Goal: Task Accomplishment & Management: Manage account settings

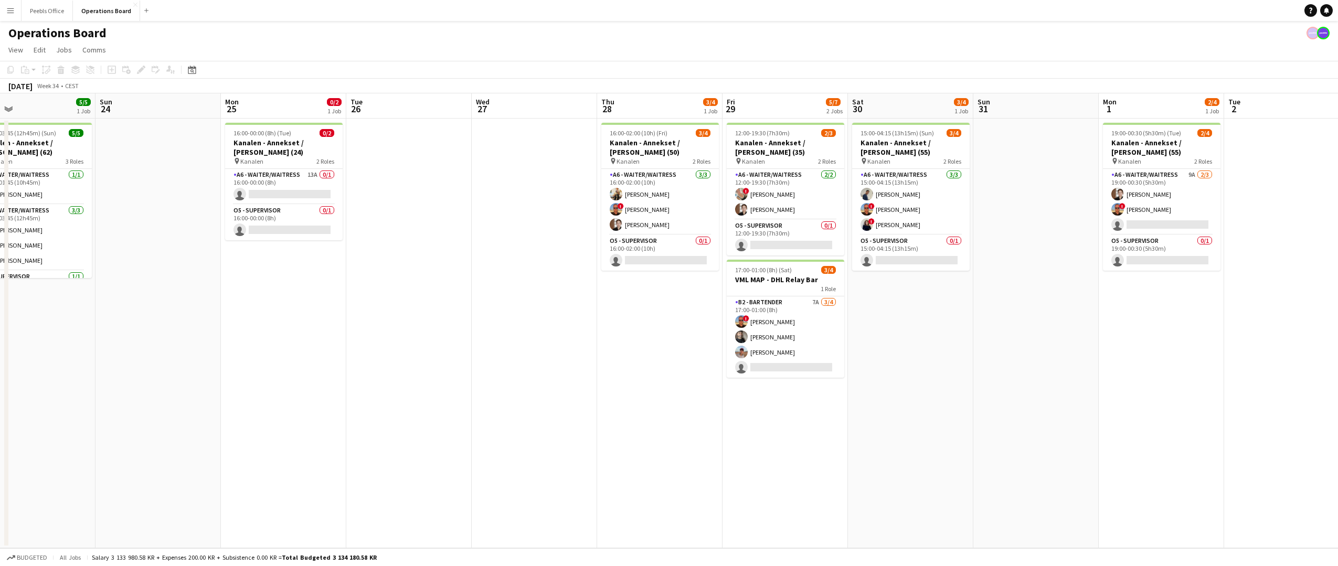
drag, startPoint x: 911, startPoint y: 411, endPoint x: 519, endPoint y: 470, distance: 396.7
click at [519, 470] on app-calendar-viewport "Wed 20 Thu 21 4/4 1 Job Fri 22 0/1 1 Job Sat 23 5/5 1 Job Sun 24 Mon 25 0/2 1 J…" at bounding box center [669, 320] width 1338 height 455
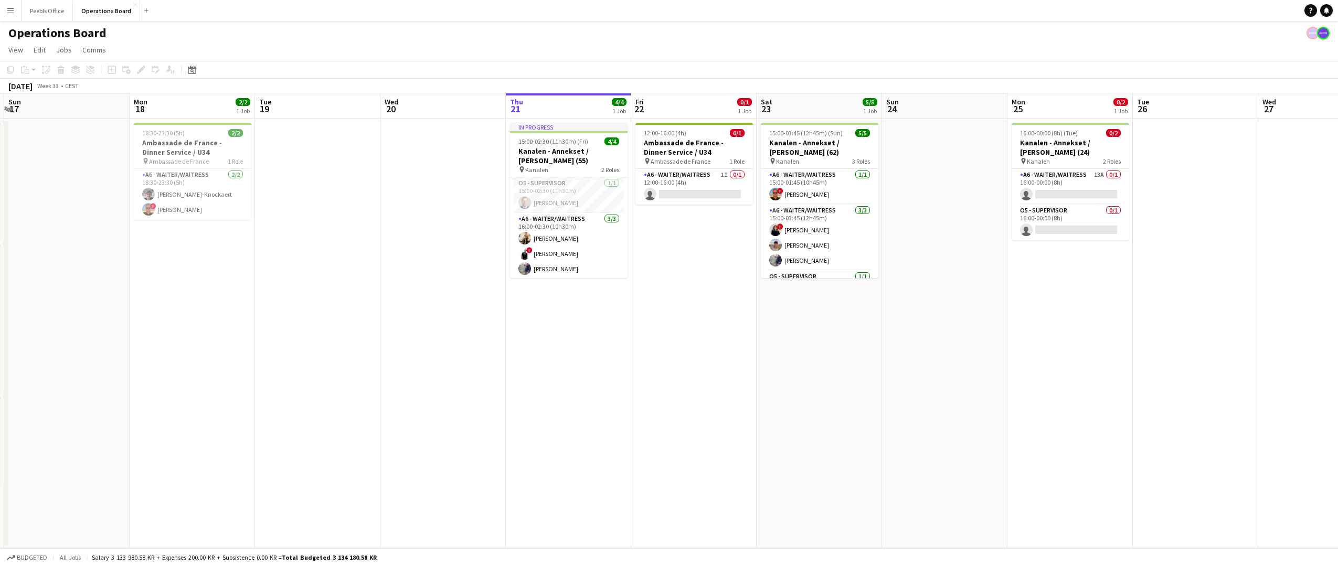
scroll to position [0, 241]
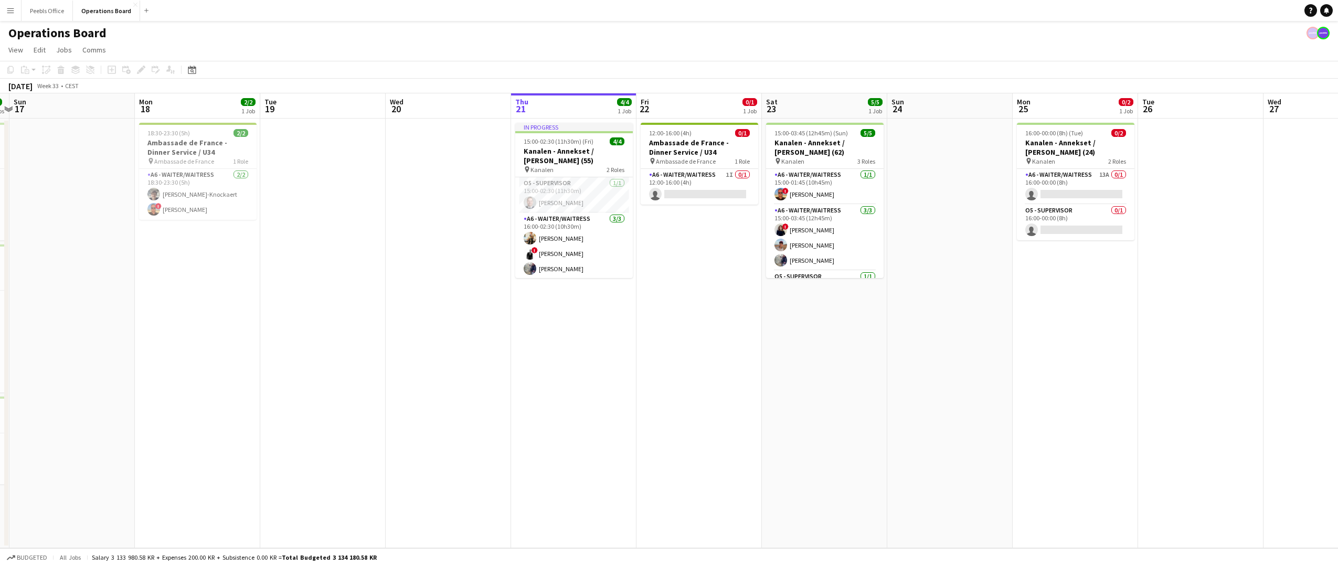
drag, startPoint x: 290, startPoint y: 353, endPoint x: 1082, endPoint y: 296, distance: 794.2
click at [1082, 296] on app-calendar-viewport "Fri 15 7/7 3 Jobs Sat 16 8/8 3 Jobs Sun 17 Mon 18 2/2 1 Job Tue 19 Wed 20 Thu 2…" at bounding box center [669, 320] width 1338 height 455
click at [684, 194] on app-card-role "A6 - WAITER/WAITRESS 1I 0/1 12:00-16:00 (4h) single-neutral-actions" at bounding box center [700, 187] width 118 height 36
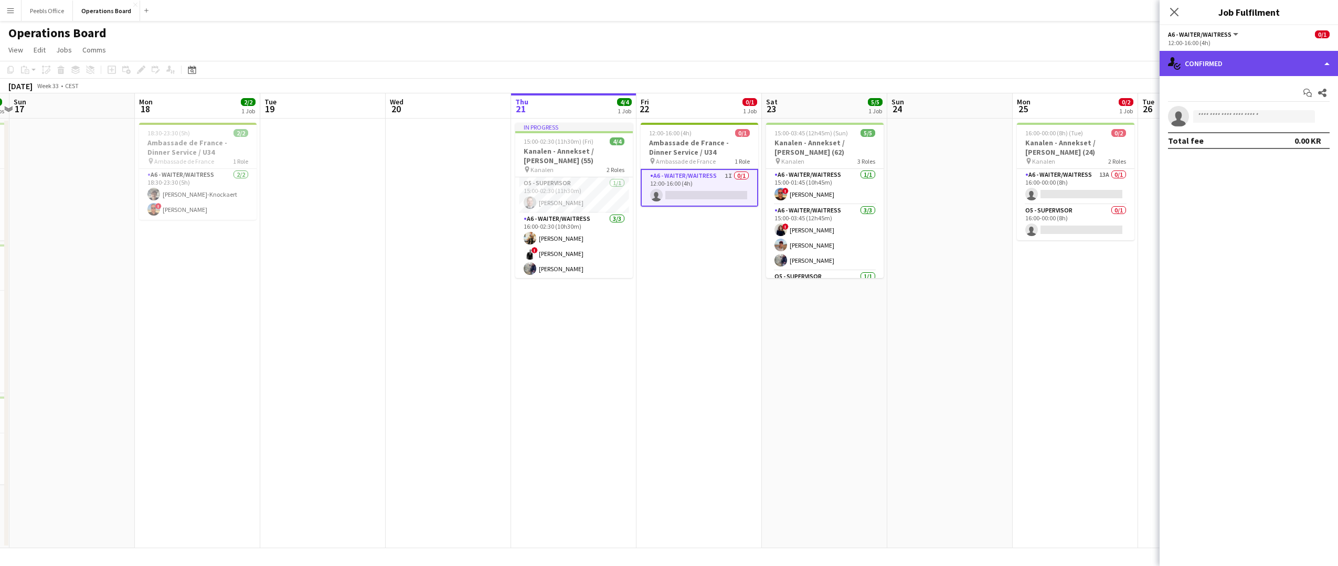
click at [1245, 61] on div "single-neutral-actions-check-2 Confirmed" at bounding box center [1248, 63] width 178 height 25
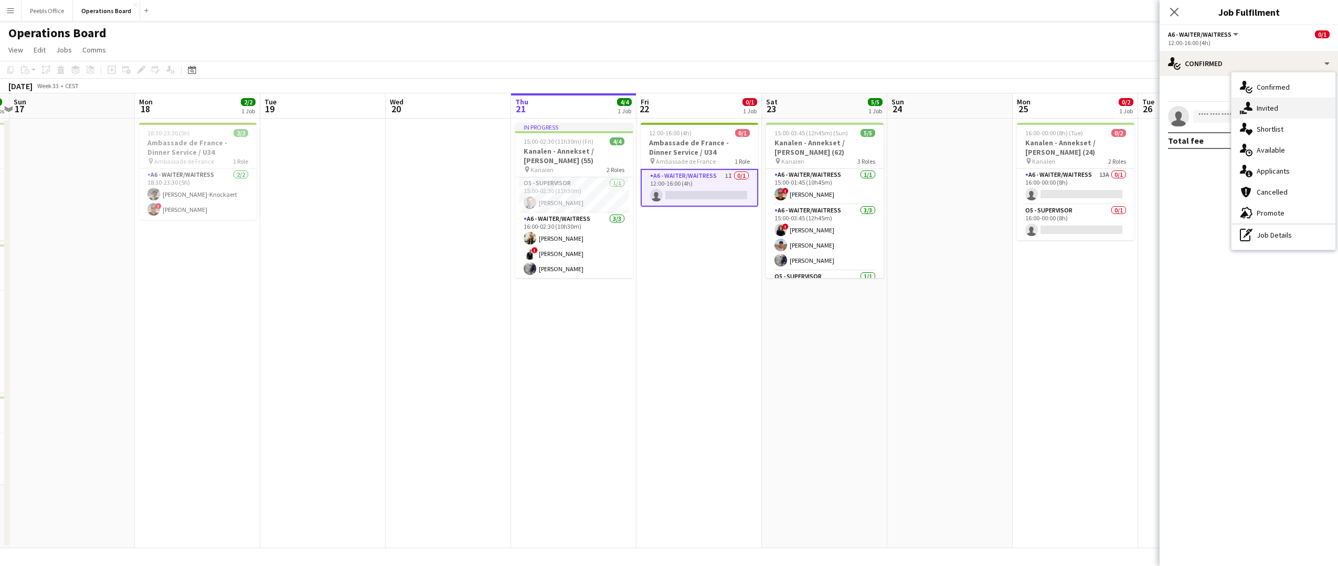
click at [1252, 105] on div "single-neutral-actions-share-1 Invited" at bounding box center [1283, 108] width 104 height 21
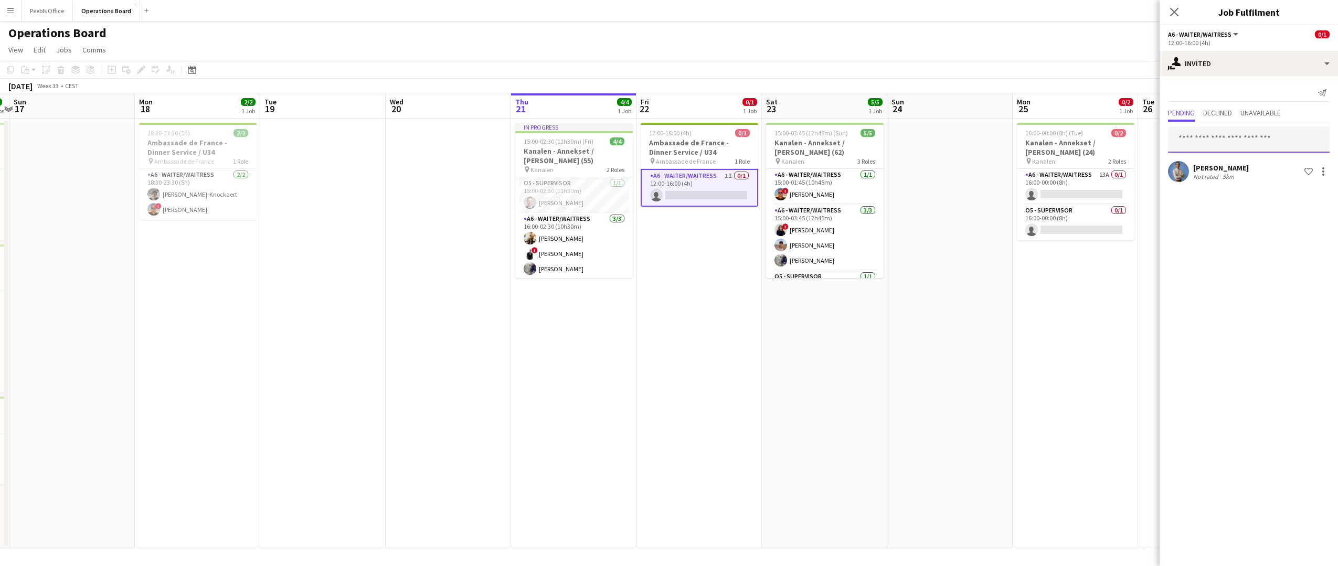
click at [1219, 138] on input "text" at bounding box center [1249, 139] width 162 height 26
type input "******"
drag, startPoint x: 1219, startPoint y: 137, endPoint x: 1206, endPoint y: 167, distance: 32.0
click at [1206, 167] on span "[PERSON_NAME]" at bounding box center [1206, 165] width 60 height 9
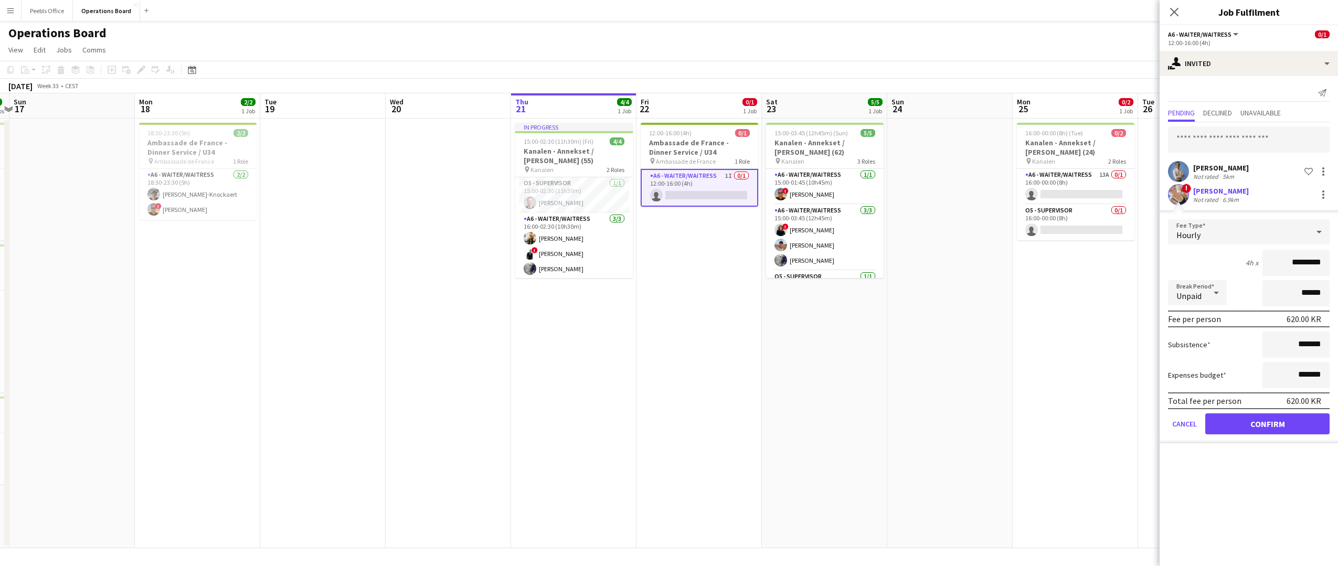
click at [1276, 427] on button "Confirm" at bounding box center [1267, 423] width 124 height 21
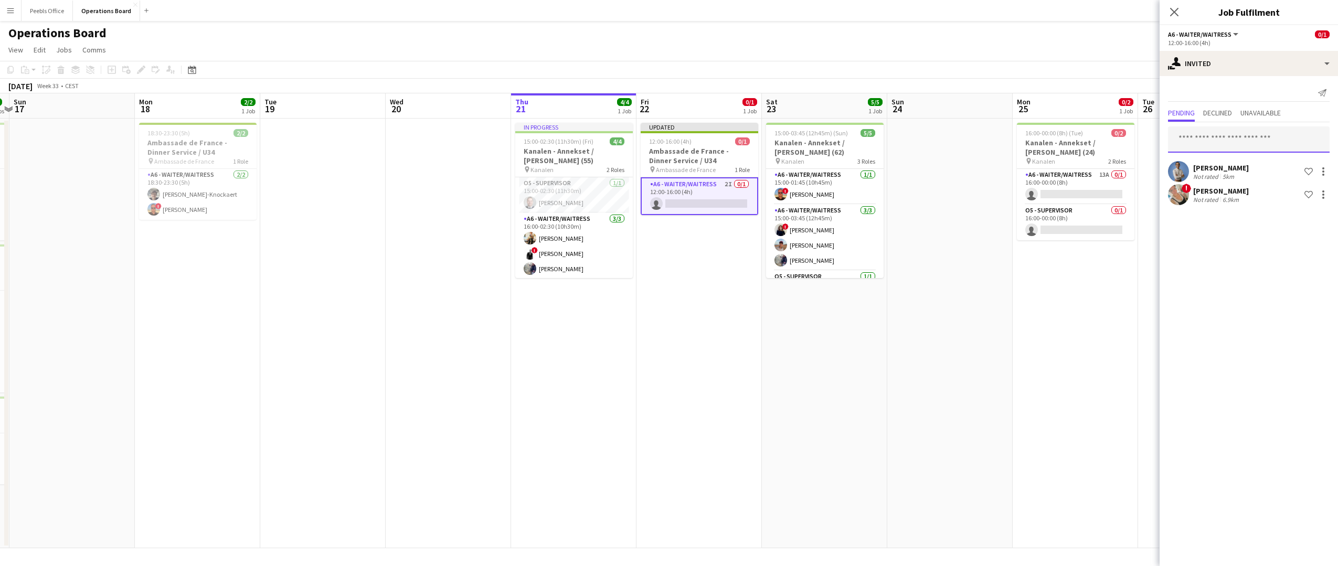
click at [1201, 138] on input "text" at bounding box center [1249, 139] width 162 height 26
click at [665, 377] on app-date-cell "Updated 12:00-16:00 (4h) 0/1 Ambassade de France - Dinner Service / U34 pin Amb…" at bounding box center [698, 334] width 125 height 430
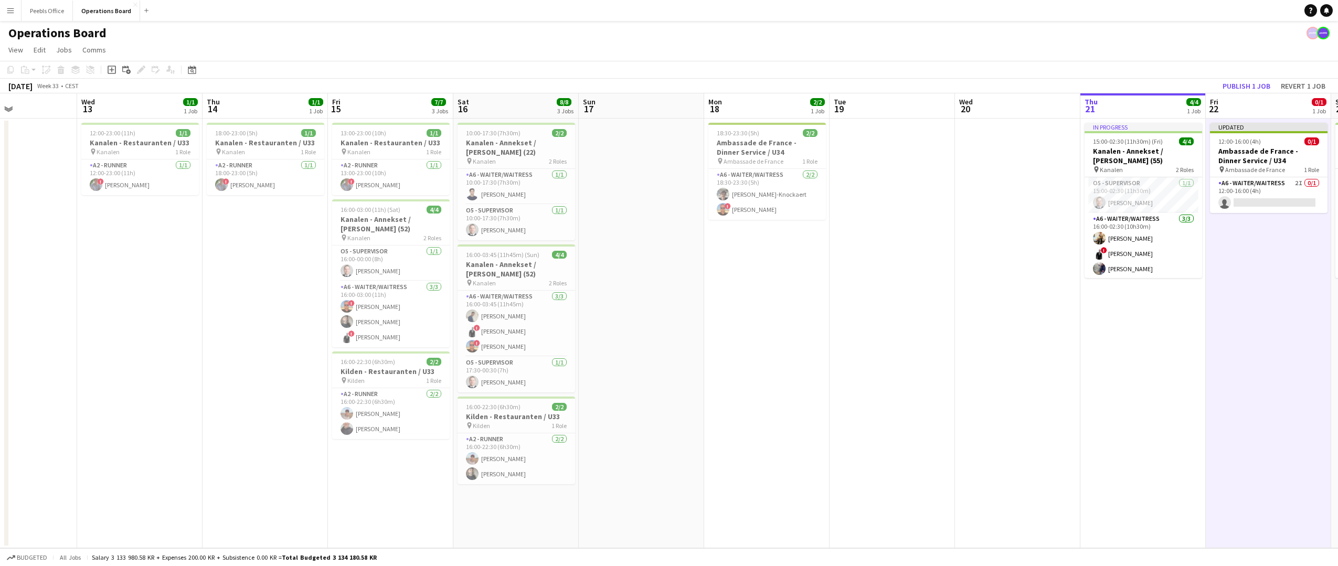
scroll to position [0, 284]
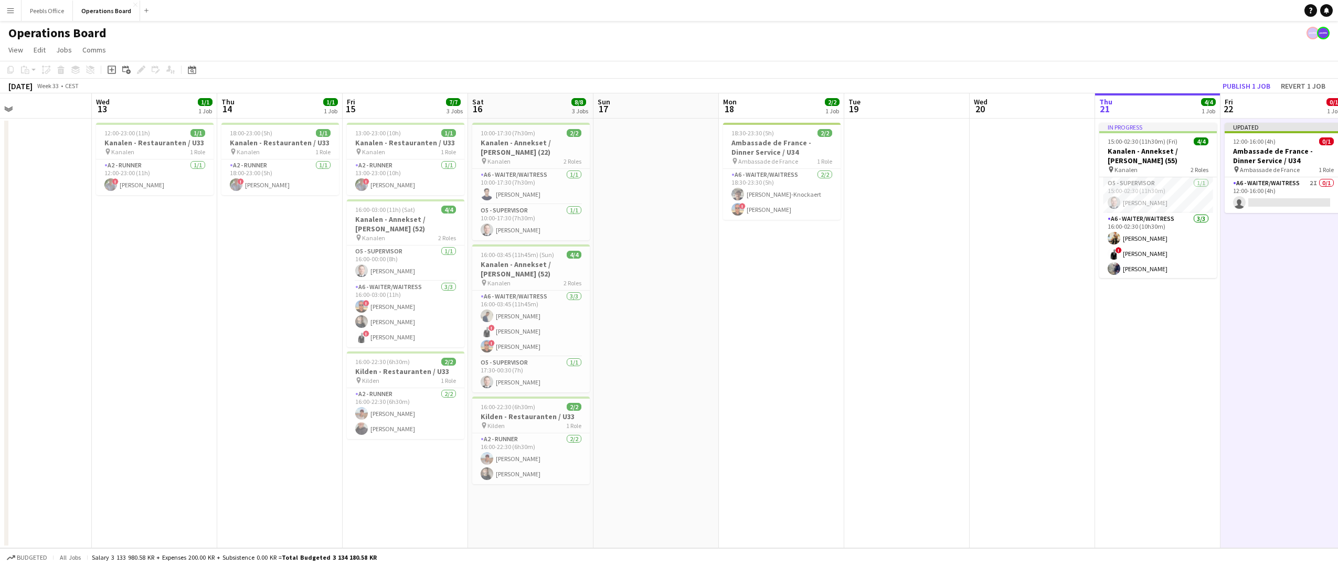
drag, startPoint x: 349, startPoint y: 290, endPoint x: 933, endPoint y: 299, distance: 584.0
click at [933, 299] on app-calendar-viewport "Sun 10 Mon 11 Tue 12 Wed 13 1/1 1 Job Thu 14 1/1 1 Job Fri 15 7/7 3 Jobs Sat 16…" at bounding box center [669, 320] width 1338 height 455
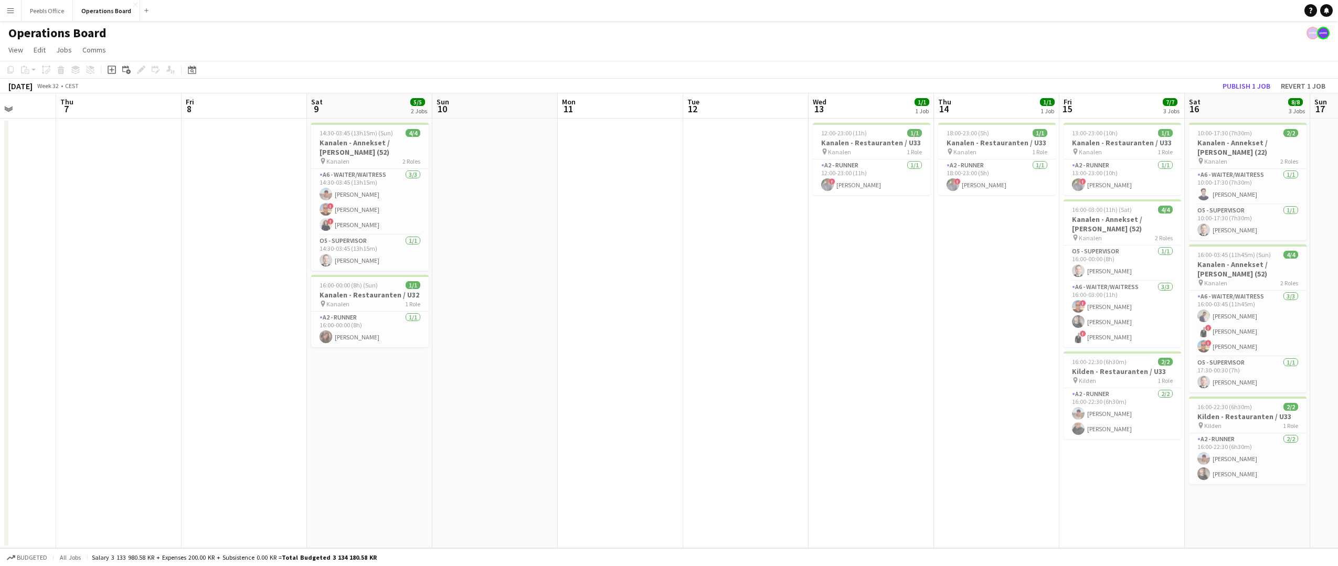
scroll to position [0, 253]
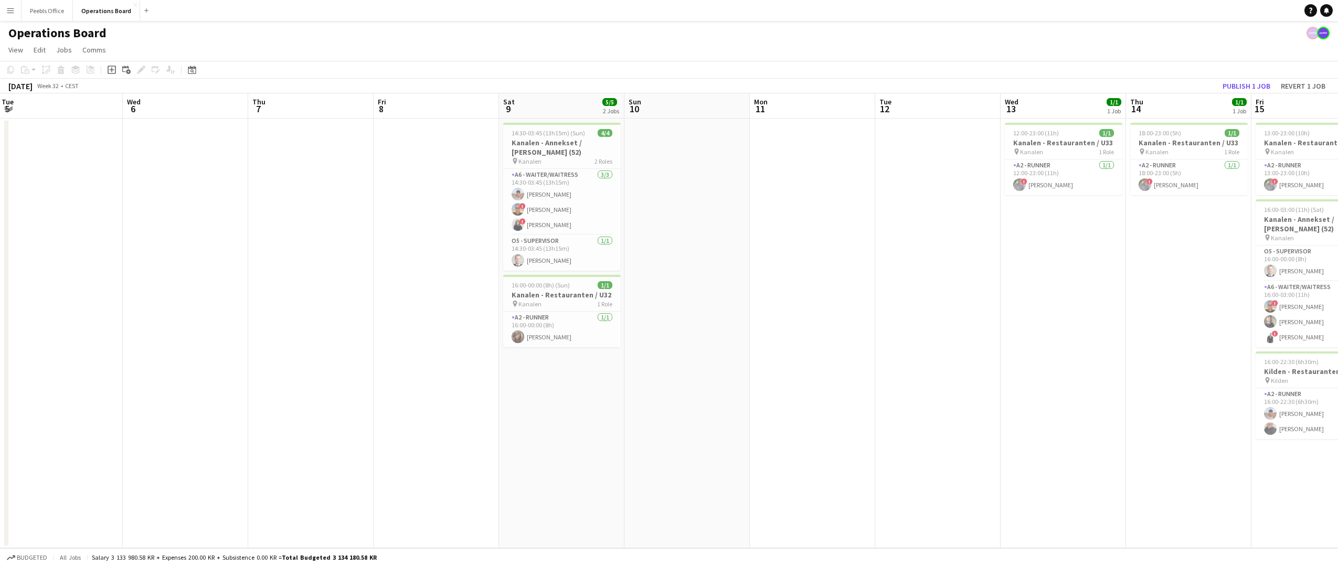
drag, startPoint x: 271, startPoint y: 365, endPoint x: 1179, endPoint y: 305, distance: 910.5
click at [1179, 305] on app-calendar-viewport "Sun 3 Mon 4 Tue 5 Wed 6 Thu 7 Fri 8 Sat 9 5/5 2 Jobs Sun 10 Mon 11 Tue 12 Wed 1…" at bounding box center [669, 320] width 1338 height 455
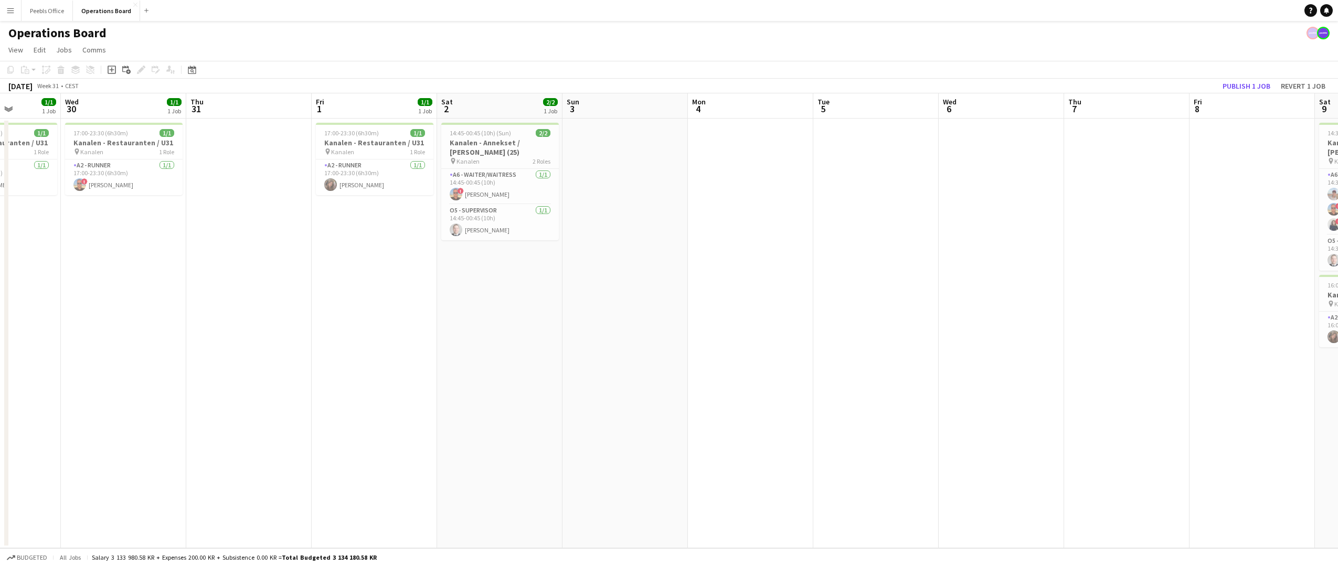
drag, startPoint x: 353, startPoint y: 385, endPoint x: 1169, endPoint y: 366, distance: 816.0
click at [1169, 366] on app-calendar-viewport "Sun 27 Mon 28 1/1 1 Job Tue 29 1/1 1 Job Wed 30 1/1 1 Job Thu 31 Fri 1 1/1 1 Jo…" at bounding box center [669, 320] width 1338 height 455
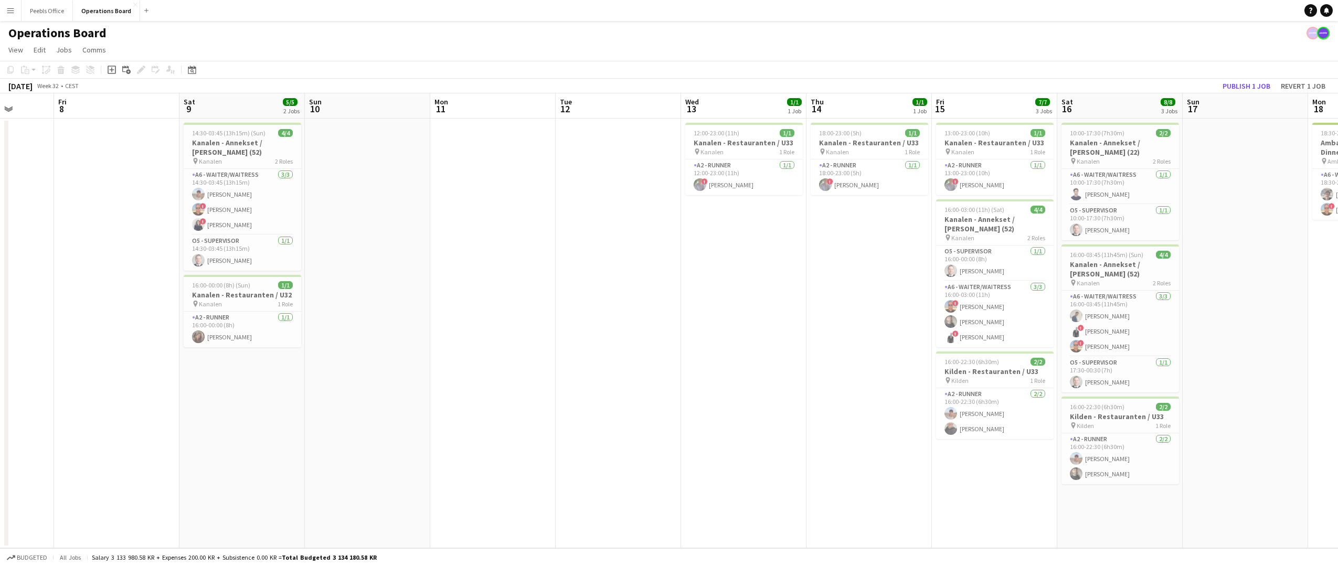
drag, startPoint x: 1187, startPoint y: 364, endPoint x: 123, endPoint y: 378, distance: 1064.0
click at [49, 377] on app-calendar-viewport "Tue 5 Wed 6 Thu 7 Fri 8 Sat 9 5/5 2 Jobs Sun 10 Mon 11 Tue 12 Wed 13 1/1 1 Job …" at bounding box center [669, 320] width 1338 height 455
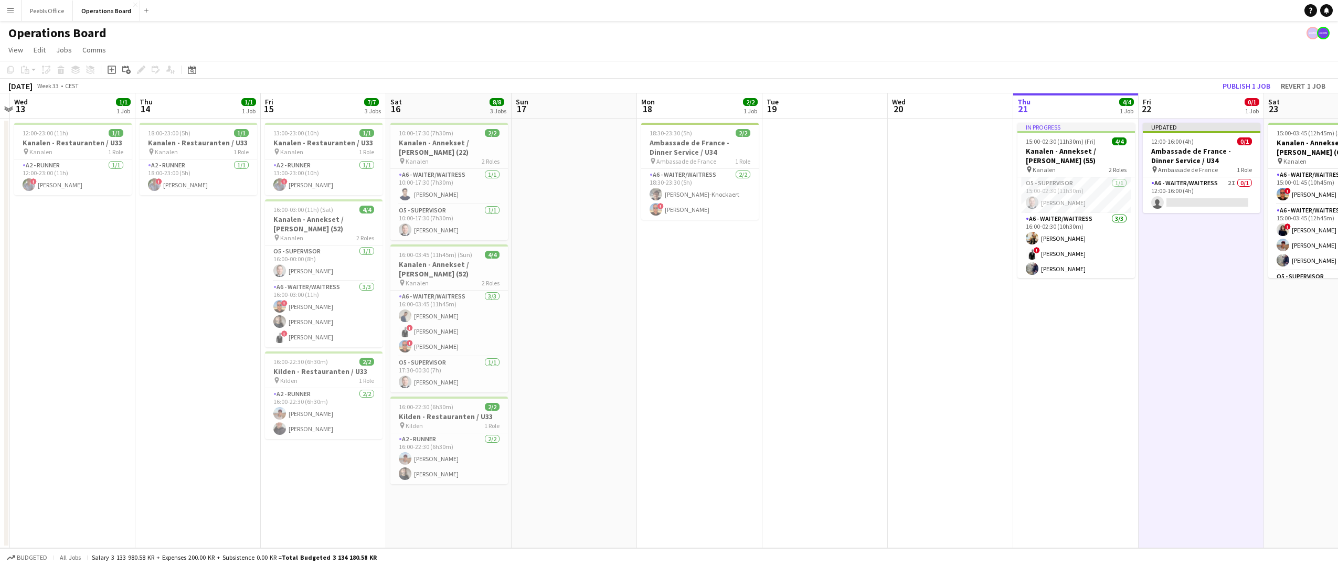
drag, startPoint x: 866, startPoint y: 369, endPoint x: 182, endPoint y: 392, distance: 684.0
click at [182, 392] on app-calendar-viewport "Sun 10 Mon 11 Tue 12 Wed 13 1/1 1 Job Thu 14 1/1 1 Job Fri 15 7/7 3 Jobs Sat 16…" at bounding box center [669, 320] width 1338 height 455
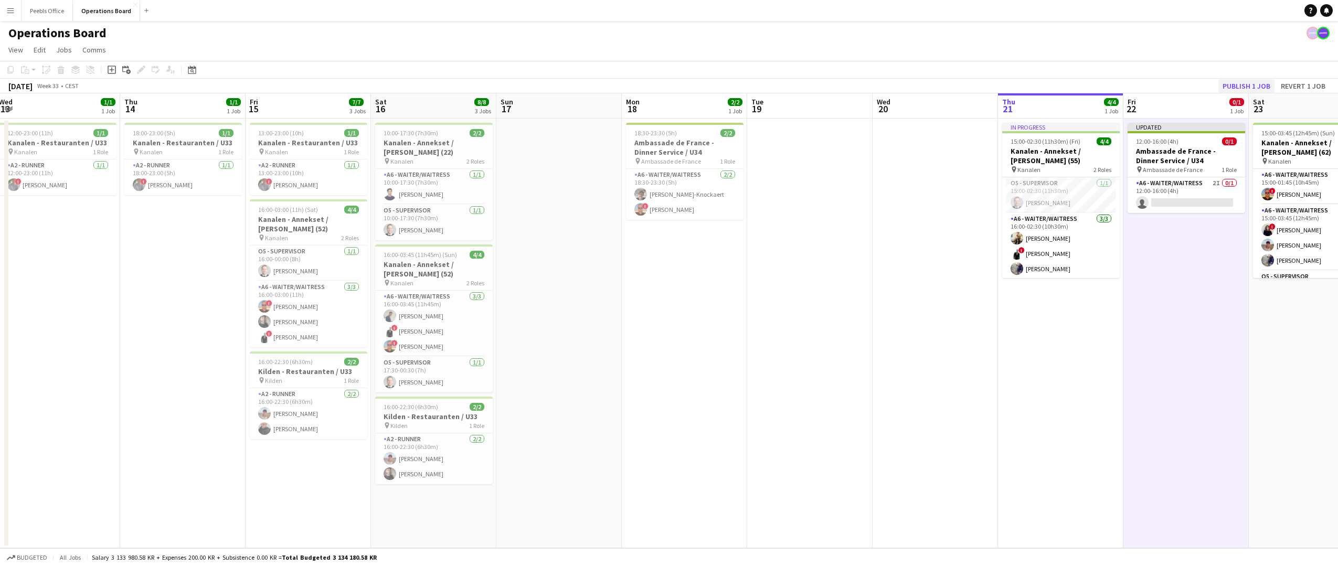
click at [1256, 86] on button "Publish 1 job" at bounding box center [1246, 86] width 56 height 14
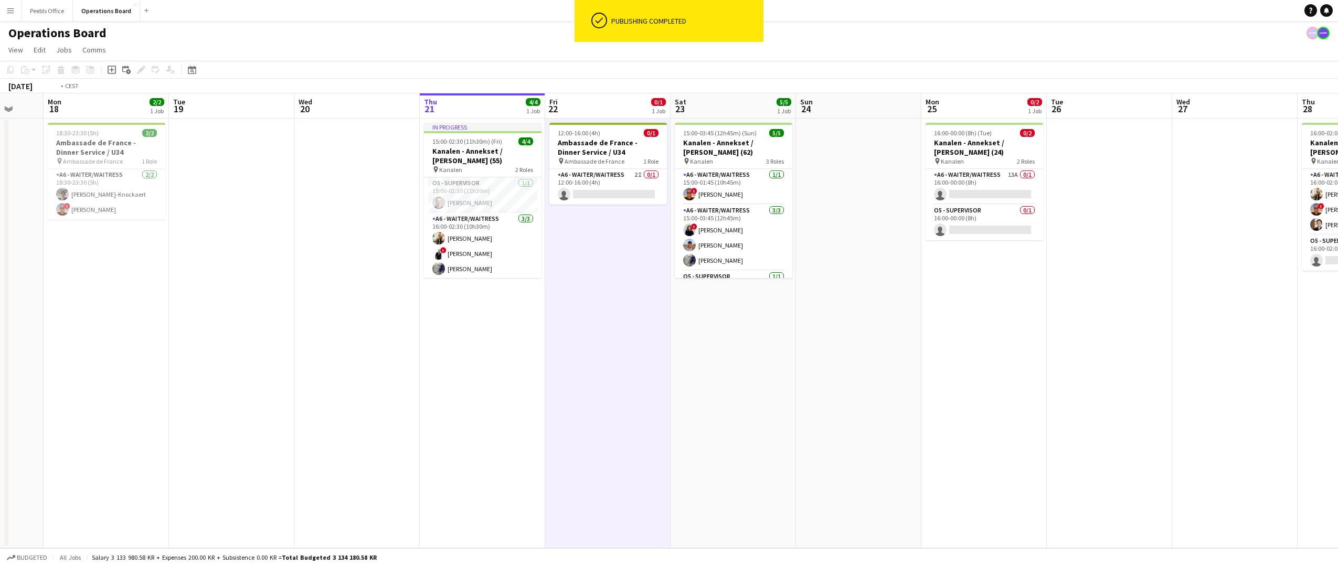
scroll to position [0, 397]
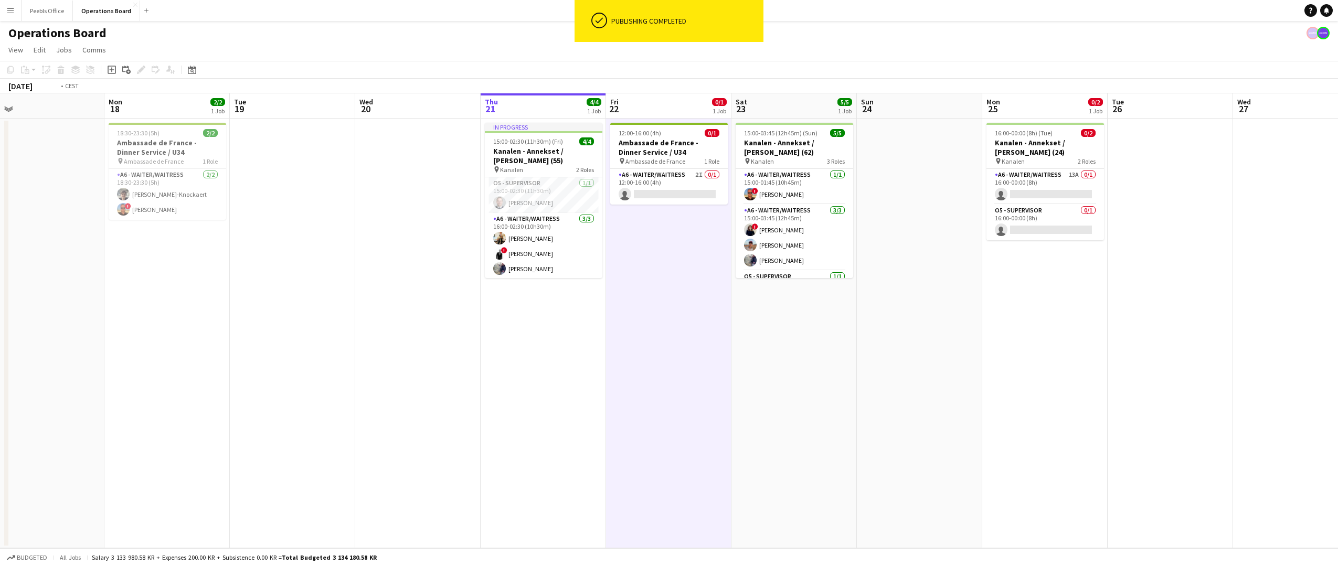
drag, startPoint x: 995, startPoint y: 350, endPoint x: 412, endPoint y: 356, distance: 582.9
click at [412, 356] on app-calendar-viewport "Thu 14 1/1 1 Job Fri 15 7/7 3 Jobs Sat 16 8/8 3 Jobs Sun 17 Mon 18 2/2 1 Job Tu…" at bounding box center [669, 320] width 1338 height 455
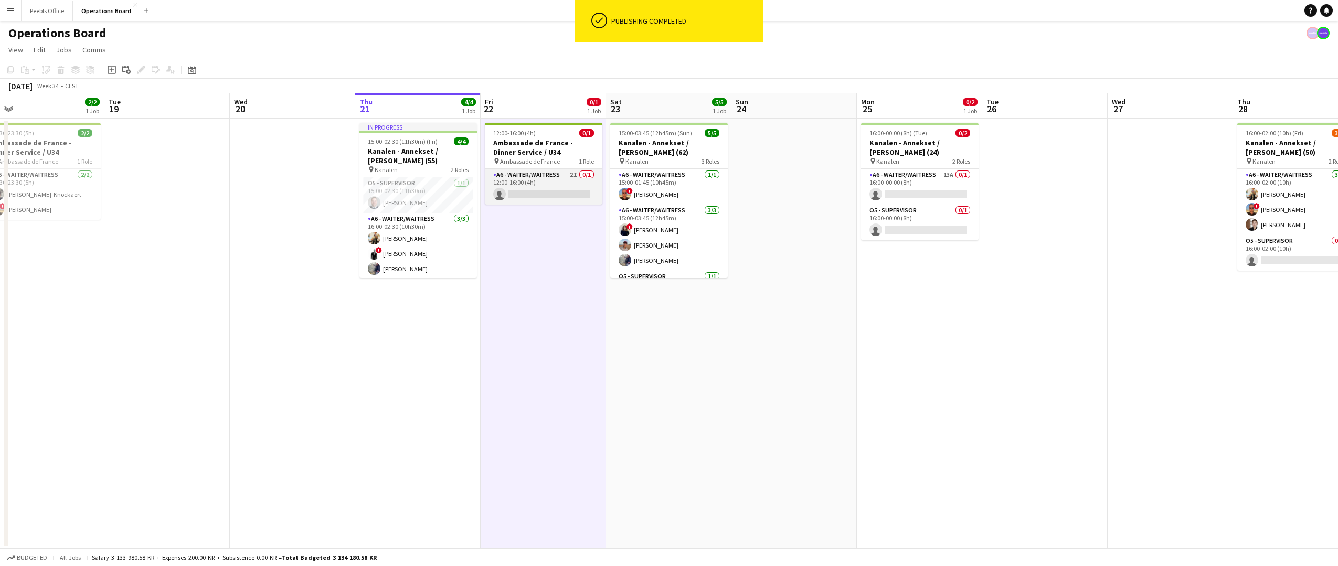
click at [548, 187] on app-card-role "A6 - WAITER/WAITRESS 2I 0/1 12:00-16:00 (4h) single-neutral-actions" at bounding box center [544, 187] width 118 height 36
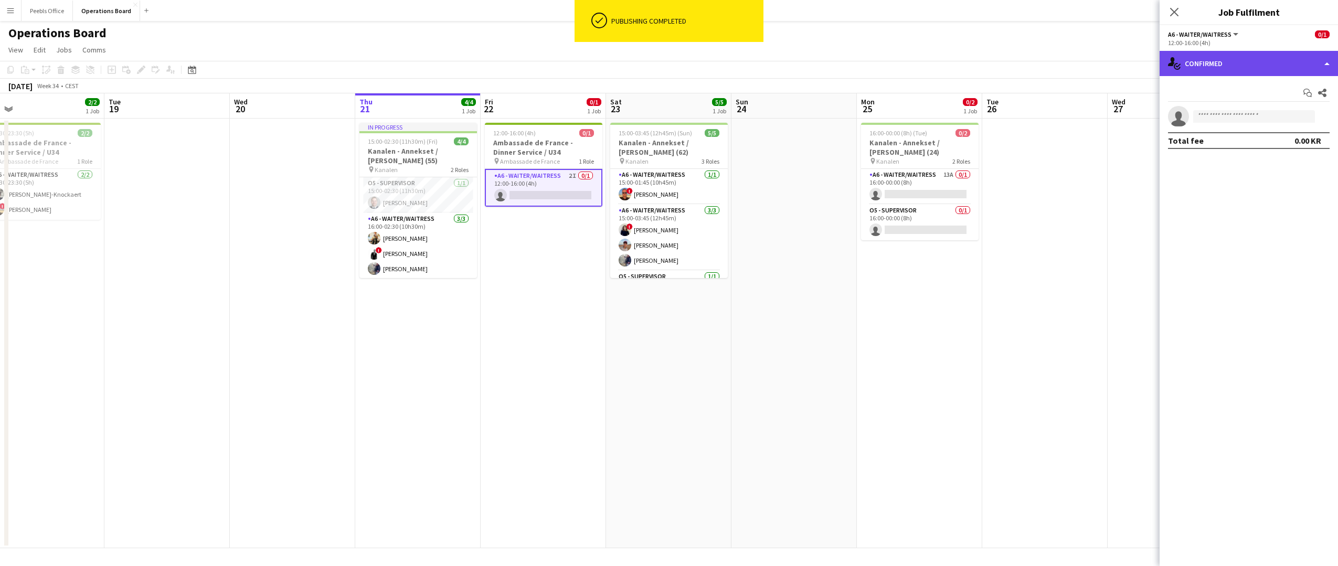
click at [1249, 62] on div "single-neutral-actions-check-2 Confirmed" at bounding box center [1248, 63] width 178 height 25
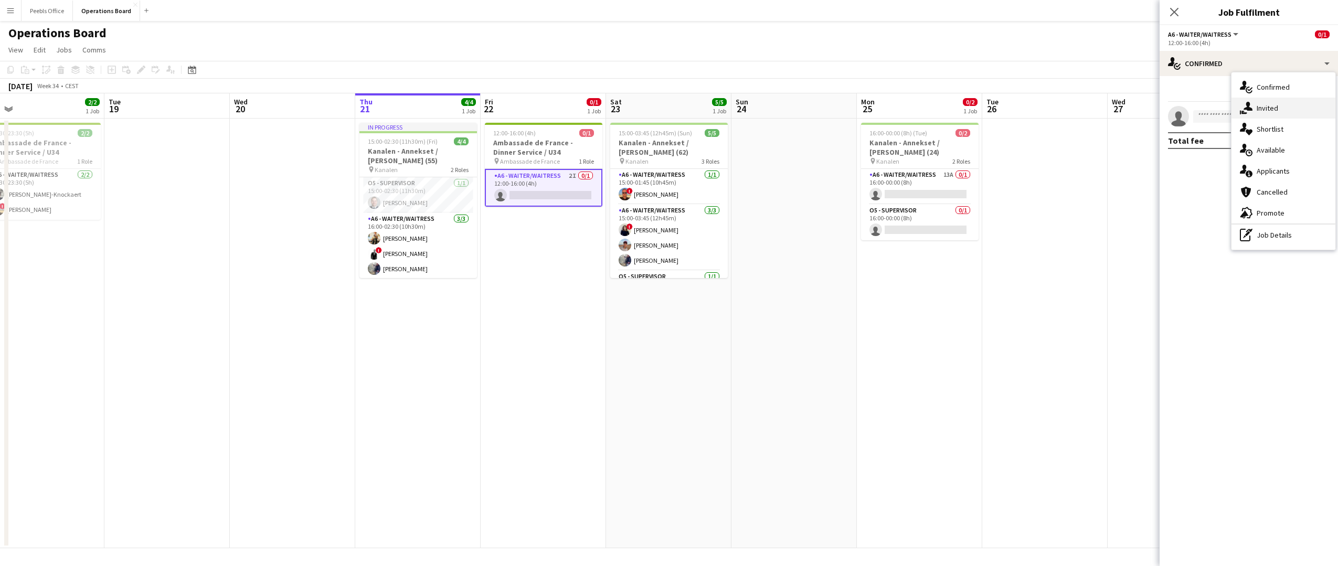
click at [1260, 105] on div "single-neutral-actions-share-1 Invited" at bounding box center [1283, 108] width 104 height 21
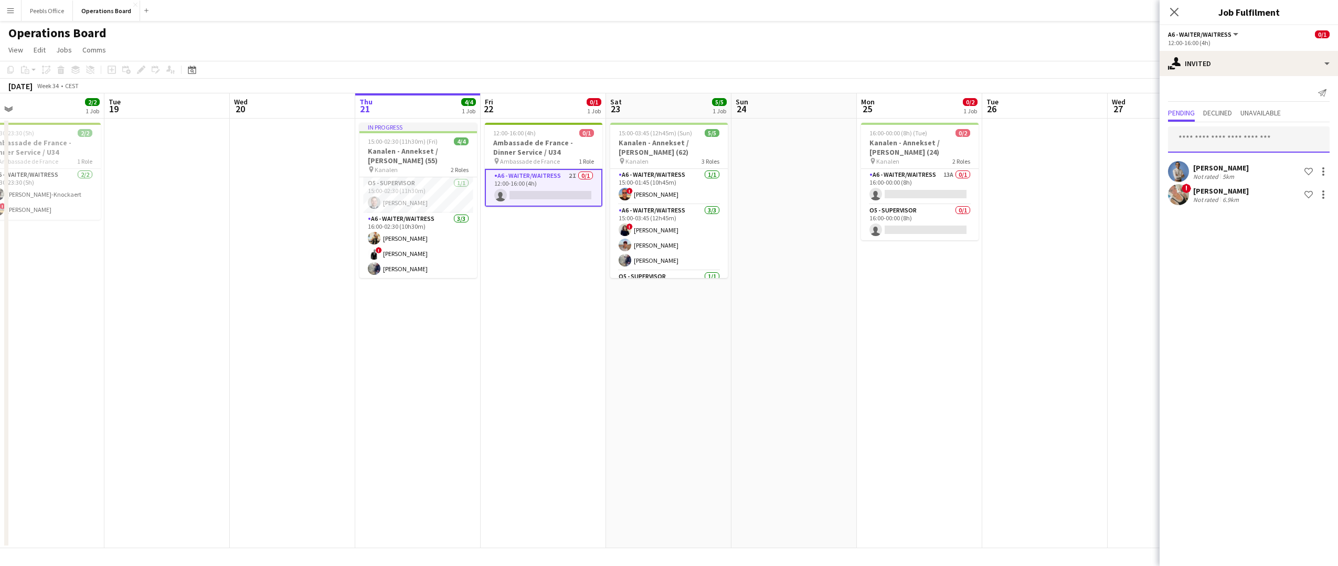
click at [1222, 144] on input "text" at bounding box center [1249, 139] width 162 height 26
type input "****"
click at [1235, 166] on span "Letícia Gama Active" at bounding box center [1248, 165] width 145 height 9
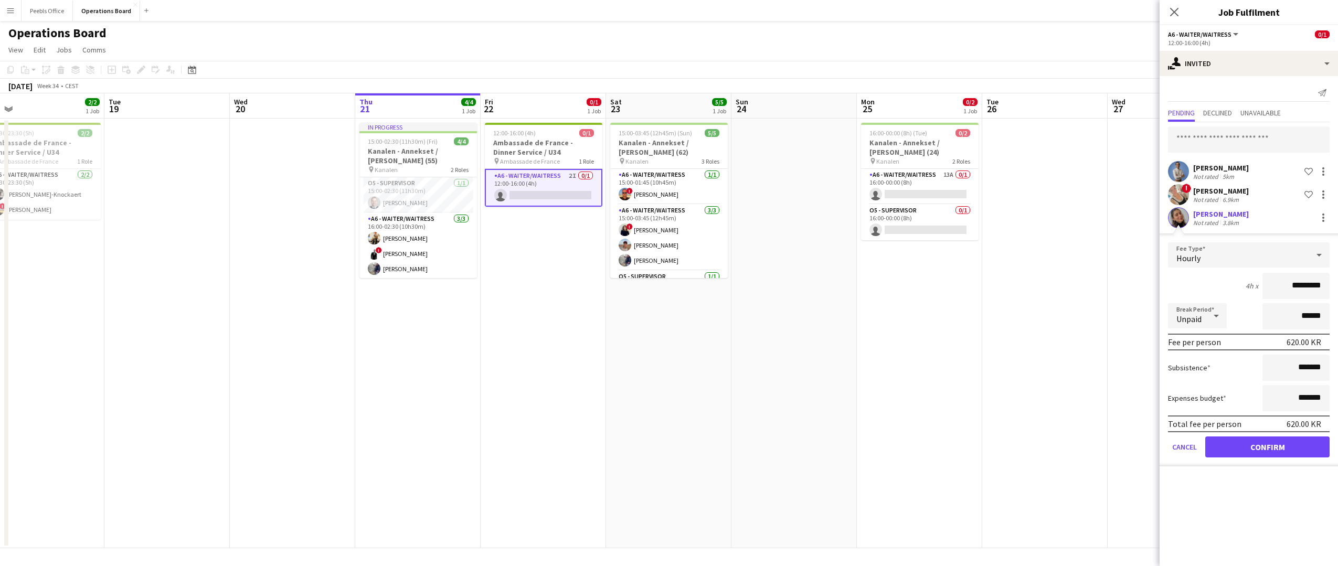
click at [1258, 444] on button "Confirm" at bounding box center [1267, 446] width 124 height 21
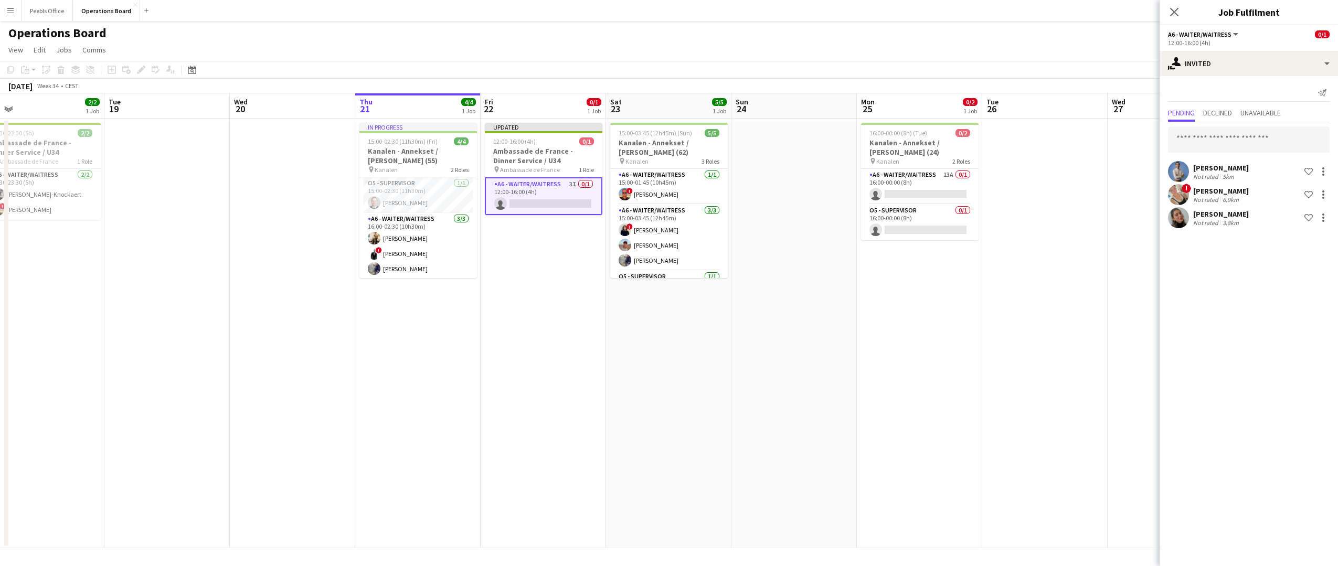
click at [1107, 209] on app-date-cell at bounding box center [1169, 334] width 125 height 430
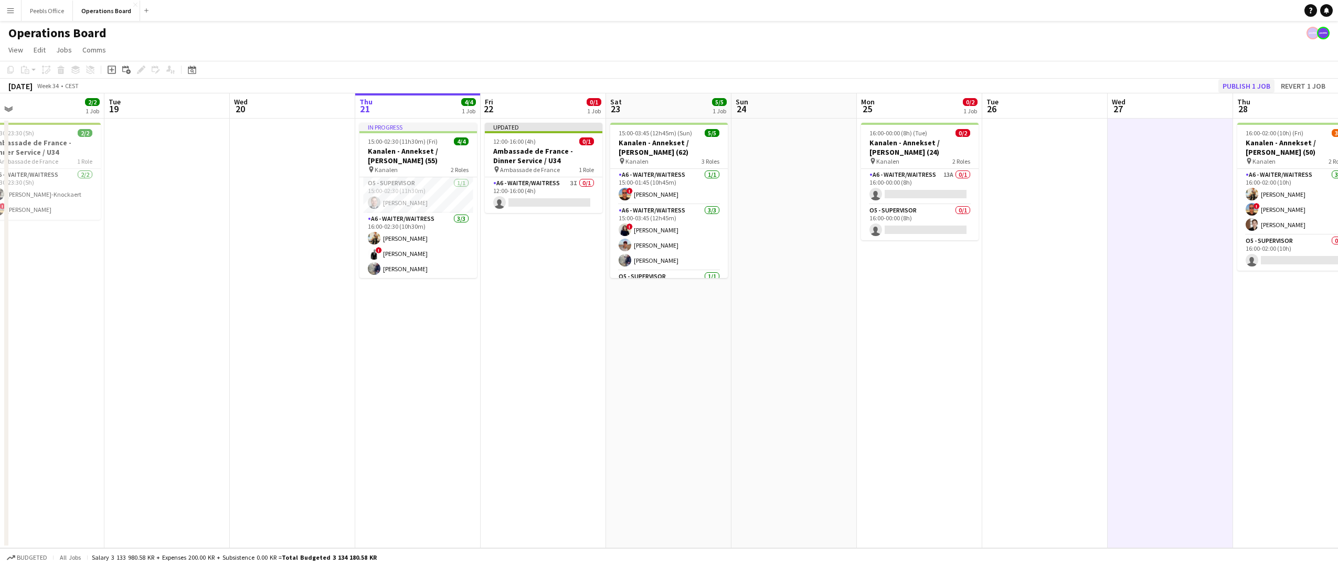
click at [1253, 85] on button "Publish 1 job" at bounding box center [1246, 86] width 56 height 14
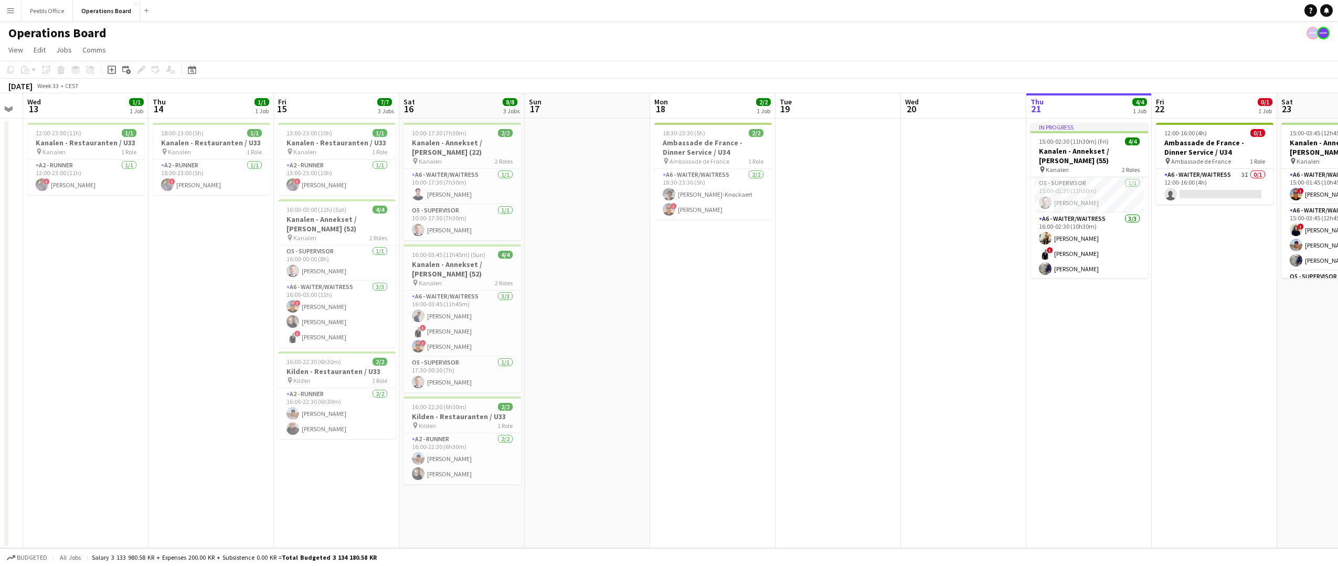
scroll to position [0, 293]
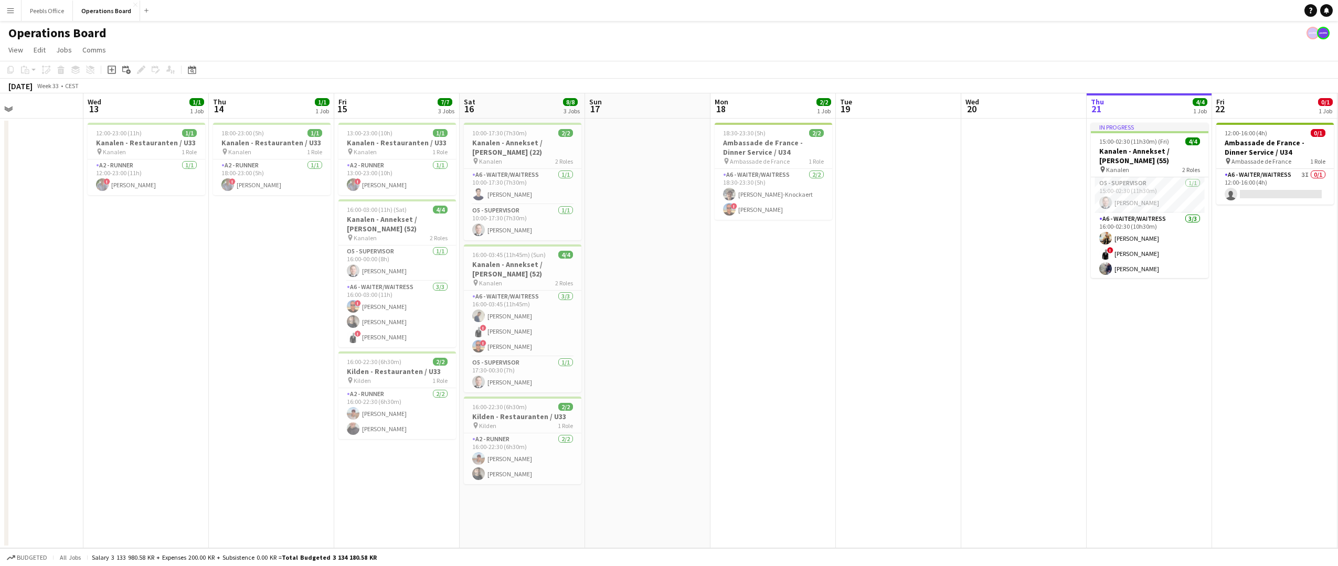
drag, startPoint x: 360, startPoint y: 391, endPoint x: 1092, endPoint y: 375, distance: 731.5
click at [1092, 375] on app-calendar-viewport "Sun 10 Mon 11 Tue 12 Wed 13 1/1 1 Job Thu 14 1/1 1 Job Fri 15 7/7 3 Jobs Sat 16…" at bounding box center [669, 320] width 1338 height 455
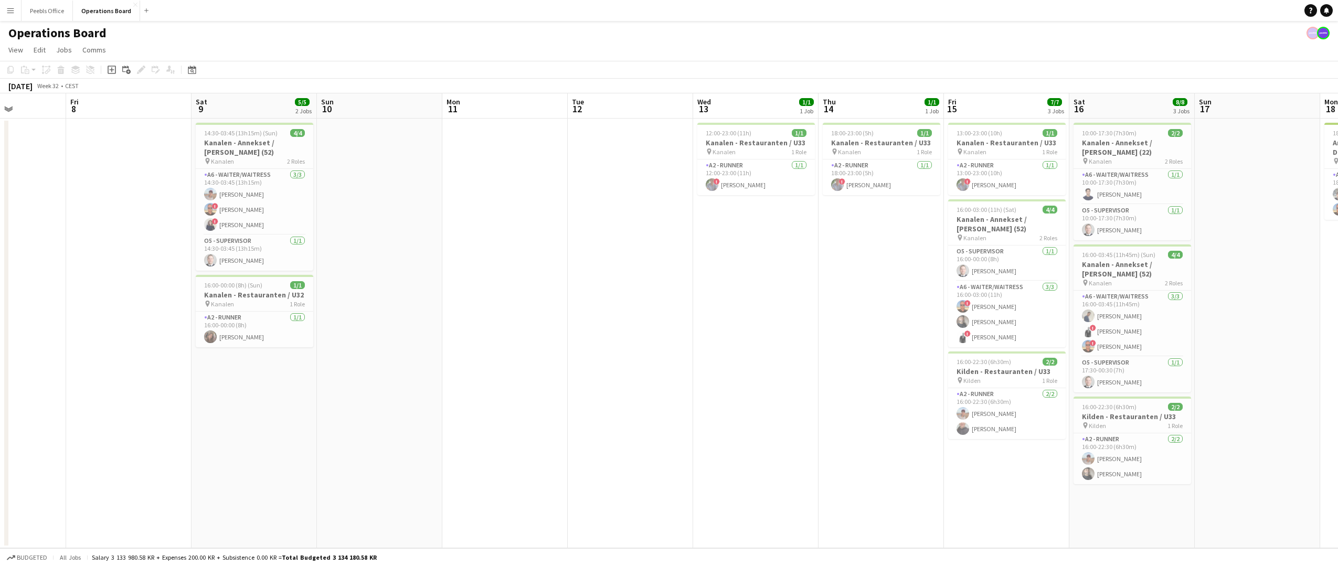
drag, startPoint x: 197, startPoint y: 389, endPoint x: 932, endPoint y: 375, distance: 735.1
click at [932, 375] on app-calendar-viewport "Tue 5 Wed 6 Thu 7 Fri 8 Sat 9 5/5 2 Jobs Sun 10 Mon 11 Tue 12 Wed 13 1/1 1 Job …" at bounding box center [669, 320] width 1338 height 455
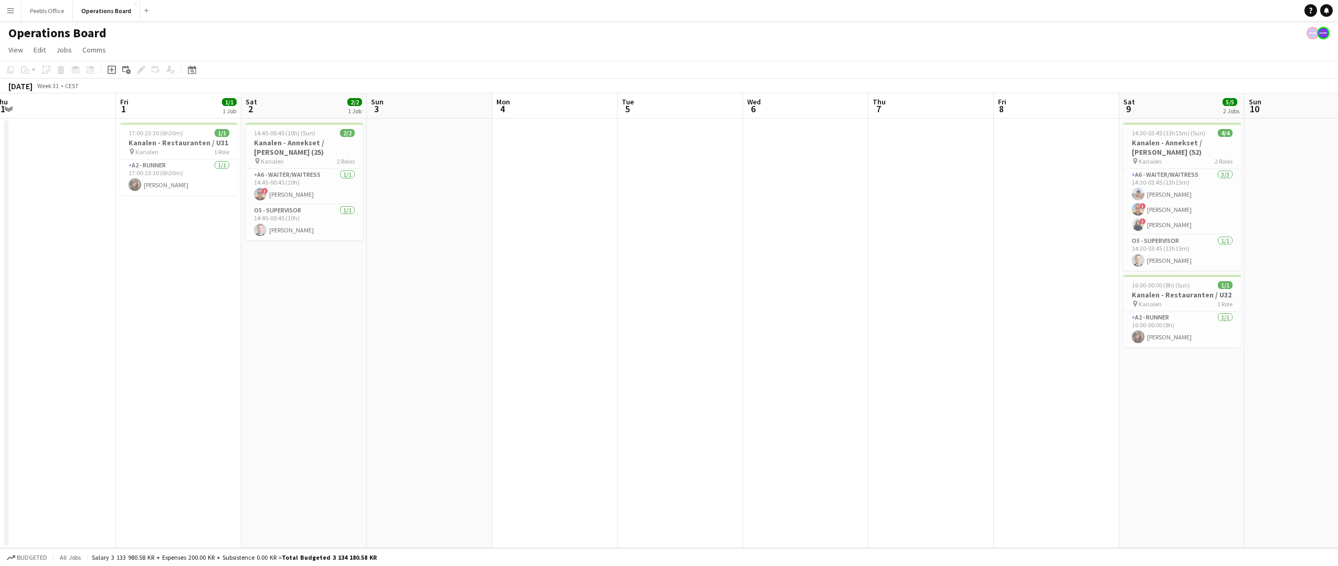
drag, startPoint x: 309, startPoint y: 408, endPoint x: 1111, endPoint y: 369, distance: 803.1
click at [1111, 369] on app-calendar-viewport "Tue 29 1/1 1 Job Wed 30 1/1 1 Job Thu 31 Fri 1 1/1 1 Job Sat 2 2/2 1 Job Sun 3 …" at bounding box center [669, 320] width 1338 height 455
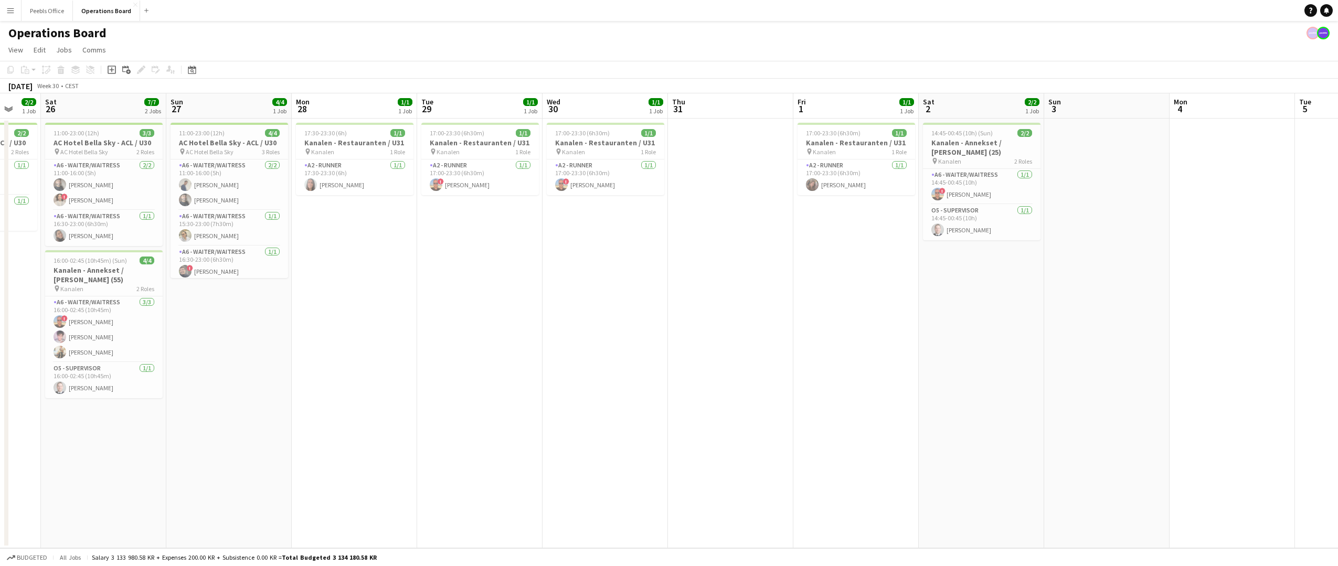
scroll to position [0, 250]
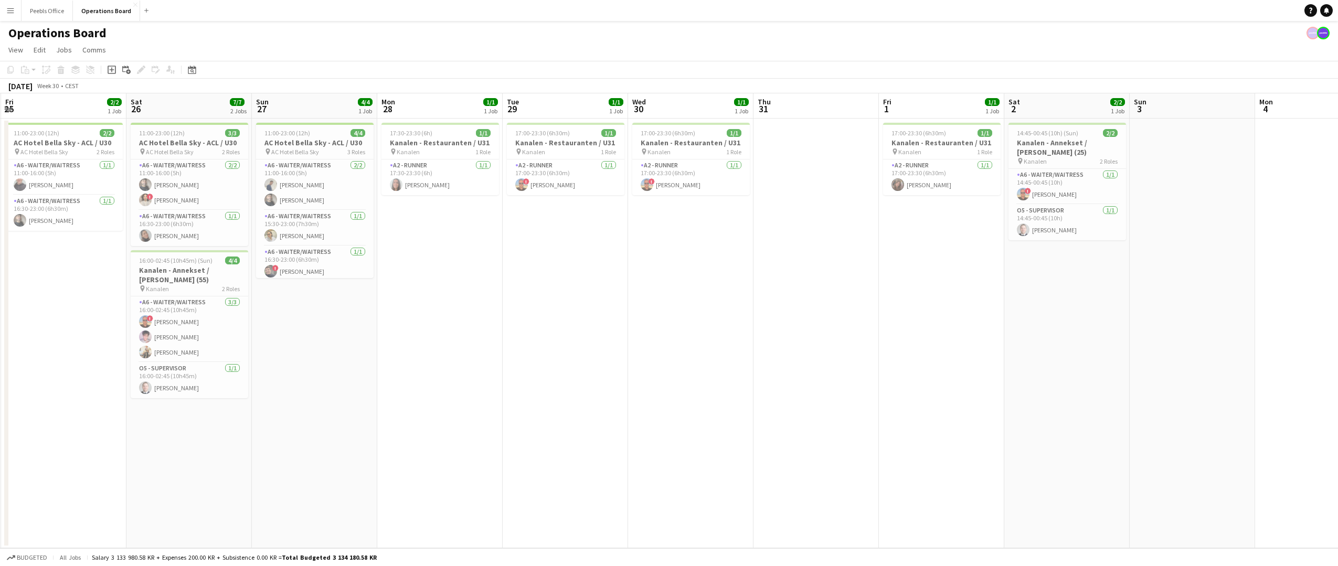
drag, startPoint x: 169, startPoint y: 379, endPoint x: 931, endPoint y: 346, distance: 763.0
click at [931, 346] on app-calendar-viewport "Wed 23 Thu 24 1/1 1 Job Fri 25 2/2 1 Job Sat 26 7/7 2 Jobs Sun 27 4/4 1 Job Mon…" at bounding box center [669, 320] width 1338 height 455
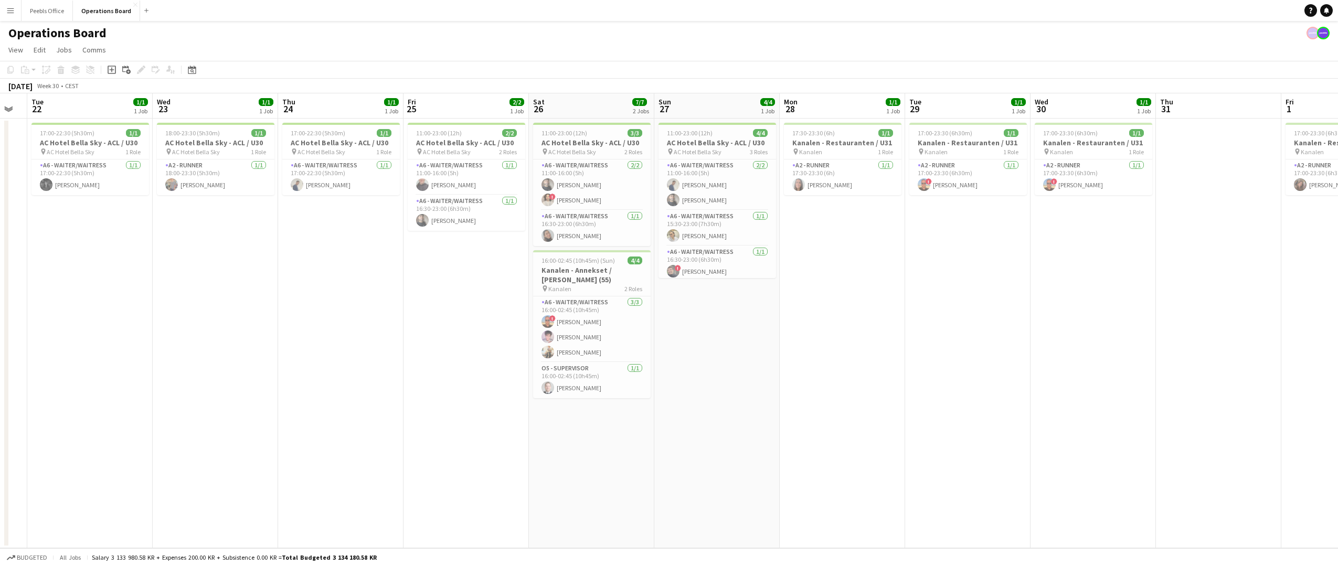
scroll to position [0, 278]
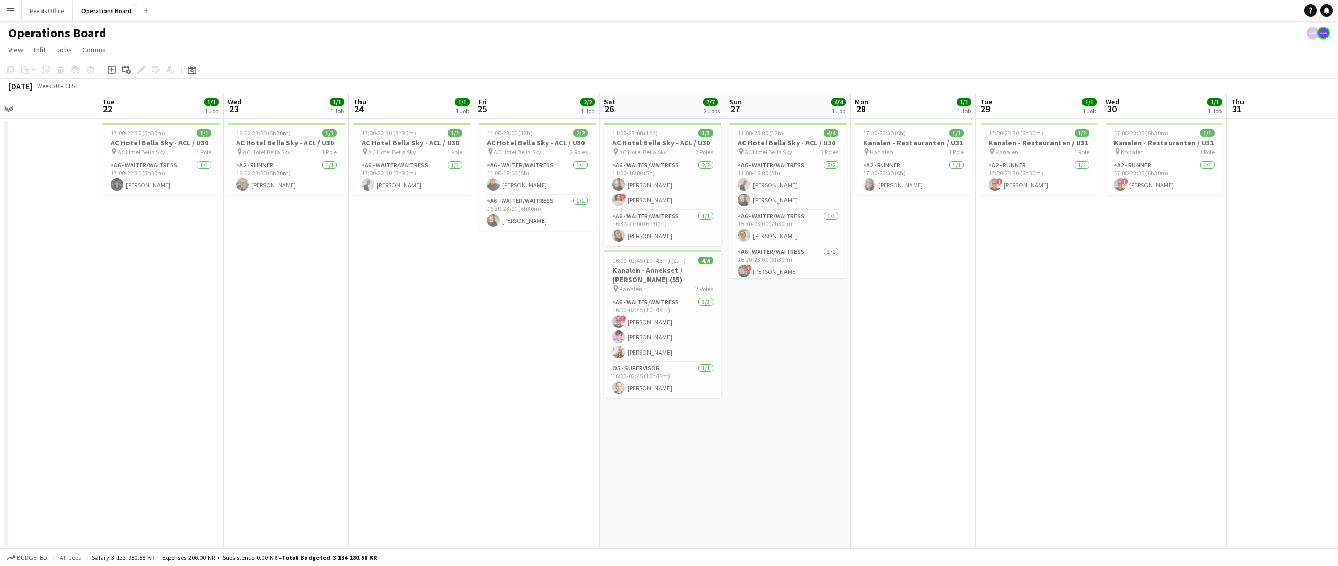
drag, startPoint x: 282, startPoint y: 366, endPoint x: 755, endPoint y: 356, distance: 473.3
click at [755, 356] on app-calendar-viewport "Sat 19 2/2 2 Jobs Sun 20 1/1 1 Job Mon 21 Tue 22 1/1 1 Job Wed 23 1/1 1 Job Thu…" at bounding box center [669, 320] width 1338 height 455
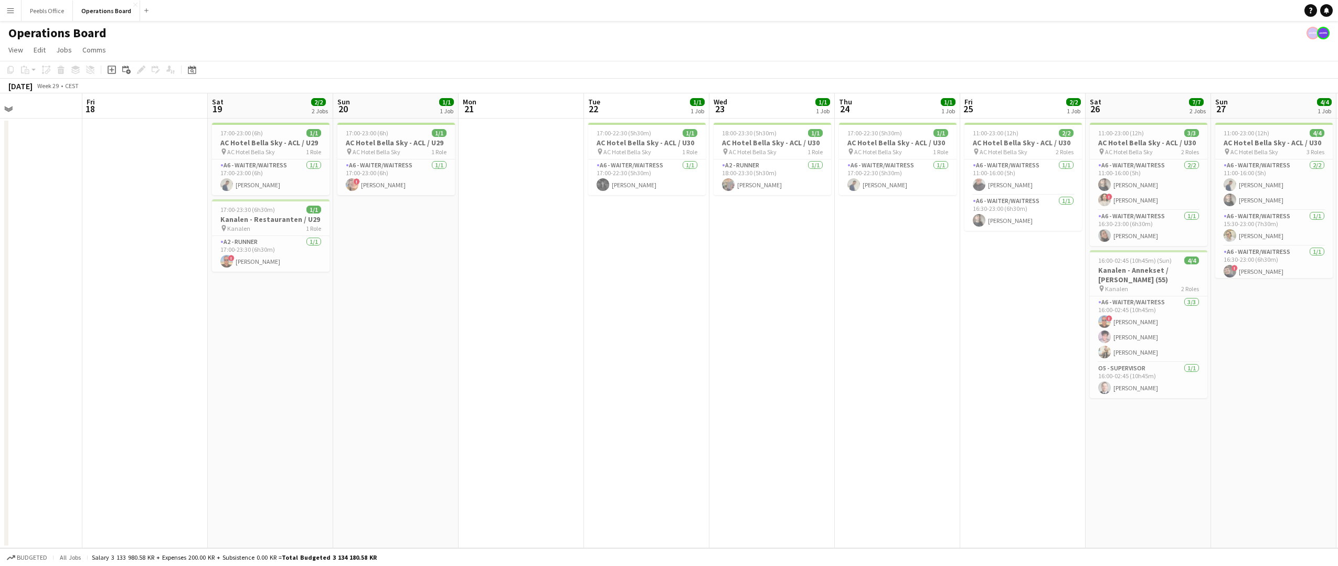
scroll to position [0, 218]
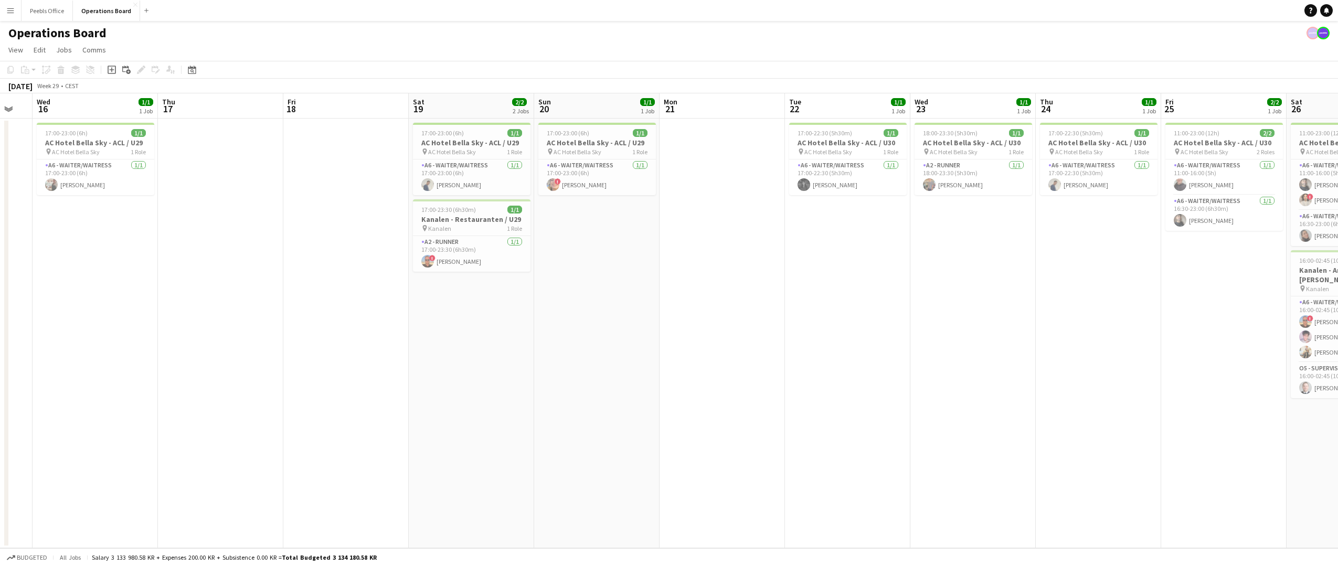
drag, startPoint x: 283, startPoint y: 374, endPoint x: 969, endPoint y: 338, distance: 687.6
click at [969, 338] on app-calendar-viewport "Mon 14 5/5 1 Job Tue 15 Wed 16 1/1 1 Job Thu 17 Fri 18 Sat 19 2/2 2 Jobs Sun 20…" at bounding box center [669, 320] width 1338 height 455
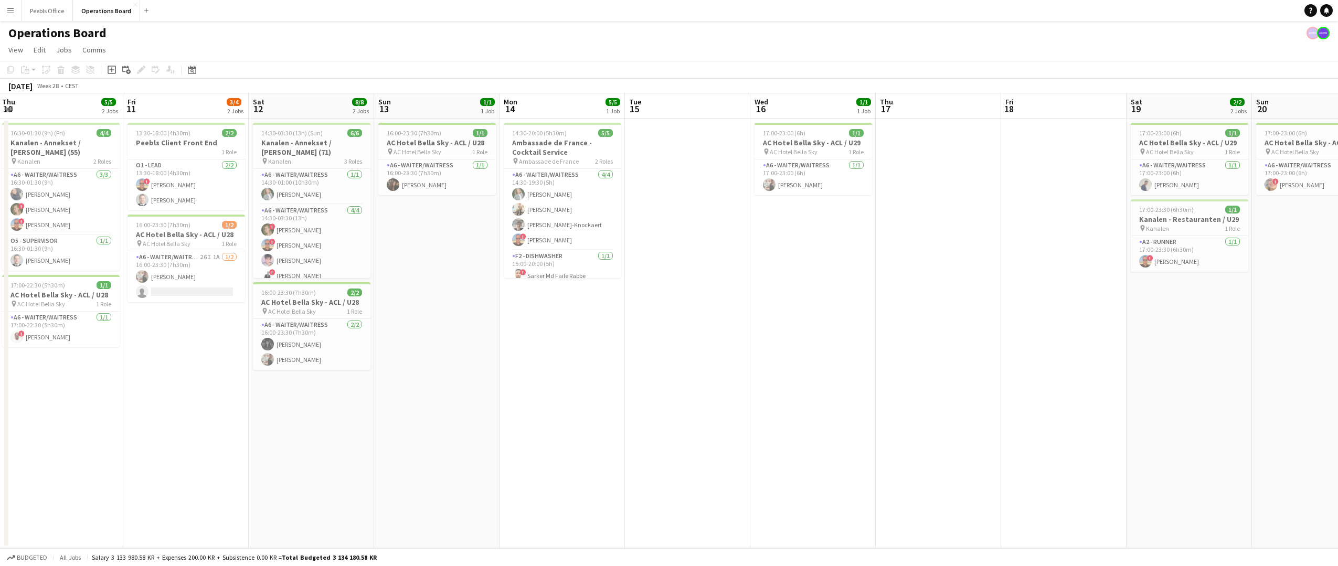
scroll to position [0, 249]
drag, startPoint x: 305, startPoint y: 377, endPoint x: 1027, endPoint y: 351, distance: 722.3
click at [1027, 351] on app-calendar-viewport "Tue 8 Wed 9 Thu 10 5/5 2 Jobs Fri 11 3/4 2 Jobs Sat 12 8/8 2 Jobs Sun 13 1/1 1 …" at bounding box center [669, 320] width 1338 height 455
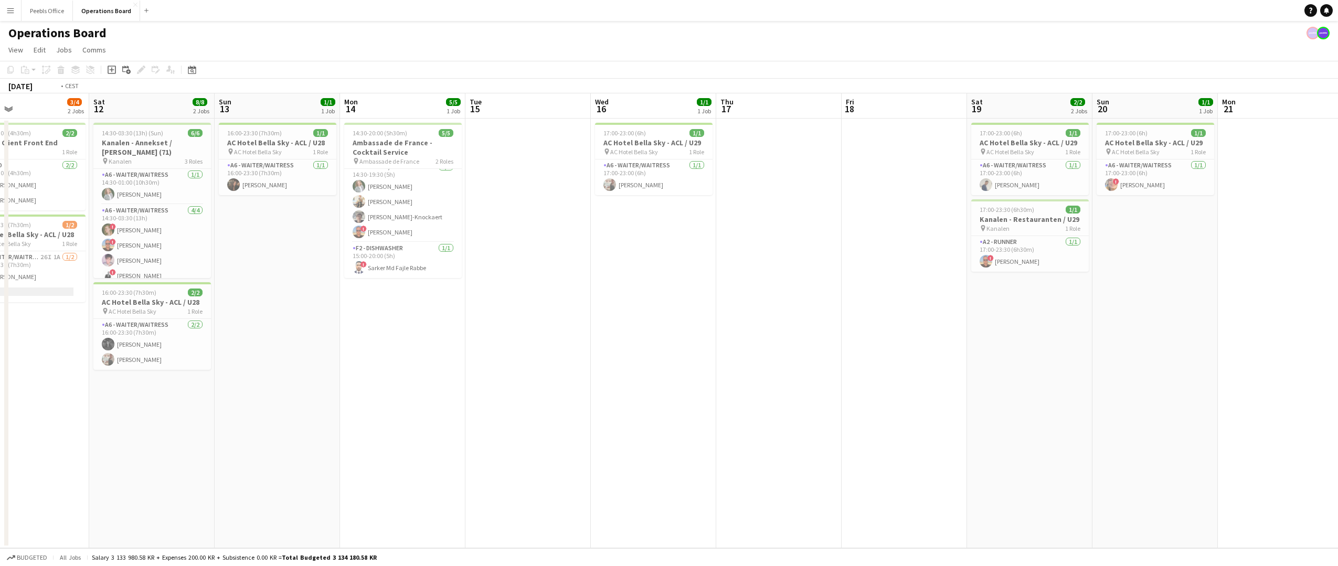
drag, startPoint x: 845, startPoint y: 425, endPoint x: 155, endPoint y: 467, distance: 690.6
click at [155, 467] on app-calendar-viewport "Tue 8 3/3 2 Jobs Wed 9 Thu 10 5/5 2 Jobs Fri 11 3/4 2 Jobs Sat 12 8/8 2 Jobs Su…" at bounding box center [669, 320] width 1338 height 455
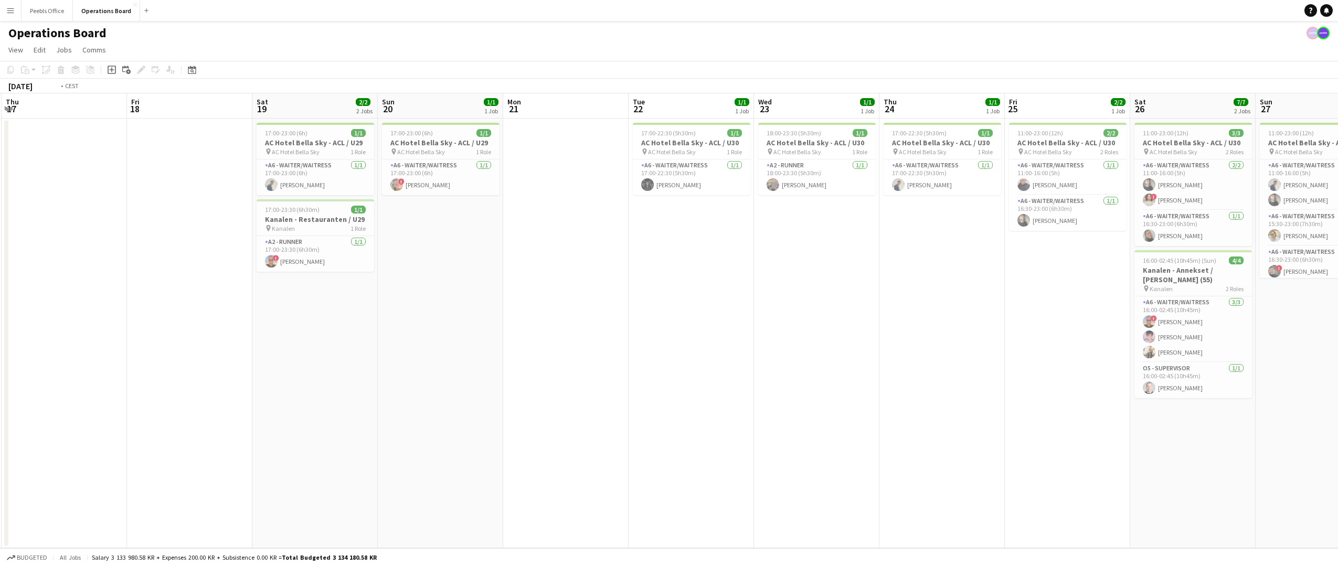
drag, startPoint x: 952, startPoint y: 449, endPoint x: -30, endPoint y: 496, distance: 983.2
click at [0, 496] on html "Menu Boards Boards Boards All jobs Status Workforce Workforce My Workforce Recr…" at bounding box center [669, 283] width 1338 height 566
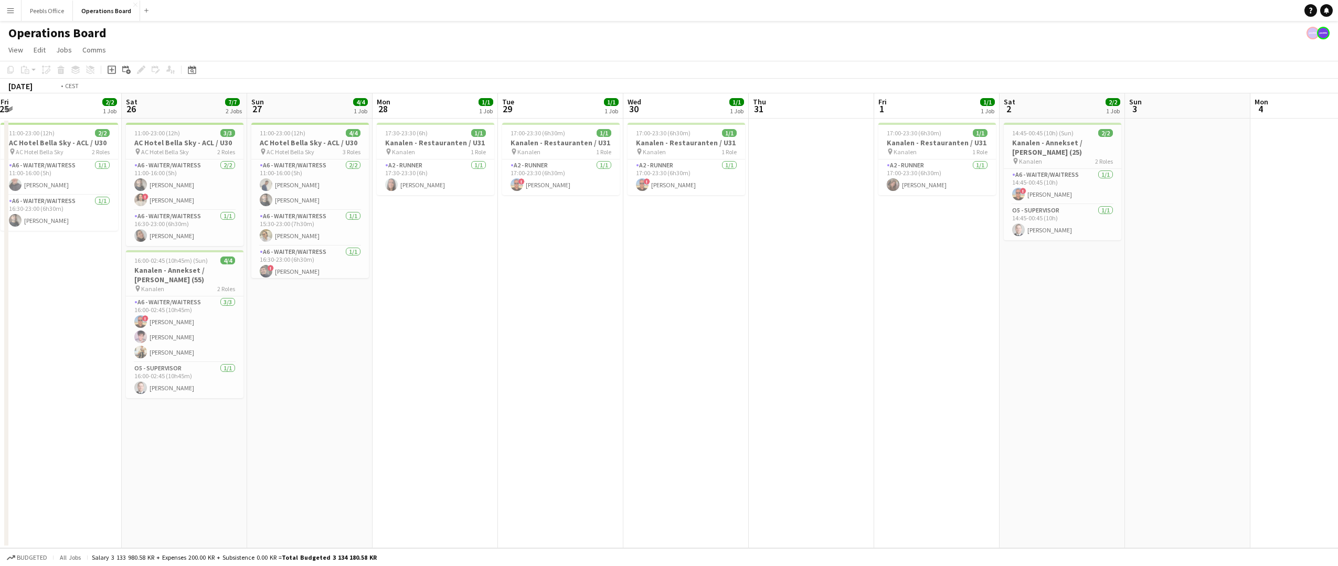
drag, startPoint x: 916, startPoint y: 454, endPoint x: -25, endPoint y: 481, distance: 942.0
click at [0, 481] on html "Menu Boards Boards Boards All jobs Status Workforce Workforce My Workforce Recr…" at bounding box center [669, 283] width 1338 height 566
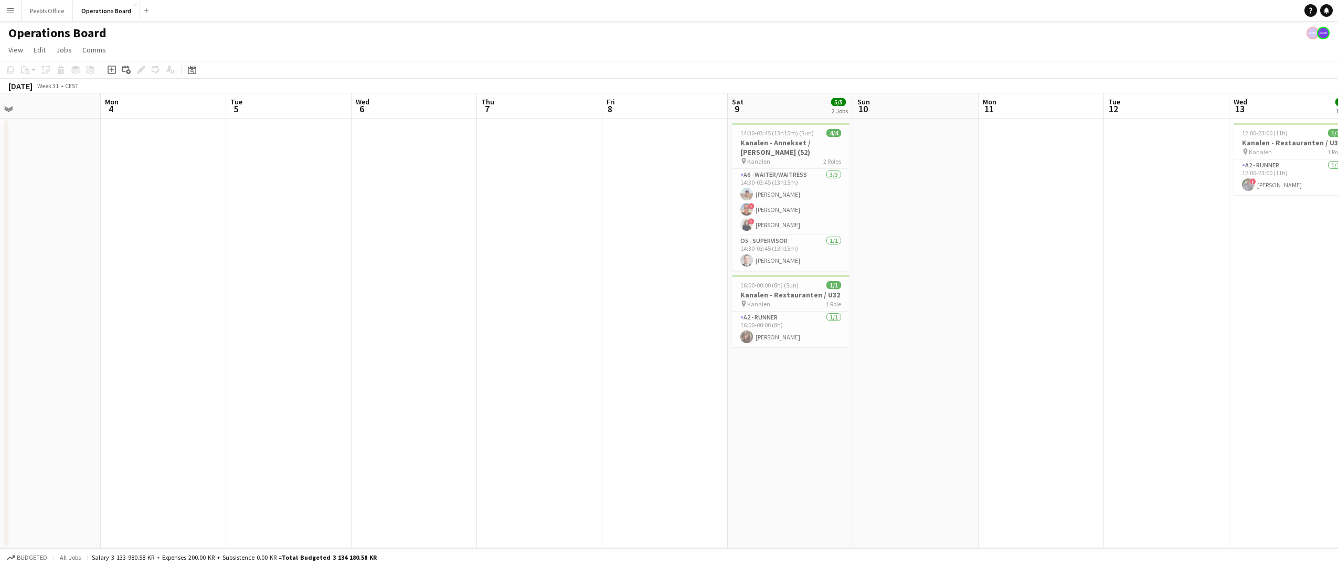
drag, startPoint x: 790, startPoint y: 411, endPoint x: -85, endPoint y: 448, distance: 875.3
click at [0, 448] on html "Menu Boards Boards Boards All jobs Status Workforce Workforce My Workforce Recr…" at bounding box center [669, 283] width 1338 height 566
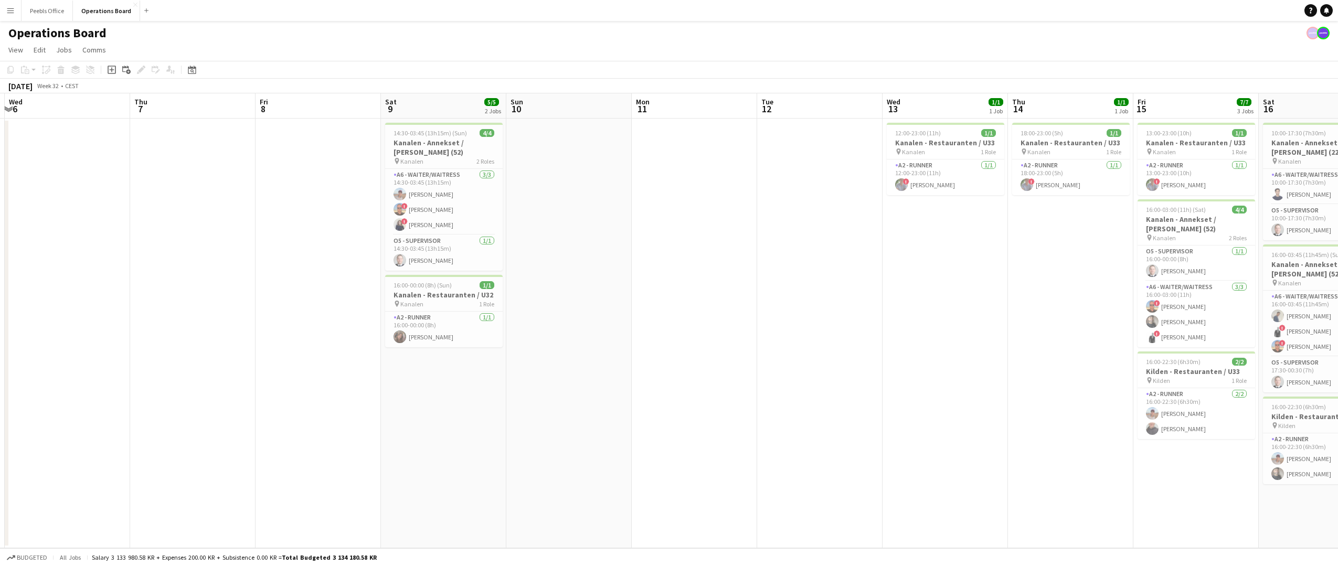
drag, startPoint x: 517, startPoint y: 394, endPoint x: -102, endPoint y: 423, distance: 619.7
click at [0, 423] on html "Menu Boards Boards Boards All jobs Status Workforce Workforce My Workforce Recr…" at bounding box center [669, 283] width 1338 height 566
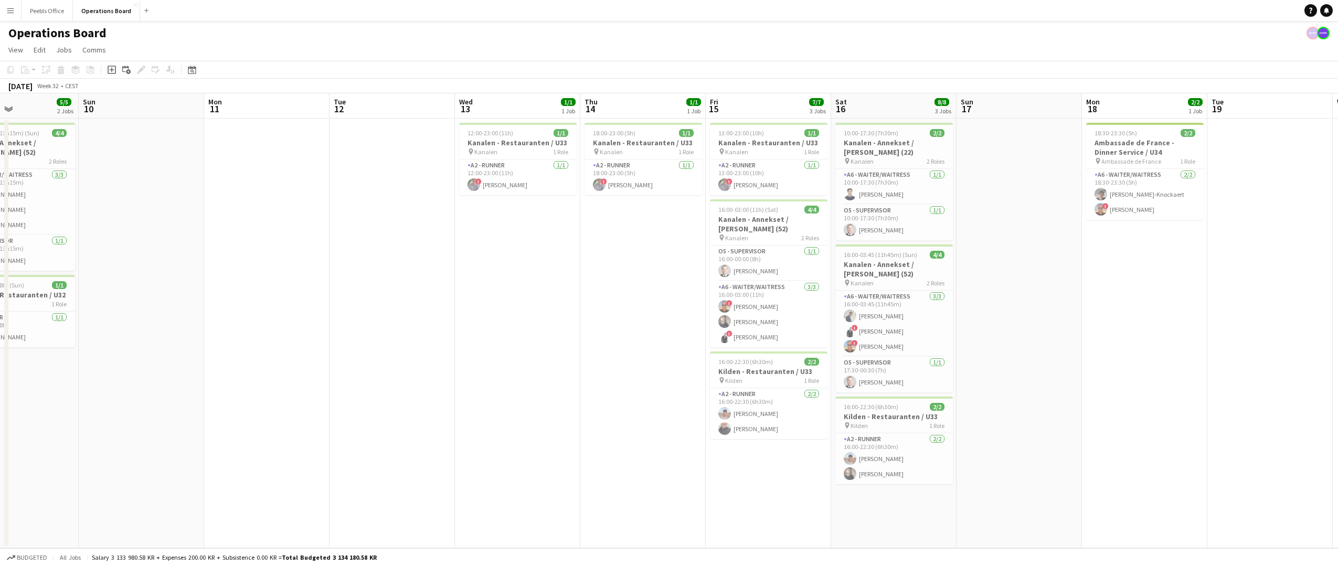
scroll to position [0, 282]
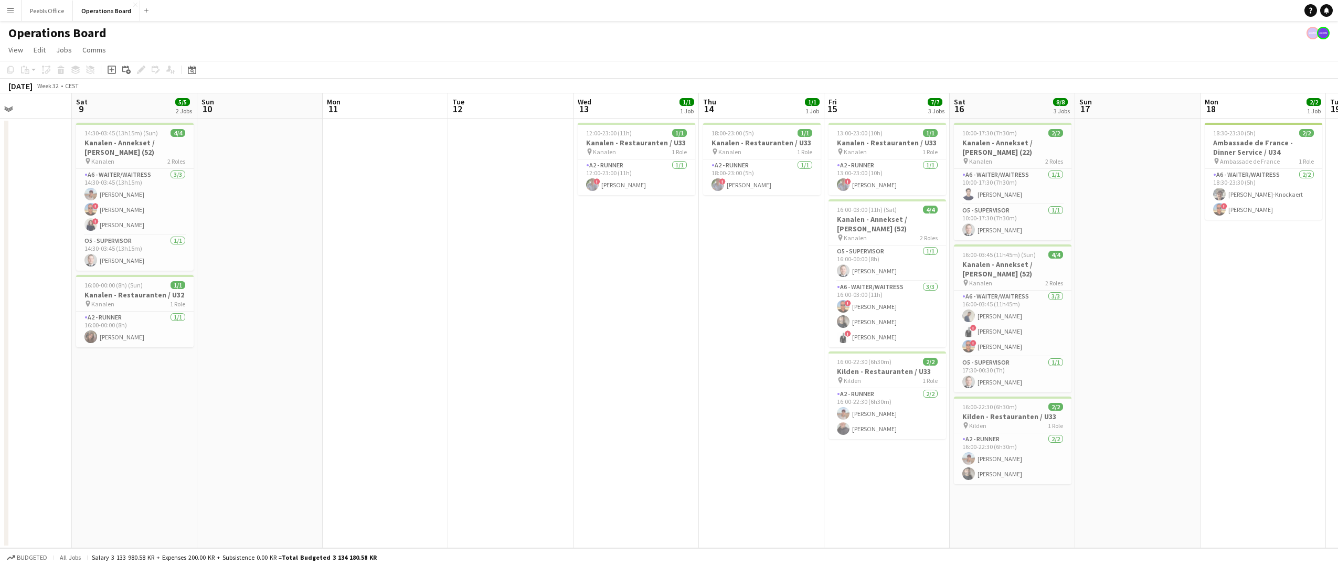
drag, startPoint x: 787, startPoint y: 408, endPoint x: -39, endPoint y: 432, distance: 826.6
click at [0, 432] on html "Menu Boards Boards Boards All jobs Status Workforce Workforce My Workforce Recr…" at bounding box center [669, 283] width 1338 height 566
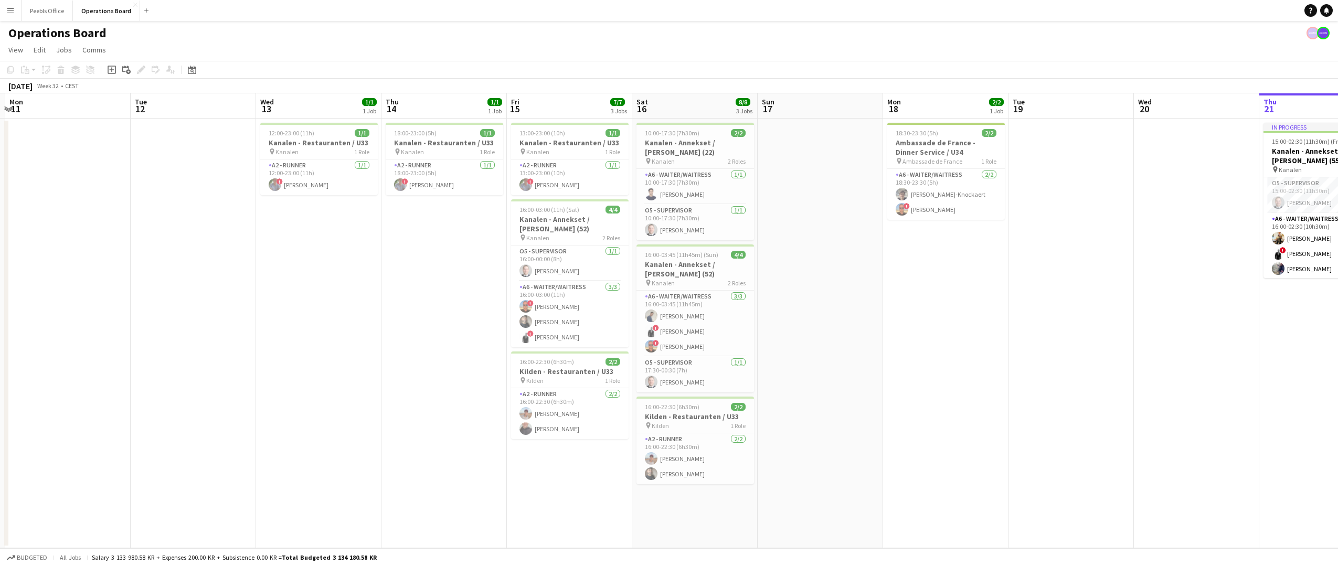
drag, startPoint x: 940, startPoint y: 406, endPoint x: 846, endPoint y: 425, distance: 95.3
click at [847, 425] on app-calendar-viewport "Fri 8 Sat 9 5/5 2 Jobs Sun 10 Mon 11 Tue 12 Wed 13 1/1 1 Job Thu 14 1/1 1 Job F…" at bounding box center [669, 320] width 1338 height 455
click at [951, 293] on app-date-cell "18:30-23:30 (5h) 2/2 Ambassade de France - Dinner Service / U34 pin Ambassade d…" at bounding box center [941, 334] width 125 height 430
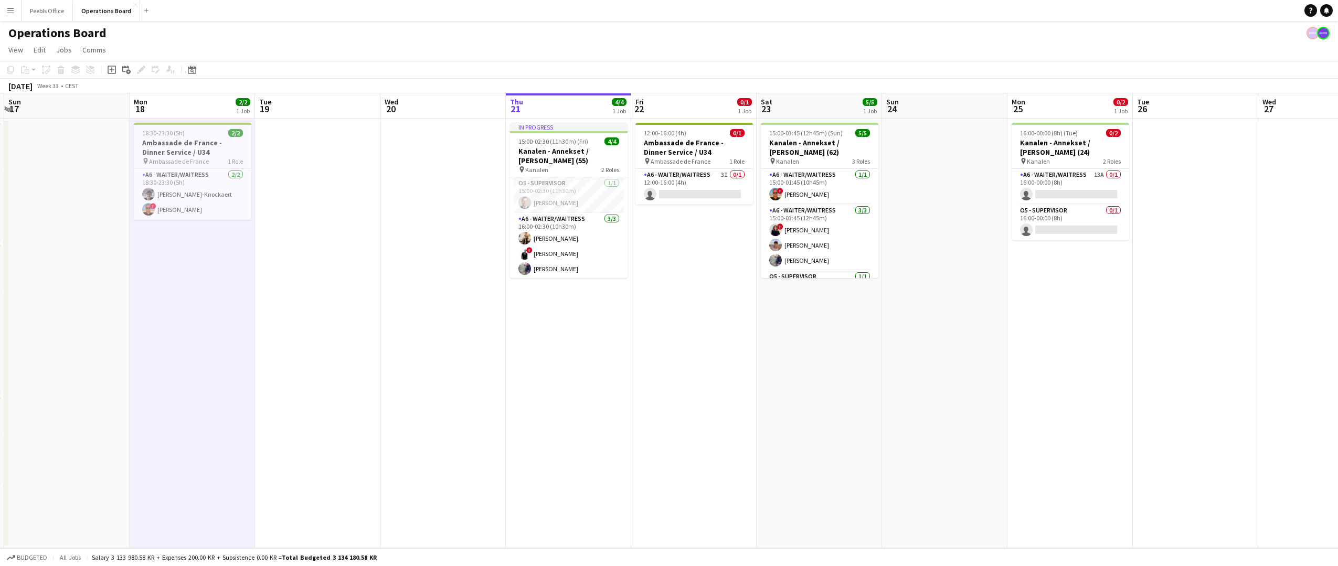
scroll to position [0, 386]
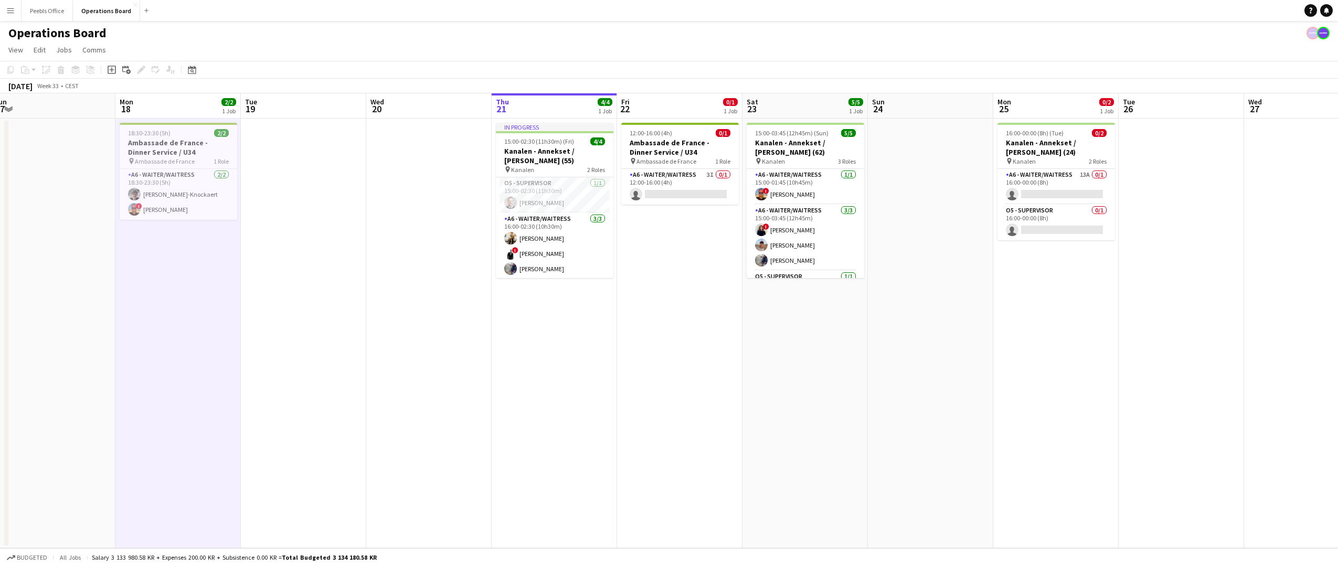
drag, startPoint x: 1128, startPoint y: 343, endPoint x: 365, endPoint y: 472, distance: 774.0
click at [365, 472] on app-calendar-viewport "Thu 14 1/1 1 Job Fri 15 7/7 3 Jobs Sat 16 8/8 3 Jobs Sun 17 Mon 18 2/2 1 Job Tu…" at bounding box center [669, 320] width 1338 height 455
click at [699, 178] on app-card-role "A6 - WAITER/WAITRESS 3I 0/1 12:00-16:00 (4h) single-neutral-actions" at bounding box center [680, 187] width 118 height 36
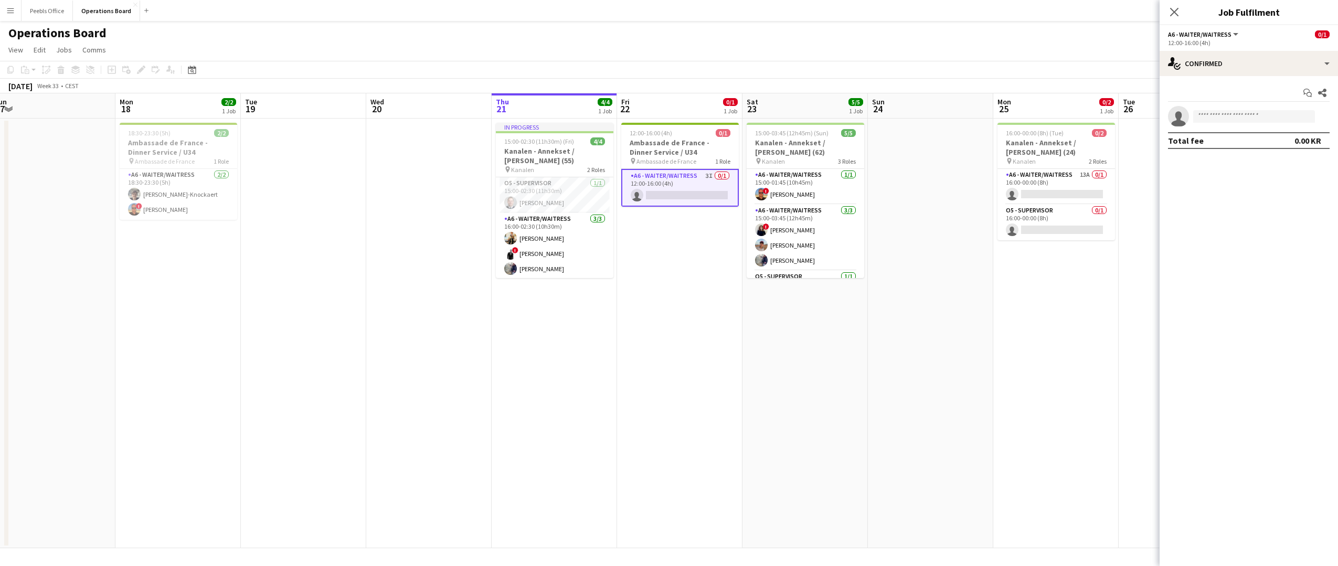
click at [1254, 34] on div "A6 - WAITER/WAITRESS All roles A6 - WAITER/WAITRESS 0/1" at bounding box center [1249, 33] width 162 height 9
click at [1254, 44] on div "12:00-16:00 (4h)" at bounding box center [1249, 43] width 162 height 8
click at [1256, 49] on app-options-switcher "A6 - WAITER/WAITRESS All roles A6 - WAITER/WAITRESS 0/1 12:00-16:00 (4h)" at bounding box center [1248, 38] width 178 height 26
click at [1256, 53] on div "single-neutral-actions-check-2 Confirmed" at bounding box center [1248, 63] width 178 height 25
click at [1259, 105] on div "single-neutral-actions-share-1 Invited" at bounding box center [1283, 108] width 104 height 21
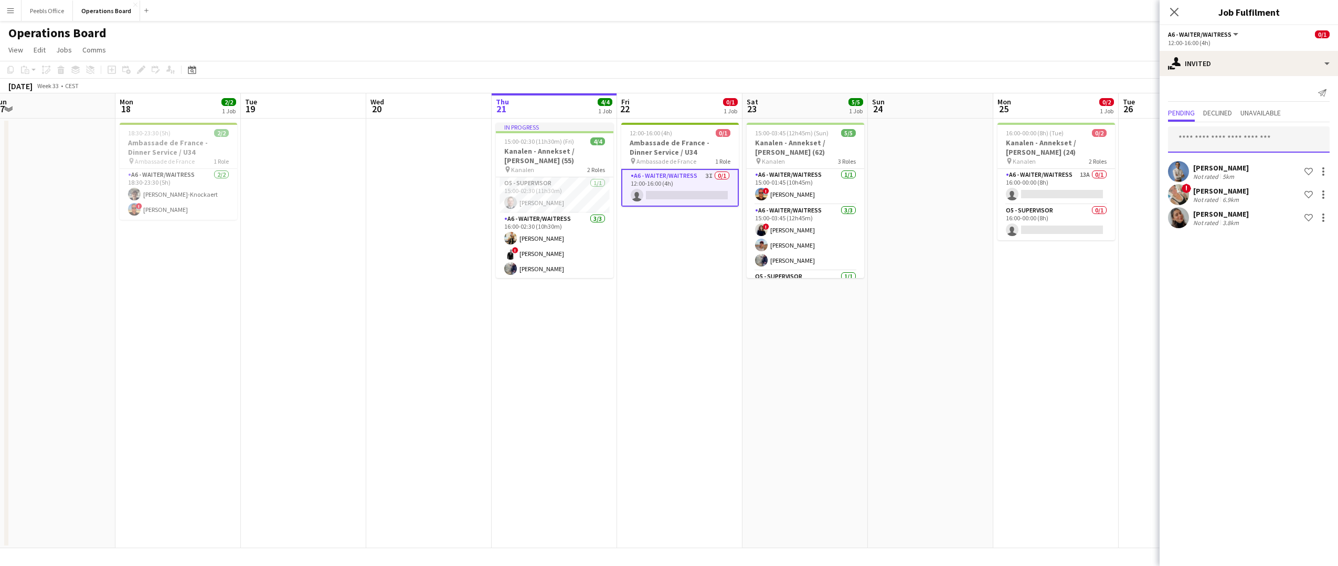
click at [1211, 132] on input "text" at bounding box center [1249, 139] width 162 height 26
drag, startPoint x: 1210, startPoint y: 140, endPoint x: 1138, endPoint y: 147, distance: 72.3
click at [1138, 147] on body "Menu Boards Boards Boards All jobs Status Workforce Workforce My Workforce Recr…" at bounding box center [669, 283] width 1338 height 566
type input "*"
click at [940, 326] on app-date-cell at bounding box center [930, 334] width 125 height 430
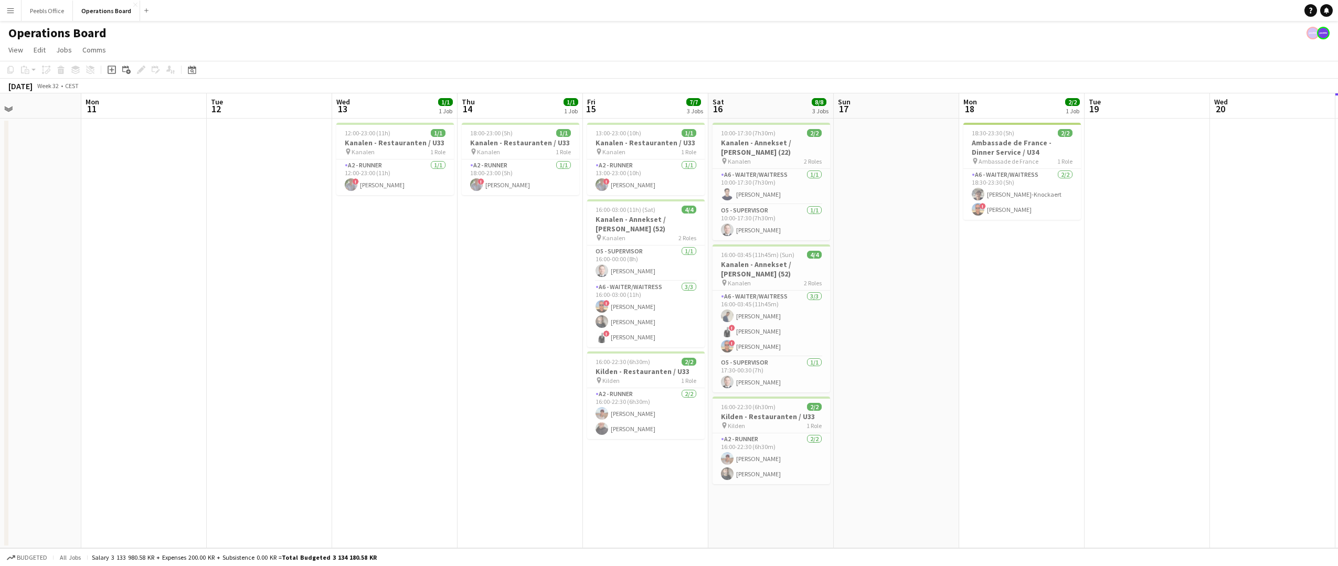
scroll to position [0, 244]
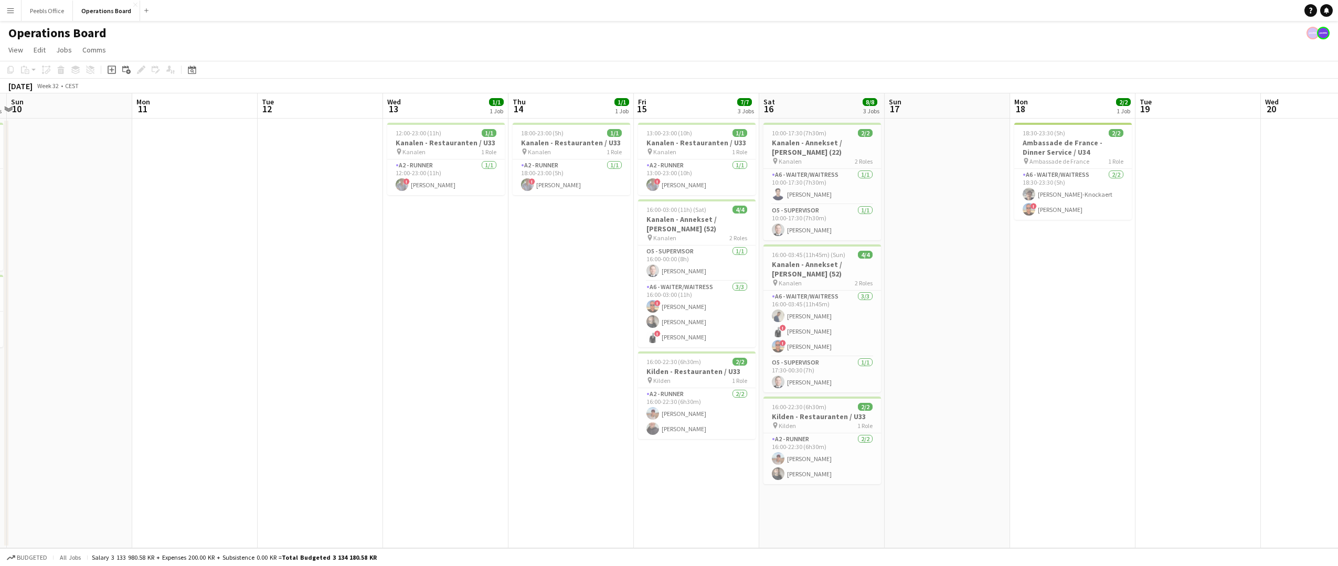
drag, startPoint x: 287, startPoint y: 389, endPoint x: 1181, endPoint y: 363, distance: 894.8
click at [1181, 363] on app-calendar-viewport "Fri 8 Sat 9 5/5 2 Jobs Sun 10 Mon 11 Tue 12 Wed 13 1/1 1 Job Thu 14 1/1 1 Job F…" at bounding box center [669, 320] width 1338 height 455
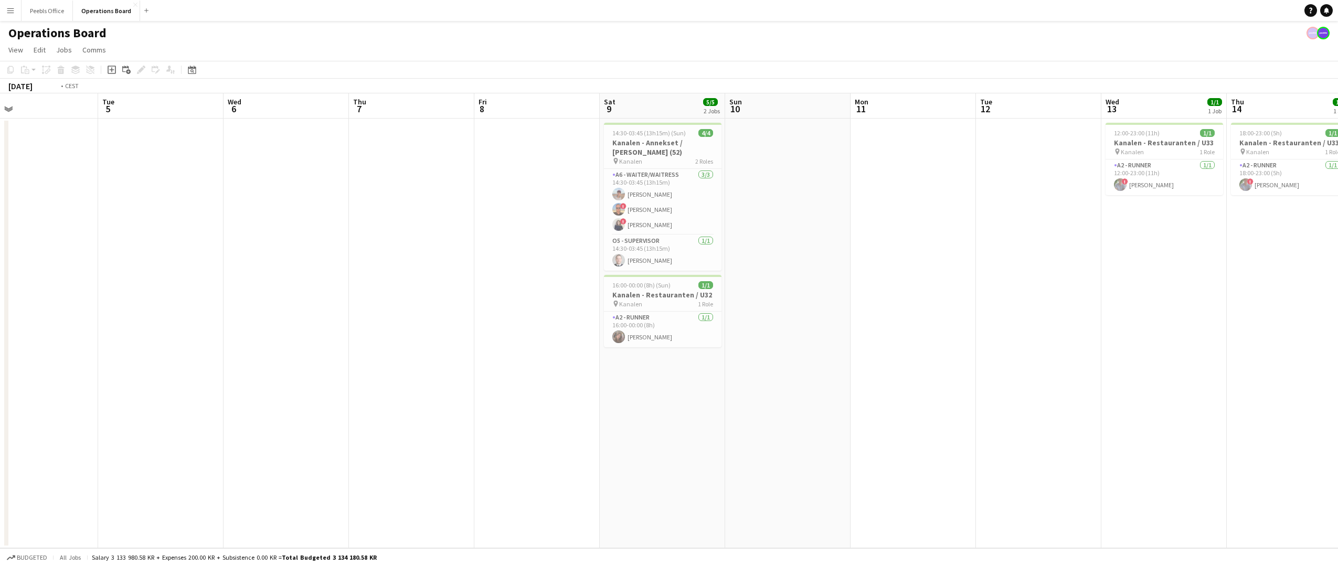
drag, startPoint x: 145, startPoint y: 345, endPoint x: 970, endPoint y: 292, distance: 826.4
click at [989, 290] on app-calendar-viewport "Sat 2 2/2 1 Job Sun 3 Mon 4 Tue 5 Wed 6 Thu 7 Fri 8 Sat 9 5/5 2 Jobs Sun 10 Mon…" at bounding box center [669, 320] width 1338 height 455
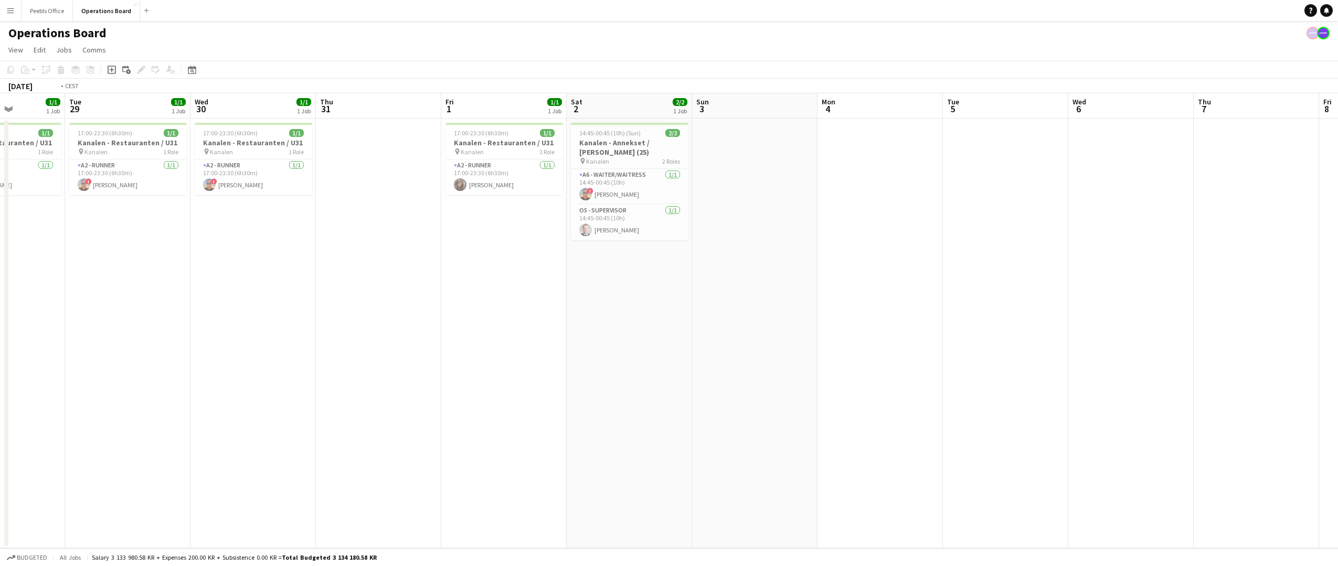
drag, startPoint x: 270, startPoint y: 328, endPoint x: 1103, endPoint y: 263, distance: 835.1
click at [1115, 263] on app-calendar-viewport "Sat 26 7/7 2 Jobs Sun 27 4/4 1 Job Mon 28 1/1 1 Job Tue 29 1/1 1 Job Wed 30 1/1…" at bounding box center [669, 320] width 1338 height 455
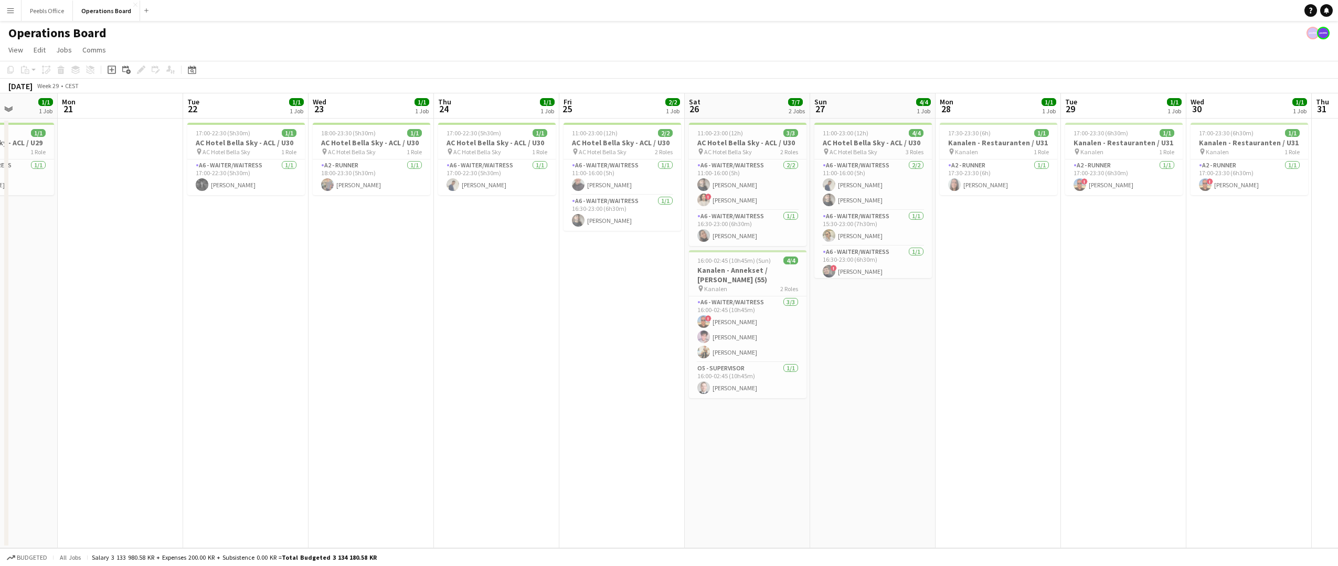
scroll to position [0, 316]
drag, startPoint x: 104, startPoint y: 348, endPoint x: 977, endPoint y: 317, distance: 873.0
click at [977, 317] on app-calendar-viewport "Fri 18 Sat 19 2/2 2 Jobs Sun 20 1/1 1 Job Mon 21 Tue 22 1/1 1 Job Wed 23 1/1 1 …" at bounding box center [669, 320] width 1338 height 455
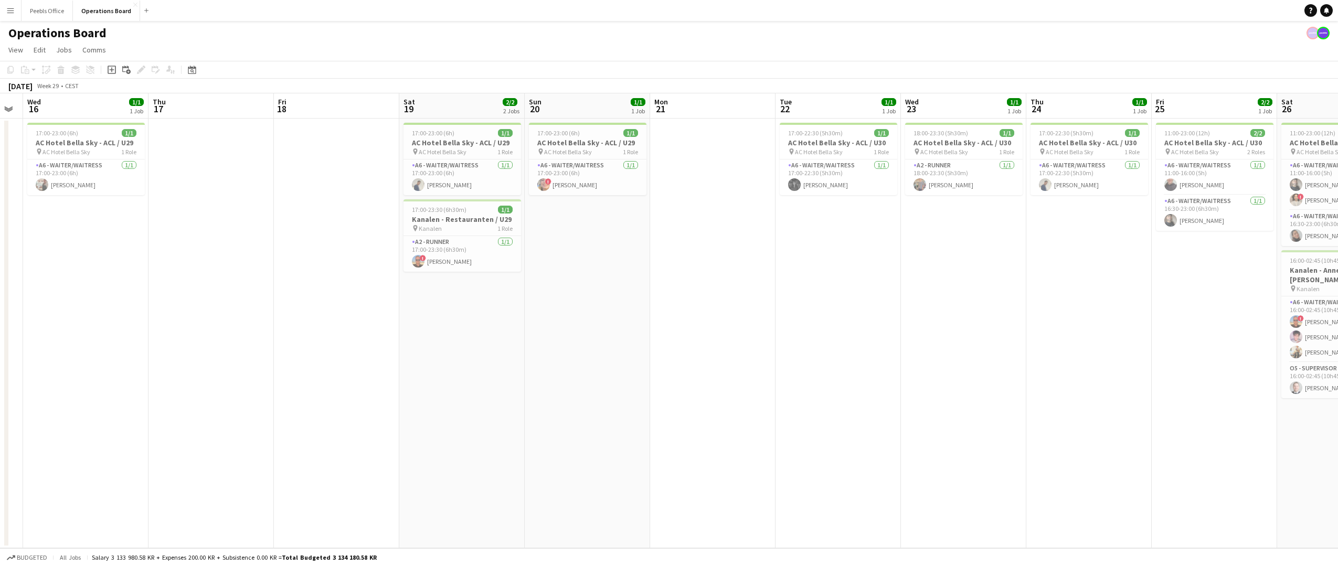
scroll to position [0, 280]
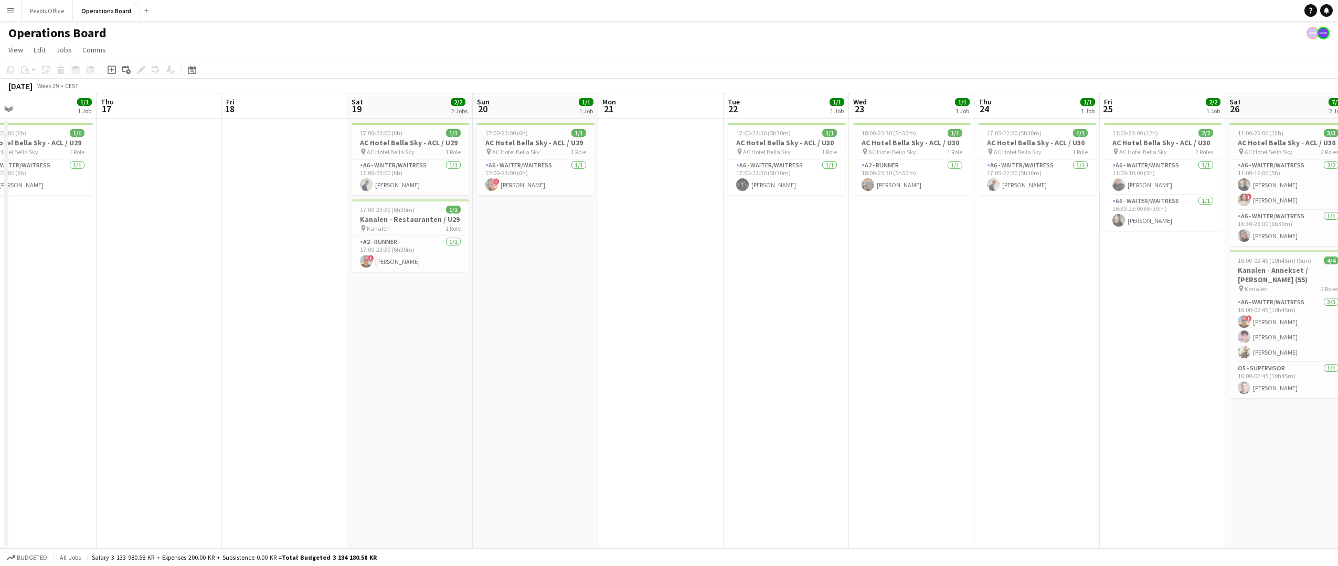
drag, startPoint x: 324, startPoint y: 379, endPoint x: 987, endPoint y: 360, distance: 663.9
click at [987, 360] on app-calendar-viewport "Mon 14 5/5 1 Job Tue 15 Wed 16 1/1 1 Job Thu 17 Fri 18 Sat 19 2/2 2 Jobs Sun 20…" at bounding box center [669, 320] width 1338 height 455
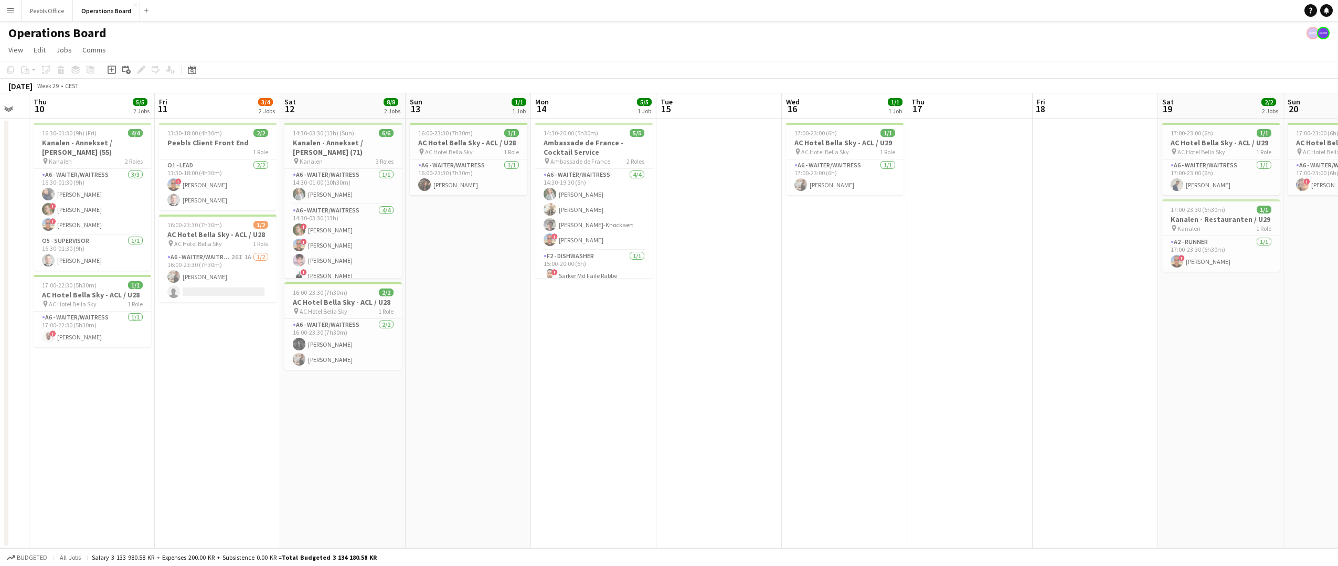
scroll to position [0, 221]
drag, startPoint x: 306, startPoint y: 367, endPoint x: 991, endPoint y: 345, distance: 685.5
click at [991, 345] on app-calendar-viewport "Tue 8 3/3 2 Jobs Wed 9 Thu 10 5/5 2 Jobs Fri 11 3/4 2 Jobs Sat 12 8/8 2 Jobs Su…" at bounding box center [669, 320] width 1338 height 455
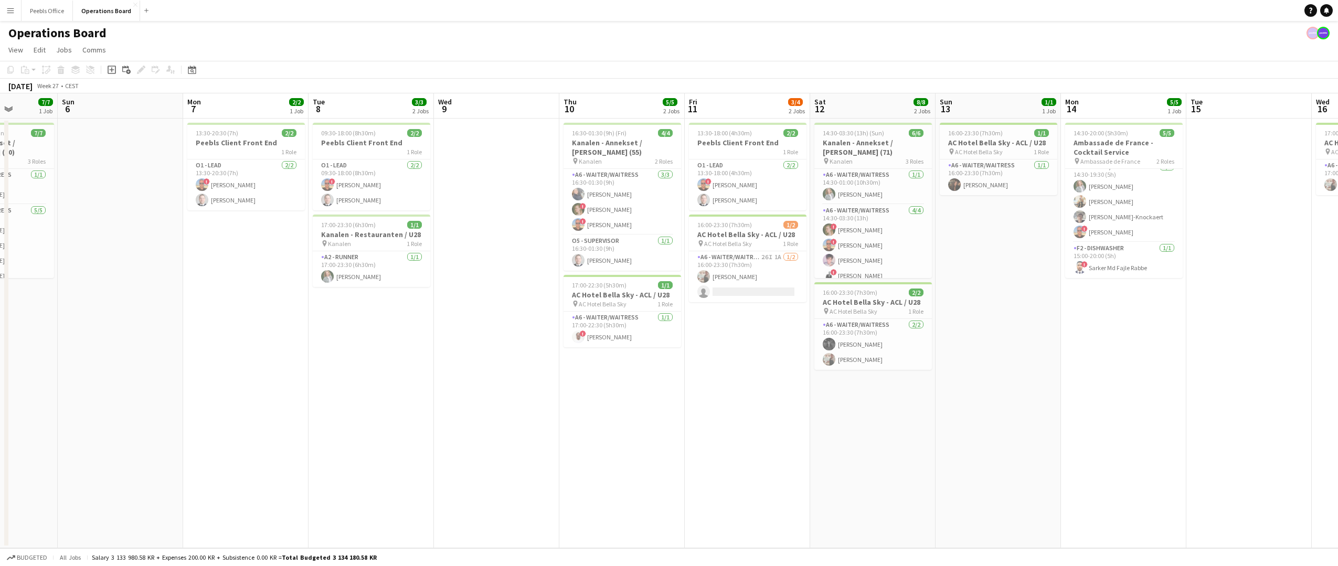
scroll to position [0, 253]
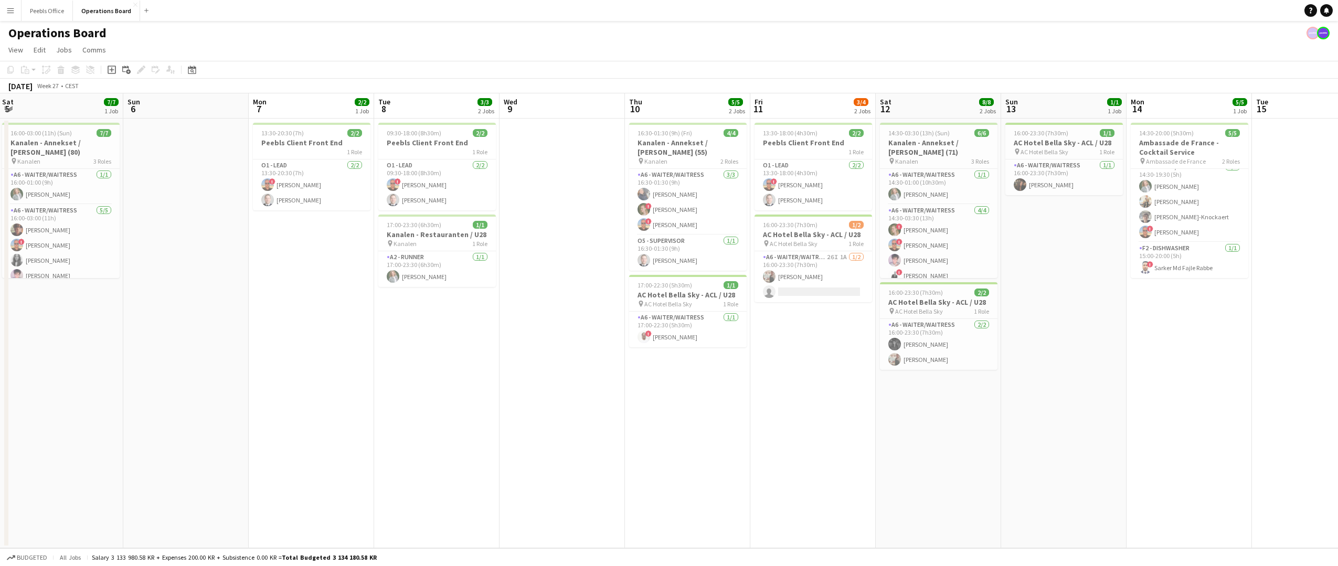
drag, startPoint x: 196, startPoint y: 422, endPoint x: 792, endPoint y: 391, distance: 596.3
click at [792, 391] on app-calendar-viewport "Thu 3 3/3 1 Job Fri 4 6/6 1 Job Sat 5 7/7 1 Job Sun 6 Mon 7 2/2 1 Job Tue 8 3/3…" at bounding box center [669, 320] width 1338 height 455
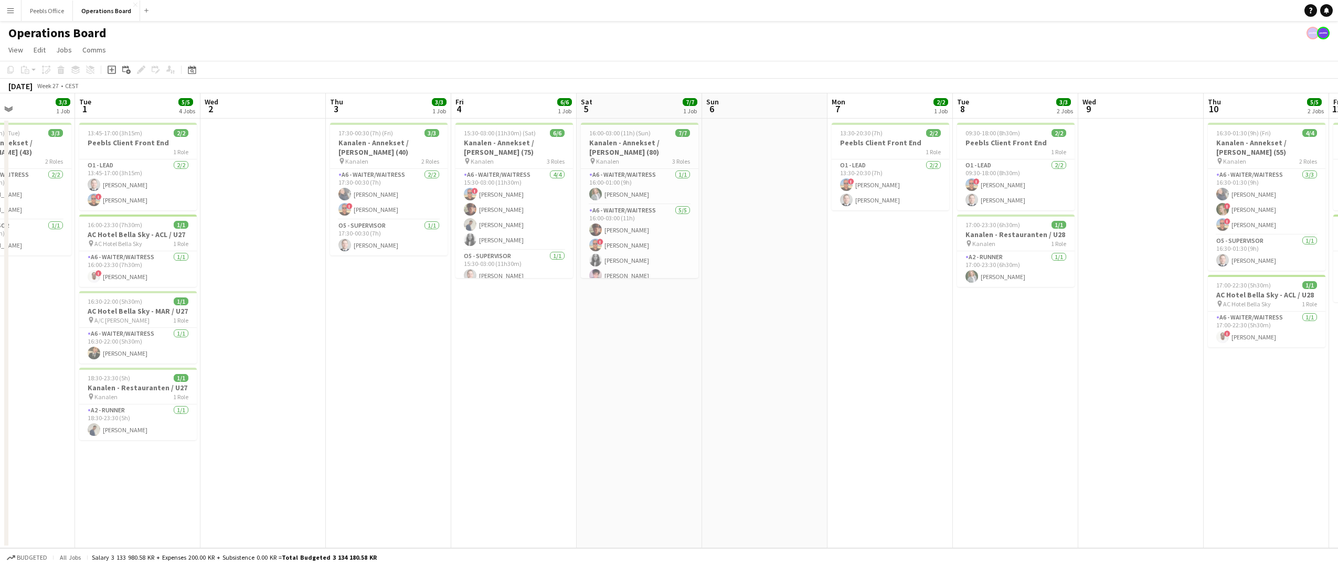
scroll to position [0, 276]
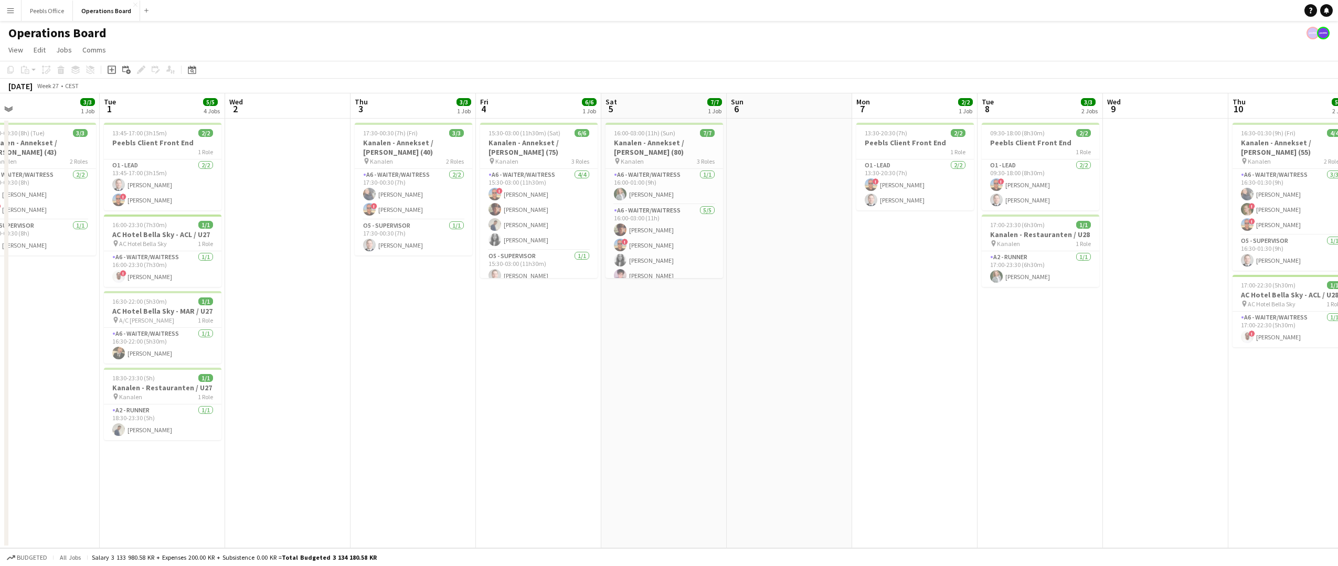
drag, startPoint x: 244, startPoint y: 403, endPoint x: 848, endPoint y: 396, distance: 603.3
click at [848, 396] on app-calendar-viewport "Sat 28 4/4 2 Jobs Sun 29 Mon 30 3/3 1 Job Tue 1 5/5 4 Jobs Wed 2 Thu 3 3/3 1 Jo…" at bounding box center [669, 320] width 1338 height 455
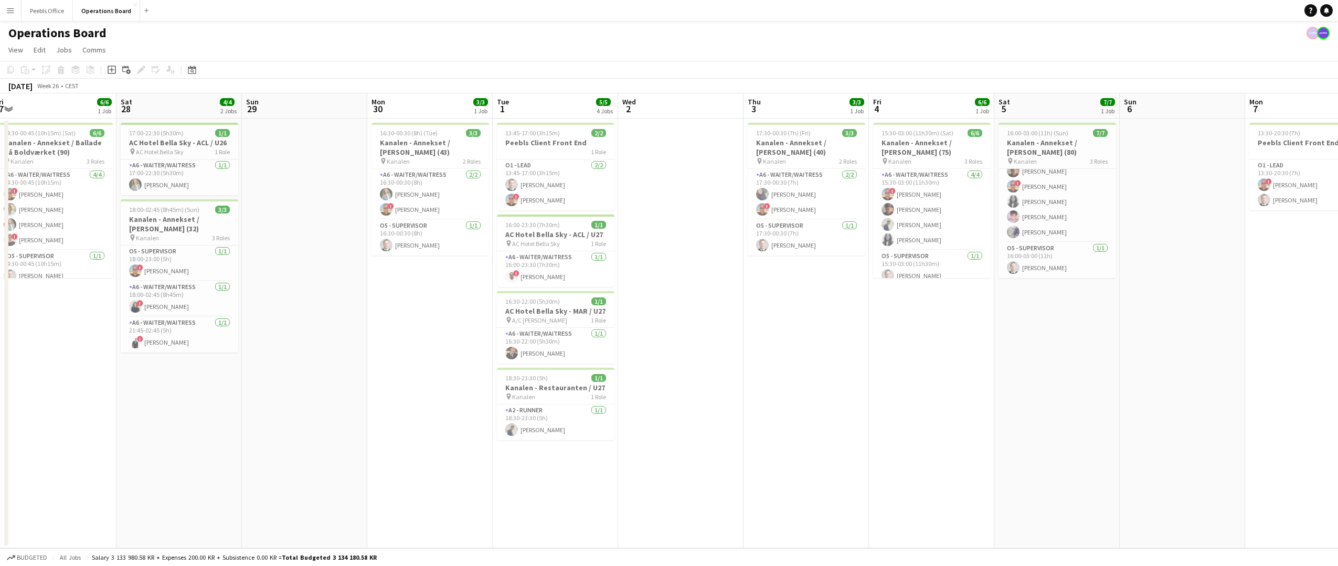
scroll to position [0, 259]
drag, startPoint x: 318, startPoint y: 378, endPoint x: 712, endPoint y: 369, distance: 394.1
click at [712, 369] on app-calendar-viewport "Wed 25 4/4 2 Jobs Thu 26 3/3 2 Jobs Fri 27 6/6 1 Job Sat 28 4/4 2 Jobs Sun 29 M…" at bounding box center [669, 320] width 1338 height 455
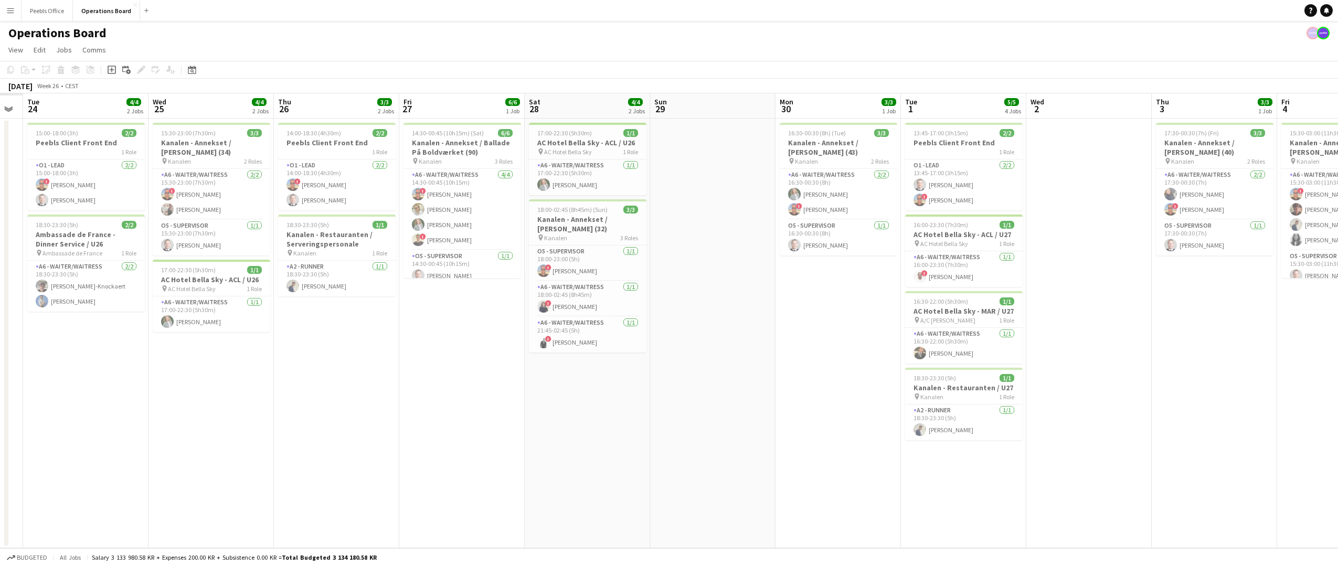
scroll to position [0, 286]
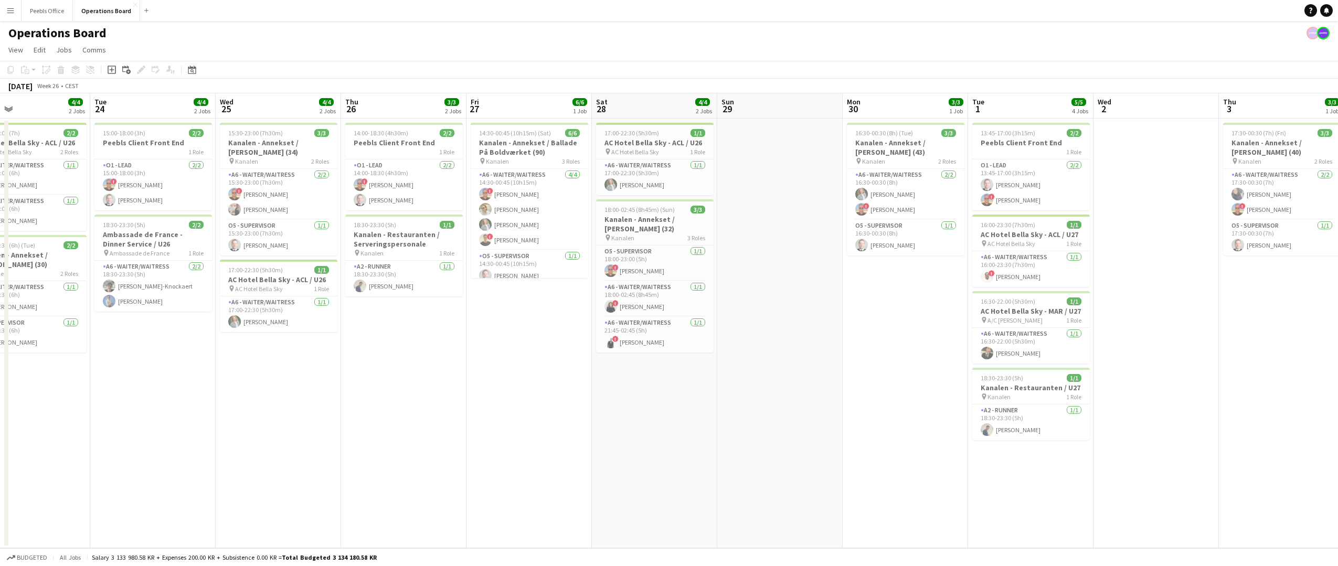
drag, startPoint x: 270, startPoint y: 399, endPoint x: 744, endPoint y: 390, distance: 474.3
click at [744, 390] on app-calendar-viewport "Sat 21 5/5 2 Jobs Sun 22 1/1 1 Job Mon 23 4/4 2 Jobs Tue 24 4/4 2 Jobs Wed 25 4…" at bounding box center [669, 320] width 1338 height 455
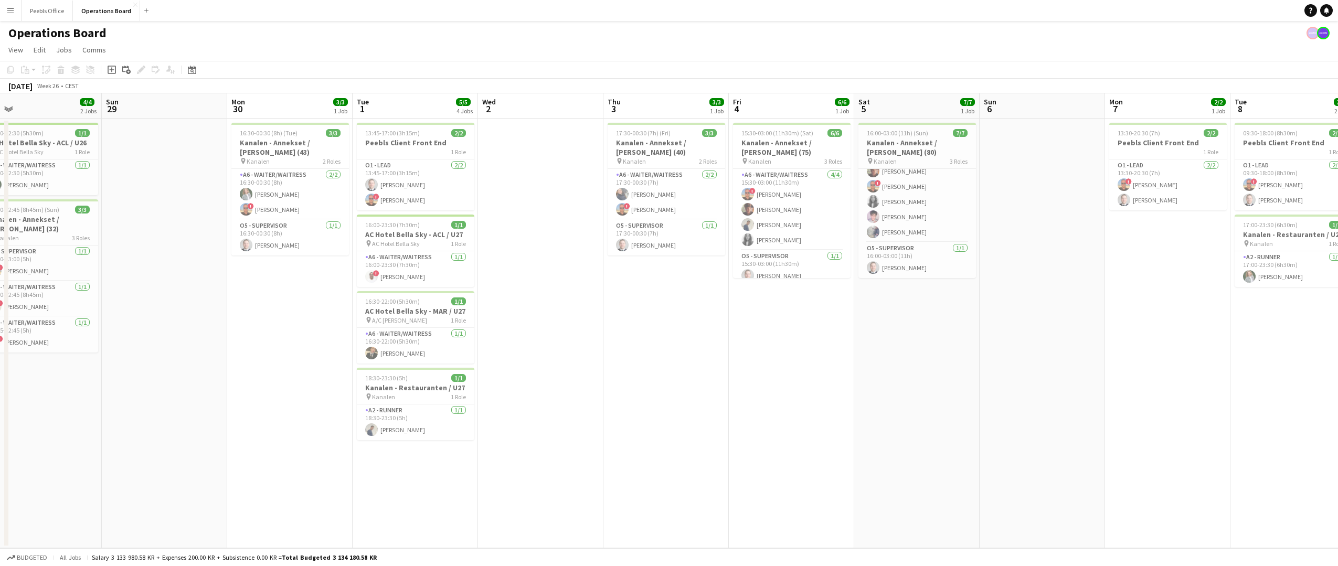
drag, startPoint x: 847, startPoint y: 465, endPoint x: 105, endPoint y: 493, distance: 742.3
click at [105, 493] on app-calendar-viewport "Wed 25 4/4 2 Jobs Thu 26 3/3 2 Jobs Fri 27 6/6 1 Job Sat 28 4/4 2 Jobs Sun 29 M…" at bounding box center [669, 320] width 1338 height 455
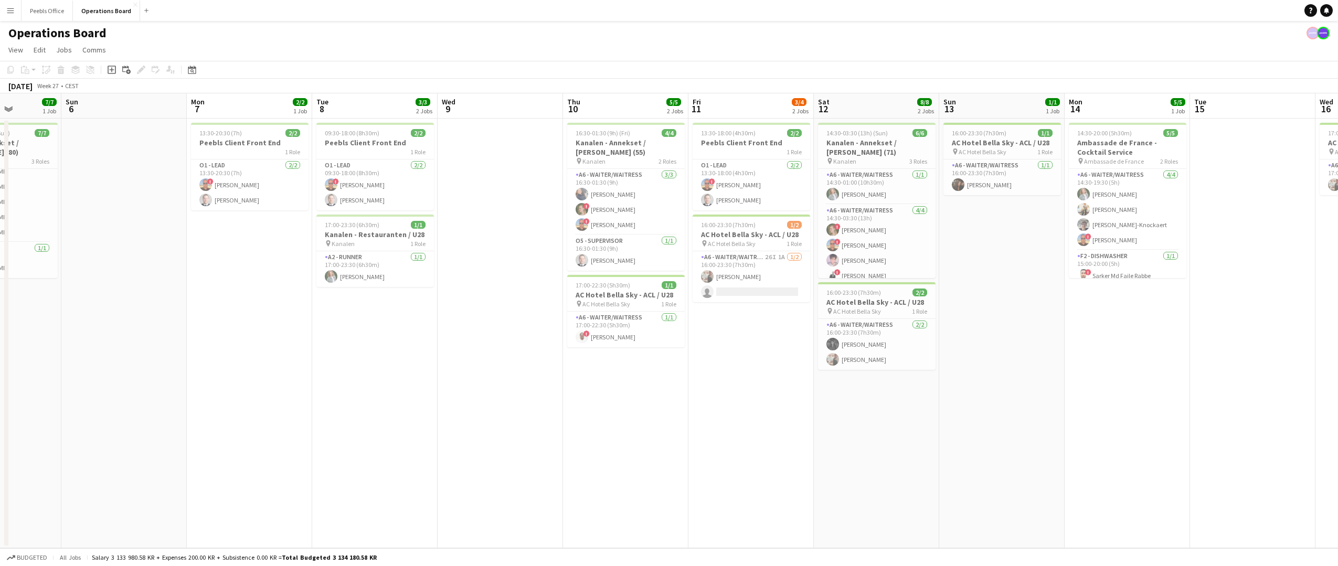
drag, startPoint x: 898, startPoint y: 472, endPoint x: 106, endPoint y: 507, distance: 792.4
click at [106, 507] on app-calendar-viewport "Wed 2 Thu 3 3/3 1 Job Fri 4 6/6 1 Job Sat 5 7/7 1 Job Sun 6 Mon 7 2/2 1 Job Tue…" at bounding box center [669, 320] width 1338 height 455
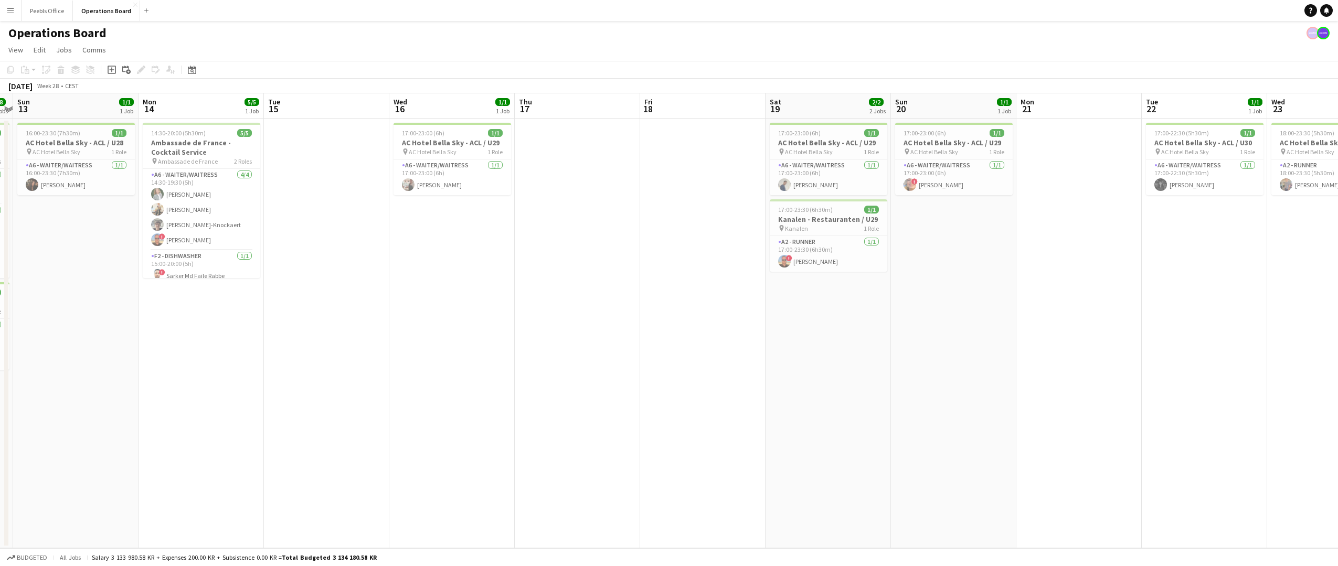
drag, startPoint x: 1072, startPoint y: 387, endPoint x: 21, endPoint y: 487, distance: 1056.1
click at [21, 487] on app-calendar-viewport "Thu 10 5/5 2 Jobs Fri 11 3/4 2 Jobs Sat 12 8/8 2 Jobs Sun 13 1/1 1 Job Mon 14 5…" at bounding box center [669, 320] width 1338 height 455
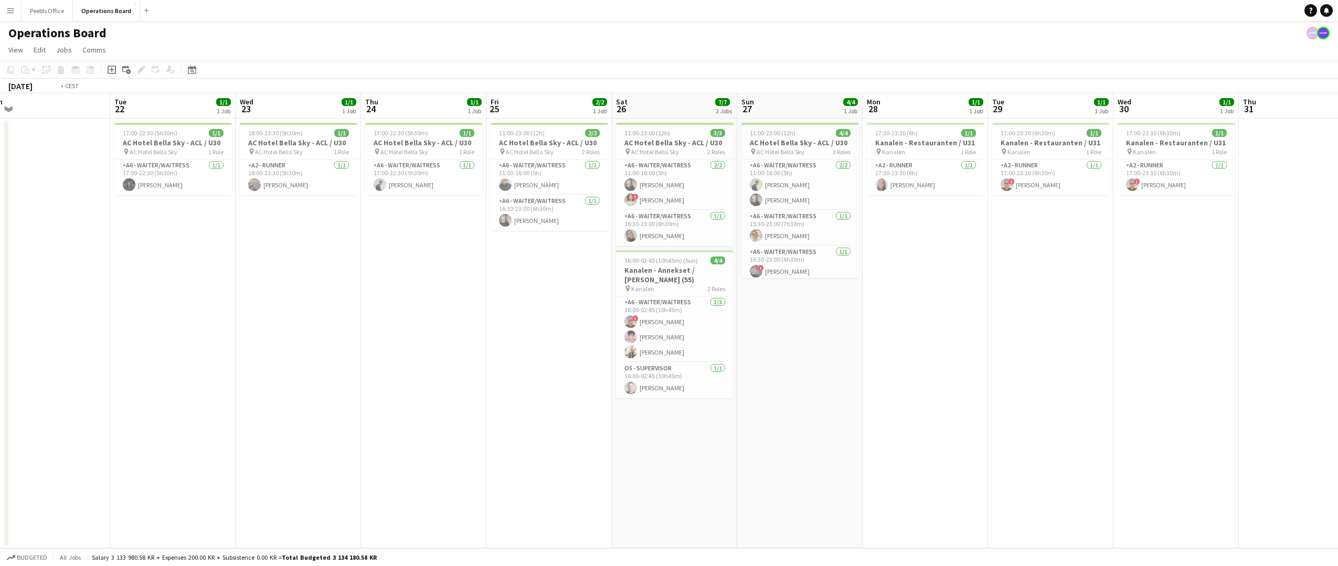
drag, startPoint x: 919, startPoint y: 423, endPoint x: 2, endPoint y: 476, distance: 918.5
click at [0, 476] on html "Menu Boards Boards Boards All jobs Status Workforce Workforce My Workforce Recr…" at bounding box center [669, 283] width 1338 height 566
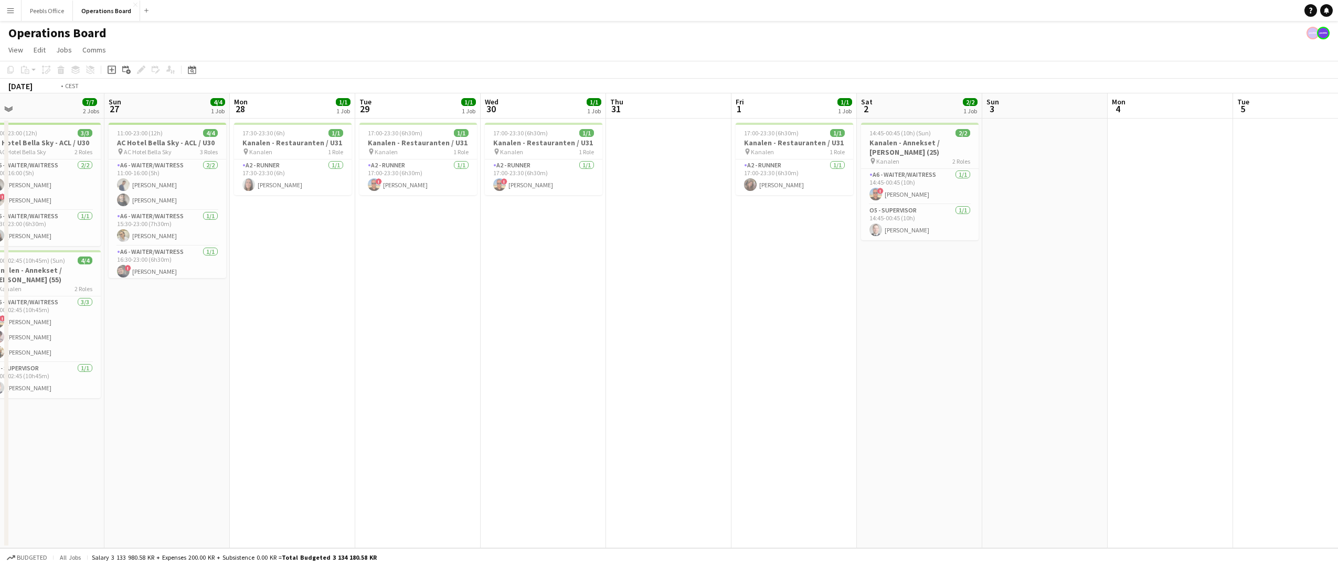
drag, startPoint x: 968, startPoint y: 395, endPoint x: -96, endPoint y: 467, distance: 1066.9
click at [0, 467] on html "Menu Boards Boards Boards All jobs Status Workforce Workforce My Workforce Recr…" at bounding box center [669, 283] width 1338 height 566
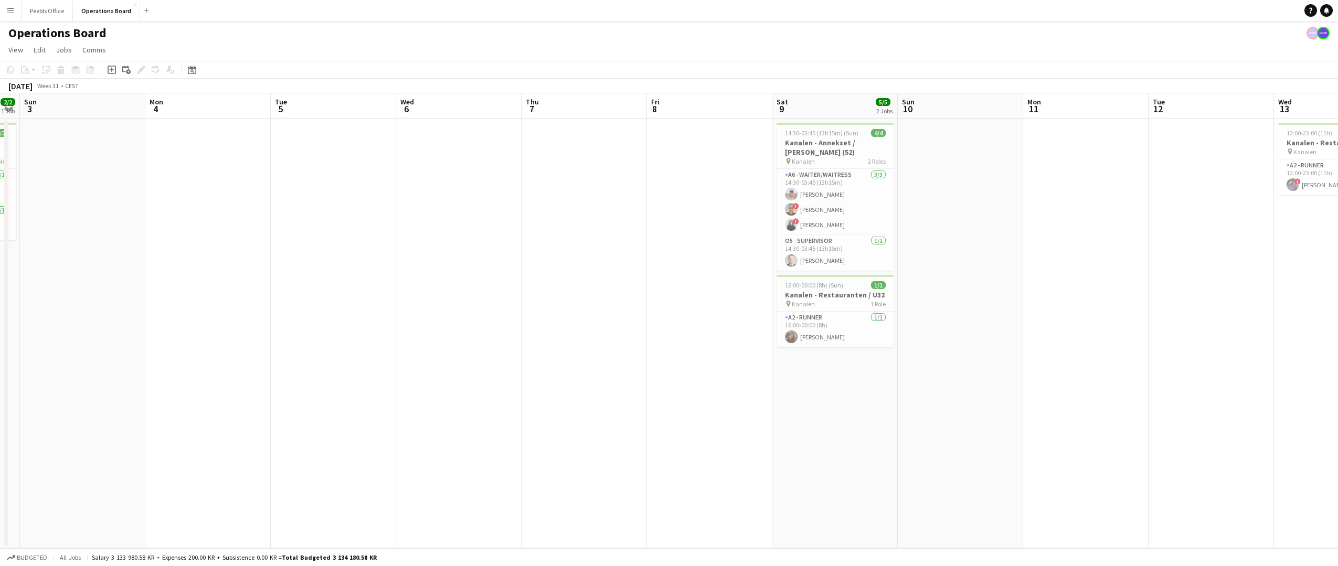
drag, startPoint x: 912, startPoint y: 378, endPoint x: -111, endPoint y: 444, distance: 1025.1
click at [0, 444] on html "Menu Boards Boards Boards All jobs Status Workforce Workforce My Workforce Recr…" at bounding box center [669, 283] width 1338 height 566
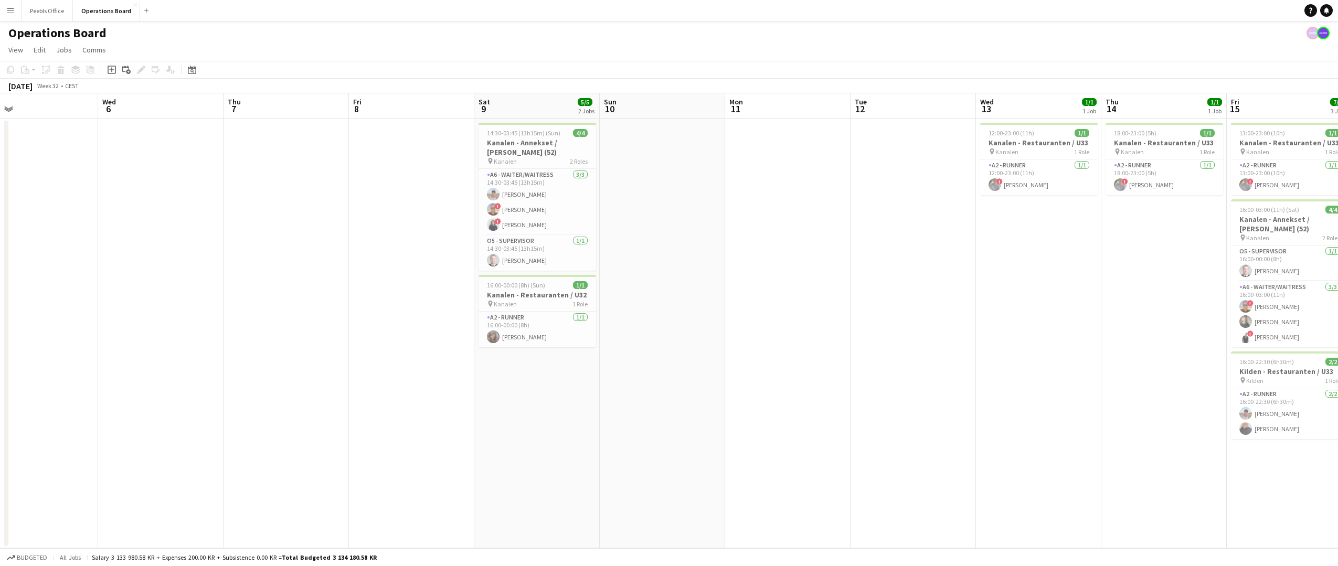
drag, startPoint x: 933, startPoint y: 392, endPoint x: 17, endPoint y: 437, distance: 917.6
click at [17, 437] on app-calendar-viewport "Sat 2 2/2 1 Job Sun 3 Mon 4 Tue 5 Wed 6 Thu 7 Fri 8 Sat 9 5/5 2 Jobs Sun 10 Mon…" at bounding box center [669, 320] width 1338 height 455
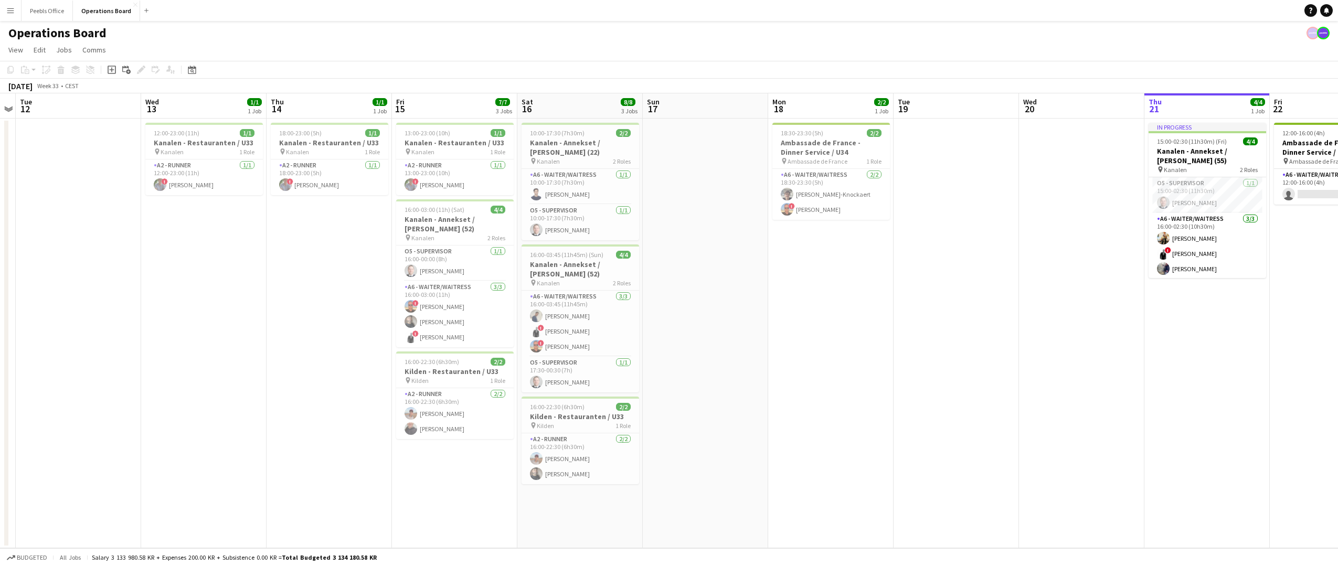
scroll to position [0, 435]
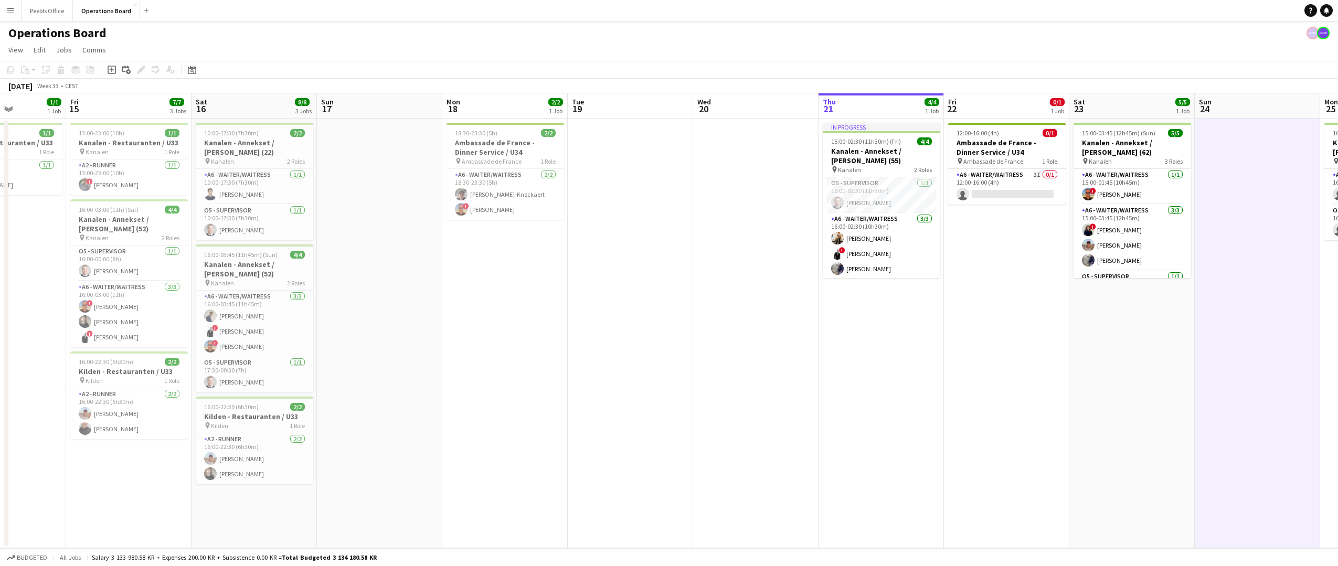
drag, startPoint x: 857, startPoint y: 406, endPoint x: 73, endPoint y: 440, distance: 785.0
click at [73, 440] on app-calendar-viewport "Mon 11 Tue 12 Wed 13 1/1 1 Job Thu 14 1/1 1 Job Fri 15 7/7 3 Jobs Sat 16 8/8 3 …" at bounding box center [669, 320] width 1338 height 455
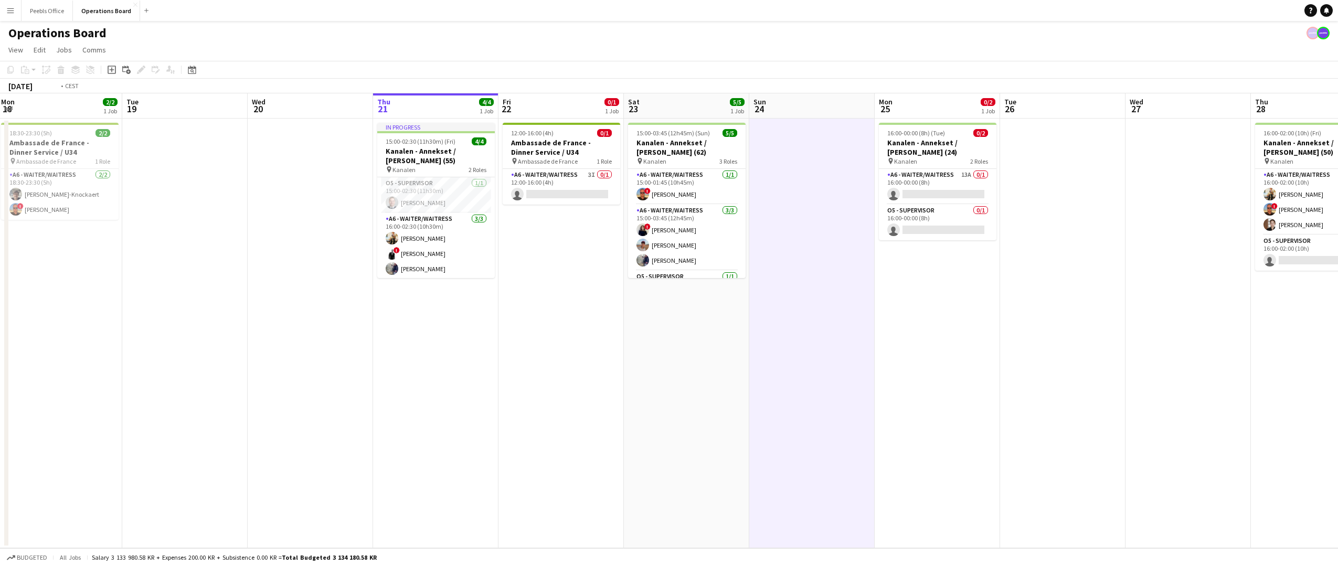
drag, startPoint x: 1019, startPoint y: 359, endPoint x: 573, endPoint y: 394, distance: 446.8
click at [573, 394] on app-calendar-viewport "Fri 15 7/7 3 Jobs Sat 16 8/8 3 Jobs Sun 17 Mon 18 2/2 1 Job Tue 19 Wed 20 Thu 2…" at bounding box center [669, 320] width 1338 height 455
click at [570, 175] on app-card-role "A6 - WAITER/WAITRESS 3I 0/1 12:00-16:00 (4h) single-neutral-actions" at bounding box center [562, 187] width 118 height 36
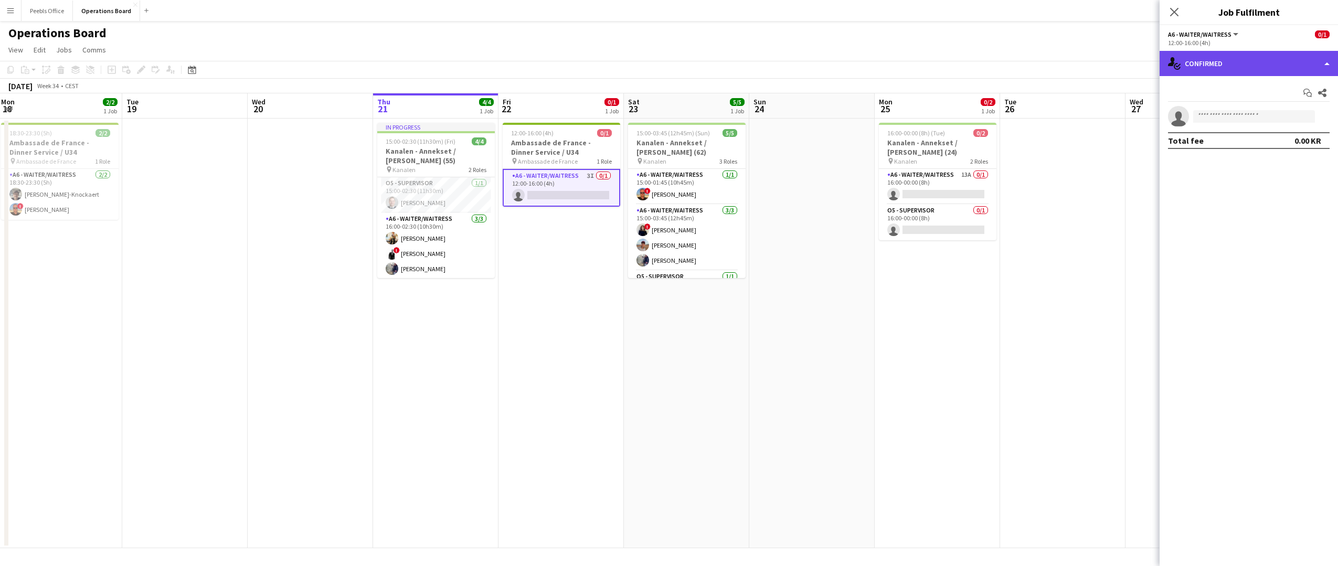
click at [1256, 60] on div "single-neutral-actions-check-2 Confirmed" at bounding box center [1248, 63] width 178 height 25
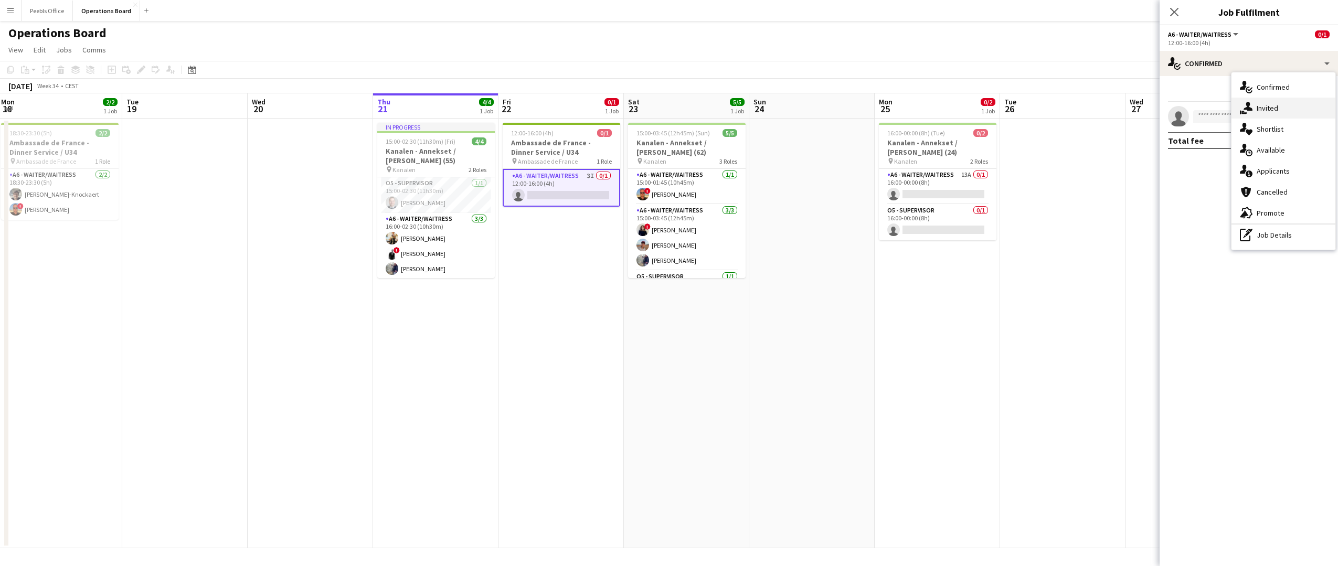
click at [1265, 103] on div "single-neutral-actions-share-1 Invited" at bounding box center [1283, 108] width 104 height 21
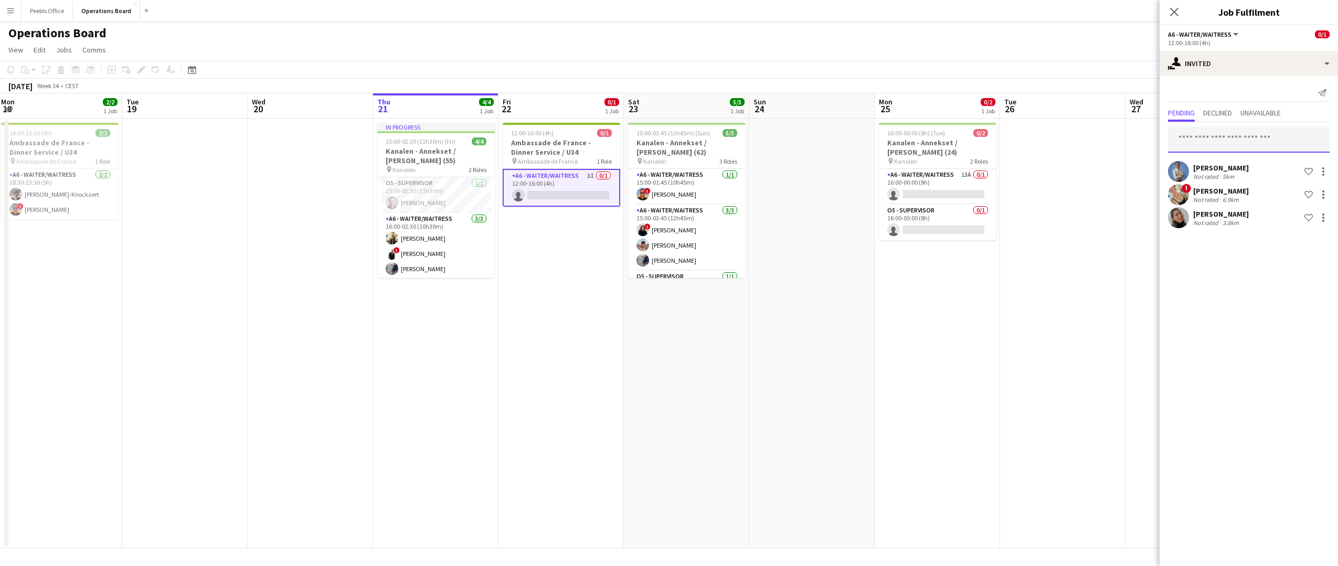
click at [1199, 136] on input "text" at bounding box center [1249, 139] width 162 height 26
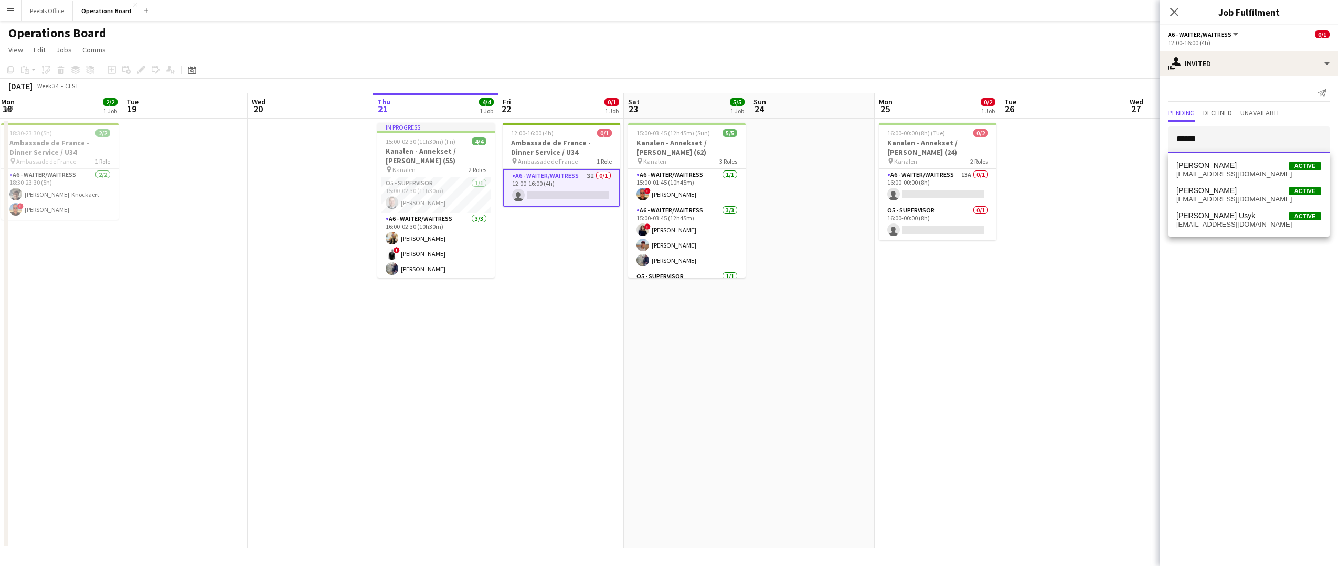
drag, startPoint x: 1214, startPoint y: 141, endPoint x: 1160, endPoint y: 146, distance: 54.3
click at [1160, 146] on form "******" at bounding box center [1248, 139] width 178 height 26
type input "*"
drag, startPoint x: 1208, startPoint y: 137, endPoint x: 1159, endPoint y: 145, distance: 49.4
click at [1159, 145] on body "Menu Boards Boards Boards All jobs Status Workforce Workforce My Workforce Recr…" at bounding box center [669, 283] width 1338 height 566
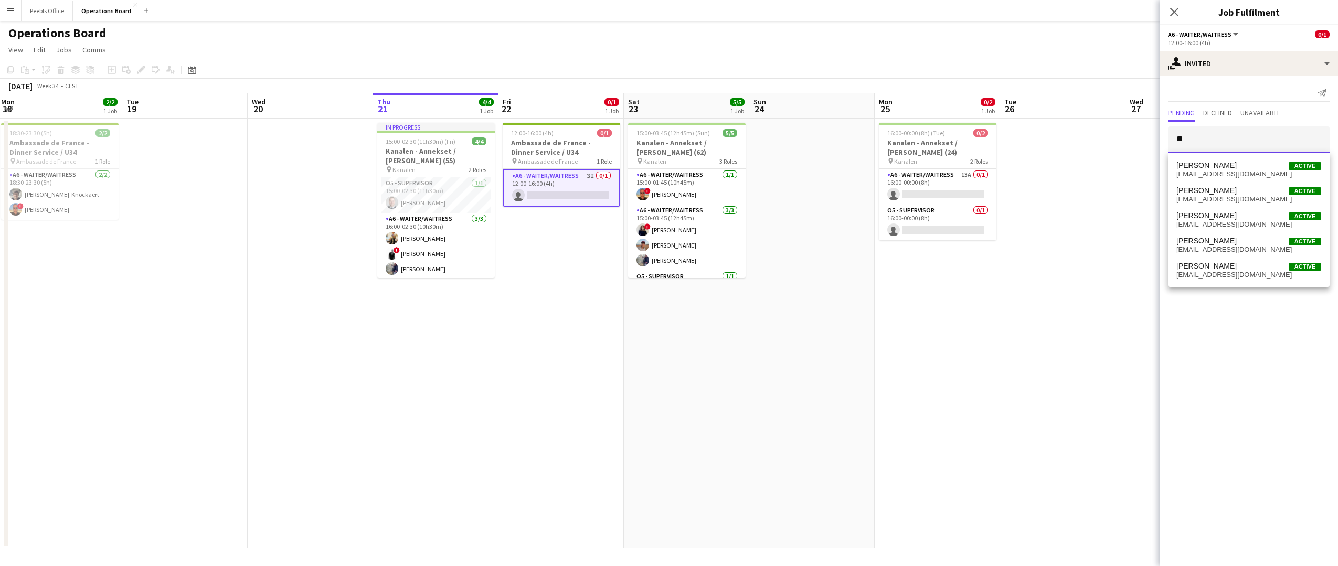
type input "*"
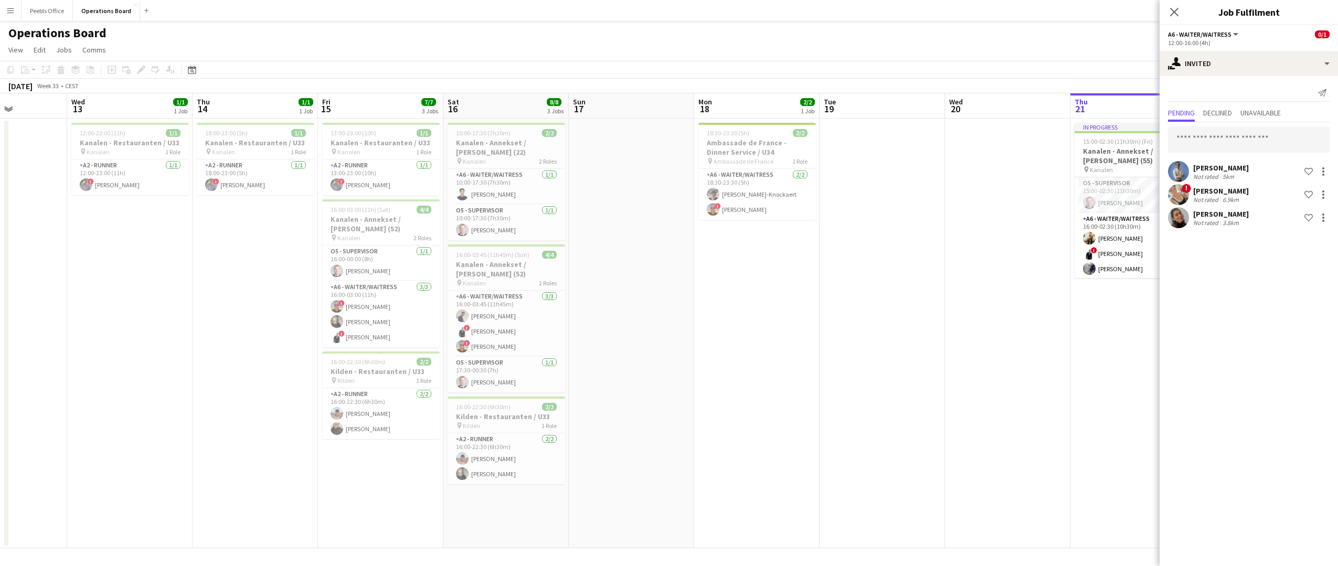
scroll to position [0, 292]
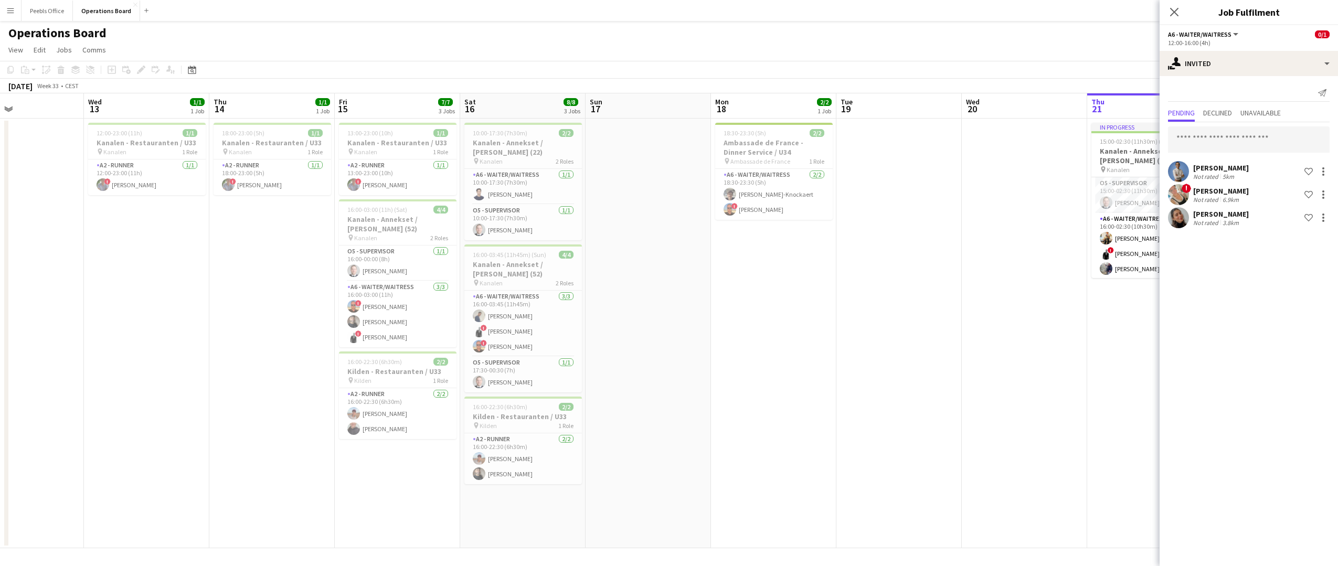
drag, startPoint x: 332, startPoint y: 399, endPoint x: 1046, endPoint y: 378, distance: 714.3
click at [1046, 378] on app-calendar-viewport "Sun 10 Mon 11 Tue 12 Wed 13 1/1 1 Job Thu 14 1/1 1 Job Fri 15 7/7 3 Jobs Sat 16…" at bounding box center [669, 320] width 1338 height 455
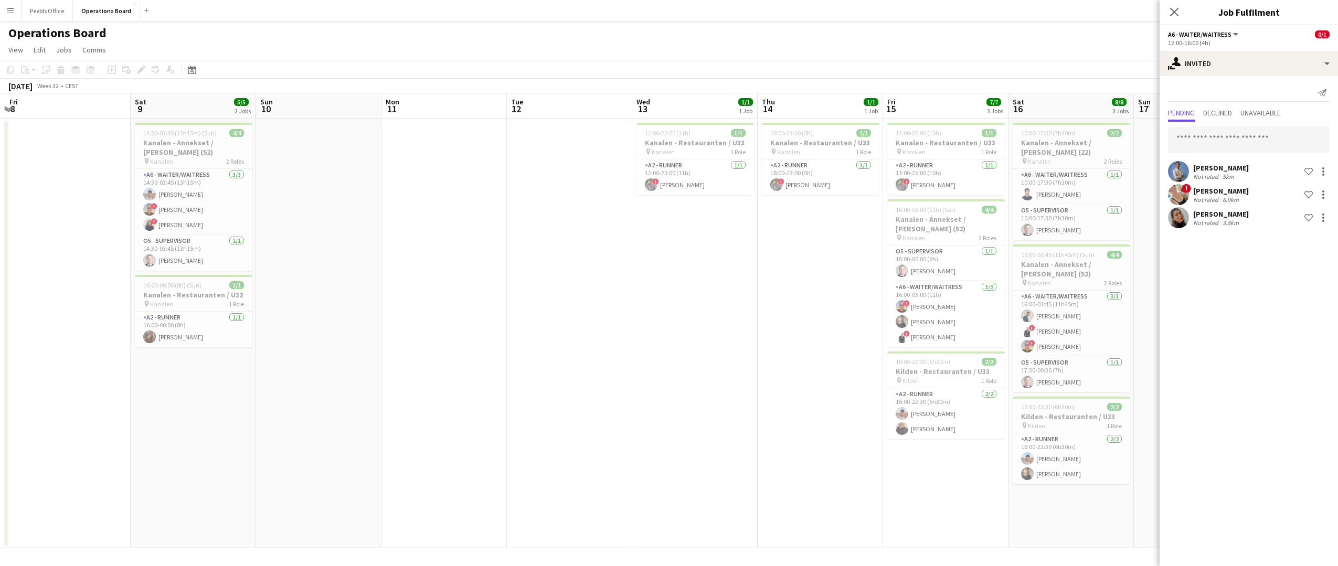
scroll to position [0, 327]
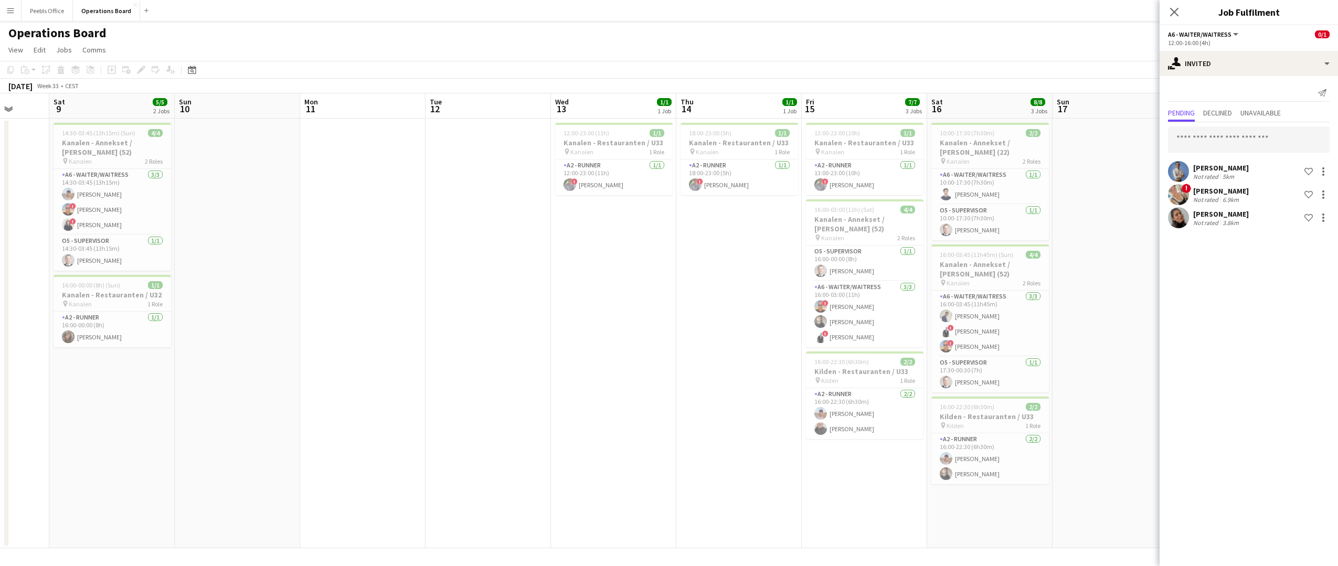
drag, startPoint x: 169, startPoint y: 401, endPoint x: 887, endPoint y: 351, distance: 719.4
click at [887, 351] on app-calendar-viewport "Wed 6 Thu 7 Fri 8 Sat 9 5/5 2 Jobs Sun 10 Mon 11 Tue 12 Wed 13 1/1 1 Job Thu 14…" at bounding box center [669, 320] width 1338 height 455
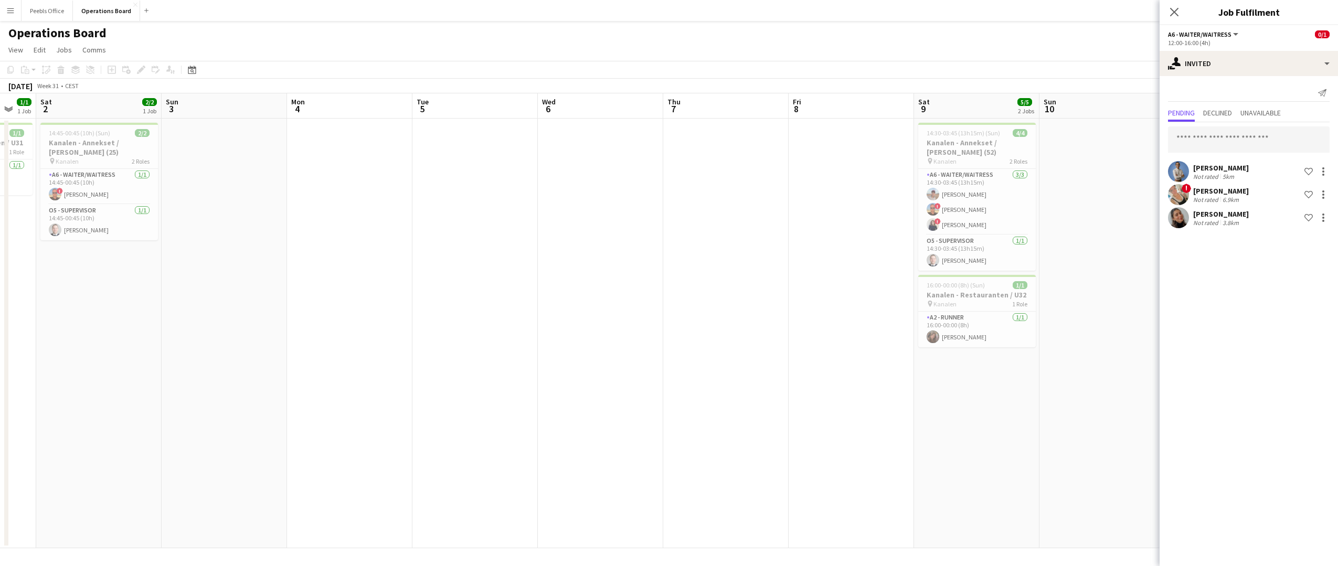
scroll to position [0, 293]
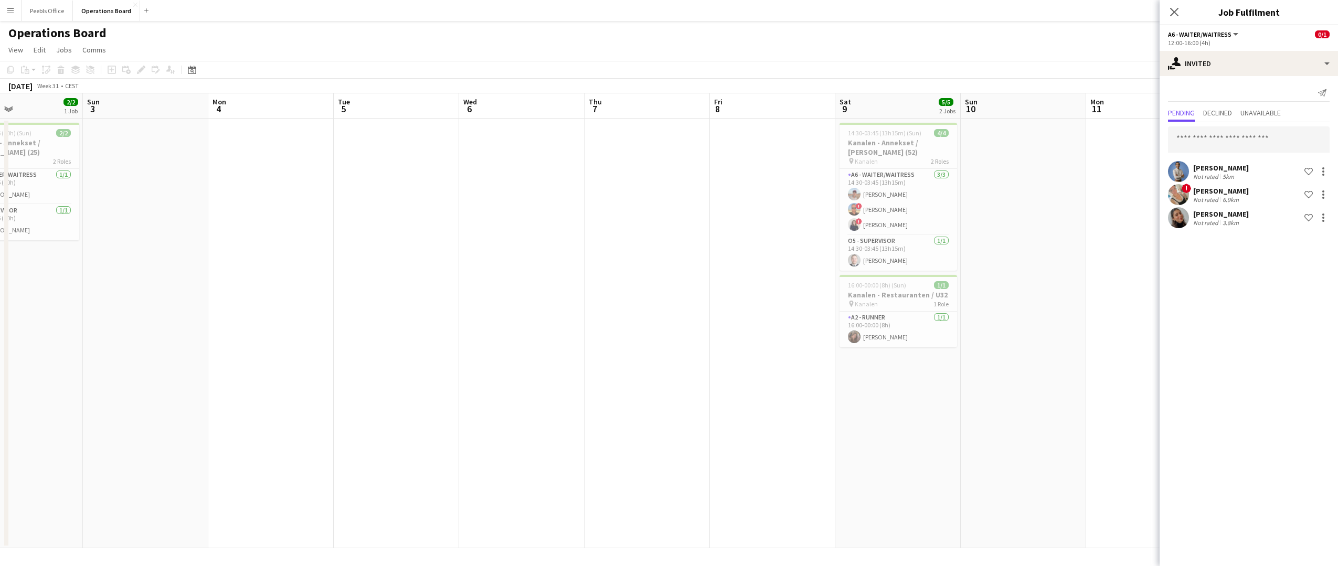
drag, startPoint x: 223, startPoint y: 395, endPoint x: 1009, endPoint y: 313, distance: 790.1
click at [1009, 313] on app-calendar-viewport "Thu 31 Fri 1 1/1 1 Job Sat 2 2/2 1 Job Sun 3 Mon 4 Tue 5 Wed 6 Thu 7 Fri 8 Sat …" at bounding box center [669, 320] width 1338 height 455
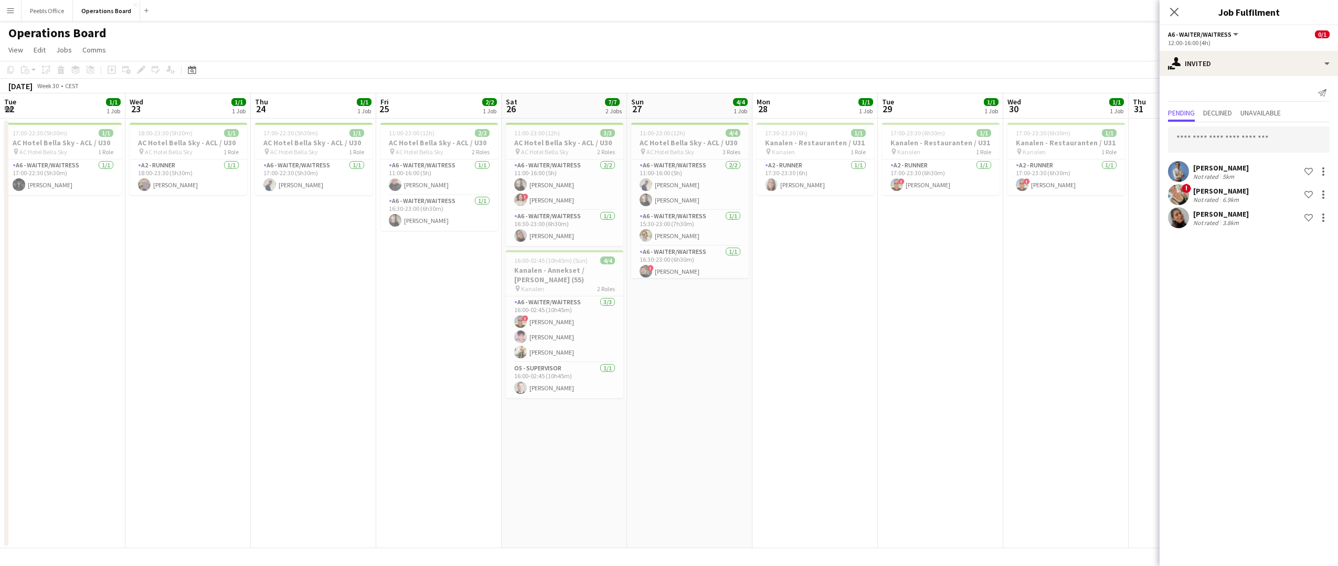
scroll to position [0, 265]
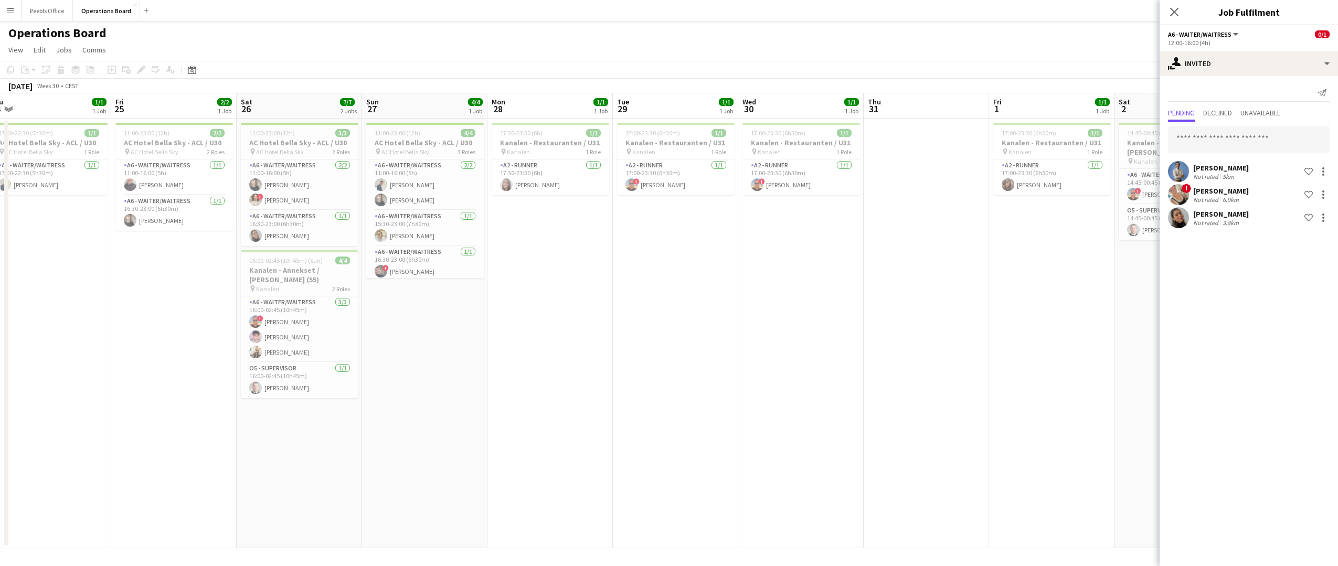
drag, startPoint x: 244, startPoint y: 353, endPoint x: 1147, endPoint y: 303, distance: 904.7
click at [1150, 304] on app-calendar-viewport "Tue 22 1/1 1 Job Wed 23 1/1 1 Job Thu 24 1/1 1 Job Fri 25 2/2 1 Job Sat 26 7/7 …" at bounding box center [669, 320] width 1338 height 455
click at [293, 336] on app-card-role "A6 - WAITER/WAITRESS 3/3 16:00-02:45 (10h45m) ! Patrick Dolan Marcus Wagner Agn…" at bounding box center [300, 329] width 118 height 66
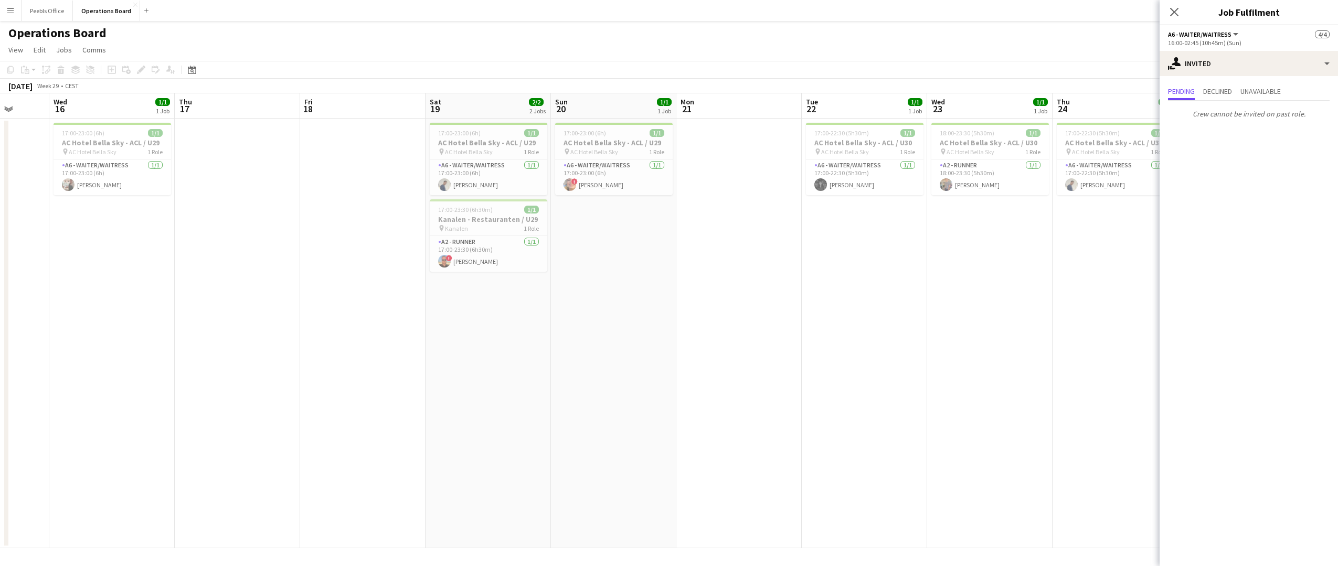
scroll to position [0, 284]
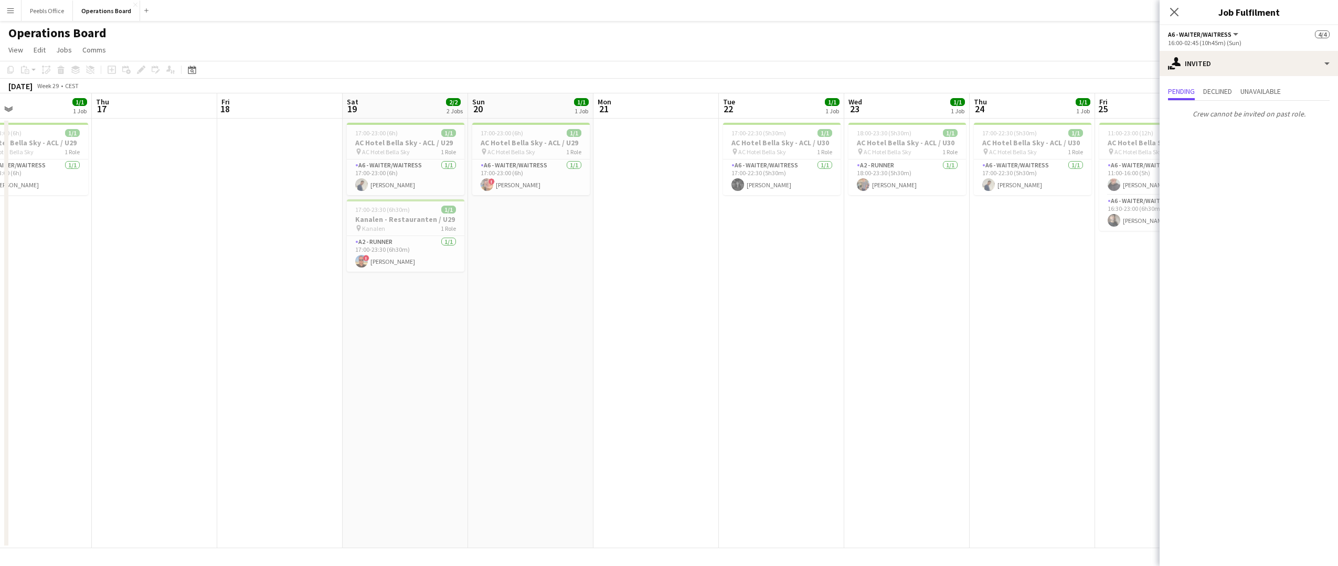
drag, startPoint x: 151, startPoint y: 408, endPoint x: 1123, endPoint y: 357, distance: 973.4
click at [1135, 358] on app-calendar-viewport "Mon 14 5/5 1 Job Tue 15 Wed 16 1/1 1 Job Thu 17 Fri 18 Sat 19 2/2 2 Jobs Sun 20…" at bounding box center [669, 320] width 1338 height 455
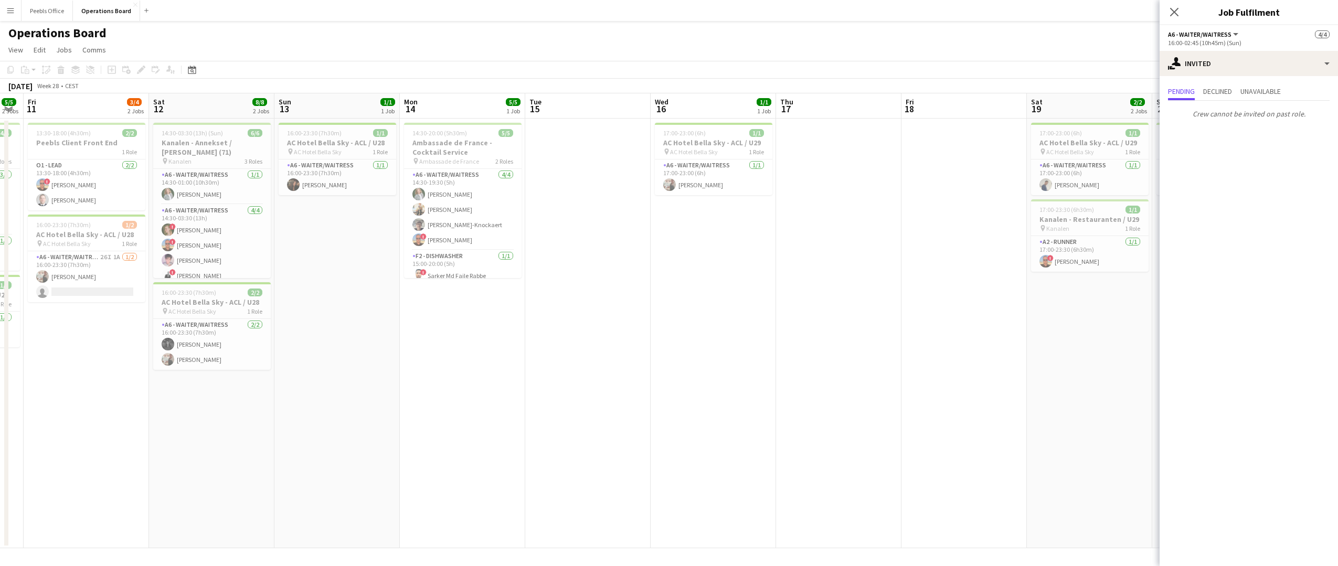
scroll to position [0, 305]
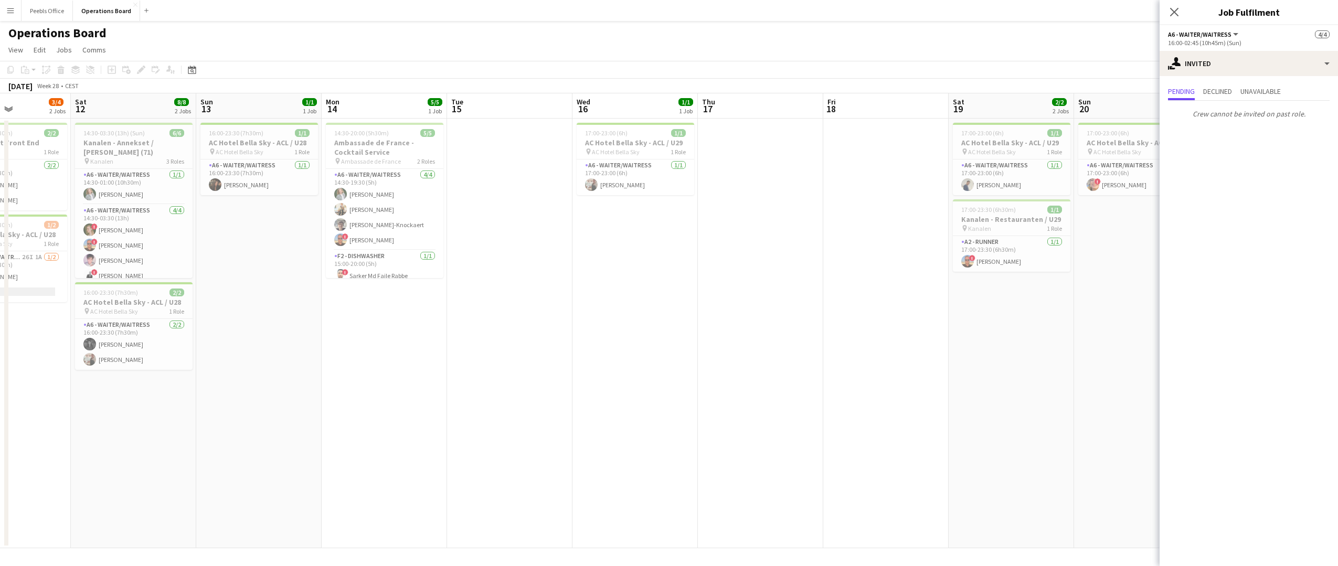
drag, startPoint x: 324, startPoint y: 416, endPoint x: 1055, endPoint y: 377, distance: 732.3
click at [1055, 377] on app-calendar-viewport "Wed 9 Thu 10 5/5 2 Jobs Fri 11 3/4 2 Jobs Sat 12 8/8 2 Jobs Sun 13 1/1 1 Job Mo…" at bounding box center [669, 320] width 1338 height 455
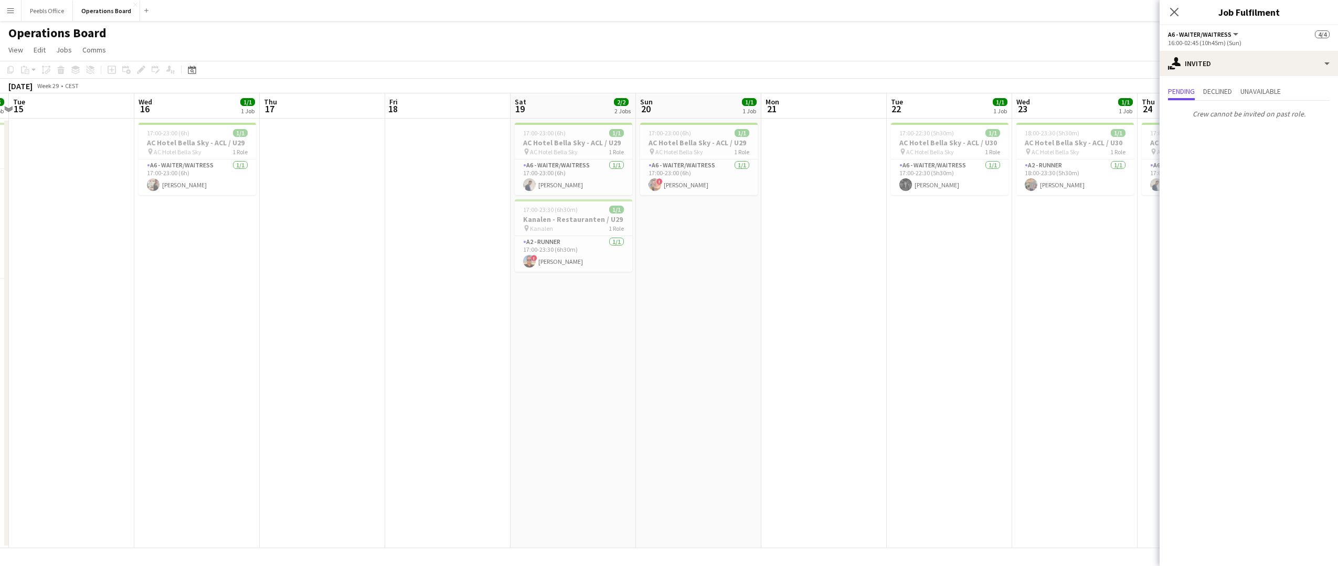
drag, startPoint x: 873, startPoint y: 394, endPoint x: 183, endPoint y: 423, distance: 691.0
click at [179, 424] on app-calendar-viewport "Sat 12 8/8 2 Jobs Sun 13 1/1 1 Job Mon 14 5/5 1 Job Tue 15 Wed 16 1/1 1 Job Thu…" at bounding box center [669, 320] width 1338 height 455
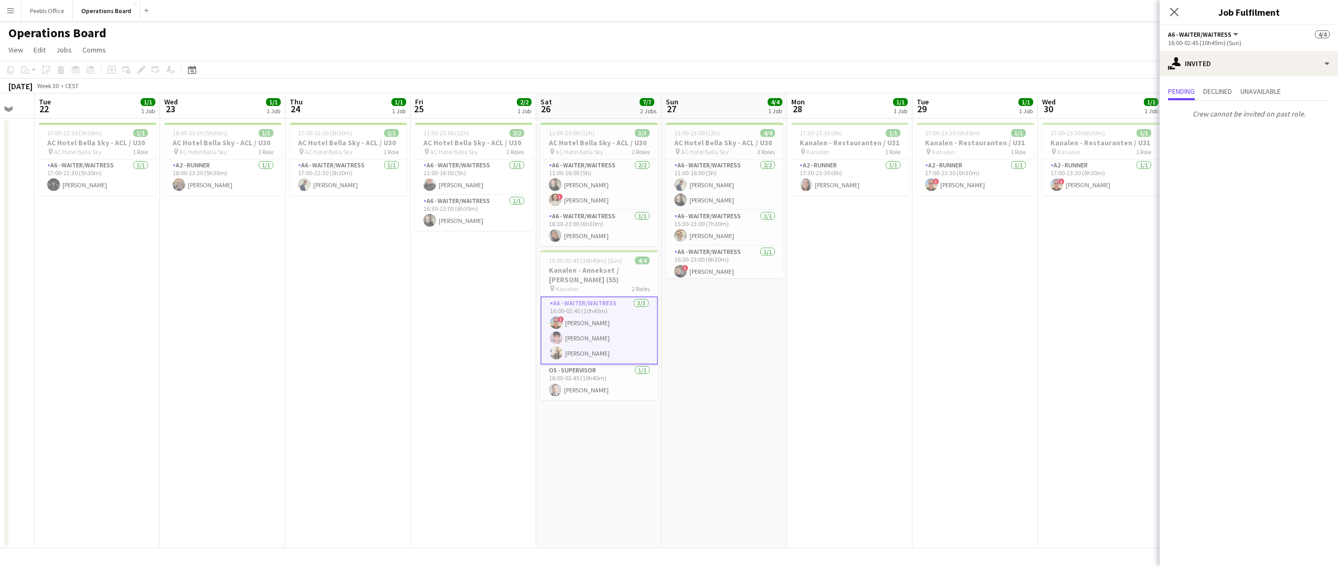
drag, startPoint x: 1114, startPoint y: 361, endPoint x: 340, endPoint y: 397, distance: 775.1
click at [339, 397] on app-calendar-viewport "Fri 18 Sat 19 2/2 2 Jobs Sun 20 1/1 1 Job Mon 21 Tue 22 1/1 1 Job Wed 23 1/1 1 …" at bounding box center [669, 320] width 1338 height 455
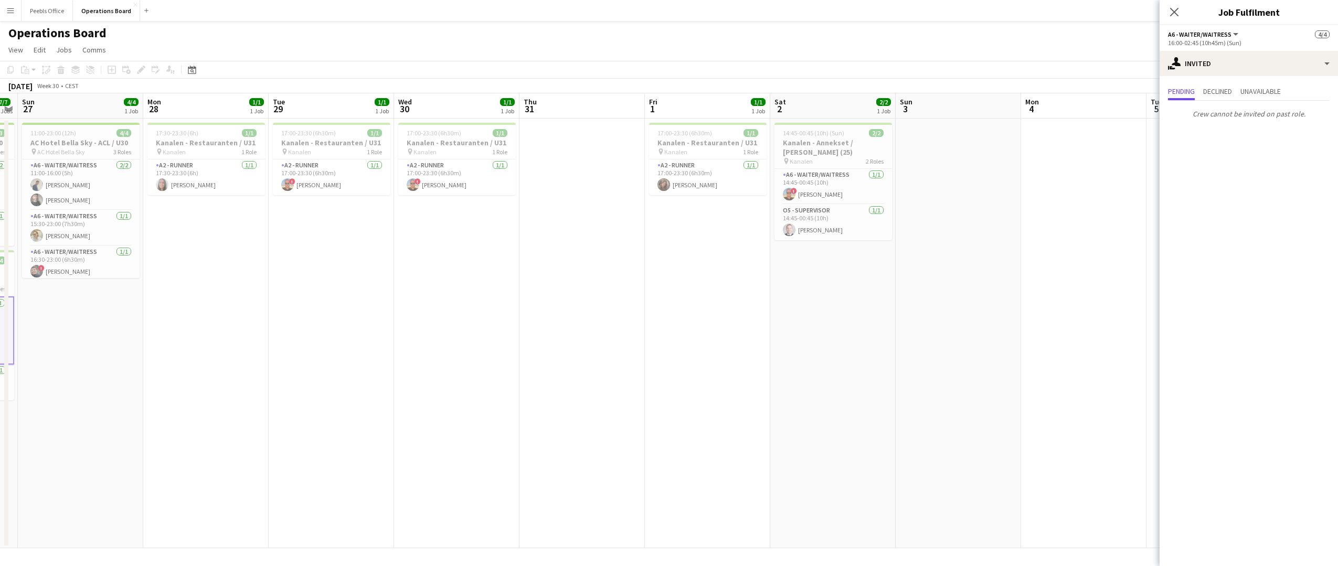
drag, startPoint x: 1105, startPoint y: 346, endPoint x: 407, endPoint y: 380, distance: 699.6
click at [407, 380] on app-calendar-viewport "Thu 24 1/1 1 Job Fri 25 2/2 1 Job Sat 26 7/7 2 Jobs Sun 27 4/4 1 Job Mon 28 1/1…" at bounding box center [669, 320] width 1338 height 455
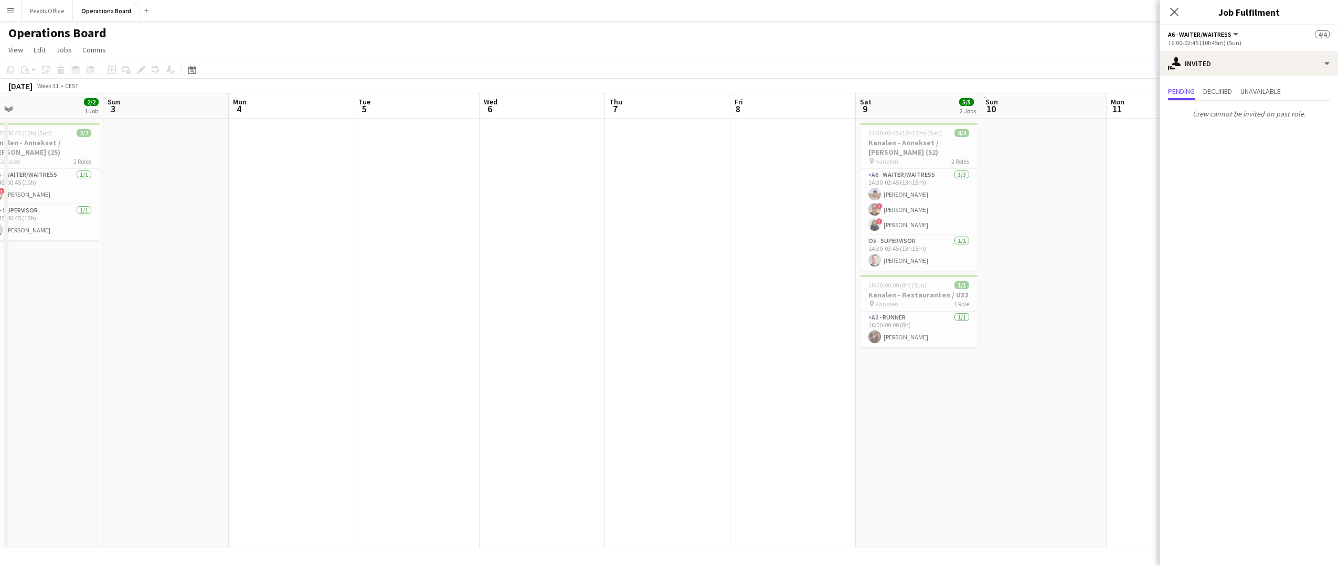
drag, startPoint x: 945, startPoint y: 334, endPoint x: 265, endPoint y: 376, distance: 681.2
click at [265, 376] on app-calendar-viewport "Wed 30 1/1 1 Job Thu 31 Fri 1 1/1 1 Job Sat 2 2/2 1 Job Sun 3 Mon 4 Tue 5 Wed 6…" at bounding box center [669, 320] width 1338 height 455
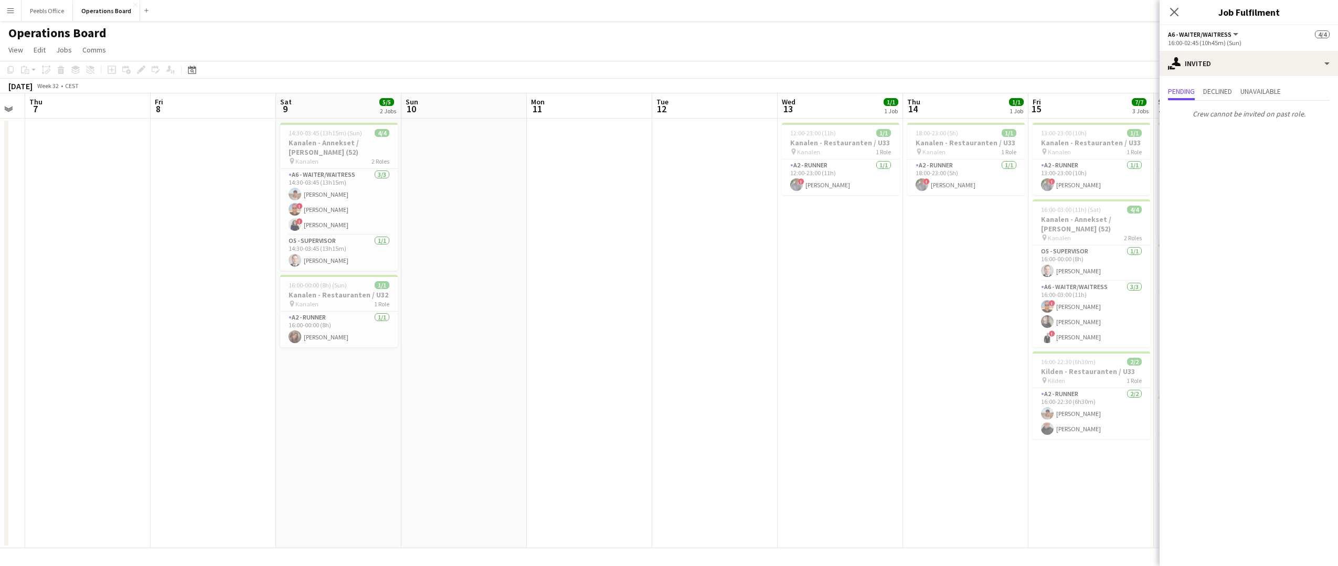
drag, startPoint x: 950, startPoint y: 326, endPoint x: 235, endPoint y: 378, distance: 716.4
click at [235, 378] on app-calendar-viewport "Mon 4 Tue 5 Wed 6 Thu 7 Fri 8 Sat 9 5/5 2 Jobs Sun 10 Mon 11 Tue 12 Wed 13 1/1 …" at bounding box center [669, 320] width 1338 height 455
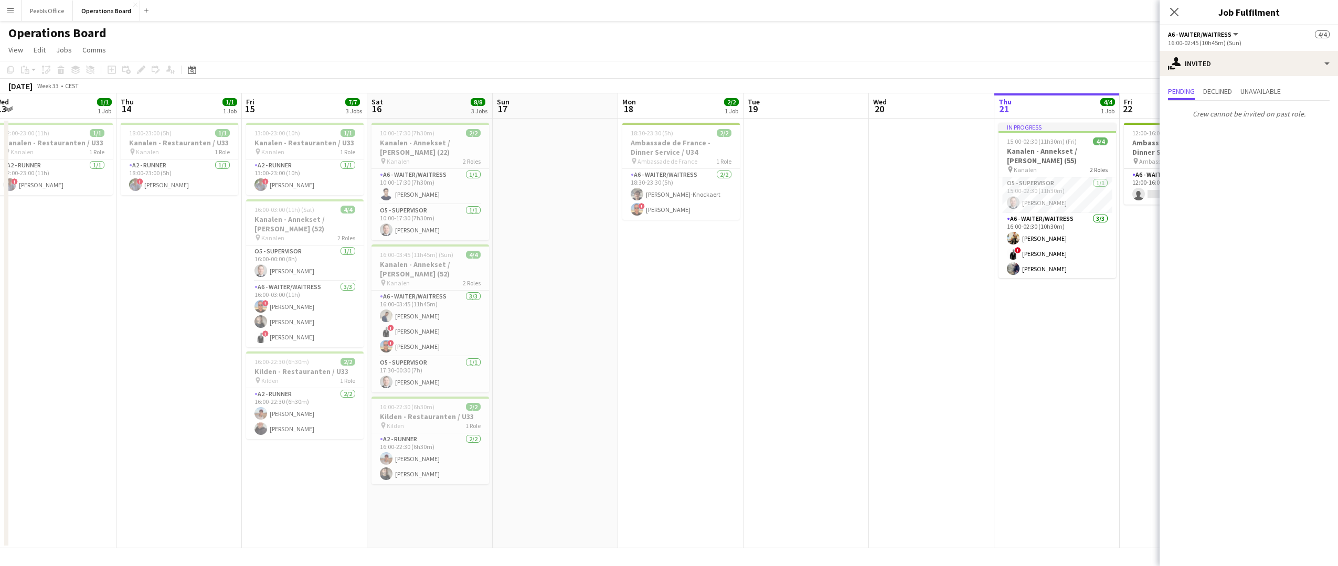
drag, startPoint x: 921, startPoint y: 334, endPoint x: 258, endPoint y: 366, distance: 663.3
click at [258, 366] on app-calendar-viewport "Sun 10 Mon 11 Tue 12 Wed 13 1/1 1 Job Thu 14 1/1 1 Job Fri 15 7/7 3 Jobs Sat 16…" at bounding box center [669, 320] width 1338 height 455
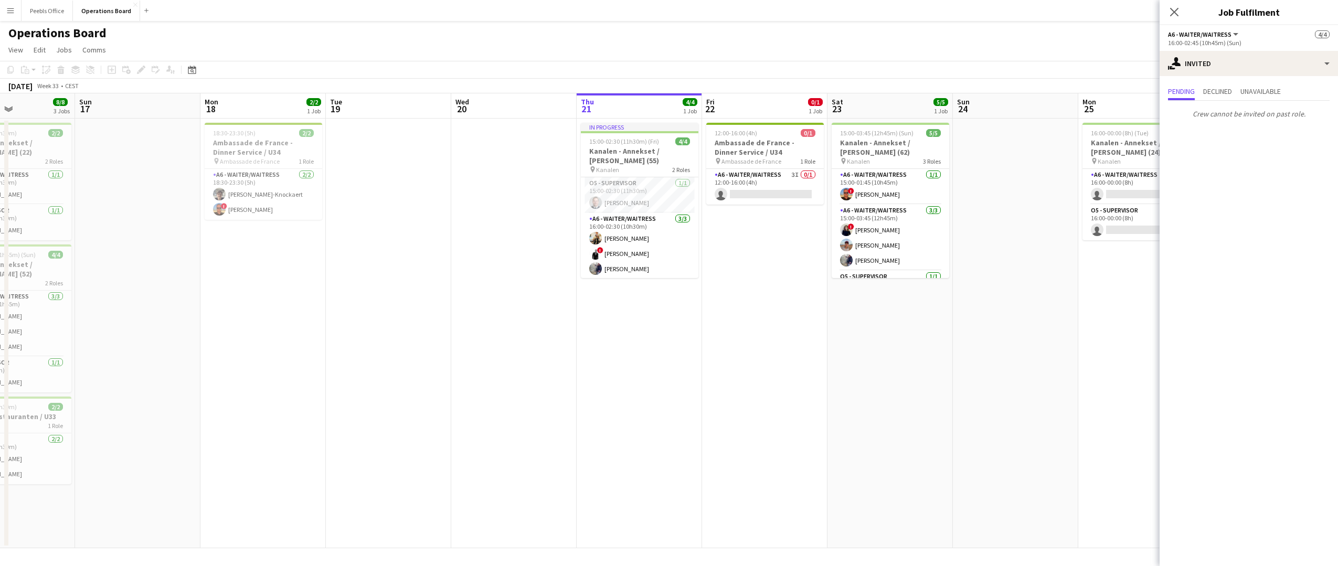
drag, startPoint x: 544, startPoint y: 463, endPoint x: 61, endPoint y: 506, distance: 484.5
click at [61, 506] on app-calendar-viewport "Wed 13 1/1 1 Job Thu 14 1/1 1 Job Fri 15 7/7 3 Jobs Sat 16 8/8 3 Jobs Sun 17 Mo…" at bounding box center [669, 320] width 1338 height 455
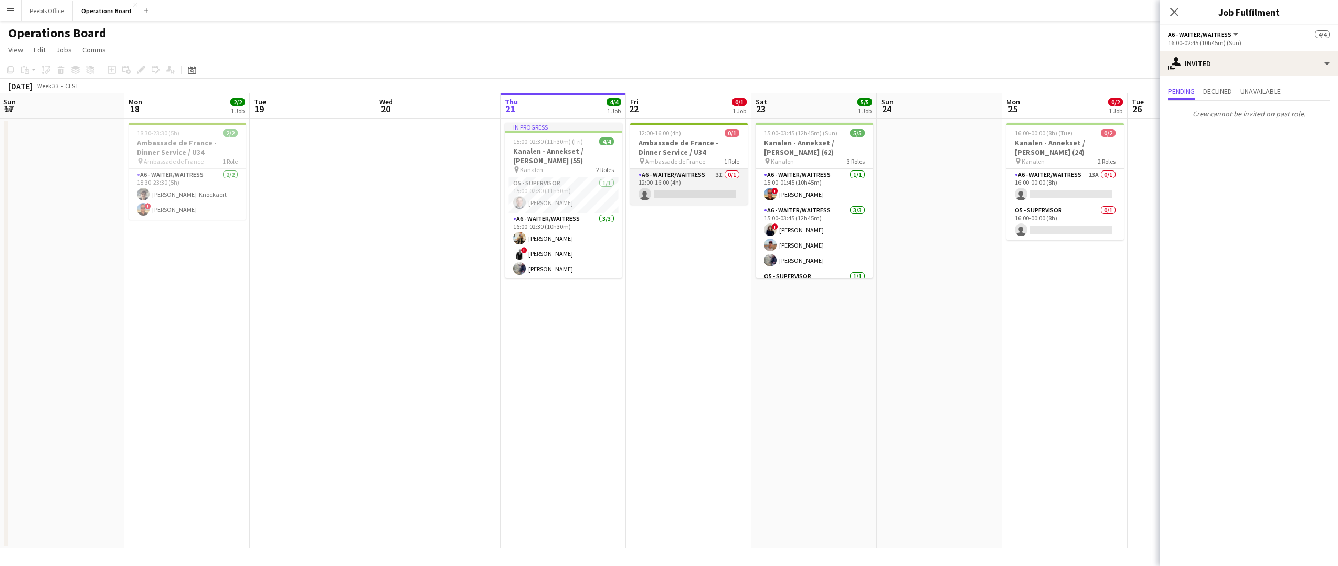
click at [716, 181] on app-card-role "A6 - WAITER/WAITRESS 3I 0/1 12:00-16:00 (4h) single-neutral-actions" at bounding box center [689, 187] width 118 height 36
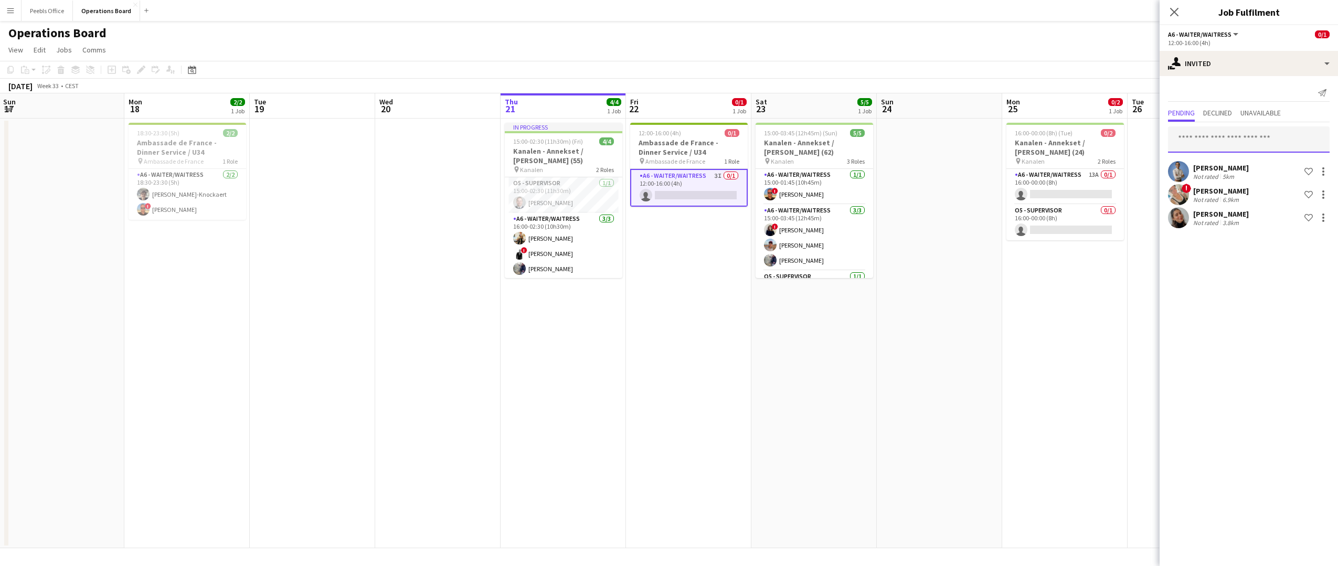
click at [1230, 144] on input "text" at bounding box center [1249, 139] width 162 height 26
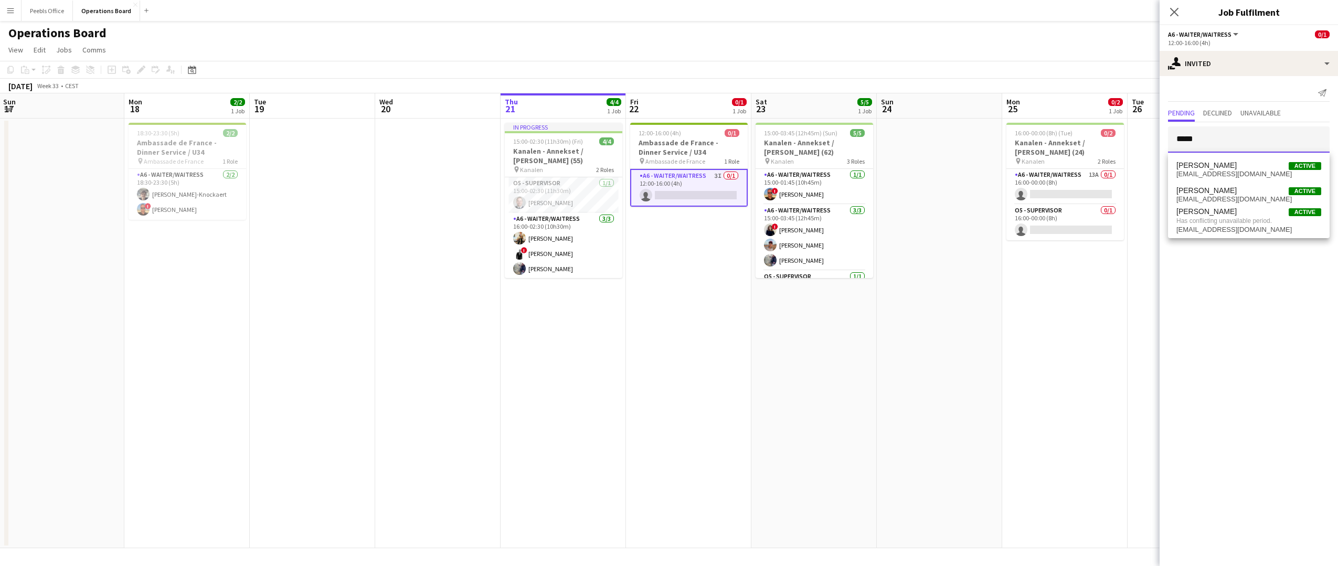
drag, startPoint x: 1242, startPoint y: 87, endPoint x: 1130, endPoint y: 145, distance: 126.0
click at [1130, 145] on body "Menu Boards Boards Boards All jobs Status Workforce Workforce My Workforce Recr…" at bounding box center [669, 283] width 1338 height 566
type input "*"
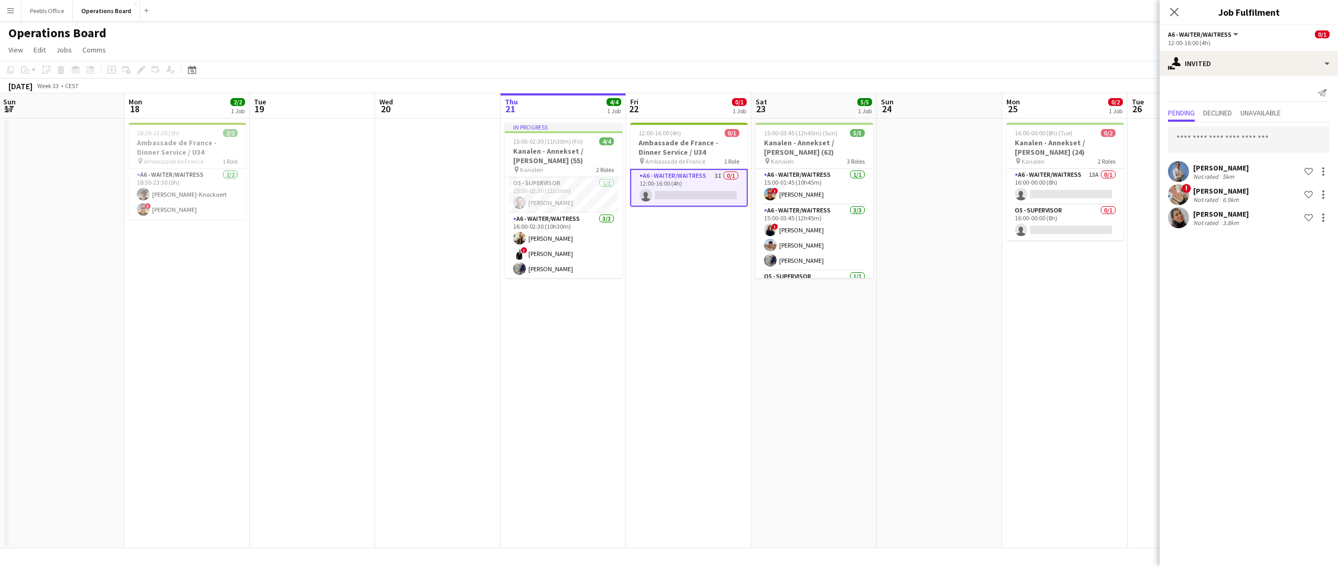
click at [660, 399] on app-date-cell "12:00-16:00 (4h) 0/1 Ambassade de France - Dinner Service / U34 pin Ambassade d…" at bounding box center [688, 334] width 125 height 430
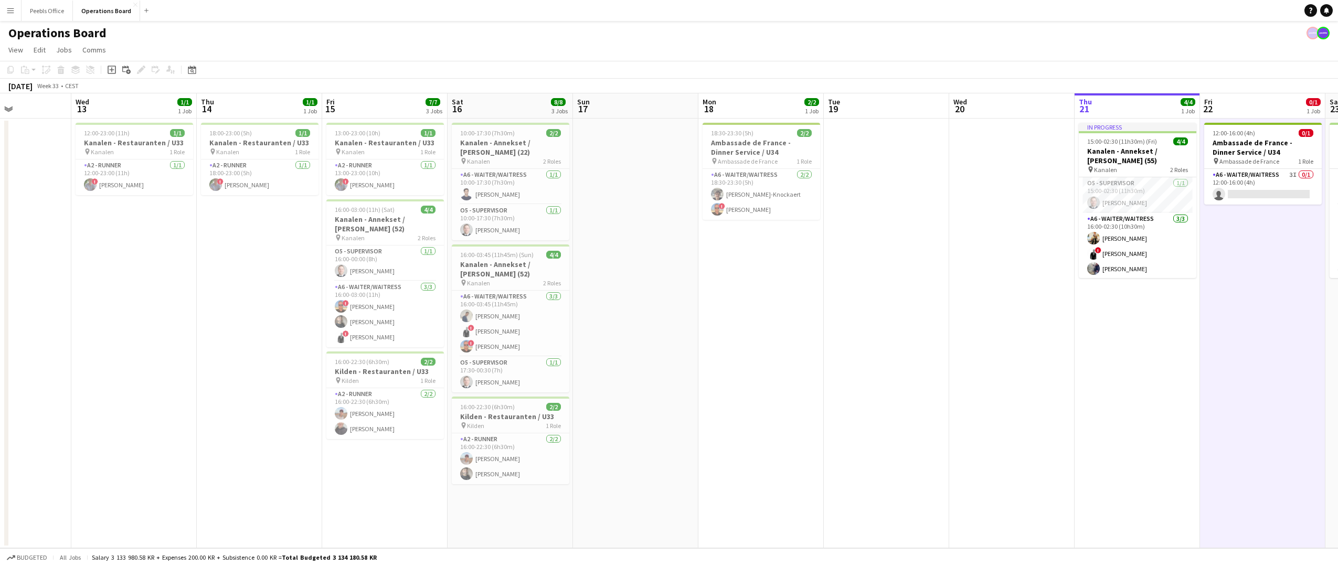
drag, startPoint x: 193, startPoint y: 467, endPoint x: 847, endPoint y: 452, distance: 654.4
click at [872, 445] on app-calendar-viewport "Sun 10 Mon 11 Tue 12 Wed 13 1/1 1 Job Thu 14 1/1 1 Job Fri 15 7/7 3 Jobs Sat 16…" at bounding box center [669, 320] width 1338 height 455
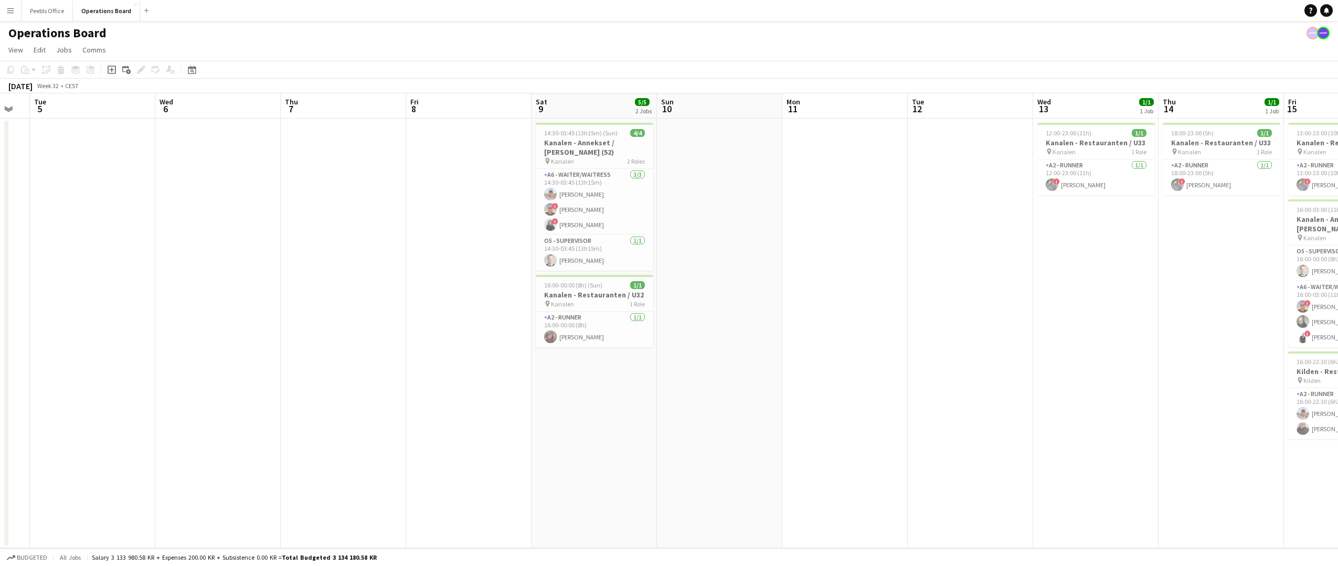
drag, startPoint x: 73, startPoint y: 452, endPoint x: 922, endPoint y: 422, distance: 849.3
click at [922, 422] on app-calendar-viewport "Sun 3 Mon 4 Tue 5 Wed 6 Thu 7 Fri 8 Sat 9 5/5 2 Jobs Sun 10 Mon 11 Tue 12 Wed 1…" at bounding box center [669, 320] width 1338 height 455
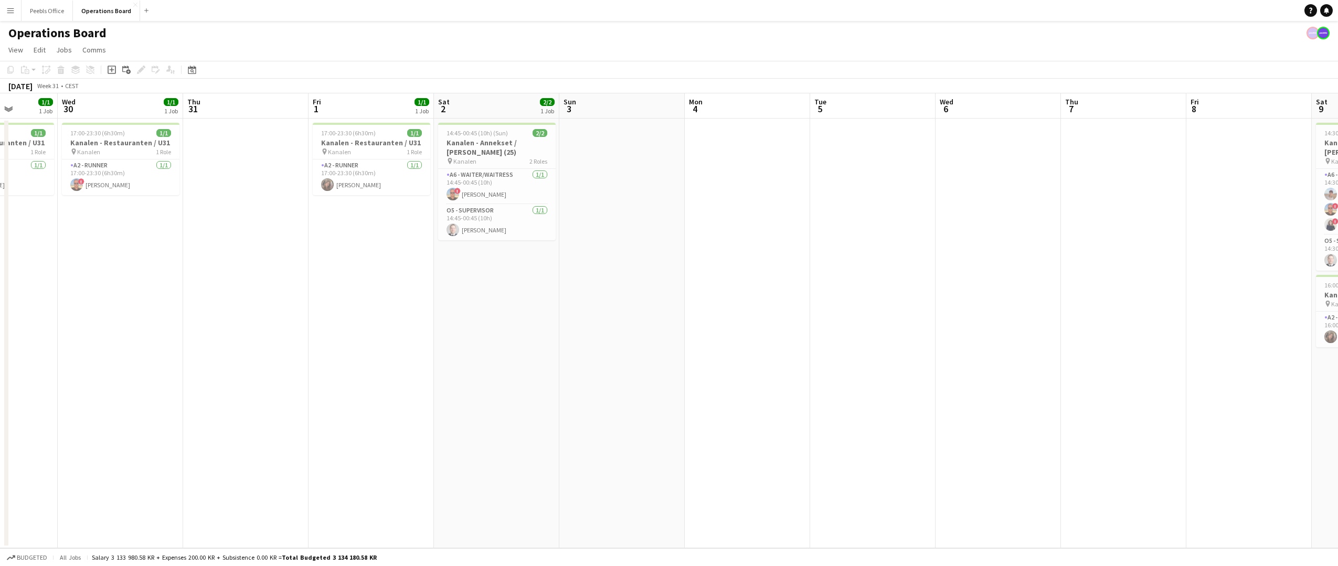
drag, startPoint x: 316, startPoint y: 431, endPoint x: 1105, endPoint y: 428, distance: 789.0
click at [1105, 428] on app-calendar-viewport "Sun 27 4/4 1 Job Mon 28 1/1 1 Job Tue 29 1/1 1 Job Wed 30 1/1 1 Job Thu 31 Fri …" at bounding box center [669, 320] width 1338 height 455
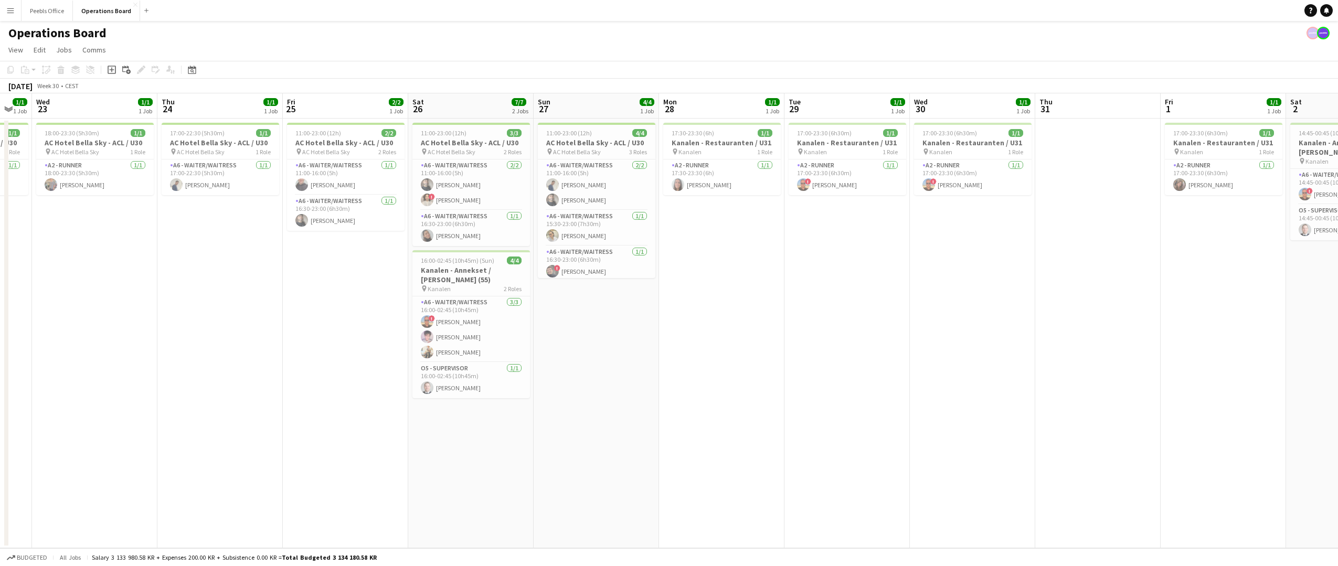
scroll to position [0, 335]
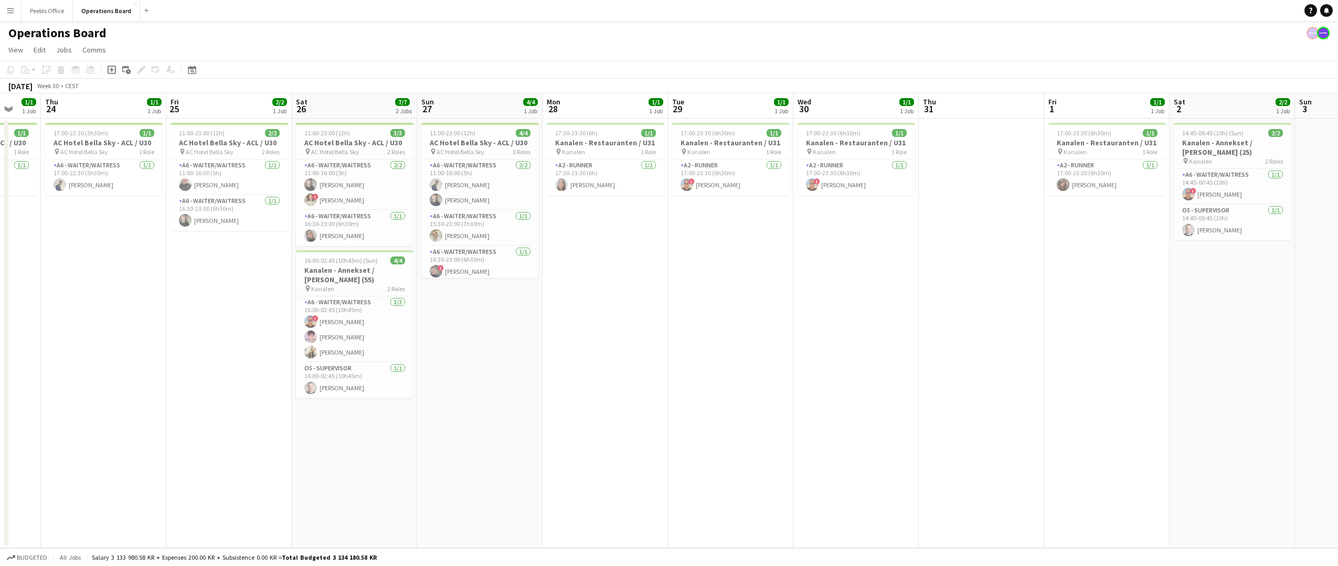
drag, startPoint x: 179, startPoint y: 402, endPoint x: 1031, endPoint y: 382, distance: 852.2
click at [1031, 382] on app-calendar-viewport "Mon 21 Tue 22 1/1 1 Job Wed 23 1/1 1 Job Thu 24 1/1 1 Job Fri 25 2/2 1 Job Sat …" at bounding box center [669, 320] width 1338 height 455
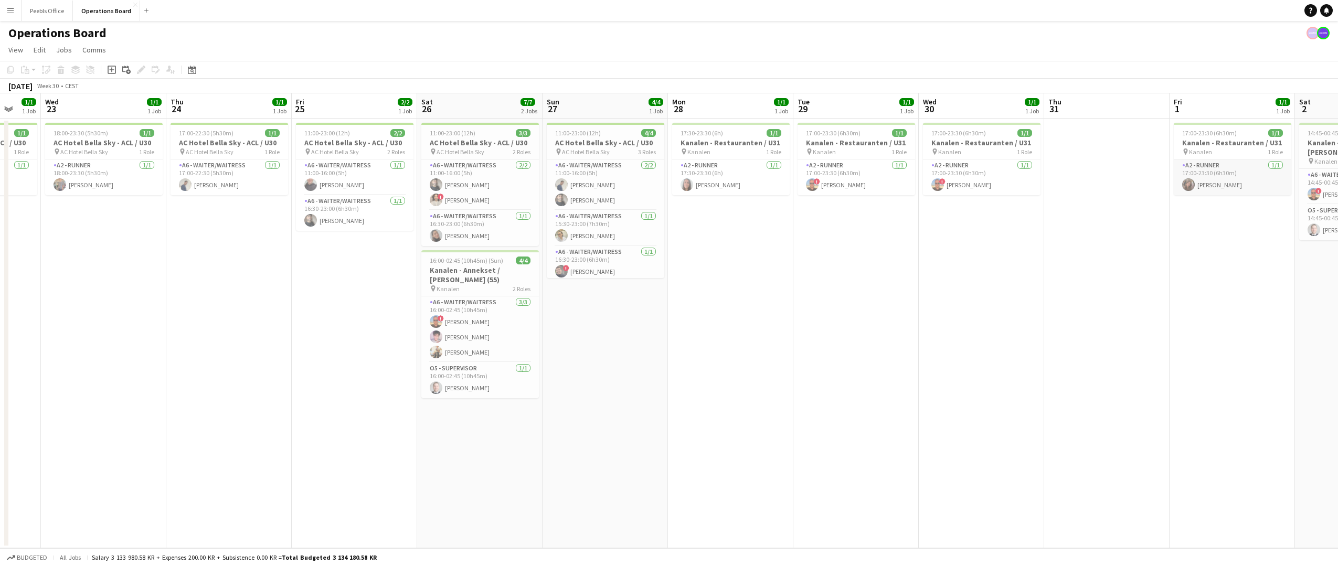
click at [1225, 177] on app-card-role "A2 - RUNNER 1/1 17:00-23:30 (6h30m) Anna Scheller" at bounding box center [1233, 177] width 118 height 36
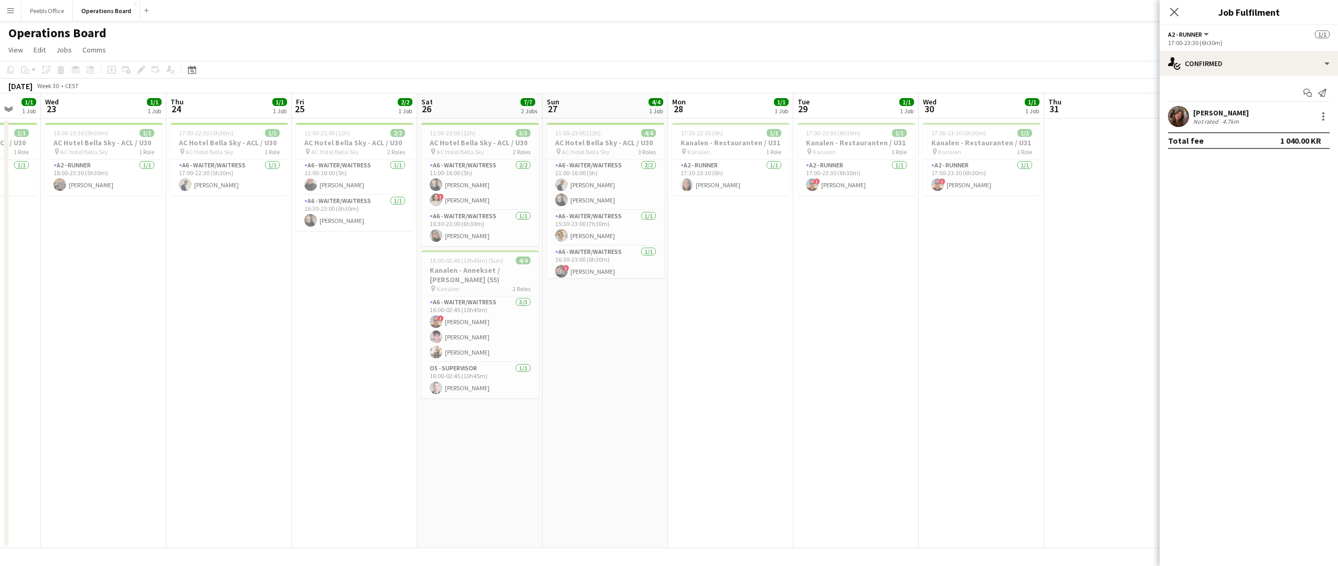
click at [1211, 108] on div "[PERSON_NAME]" at bounding box center [1221, 112] width 56 height 9
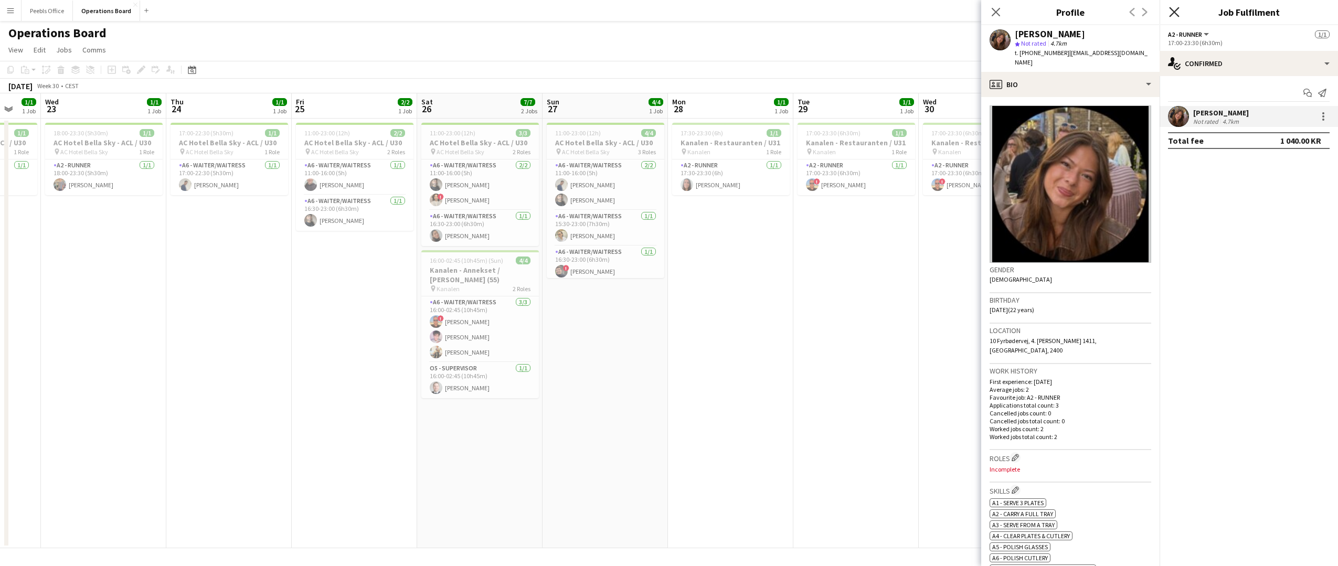
click at [1175, 8] on icon "Close pop-in" at bounding box center [1174, 12] width 10 height 10
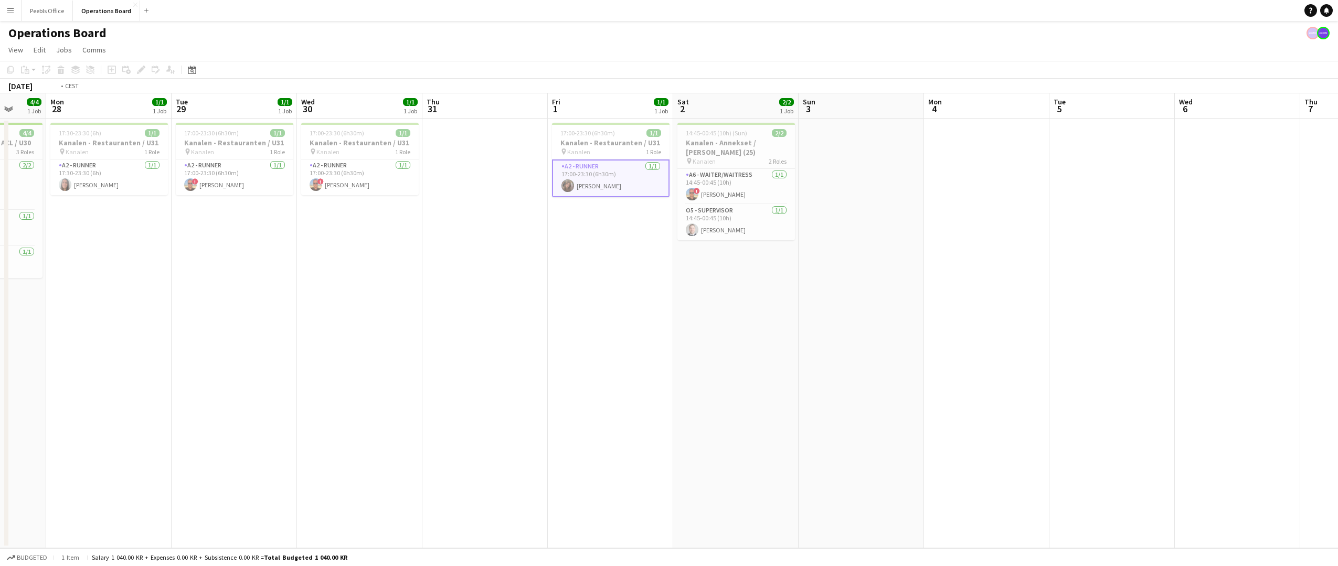
drag, startPoint x: 887, startPoint y: 436, endPoint x: -61, endPoint y: 492, distance: 950.1
click at [0, 492] on html "Menu Boards Boards Boards All jobs Status Workforce Workforce My Workforce Recr…" at bounding box center [669, 283] width 1338 height 566
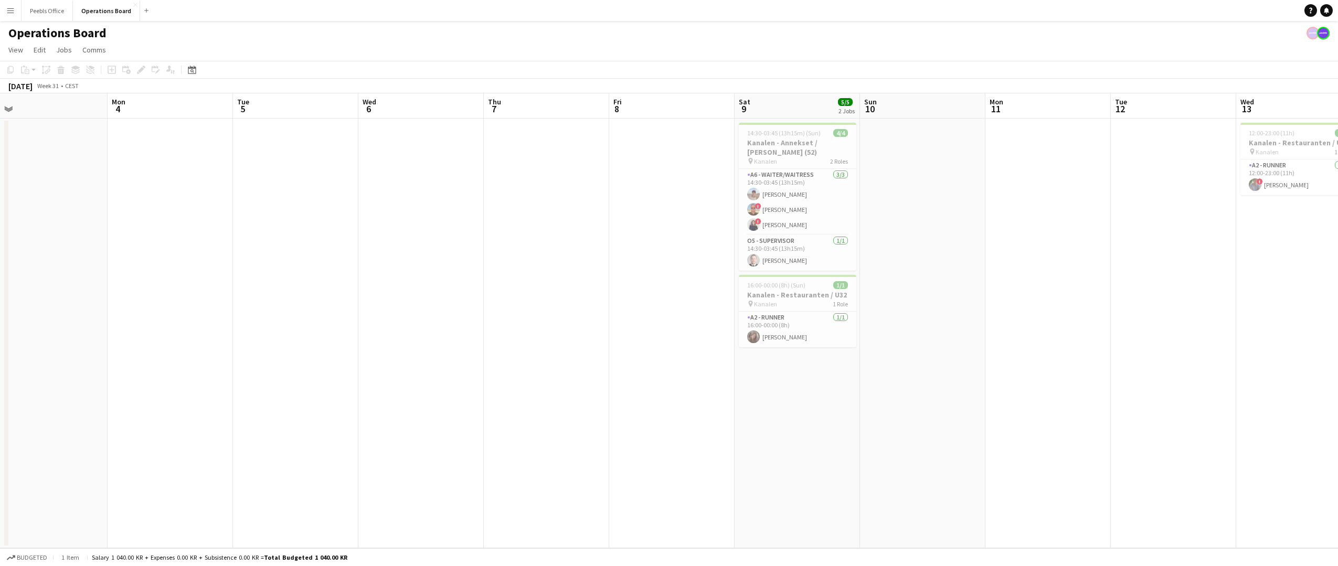
drag, startPoint x: 666, startPoint y: 470, endPoint x: -111, endPoint y: 493, distance: 777.3
click at [0, 493] on html "Menu Boards Boards Boards All jobs Status Workforce Workforce My Workforce Recr…" at bounding box center [669, 283] width 1338 height 566
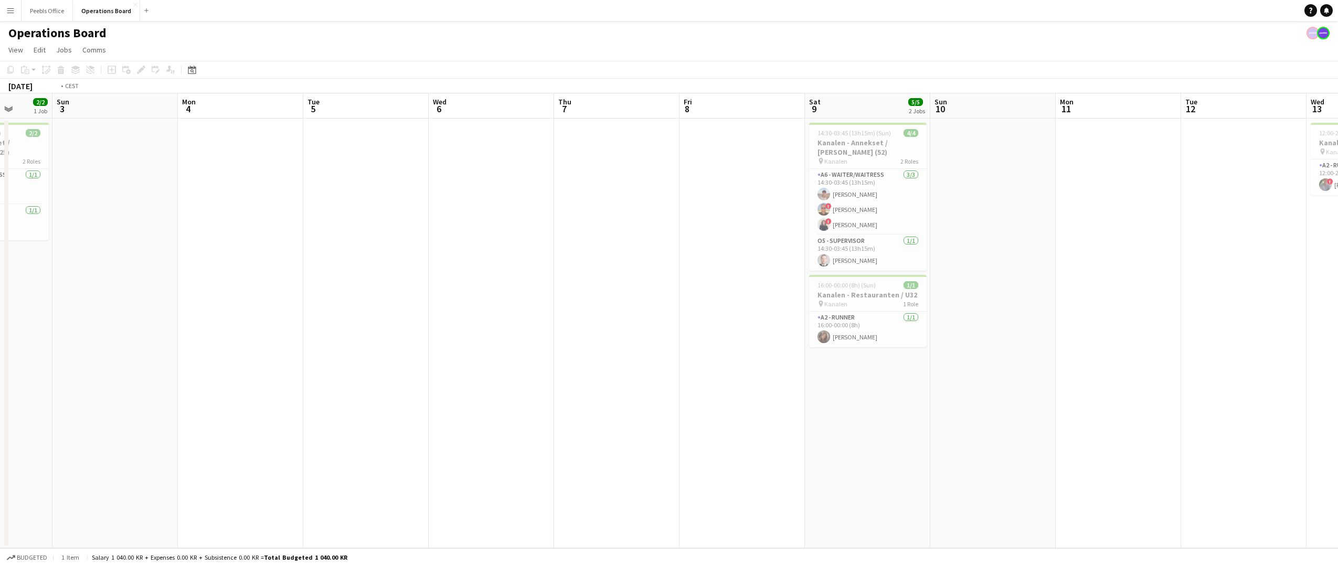
drag, startPoint x: 653, startPoint y: 425, endPoint x: 33, endPoint y: 452, distance: 620.7
click at [33, 452] on app-calendar-viewport "Wed 30 1/1 1 Job Thu 31 Fri 1 1/1 1 Job Sat 2 2/2 1 Job Sun 3 Mon 4 Tue 5 Wed 6…" at bounding box center [669, 320] width 1338 height 455
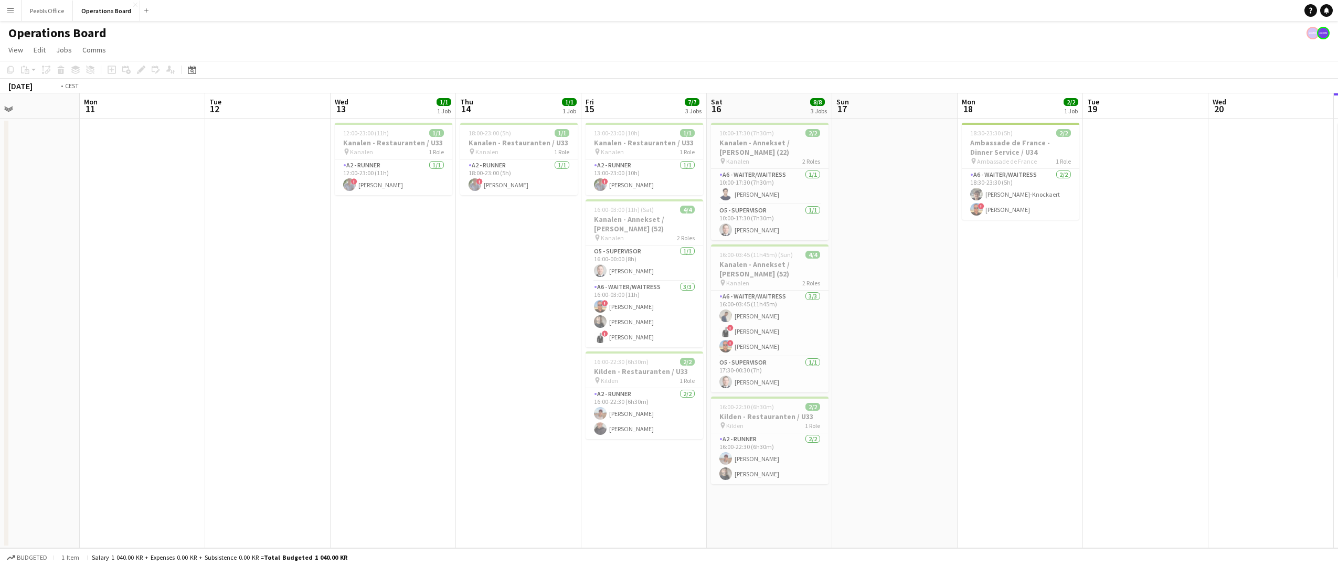
drag, startPoint x: 706, startPoint y: 436, endPoint x: 199, endPoint y: 448, distance: 506.4
click at [199, 448] on app-calendar-viewport "Thu 7 Fri 8 Sat 9 5/5 2 Jobs Sun 10 Mon 11 Tue 12 Wed 13 1/1 1 Job Thu 14 1/1 1…" at bounding box center [669, 320] width 1338 height 455
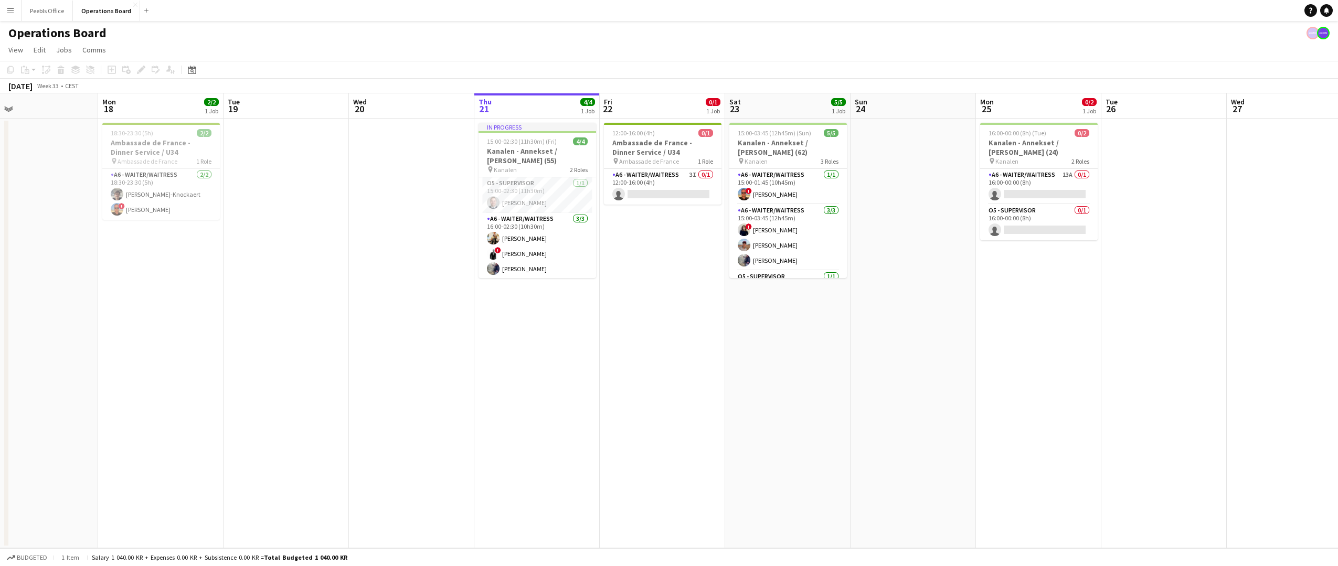
scroll to position [0, 373]
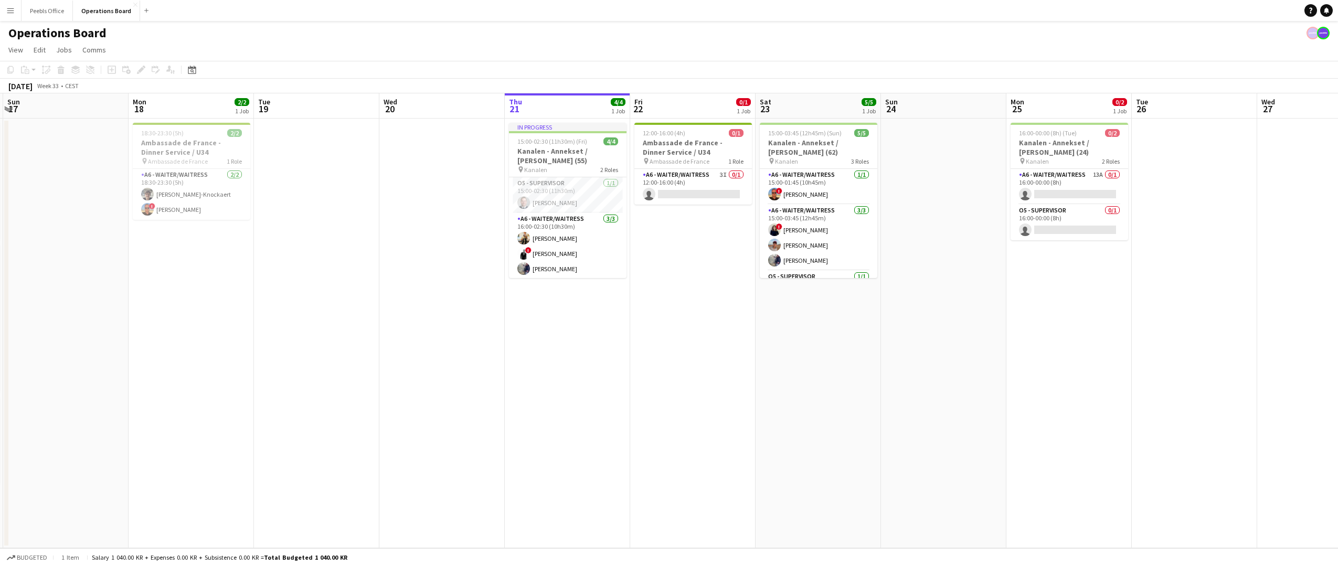
drag, startPoint x: 951, startPoint y: 430, endPoint x: 247, endPoint y: 489, distance: 706.0
click at [247, 489] on app-calendar-viewport "Thu 14 1/1 1 Job Fri 15 7/7 3 Jobs Sat 16 8/8 3 Jobs Sun 17 Mon 18 2/2 1 Job Tu…" at bounding box center [669, 320] width 1338 height 455
click at [689, 197] on app-card-role "A6 - WAITER/WAITRESS 3I 0/1 12:00-16:00 (4h) single-neutral-actions" at bounding box center [693, 187] width 118 height 36
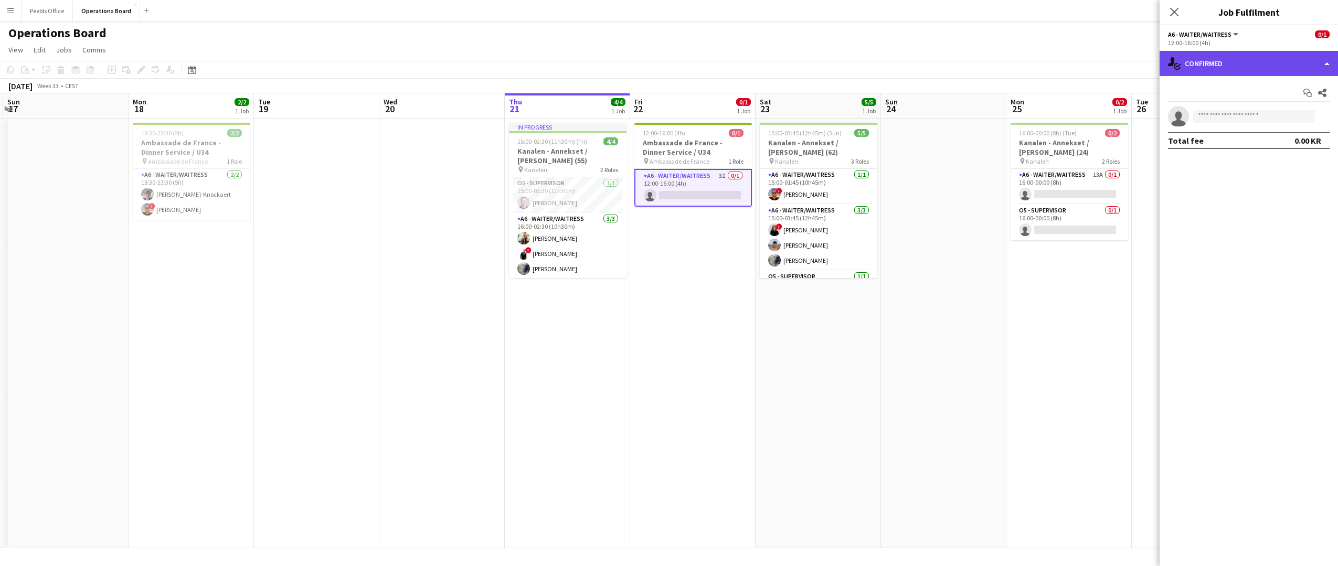
click at [1218, 54] on div "single-neutral-actions-check-2 Confirmed" at bounding box center [1248, 63] width 178 height 25
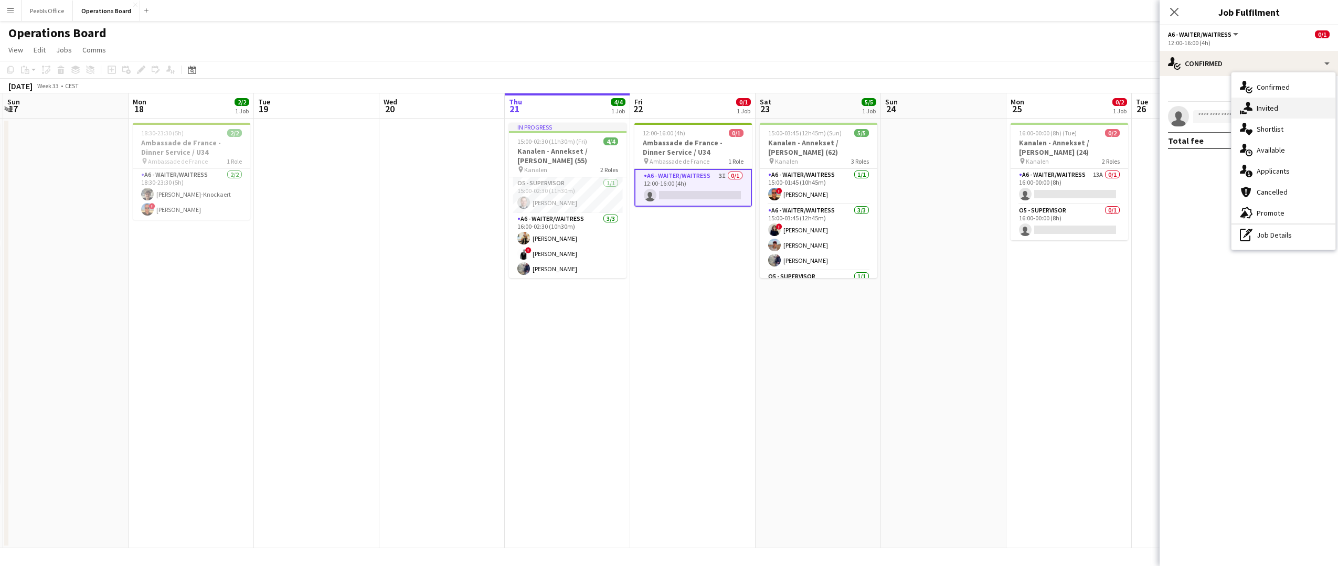
click at [1242, 112] on icon at bounding box center [1244, 112] width 6 height 3
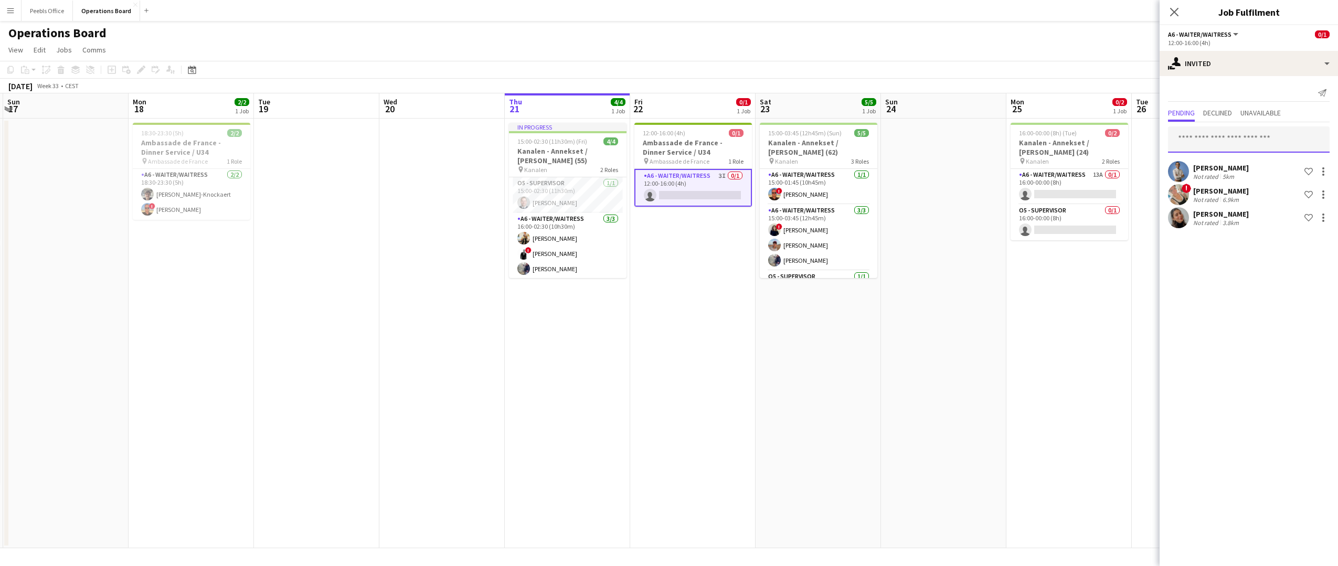
click at [1203, 144] on input "text" at bounding box center [1249, 139] width 162 height 26
type input "******"
click at [1238, 170] on span "annascheller@live.com" at bounding box center [1248, 174] width 145 height 8
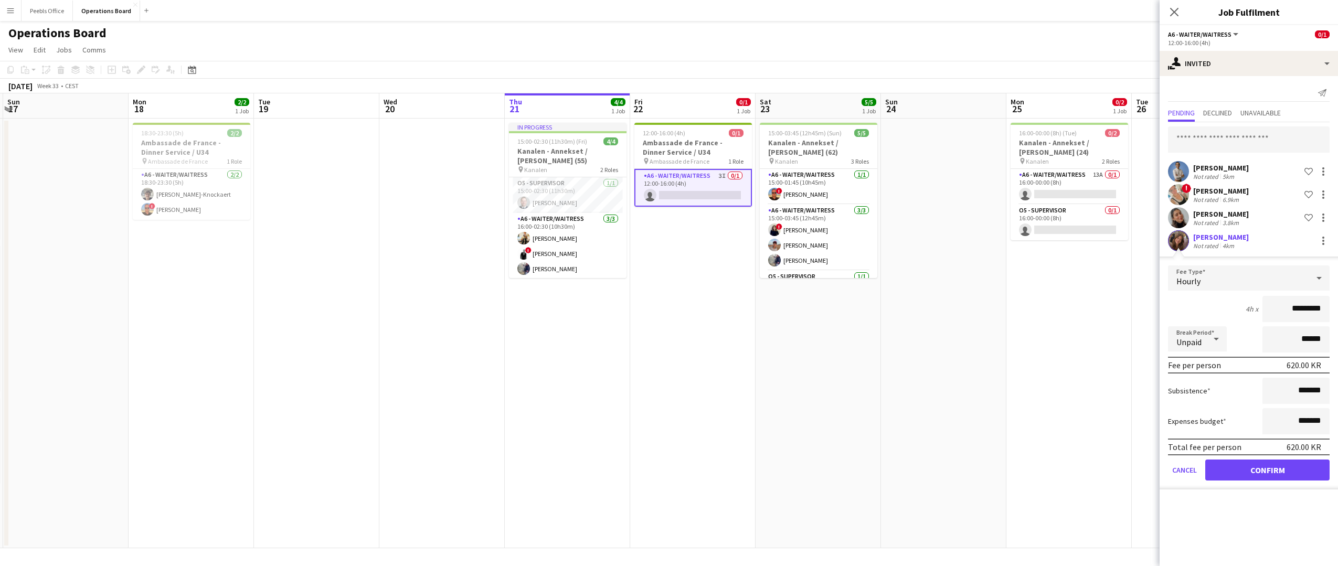
click at [1293, 475] on button "Confirm" at bounding box center [1267, 470] width 124 height 21
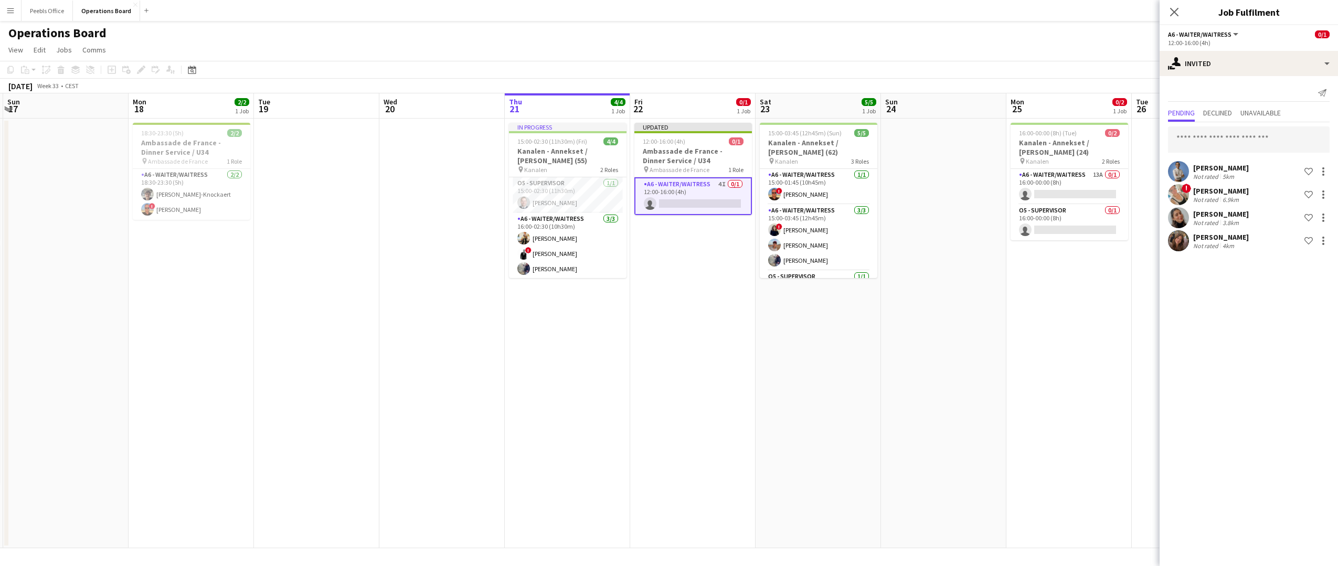
click at [1173, 3] on div "Close pop-in" at bounding box center [1173, 12] width 29 height 24
click at [1174, 7] on icon "Close pop-in" at bounding box center [1174, 12] width 10 height 10
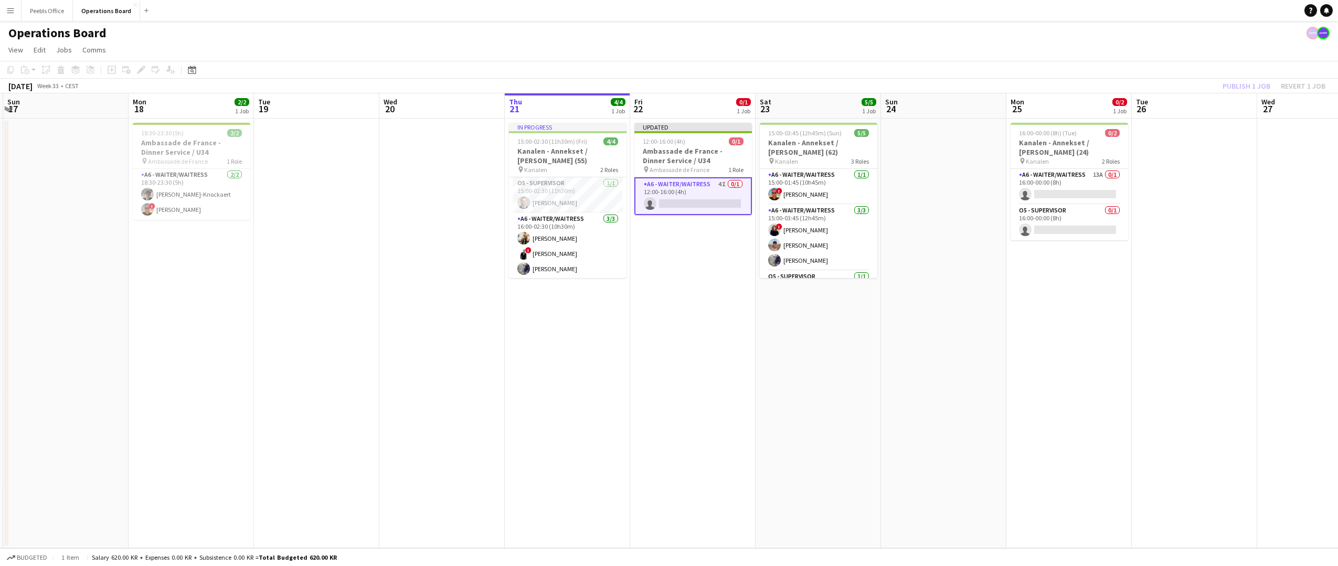
click at [1262, 84] on div "Publish 1 job Revert 1 job" at bounding box center [1274, 86] width 128 height 14
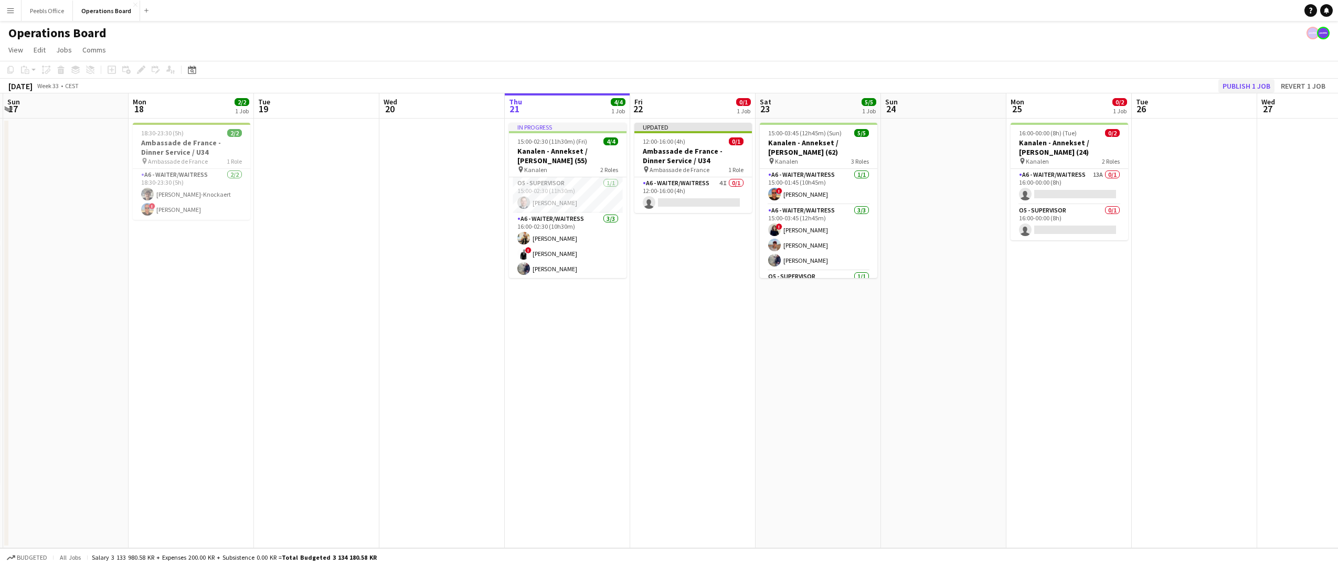
click at [1254, 86] on button "Publish 1 job" at bounding box center [1246, 86] width 56 height 14
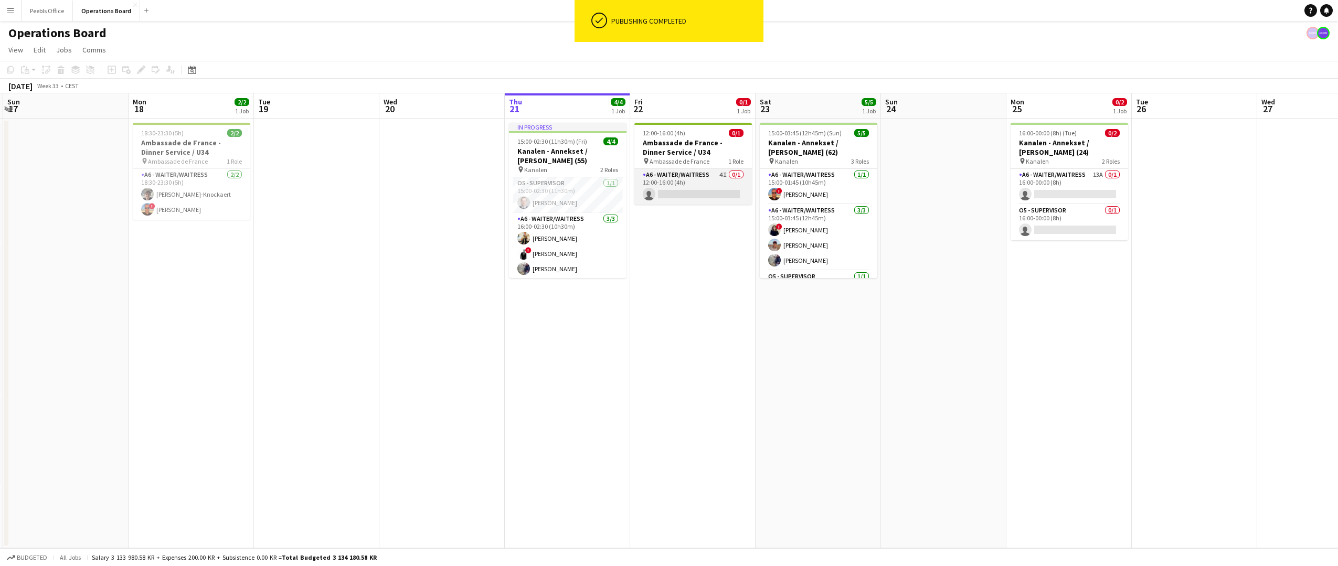
click at [677, 189] on app-card-role "A6 - WAITER/WAITRESS 4I 0/1 12:00-16:00 (4h) single-neutral-actions" at bounding box center [693, 187] width 118 height 36
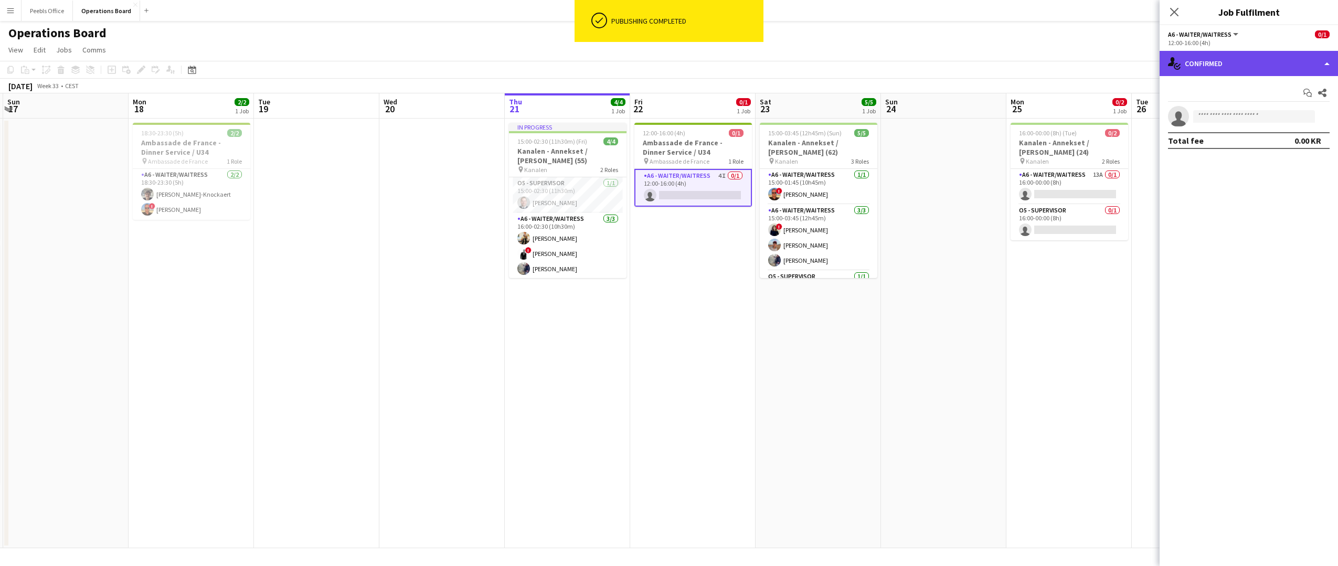
click at [1214, 59] on div "single-neutral-actions-check-2 Confirmed" at bounding box center [1248, 63] width 178 height 25
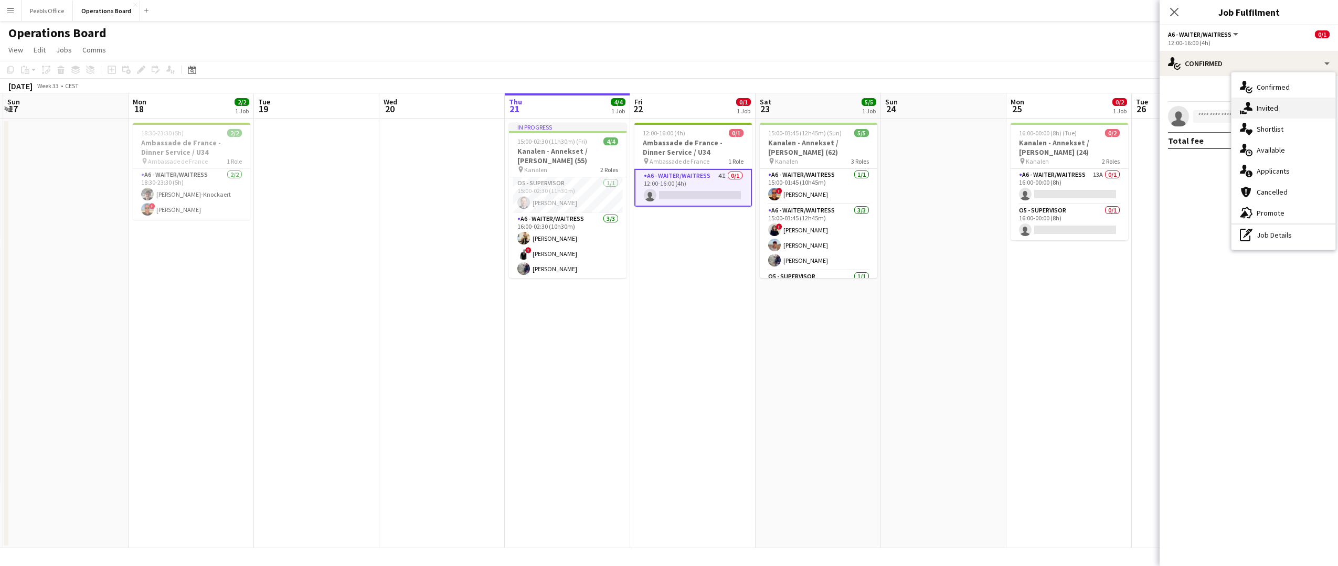
click at [1267, 104] on div "single-neutral-actions-share-1 Invited" at bounding box center [1283, 108] width 104 height 21
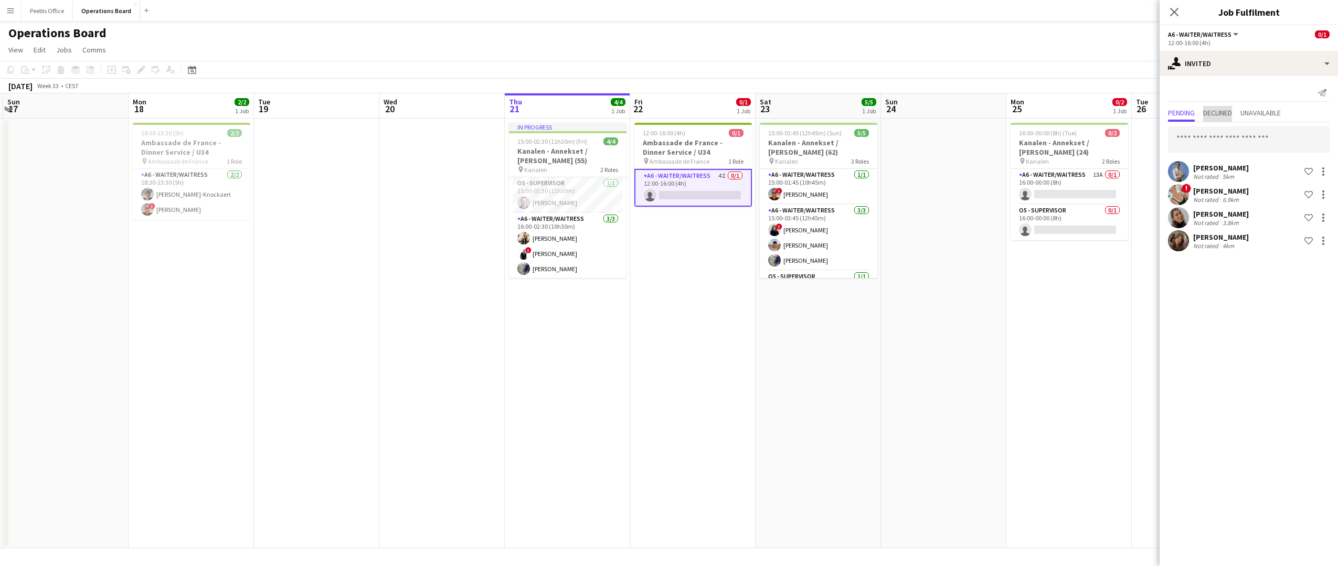
click at [1216, 118] on span "Declined" at bounding box center [1217, 114] width 29 height 16
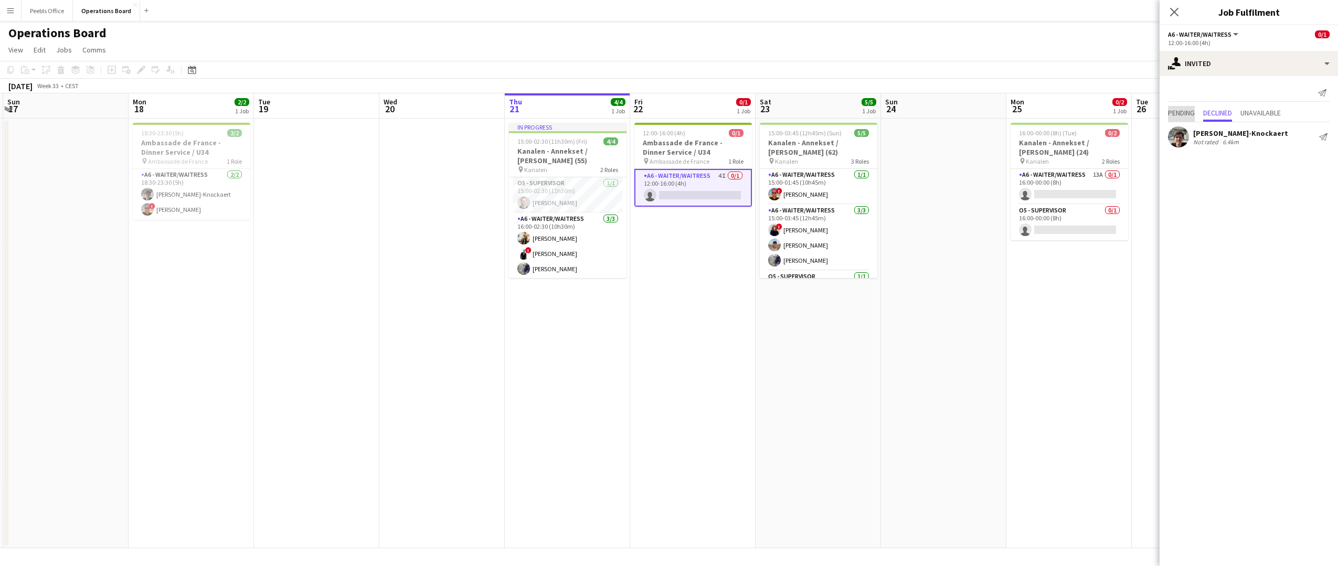
click at [1175, 114] on span "Pending" at bounding box center [1181, 112] width 27 height 7
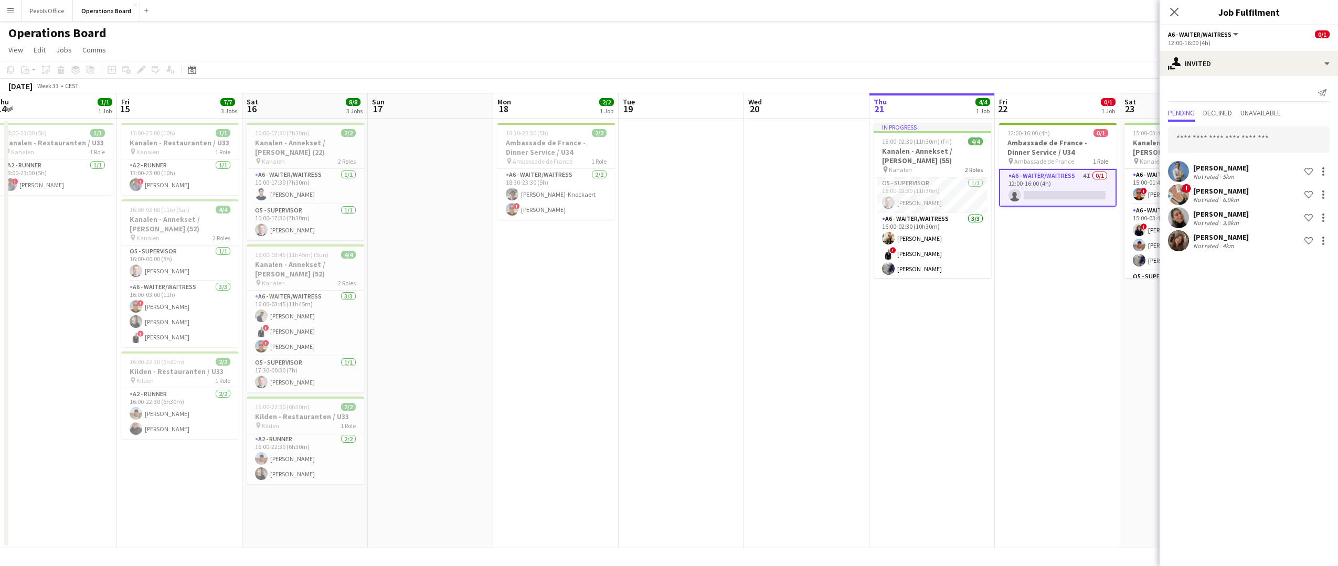
scroll to position [0, 304]
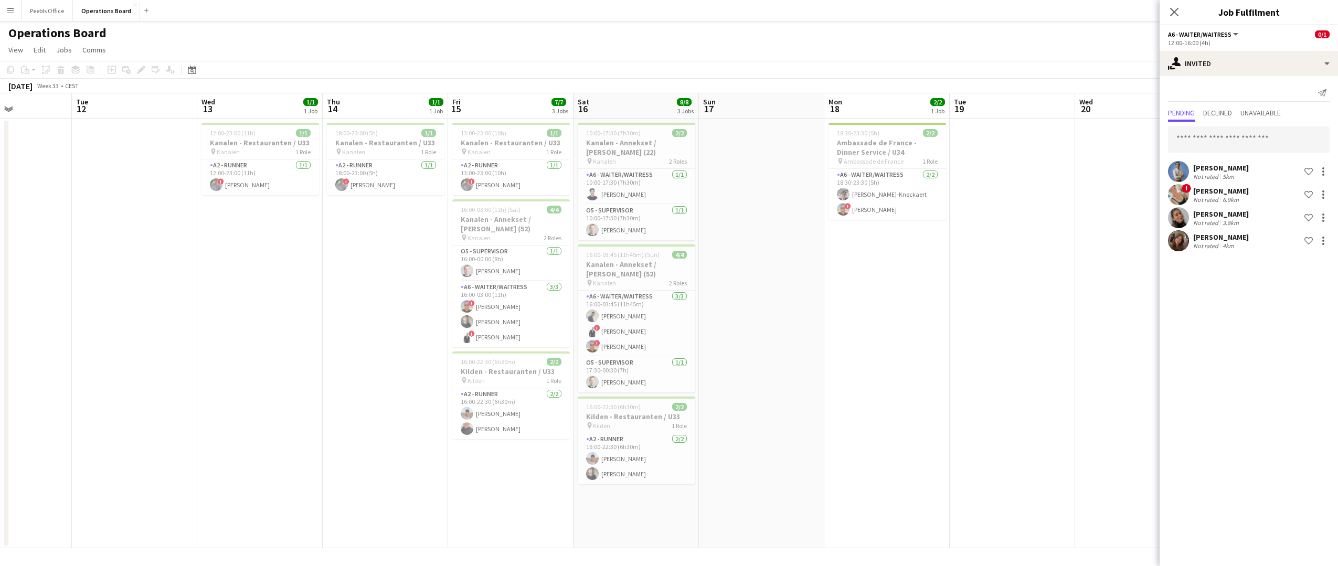
drag, startPoint x: 353, startPoint y: 375, endPoint x: 1227, endPoint y: 336, distance: 874.9
click at [1227, 336] on body "Menu Boards Boards Boards All jobs Status Workforce Workforce My Workforce Recr…" at bounding box center [669, 283] width 1338 height 566
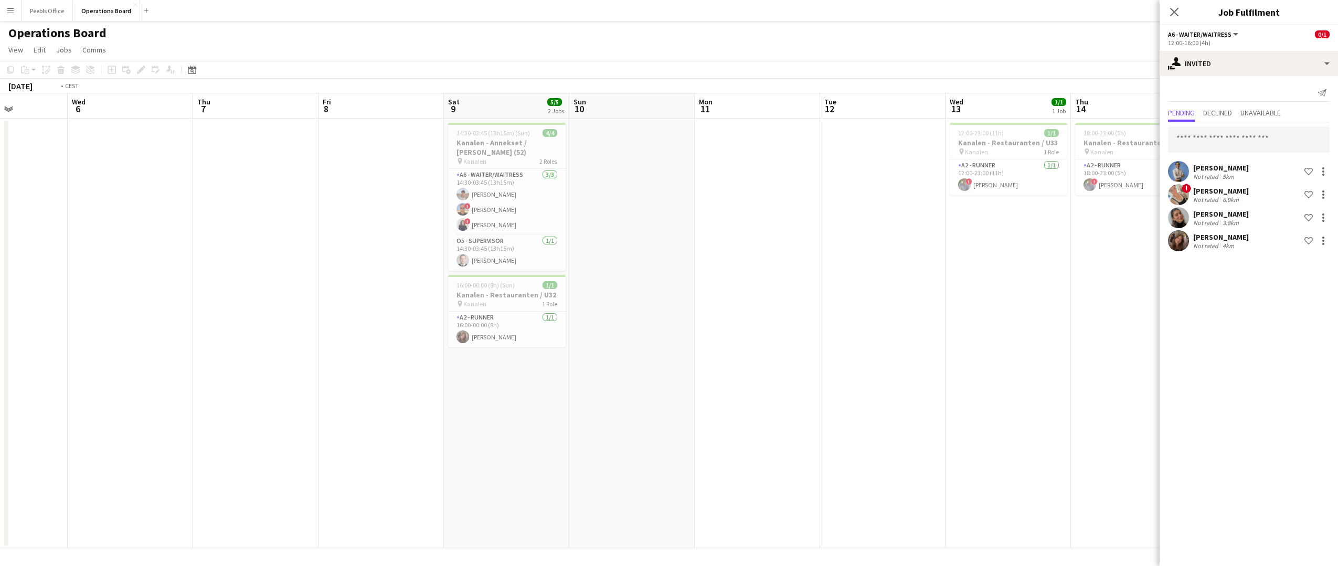
scroll to position [0, 281]
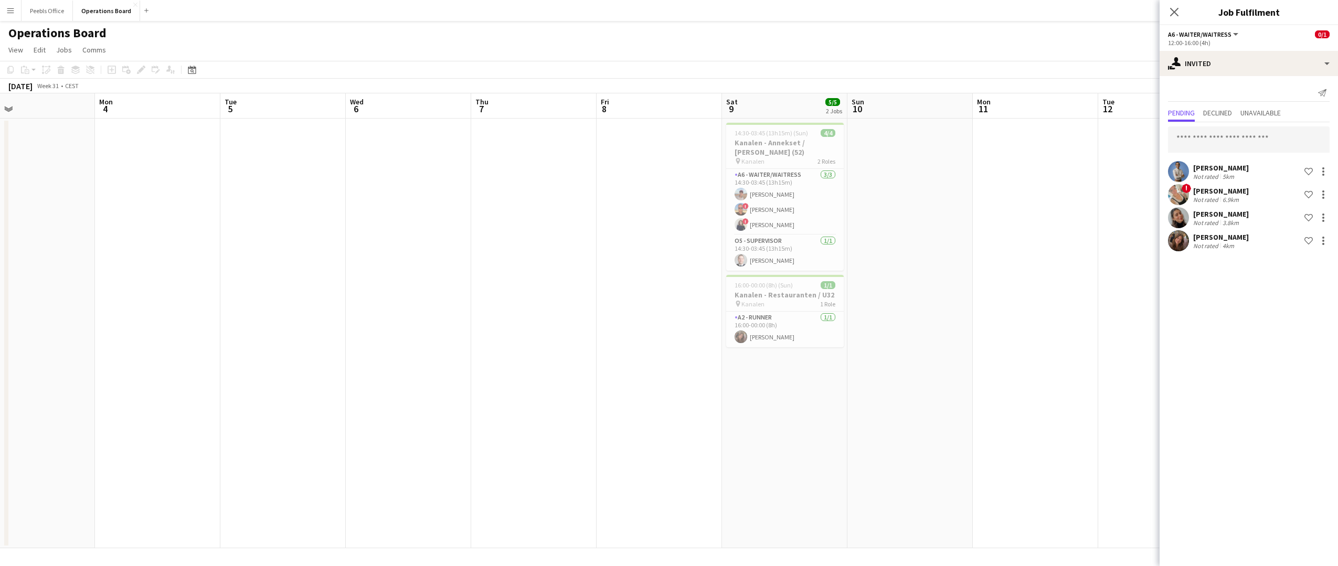
drag, startPoint x: 129, startPoint y: 365, endPoint x: 1251, endPoint y: 289, distance: 1124.7
click at [1251, 289] on body "Menu Boards Boards Boards All jobs Status Workforce Workforce My Workforce Recr…" at bounding box center [669, 283] width 1338 height 566
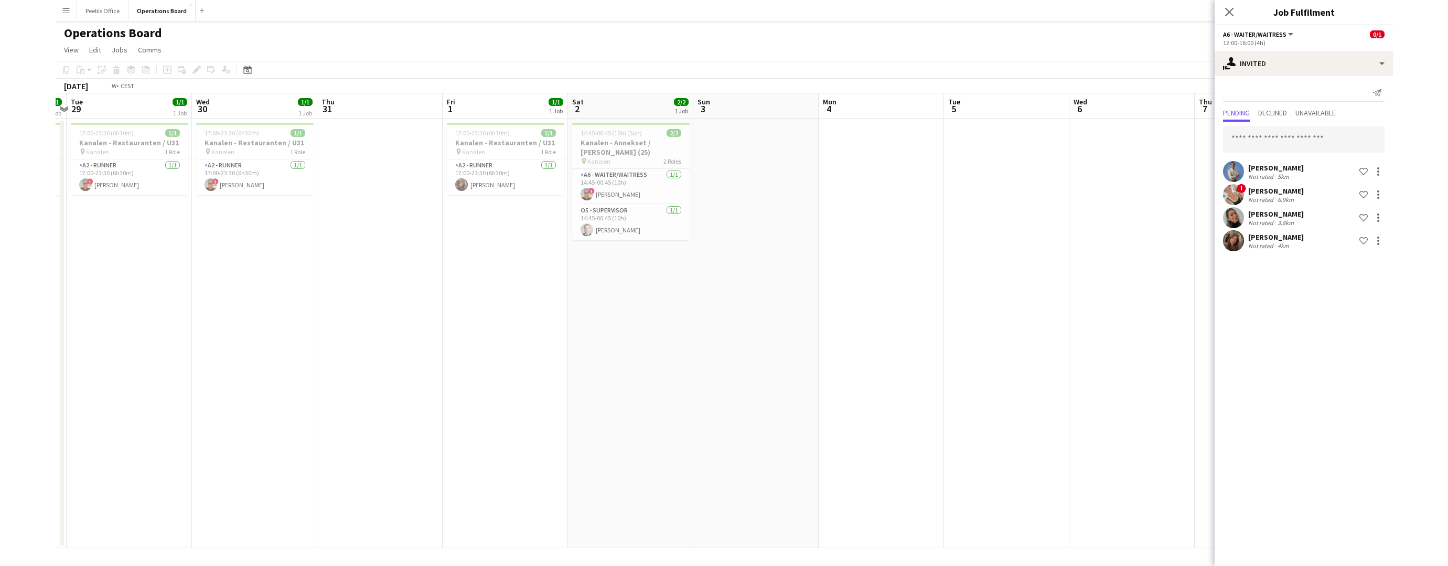
scroll to position [0, 236]
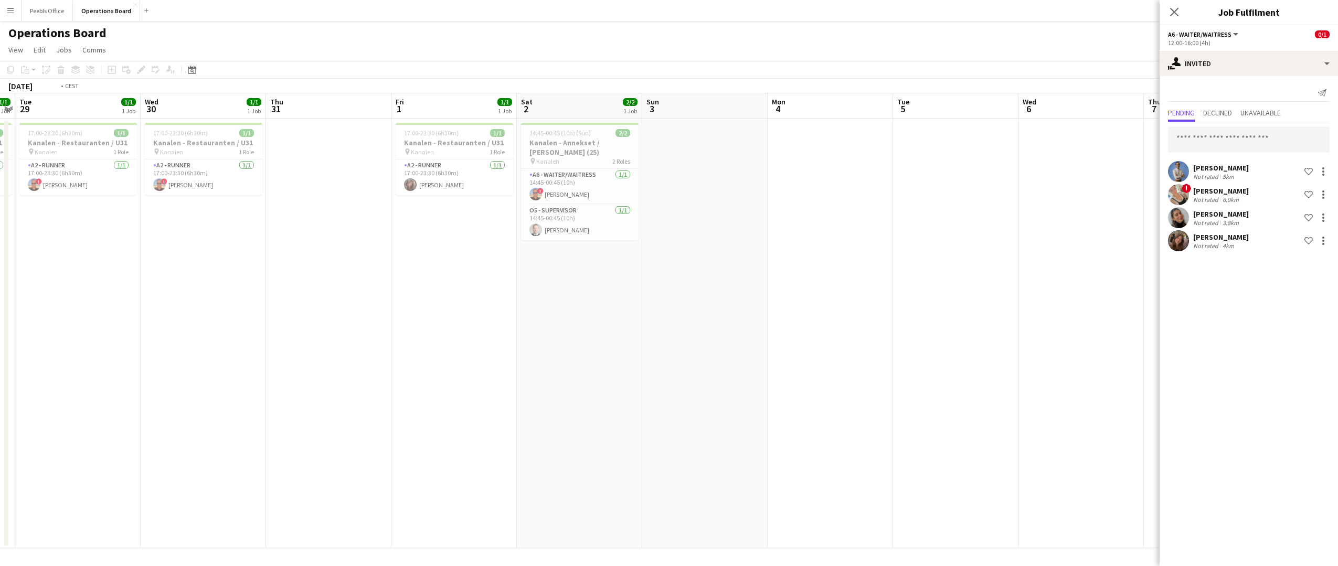
drag, startPoint x: 254, startPoint y: 341, endPoint x: 1052, endPoint y: 310, distance: 798.5
click at [1052, 310] on app-calendar-viewport "Sun 27 4/4 1 Job Mon 28 1/1 1 Job Tue 29 1/1 1 Job Wed 30 1/1 1 Job Thu 31 Fri …" at bounding box center [669, 320] width 1338 height 455
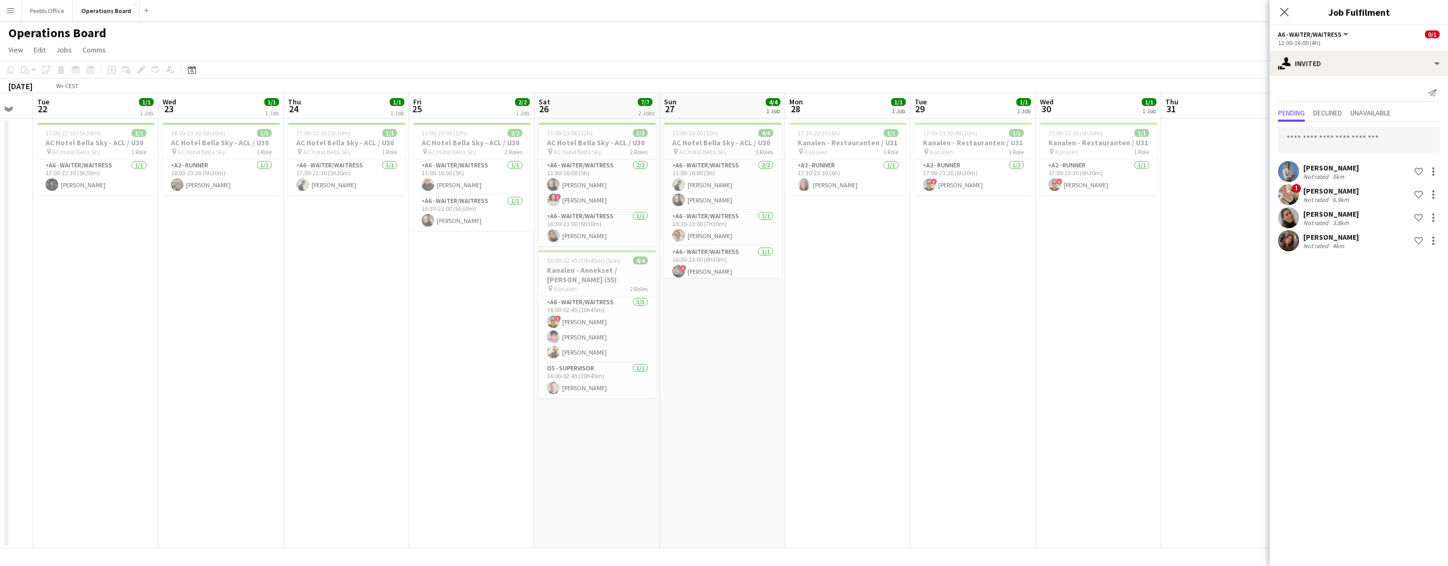
scroll to position [0, 296]
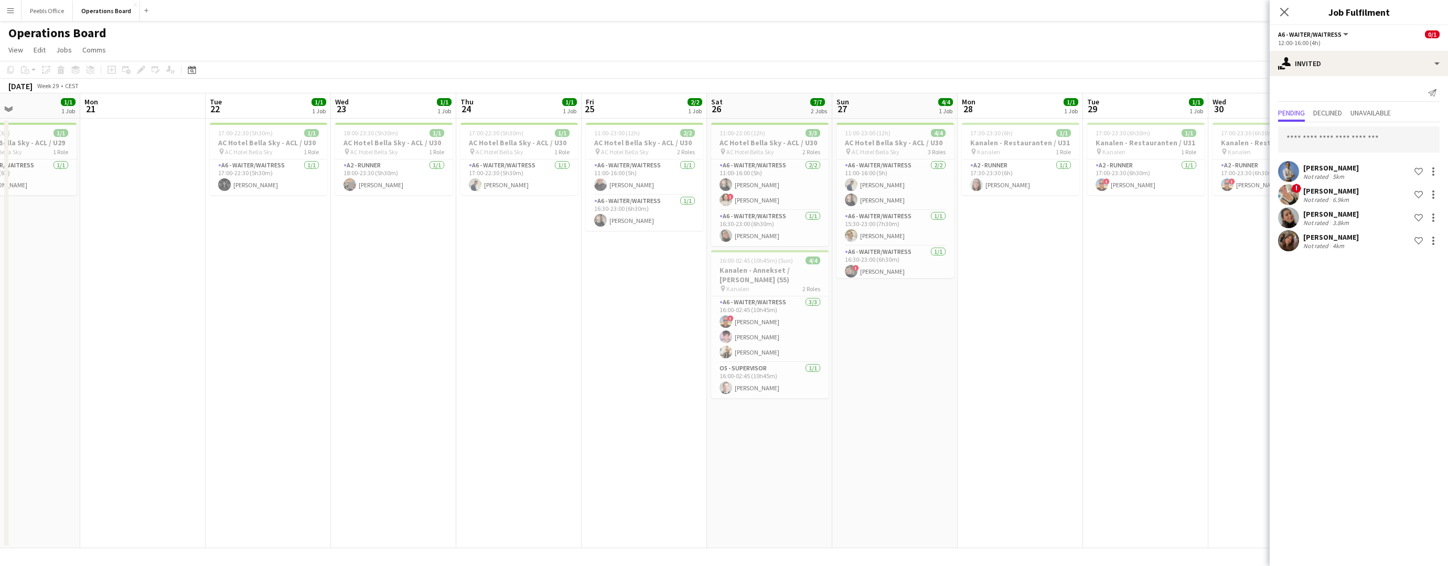
drag, startPoint x: 252, startPoint y: 322, endPoint x: 1070, endPoint y: 285, distance: 818.2
click at [1070, 285] on app-calendar-viewport "Fri 18 Sat 19 2/2 2 Jobs Sun 20 1/1 1 Job Mon 21 Tue 22 1/1 1 Job Wed 23 1/1 1 …" at bounding box center [724, 320] width 1448 height 455
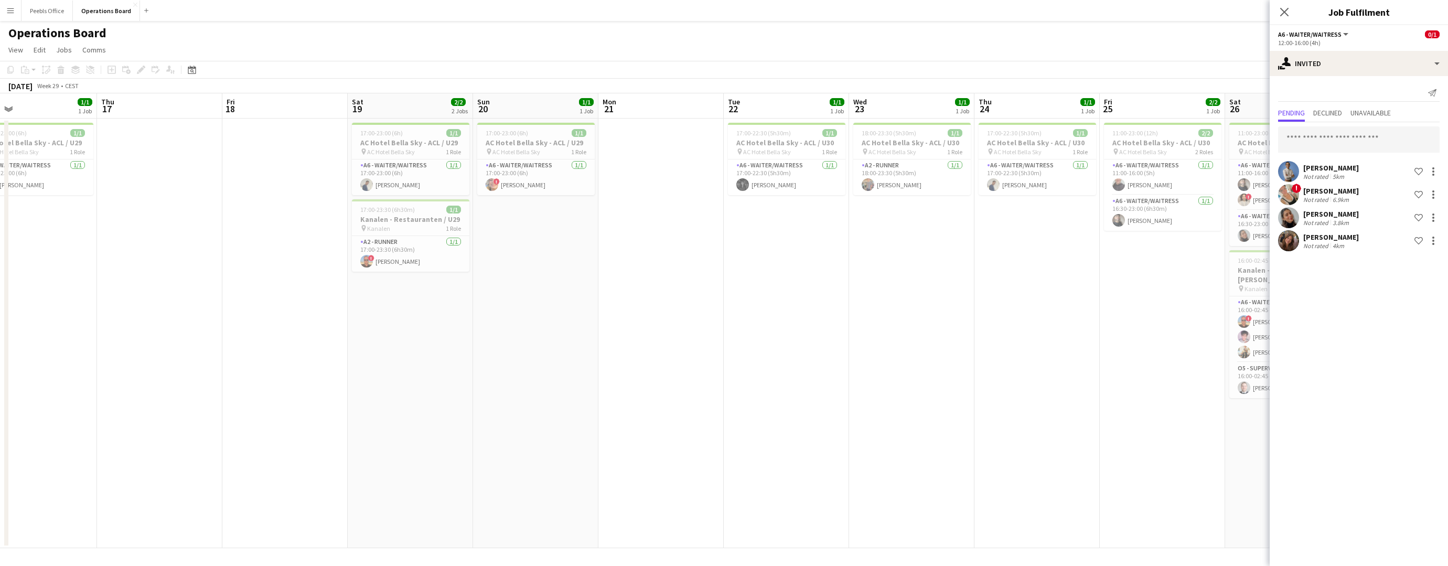
scroll to position [0, 274]
drag, startPoint x: 395, startPoint y: 334, endPoint x: 918, endPoint y: 303, distance: 524.0
click at [918, 303] on app-calendar-viewport "Mon 14 5/5 1 Job Tue 15 Wed 16 1/1 1 Job Thu 17 Fri 18 Sat 19 2/2 2 Jobs Sun 20…" at bounding box center [724, 320] width 1448 height 455
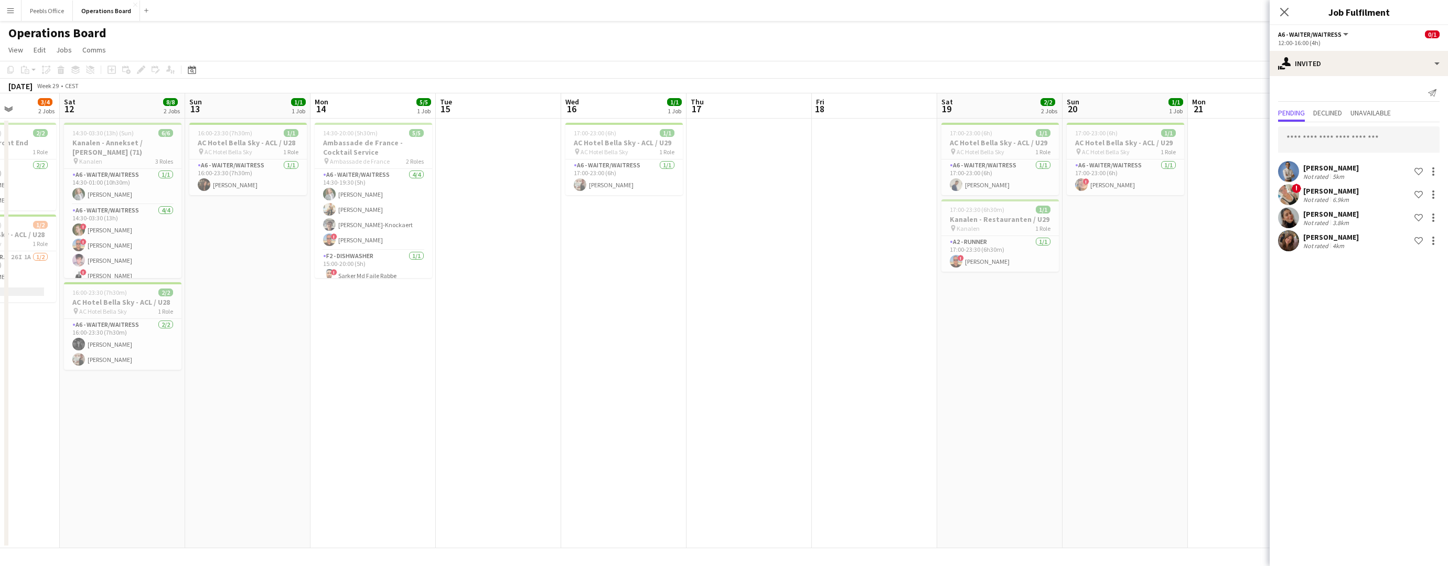
scroll to position [0, 316]
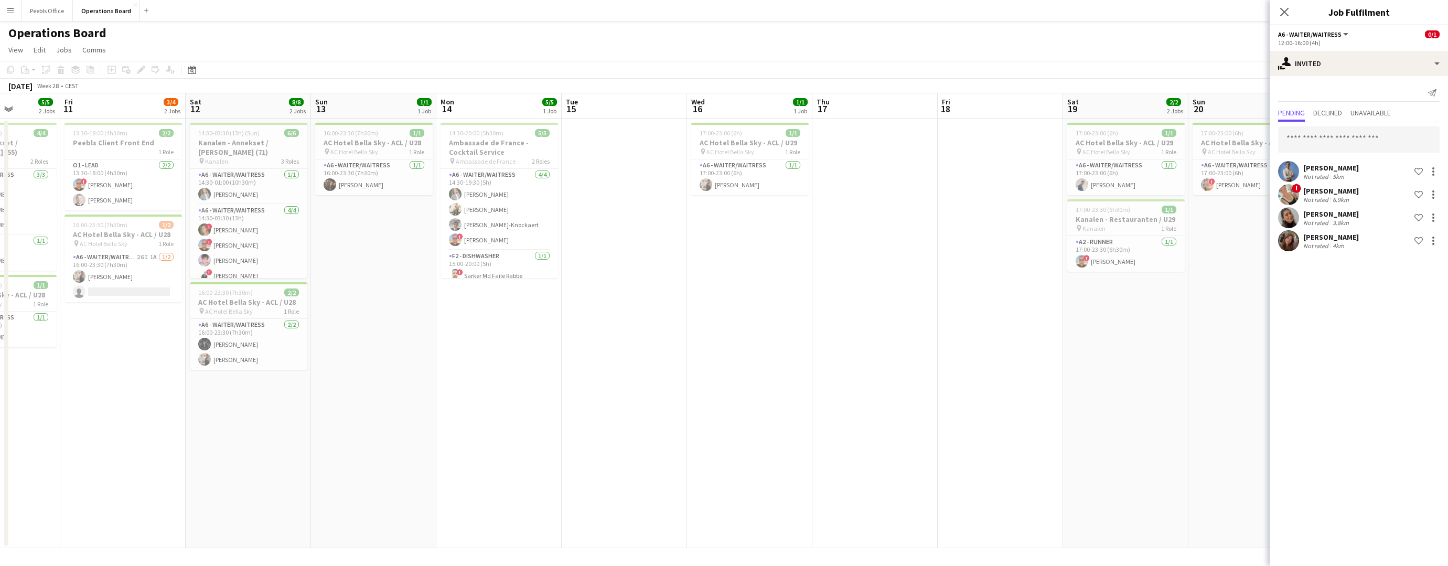
drag, startPoint x: 323, startPoint y: 334, endPoint x: 1034, endPoint y: 298, distance: 711.8
click at [1034, 298] on app-calendar-viewport "Tue 8 3/3 2 Jobs Wed 9 Thu 10 5/5 2 Jobs Fri 11 3/4 2 Jobs Sat 12 8/8 2 Jobs Su…" at bounding box center [724, 320] width 1448 height 455
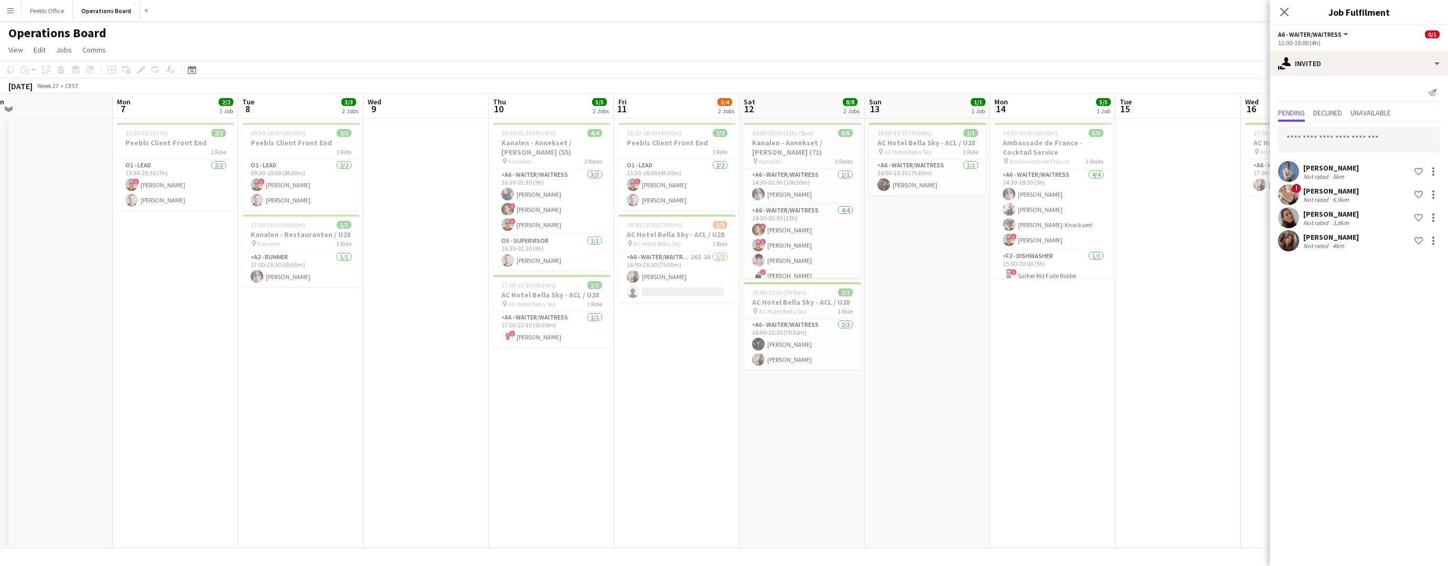
scroll to position [0, 262]
drag, startPoint x: 361, startPoint y: 317, endPoint x: 917, endPoint y: 304, distance: 555.7
click at [917, 304] on app-calendar-viewport "Fri 4 6/6 1 Job Sat 5 7/7 1 Job Sun 6 Mon 7 2/2 1 Job Tue 8 3/3 2 Jobs Wed 9 Th…" at bounding box center [724, 320] width 1448 height 455
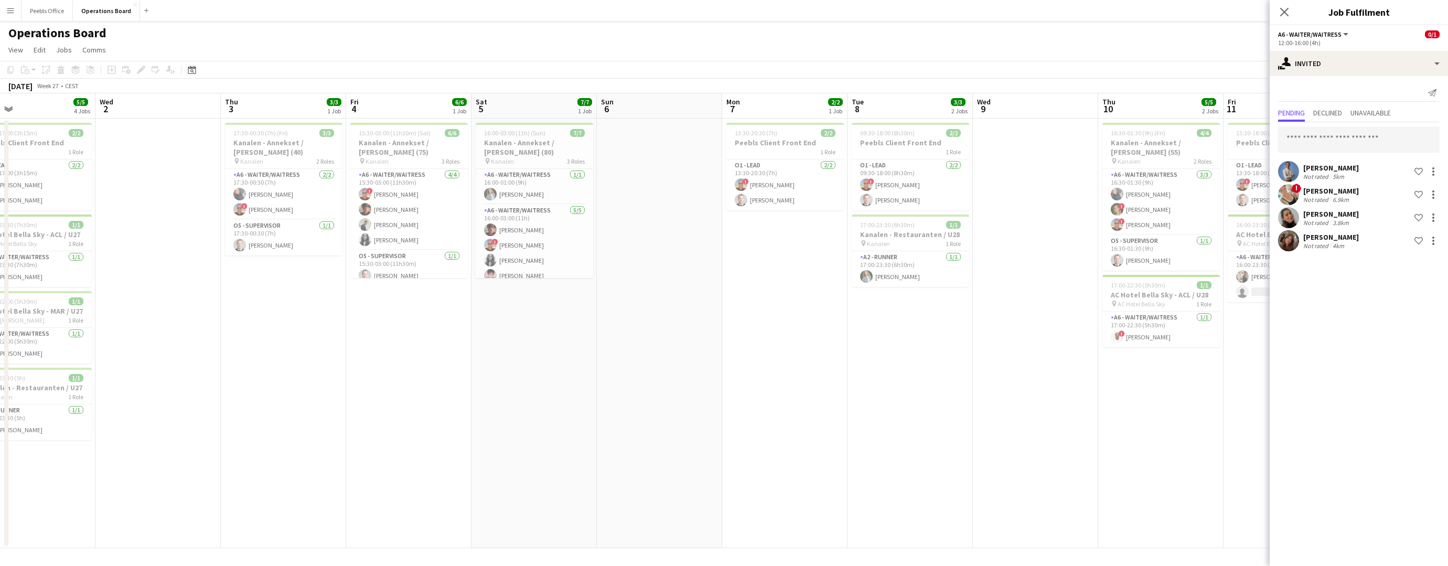
scroll to position [0, 303]
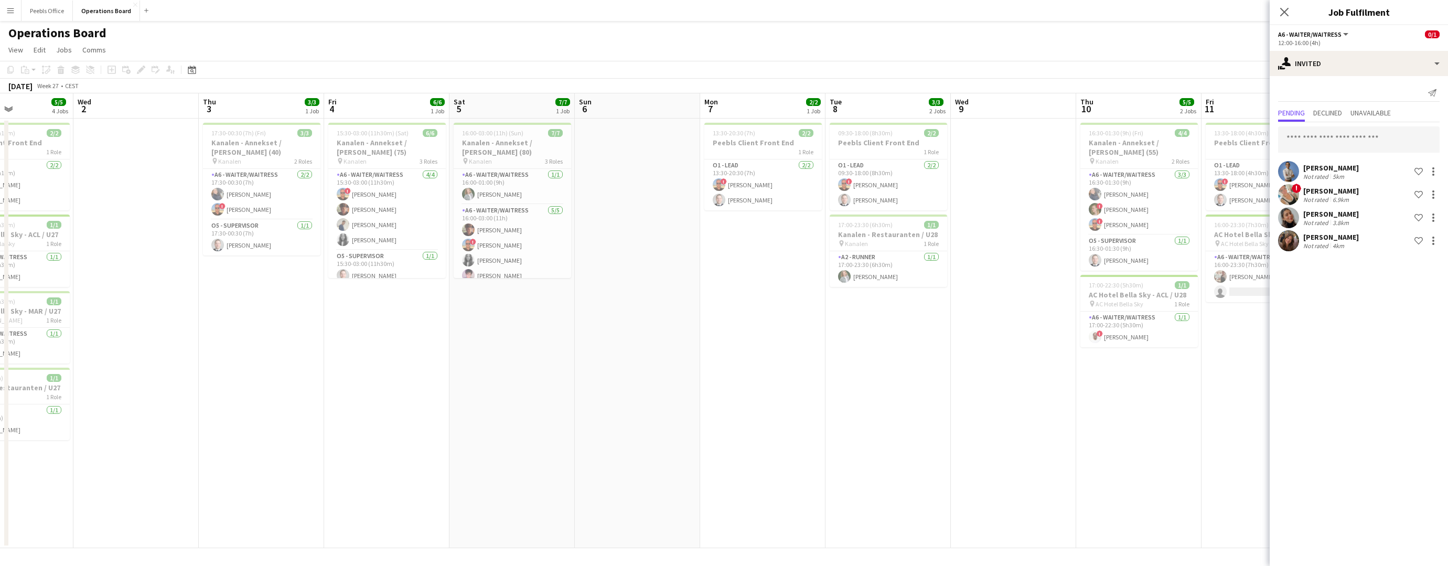
drag, startPoint x: 210, startPoint y: 379, endPoint x: 922, endPoint y: 344, distance: 712.2
click at [922, 344] on app-calendar-viewport "Sun 29 Mon 30 3/3 1 Job Tue 1 5/5 4 Jobs Wed 2 Thu 3 3/3 1 Job Fri 4 6/6 1 Job …" at bounding box center [724, 320] width 1448 height 455
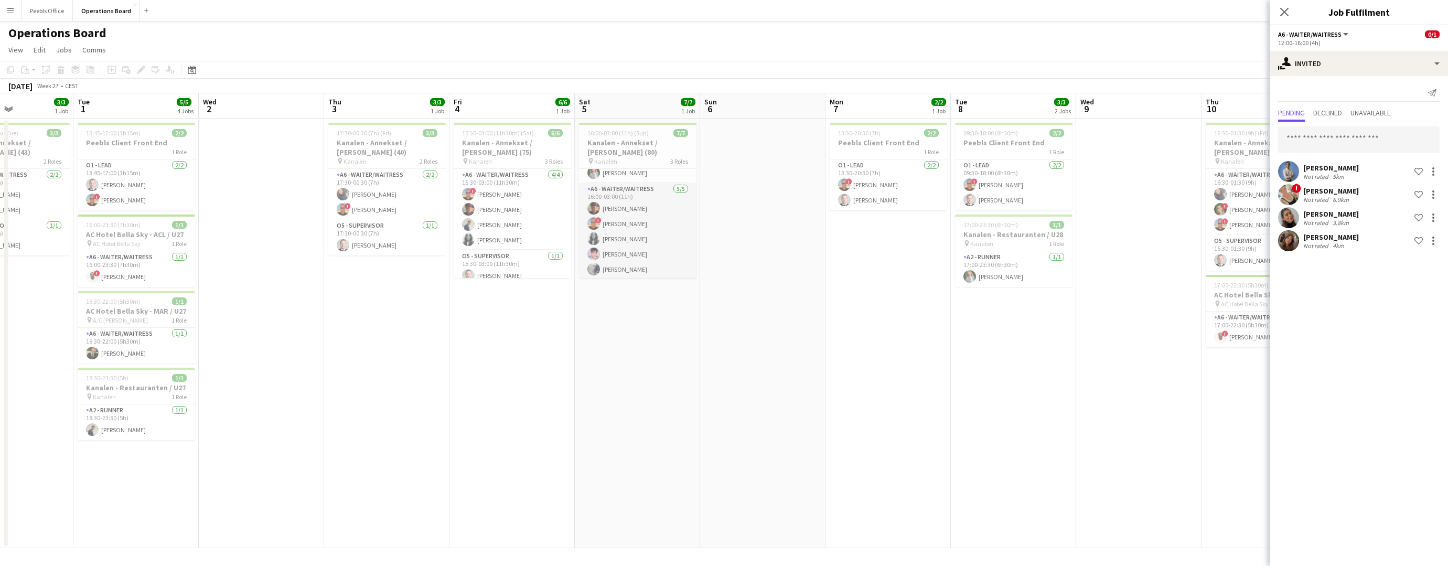
scroll to position [59, 0]
click at [639, 221] on app-card-role "A6 - WAITER/WAITRESS 5/5 16:00-03:00 (11h) Adam Høier ! Patrick Dolan Laura Tot…" at bounding box center [638, 194] width 118 height 97
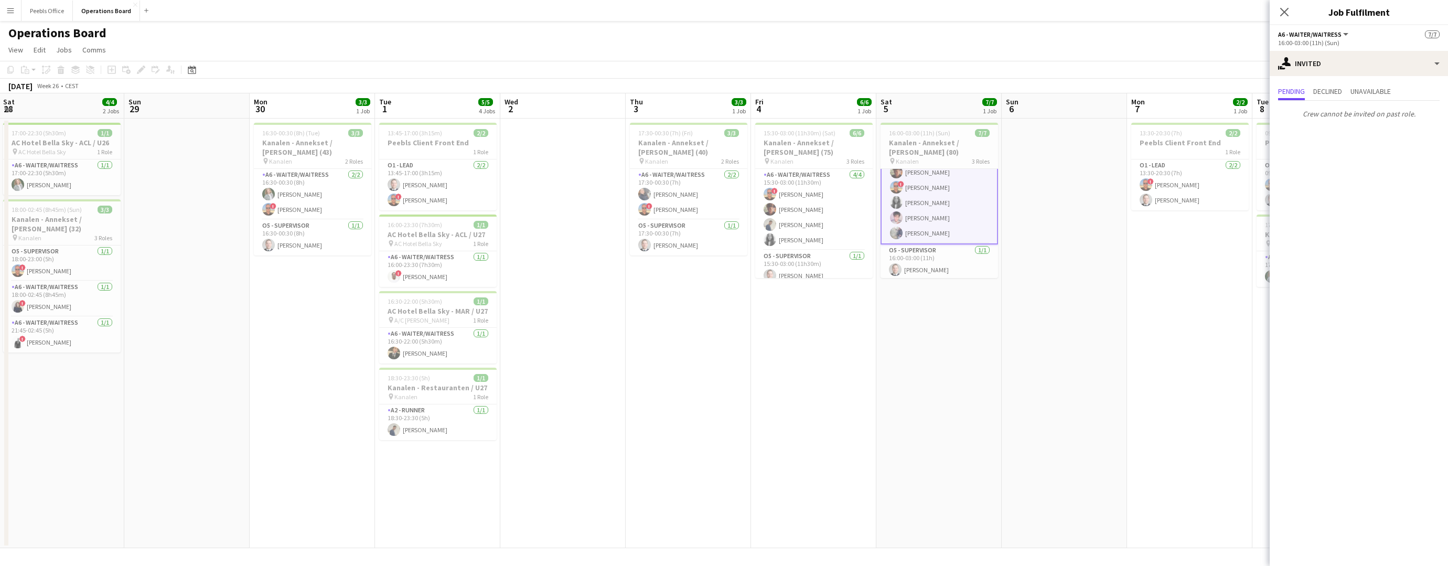
scroll to position [0, 217]
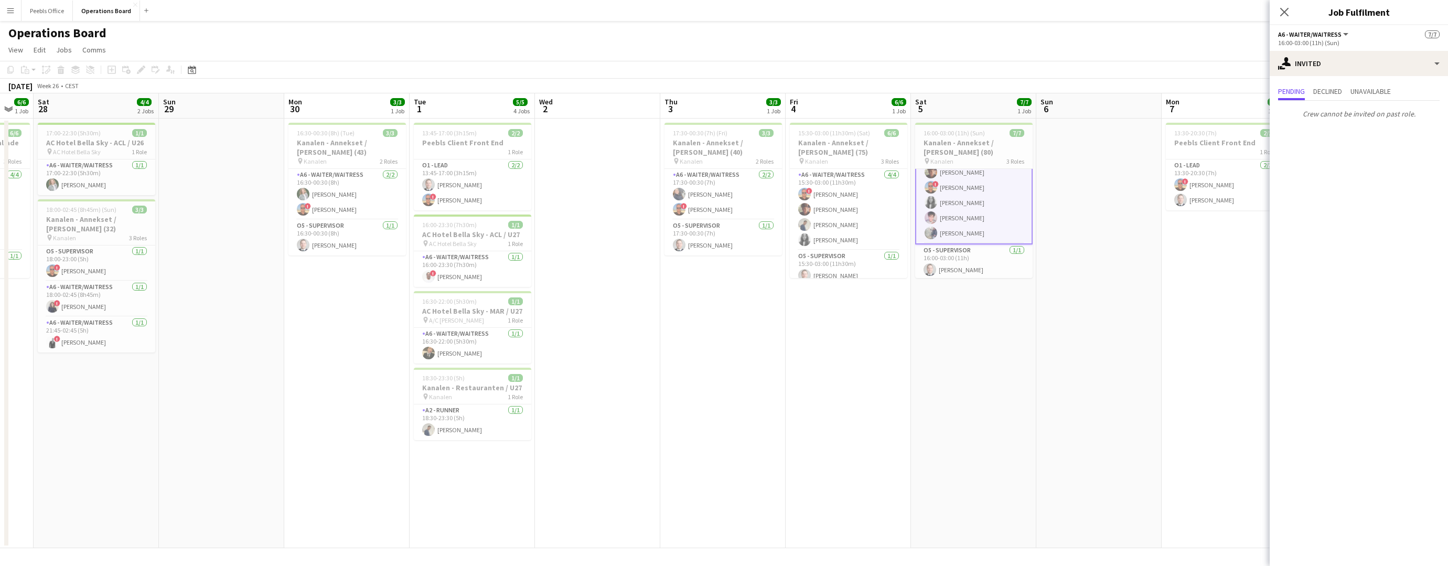
drag, startPoint x: 323, startPoint y: 357, endPoint x: 659, endPoint y: 351, distance: 336.3
click at [659, 351] on app-calendar-viewport "Thu 26 3/3 2 Jobs Fri 27 6/6 1 Job Sat 28 4/4 2 Jobs Sun 29 Mon 30 3/3 1 Job Tu…" at bounding box center [724, 320] width 1448 height 455
drag, startPoint x: 537, startPoint y: 355, endPoint x: 862, endPoint y: 340, distance: 325.6
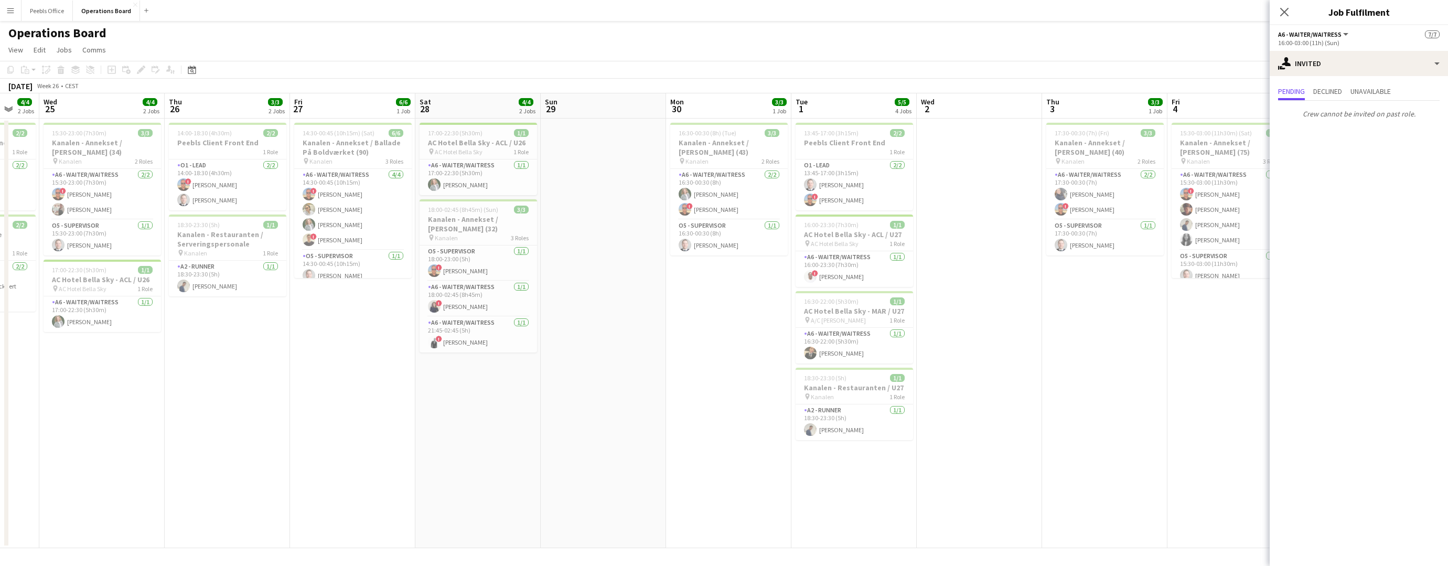
scroll to position [0, 270]
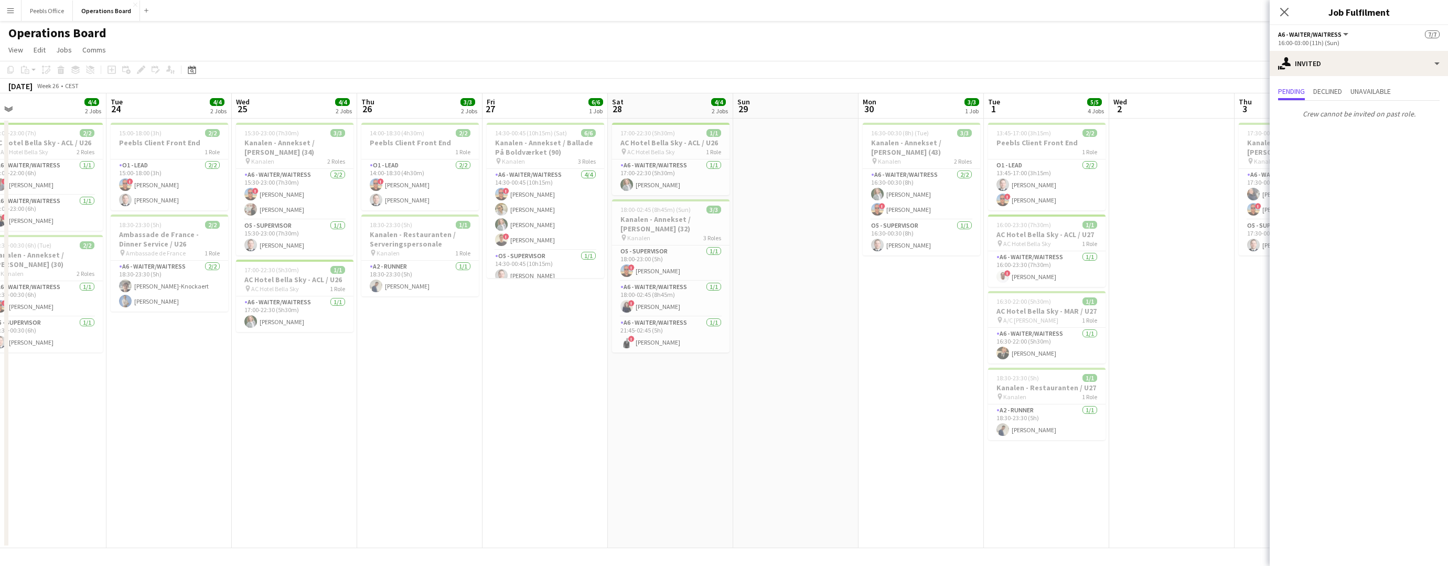
drag, startPoint x: 165, startPoint y: 377, endPoint x: 735, endPoint y: 353, distance: 570.8
click at [735, 353] on app-calendar-viewport "Sat 21 5/5 2 Jobs Sun 22 1/1 1 Job Mon 23 4/4 2 Jobs Tue 24 4/4 2 Jobs Wed 25 4…" at bounding box center [724, 320] width 1448 height 455
click at [515, 210] on app-card-role "A6 - WAITER/WAITRESS 4/4 14:30-00:45 (10h15m) ! Patrick Dolan Tuiaara Kirova He…" at bounding box center [546, 209] width 118 height 81
click at [532, 210] on app-card-role "A6 - WAITER/WAITRESS 4/4 14:30-00:45 (10h15m) ! Patrick Dolan Tuiaara Kirova He…" at bounding box center [546, 210] width 118 height 83
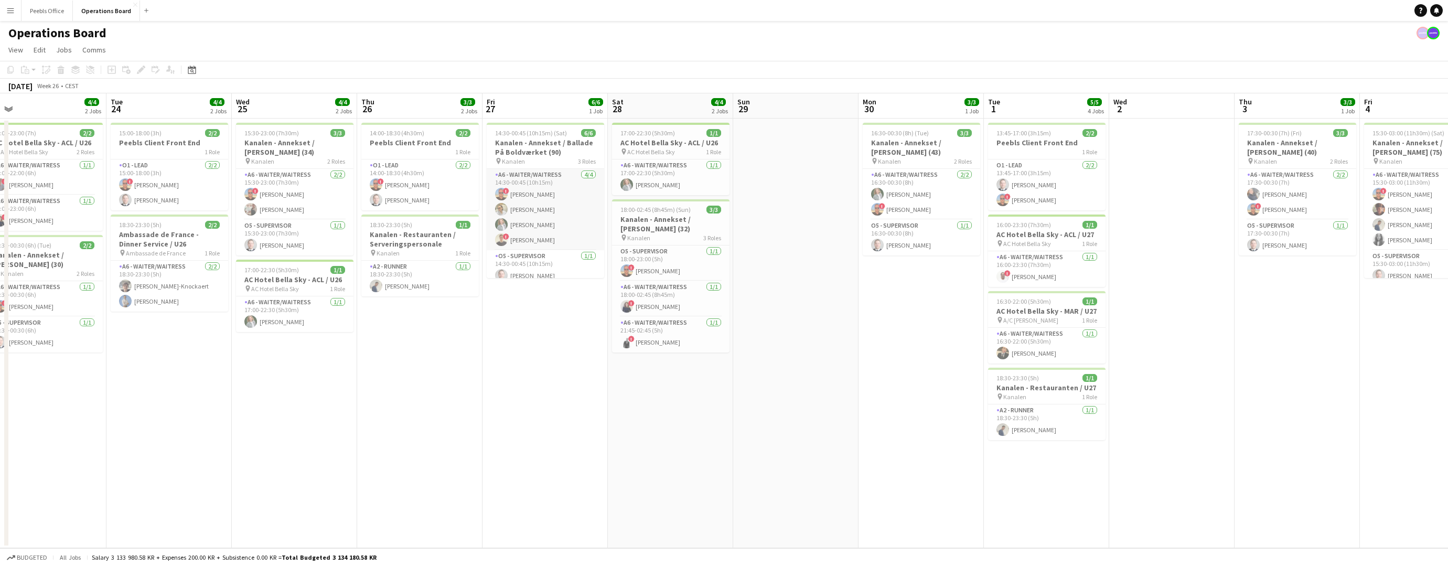
click at [532, 210] on app-card-role "A6 - WAITER/WAITRESS 4/4 14:30-00:45 (10h15m) ! Patrick Dolan Tuiaara Kirova He…" at bounding box center [546, 209] width 118 height 81
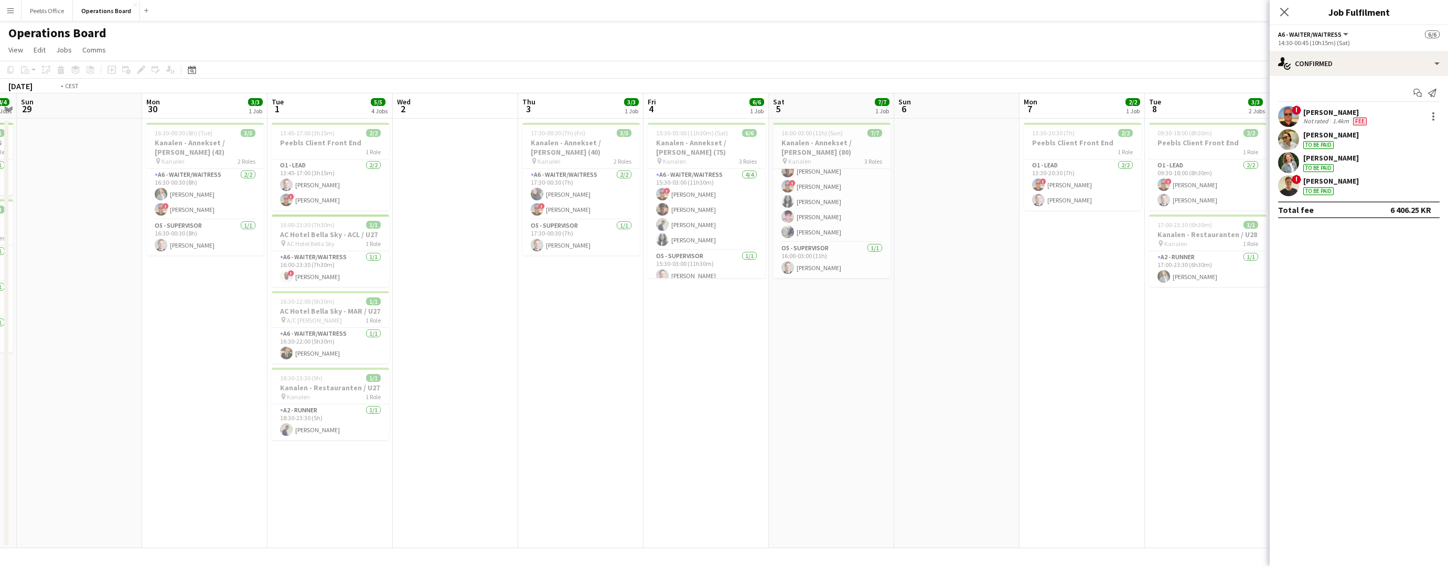
drag, startPoint x: 1214, startPoint y: 308, endPoint x: 34, endPoint y: 330, distance: 1180.6
click at [34, 330] on app-calendar-viewport "Tue 24 4/4 2 Jobs Wed 25 4/4 2 Jobs Thu 26 3/3 2 Jobs Fri 27 6/6 1 Job Sat 28 4…" at bounding box center [724, 320] width 1448 height 455
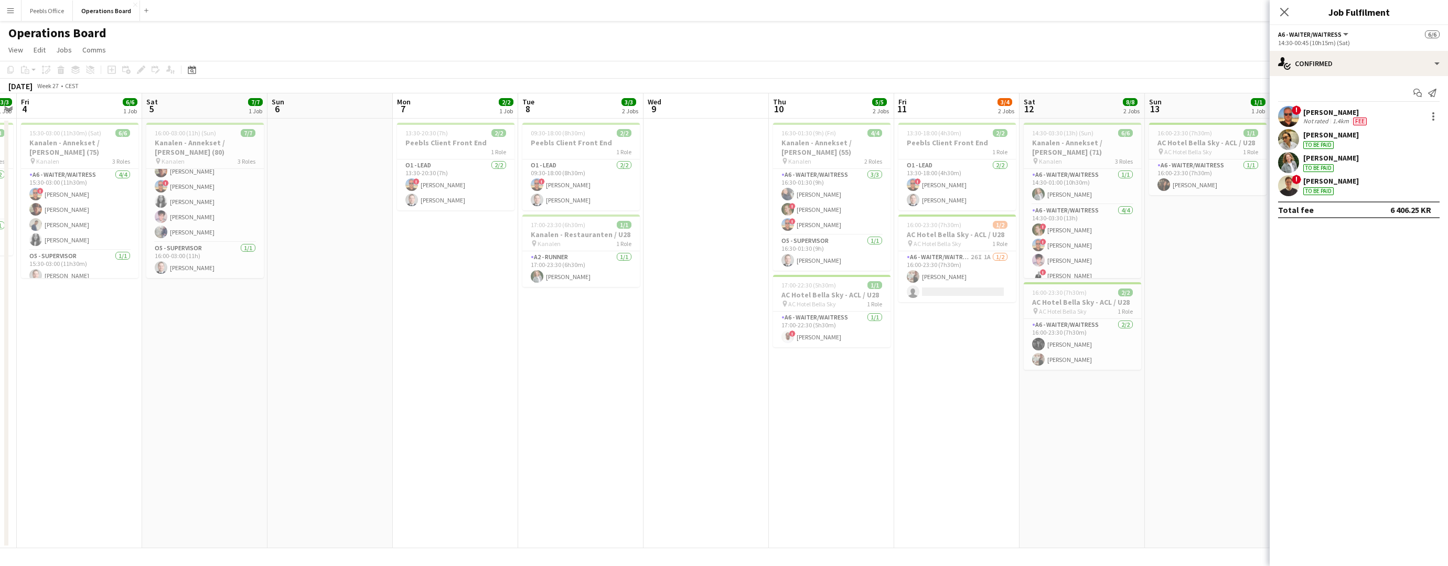
scroll to position [0, 447]
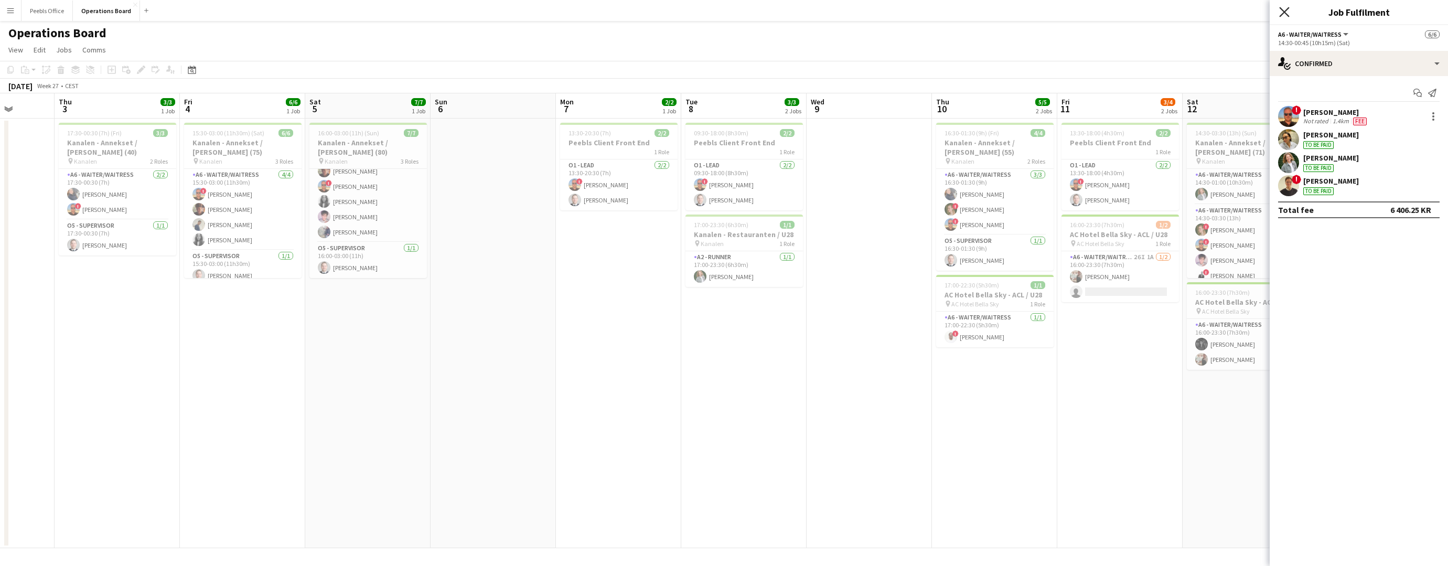
click at [1284, 13] on icon at bounding box center [1284, 12] width 10 height 10
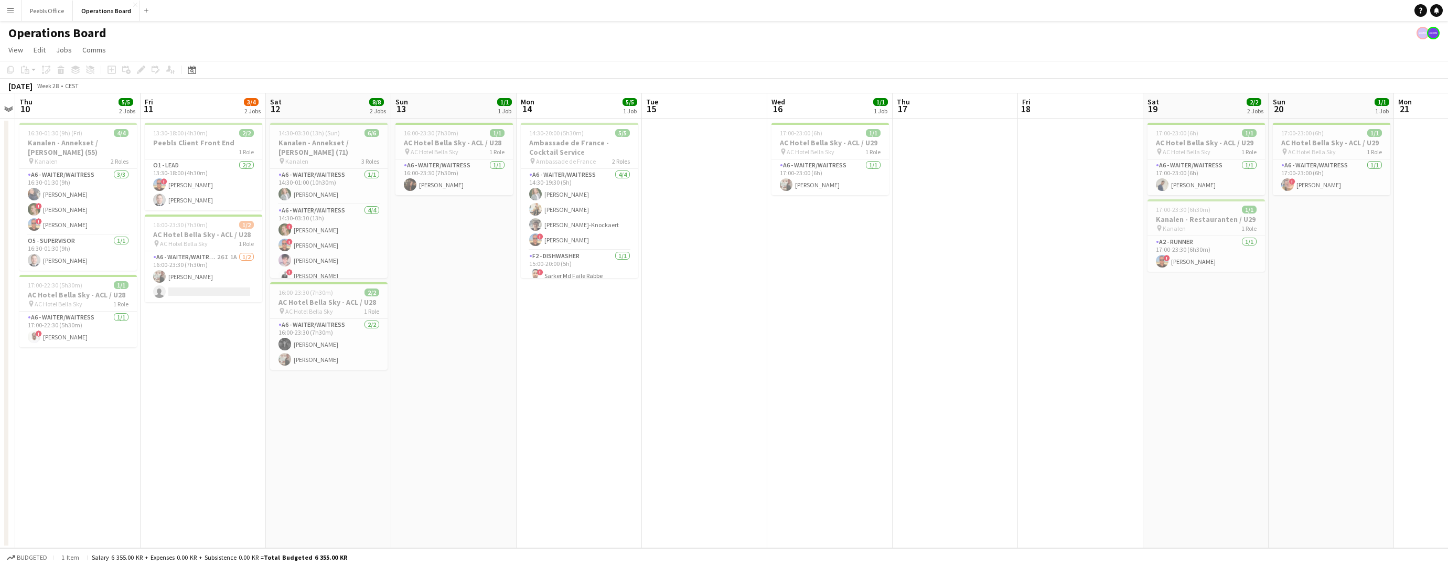
drag, startPoint x: 1178, startPoint y: 430, endPoint x: 260, endPoint y: 437, distance: 918.1
click at [253, 438] on app-calendar-viewport "Mon 7 2/2 1 Job Tue 8 3/3 2 Jobs Wed 9 Thu 10 5/5 2 Jobs Fri 11 3/4 2 Jobs Sat …" at bounding box center [724, 320] width 1448 height 455
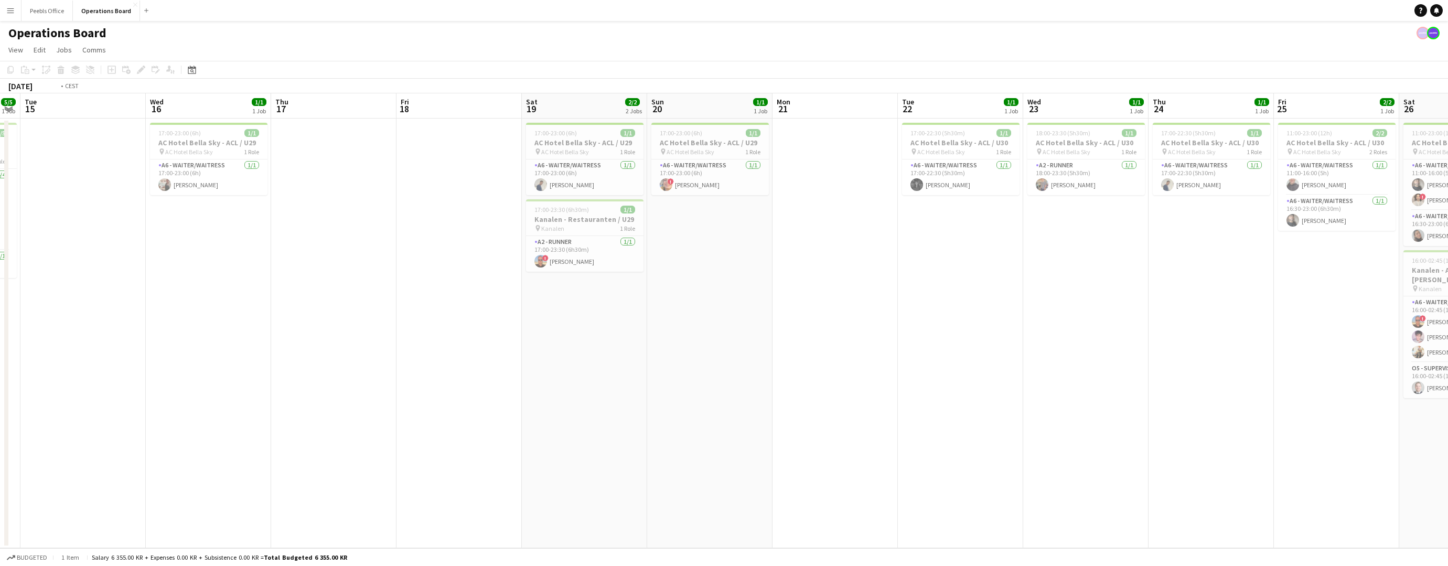
drag, startPoint x: 1129, startPoint y: 396, endPoint x: 130, endPoint y: 401, distance: 999.4
click at [130, 401] on app-calendar-viewport "Fri 11 3/4 2 Jobs Sat 12 8/8 2 Jobs Sun 13 1/1 1 Job Mon 14 5/5 1 Job Tue 15 We…" at bounding box center [724, 320] width 1448 height 455
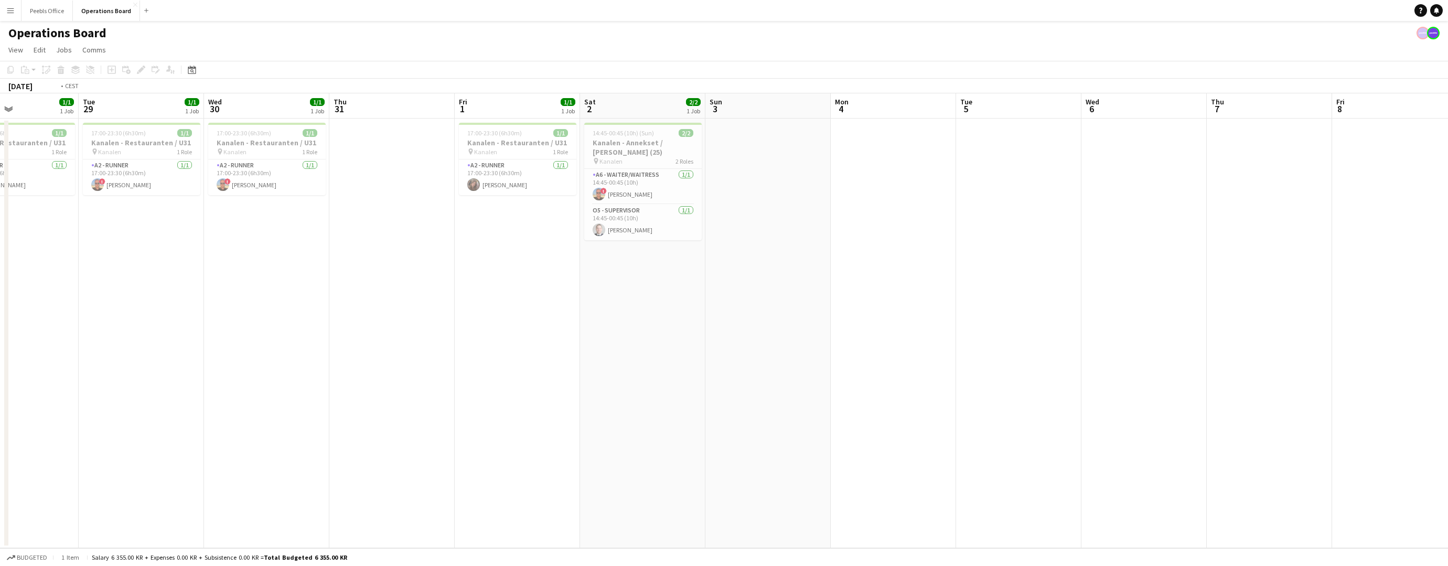
drag, startPoint x: 1314, startPoint y: 347, endPoint x: 4, endPoint y: 370, distance: 1309.6
click at [0, 370] on app-calendar-viewport "Fri 25 2/2 1 Job Sat 26 7/7 2 Jobs Sun 27 4/4 1 Job Mon 28 1/1 1 Job Tue 29 1/1…" at bounding box center [724, 320] width 1448 height 455
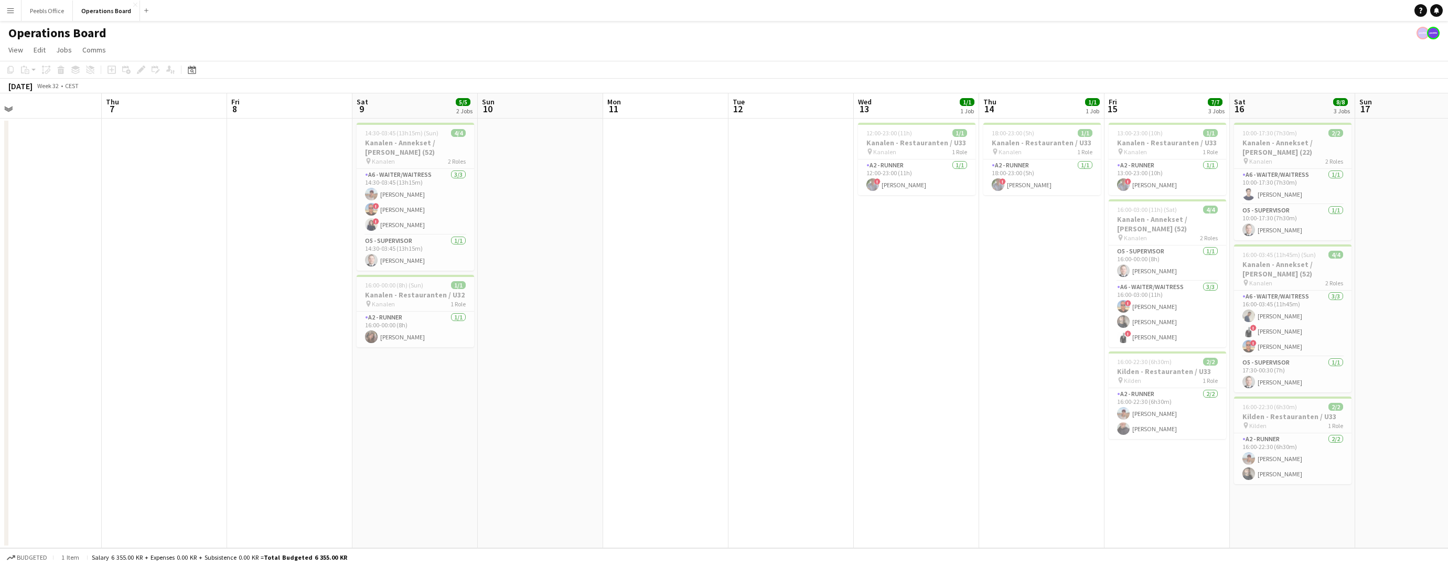
drag, startPoint x: 1268, startPoint y: 360, endPoint x: 10, endPoint y: 373, distance: 1258.6
click at [10, 373] on app-calendar-viewport "Sun 3 Mon 4 Tue 5 Wed 6 Thu 7 Fri 8 Sat 9 5/5 2 Jobs Sun 10 Mon 11 Tue 12 Wed 1…" at bounding box center [724, 320] width 1448 height 455
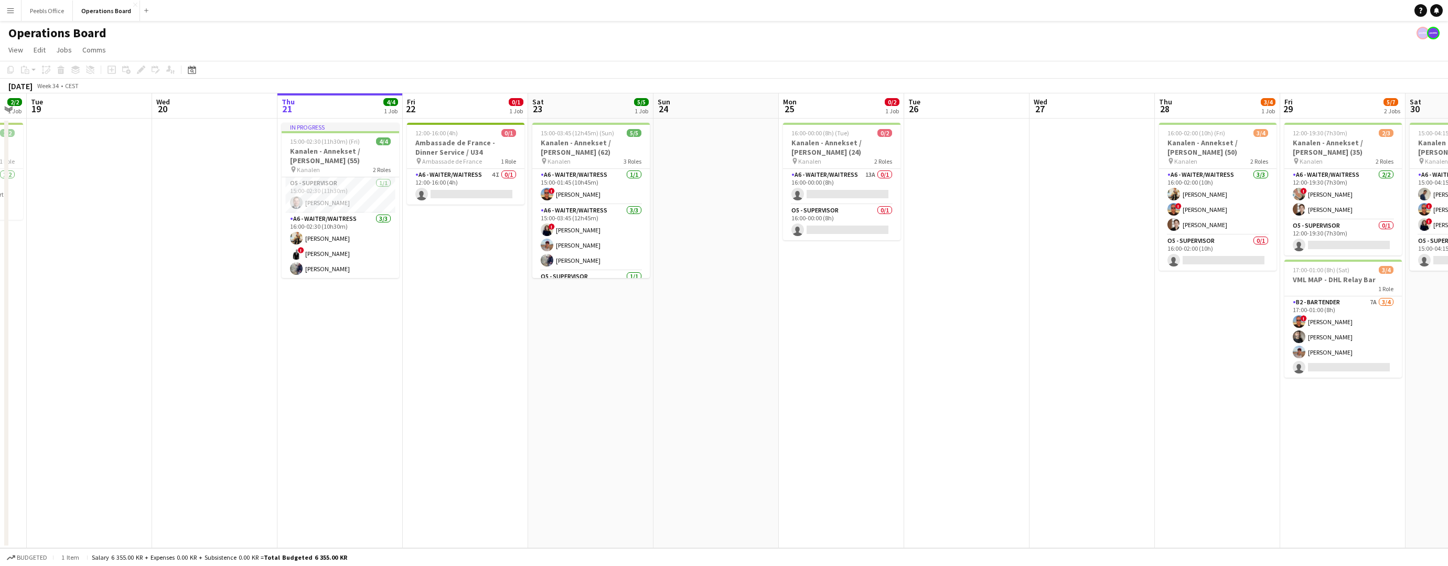
scroll to position [0, 377]
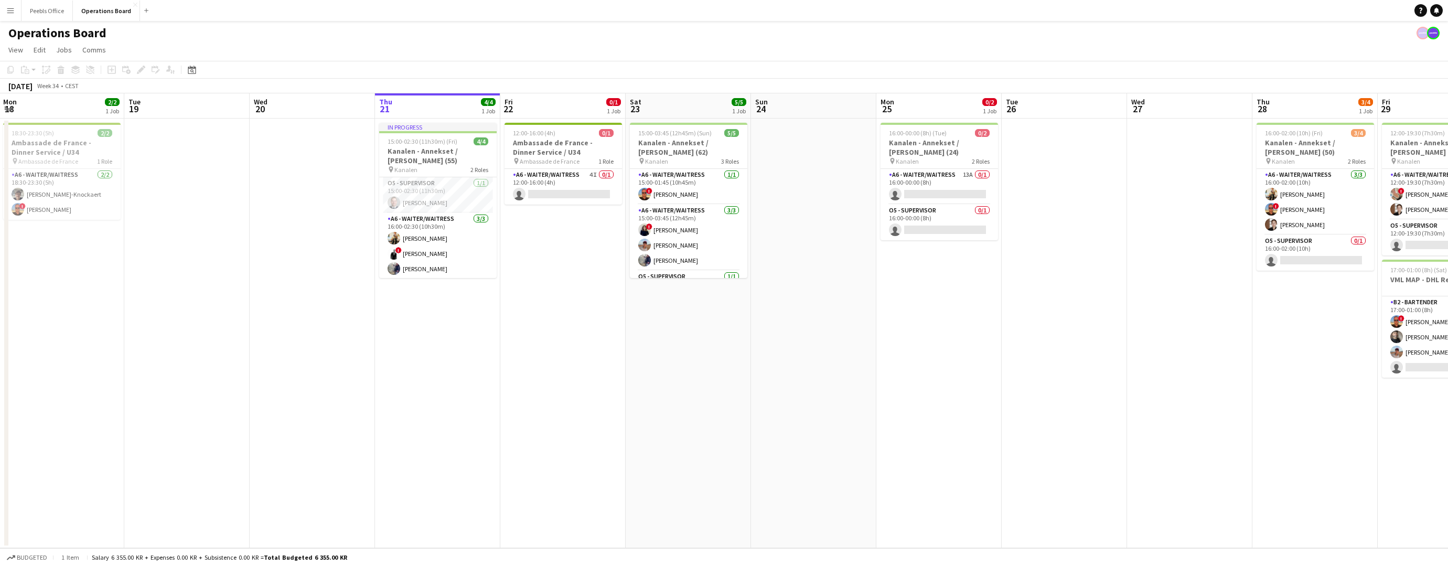
drag, startPoint x: 1350, startPoint y: 357, endPoint x: 17, endPoint y: 366, distance: 1333.6
click at [17, 366] on app-calendar-viewport "Fri 15 7/7 3 Jobs Sat 16 8/8 3 Jobs Sun 17 Mon 18 2/2 1 Job Tue 19 Wed 20 Thu 2…" at bounding box center [724, 320] width 1448 height 455
click at [591, 185] on app-card-role "A6 - WAITER/WAITRESS 4I 0/1 12:00-16:00 (4h) single-neutral-actions" at bounding box center [564, 187] width 118 height 36
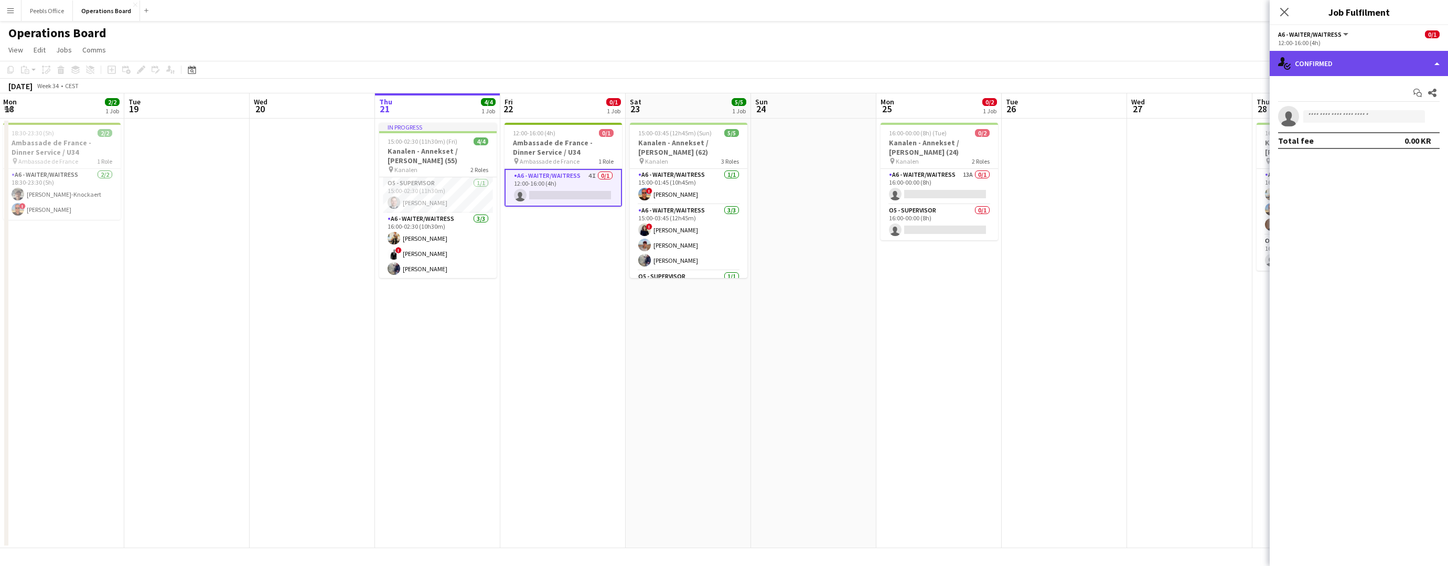
click at [1337, 54] on div "single-neutral-actions-check-2 Confirmed" at bounding box center [1359, 63] width 178 height 25
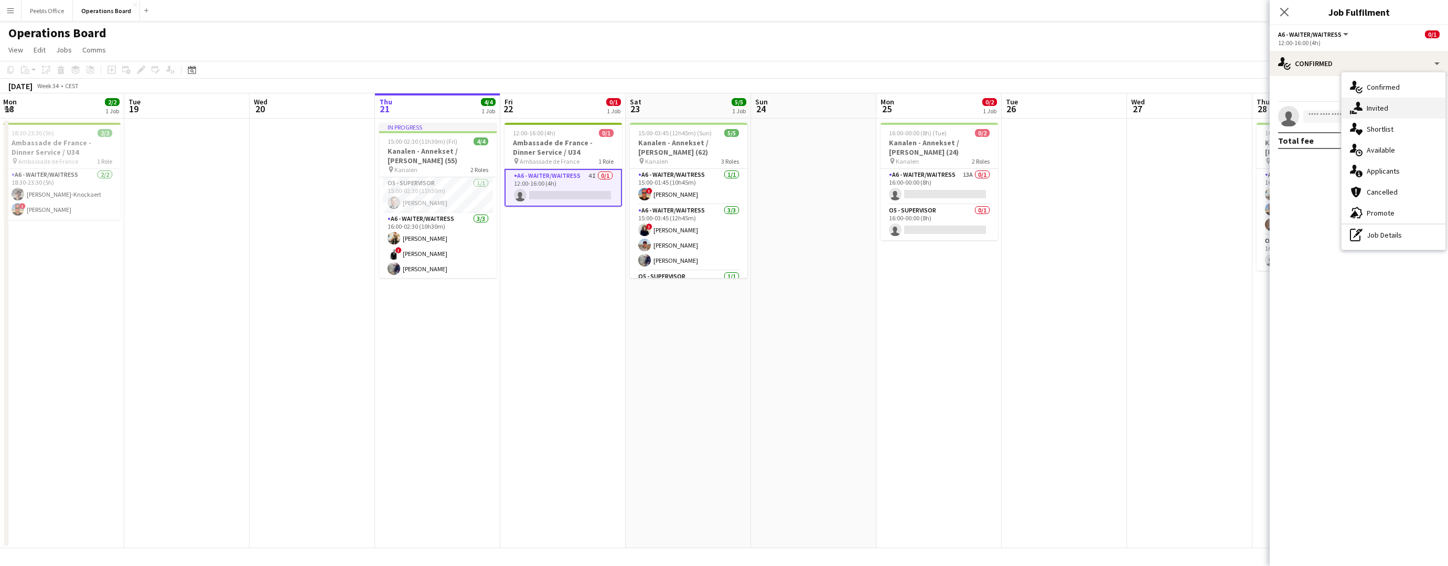
click at [1337, 105] on div "single-neutral-actions-share-1 Invited" at bounding box center [1394, 108] width 104 height 21
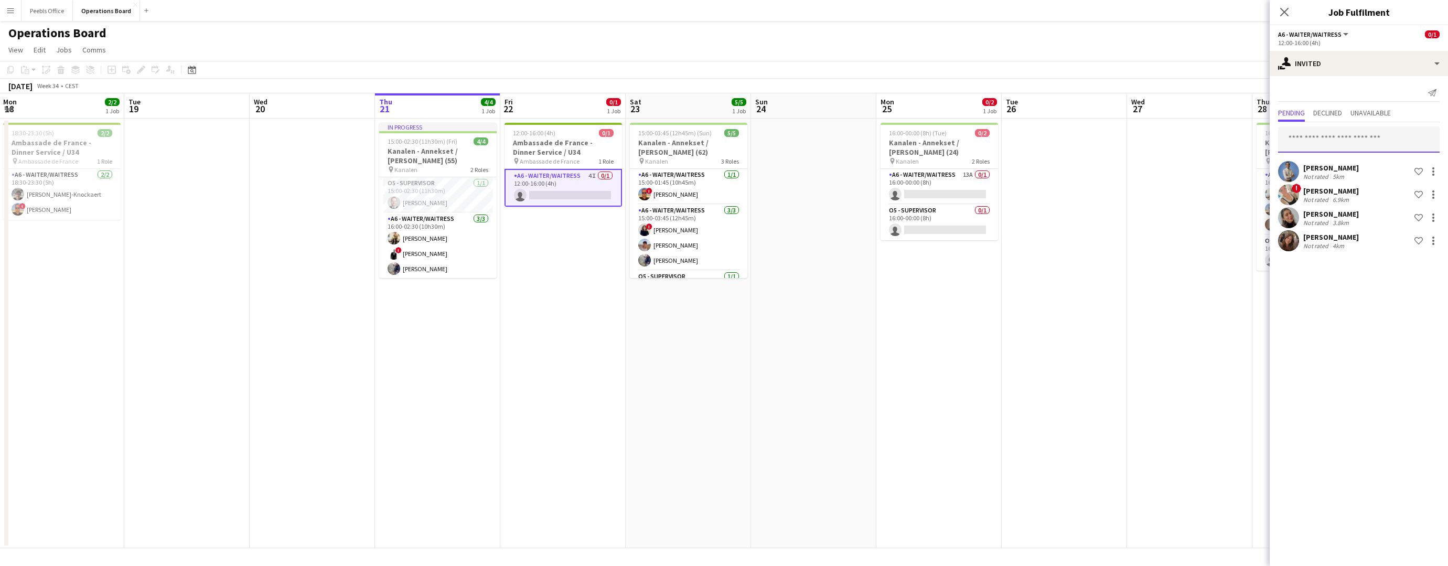
click at [1312, 143] on input "text" at bounding box center [1359, 139] width 162 height 26
type input "***"
click at [1322, 166] on span "[PERSON_NAME]" at bounding box center [1317, 165] width 60 height 9
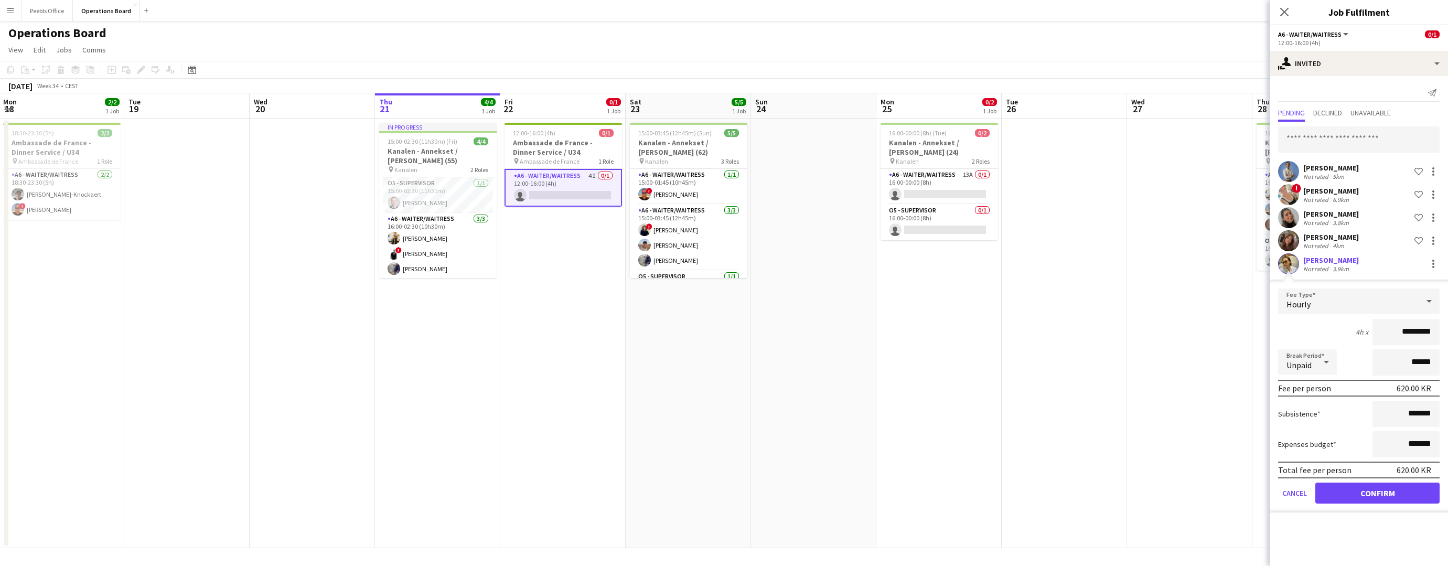
click at [1337, 494] on button "Confirm" at bounding box center [1378, 493] width 124 height 21
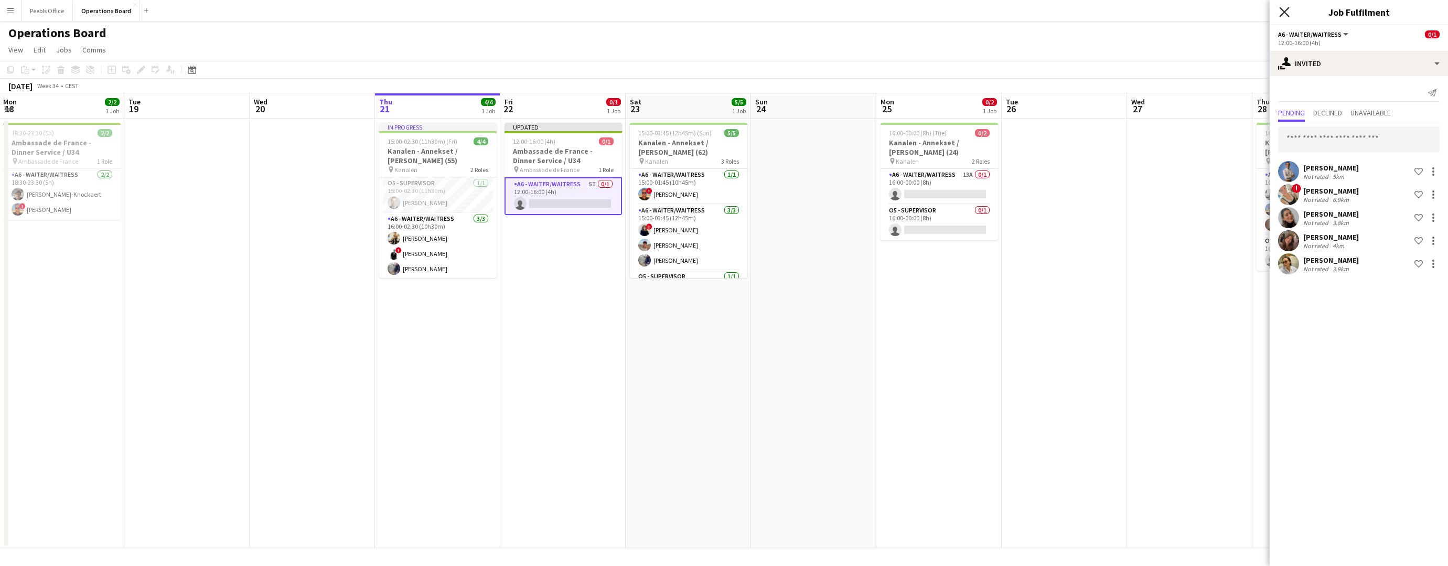
click at [1286, 16] on icon "Close pop-in" at bounding box center [1284, 12] width 10 height 10
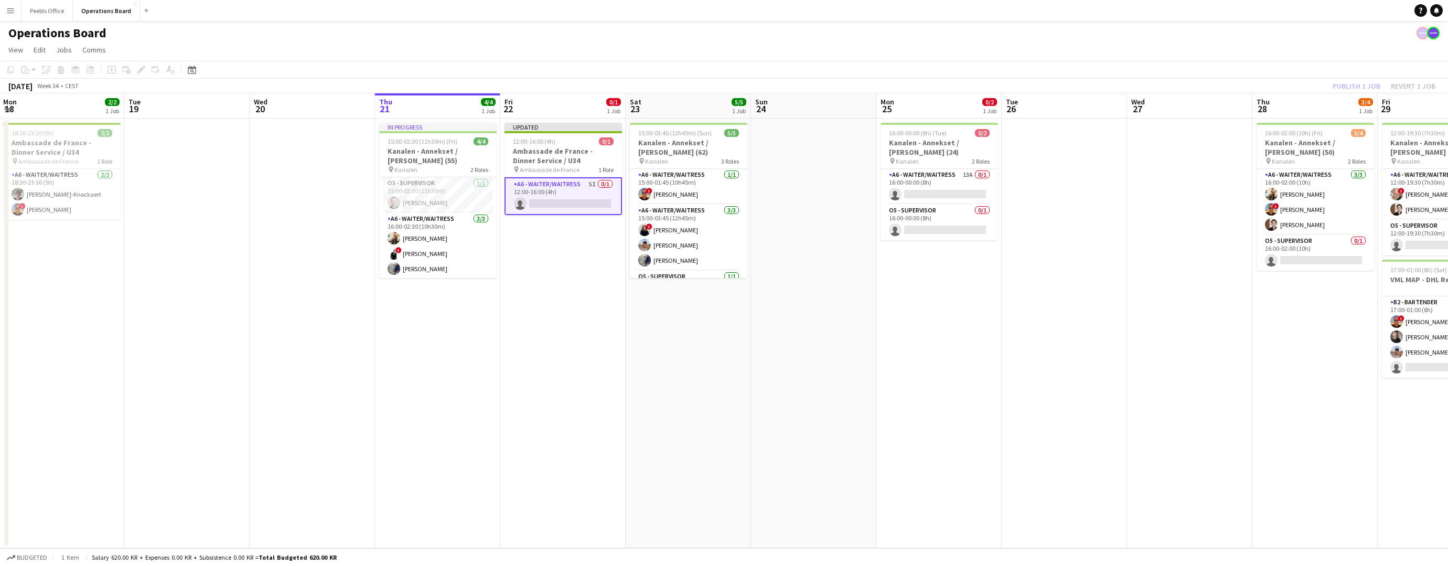
click at [1337, 86] on div "Publish 1 job Revert 1 job" at bounding box center [1384, 86] width 128 height 14
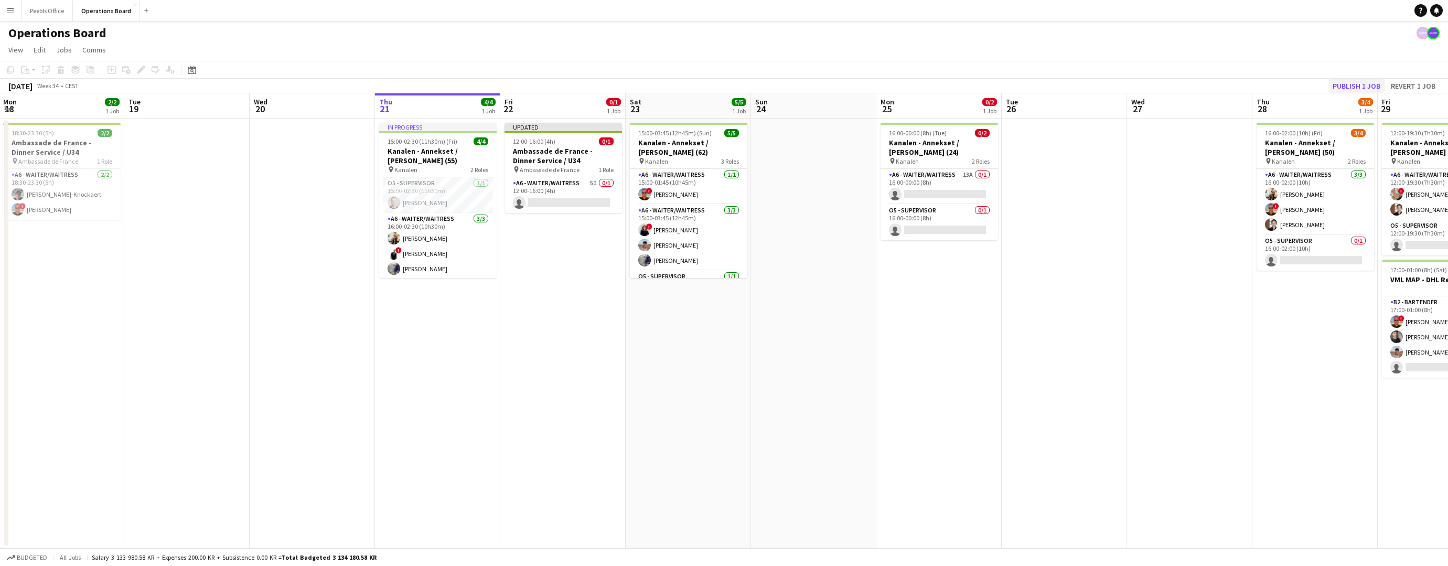
click at [1337, 85] on button "Publish 1 job" at bounding box center [1357, 86] width 56 height 14
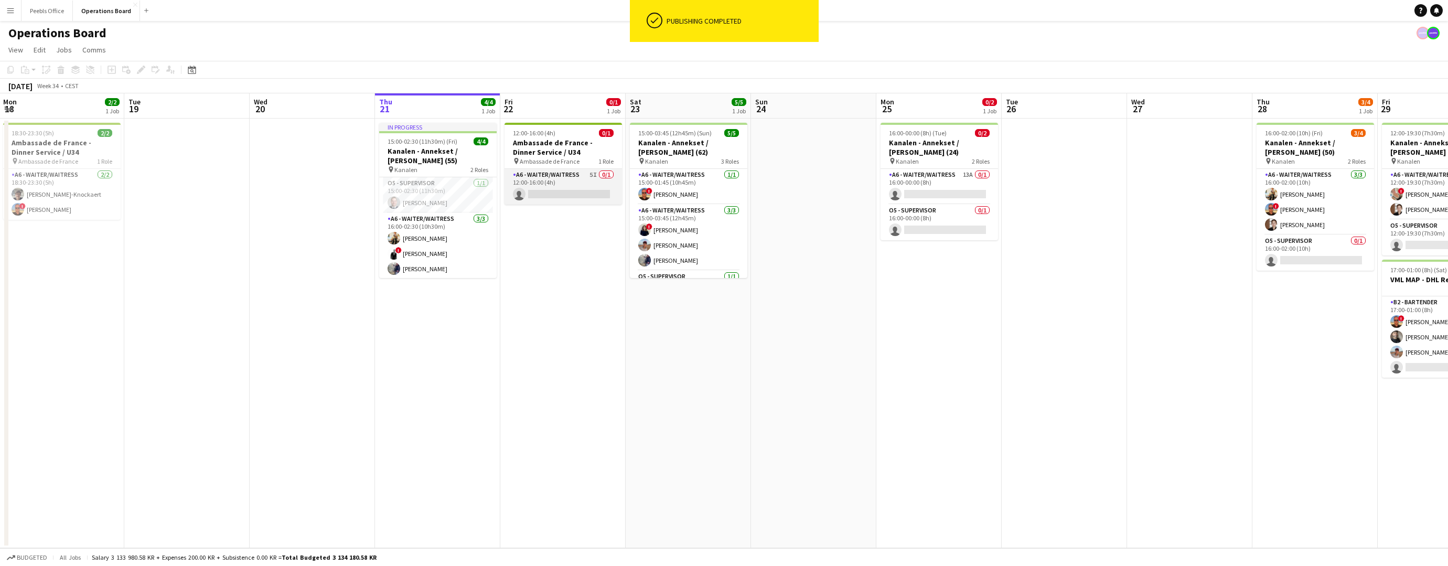
click at [553, 185] on app-card-role "A6 - WAITER/WAITRESS 5I 0/1 12:00-16:00 (4h) single-neutral-actions" at bounding box center [564, 187] width 118 height 36
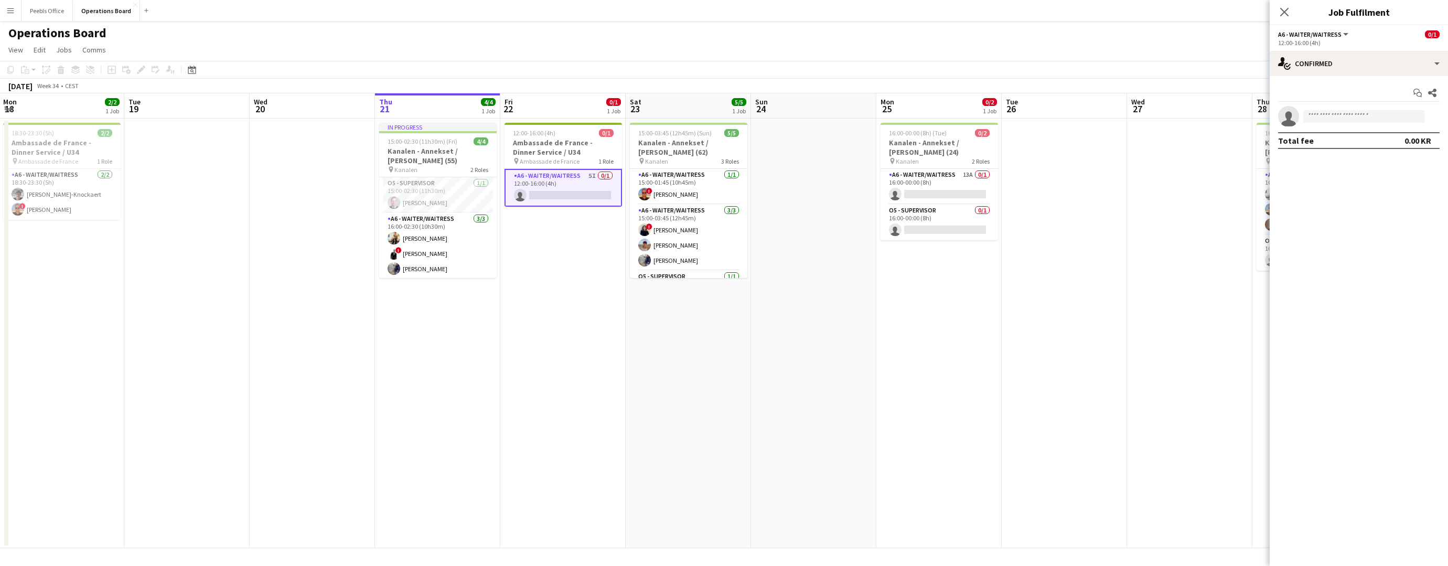
click at [567, 252] on app-date-cell "12:00-16:00 (4h) 0/1 Ambassade de France - Dinner Service / U34 pin Ambassade d…" at bounding box center [562, 334] width 125 height 430
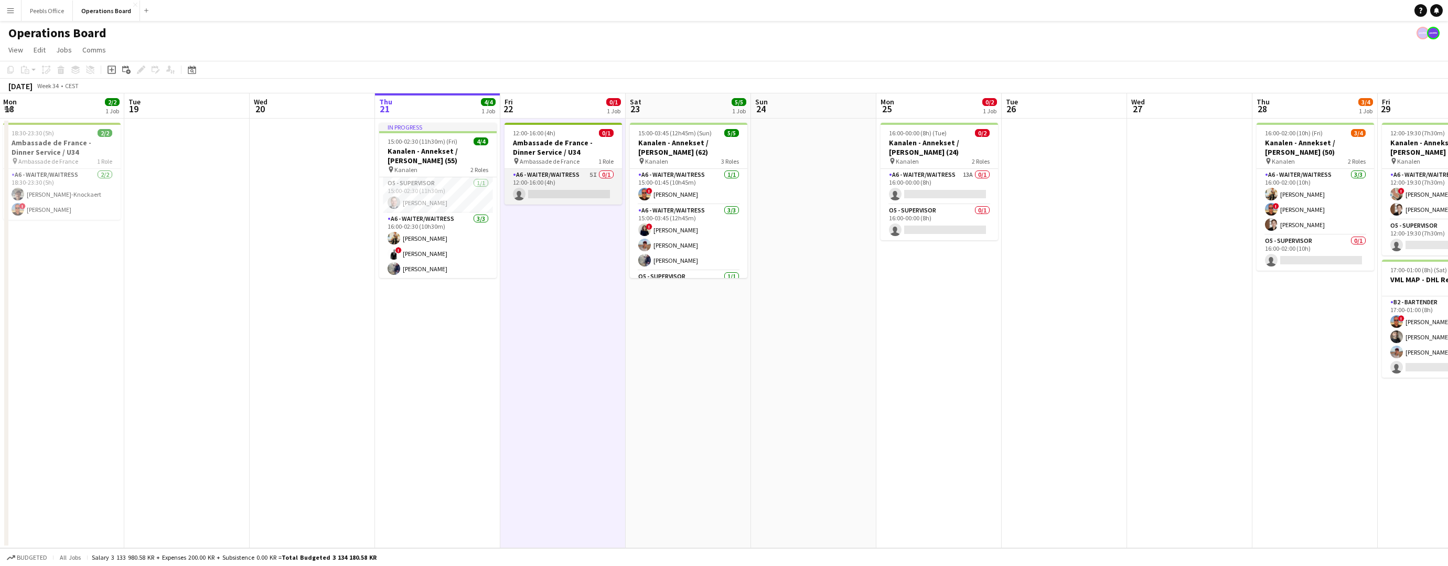
click at [557, 172] on app-card-role "A6 - WAITER/WAITRESS 5I 0/1 12:00-16:00 (4h) single-neutral-actions" at bounding box center [564, 187] width 118 height 36
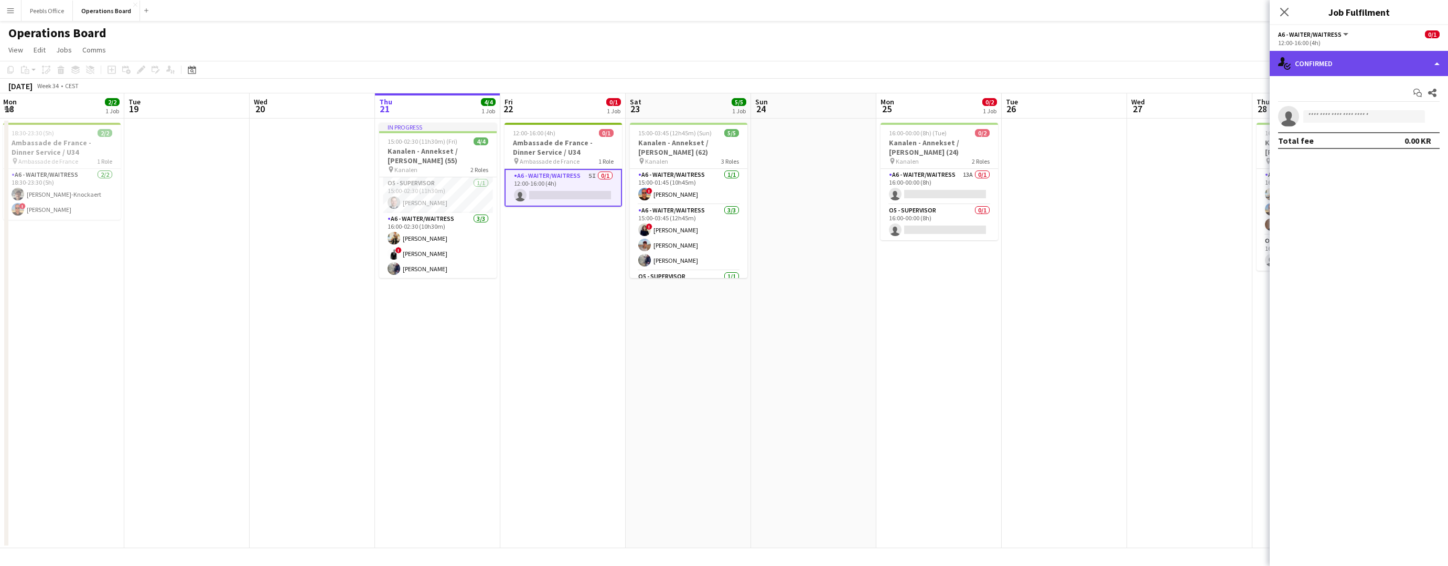
click at [1337, 54] on div "single-neutral-actions-check-2 Confirmed" at bounding box center [1359, 63] width 178 height 25
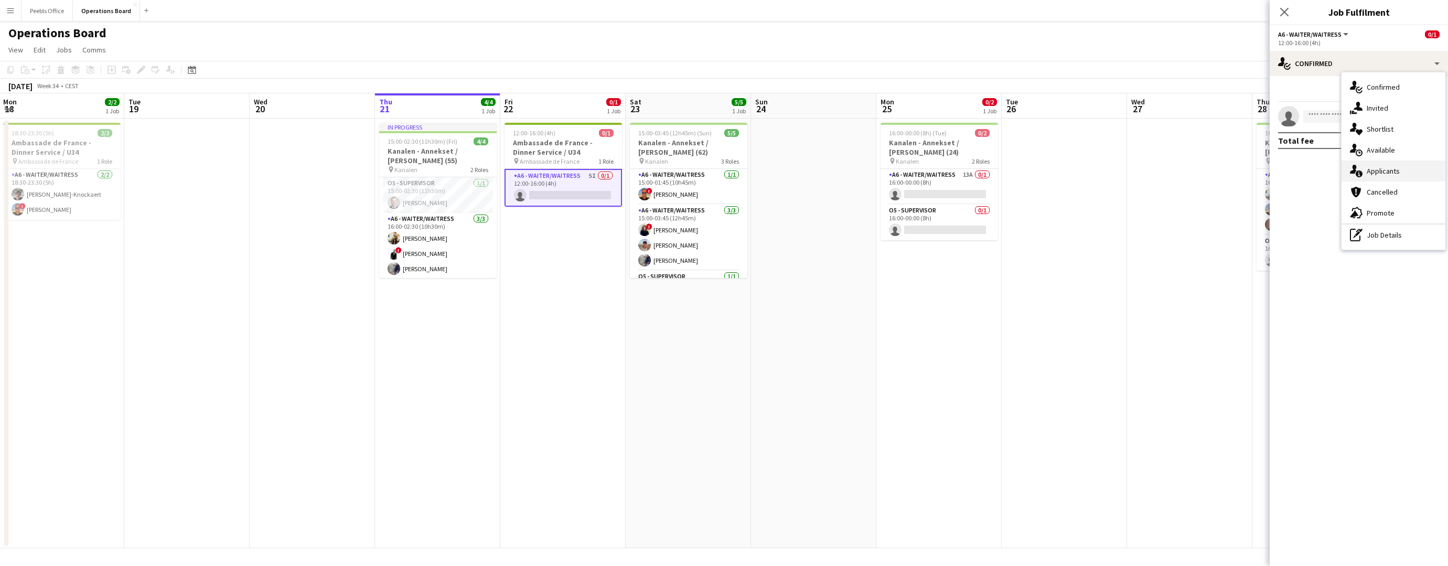
click at [1337, 172] on div "single-neutral-actions-information Applicants" at bounding box center [1394, 171] width 104 height 21
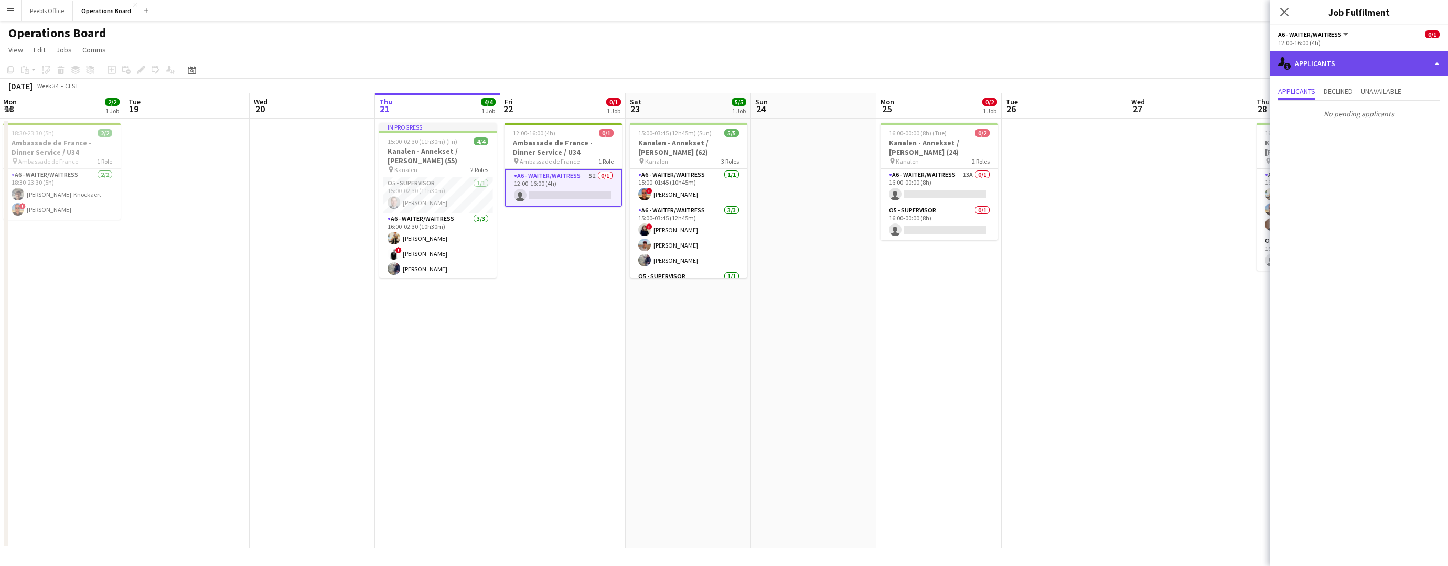
click at [1337, 62] on div "single-neutral-actions-information Applicants" at bounding box center [1359, 63] width 178 height 25
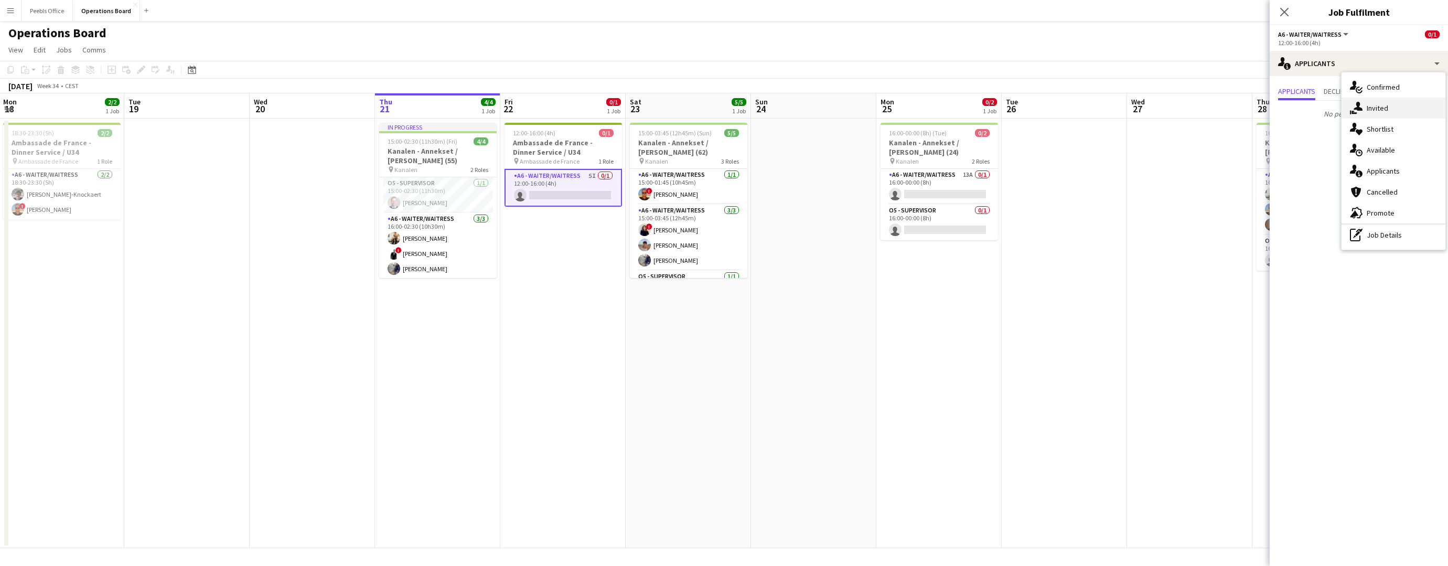
click at [1337, 109] on div "single-neutral-actions-share-1 Invited" at bounding box center [1394, 108] width 104 height 21
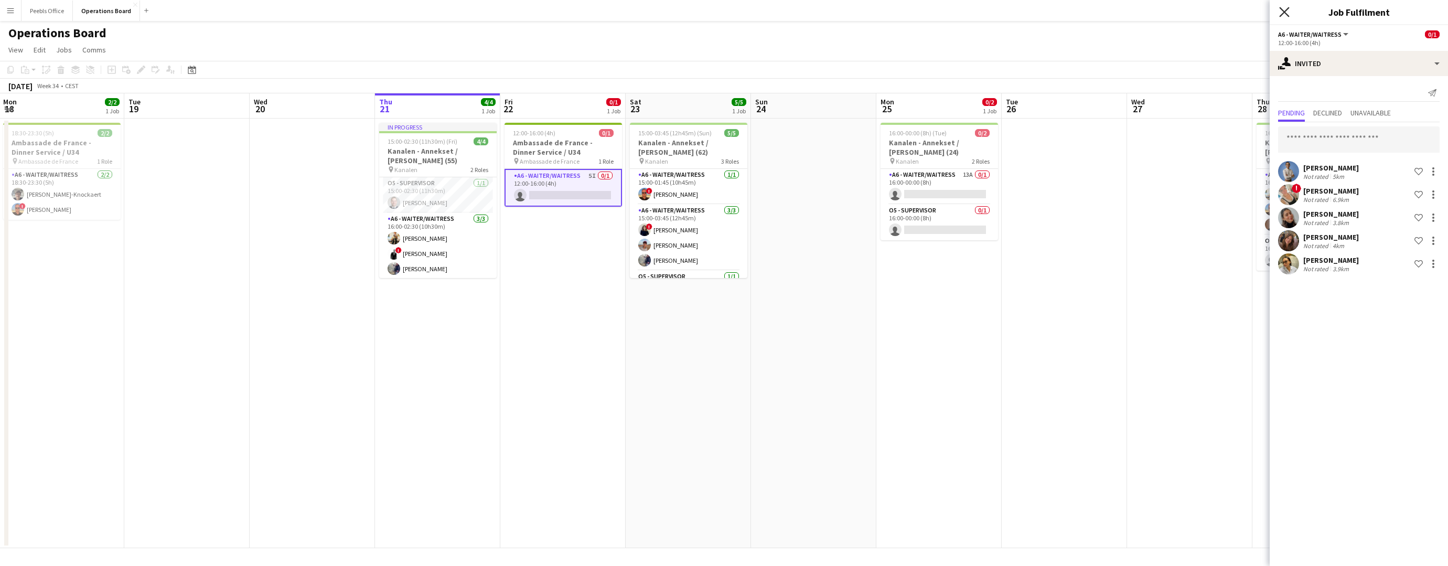
click at [1284, 14] on icon "Close pop-in" at bounding box center [1284, 12] width 10 height 10
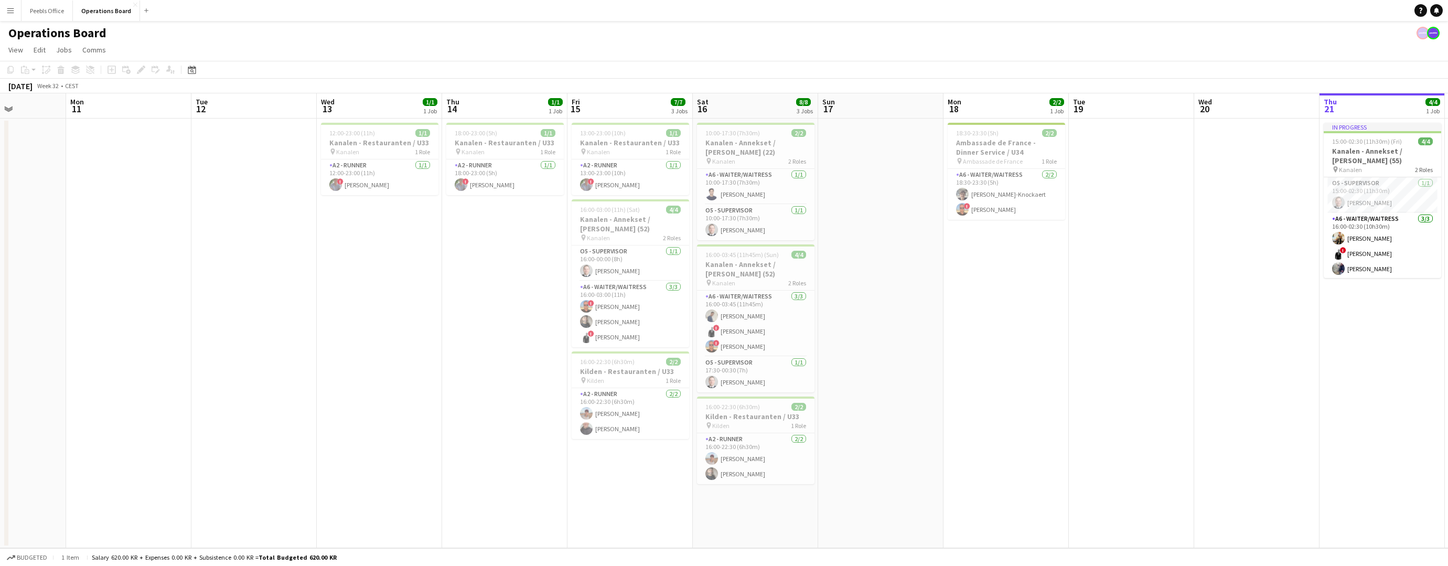
drag, startPoint x: 366, startPoint y: 307, endPoint x: 1287, endPoint y: 301, distance: 920.7
click at [1287, 301] on app-calendar-viewport "Fri 8 Sat 9 5/5 2 Jobs Sun 10 Mon 11 Tue 12 Wed 13 1/1 1 Job Thu 14 1/1 1 Job F…" at bounding box center [724, 320] width 1448 height 455
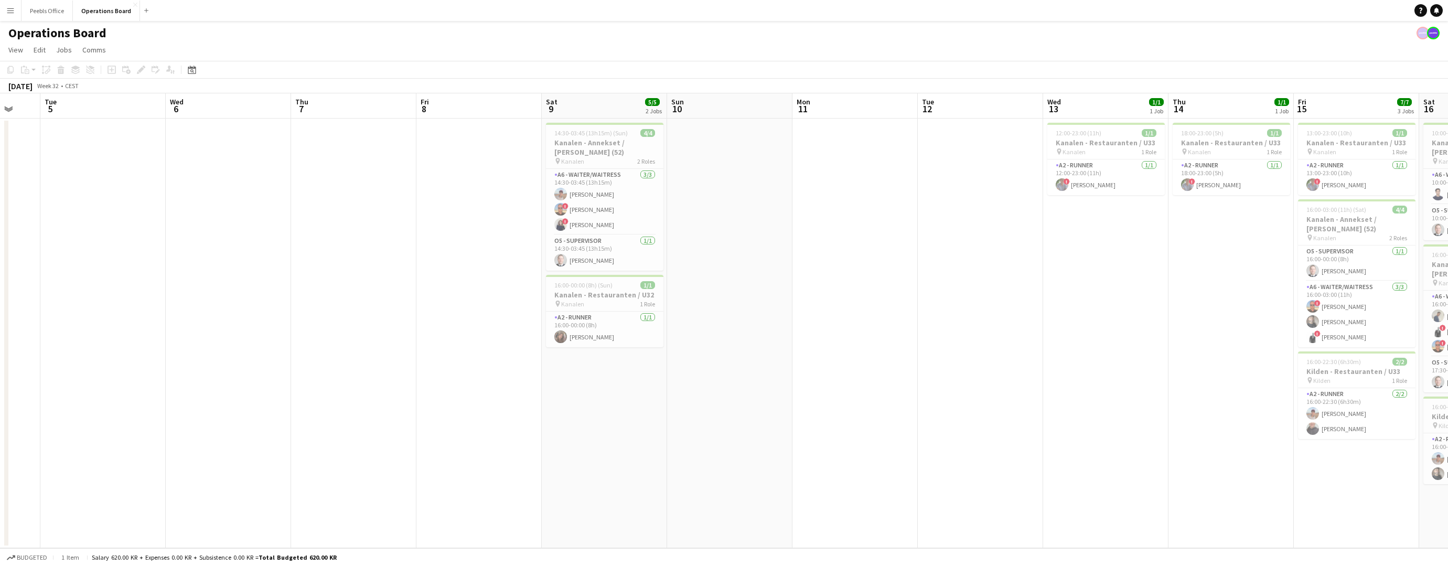
scroll to position [0, 265]
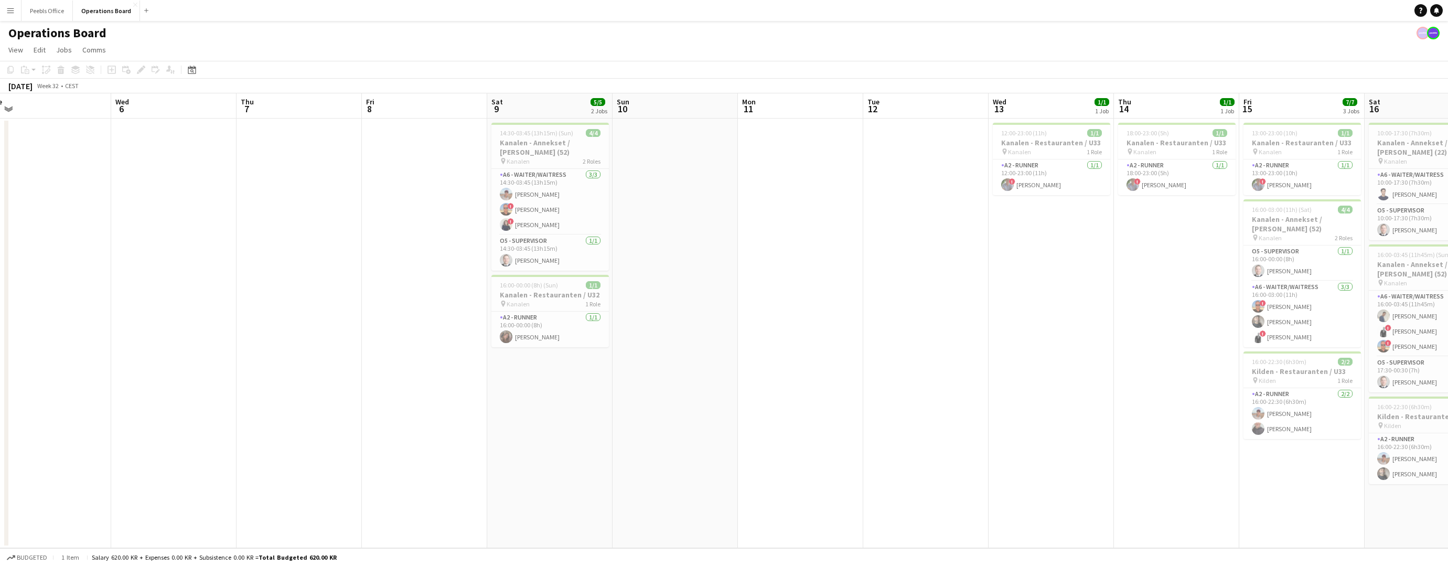
drag, startPoint x: 321, startPoint y: 335, endPoint x: 1118, endPoint y: 301, distance: 798.1
click at [1118, 301] on app-calendar-viewport "Sun 3 Mon 4 Tue 5 Wed 6 Thu 7 Fri 8 Sat 9 5/5 2 Jobs Sun 10 Mon 11 Tue 12 Wed 1…" at bounding box center [724, 320] width 1448 height 455
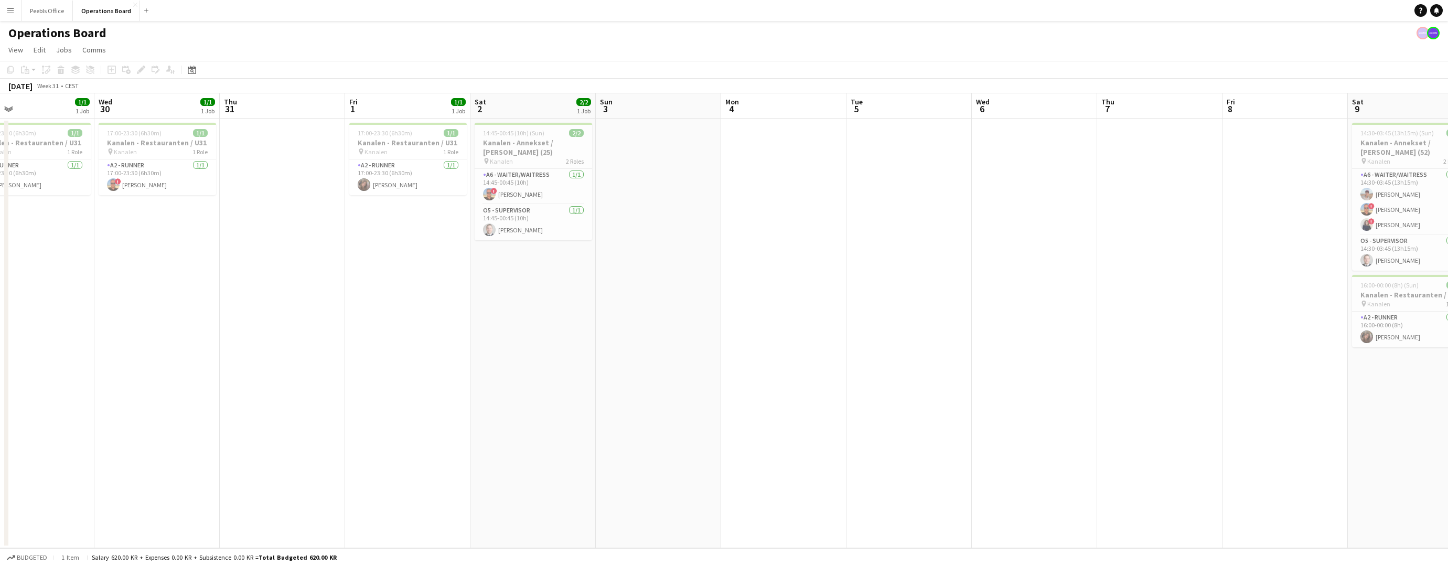
scroll to position [0, 272]
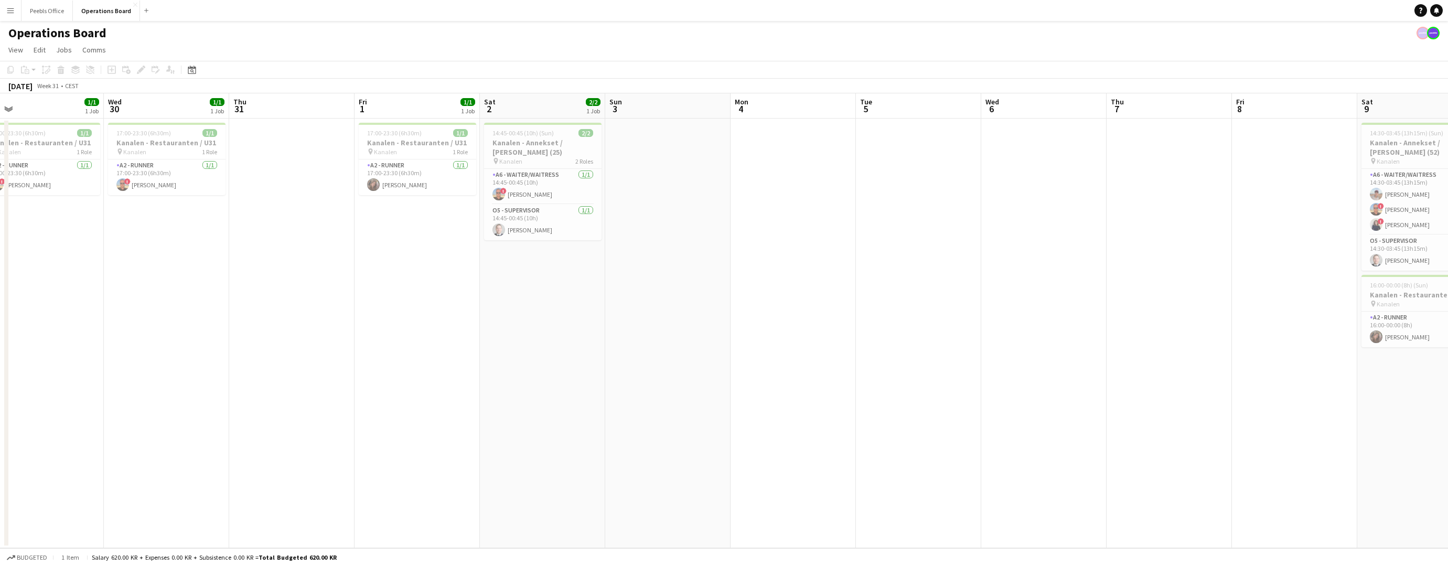
drag, startPoint x: 333, startPoint y: 314, endPoint x: 1078, endPoint y: 248, distance: 747.9
click at [1078, 248] on app-calendar-viewport "Sun 27 4/4 1 Job Mon 28 1/1 1 Job Tue 29 1/1 1 Job Wed 30 1/1 1 Job Thu 31 Fri …" at bounding box center [724, 320] width 1448 height 455
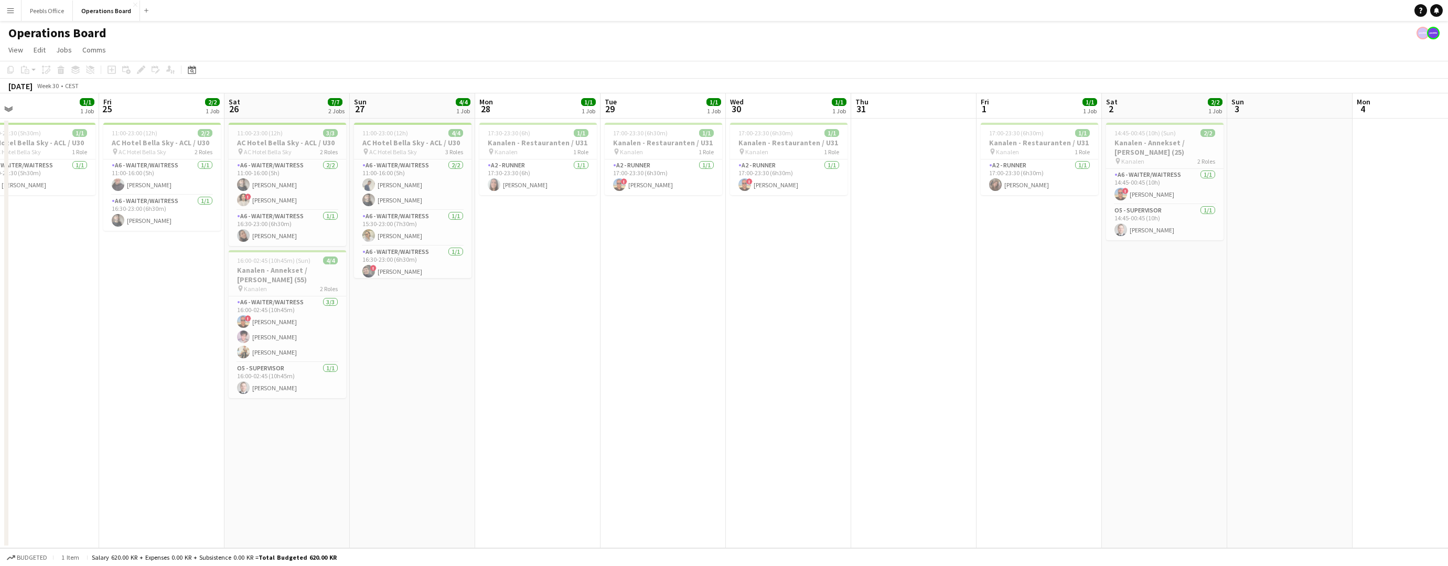
scroll to position [0, 246]
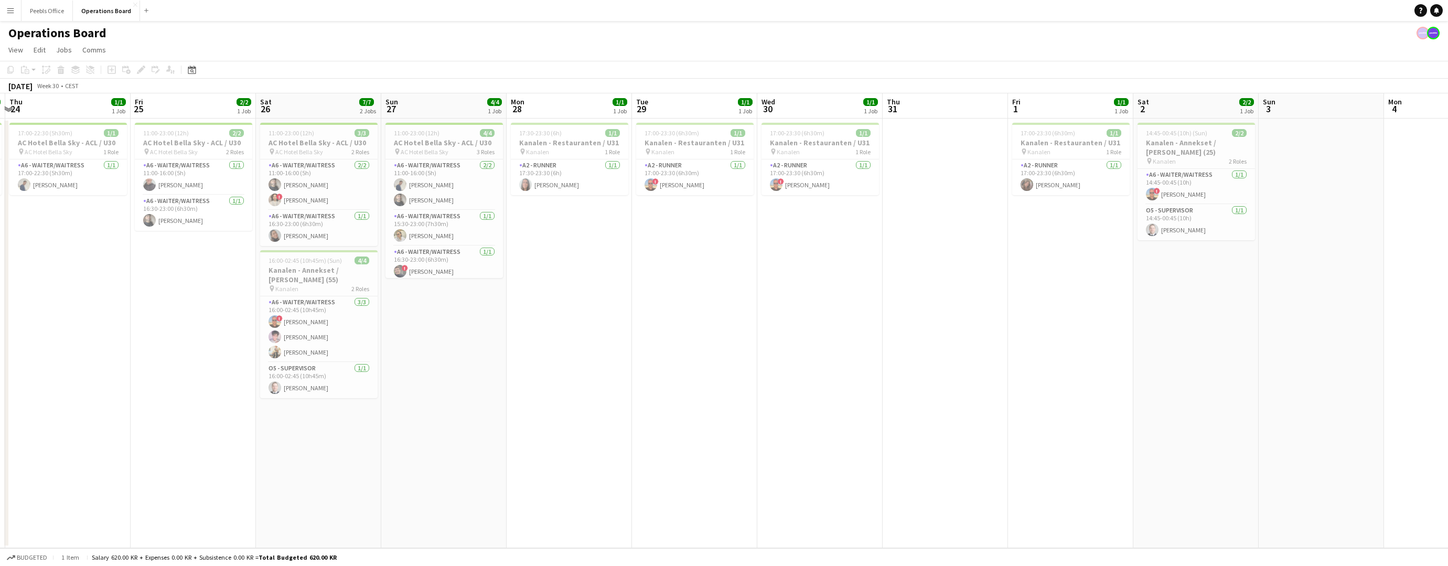
drag, startPoint x: 267, startPoint y: 296, endPoint x: 921, endPoint y: 262, distance: 654.5
click at [921, 262] on app-calendar-viewport "Tue 22 1/1 1 Job Wed 23 1/1 1 Job Thu 24 1/1 1 Job Fri 25 2/2 1 Job Sat 26 7/7 …" at bounding box center [724, 320] width 1448 height 455
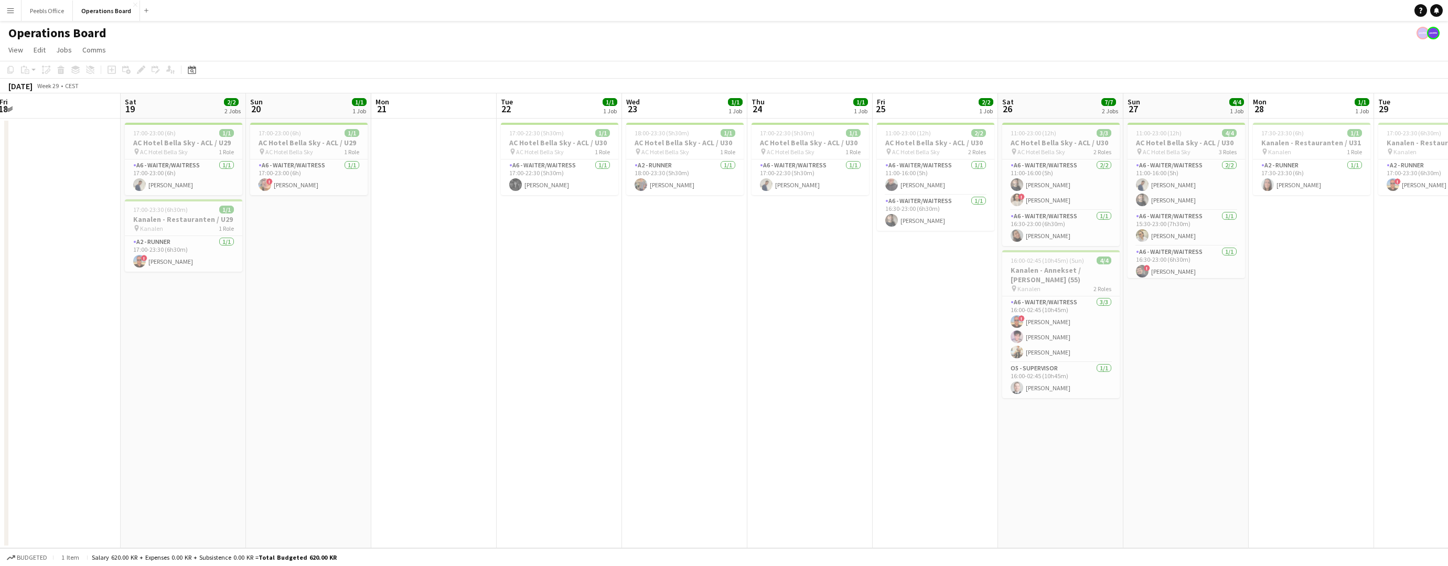
scroll to position [0, 289]
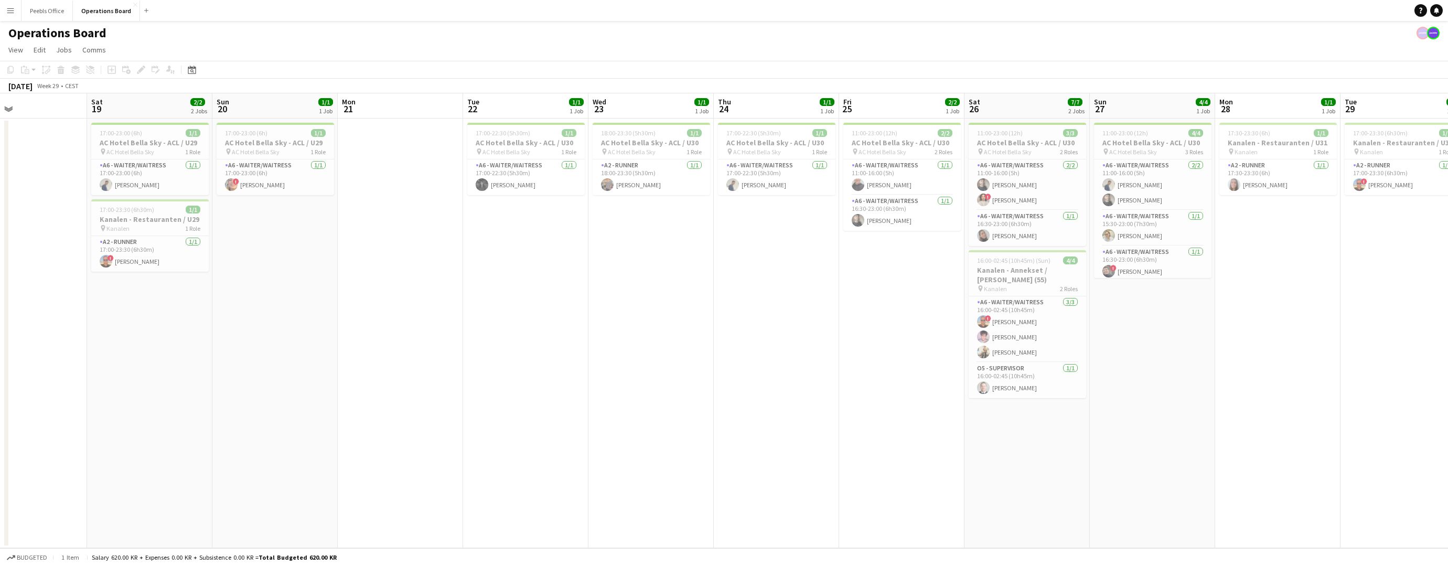
drag, startPoint x: 152, startPoint y: 381, endPoint x: 861, endPoint y: 328, distance: 710.8
click at [861, 328] on app-calendar-viewport "Wed 16 1/1 1 Job Thu 17 Fri 18 Sat 19 2/2 2 Jobs Sun 20 1/1 1 Job Mon 21 Tue 22…" at bounding box center [724, 320] width 1448 height 455
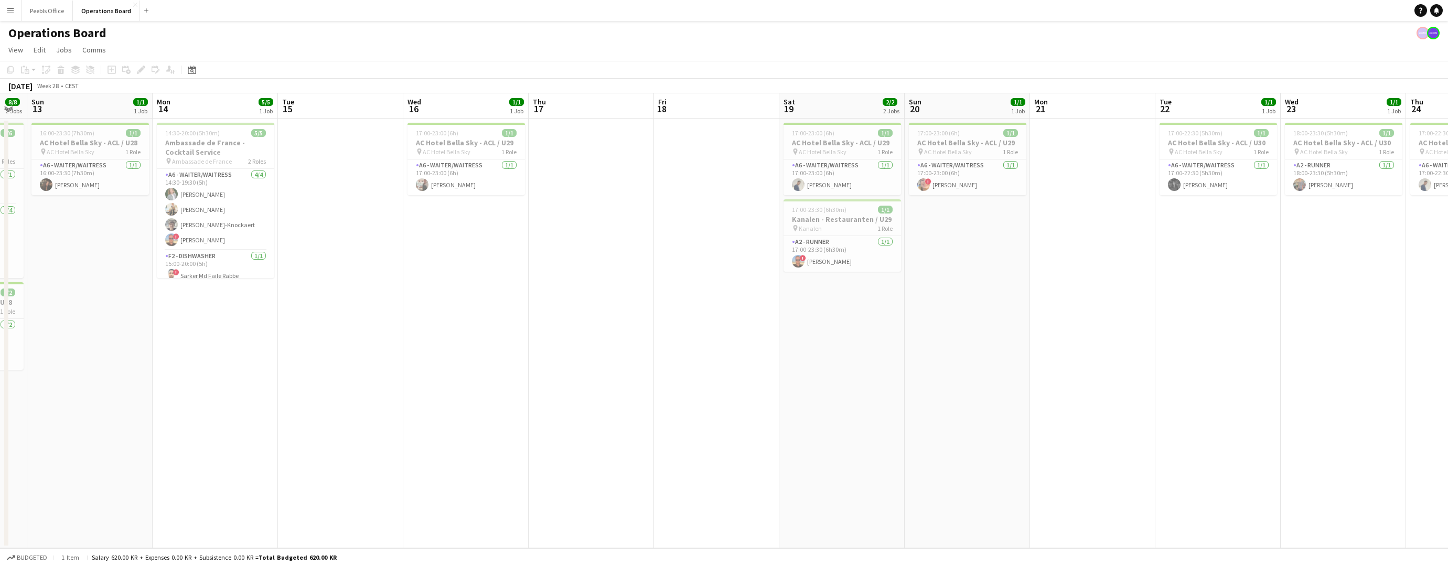
scroll to position [0, 322]
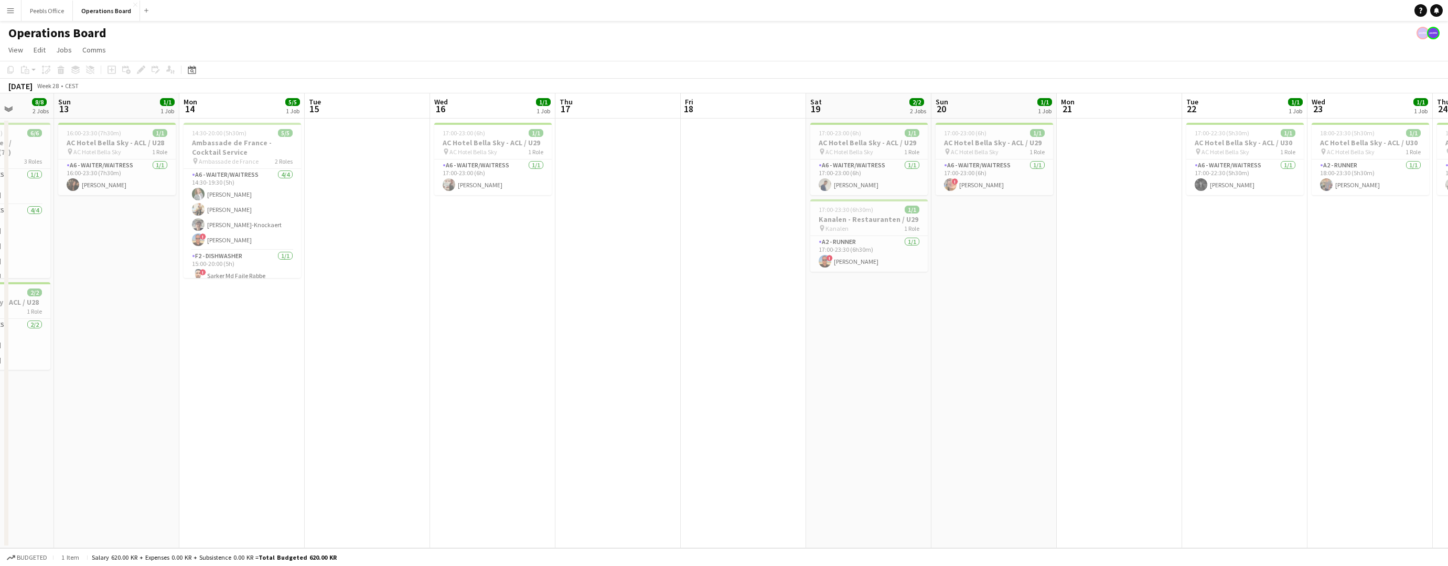
drag, startPoint x: 294, startPoint y: 336, endPoint x: 1014, endPoint y: 304, distance: 719.9
click at [1014, 304] on app-calendar-viewport "Thu 10 5/5 2 Jobs Fri 11 3/4 2 Jobs Sat 12 8/8 2 Jobs Sun 13 1/1 1 Job Mon 14 5…" at bounding box center [724, 320] width 1448 height 455
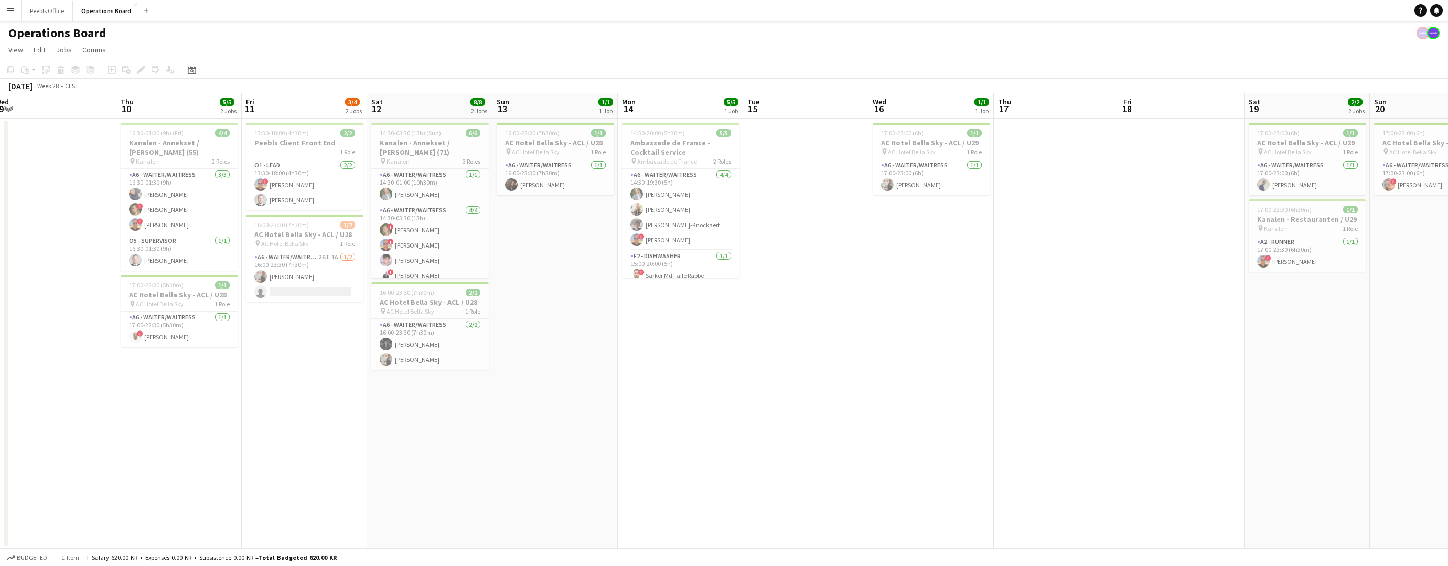
scroll to position [0, 237]
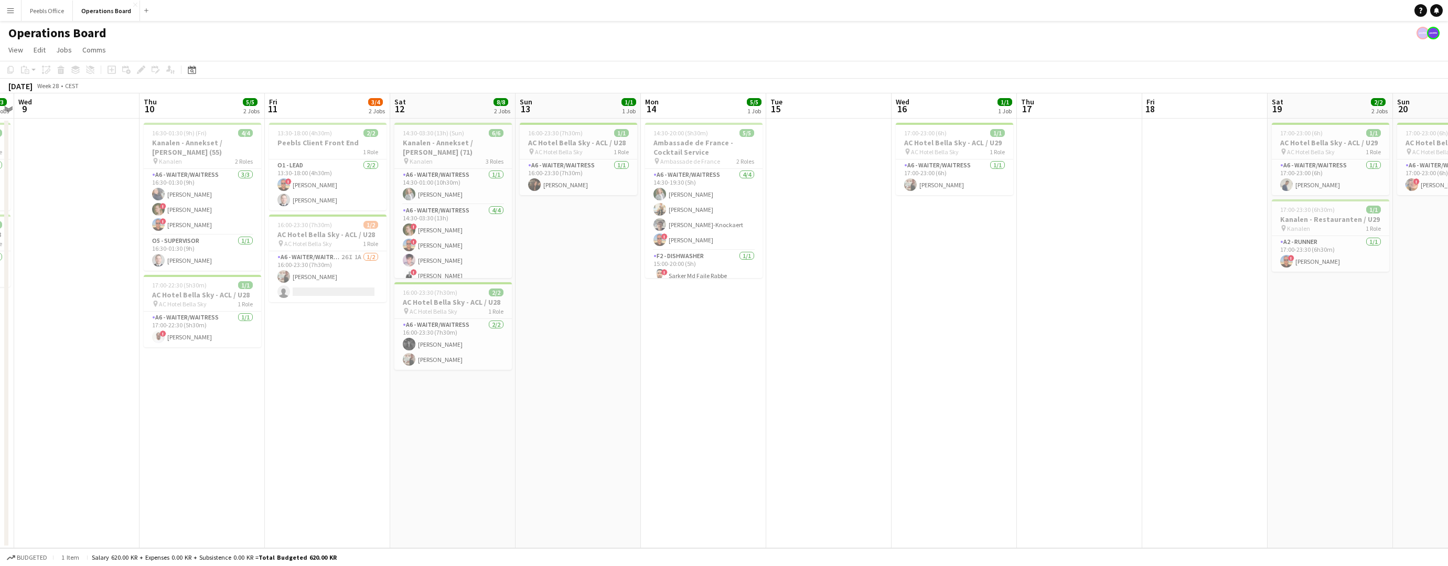
drag, startPoint x: 295, startPoint y: 349, endPoint x: 757, endPoint y: 332, distance: 462.0
click at [757, 332] on app-calendar-viewport "Mon 7 2/2 1 Job Tue 8 3/3 2 Jobs Wed 9 Thu 10 5/5 2 Jobs Fri 11 3/4 2 Jobs Sat …" at bounding box center [724, 320] width 1448 height 455
click at [715, 163] on span "Ambassade de France" at bounding box center [690, 161] width 60 height 8
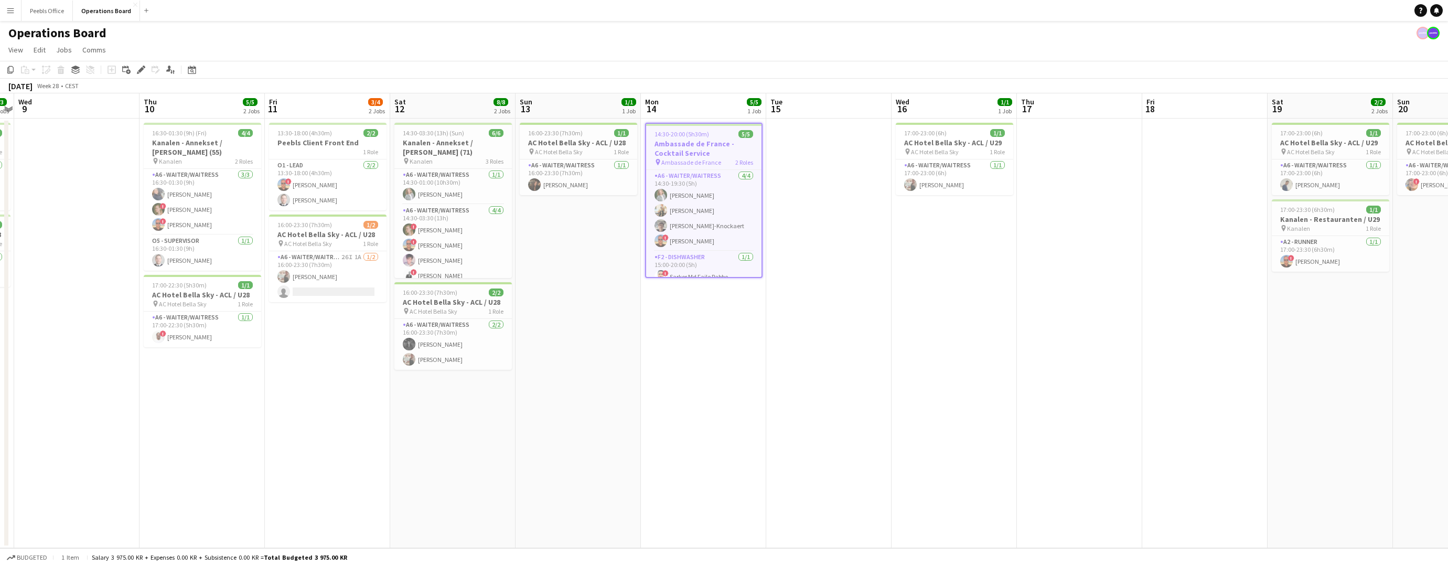
click at [711, 144] on h3 "Ambassade de France - Cocktail Service" at bounding box center [703, 148] width 115 height 19
click at [711, 144] on h3 "Ambassade de France - Cocktail Service" at bounding box center [704, 147] width 118 height 19
click at [877, 308] on app-date-cell at bounding box center [828, 334] width 125 height 430
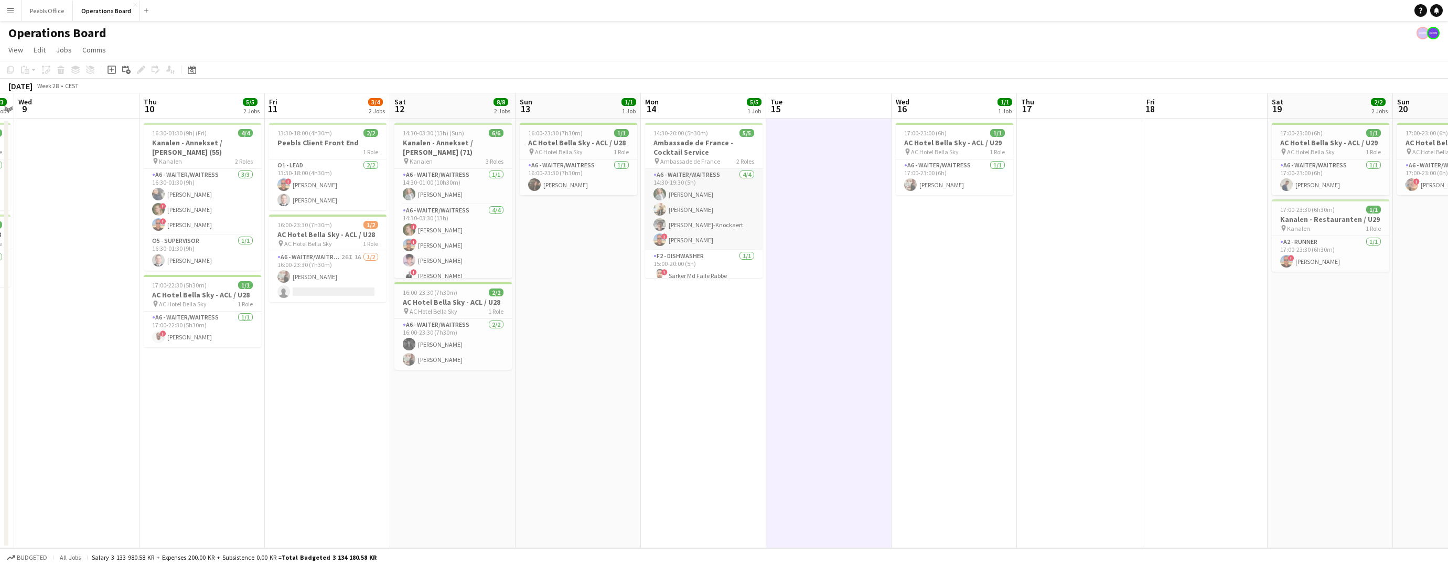
click at [701, 207] on app-card-role "A6 - WAITER/WAITRESS 4/4 14:30-19:30 (5h) Helena Small Agnieszka Irena Chrzan H…" at bounding box center [704, 209] width 118 height 81
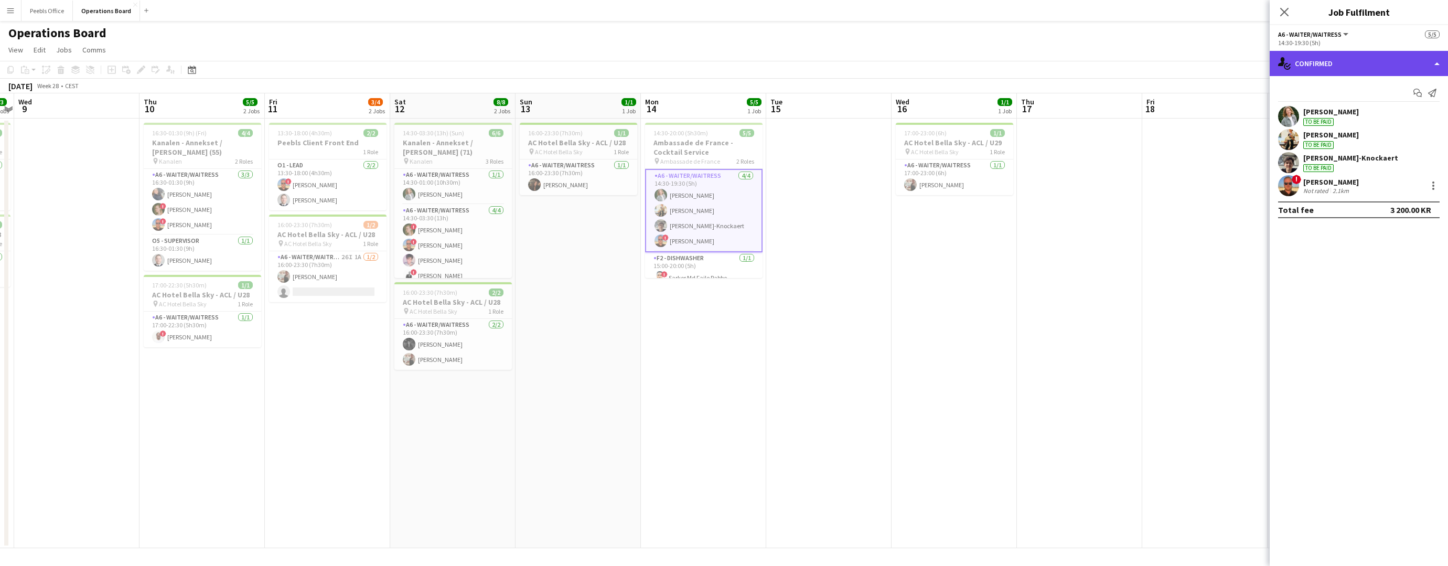
click at [1335, 61] on div "single-neutral-actions-check-2 Confirmed" at bounding box center [1359, 63] width 178 height 25
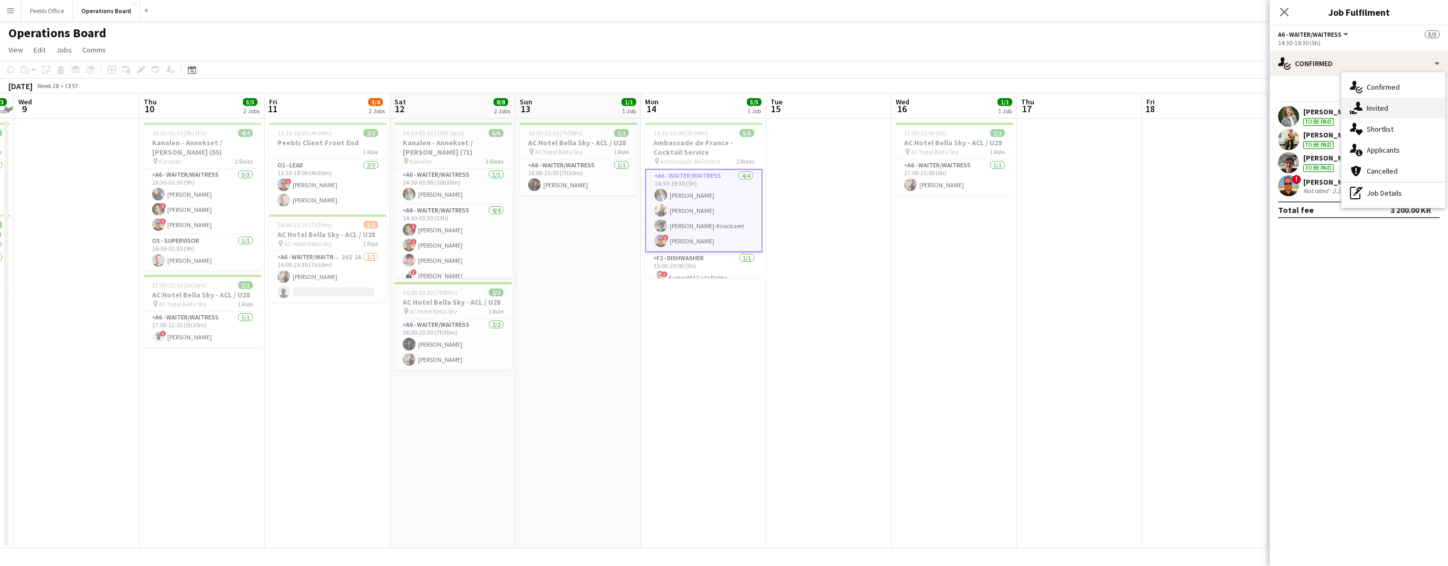
click at [1337, 106] on icon at bounding box center [1358, 106] width 9 height 9
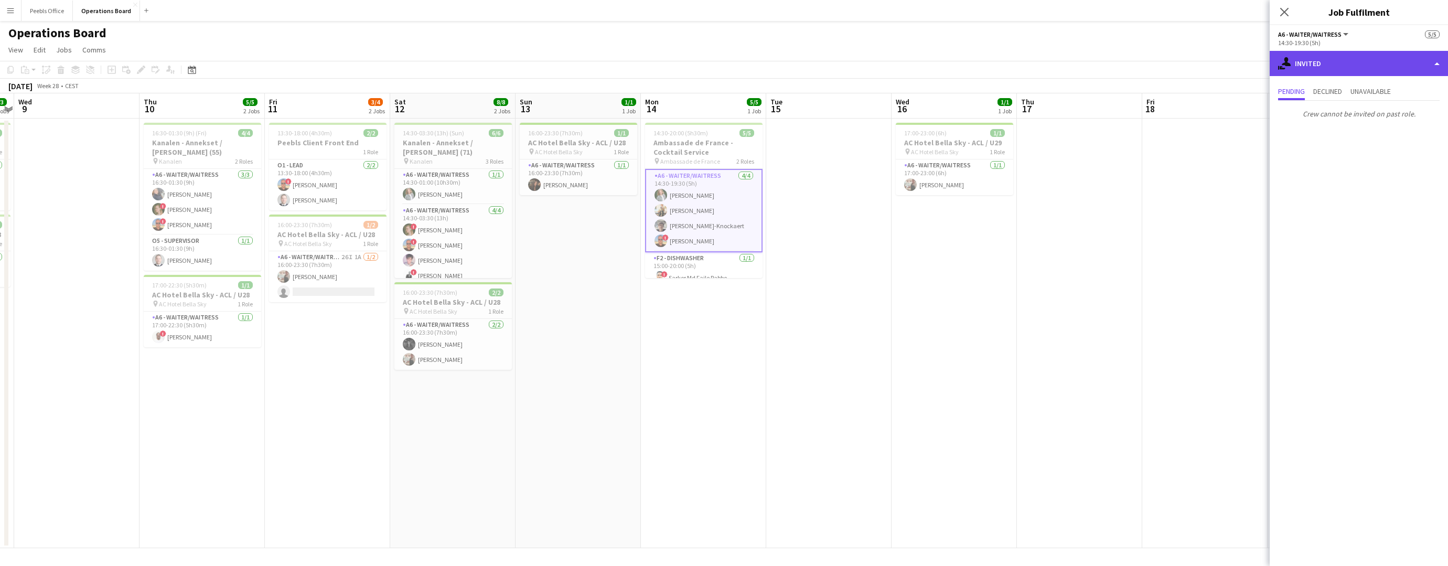
click at [1337, 67] on div "single-neutral-actions-share-1 Invited" at bounding box center [1359, 63] width 178 height 25
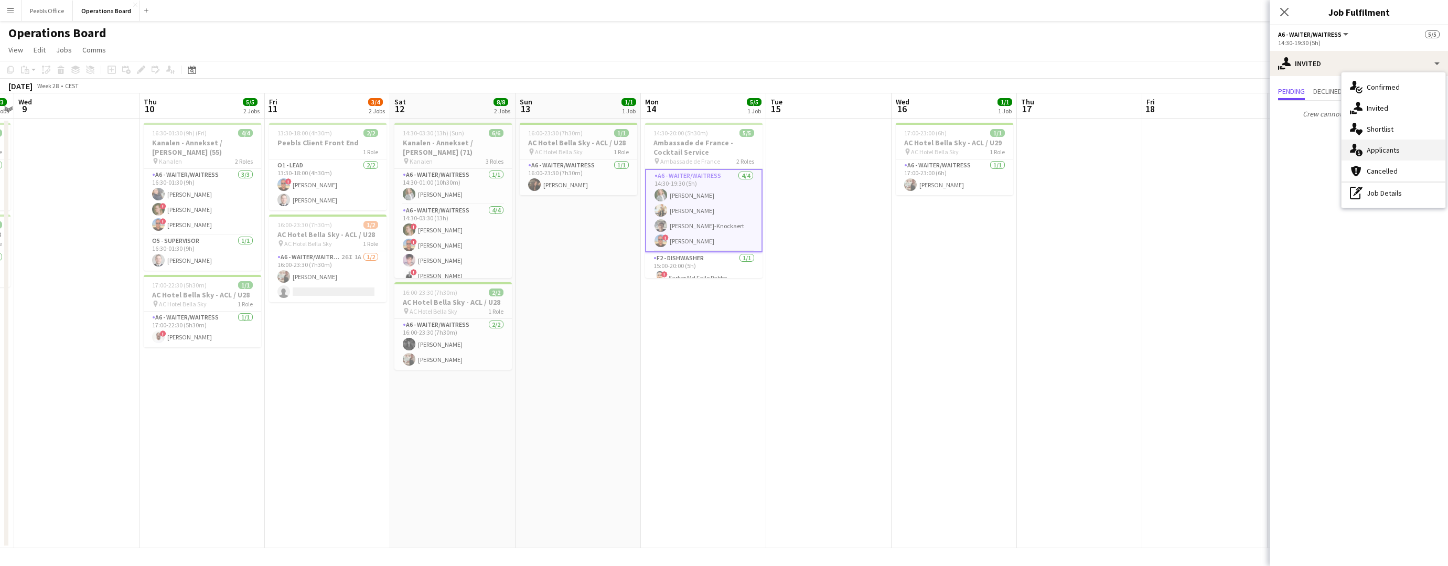
click at [1337, 155] on div "single-neutral-actions-information Applicants" at bounding box center [1394, 150] width 104 height 21
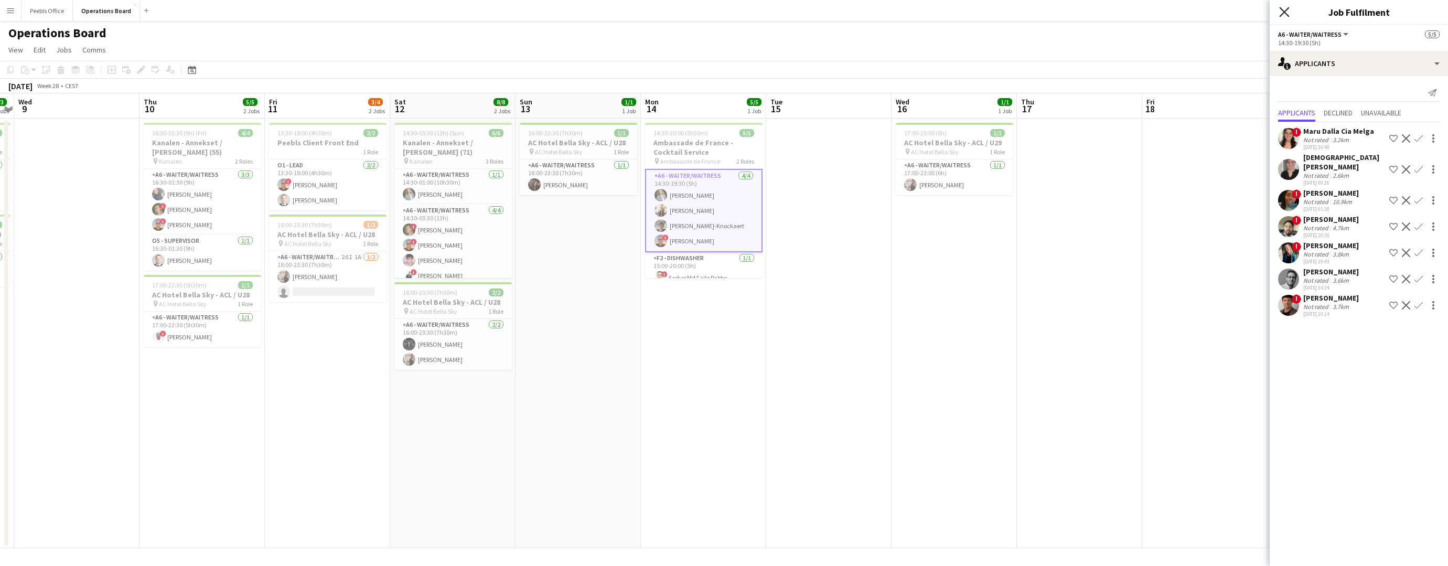
click at [1281, 13] on icon "Close pop-in" at bounding box center [1284, 12] width 10 height 10
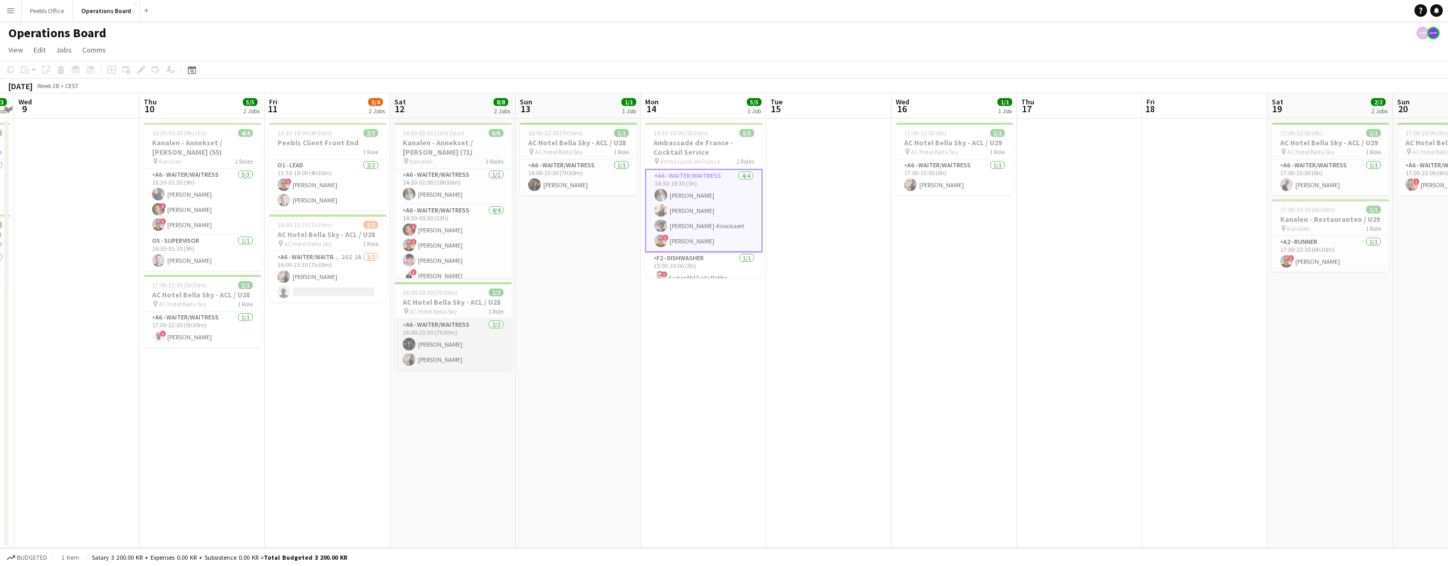
click at [433, 360] on app-card-role "A6 - WAITER/WAITRESS 2/2 16:00-23:30 (7h30m) María Cecilia Ferrer Rocio Maria J…" at bounding box center [453, 344] width 118 height 51
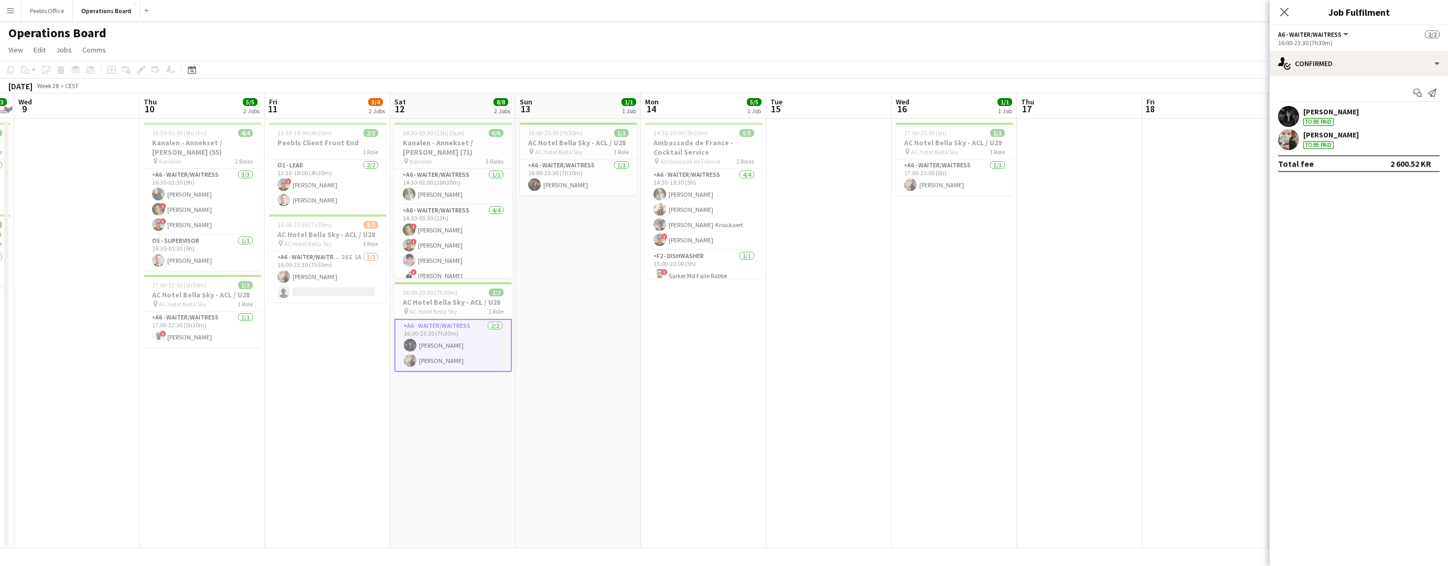
click at [1337, 136] on div "[PERSON_NAME]" at bounding box center [1332, 134] width 56 height 9
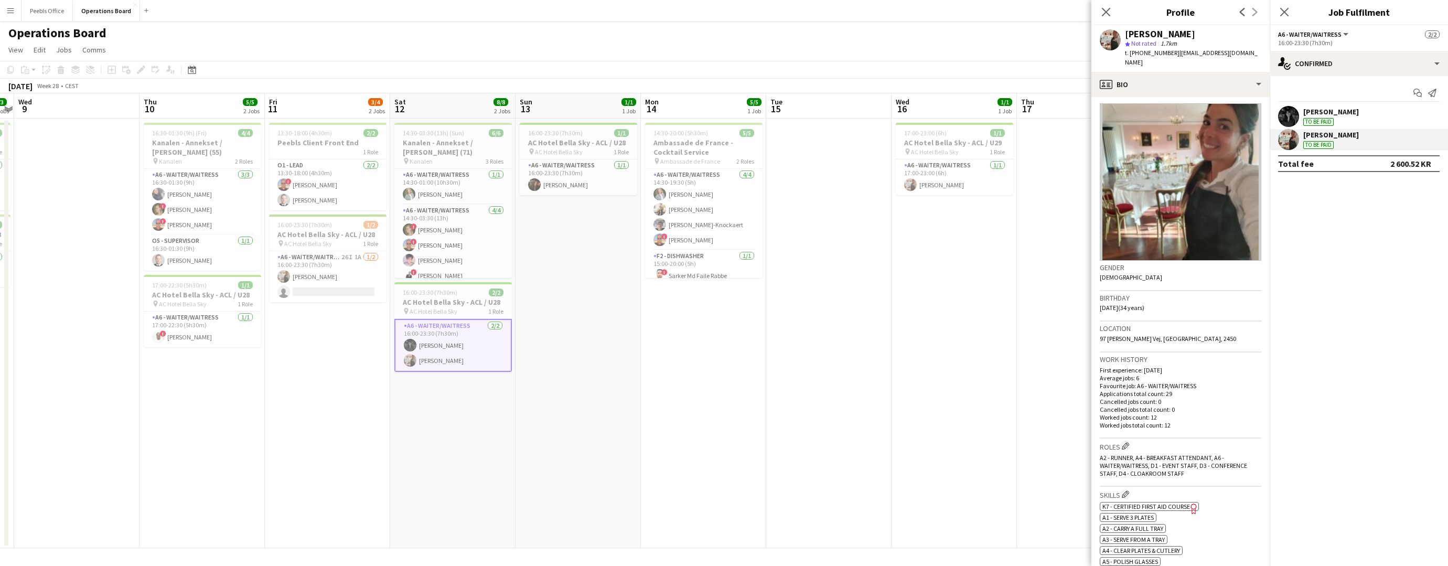
scroll to position [4, 0]
click at [1107, 13] on icon at bounding box center [1106, 12] width 10 height 10
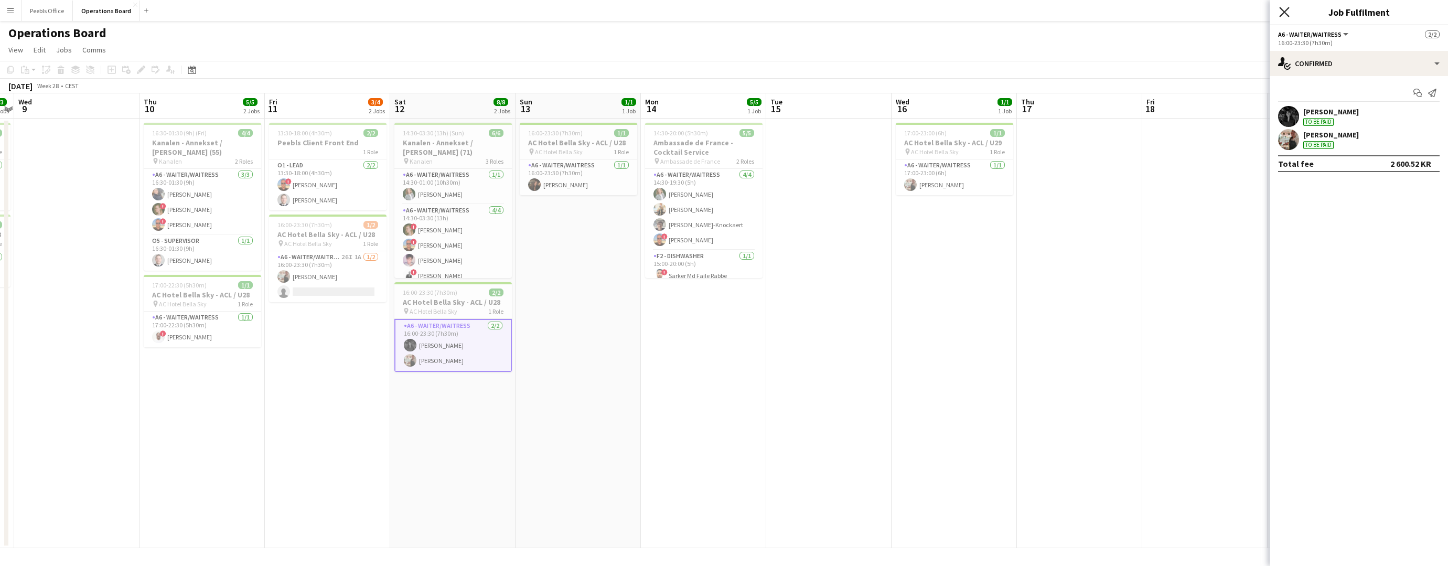
click at [1284, 14] on icon "Close pop-in" at bounding box center [1284, 12] width 10 height 10
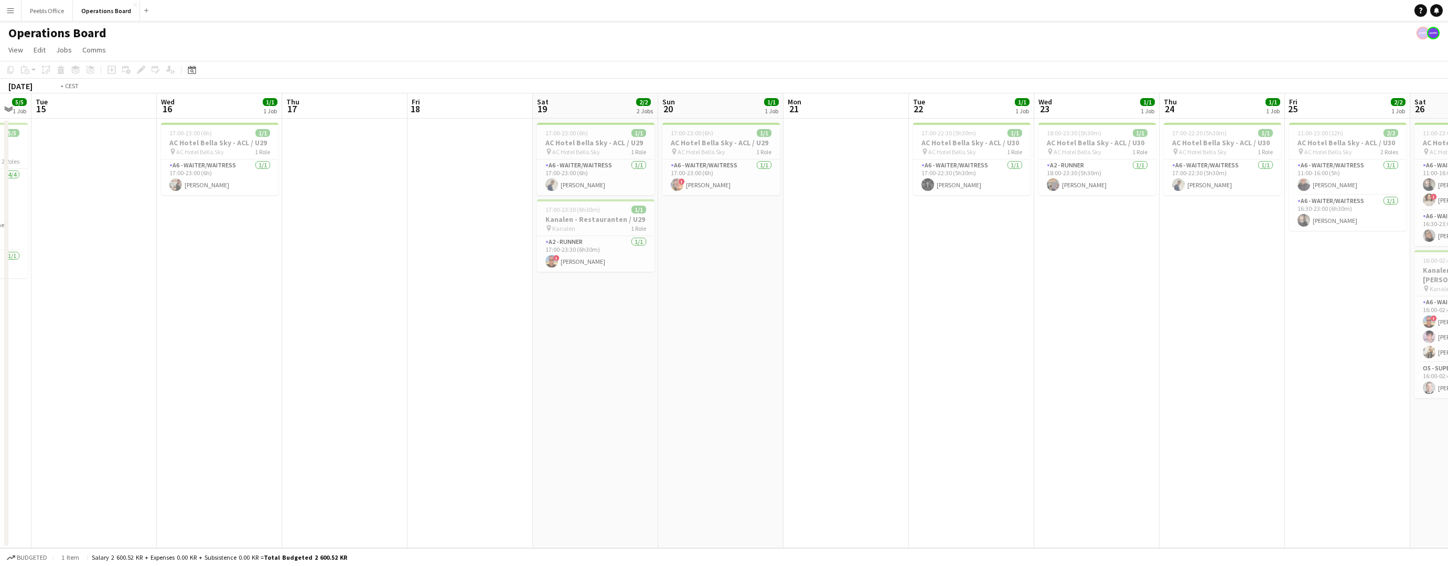
drag, startPoint x: 1303, startPoint y: 431, endPoint x: 275, endPoint y: 457, distance: 1028.0
click at [275, 457] on app-calendar-viewport "Fri 11 3/4 2 Jobs Sat 12 8/8 2 Jobs Sun 13 1/1 1 Job Mon 14 5/5 1 Job Tue 15 We…" at bounding box center [724, 320] width 1448 height 455
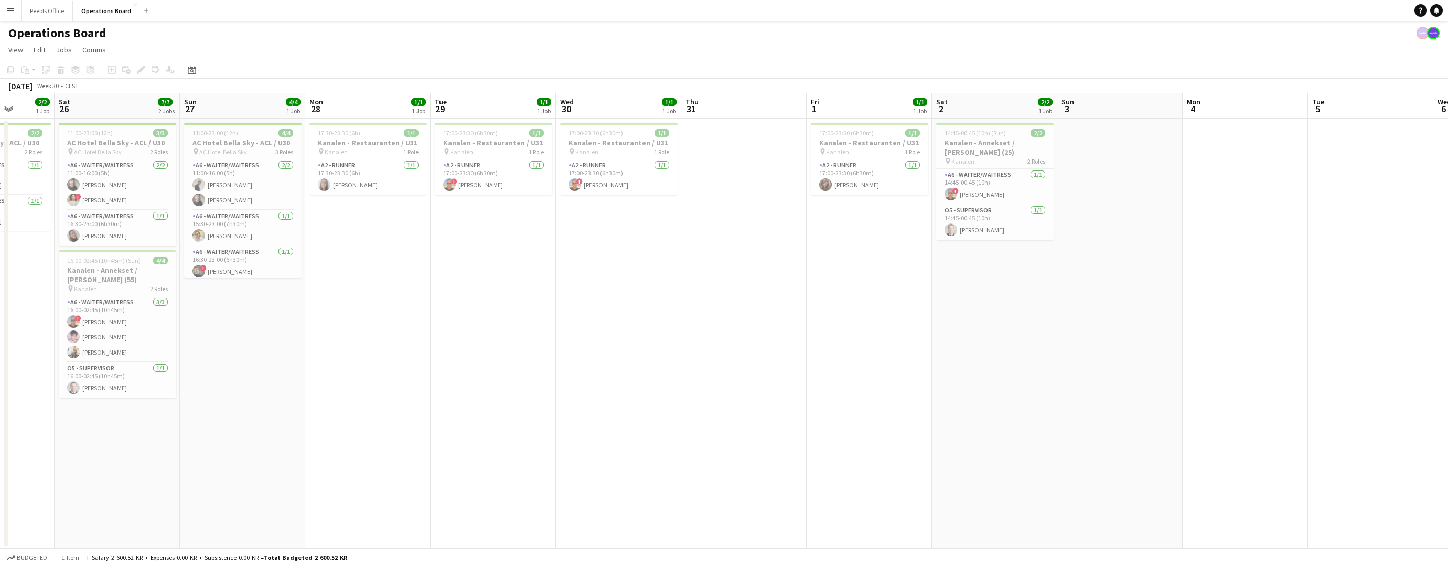
drag, startPoint x: 1238, startPoint y: 466, endPoint x: 116, endPoint y: 469, distance: 1121.6
click at [116, 469] on app-calendar-viewport "Wed 23 1/1 1 Job Thu 24 1/1 1 Job Fri 25 2/2 1 Job Sat 26 7/7 2 Jobs Sun 27 4/4…" at bounding box center [724, 320] width 1448 height 455
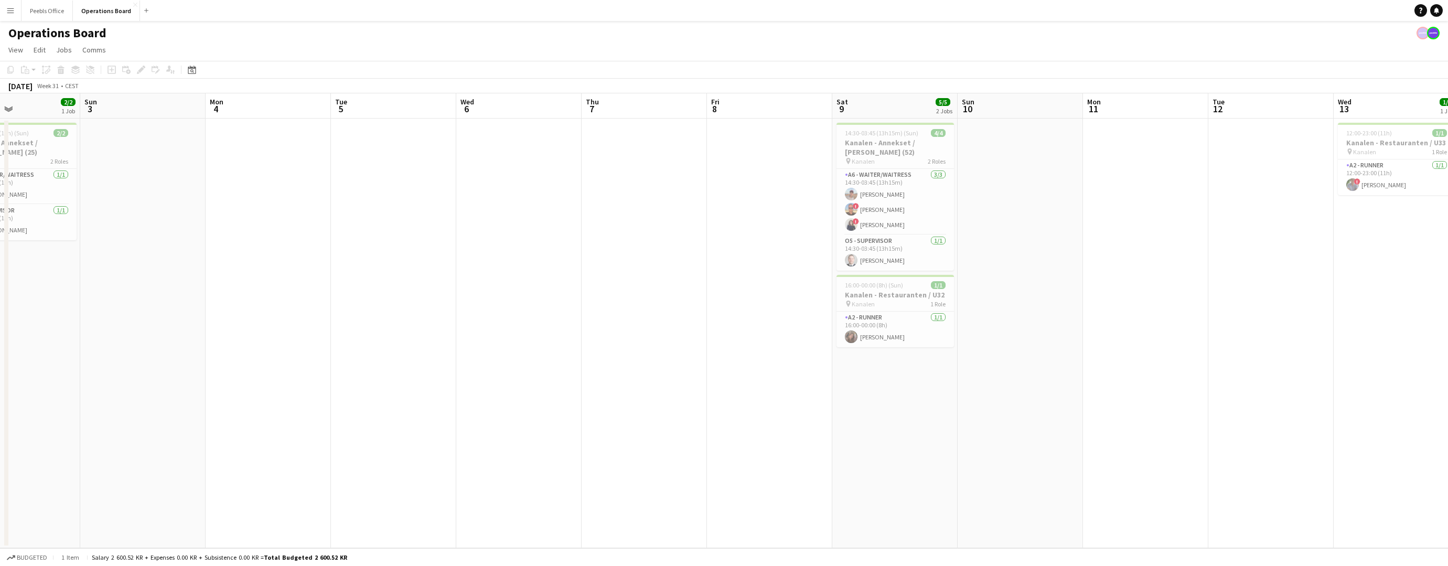
drag, startPoint x: 1161, startPoint y: 424, endPoint x: 115, endPoint y: 432, distance: 1046.1
click at [115, 432] on app-calendar-viewport "Wed 30 1/1 1 Job Thu 31 Fri 1 1/1 1 Job Sat 2 2/2 1 Job Sun 3 Mon 4 Tue 5 Wed 6…" at bounding box center [724, 320] width 1448 height 455
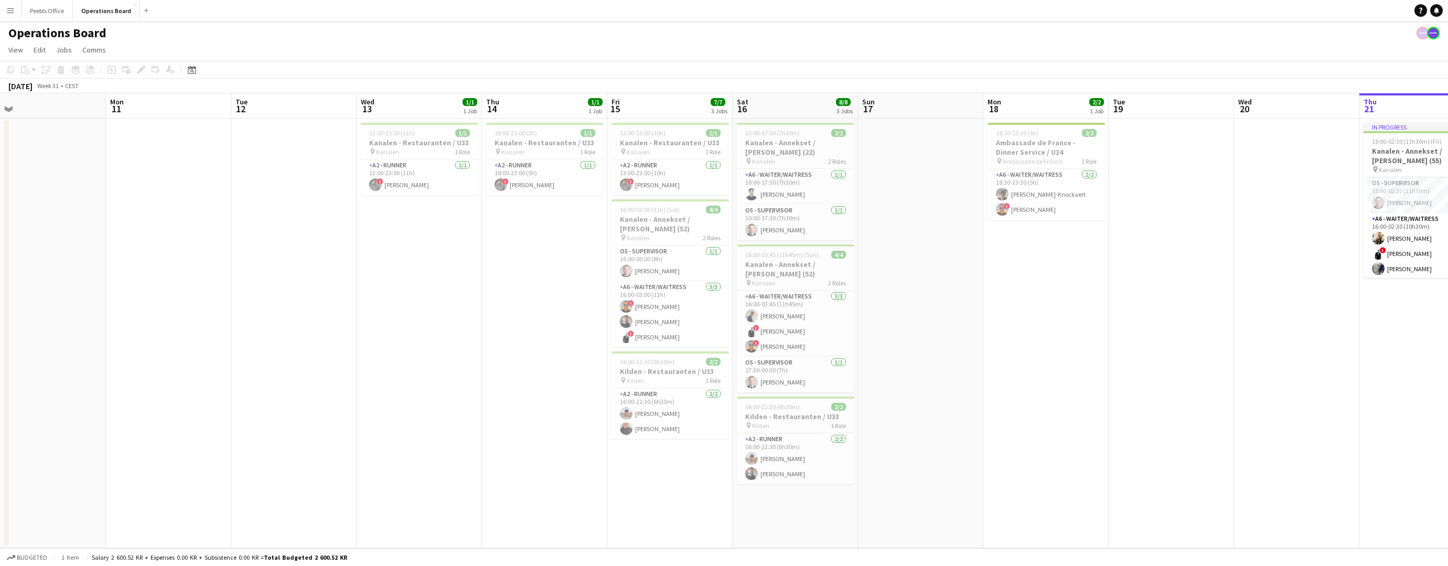
scroll to position [0, 385]
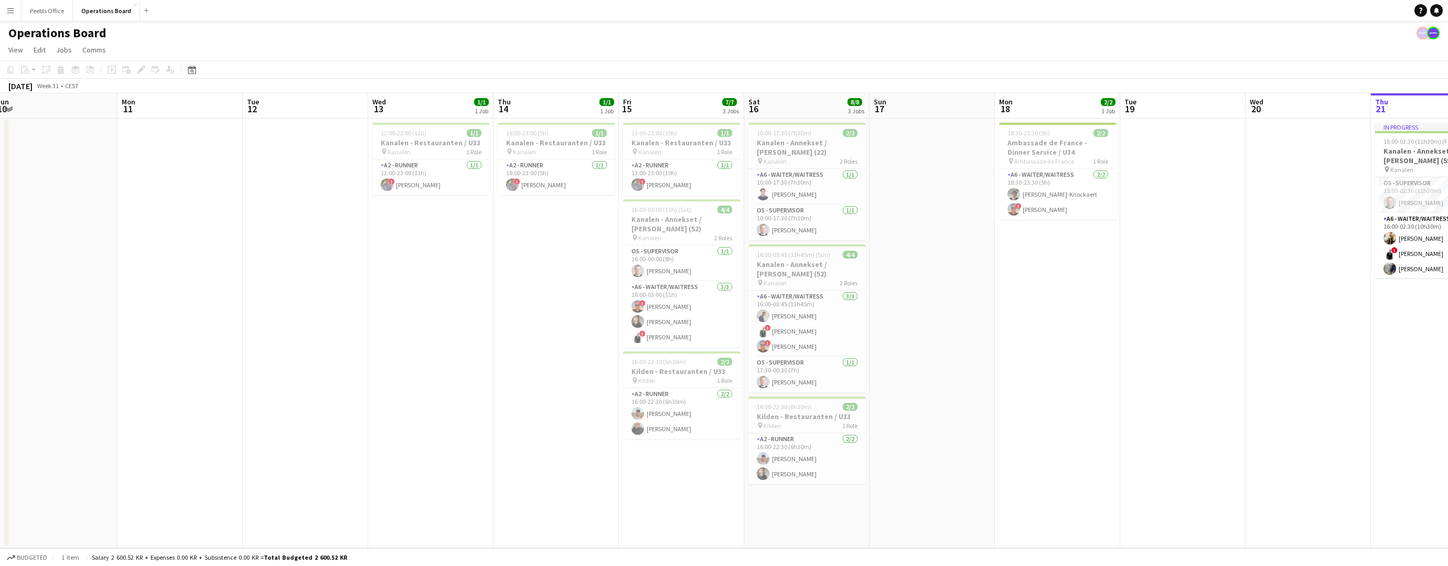
drag, startPoint x: 1347, startPoint y: 440, endPoint x: 131, endPoint y: 455, distance: 1216.1
click at [131, 455] on app-calendar-viewport "Thu 7 Fri 8 Sat 9 5/5 2 Jobs Sun 10 Mon 11 Tue 12 Wed 13 1/1 1 Job Thu 14 1/1 1…" at bounding box center [724, 320] width 1448 height 455
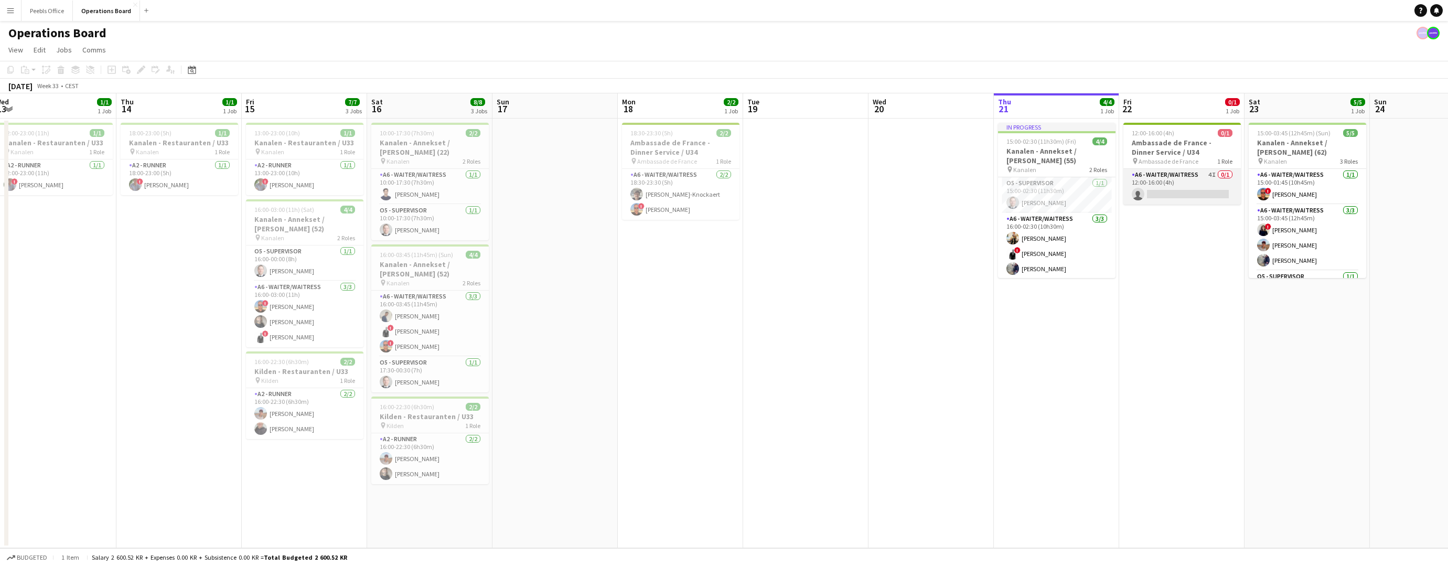
click at [1187, 188] on app-card-role "A6 - WAITER/WAITRESS 4I 0/1 12:00-16:00 (4h) single-neutral-actions" at bounding box center [1183, 187] width 118 height 36
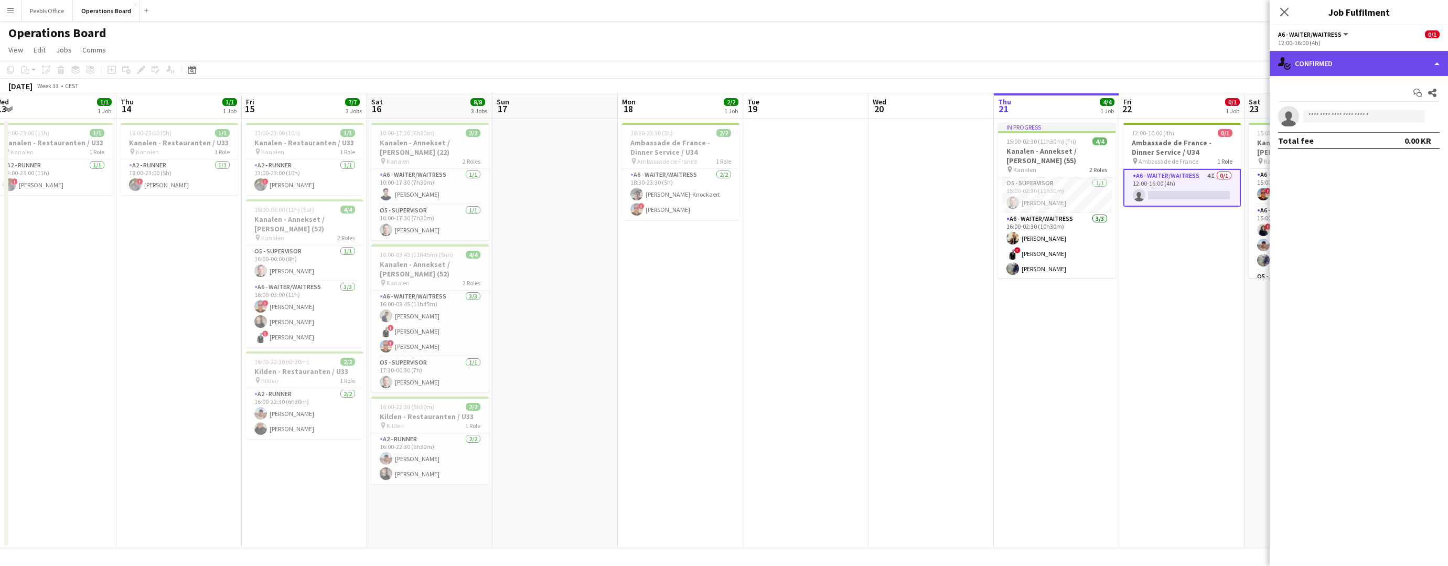
click at [1337, 51] on div "single-neutral-actions-check-2 Confirmed" at bounding box center [1359, 63] width 178 height 25
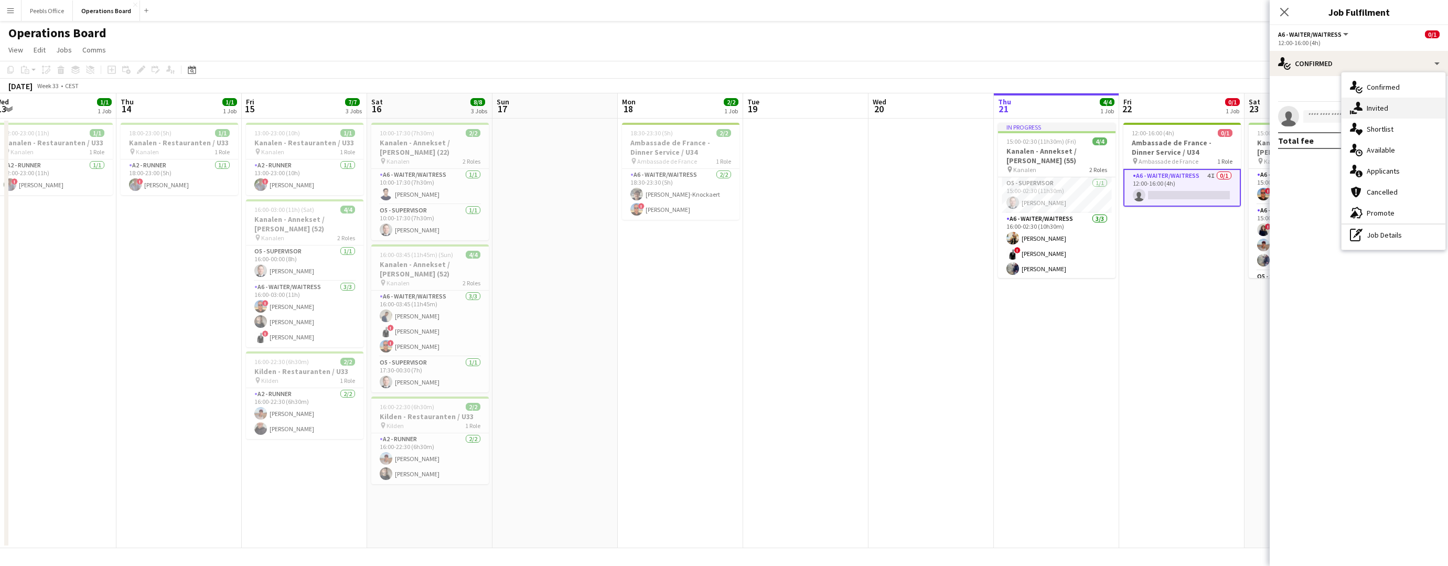
click at [1337, 104] on div "single-neutral-actions-share-1 Invited" at bounding box center [1394, 108] width 104 height 21
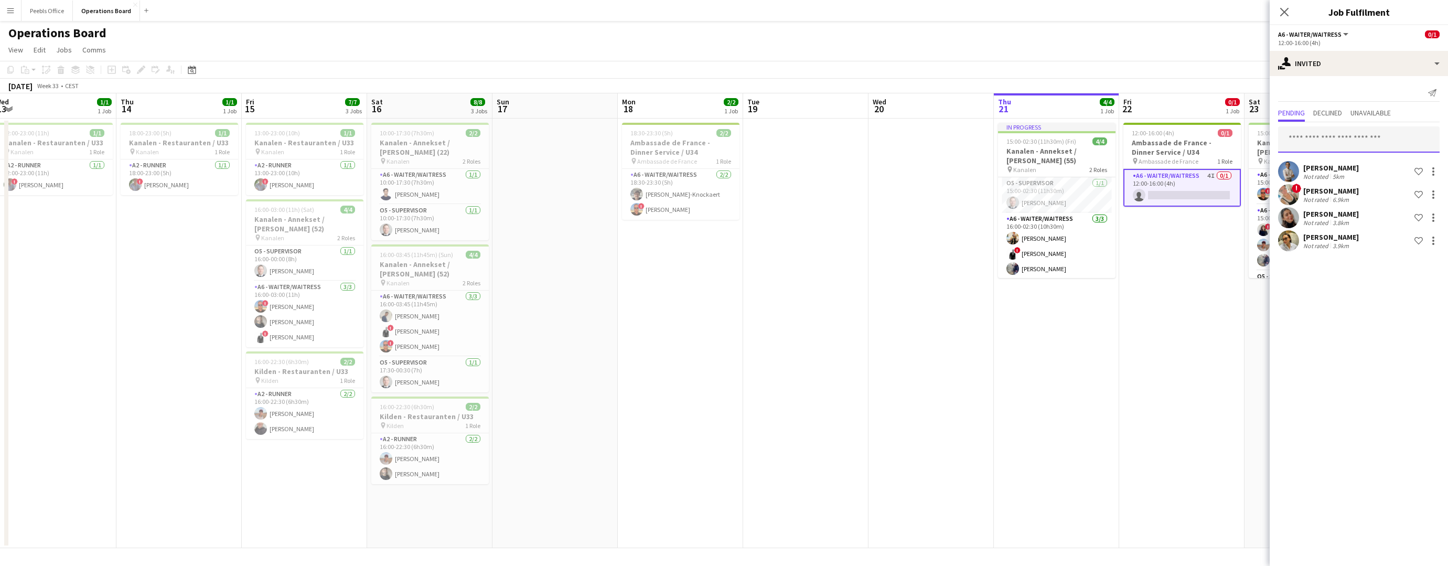
click at [1335, 142] on input "text" at bounding box center [1359, 139] width 162 height 26
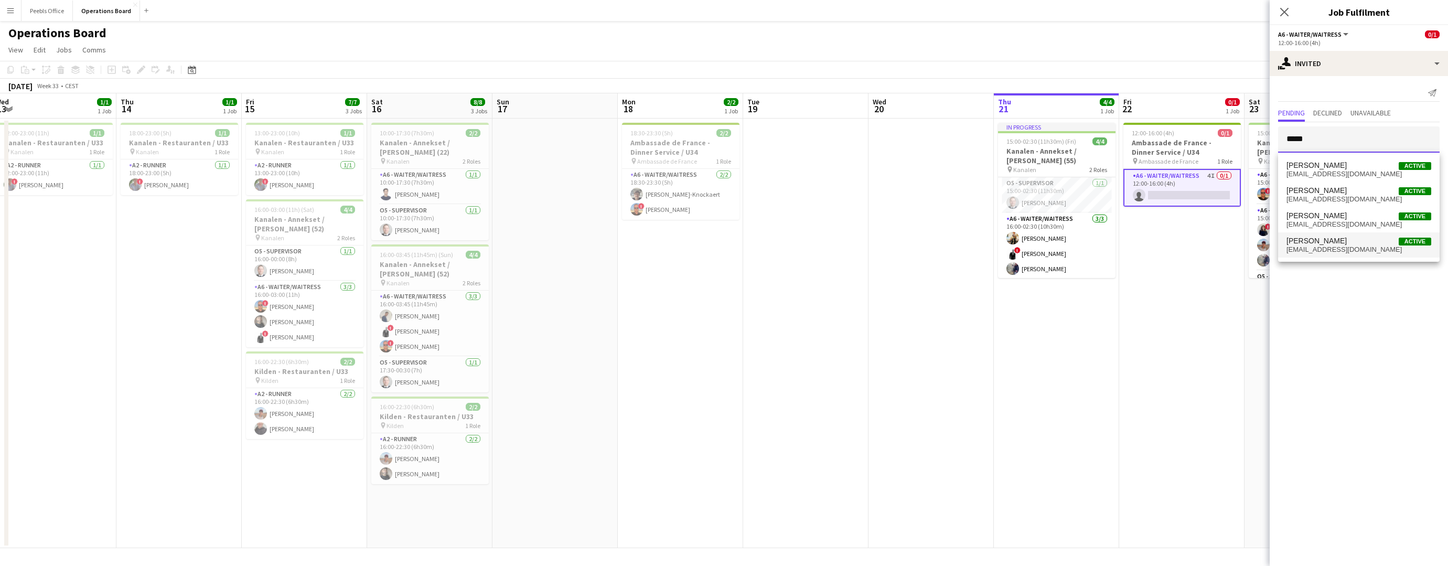
type input "*****"
click at [1337, 248] on span "ro.jauregui@hotmail.com" at bounding box center [1359, 250] width 145 height 8
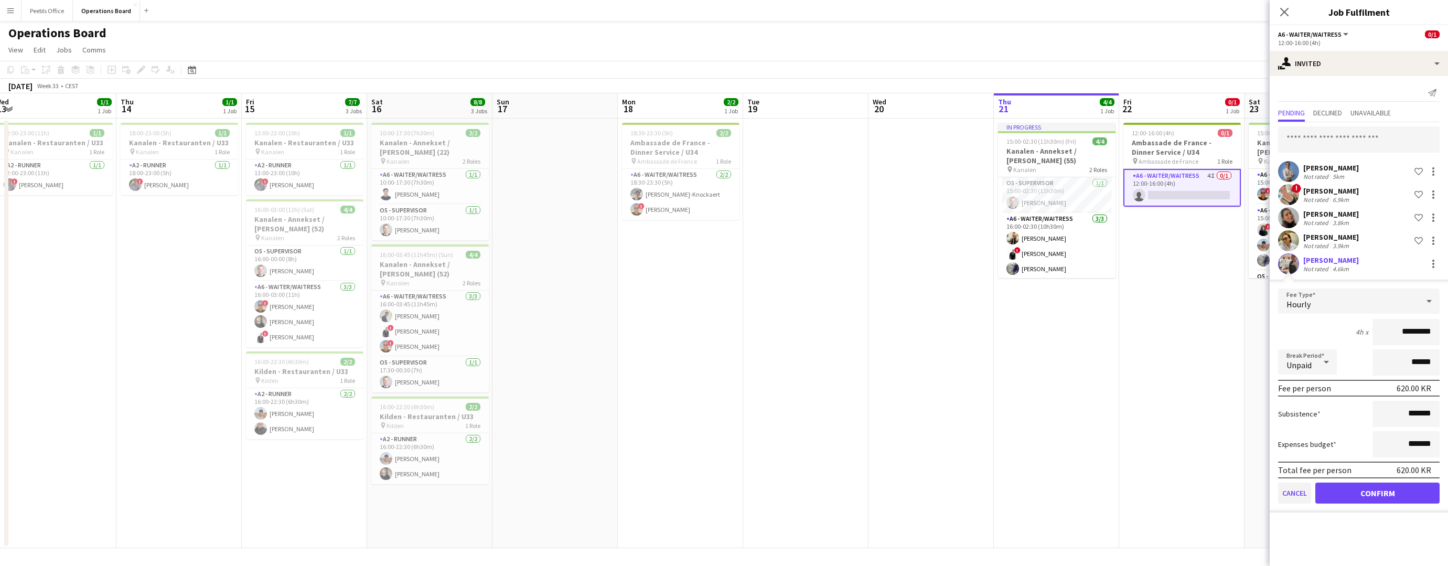
click at [1304, 498] on button "Cancel" at bounding box center [1294, 493] width 33 height 21
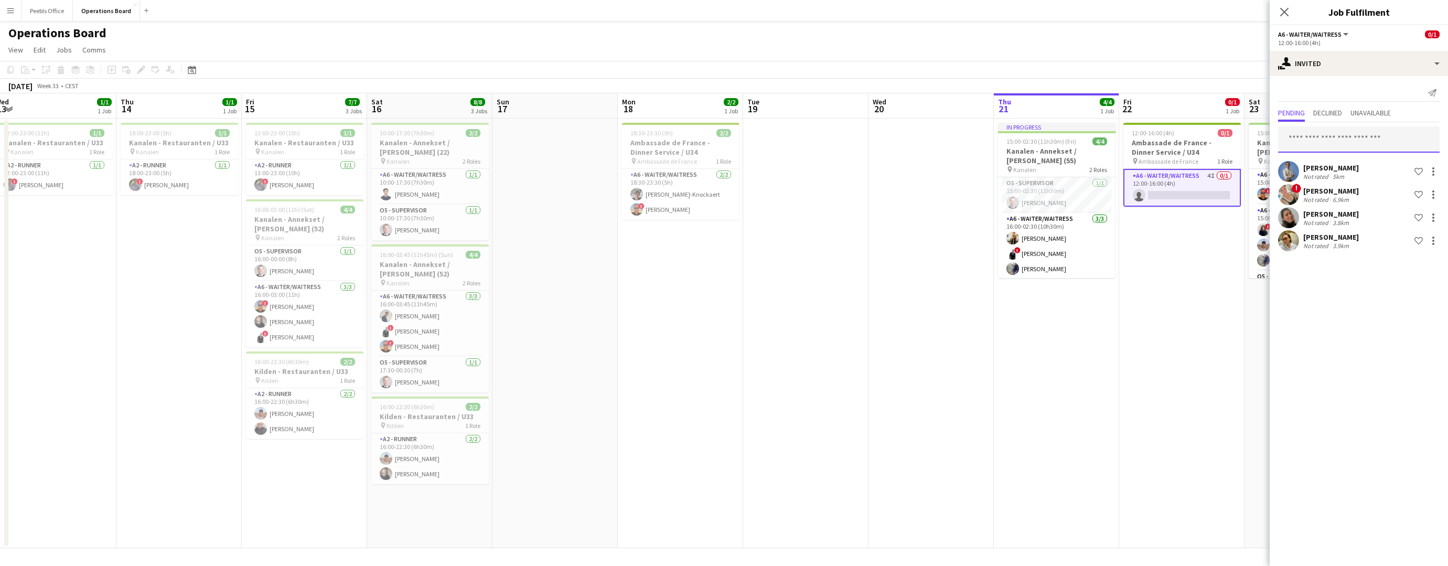
click at [1284, 141] on input "text" at bounding box center [1359, 139] width 162 height 26
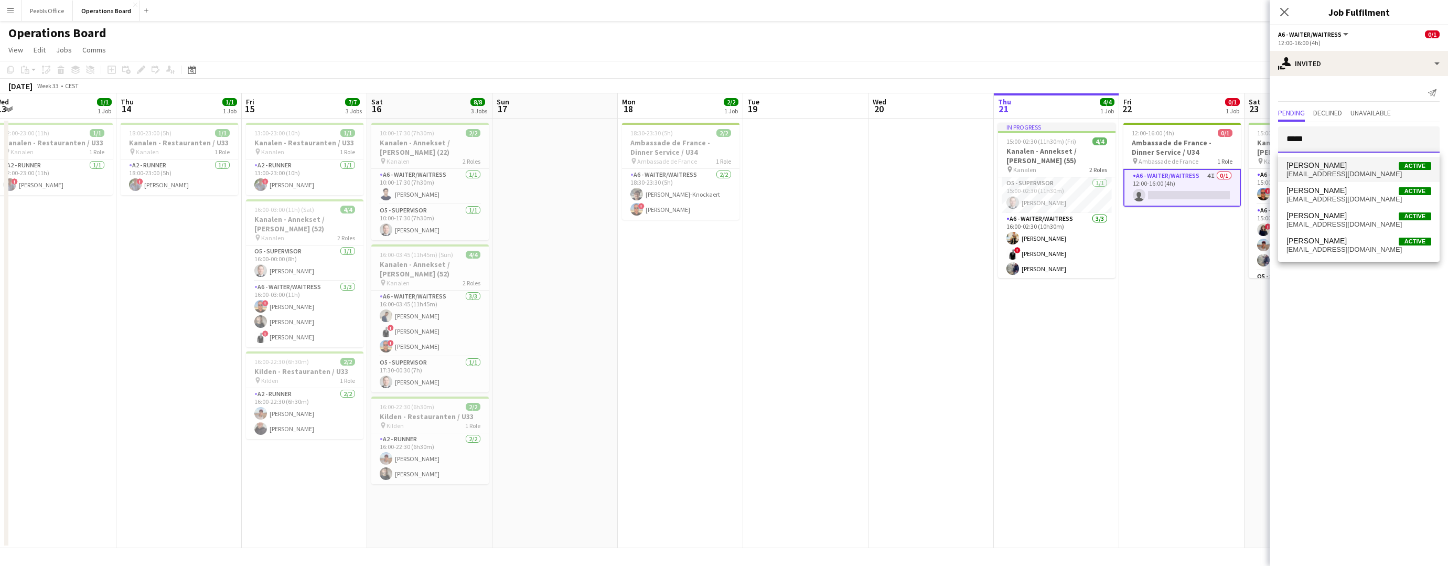
type input "*****"
click at [1295, 167] on span "[PERSON_NAME]" at bounding box center [1317, 165] width 60 height 9
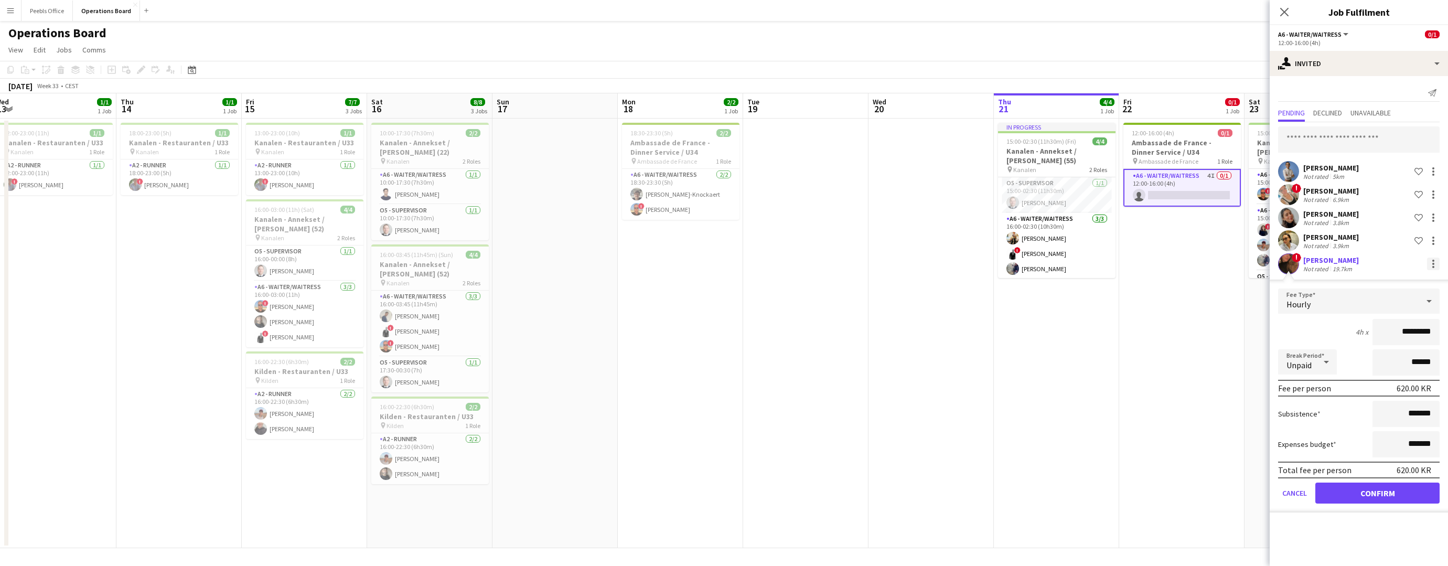
click at [1337, 264] on div at bounding box center [1433, 264] width 13 height 13
click at [1288, 492] on div at bounding box center [724, 283] width 1448 height 566
click at [1291, 492] on button "Cancel" at bounding box center [1294, 493] width 33 height 21
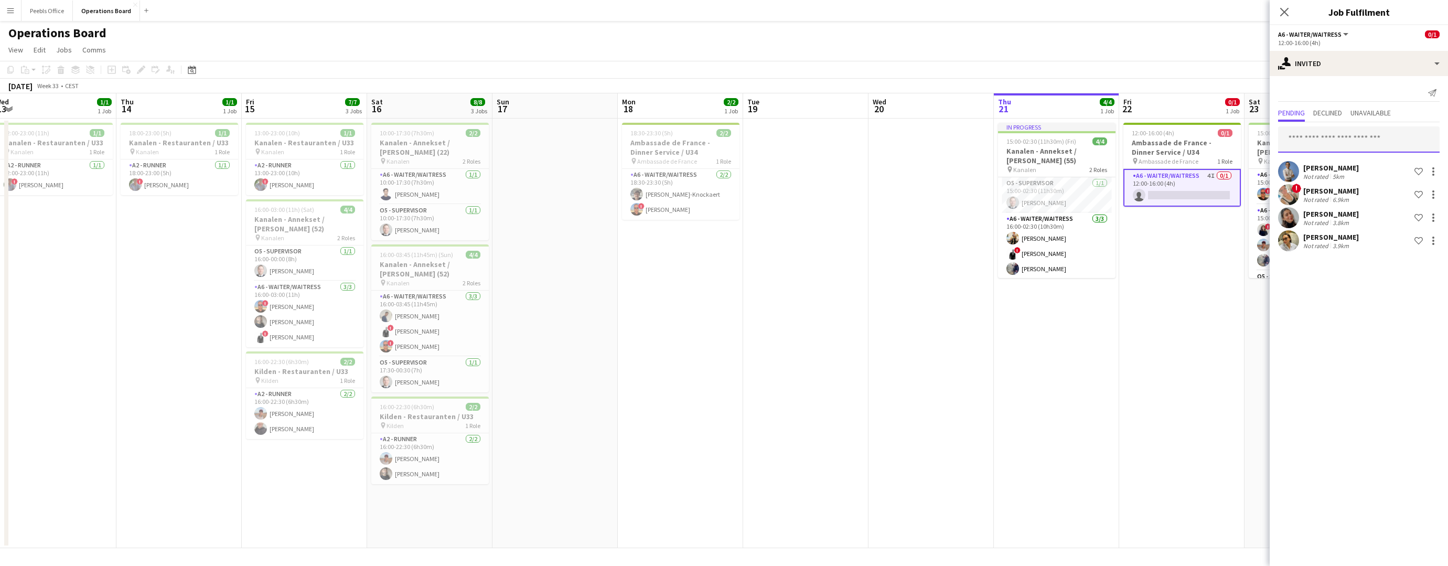
click at [1314, 137] on input "text" at bounding box center [1359, 139] width 162 height 26
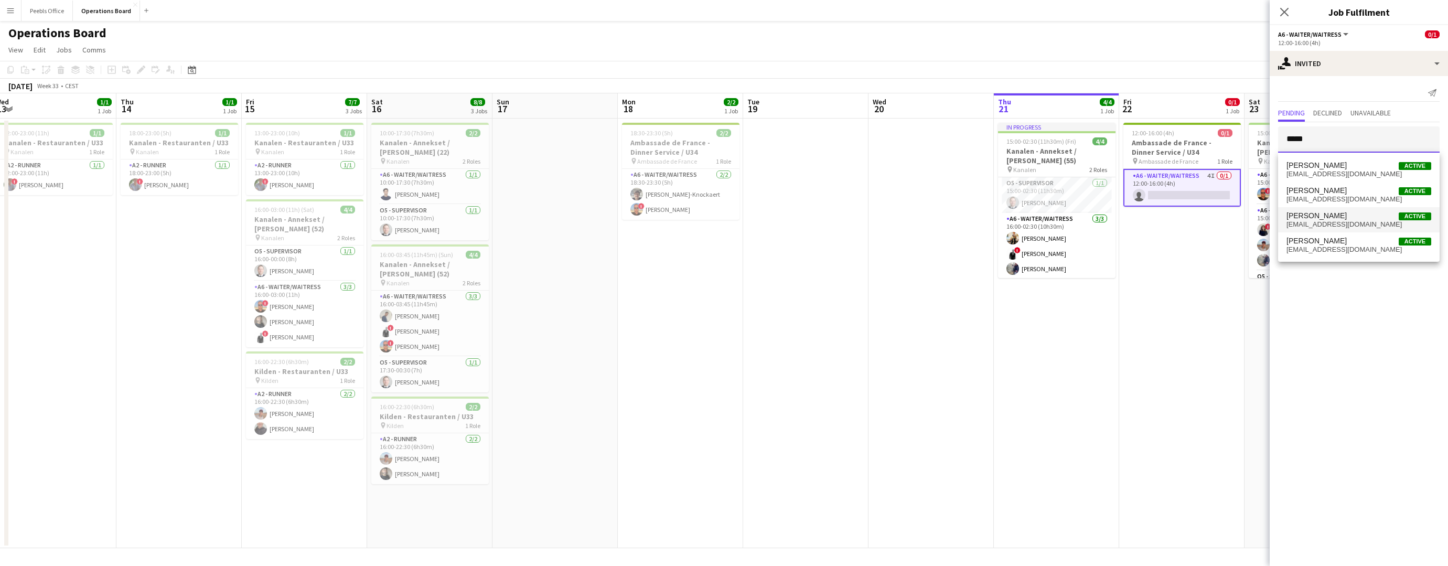
type input "*****"
click at [1325, 214] on span "Rocio Ayelen Garmendia" at bounding box center [1317, 215] width 60 height 9
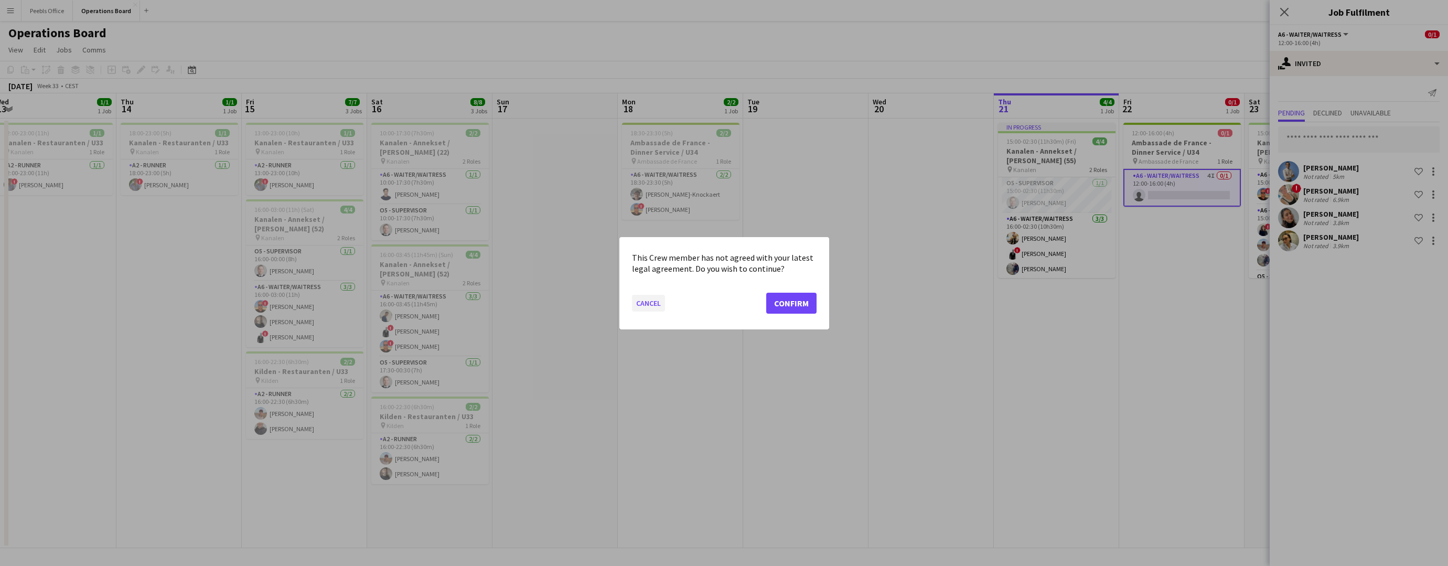
click at [649, 300] on button "Cancel" at bounding box center [648, 302] width 33 height 17
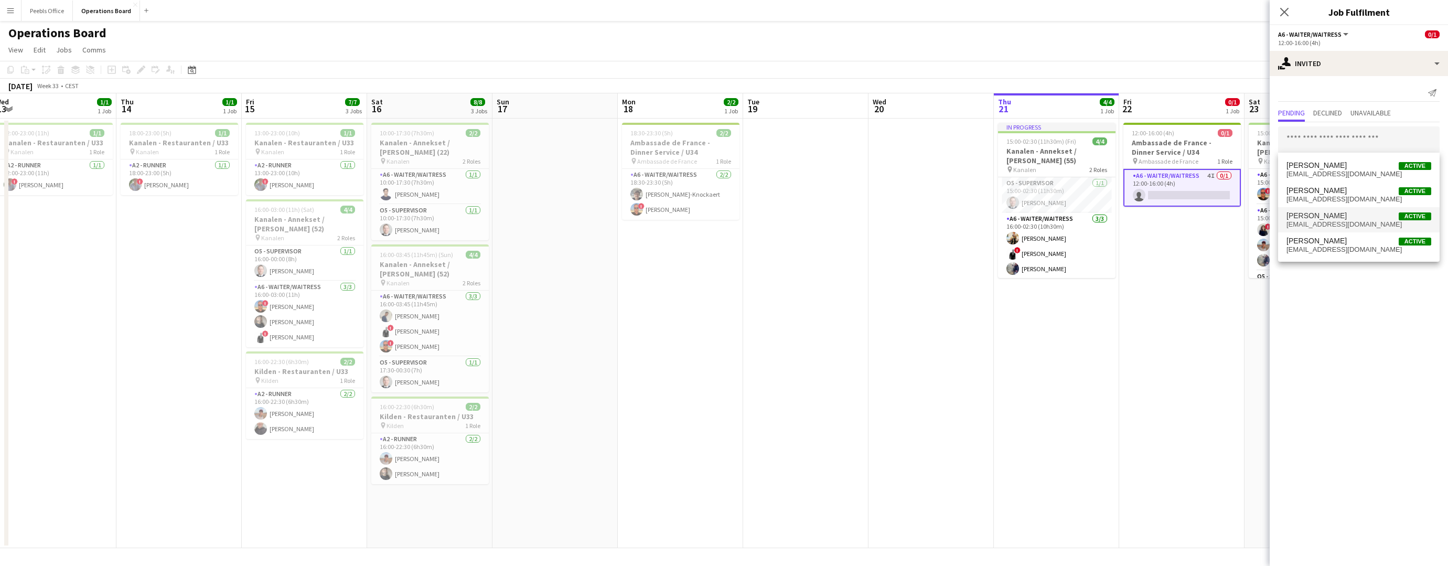
click at [1337, 327] on mat-expansion-panel "user-plus Invited Send notification Pending Declined Unavailable Yohann Joyeux …" at bounding box center [1359, 321] width 178 height 490
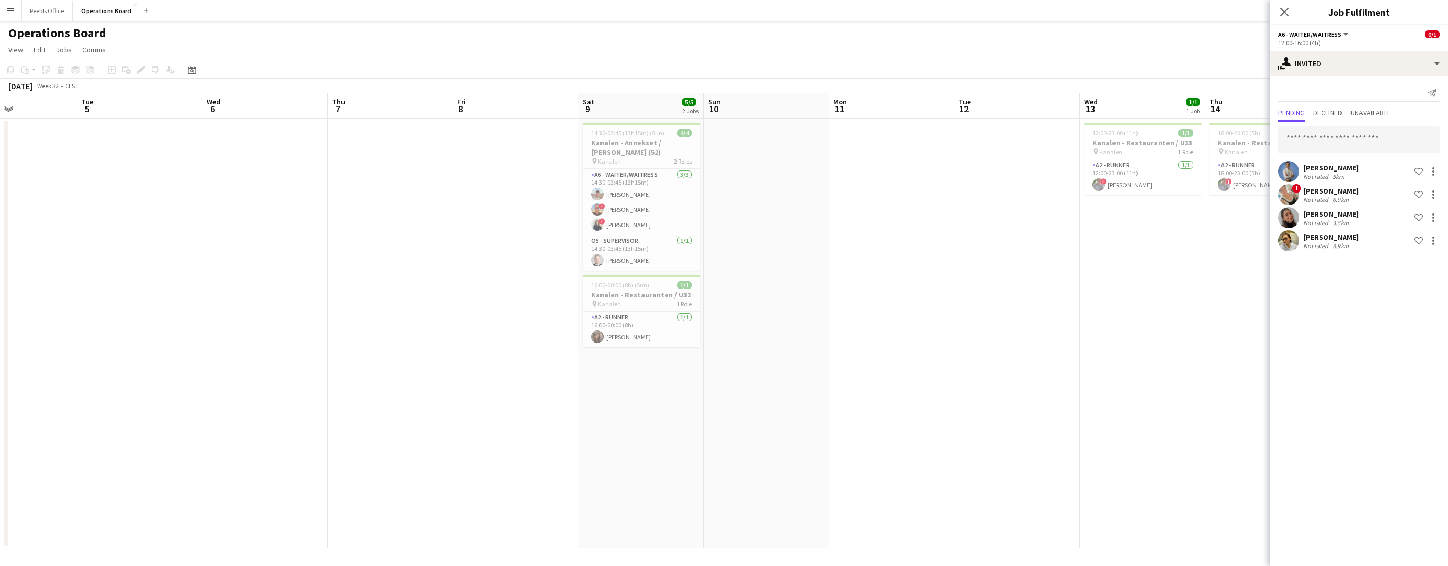
drag, startPoint x: 142, startPoint y: 378, endPoint x: 1231, endPoint y: 248, distance: 1096.8
click at [1231, 248] on app-calendar-viewport "Sat 2 2/2 1 Job Sun 3 Mon 4 Tue 5 Wed 6 Thu 7 Fri 8 Sat 9 5/5 2 Jobs Sun 10 Mon…" at bounding box center [724, 320] width 1448 height 455
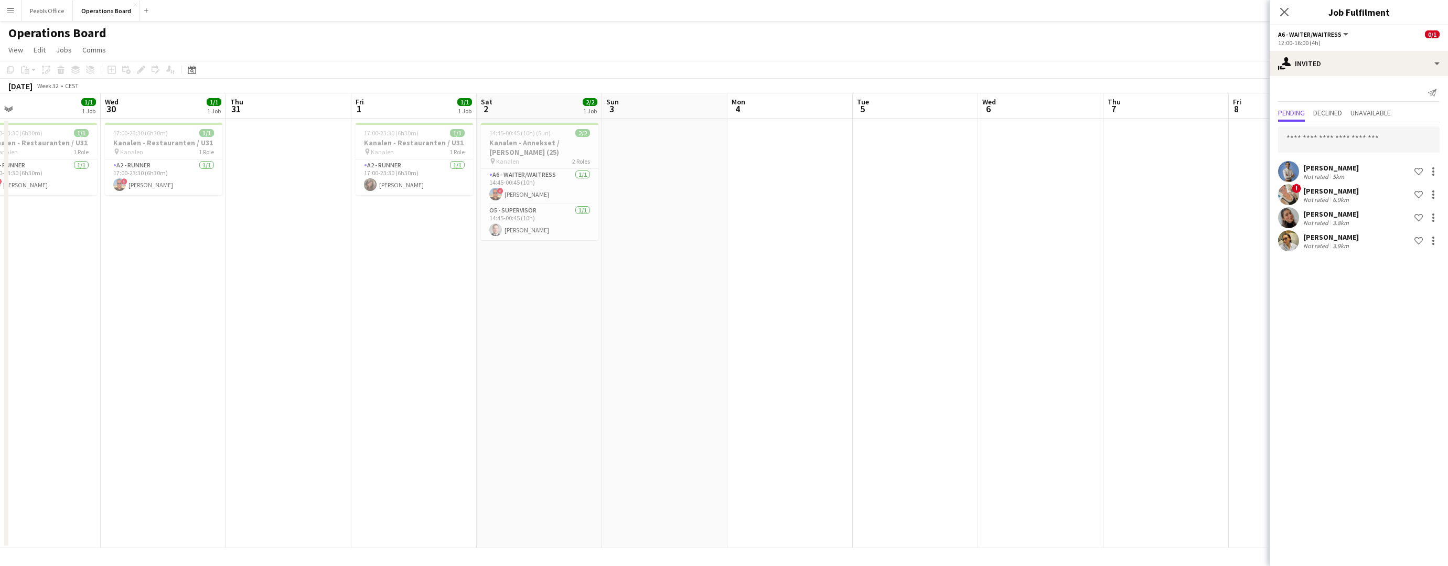
drag, startPoint x: 318, startPoint y: 369, endPoint x: 1219, endPoint y: 332, distance: 901.0
click at [1220, 332] on app-calendar-viewport "Sun 27 4/4 1 Job Mon 28 1/1 1 Job Tue 29 1/1 1 Job Wed 30 1/1 1 Job Thu 31 Fri …" at bounding box center [724, 320] width 1448 height 455
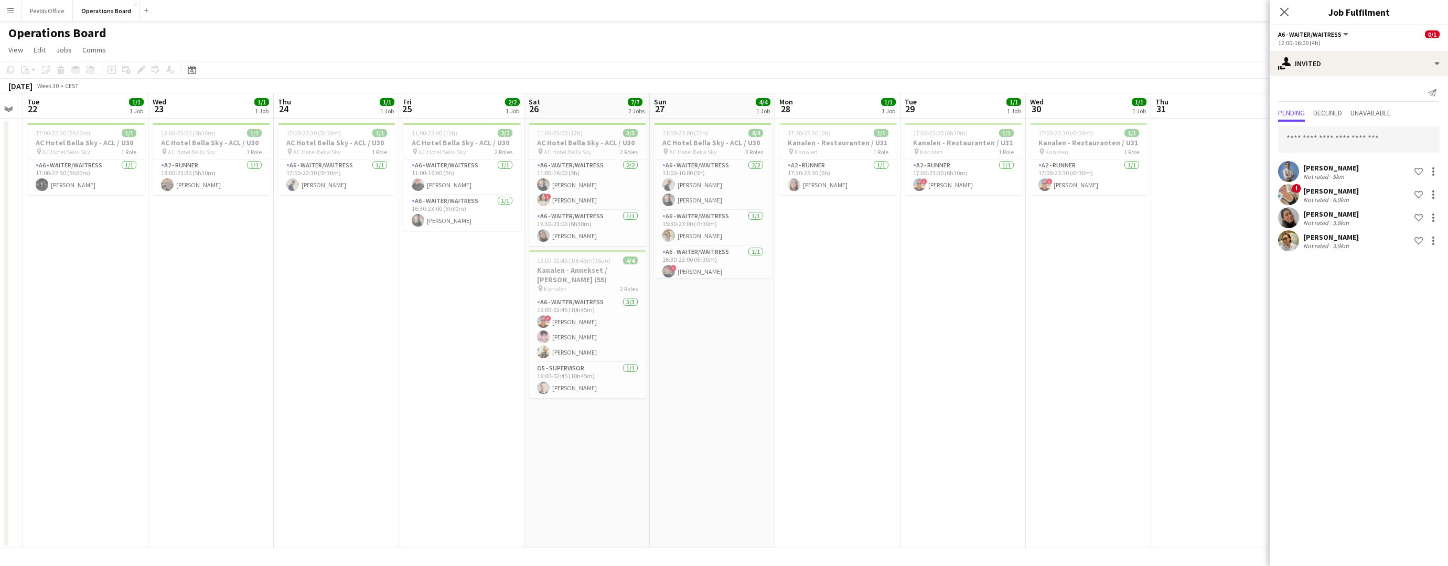
drag, startPoint x: 301, startPoint y: 375, endPoint x: 1102, endPoint y: 306, distance: 804.0
click at [1102, 306] on app-calendar-viewport "Sun 20 1/1 1 Job Mon 21 Tue 22 1/1 1 Job Wed 23 1/1 1 Job Thu 24 1/1 1 Job Fri …" at bounding box center [724, 320] width 1448 height 455
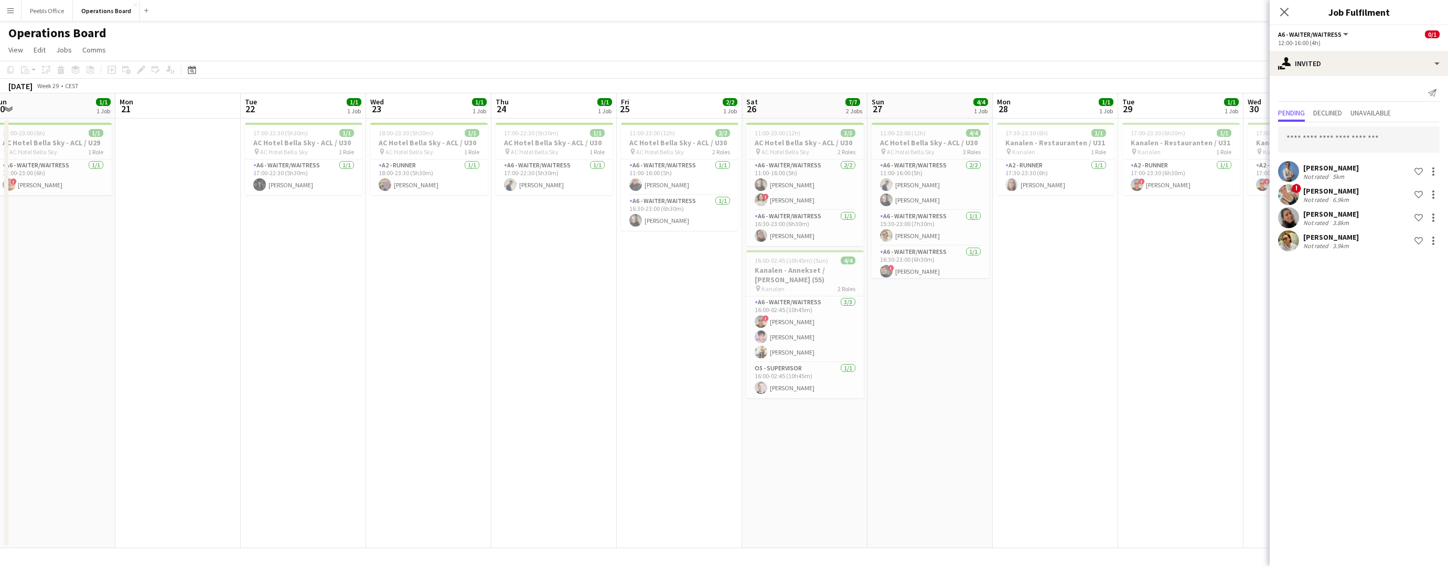
scroll to position [0, 286]
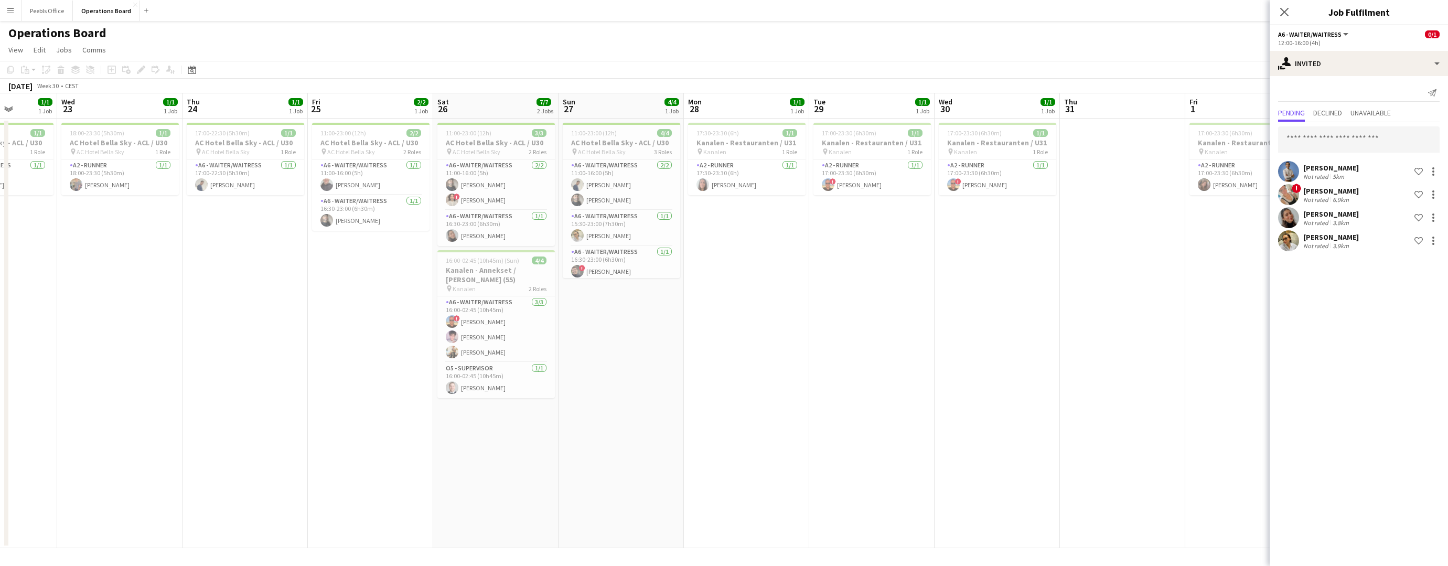
drag, startPoint x: 240, startPoint y: 377, endPoint x: 147, endPoint y: 371, distance: 93.0
click at [147, 371] on app-calendar-viewport "Sat 19 2/2 2 Jobs Sun 20 1/1 1 Job Mon 21 Tue 22 1/1 1 Job Wed 23 1/1 1 Job Thu…" at bounding box center [724, 320] width 1448 height 455
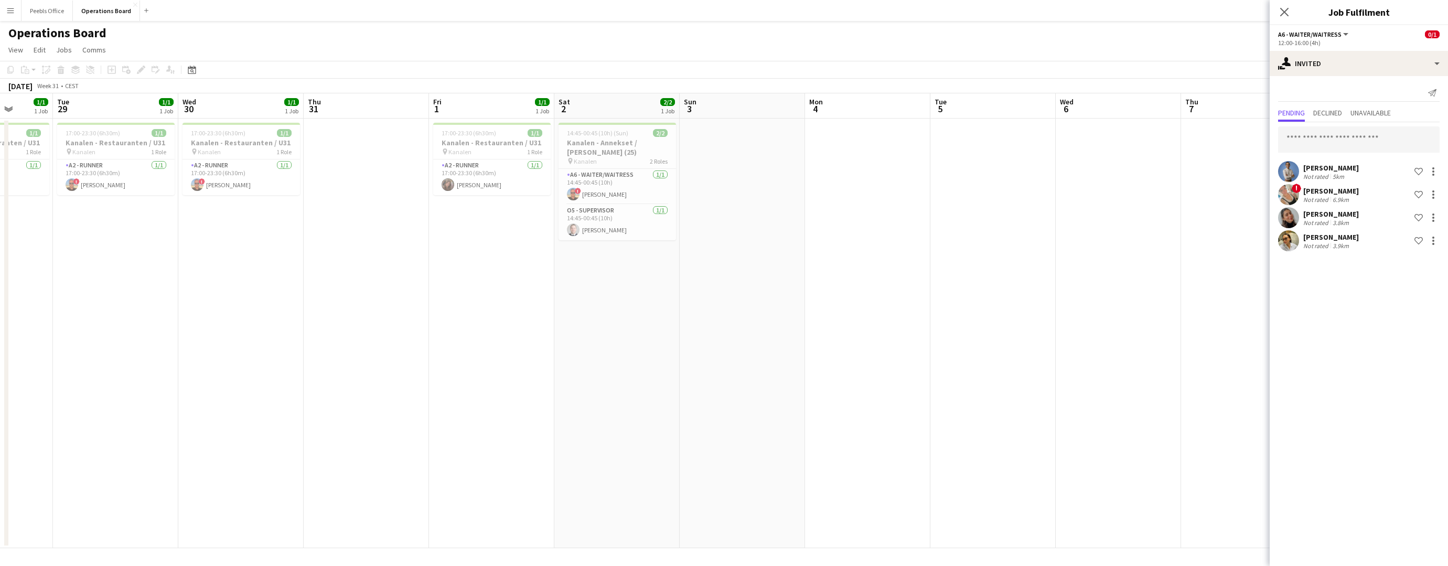
drag, startPoint x: 1175, startPoint y: 340, endPoint x: 421, endPoint y: 358, distance: 753.5
click at [421, 358] on app-calendar-viewport "Fri 25 2/2 1 Job Sat 26 7/7 2 Jobs Sun 27 4/4 1 Job Mon 28 1/1 1 Job Tue 29 1/1…" at bounding box center [724, 320] width 1448 height 455
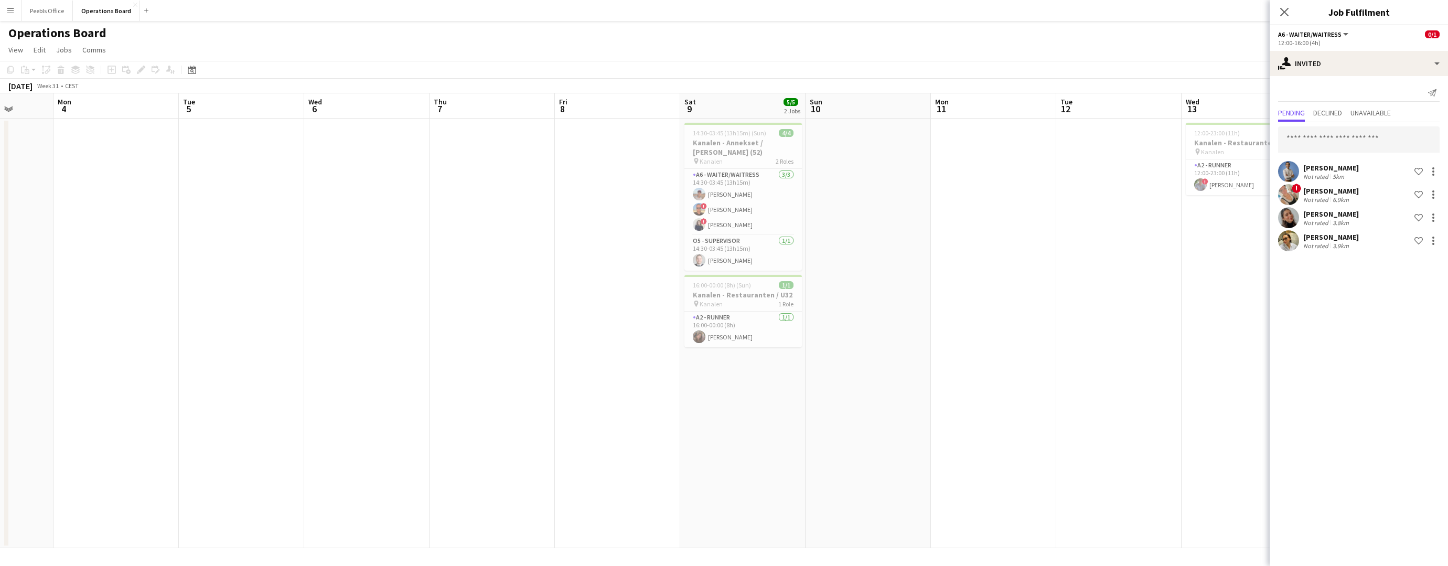
scroll to position [0, 415]
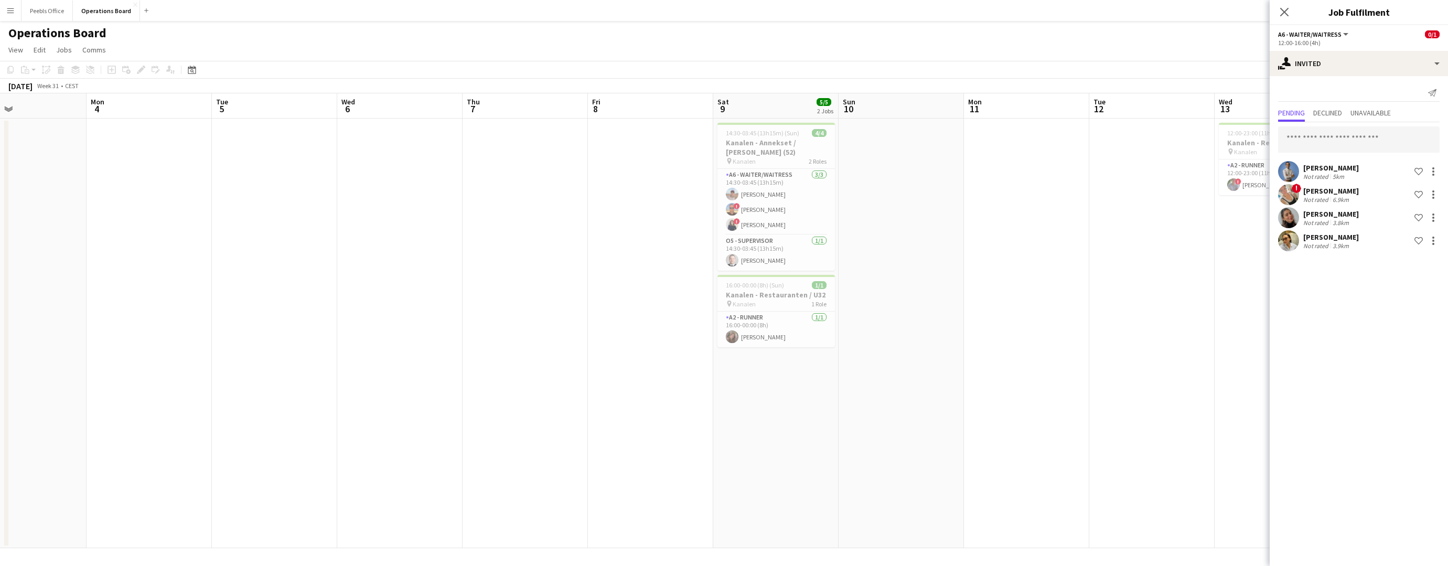
drag, startPoint x: 1078, startPoint y: 336, endPoint x: 365, endPoint y: 348, distance: 713.0
click at [365, 348] on app-calendar-viewport "Thu 31 Fri 1 1/1 1 Job Sat 2 2/2 1 Job Sun 3 Mon 4 Tue 5 Wed 6 Thu 7 Fri 8 Sat …" at bounding box center [724, 320] width 1448 height 455
click at [505, 355] on app-date-cell at bounding box center [525, 334] width 125 height 430
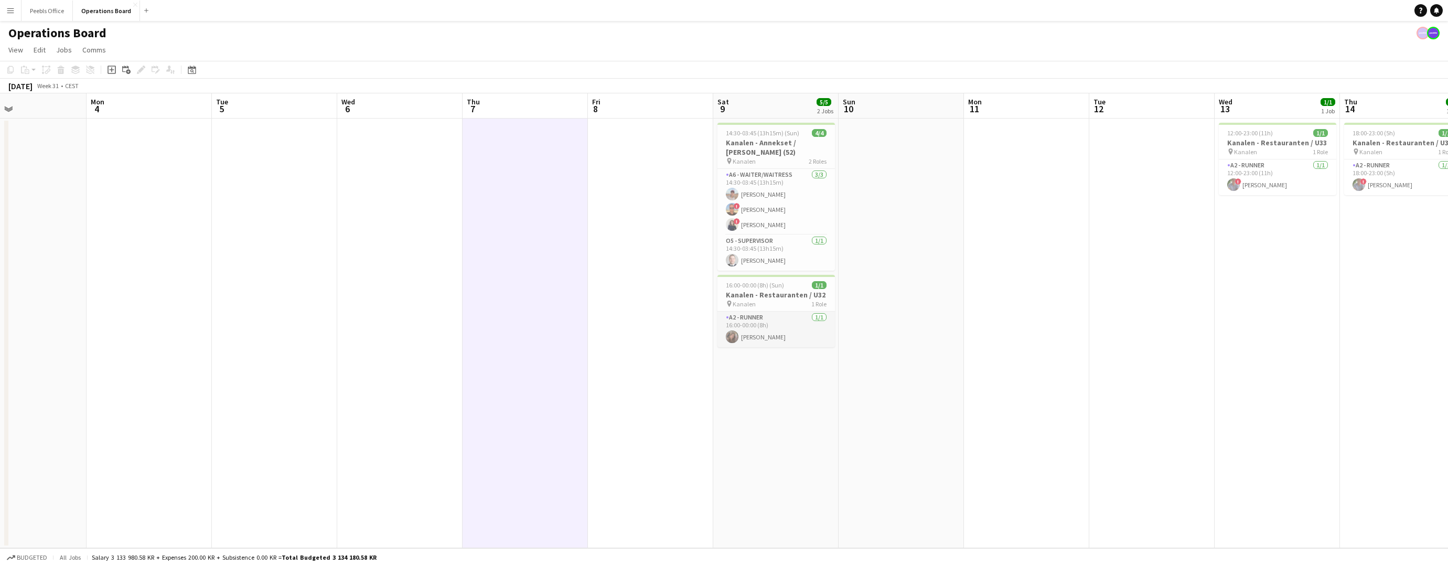
click at [777, 332] on app-card-role "A2 - RUNNER 1/1 16:00-00:00 (8h) Anna Scheller" at bounding box center [777, 330] width 118 height 36
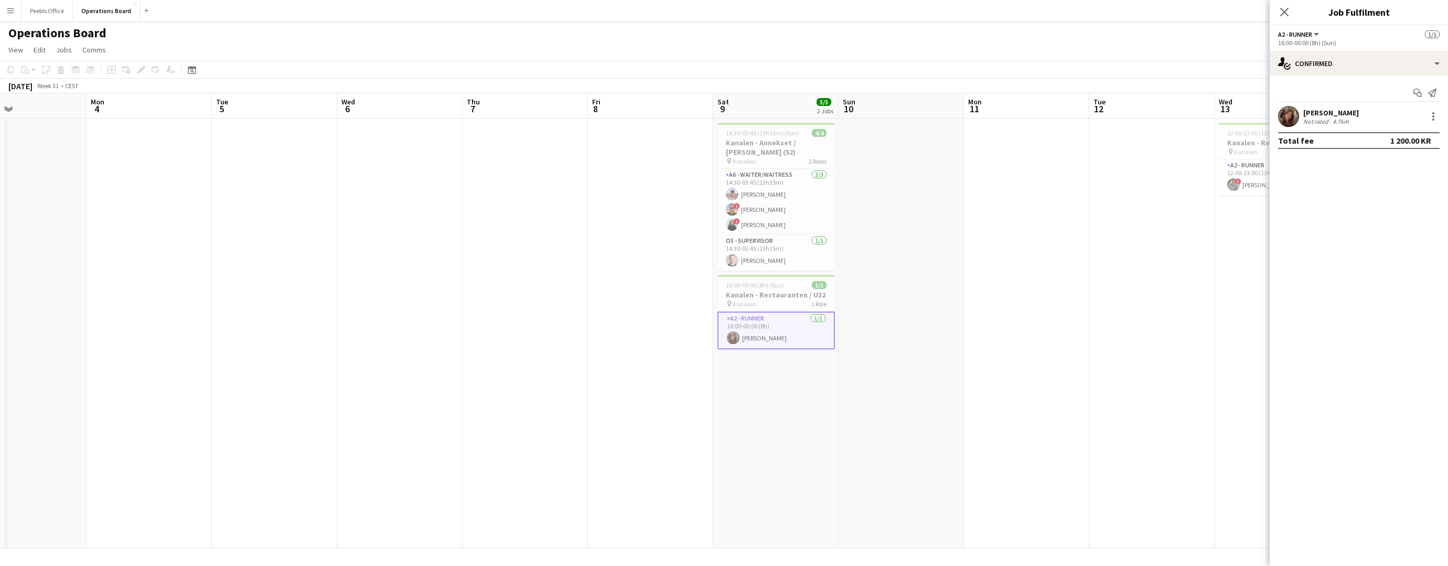
click at [1055, 312] on app-date-cell at bounding box center [1026, 334] width 125 height 430
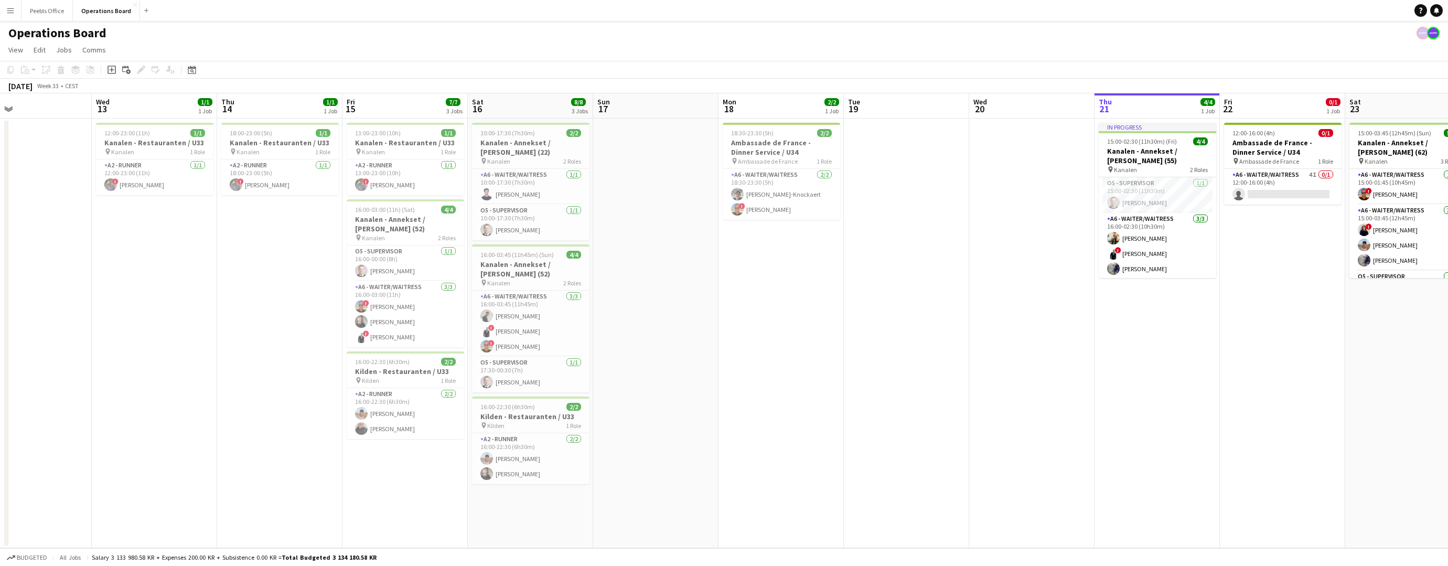
drag, startPoint x: 1243, startPoint y: 305, endPoint x: 99, endPoint y: 334, distance: 1144.0
click at [99, 334] on app-calendar-viewport "Sat 9 5/5 2 Jobs Sun 10 Mon 11 Tue 12 Wed 13 1/1 1 Job Thu 14 1/1 1 Job Fri 15 …" at bounding box center [724, 320] width 1448 height 455
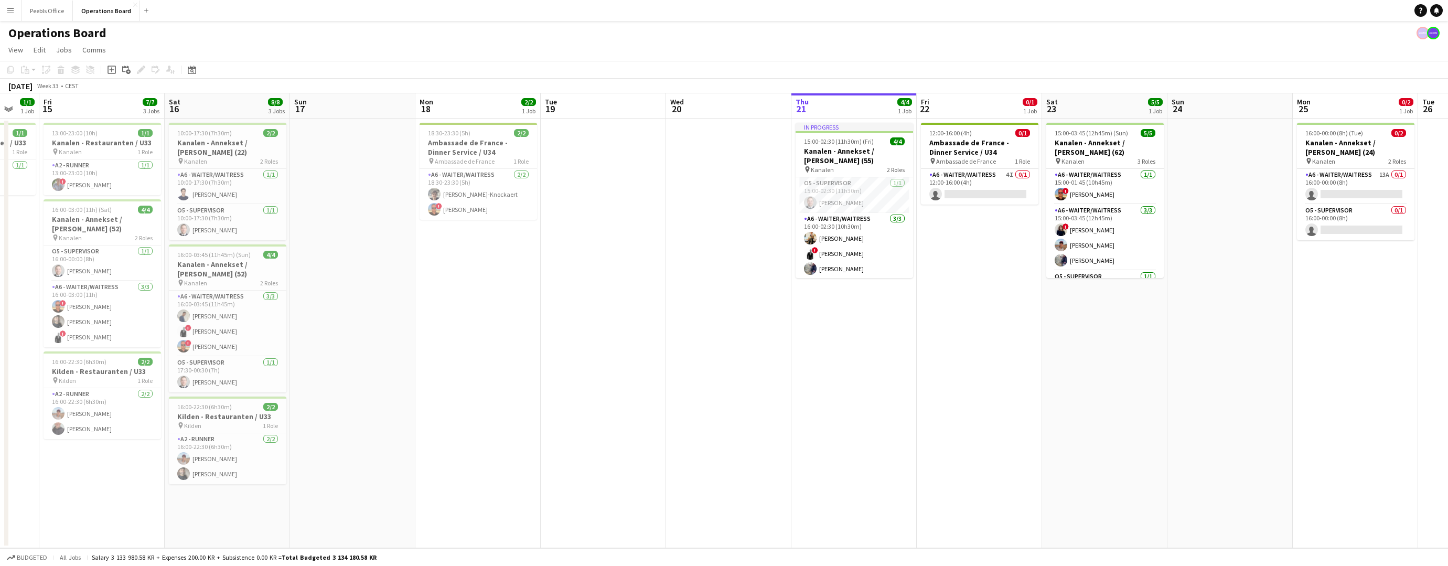
drag, startPoint x: 892, startPoint y: 327, endPoint x: 609, endPoint y: 339, distance: 283.6
click at [609, 339] on app-calendar-viewport "Mon 11 Tue 12 Wed 13 1/1 1 Job Thu 14 1/1 1 Job Fri 15 7/7 3 Jobs Sat 16 8/8 3 …" at bounding box center [724, 320] width 1448 height 455
click at [1009, 190] on app-card-role "A6 - WAITER/WAITRESS 4I 0/1 12:00-16:00 (4h) single-neutral-actions" at bounding box center [980, 187] width 118 height 36
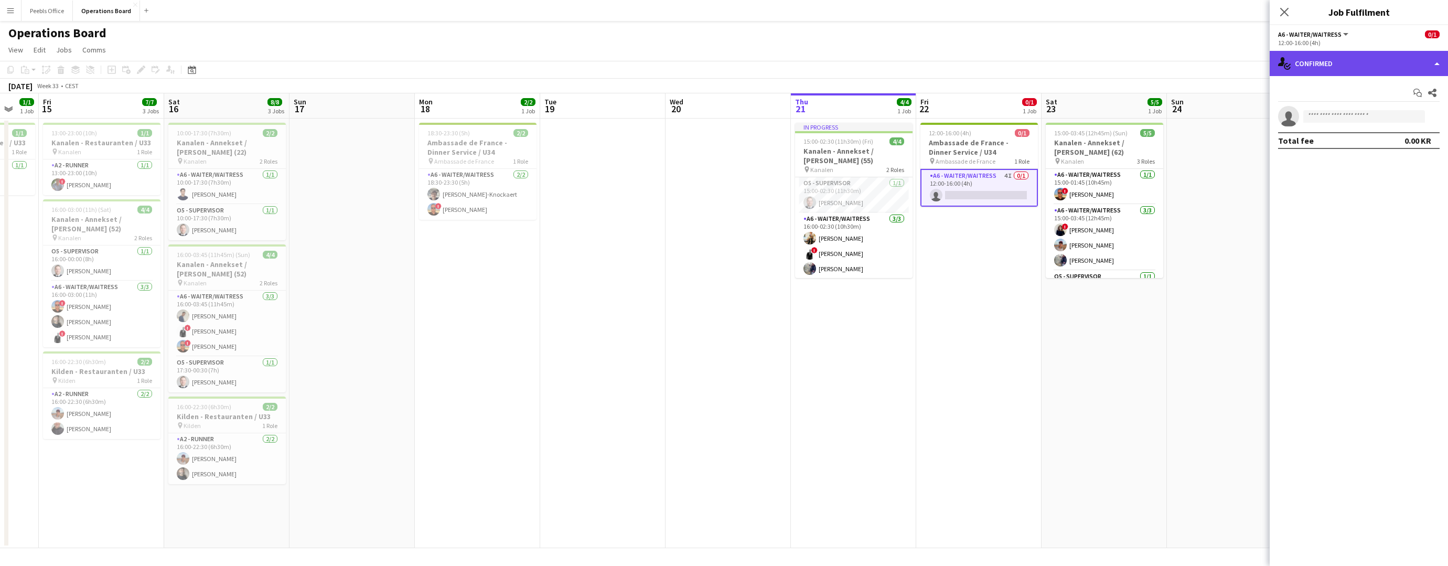
click at [1337, 61] on div "single-neutral-actions-check-2 Confirmed" at bounding box center [1359, 63] width 178 height 25
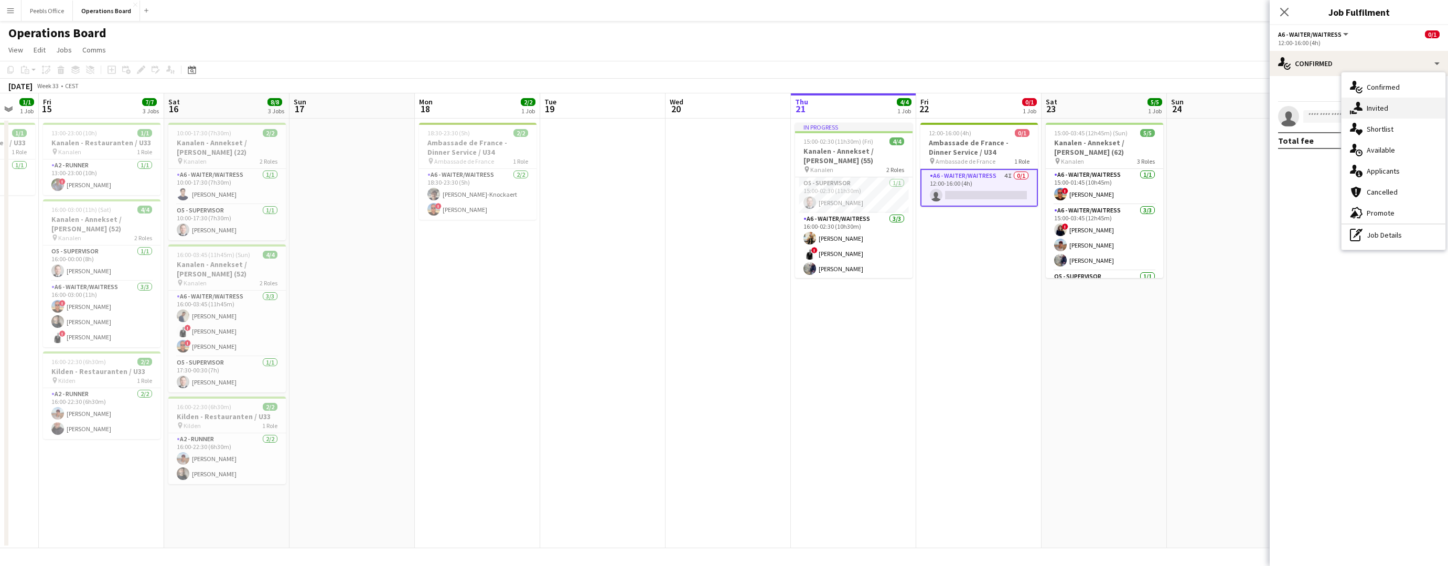
click at [1337, 102] on div "single-neutral-actions-share-1 Invited" at bounding box center [1394, 108] width 104 height 21
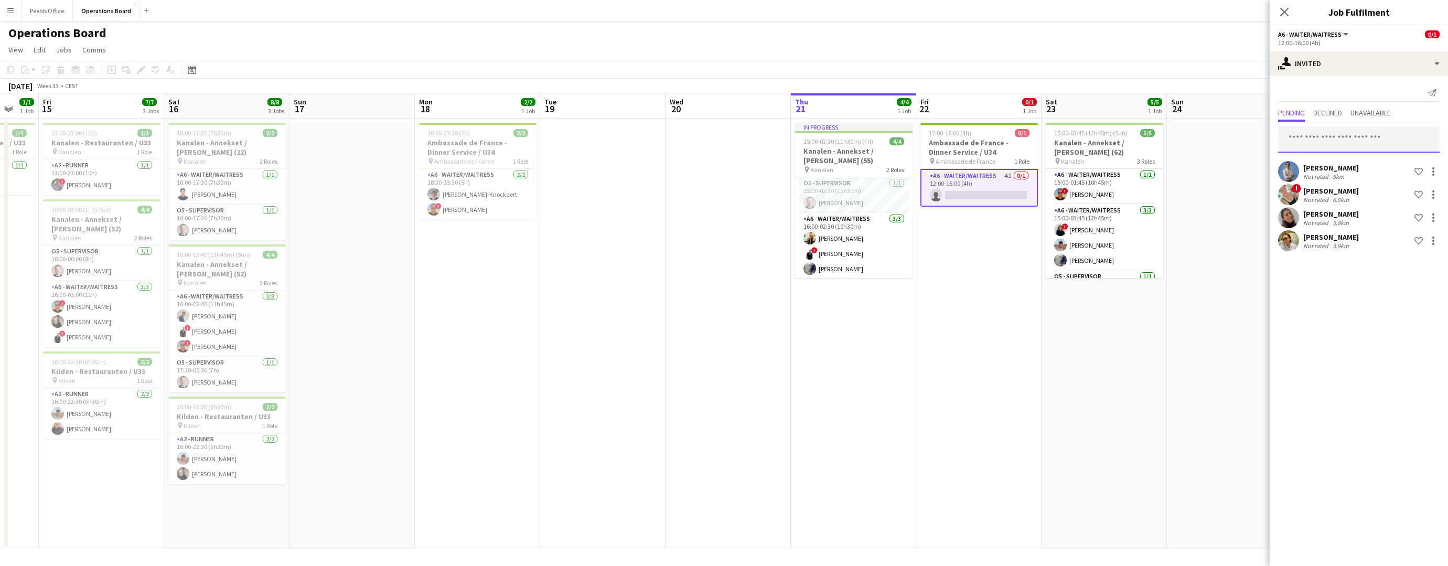
click at [1327, 143] on input "text" at bounding box center [1359, 139] width 162 height 26
type input "********"
click at [1337, 161] on mat-option "Anna Scheller Active annascheller@live.com" at bounding box center [1359, 169] width 162 height 25
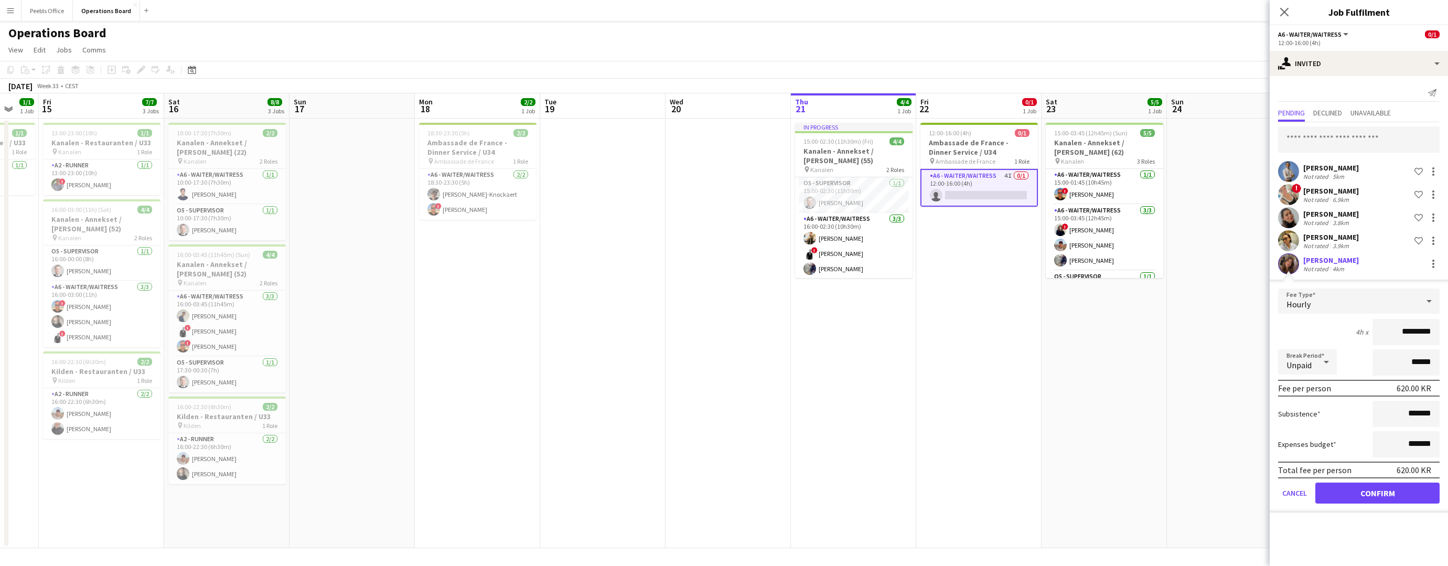
click at [1337, 495] on button "Confirm" at bounding box center [1378, 493] width 124 height 21
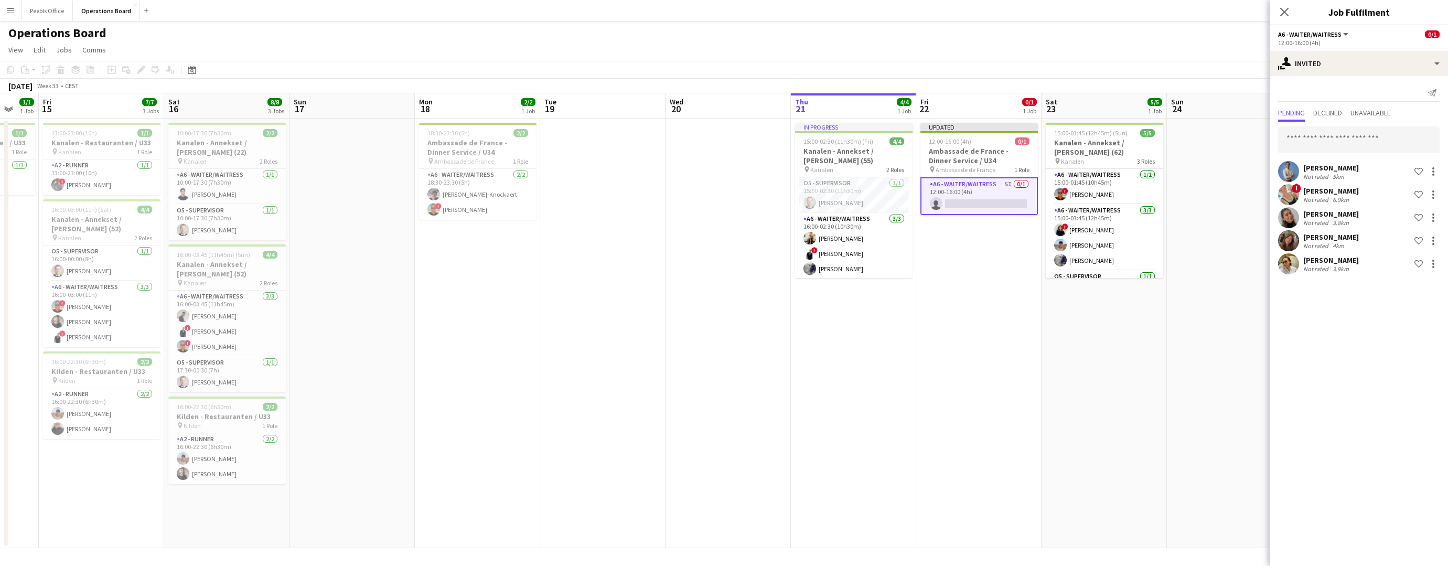
click at [1255, 223] on app-date-cell at bounding box center [1229, 334] width 125 height 430
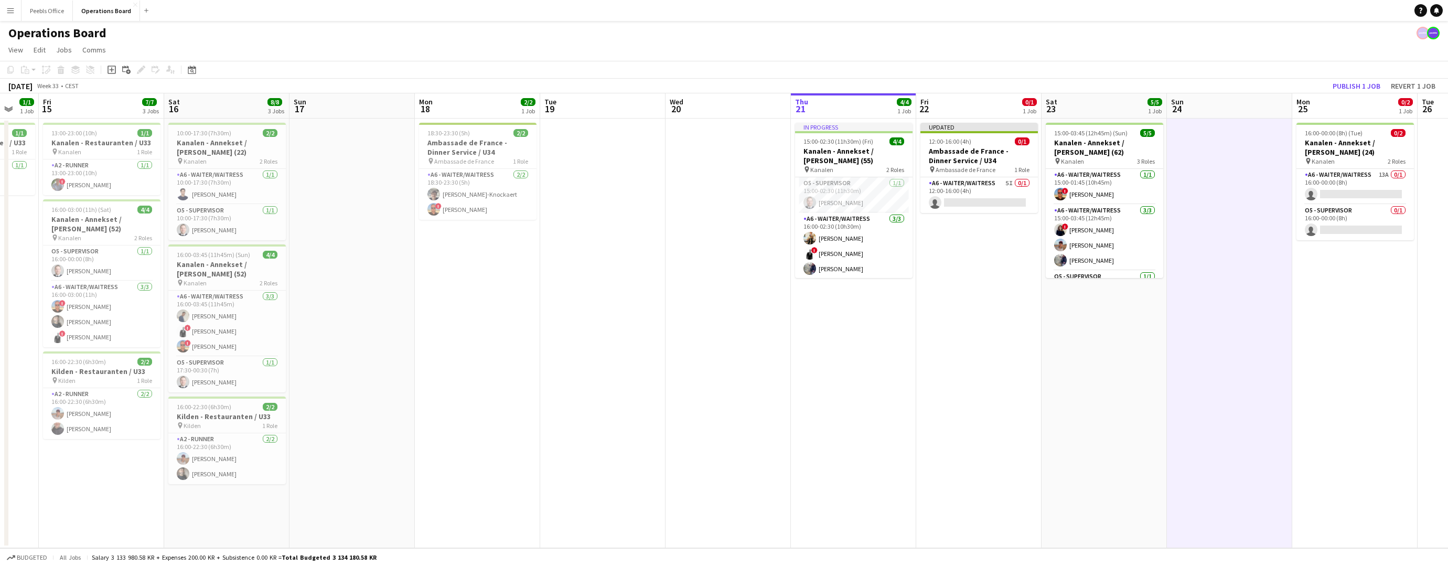
click at [1337, 78] on app-toolbar "Copy Paste Paste Command V Paste with crew Command Shift V Paste linked Job Del…" at bounding box center [724, 70] width 1448 height 18
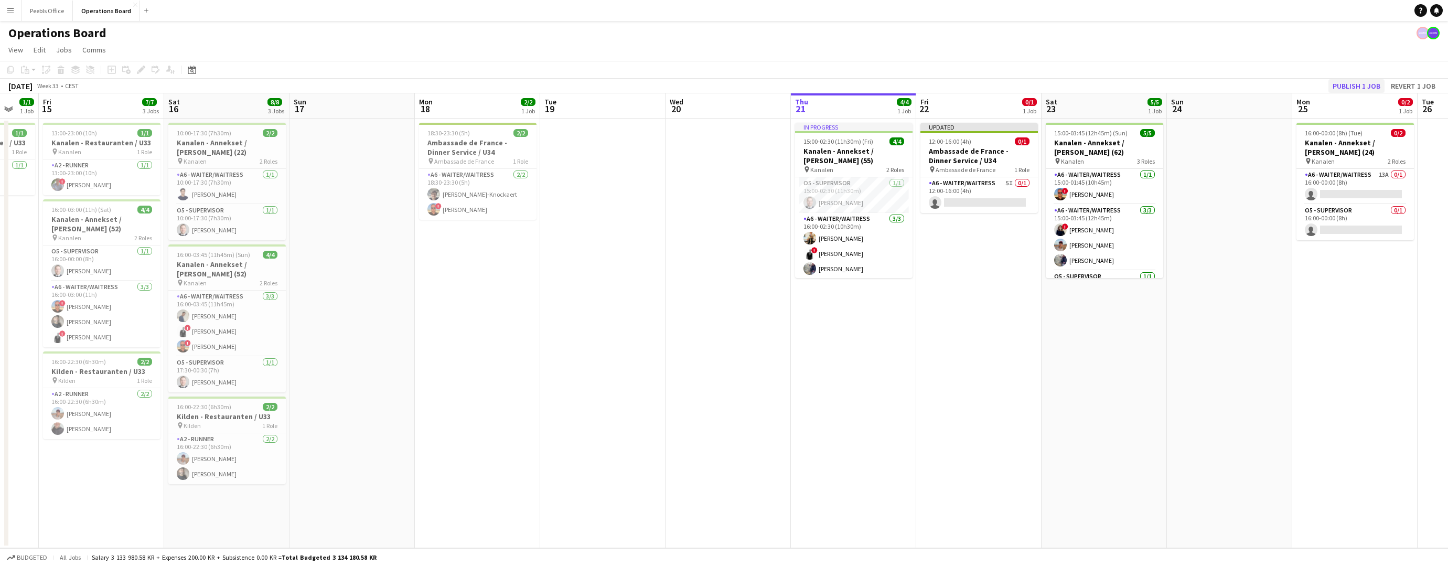
click at [1337, 80] on button "Publish 1 job" at bounding box center [1357, 86] width 56 height 14
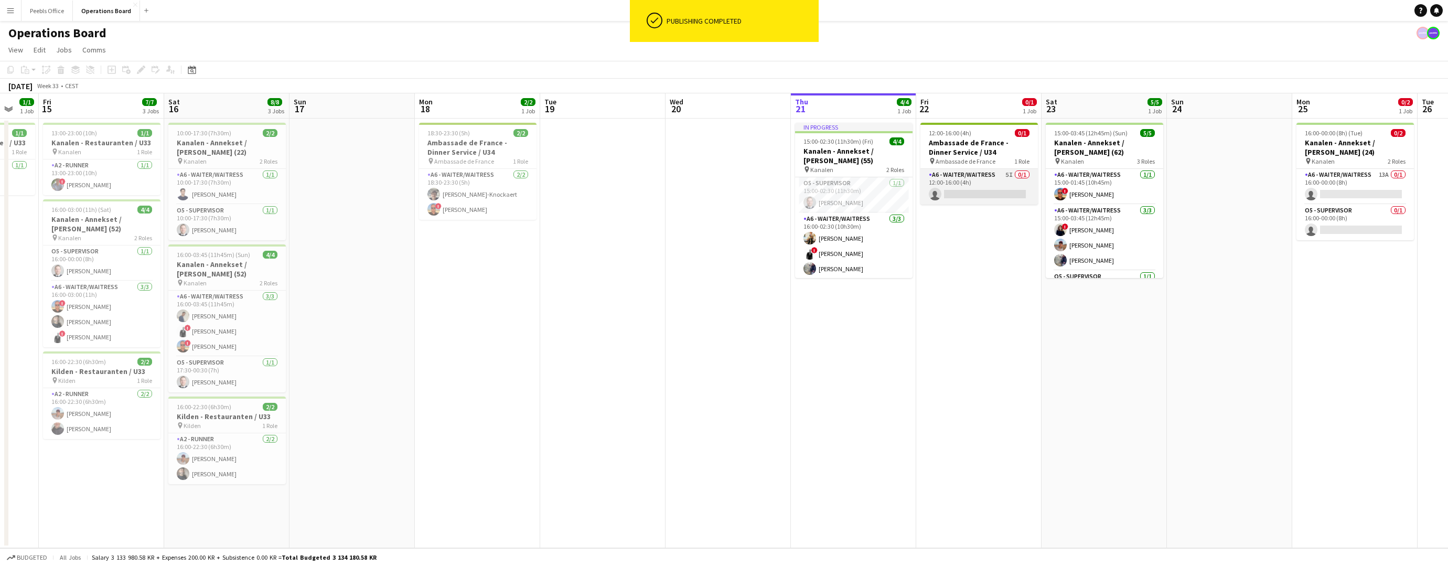
click at [956, 179] on app-card-role "A6 - WAITER/WAITRESS 5I 0/1 12:00-16:00 (4h) single-neutral-actions" at bounding box center [980, 187] width 118 height 36
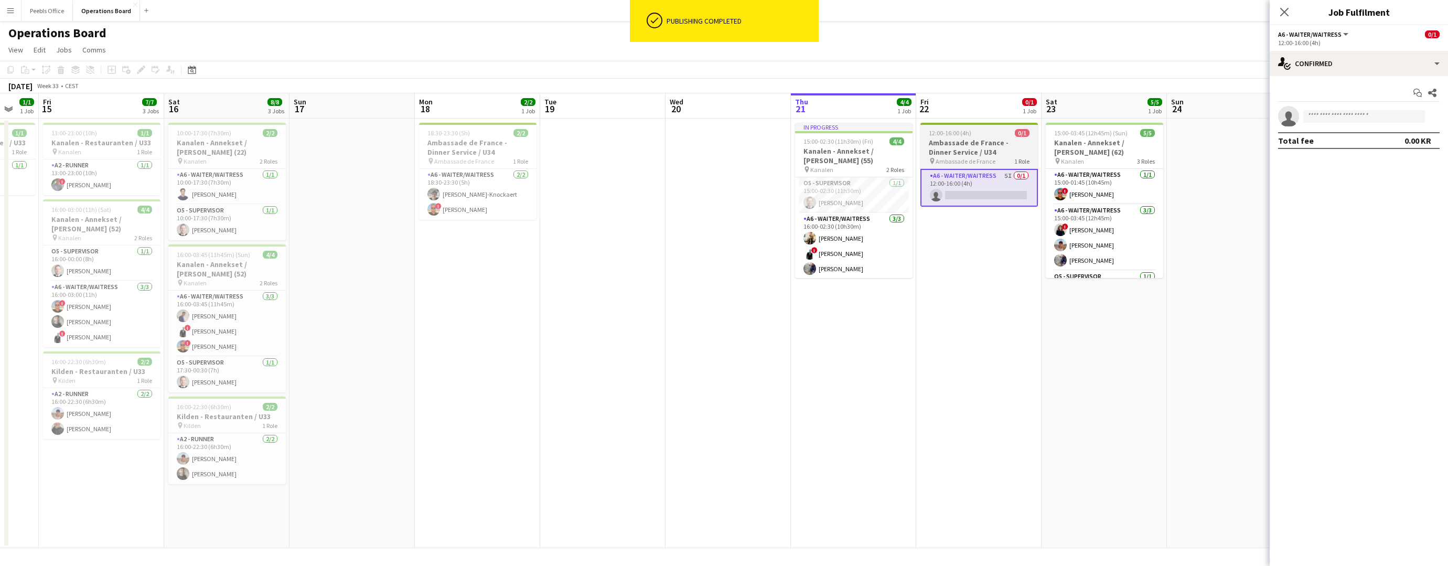
click at [961, 156] on h3 "Ambassade de France - Dinner Service / U34" at bounding box center [980, 147] width 118 height 19
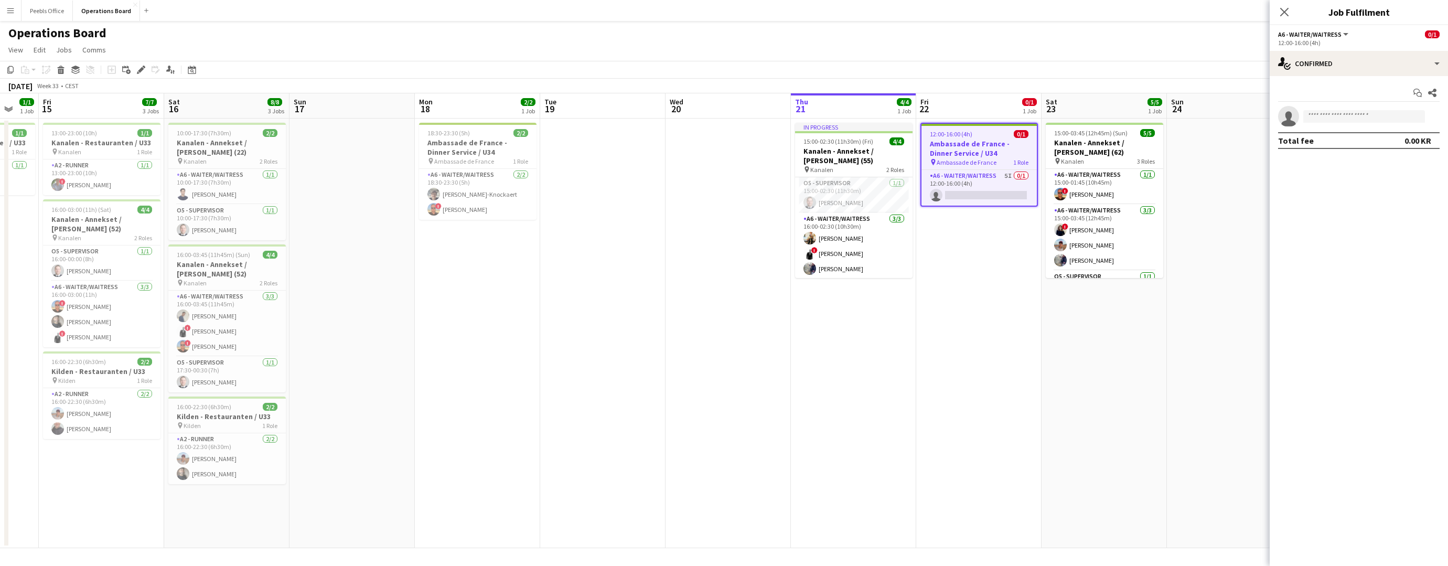
click at [954, 296] on app-date-cell "12:00-16:00 (4h) 0/1 Ambassade de France - Dinner Service / U34 pin Ambassade d…" at bounding box center [978, 334] width 125 height 430
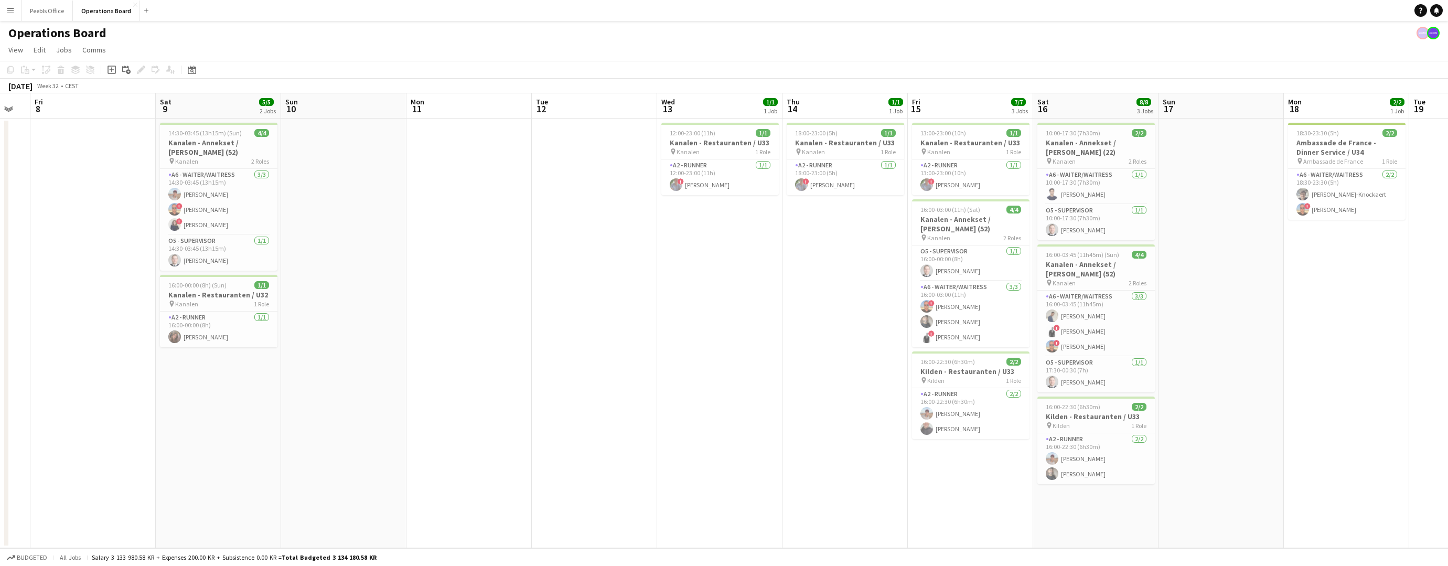
scroll to position [0, 264]
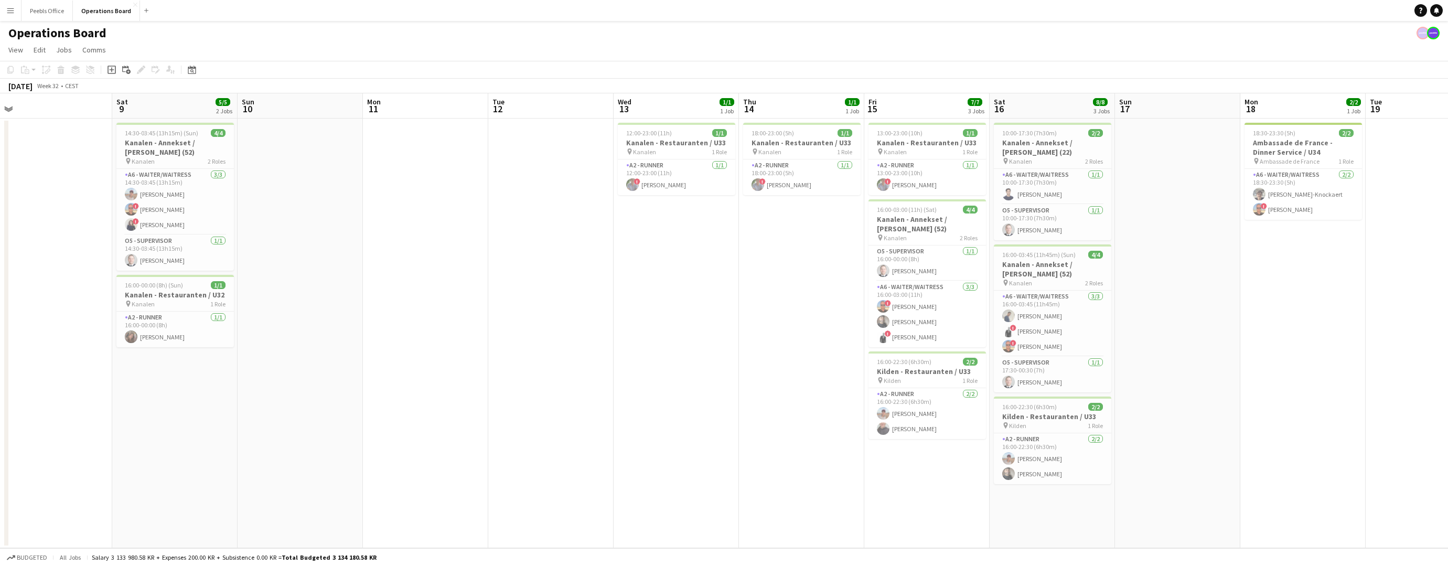
drag, startPoint x: 389, startPoint y: 365, endPoint x: 1339, endPoint y: 264, distance: 955.4
click at [1337, 264] on app-calendar-viewport "Wed 6 Thu 7 Fri 8 Sat 9 5/5 2 Jobs Sun 10 Mon 11 Tue 12 Wed 13 1/1 1 Job Thu 14…" at bounding box center [724, 320] width 1448 height 455
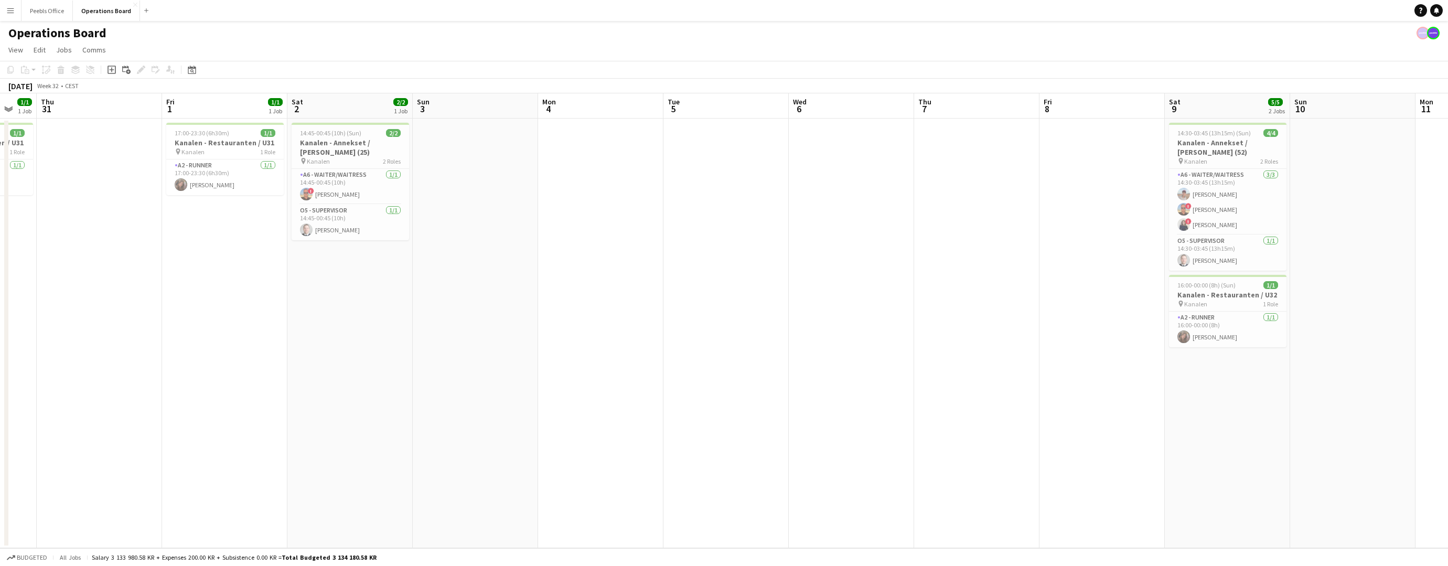
drag, startPoint x: 315, startPoint y: 433, endPoint x: 1245, endPoint y: 308, distance: 937.9
click at [1245, 308] on app-calendar-viewport "Tue 29 1/1 1 Job Wed 30 1/1 1 Job Thu 31 Fri 1 1/1 1 Job Sat 2 2/2 1 Job Sun 3 …" at bounding box center [724, 320] width 1448 height 455
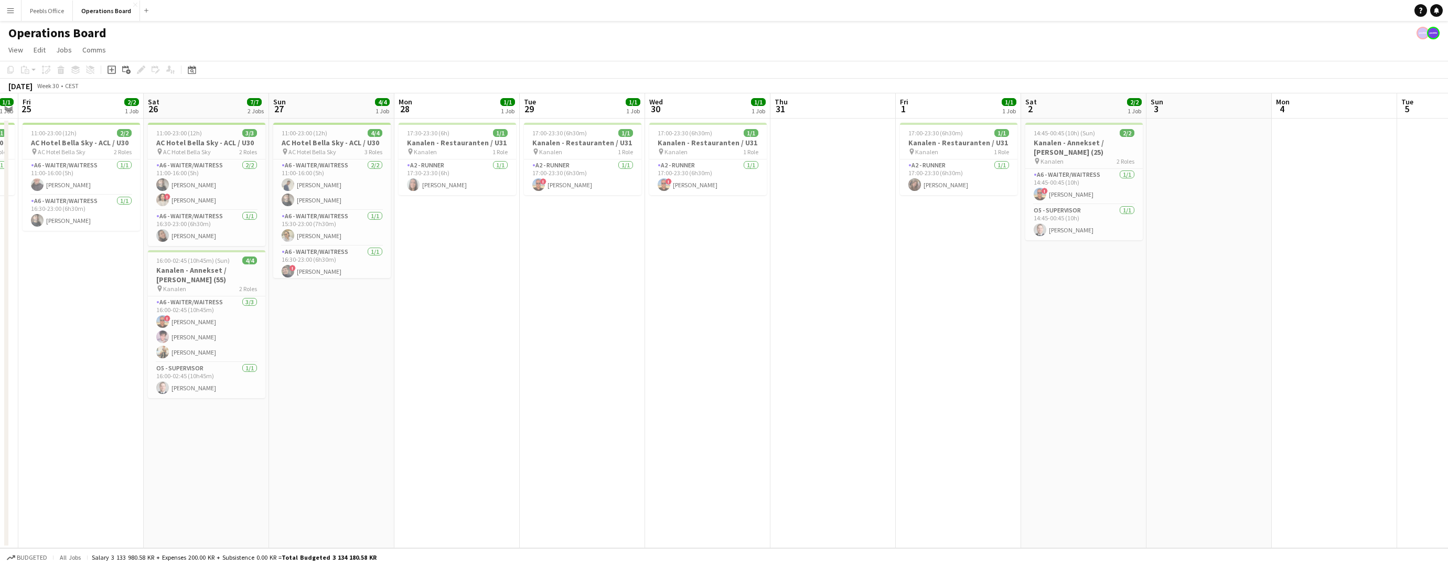
scroll to position [0, 297]
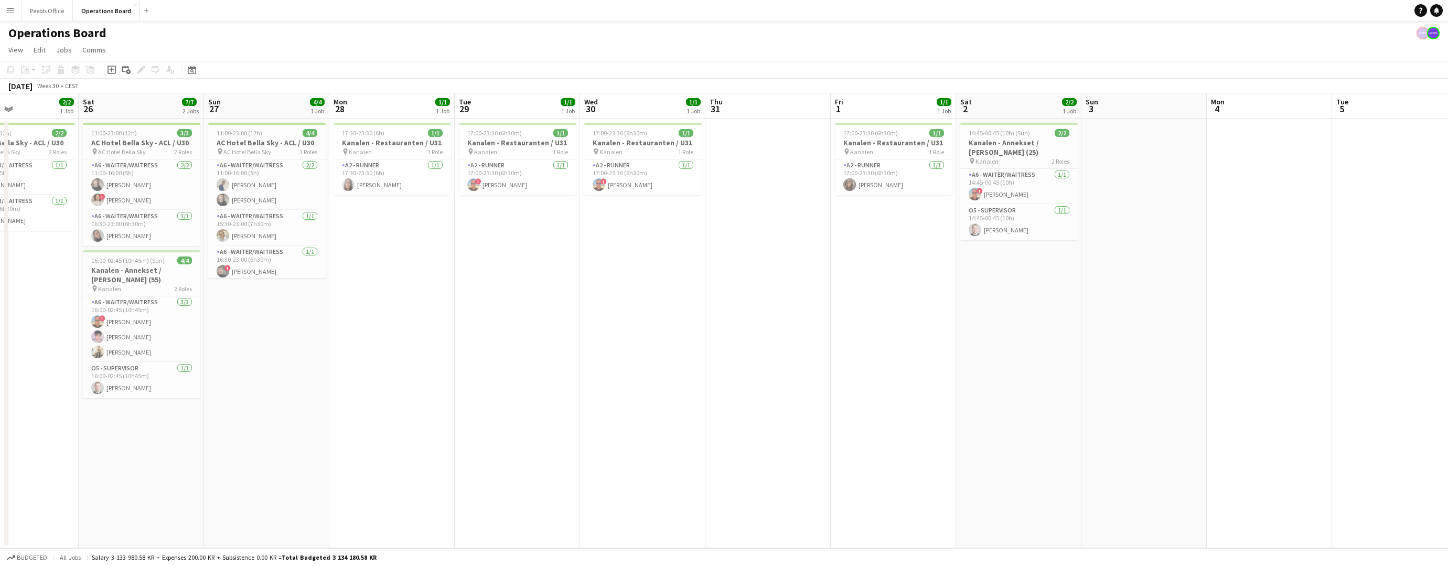
drag, startPoint x: 210, startPoint y: 400, endPoint x: 1003, endPoint y: 349, distance: 793.7
click at [1003, 349] on app-calendar-viewport "Wed 23 1/1 1 Job Thu 24 1/1 1 Job Fri 25 2/2 1 Job Sat 26 7/7 2 Jobs Sun 27 4/4…" at bounding box center [724, 320] width 1448 height 455
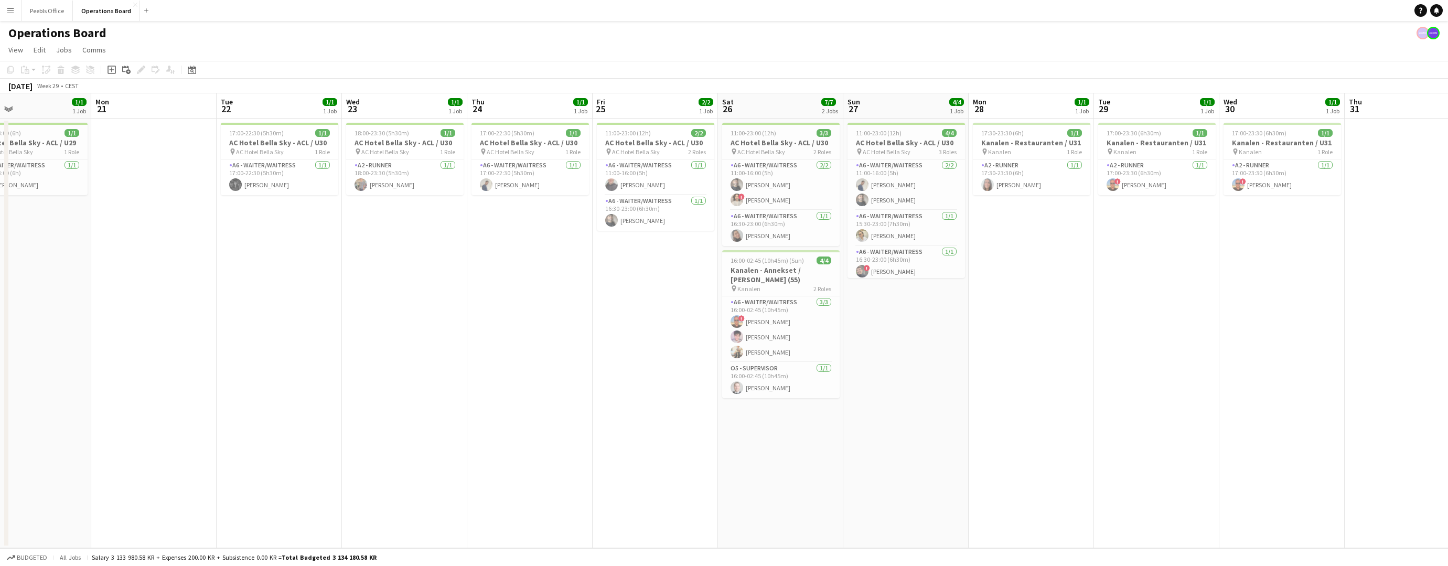
scroll to position [0, 284]
drag, startPoint x: 285, startPoint y: 415, endPoint x: 800, endPoint y: 376, distance: 516.7
click at [800, 376] on app-calendar-viewport "Fri 18 Sat 19 2/2 2 Jobs Sun 20 1/1 1 Job Mon 21 Tue 22 1/1 1 Job Wed 23 1/1 1 …" at bounding box center [724, 320] width 1448 height 455
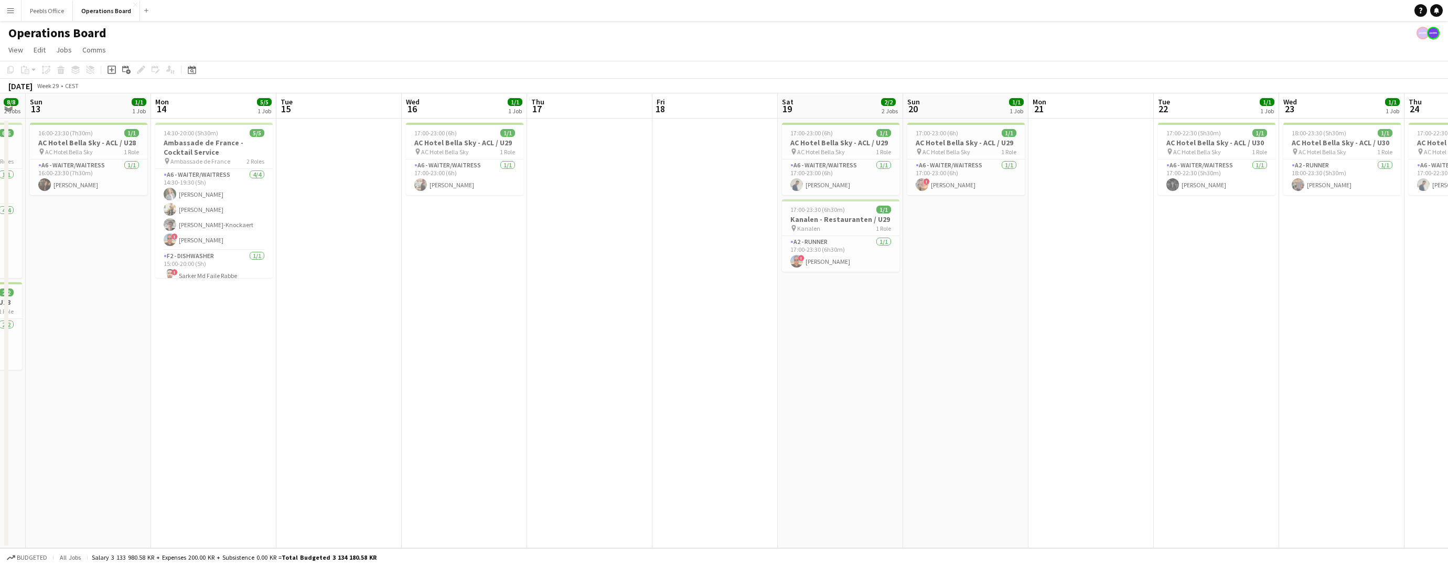
drag, startPoint x: 474, startPoint y: 385, endPoint x: 1214, endPoint y: 339, distance: 741.1
click at [1214, 339] on app-calendar-viewport "Sat 12 8/8 2 Jobs Sun 13 1/1 1 Job Mon 14 5/5 1 Job Tue 15 Wed 16 1/1 1 Job Thu…" at bounding box center [724, 320] width 1448 height 455
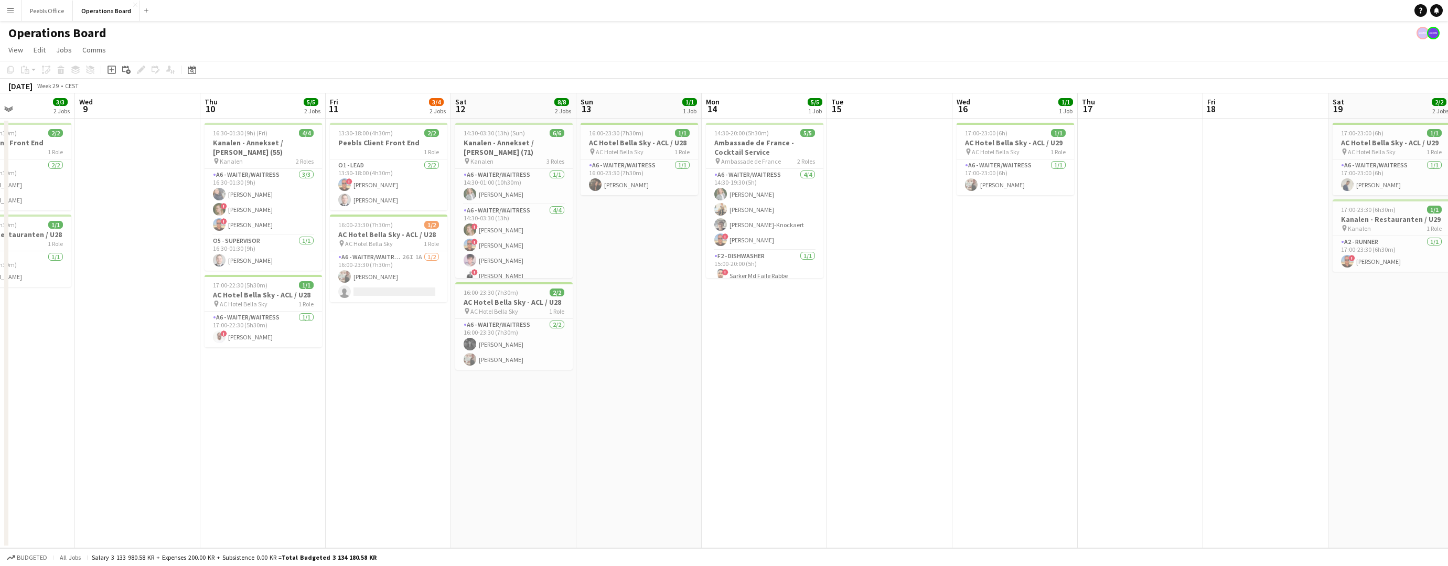
scroll to position [0, 255]
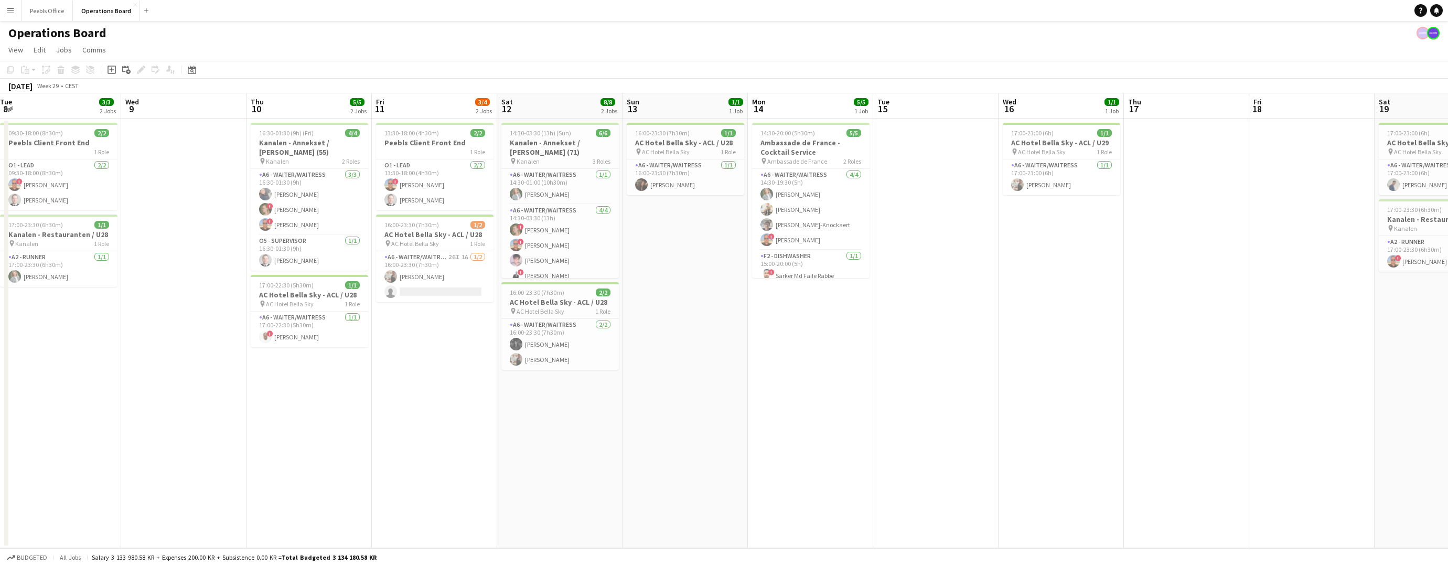
drag, startPoint x: 321, startPoint y: 391, endPoint x: 1115, endPoint y: 344, distance: 795.2
click at [1115, 344] on app-calendar-viewport "Sun 6 Mon 7 2/2 1 Job Tue 8 3/3 2 Jobs Wed 9 Thu 10 5/5 2 Jobs Fri 11 3/4 2 Job…" at bounding box center [724, 320] width 1448 height 455
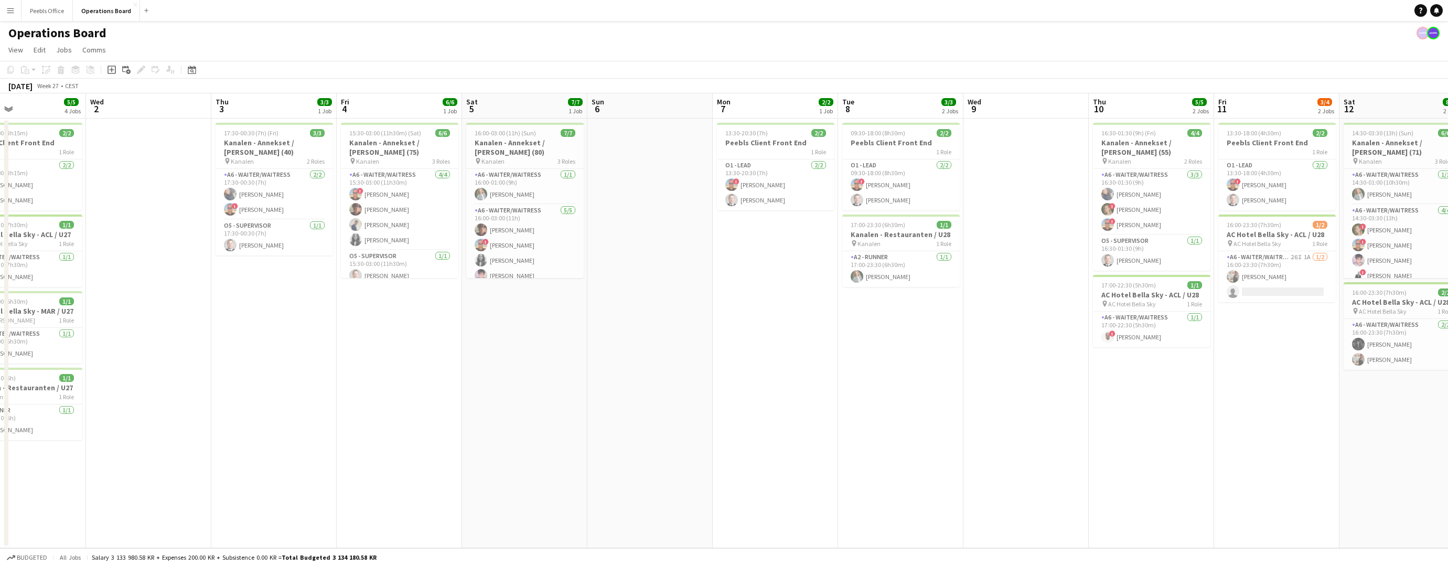
scroll to position [0, 288]
drag, startPoint x: 348, startPoint y: 392, endPoint x: 1192, endPoint y: 325, distance: 847.2
click at [1192, 325] on app-calendar-viewport "Sun 29 Mon 30 3/3 1 Job Tue 1 5/5 4 Jobs Wed 2 Thu 3 3/3 1 Job Fri 4 6/6 1 Job …" at bounding box center [724, 320] width 1448 height 455
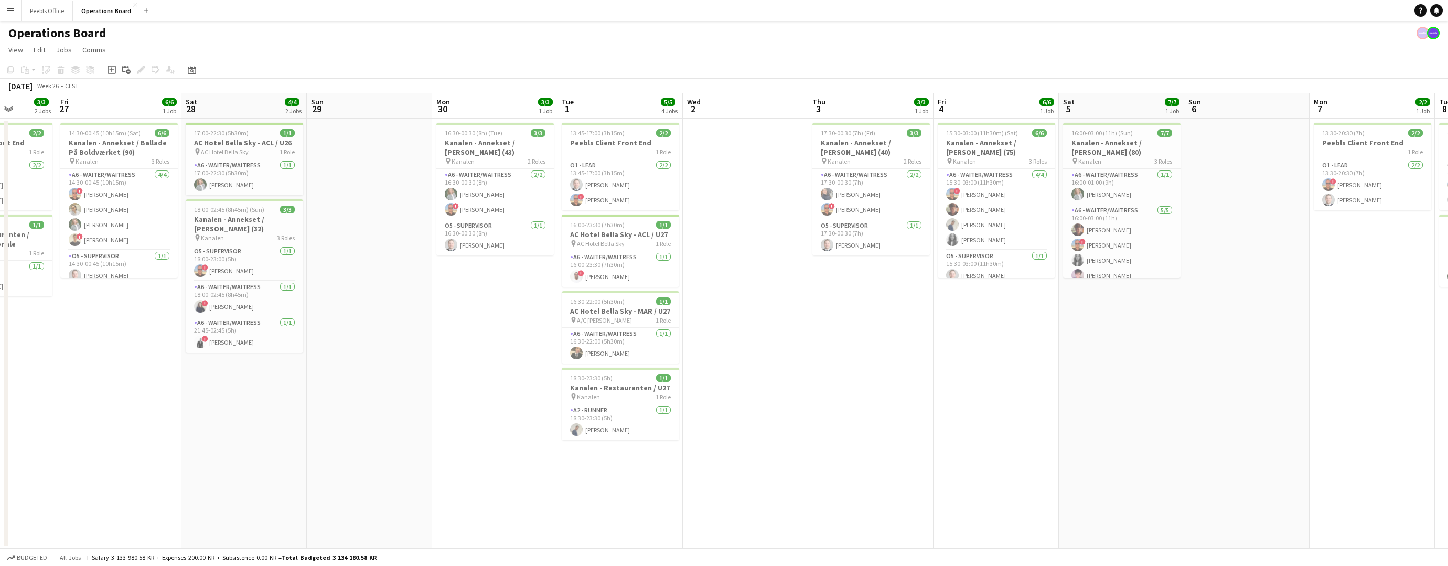
scroll to position [0, 278]
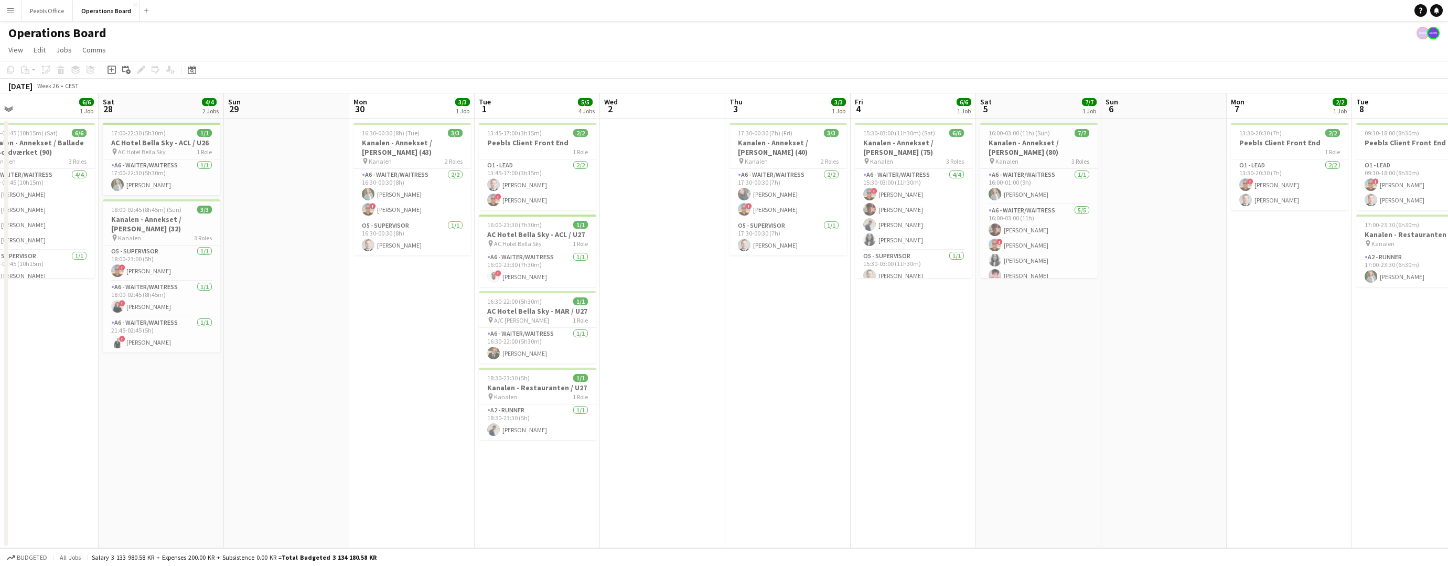
drag, startPoint x: 370, startPoint y: 359, endPoint x: 882, endPoint y: 315, distance: 513.9
click at [882, 315] on app-calendar-viewport "Wed 25 4/4 2 Jobs Thu 26 3/3 2 Jobs Fri 27 6/6 1 Job Sat 28 4/4 2 Jobs Sun 29 M…" at bounding box center [724, 320] width 1448 height 455
click at [1048, 253] on app-card-role "A6 - WAITER/WAITRESS 5/5 16:00-03:00 (11h) Adam Høier ! Patrick Dolan Laura Tot…" at bounding box center [1039, 253] width 118 height 97
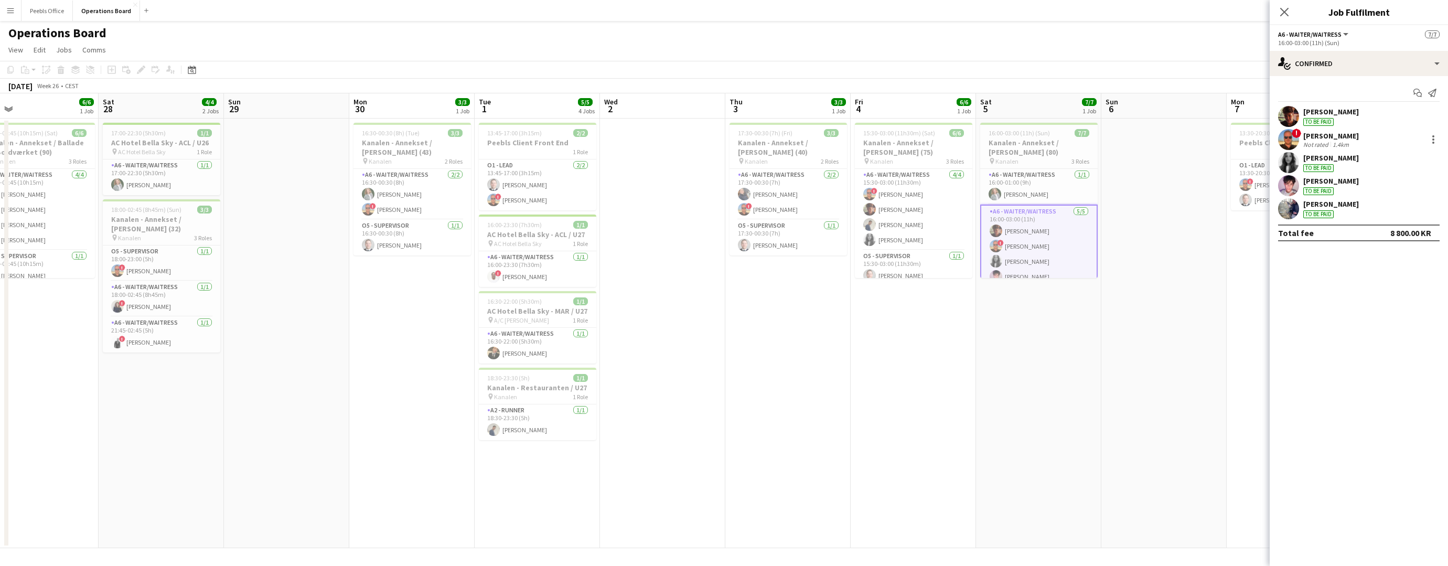
click at [1317, 179] on div "[PERSON_NAME]" at bounding box center [1332, 180] width 56 height 9
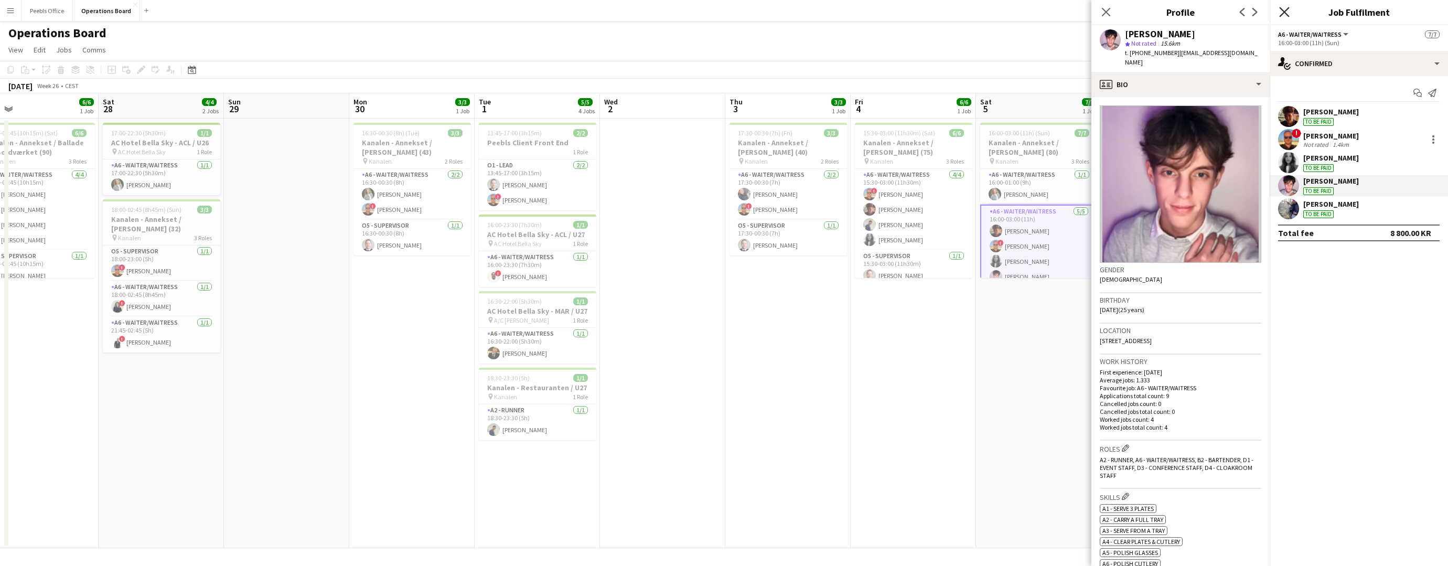
click at [1289, 8] on icon at bounding box center [1284, 12] width 10 height 10
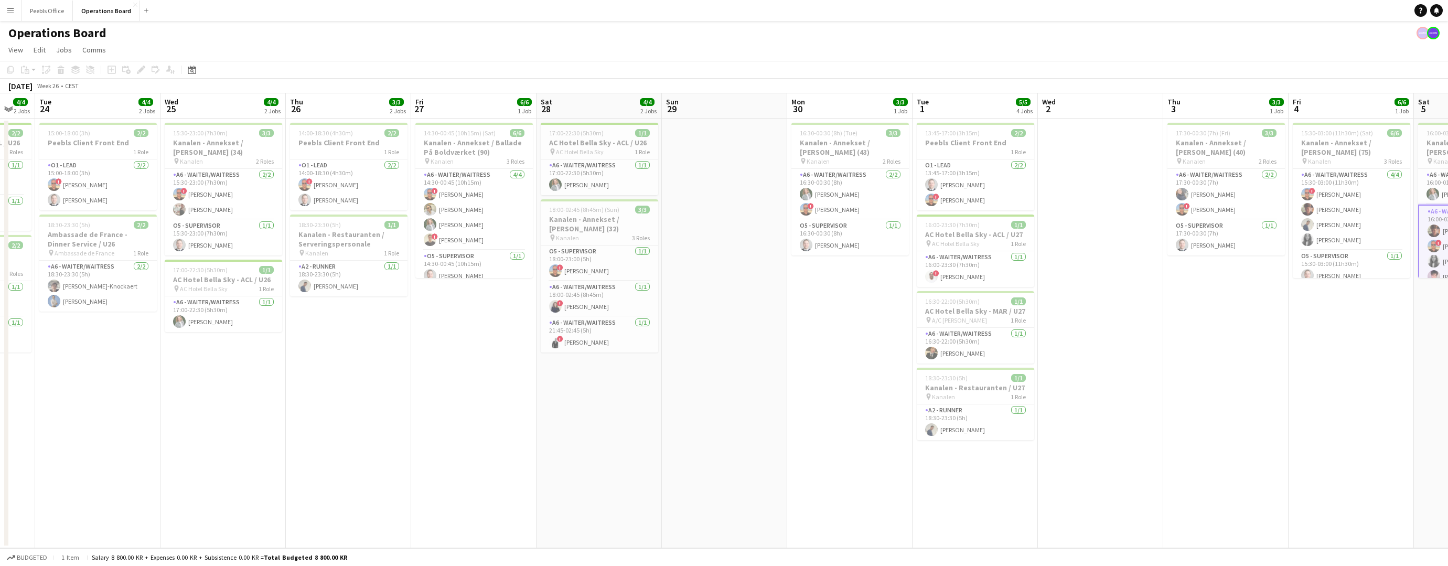
scroll to position [0, 215]
drag, startPoint x: 366, startPoint y: 388, endPoint x: 804, endPoint y: 374, distance: 438.8
click at [804, 374] on app-calendar-viewport "Sun 22 1/1 1 Job Mon 23 4/4 2 Jobs Tue 24 4/4 2 Jobs Wed 25 4/4 2 Jobs Thu 26 3…" at bounding box center [724, 320] width 1448 height 455
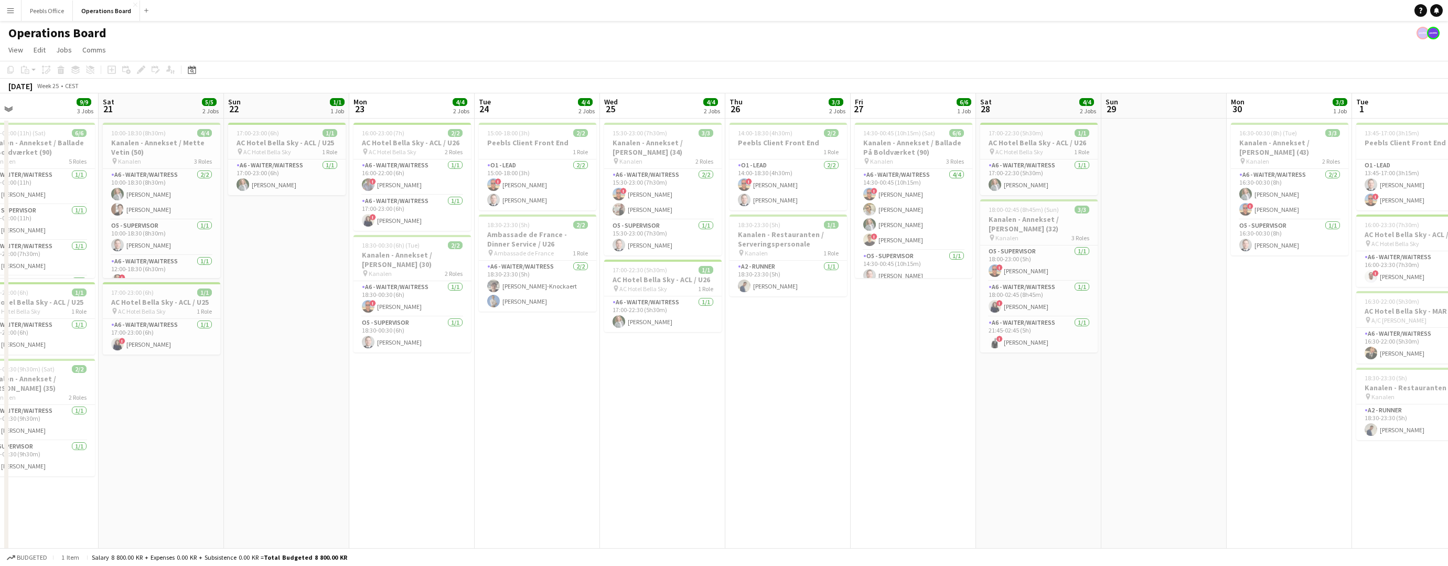
drag, startPoint x: 364, startPoint y: 456, endPoint x: 817, endPoint y: 455, distance: 453.8
click at [817, 455] on app-calendar-viewport "Wed 18 Thu 19 12/12 5 Jobs Fri 20 9/9 3 Jobs Sat 21 5/5 2 Jobs Sun 22 1/1 1 Job…" at bounding box center [724, 396] width 1448 height 607
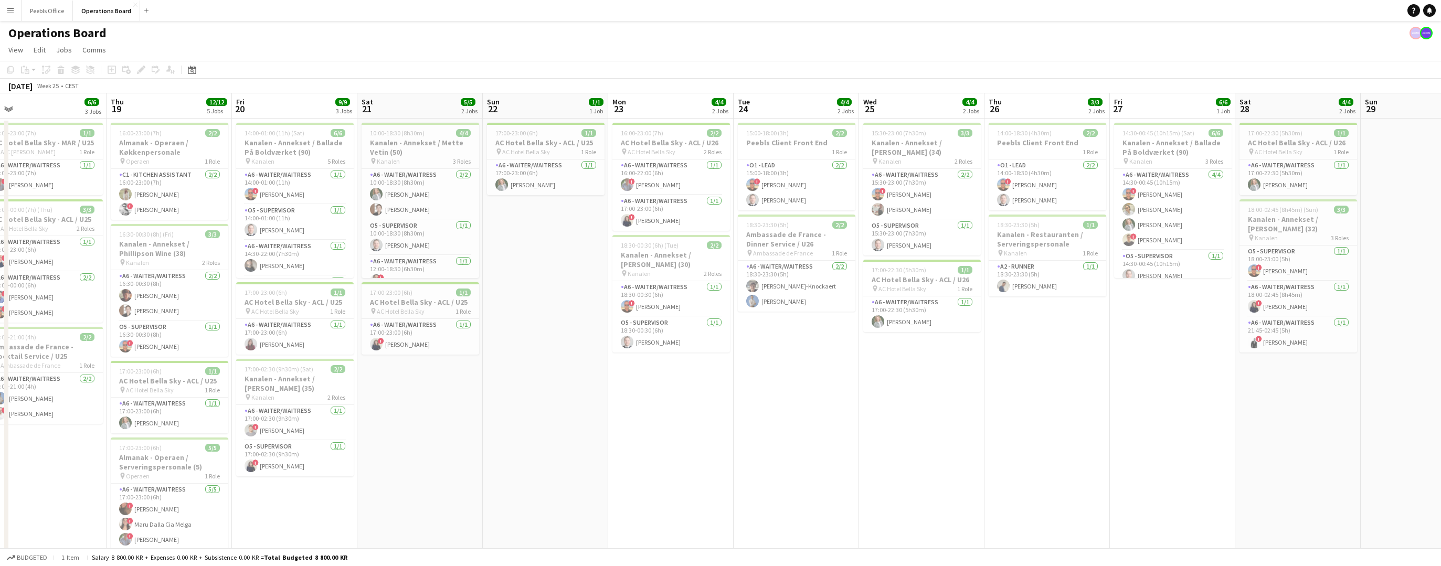
scroll to position [0, 270]
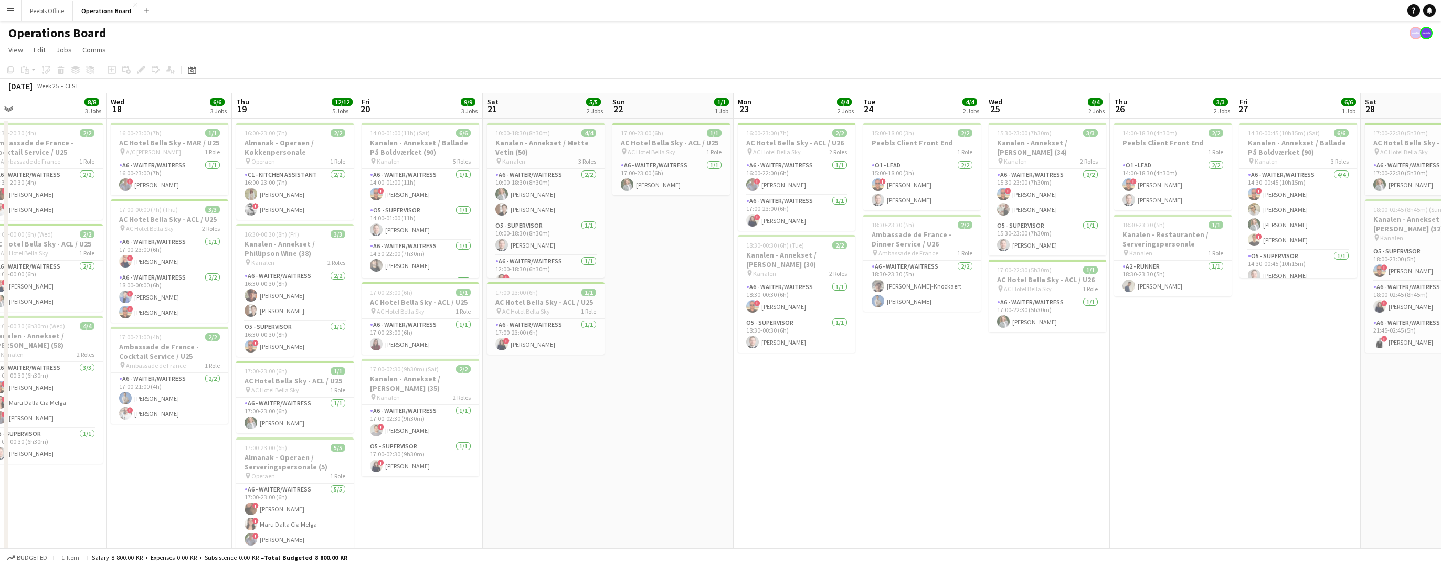
drag, startPoint x: 503, startPoint y: 461, endPoint x: 872, endPoint y: 456, distance: 369.3
click at [872, 456] on app-calendar-viewport "Sun 15 1/1 1 Job Mon 16 3/3 1 Job Tue 17 8/8 3 Jobs Wed 18 6/6 3 Jobs Thu 19 12…" at bounding box center [720, 396] width 1441 height 607
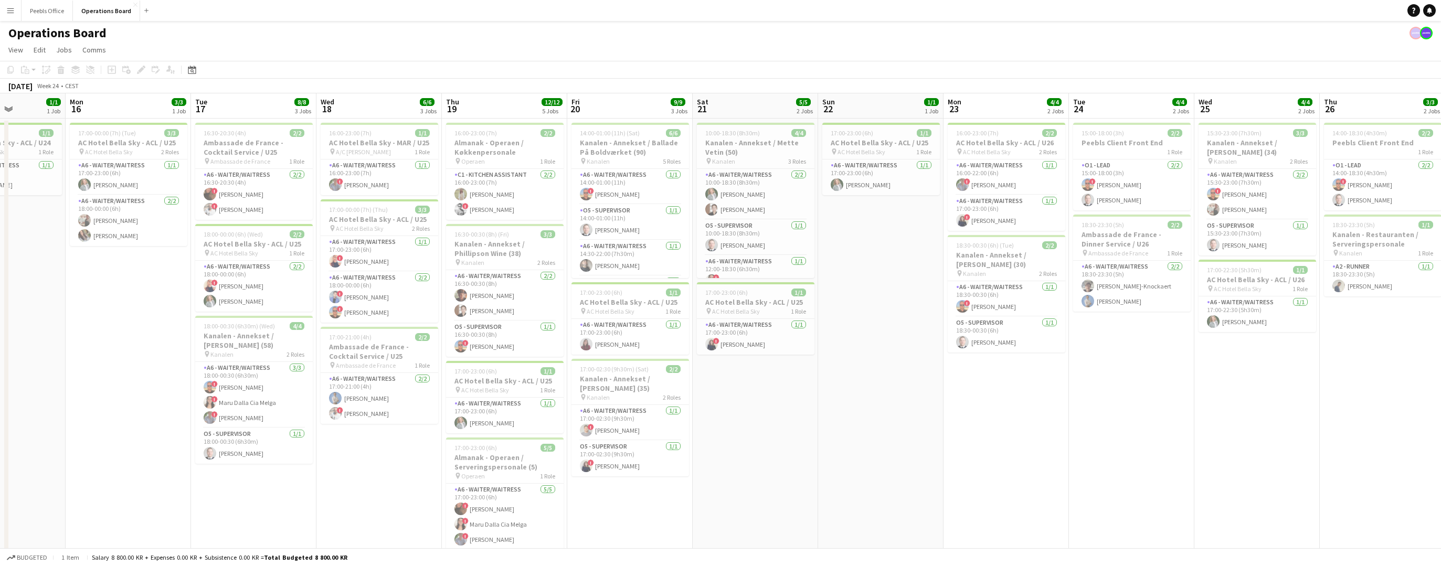
scroll to position [0, 294]
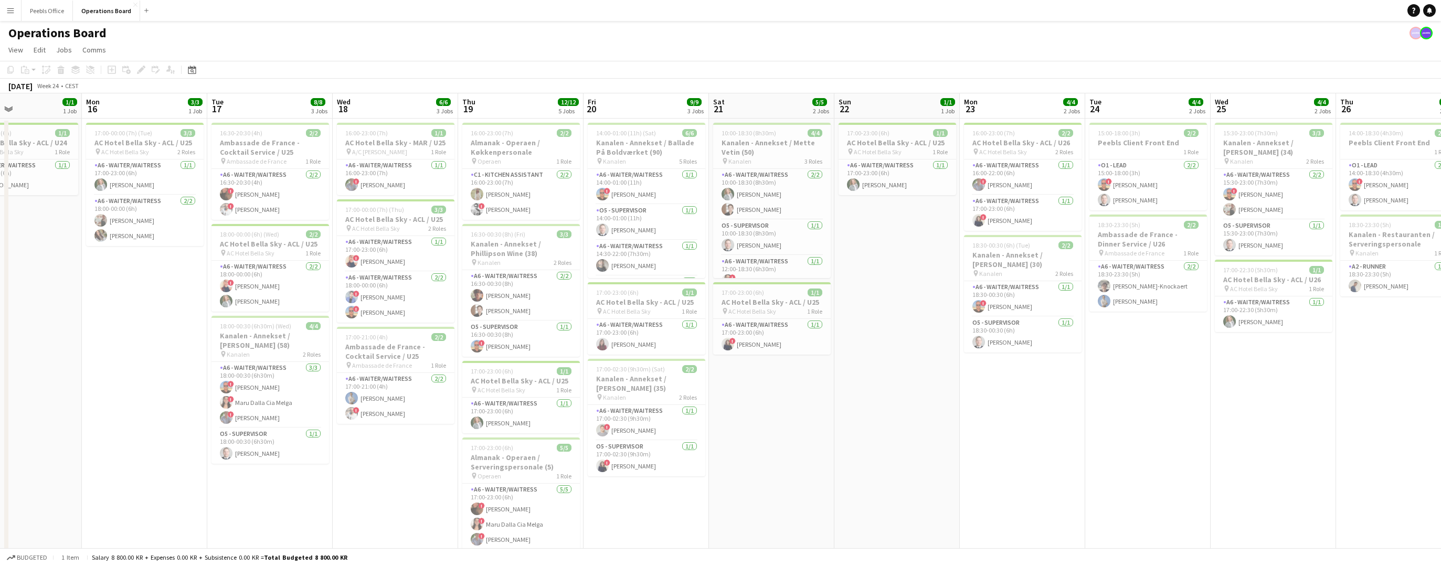
drag, startPoint x: 441, startPoint y: 483, endPoint x: 667, endPoint y: 475, distance: 226.2
click at [667, 475] on app-calendar-viewport "Fri 13 Sat 14 8/8 3 Jobs Sun 15 1/1 1 Job Mon 16 3/3 1 Job Tue 17 8/8 3 Jobs We…" at bounding box center [720, 396] width 1441 height 607
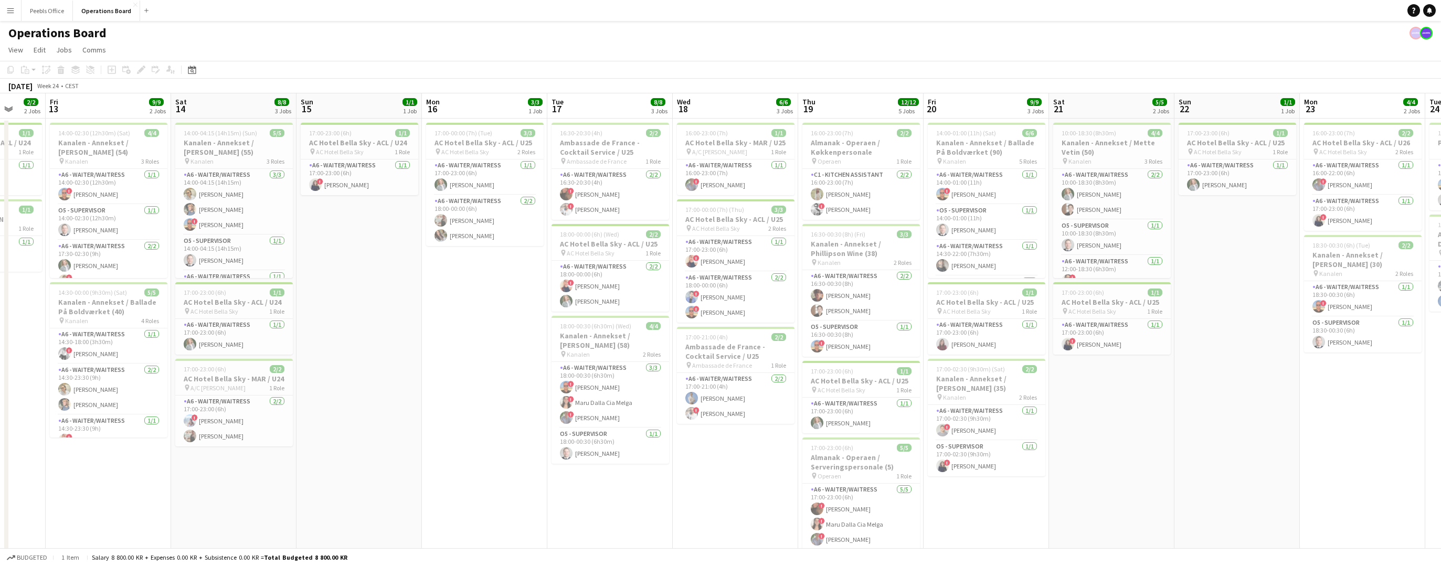
scroll to position [0, 301]
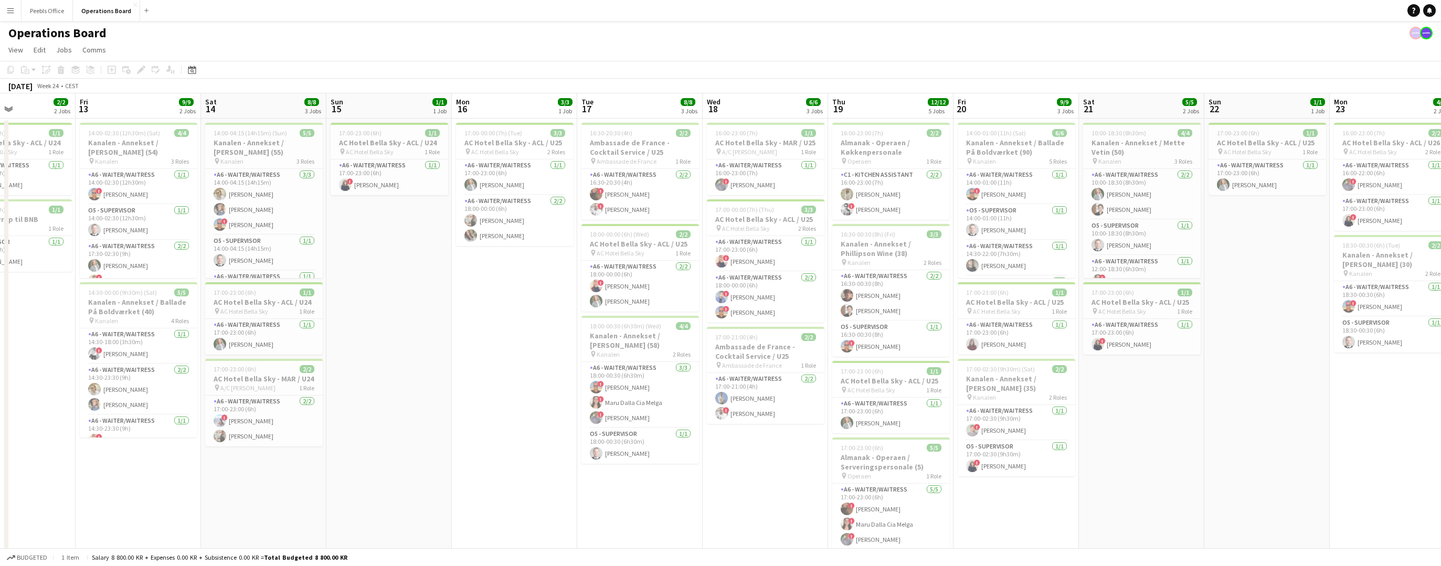
drag, startPoint x: 404, startPoint y: 477, endPoint x: 774, endPoint y: 464, distance: 370.1
click at [774, 464] on app-calendar-viewport "Tue 10 1/1 1 Job Wed 11 3/3 1 Job Thu 12 2/2 2 Jobs Fri 13 9/9 2 Jobs Sat 14 8/…" at bounding box center [720, 396] width 1441 height 607
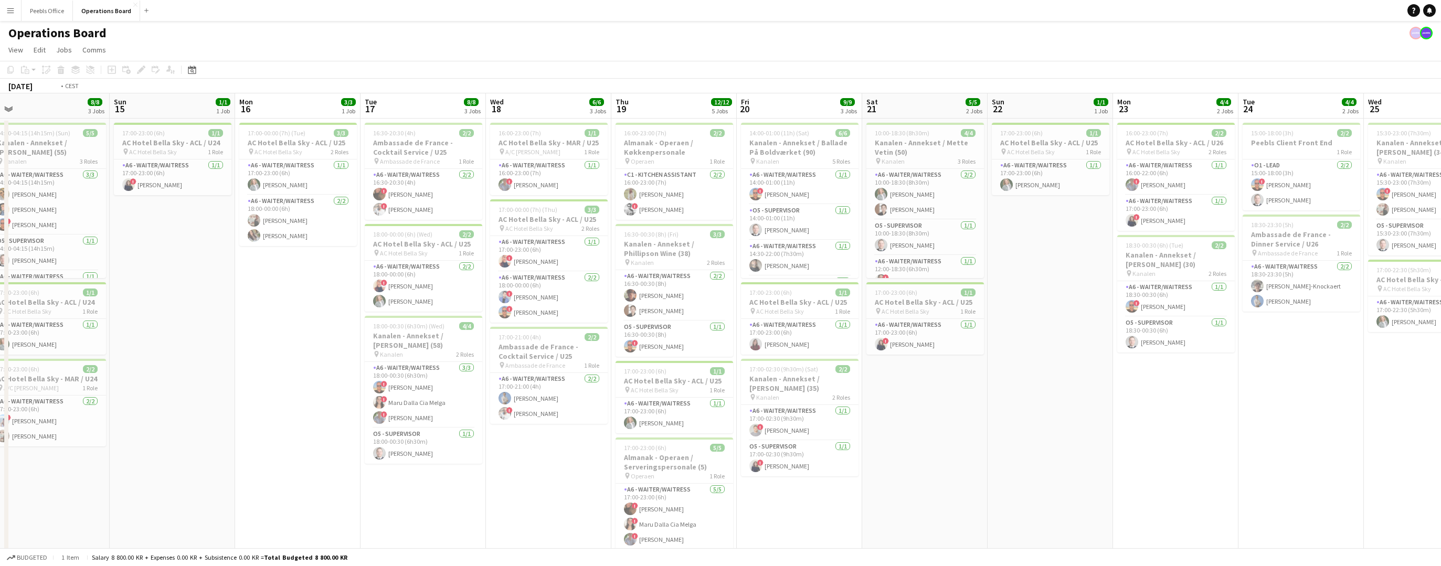
drag, startPoint x: 1233, startPoint y: 448, endPoint x: 0, endPoint y: 489, distance: 1234.0
click at [0, 489] on app-calendar-viewport "Tue 10 1/1 1 Job Wed 11 3/3 1 Job Thu 12 2/2 2 Jobs Fri 13 9/9 2 Jobs Sat 14 8/…" at bounding box center [720, 396] width 1441 height 607
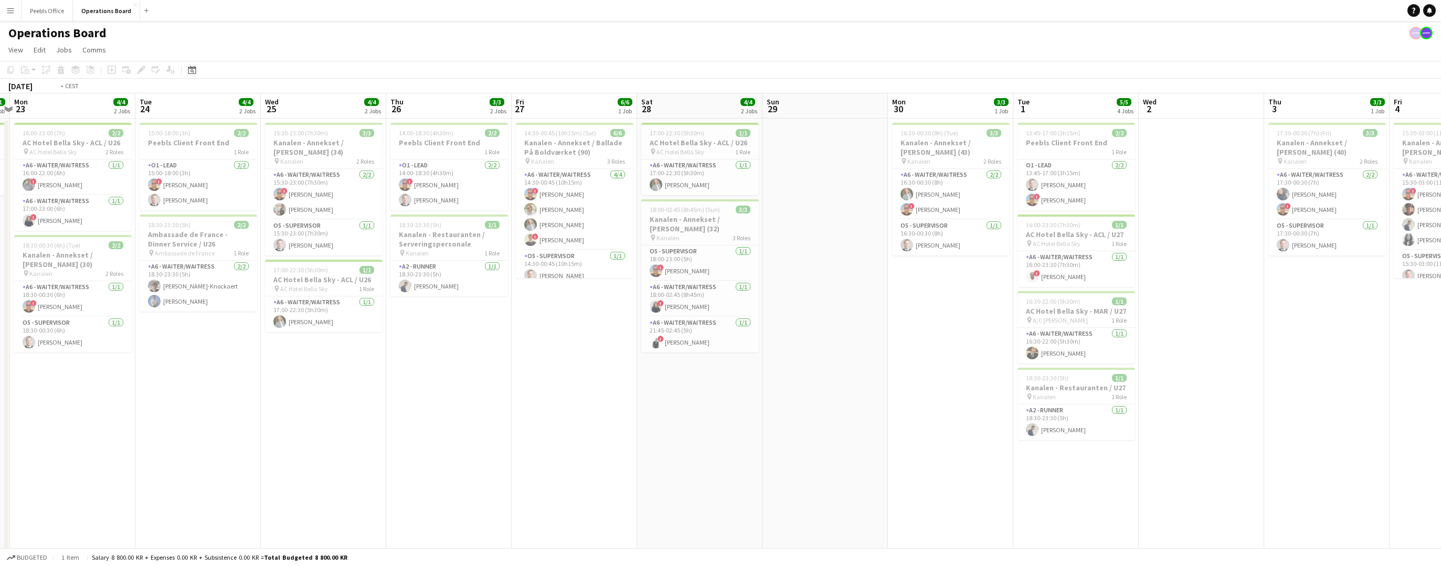
drag, startPoint x: 1054, startPoint y: 447, endPoint x: 0, endPoint y: 499, distance: 1055.8
click at [0, 499] on app-calendar-viewport "Fri 20 9/9 3 Jobs Sat 21 5/5 2 Jobs Sun 22 1/1 1 Job Mon 23 4/4 2 Jobs Tue 24 4…" at bounding box center [720, 396] width 1441 height 607
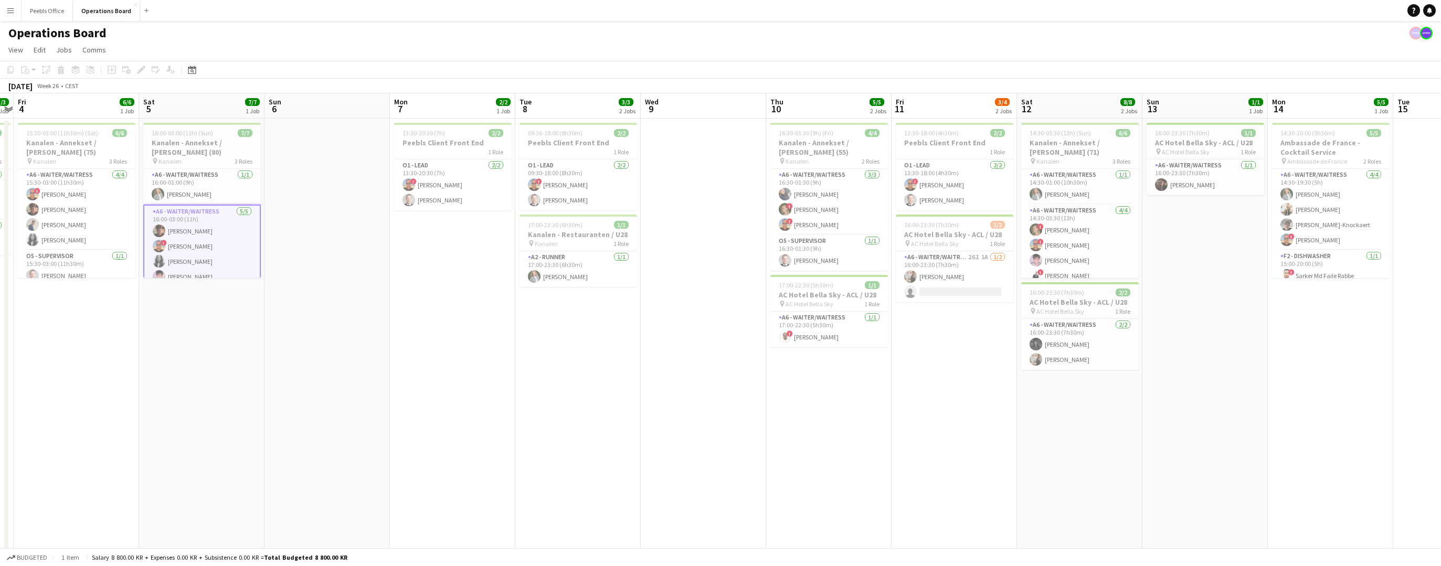
drag, startPoint x: 1062, startPoint y: 449, endPoint x: 65, endPoint y: 515, distance: 998.9
click at [65, 515] on app-calendar-viewport "Tue 1 5/5 4 Jobs Wed 2 Thu 3 3/3 1 Job Fri 4 6/6 1 Job Sat 5 7/7 1 Job Sun 6 Mo…" at bounding box center [720, 396] width 1441 height 607
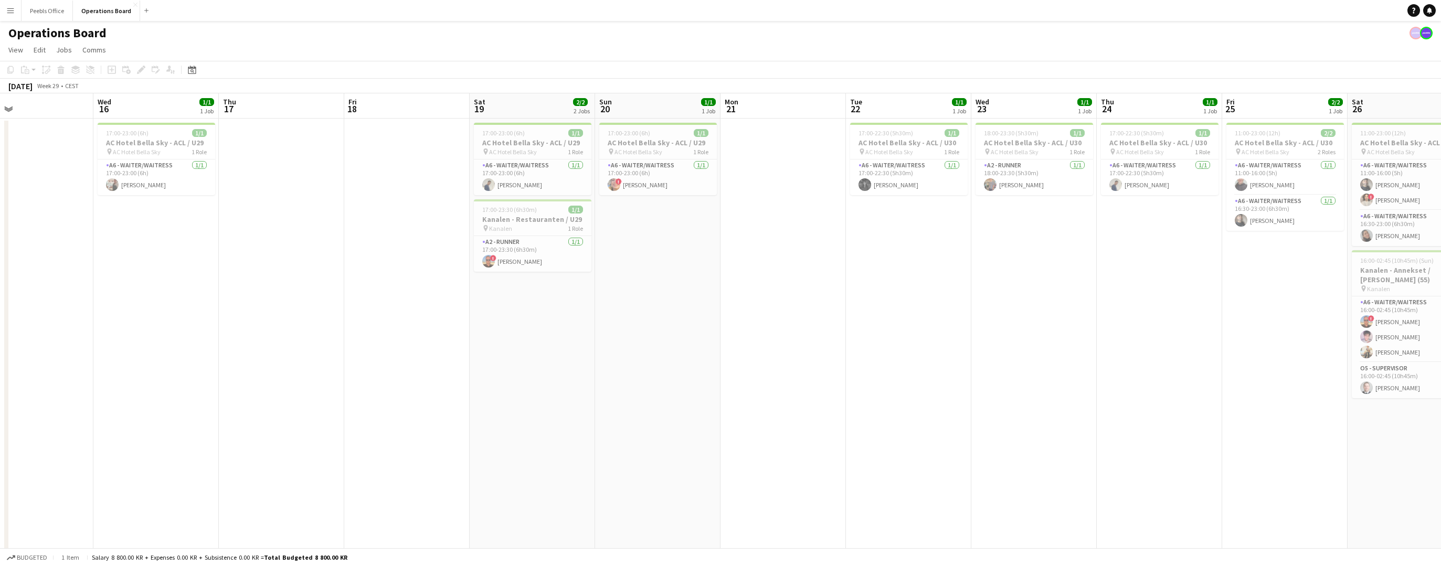
drag, startPoint x: 1059, startPoint y: 457, endPoint x: 25, endPoint y: 524, distance: 1035.6
click at [0, 525] on app-calendar-viewport "Sat 12 8/8 2 Jobs Sun 13 1/1 1 Job Mon 14 5/5 1 Job Tue 15 Wed 16 1/1 1 Job Thu…" at bounding box center [720, 396] width 1441 height 607
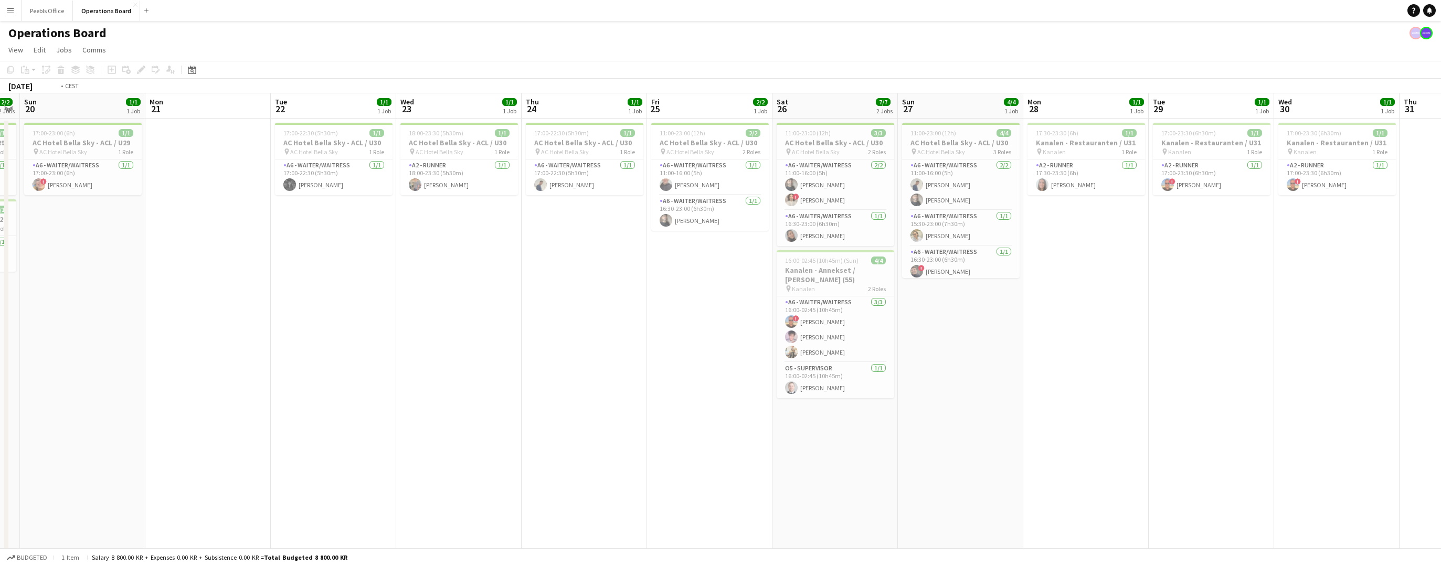
drag, startPoint x: 1089, startPoint y: 451, endPoint x: 88, endPoint y: 485, distance: 1001.5
click at [88, 485] on app-calendar-viewport "Wed 16 1/1 1 Job Thu 17 Fri 18 Sat 19 2/2 2 Jobs Sun 20 1/1 1 Job Mon 21 Tue 22…" at bounding box center [720, 396] width 1441 height 607
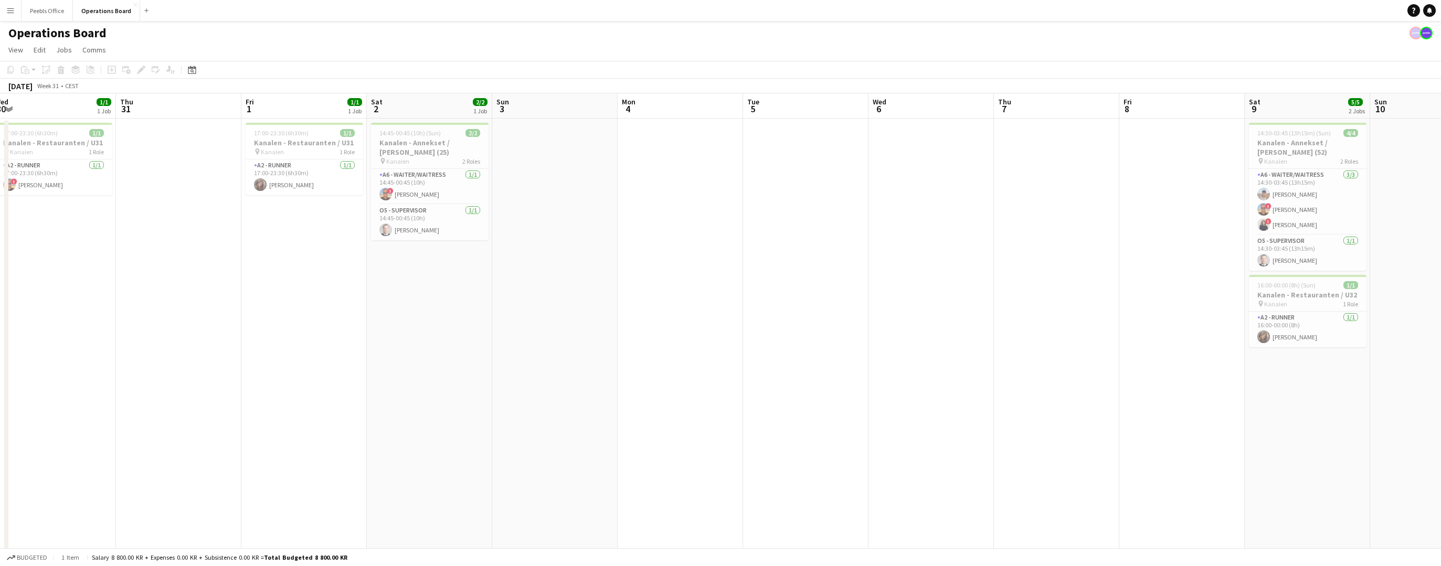
drag, startPoint x: 1153, startPoint y: 424, endPoint x: 27, endPoint y: 482, distance: 1126.7
click at [27, 482] on app-calendar-viewport "Sun 27 4/4 1 Job Mon 28 1/1 1 Job Tue 29 1/1 1 Job Wed 30 1/1 1 Job Thu 31 Fri …" at bounding box center [720, 396] width 1441 height 607
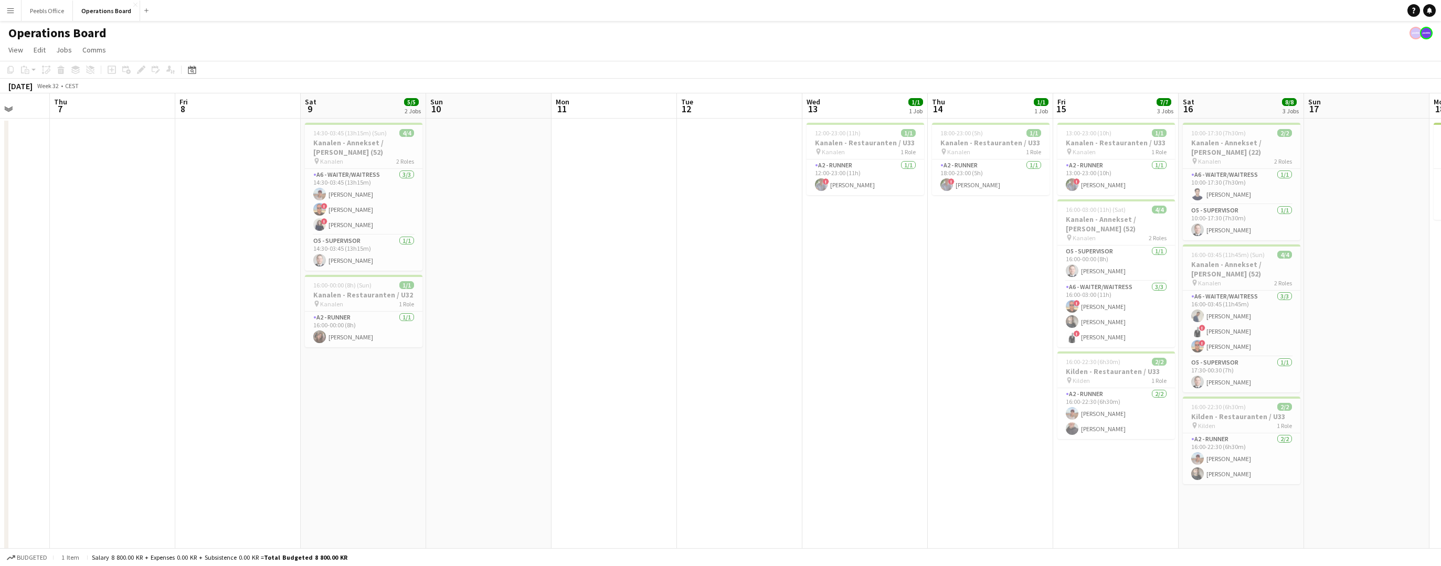
drag, startPoint x: 919, startPoint y: 453, endPoint x: 197, endPoint y: 486, distance: 722.6
click at [197, 486] on app-calendar-viewport "Sun 3 Mon 4 Tue 5 Wed 6 Thu 7 Fri 8 Sat 9 5/5 2 Jobs Sun 10 Mon 11 Tue 12 Wed 1…" at bounding box center [720, 396] width 1441 height 607
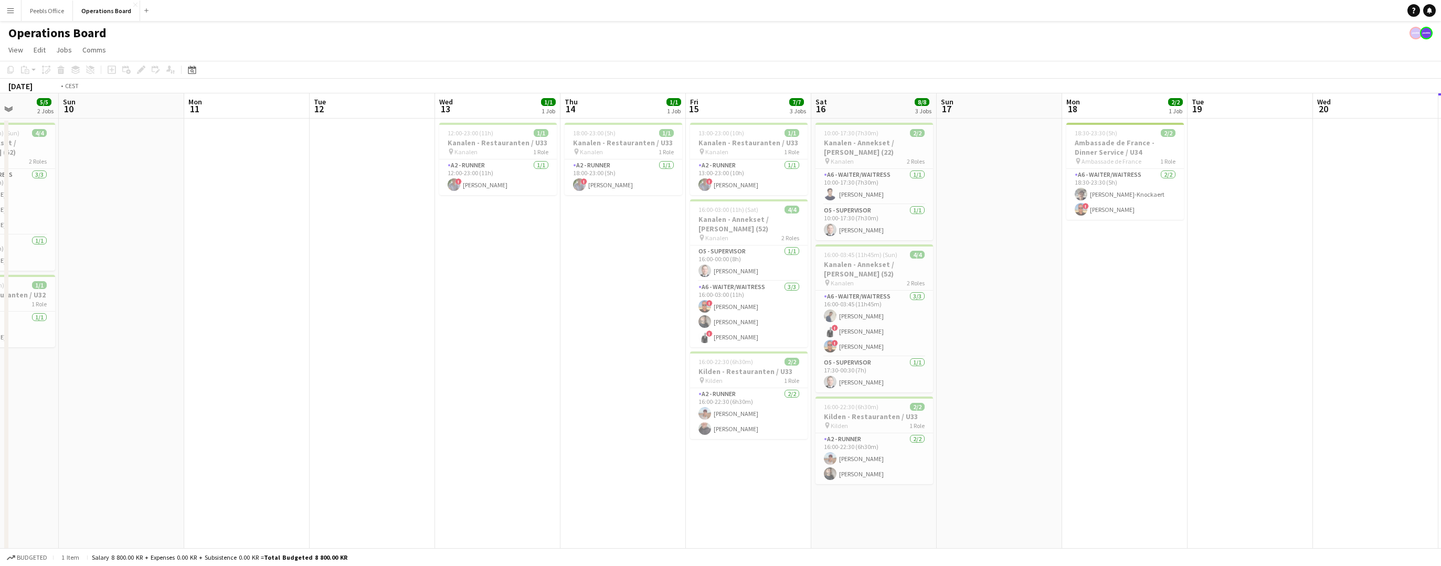
drag, startPoint x: 1097, startPoint y: 445, endPoint x: 377, endPoint y: 470, distance: 720.7
click at [377, 470] on app-calendar-viewport "Wed 6 Thu 7 Fri 8 Sat 9 5/5 2 Jobs Sun 10 Mon 11 Tue 12 Wed 13 1/1 1 Job Thu 14…" at bounding box center [720, 396] width 1441 height 607
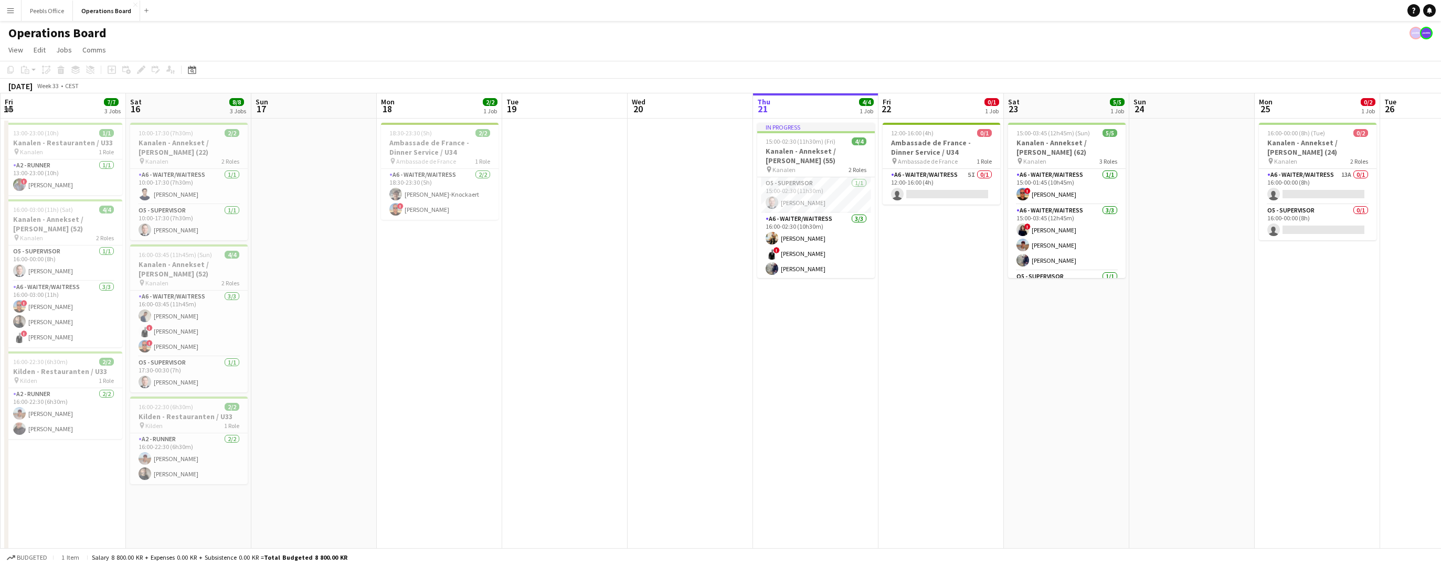
drag, startPoint x: 1058, startPoint y: 446, endPoint x: 756, endPoint y: 476, distance: 303.1
click at [756, 476] on app-calendar-viewport "Tue 12 Wed 13 1/1 1 Job Thu 14 1/1 1 Job Fri 15 7/7 3 Jobs Sat 16 8/8 3 Jobs Su…" at bounding box center [720, 396] width 1441 height 607
click at [930, 211] on app-date-cell "12:00-16:00 (4h) 0/1 Ambassade de France - Dinner Service / U34 pin Ambassade d…" at bounding box center [935, 410] width 125 height 582
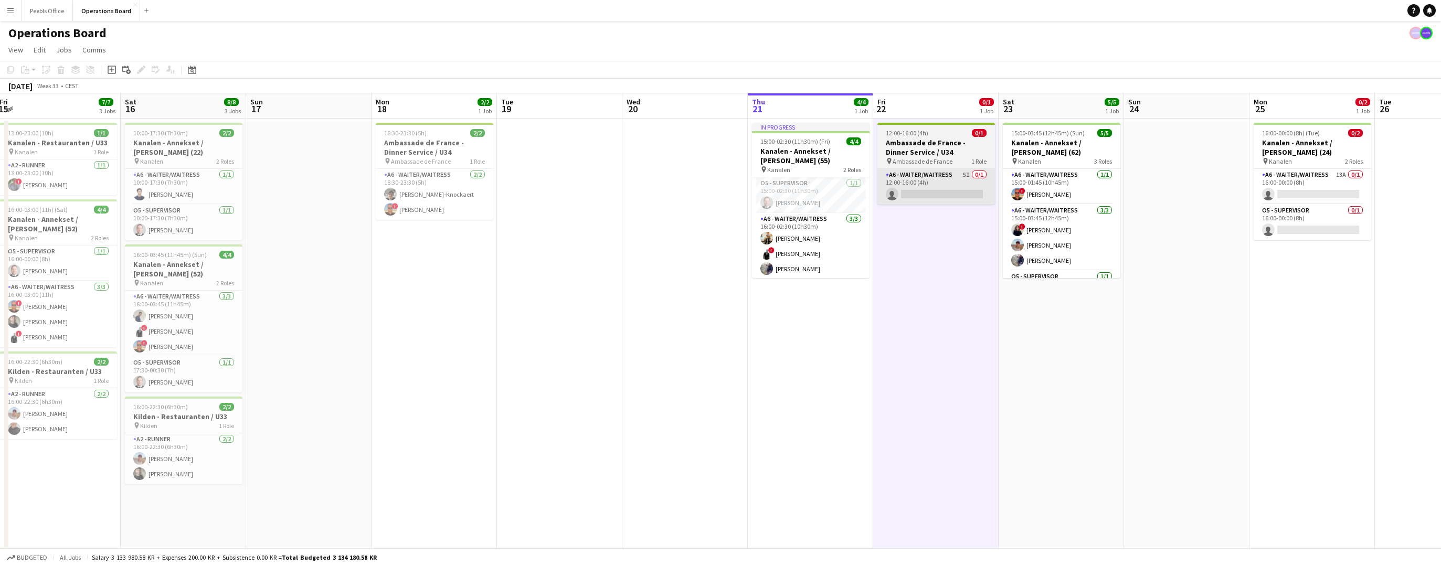
click at [938, 197] on app-card-role "A6 - WAITER/WAITRESS 5I 0/1 12:00-16:00 (4h) single-neutral-actions" at bounding box center [936, 187] width 118 height 36
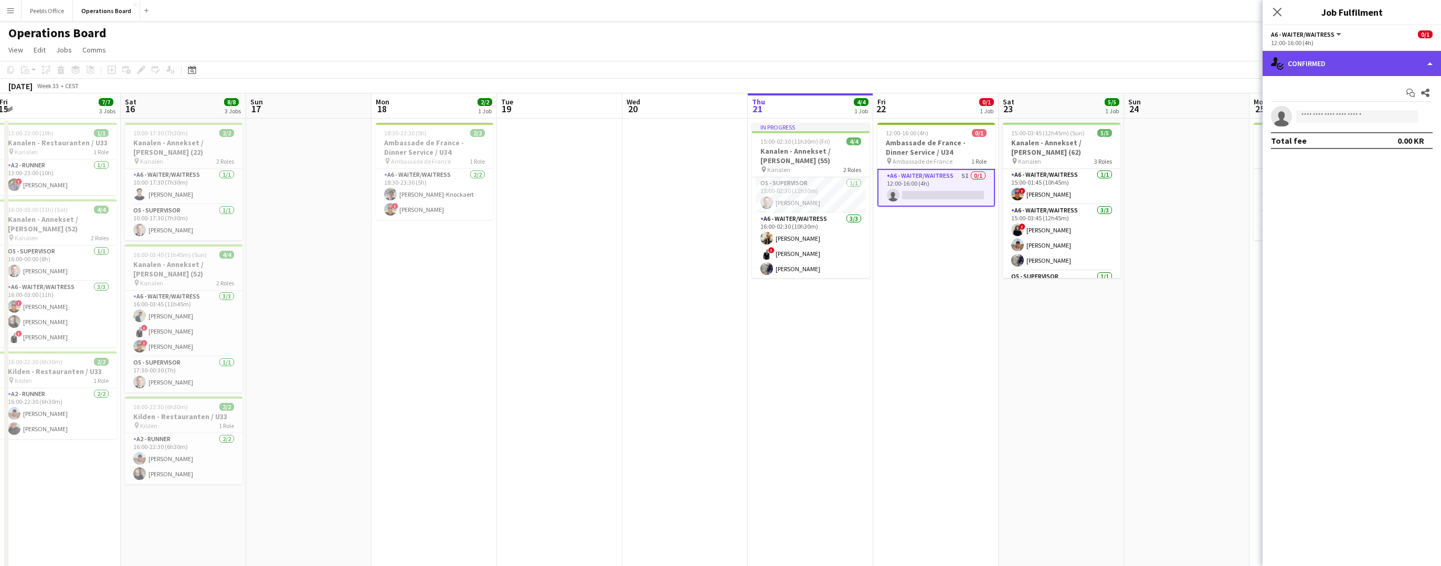
click at [1337, 75] on div "single-neutral-actions-check-2 Confirmed" at bounding box center [1351, 63] width 178 height 25
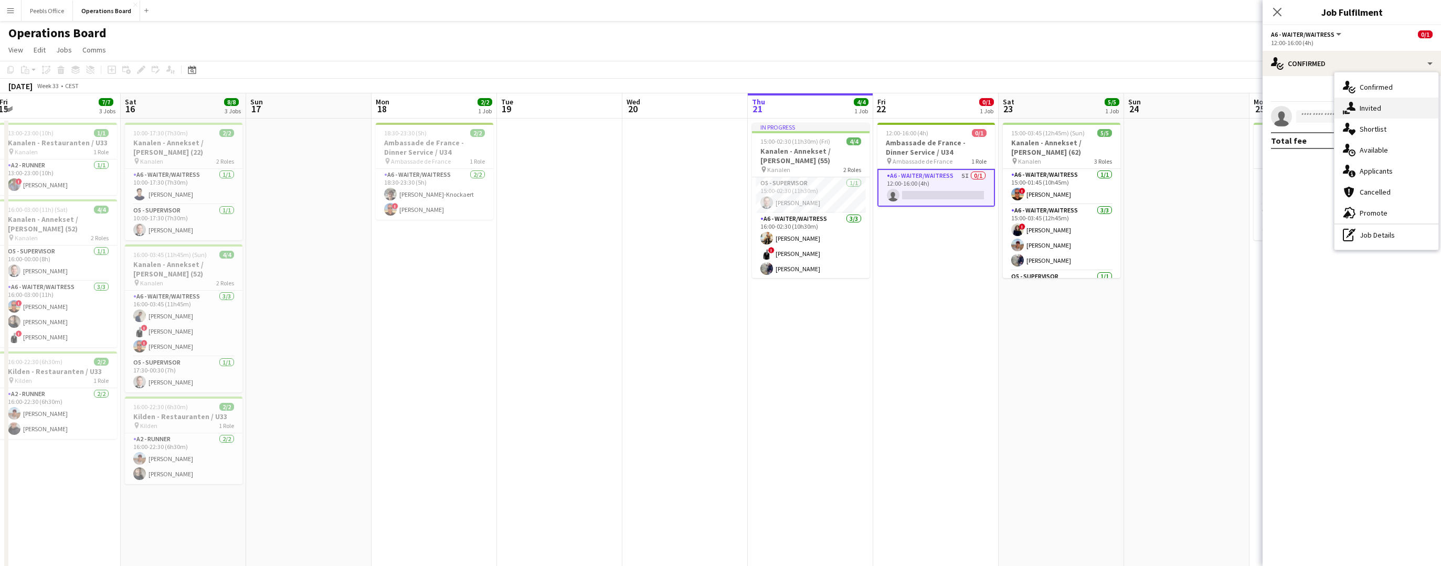
click at [1337, 108] on icon at bounding box center [1350, 106] width 9 height 9
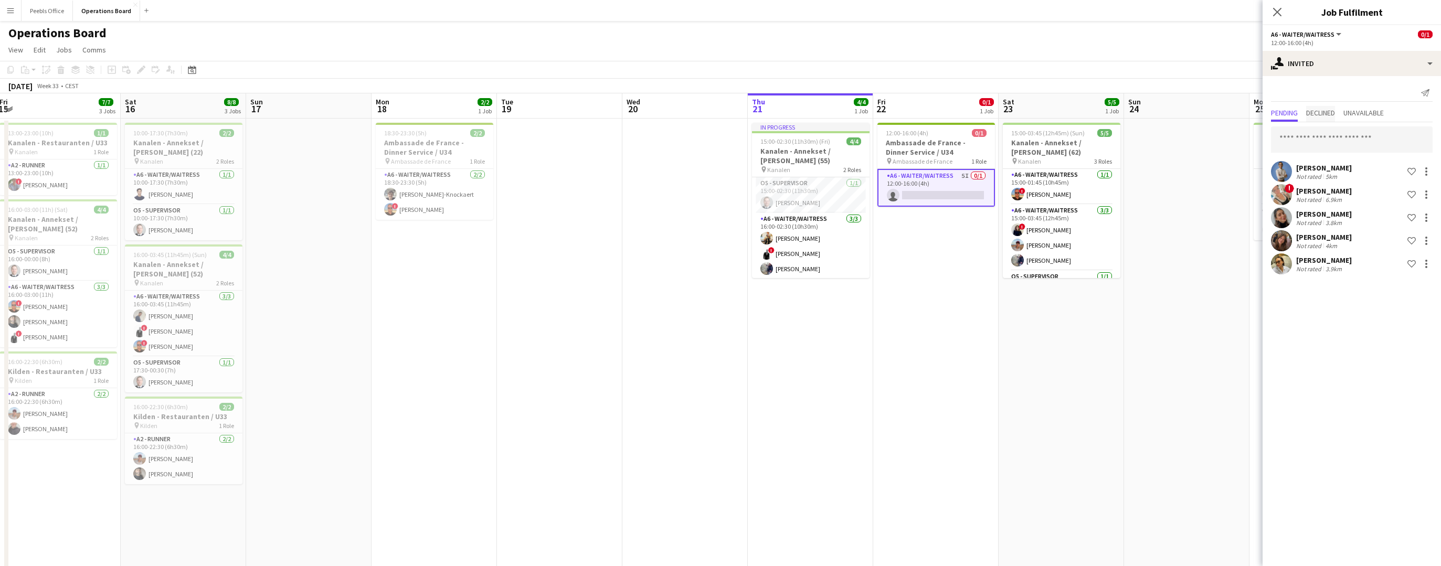
click at [1321, 121] on span "Declined" at bounding box center [1320, 114] width 29 height 16
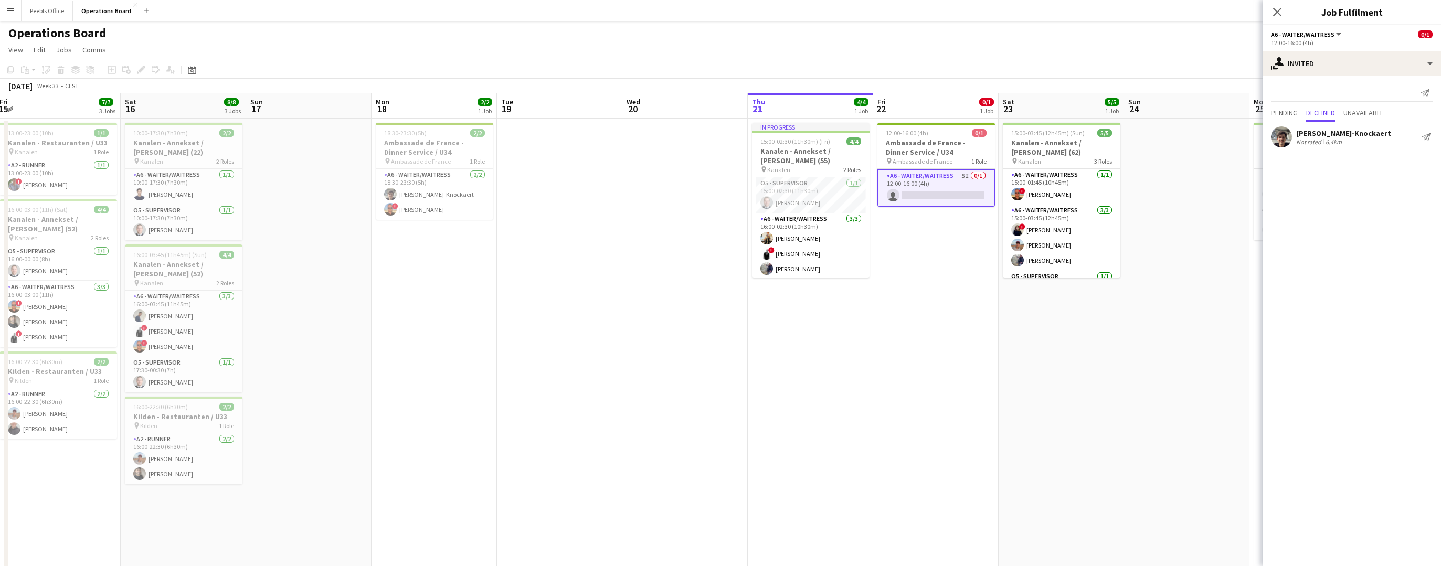
click at [1266, 120] on div "Pending Declined Unavailable" at bounding box center [1351, 114] width 178 height 16
click at [1273, 119] on span "Pending" at bounding box center [1284, 114] width 27 height 16
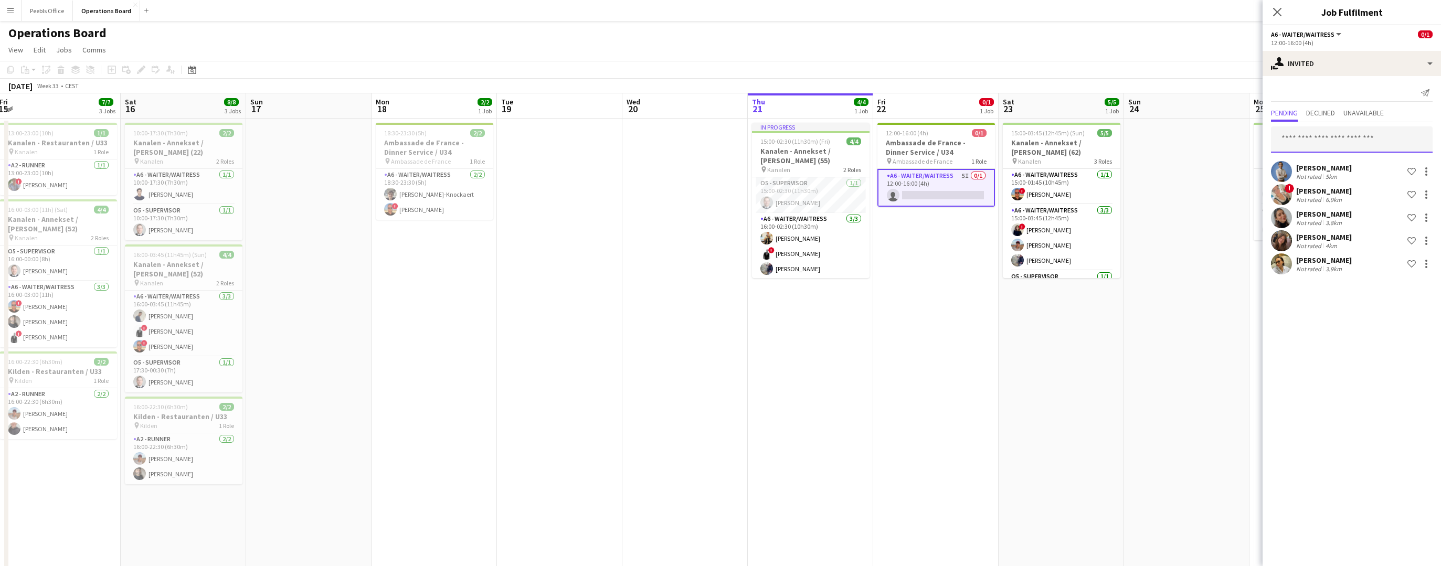
click at [1298, 135] on input "text" at bounding box center [1352, 139] width 162 height 26
type input "********"
click at [1329, 166] on span "[PERSON_NAME] [PERSON_NAME]" at bounding box center [1309, 165] width 60 height 9
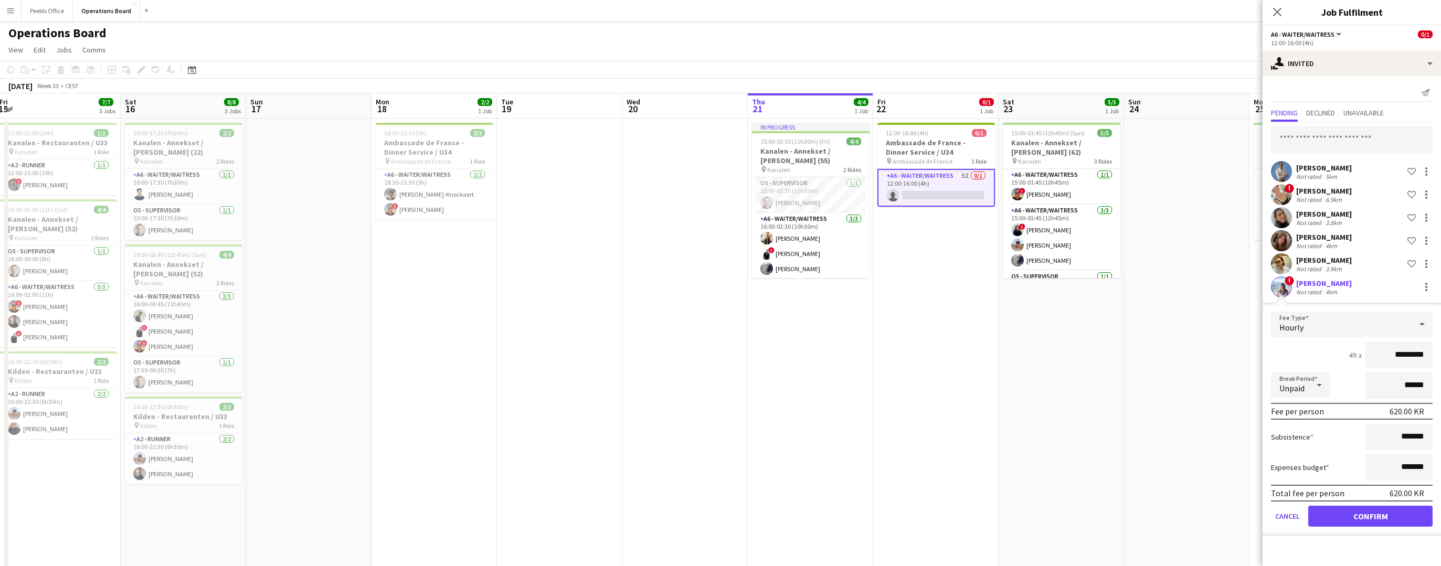
click at [1337, 505] on form "Fee Type Hourly 4h x ********* Break Period Unpaid ****** Fee per person 620.00…" at bounding box center [1351, 424] width 178 height 224
click at [1337, 518] on button "Confirm" at bounding box center [1370, 516] width 124 height 21
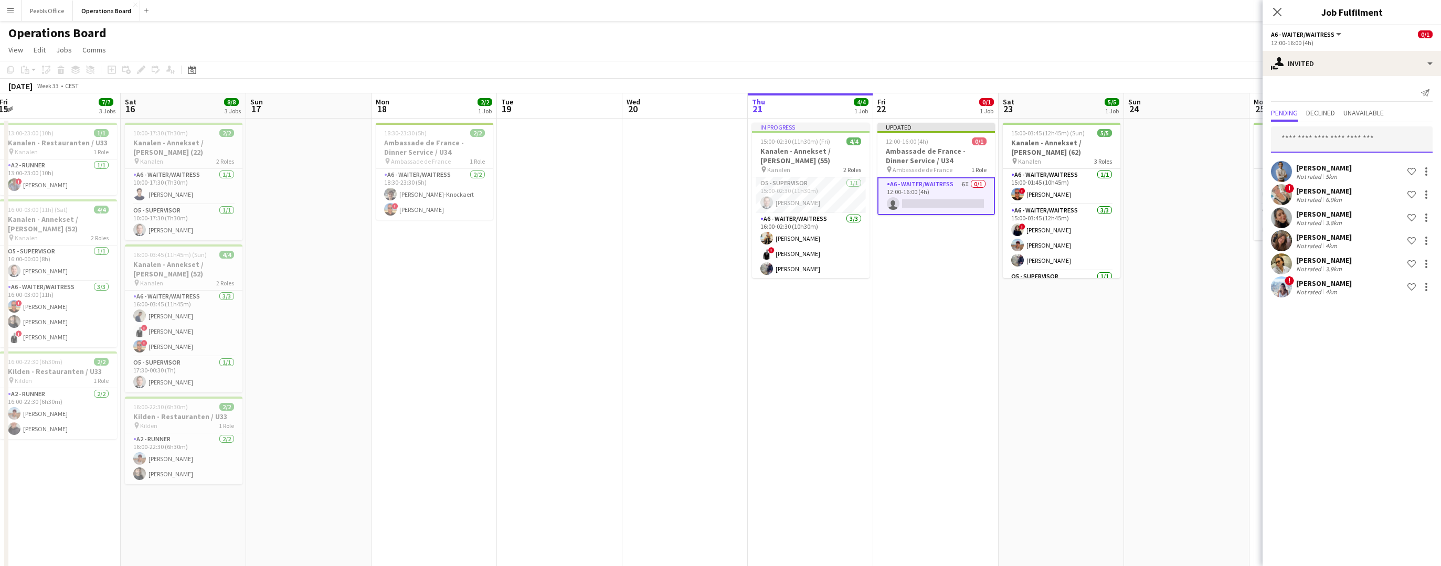
click at [1319, 142] on input "text" at bounding box center [1352, 139] width 162 height 26
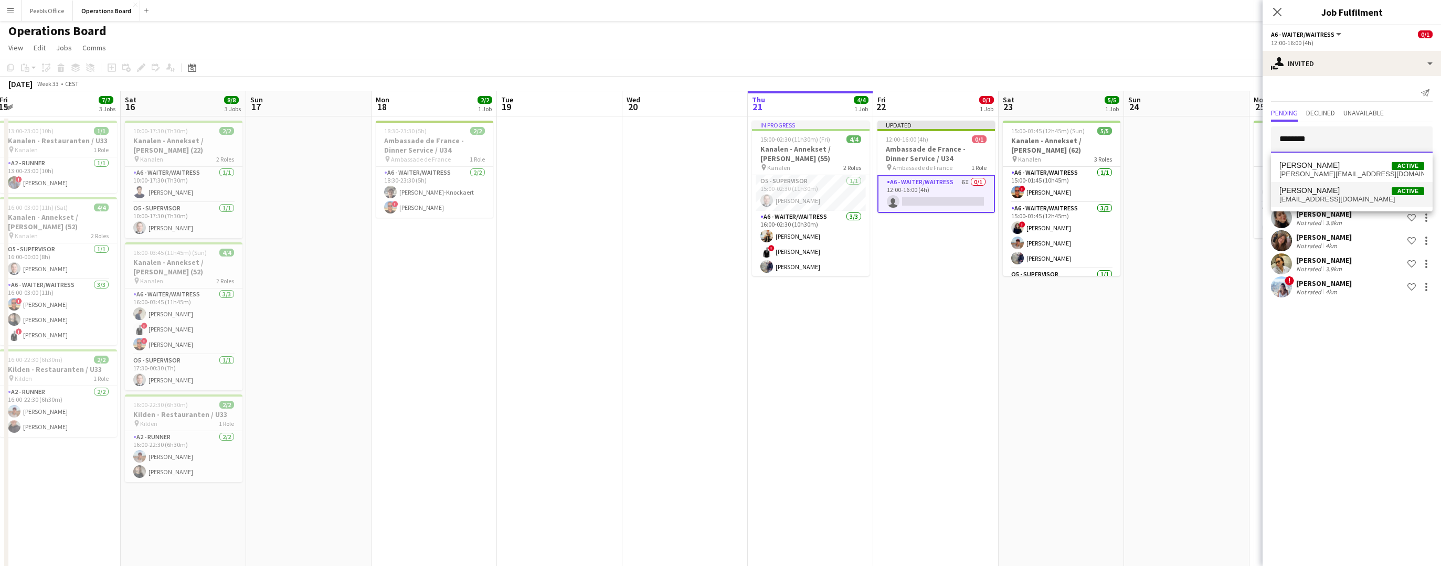
type input "********"
click at [1316, 200] on span "victor@wilquin1.dk" at bounding box center [1351, 199] width 145 height 8
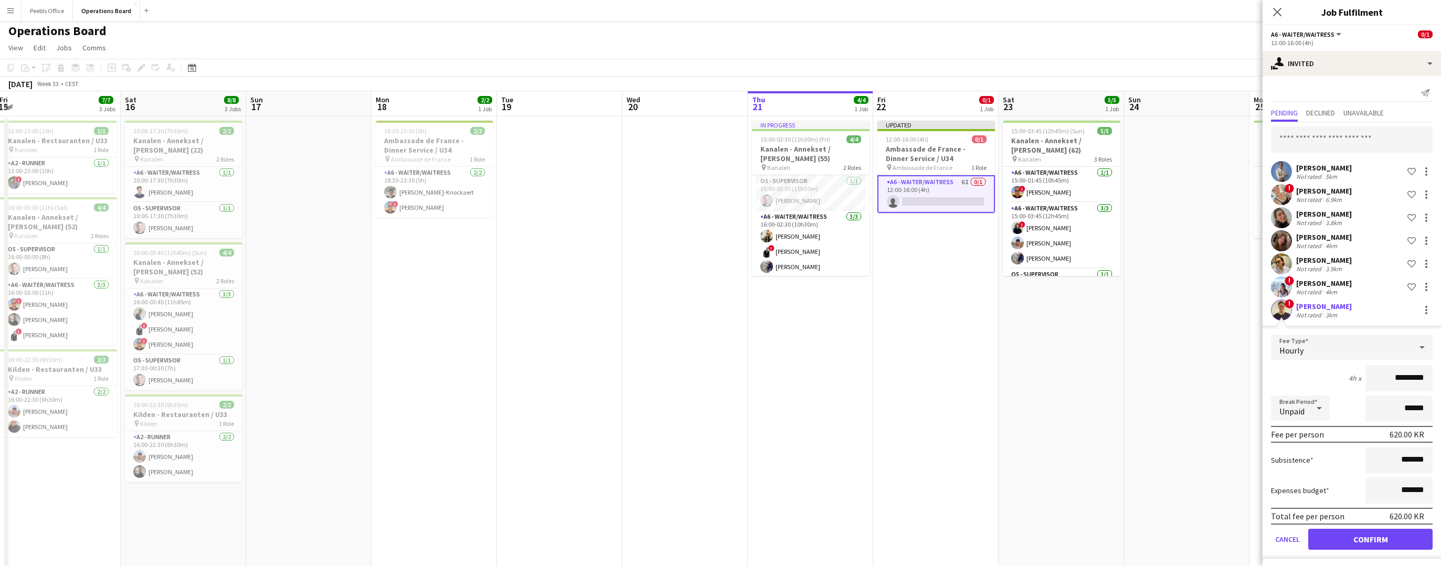
click at [1337, 541] on button "Confirm" at bounding box center [1370, 539] width 124 height 21
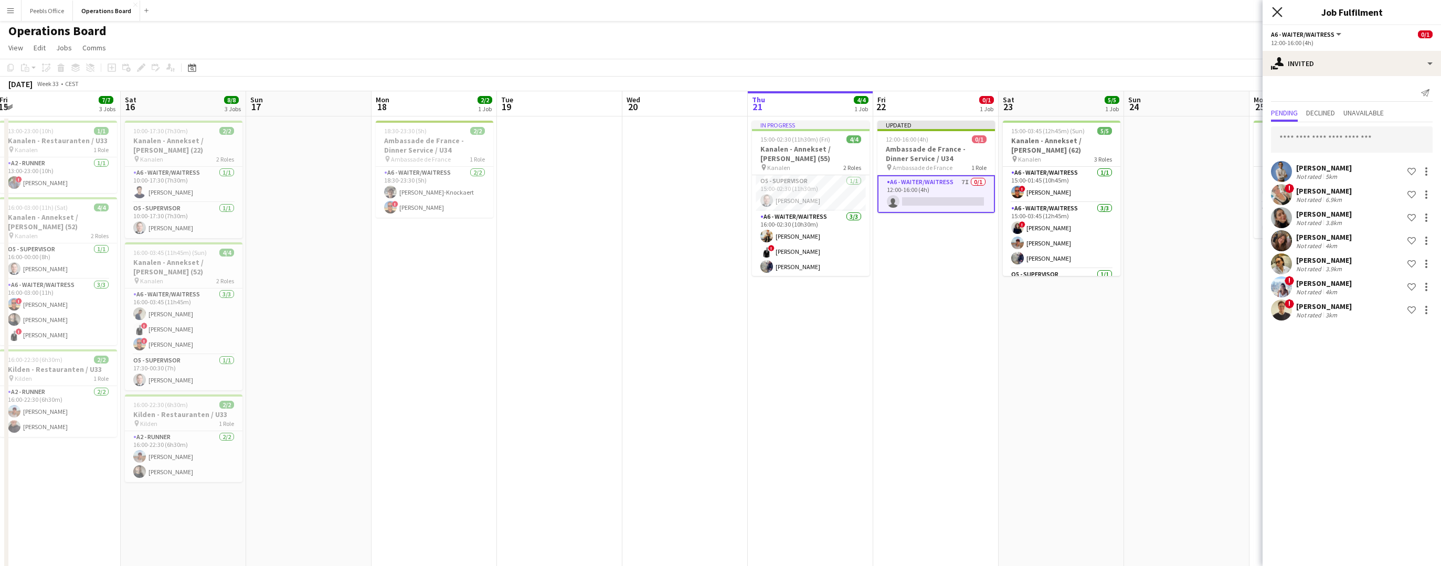
click at [1273, 17] on icon "Close pop-in" at bounding box center [1277, 12] width 10 height 10
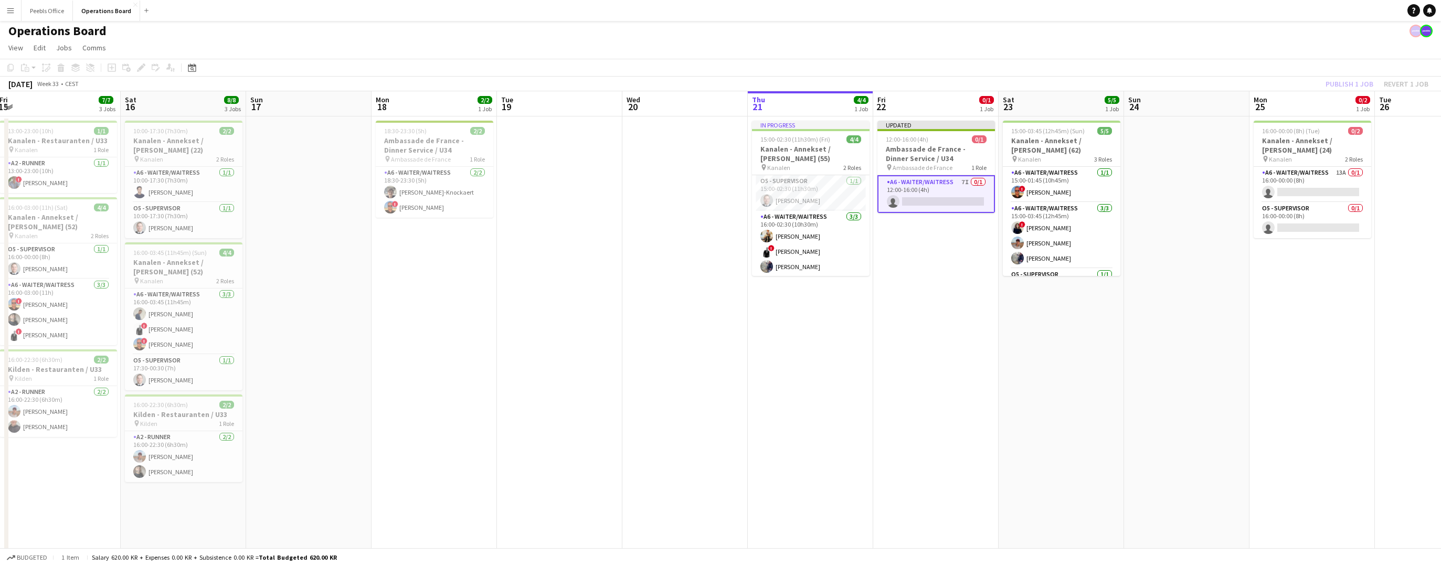
click at [1337, 89] on div "Publish 1 job Revert 1 job" at bounding box center [1377, 84] width 128 height 14
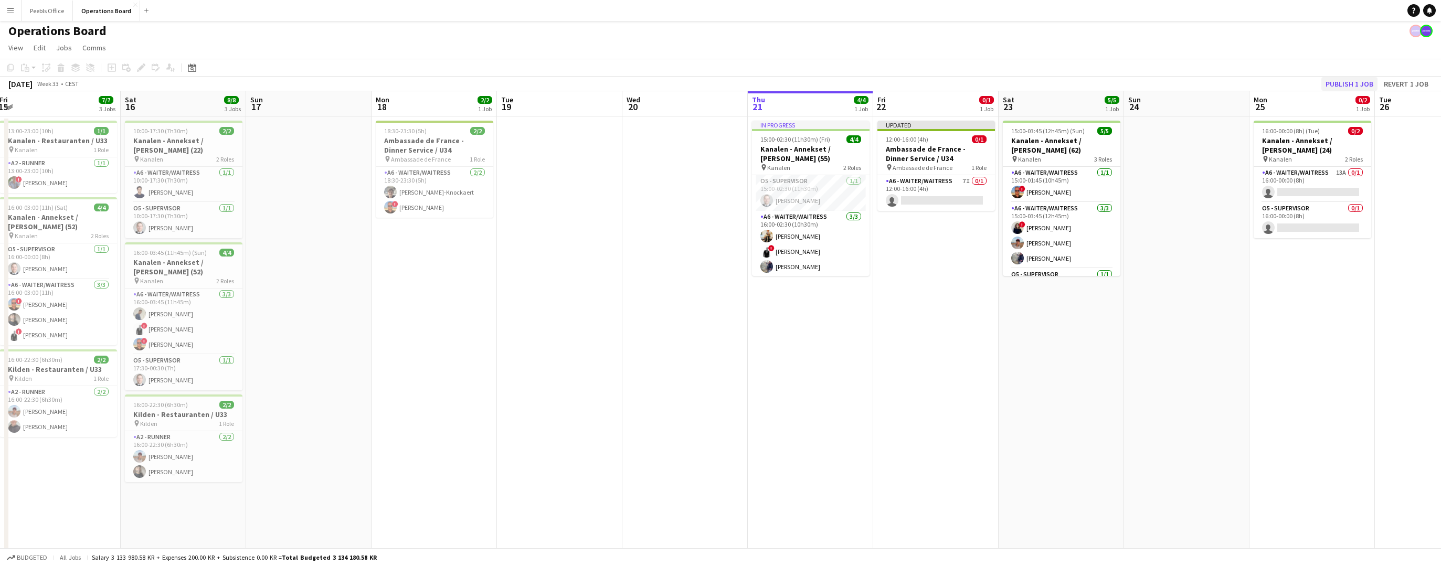
click at [1337, 86] on button "Publish 1 job" at bounding box center [1349, 84] width 56 height 14
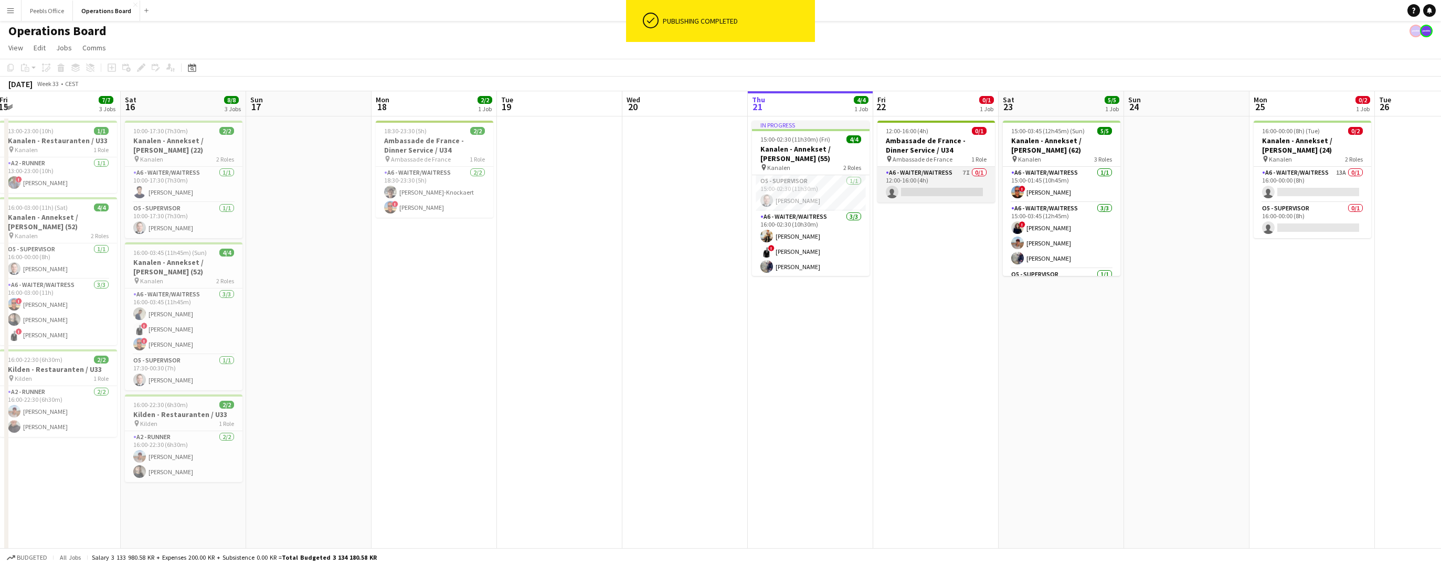
click at [945, 193] on app-card-role "A6 - WAITER/WAITRESS 7I 0/1 12:00-16:00 (4h) single-neutral-actions" at bounding box center [936, 185] width 118 height 36
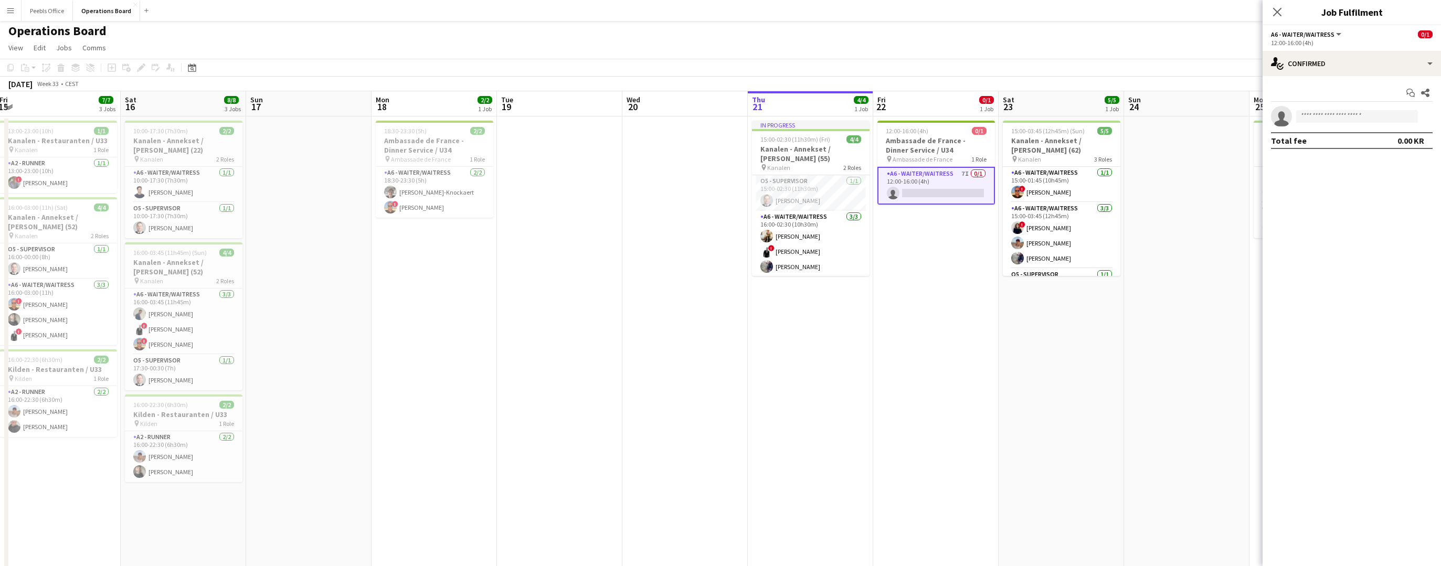
click at [1129, 328] on app-date-cell at bounding box center [1186, 407] width 125 height 582
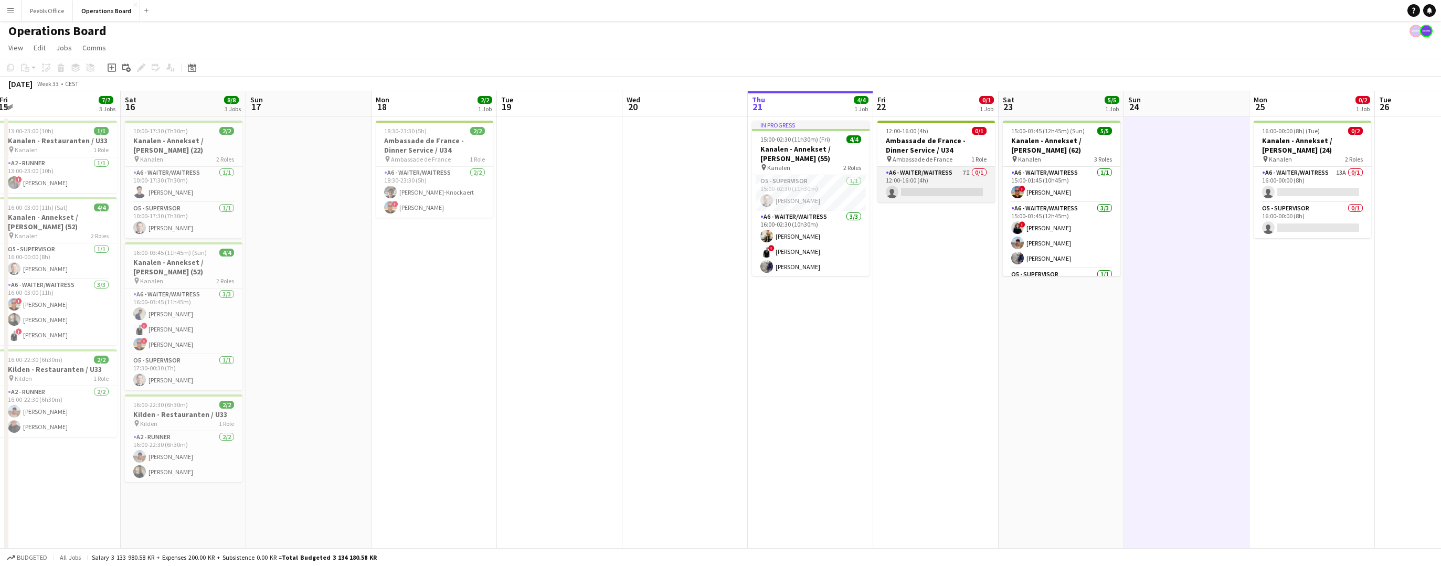
click at [923, 172] on app-card-role "A6 - WAITER/WAITRESS 7I 0/1 12:00-16:00 (4h) single-neutral-actions" at bounding box center [936, 185] width 118 height 36
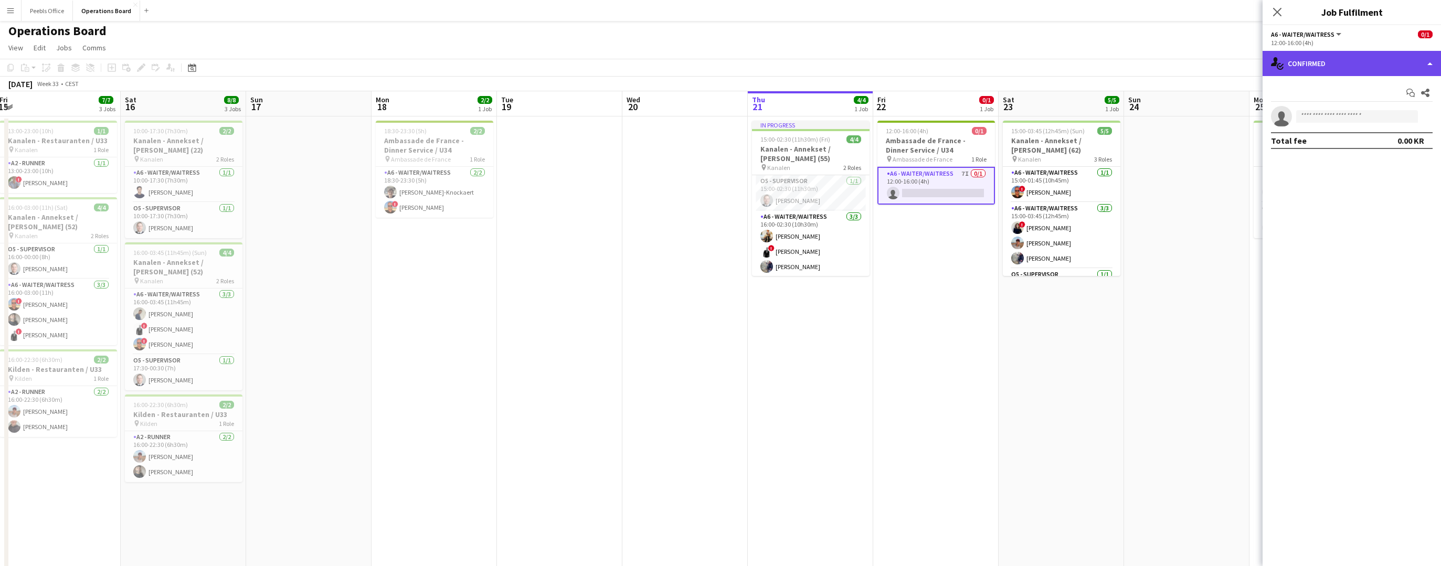
click at [1337, 75] on div "single-neutral-actions-check-2 Confirmed" at bounding box center [1351, 63] width 178 height 25
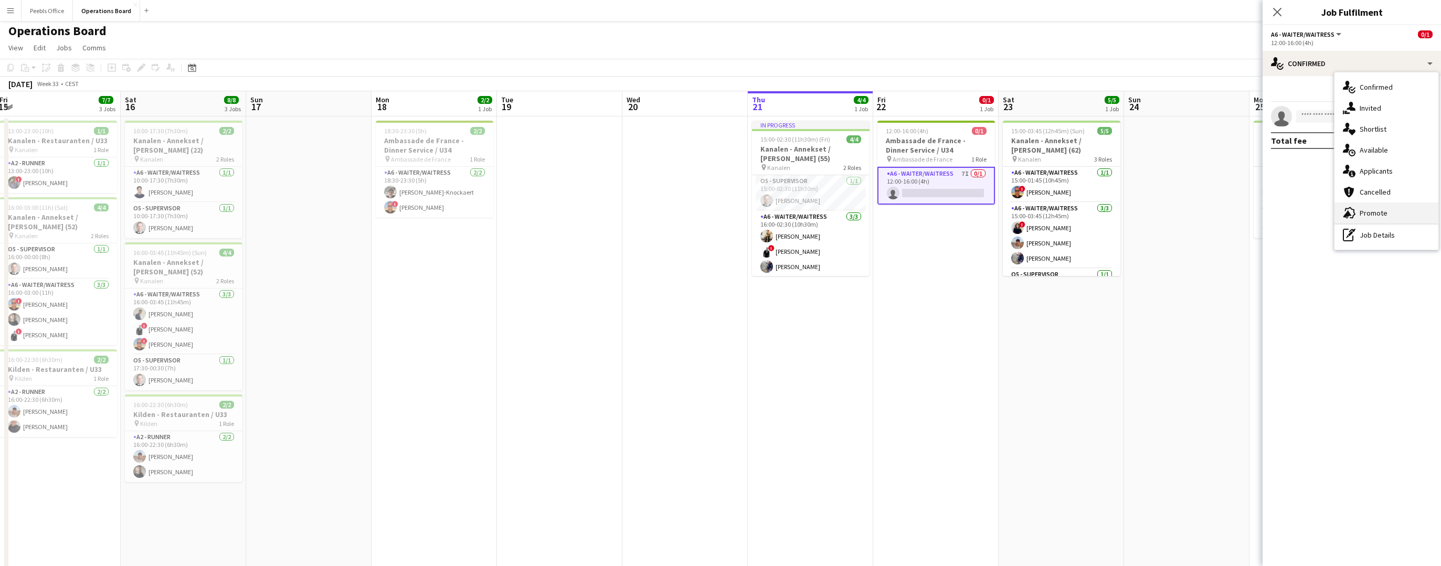
click at [1337, 214] on div "advertising-megaphone Promote" at bounding box center [1386, 212] width 104 height 21
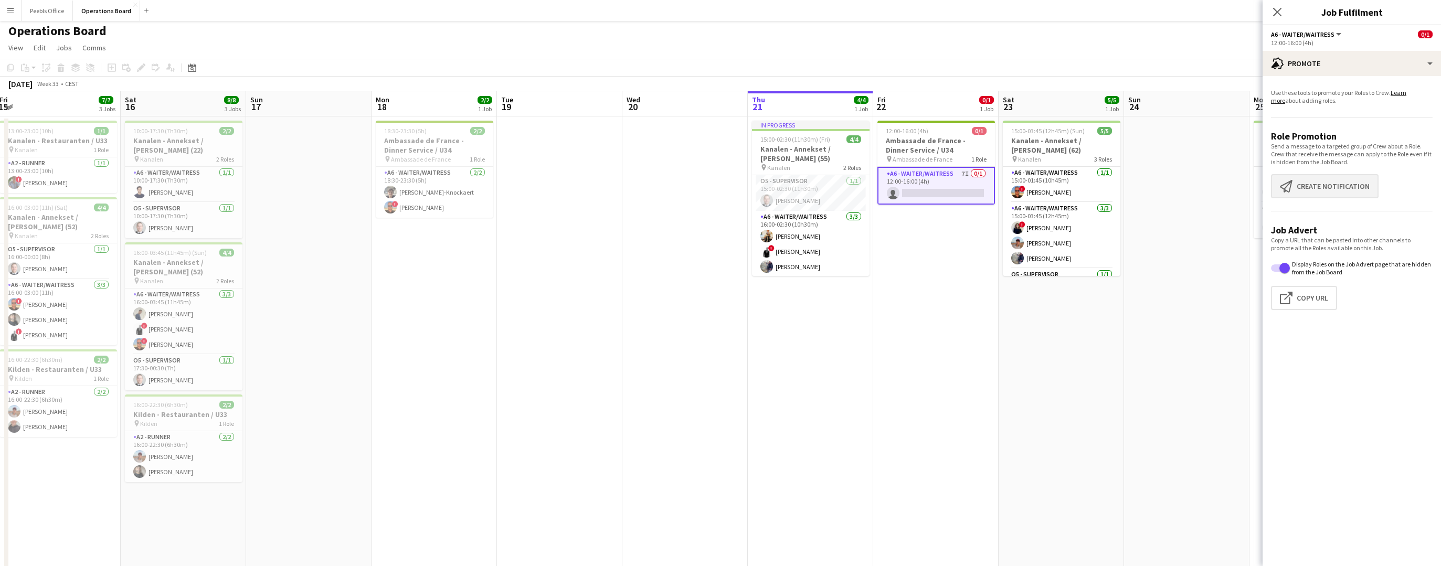
click at [1328, 187] on button "Create notification Create notification" at bounding box center [1325, 186] width 108 height 24
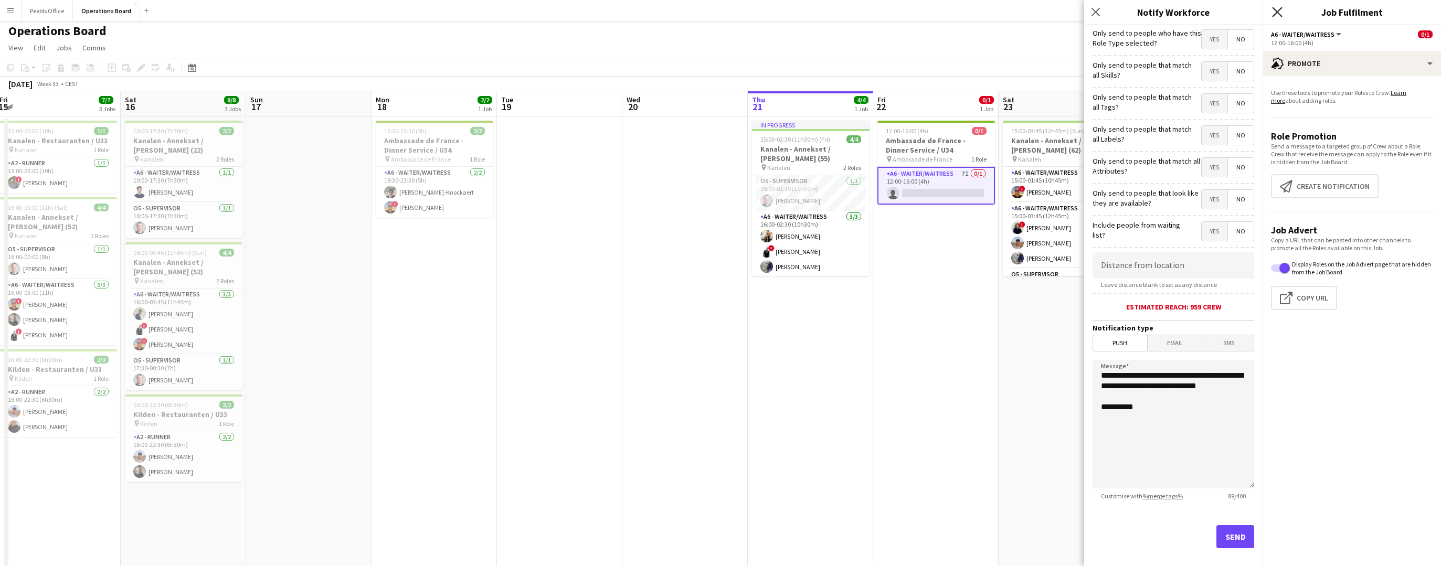
click at [1276, 13] on icon at bounding box center [1277, 12] width 10 height 10
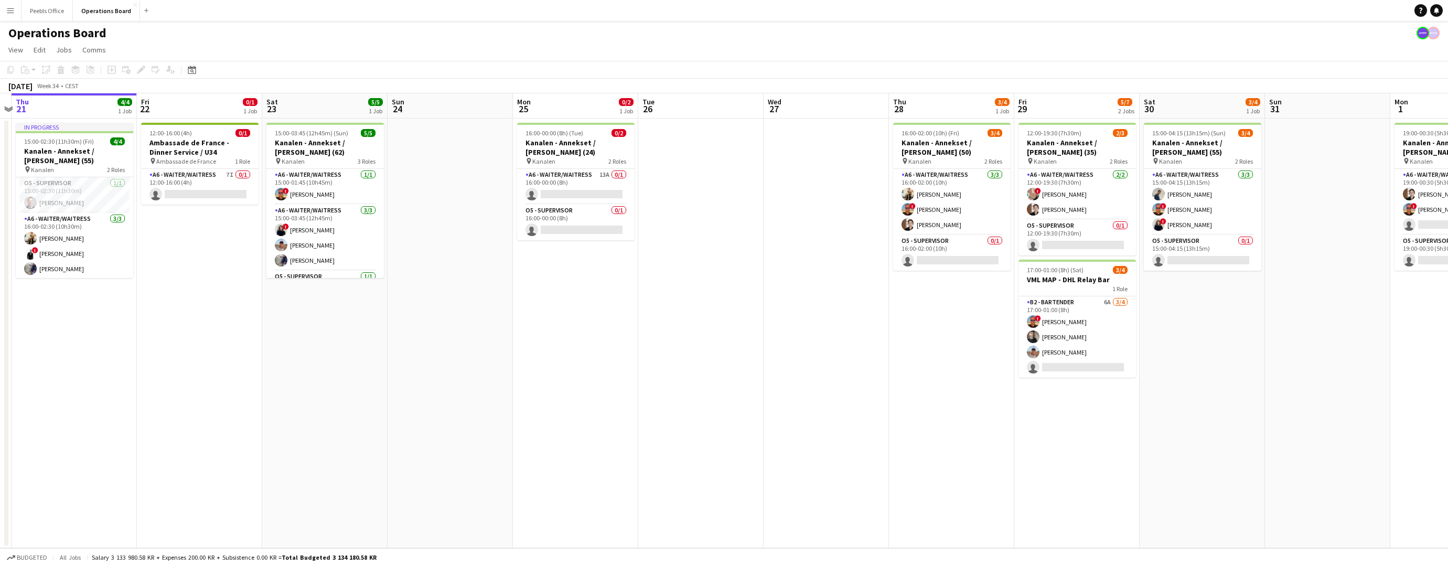
scroll to position [0, 370]
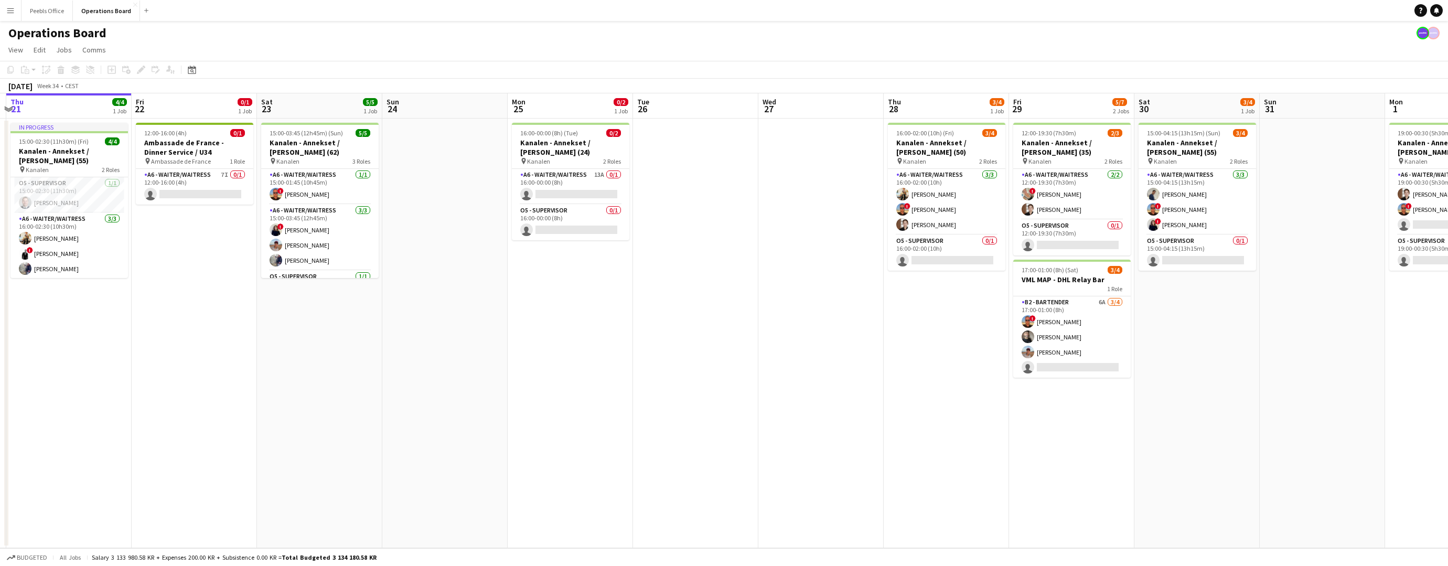
drag, startPoint x: 983, startPoint y: 387, endPoint x: 863, endPoint y: 389, distance: 119.1
click at [863, 389] on app-calendar-viewport "Mon 18 2/2 1 Job Tue 19 Wed 20 Thu 21 4/4 1 Job Fri 22 0/1 1 Job Sat 23 5/5 1 J…" at bounding box center [724, 320] width 1448 height 455
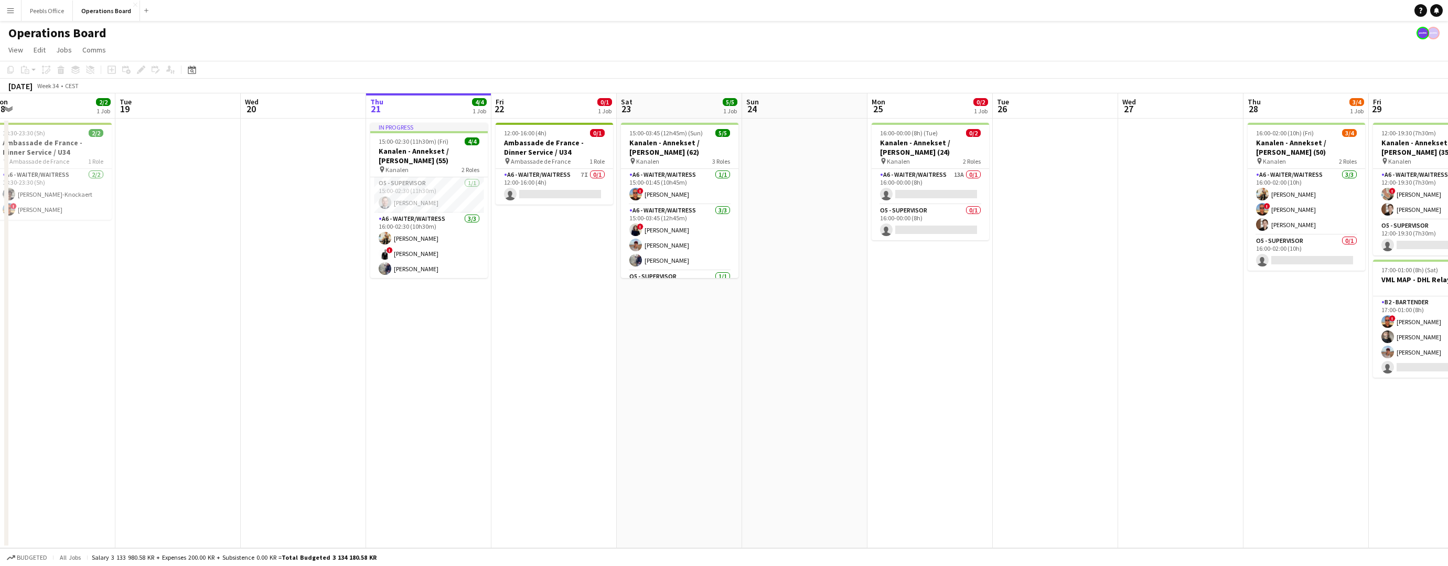
scroll to position [0, 283]
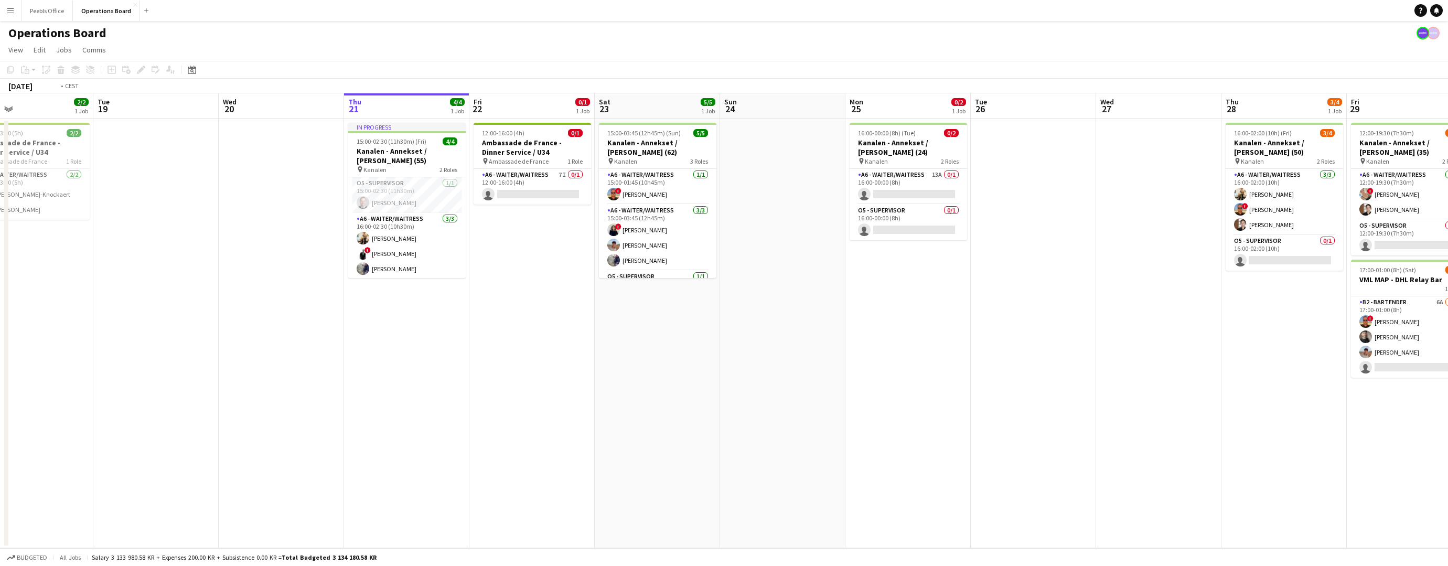
drag, startPoint x: 182, startPoint y: 450, endPoint x: 645, endPoint y: 443, distance: 463.3
click at [645, 443] on app-calendar-viewport "Sat 16 8/8 3 Jobs Sun 17 Mon 18 2/2 1 Job Tue 19 Wed 20 Thu 21 4/4 1 Job Fri 22…" at bounding box center [724, 320] width 1448 height 455
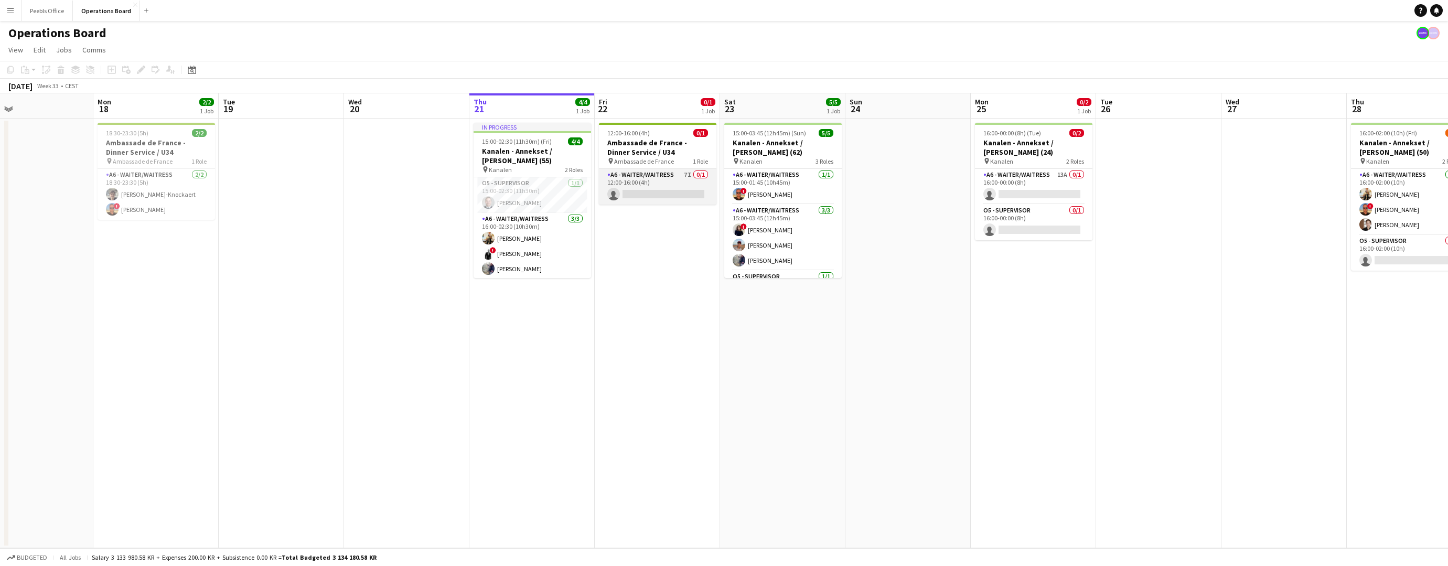
click at [696, 192] on app-card-role "A6 - WAITER/WAITRESS 7I 0/1 12:00-16:00 (4h) single-neutral-actions" at bounding box center [658, 187] width 118 height 36
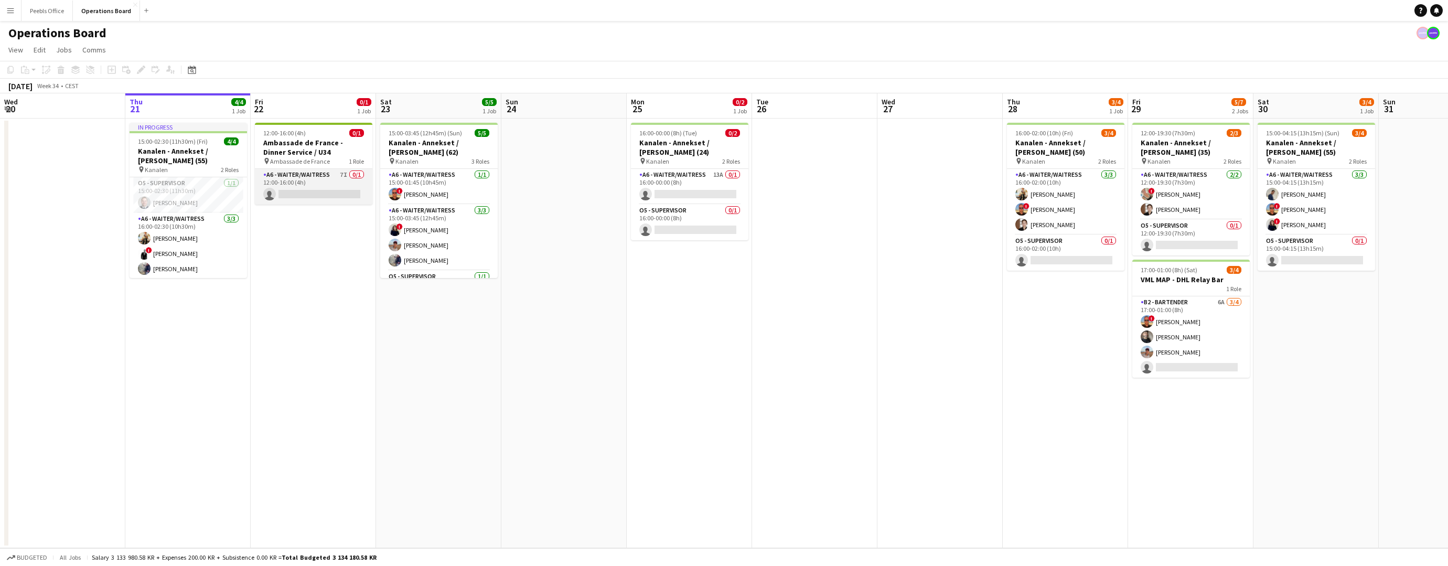
click at [295, 188] on app-card-role "A6 - WAITER/WAITRESS 7I 0/1 12:00-16:00 (4h) single-neutral-actions" at bounding box center [314, 187] width 118 height 36
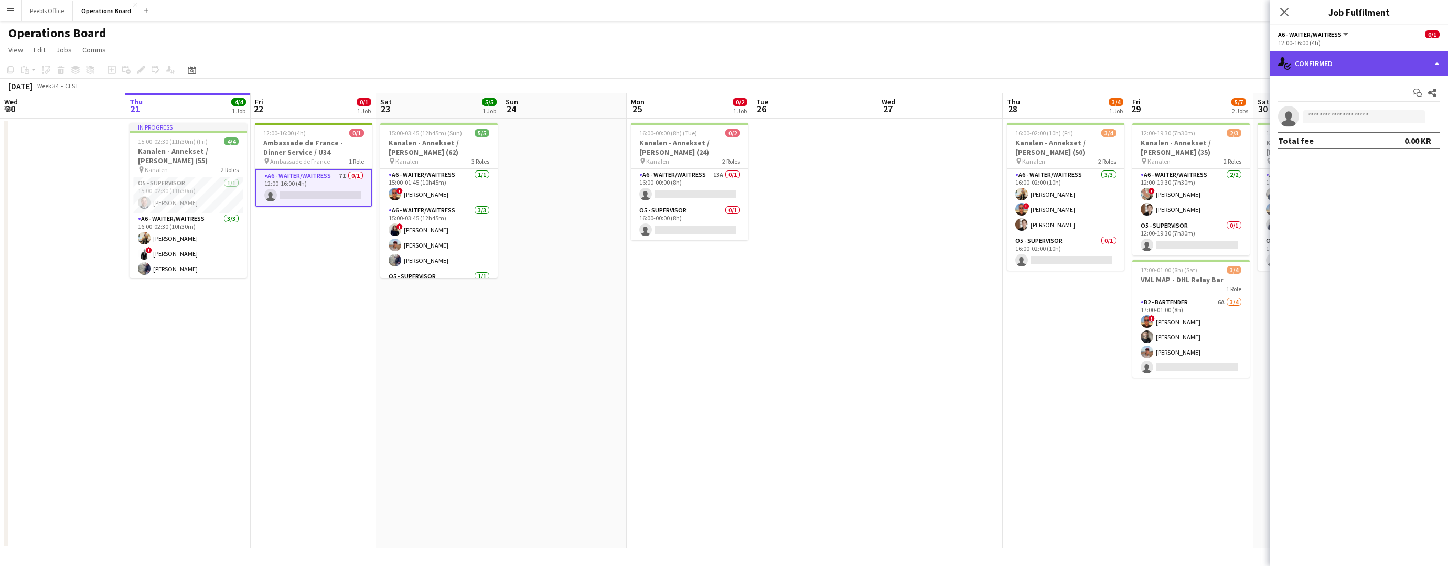
click at [1356, 58] on div "single-neutral-actions-check-2 Confirmed" at bounding box center [1359, 63] width 178 height 25
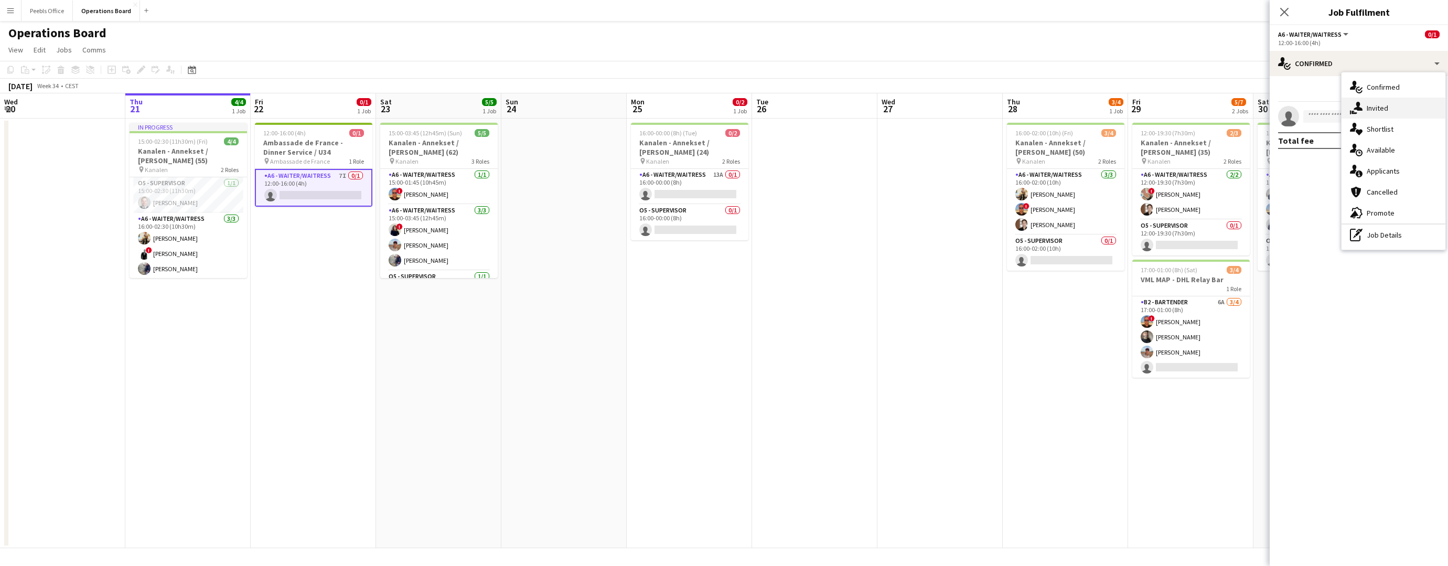
click at [1363, 104] on div "single-neutral-actions-share-1 Invited" at bounding box center [1394, 108] width 104 height 21
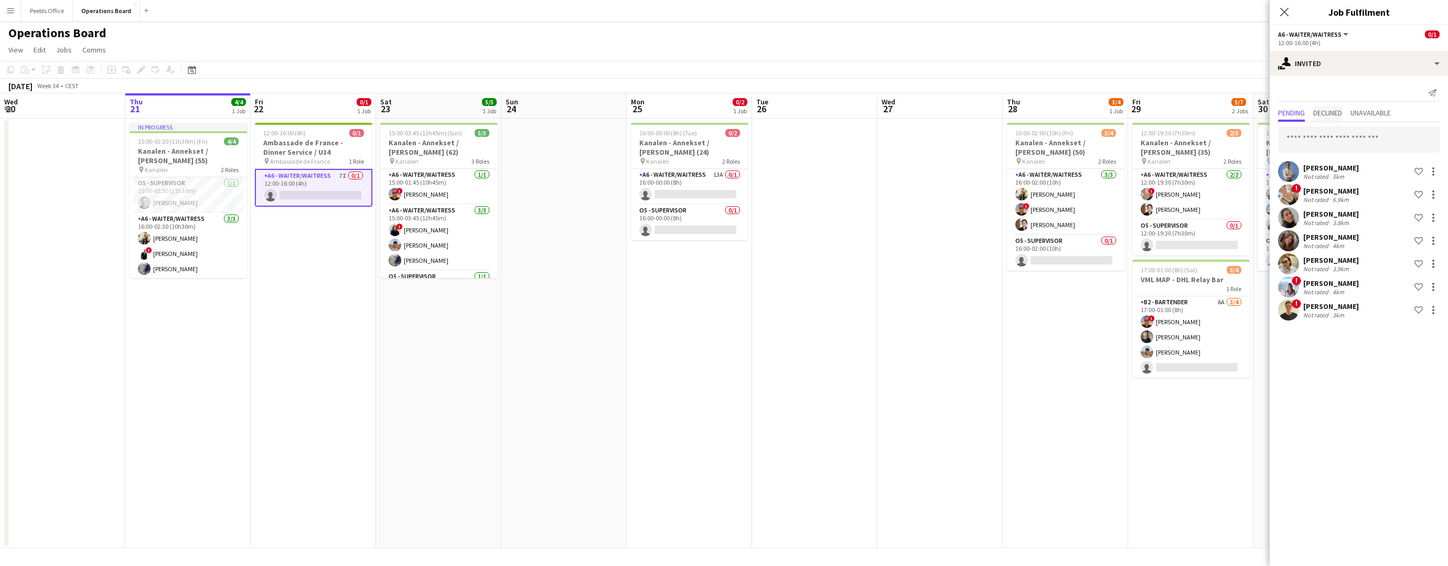
click at [1327, 115] on span "Declined" at bounding box center [1328, 112] width 29 height 7
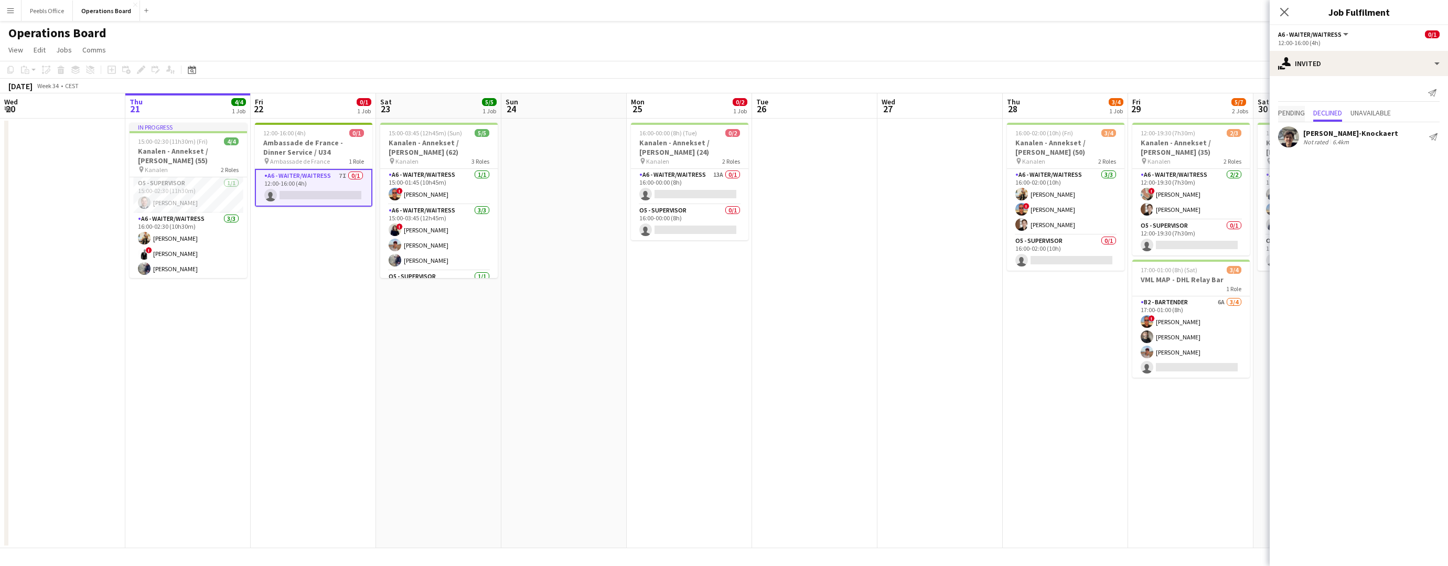
click at [1292, 114] on span "Pending" at bounding box center [1291, 112] width 27 height 7
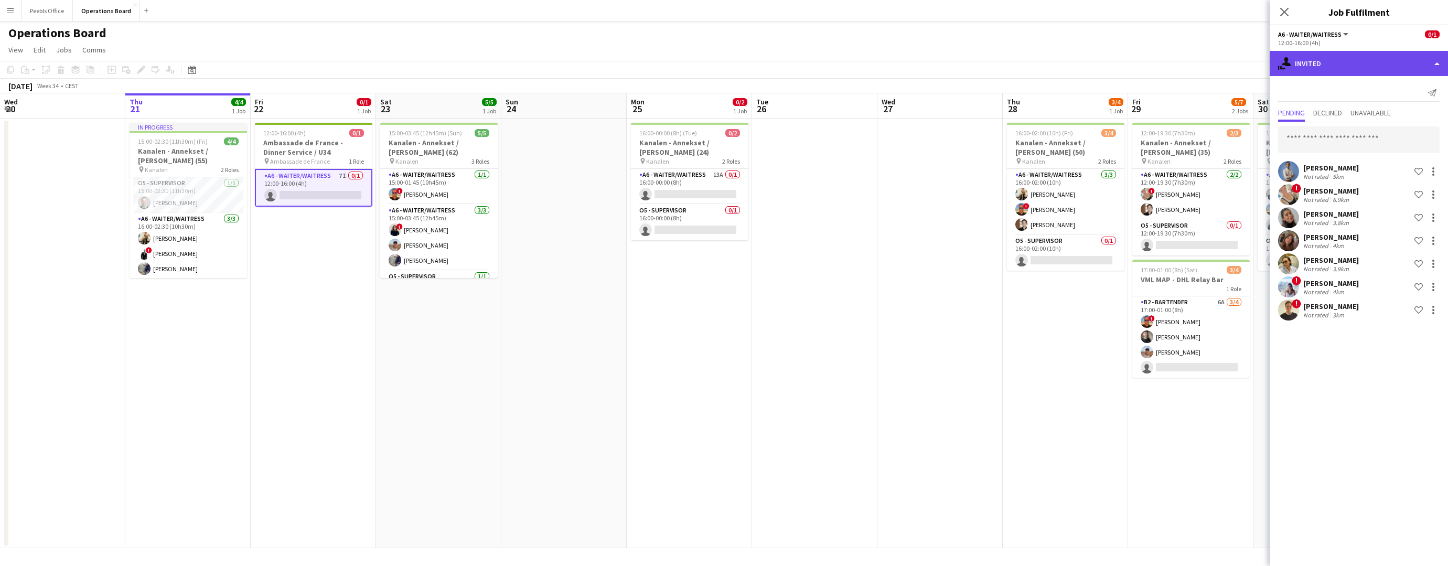
click at [1333, 64] on div "single-neutral-actions-share-1 Invited" at bounding box center [1359, 63] width 178 height 25
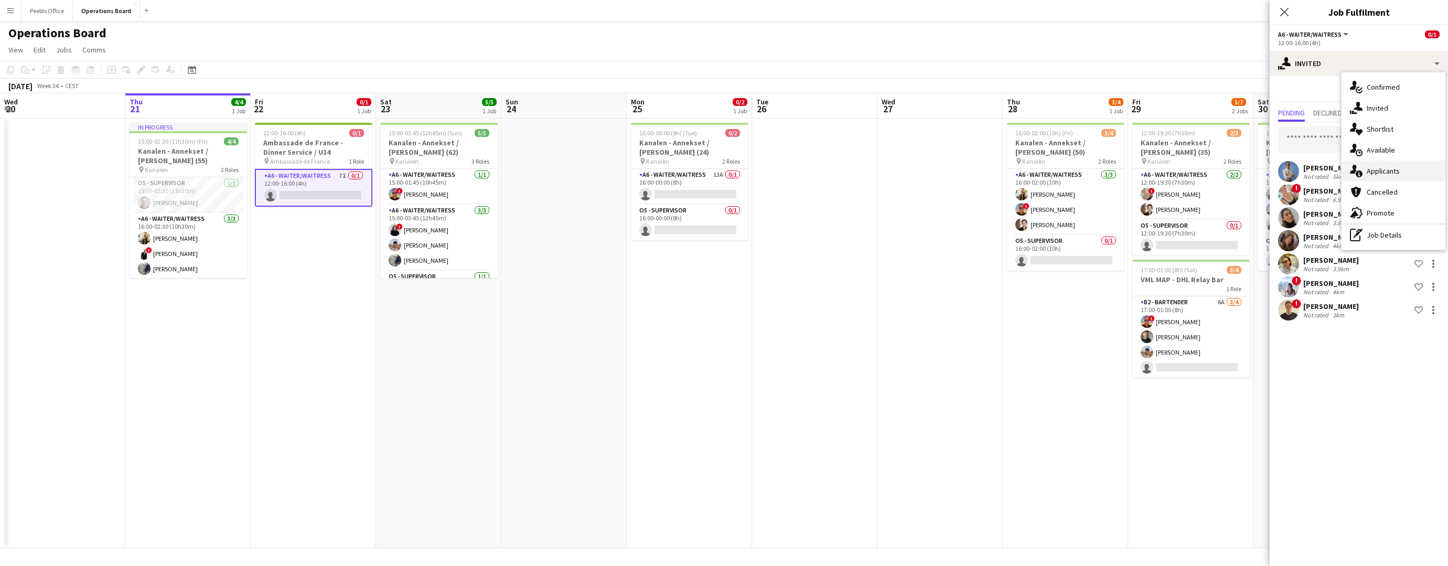
click at [1372, 164] on div "single-neutral-actions-information Applicants" at bounding box center [1394, 171] width 104 height 21
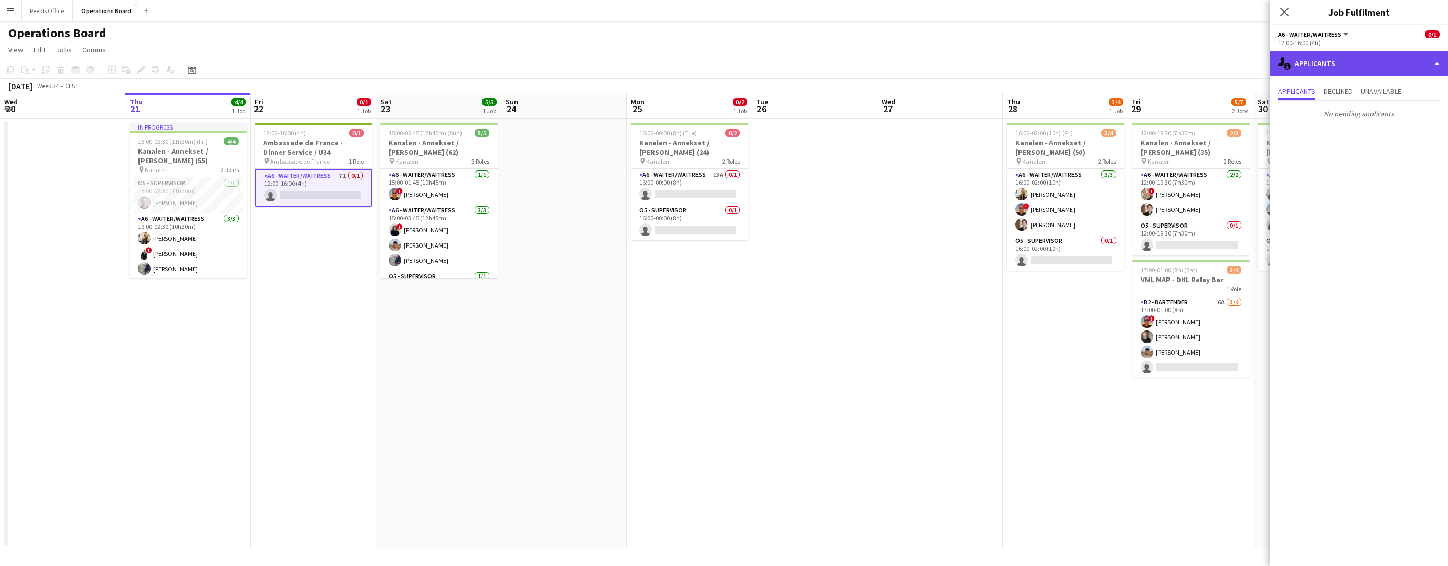
click at [1295, 57] on div "single-neutral-actions-information Applicants" at bounding box center [1359, 63] width 178 height 25
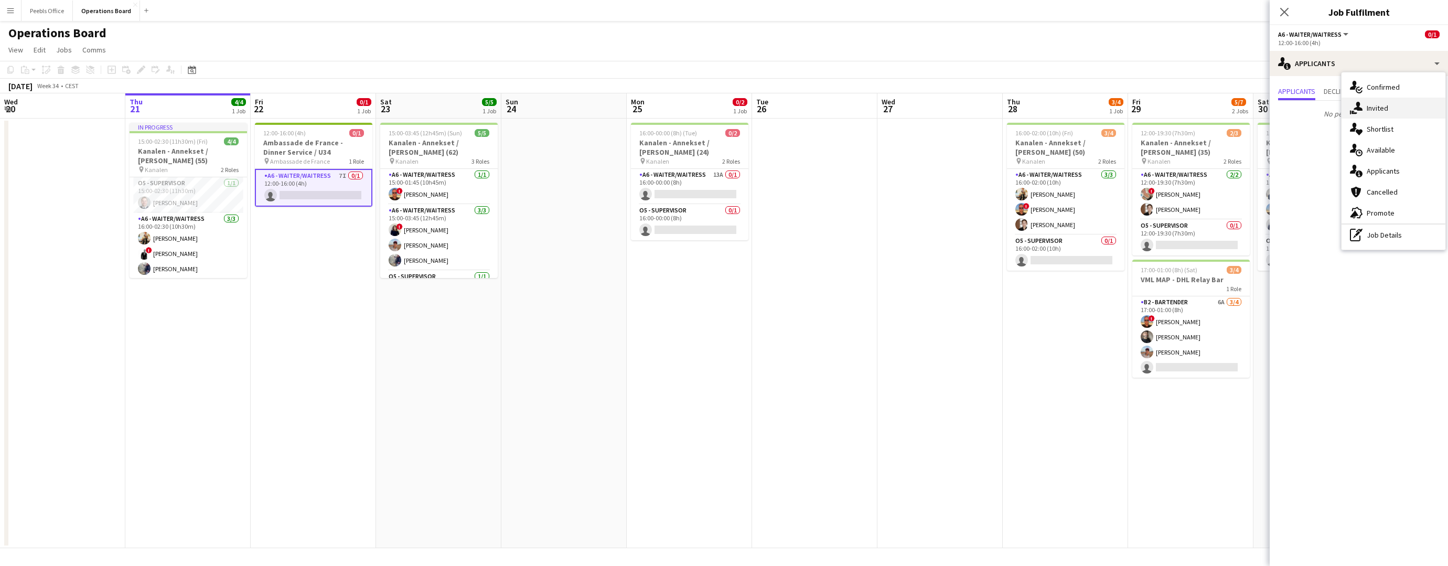
click at [1367, 113] on div "single-neutral-actions-share-1 Invited" at bounding box center [1394, 108] width 104 height 21
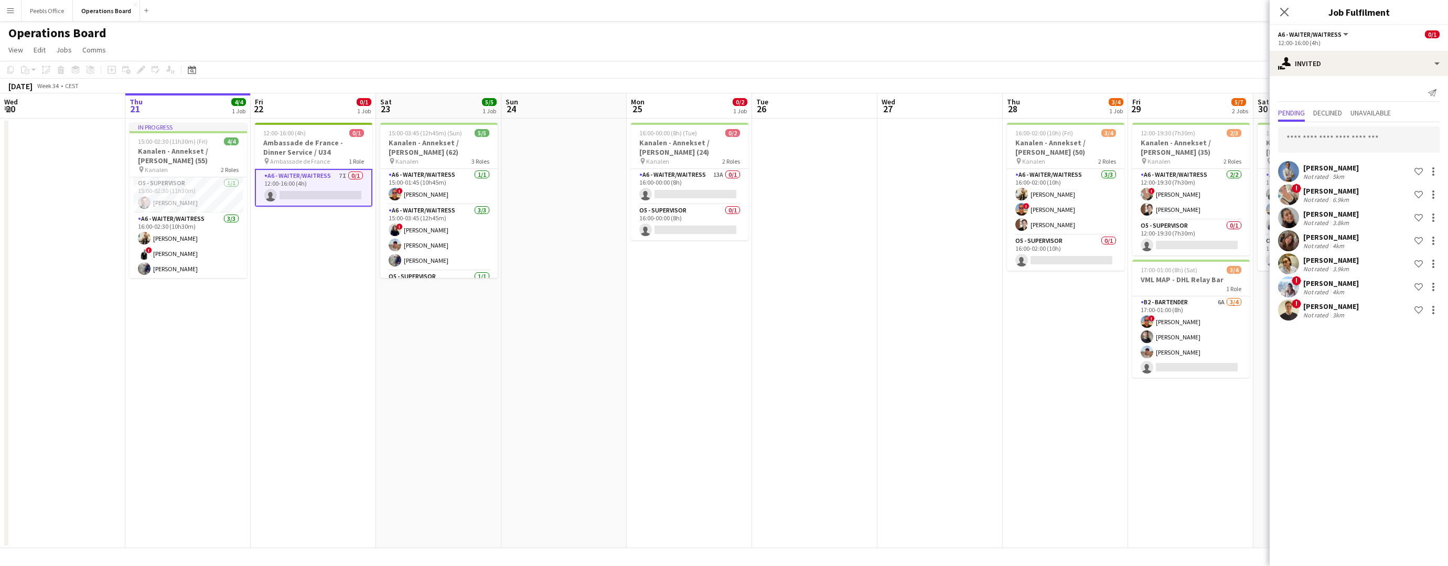
click at [306, 345] on app-date-cell "12:00-16:00 (4h) 0/1 Ambassade de France - Dinner Service / U34 pin Ambassade d…" at bounding box center [313, 334] width 125 height 430
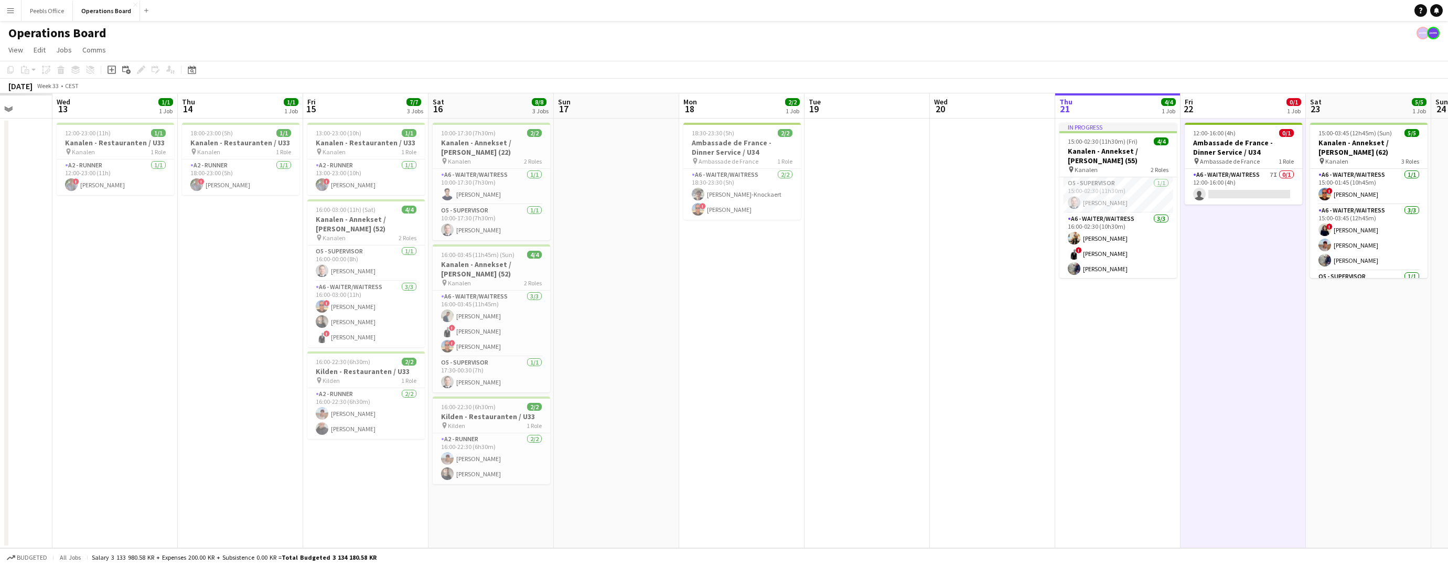
scroll to position [0, 296]
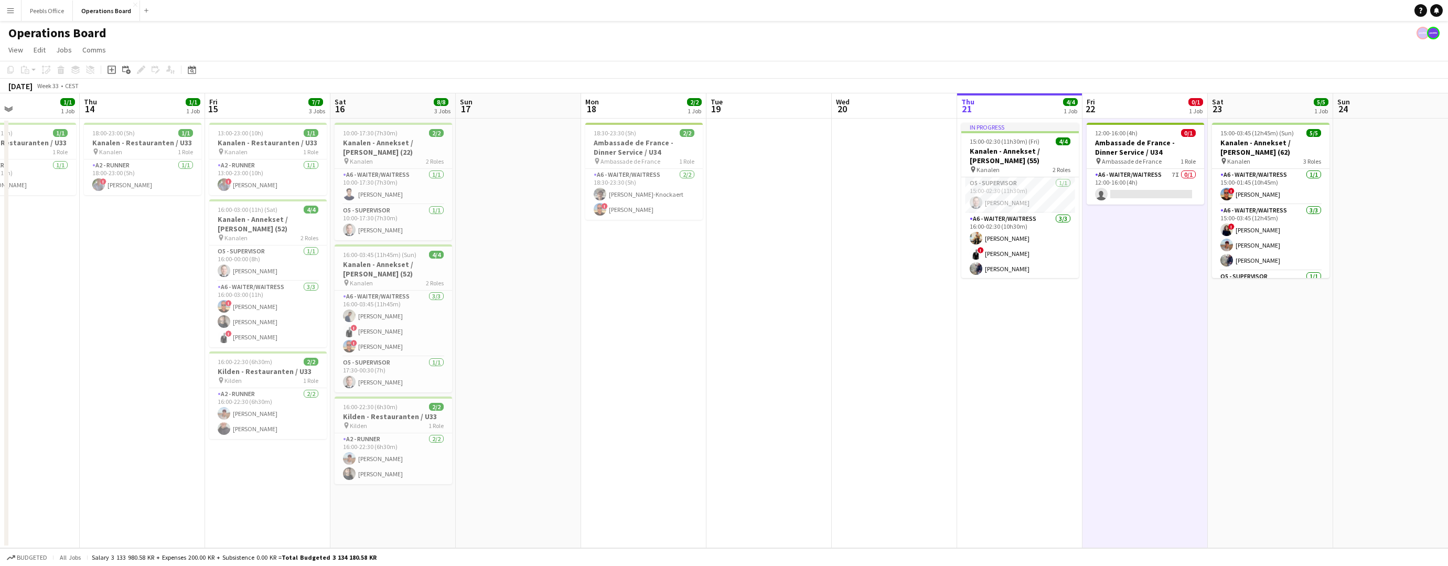
drag, startPoint x: 187, startPoint y: 363, endPoint x: 1266, endPoint y: 356, distance: 1078.6
click at [1270, 357] on app-calendar-viewport "Mon 11 Tue 12 Wed 13 1/1 1 Job Thu 14 1/1 1 Job Fri 15 7/7 3 Jobs Sat 16 8/8 3 …" at bounding box center [724, 320] width 1448 height 455
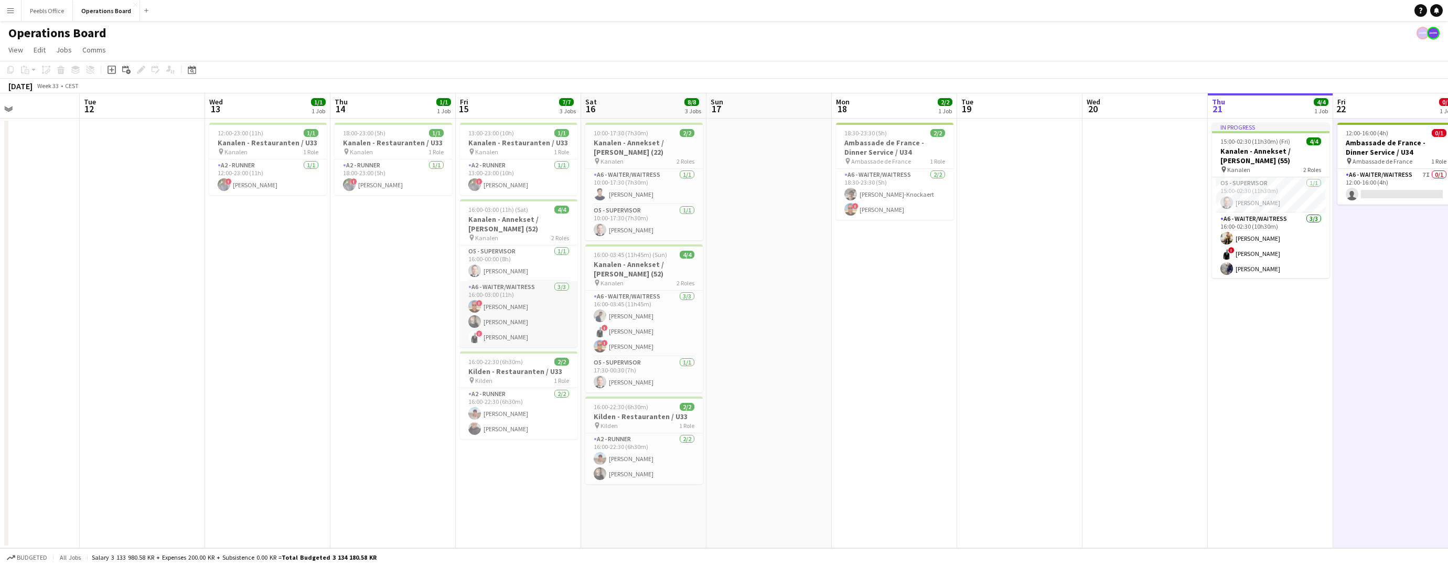
click at [499, 317] on app-card-role "A6 - WAITER/WAITRESS 3/3 16:00-03:00 (11h) ! Patrick Dolan Ivan Ibarra ! Mathia…" at bounding box center [519, 314] width 118 height 66
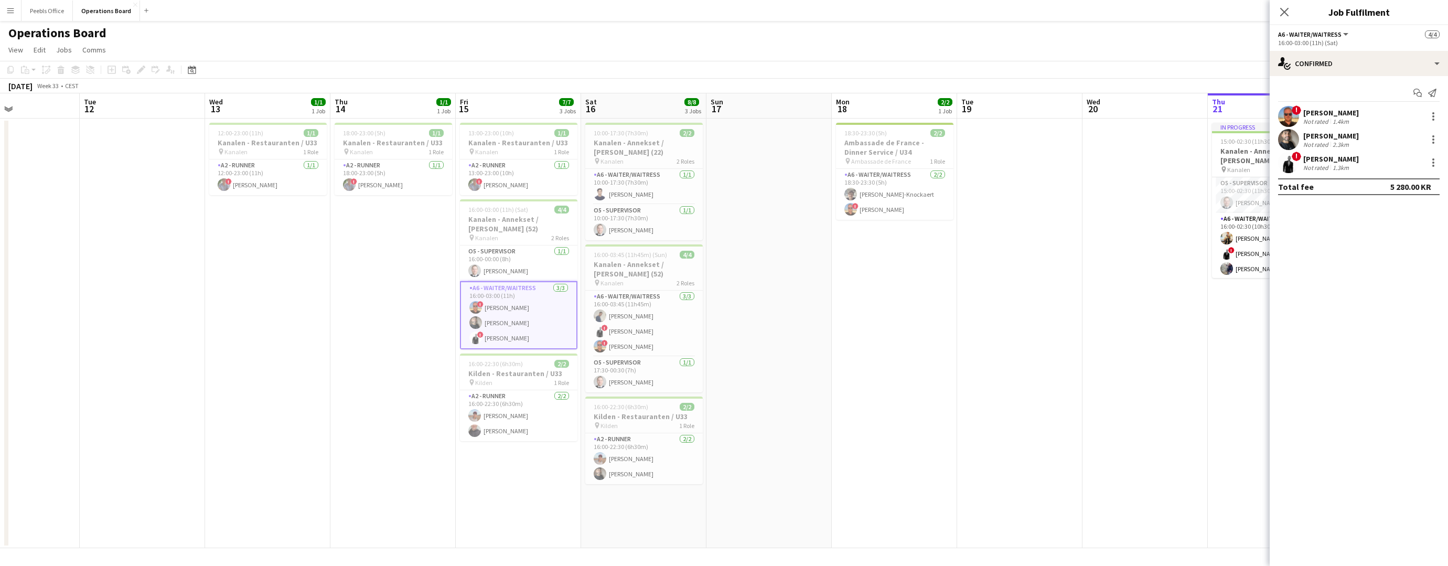
click at [1332, 133] on div "[PERSON_NAME]" at bounding box center [1332, 135] width 56 height 9
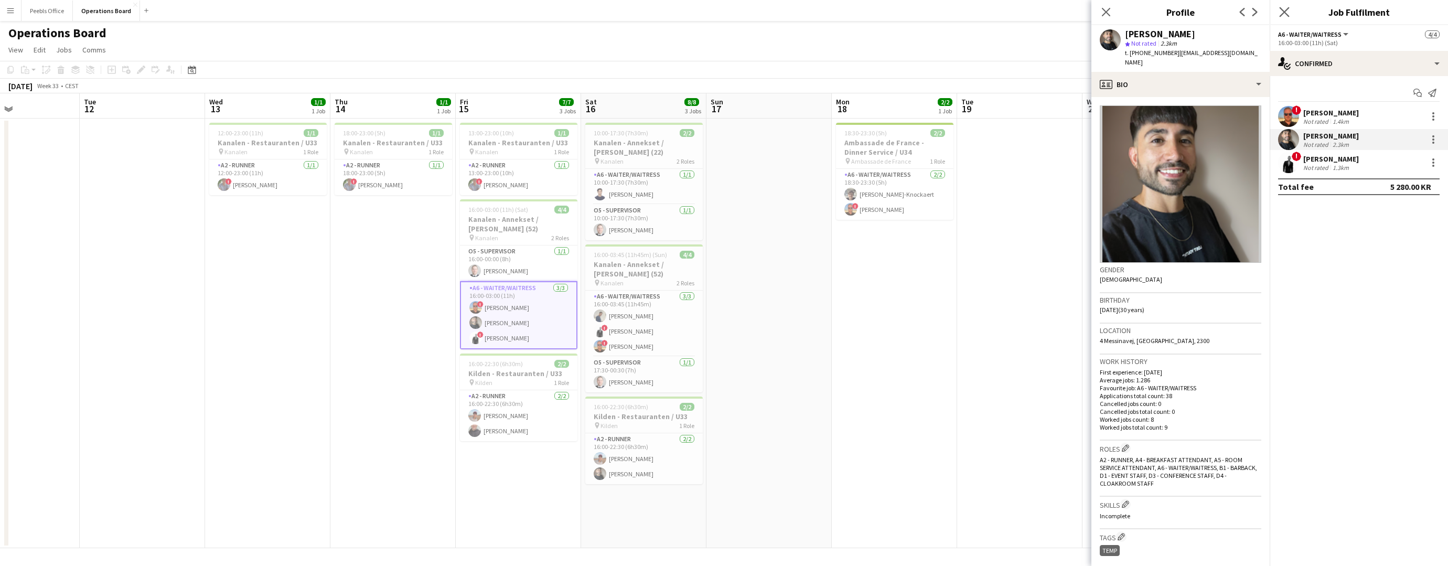
click at [1281, 6] on app-icon "Close pop-in" at bounding box center [1284, 12] width 15 height 15
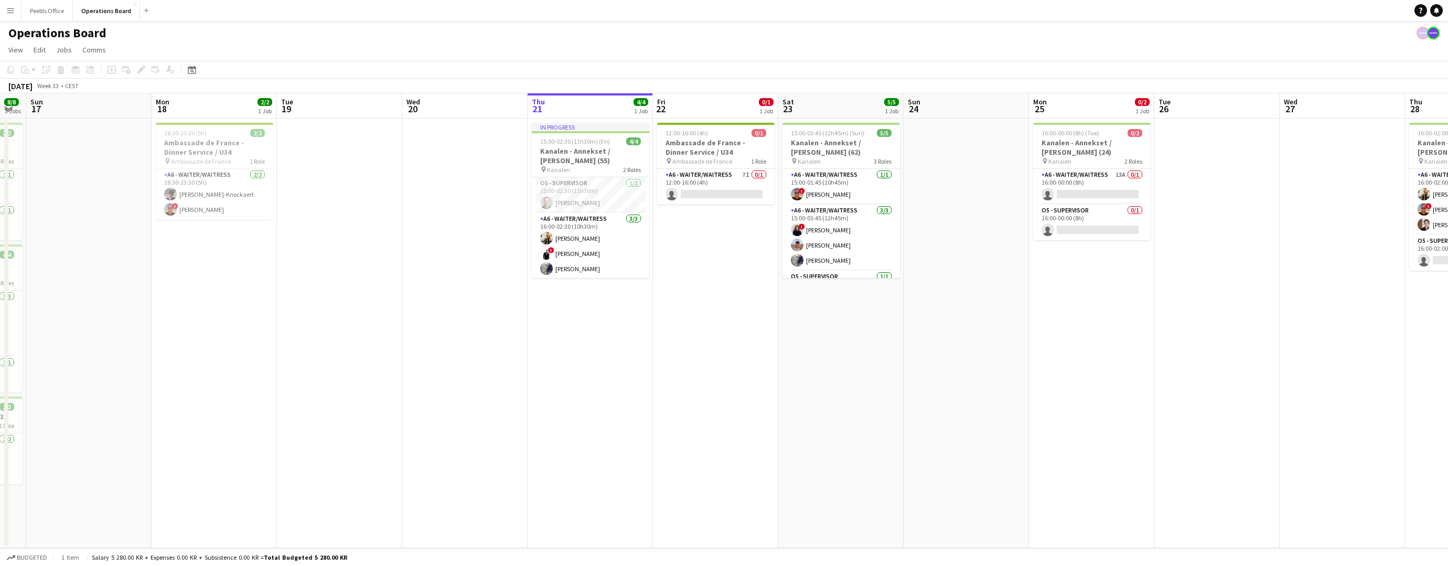
drag, startPoint x: 1202, startPoint y: 350, endPoint x: 508, endPoint y: 385, distance: 694.9
click at [508, 385] on app-calendar-viewport "Wed 13 1/1 1 Job Thu 14 1/1 1 Job Fri 15 7/7 3 Jobs Sat 16 8/8 3 Jobs Sun 17 Mo…" at bounding box center [724, 320] width 1448 height 455
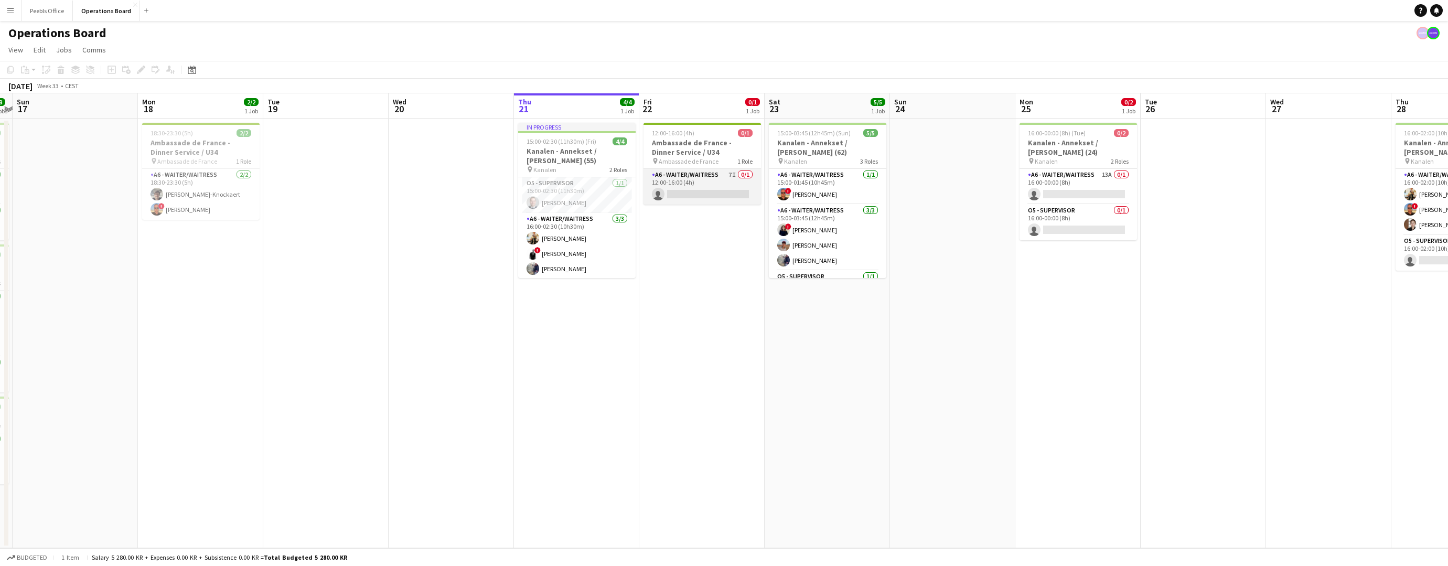
click at [692, 183] on app-card-role "A6 - WAITER/WAITRESS 7I 0/1 12:00-16:00 (4h) single-neutral-actions" at bounding box center [703, 187] width 118 height 36
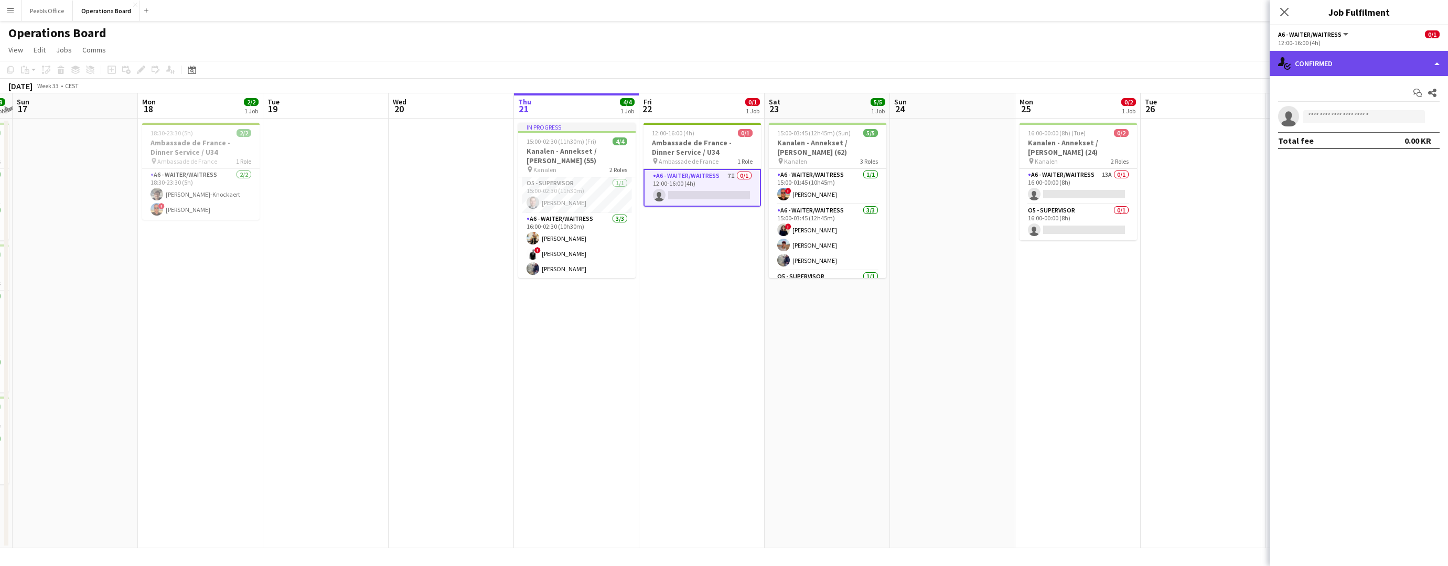
click at [1396, 58] on div "single-neutral-actions-check-2 Confirmed" at bounding box center [1359, 63] width 178 height 25
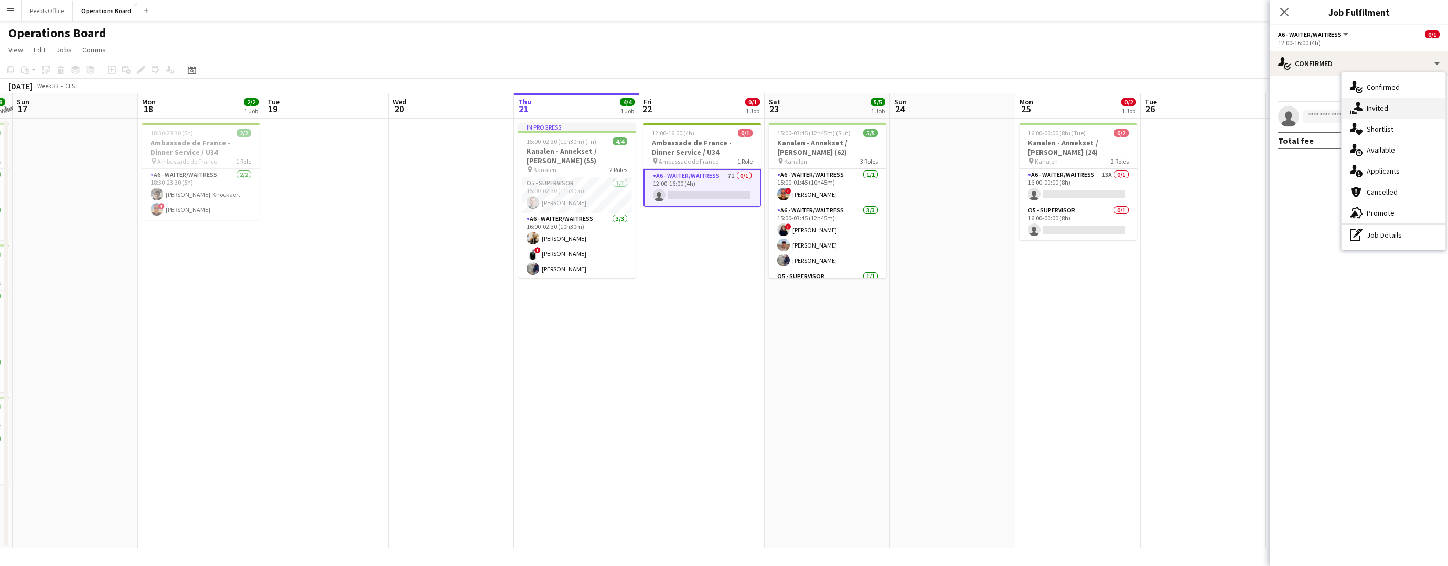
click at [1399, 99] on div "single-neutral-actions-share-1 Invited" at bounding box center [1394, 108] width 104 height 21
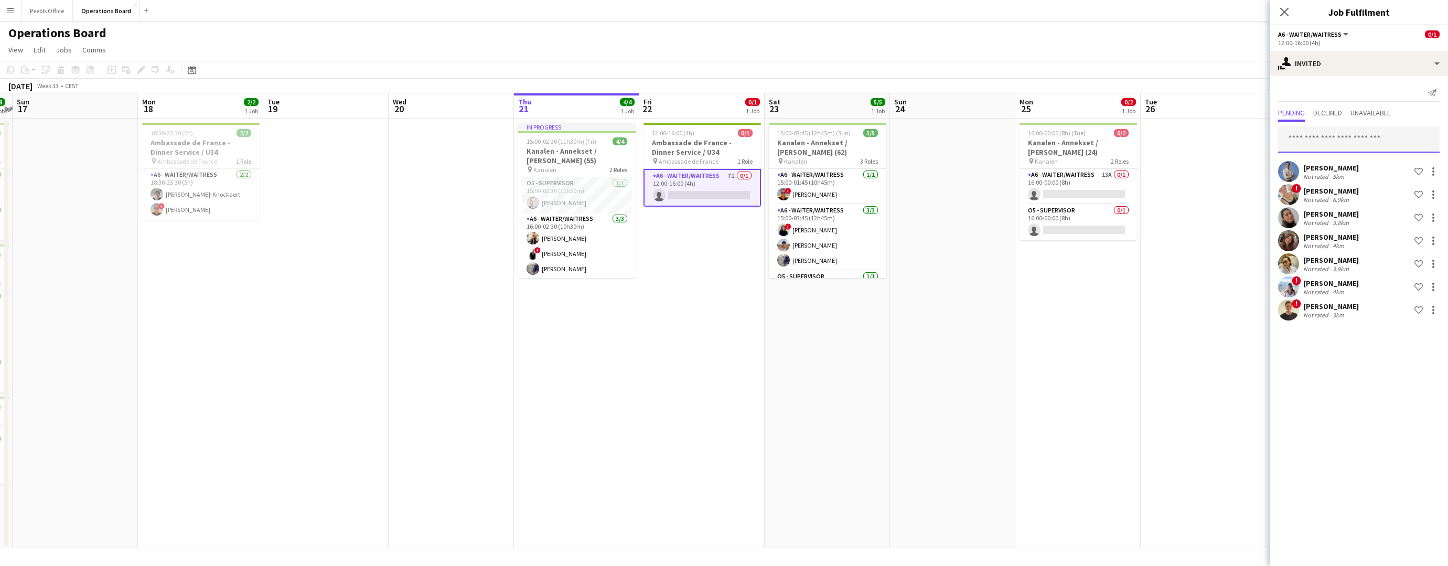
click at [1341, 140] on input "text" at bounding box center [1359, 139] width 162 height 26
type input "****"
click at [1341, 170] on span "ivanibarra540@gmail.com" at bounding box center [1359, 174] width 145 height 8
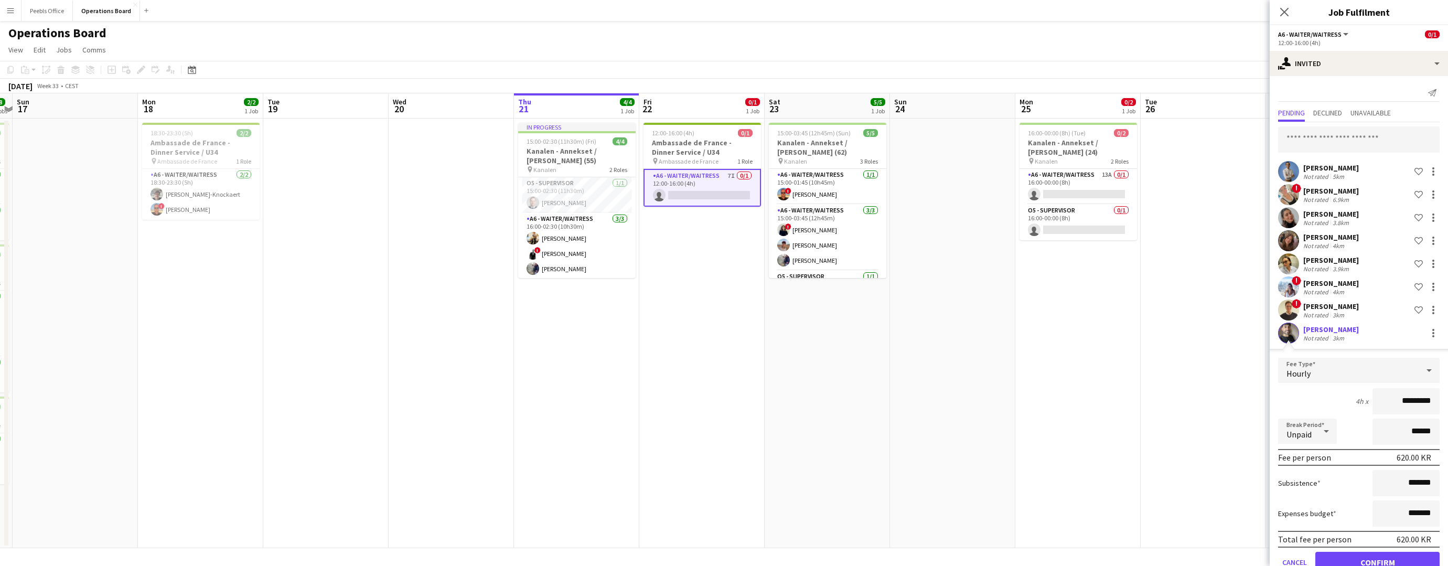
click at [1347, 563] on button "Confirm" at bounding box center [1378, 562] width 124 height 21
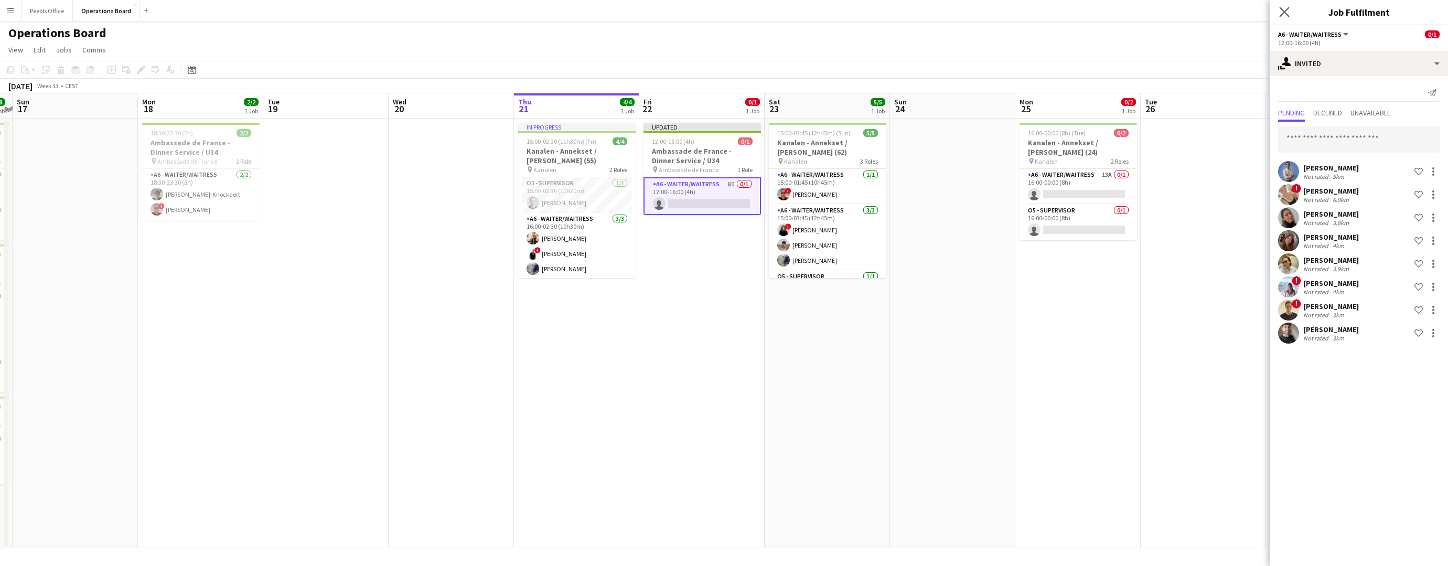
click at [1278, 6] on app-icon "Close pop-in" at bounding box center [1284, 12] width 15 height 15
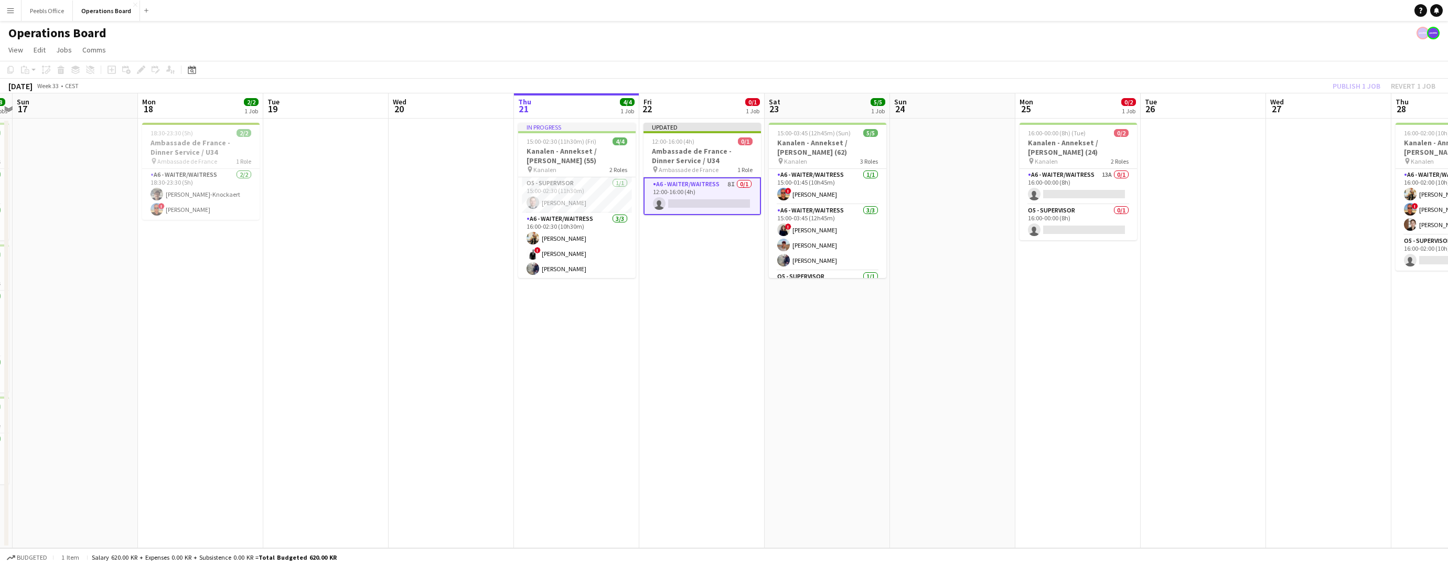
click at [1363, 76] on app-toolbar "Copy Paste Paste Command V Paste with crew Command Shift V Paste linked Job Del…" at bounding box center [724, 70] width 1448 height 18
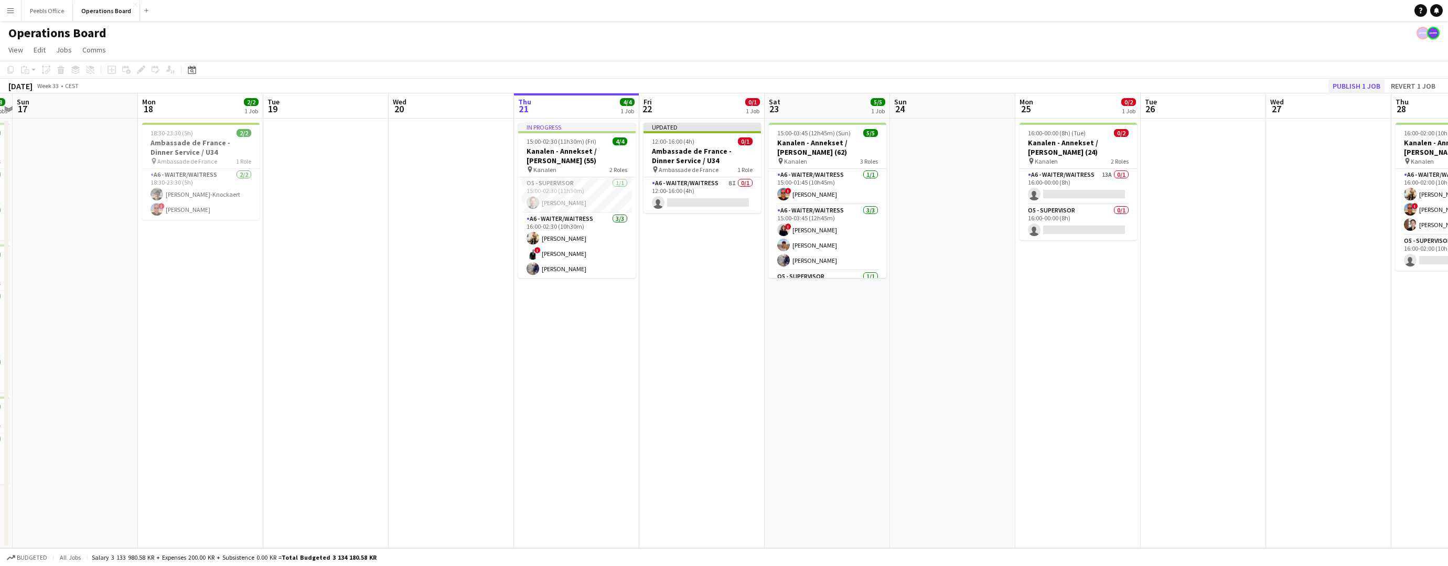
click at [1361, 81] on button "Publish 1 job" at bounding box center [1357, 86] width 56 height 14
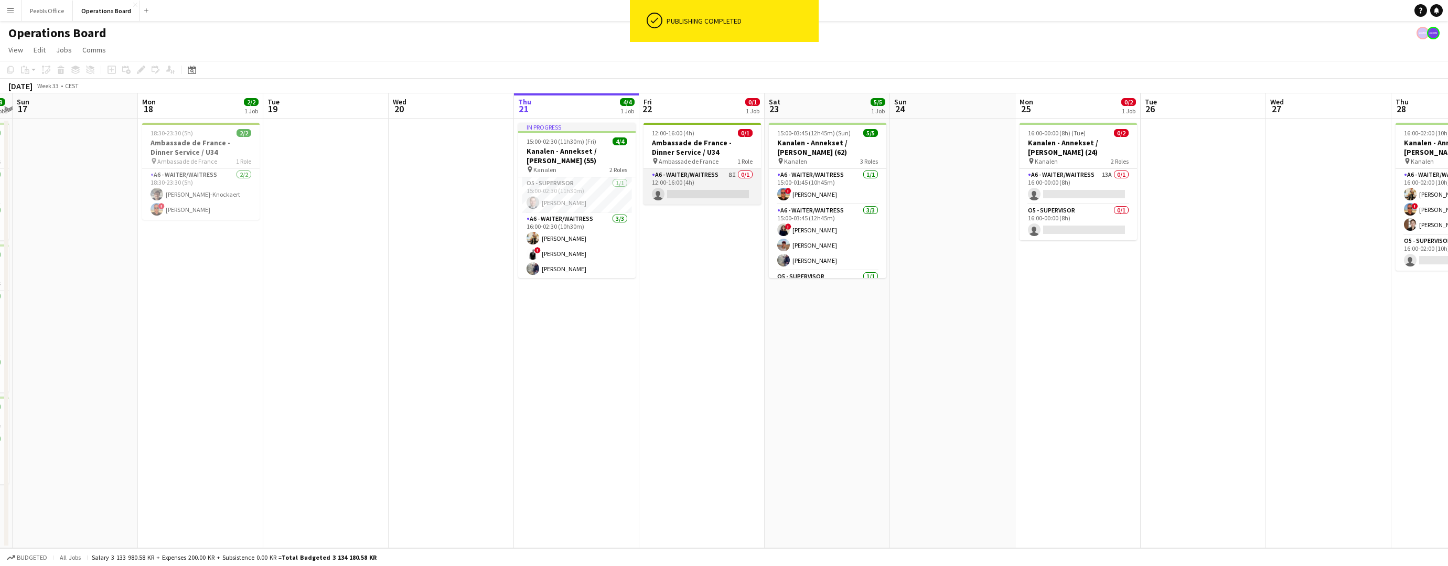
click at [715, 182] on app-card-role "A6 - WAITER/WAITRESS 8I 0/1 12:00-16:00 (4h) single-neutral-actions" at bounding box center [703, 187] width 118 height 36
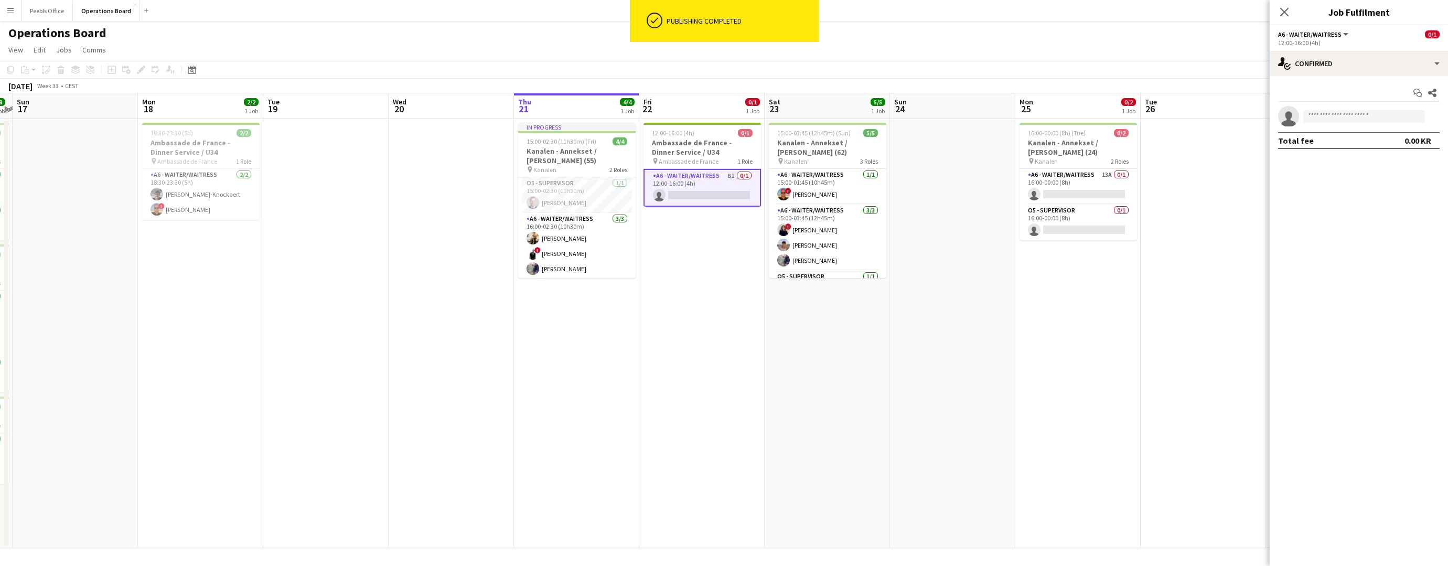
click at [746, 313] on app-date-cell "12:00-16:00 (4h) 0/1 Ambassade de France - Dinner Service / U34 pin Ambassade d…" at bounding box center [701, 334] width 125 height 430
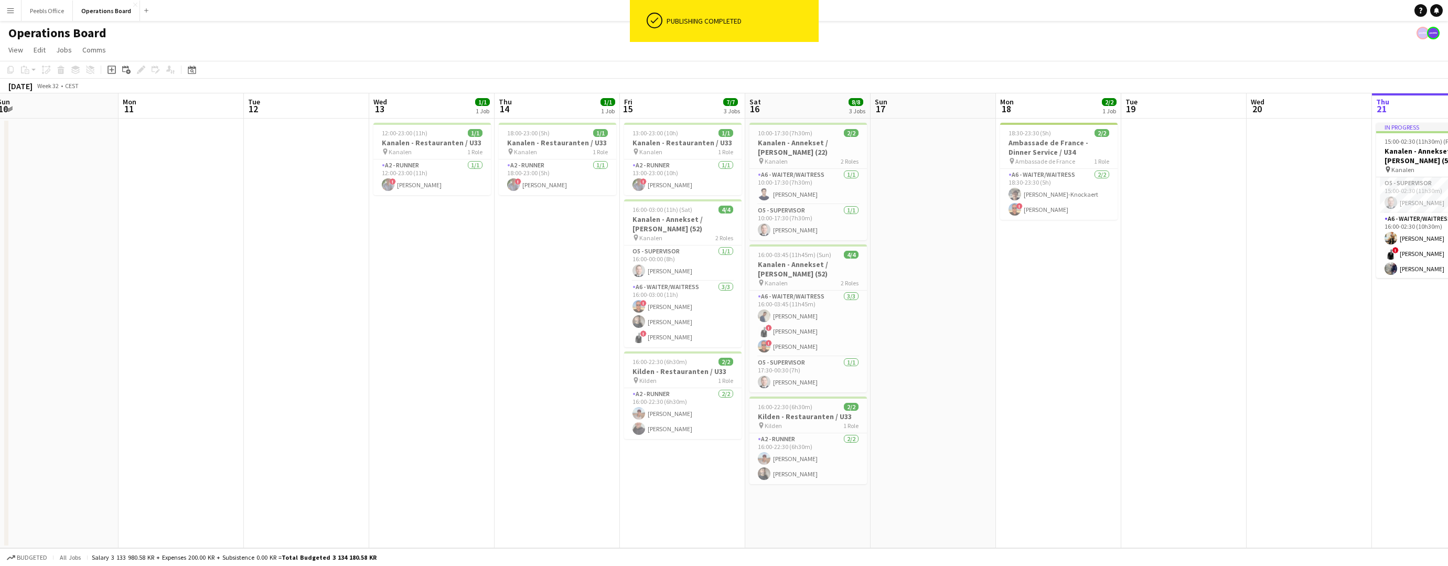
drag, startPoint x: 295, startPoint y: 337, endPoint x: 1156, endPoint y: 277, distance: 862.9
click at [1156, 277] on app-calendar-viewport "Fri 8 Sat 9 5/5 2 Jobs Sun 10 Mon 11 Tue 12 Wed 13 1/1 1 Job Thu 14 1/1 1 Job F…" at bounding box center [724, 320] width 1448 height 455
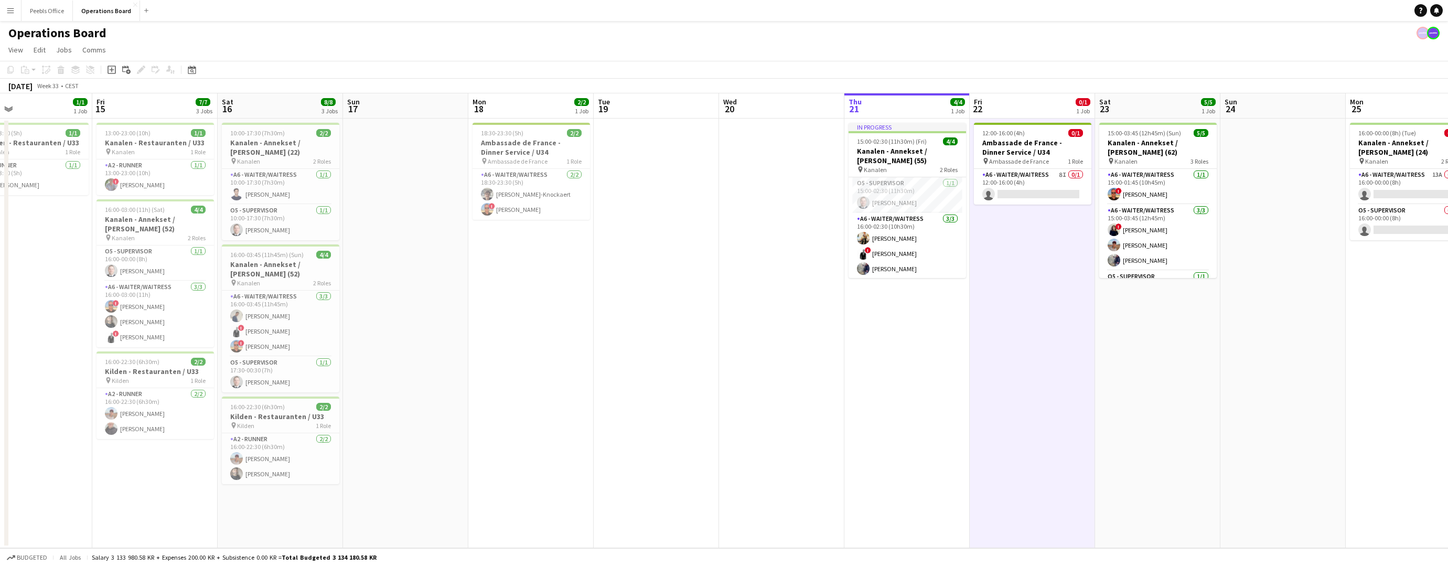
drag, startPoint x: 1027, startPoint y: 368, endPoint x: 478, endPoint y: 377, distance: 548.8
click at [478, 377] on app-calendar-viewport "Mon 11 Tue 12 Wed 13 1/1 1 Job Thu 14 1/1 1 Job Fri 15 7/7 3 Jobs Sat 16 8/8 3 …" at bounding box center [724, 320] width 1448 height 455
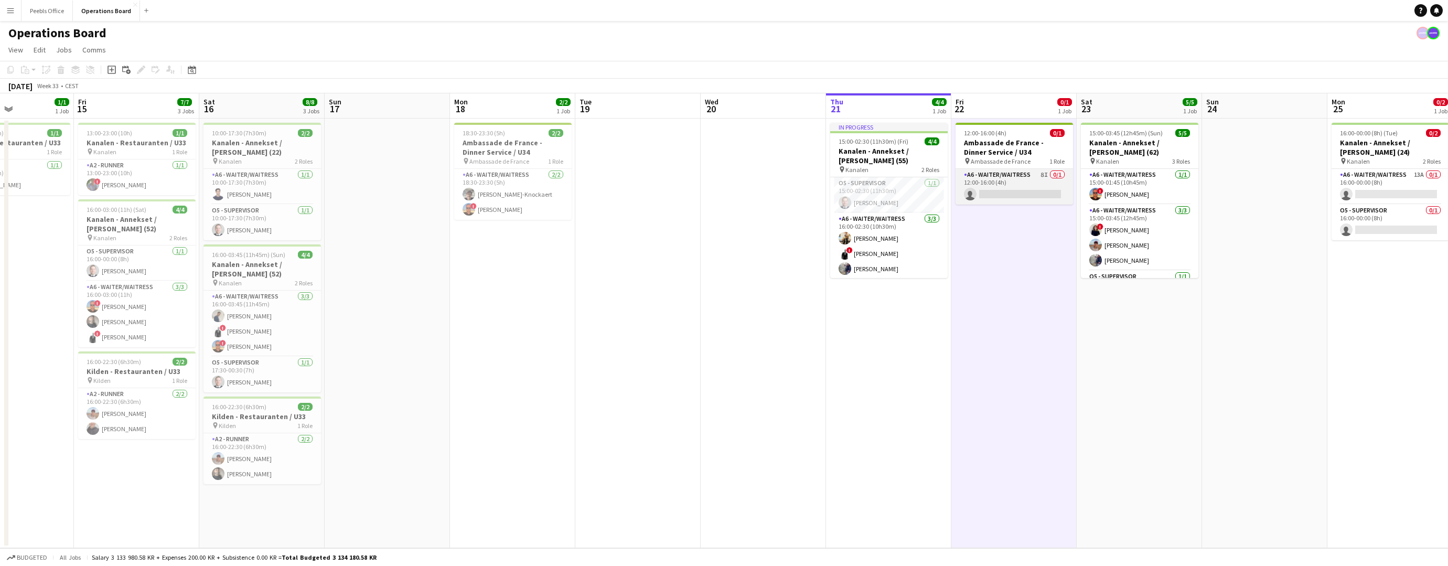
click at [1048, 178] on app-card-role "A6 - WAITER/WAITRESS 8I 0/1 12:00-16:00 (4h) single-neutral-actions" at bounding box center [1015, 187] width 118 height 36
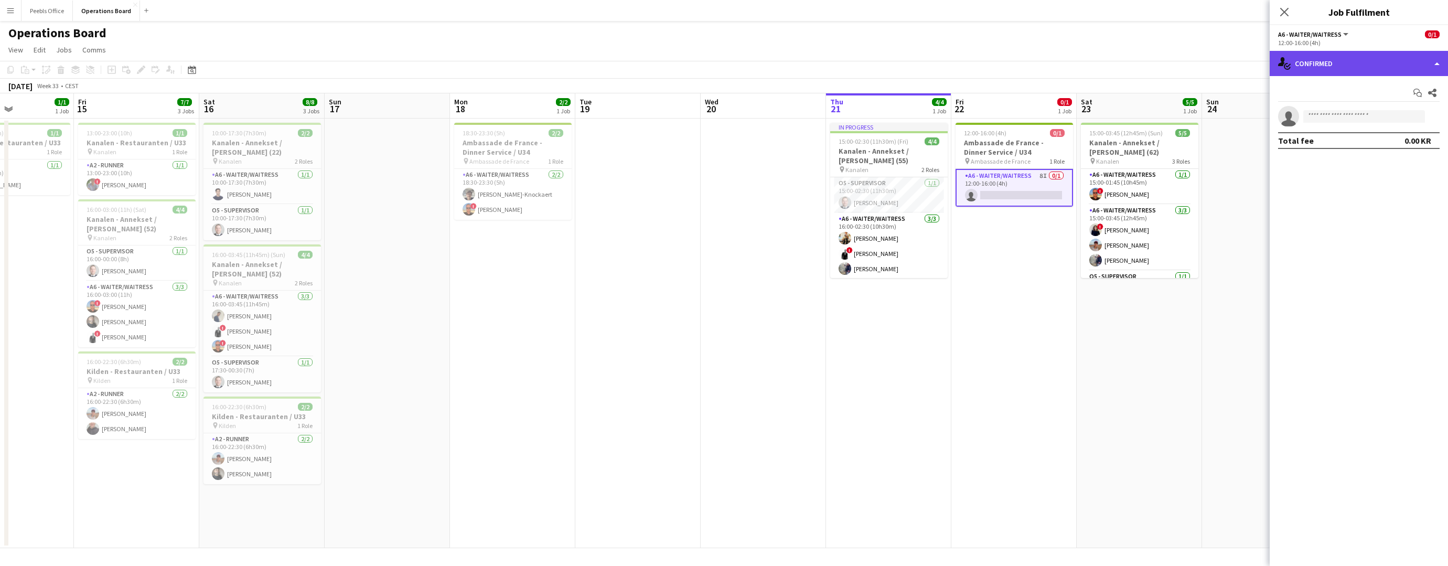
click at [1334, 62] on div "single-neutral-actions-check-2 Confirmed" at bounding box center [1359, 63] width 178 height 25
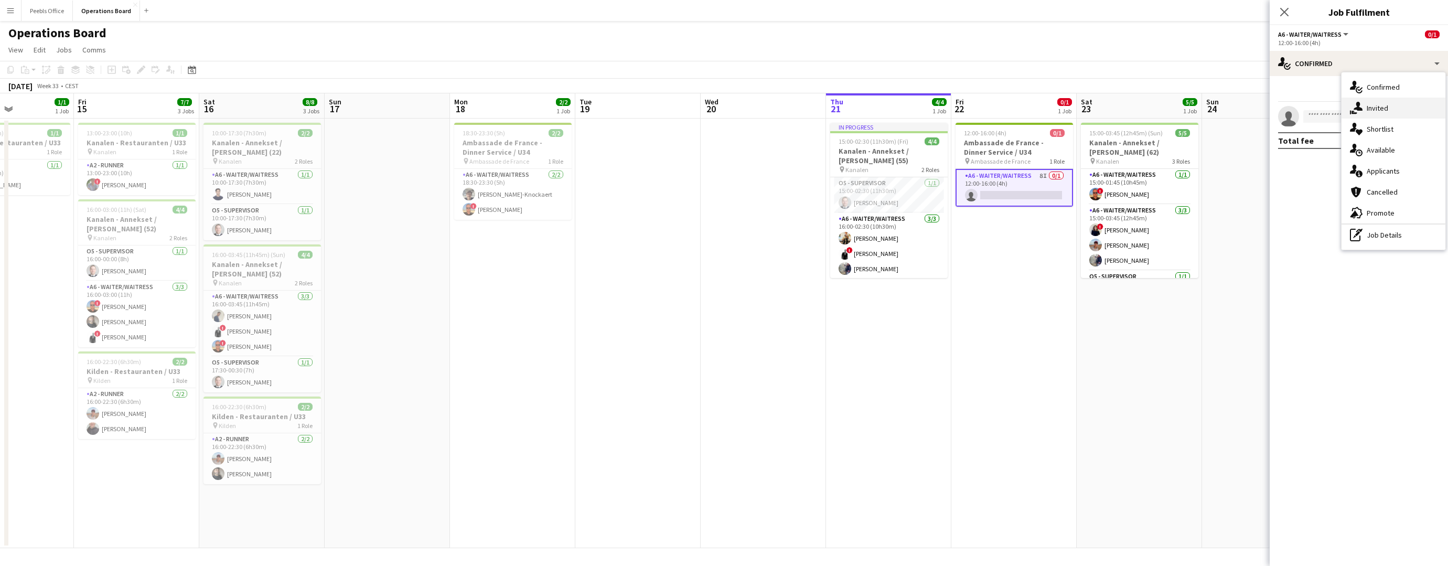
click at [1361, 107] on icon "single-neutral-actions-share-1" at bounding box center [1356, 108] width 13 height 13
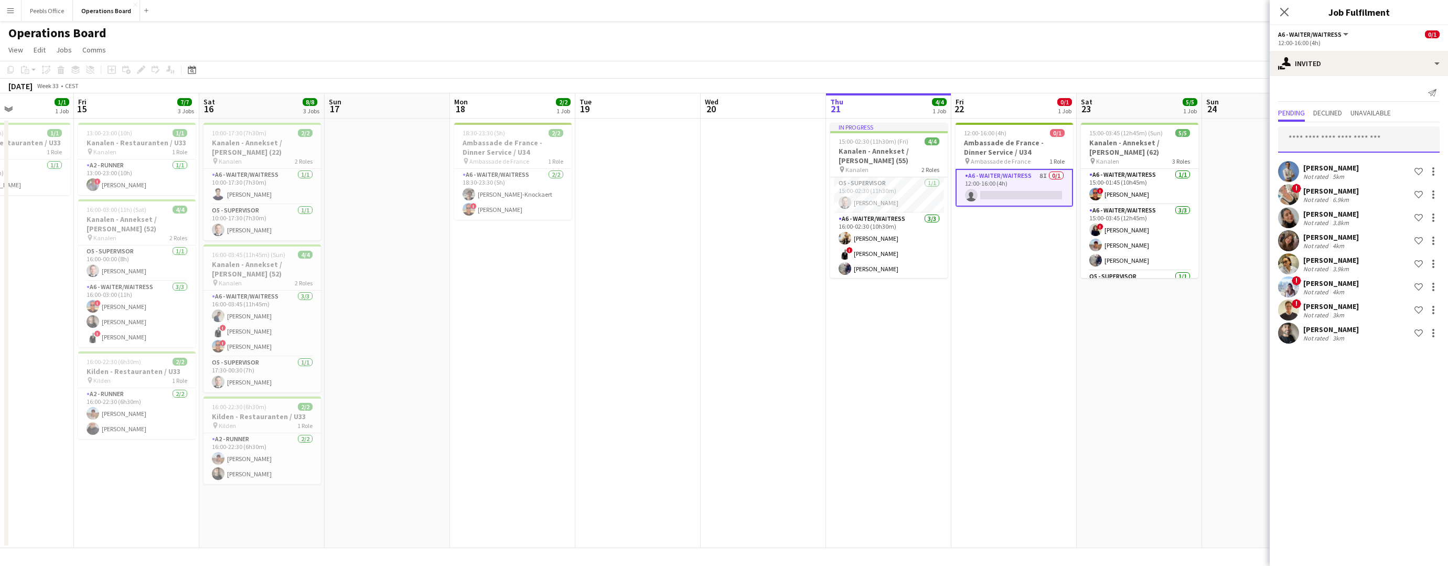
click at [1340, 135] on input "text" at bounding box center [1359, 139] width 162 height 26
type input "****"
click at [1344, 176] on span "noah.eskelund.hansen@gmail.com" at bounding box center [1359, 174] width 145 height 8
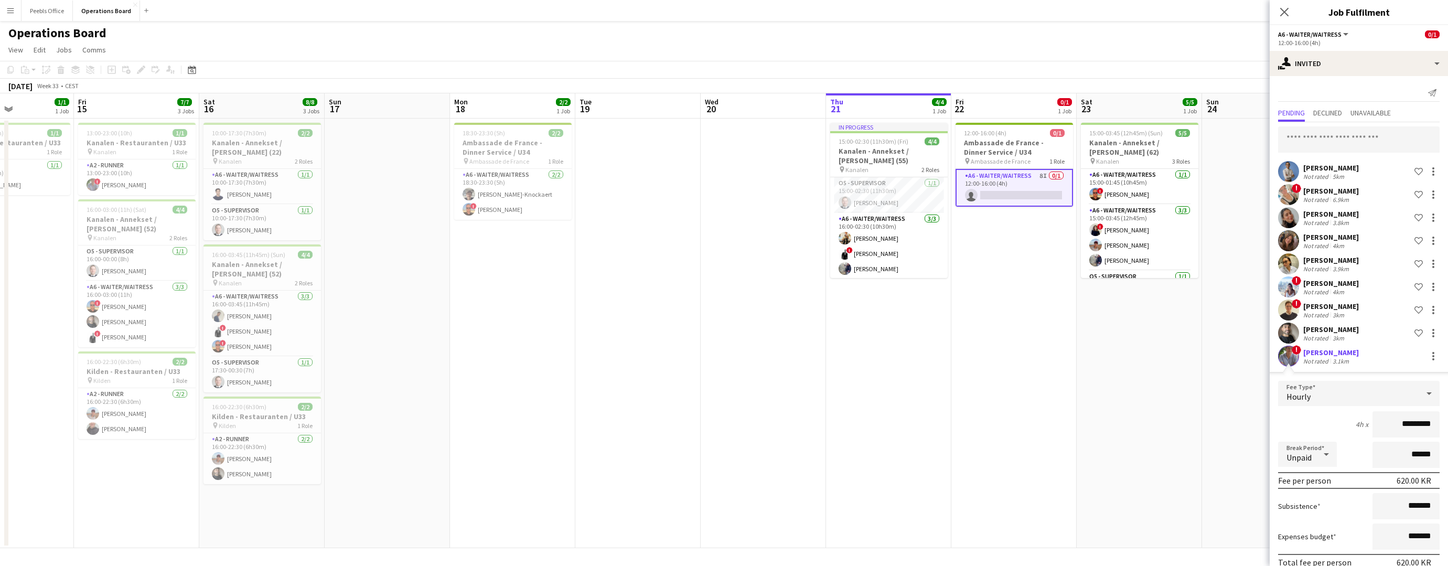
scroll to position [49, 0]
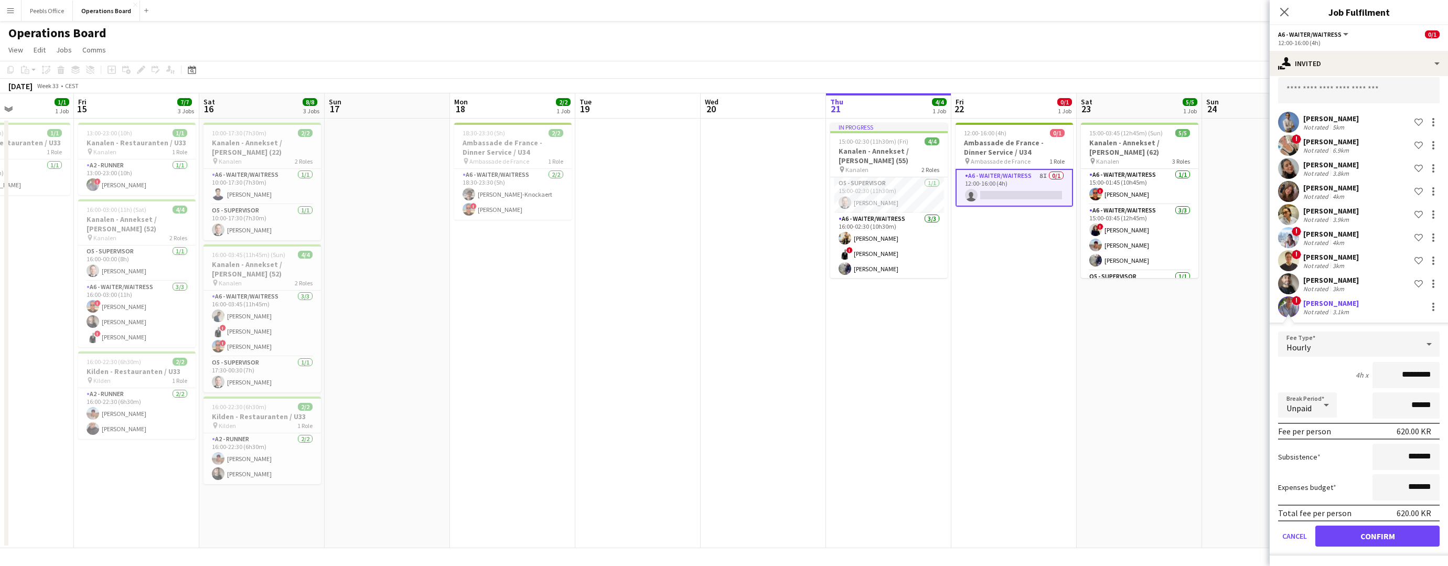
click at [1373, 534] on button "Confirm" at bounding box center [1378, 536] width 124 height 21
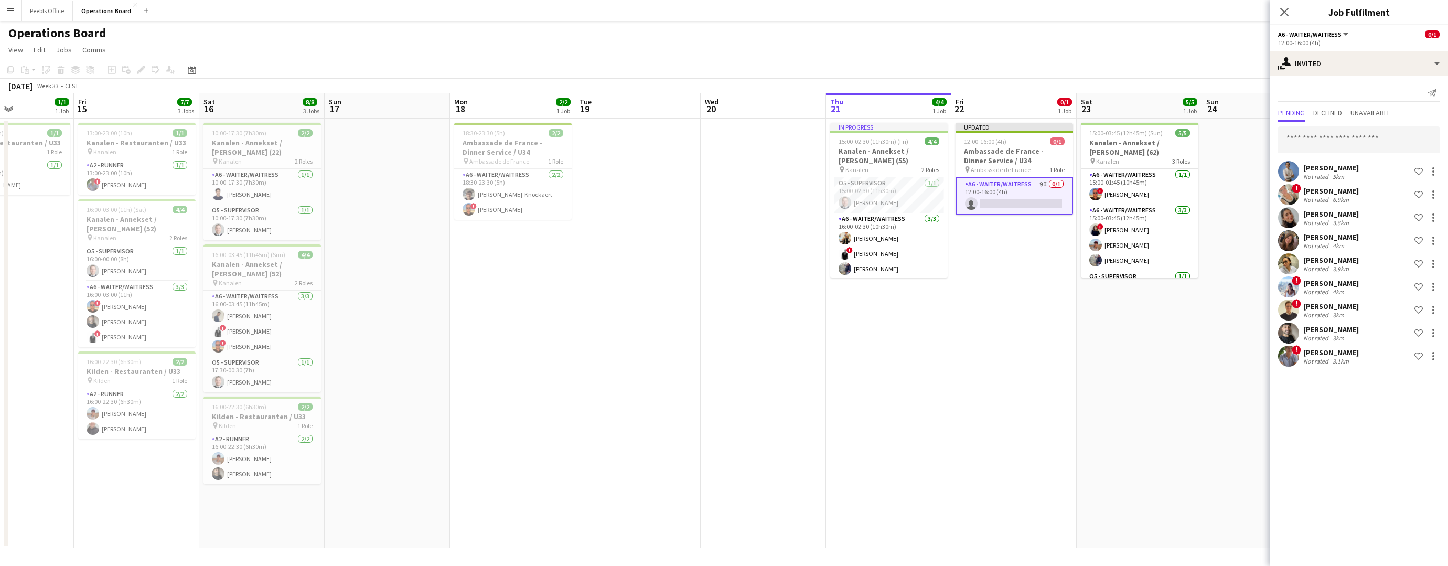
scroll to position [0, 0]
click at [1279, 13] on app-icon "Close pop-in" at bounding box center [1284, 12] width 15 height 15
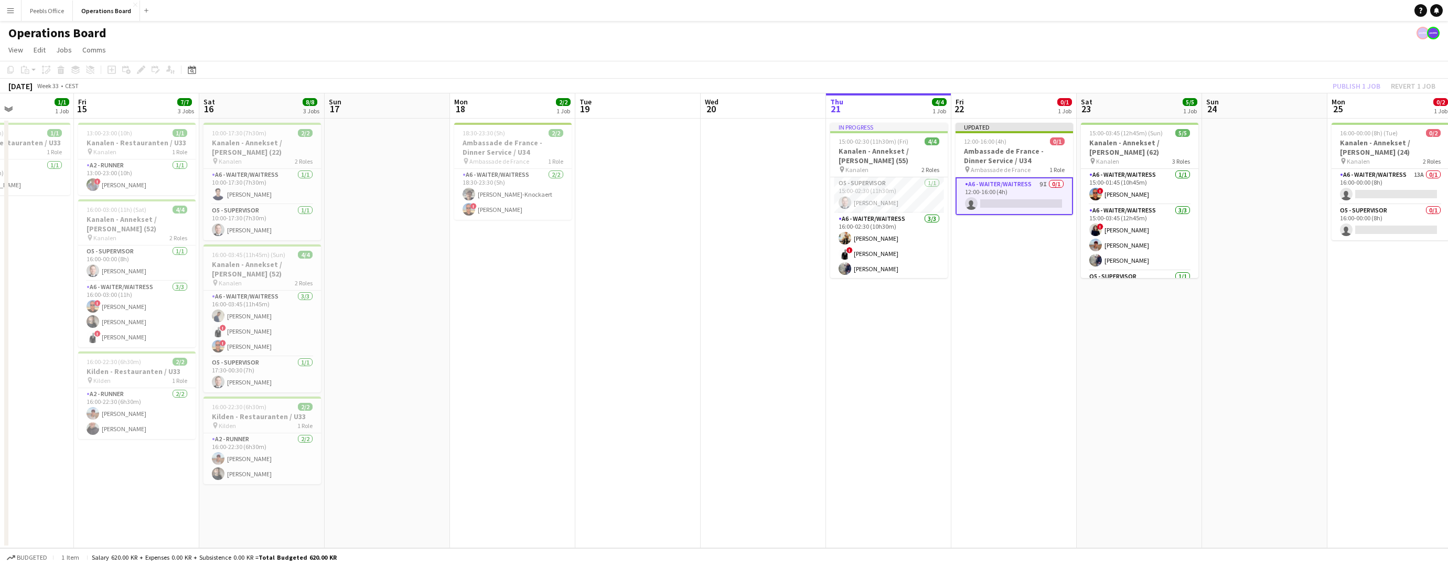
click at [1349, 77] on app-toolbar "Copy Paste Paste Command V Paste with crew Command Shift V Paste linked Job Del…" at bounding box center [724, 70] width 1448 height 18
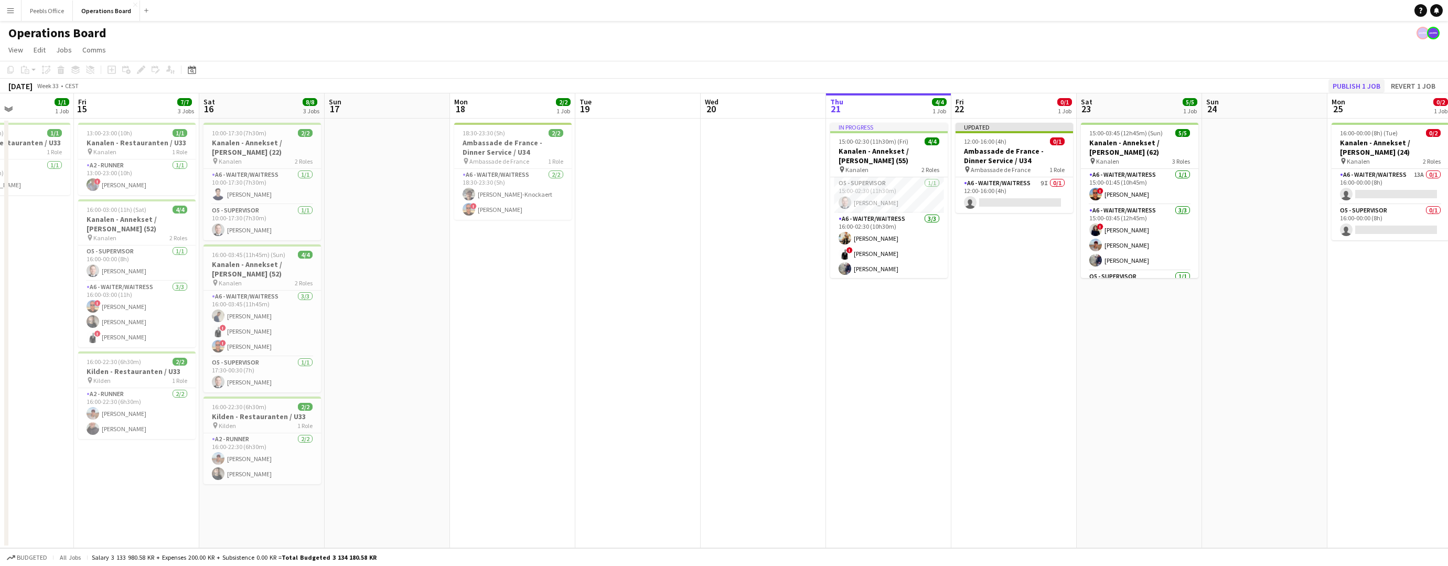
click at [1350, 82] on button "Publish 1 job" at bounding box center [1357, 86] width 56 height 14
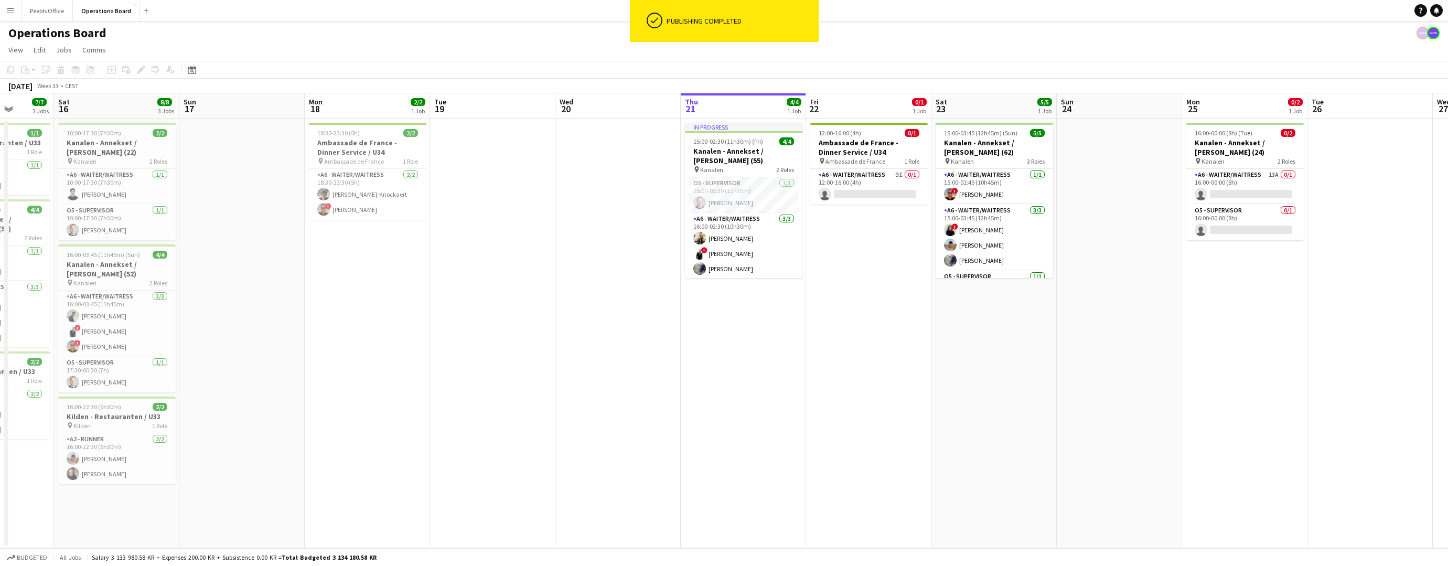
drag, startPoint x: 1077, startPoint y: 396, endPoint x: 901, endPoint y: 419, distance: 177.3
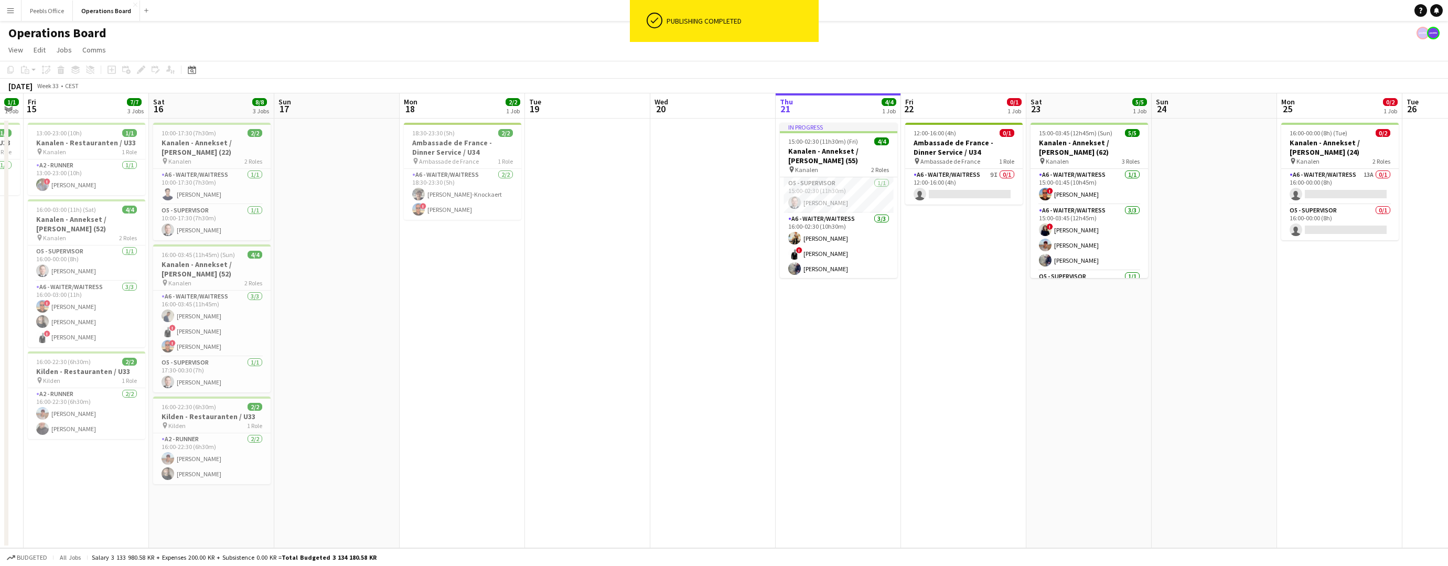
click at [901, 419] on app-calendar-viewport "Tue 12 Wed 13 1/1 1 Job Thu 14 1/1 1 Job Fri 15 7/7 3 Jobs Sat 16 8/8 3 Jobs Su…" at bounding box center [724, 320] width 1448 height 455
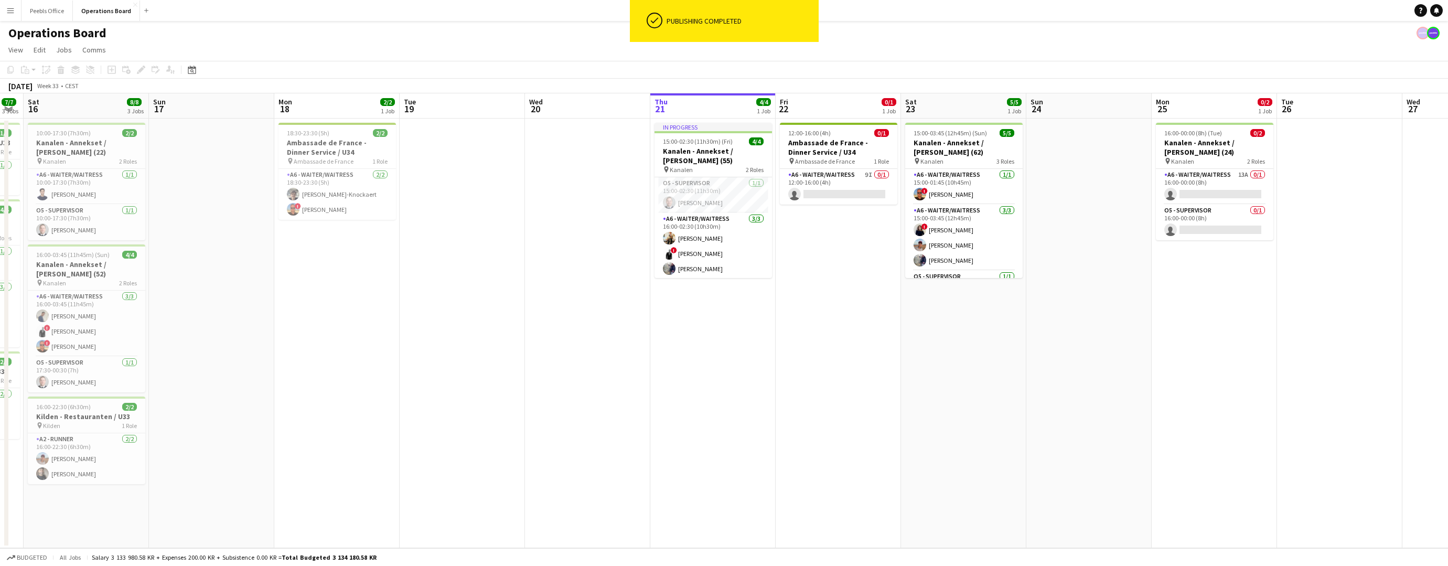
scroll to position [0, 353]
click at [1058, 351] on app-date-cell at bounding box center [1089, 334] width 125 height 430
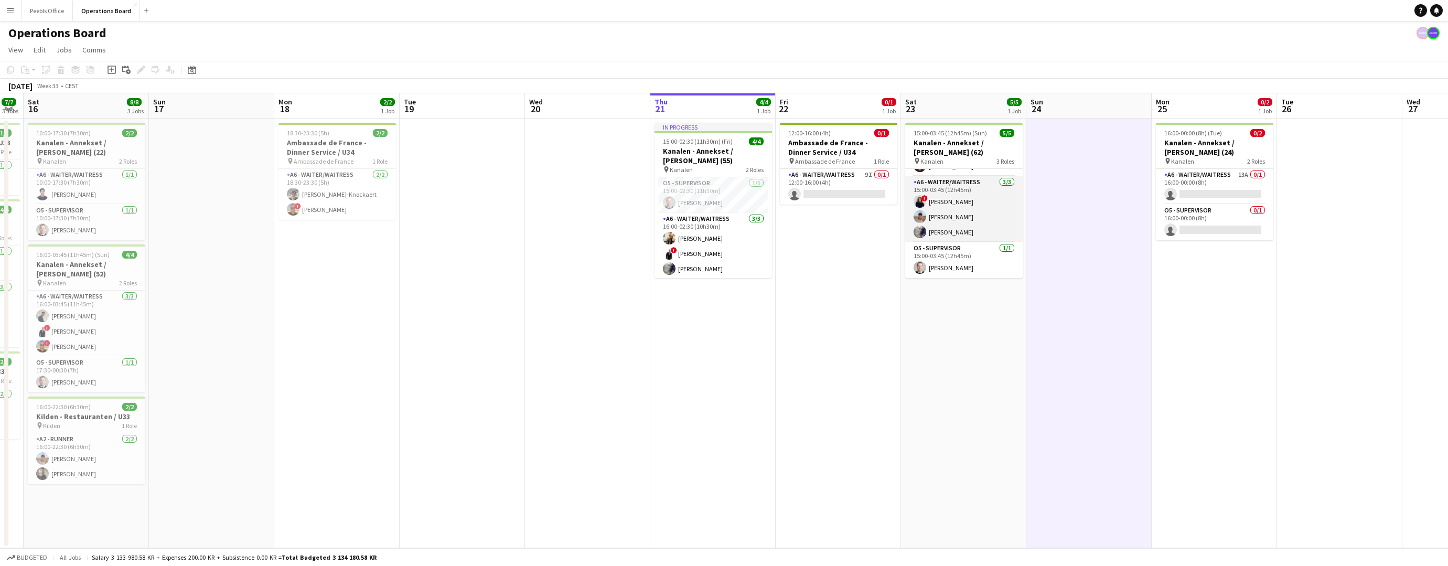
scroll to position [0, 0]
click at [859, 193] on app-card-role "A6 - WAITER/WAITRESS 9I 0/1 12:00-16:00 (4h) single-neutral-actions" at bounding box center [839, 187] width 118 height 36
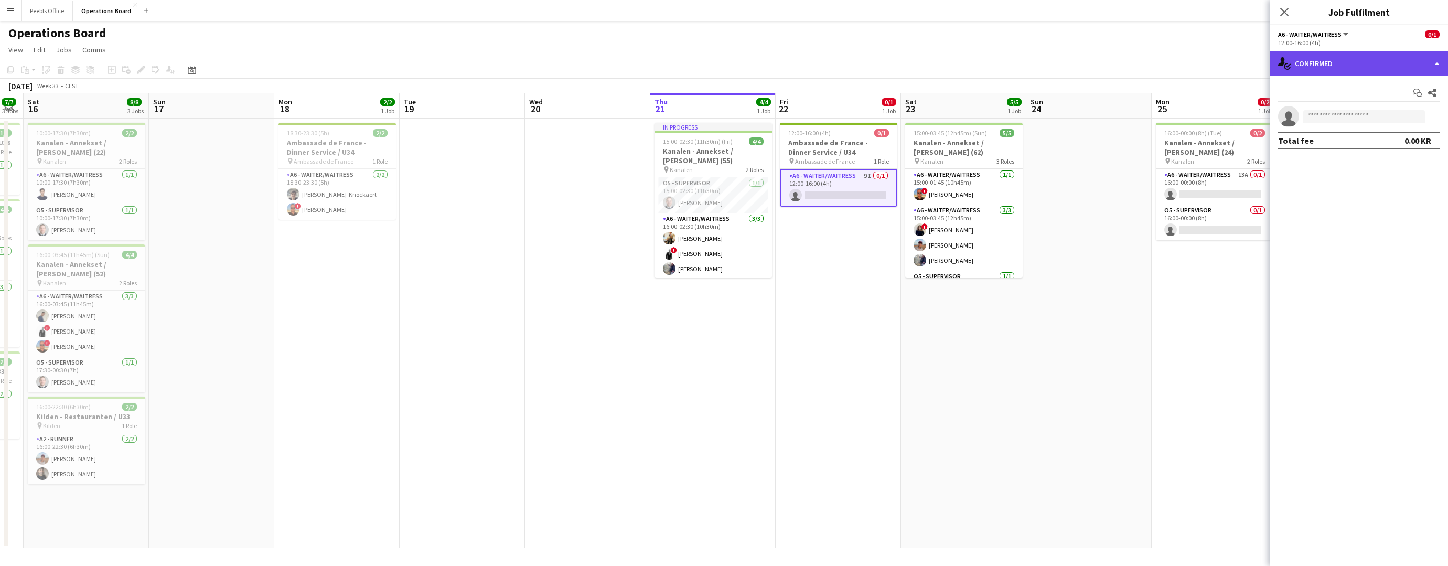
click at [1314, 66] on div "single-neutral-actions-check-2 Confirmed" at bounding box center [1359, 63] width 178 height 25
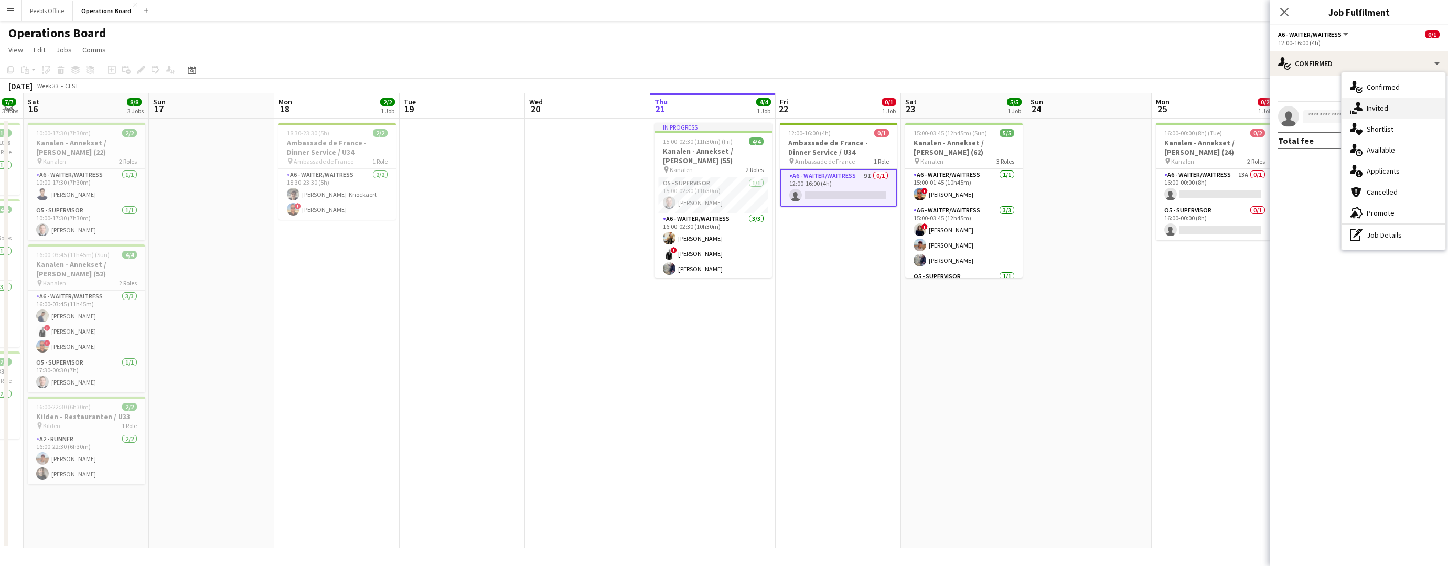
click at [1374, 104] on div "single-neutral-actions-share-1 Invited" at bounding box center [1394, 108] width 104 height 21
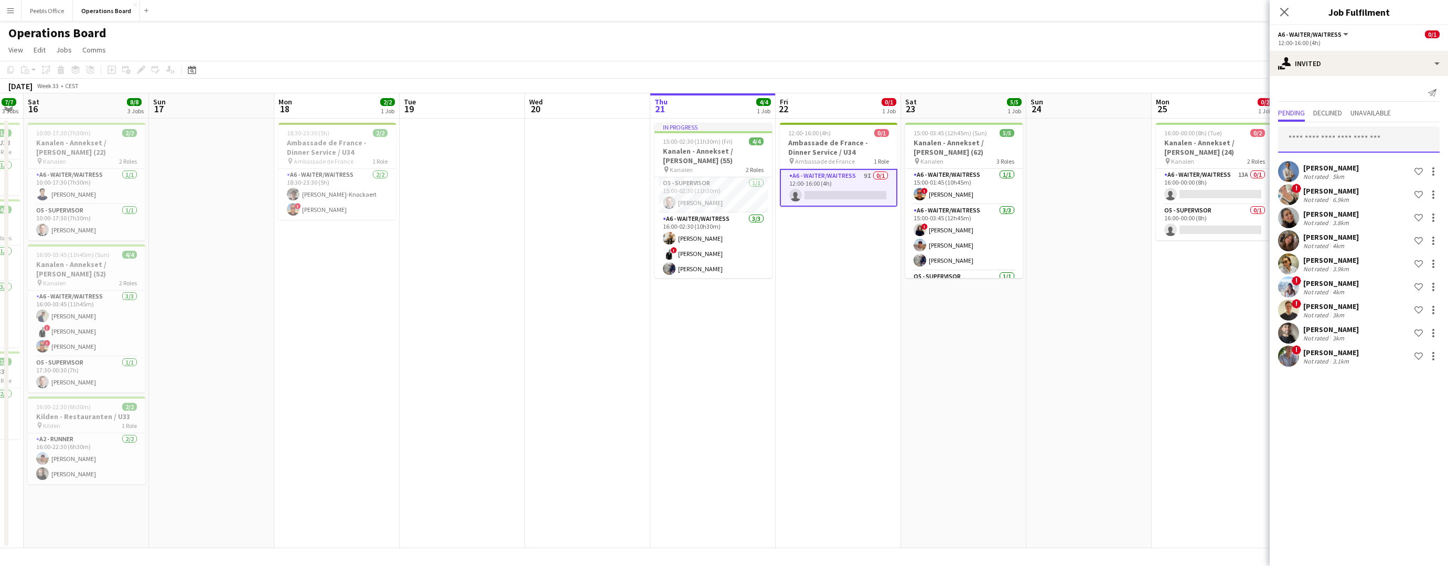
click at [1326, 132] on input "text" at bounding box center [1359, 139] width 162 height 26
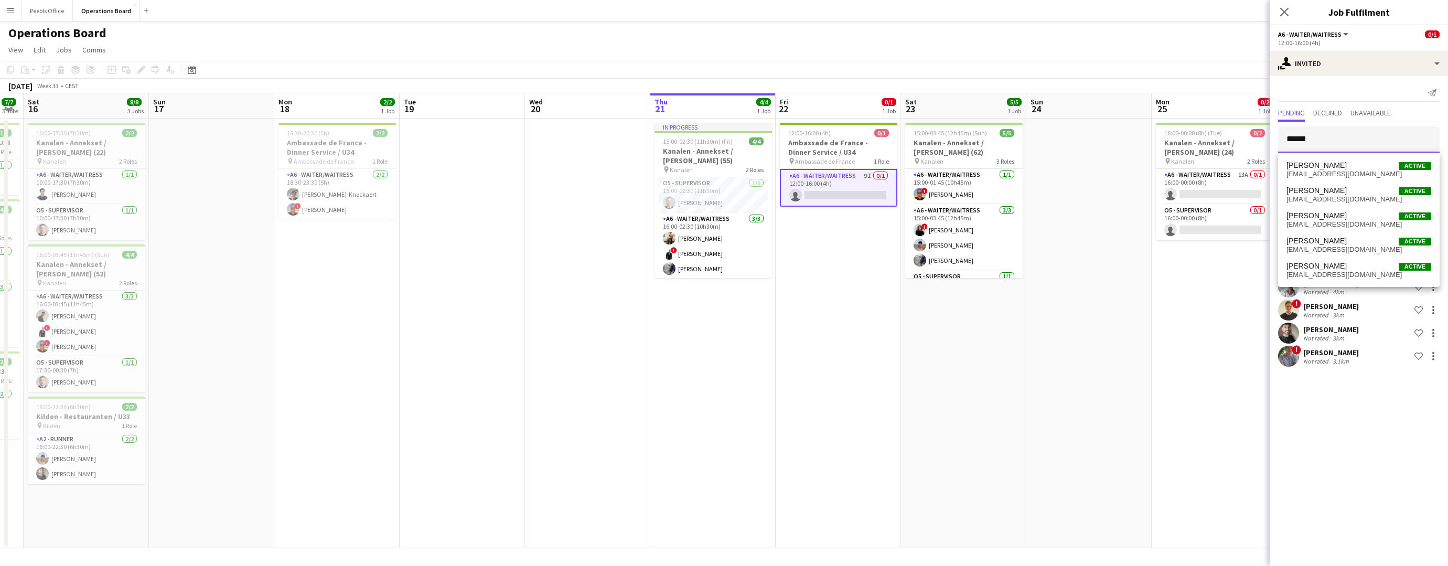
type input "******"
drag, startPoint x: 1326, startPoint y: 133, endPoint x: 1326, endPoint y: 278, distance: 144.8
click at [1326, 278] on span "nielsendaniel365@gmail.com" at bounding box center [1359, 275] width 145 height 8
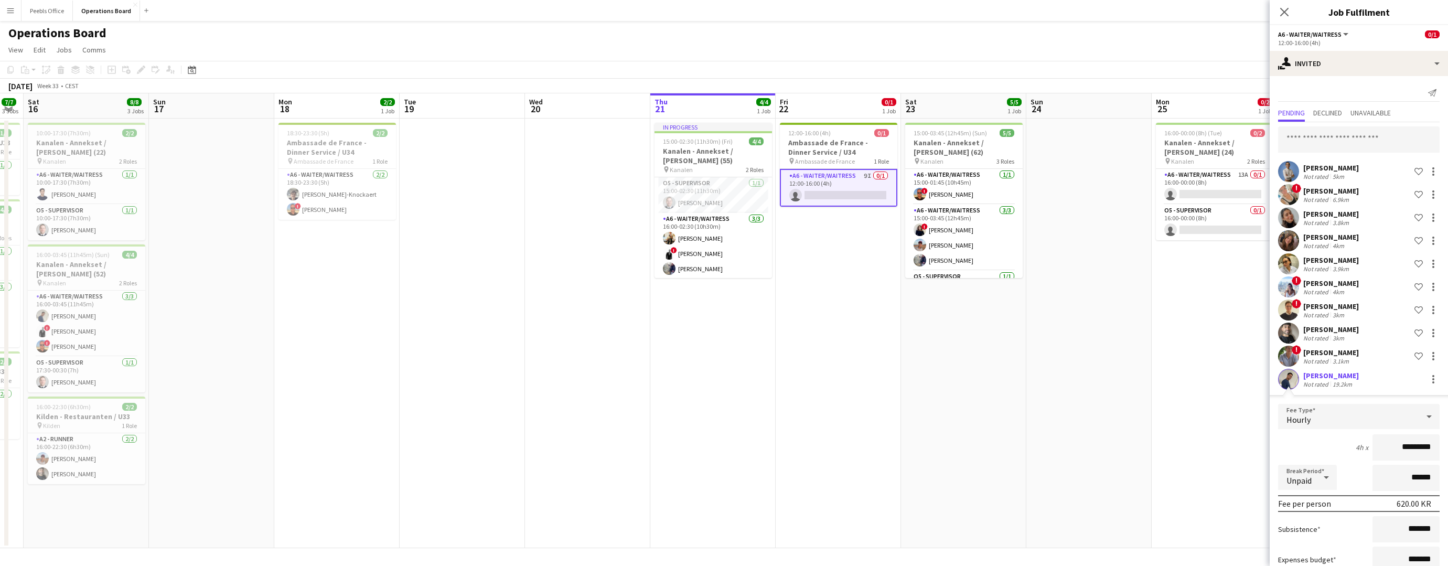
scroll to position [72, 0]
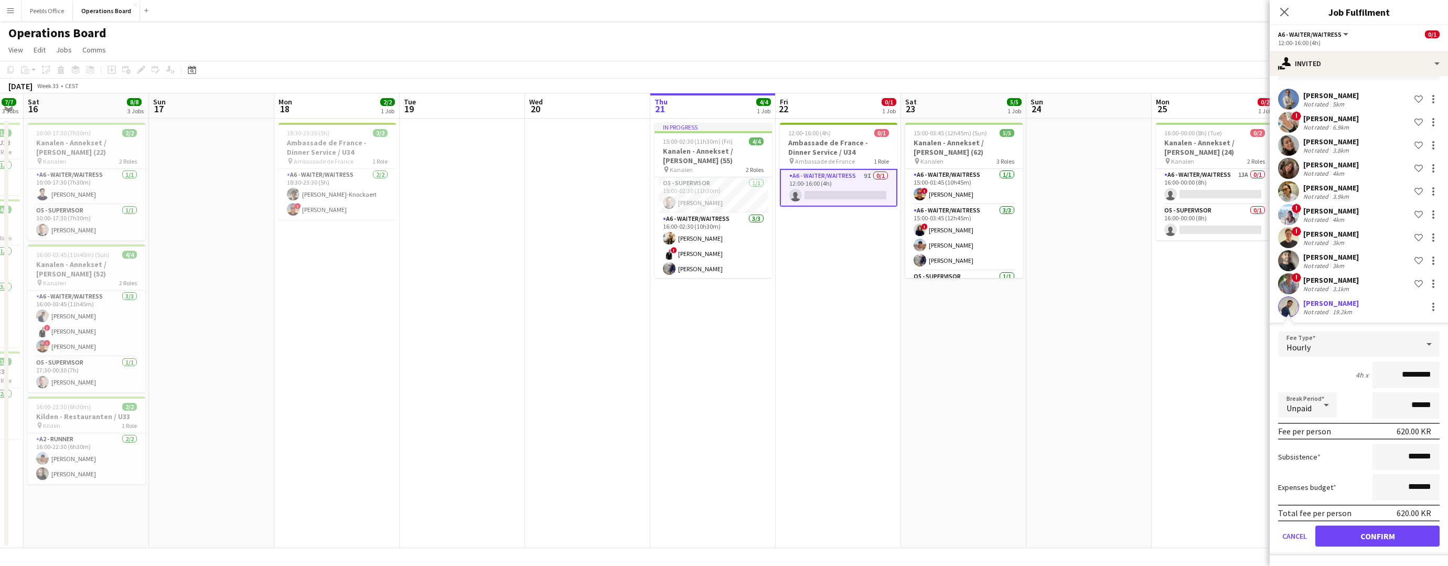
click at [1412, 541] on button "Confirm" at bounding box center [1378, 536] width 124 height 21
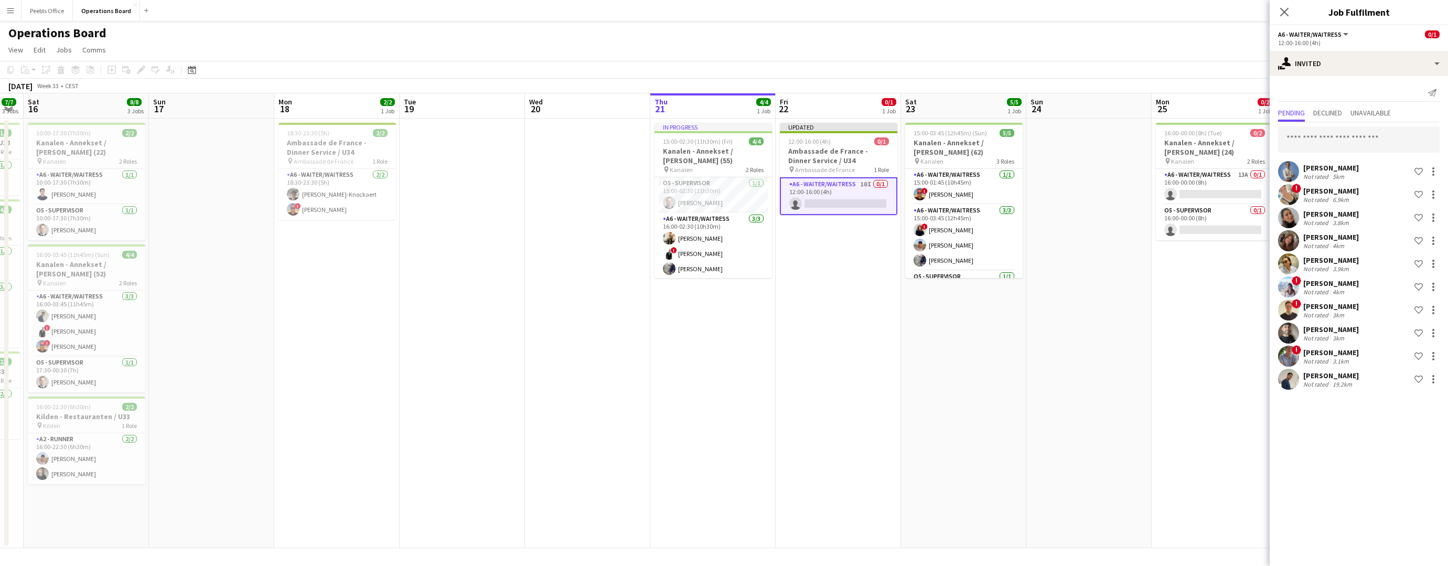
scroll to position [0, 0]
click at [1283, 14] on icon at bounding box center [1284, 12] width 10 height 10
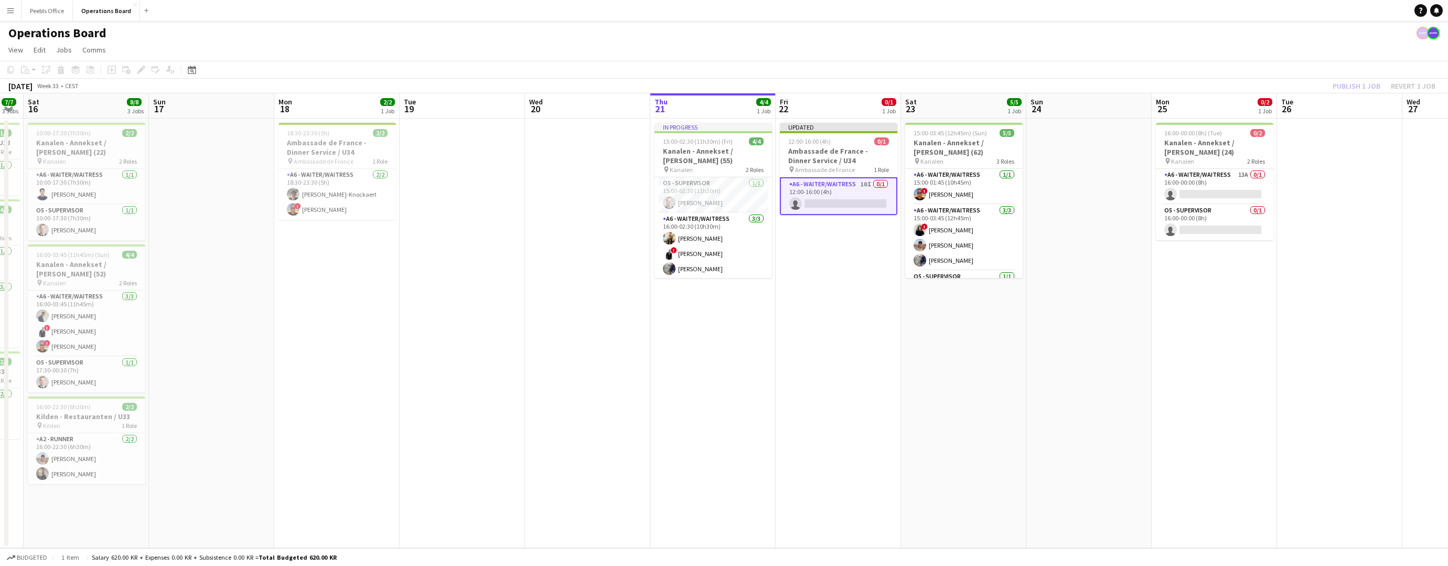
click at [1328, 63] on app-toolbar "Copy Paste Paste Command V Paste with crew Command Shift V Paste linked Job Del…" at bounding box center [724, 70] width 1448 height 18
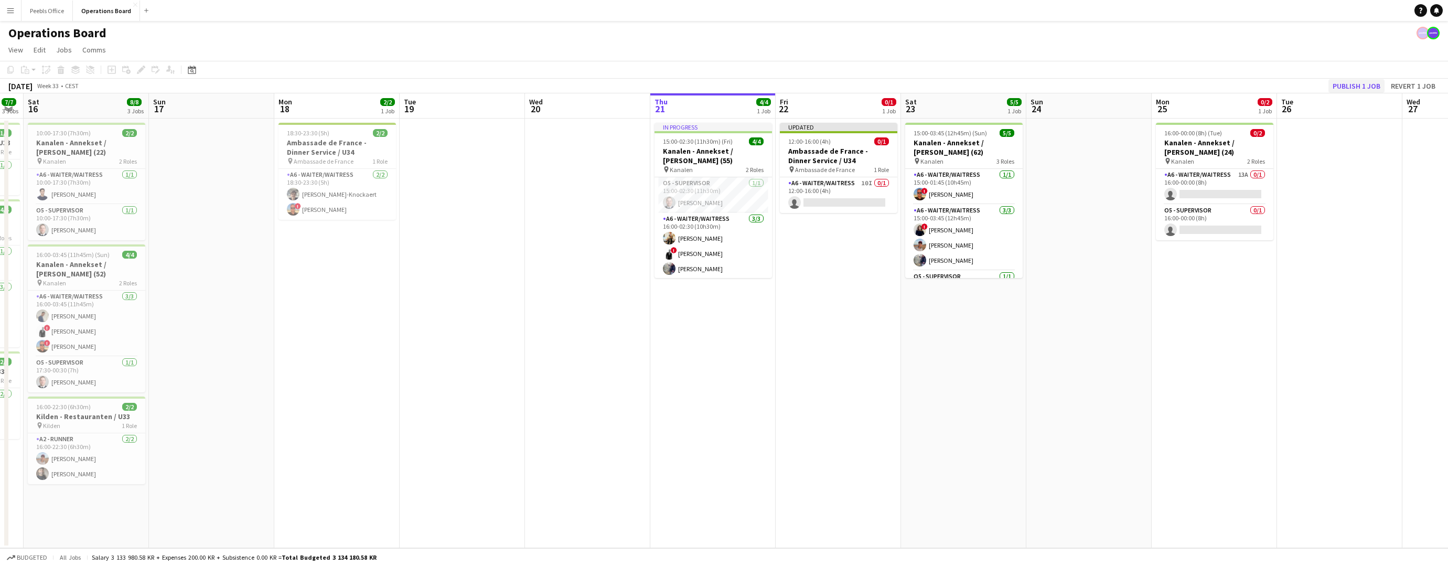
click at [1358, 82] on button "Publish 1 job" at bounding box center [1357, 86] width 56 height 14
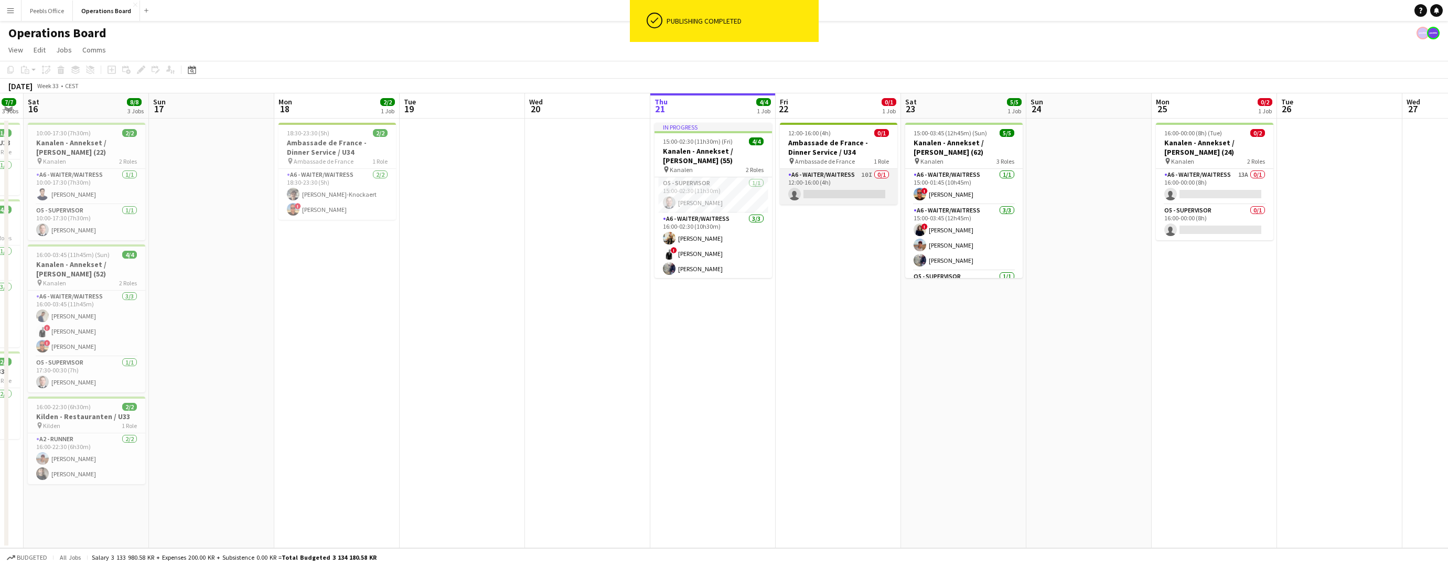
click at [843, 197] on app-card-role "A6 - WAITER/WAITRESS 10I 0/1 12:00-16:00 (4h) single-neutral-actions" at bounding box center [839, 187] width 118 height 36
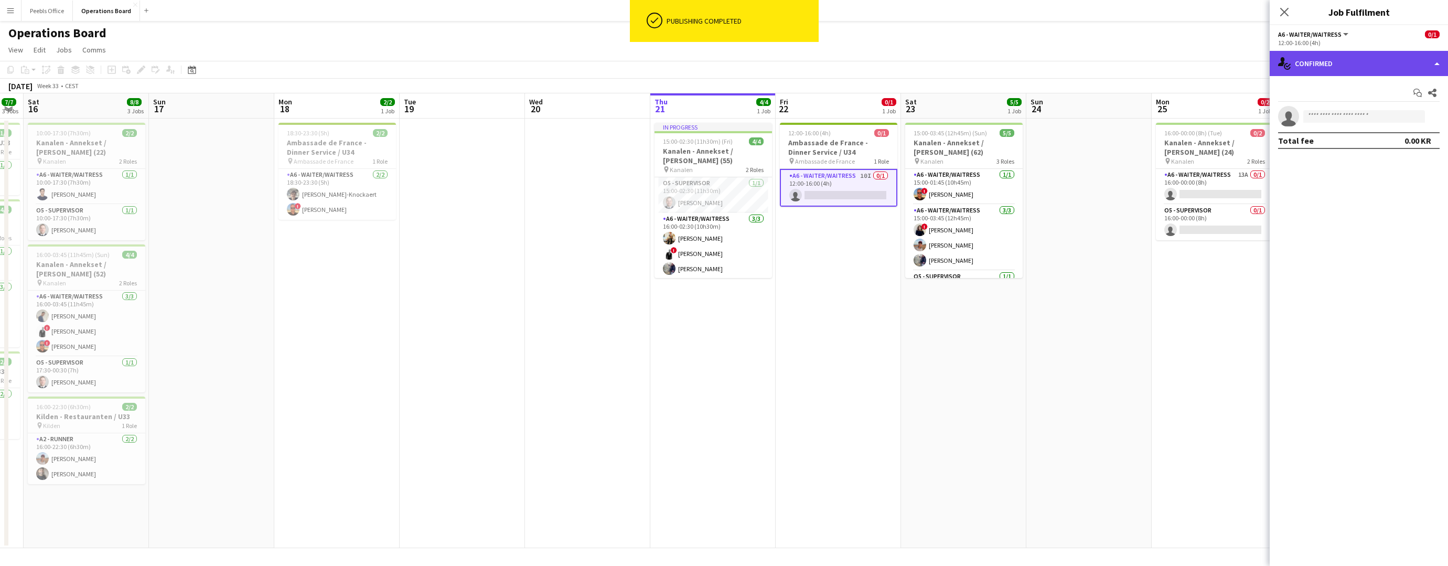
click at [1332, 57] on div "single-neutral-actions-check-2 Confirmed" at bounding box center [1359, 63] width 178 height 25
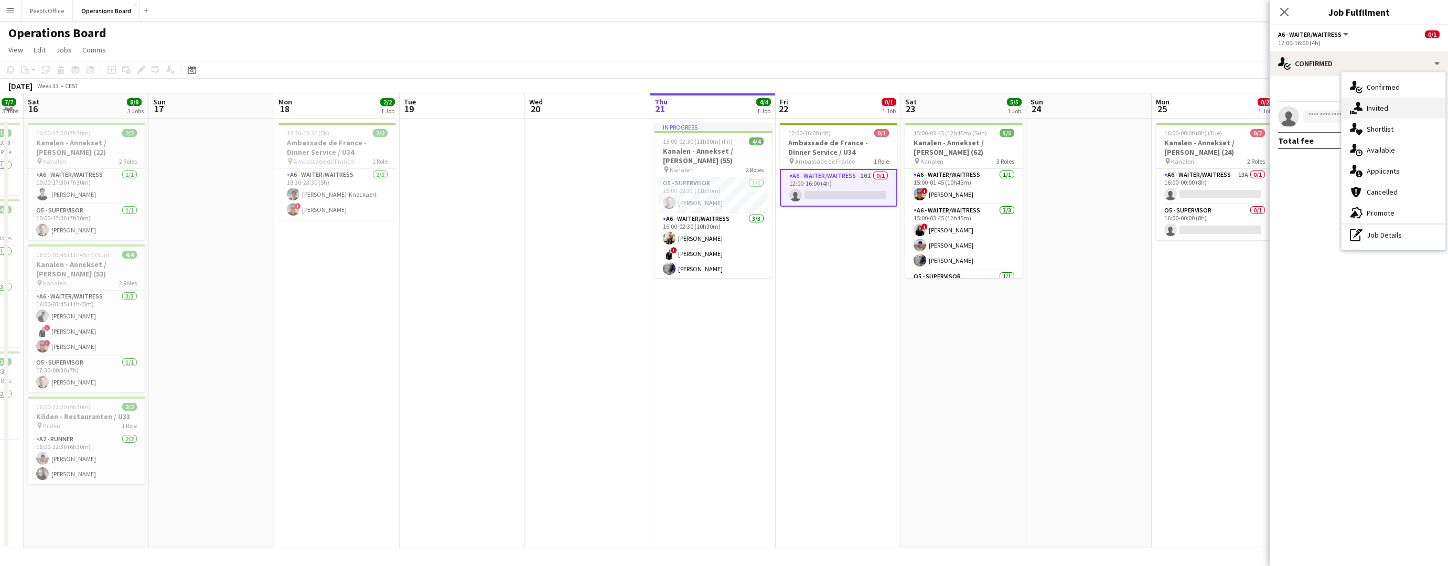
click at [1358, 102] on icon "single-neutral-actions-share-1" at bounding box center [1356, 108] width 13 height 13
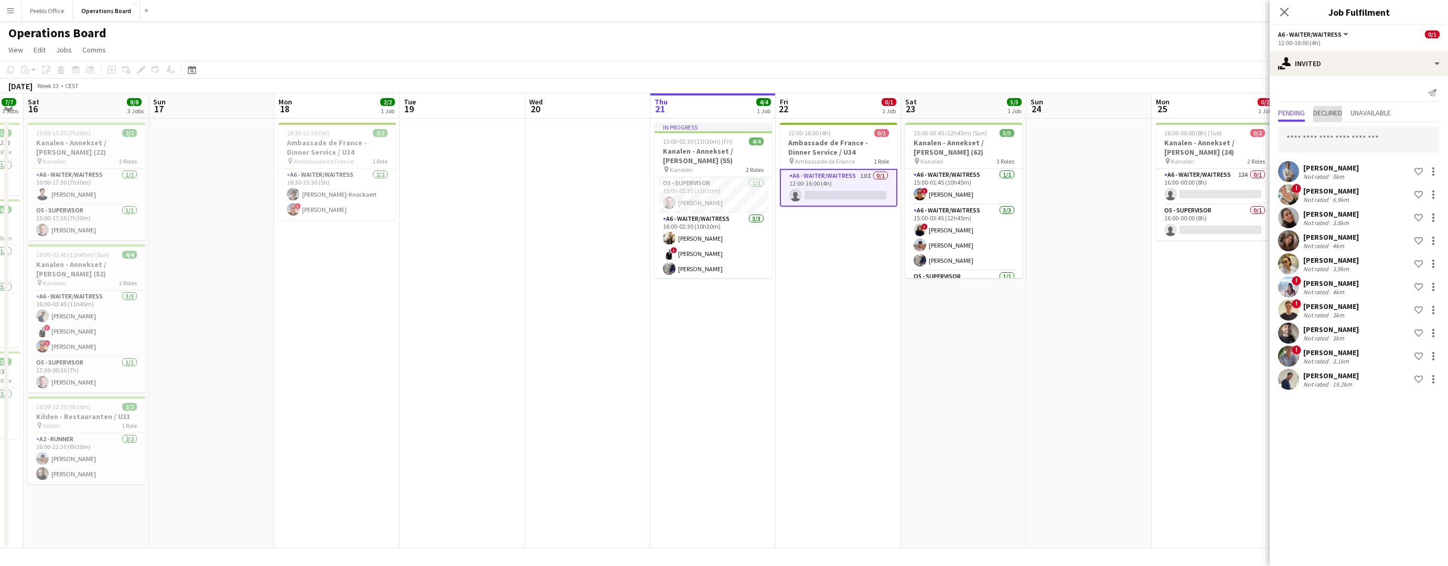
click at [1326, 114] on span "Declined" at bounding box center [1328, 112] width 29 height 7
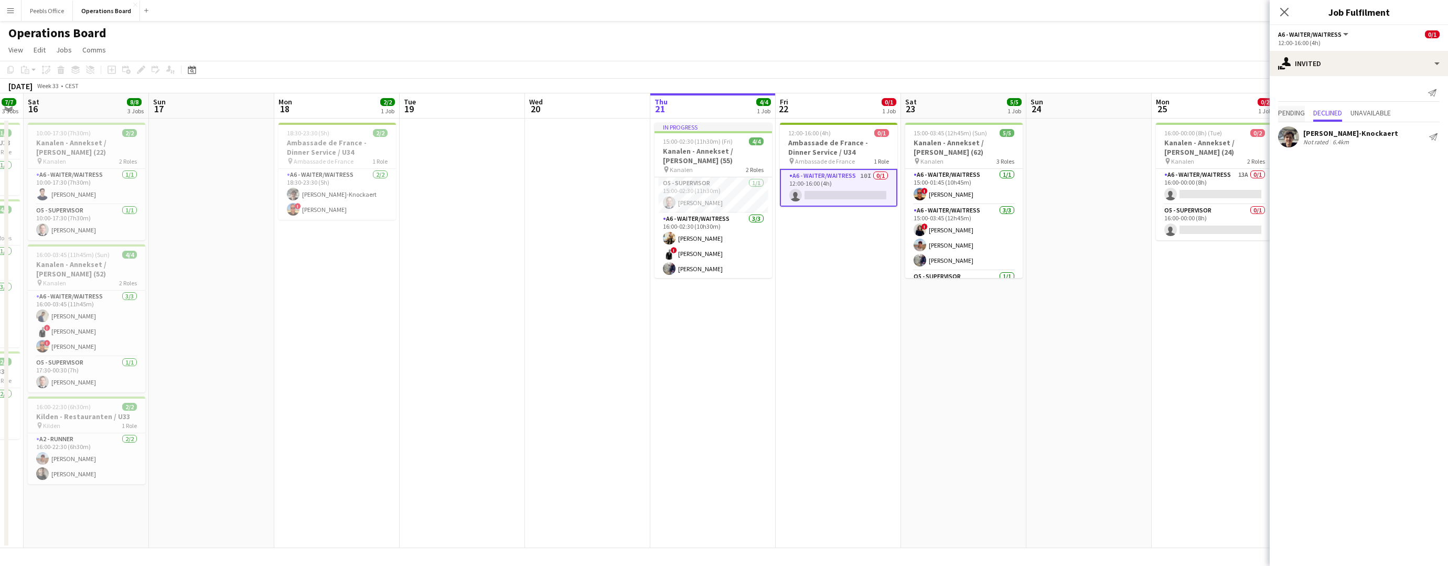
click at [1290, 115] on span "Pending" at bounding box center [1291, 112] width 27 height 7
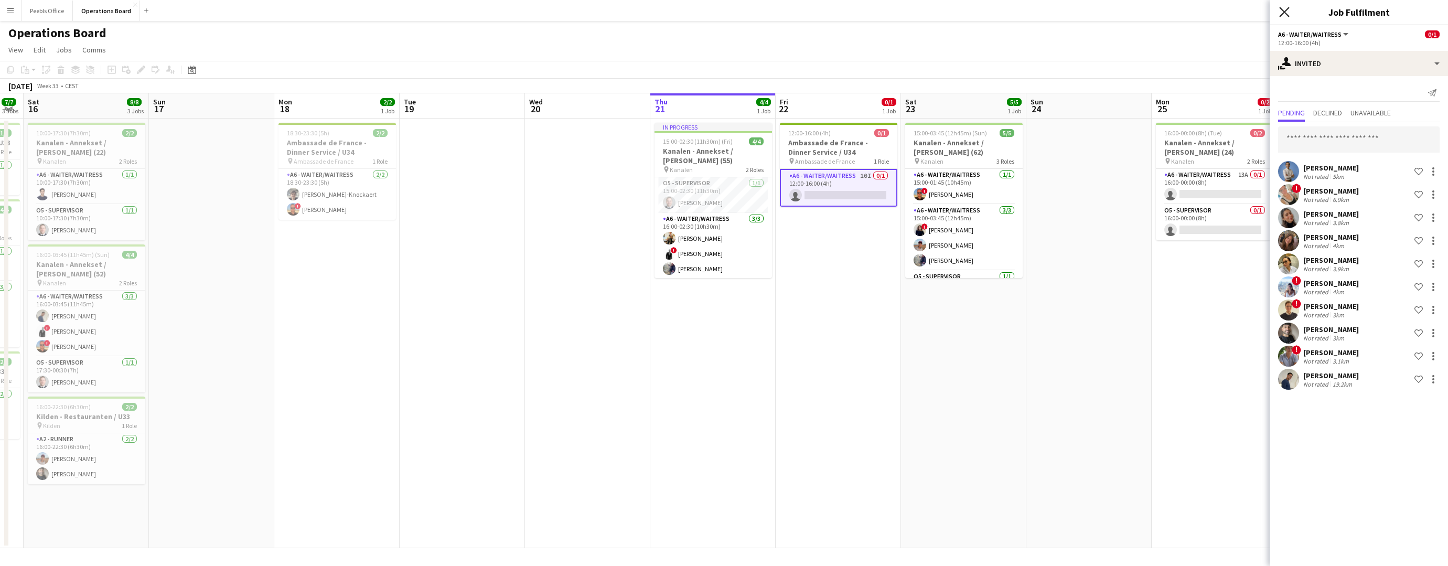
click at [1285, 16] on icon "Close pop-in" at bounding box center [1284, 12] width 10 height 10
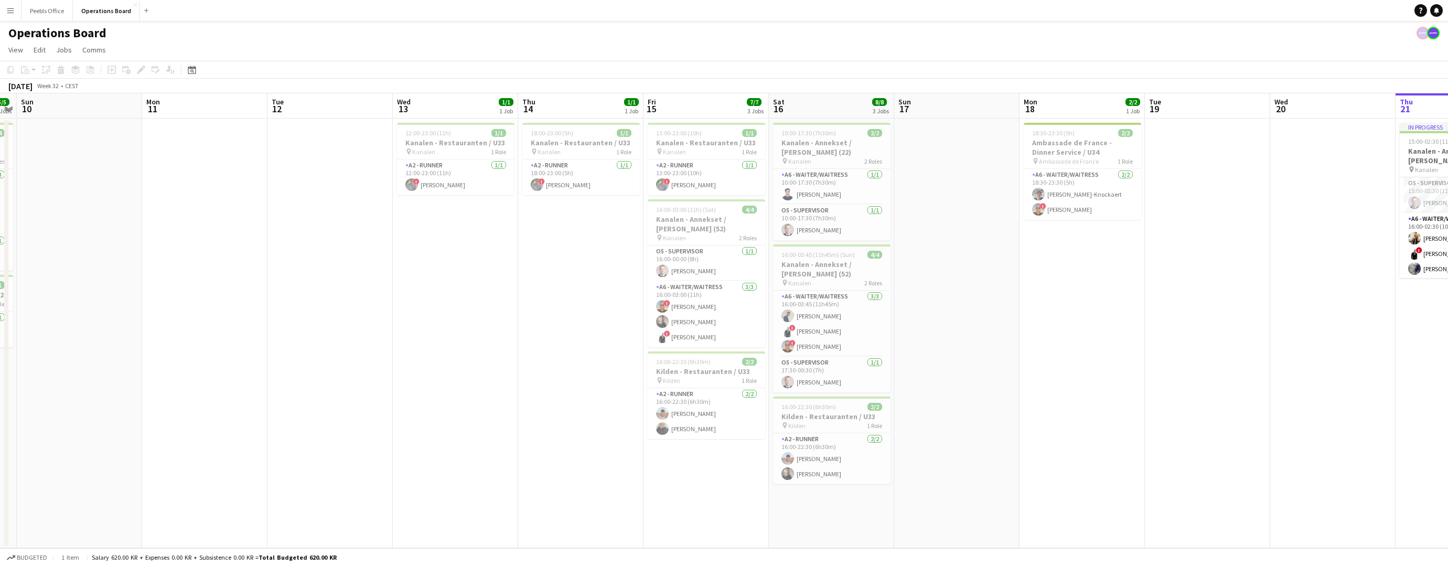
drag, startPoint x: 535, startPoint y: 378, endPoint x: 1257, endPoint y: 370, distance: 721.9
click at [1281, 365] on app-calendar-viewport "Fri 8 Sat 9 5/5 2 Jobs Sun 10 Mon 11 Tue 12 Wed 13 1/1 1 Job Thu 14 1/1 1 Job F…" at bounding box center [724, 320] width 1448 height 455
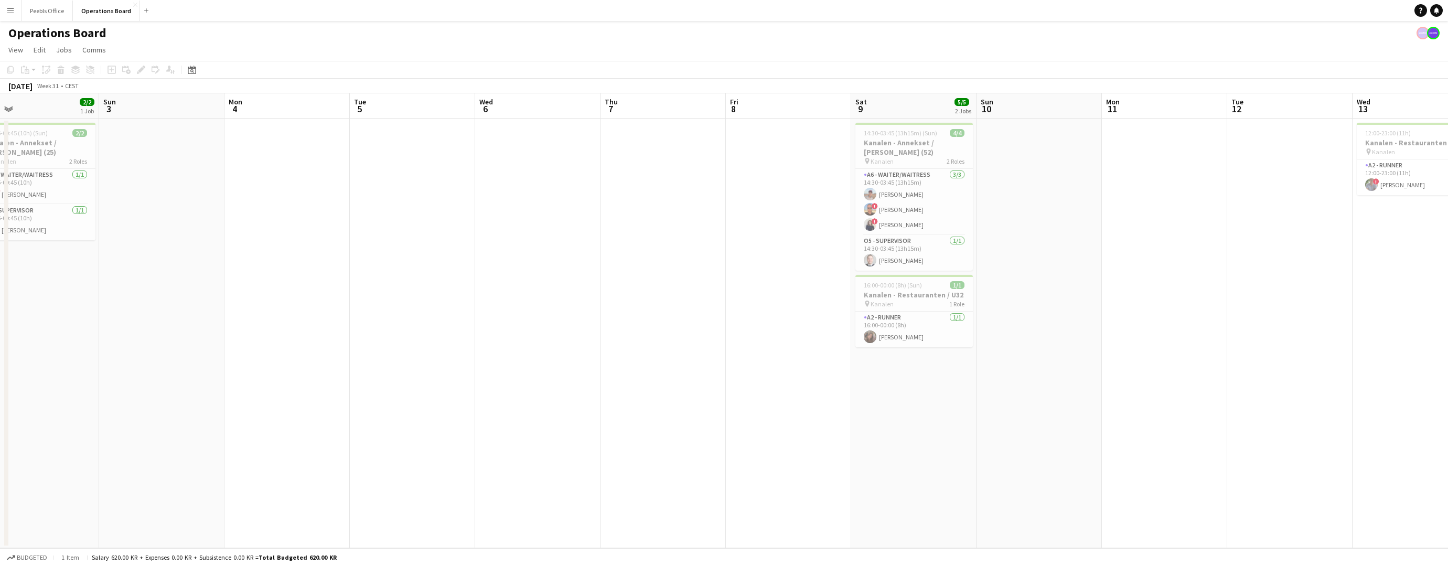
drag, startPoint x: 334, startPoint y: 428, endPoint x: 1294, endPoint y: 385, distance: 961.0
click at [1294, 385] on app-calendar-viewport "Thu 31 Fri 1 1/1 1 Job Sat 2 2/2 1 Job Sun 3 Mon 4 Tue 5 Wed 6 Thu 7 Fri 8 Sat …" at bounding box center [724, 320] width 1448 height 455
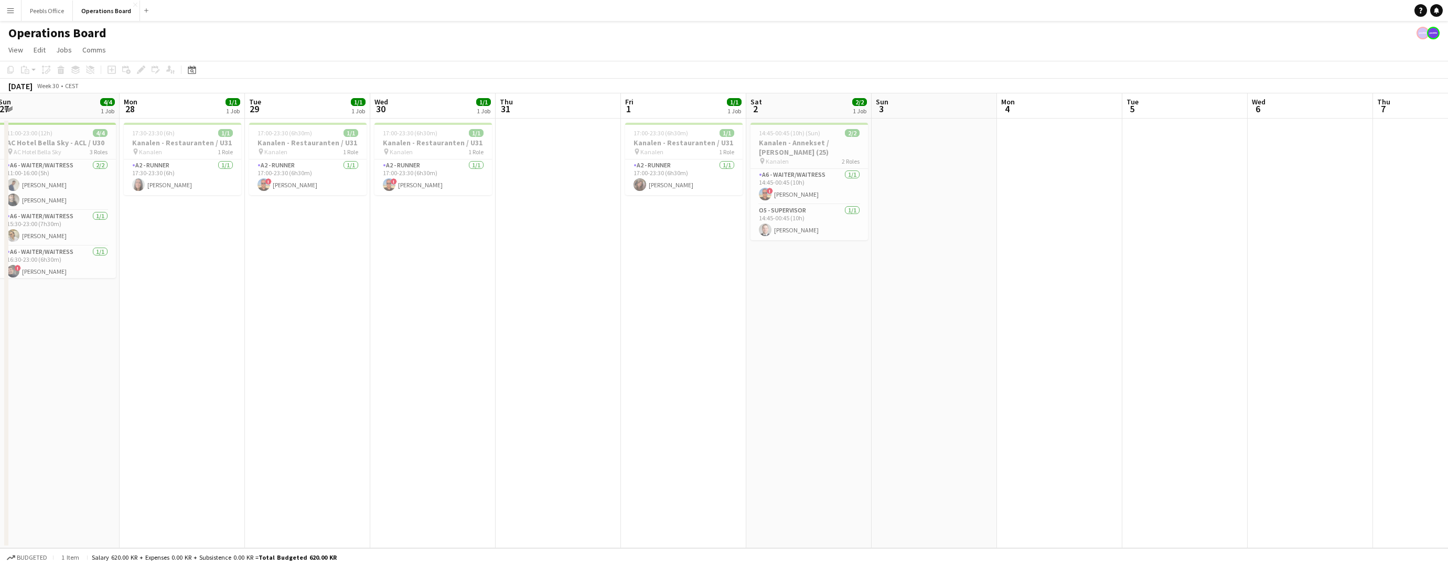
drag, startPoint x: 401, startPoint y: 429, endPoint x: 1130, endPoint y: 401, distance: 729.7
click at [1130, 401] on app-calendar-viewport "Fri 25 Sat 26 7/7 2 Jobs Sun 27 4/4 1 Job Mon 28 1/1 1 Job Tue 29 1/1 1 Job Wed…" at bounding box center [724, 320] width 1448 height 455
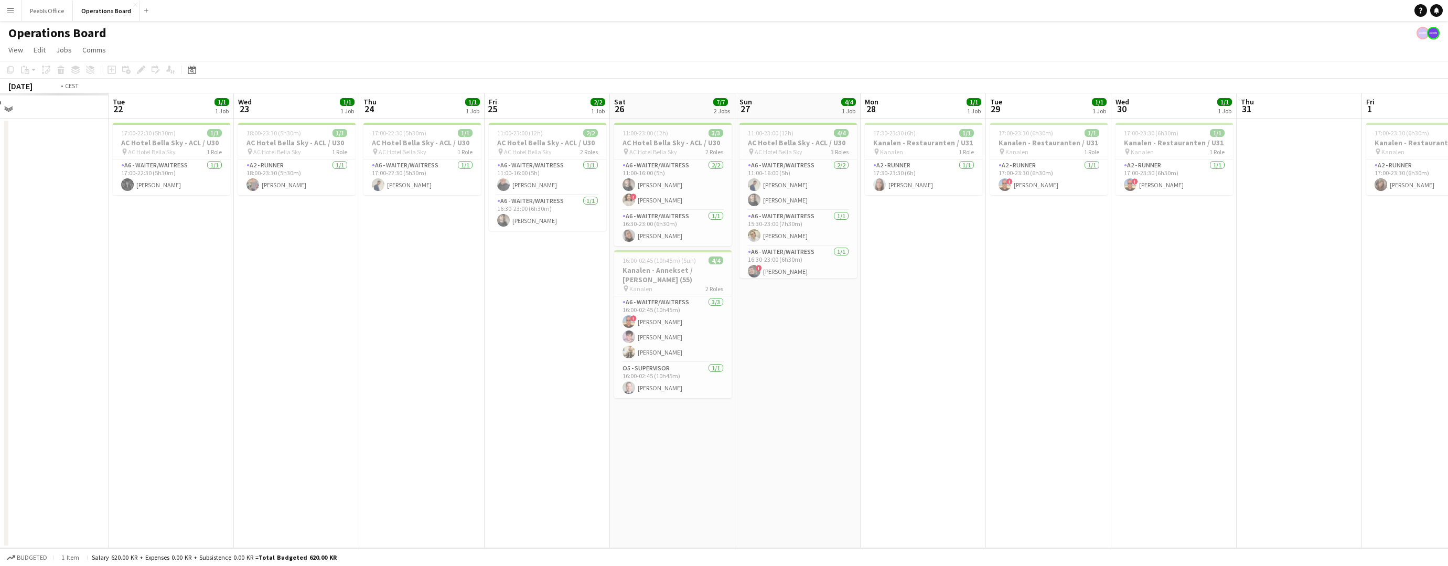
drag, startPoint x: 176, startPoint y: 410, endPoint x: 1255, endPoint y: 382, distance: 1079.5
click at [1255, 382] on app-calendar-viewport "Sat 19 Sun 20 Mon 21 Tue 22 1/1 1 Job Wed 23 1/1 1 Job Thu 24 1/1 1 Job Fri 25 …" at bounding box center [724, 320] width 1448 height 455
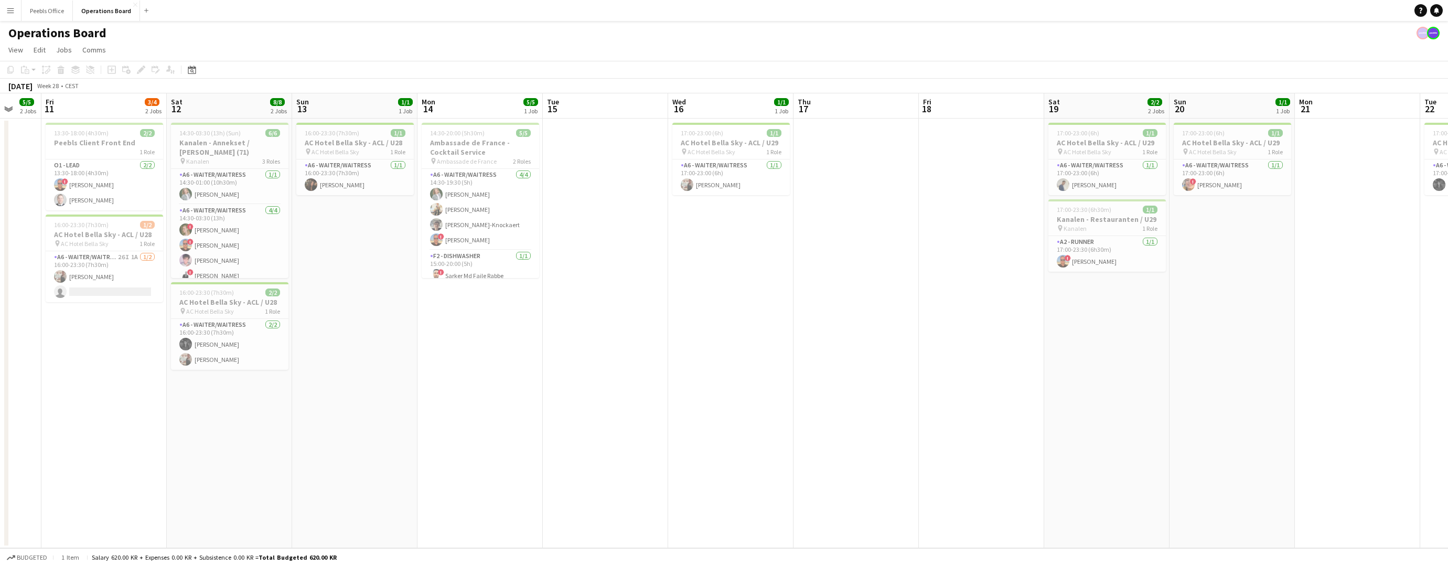
scroll to position [0, 402]
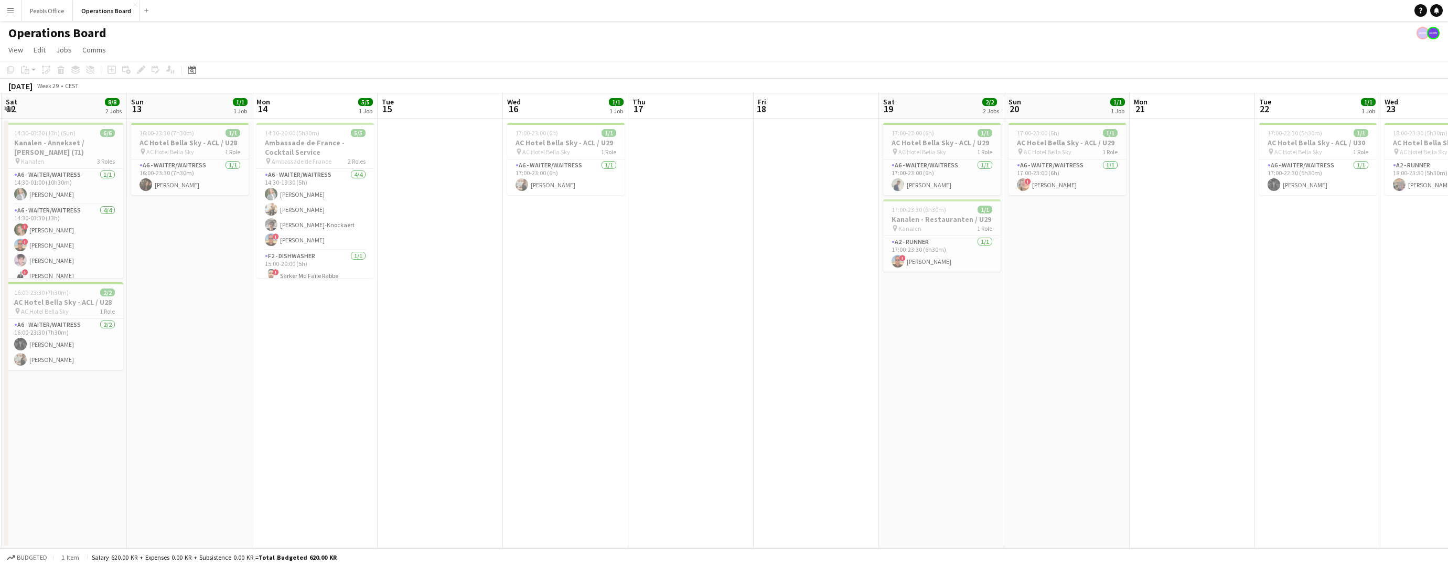
drag, startPoint x: 339, startPoint y: 362, endPoint x: 1512, endPoint y: 356, distance: 1173.0
click at [1448, 356] on html "Menu Boards Boards Boards All jobs Status Workforce Workforce My Workforce Recr…" at bounding box center [724, 283] width 1448 height 566
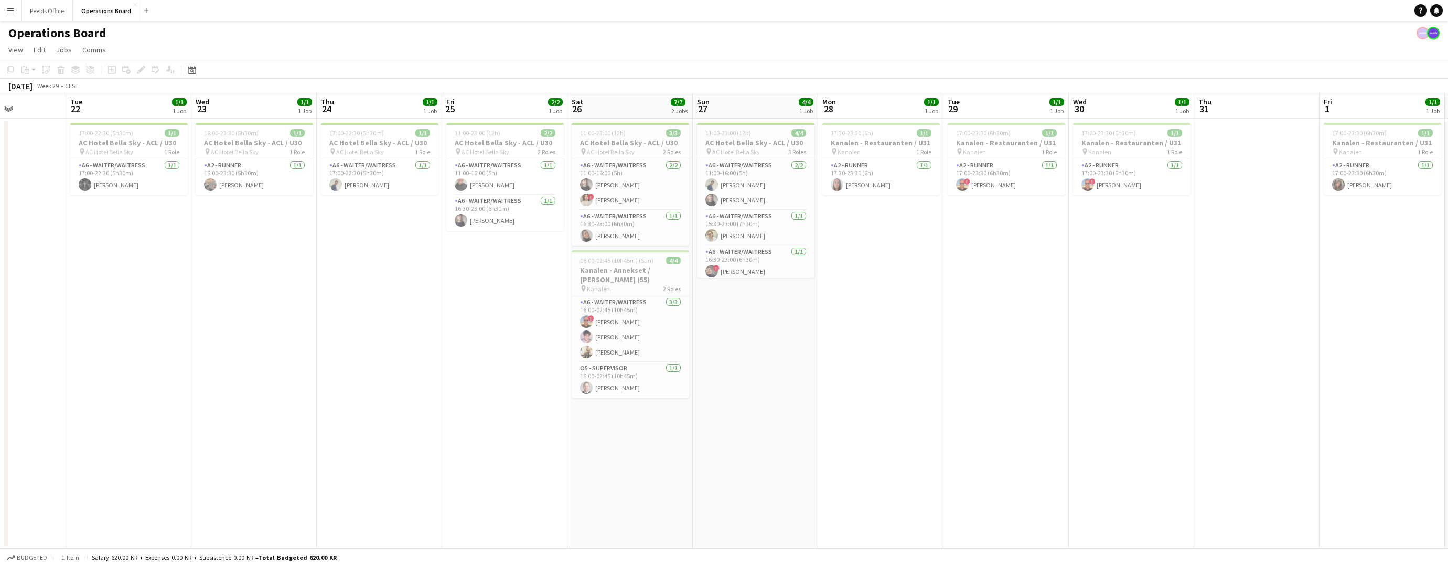
drag, startPoint x: 1288, startPoint y: 431, endPoint x: 201, endPoint y: 434, distance: 1087.5
click at [201, 434] on app-calendar-viewport "Fri 18 Sat 19 2/2 2 Jobs Sun 20 1/1 1 Job Mon 21 Tue 22 1/1 1 Job Wed 23 1/1 1 …" at bounding box center [724, 320] width 1448 height 455
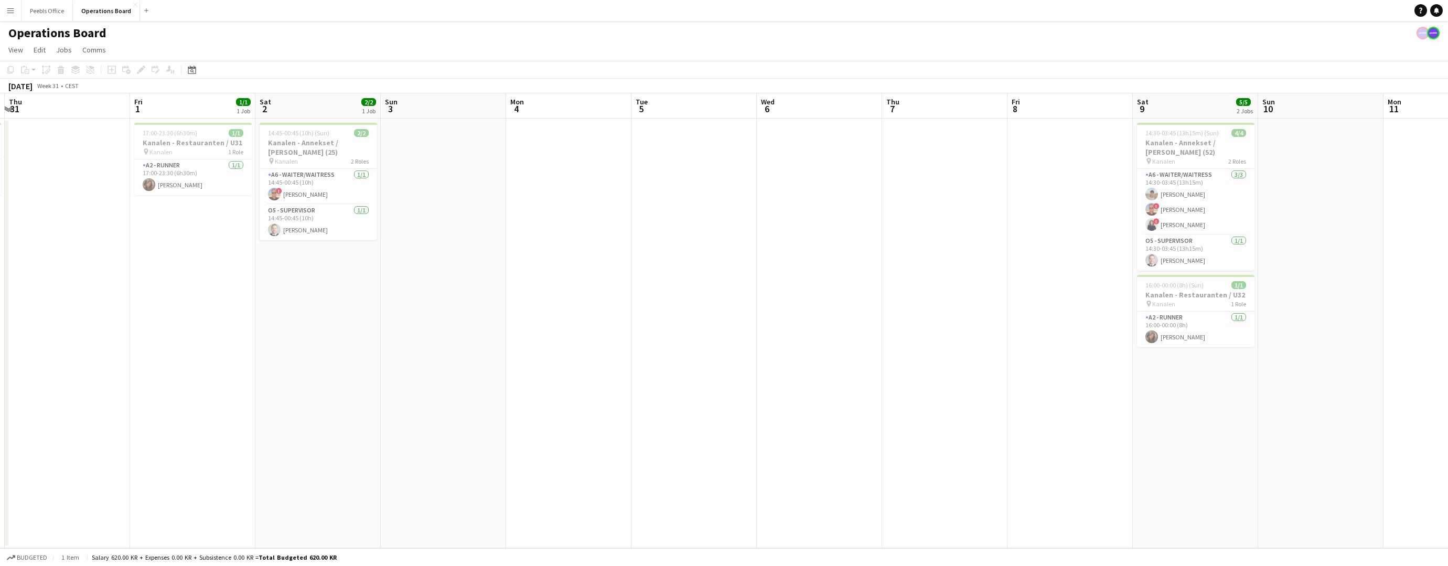
drag, startPoint x: 1419, startPoint y: 474, endPoint x: 151, endPoint y: 462, distance: 1268.0
click at [151, 462] on app-calendar-viewport "Mon 28 1/1 1 Job Tue 29 1/1 1 Job Wed 30 1/1 1 Job Thu 31 Fri 1 1/1 1 Job Sat 2…" at bounding box center [724, 320] width 1448 height 455
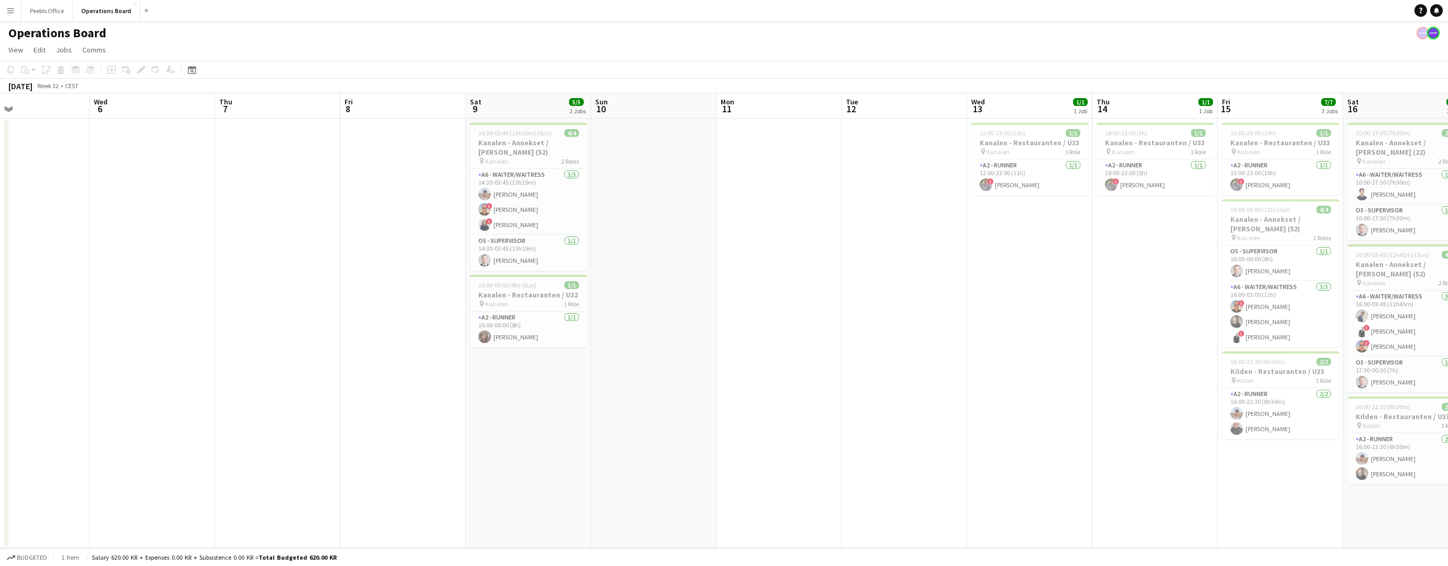
drag, startPoint x: 1172, startPoint y: 428, endPoint x: 19, endPoint y: 438, distance: 1153.1
click at [19, 438] on app-calendar-viewport "Sat 2 2/2 1 Job Sun 3 Mon 4 Tue 5 Wed 6 Thu 7 Fri 8 Sat 9 5/5 2 Jobs Sun 10 Mon…" at bounding box center [724, 320] width 1448 height 455
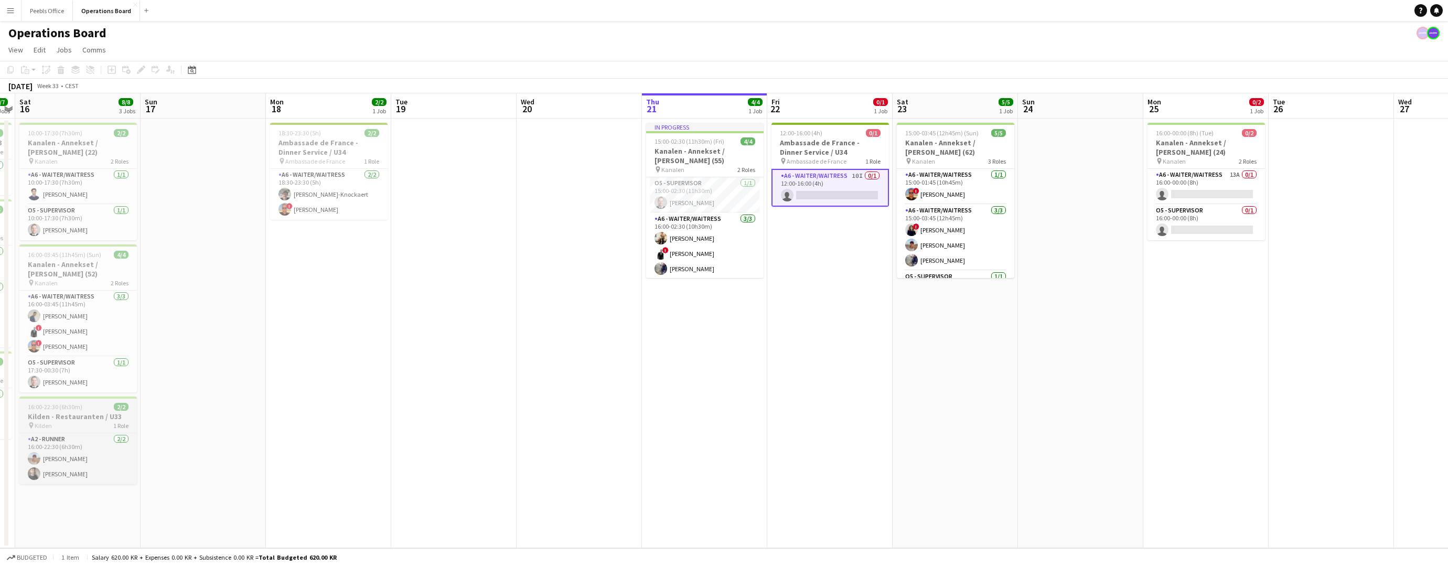
drag, startPoint x: 953, startPoint y: 421, endPoint x: 65, endPoint y: 412, distance: 888.2
click at [54, 411] on app-calendar-viewport "Wed 13 1/1 1 Job Thu 14 1/1 1 Job Fri 15 7/7 3 Jobs Sat 16 8/8 3 Jobs Sun 17 Mo…" at bounding box center [724, 320] width 1448 height 455
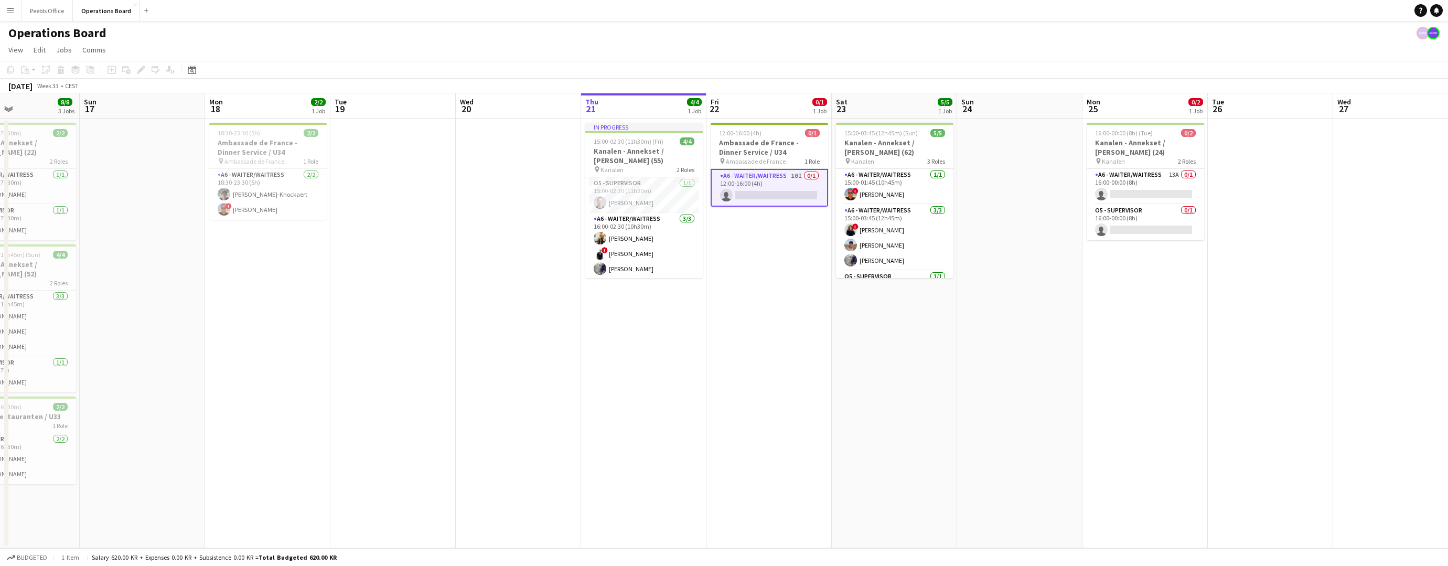
click at [749, 181] on app-card-role "A6 - WAITER/WAITRESS 10I 0/1 12:00-16:00 (4h) single-neutral-actions" at bounding box center [770, 188] width 118 height 38
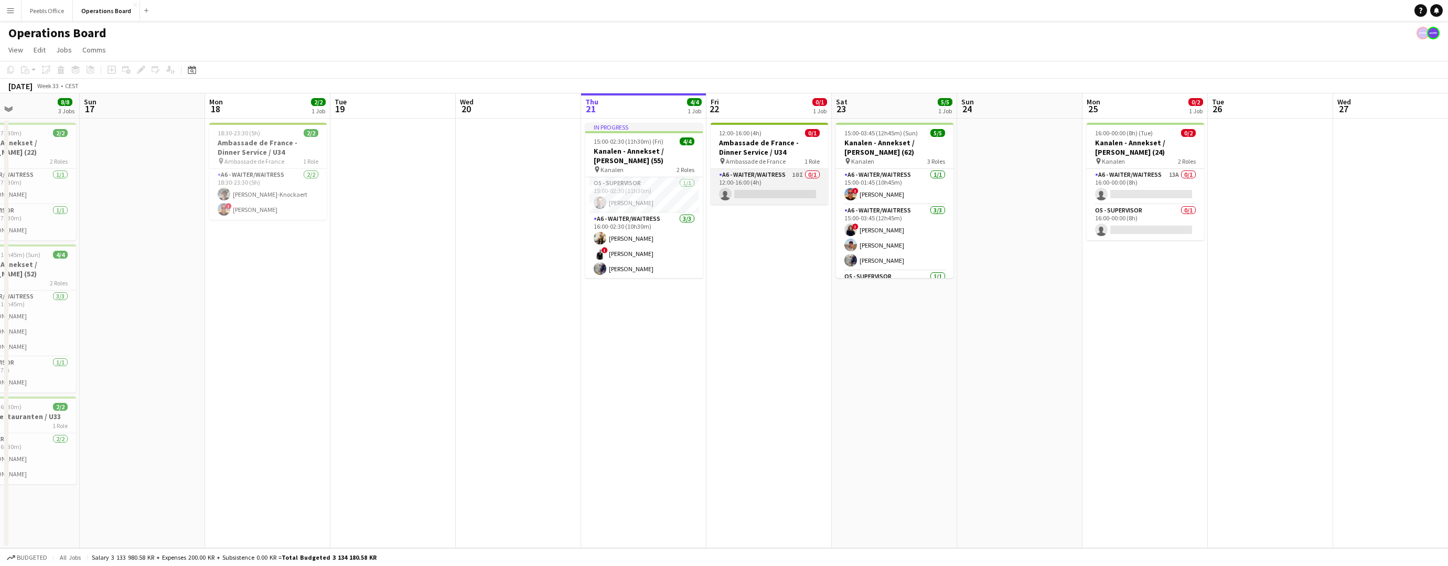
click at [744, 191] on app-card-role "A6 - WAITER/WAITRESS 10I 0/1 12:00-16:00 (4h) single-neutral-actions" at bounding box center [770, 187] width 118 height 36
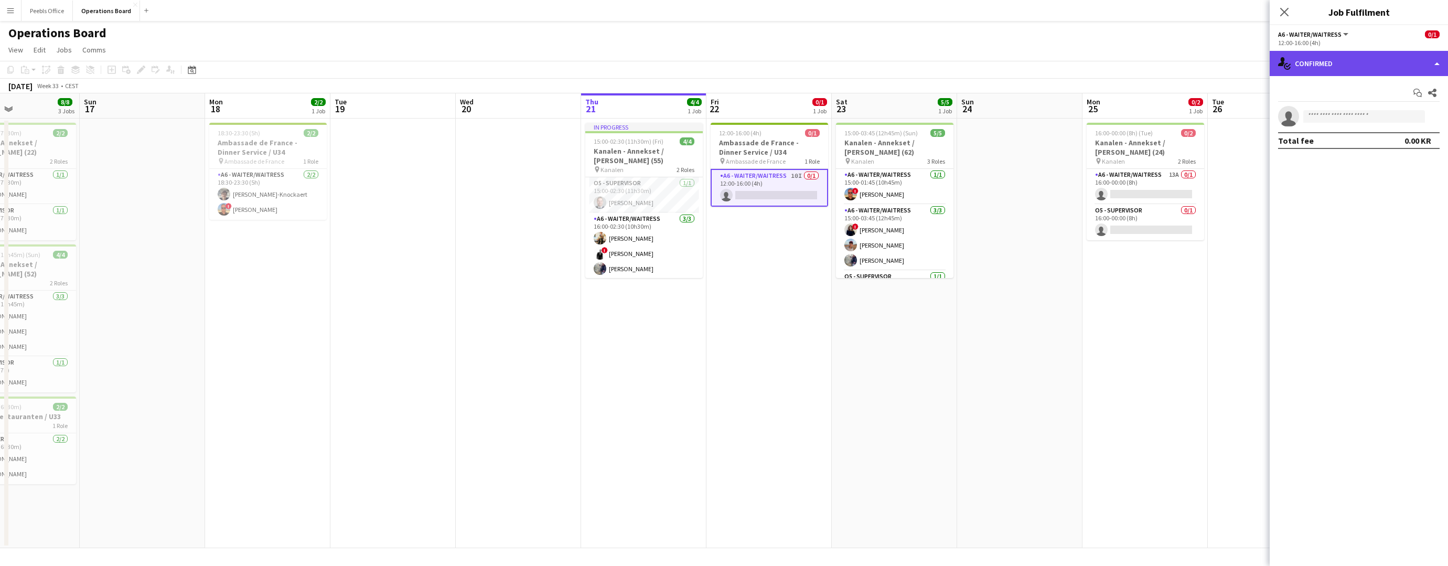
click at [1362, 63] on div "single-neutral-actions-check-2 Confirmed" at bounding box center [1359, 63] width 178 height 25
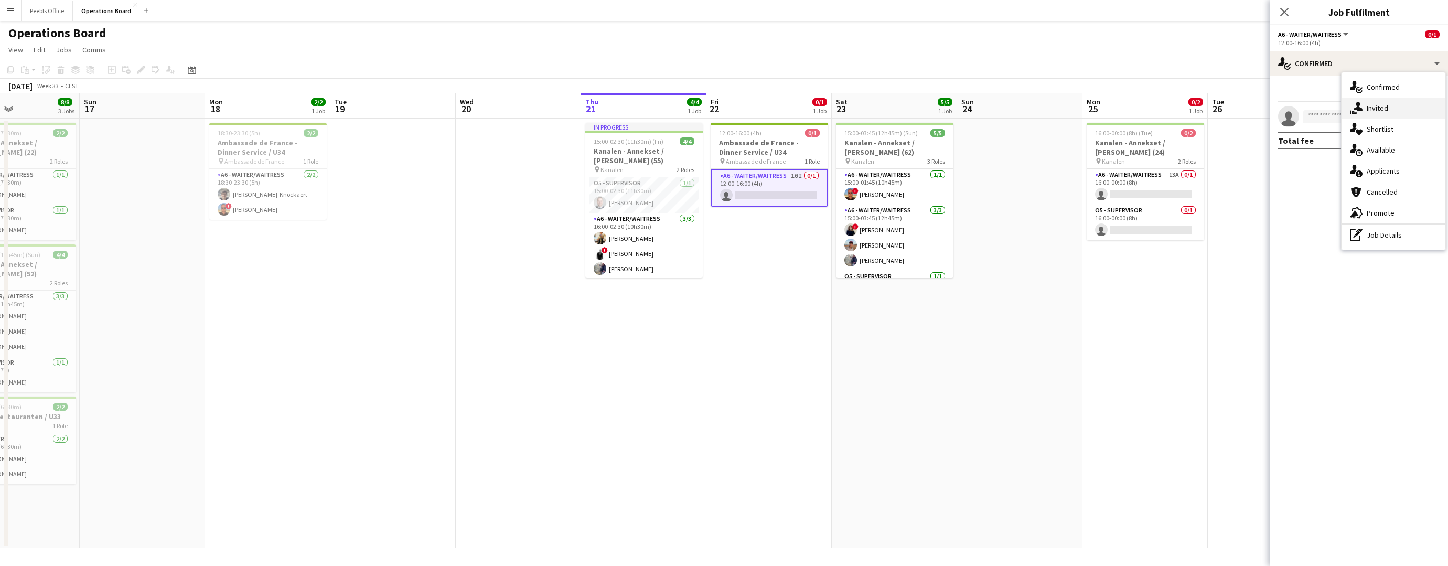
click at [1377, 109] on div "single-neutral-actions-share-1 Invited" at bounding box center [1394, 108] width 104 height 21
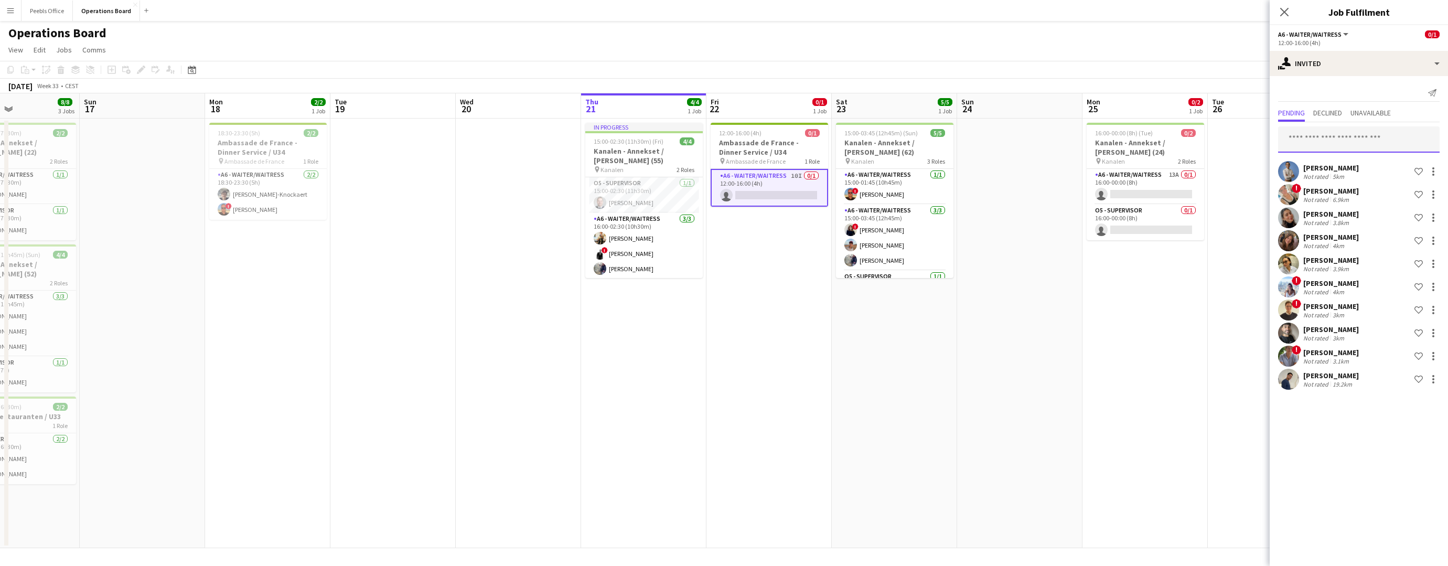
click at [1336, 131] on input "text" at bounding box center [1359, 139] width 162 height 26
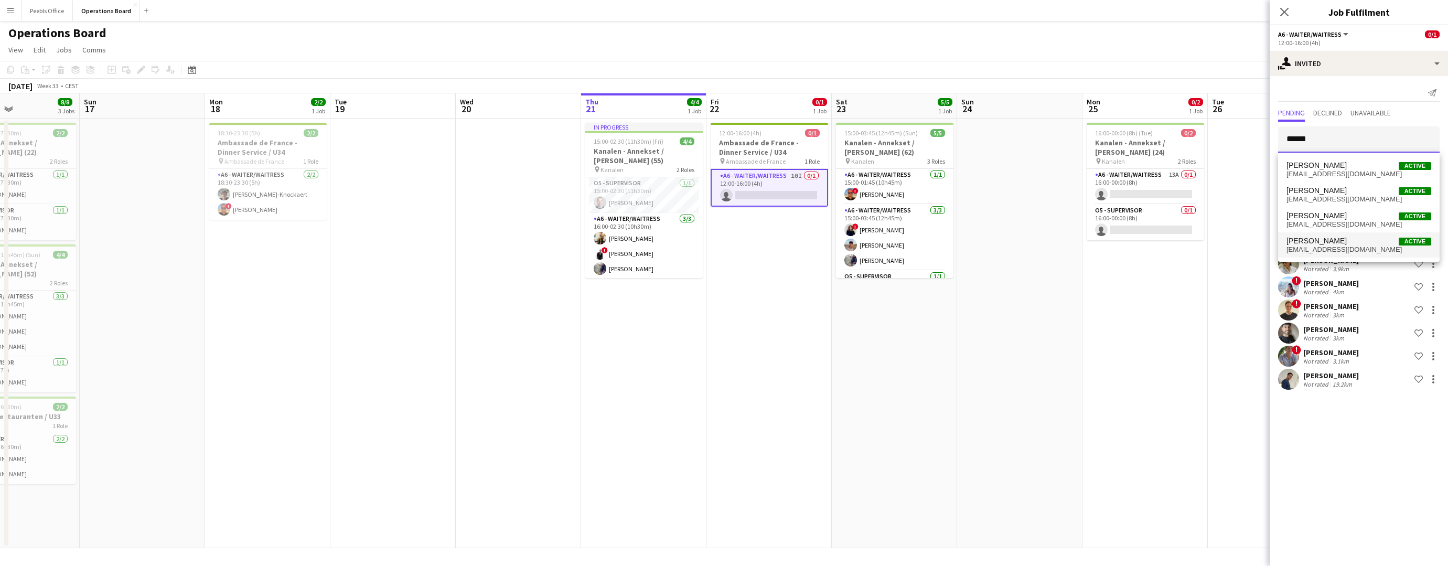
type input "*****"
click at [1325, 238] on span "[PERSON_NAME]" at bounding box center [1317, 241] width 60 height 9
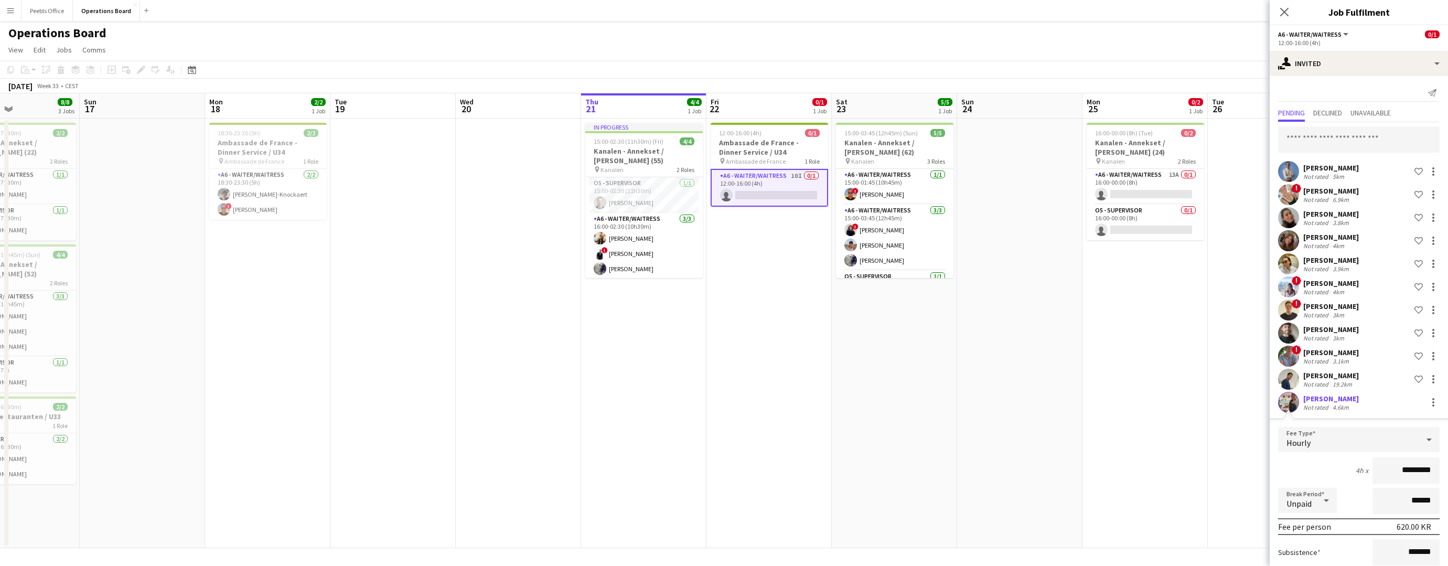
scroll to position [95, 0]
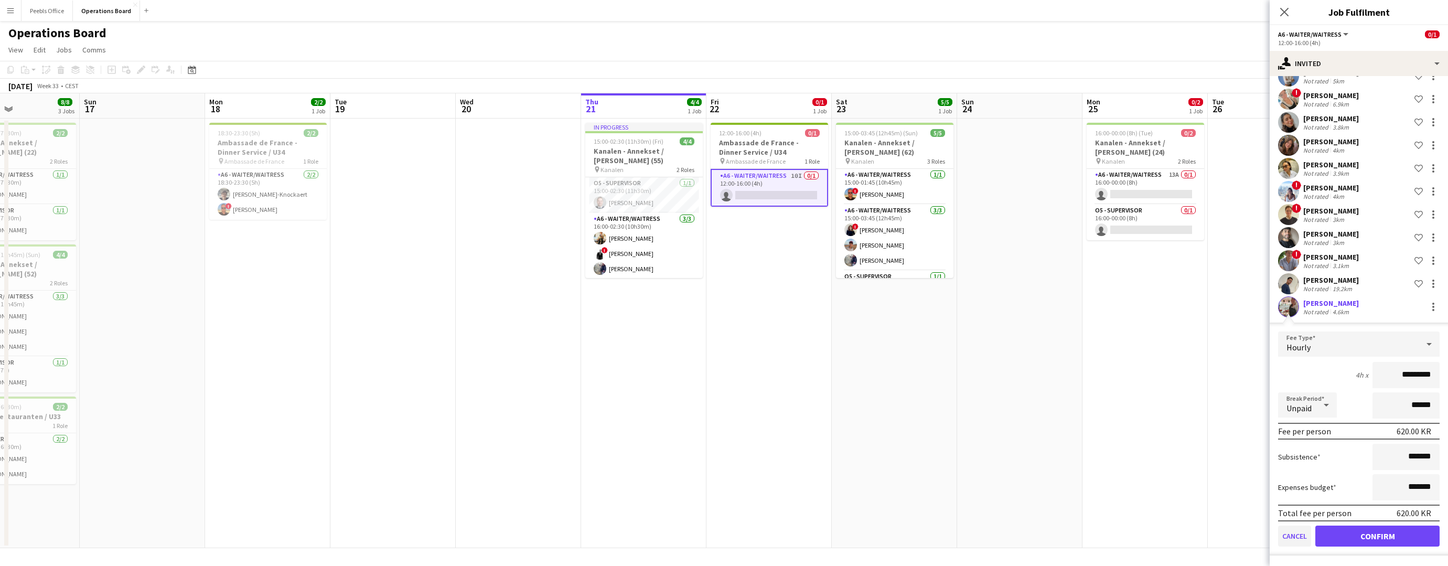
click at [1287, 533] on button "Cancel" at bounding box center [1294, 536] width 33 height 21
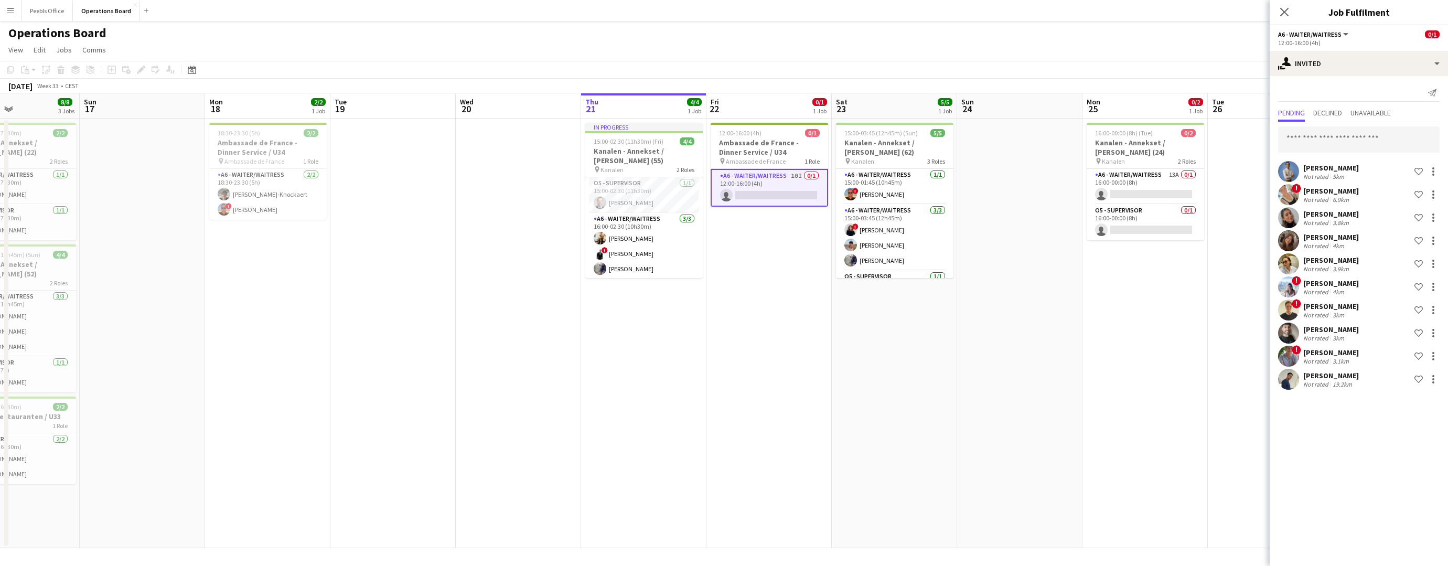
scroll to position [0, 0]
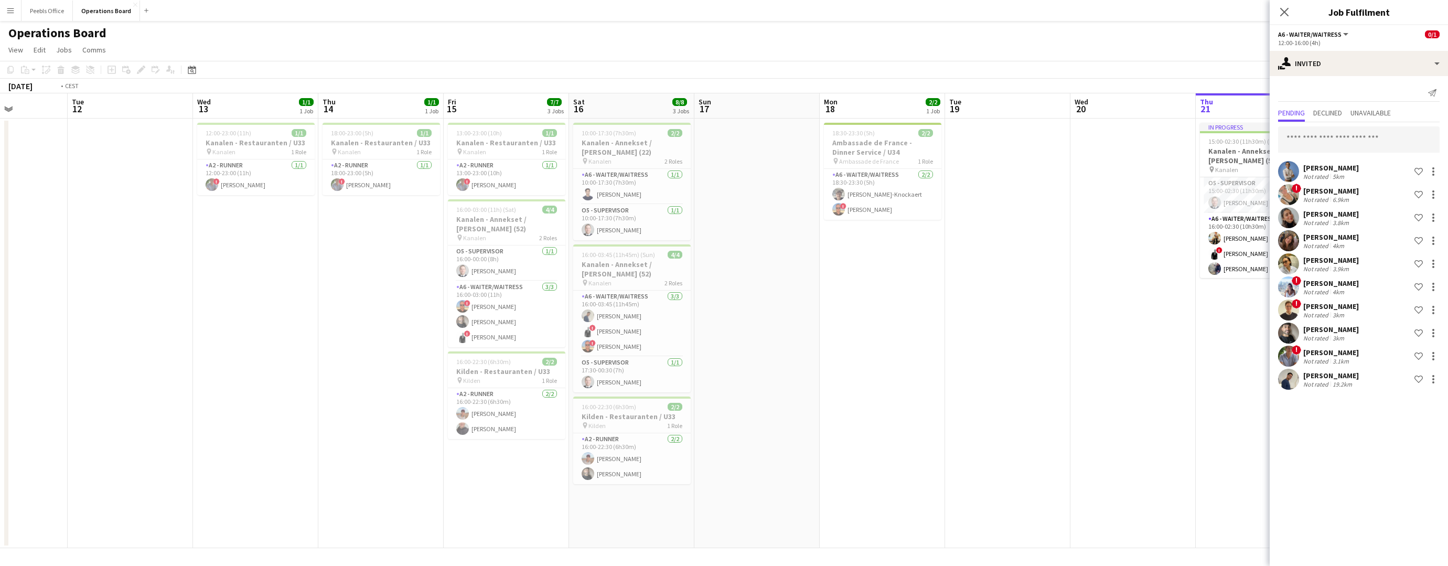
drag, startPoint x: 275, startPoint y: 409, endPoint x: 1361, endPoint y: 380, distance: 1086.3
click at [1361, 380] on body "Menu Boards Boards Boards All jobs Status Workforce Workforce My Workforce Recr…" at bounding box center [724, 283] width 1448 height 566
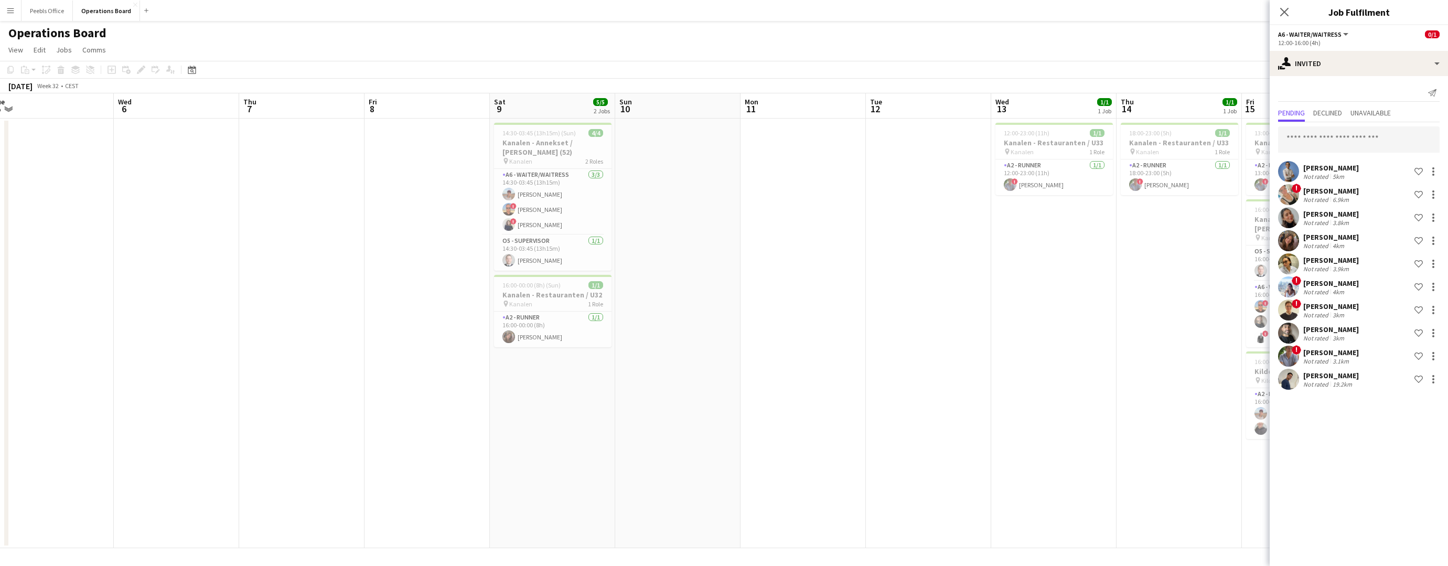
drag, startPoint x: 555, startPoint y: 412, endPoint x: 1098, endPoint y: 396, distance: 543.2
click at [1104, 396] on app-calendar-viewport "Sun 3 Mon 4 Tue 5 Wed 6 Thu 7 Fri 8 Sat 9 5/5 2 Jobs Sun 10 Mon 11 Tue 12 Wed 1…" at bounding box center [724, 320] width 1448 height 455
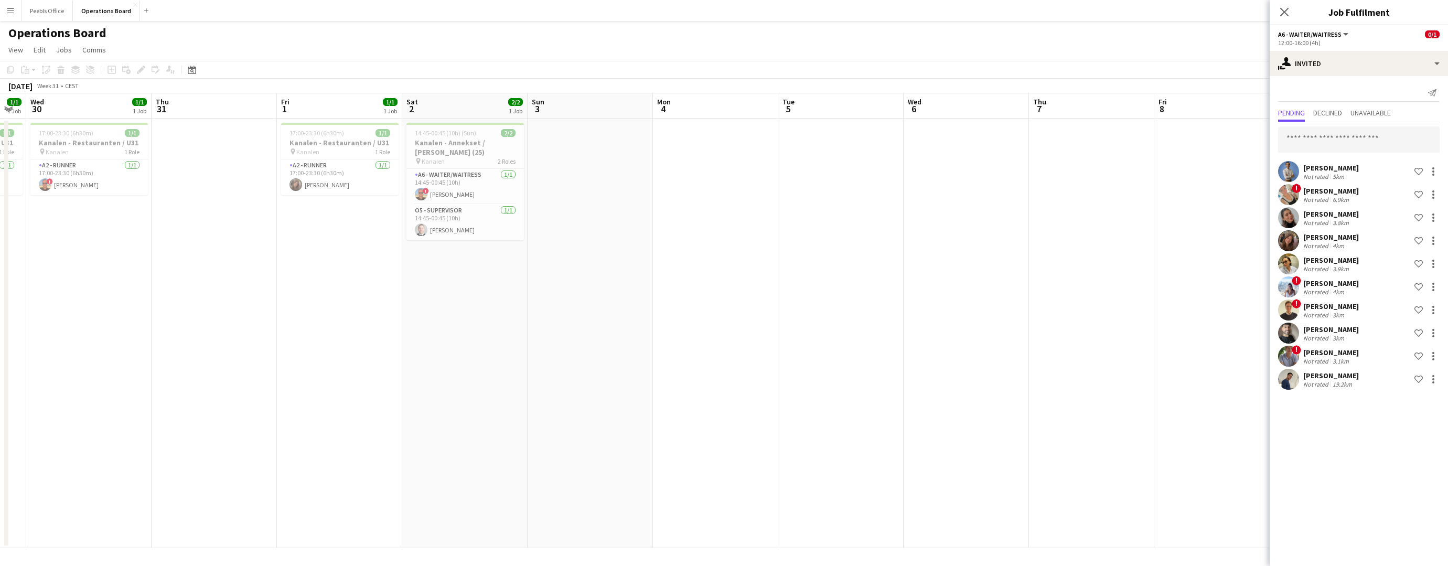
drag, startPoint x: 212, startPoint y: 399, endPoint x: 875, endPoint y: 399, distance: 663.1
click at [875, 399] on app-calendar-viewport "Mon 28 1/1 1 Job Tue 29 1/1 1 Job Wed 30 1/1 1 Job Thu 31 Fri 1 1/1 1 Job Sat 2…" at bounding box center [724, 320] width 1448 height 455
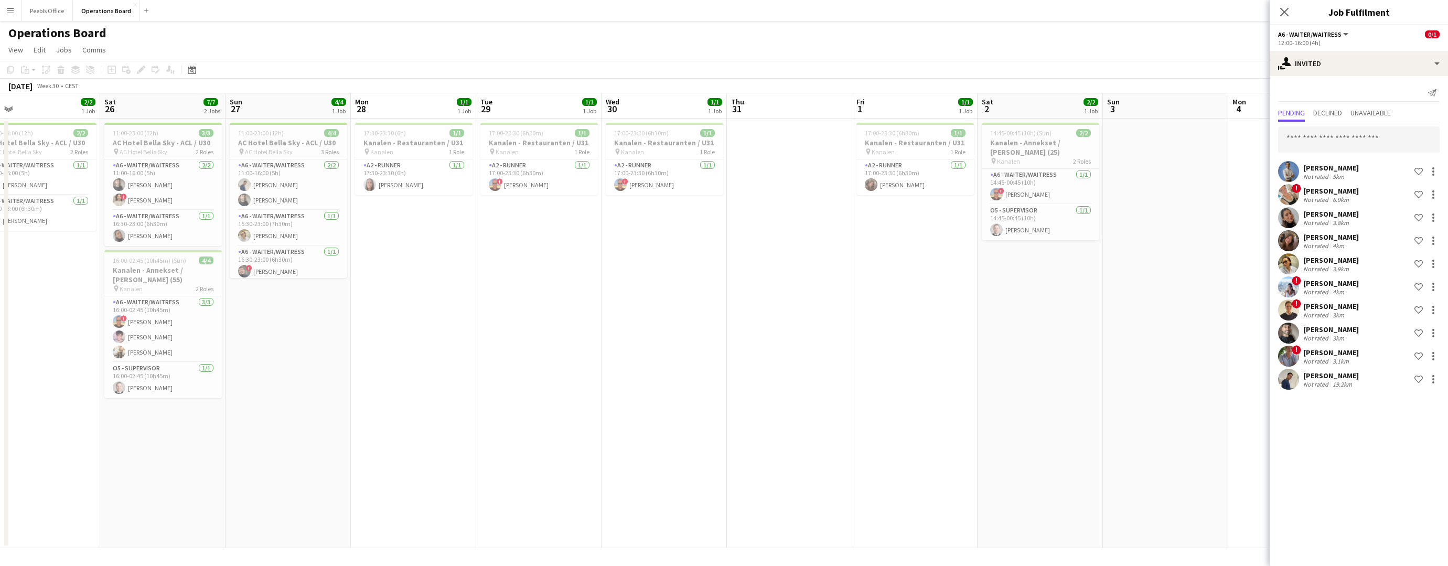
scroll to position [0, 220]
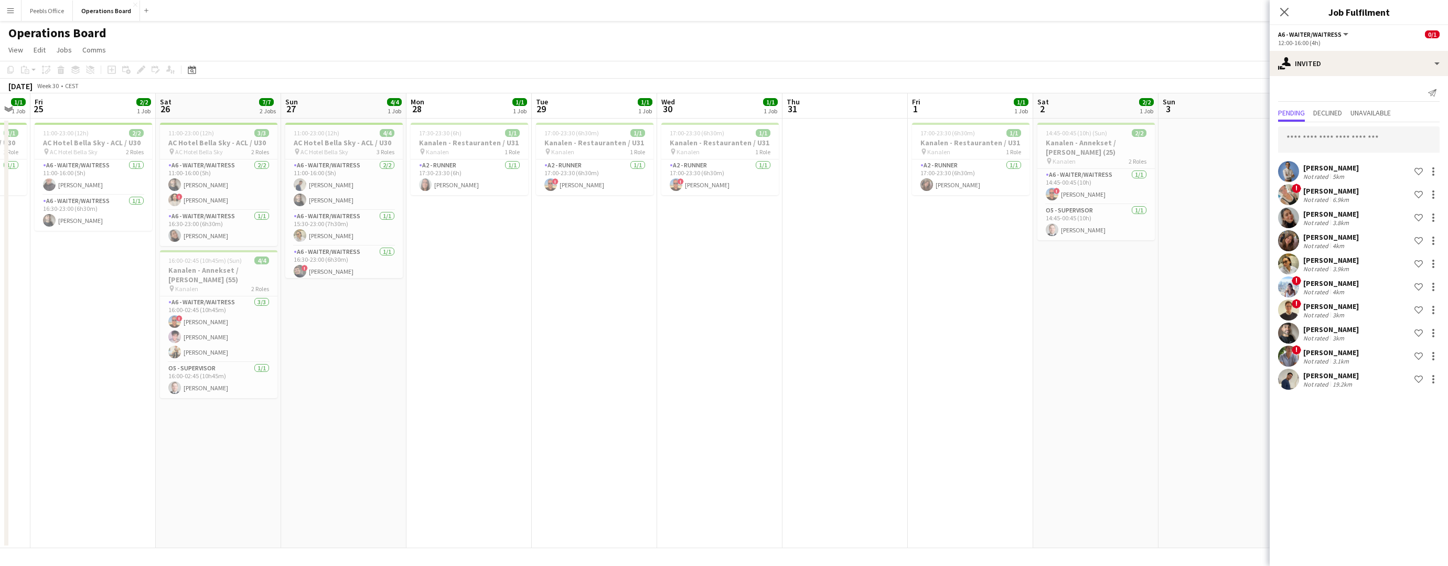
drag, startPoint x: 232, startPoint y: 400, endPoint x: 863, endPoint y: 391, distance: 631.2
click at [863, 391] on app-calendar-viewport "Wed 23 1/1 1 Job Thu 24 1/1 1 Job Fri 25 2/2 1 Job Sat 26 7/7 2 Jobs Sun 27 4/4…" at bounding box center [724, 320] width 1448 height 455
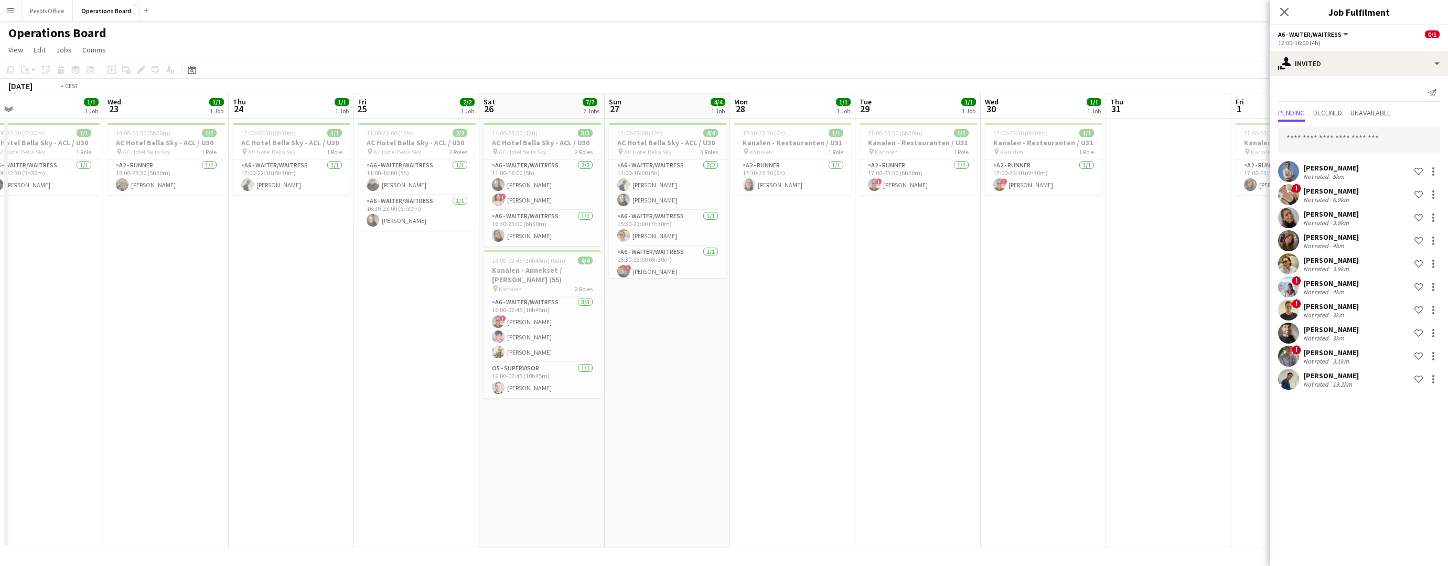
scroll to position [0, 242]
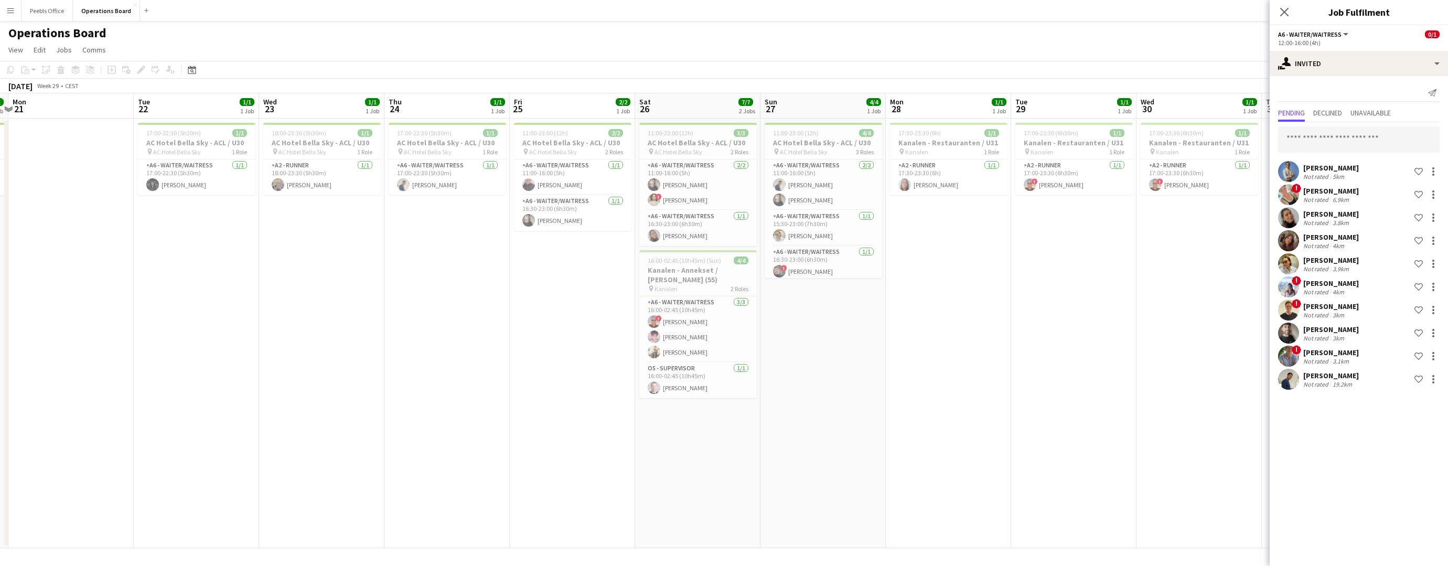
drag, startPoint x: 281, startPoint y: 424, endPoint x: 761, endPoint y: 383, distance: 481.3
click at [761, 383] on app-calendar-viewport "Sat 19 2/2 2 Jobs Sun 20 1/1 1 Job Mon 21 Tue 22 1/1 1 Job Wed 23 1/1 1 Job Thu…" at bounding box center [724, 320] width 1448 height 455
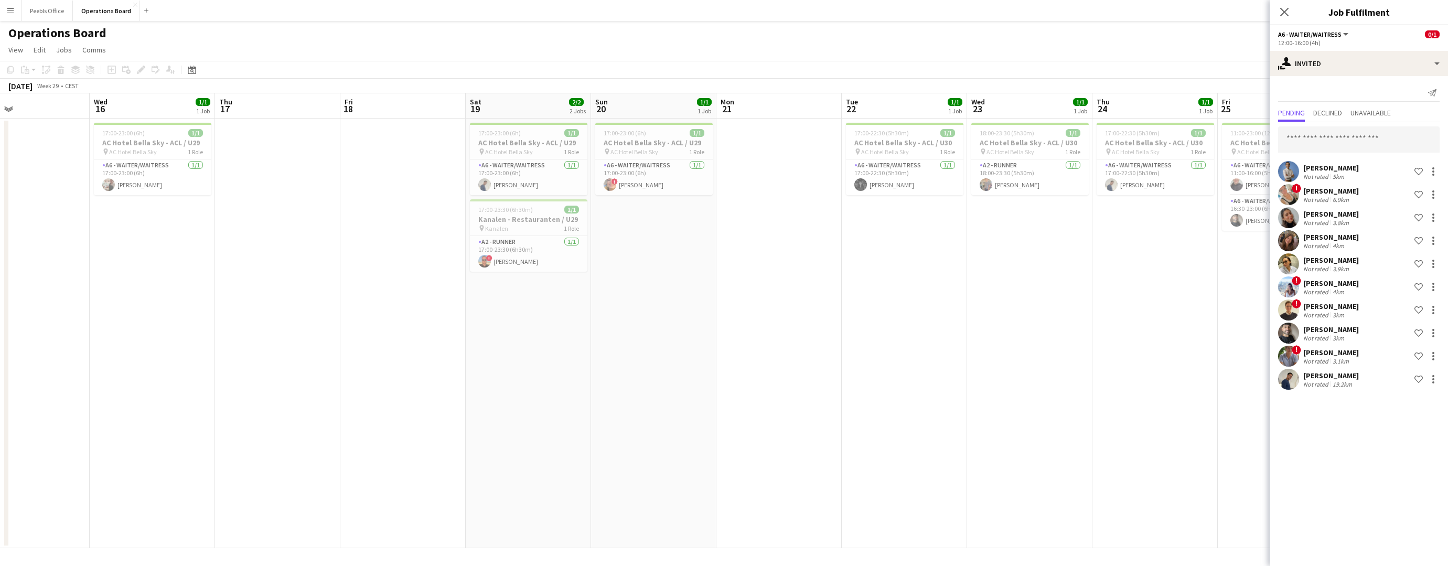
scroll to position [0, 252]
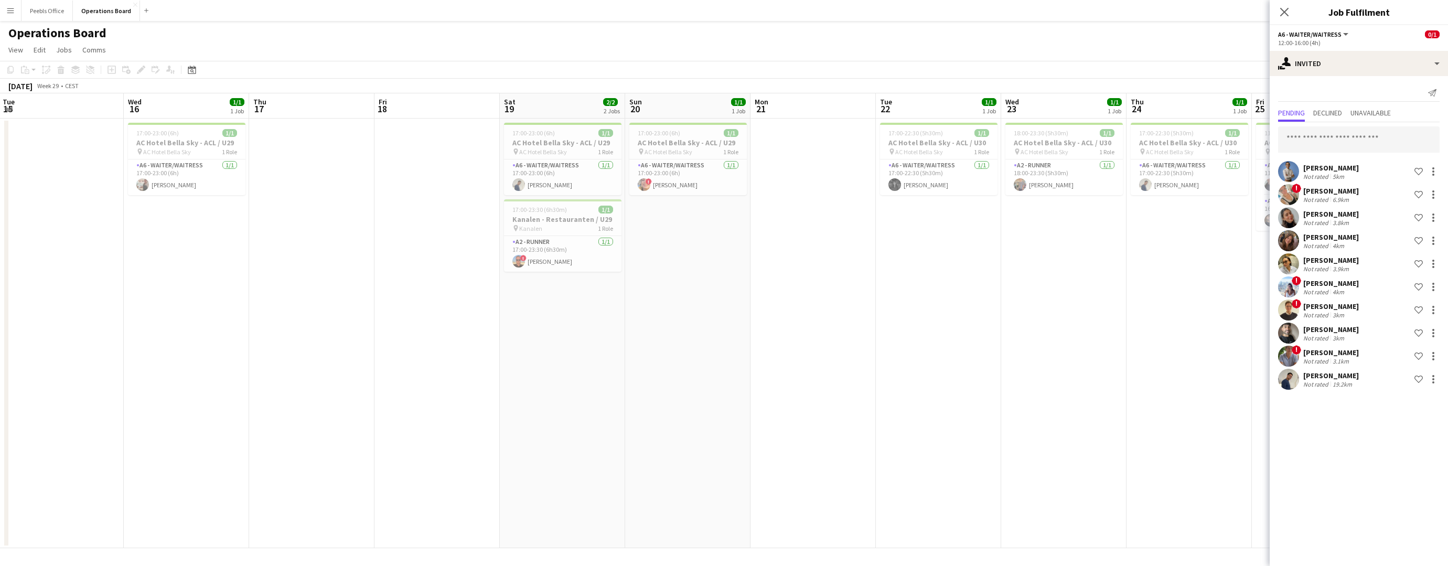
drag, startPoint x: 168, startPoint y: 390, endPoint x: 910, endPoint y: 355, distance: 743.1
click at [910, 355] on app-calendar-viewport "Sun 13 1/1 1 Job Mon 14 5/5 1 Job Tue 15 Wed 16 1/1 1 Job Thu 17 Fri 18 Sat 19 …" at bounding box center [724, 320] width 1448 height 455
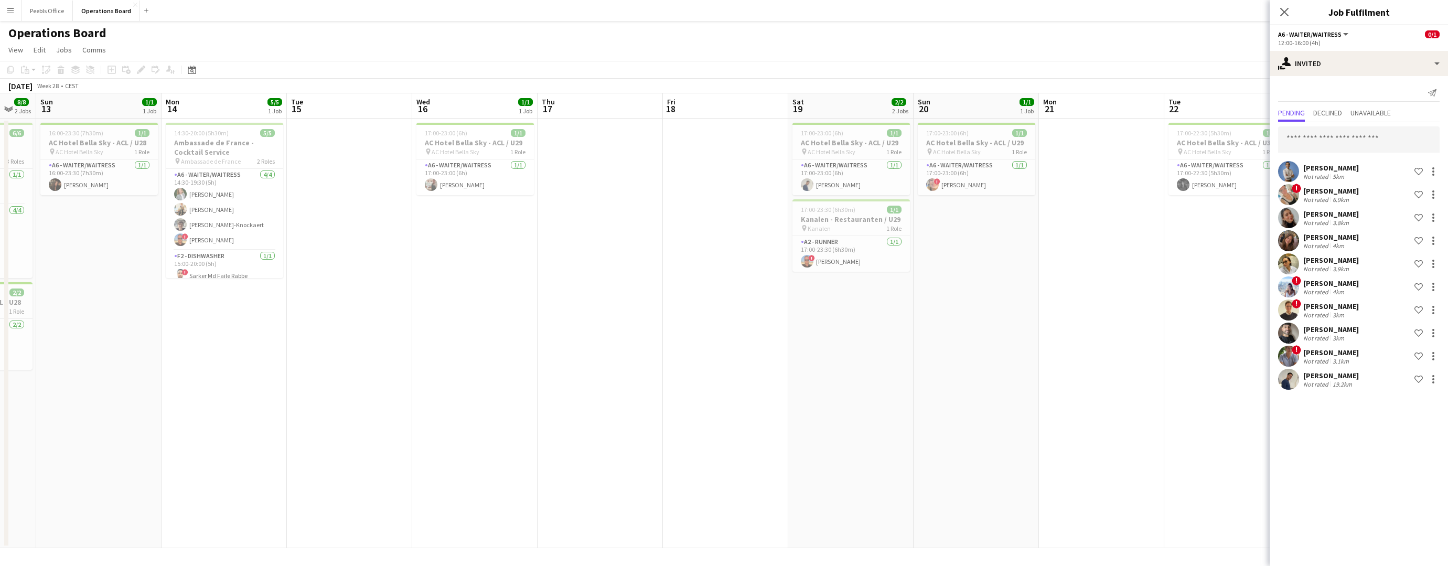
scroll to position [0, 212]
drag, startPoint x: 389, startPoint y: 370, endPoint x: 680, endPoint y: 369, distance: 291.2
click at [680, 369] on app-calendar-viewport "Fri 11 3/4 2 Jobs Sat 12 8/8 2 Jobs Sun 13 1/1 1 Job Mon 14 5/5 1 Job Tue 15 We…" at bounding box center [724, 320] width 1448 height 455
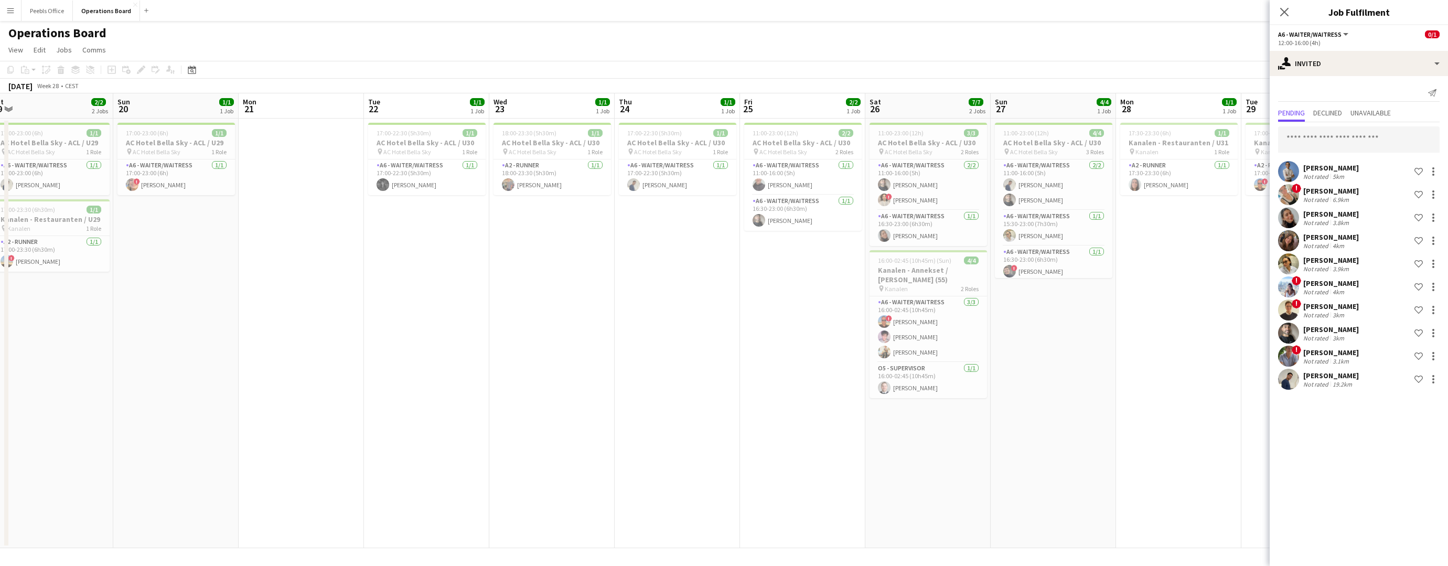
drag, startPoint x: 974, startPoint y: 383, endPoint x: 43, endPoint y: 387, distance: 930.6
click at [44, 387] on app-calendar-viewport "Wed 16 1/1 1 Job Thu 17 Fri 18 Sat 19 2/2 2 Jobs Sun 20 1/1 1 Job Mon 21 Tue 22…" at bounding box center [724, 320] width 1448 height 455
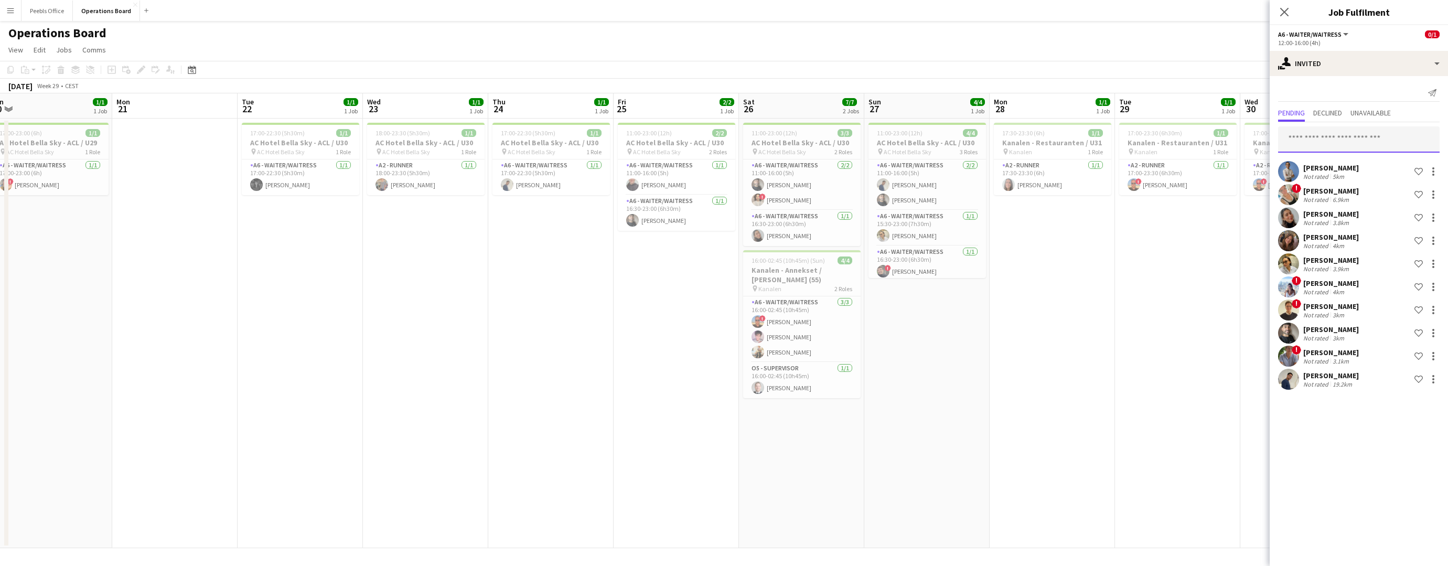
click at [1325, 140] on input "text" at bounding box center [1359, 139] width 162 height 26
type input "**********"
drag, startPoint x: 1342, startPoint y: 133, endPoint x: 1241, endPoint y: 142, distance: 101.1
click at [1241, 142] on body "Menu Boards Boards Boards All jobs Status Workforce Workforce My Workforce Recr…" at bounding box center [724, 283] width 1448 height 566
drag, startPoint x: 1347, startPoint y: 141, endPoint x: 1270, endPoint y: 139, distance: 77.7
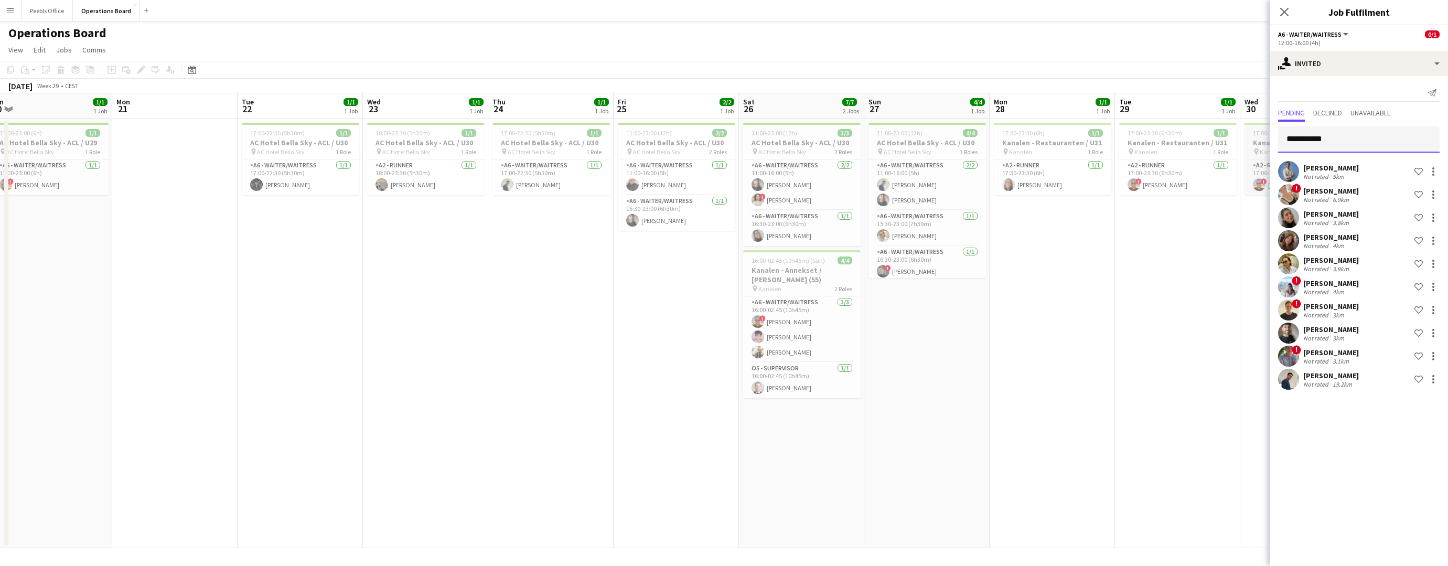
click at [1270, 139] on body "Menu Boards Boards Boards All jobs Status Workforce Workforce My Workforce Recr…" at bounding box center [724, 283] width 1448 height 566
type input "**"
click at [1287, 11] on icon "Close pop-in" at bounding box center [1284, 12] width 10 height 10
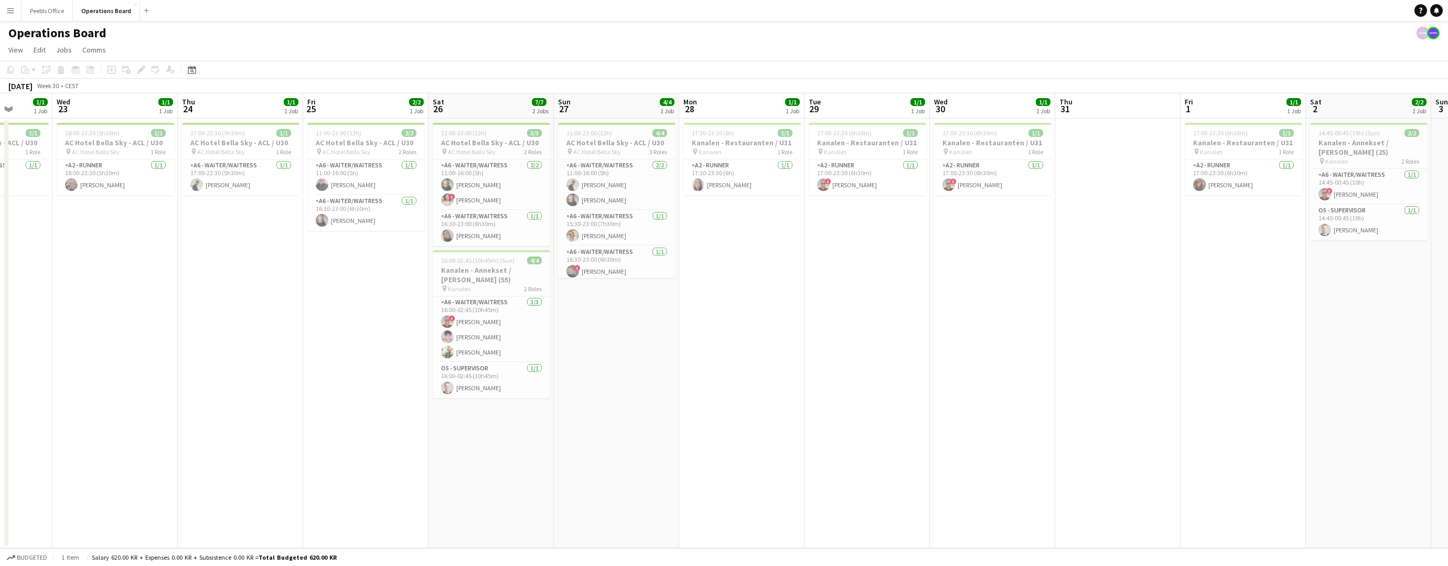
drag, startPoint x: 1202, startPoint y: 429, endPoint x: 332, endPoint y: 453, distance: 870.6
click at [340, 452] on app-calendar-viewport "Sun 20 1/1 1 Job Mon 21 Tue 22 1/1 1 Job Wed 23 1/1 1 Job Thu 24 1/1 1 Job Fri …" at bounding box center [724, 320] width 1448 height 455
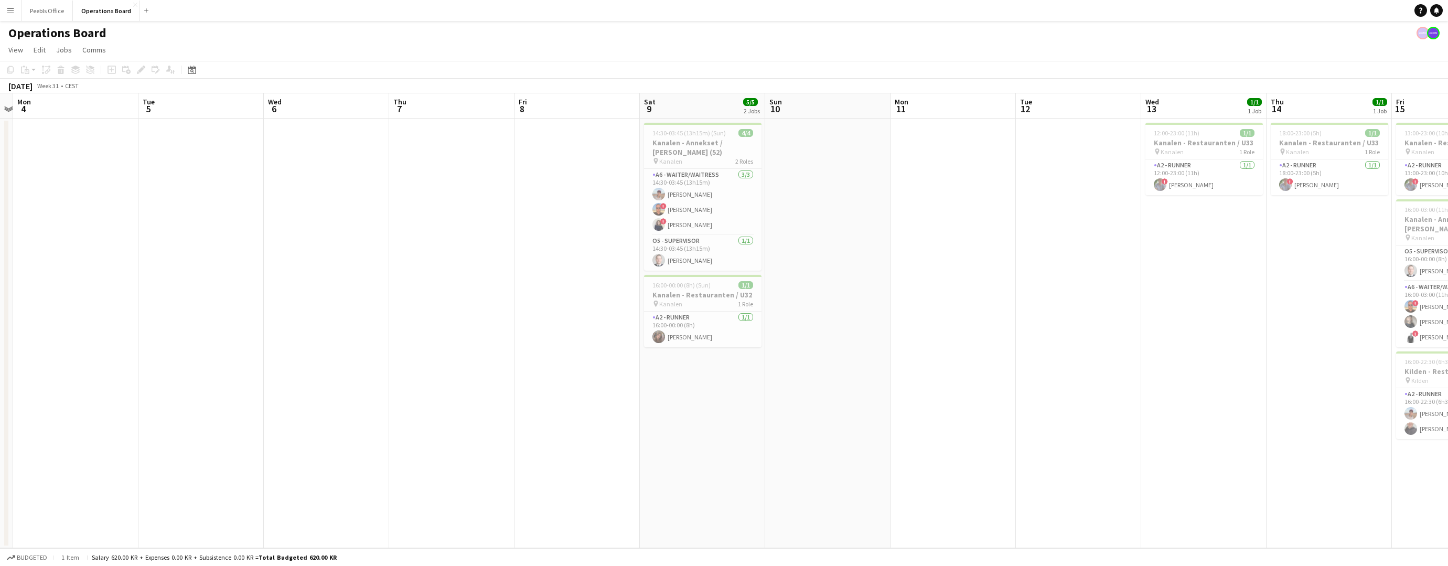
drag, startPoint x: 1032, startPoint y: 460, endPoint x: 774, endPoint y: 455, distance: 258.2
click at [224, 469] on app-calendar-viewport "Thu 31 Fri 1 1/1 1 Job Sat 2 2/2 1 Job Sun 3 Mon 4 Tue 5 Wed 6 Thu 7 Fri 8 Sat …" at bounding box center [724, 320] width 1448 height 455
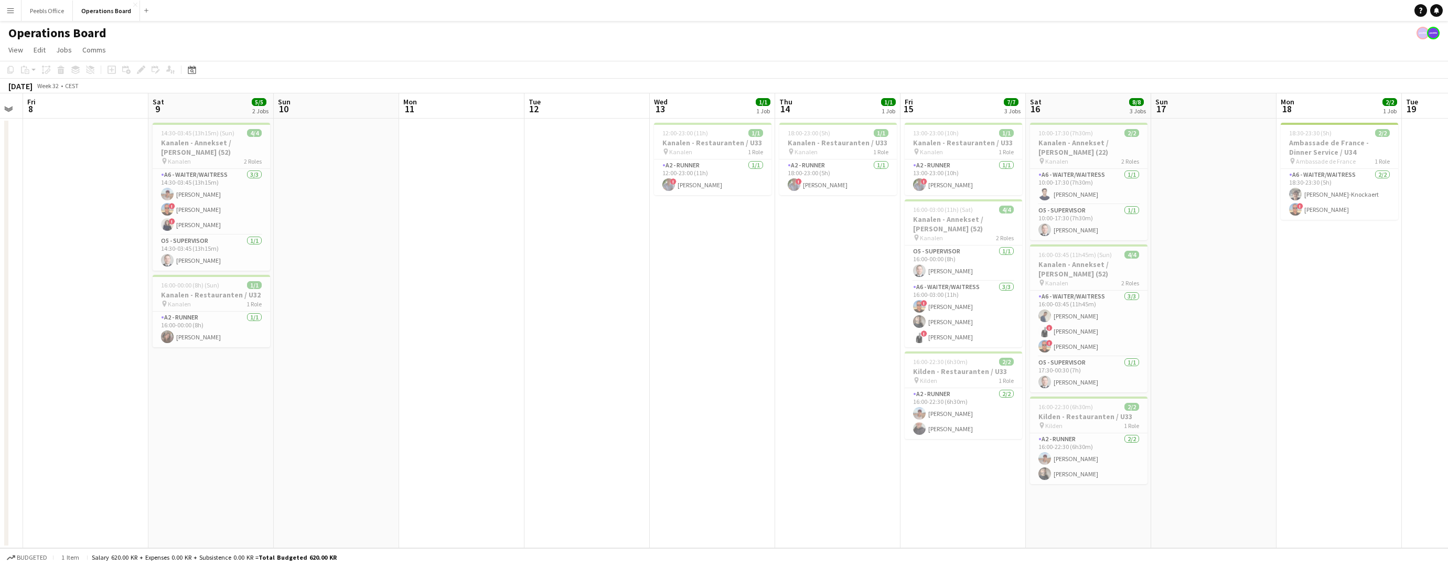
drag, startPoint x: 1134, startPoint y: 393, endPoint x: 83, endPoint y: 455, distance: 1052.0
click at [83, 455] on app-calendar-viewport "Mon 4 Tue 5 Wed 6 Thu 7 Fri 8 Sat 9 5/5 2 Jobs Sun 10 Mon 11 Tue 12 Wed 13 1/1 …" at bounding box center [724, 320] width 1448 height 455
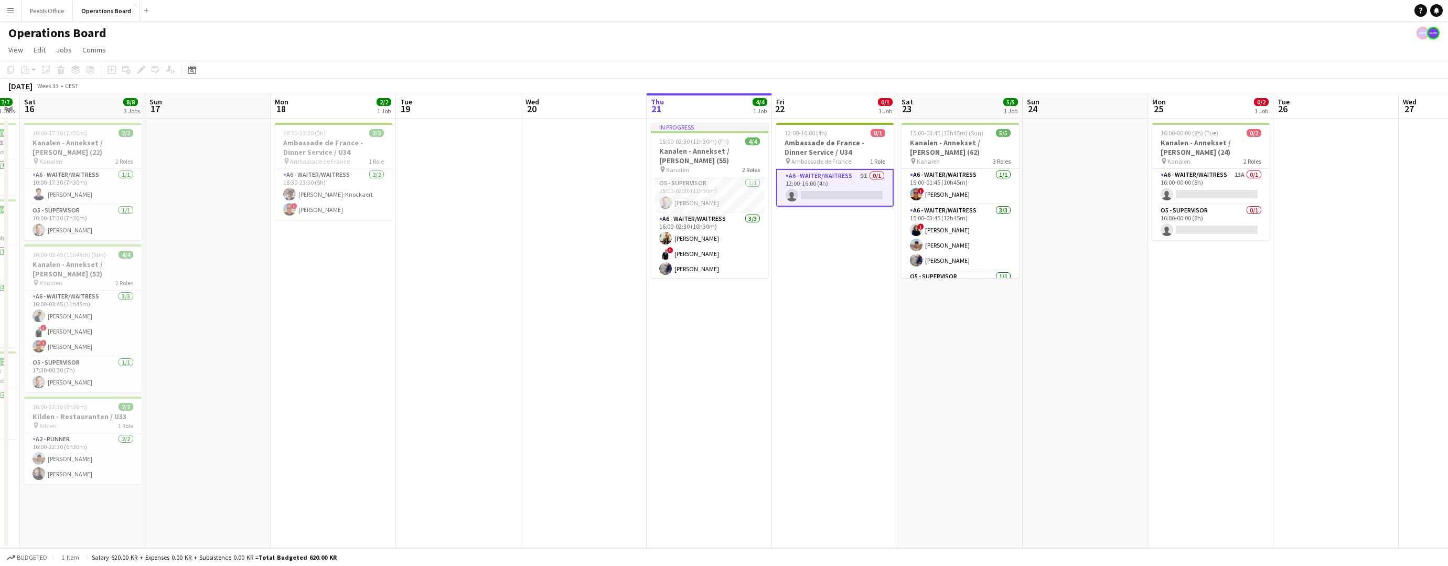
scroll to position [0, 362]
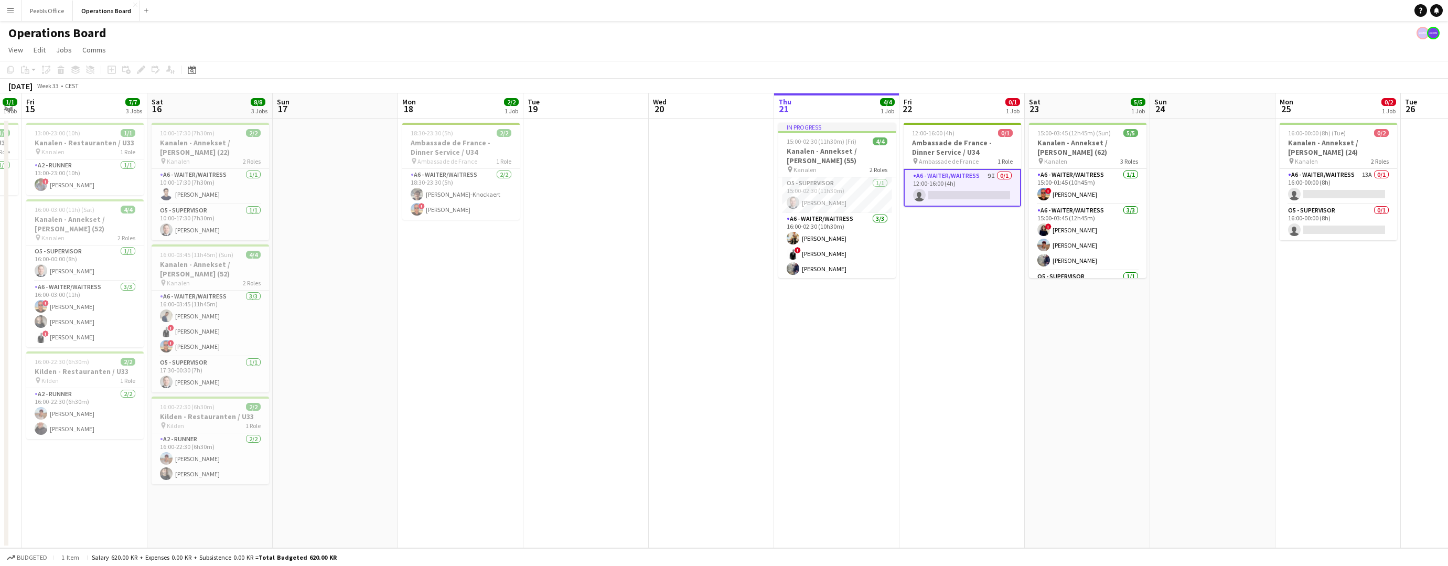
drag, startPoint x: 1019, startPoint y: 439, endPoint x: 515, endPoint y: 456, distance: 503.9
click at [524, 456] on app-calendar-viewport "Tue 12 Wed 13 1/1 1 Job Thu 14 1/1 1 Job Fri 15 7/7 3 Jobs Sat 16 8/8 3 Jobs Su…" at bounding box center [724, 320] width 1448 height 455
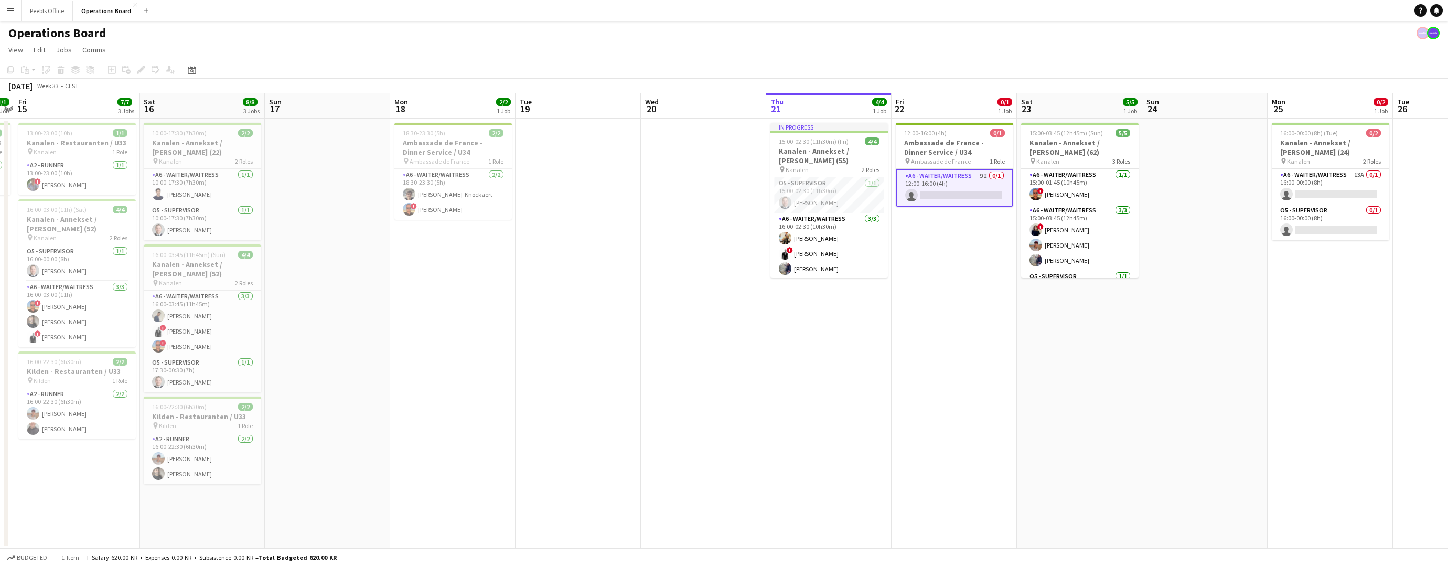
click at [937, 355] on app-date-cell "12:00-16:00 (4h) 0/1 Ambassade de France - Dinner Service / U34 pin Ambassade d…" at bounding box center [954, 334] width 125 height 430
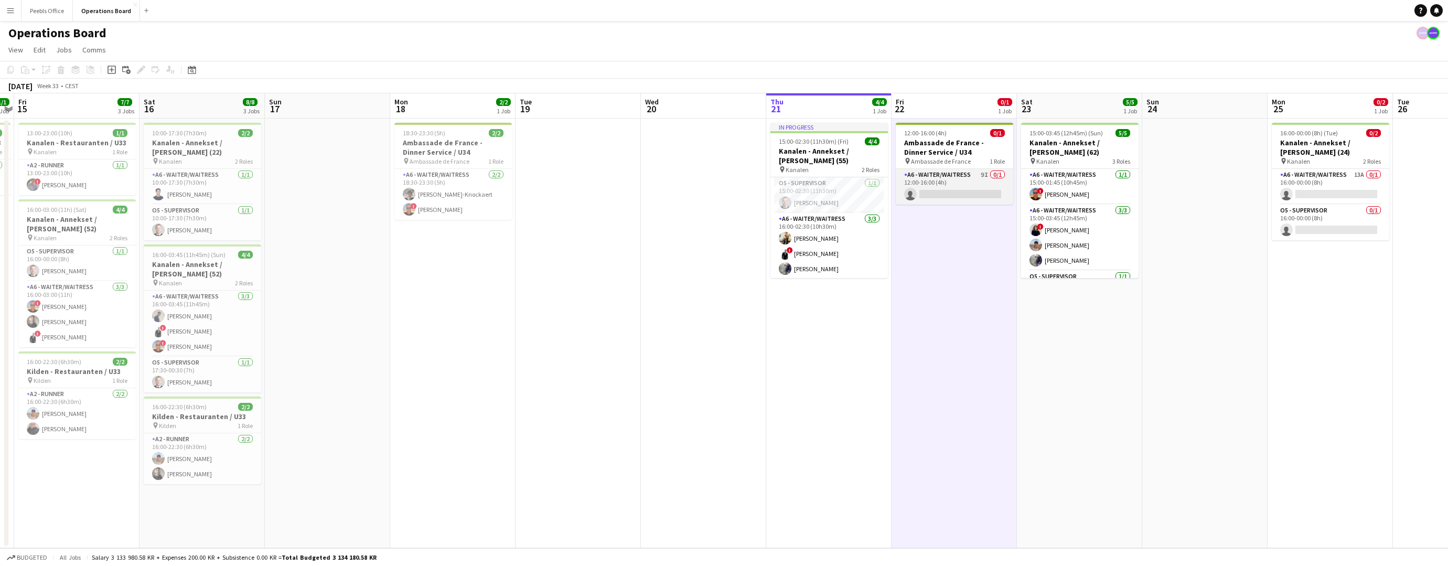
click at [953, 169] on app-card-role "A6 - WAITER/WAITRESS 9I 0/1 12:00-16:00 (4h) single-neutral-actions" at bounding box center [955, 187] width 118 height 36
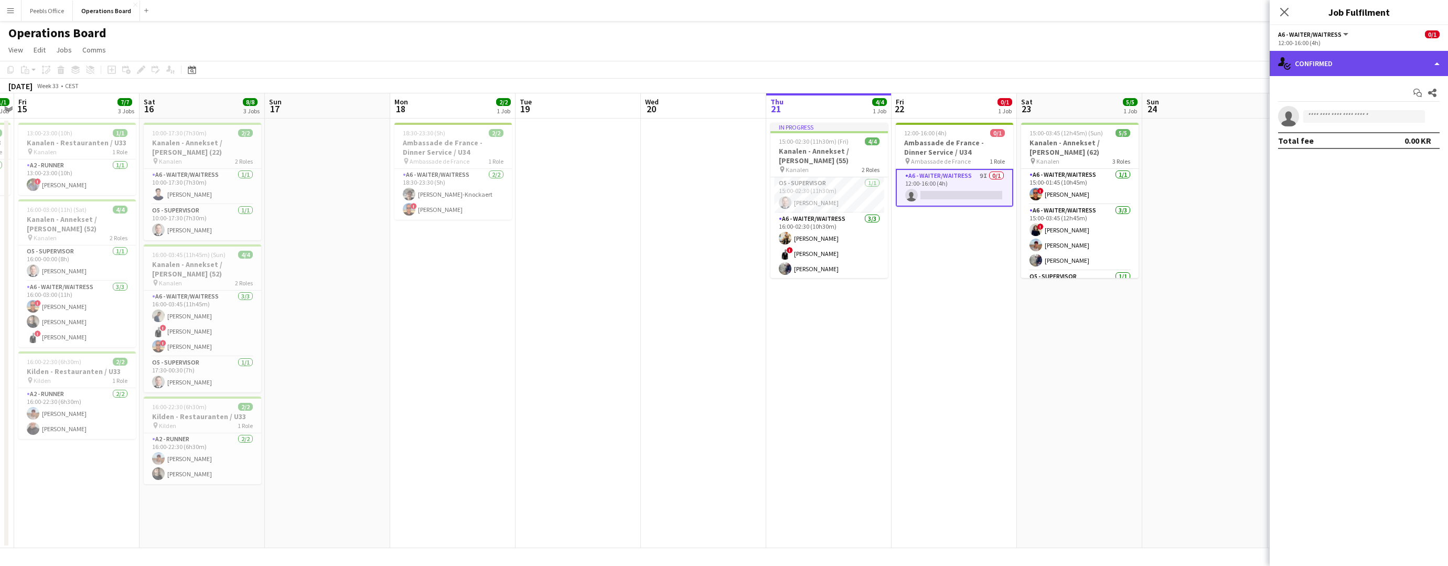
click at [1388, 55] on div "single-neutral-actions-check-2 Confirmed" at bounding box center [1359, 63] width 178 height 25
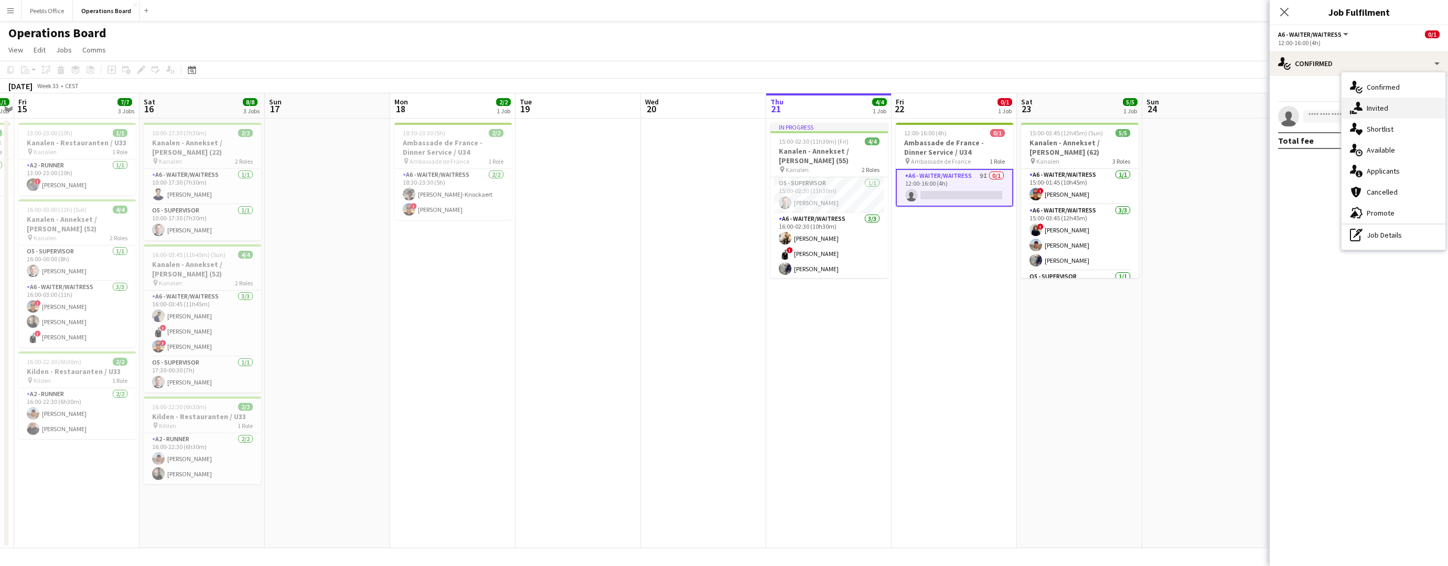
click at [1385, 109] on div "single-neutral-actions-share-1 Invited" at bounding box center [1394, 108] width 104 height 21
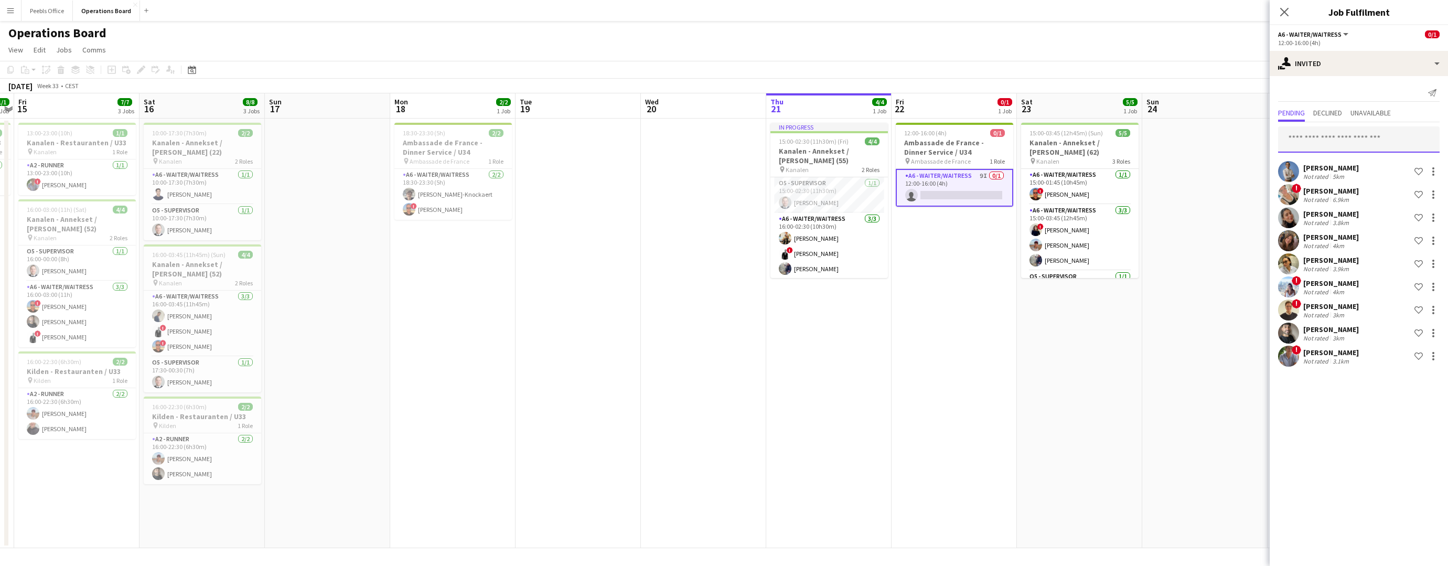
click at [1363, 130] on input "text" at bounding box center [1359, 139] width 162 height 26
type input "**********"
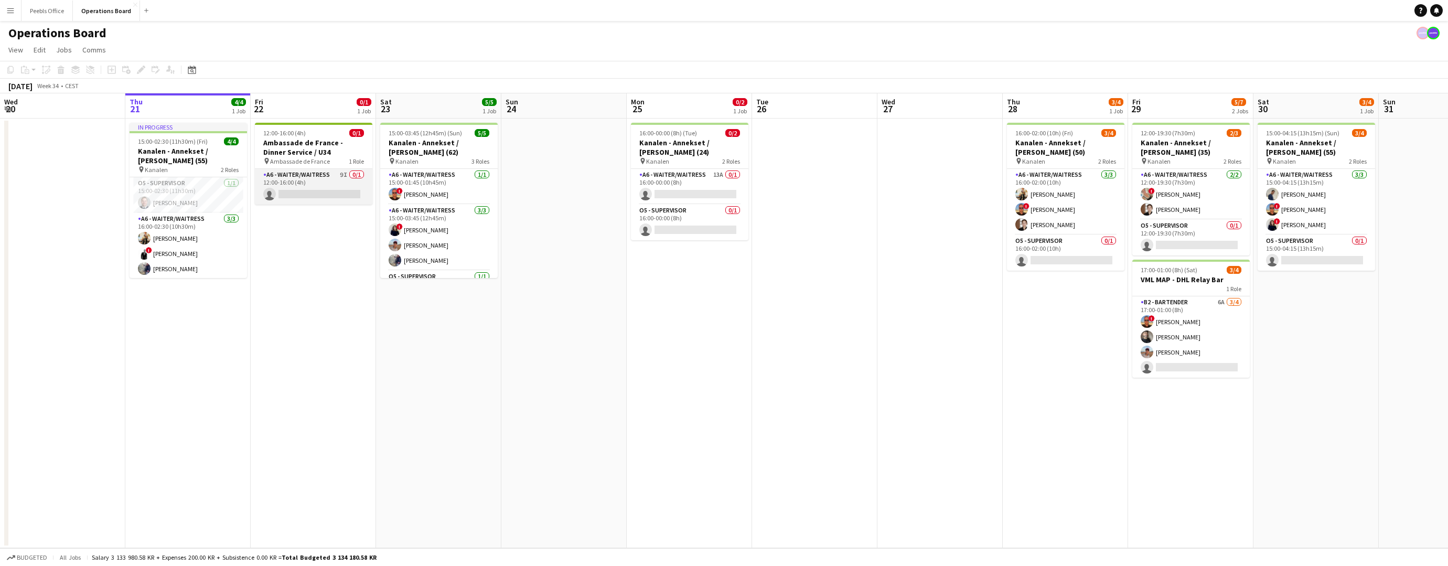
click at [311, 195] on app-card-role "A6 - WAITER/WAITRESS 9I 0/1 12:00-16:00 (4h) single-neutral-actions" at bounding box center [314, 187] width 118 height 36
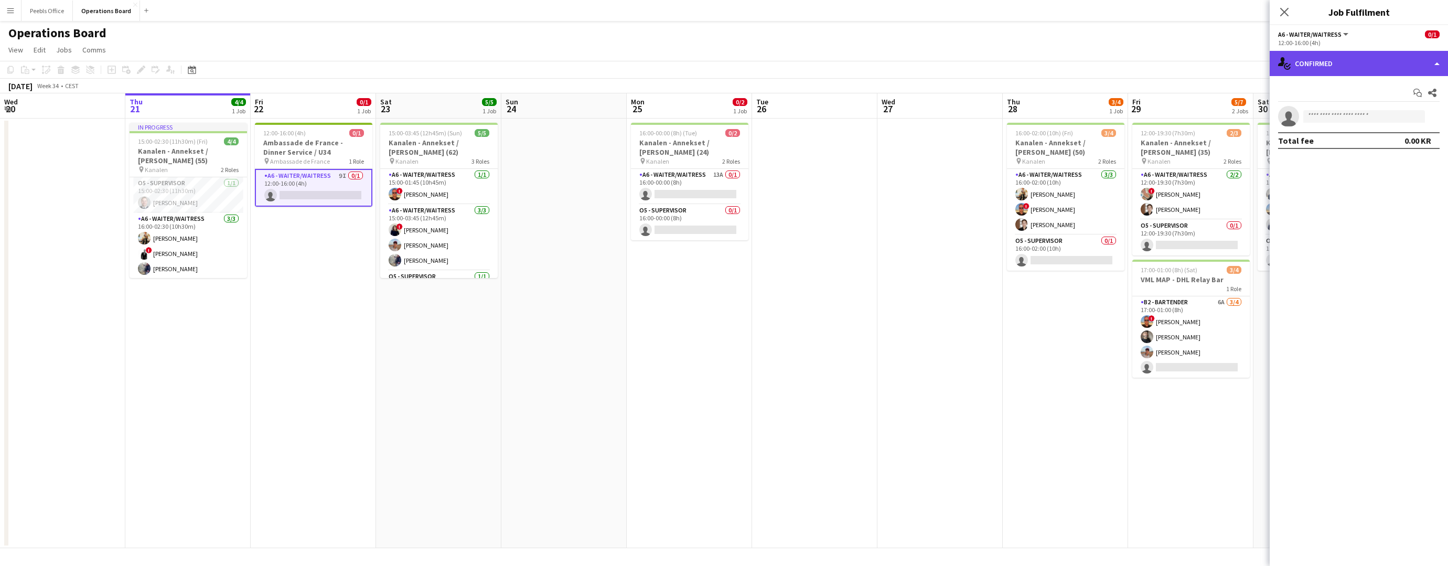
click at [1366, 55] on div "single-neutral-actions-check-2 Confirmed" at bounding box center [1359, 63] width 178 height 25
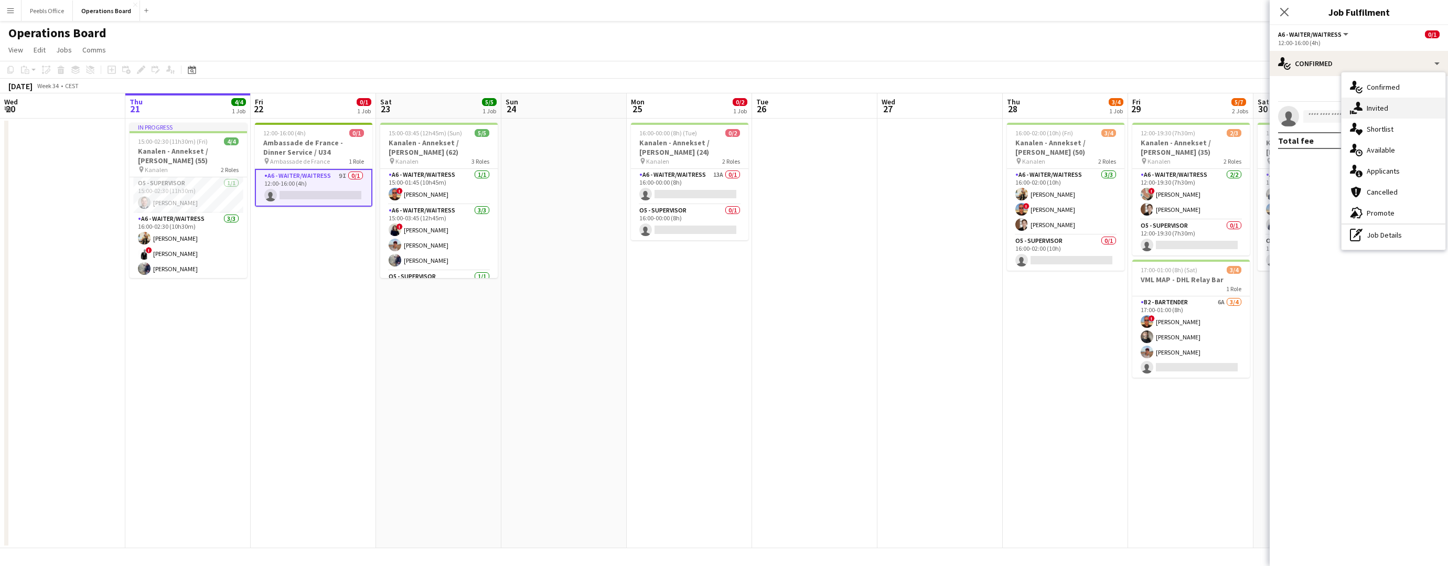
click at [1383, 108] on div "single-neutral-actions-share-1 Invited" at bounding box center [1394, 108] width 104 height 21
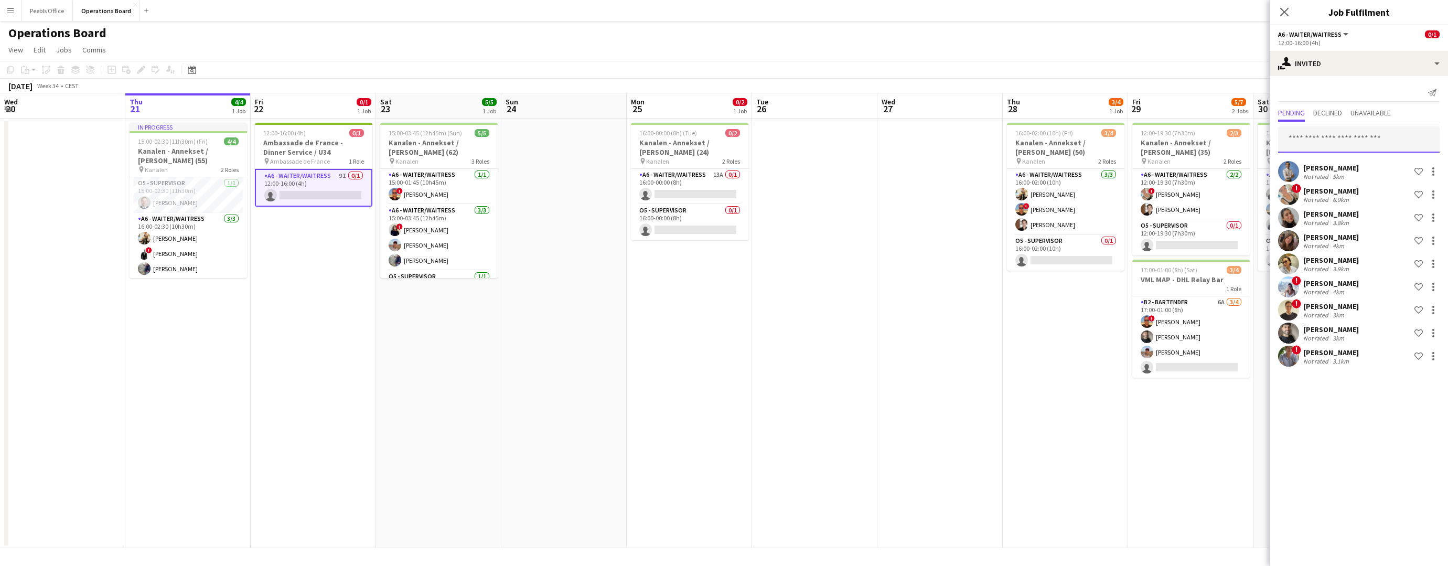
click at [1337, 136] on input "text" at bounding box center [1359, 139] width 162 height 26
type input "*"
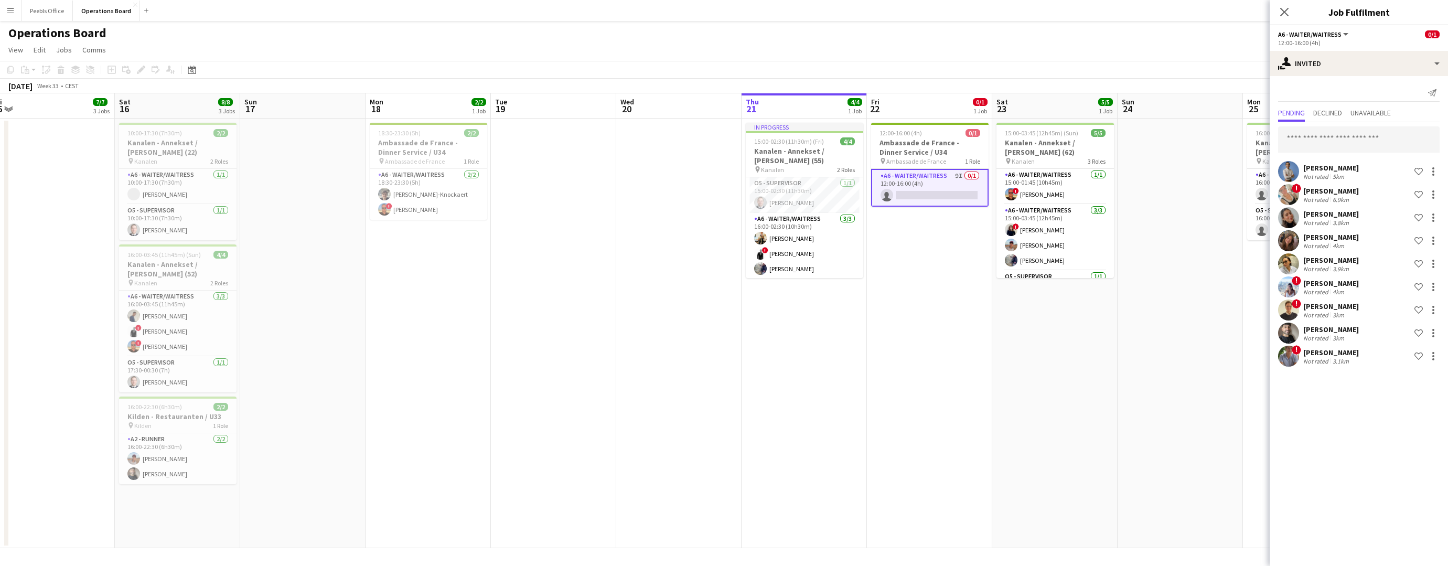
drag, startPoint x: 190, startPoint y: 381, endPoint x: 1142, endPoint y: 432, distance: 953.0
click at [1140, 433] on app-calendar-viewport "Wed 13 Thu 14 Fri 15 7/7 3 Jobs Sat 16 8/8 3 Jobs Sun 17 Mon 18 2/2 1 Job Tue 1…" at bounding box center [724, 320] width 1448 height 455
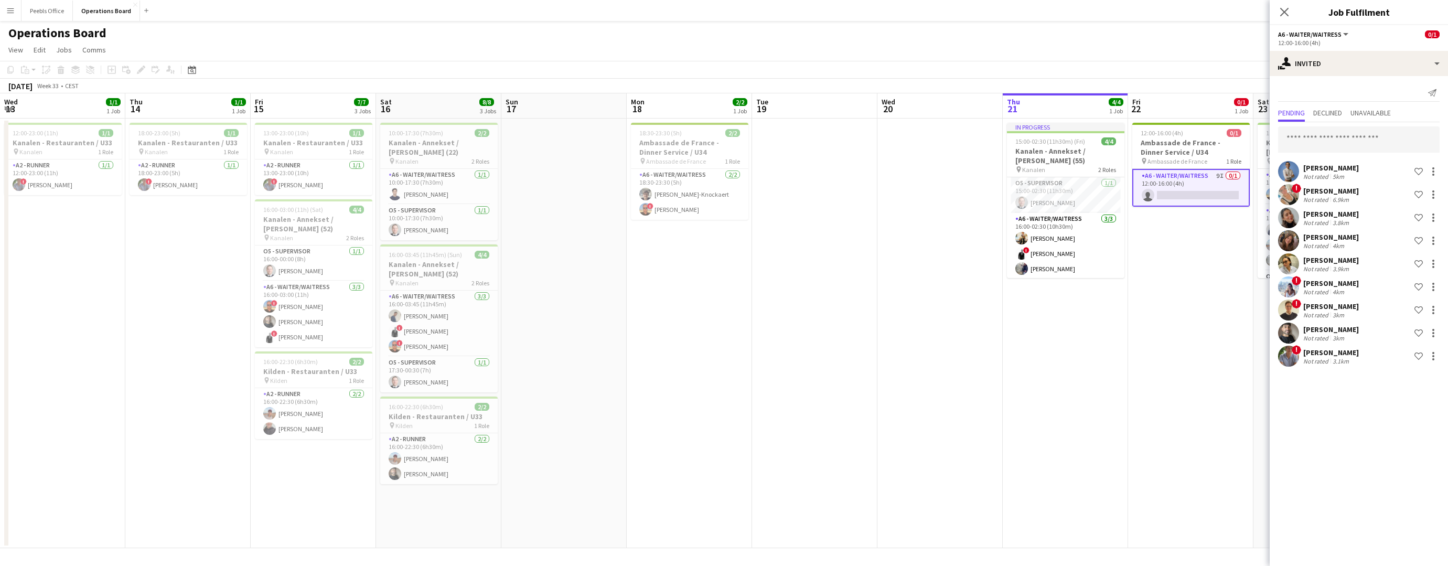
scroll to position [0, 251]
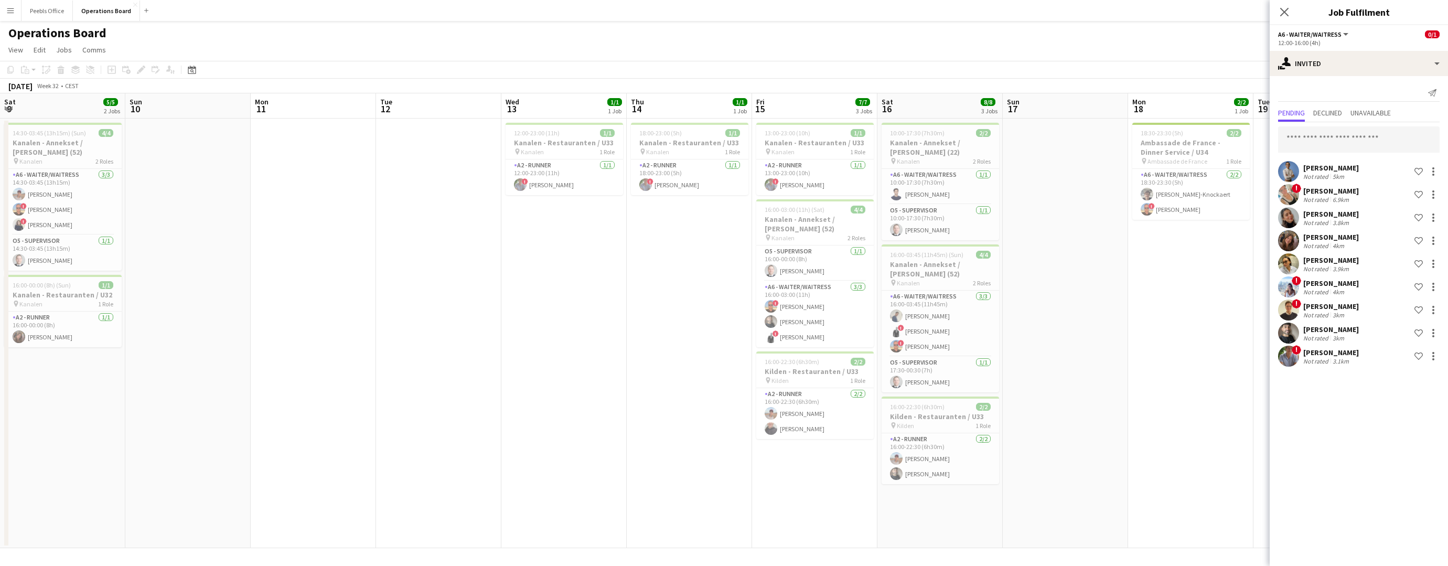
drag, startPoint x: 191, startPoint y: 460, endPoint x: 1259, endPoint y: 393, distance: 1069.6
click at [1285, 393] on body "Menu Boards Boards Boards All jobs Status Workforce Workforce My Workforce Recr…" at bounding box center [724, 283] width 1448 height 566
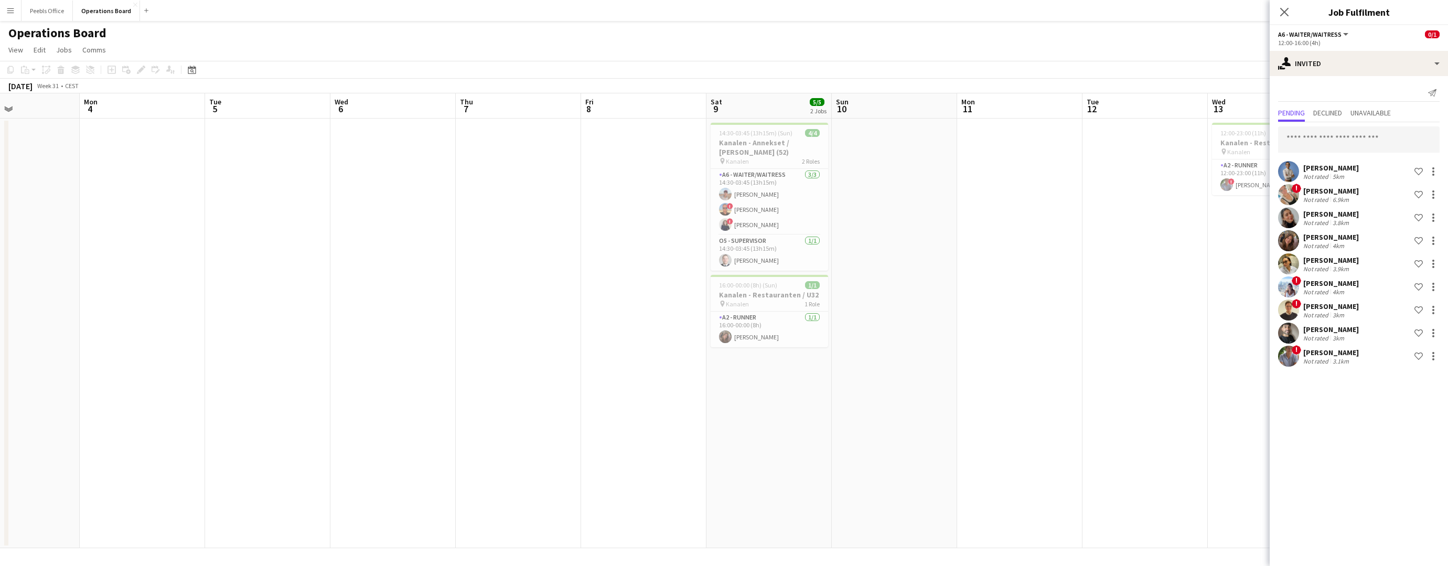
drag, startPoint x: 356, startPoint y: 410, endPoint x: 990, endPoint y: 400, distance: 634.3
click at [990, 400] on app-calendar-viewport "Fri 1 Sat 2 2/2 1 Job Sun 3 Mon 4 Tue 5 Wed 6 Thu 7 Fri 8 Sat 9 5/5 2 Jobs Sun …" at bounding box center [724, 320] width 1448 height 455
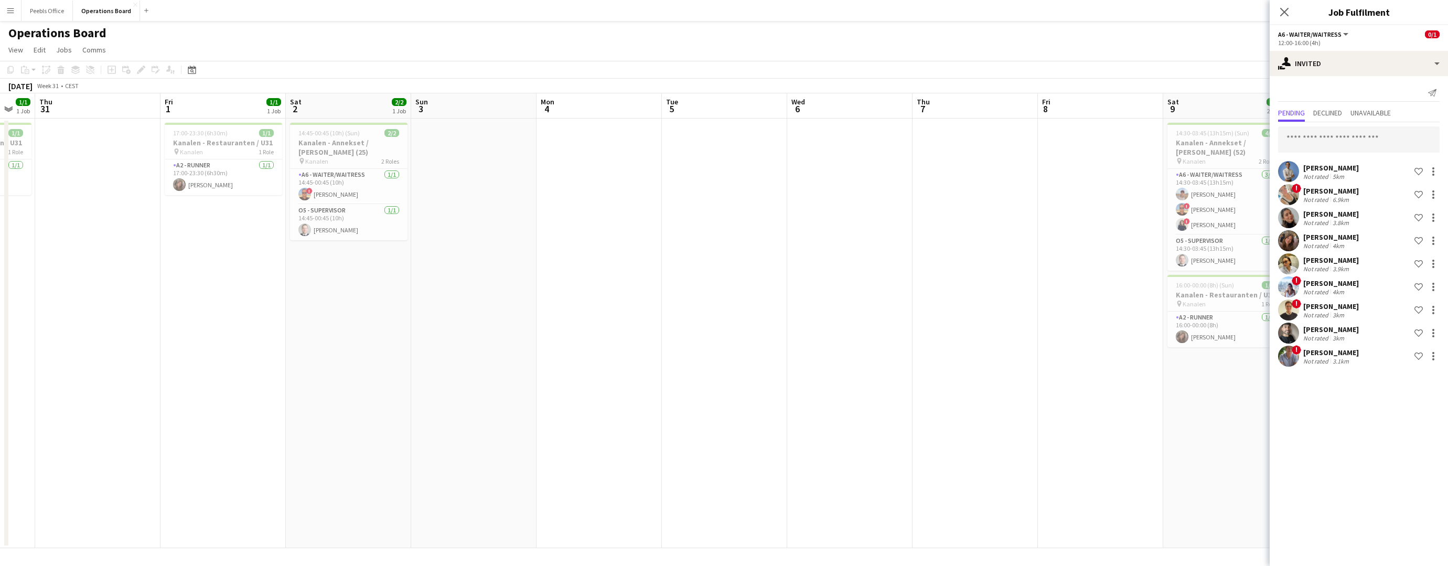
drag, startPoint x: 511, startPoint y: 428, endPoint x: 1382, endPoint y: 398, distance: 871.3
click at [1382, 398] on body "Menu Boards Boards Boards All jobs Status Workforce Workforce My Workforce Recr…" at bounding box center [724, 283] width 1448 height 566
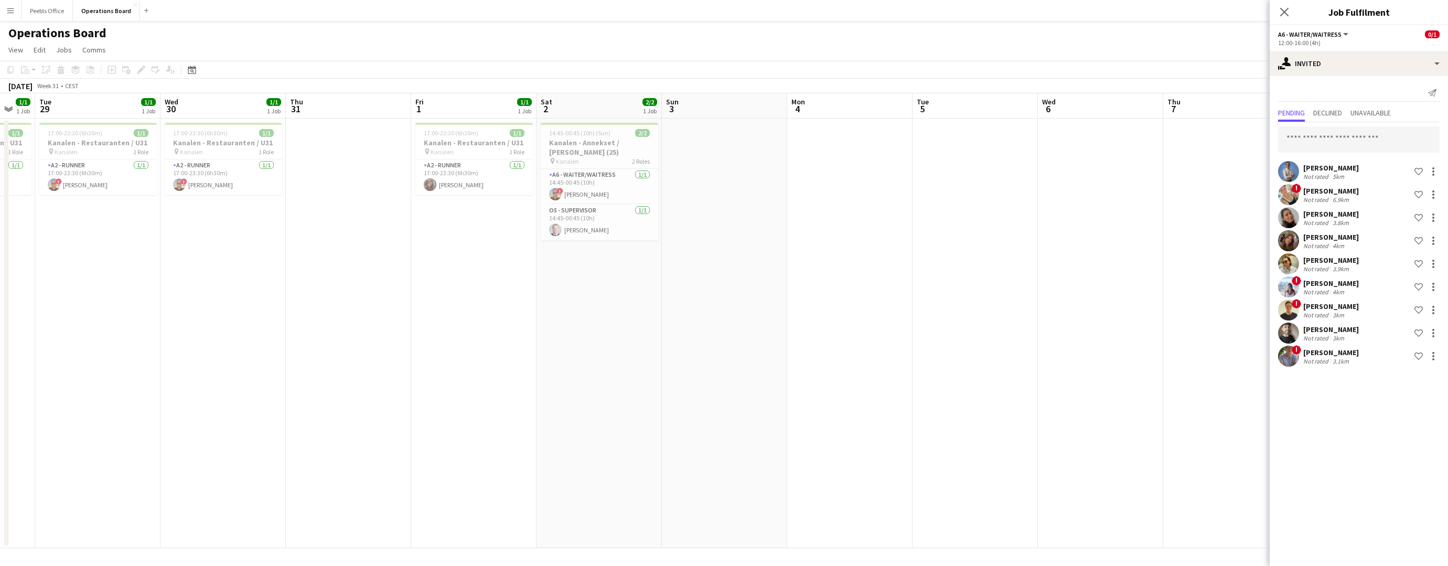
scroll to position [0, 341]
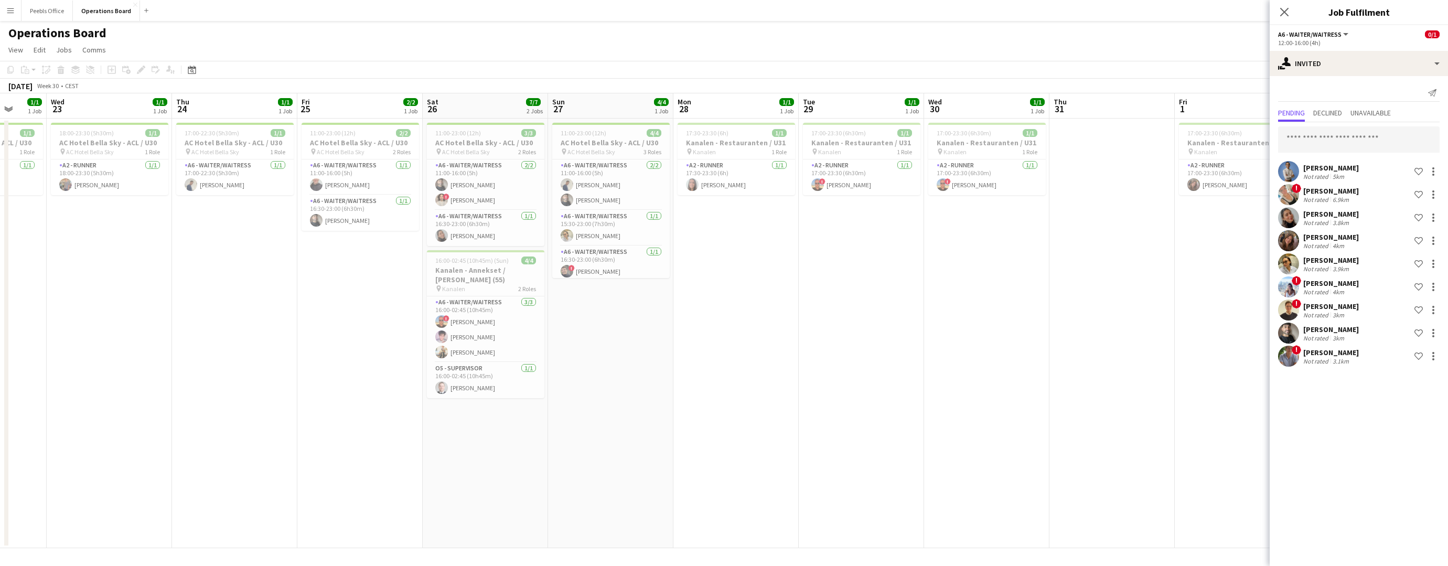
drag, startPoint x: 459, startPoint y: 408, endPoint x: 1224, endPoint y: 383, distance: 765.8
click at [1224, 383] on app-calendar-viewport "Sun 20 Mon 21 Tue 22 1/1 1 Job Wed 23 1/1 1 Job Thu 24 1/1 1 Job Fri 25 2/2 1 J…" at bounding box center [724, 320] width 1448 height 455
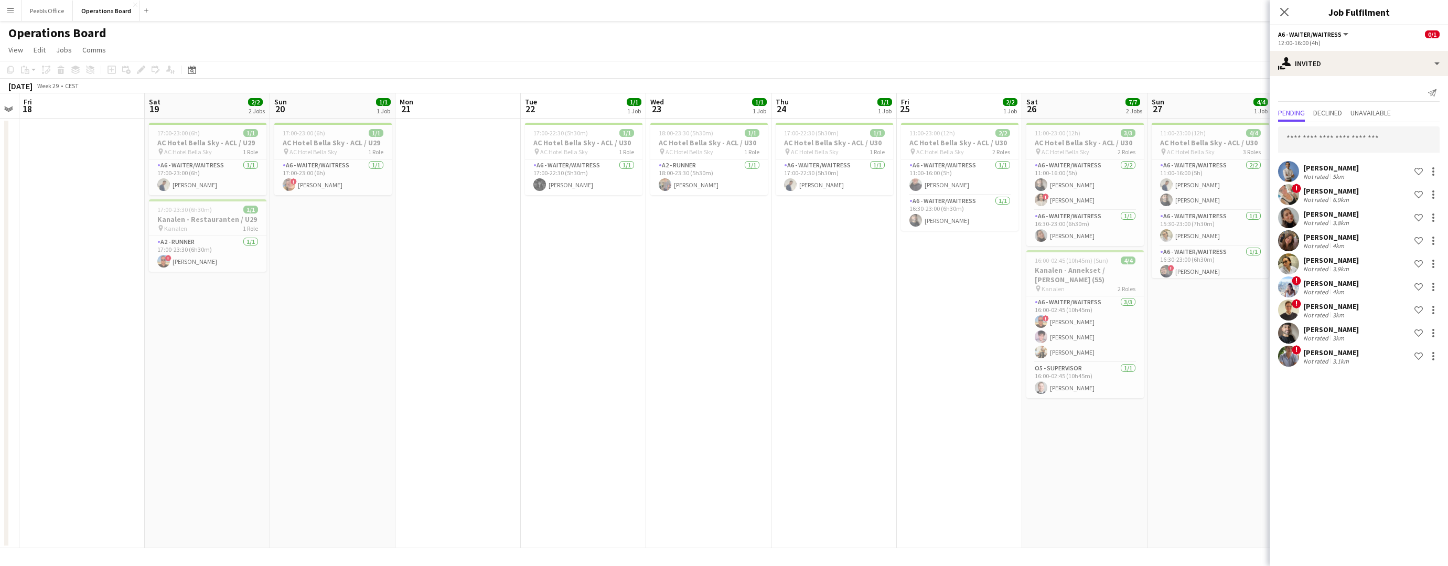
scroll to position [0, 230]
drag, startPoint x: 253, startPoint y: 408, endPoint x: 852, endPoint y: 396, distance: 599.7
click at [852, 396] on app-calendar-viewport "Wed 16 1/1 1 Job Thu 17 Fri 18 Sat 19 2/2 2 Jobs Sun 20 1/1 1 Job Mon 21 Tue 22…" at bounding box center [724, 320] width 1448 height 455
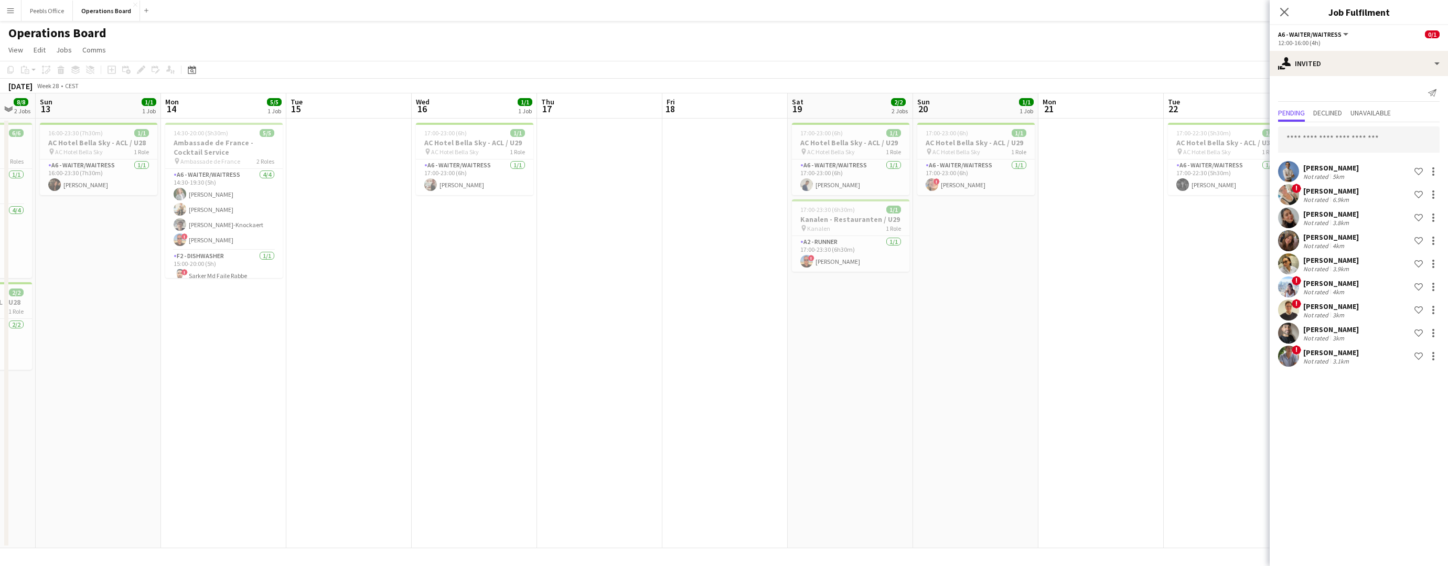
scroll to position [0, 270]
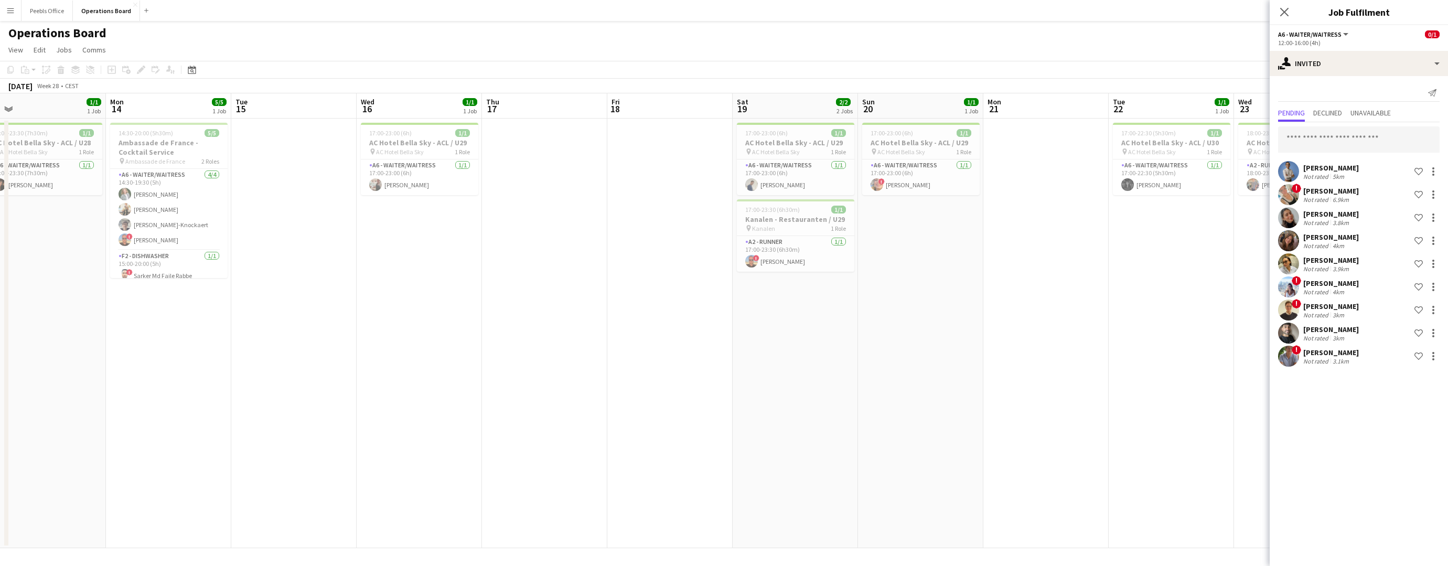
drag, startPoint x: 407, startPoint y: 403, endPoint x: 993, endPoint y: 377, distance: 587.1
click at [993, 377] on app-calendar-viewport "Fri 11 Sat 12 8/8 2 Jobs Sun 13 1/1 1 Job Mon 14 5/5 1 Job Tue 15 Wed 16 1/1 1 …" at bounding box center [724, 320] width 1448 height 455
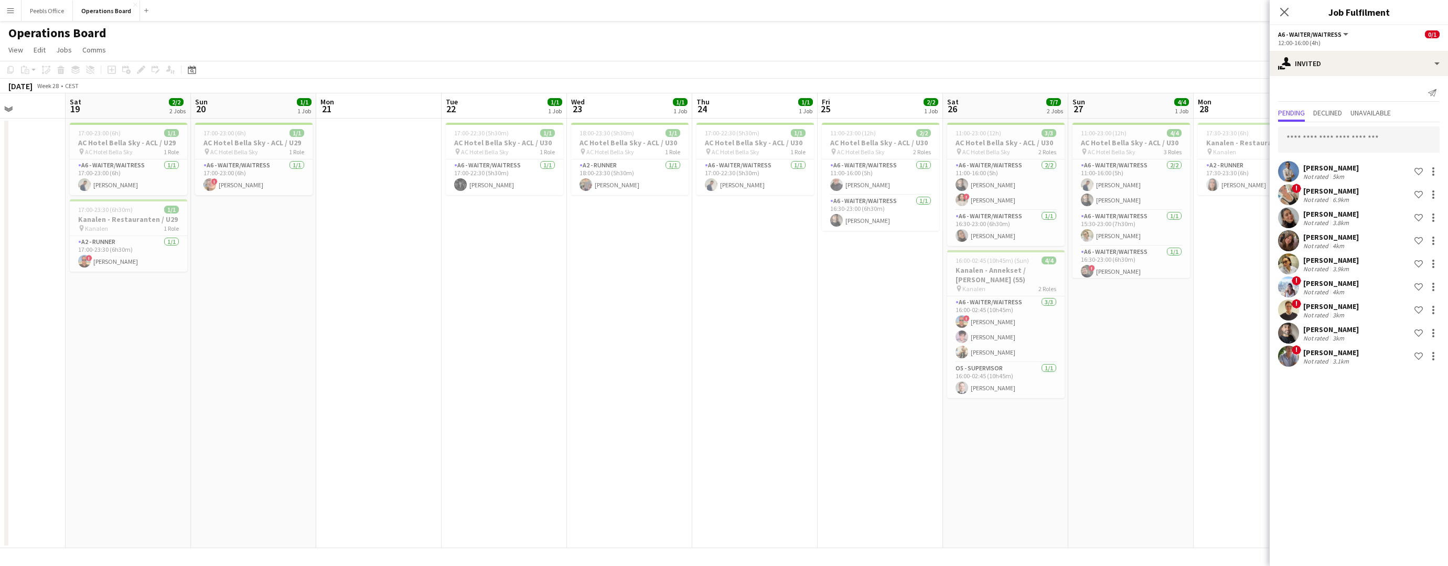
drag, startPoint x: 868, startPoint y: 375, endPoint x: 68, endPoint y: 383, distance: 799.5
click at [68, 383] on app-calendar-viewport "Tue 15 Wed 16 1/1 1 Job Thu 17 Fri 18 Sat 19 2/2 2 Jobs Sun 20 1/1 1 Job Mon 21…" at bounding box center [724, 320] width 1448 height 455
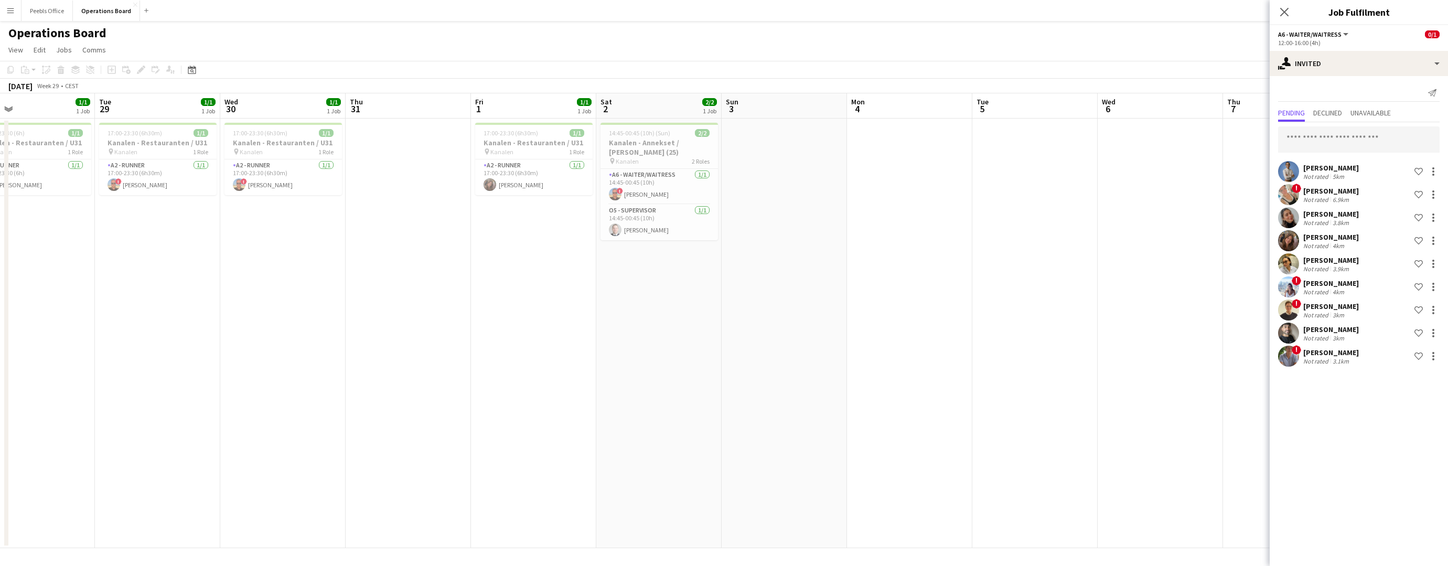
drag, startPoint x: 1234, startPoint y: 417, endPoint x: 140, endPoint y: 422, distance: 1094.9
click at [110, 426] on app-calendar-viewport "Fri 25 2/2 1 Job Sat 26 7/7 2 Jobs Sun 27 4/4 1 Job Mon 28 1/1 1 Job Tue 29 1/1…" at bounding box center [724, 320] width 1448 height 455
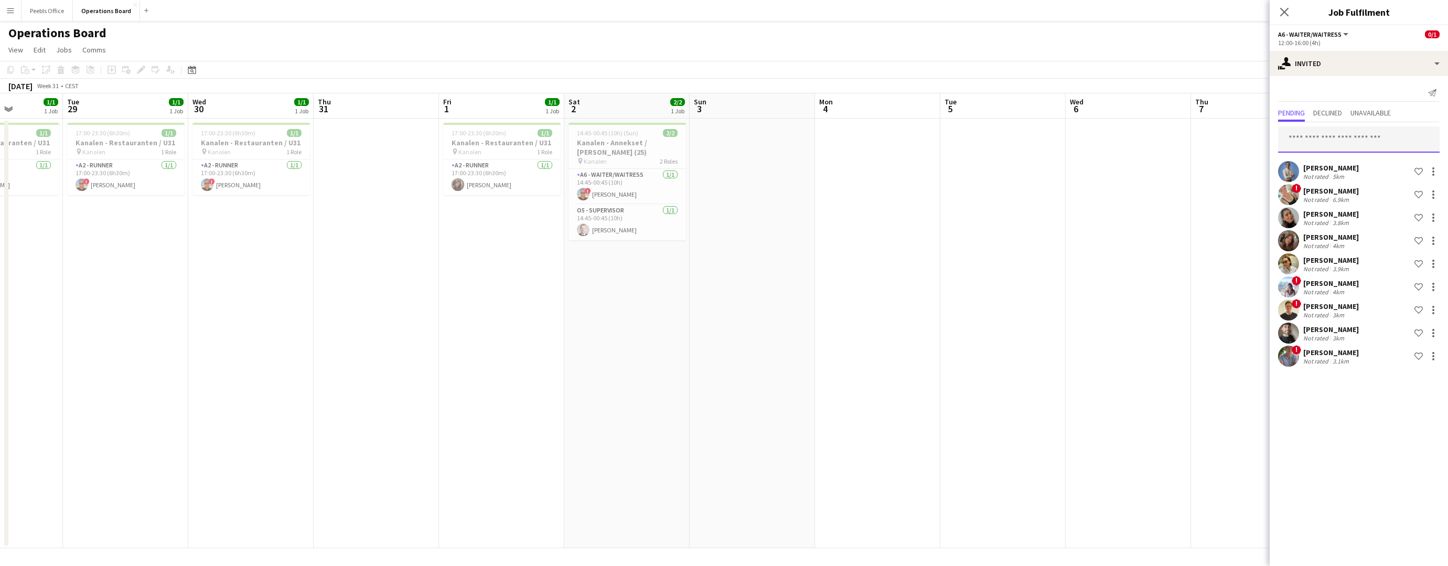
click at [1322, 133] on input "text" at bounding box center [1359, 139] width 162 height 26
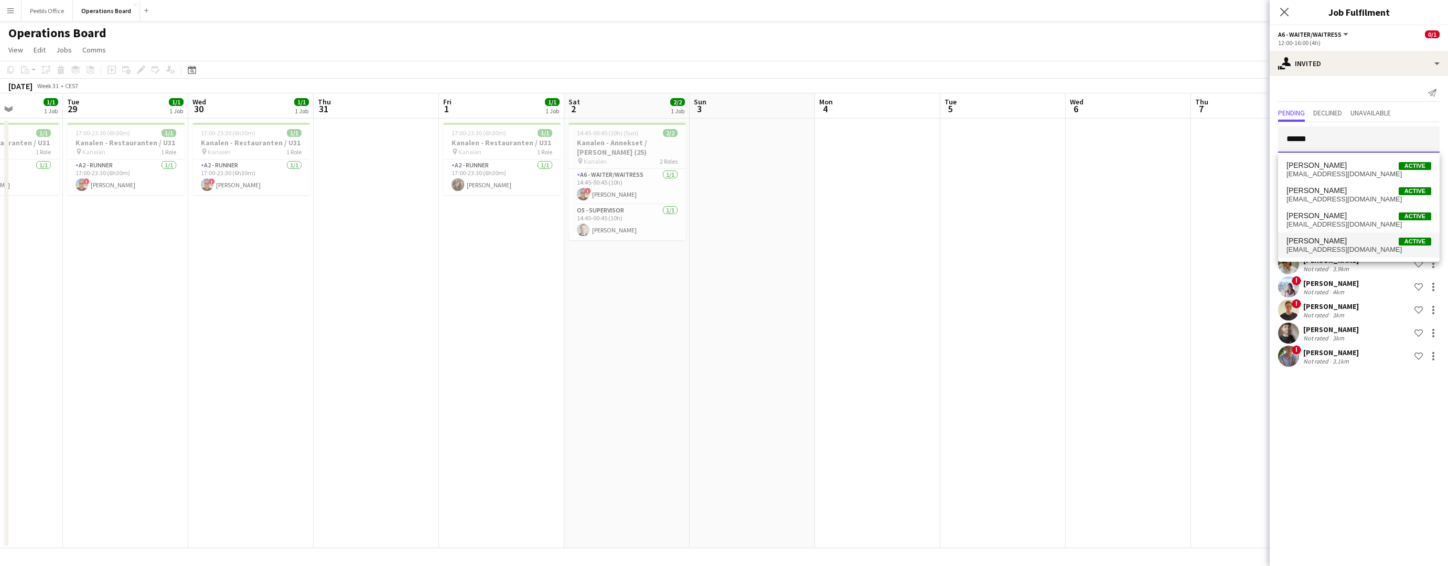
type input "*****"
click at [1334, 241] on span "[PERSON_NAME]" at bounding box center [1317, 241] width 60 height 9
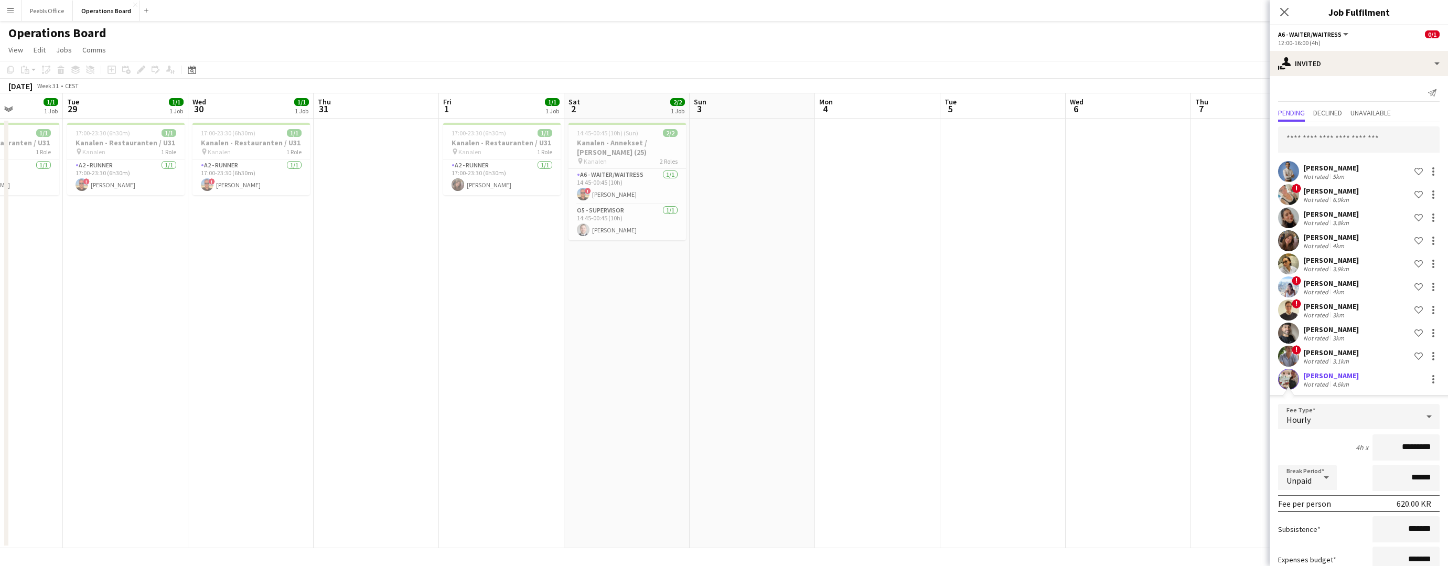
scroll to position [72, 0]
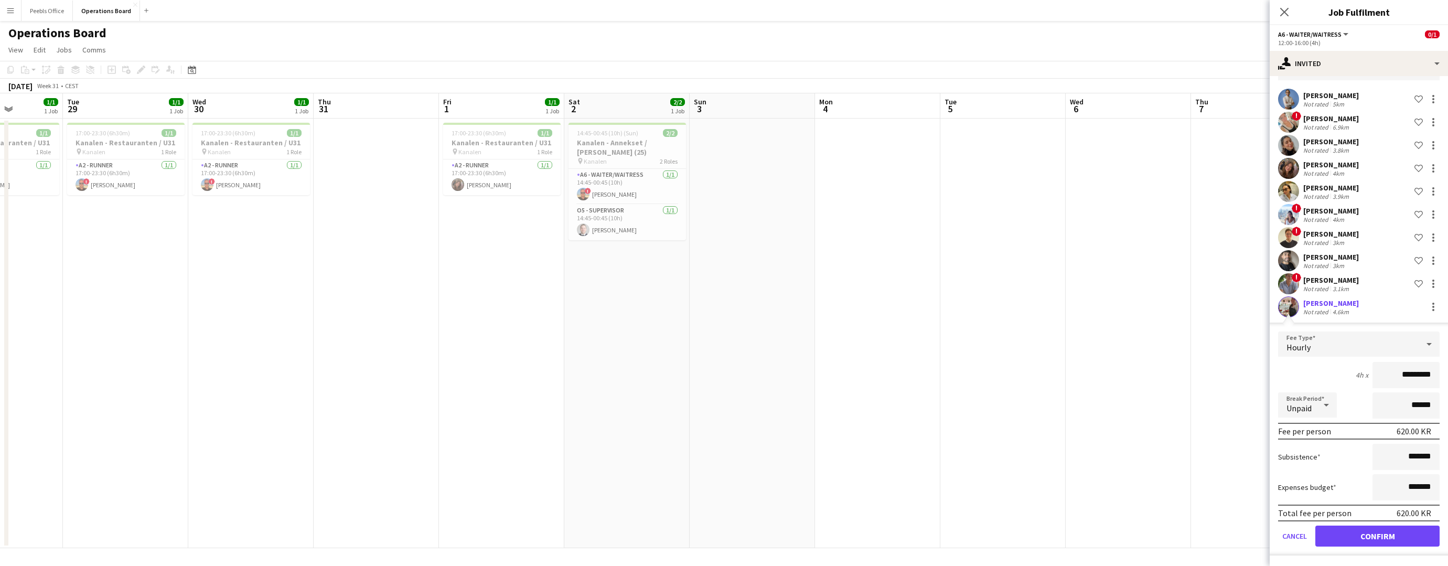
click at [1371, 547] on form "Fee Type Hourly 4h x ********* Break Period Unpaid ****** Fee per person 620.00…" at bounding box center [1359, 444] width 178 height 224
click at [1372, 540] on button "Confirm" at bounding box center [1378, 536] width 124 height 21
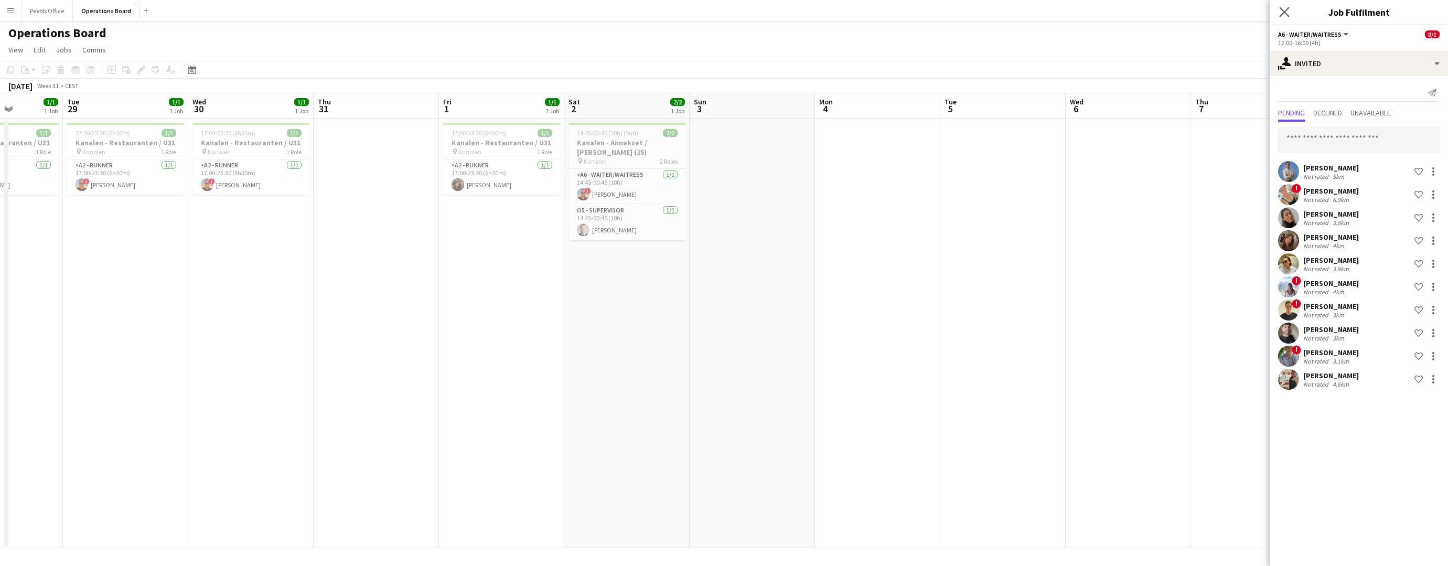
click at [1285, 17] on icon "Close pop-in" at bounding box center [1284, 12] width 10 height 10
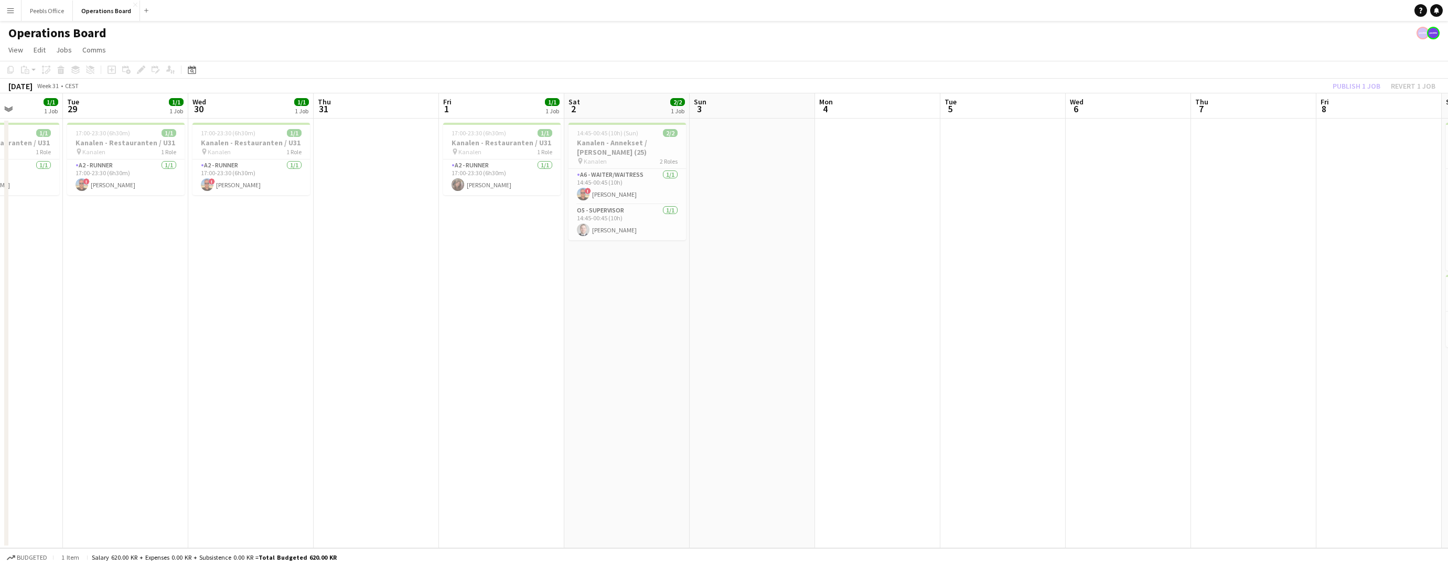
click at [1360, 82] on div "Publish 1 job Revert 1 job" at bounding box center [1384, 86] width 128 height 14
click at [1360, 85] on button "Publish 1 job" at bounding box center [1357, 86] width 56 height 14
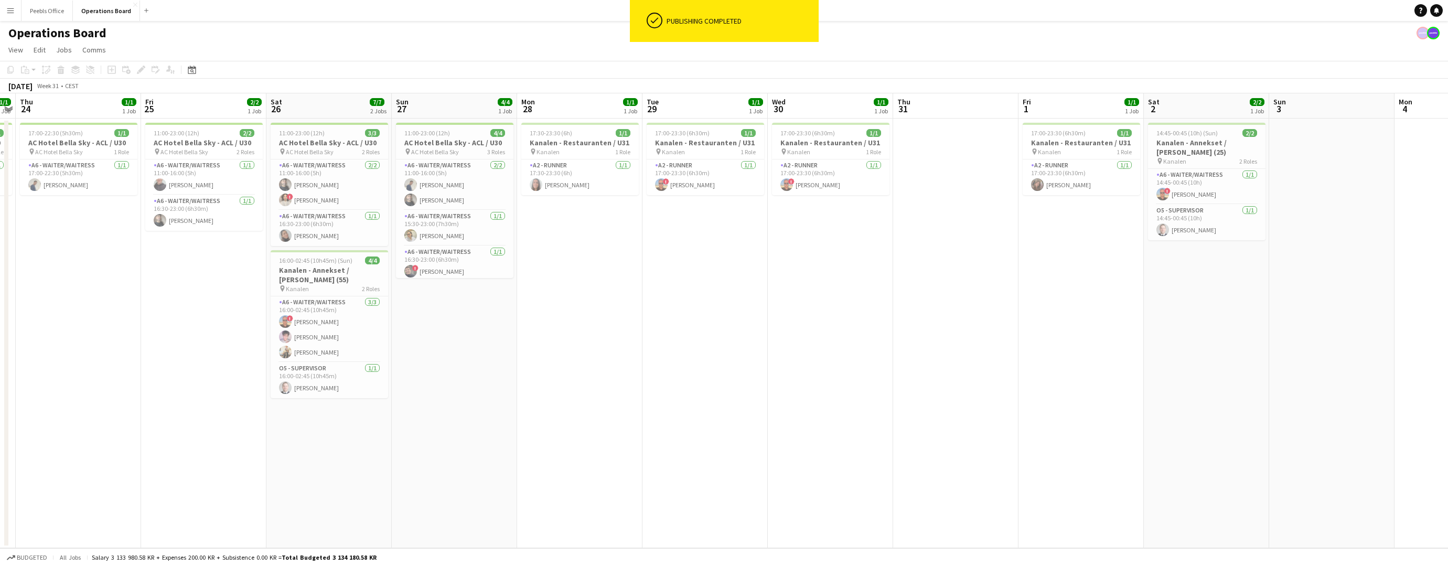
scroll to position [0, 235]
drag, startPoint x: 242, startPoint y: 470, endPoint x: 1073, endPoint y: 438, distance: 831.1
click at [1073, 438] on app-calendar-viewport "Tue 22 1/1 1 Job Wed 23 1/1 1 Job Thu 24 1/1 1 Job Fri 25 2/2 1 Job Sat 26 7/7 …" at bounding box center [724, 320] width 1448 height 455
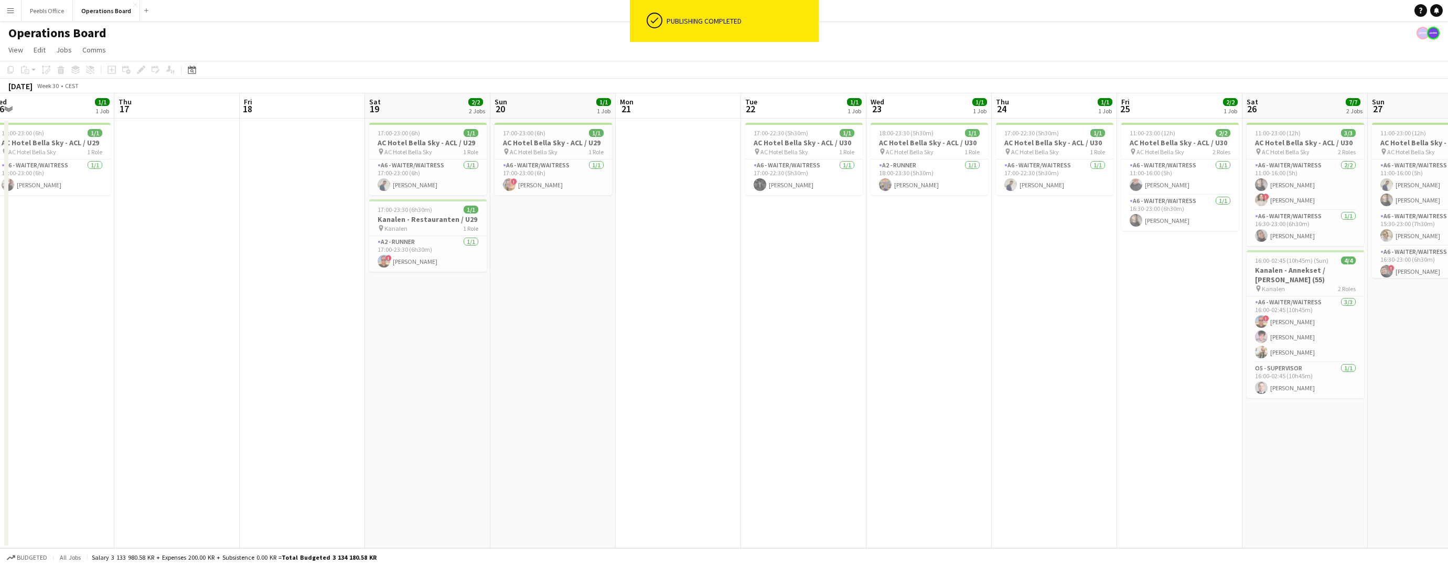
drag, startPoint x: 272, startPoint y: 452, endPoint x: 1249, endPoint y: 421, distance: 977.3
click at [1249, 421] on app-calendar-viewport "Mon 14 5/5 1 Job Tue 15 Wed 16 1/1 1 Job Thu 17 Fri 18 Sat 19 2/2 2 Jobs Sun 20…" at bounding box center [724, 320] width 1448 height 455
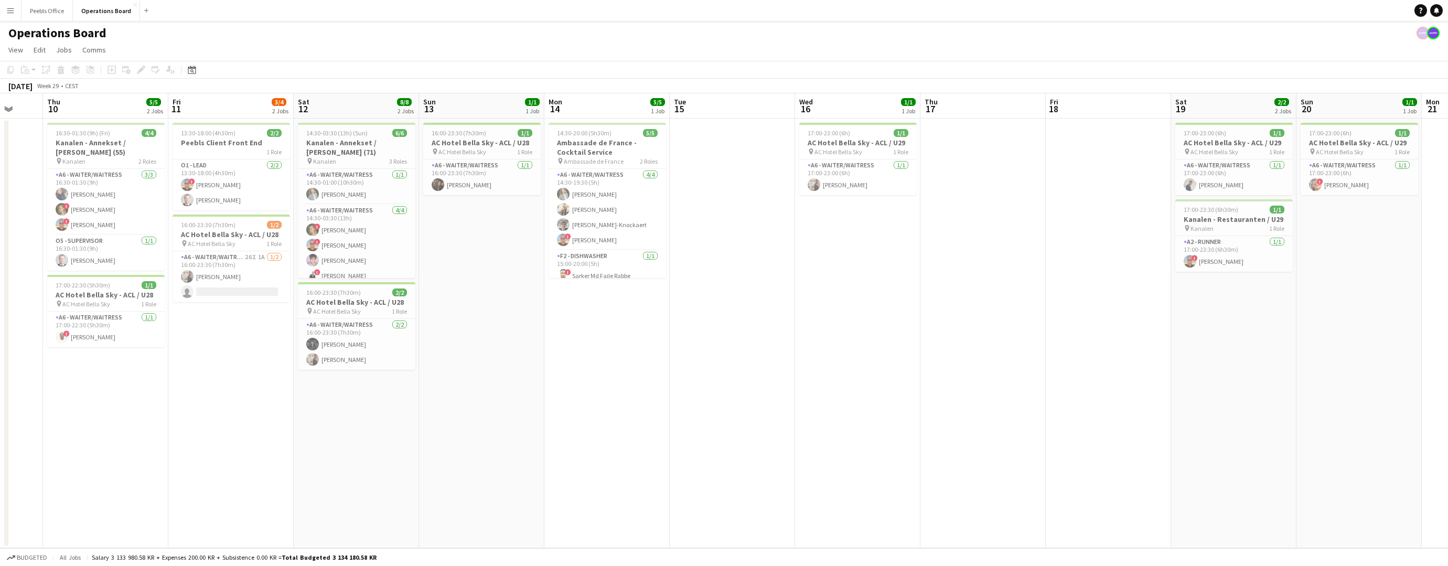
drag, startPoint x: 246, startPoint y: 447, endPoint x: 1052, endPoint y: 394, distance: 807.5
click at [1052, 394] on app-calendar-viewport "Tue 8 3/3 2 Jobs Wed 9 Thu 10 5/5 2 Jobs Fri 11 3/4 2 Jobs Sat 12 8/8 2 Jobs Su…" at bounding box center [724, 320] width 1448 height 455
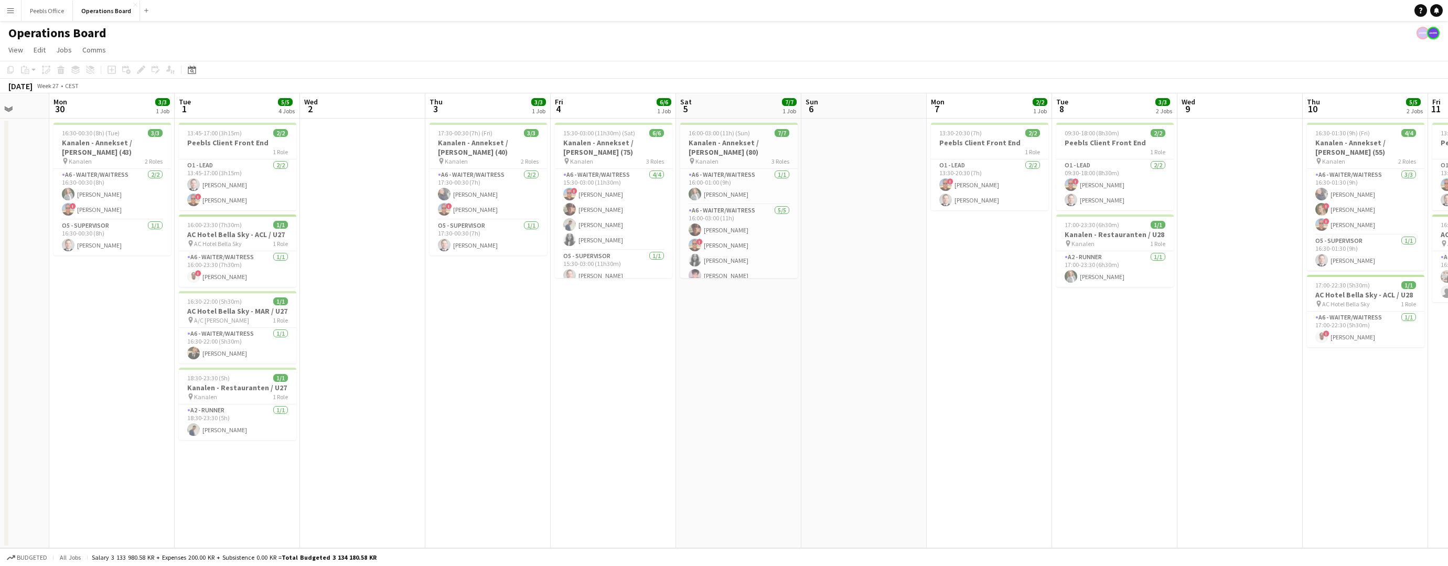
scroll to position [0, 211]
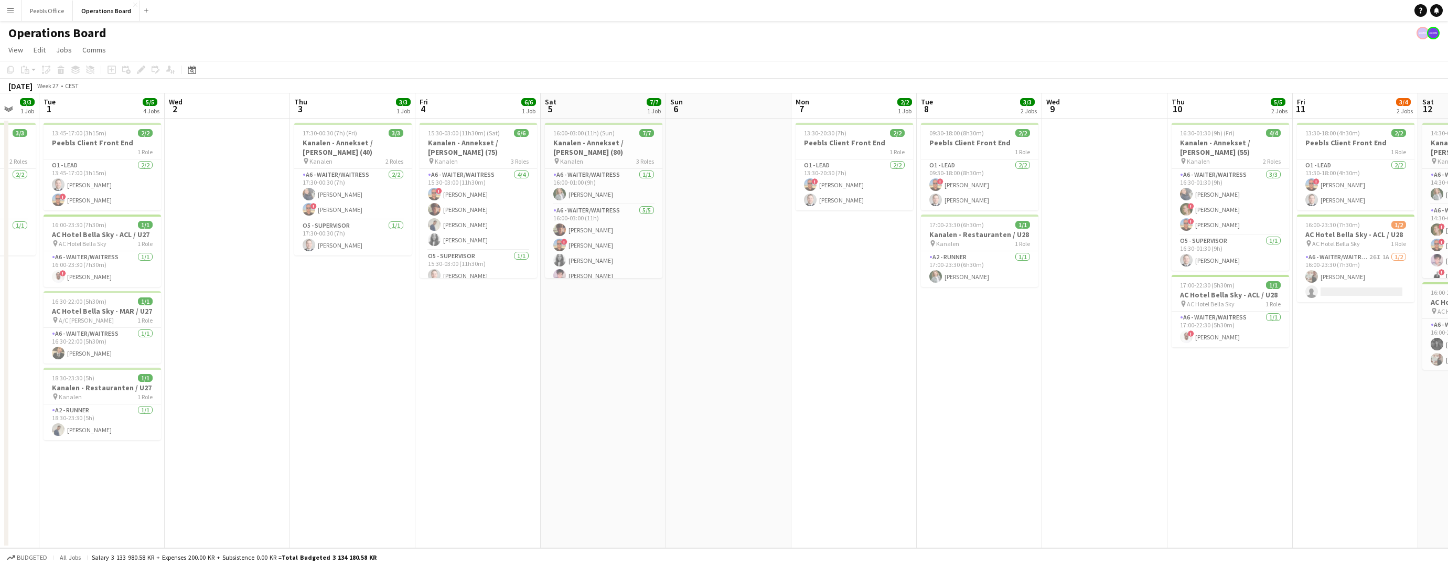
drag, startPoint x: 292, startPoint y: 460, endPoint x: 1114, endPoint y: 389, distance: 825.1
click at [1166, 383] on app-calendar-viewport "Sun 29 Mon 30 3/3 1 Job Tue 1 5/5 4 Jobs Wed 2 Thu 3 3/3 1 Job Fri 4 6/6 1 Job …" at bounding box center [724, 320] width 1448 height 455
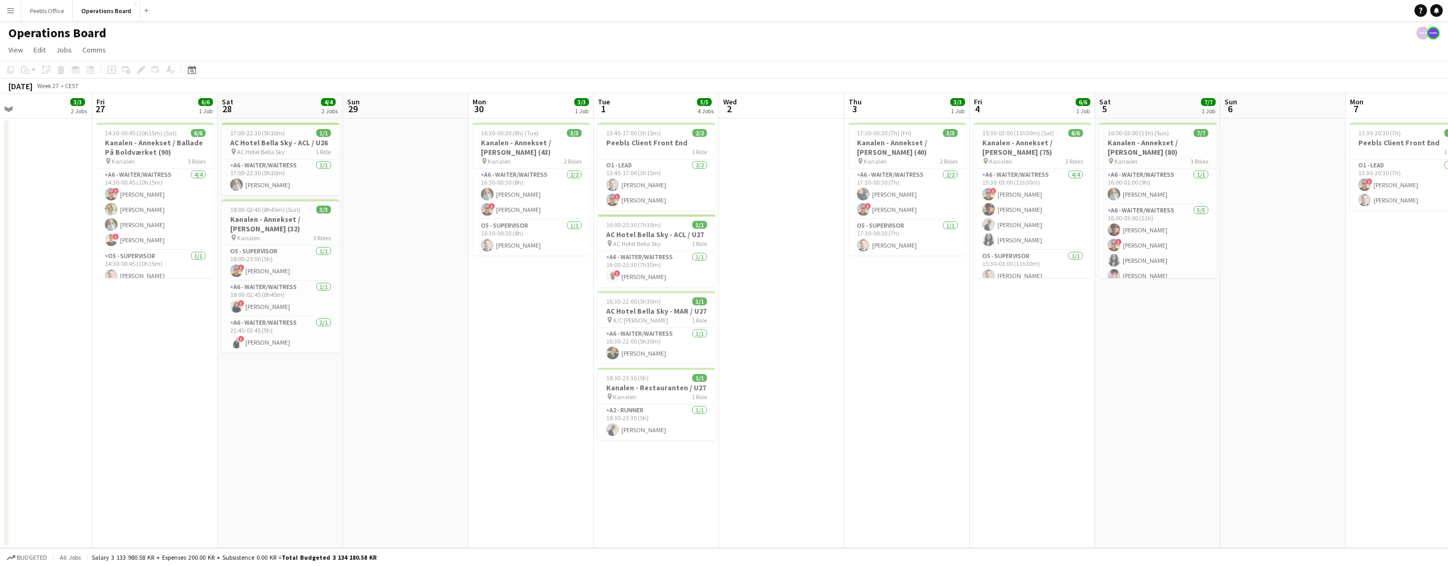
drag, startPoint x: 350, startPoint y: 430, endPoint x: 1028, endPoint y: 369, distance: 680.5
click at [1028, 369] on app-calendar-viewport "Thu 26 3/3 2 Jobs Fri 27 6/6 1 Job Sat 28 4/4 2 Jobs Sun 29 Mon 30 3/3 1 Job Tu…" at bounding box center [724, 320] width 1448 height 455
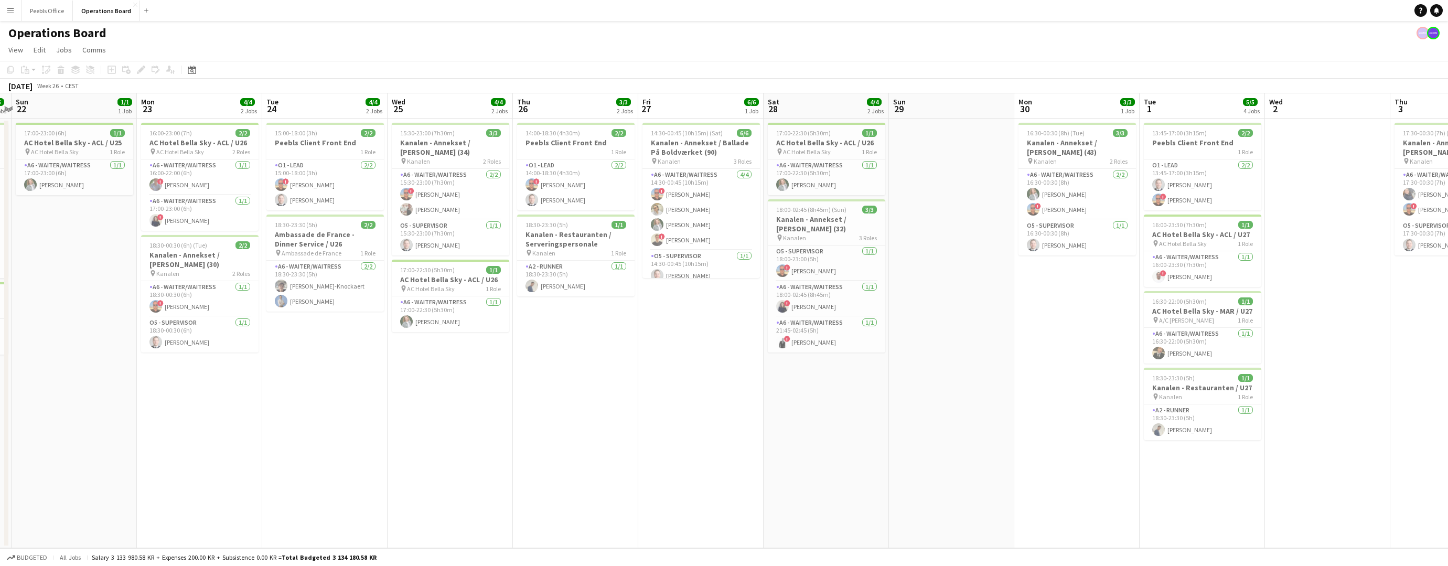
scroll to position [0, 239]
drag, startPoint x: 252, startPoint y: 446, endPoint x: 675, endPoint y: 418, distance: 423.7
click at [675, 418] on app-calendar-viewport "Fri 20 9/9 3 Jobs Sat 21 5/5 2 Jobs Sun 22 1/1 1 Job Mon 23 4/4 2 Jobs Tue 24 4…" at bounding box center [724, 320] width 1448 height 455
click at [535, 420] on app-date-cell "14:00-18:30 (4h30m) 2/2 Peebls Client Front End 1 Role O1 - LEAD 2/2 14:00-18:3…" at bounding box center [575, 334] width 125 height 430
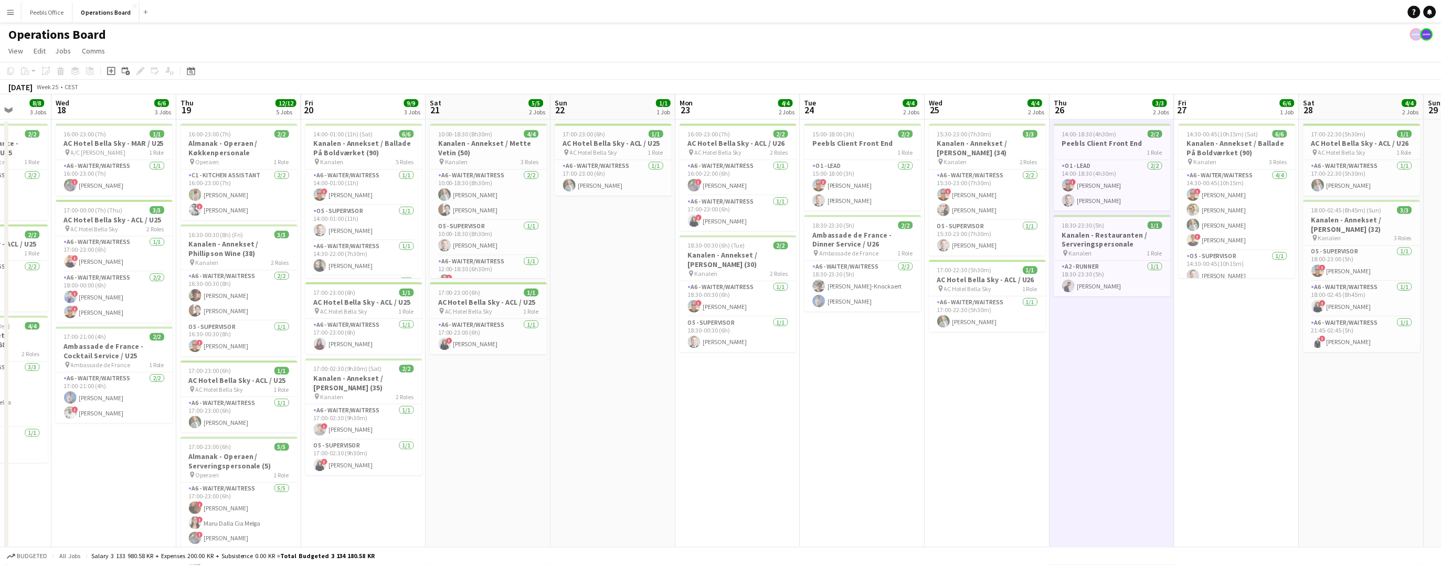
scroll to position [0, 290]
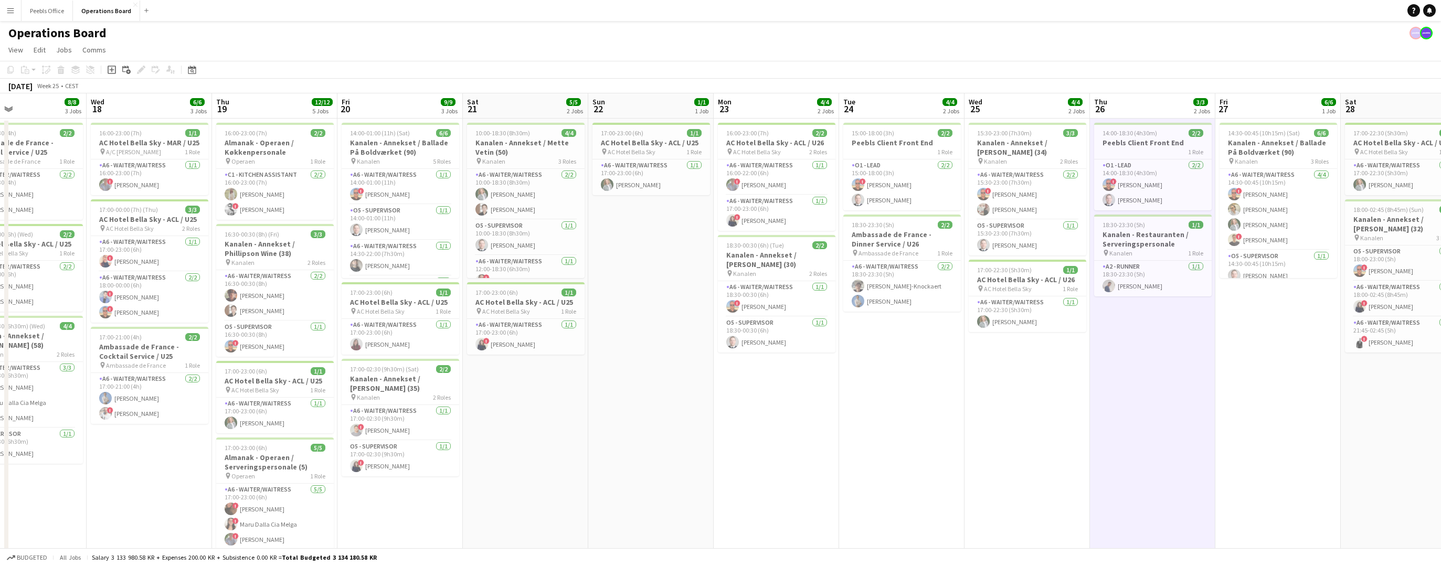
drag, startPoint x: 323, startPoint y: 462, endPoint x: 899, endPoint y: 429, distance: 577.5
click at [899, 429] on app-calendar-viewport "Sun 15 Mon 16 3/3 1 Job Tue 17 8/8 3 Jobs Wed 18 6/6 3 Jobs Thu 19 12/12 5 Jobs…" at bounding box center [720, 396] width 1441 height 607
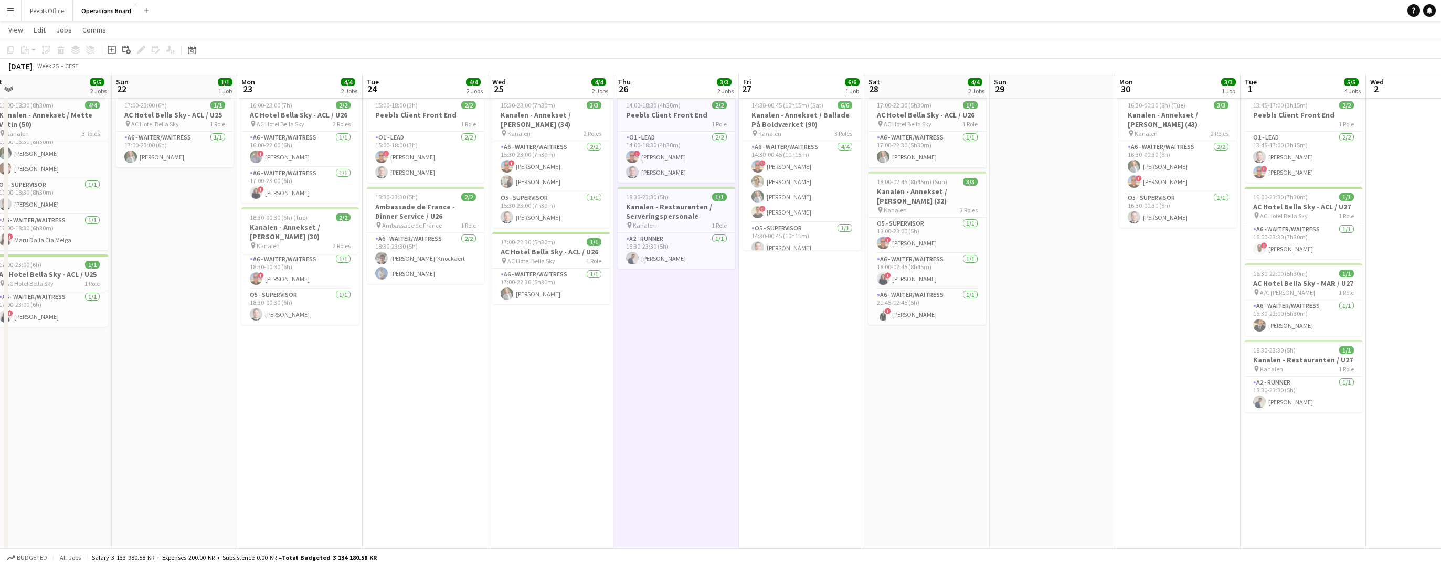
drag, startPoint x: 907, startPoint y: 419, endPoint x: 179, endPoint y: 438, distance: 727.4
click at [179, 438] on app-calendar-viewport "Wed 18 6/6 3 Jobs Thu 19 12/12 5 Jobs Fri 20 9/9 3 Jobs Sat 21 5/5 2 Jobs Sun 2…" at bounding box center [720, 343] width 1441 height 659
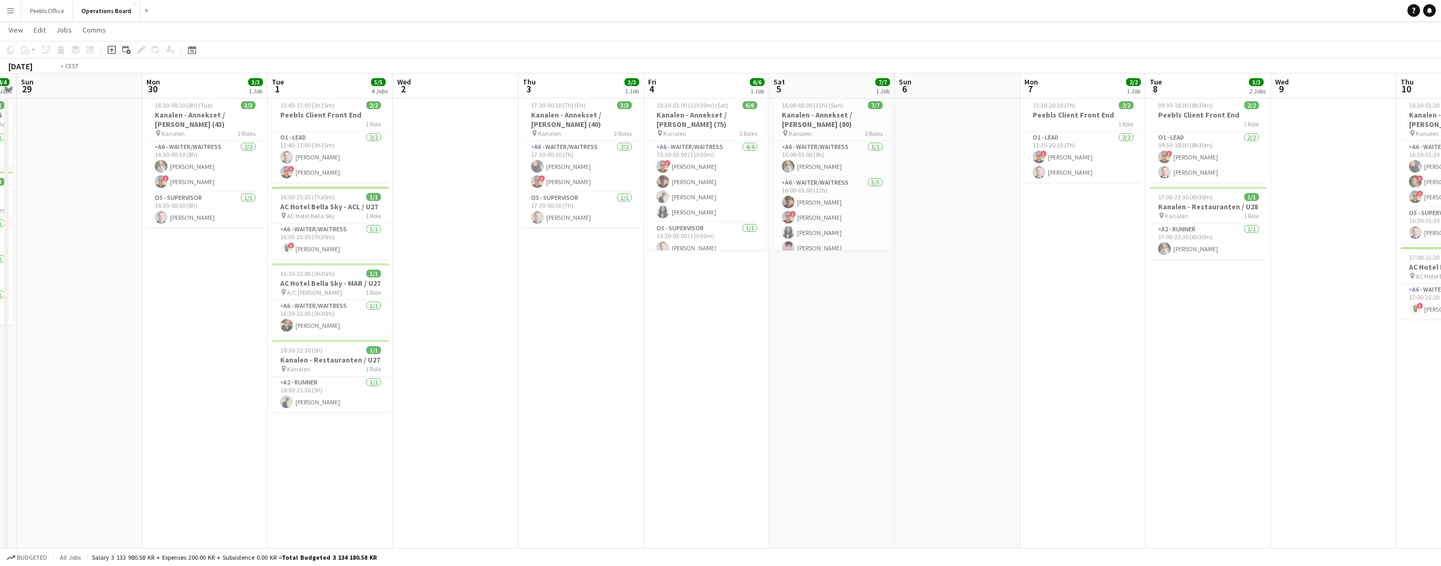
drag, startPoint x: 1318, startPoint y: 441, endPoint x: 309, endPoint y: 455, distance: 1009.4
click at [309, 455] on app-calendar-viewport "Tue 24 4/4 2 Jobs Wed 25 4/4 2 Jobs Thu 26 3/3 2 Jobs Fri 27 6/6 1 Job Sat 28 4…" at bounding box center [720, 343] width 1441 height 659
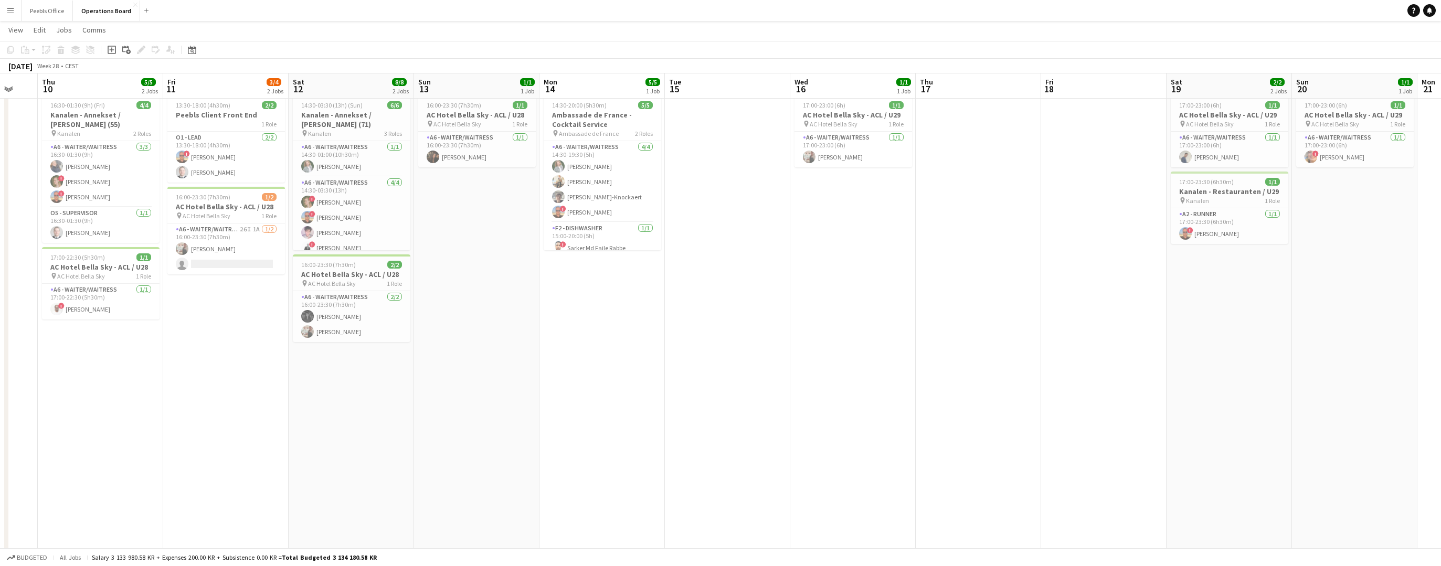
drag, startPoint x: 1206, startPoint y: 432, endPoint x: 199, endPoint y: 448, distance: 1006.8
click at [199, 448] on app-calendar-viewport "Sun 6 Mon 7 2/2 1 Job Tue 8 3/3 2 Jobs Wed 9 Thu 10 5/5 2 Jobs Fri 11 3/4 2 Job…" at bounding box center [720, 343] width 1441 height 659
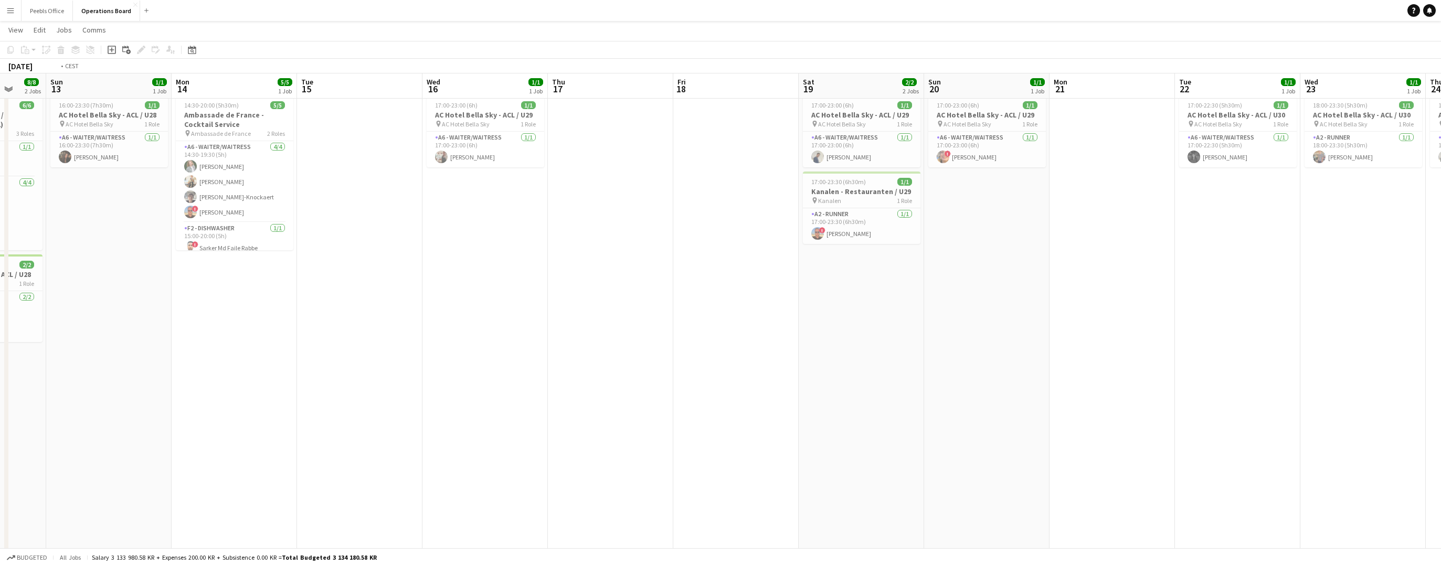
drag, startPoint x: 1125, startPoint y: 430, endPoint x: 176, endPoint y: 447, distance: 949.7
click at [175, 447] on app-calendar-viewport "Thu 10 5/5 2 Jobs Fri 11 3/4 2 Jobs Sat 12 8/8 2 Jobs Sun 13 1/1 1 Job Mon 14 5…" at bounding box center [720, 343] width 1441 height 659
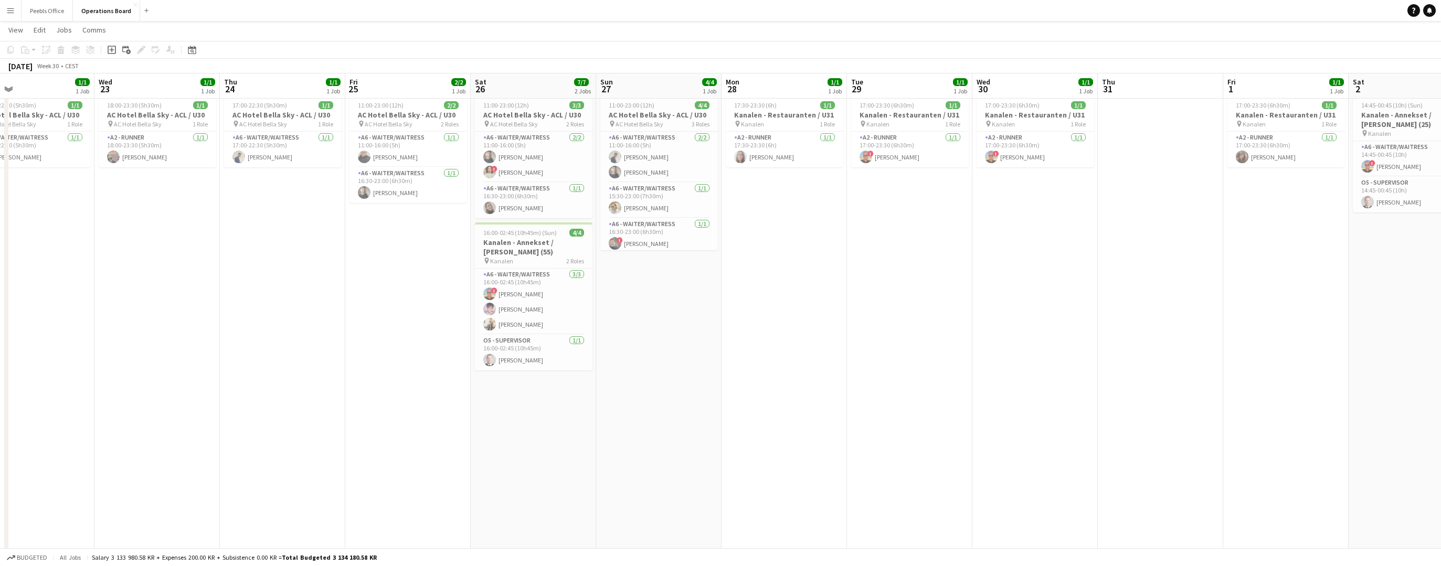
drag, startPoint x: 1208, startPoint y: 419, endPoint x: 270, endPoint y: 432, distance: 938.1
click at [270, 432] on app-calendar-viewport "Sun 20 1/1 1 Job Mon 21 Tue 22 1/1 1 Job Wed 23 1/1 1 Job Thu 24 1/1 1 Job Fri …" at bounding box center [720, 343] width 1441 height 659
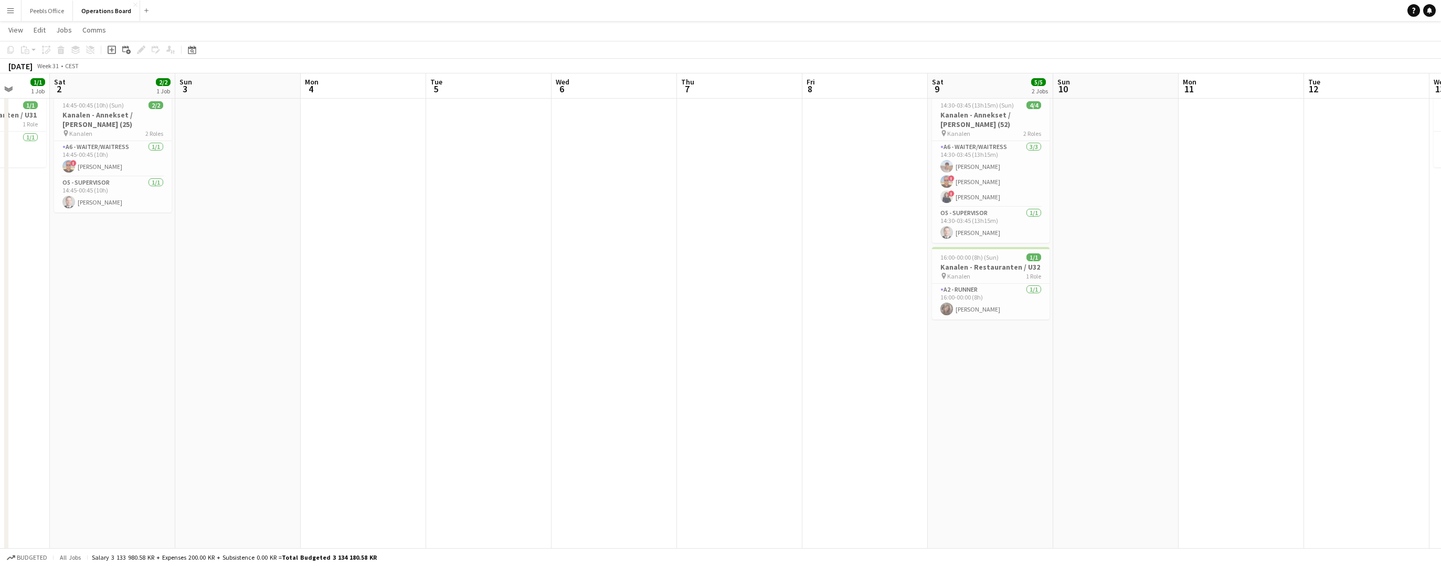
drag, startPoint x: 1152, startPoint y: 417, endPoint x: 87, endPoint y: 439, distance: 1065.7
click at [87, 439] on app-calendar-viewport "Tue 29 1/1 1 Job Wed 30 1/1 1 Job Thu 31 Fri 1 1/1 1 Job Sat 2 2/2 1 Job Sun 3 …" at bounding box center [720, 343] width 1441 height 659
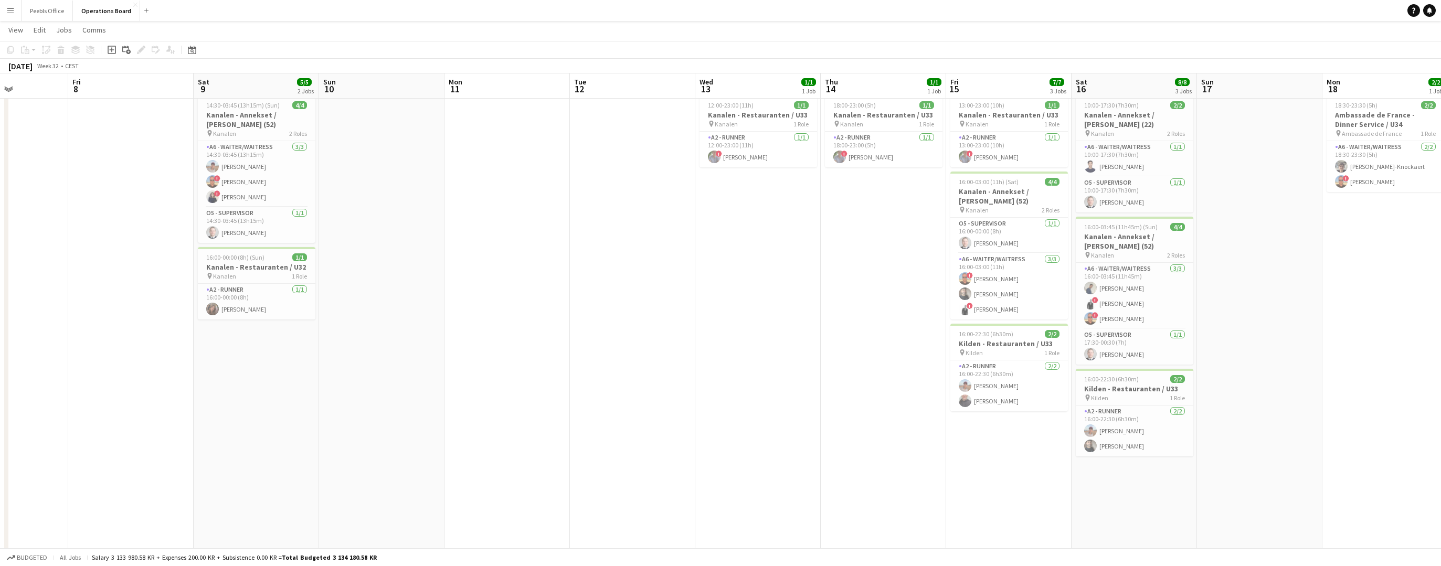
drag, startPoint x: 1079, startPoint y: 413, endPoint x: 31, endPoint y: 423, distance: 1047.7
click at [31, 423] on app-calendar-viewport "Mon 4 Tue 5 Wed 6 Thu 7 Fri 8 Sat 9 5/5 2 Jobs Sun 10 Mon 11 Tue 12 Wed 13 1/1 …" at bounding box center [720, 343] width 1441 height 659
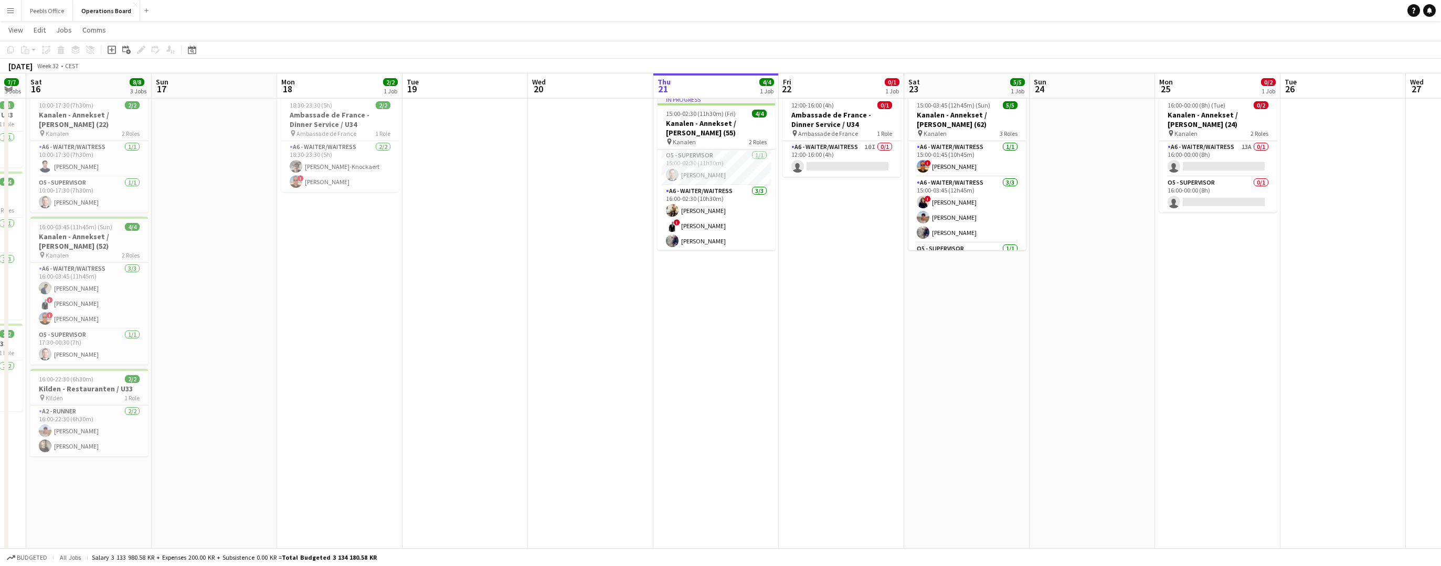
drag, startPoint x: 1059, startPoint y: 403, endPoint x: 336, endPoint y: 410, distance: 722.4
click at [336, 410] on app-calendar-viewport "Tue 12 Wed 13 1/1 1 Job Thu 14 1/1 1 Job Fri 15 7/7 3 Jobs Sat 16 8/8 3 Jobs Su…" at bounding box center [720, 343] width 1441 height 659
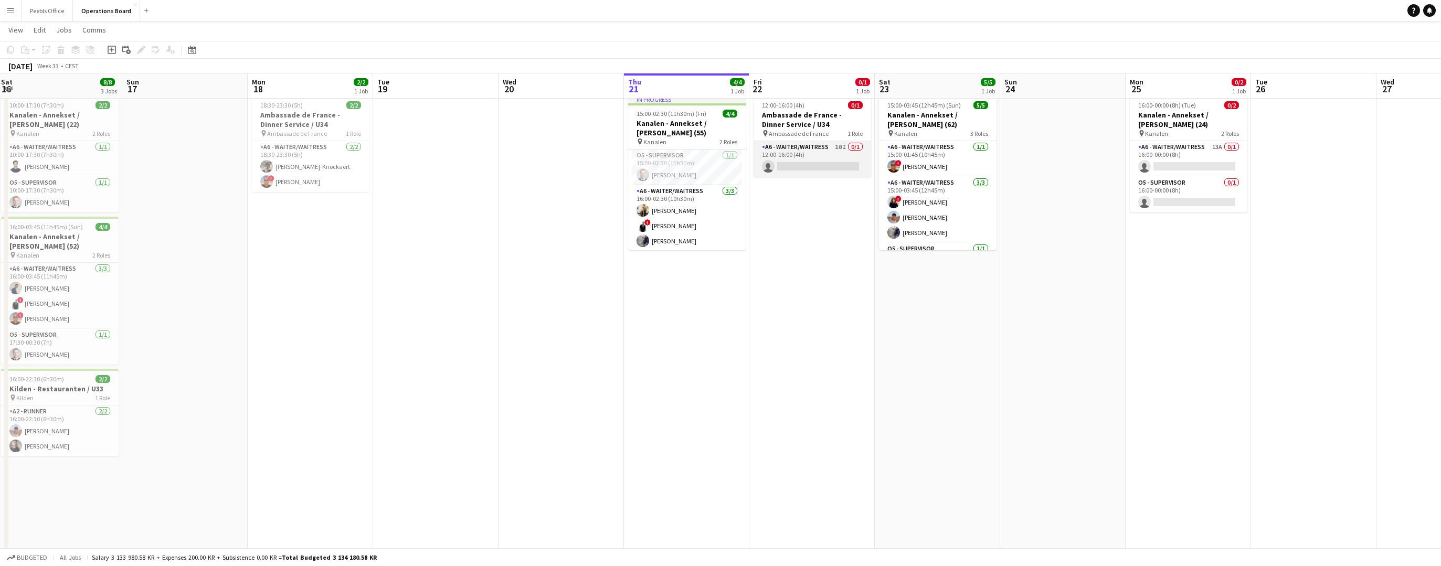
click at [858, 168] on app-card-role "A6 - WAITER/WAITRESS 10I 0/1 12:00-16:00 (4h) single-neutral-actions" at bounding box center [812, 159] width 118 height 36
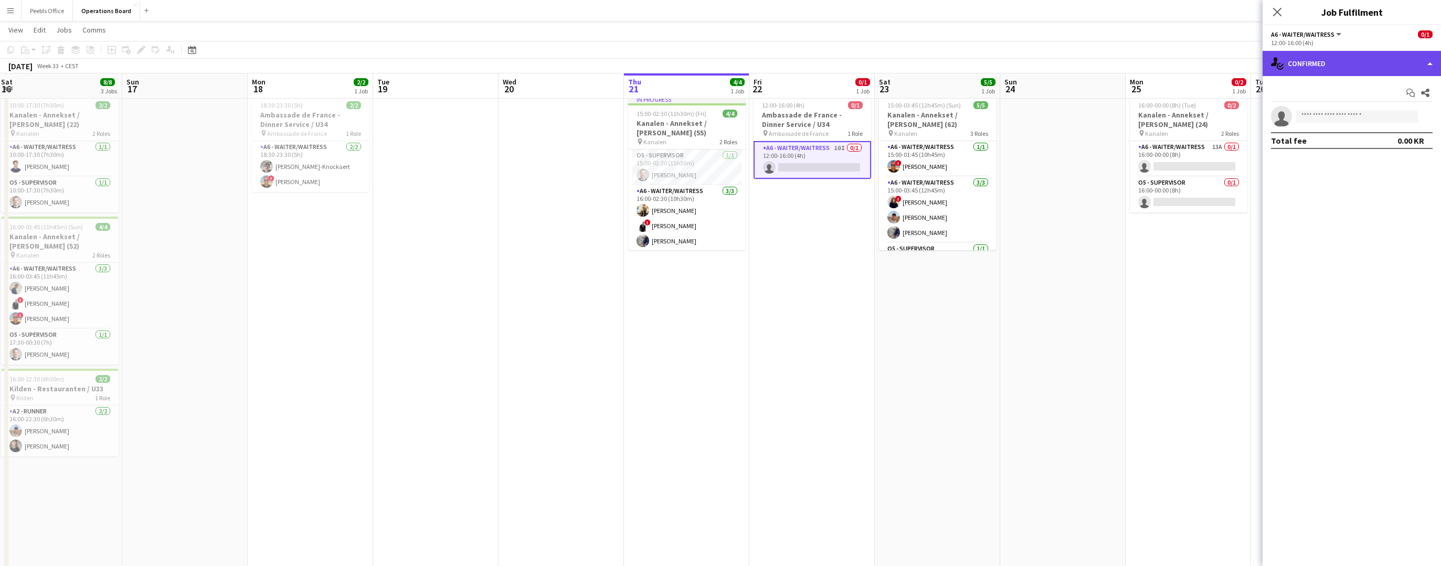
click at [1344, 65] on div "single-neutral-actions-check-2 Confirmed" at bounding box center [1351, 63] width 178 height 25
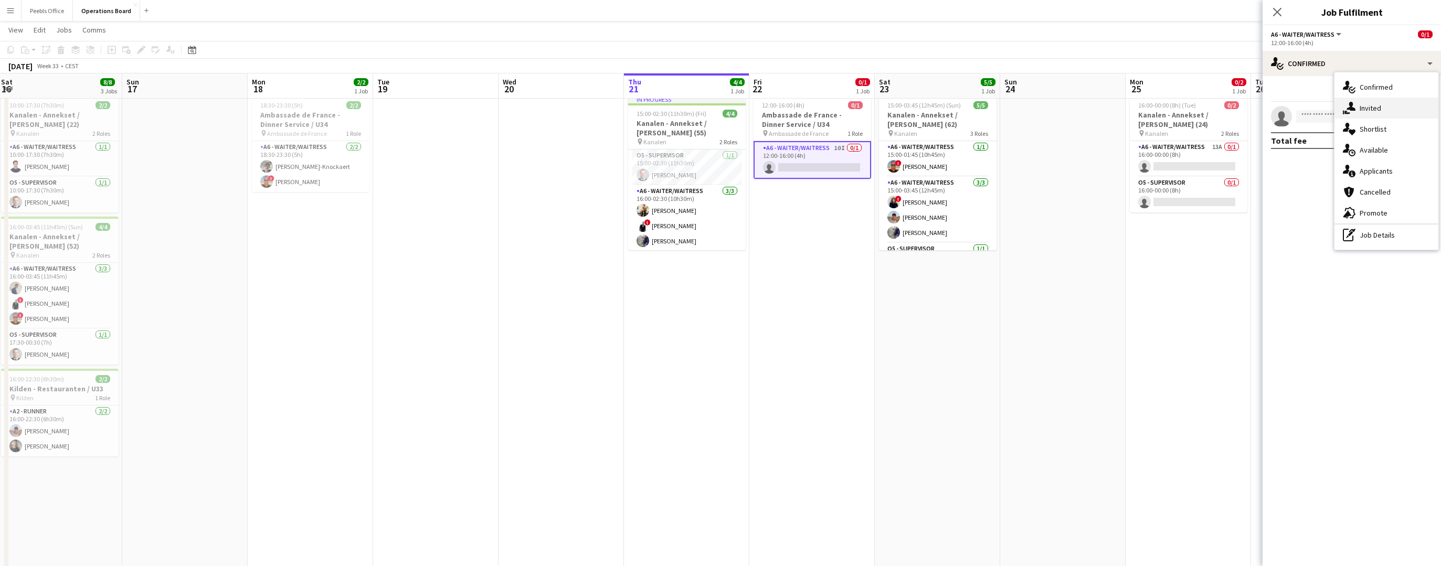
click at [1354, 105] on icon "single-neutral-actions-share-1" at bounding box center [1348, 108] width 13 height 13
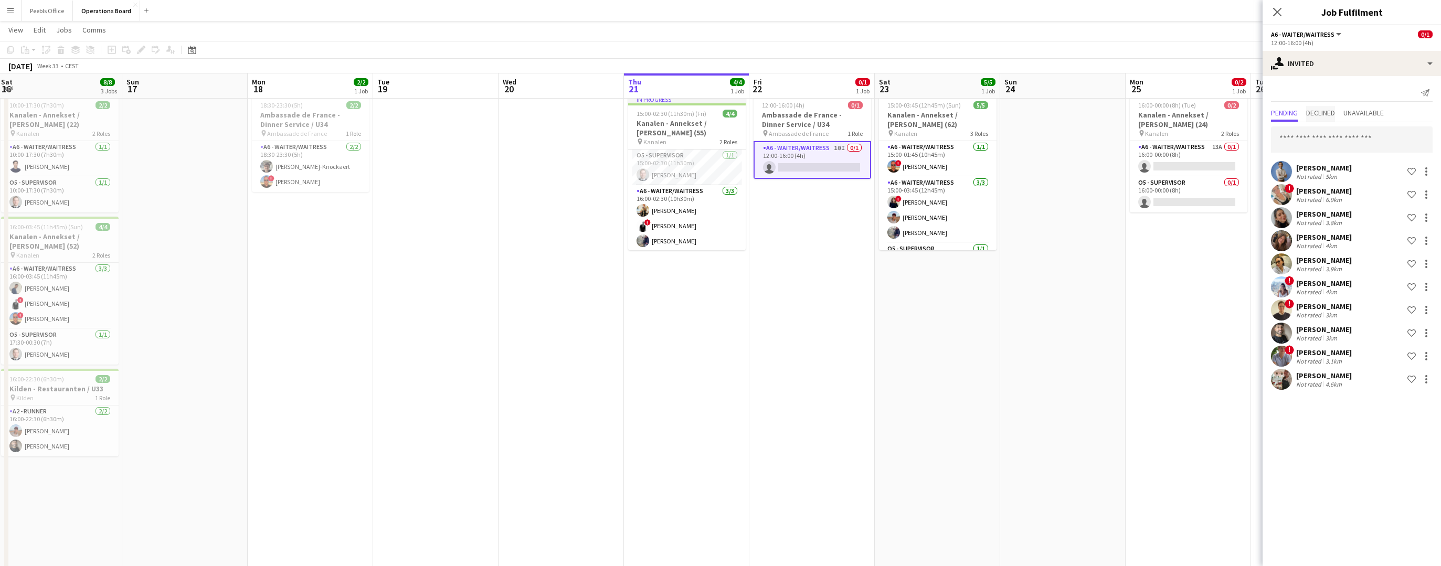
click at [1335, 114] on span "Declined" at bounding box center [1320, 112] width 29 height 7
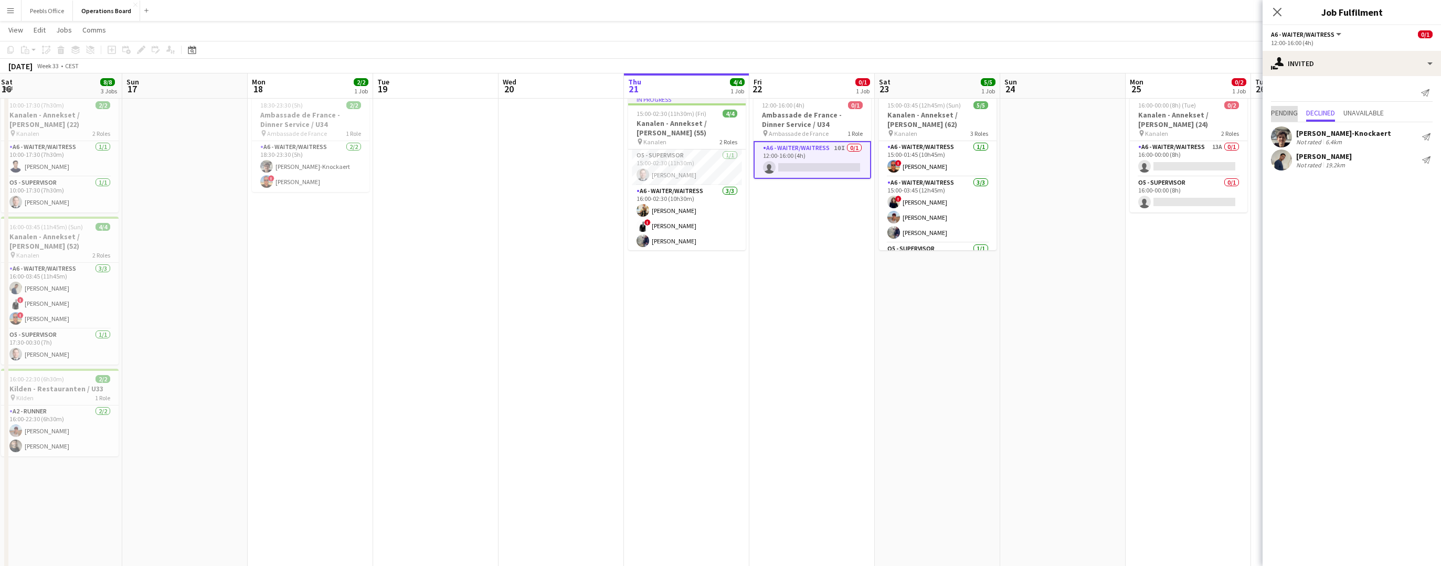
click at [1279, 116] on span "Pending" at bounding box center [1284, 112] width 27 height 7
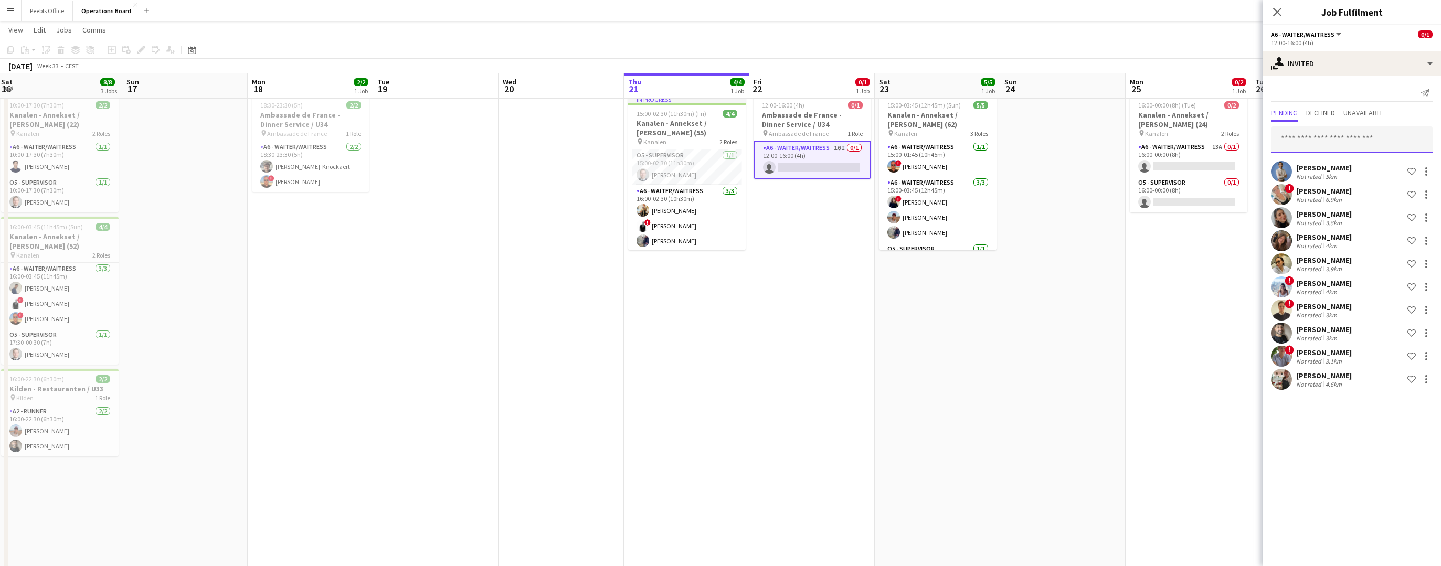
click at [1292, 133] on input "text" at bounding box center [1352, 139] width 162 height 26
type input "*"
type input "*****"
click at [1320, 189] on span "[PERSON_NAME]" at bounding box center [1309, 190] width 60 height 9
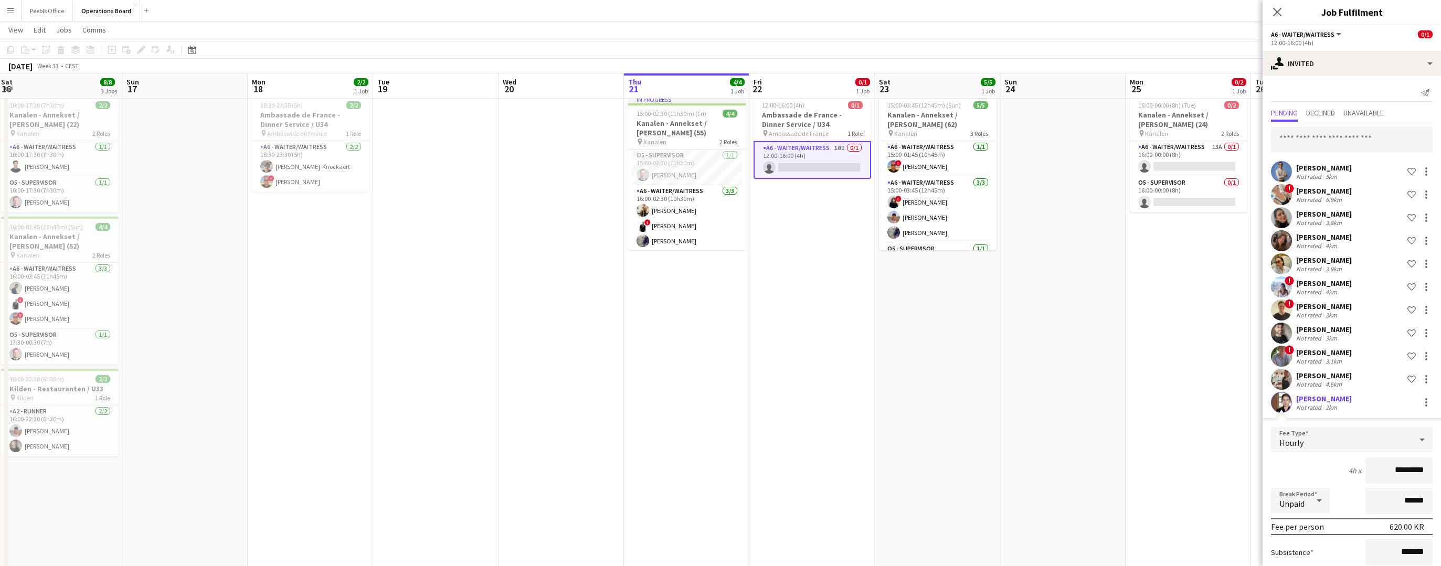
scroll to position [152, 0]
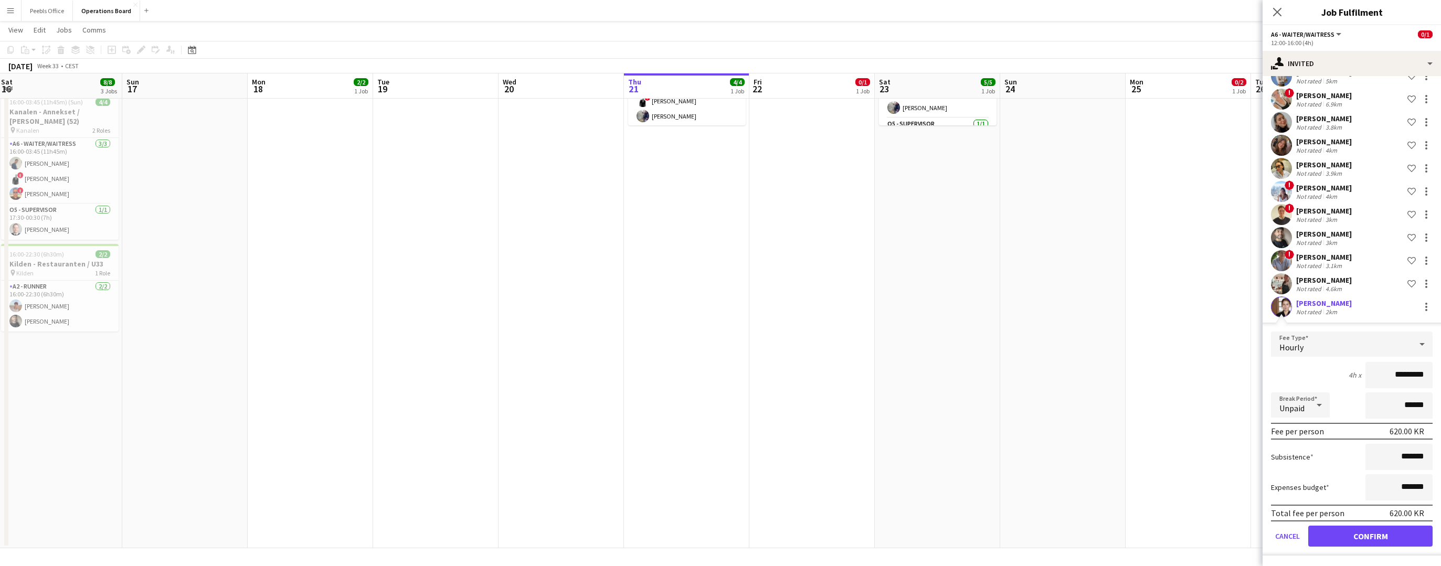
click at [1346, 538] on button "Confirm" at bounding box center [1370, 536] width 124 height 21
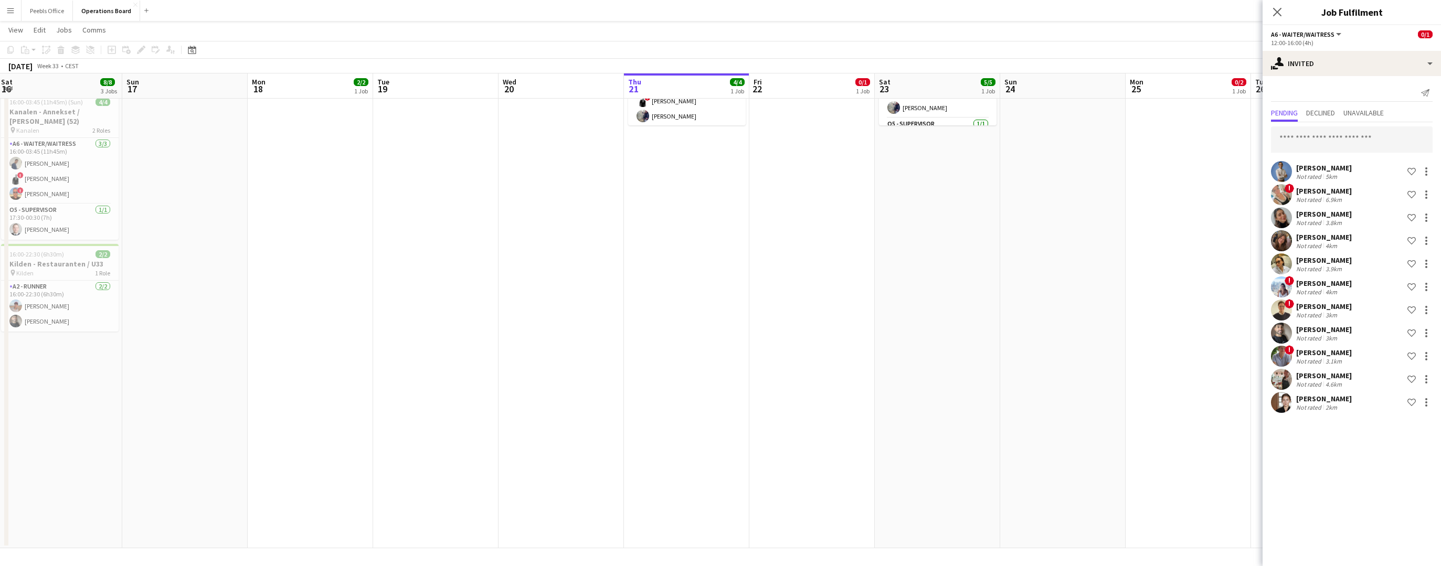
scroll to position [0, 0]
click at [1272, 12] on icon "Close pop-in" at bounding box center [1277, 12] width 10 height 10
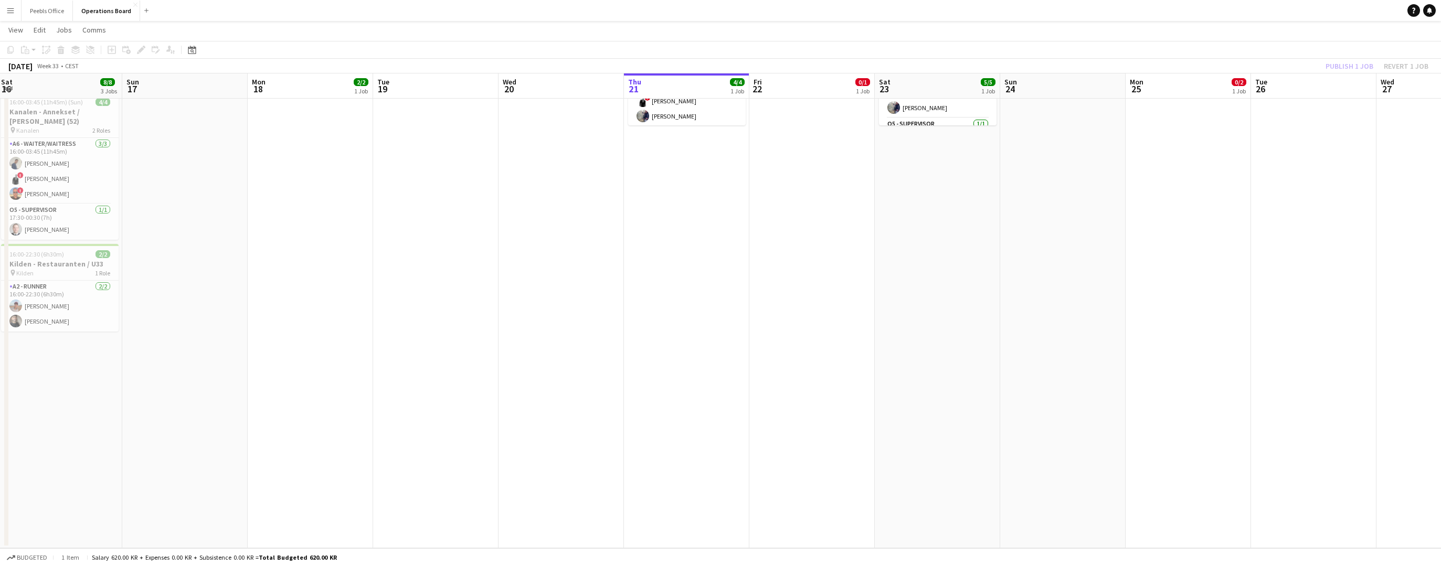
click at [1368, 51] on app-toolbar "Copy Paste Paste Command V Paste with crew Command Shift V Paste linked Job Del…" at bounding box center [720, 50] width 1441 height 18
click at [1353, 69] on button "Publish 1 job" at bounding box center [1349, 66] width 56 height 14
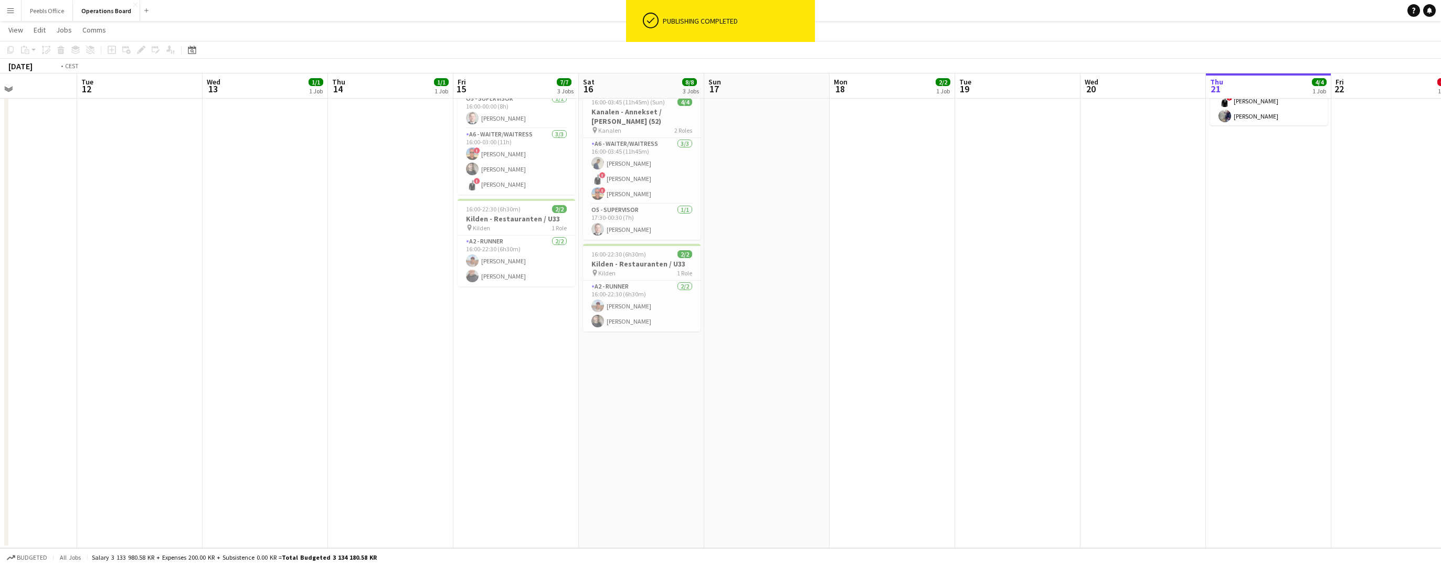
drag, startPoint x: 383, startPoint y: 318, endPoint x: 1092, endPoint y: 296, distance: 708.6
click at [1092, 296] on app-calendar-viewport "Sat 9 5/5 2 Jobs Sun 10 Mon 11 Tue 12 Wed 13 1/1 1 Job Thu 14 1/1 1 Job Fri 15 …" at bounding box center [720, 218] width 1441 height 659
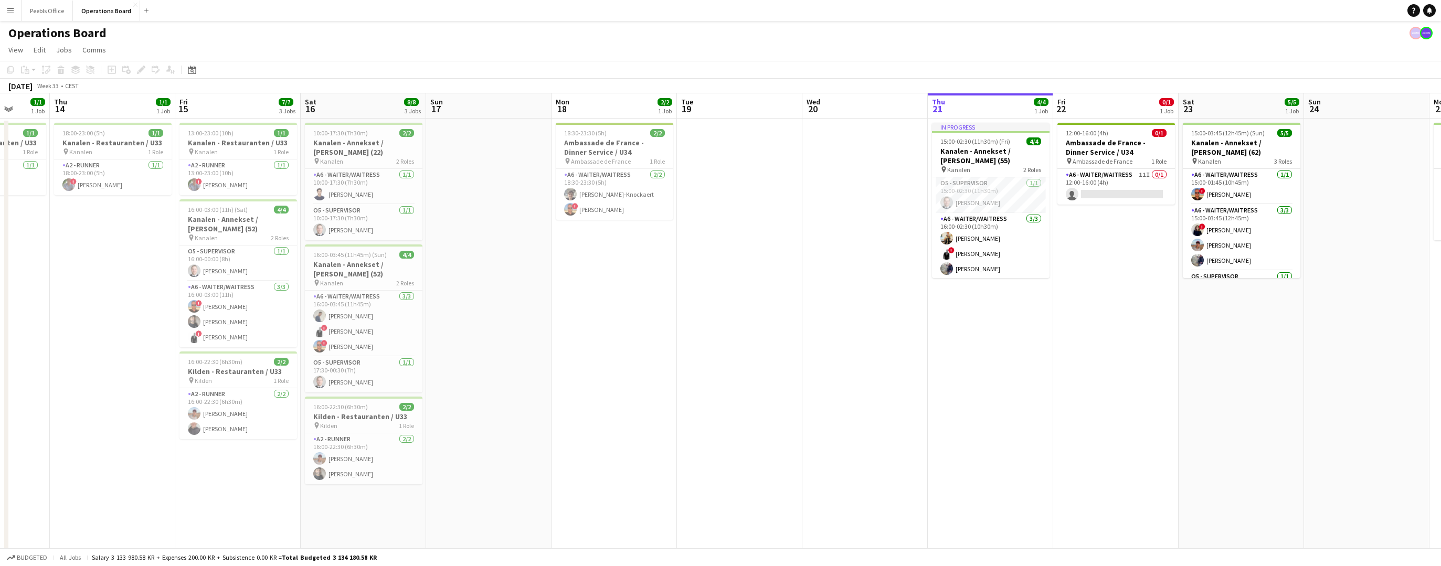
drag, startPoint x: 1128, startPoint y: 375, endPoint x: 595, endPoint y: 405, distance: 533.9
click at [593, 404] on app-calendar-viewport "Sun 10 Mon 11 Tue 12 Wed 13 1/1 1 Job Thu 14 1/1 1 Job Fri 15 7/7 3 Jobs Sat 16…" at bounding box center [720, 396] width 1441 height 607
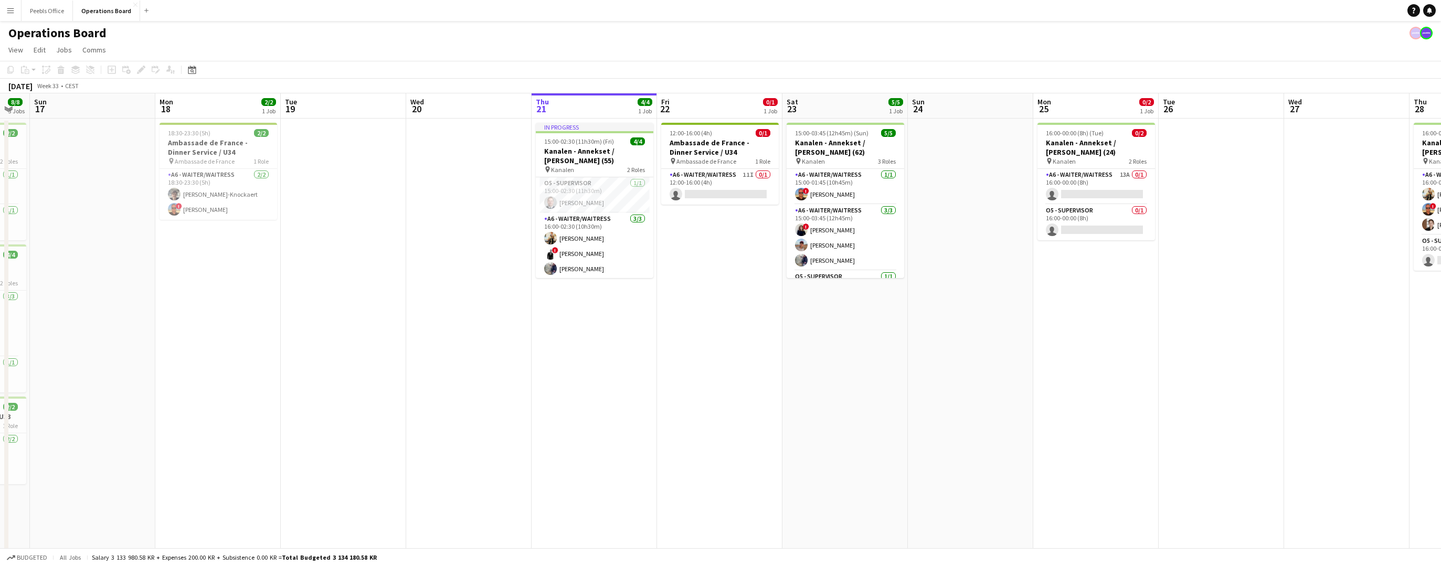
drag, startPoint x: 1296, startPoint y: 361, endPoint x: 1029, endPoint y: 384, distance: 267.4
click at [1029, 384] on app-calendar-viewport "Wed 13 1/1 1 Job Thu 14 1/1 1 Job Fri 15 7/7 3 Jobs Sat 16 8/8 3 Jobs Sun 17 Mo…" at bounding box center [720, 396] width 1441 height 607
click at [724, 196] on app-card-role "A6 - WAITER/WAITRESS 11I 0/1 12:00-16:00 (4h) single-neutral-actions" at bounding box center [719, 187] width 118 height 36
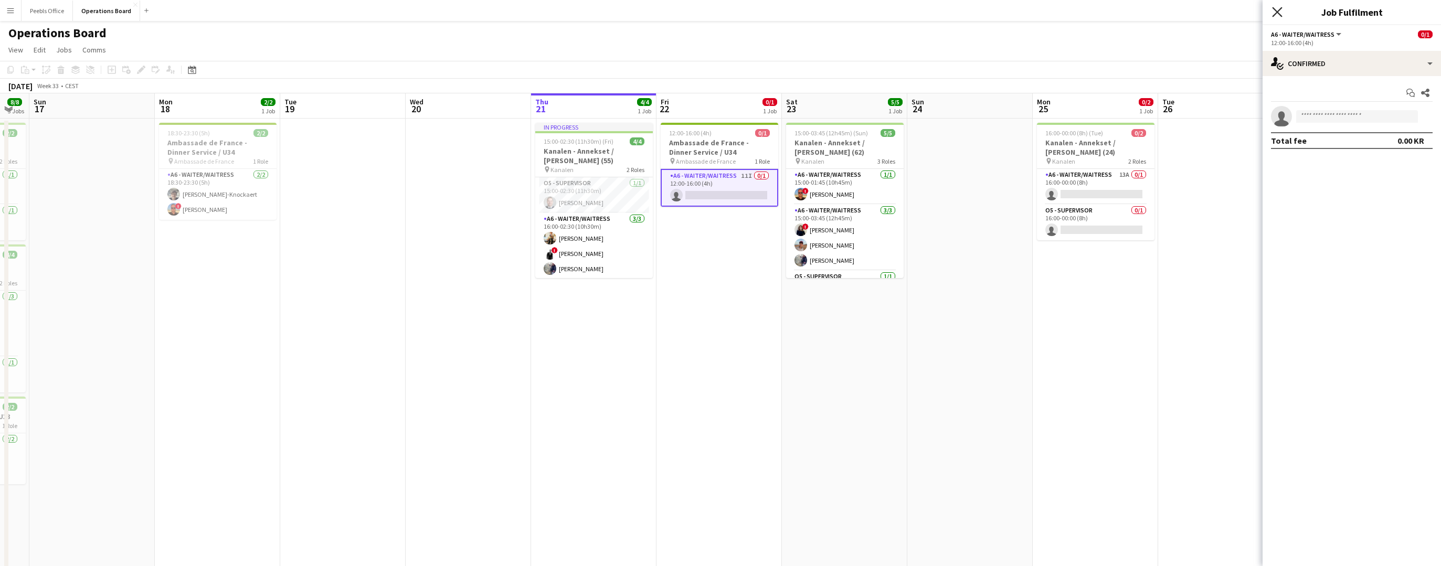
click at [1282, 9] on icon "Close pop-in" at bounding box center [1277, 12] width 10 height 10
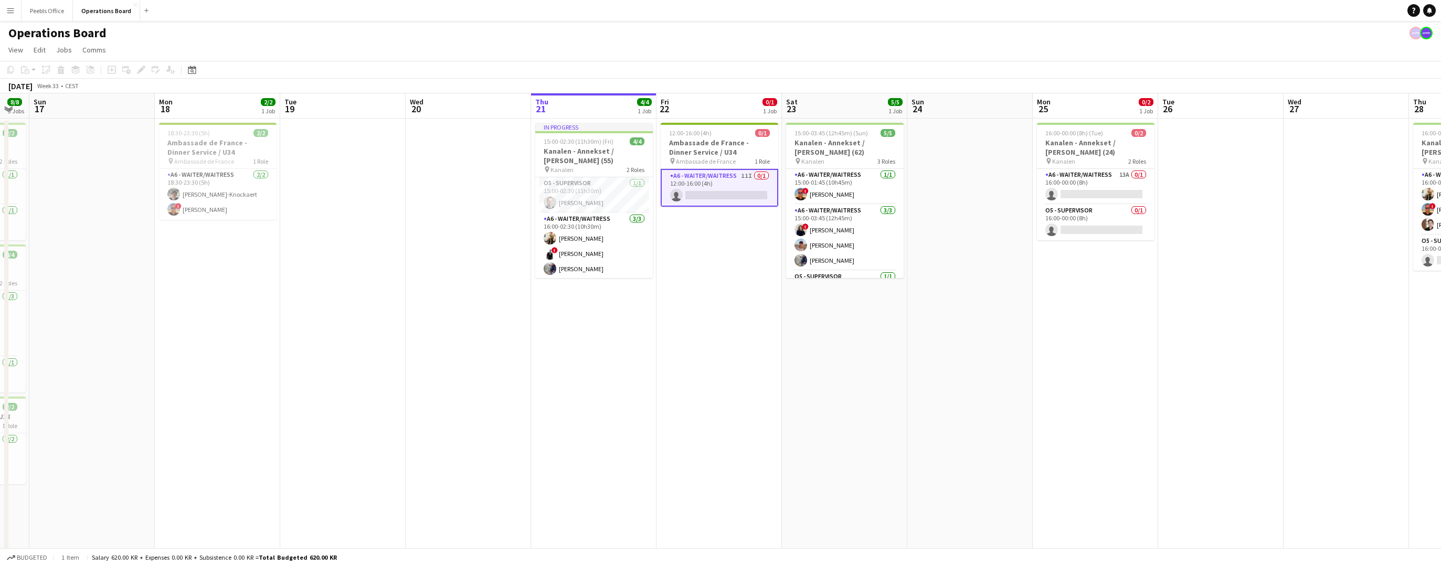
click at [719, 187] on app-card-role "A6 - WAITER/WAITRESS 11I 0/1 12:00-16:00 (4h) single-neutral-actions" at bounding box center [719, 188] width 118 height 38
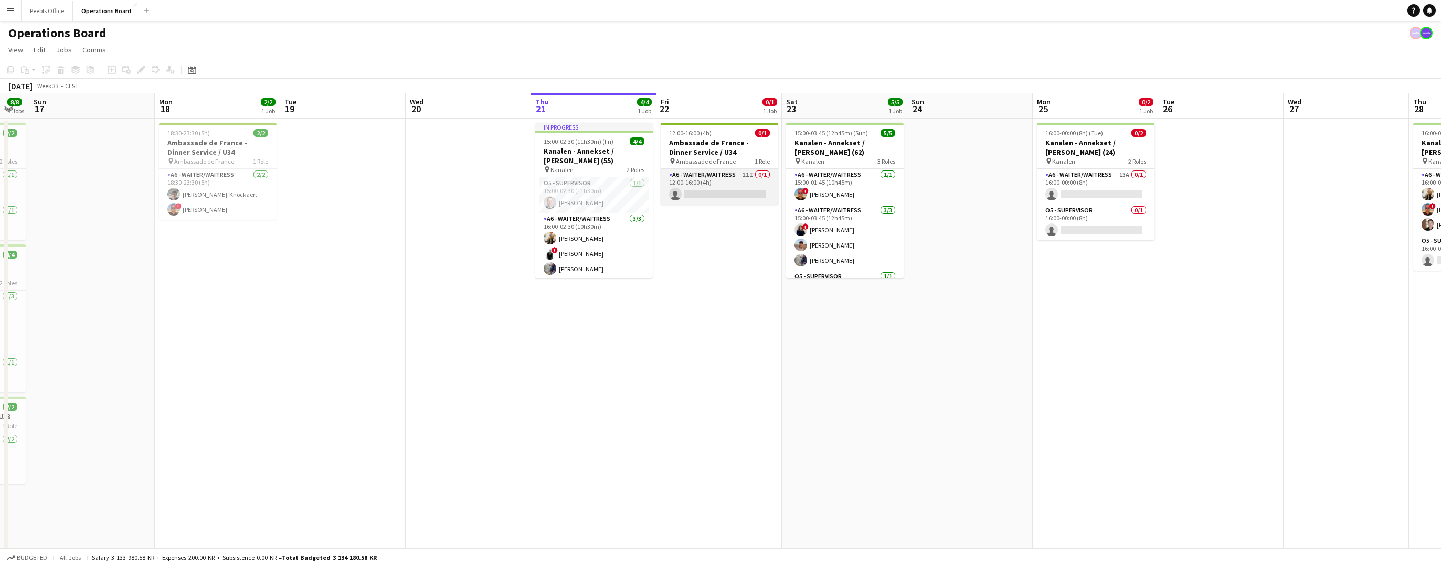
click at [719, 187] on app-card-role "A6 - WAITER/WAITRESS 11I 0/1 12:00-16:00 (4h) single-neutral-actions" at bounding box center [719, 187] width 118 height 36
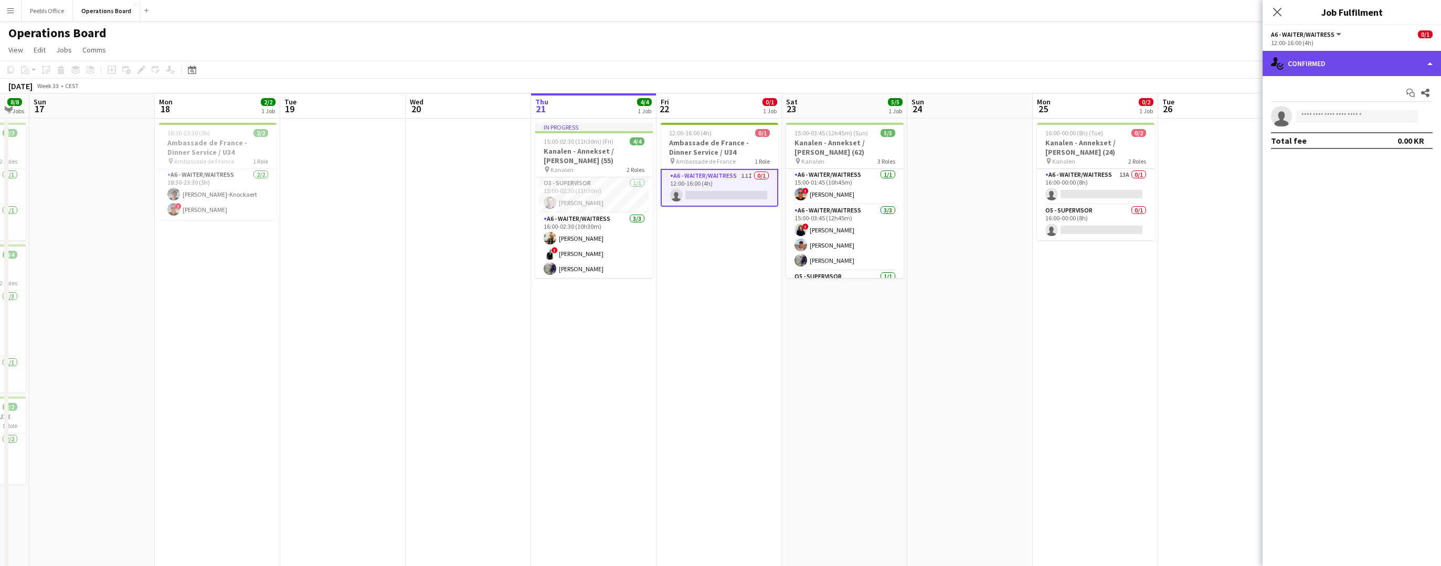
click at [1374, 62] on div "single-neutral-actions-check-2 Confirmed" at bounding box center [1351, 63] width 178 height 25
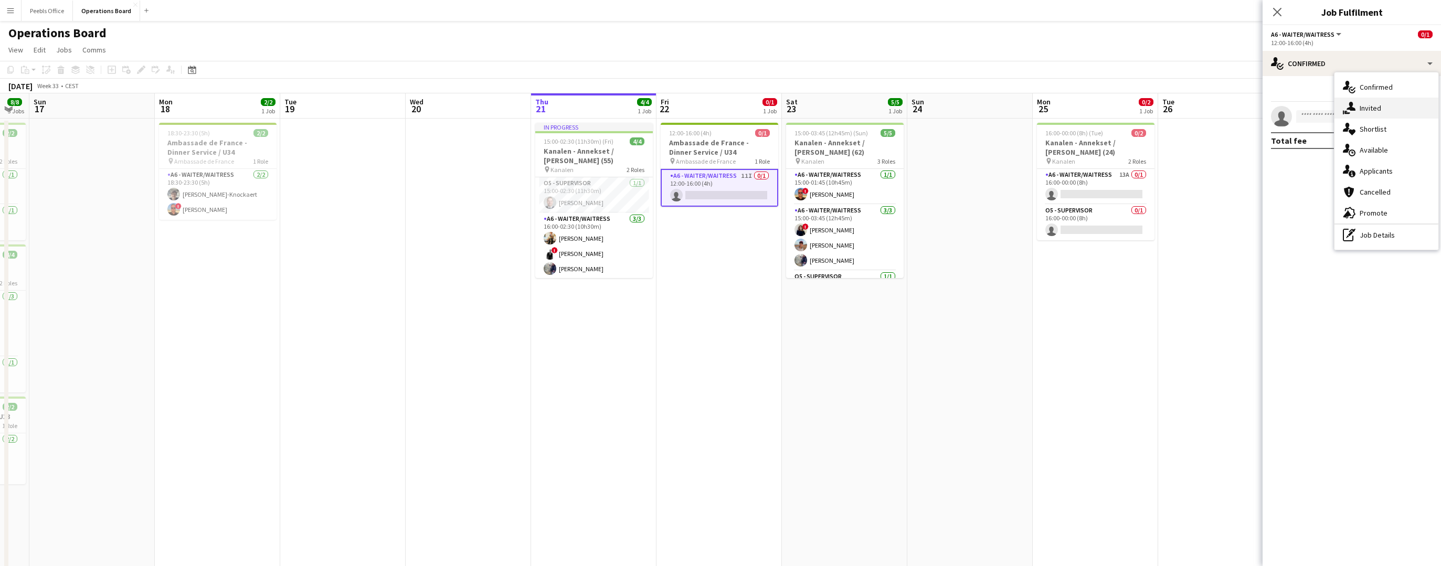
click at [1373, 104] on div "single-neutral-actions-share-1 Invited" at bounding box center [1386, 108] width 104 height 21
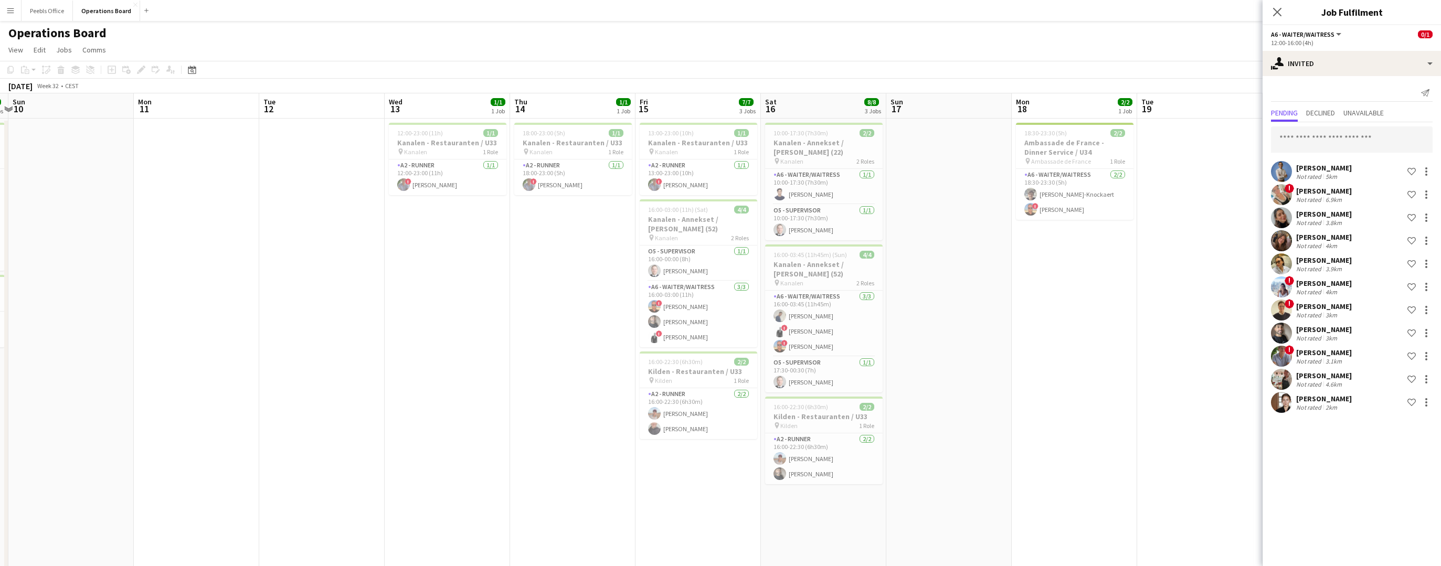
scroll to position [0, 253]
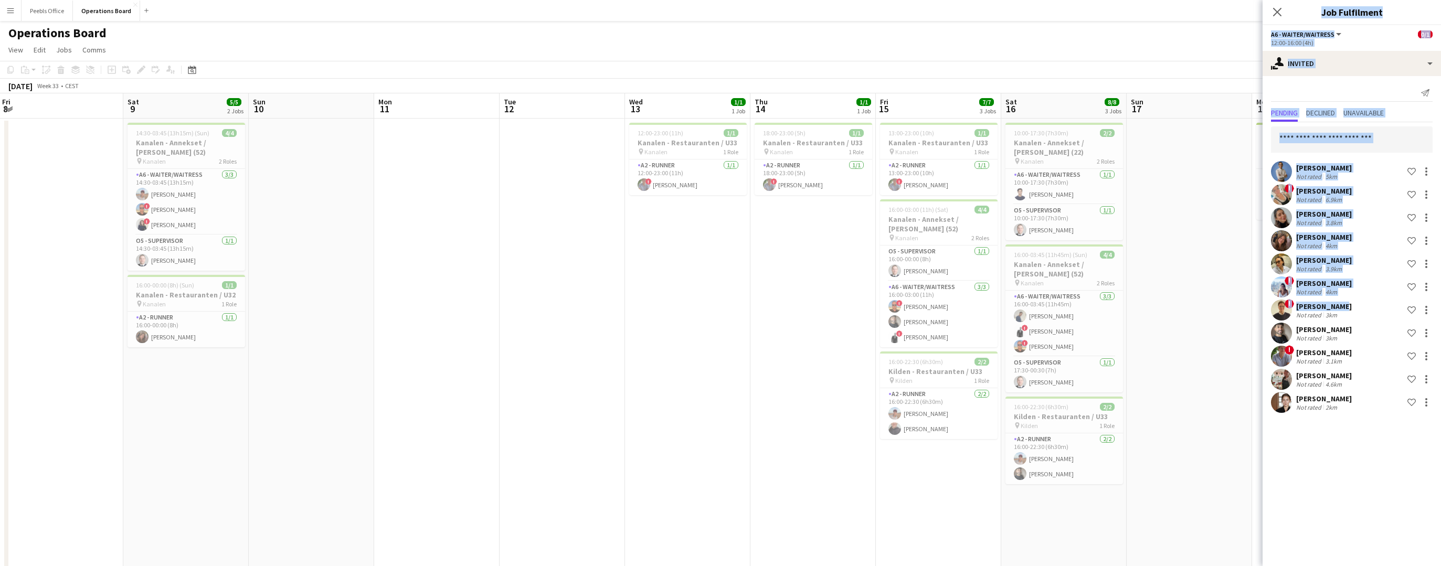
drag, startPoint x: 158, startPoint y: 378, endPoint x: 1332, endPoint y: 307, distance: 1176.2
click at [1332, 307] on body "Menu Boards Boards Boards All jobs Status Workforce Workforce My Workforce Recr…" at bounding box center [720, 359] width 1441 height 719
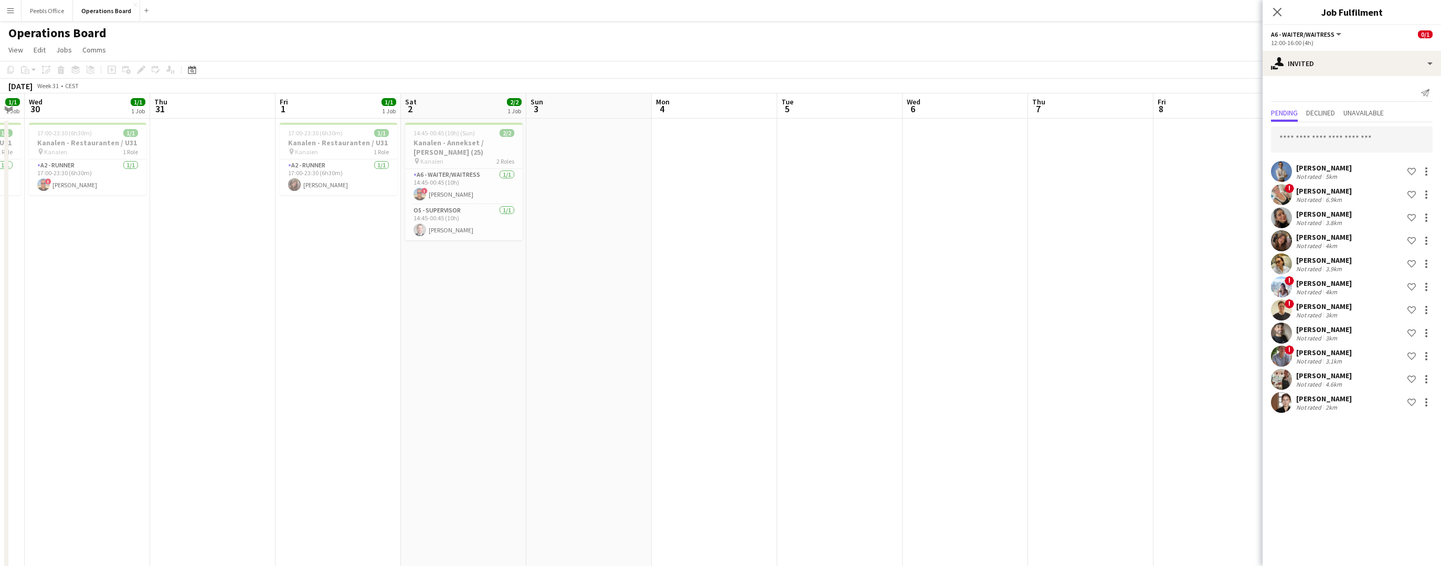
scroll to position [0, 254]
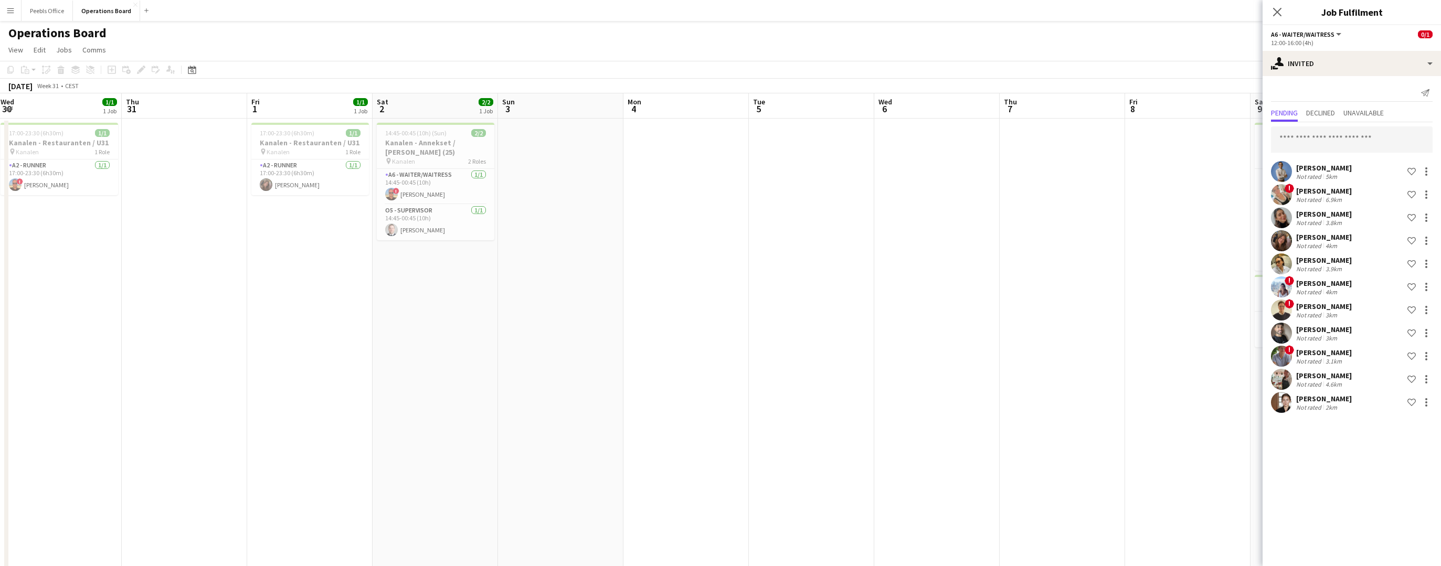
drag, startPoint x: 104, startPoint y: 450, endPoint x: 1231, endPoint y: 358, distance: 1130.5
click at [1231, 358] on app-calendar-viewport "Mon 28 1/1 1 Job Tue 29 1/1 1 Job Wed 30 1/1 1 Job Thu 31 Fri 1 1/1 1 Job Sat 2…" at bounding box center [720, 396] width 1441 height 607
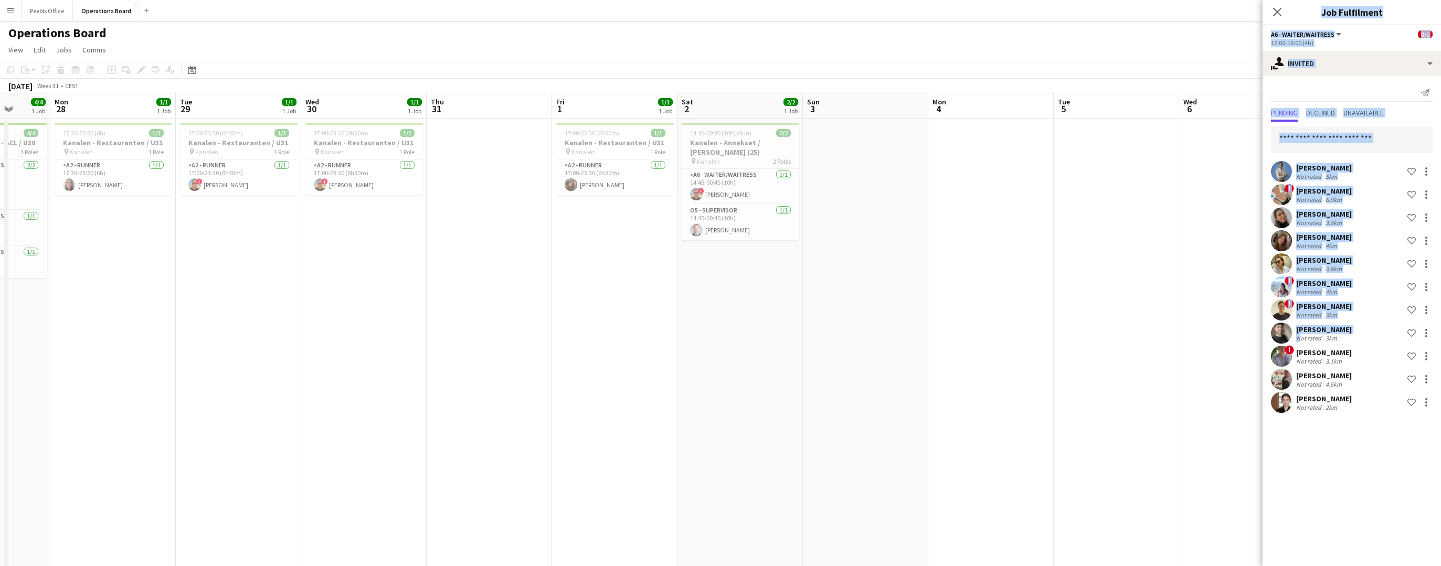
drag, startPoint x: 184, startPoint y: 408, endPoint x: 1295, endPoint y: 342, distance: 1113.1
click at [1295, 342] on body "Menu Boards Boards Boards All jobs Status Workforce Workforce My Workforce Recr…" at bounding box center [720, 359] width 1441 height 719
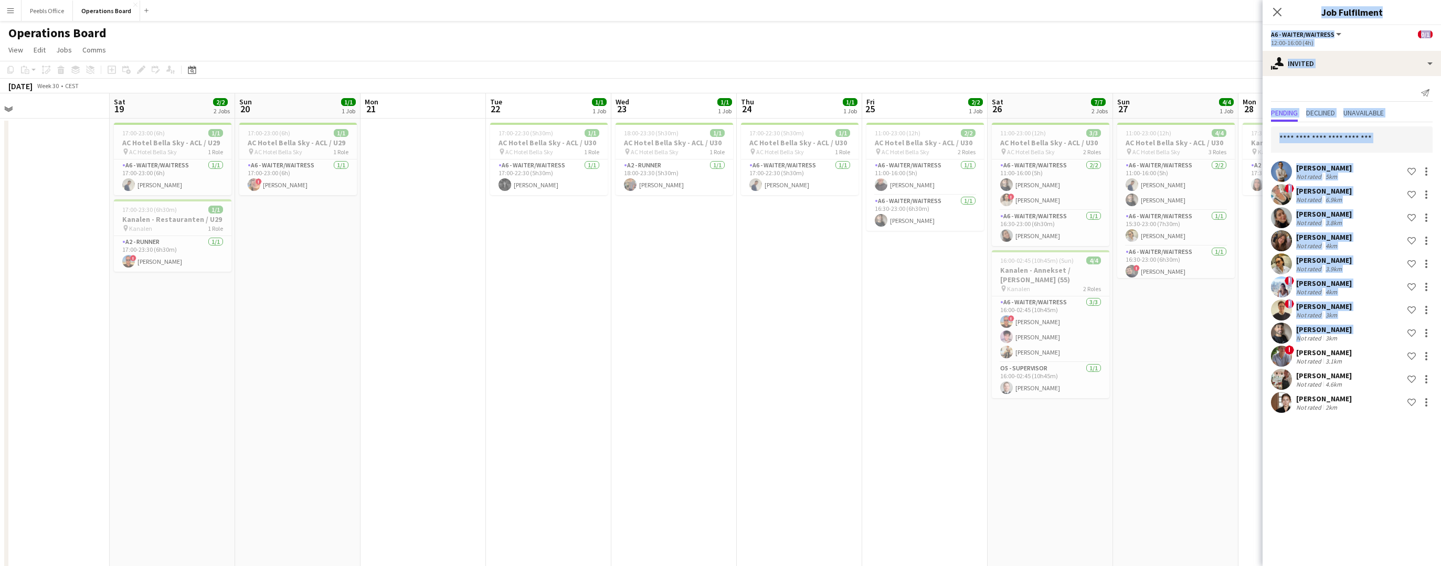
drag, startPoint x: 124, startPoint y: 379, endPoint x: 1233, endPoint y: 328, distance: 1110.2
click at [1233, 328] on app-calendar-viewport "Thu 17 Fri 18 Sat 19 2/2 2 Jobs Sun 20 1/1 1 Job Mon 21 Tue 22 1/1 1 Job Wed 23…" at bounding box center [720, 396] width 1441 height 607
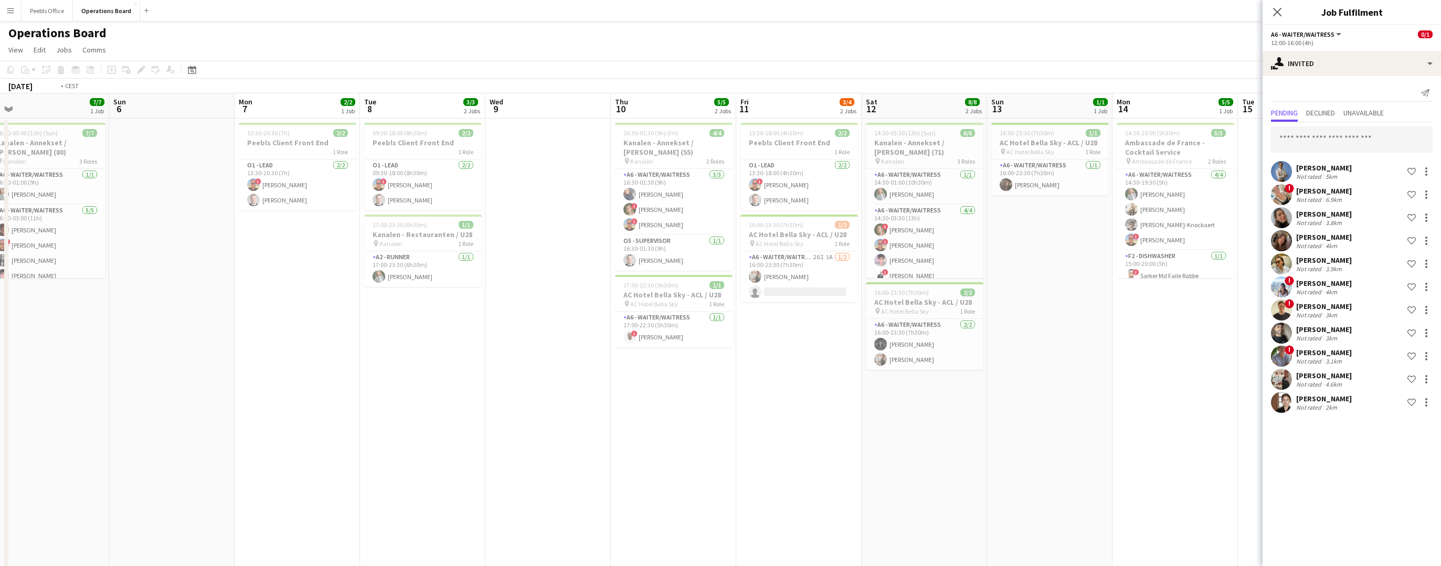
scroll to position [0, 240]
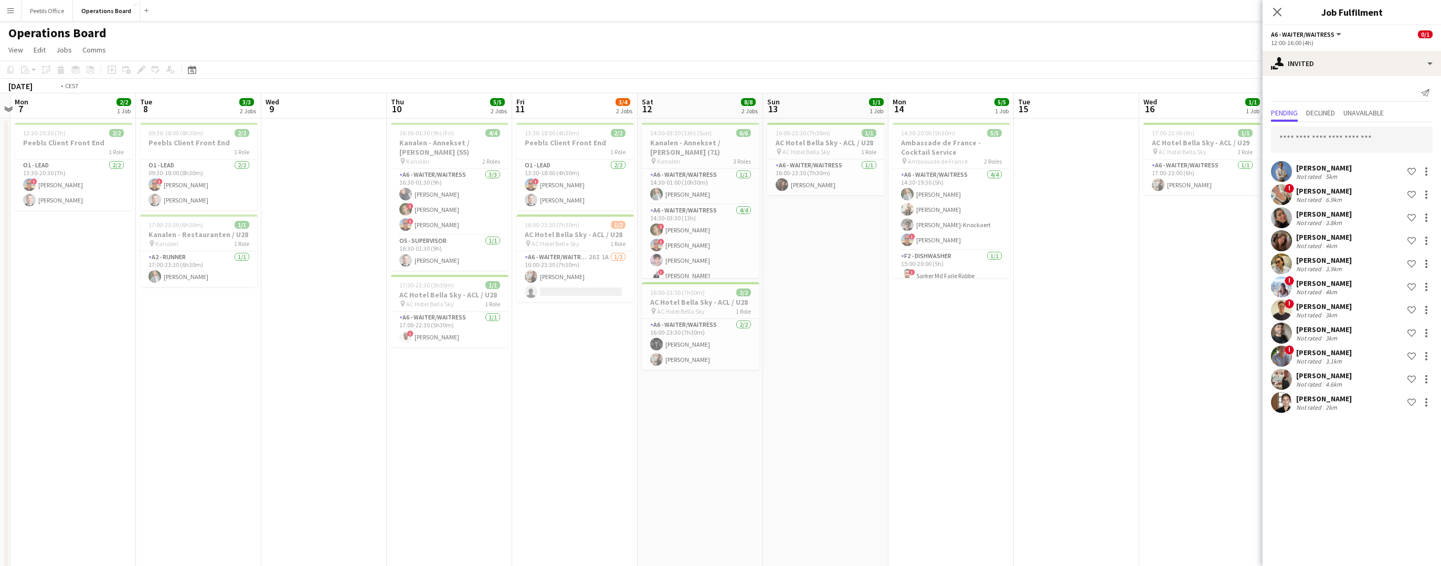
drag, startPoint x: 146, startPoint y: 373, endPoint x: 1338, endPoint y: 316, distance: 1192.7
click at [1338, 316] on body "Menu Boards Boards Boards All jobs Status Workforce Workforce My Workforce Recr…" at bounding box center [720, 359] width 1441 height 719
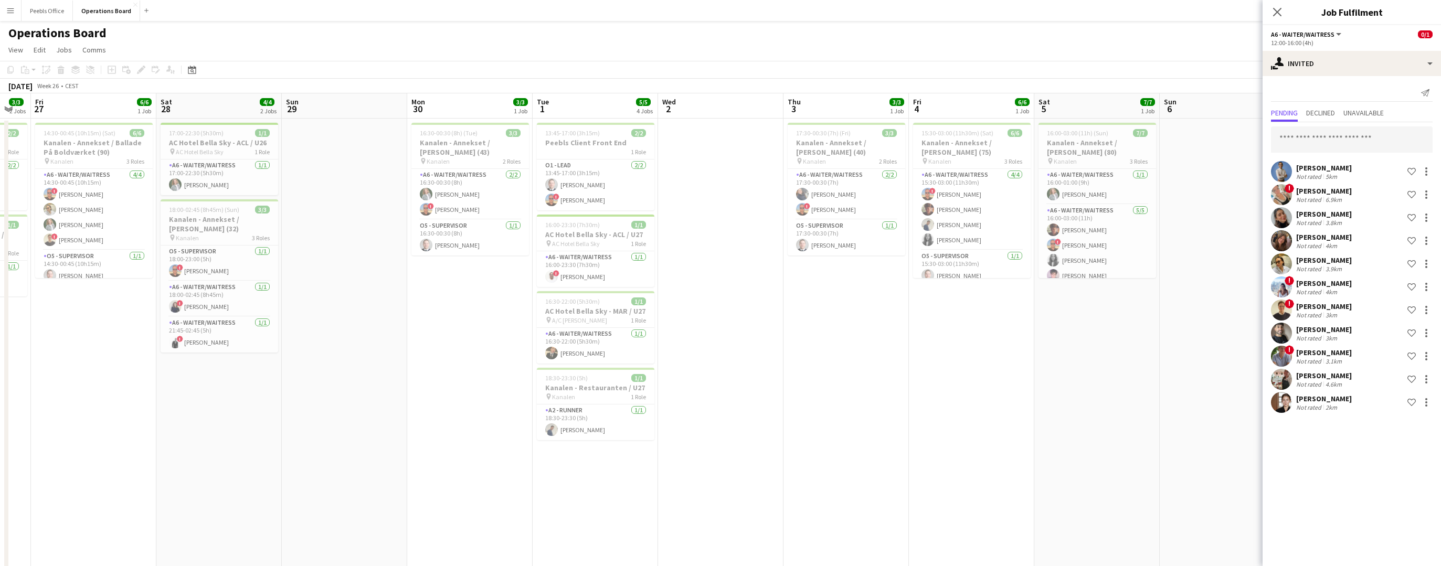
drag, startPoint x: 77, startPoint y: 390, endPoint x: 1101, endPoint y: 338, distance: 1025.4
click at [1101, 338] on app-calendar-viewport "Wed 25 4/4 2 Jobs Thu 26 3/3 2 Jobs Fri 27 6/6 1 Job Sat 28 4/4 2 Jobs Sun 29 M…" at bounding box center [720, 396] width 1441 height 607
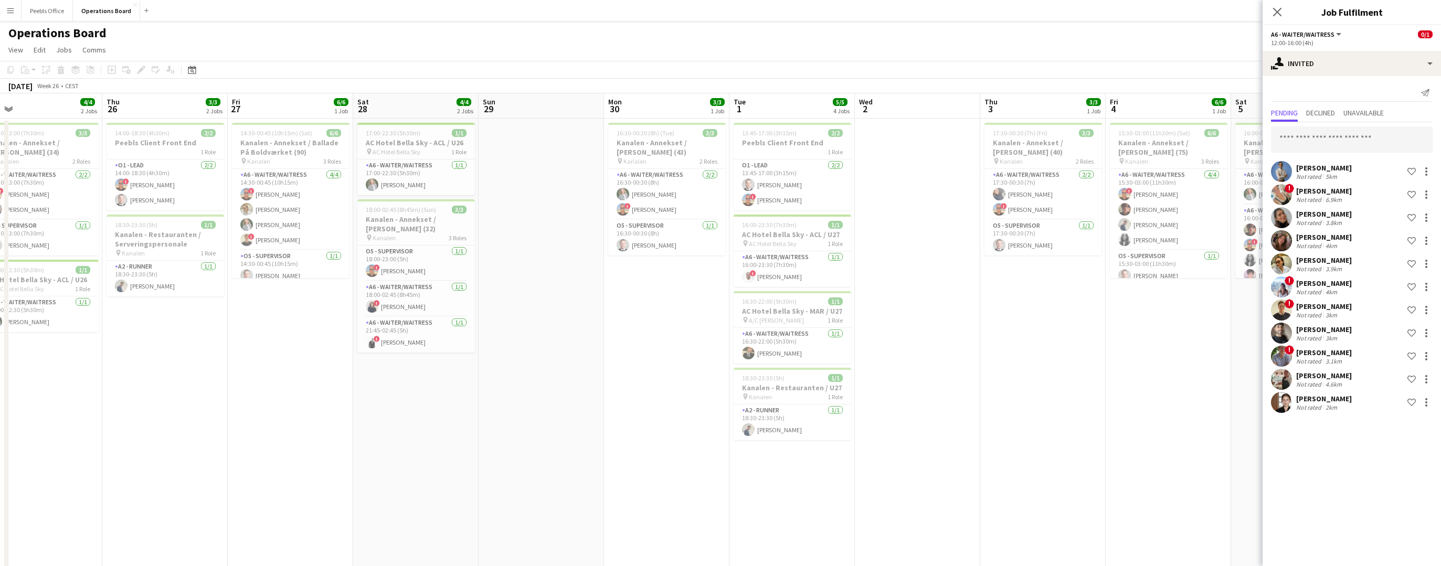
scroll to position [0, 291]
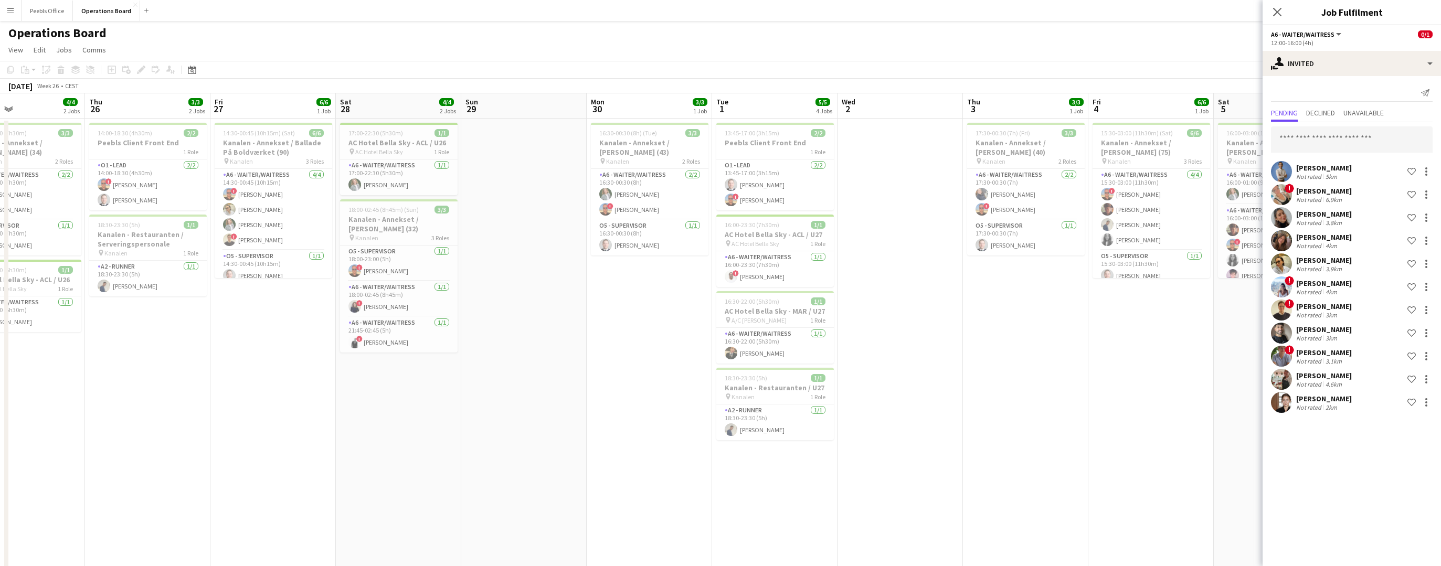
drag, startPoint x: 169, startPoint y: 432, endPoint x: 348, endPoint y: 469, distance: 182.6
click at [348, 469] on app-calendar-viewport "Mon 23 4/4 2 Jobs Tue 24 4/4 2 Jobs Wed 25 4/4 2 Jobs Thu 26 3/3 2 Jobs Fri 27 …" at bounding box center [720, 396] width 1441 height 607
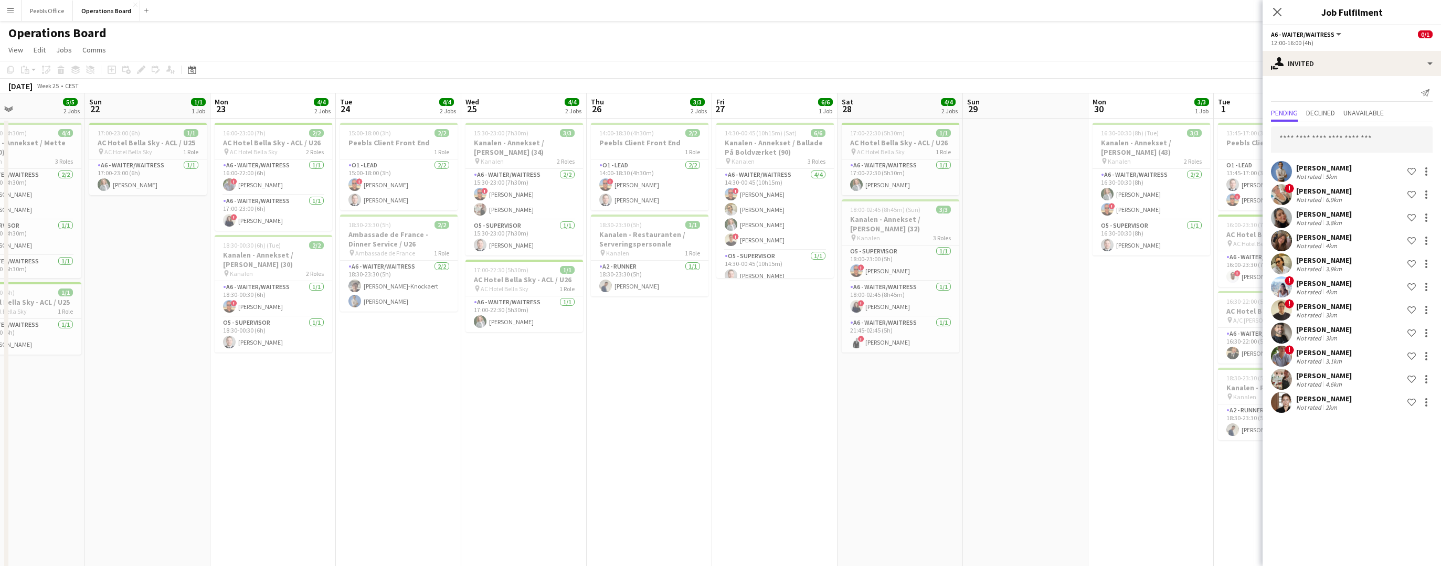
scroll to position [0, 0]
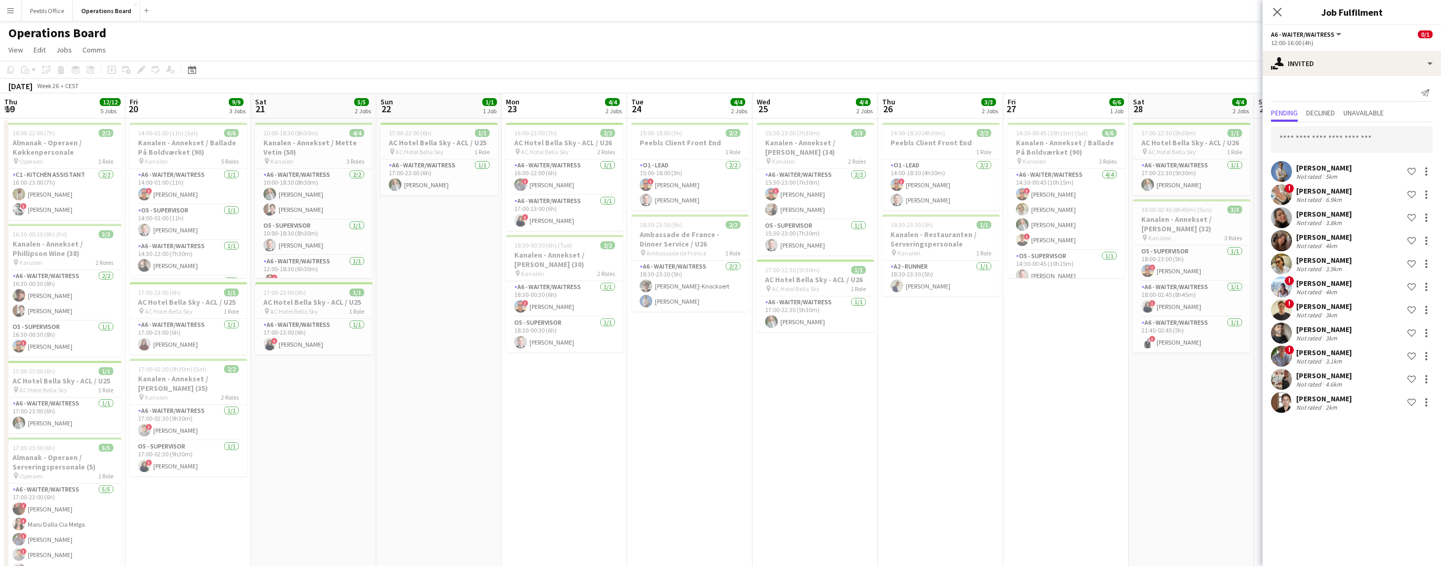
drag, startPoint x: 153, startPoint y: 417, endPoint x: 1146, endPoint y: 349, distance: 995.4
click at [1146, 349] on app-calendar-viewport "Thu 19 12/12 5 Jobs Fri 20 9/9 3 Jobs Sat 21 5/5 2 Jobs Sun 22 1/1 1 Job Mon 23…" at bounding box center [720, 396] width 1441 height 607
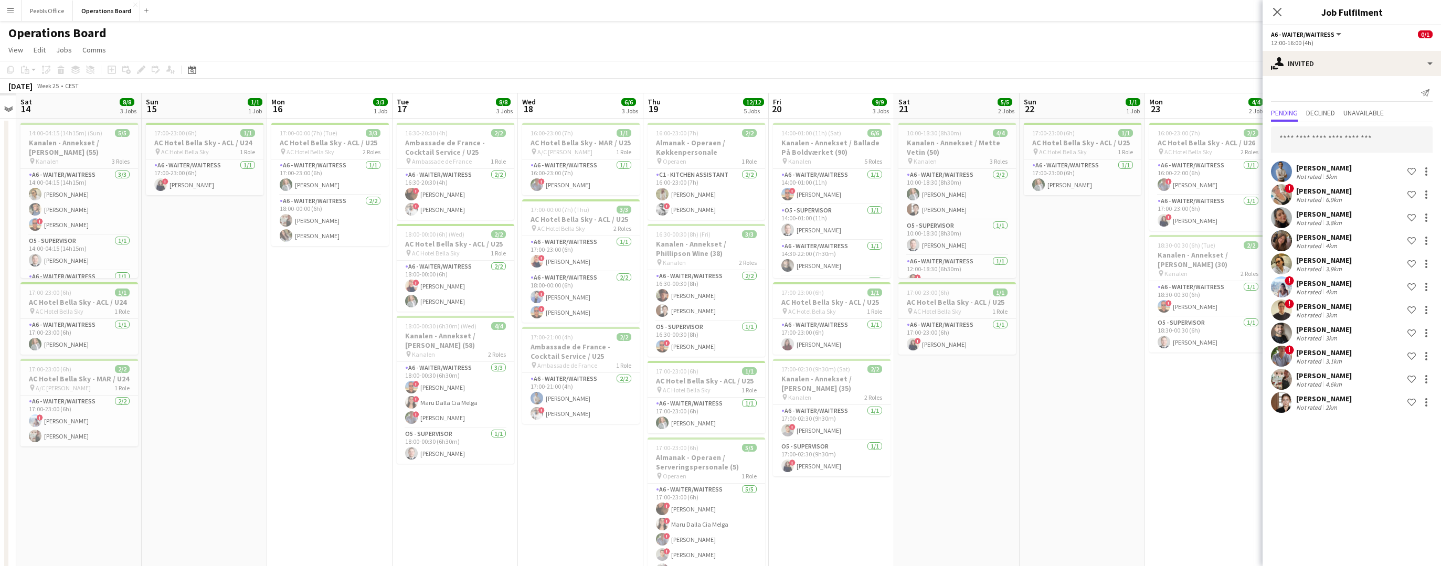
scroll to position [0, 314]
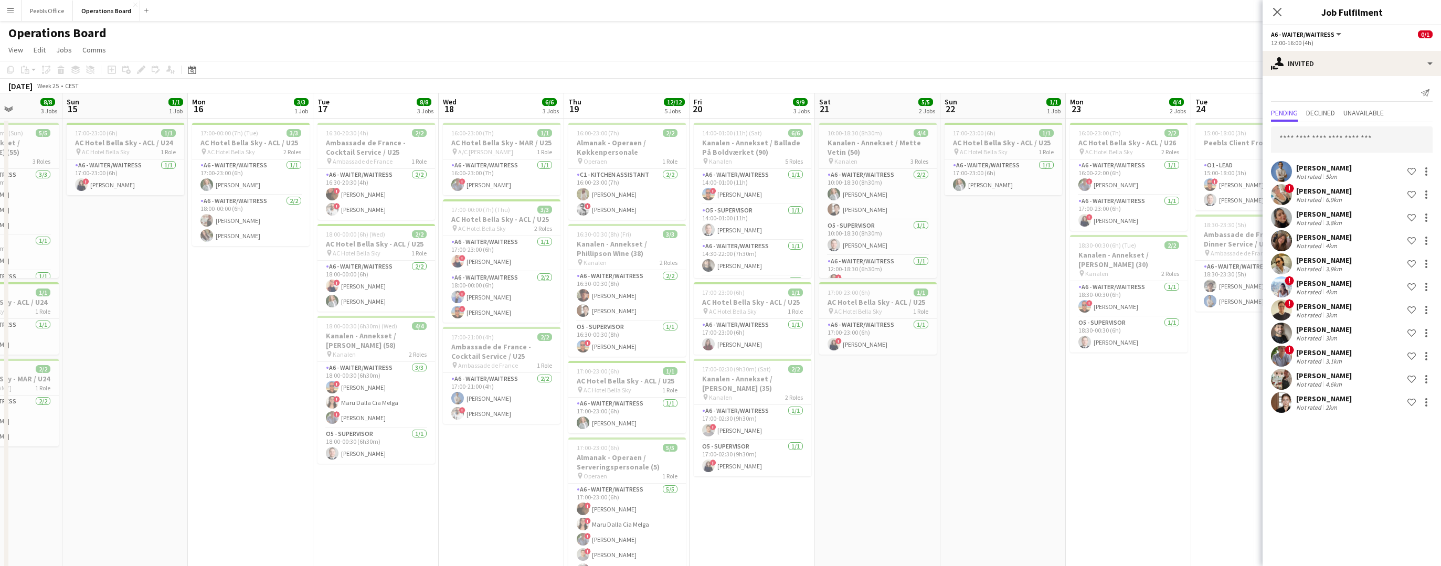
drag, startPoint x: 605, startPoint y: 463, endPoint x: 1094, endPoint y: 440, distance: 489.5
click at [1094, 440] on app-calendar-viewport "Thu 12 Fri 13 Sat 14 8/8 3 Jobs Sun 15 1/1 1 Job Mon 16 3/3 1 Job Tue 17 8/8 3 …" at bounding box center [720, 396] width 1441 height 607
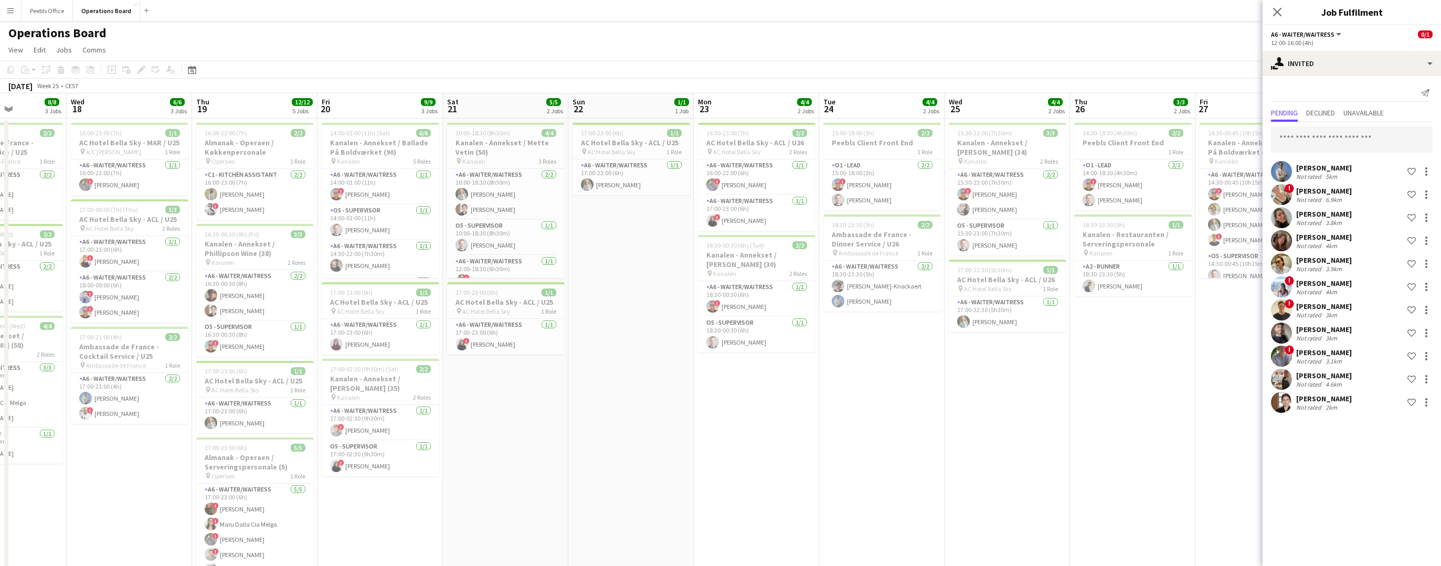
drag, startPoint x: 1078, startPoint y: 474, endPoint x: 249, endPoint y: 485, distance: 828.9
click at [261, 485] on app-calendar-viewport "Sat 14 8/8 3 Jobs Sun 15 1/1 1 Job Mon 16 3/3 1 Job Tue 17 8/8 3 Jobs Wed 18 6/…" at bounding box center [720, 396] width 1441 height 607
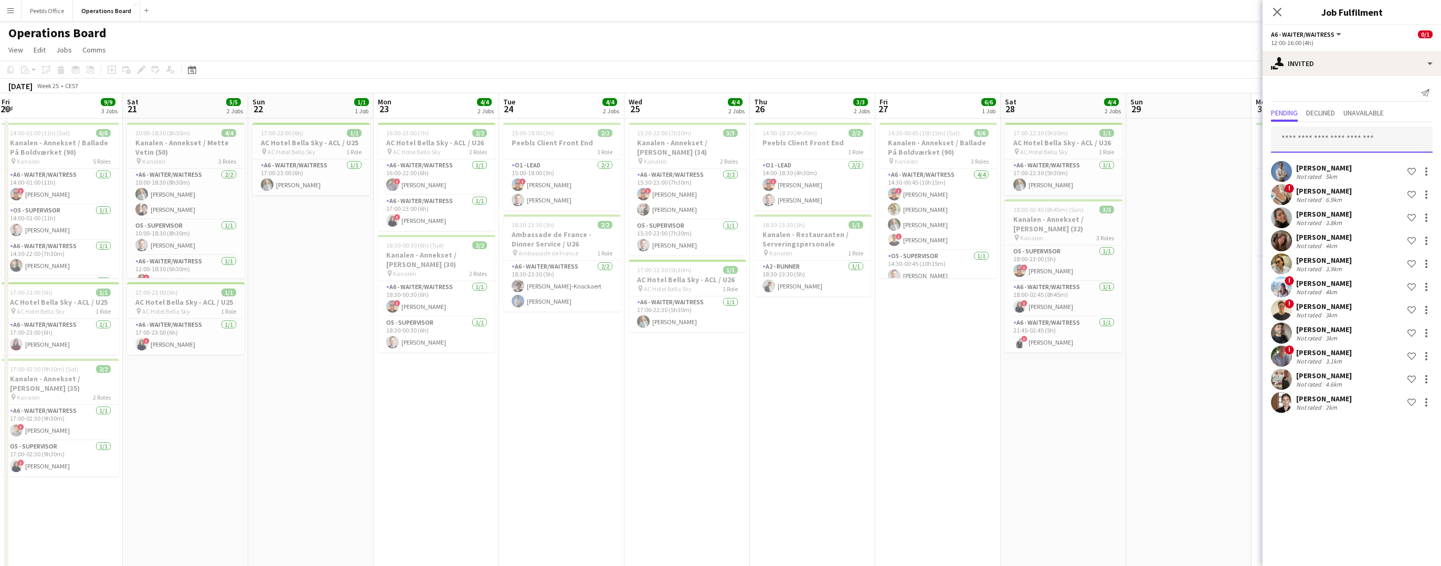
click at [1308, 139] on input "text" at bounding box center [1352, 139] width 162 height 26
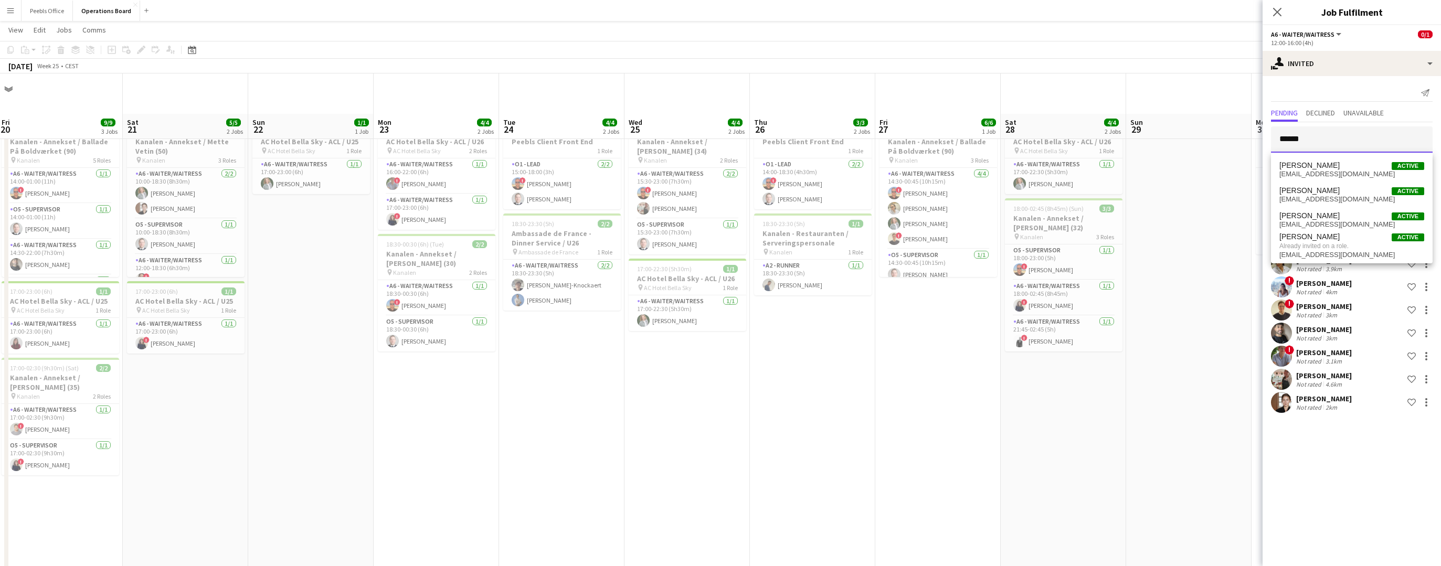
scroll to position [40, 0]
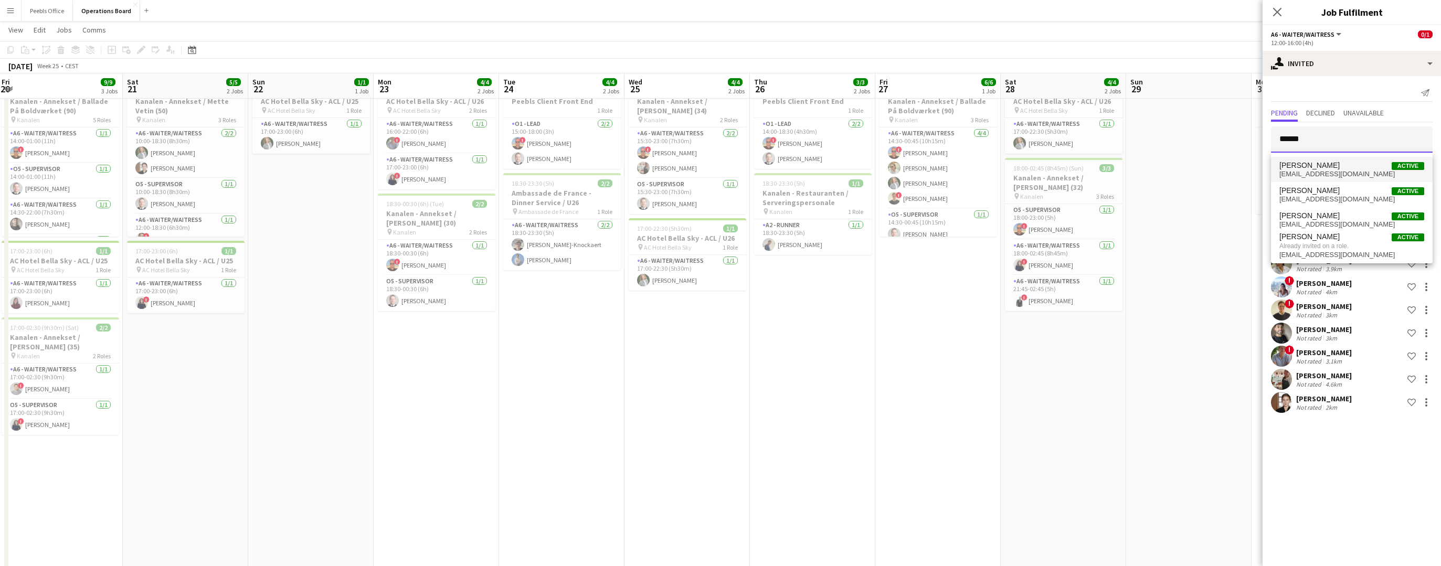
type input "*****"
click at [1348, 174] on span "ro.ambrogio36@gmail.com" at bounding box center [1351, 174] width 145 height 8
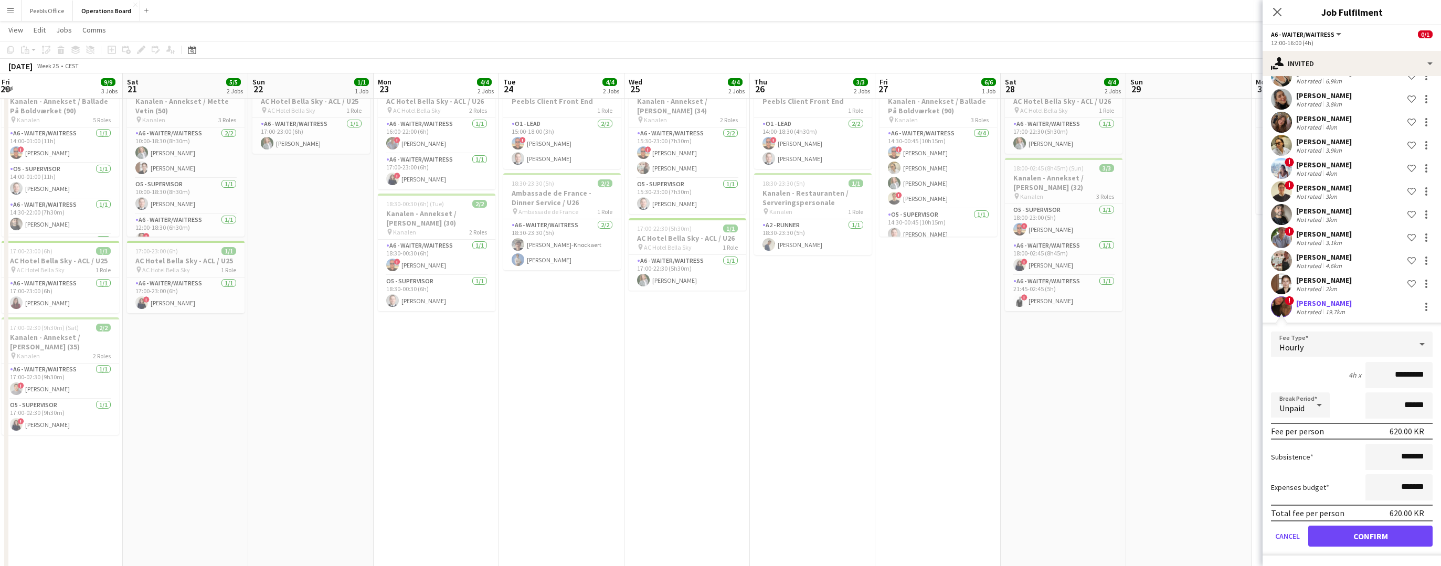
scroll to position [152, 0]
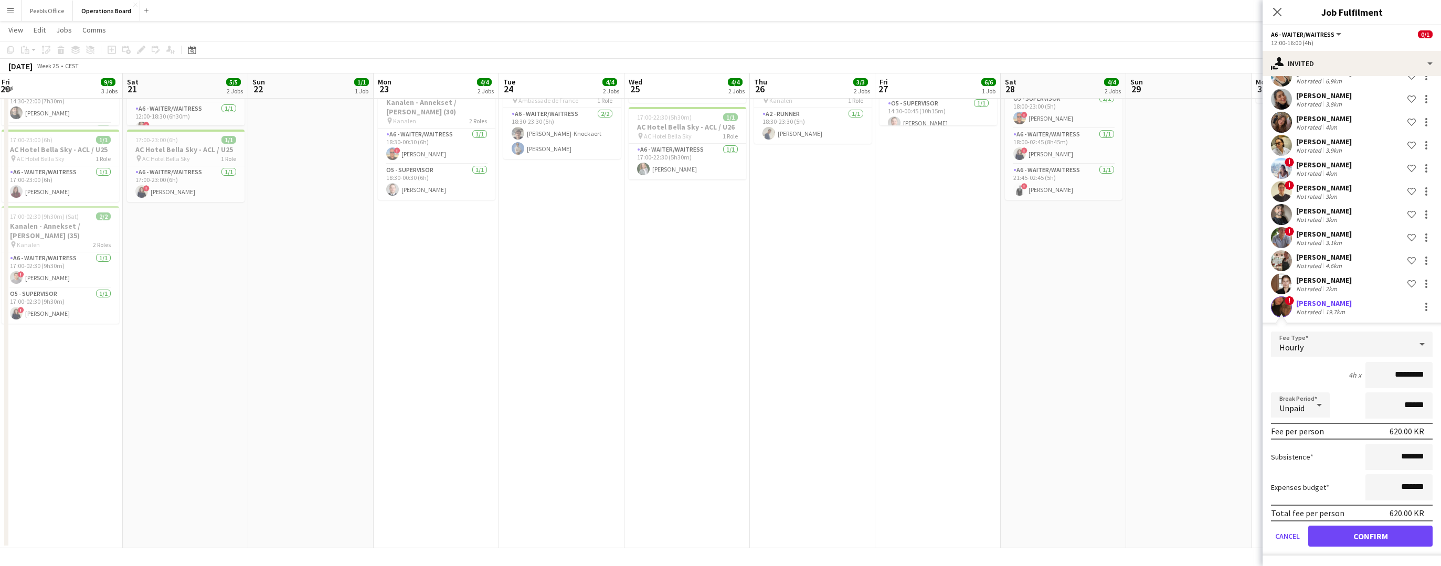
click at [1354, 541] on button "Confirm" at bounding box center [1370, 536] width 124 height 21
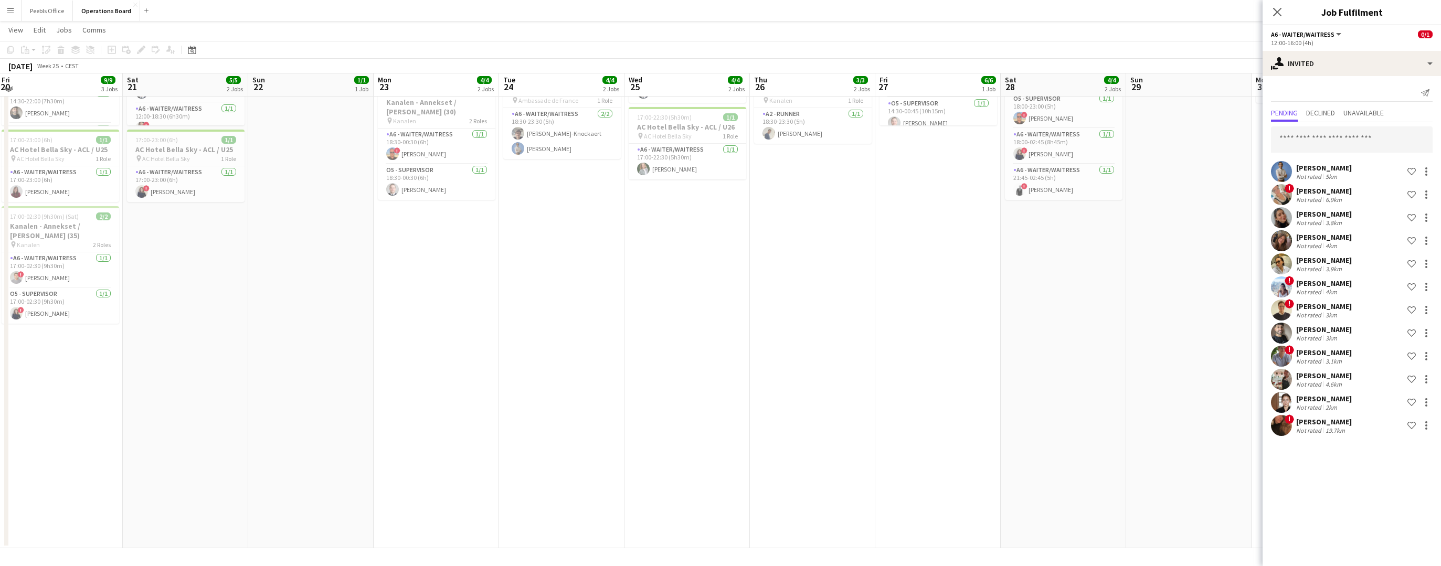
scroll to position [0, 0]
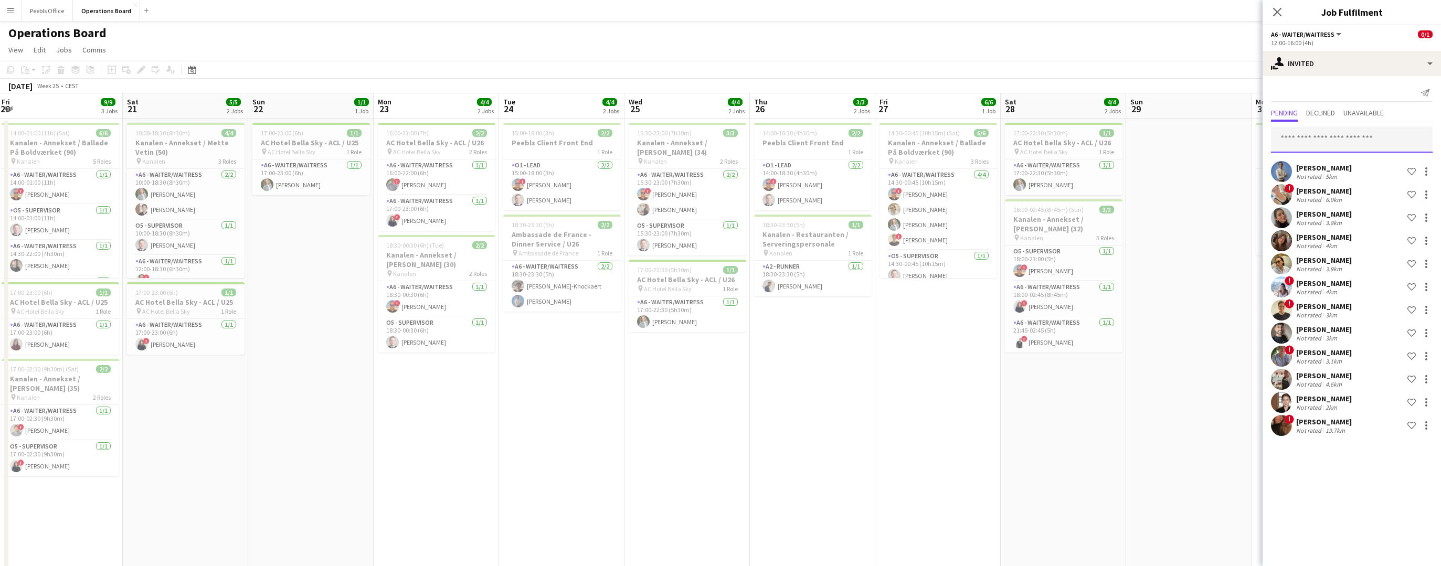
click at [1314, 145] on input "text" at bounding box center [1352, 139] width 162 height 26
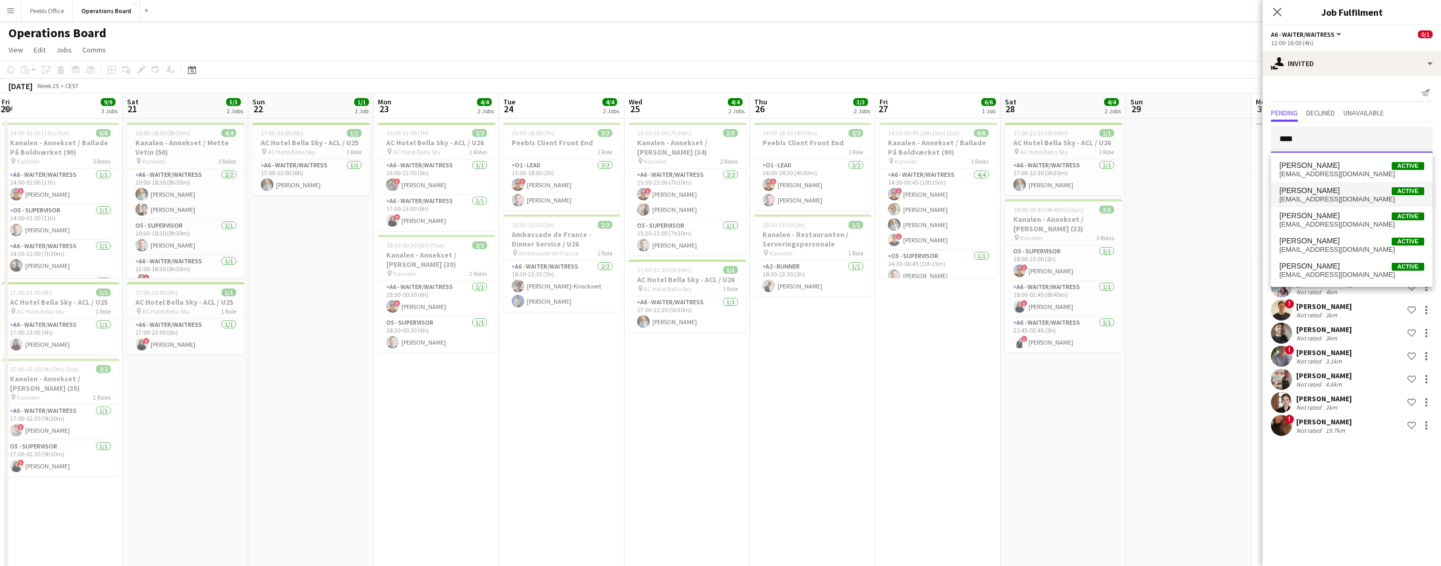
type input "****"
click at [1319, 194] on span "[PERSON_NAME]" at bounding box center [1309, 190] width 60 height 9
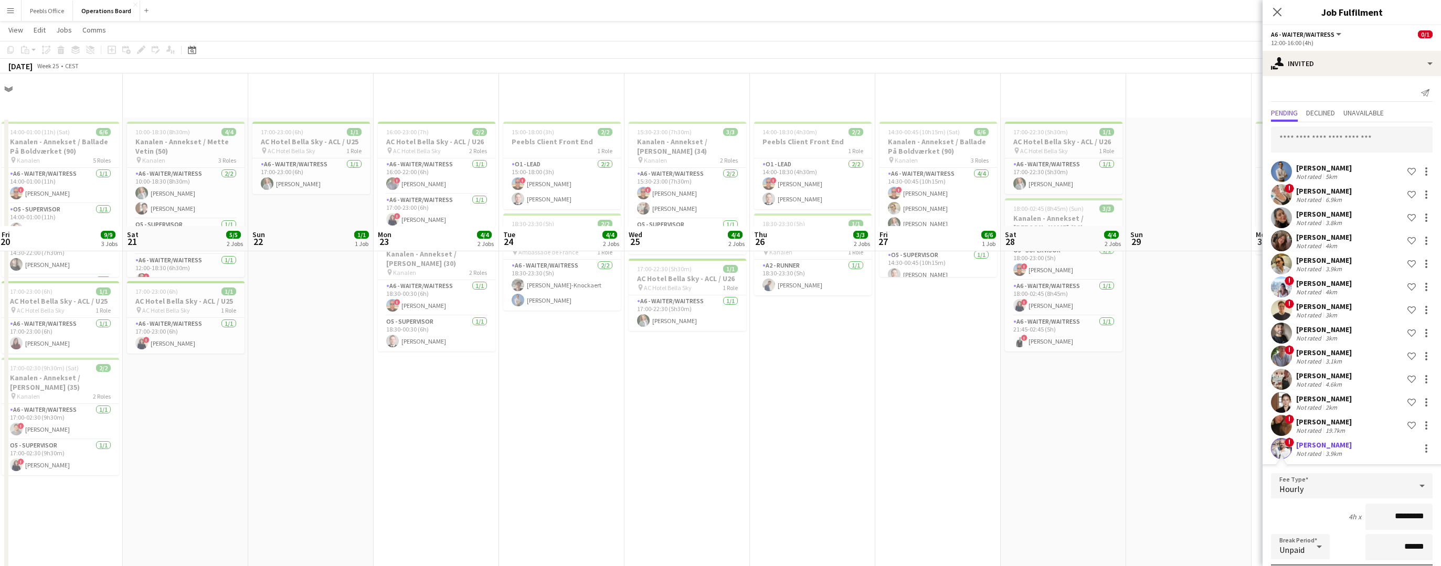
scroll to position [152, 0]
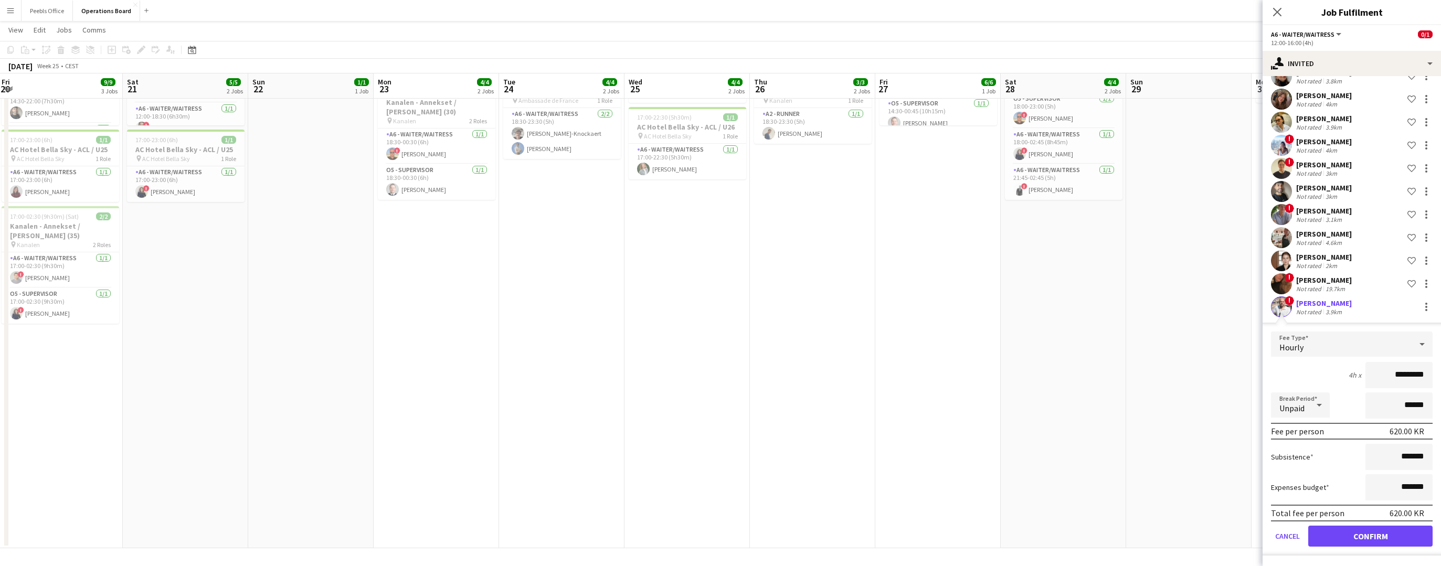
click at [1360, 536] on button "Confirm" at bounding box center [1370, 536] width 124 height 21
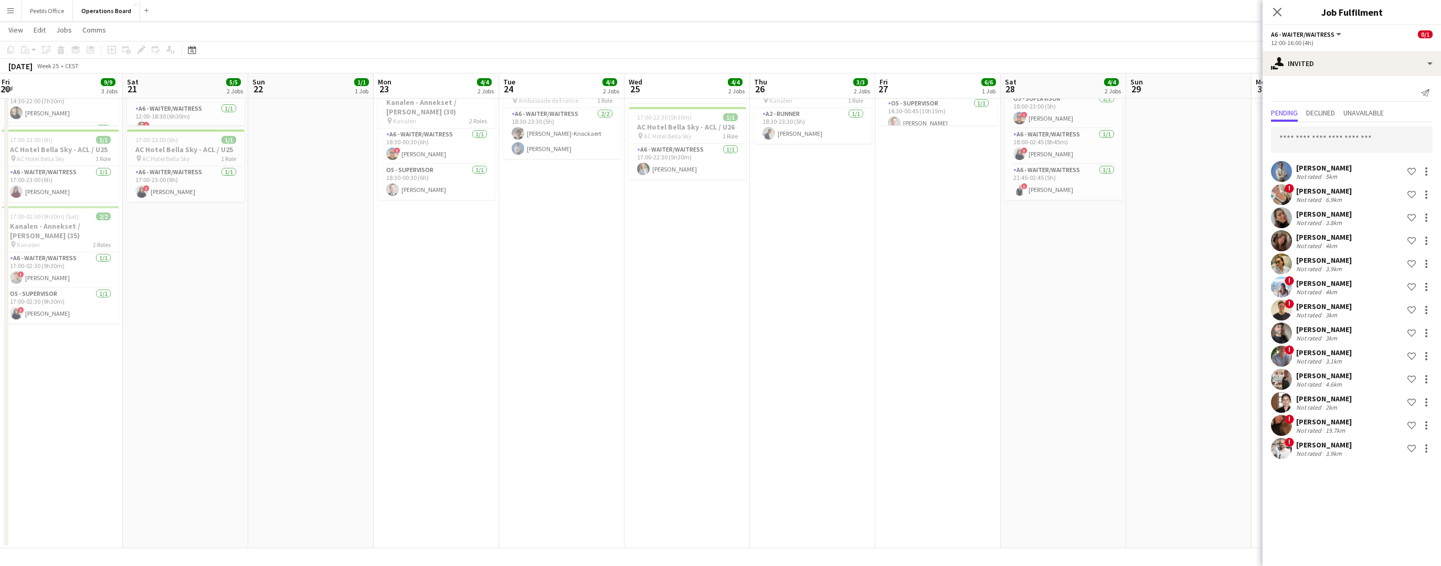
scroll to position [0, 0]
click at [1281, 16] on icon at bounding box center [1277, 12] width 10 height 10
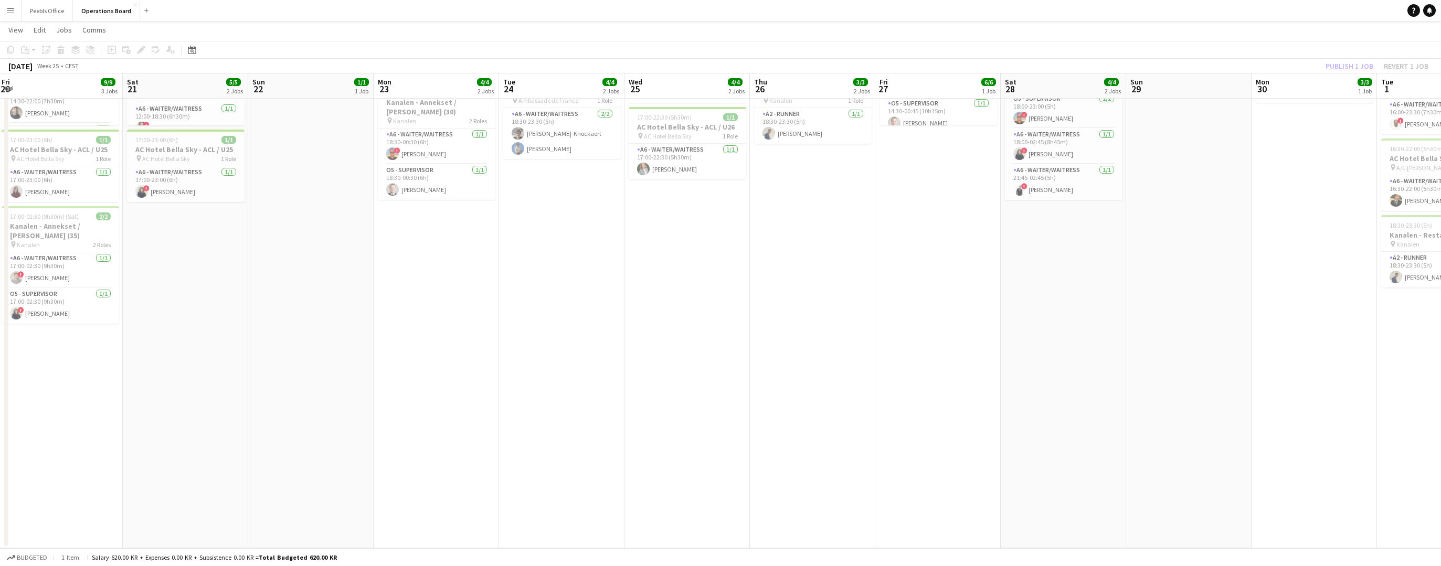
click at [1380, 43] on app-toolbar "Copy Paste Paste Command V Paste with crew Command Shift V Paste linked Job Del…" at bounding box center [720, 50] width 1441 height 18
click at [1350, 69] on button "Publish 1 job" at bounding box center [1349, 66] width 56 height 14
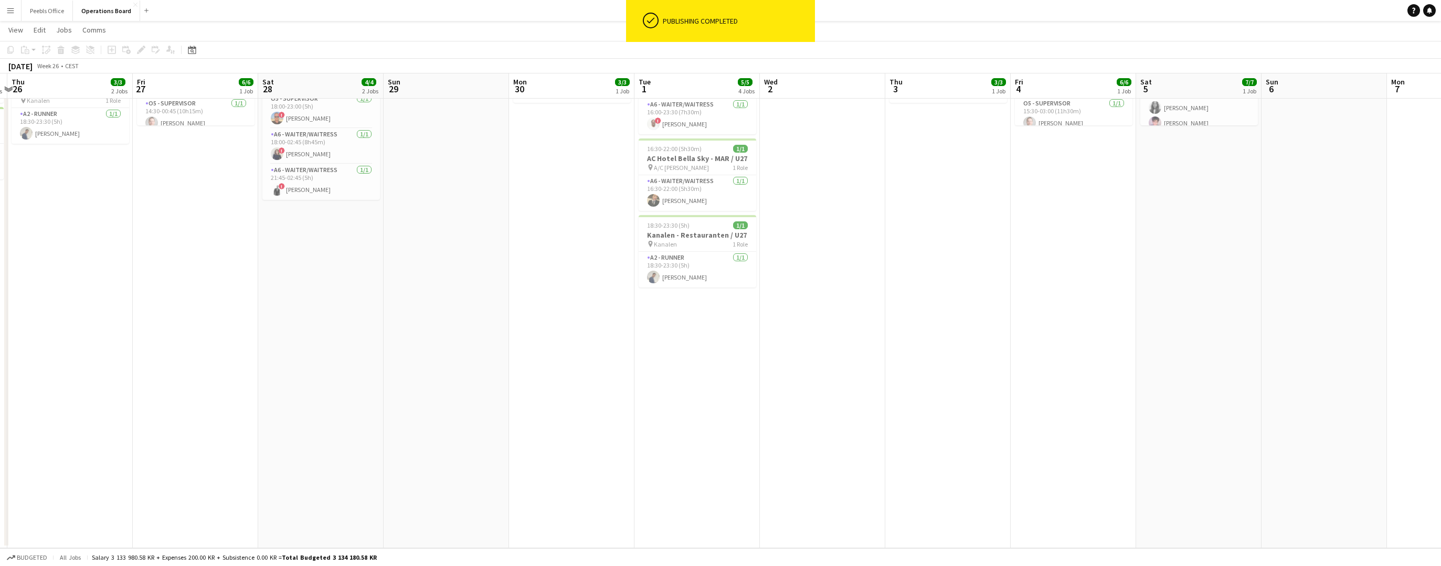
drag, startPoint x: 1225, startPoint y: 439, endPoint x: 601, endPoint y: 506, distance: 628.5
click at [590, 505] on app-calendar-viewport "Sun 22 1/1 1 Job Mon 23 4/4 2 Jobs Tue 24 4/4 2 Jobs Wed 25 4/4 2 Jobs Thu 26 3…" at bounding box center [720, 218] width 1441 height 659
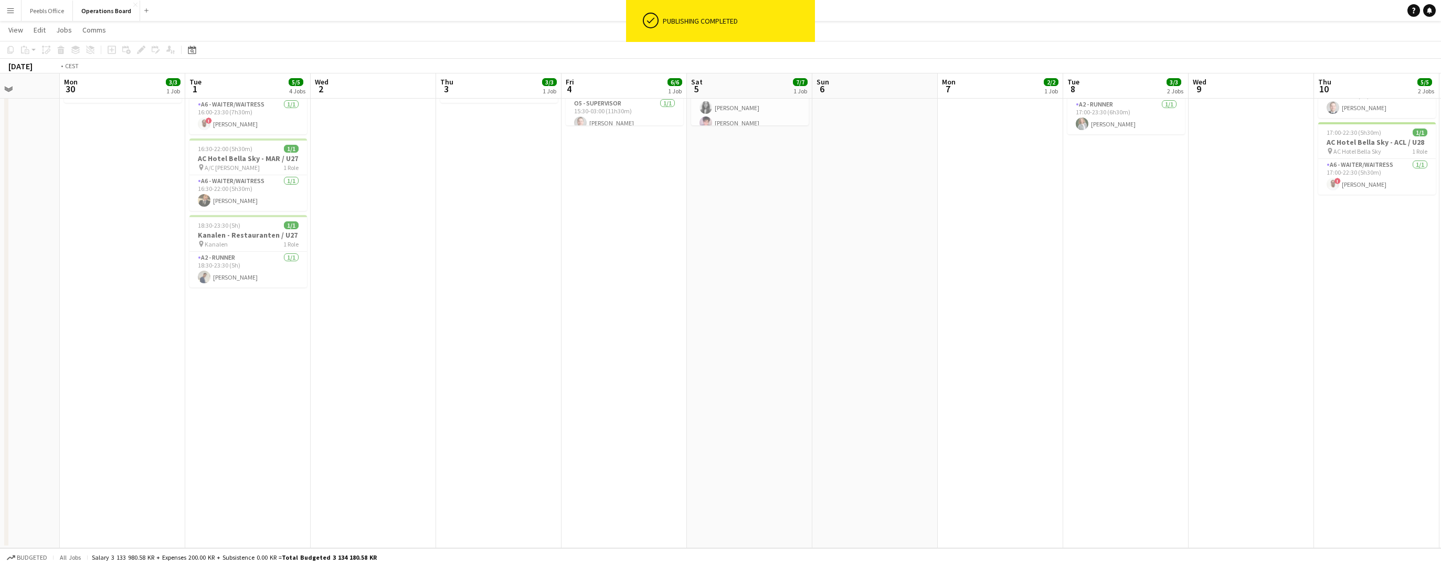
drag, startPoint x: 1306, startPoint y: 454, endPoint x: 495, endPoint y: 527, distance: 814.8
click at [495, 527] on app-calendar-viewport "Thu 26 3/3 2 Jobs Fri 27 6/6 1 Job Sat 28 4/4 2 Jobs Sun 29 Mon 30 3/3 1 Job Tu…" at bounding box center [720, 218] width 1441 height 659
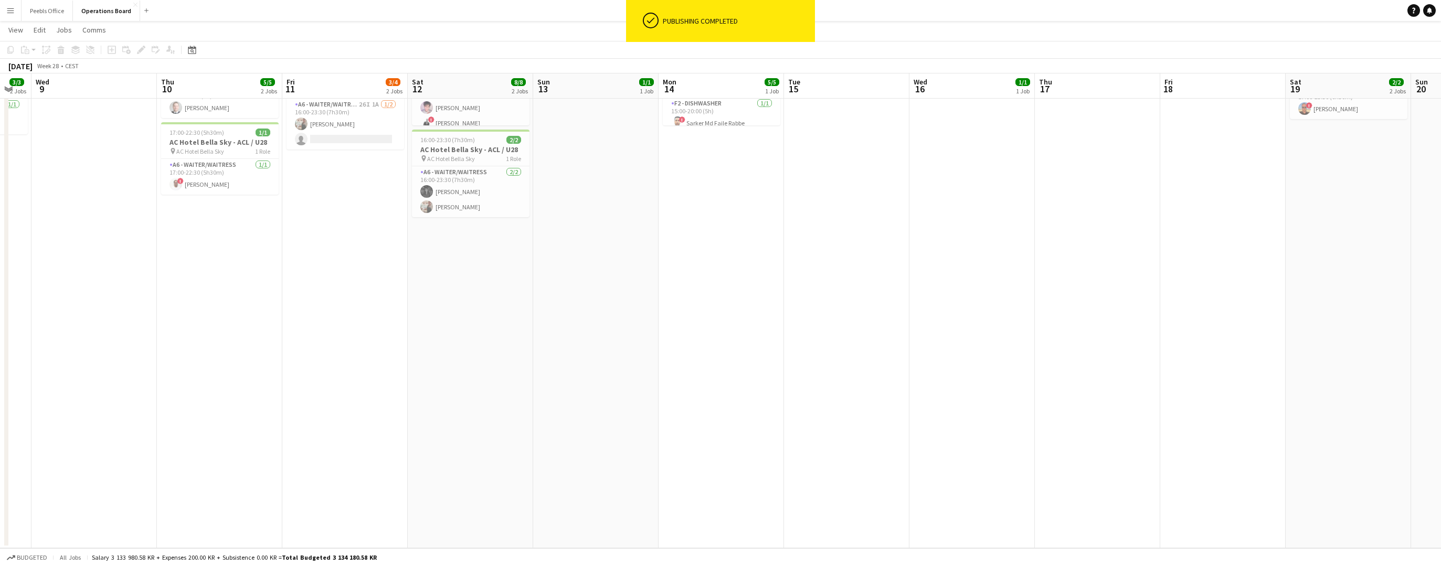
drag, startPoint x: 1202, startPoint y: 443, endPoint x: 305, endPoint y: 503, distance: 899.6
click at [305, 503] on app-calendar-viewport "Sat 5 7/7 1 Job Sun 6 Mon 7 2/2 1 Job Tue 8 3/3 2 Jobs Wed 9 Thu 10 5/5 2 Jobs …" at bounding box center [720, 218] width 1441 height 659
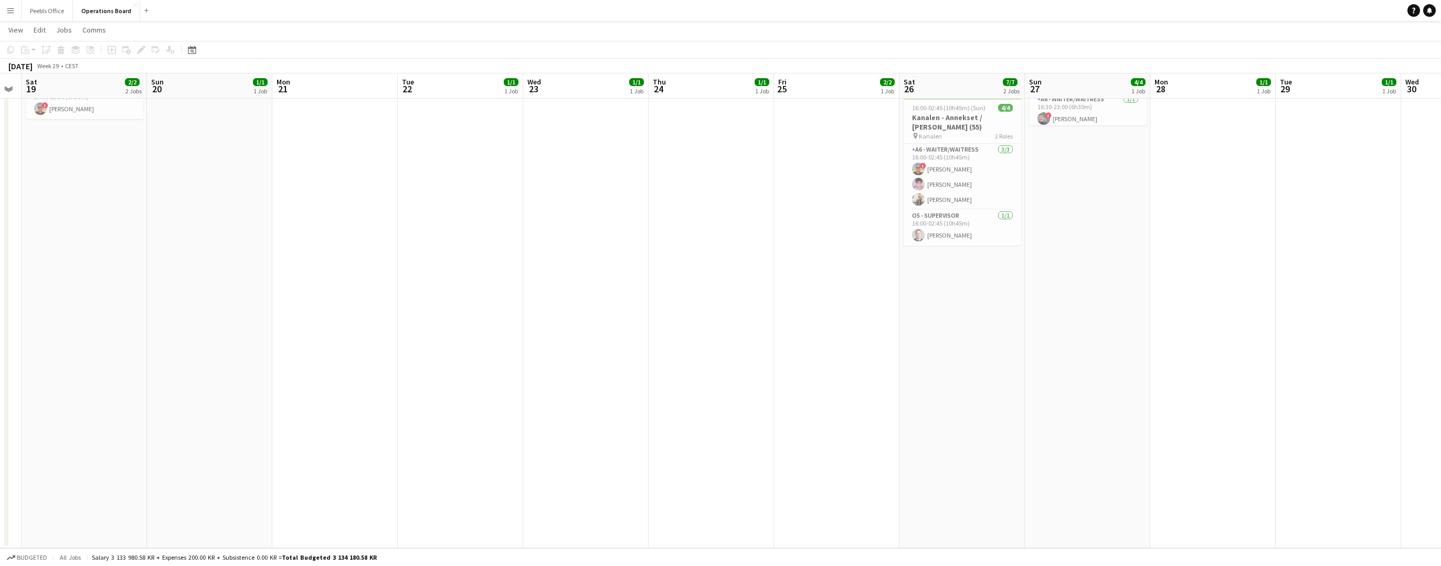
drag, startPoint x: 1338, startPoint y: 407, endPoint x: 65, endPoint y: 486, distance: 1276.2
click at [35, 487] on app-calendar-viewport "Tue 15 Wed 16 1/1 1 Job Thu 17 Fri 18 Sat 19 2/2 2 Jobs Sun 20 1/1 1 Job Mon 21…" at bounding box center [720, 218] width 1441 height 659
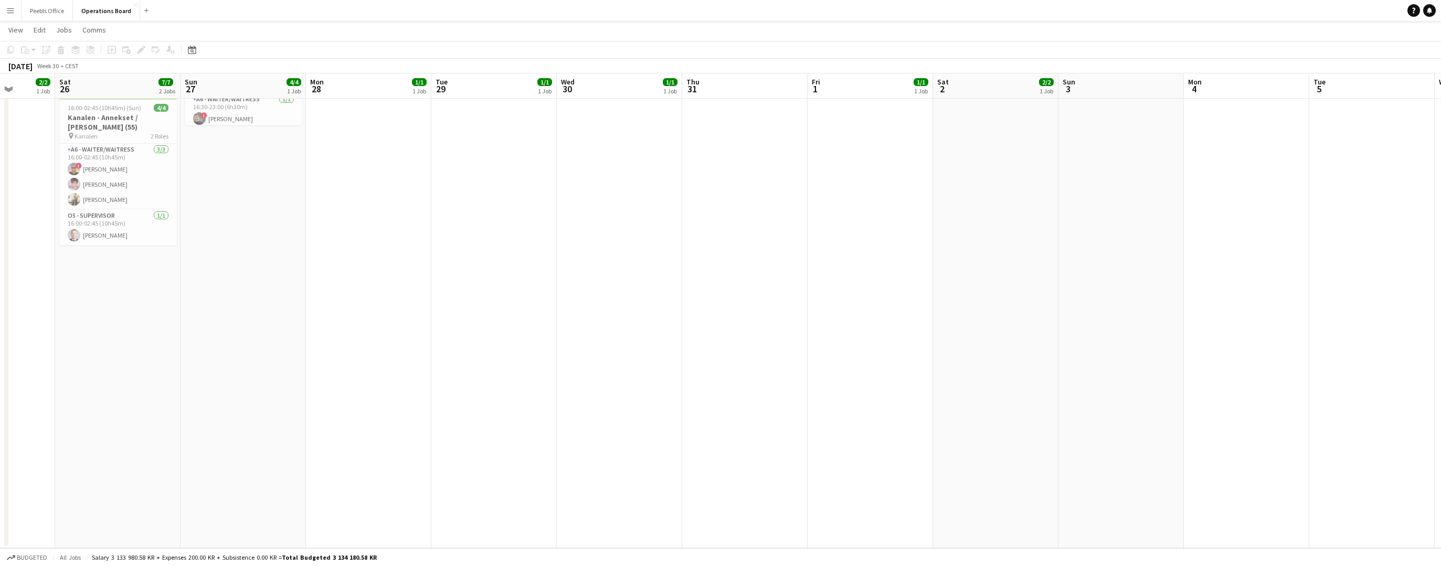
drag, startPoint x: 1105, startPoint y: 366, endPoint x: 338, endPoint y: 441, distance: 771.1
click at [313, 440] on app-calendar-viewport "Tue 22 1/1 1 Job Wed 23 1/1 1 Job Thu 24 1/1 1 Job Fri 25 2/2 1 Job Sat 26 7/7 …" at bounding box center [720, 218] width 1441 height 659
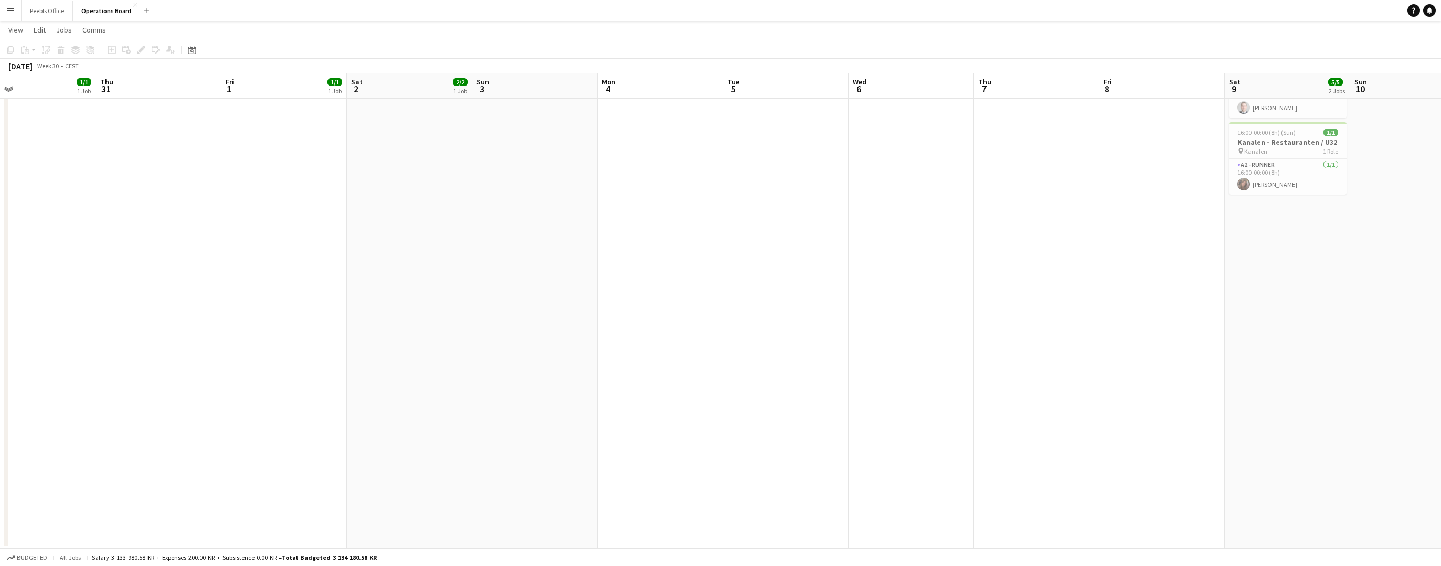
scroll to position [0, 406]
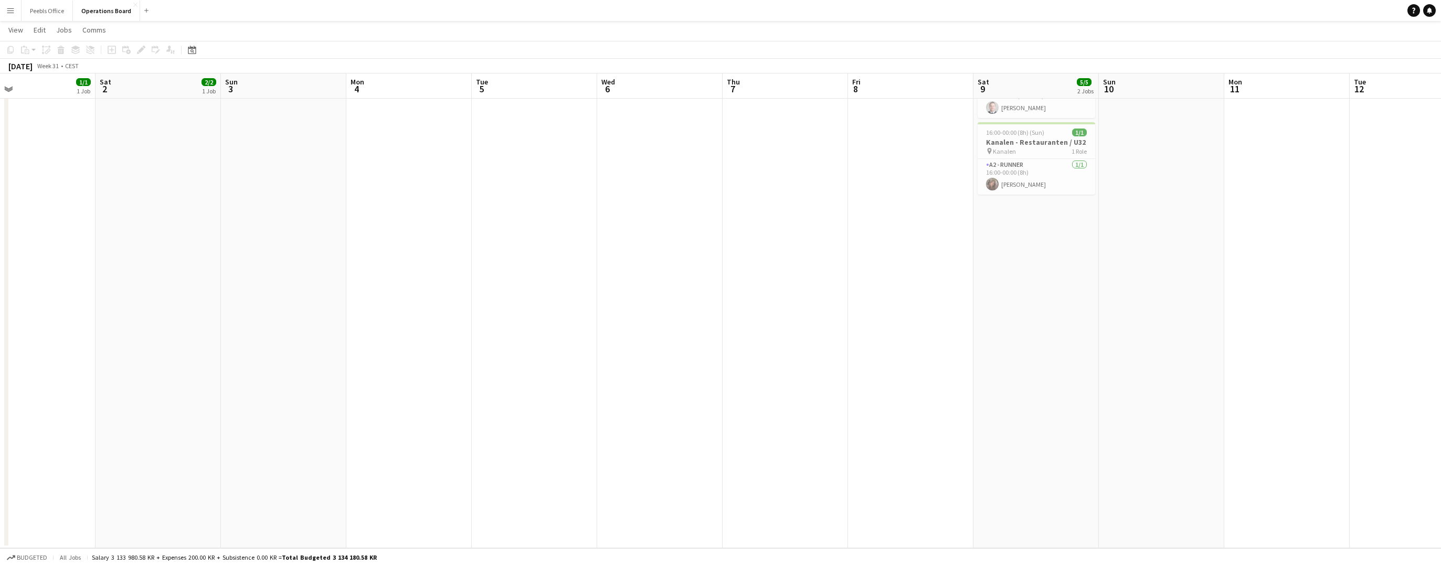
drag, startPoint x: 975, startPoint y: 382, endPoint x: 0, endPoint y: 494, distance: 981.6
click at [0, 494] on app-calendar-viewport "Tue 29 1/1 1 Job Wed 30 1/1 1 Job Thu 31 Fri 1 1/1 1 Job Sat 2 2/2 1 Job Sun 3 …" at bounding box center [720, 218] width 1441 height 659
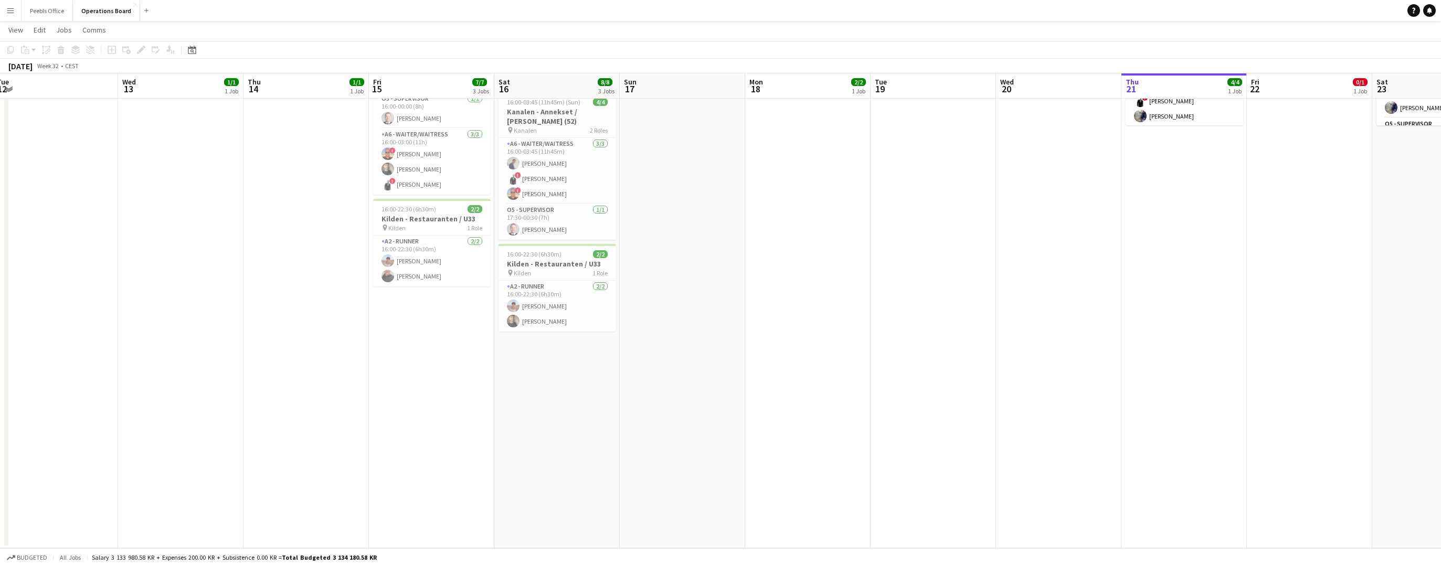
drag, startPoint x: 1207, startPoint y: 424, endPoint x: 109, endPoint y: 466, distance: 1098.3
click at [110, 465] on app-calendar-viewport "Fri 8 Sat 9 5/5 2 Jobs Sun 10 Mon 11 Tue 12 Wed 13 1/1 1 Job Thu 14 1/1 1 Job F…" at bounding box center [720, 218] width 1441 height 659
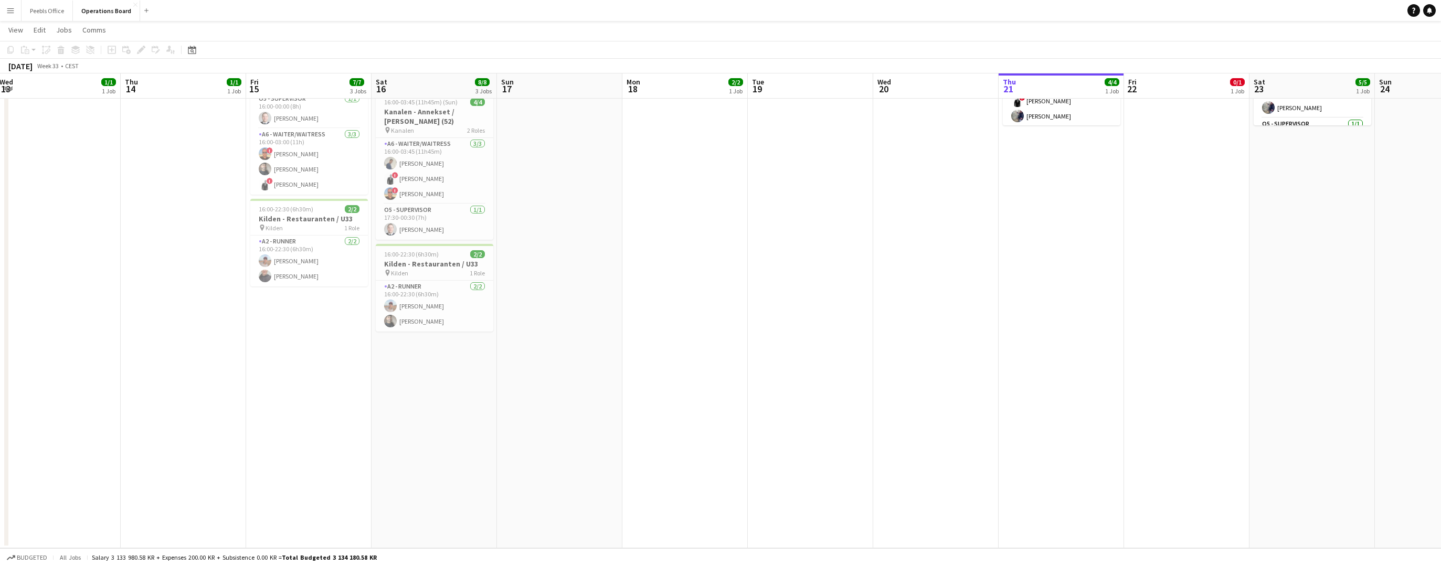
drag, startPoint x: 1209, startPoint y: 419, endPoint x: 379, endPoint y: 450, distance: 831.0
click at [379, 450] on app-calendar-viewport "Sun 10 Mon 11 Tue 12 Wed 13 1/1 1 Job Thu 14 1/1 1 Job Fri 15 7/7 3 Jobs Sat 16…" at bounding box center [720, 218] width 1441 height 659
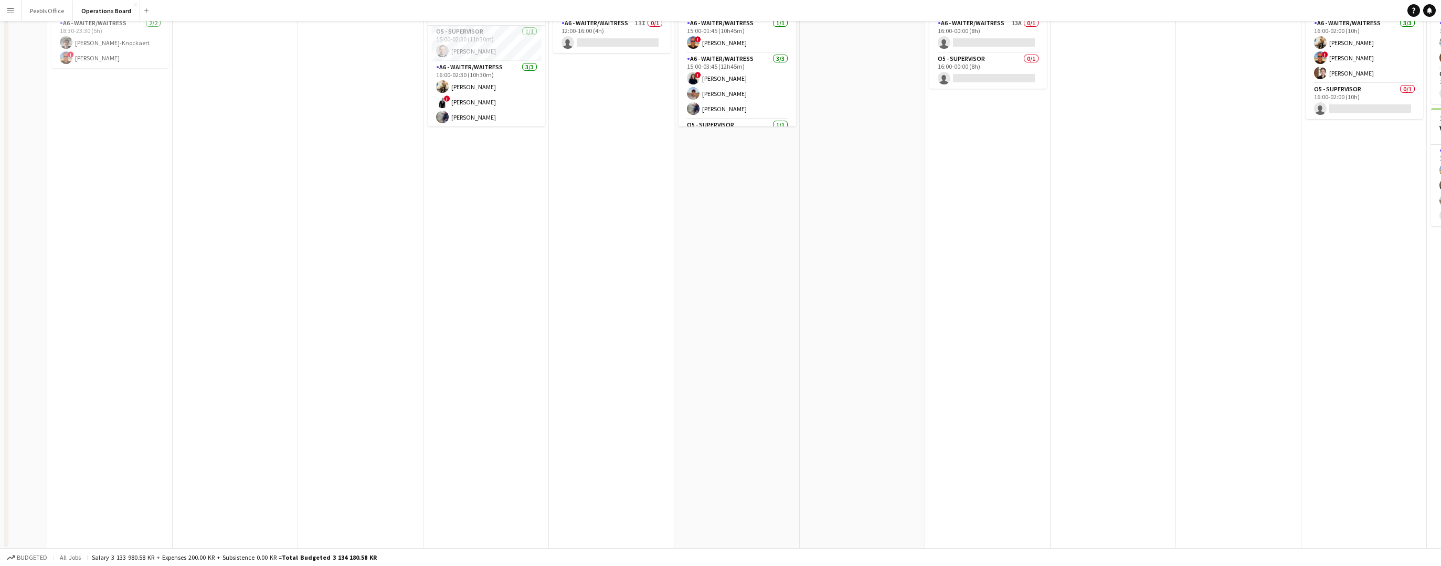
scroll to position [0, 0]
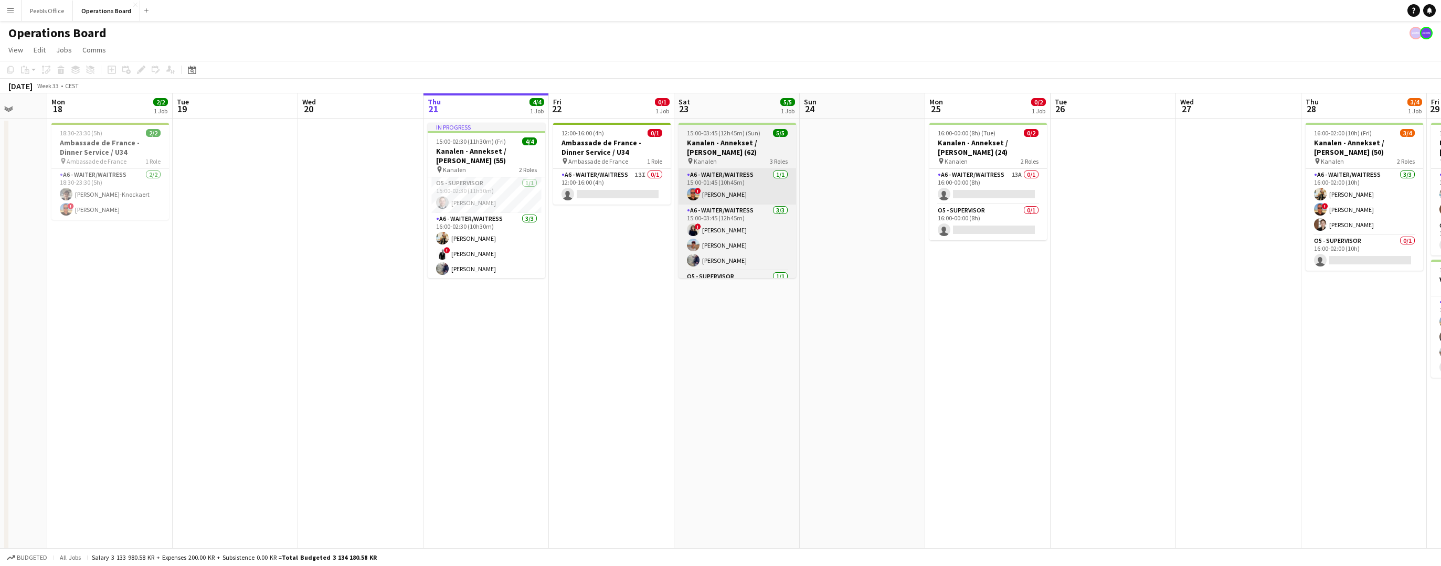
click at [619, 189] on app-card-role "A6 - WAITER/WAITRESS 13I 0/1 12:00-16:00 (4h) single-neutral-actions" at bounding box center [612, 187] width 118 height 36
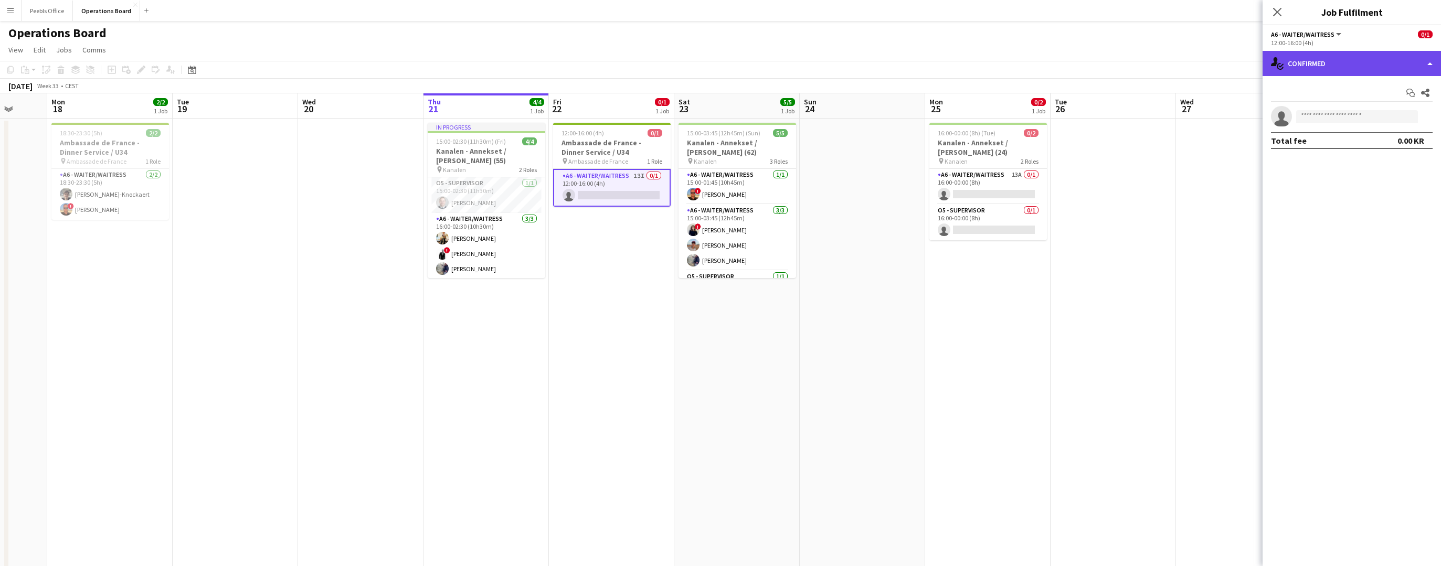
click at [1390, 68] on div "single-neutral-actions-check-2 Confirmed" at bounding box center [1351, 63] width 178 height 25
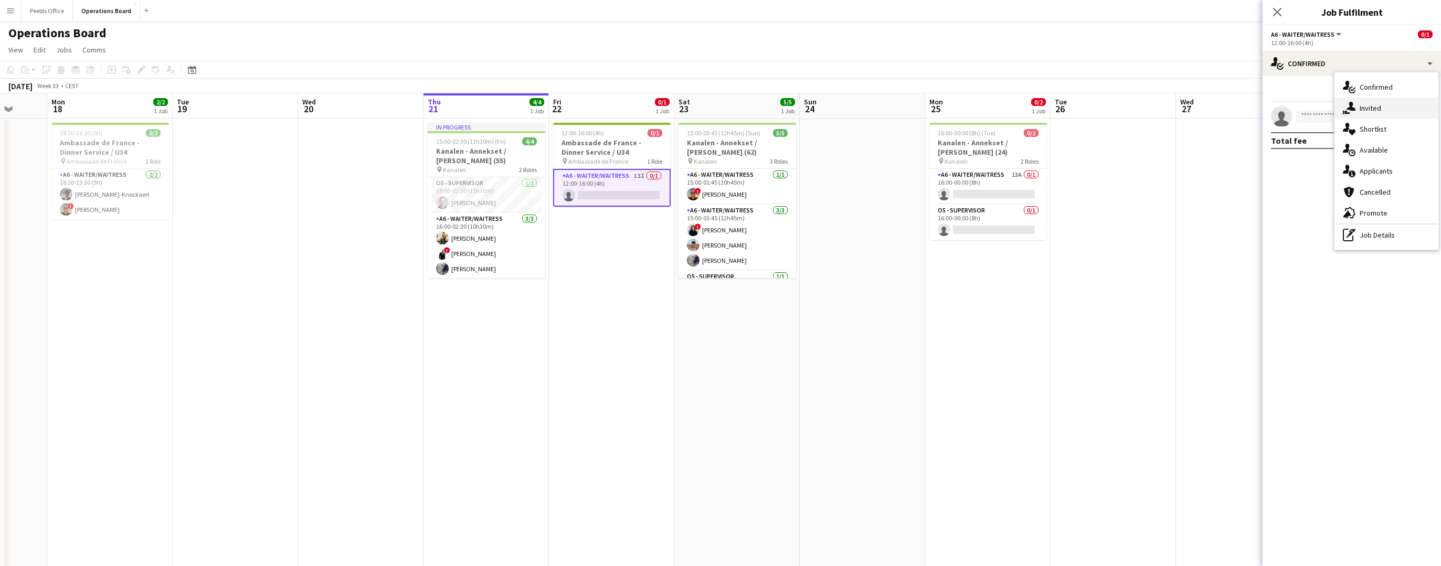
click at [1382, 100] on div "single-neutral-actions-share-1 Invited" at bounding box center [1386, 108] width 104 height 21
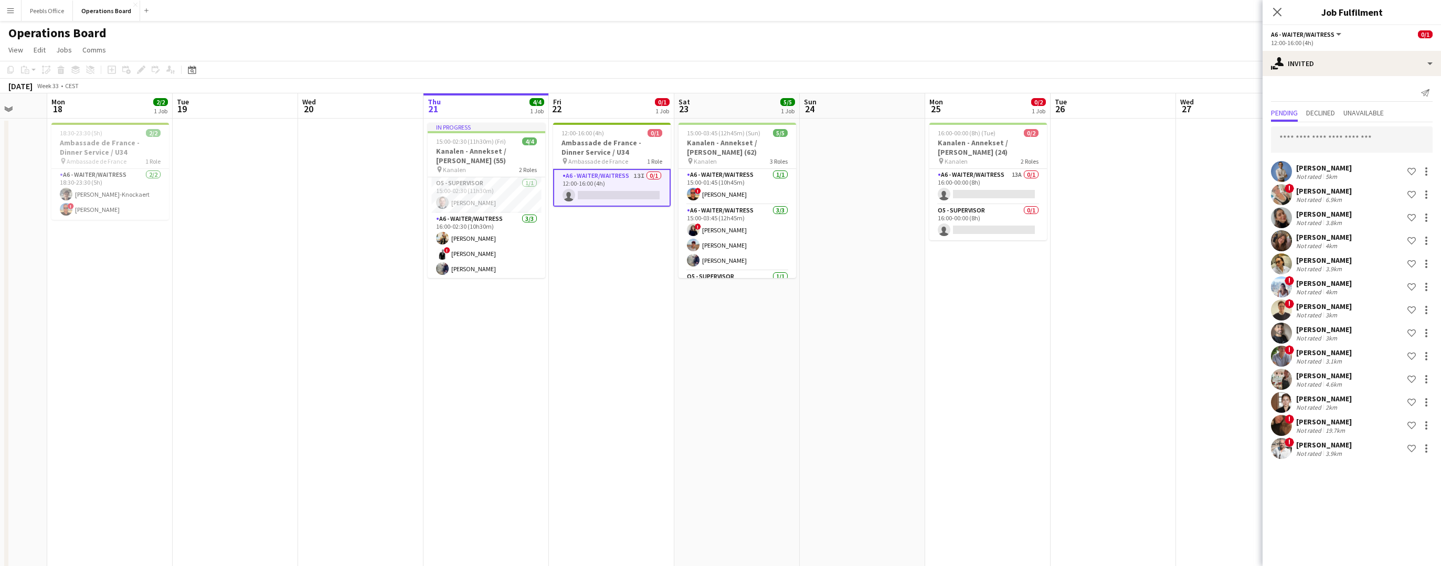
click at [1321, 104] on div "Send notification Pending Declined Unavailable Yohann Joyeux Not rated 5km Shor…" at bounding box center [1351, 272] width 178 height 393
click at [1321, 107] on span "Declined" at bounding box center [1320, 114] width 29 height 16
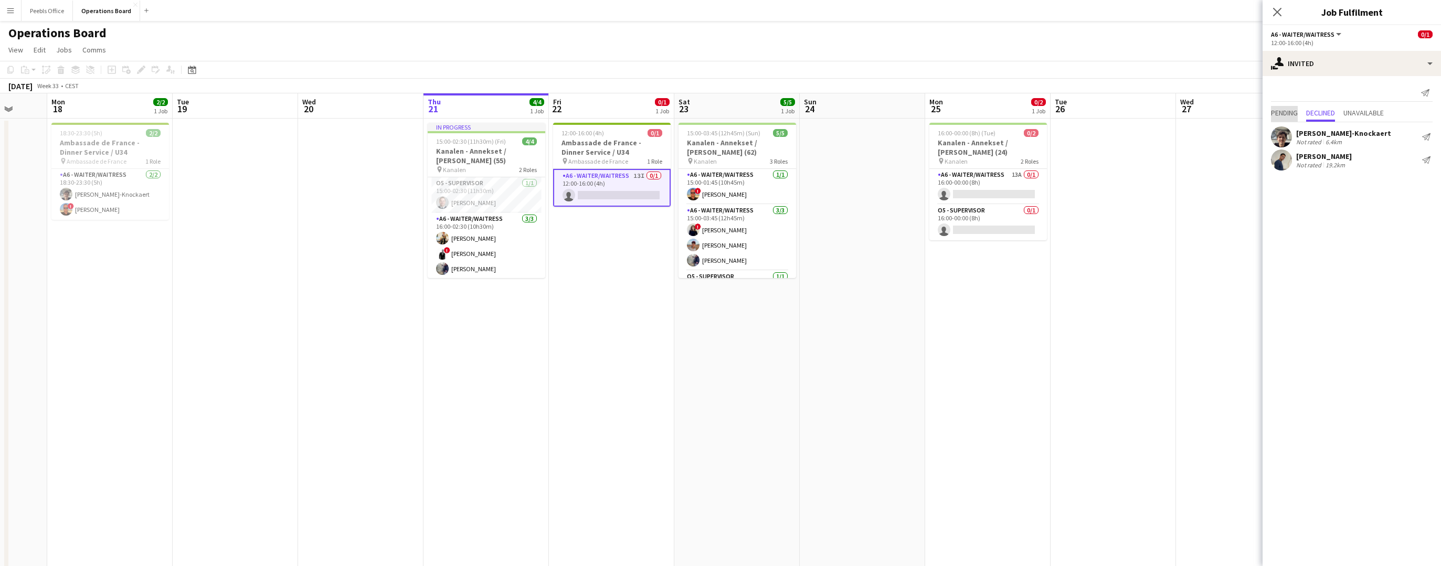
click at [1297, 110] on span "Pending" at bounding box center [1284, 112] width 27 height 7
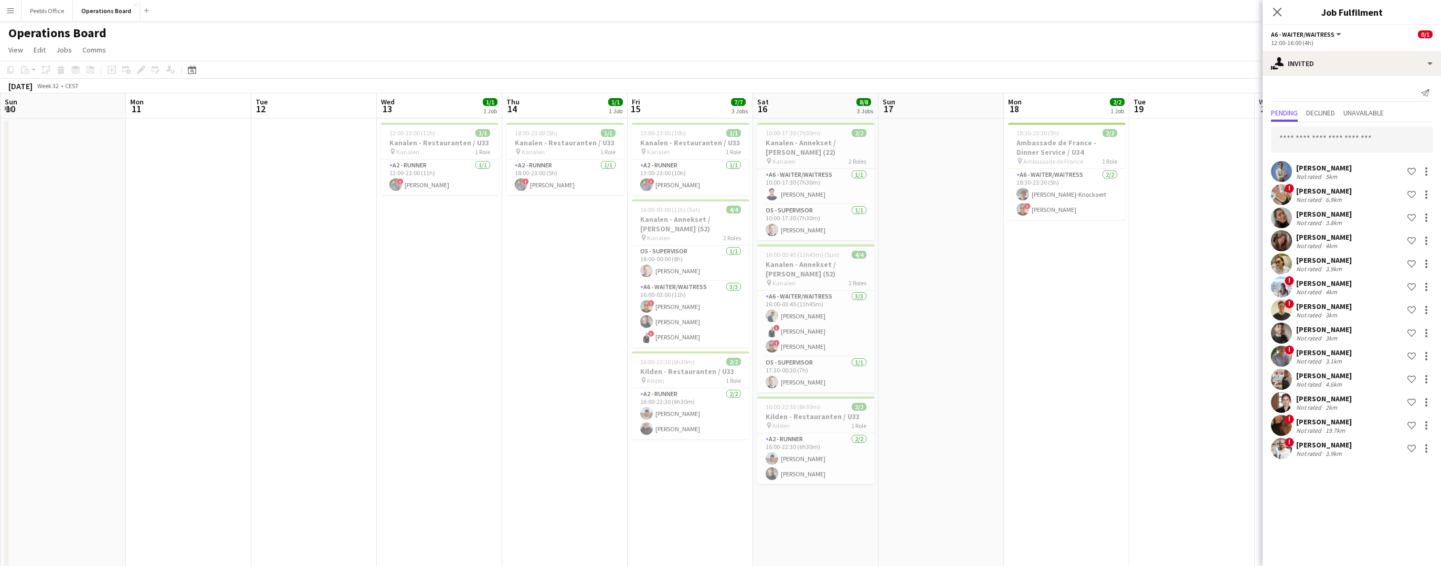
scroll to position [0, 362]
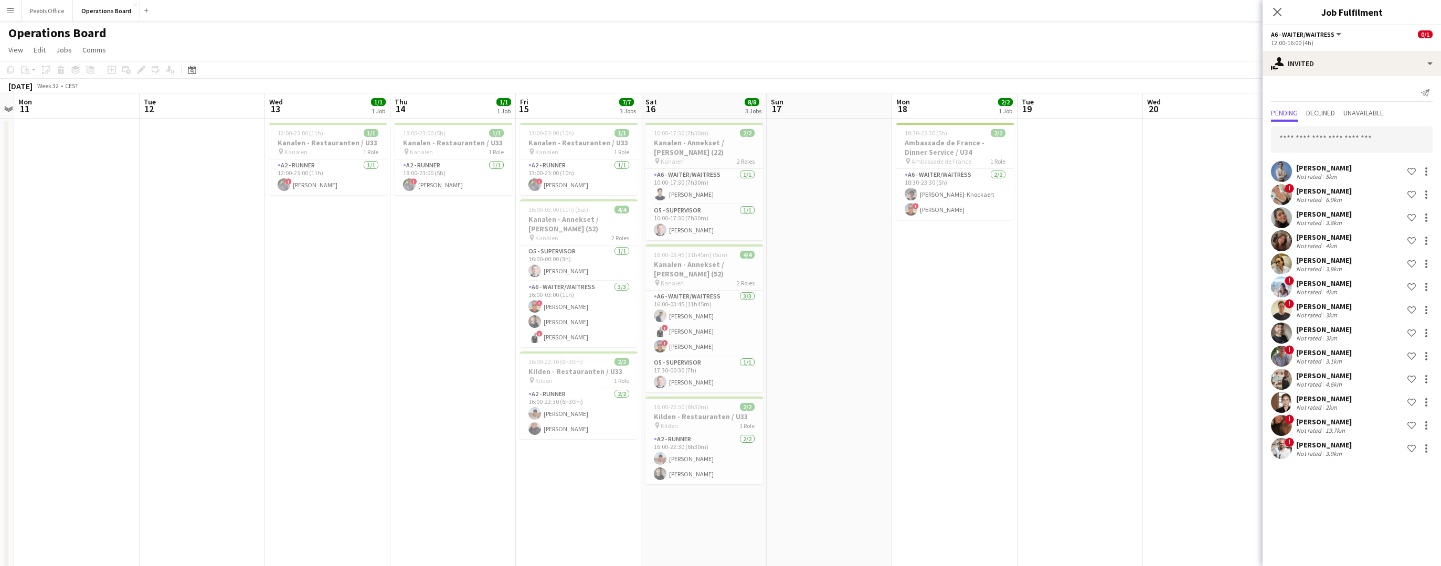
drag, startPoint x: 165, startPoint y: 397, endPoint x: 1348, endPoint y: 316, distance: 1186.3
click at [1348, 316] on body "Menu Boards Boards Boards All jobs Status Workforce Workforce My Workforce Recr…" at bounding box center [720, 359] width 1441 height 719
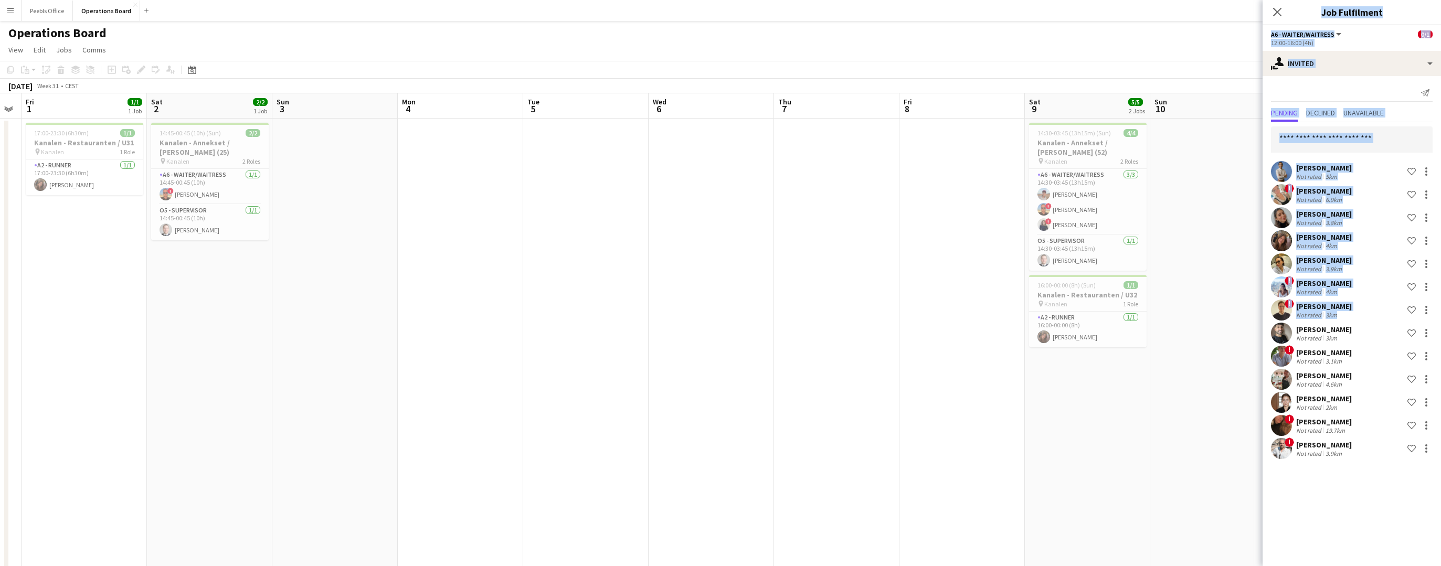
drag, startPoint x: 245, startPoint y: 353, endPoint x: 1442, endPoint y: 301, distance: 1198.3
click at [1441, 301] on html "Menu Boards Boards Boards All jobs Status Workforce Workforce My Workforce Recr…" at bounding box center [720, 359] width 1441 height 719
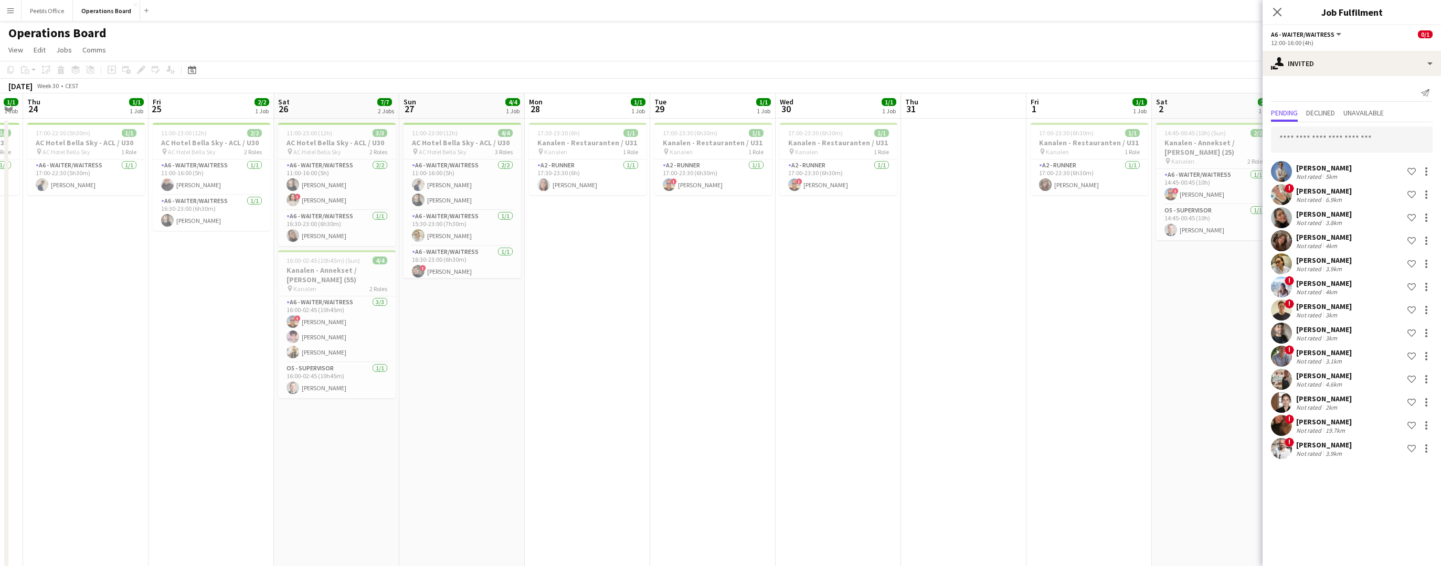
drag, startPoint x: 199, startPoint y: 394, endPoint x: 1259, endPoint y: 350, distance: 1060.6
click at [1259, 350] on app-calendar-viewport "Mon 21 Tue 22 1/1 1 Job Wed 23 1/1 1 Job Thu 24 1/1 1 Job Fri 25 2/2 1 Job Sat …" at bounding box center [720, 396] width 1441 height 607
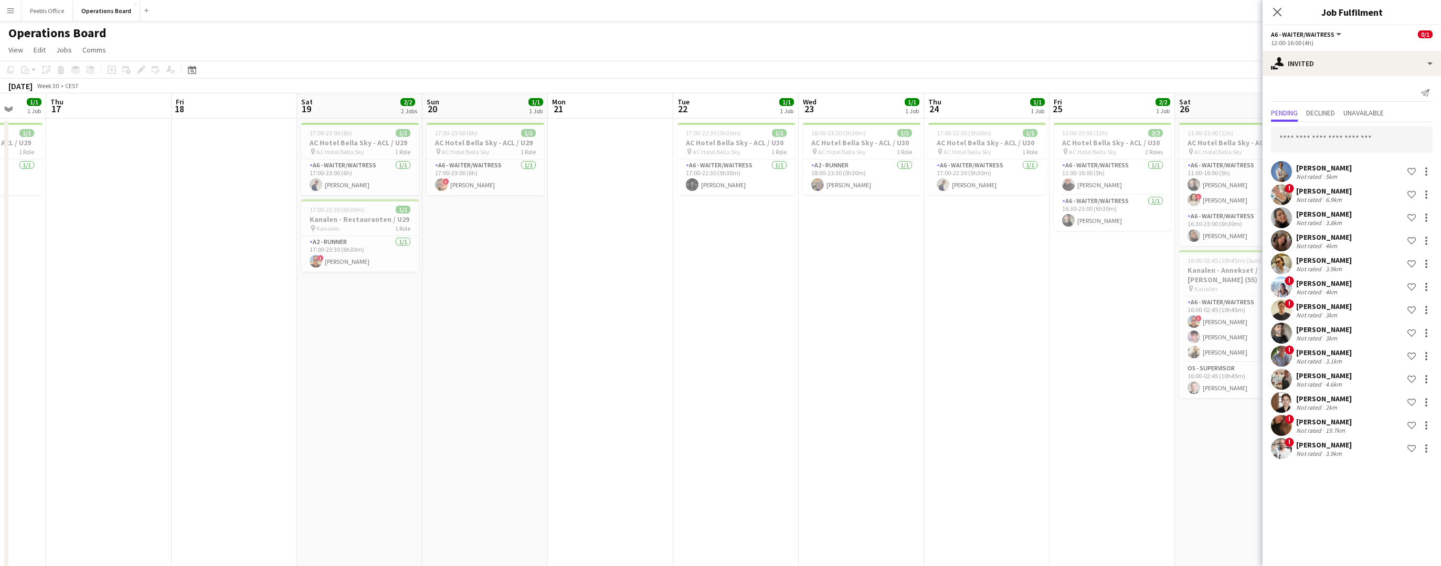
drag, startPoint x: 191, startPoint y: 394, endPoint x: 1577, endPoint y: 269, distance: 1391.7
click at [1441, 269] on html "Menu Boards Boards Boards All jobs Status Workforce Workforce My Workforce Recr…" at bounding box center [720, 359] width 1441 height 719
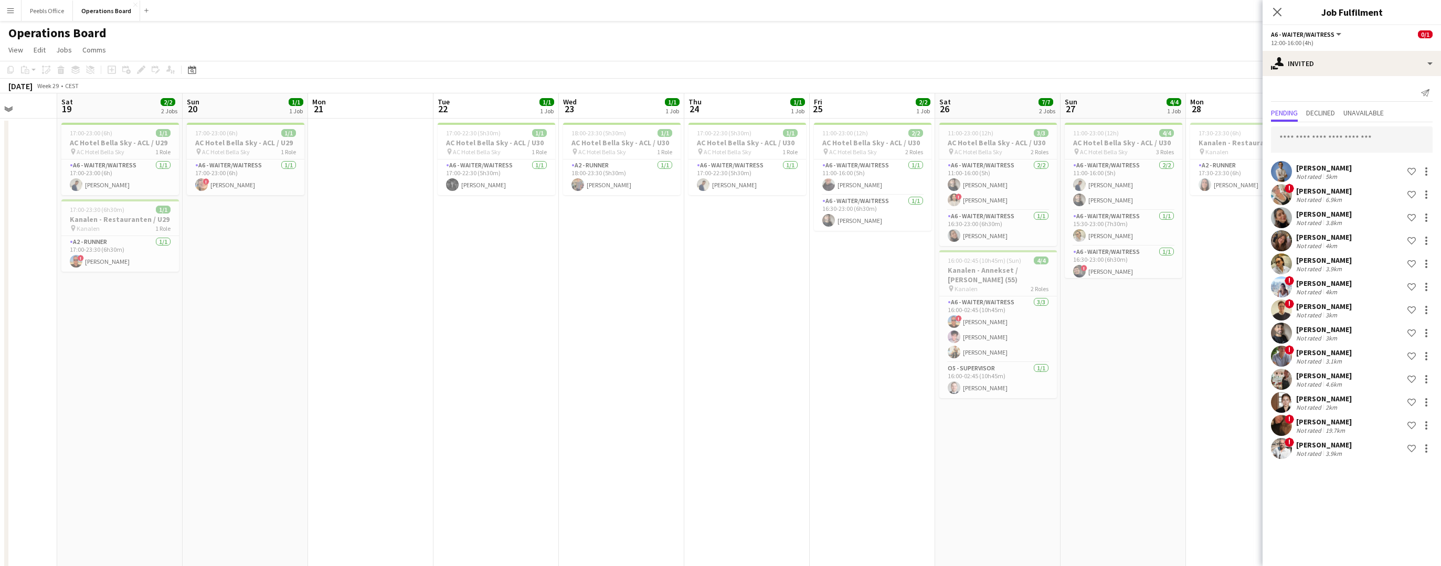
scroll to position [0, 0]
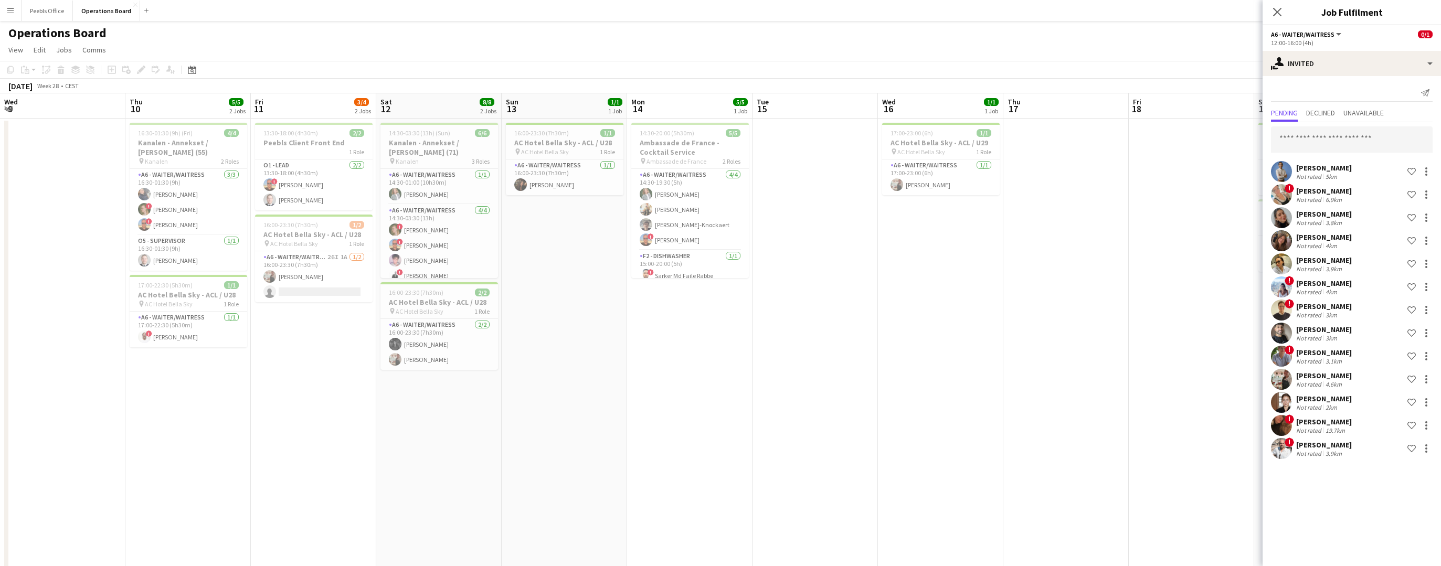
drag, startPoint x: 160, startPoint y: 287, endPoint x: 1229, endPoint y: 252, distance: 1069.7
click at [1229, 252] on app-calendar-viewport "Wed 9 Thu 10 5/5 2 Jobs Fri 11 3/4 2 Jobs Sat 12 8/8 2 Jobs Sun 13 1/1 1 Job Mo…" at bounding box center [720, 396] width 1441 height 607
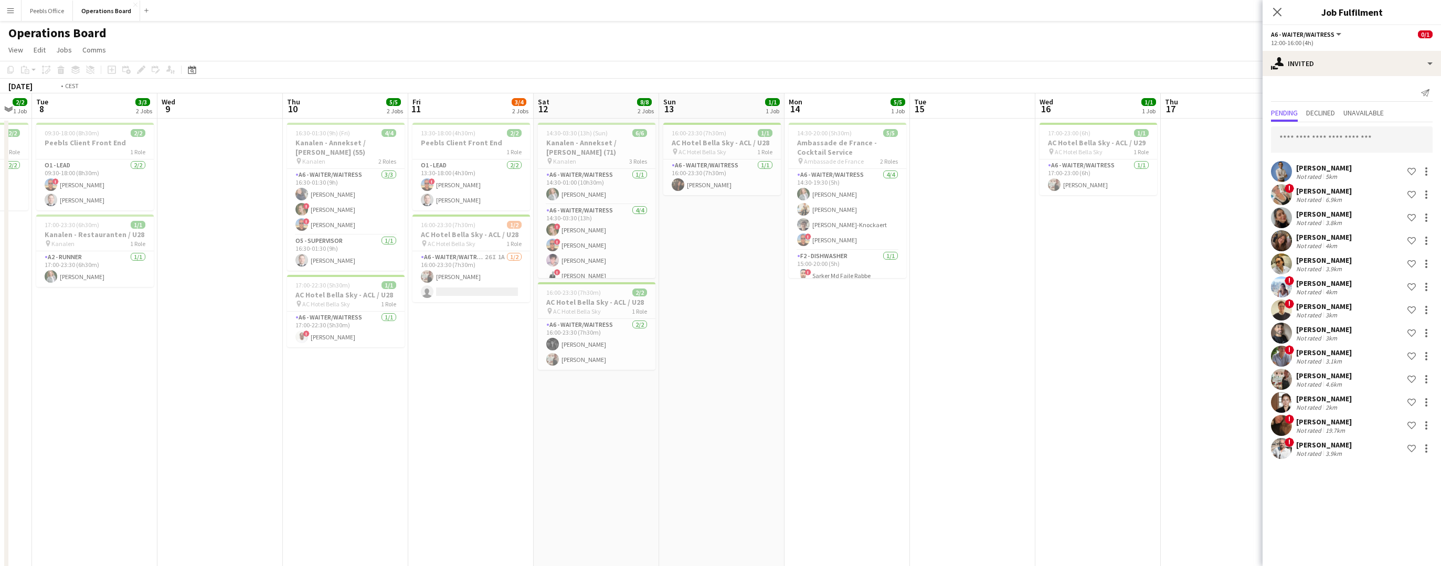
scroll to position [0, 270]
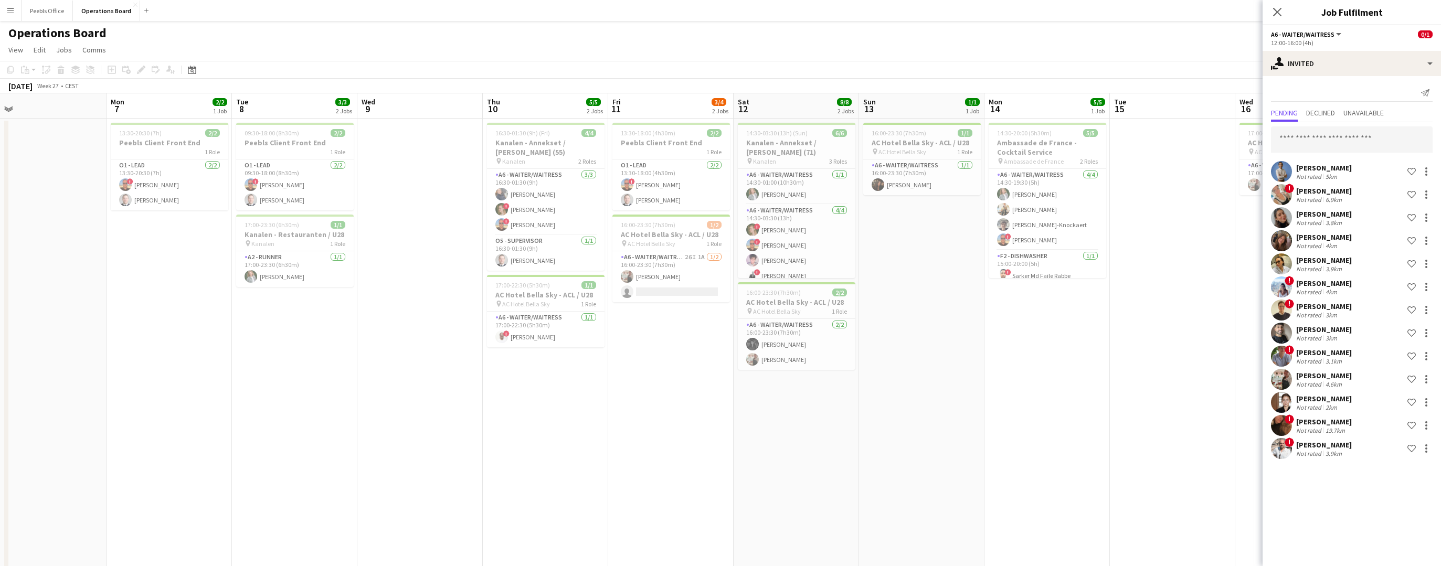
drag, startPoint x: 253, startPoint y: 364, endPoint x: 940, endPoint y: 328, distance: 688.2
click at [940, 328] on app-calendar-viewport "Fri 4 6/6 1 Job Sat 5 7/7 1 Job Sun 6 Mon 7 2/2 1 Job Tue 8 3/3 2 Jobs Wed 9 Th…" at bounding box center [720, 396] width 1441 height 607
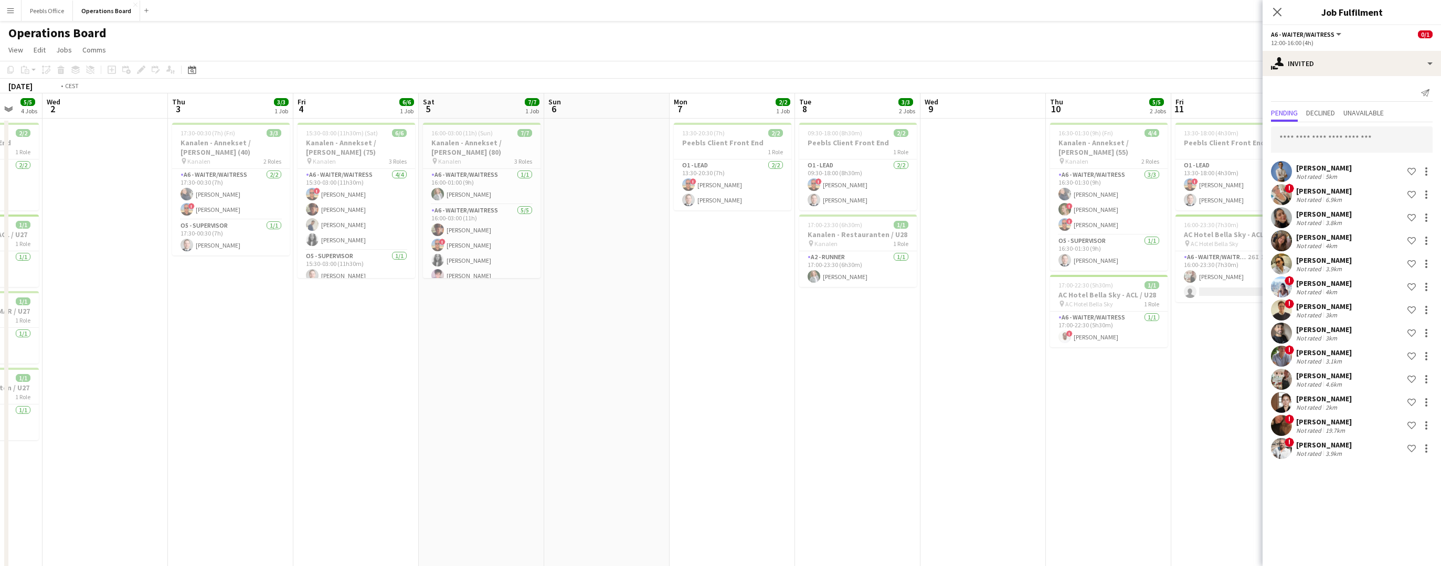
drag, startPoint x: 181, startPoint y: 367, endPoint x: 995, endPoint y: 322, distance: 814.9
click at [995, 322] on app-calendar-viewport "Sun 29 Mon 30 3/3 1 Job Tue 1 5/5 4 Jobs Wed 2 Thu 3 3/3 1 Job Fri 4 6/6 1 Job …" at bounding box center [720, 396] width 1441 height 607
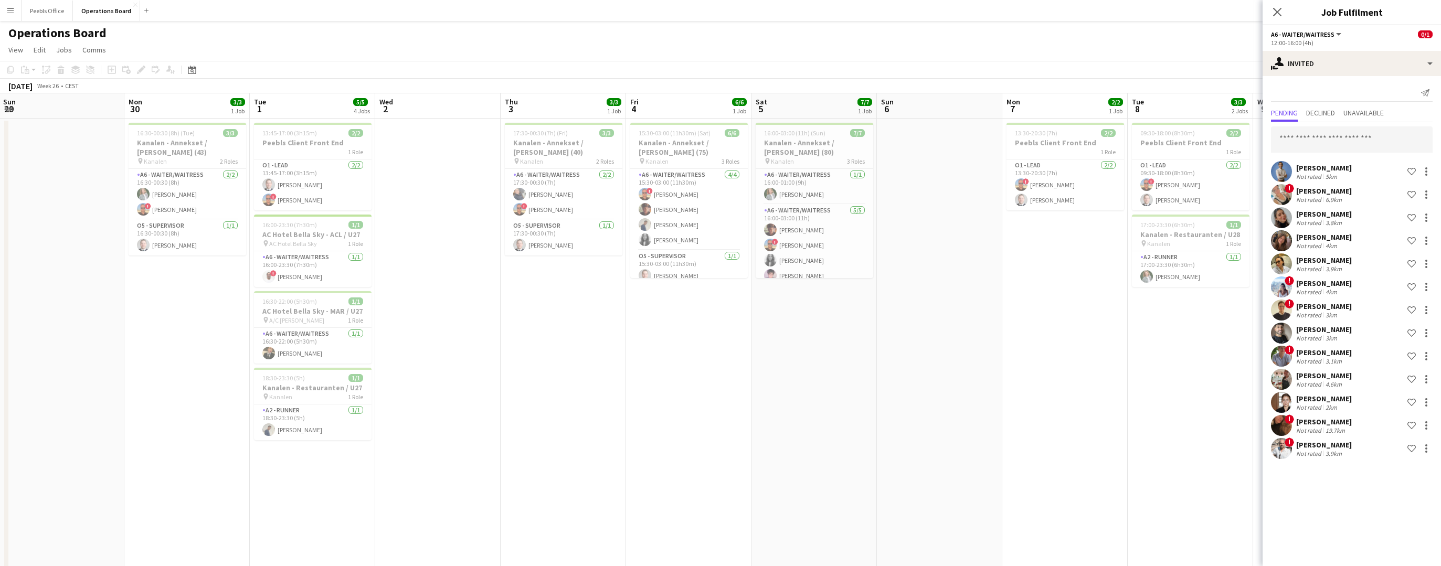
scroll to position [0, 250]
drag, startPoint x: 344, startPoint y: 412, endPoint x: 427, endPoint y: 411, distance: 83.4
click at [427, 411] on app-calendar-viewport "Fri 27 6/6 1 Job Sat 28 4/4 2 Jobs Sun 29 Mon 30 3/3 1 Job Tue 1 5/5 4 Jobs Wed…" at bounding box center [720, 396] width 1441 height 607
click at [670, 220] on app-card-role "A6 - WAITER/WAITRESS 4/4 15:30-03:00 (11h30m) ! Patrick Dolan Adam Høier Daniel…" at bounding box center [691, 209] width 118 height 81
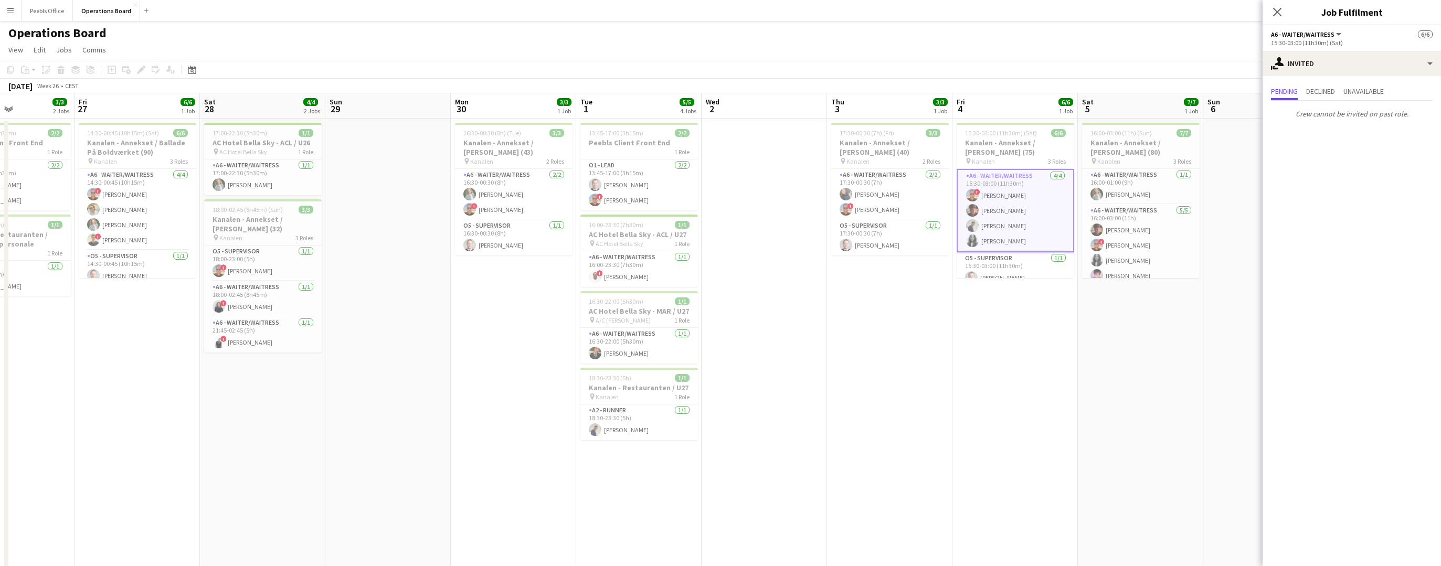
scroll to position [0, 302]
drag, startPoint x: 316, startPoint y: 424, endPoint x: 766, endPoint y: 385, distance: 451.8
click at [766, 385] on app-calendar-viewport "Tue 24 4/4 2 Jobs Wed 25 4/4 2 Jobs Thu 26 3/3 2 Jobs Fri 27 6/6 1 Job Sat 28 4…" at bounding box center [720, 396] width 1441 height 607
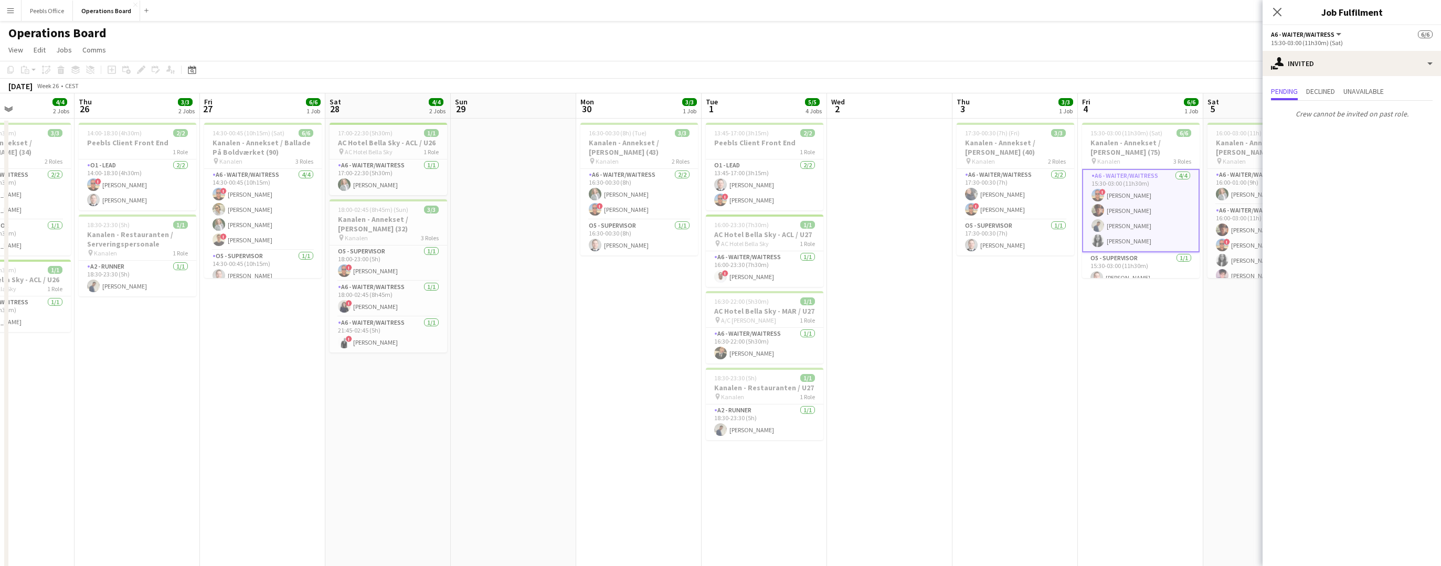
click at [564, 392] on app-date-cell at bounding box center [513, 410] width 125 height 582
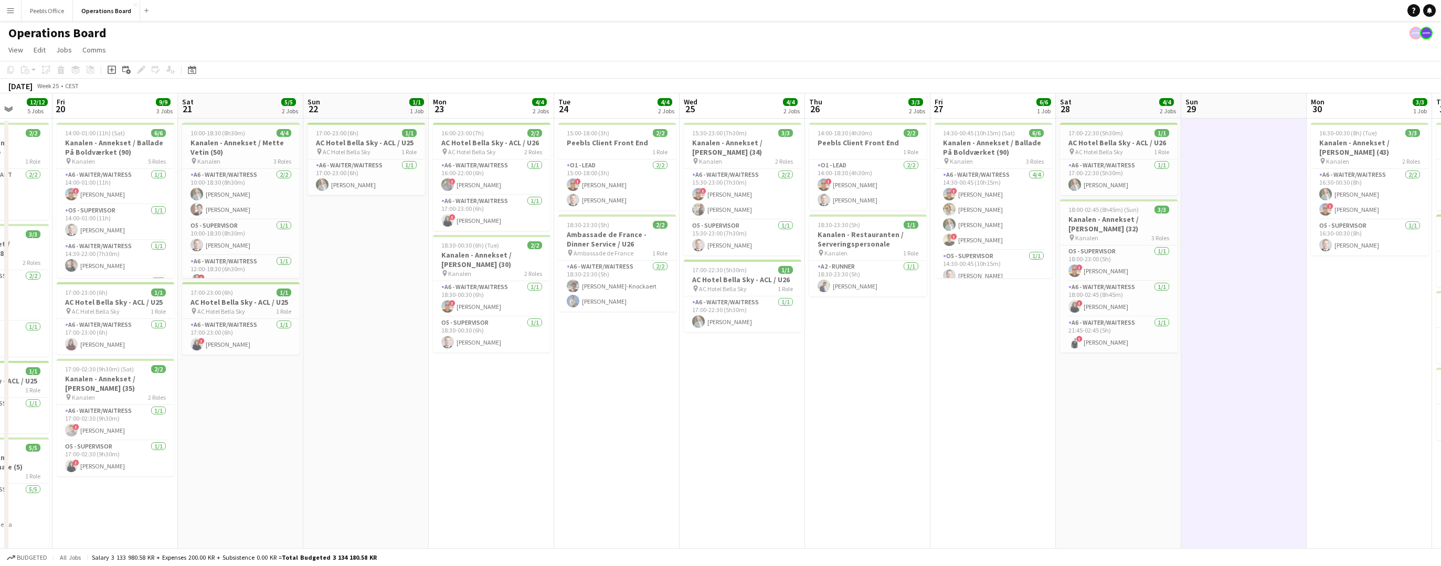
scroll to position [0, 324]
drag, startPoint x: 207, startPoint y: 452, endPoint x: 937, endPoint y: 394, distance: 732.5
click at [937, 394] on app-calendar-viewport "Tue 17 8/8 3 Jobs Wed 18 6/6 3 Jobs Thu 19 12/12 5 Jobs Fri 20 9/9 3 Jobs Sat 2…" at bounding box center [720, 396] width 1441 height 607
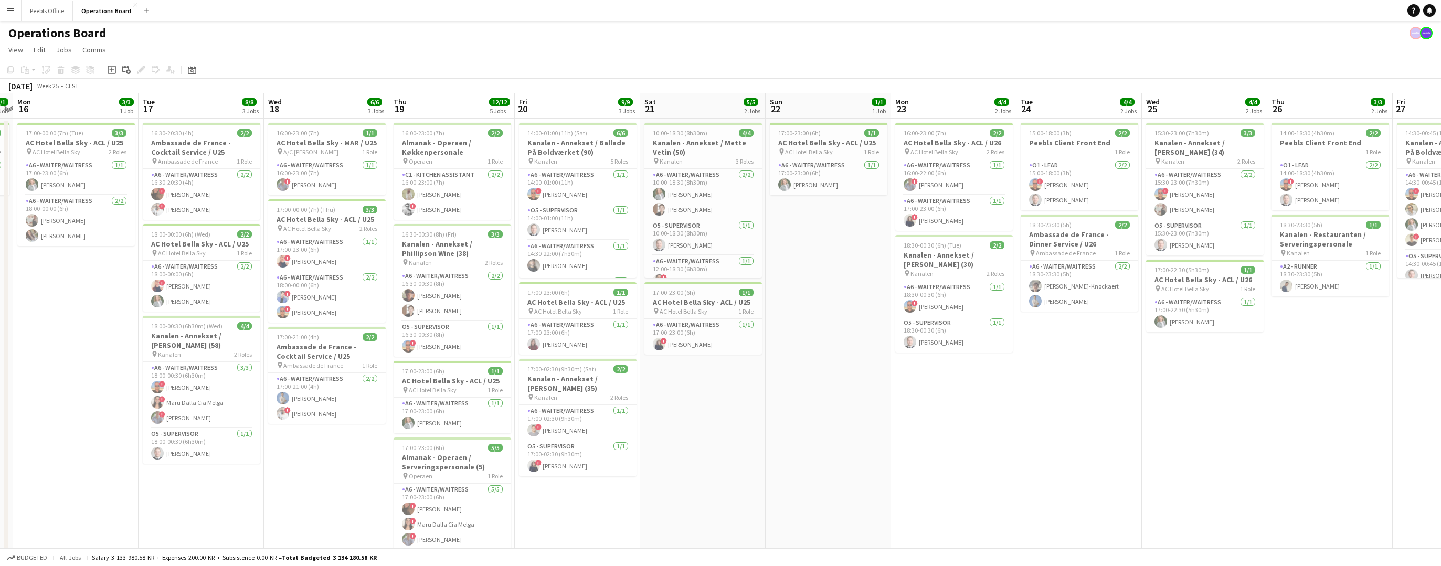
scroll to position [0, 287]
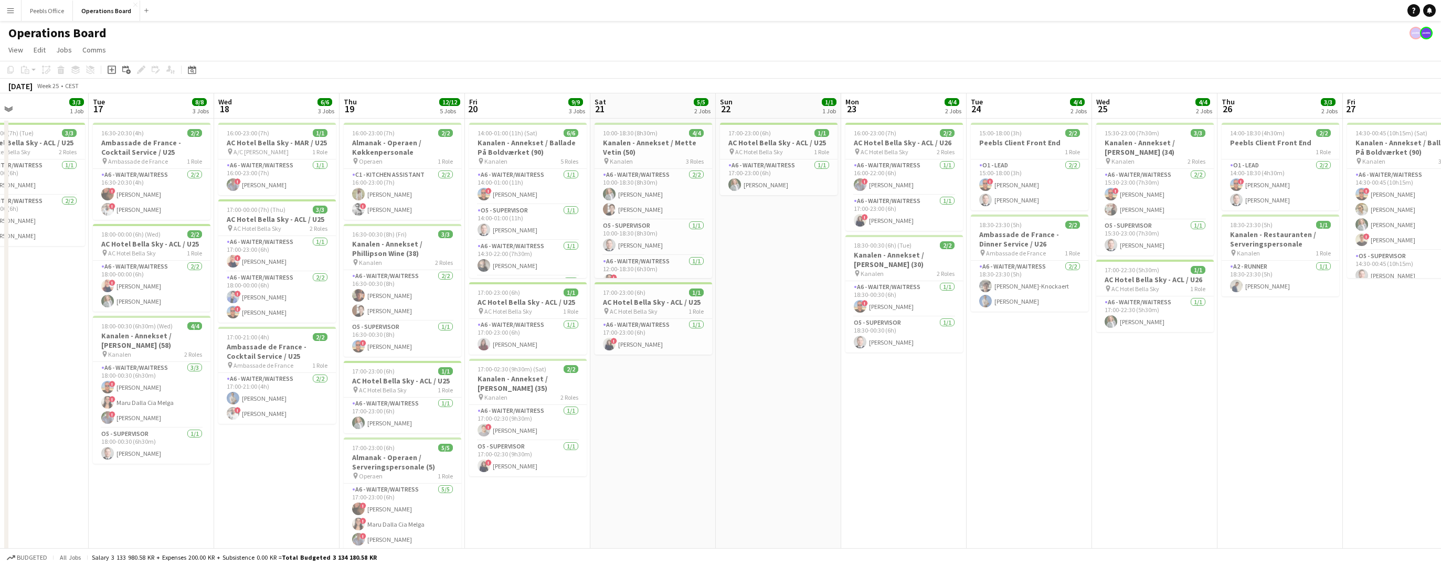
drag, startPoint x: 242, startPoint y: 420, endPoint x: 655, endPoint y: 397, distance: 413.0
click at [655, 397] on app-calendar-viewport "Sat 14 8/8 3 Jobs Sun 15 1/1 1 Job Mon 16 3/3 1 Job Tue 17 8/8 3 Jobs Wed 18 6/…" at bounding box center [720, 396] width 1441 height 607
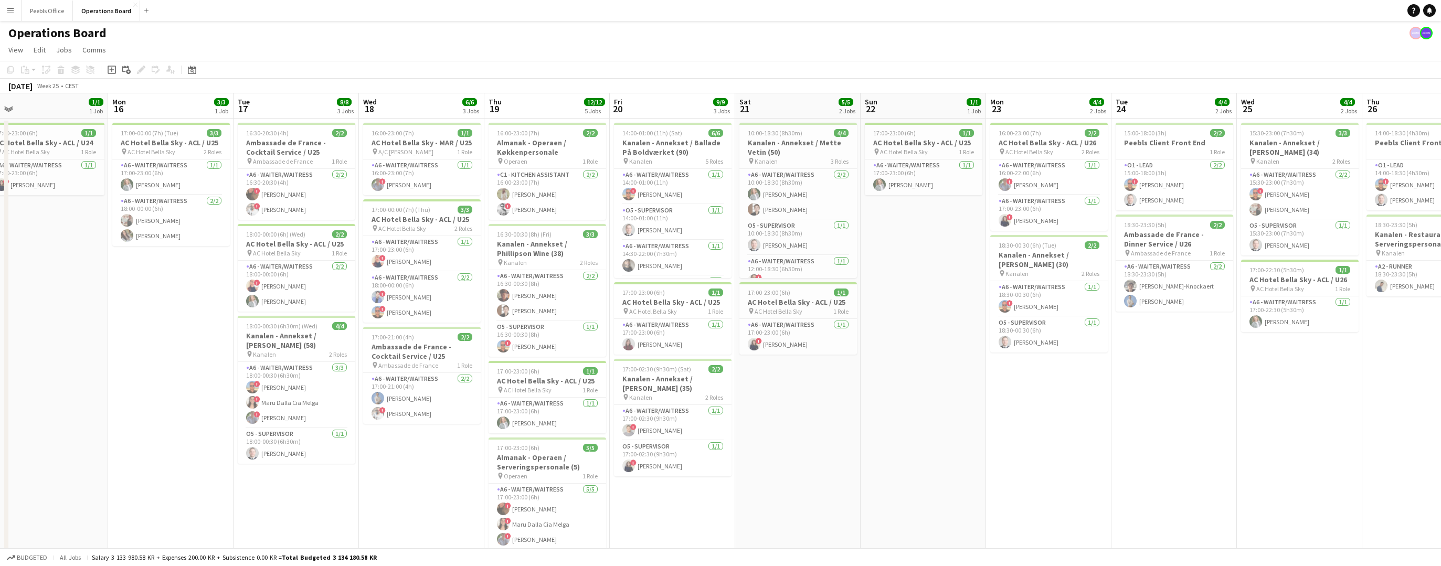
scroll to position [0, 324]
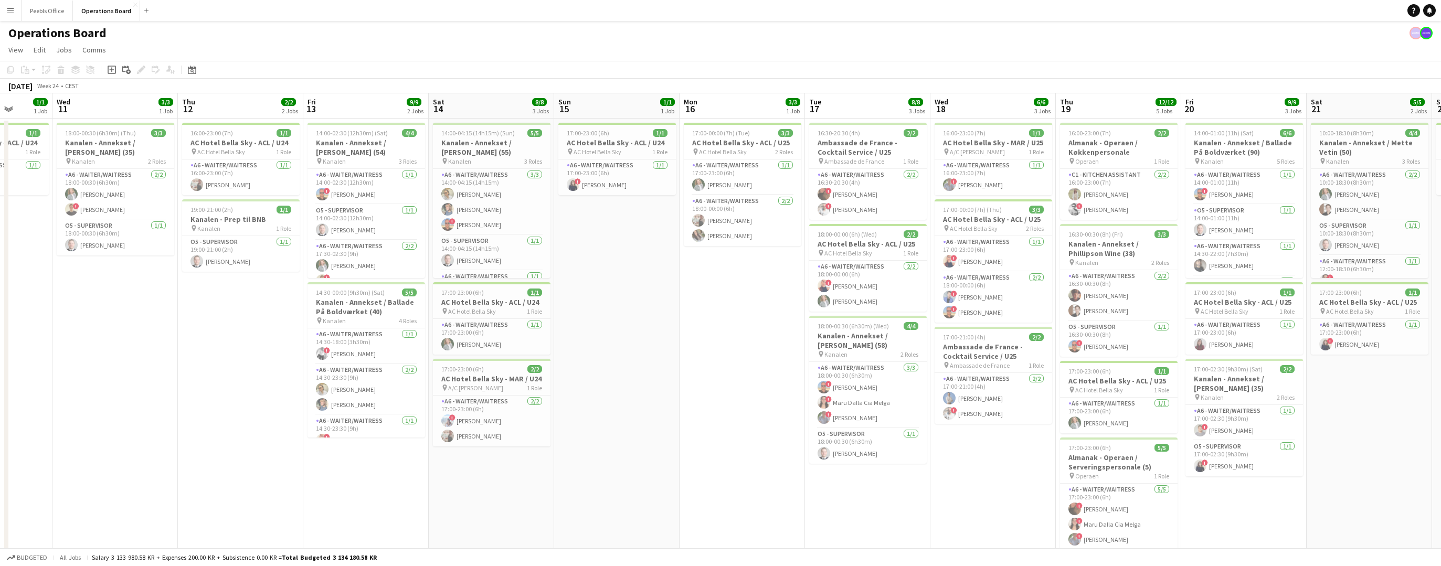
drag, startPoint x: 245, startPoint y: 465, endPoint x: 961, endPoint y: 441, distance: 716.5
click at [961, 441] on app-calendar-viewport "Sun 8 6/6 3 Jobs Mon 9 1/1 1 Job Tue 10 1/1 1 Job Wed 11 3/3 1 Job Thu 12 2/2 2…" at bounding box center [720, 396] width 1441 height 607
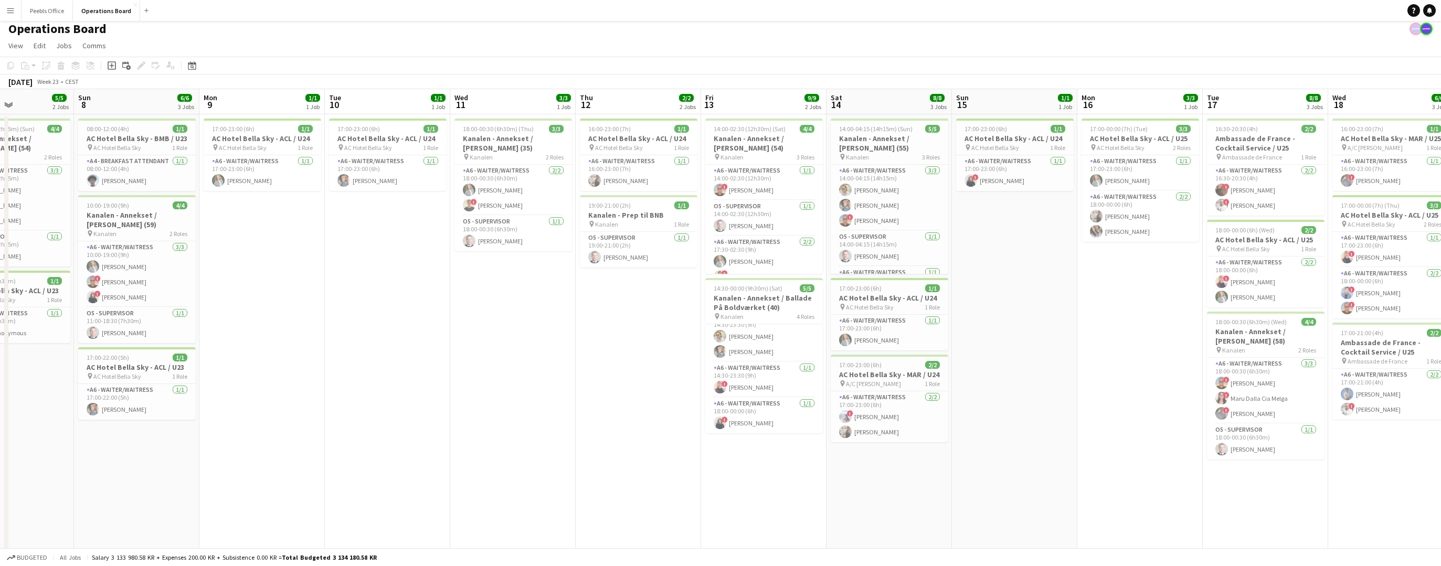
scroll to position [0, 235]
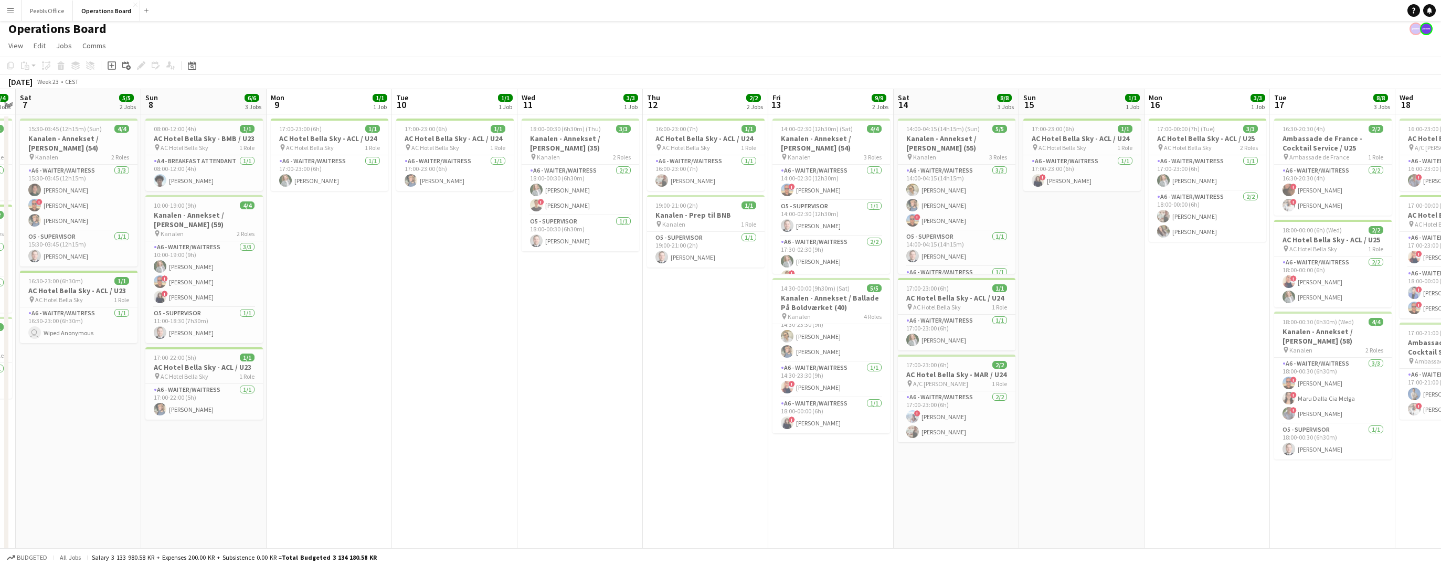
drag, startPoint x: 167, startPoint y: 433, endPoint x: 632, endPoint y: 435, distance: 464.8
click at [632, 435] on app-calendar-viewport "Thu 5 4/4 3 Jobs Fri 6 4/4 3 Jobs Sat 7 5/5 2 Jobs Sun 8 6/6 3 Jobs Mon 9 1/1 1…" at bounding box center [720, 392] width 1441 height 607
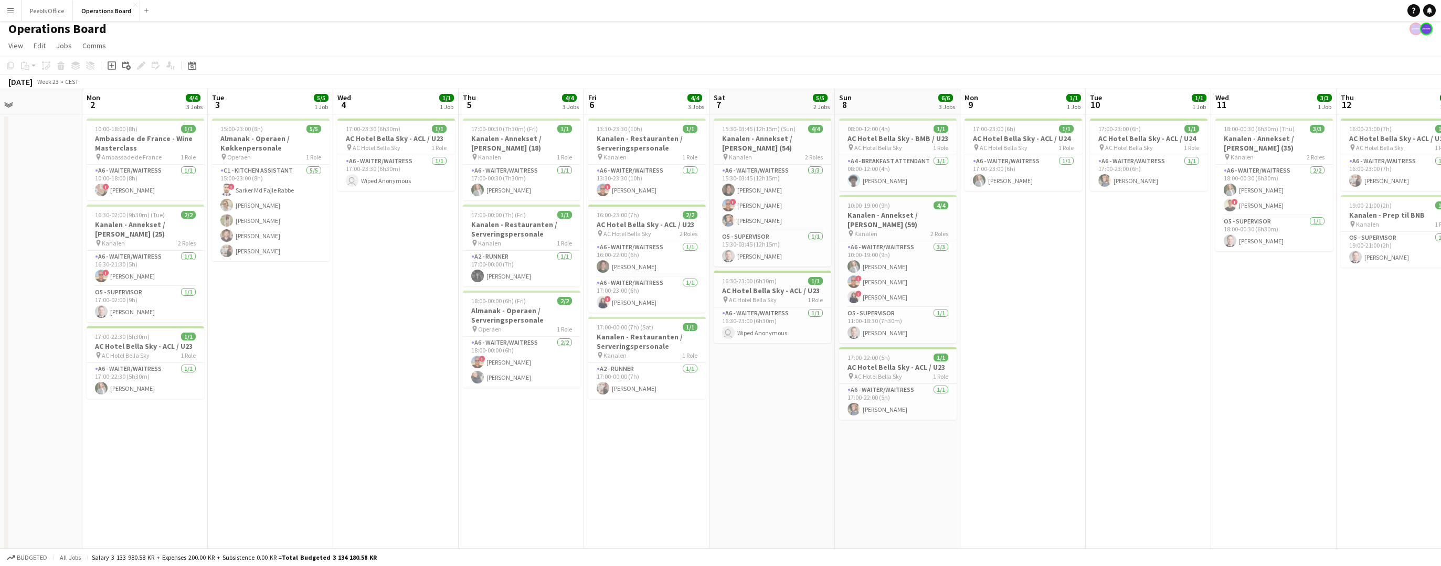
scroll to position [0, 294]
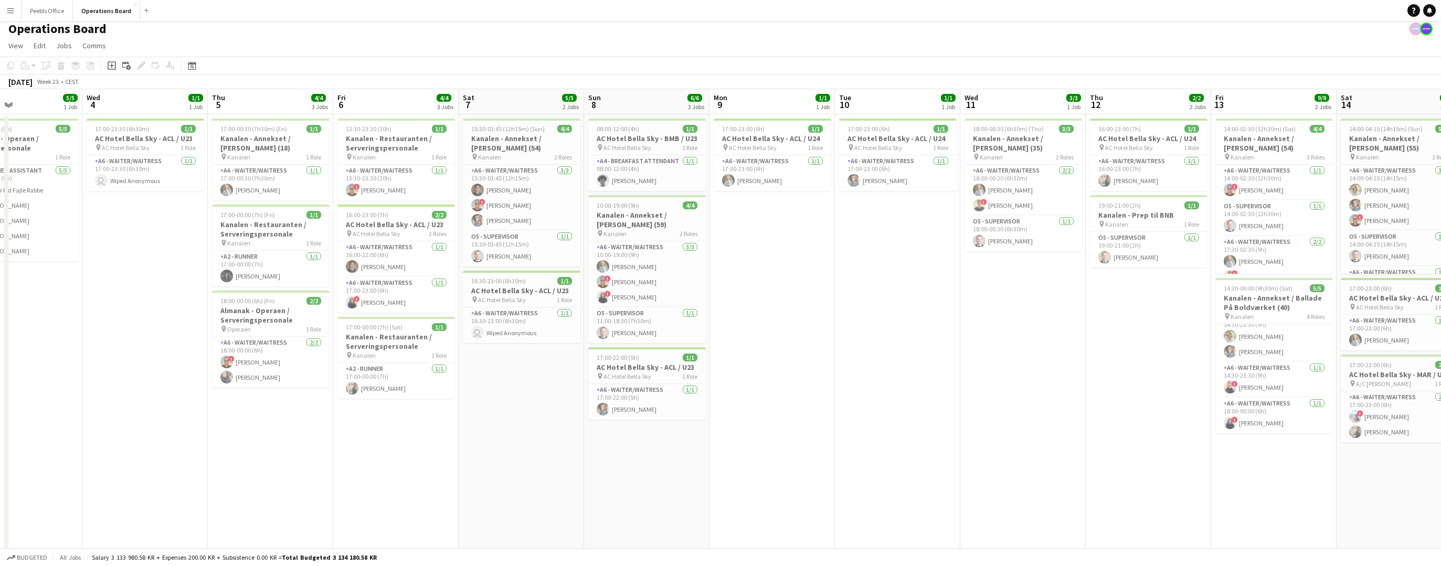
drag, startPoint x: 274, startPoint y: 442, endPoint x: 717, endPoint y: 432, distance: 442.9
click at [717, 432] on app-calendar-viewport "Sun 1 Mon 2 4/4 3 Jobs Tue 3 5/5 1 Job Wed 4 1/1 1 Job Thu 5 4/4 3 Jobs Fri 6 4…" at bounding box center [720, 392] width 1441 height 607
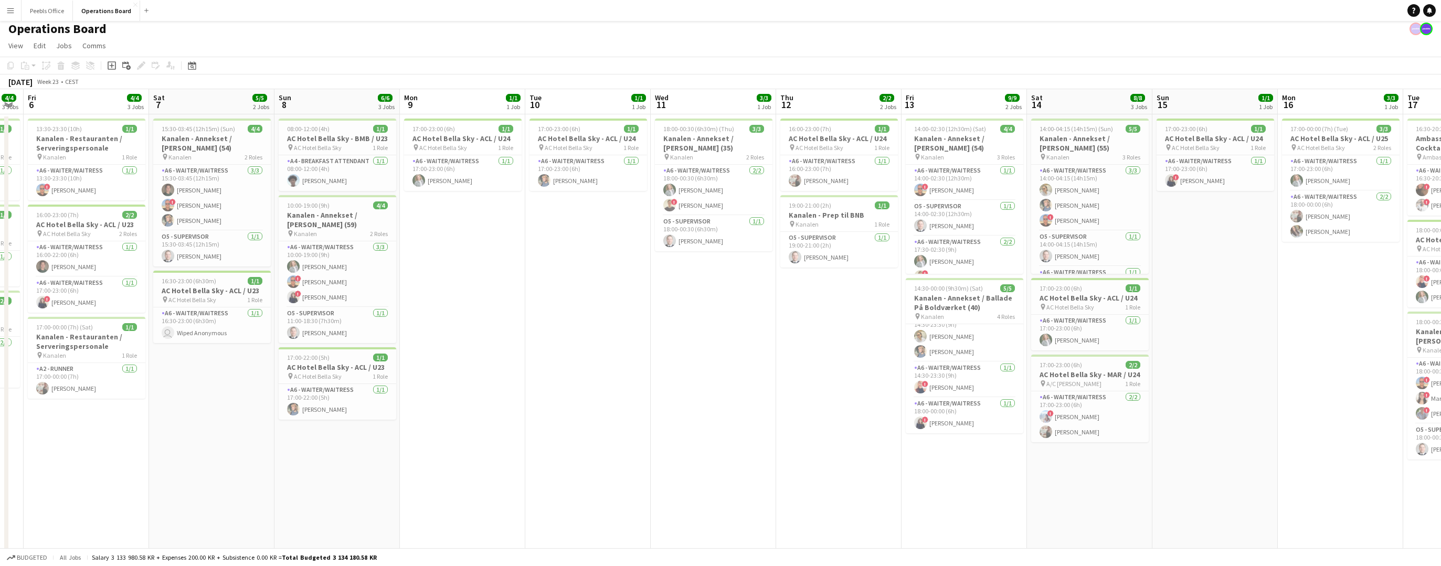
drag, startPoint x: 934, startPoint y: 451, endPoint x: 237, endPoint y: 495, distance: 699.1
click at [237, 495] on app-calendar-viewport "Tue 3 5/5 1 Job Wed 4 1/1 1 Job Thu 5 4/4 3 Jobs Fri 6 4/4 3 Jobs Sat 7 5/5 2 J…" at bounding box center [720, 392] width 1441 height 607
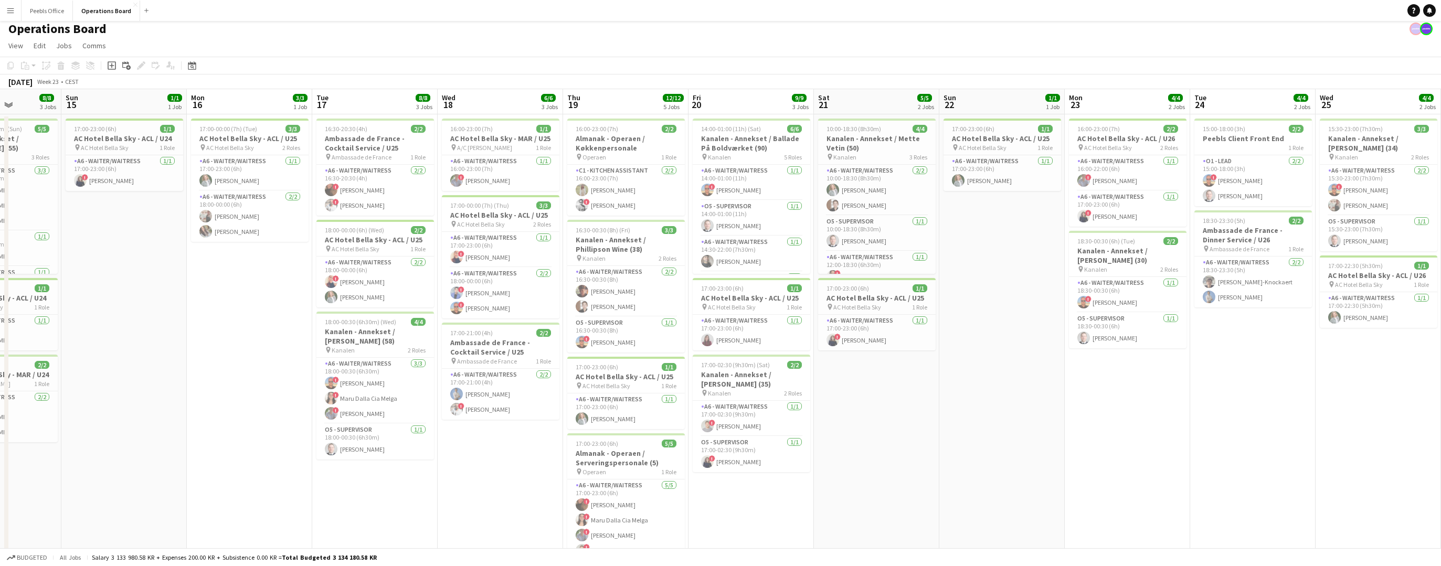
drag, startPoint x: 1311, startPoint y: 444, endPoint x: 0, endPoint y: 497, distance: 1312.0
click at [0, 497] on app-calendar-viewport "Mon 9 1/1 1 Job Tue 10 1/1 1 Job Wed 11 3/3 1 Job Thu 12 2/2 2 Jobs Fri 13 9/9 …" at bounding box center [720, 392] width 1441 height 607
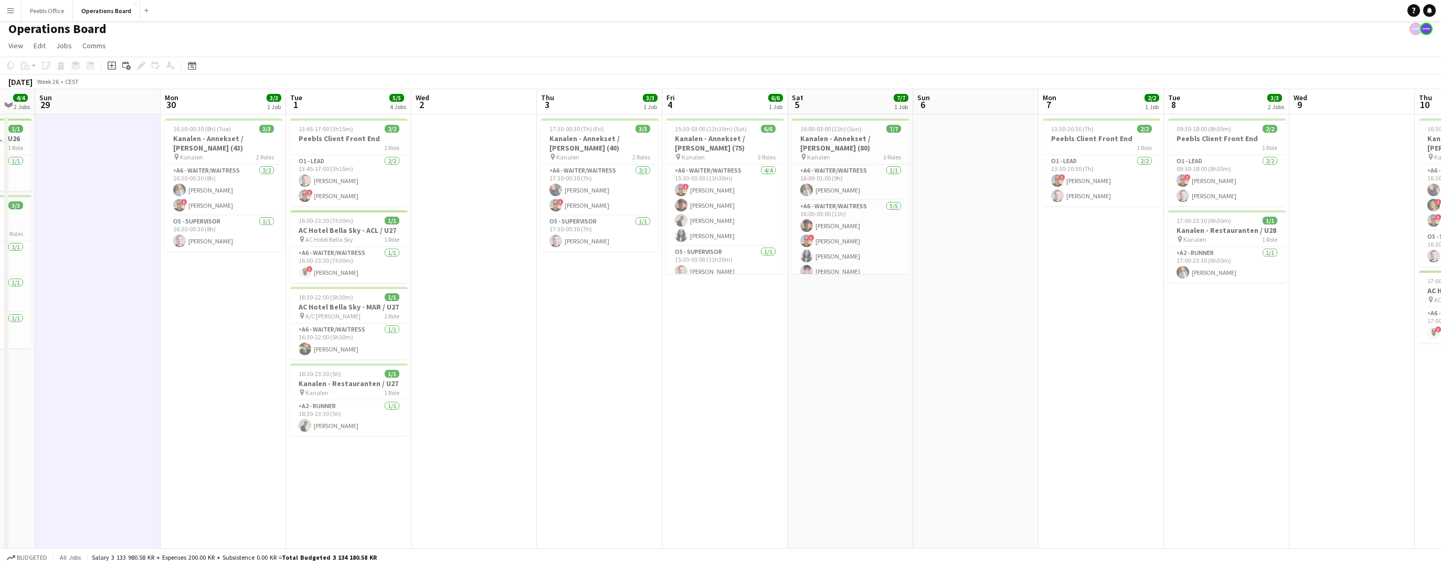
scroll to position [0, 362]
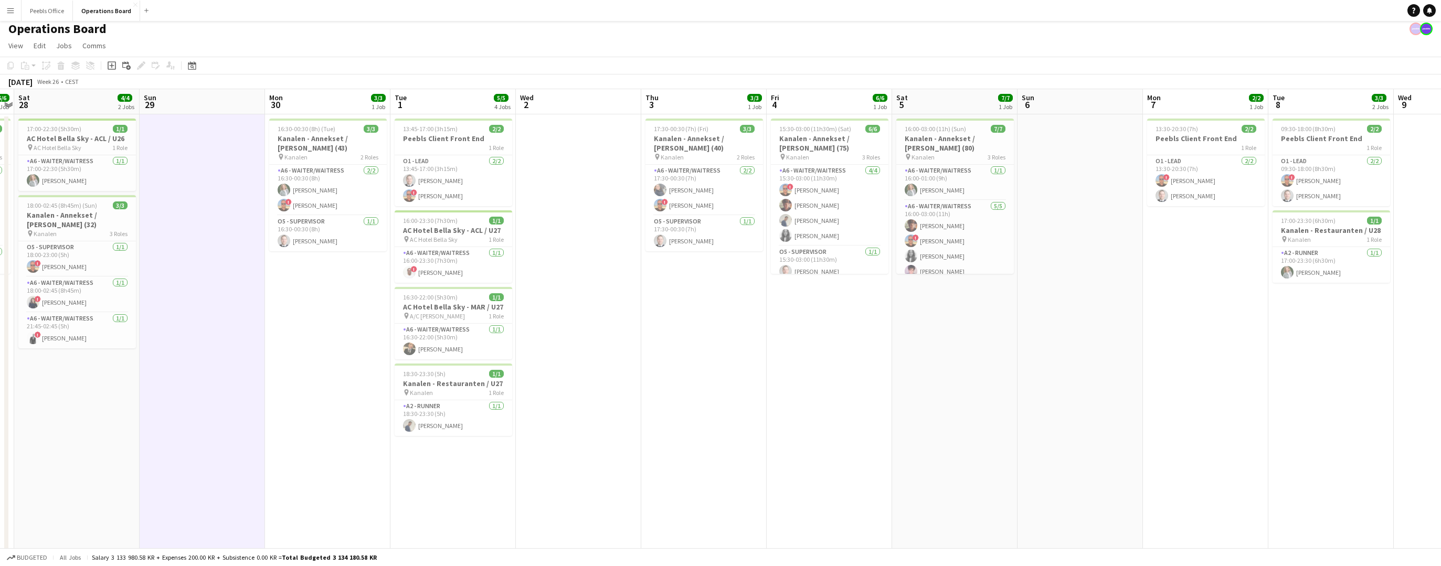
drag, startPoint x: 1058, startPoint y: 431, endPoint x: 0, endPoint y: 483, distance: 1058.9
click at [0, 483] on app-calendar-viewport "Wed 25 4/4 2 Jobs Thu 26 3/3 2 Jobs Fri 27 6/6 1 Job Sat 28 4/4 2 Jobs Sun 29 M…" at bounding box center [720, 392] width 1441 height 607
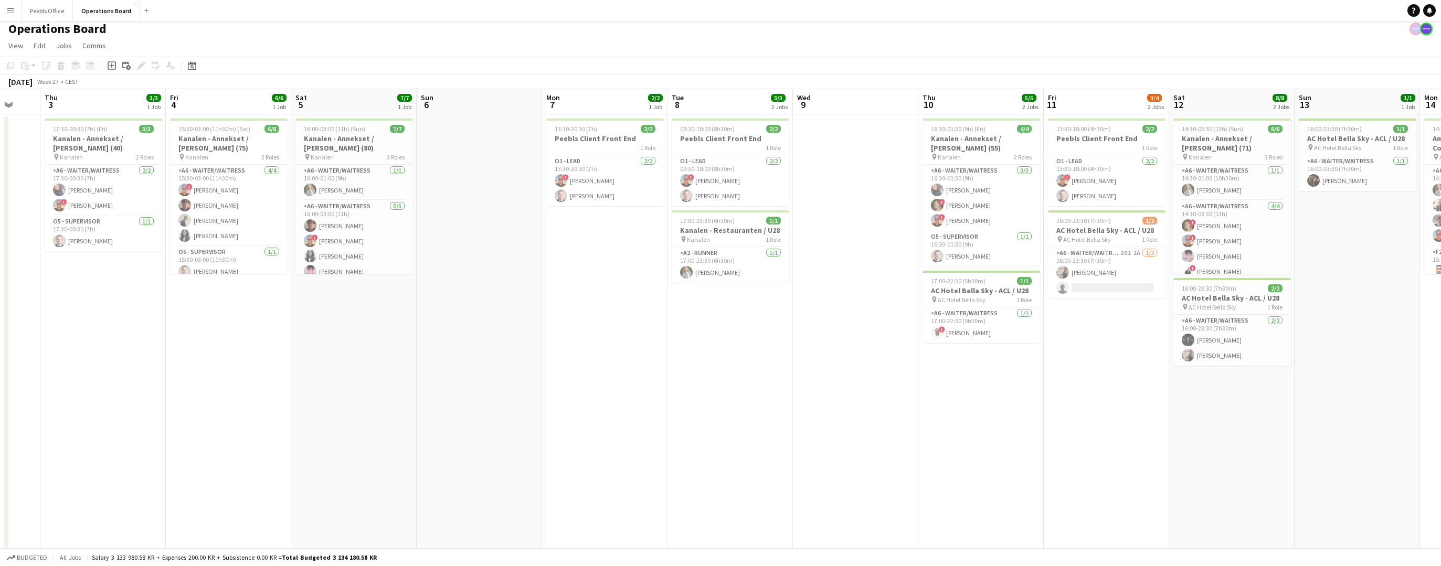
drag, startPoint x: 1220, startPoint y: 431, endPoint x: 242, endPoint y: 504, distance: 980.1
click at [242, 504] on app-calendar-viewport "Sun 29 Mon 30 3/3 1 Job Tue 1 5/5 4 Jobs Wed 2 Thu 3 3/3 1 Job Fri 4 6/6 1 Job …" at bounding box center [720, 392] width 1441 height 607
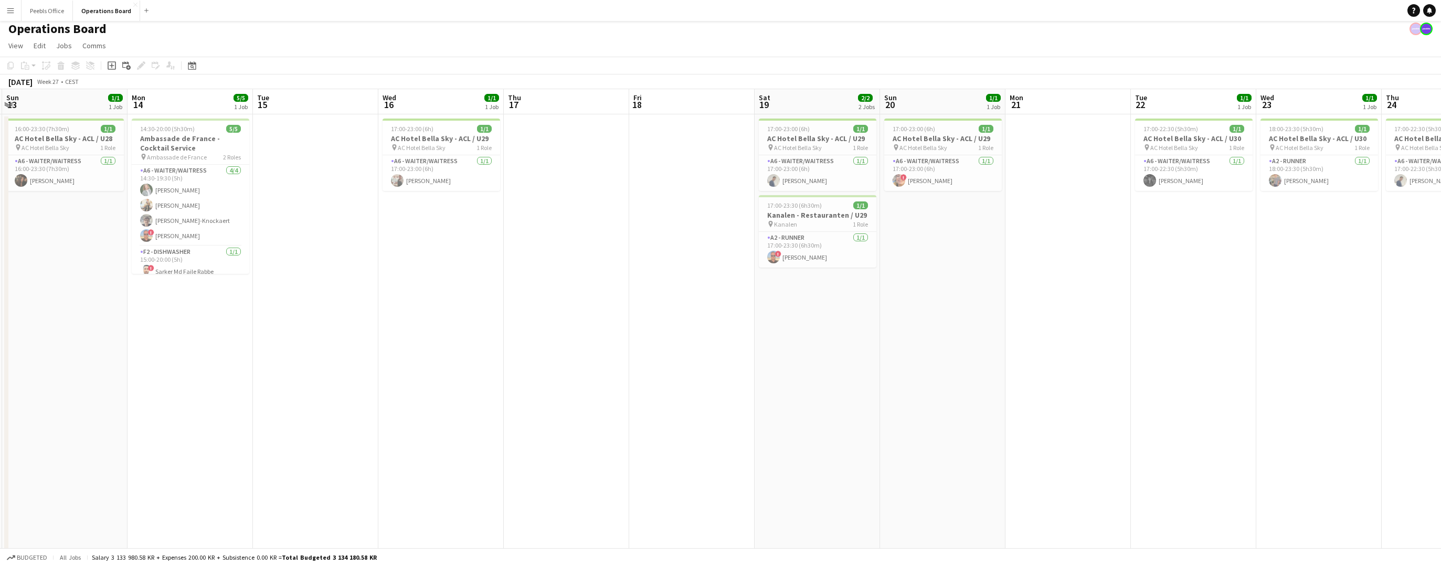
drag, startPoint x: 1147, startPoint y: 421, endPoint x: 0, endPoint y: 500, distance: 1149.5
click at [0, 500] on app-calendar-viewport "Wed 9 Thu 10 5/5 2 Jobs Fri 11 3/4 2 Jobs Sat 12 8/8 2 Jobs Sun 13 1/1 1 Job Mo…" at bounding box center [720, 392] width 1441 height 607
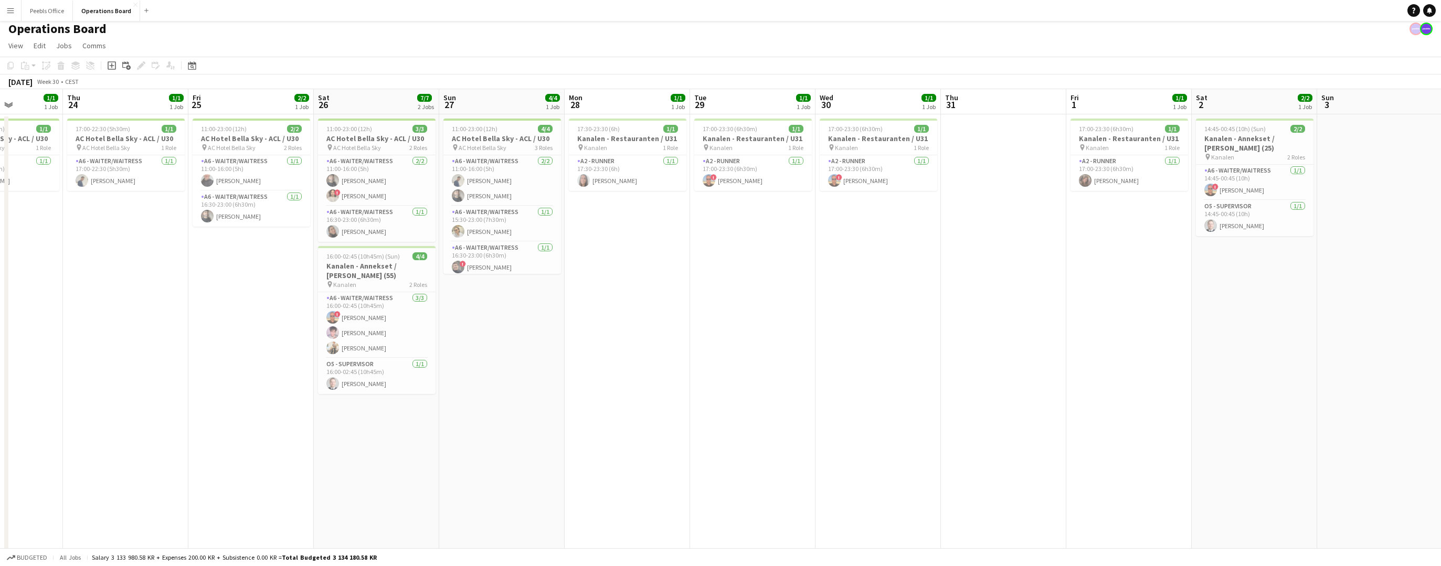
drag, startPoint x: 1054, startPoint y: 420, endPoint x: 0, endPoint y: 485, distance: 1056.5
click at [0, 485] on app-calendar-viewport "Sun 20 1/1 1 Job Mon 21 Tue 22 1/1 1 Job Wed 23 1/1 1 Job Thu 24 1/1 1 Job Fri …" at bounding box center [720, 392] width 1441 height 607
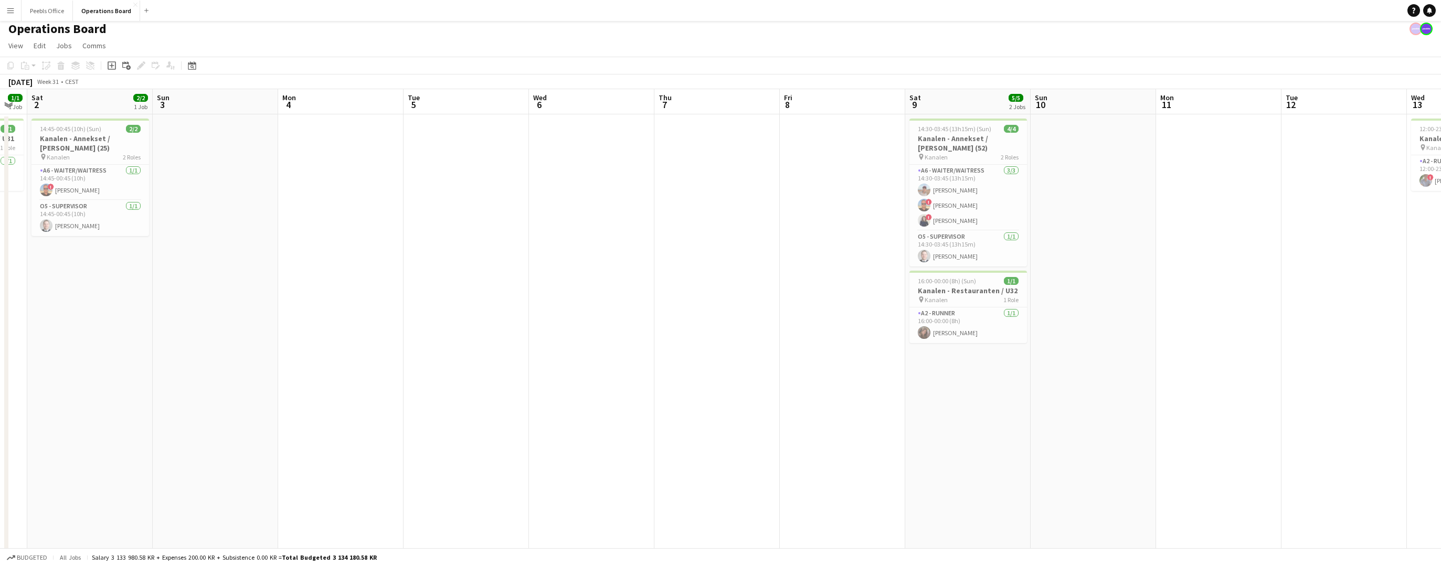
drag, startPoint x: 1242, startPoint y: 364, endPoint x: 6, endPoint y: 464, distance: 1240.0
click at [0, 465] on app-calendar-viewport "Tue 29 1/1 1 Job Wed 30 1/1 1 Job Thu 31 Fri 1 1/1 1 Job Sat 2 2/2 1 Job Sun 3 …" at bounding box center [720, 392] width 1441 height 607
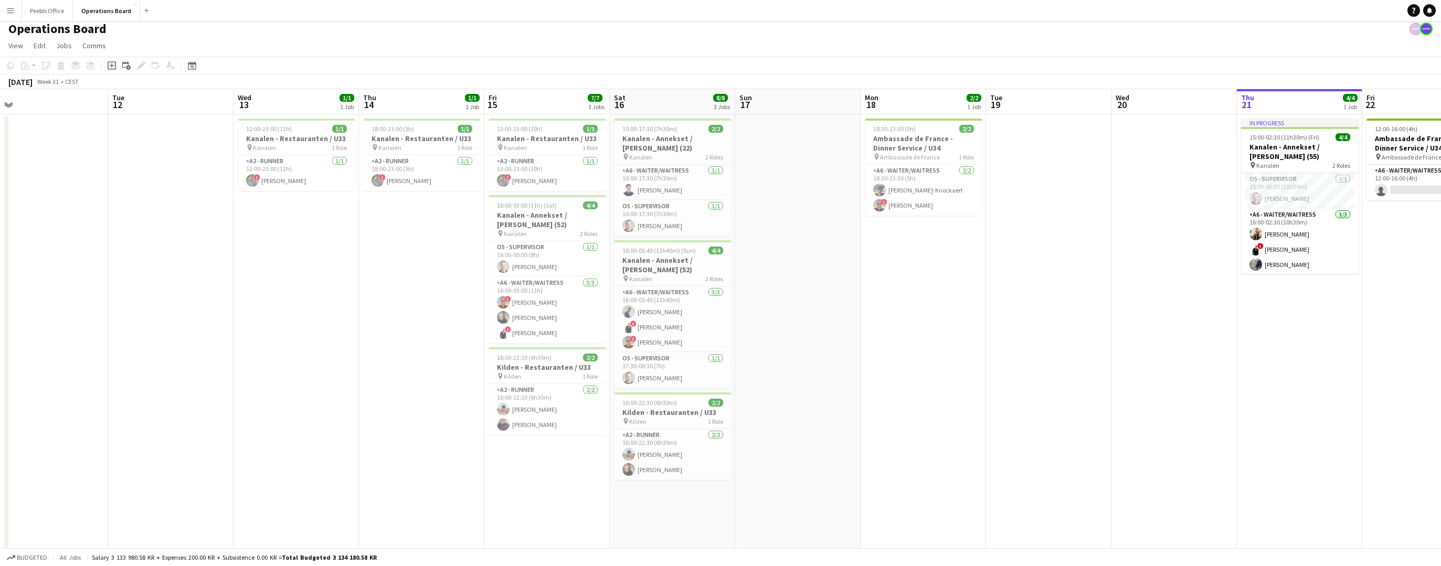
drag, startPoint x: 1095, startPoint y: 417, endPoint x: 0, endPoint y: 496, distance: 1097.7
click at [0, 496] on app-calendar-viewport "Fri 8 Sat 9 5/5 2 Jobs Sun 10 Mon 11 Tue 12 Wed 13 1/1 1 Job Thu 14 1/1 1 Job F…" at bounding box center [720, 392] width 1441 height 607
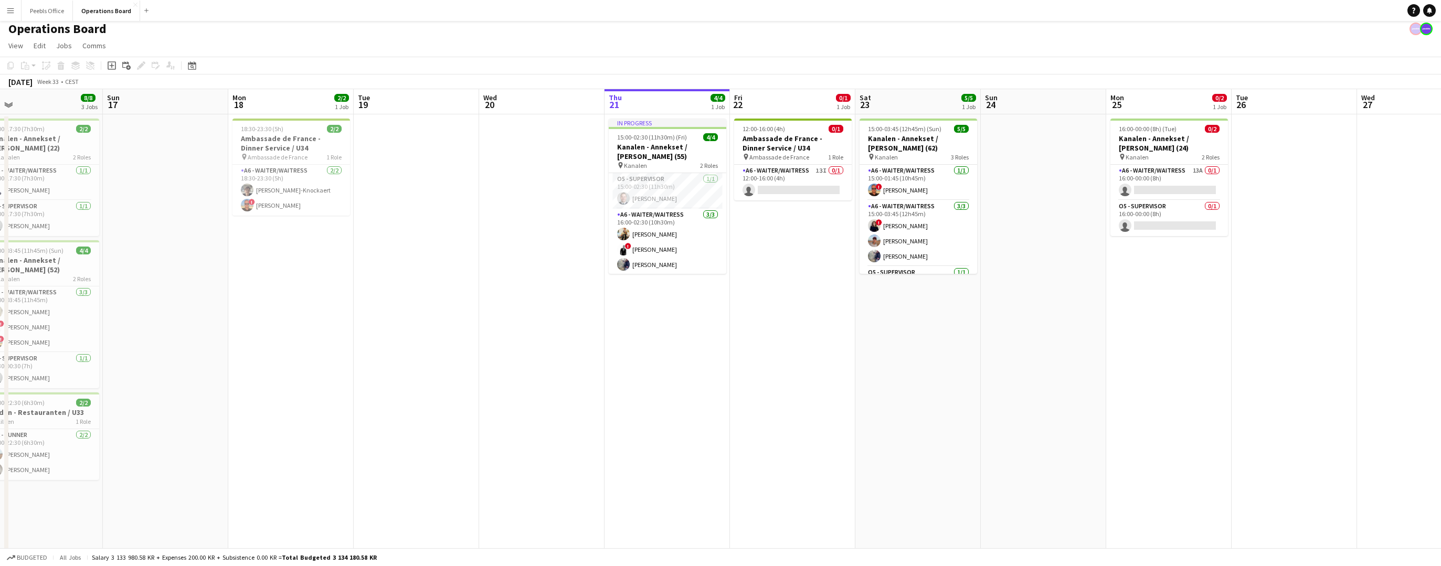
drag, startPoint x: 938, startPoint y: 391, endPoint x: 374, endPoint y: 457, distance: 568.3
click at [389, 454] on app-calendar-viewport "Wed 13 1/1 1 Job Thu 14 1/1 1 Job Fri 15 7/7 3 Jobs Sat 16 8/8 3 Jobs Sun 17 Mo…" at bounding box center [720, 392] width 1441 height 607
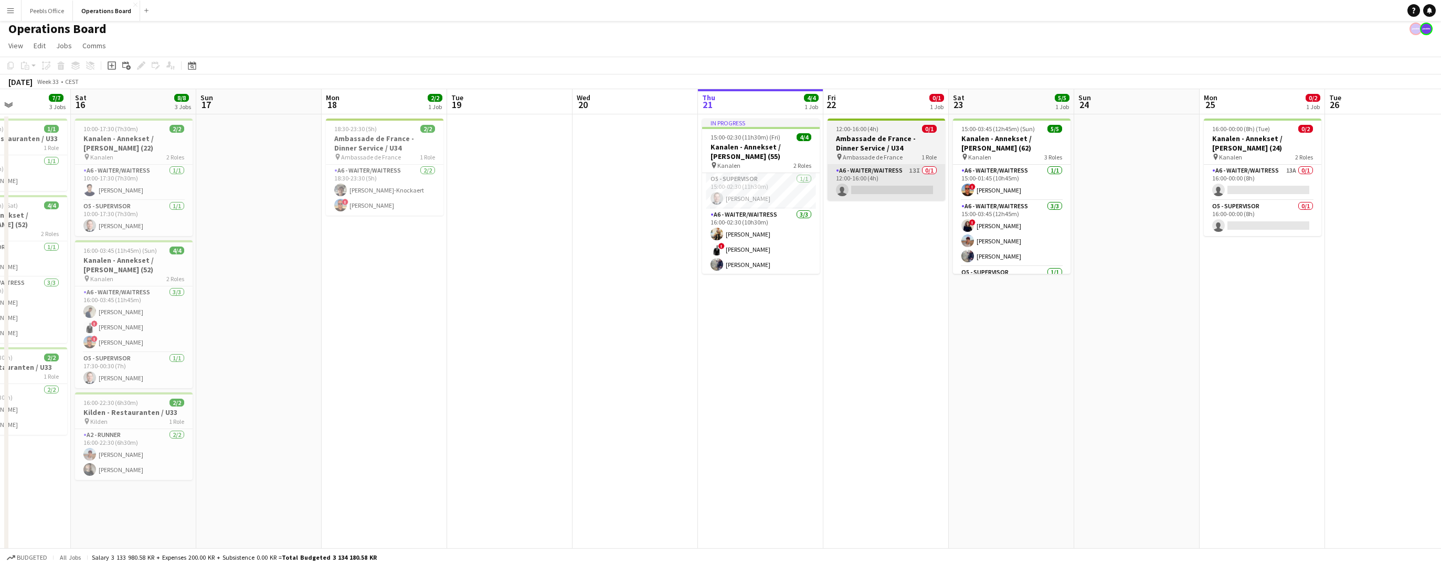
drag, startPoint x: 953, startPoint y: 182, endPoint x: 926, endPoint y: 180, distance: 26.3
click at [935, 180] on app-calendar-viewport "Wed 13 1/1 1 Job Thu 14 1/1 1 Job Fri 15 7/7 3 Jobs Sat 16 8/8 3 Jobs Sun 17 Mo…" at bounding box center [720, 392] width 1441 height 607
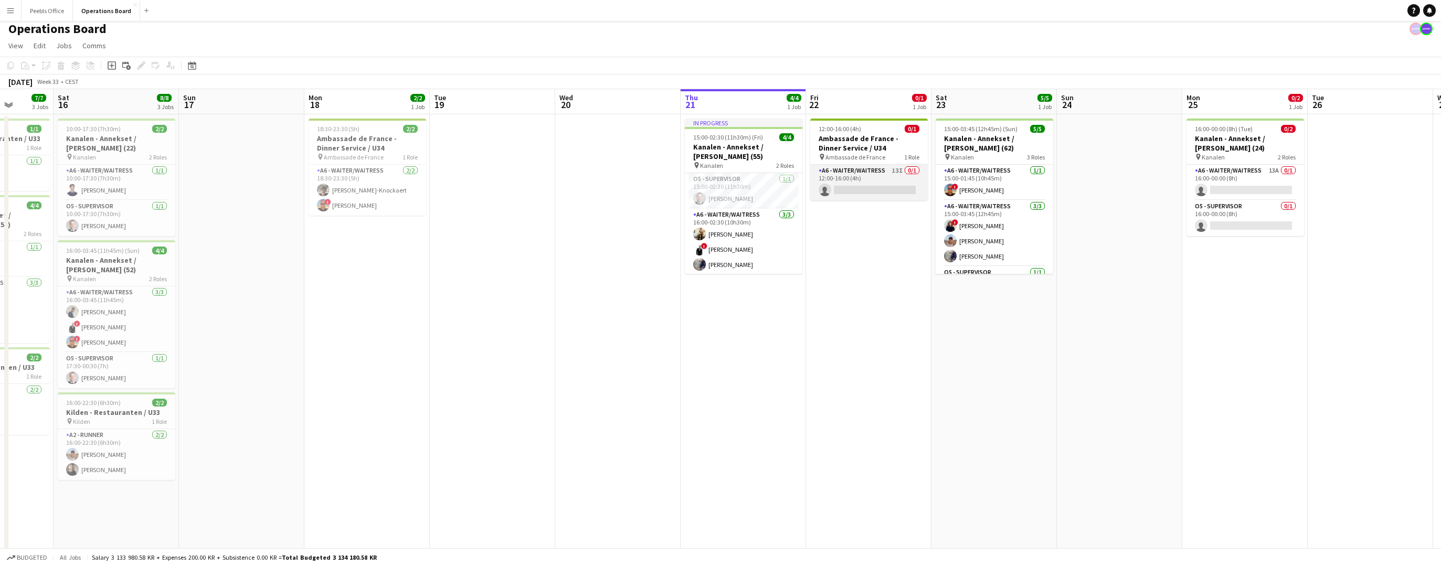
click at [854, 184] on app-card-role "A6 - WAITER/WAITRESS 13I 0/1 12:00-16:00 (4h) single-neutral-actions" at bounding box center [869, 183] width 118 height 36
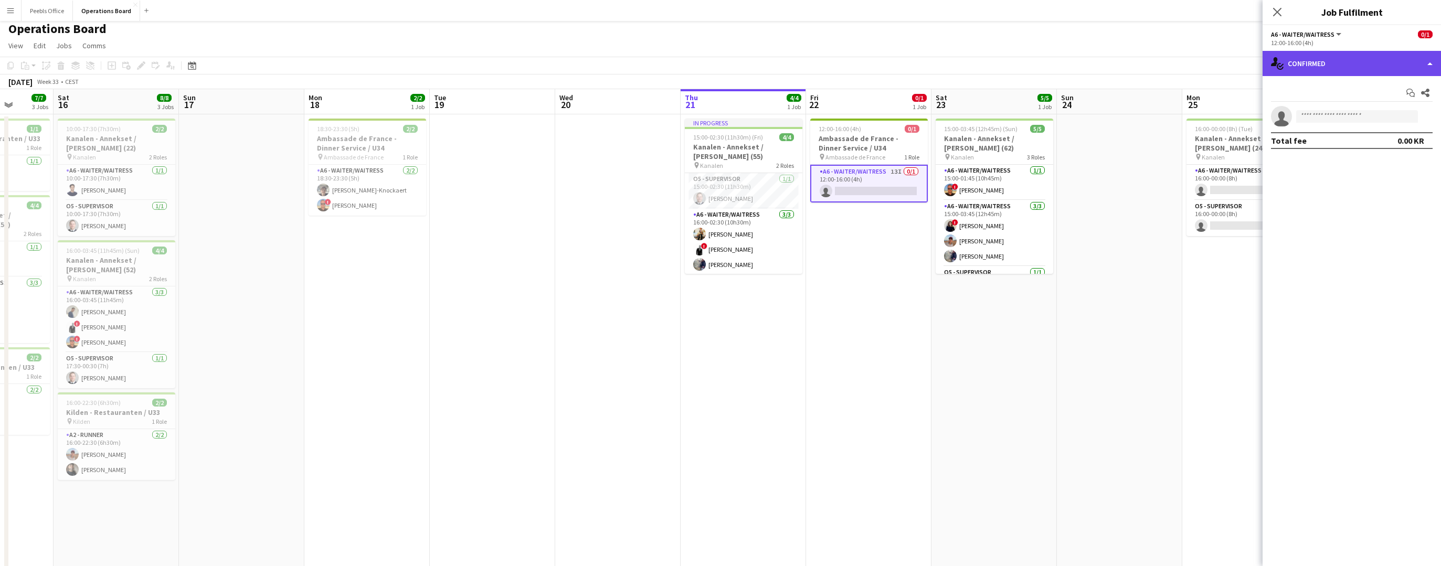
click at [1330, 63] on div "single-neutral-actions-check-2 Confirmed" at bounding box center [1351, 63] width 178 height 25
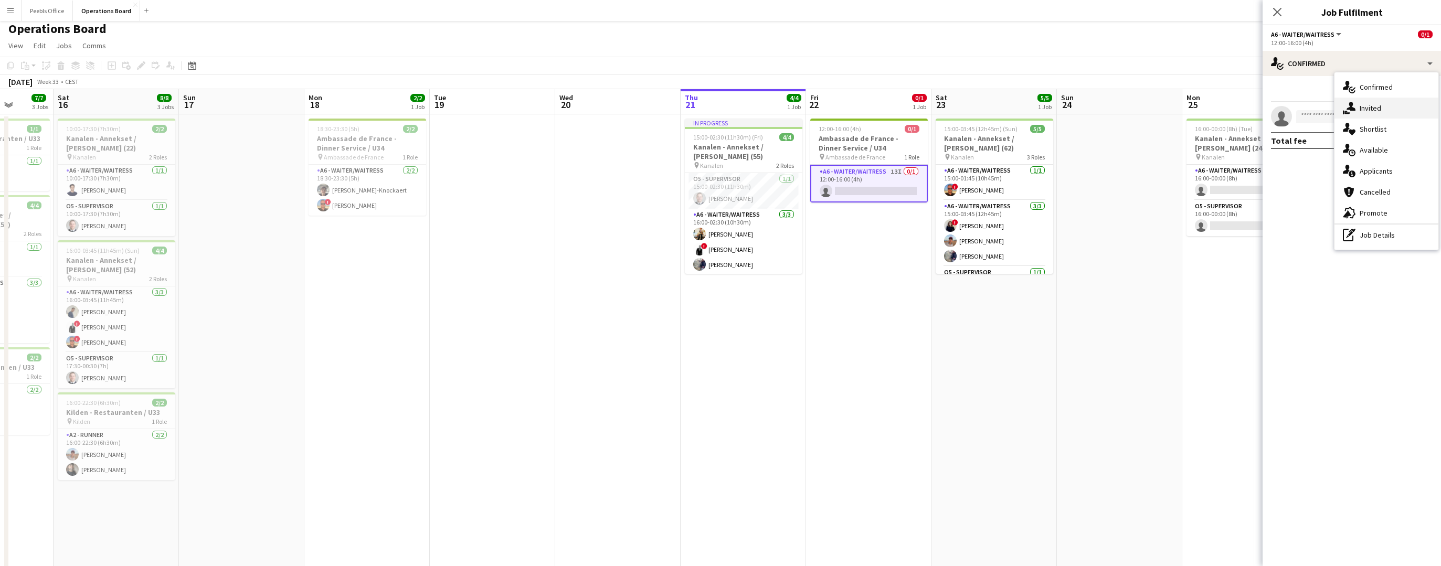
click at [1347, 103] on icon "single-neutral-actions-share-1" at bounding box center [1348, 108] width 13 height 13
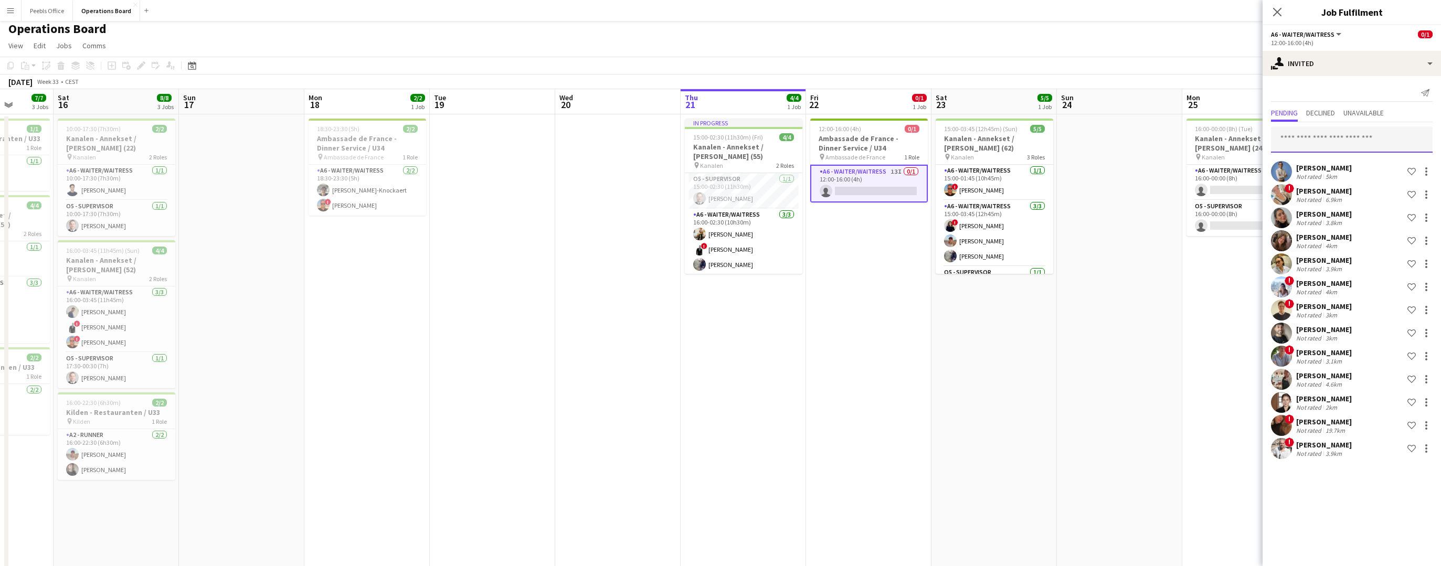
click at [1308, 139] on input "text" at bounding box center [1352, 139] width 162 height 26
type input "******"
click at [1318, 168] on span "[PERSON_NAME]" at bounding box center [1309, 165] width 60 height 9
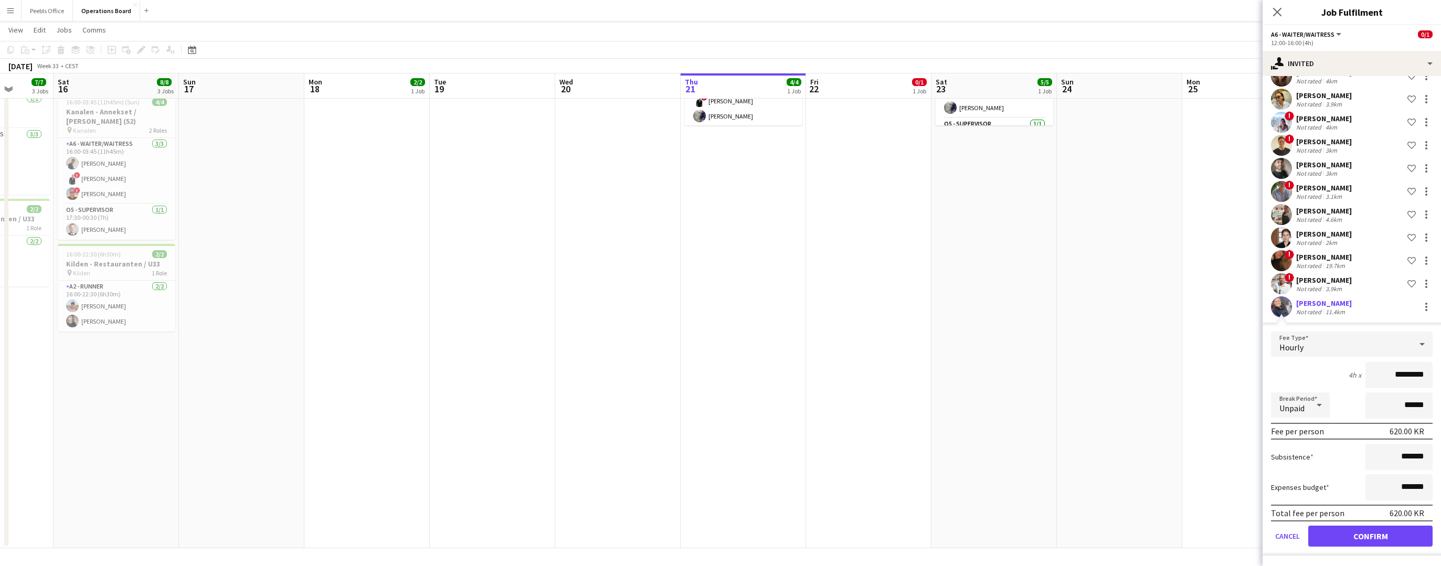
click at [1371, 544] on button "Confirm" at bounding box center [1370, 536] width 124 height 21
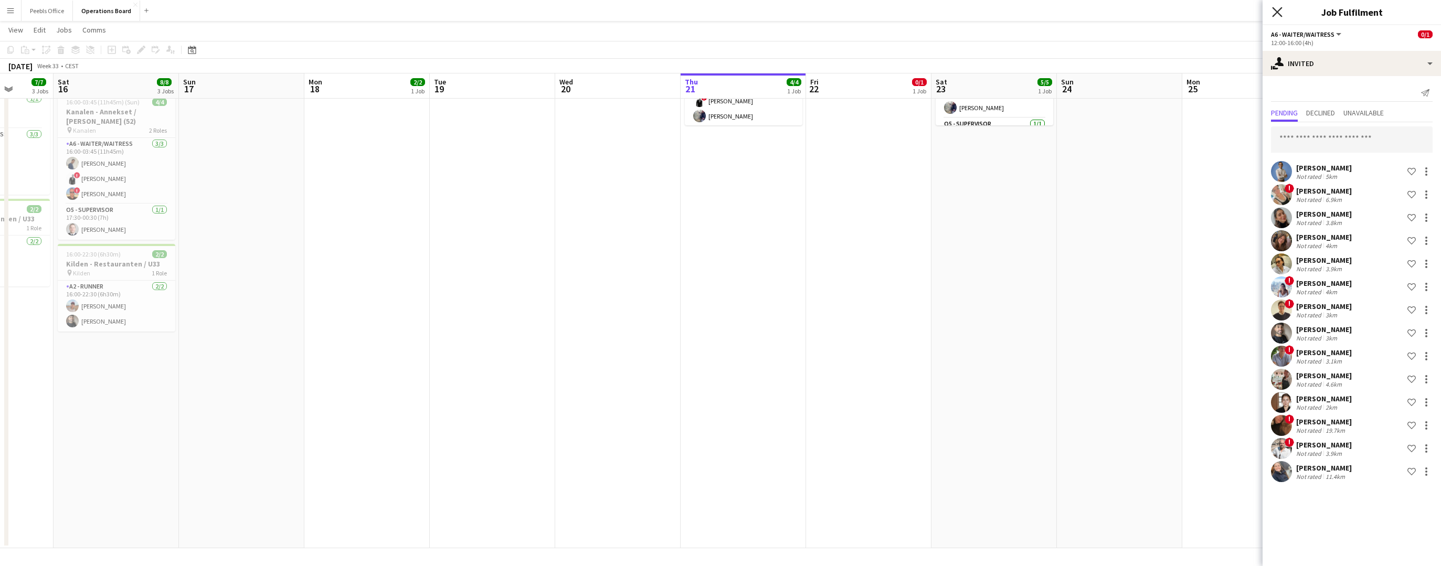
click at [1277, 14] on icon "Close pop-in" at bounding box center [1277, 12] width 10 height 10
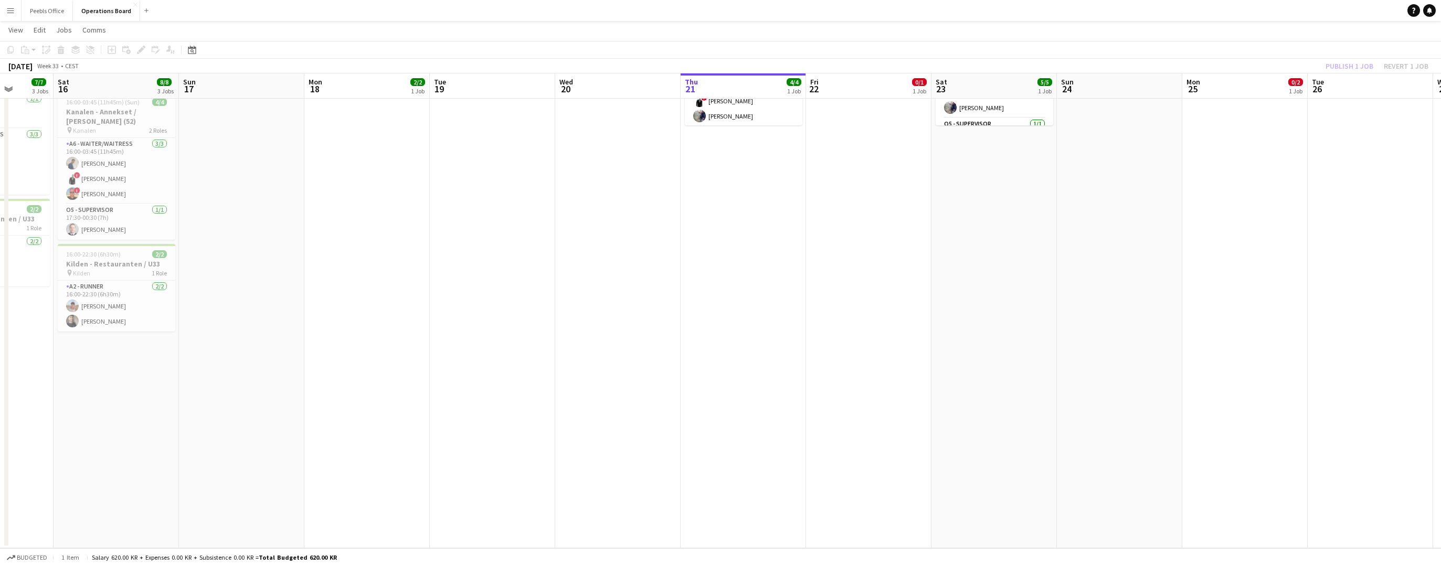
click at [1343, 70] on div "Publish 1 job Revert 1 job" at bounding box center [1377, 66] width 128 height 14
click at [1354, 67] on button "Publish 1 job" at bounding box center [1349, 66] width 56 height 14
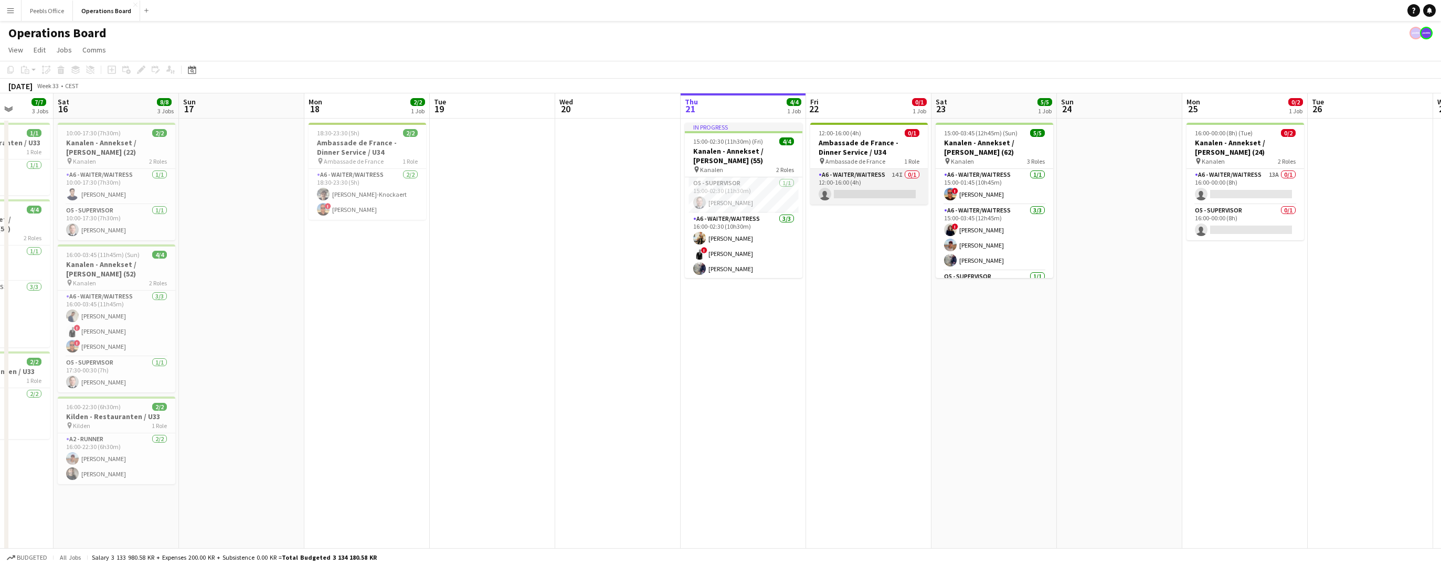
click at [868, 187] on app-card-role "A6 - WAITER/WAITRESS 14I 0/1 12:00-16:00 (4h) single-neutral-actions" at bounding box center [869, 187] width 118 height 36
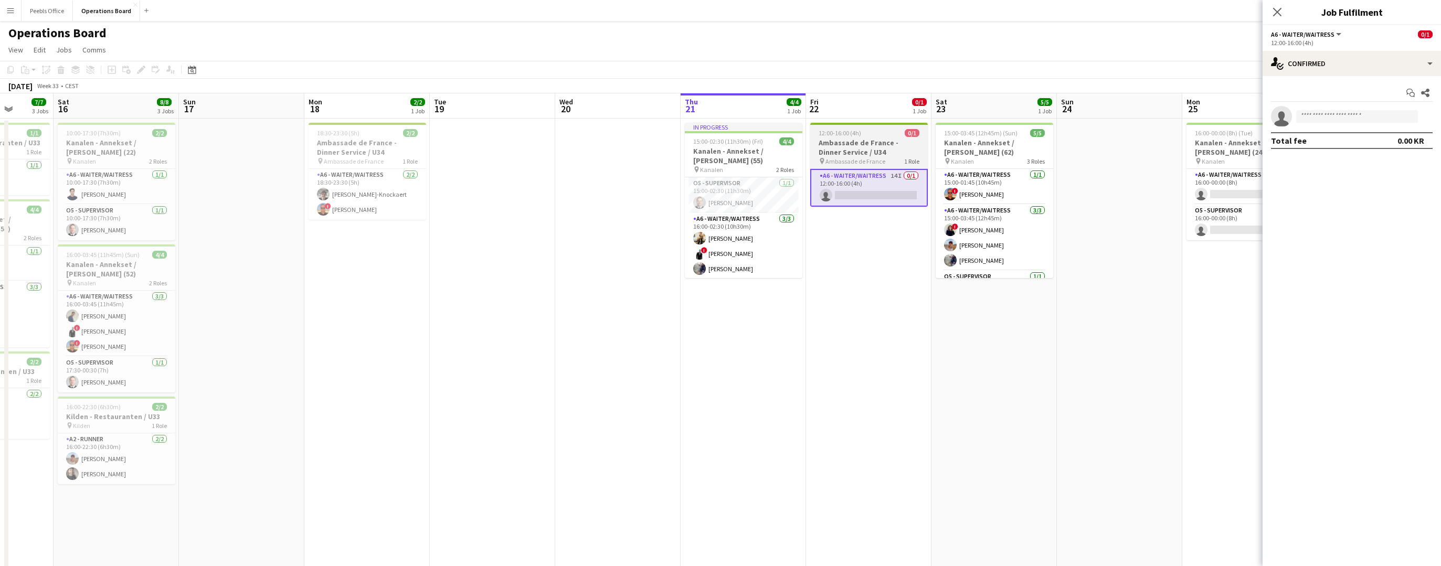
click at [881, 154] on h3 "Ambassade de France - Dinner Service / U34" at bounding box center [869, 147] width 118 height 19
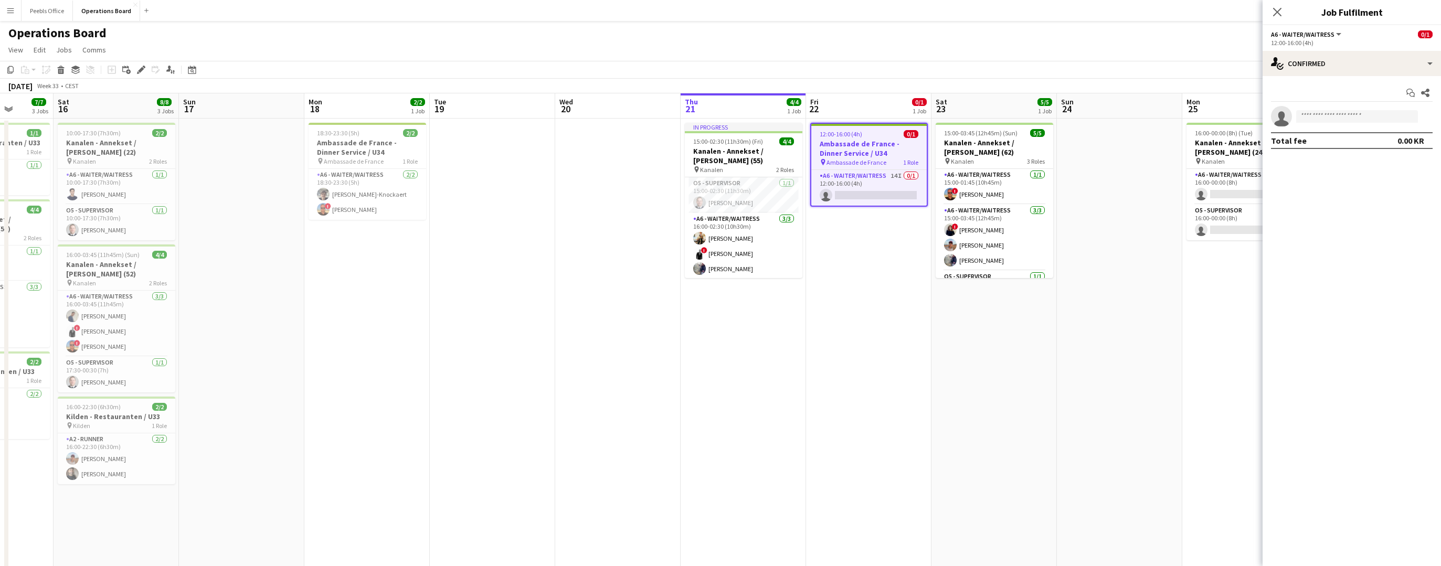
click at [846, 287] on app-date-cell "12:00-16:00 (4h) 0/1 Ambassade de France - Dinner Service / U34 pin Ambassade d…" at bounding box center [868, 410] width 125 height 582
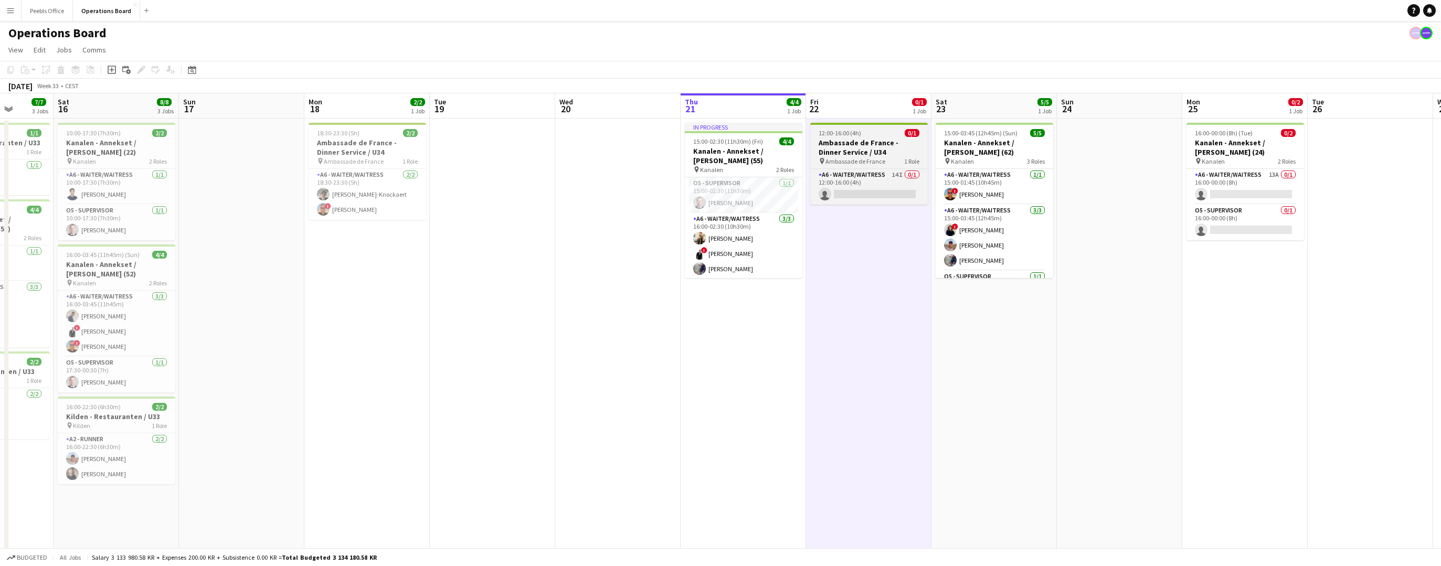
click at [863, 153] on h3 "Ambassade de France - Dinner Service / U34" at bounding box center [869, 147] width 118 height 19
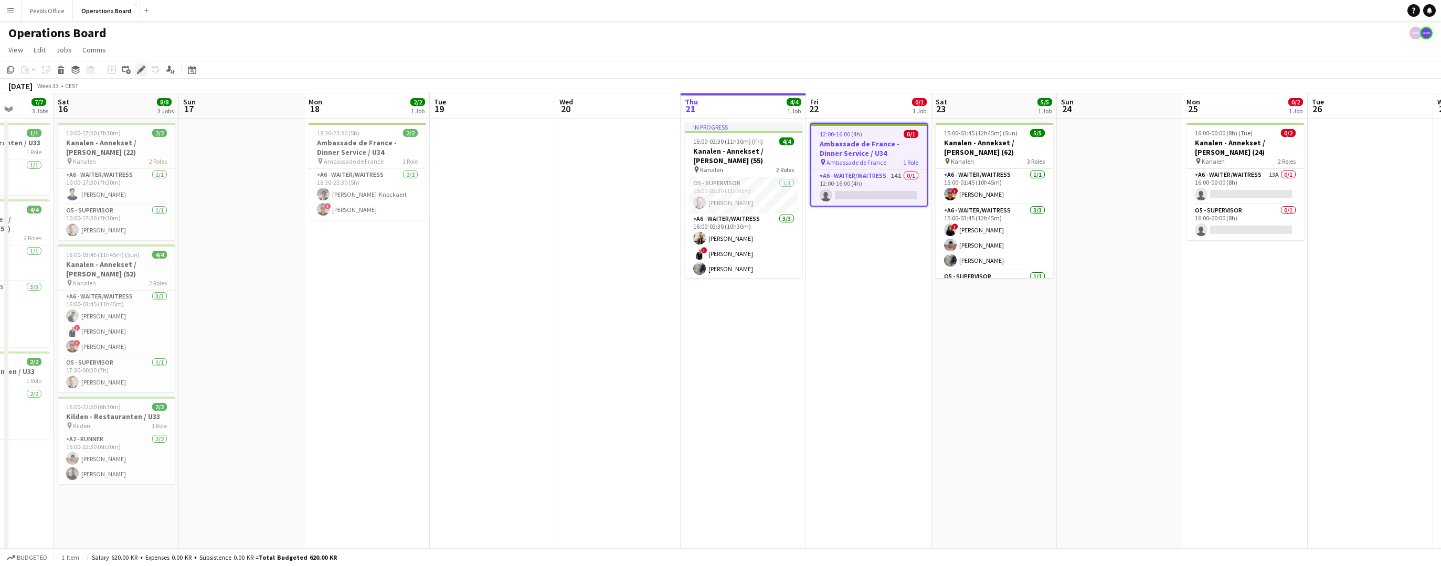
click at [146, 68] on div "Edit" at bounding box center [141, 69] width 13 height 13
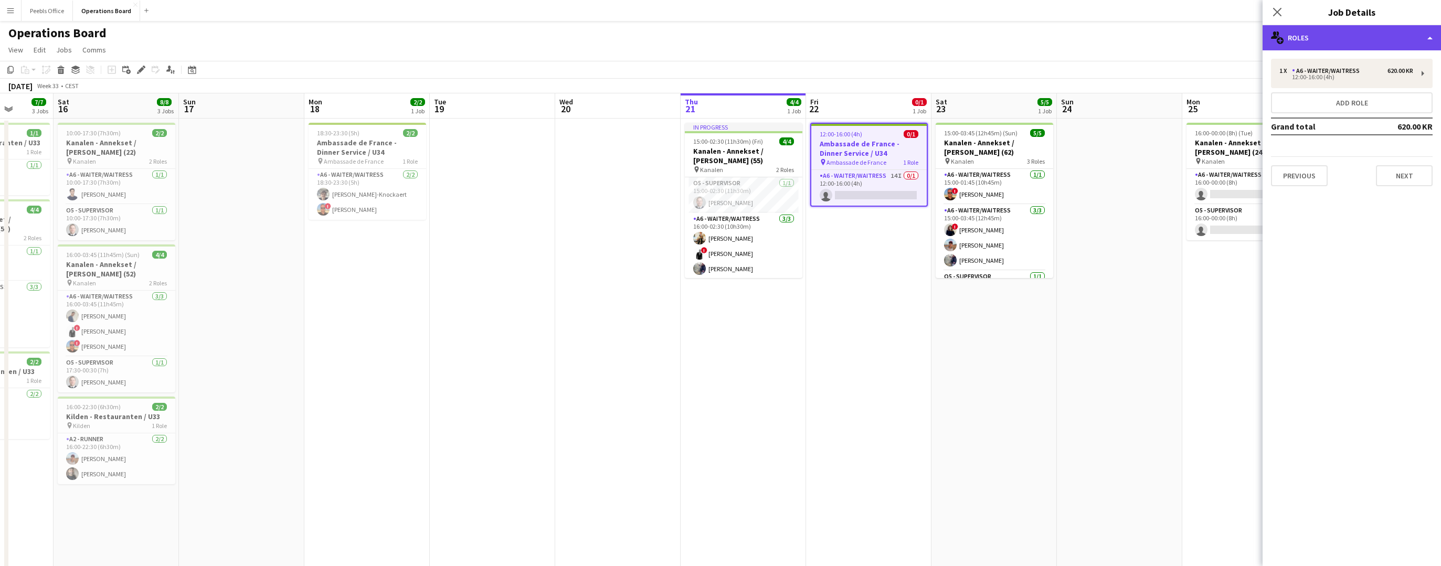
click at [1338, 42] on div "multiple-users-add Roles" at bounding box center [1351, 37] width 178 height 25
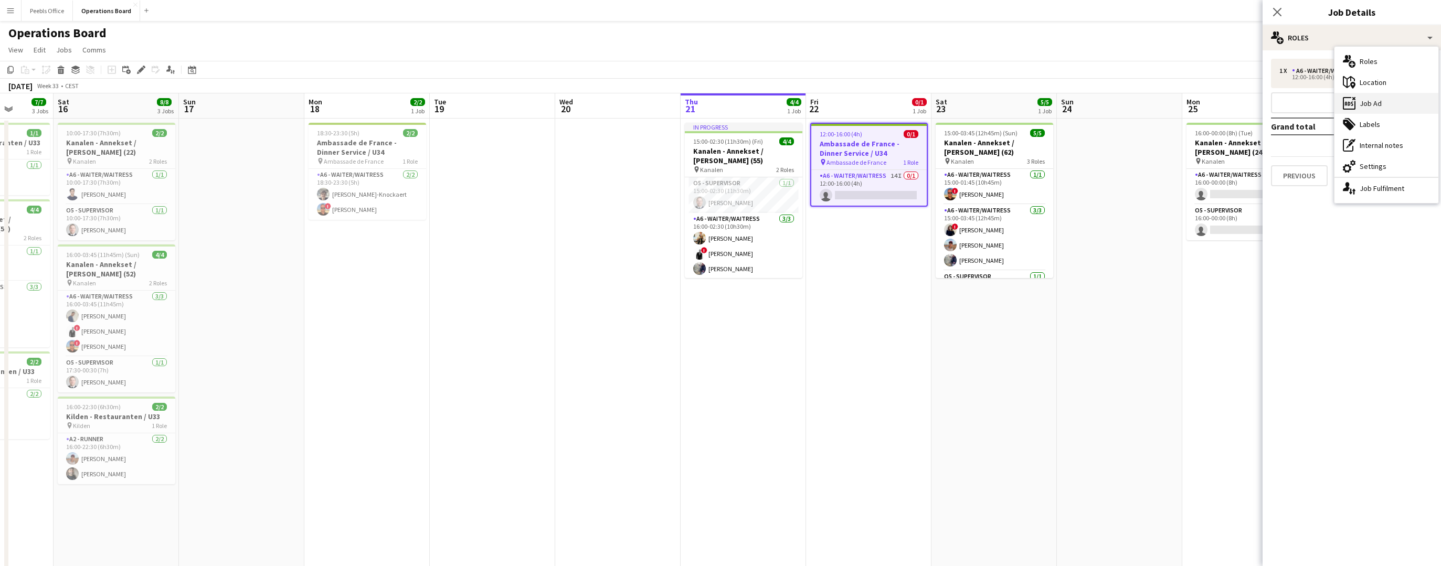
click at [1358, 108] on div "ads-window Job Ad" at bounding box center [1386, 103] width 104 height 21
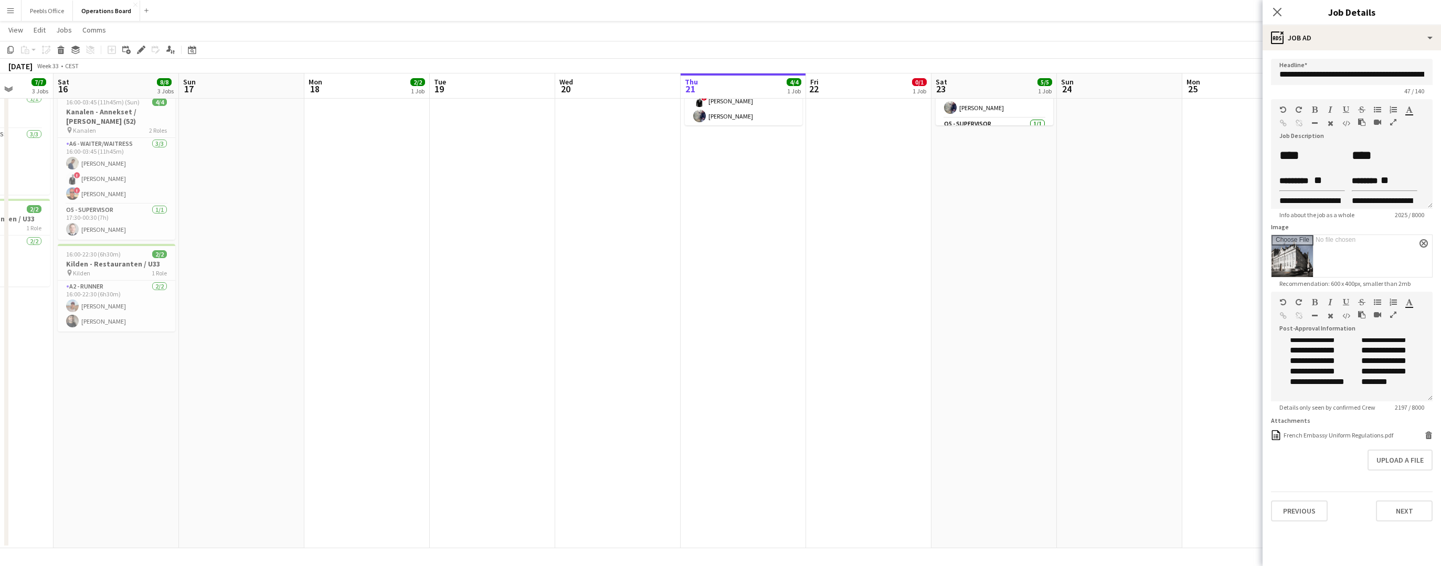
scroll to position [900, 0]
click at [1381, 433] on div "French Embassy Uniform Regulations.pdf" at bounding box center [1338, 435] width 110 height 8
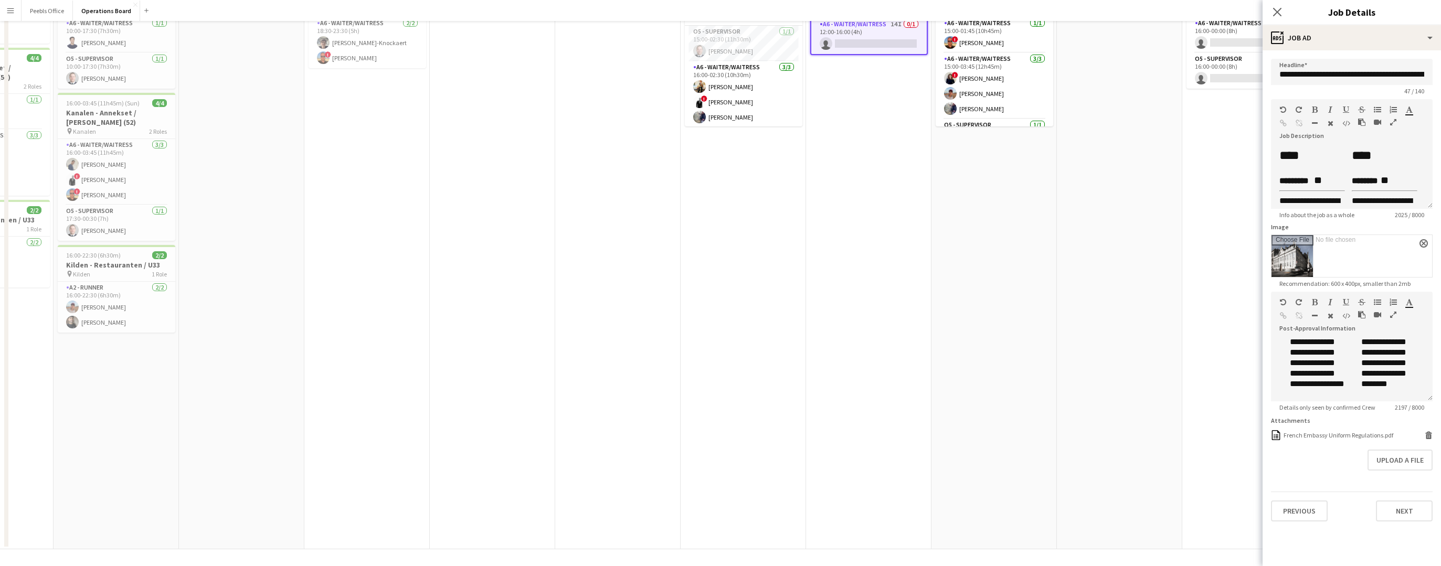
scroll to position [0, 0]
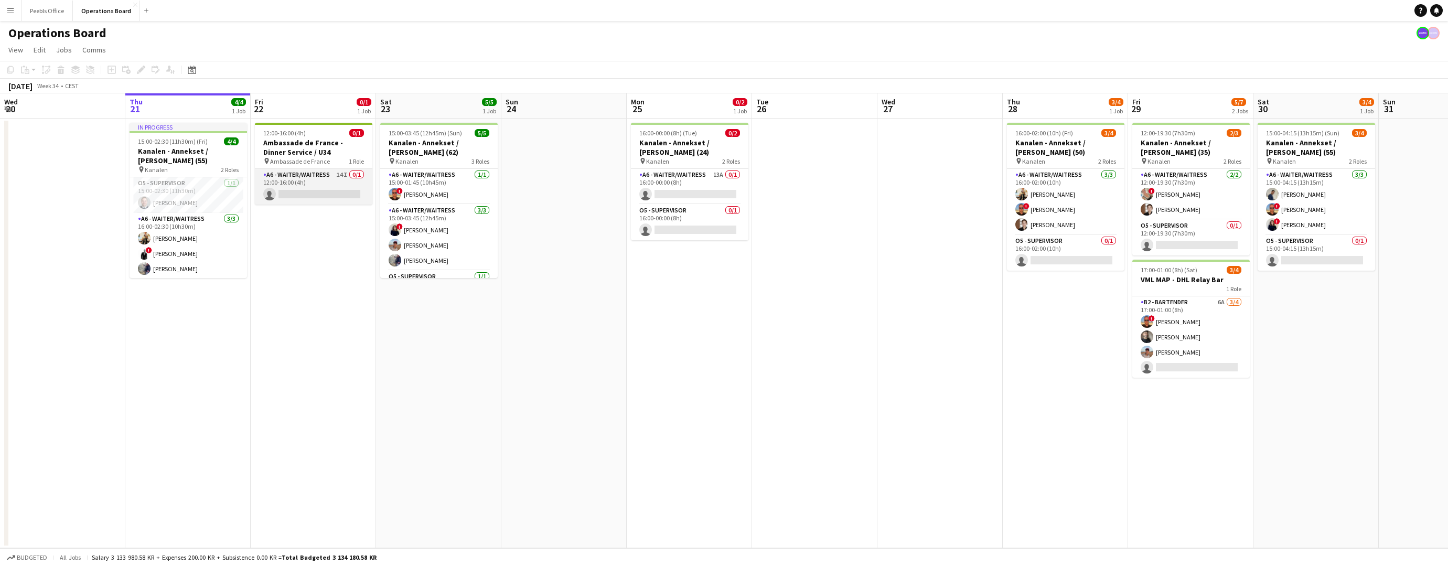
click at [323, 190] on app-card-role "A6 - WAITER/WAITRESS 14I 0/1 12:00-16:00 (4h) single-neutral-actions" at bounding box center [314, 187] width 118 height 36
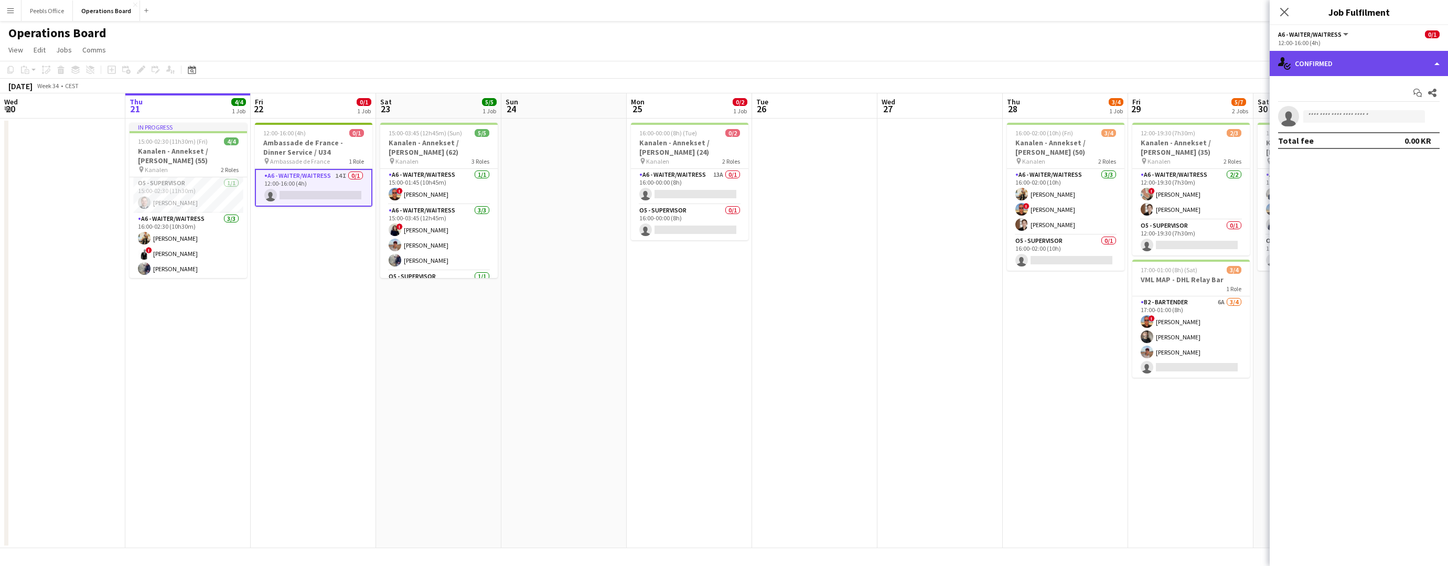
click at [1354, 65] on div "single-neutral-actions-check-2 Confirmed" at bounding box center [1359, 63] width 178 height 25
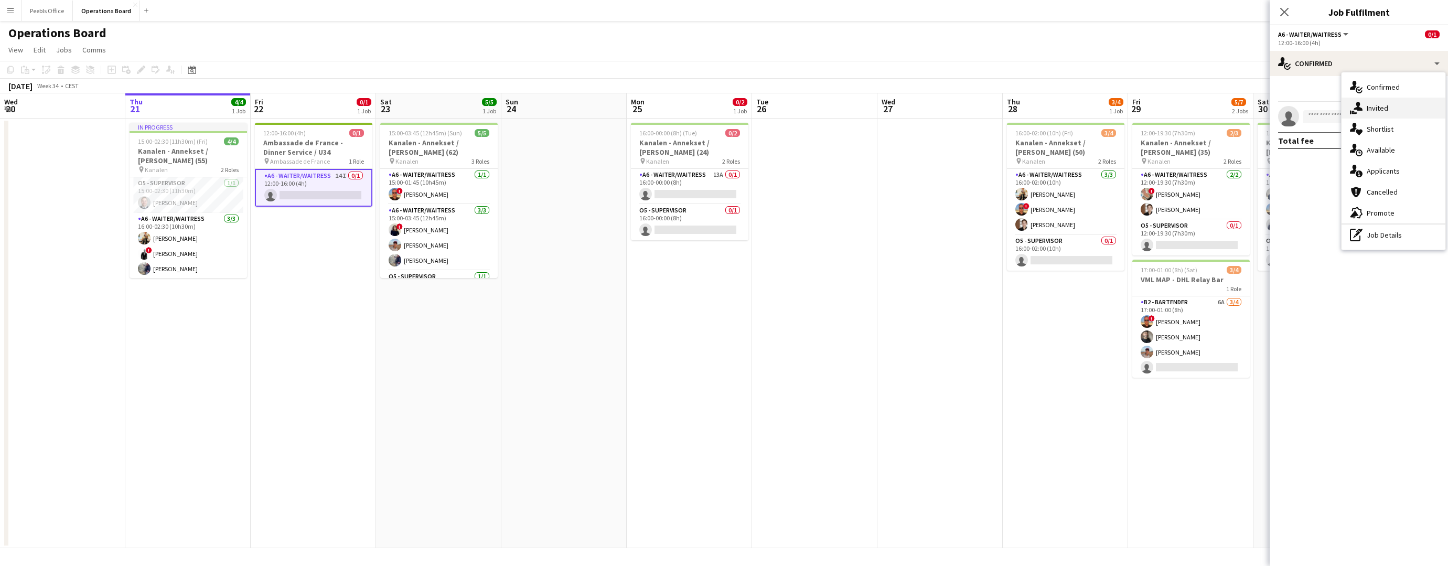
click at [1369, 109] on div "single-neutral-actions-share-1 Invited" at bounding box center [1394, 108] width 104 height 21
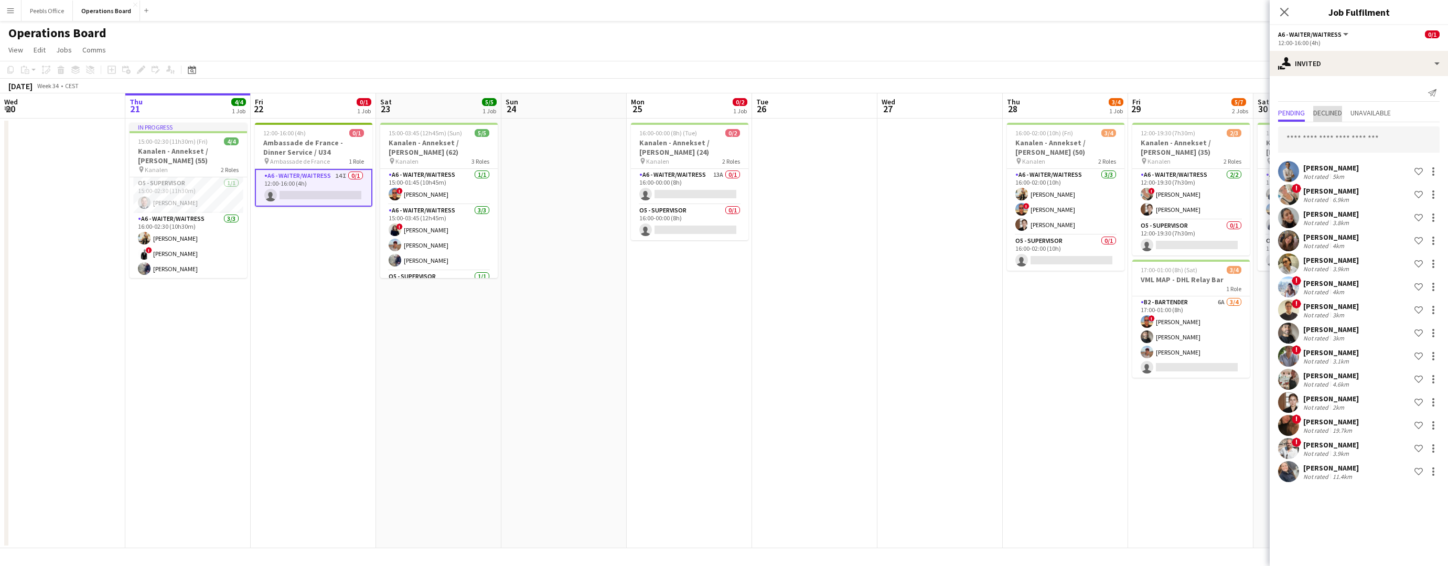
click at [1338, 111] on span "Declined" at bounding box center [1328, 112] width 29 height 7
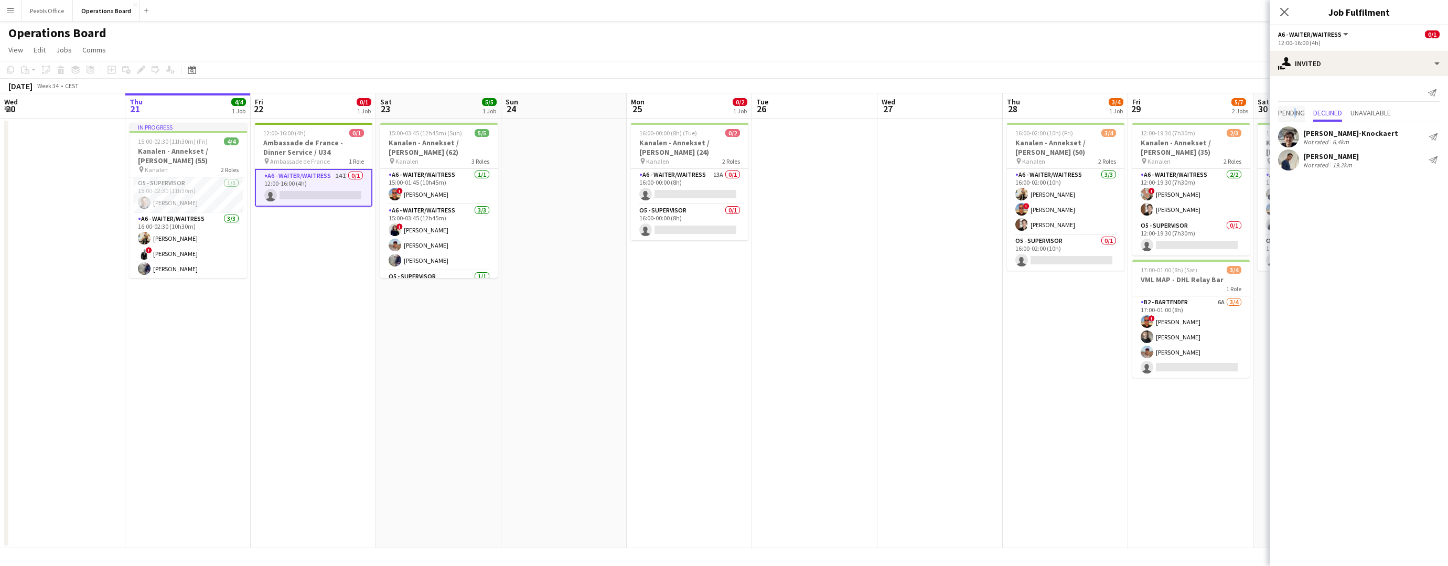
click at [1296, 112] on span "Pending" at bounding box center [1291, 112] width 27 height 7
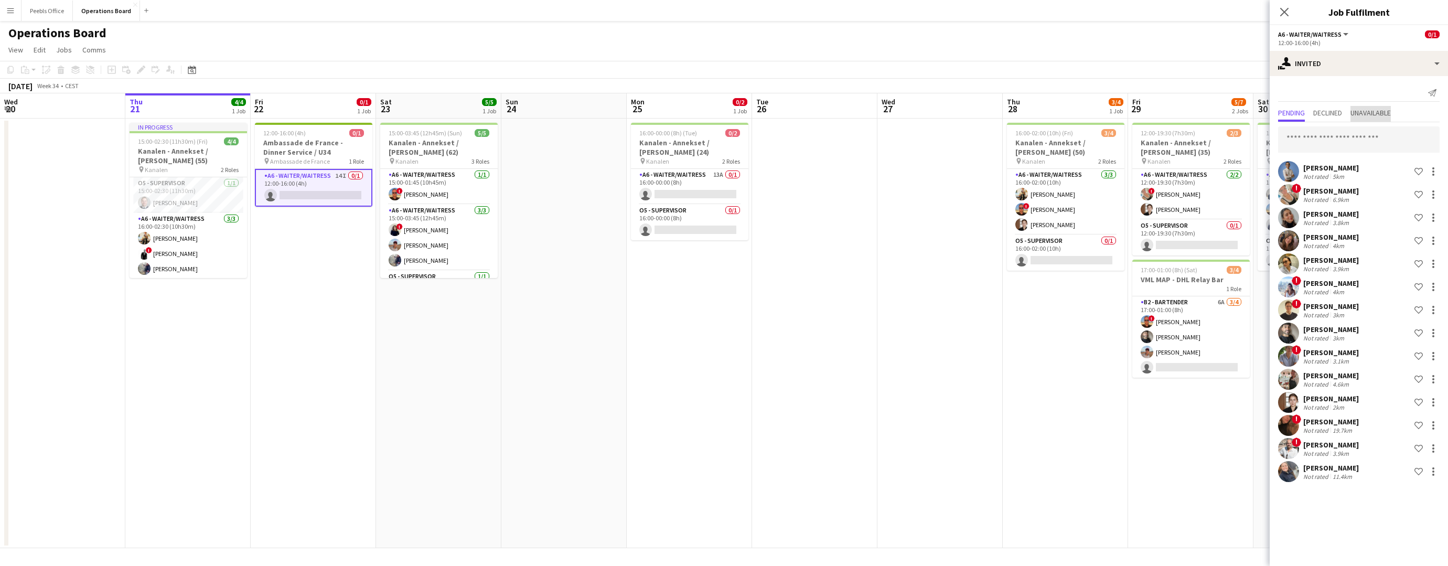
click at [1366, 113] on span "Unavailable" at bounding box center [1371, 112] width 40 height 7
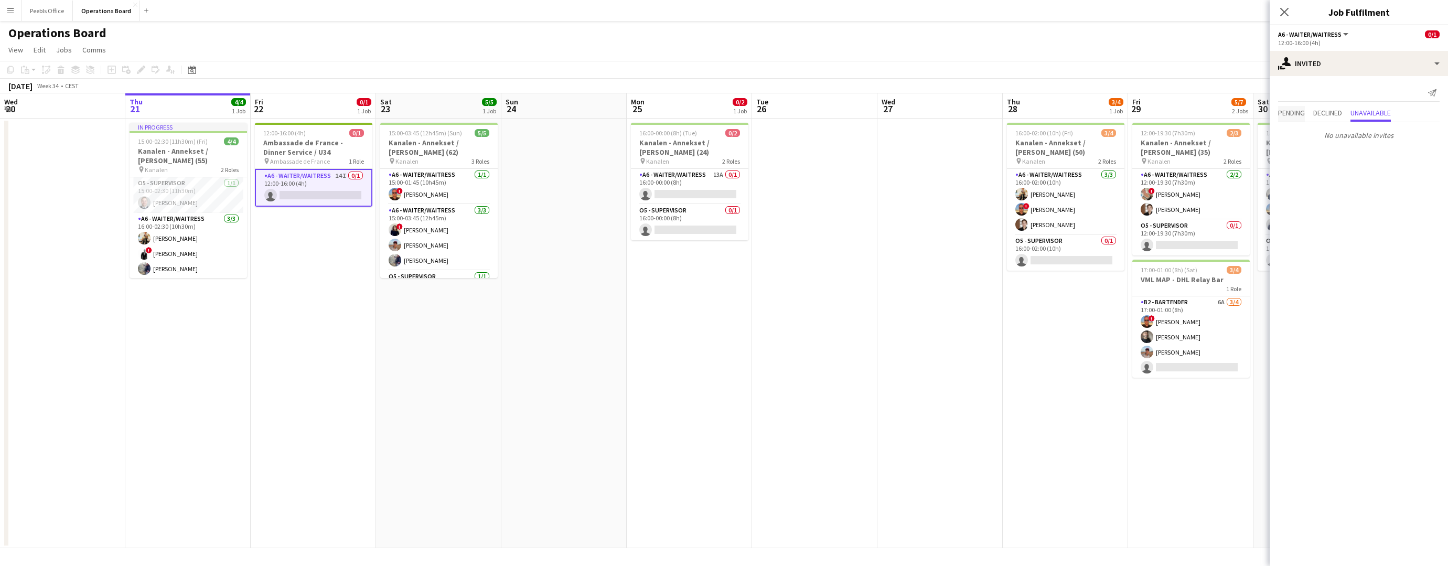
click at [1298, 110] on span "Pending" at bounding box center [1291, 112] width 27 height 7
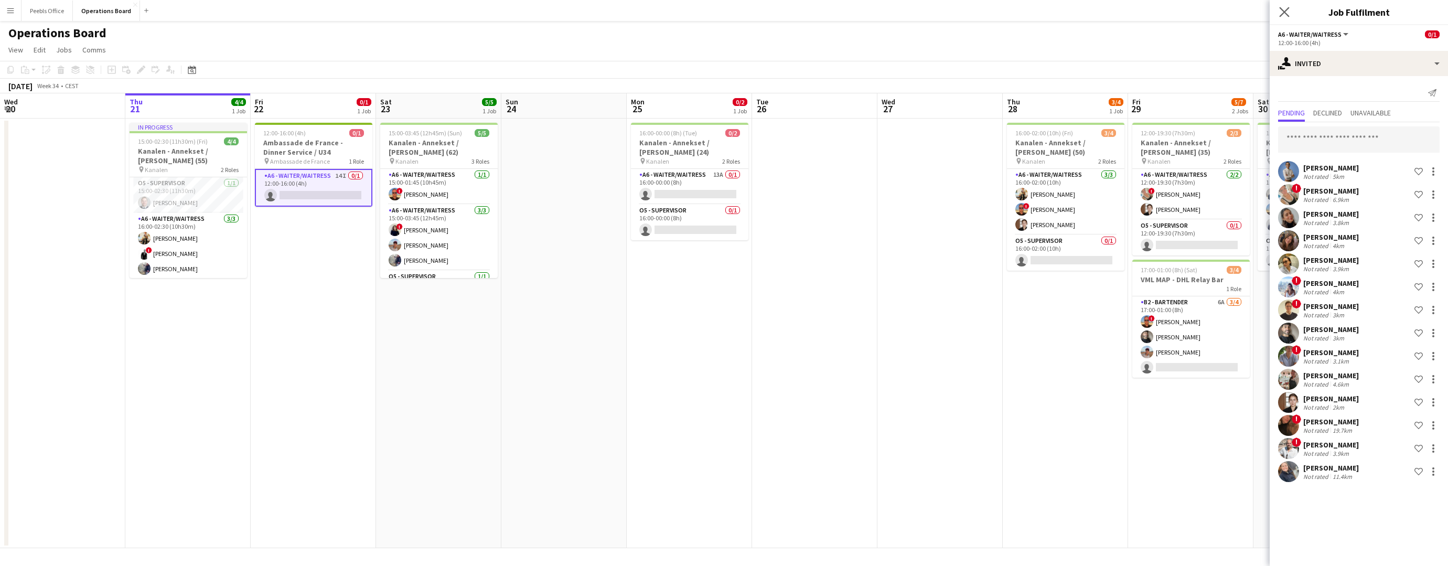
click at [1279, 13] on app-icon "Close pop-in" at bounding box center [1284, 12] width 15 height 15
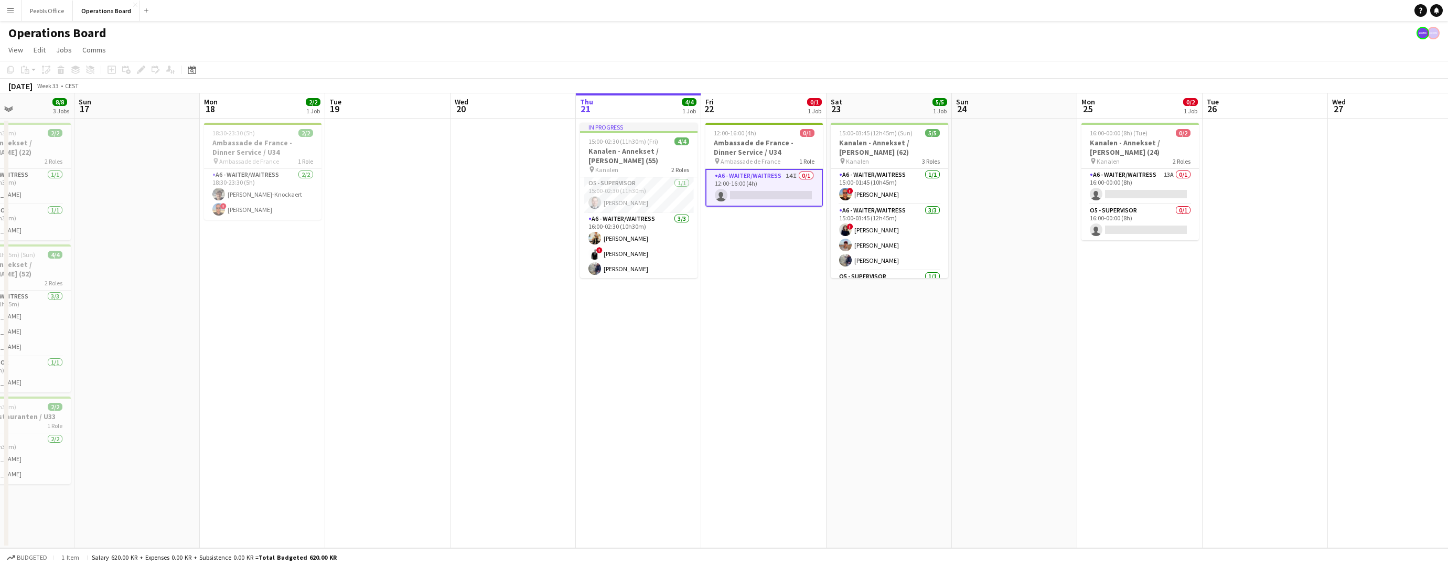
scroll to position [0, 335]
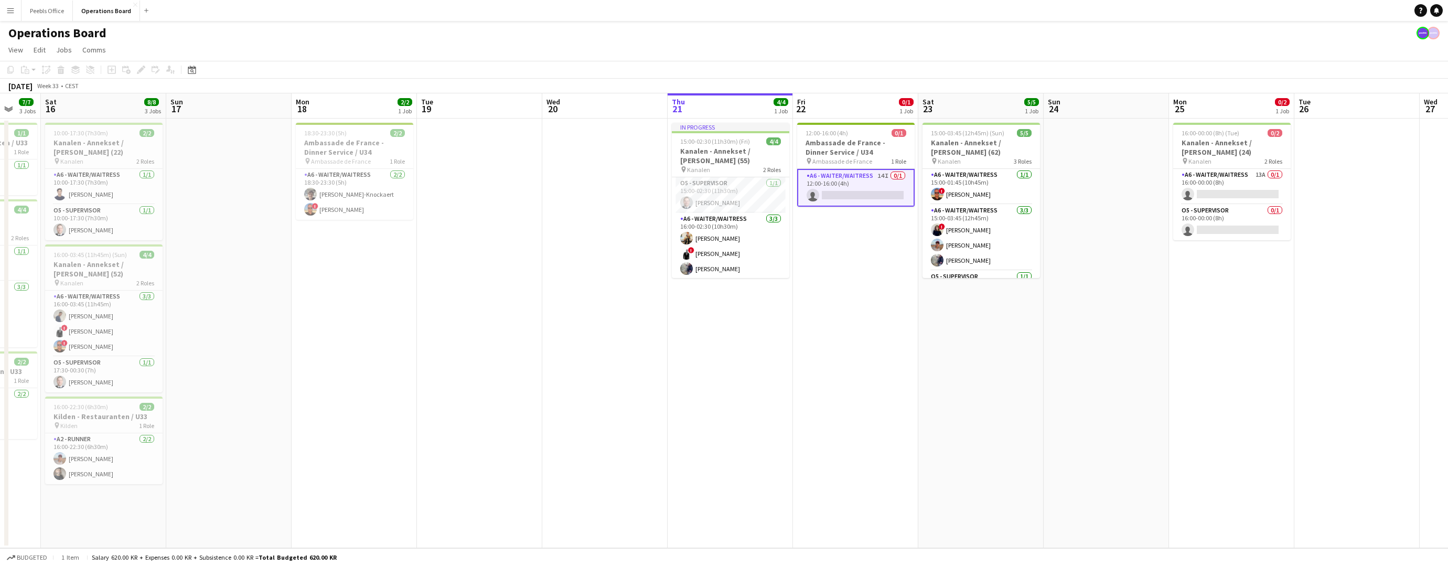
drag, startPoint x: 458, startPoint y: 402, endPoint x: 1000, endPoint y: 353, distance: 544.7
click at [1000, 353] on app-calendar-viewport "Wed 13 1/1 1 Job Thu 14 1/1 1 Job Fri 15 7/7 3 Jobs Sat 16 8/8 3 Jobs Sun 17 Mo…" at bounding box center [724, 320] width 1448 height 455
click at [967, 180] on app-card-role "A6 - WAITER/WAITRESS [DATE] 15:00-01:45 (10h45m) ! [PERSON_NAME]" at bounding box center [982, 187] width 118 height 36
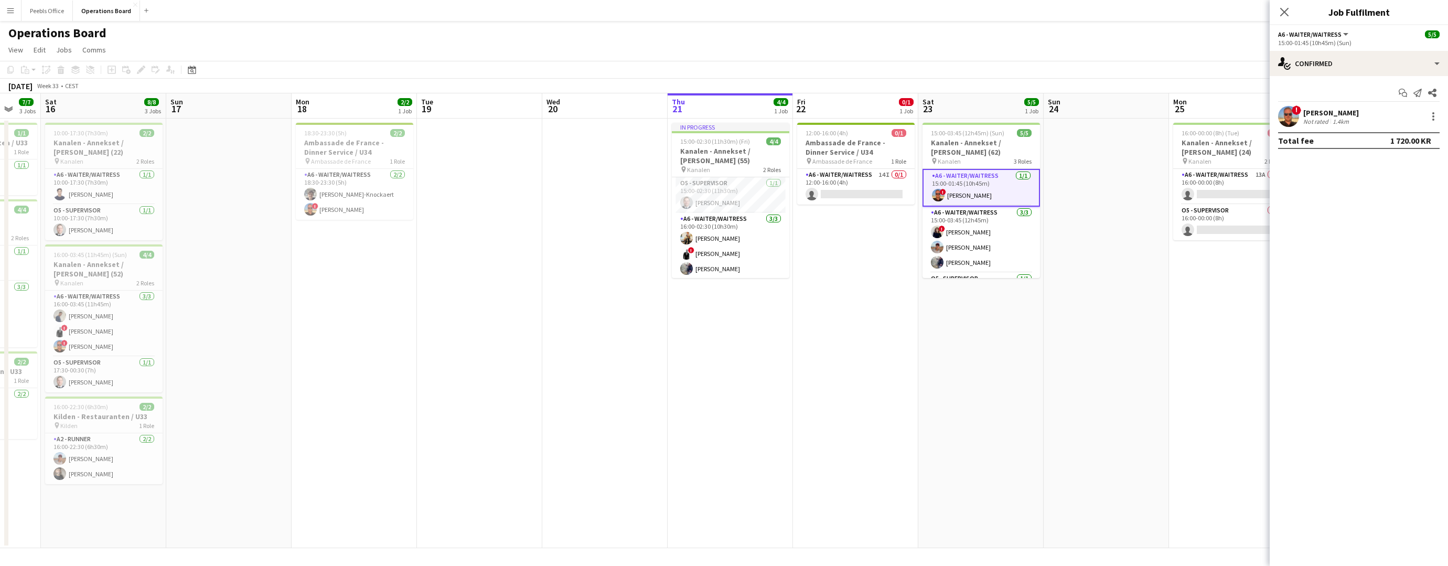
click at [1341, 50] on app-options-switcher "A6 - WAITER/WAITRESS All roles A6 - WAITER/WAITRESS [DATE] 15:00-01:45 (10h45m)…" at bounding box center [1359, 38] width 178 height 26
click at [1347, 68] on div "single-neutral-actions-check-2 Confirmed" at bounding box center [1359, 63] width 178 height 25
click at [1385, 178] on div "single-neutral-actions-information Applicants" at bounding box center [1394, 171] width 104 height 21
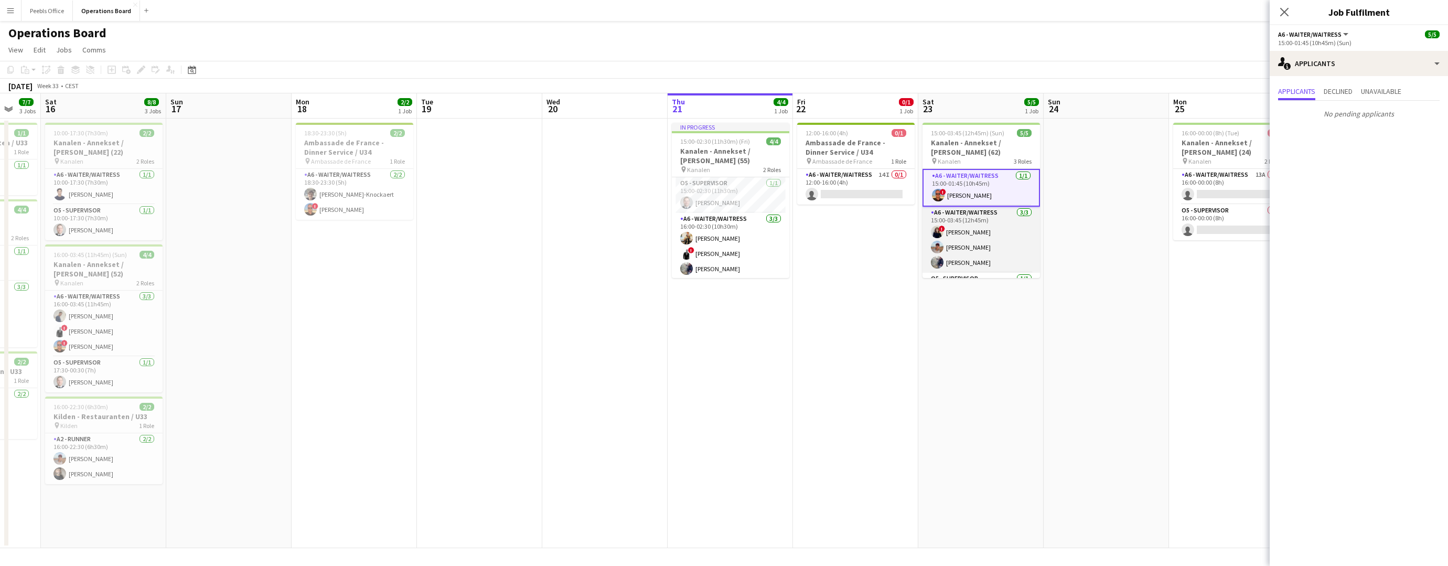
click at [990, 241] on app-card-role "A6 - WAITER/WAITRESS [DATE] 15:00-03:45 (12h45m) ! Ugne Kisieliute [PERSON_NAME…" at bounding box center [982, 240] width 118 height 66
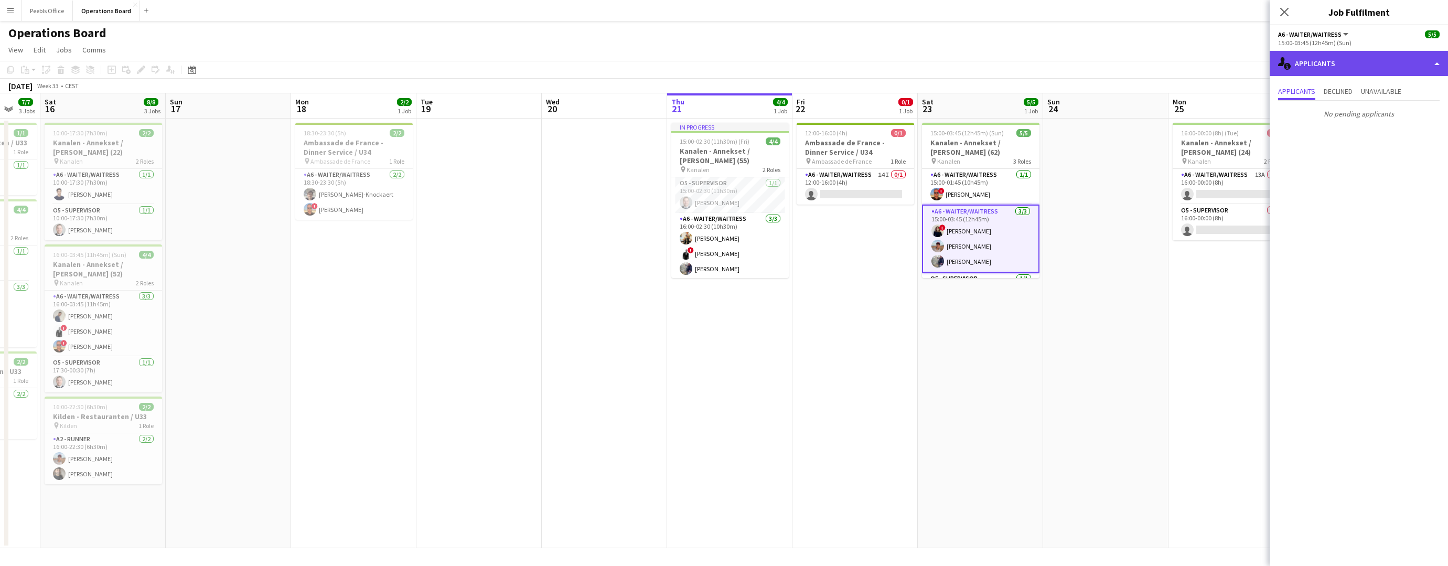
click at [1325, 52] on div "single-neutral-actions-information Applicants" at bounding box center [1359, 63] width 178 height 25
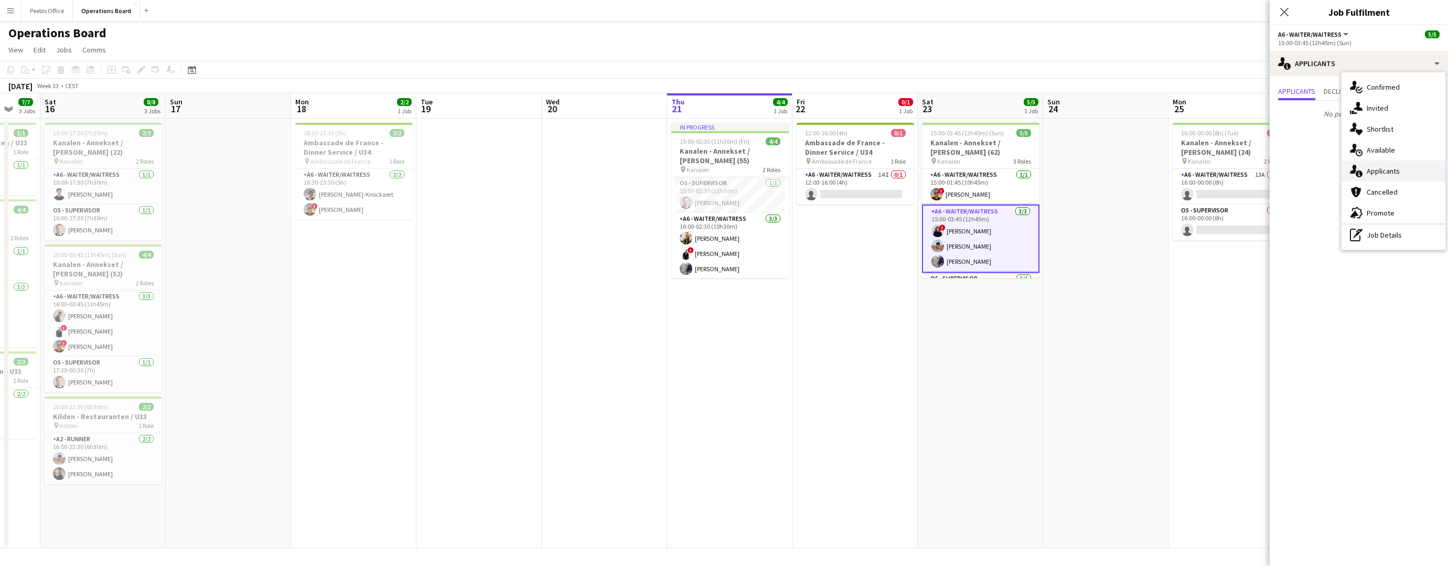
click at [1372, 170] on div "single-neutral-actions-information Applicants" at bounding box center [1394, 171] width 104 height 21
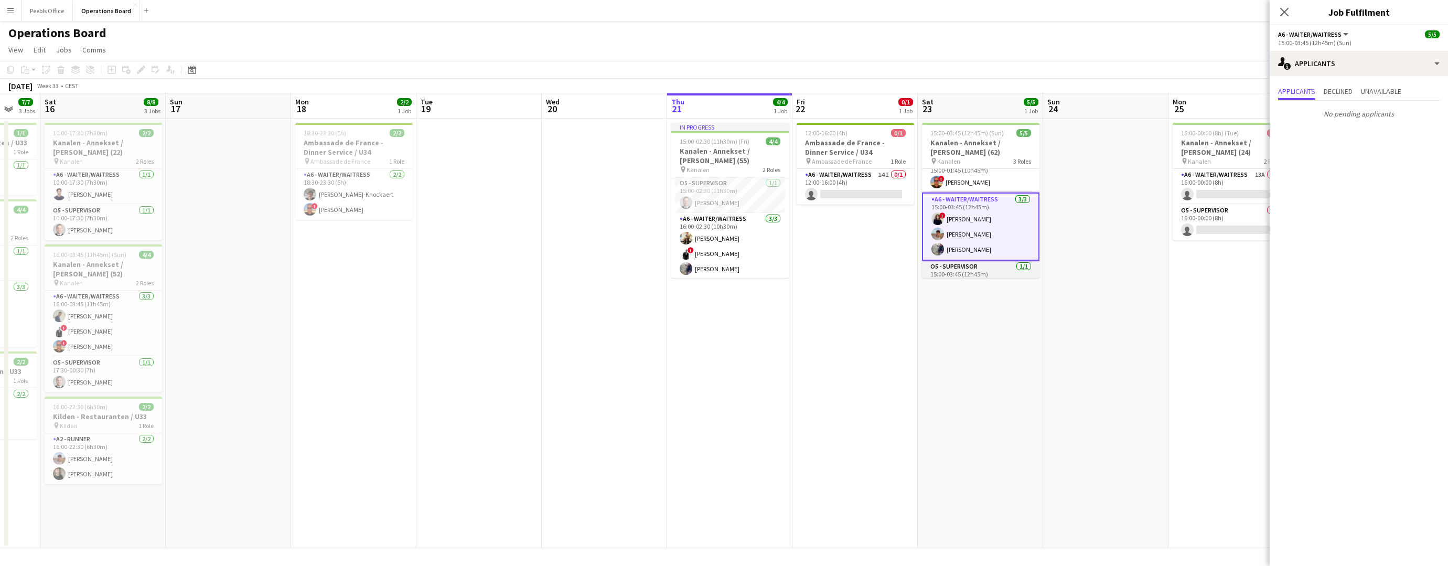
scroll to position [0, 0]
click at [1071, 242] on app-date-cell at bounding box center [1105, 334] width 125 height 430
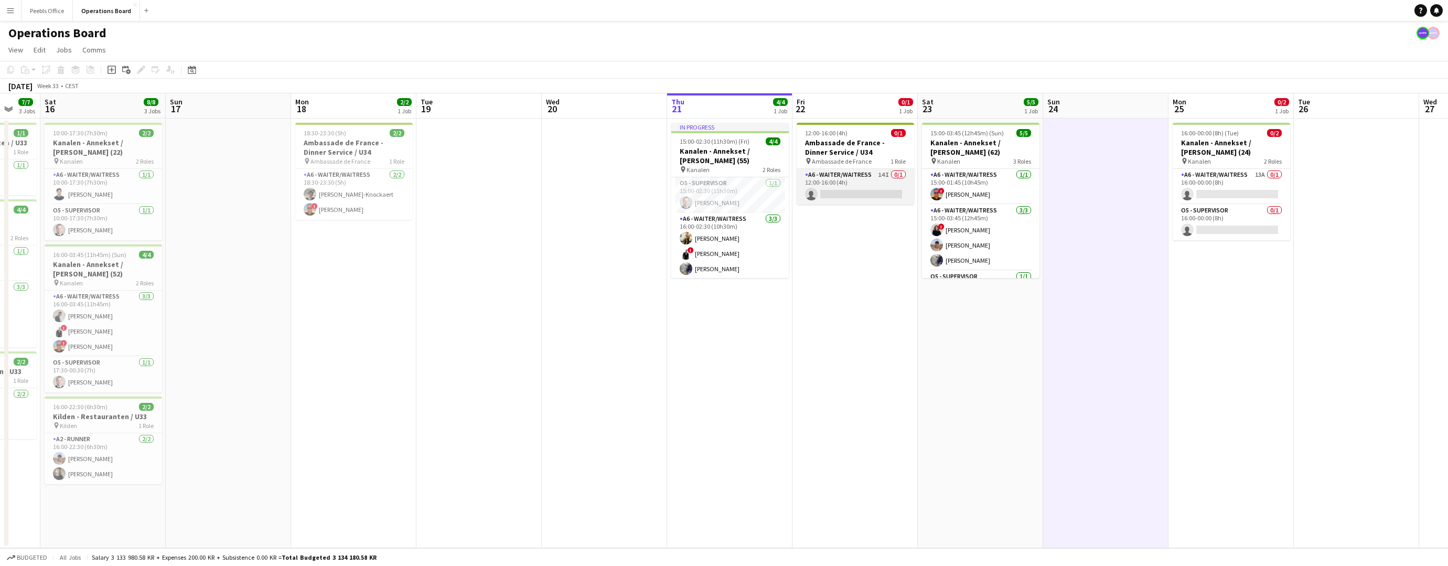
click at [836, 187] on app-card-role "A6 - WAITER/WAITRESS 14I 0/1 12:00-16:00 (4h) single-neutral-actions" at bounding box center [856, 187] width 118 height 36
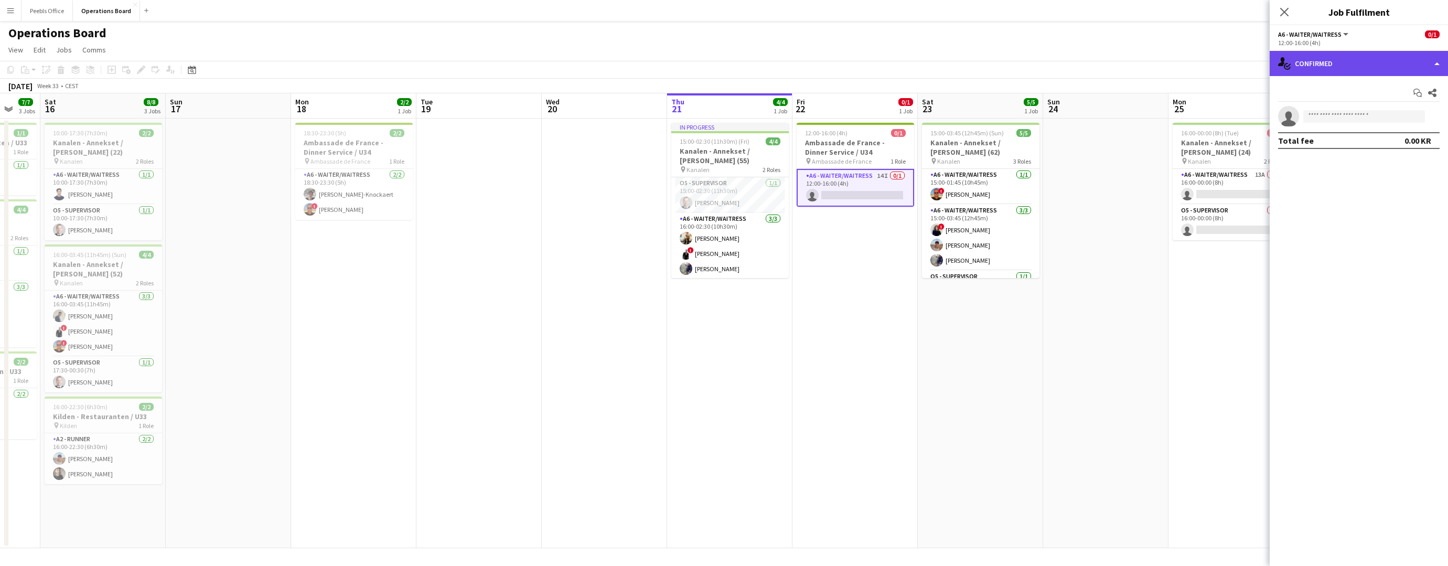
click at [1336, 60] on div "single-neutral-actions-check-2 Confirmed" at bounding box center [1359, 63] width 178 height 25
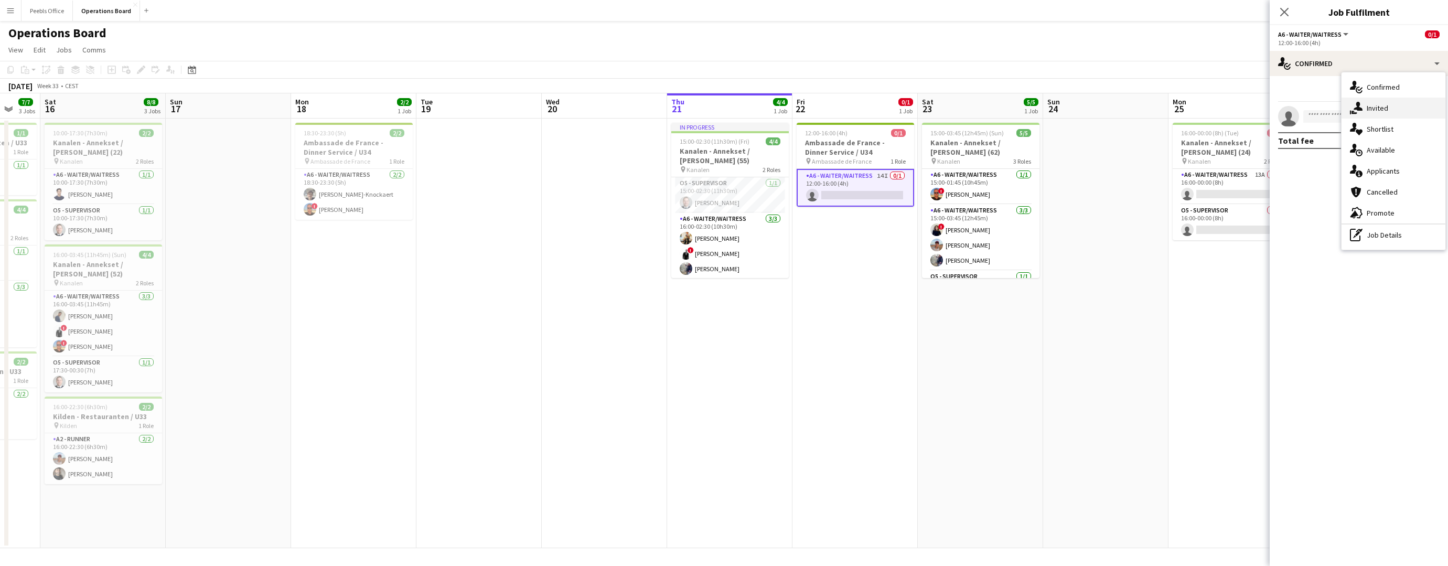
click at [1371, 116] on div "single-neutral-actions-share-1 Invited" at bounding box center [1394, 108] width 104 height 21
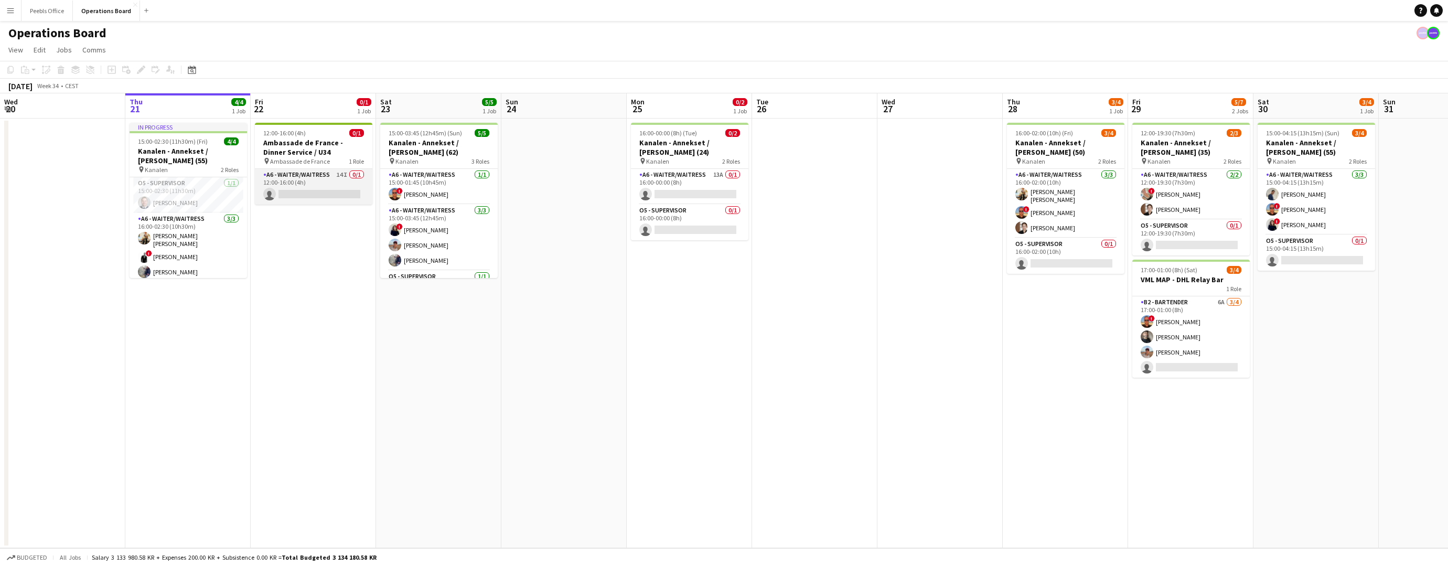
click at [316, 183] on app-card-role "A6 - WAITER/WAITRESS 14I 0/1 12:00-16:00 (4h) single-neutral-actions" at bounding box center [314, 187] width 118 height 36
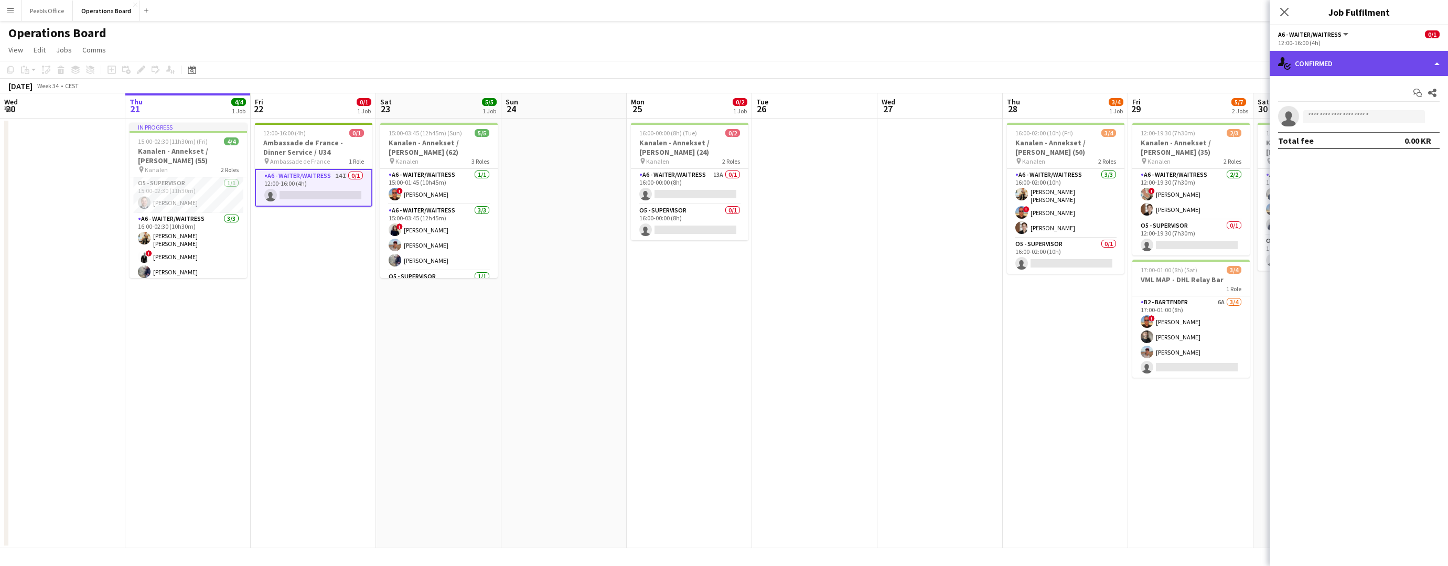
click at [1332, 60] on div "single-neutral-actions-check-2 Confirmed" at bounding box center [1359, 63] width 178 height 25
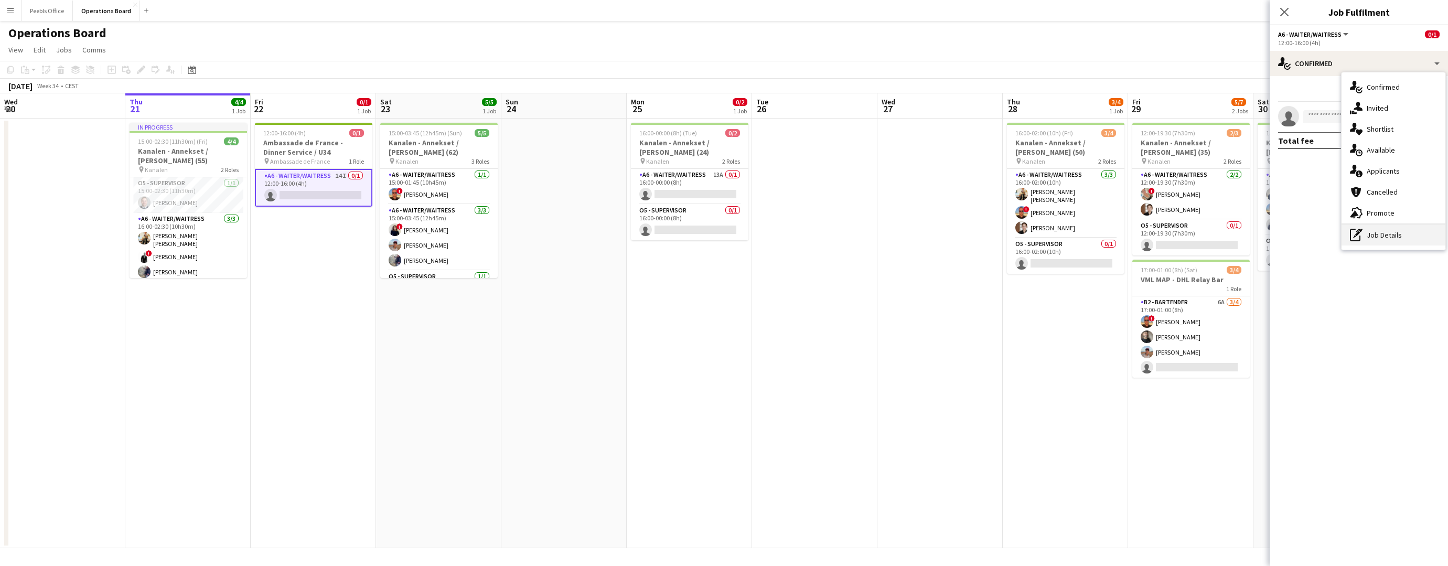
click at [1367, 236] on div "pen-write Job Details" at bounding box center [1394, 235] width 104 height 21
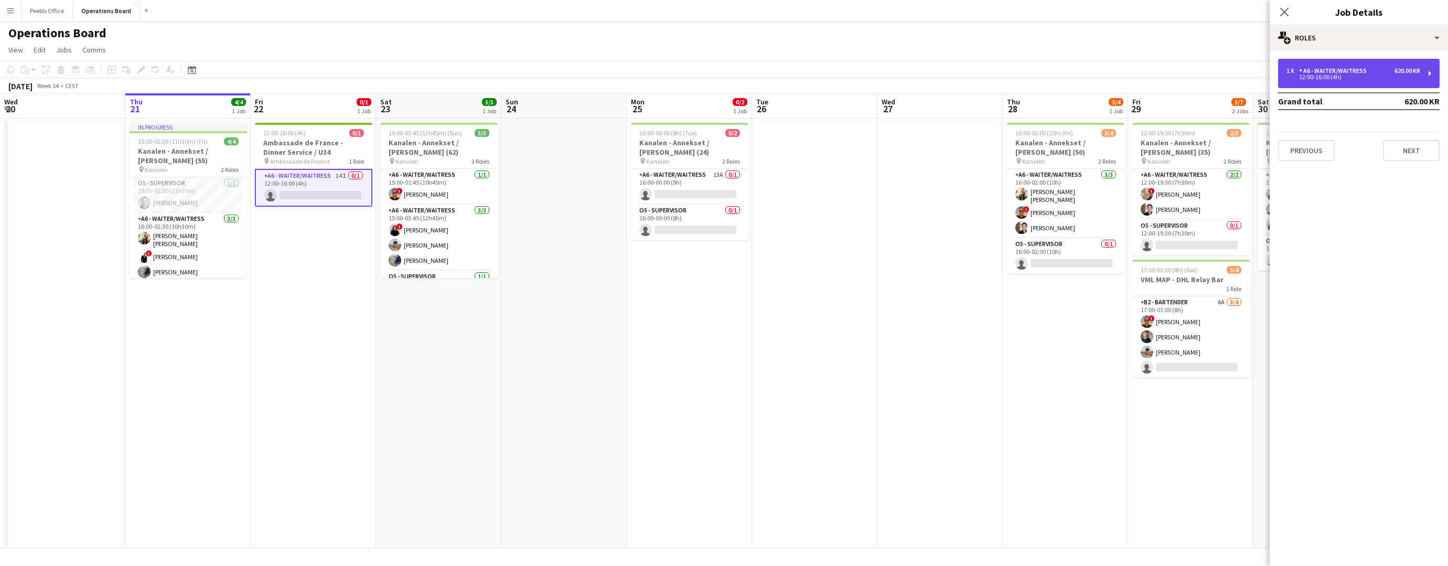
click at [1395, 70] on div "620.00 KR" at bounding box center [1408, 70] width 26 height 7
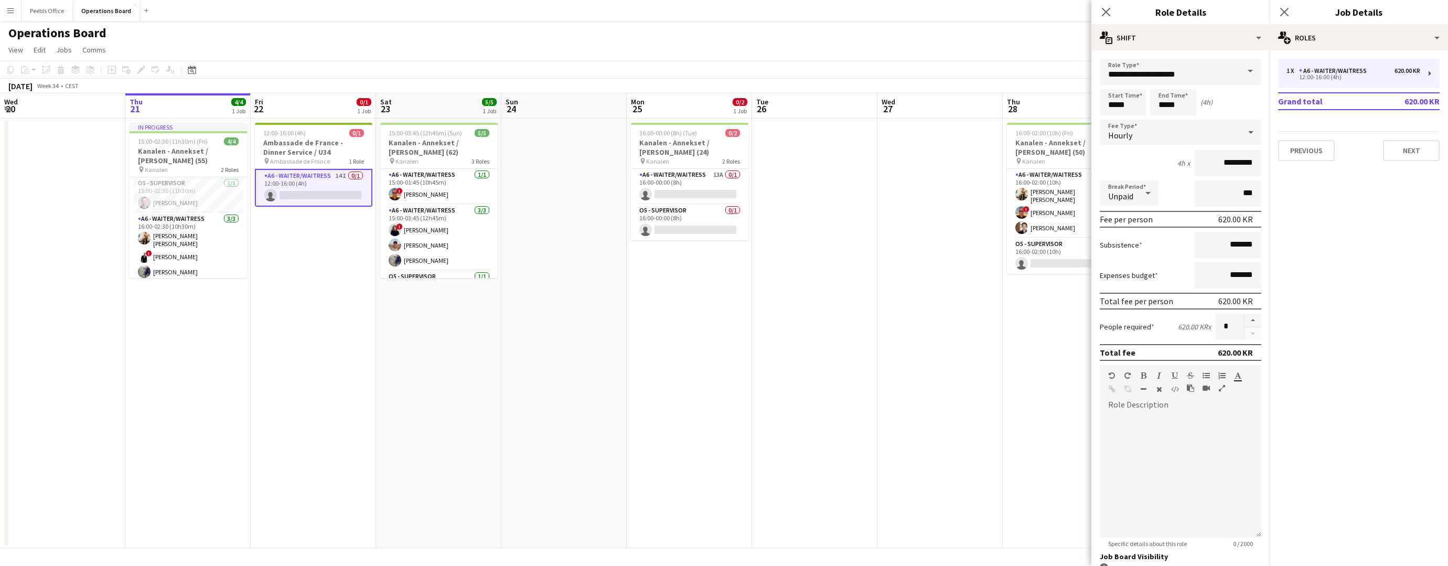
click at [1345, 320] on mat-expansion-panel "pencil3 General details 1 x A6 - WAITER/WAITRESS 620.00 KR 12:00-16:00 (4h) Gra…" at bounding box center [1359, 308] width 178 height 516
click at [1104, 9] on icon at bounding box center [1106, 12] width 10 height 10
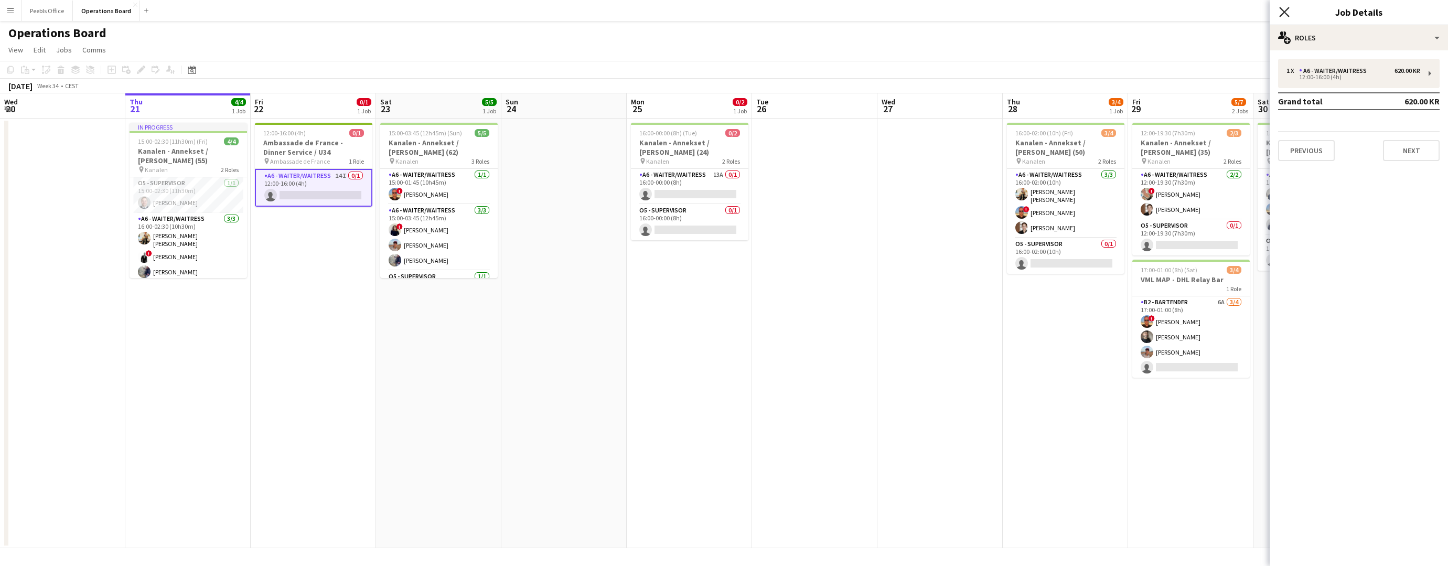
click at [1283, 13] on icon at bounding box center [1284, 12] width 10 height 10
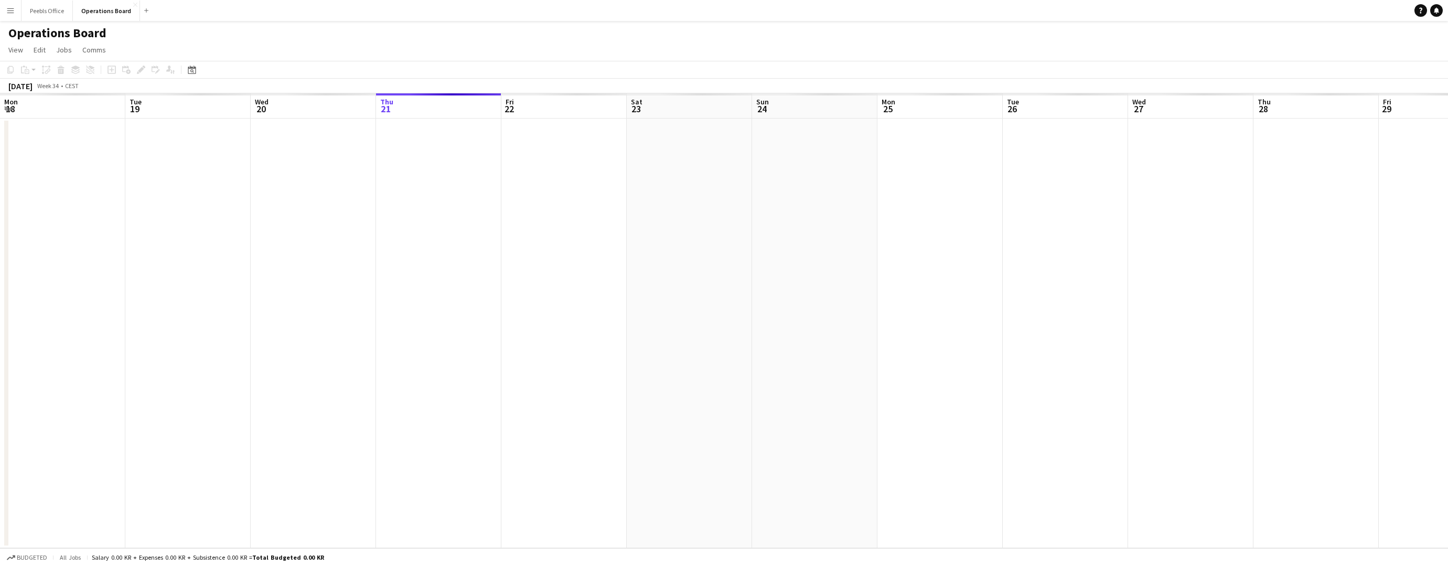
scroll to position [0, 251]
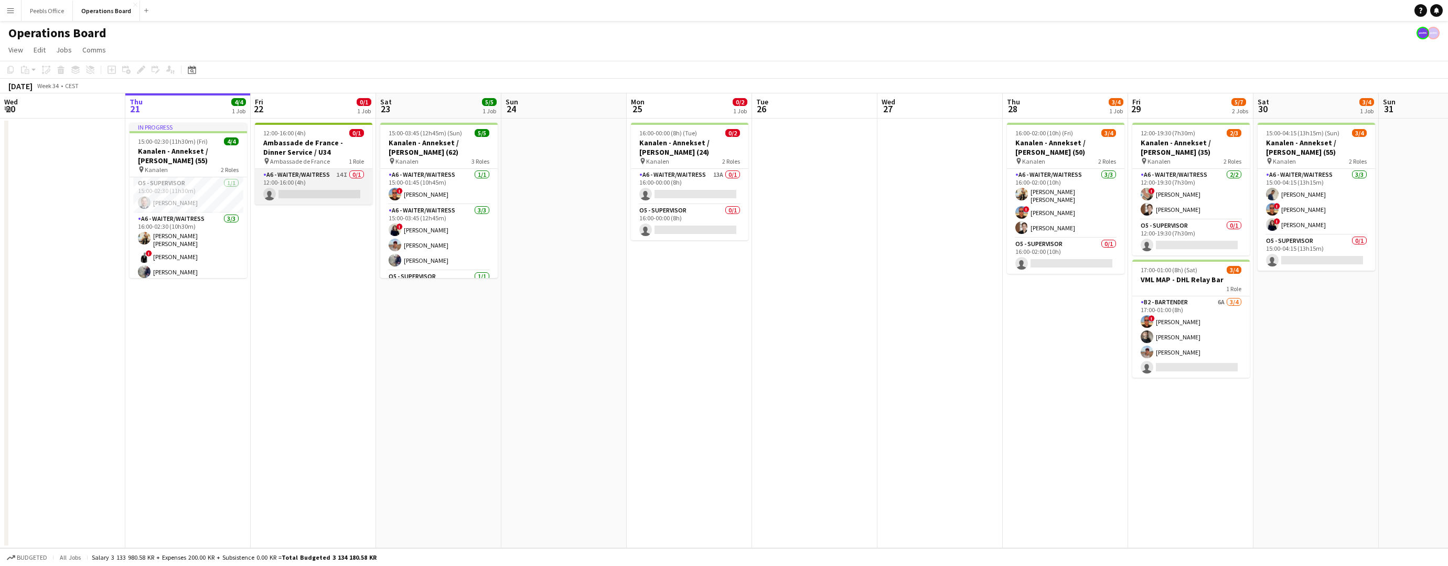
click at [300, 187] on app-card-role "A6 - WAITER/WAITRESS 14I 0/1 12:00-16:00 (4h) single-neutral-actions" at bounding box center [314, 187] width 118 height 36
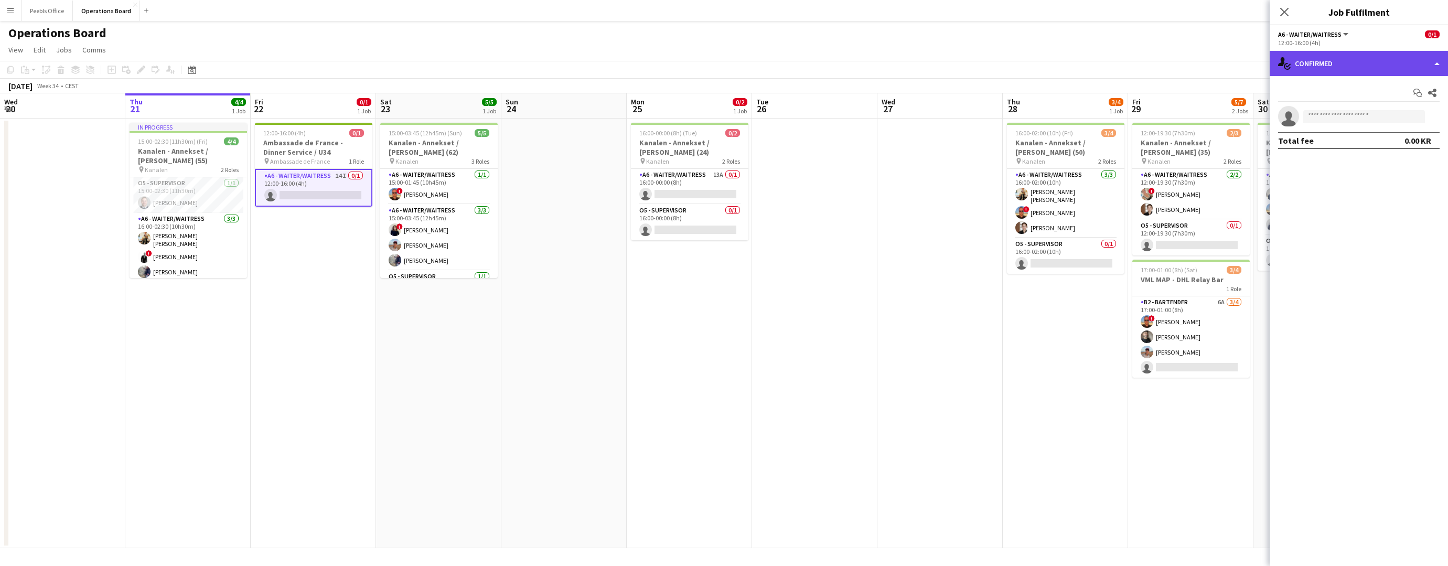
click at [1316, 68] on div "single-neutral-actions-check-2 Confirmed" at bounding box center [1359, 63] width 178 height 25
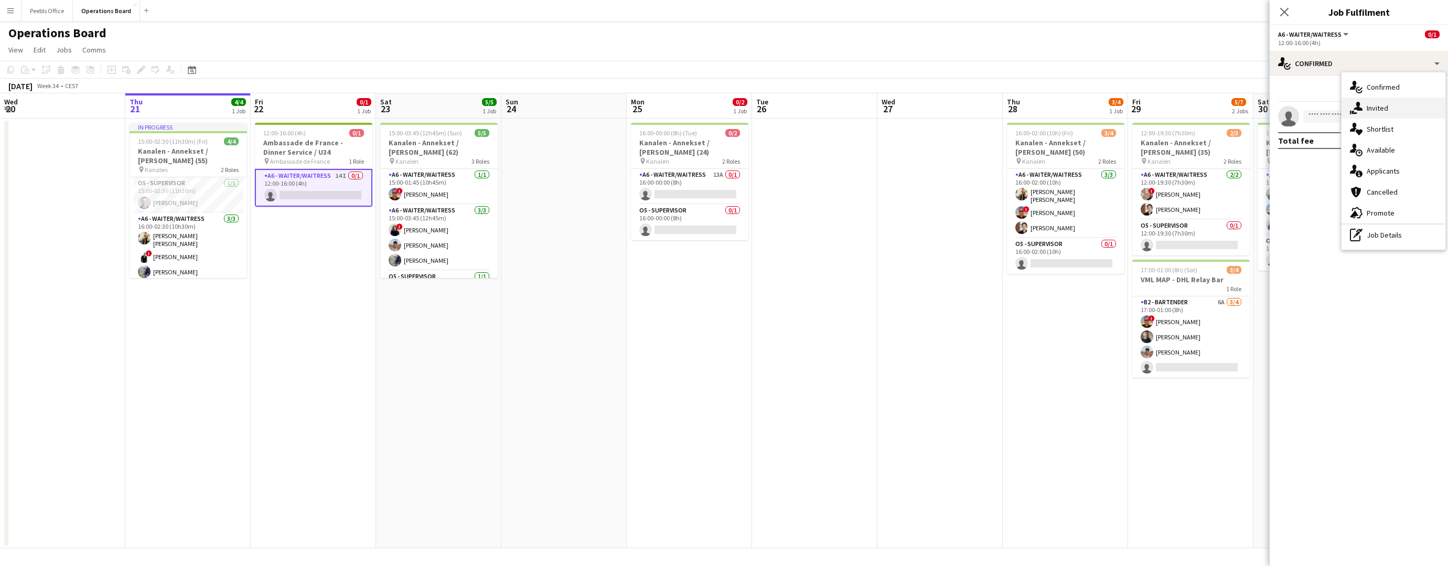
click at [1358, 110] on icon at bounding box center [1358, 106] width 9 height 9
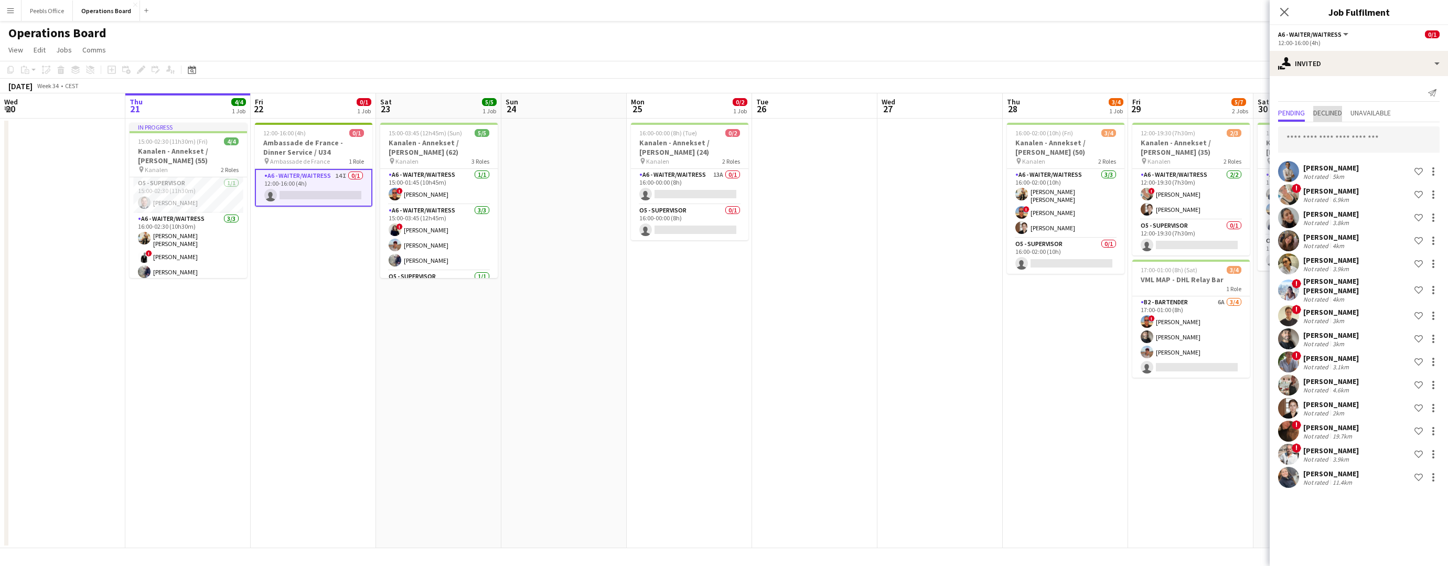
click at [1342, 119] on span "Declined" at bounding box center [1328, 114] width 29 height 16
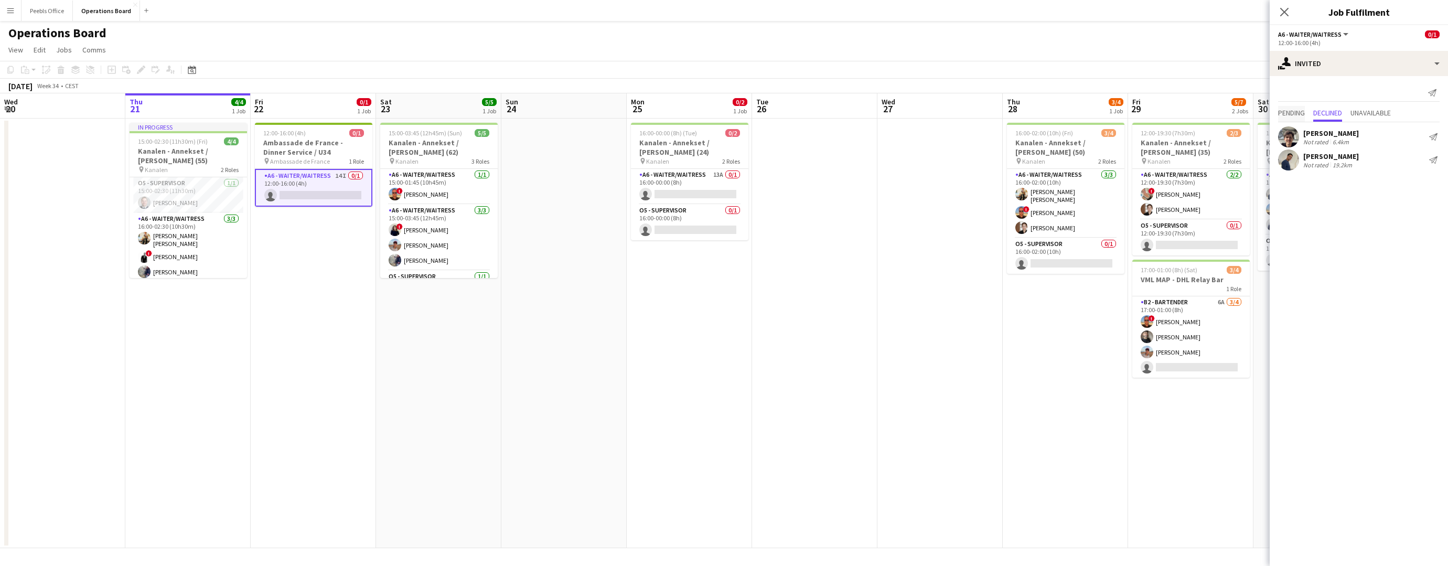
click at [1285, 115] on span "Pending" at bounding box center [1291, 112] width 27 height 7
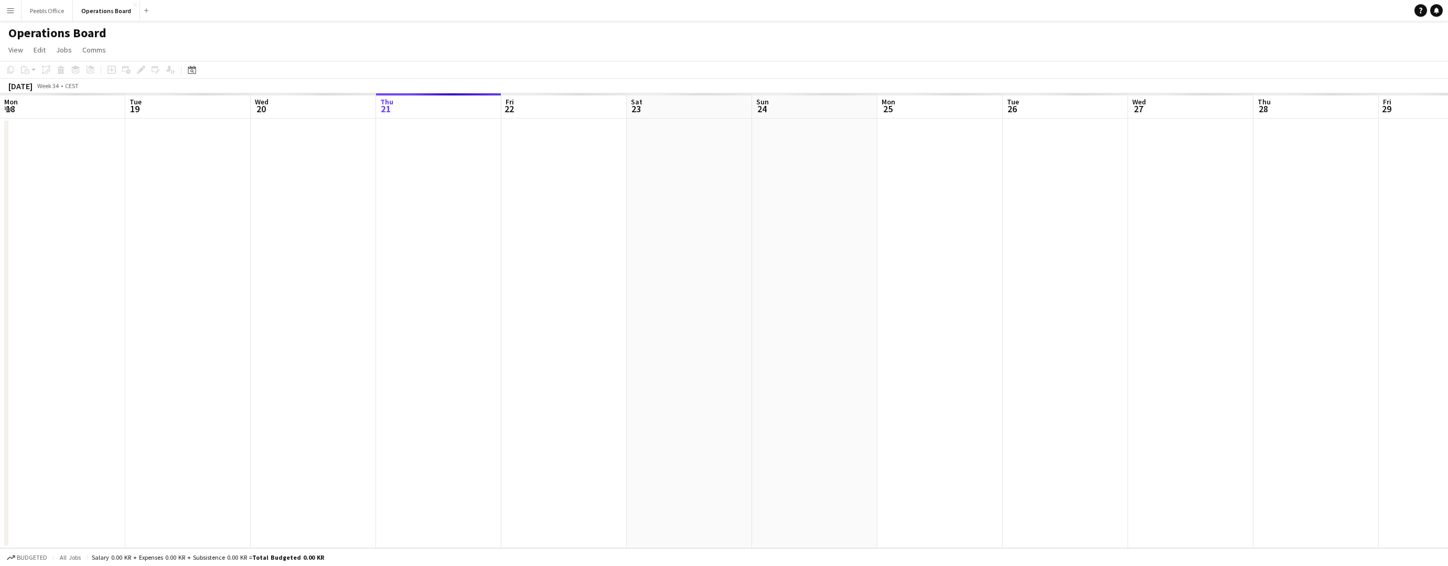
scroll to position [0, 251]
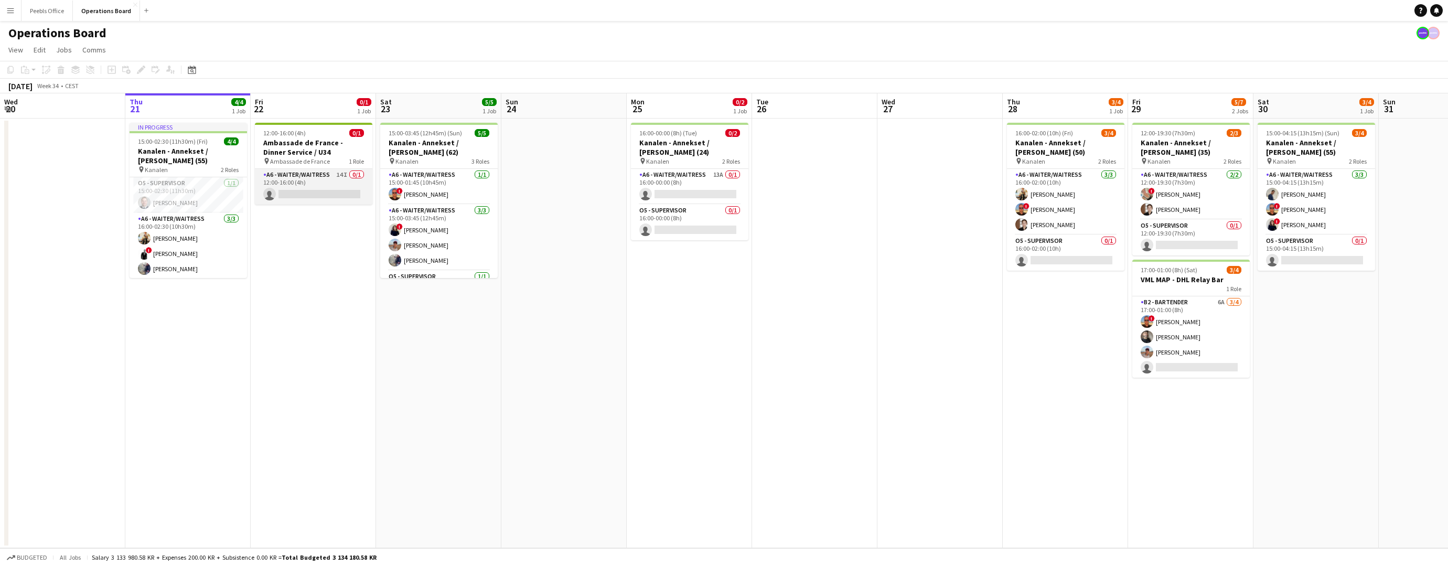
click at [312, 187] on app-card-role "A6 - WAITER/WAITRESS 14I 0/1 12:00-16:00 (4h) single-neutral-actions" at bounding box center [314, 187] width 118 height 36
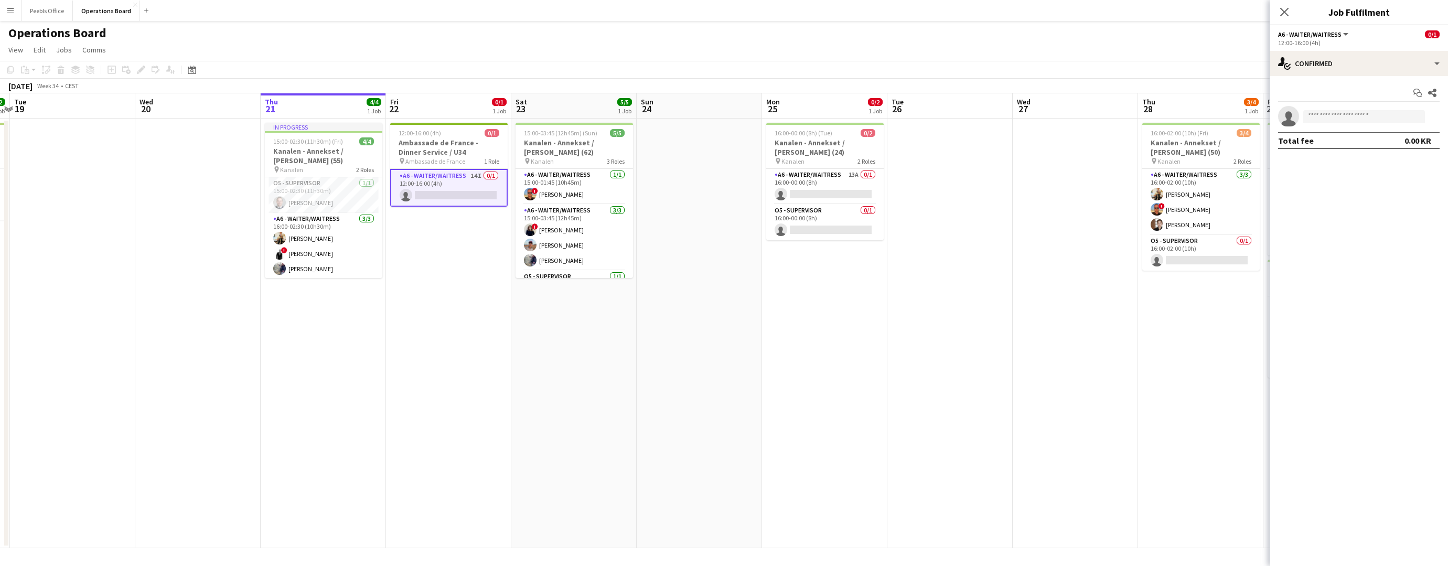
scroll to position [0, 238]
drag, startPoint x: 613, startPoint y: 324, endPoint x: 751, endPoint y: 324, distance: 138.0
click at [751, 324] on app-calendar-viewport "Sun 17 Mon 18 2/2 1 Job Tue 19 Wed 20 Thu 21 4/4 1 Job Fri 22 0/1 1 Job Sat 23 …" at bounding box center [724, 320] width 1448 height 455
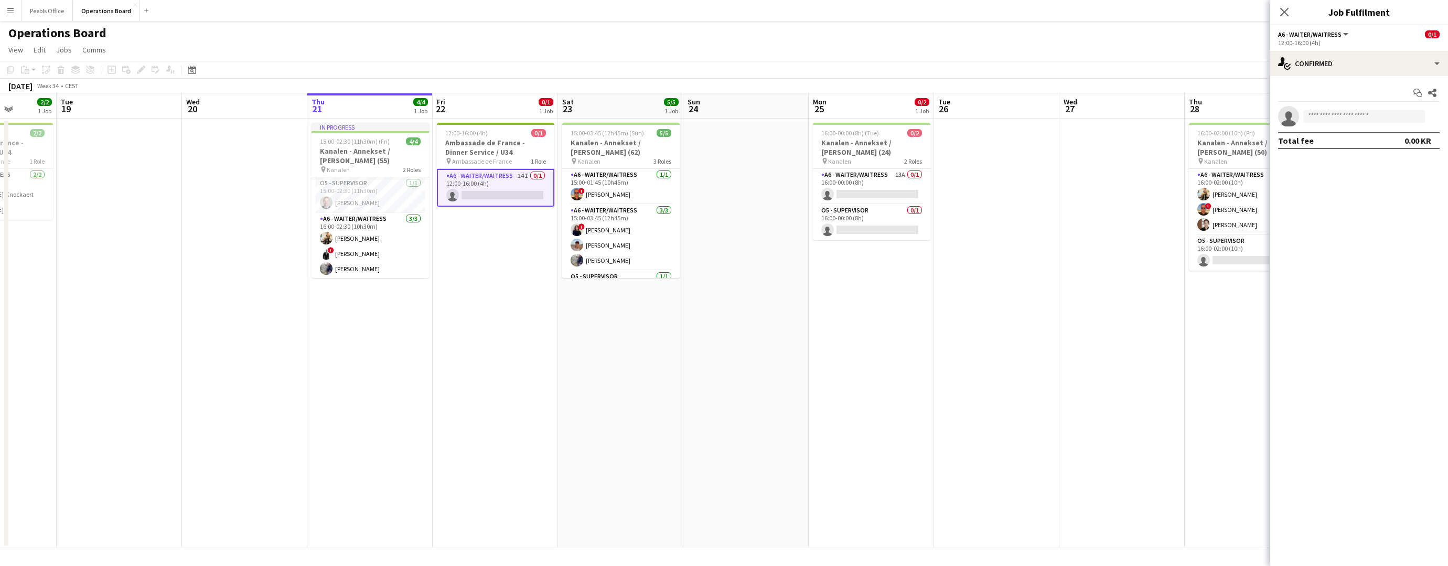
scroll to position [0, 304]
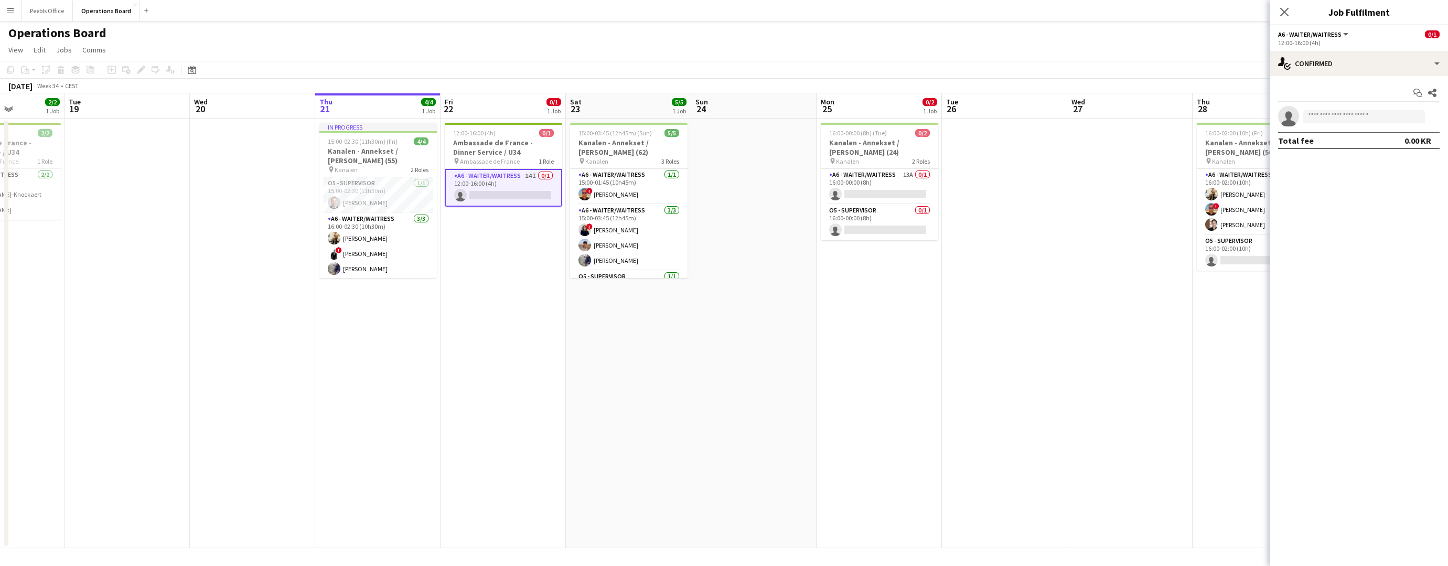
drag, startPoint x: 454, startPoint y: 403, endPoint x: 505, endPoint y: 404, distance: 51.4
click at [505, 404] on app-calendar-viewport "Sat 16 8/8 3 Jobs Sun 17 Mon 18 2/2 1 Job Tue 19 Wed 20 Thu 21 4/4 1 Job Fri 22…" at bounding box center [724, 320] width 1448 height 455
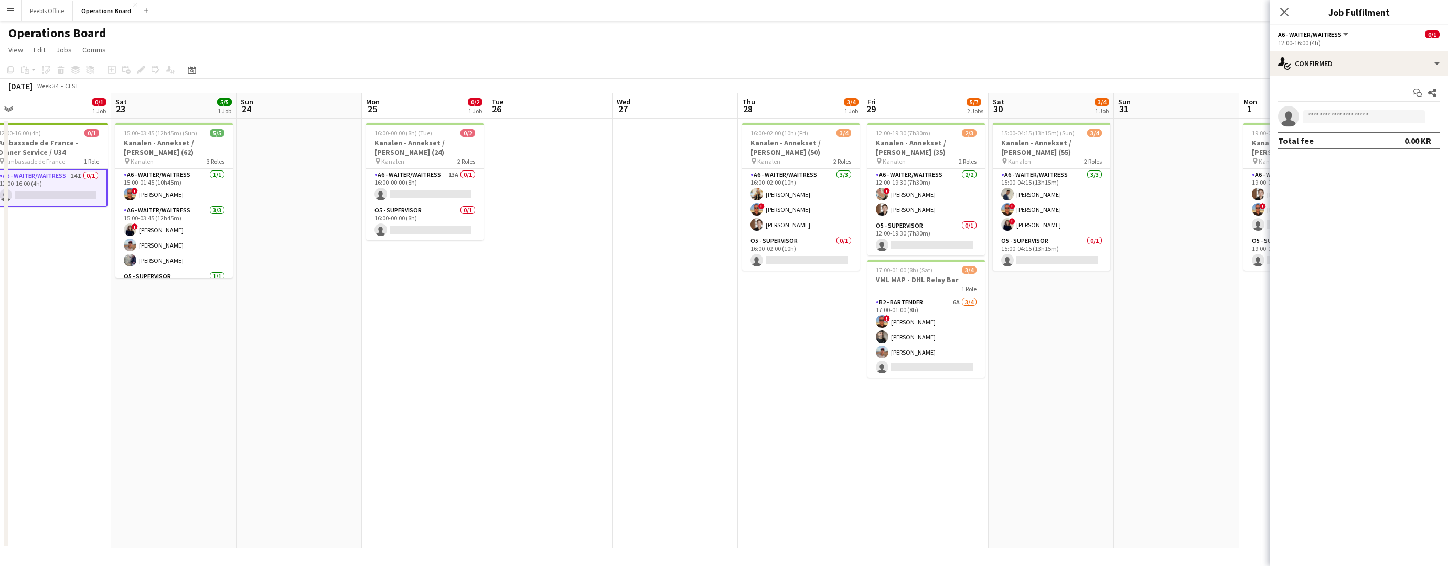
drag, startPoint x: 937, startPoint y: 351, endPoint x: 483, endPoint y: 372, distance: 454.8
click at [483, 372] on app-calendar-viewport "Tue 19 Wed 20 Thu 21 4/4 1 Job Fri 22 0/1 1 Job Sat 23 5/5 1 Job Sun 24 Mon 25 …" at bounding box center [724, 320] width 1448 height 455
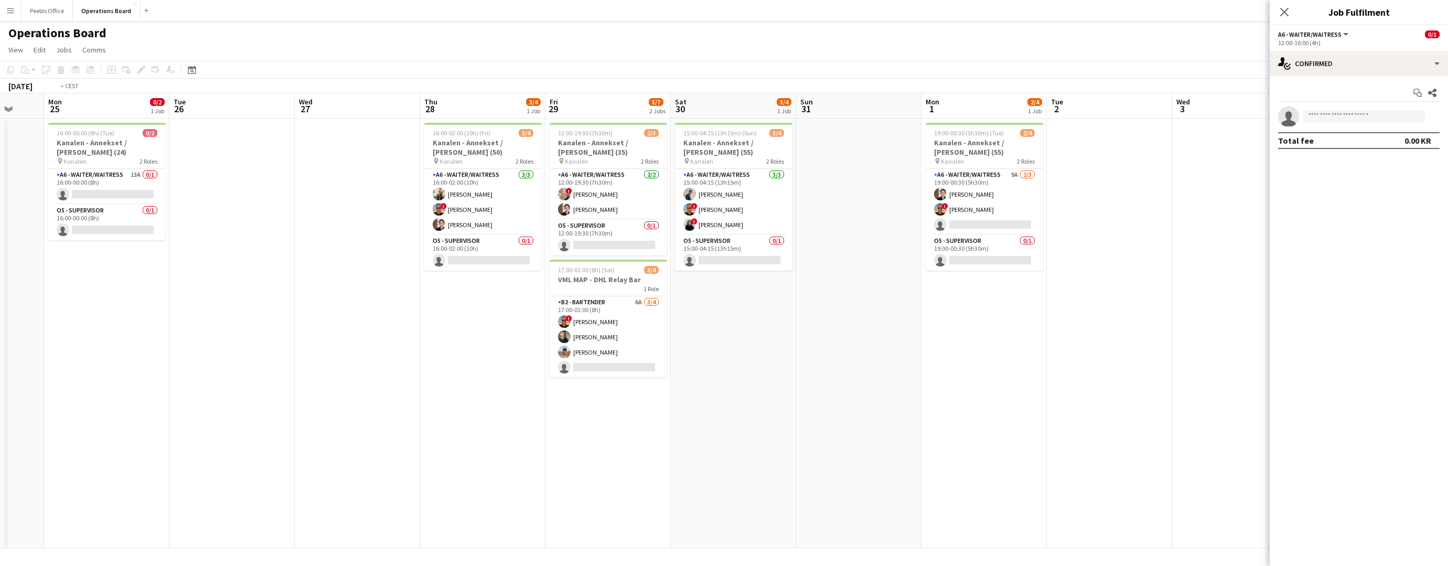
scroll to position [0, 470]
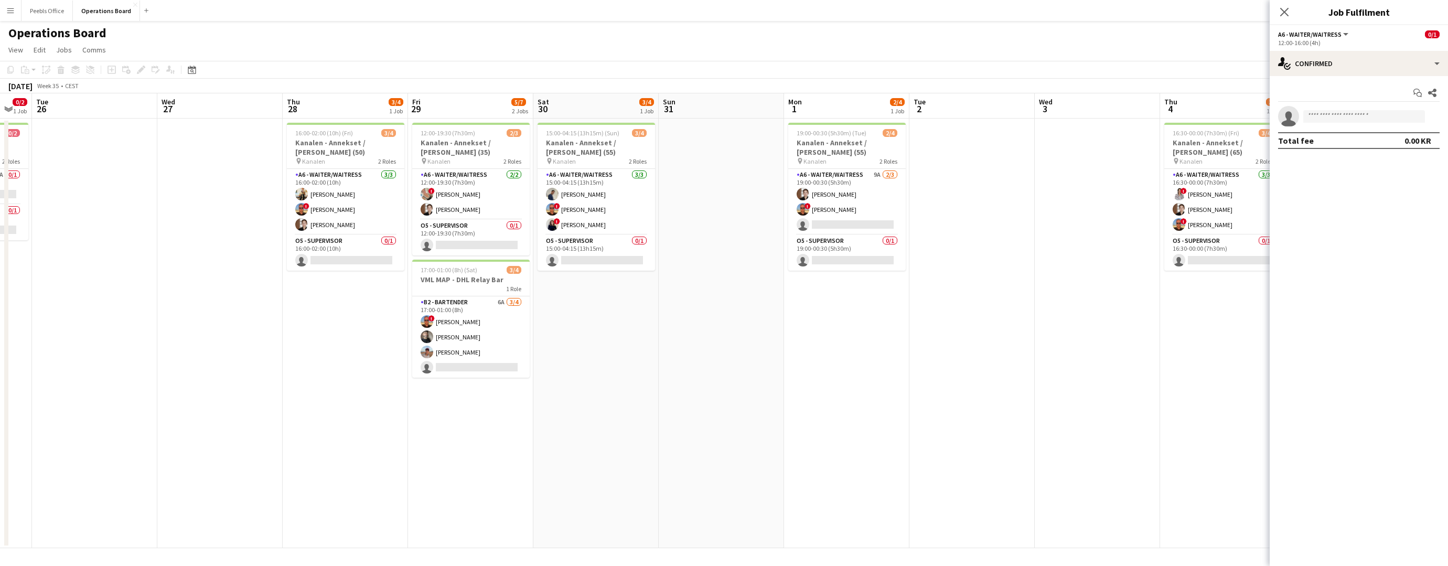
drag, startPoint x: 849, startPoint y: 381, endPoint x: 393, endPoint y: 381, distance: 455.4
click at [393, 381] on app-calendar-viewport "Fri 22 0/1 1 Job Sat 23 5/5 1 Job Sun 24 Mon 25 0/2 1 Job Tue 26 Wed 27 Thu 28 …" at bounding box center [724, 320] width 1448 height 455
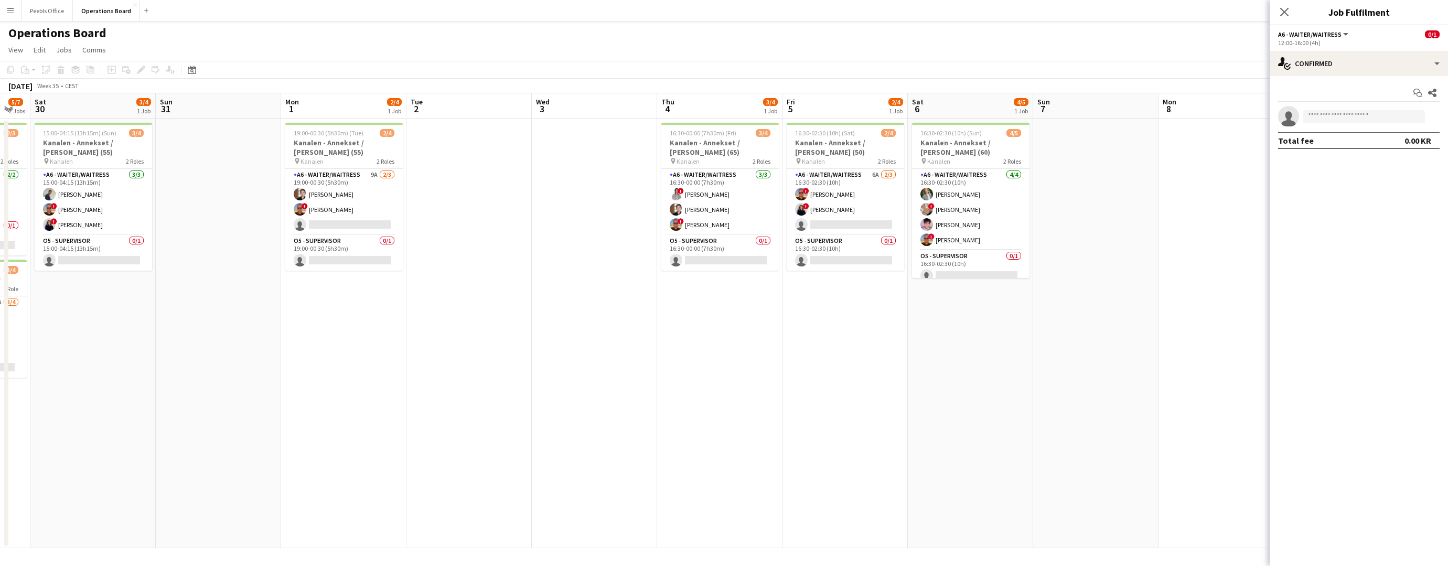
scroll to position [0, 353]
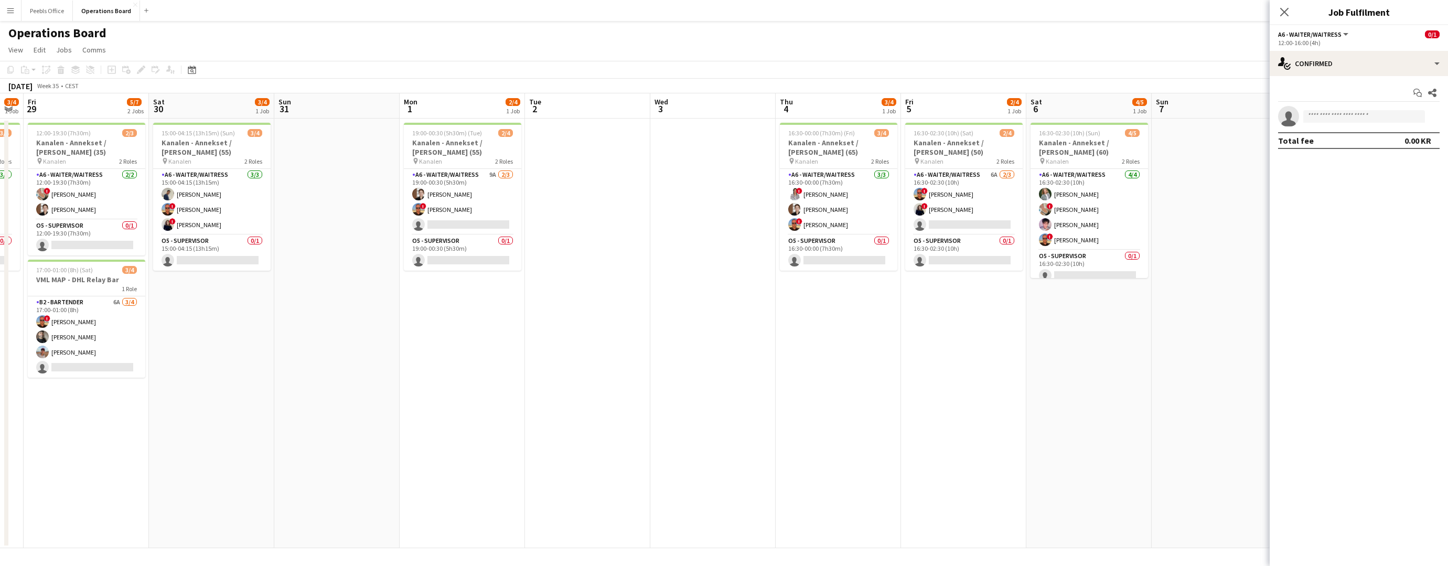
drag, startPoint x: 906, startPoint y: 392, endPoint x: 521, endPoint y: 422, distance: 385.7
click at [521, 422] on app-calendar-viewport "Tue 26 Wed 27 Thu 28 3/4 1 Job Fri 29 5/7 2 Jobs Sat 30 3/4 1 Job Sun 31 Mon 1 …" at bounding box center [724, 320] width 1448 height 455
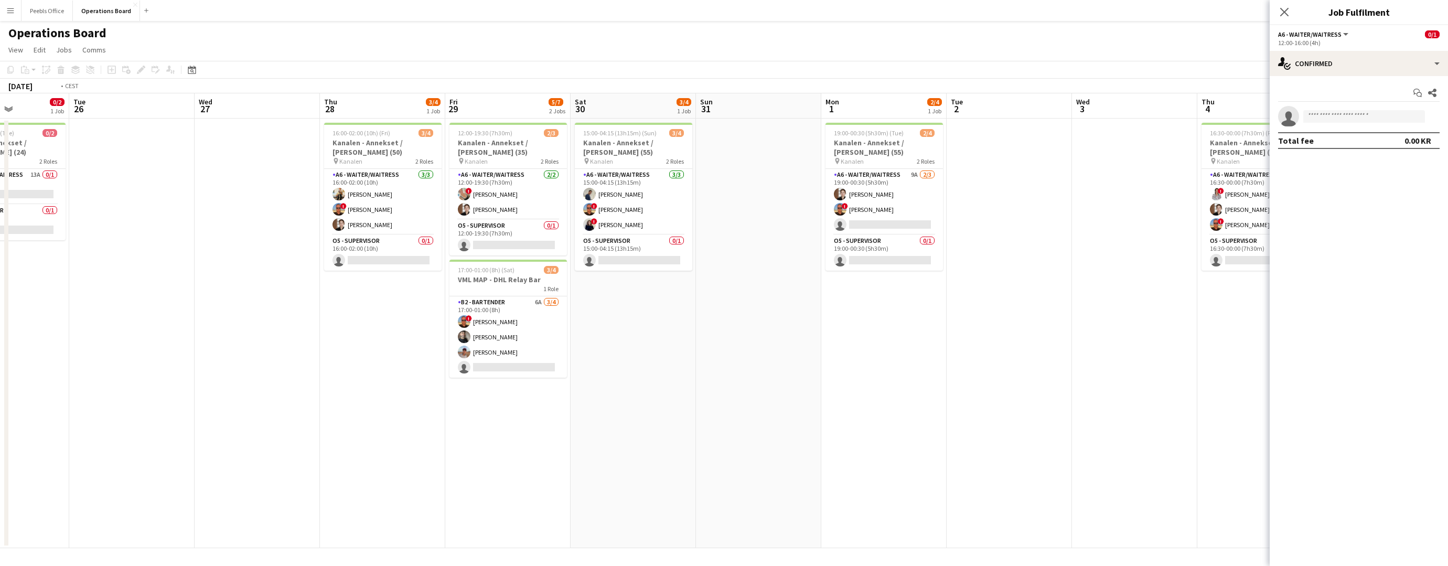
scroll to position [0, 327]
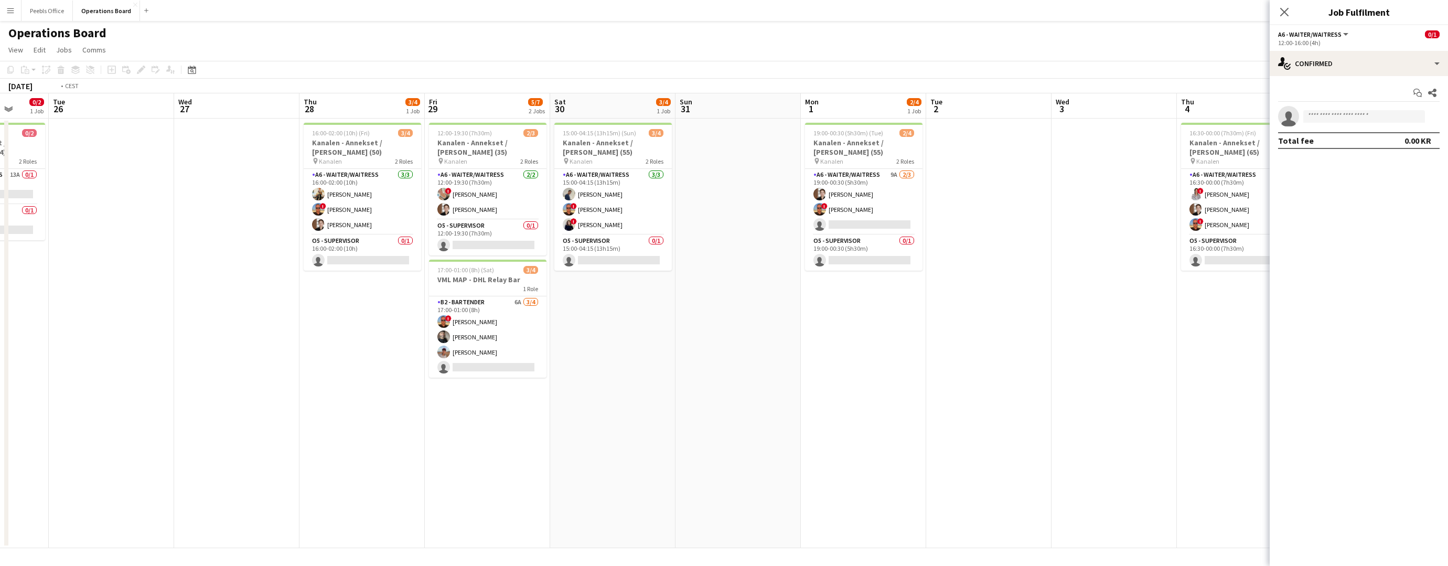
drag, startPoint x: 369, startPoint y: 406, endPoint x: 894, endPoint y: 370, distance: 525.8
click at [894, 370] on app-calendar-viewport "Sat 23 5/5 1 Job Sun 24 Mon 25 0/2 1 Job Tue 26 Wed 27 Thu 28 3/4 1 Job Fri 29 …" at bounding box center [724, 320] width 1448 height 455
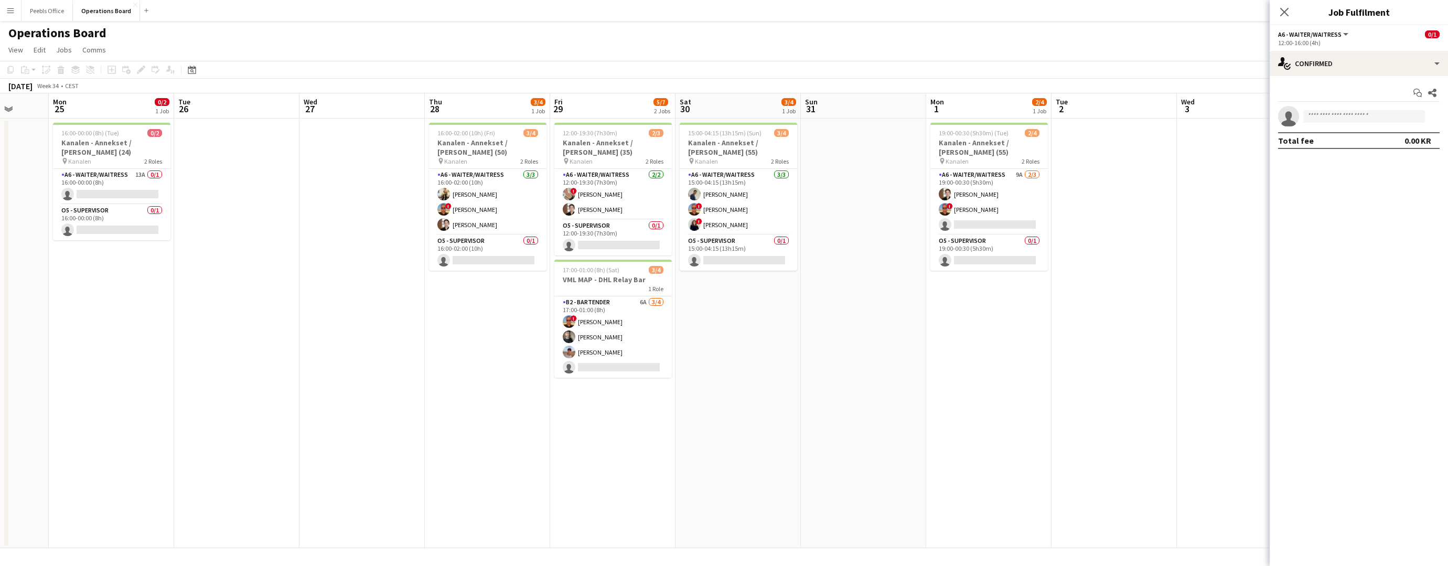
drag, startPoint x: 8, startPoint y: 377, endPoint x: 467, endPoint y: 370, distance: 459.1
click at [467, 370] on div "Fri 22 0/1 1 Job Sat 23 5/5 1 Job Sun 24 Mon 25 0/2 1 Job Tue 26 Wed 27 Thu 28 …" at bounding box center [724, 320] width 1448 height 455
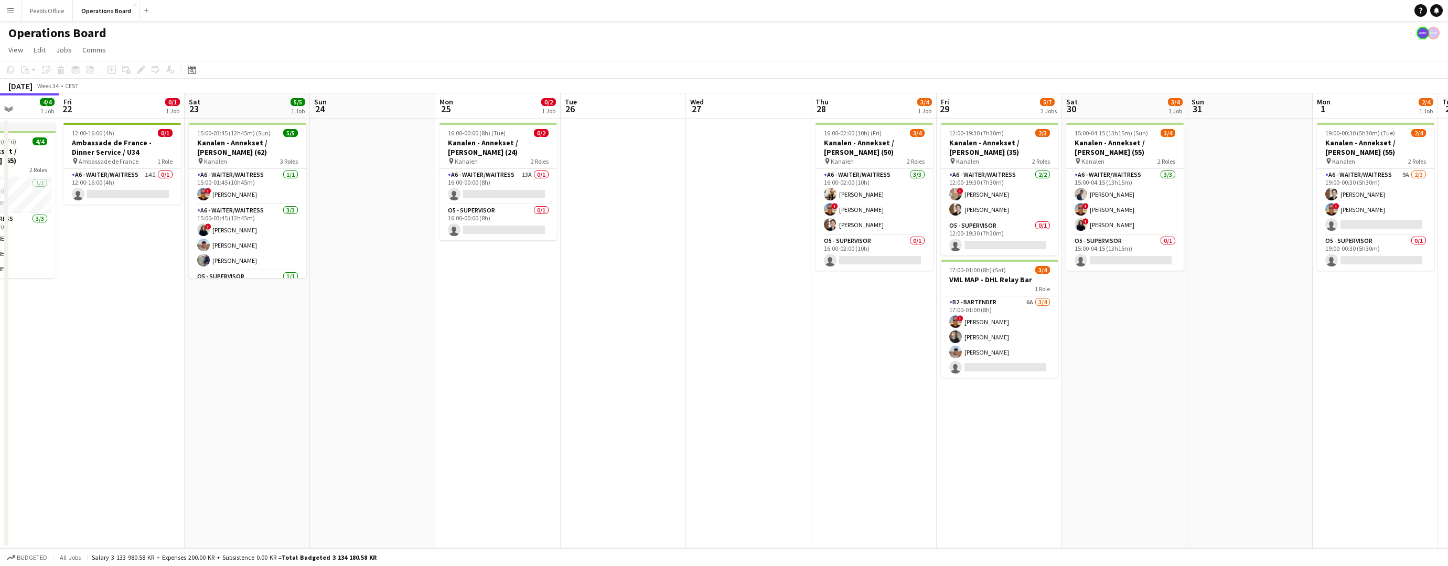
drag, startPoint x: 270, startPoint y: 366, endPoint x: 908, endPoint y: 344, distance: 637.8
click at [908, 344] on app-calendar-viewport "Tue 19 Wed 20 Thu 21 4/4 1 Job Fri 22 0/1 1 Job Sat 23 5/5 1 Job Sun 24 Mon 25 …" at bounding box center [724, 320] width 1448 height 455
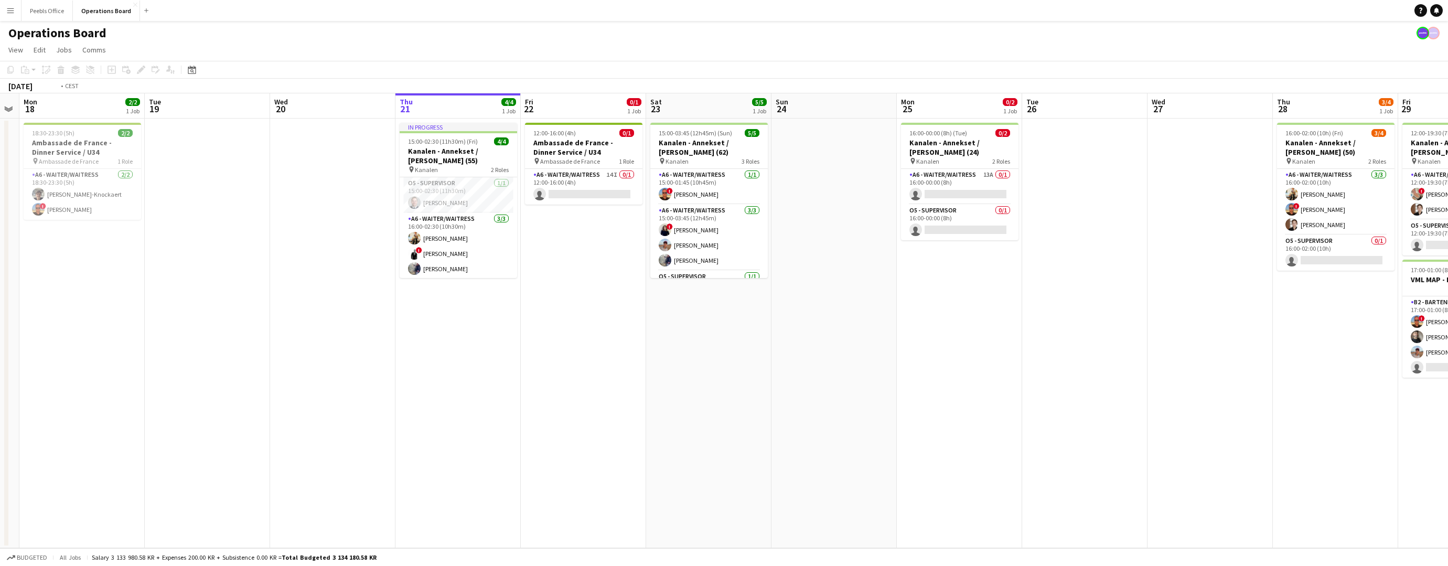
scroll to position [0, 222]
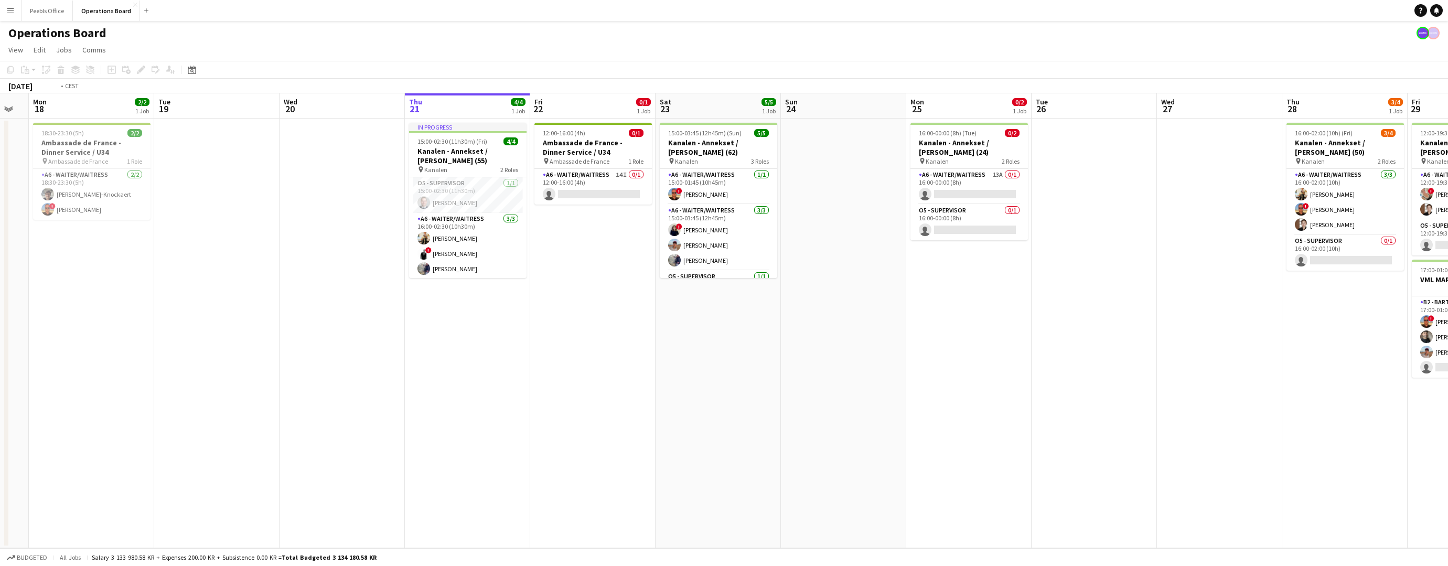
drag, startPoint x: 443, startPoint y: 358, endPoint x: 664, endPoint y: 359, distance: 220.3
click at [664, 359] on app-calendar-viewport "Sat 16 8/8 3 Jobs Sun 17 Mon 18 2/2 1 Job Tue 19 Wed 20 Thu 21 4/4 1 Job Fri 22…" at bounding box center [724, 320] width 1448 height 455
click at [598, 174] on app-card-role "A6 - WAITER/WAITRESS 14I 0/1 12:00-16:00 (4h) single-neutral-actions" at bounding box center [594, 187] width 118 height 36
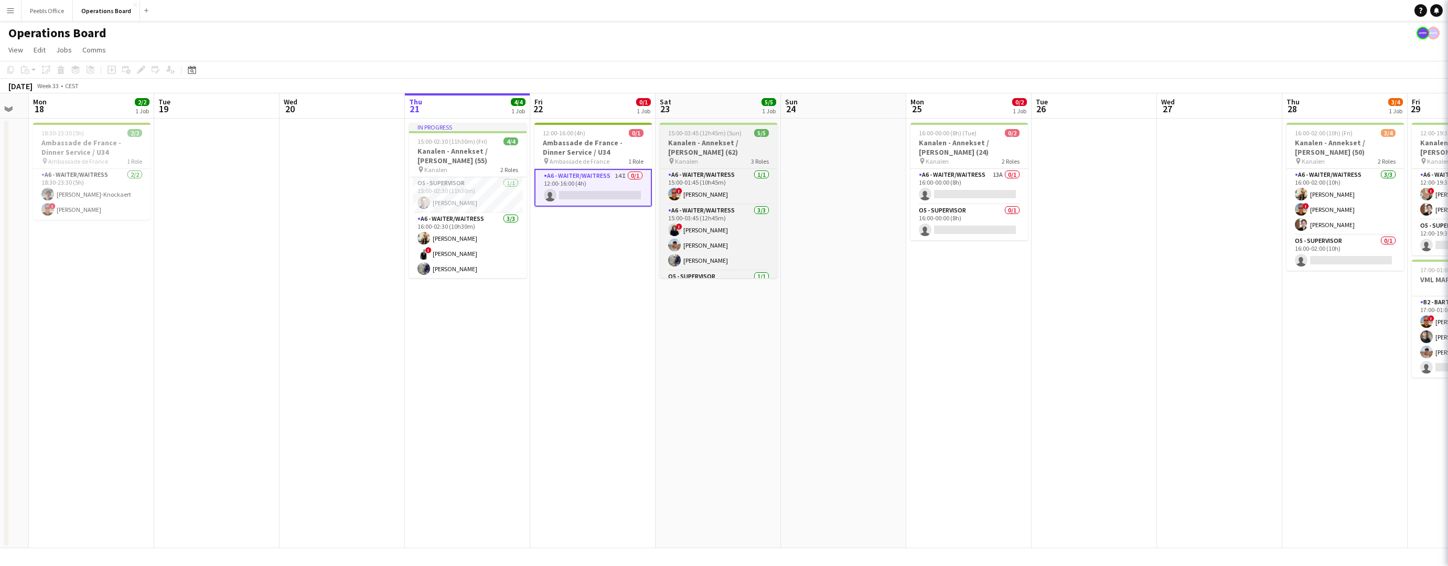
scroll to position [0, 222]
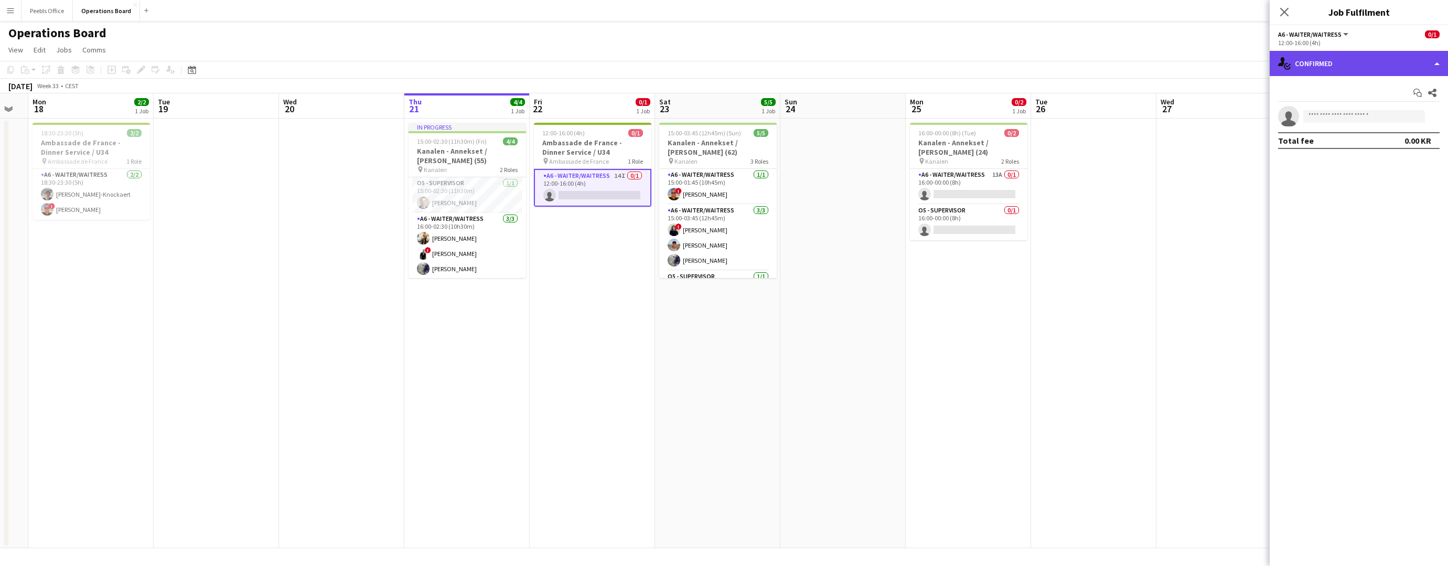
click at [1317, 72] on div "single-neutral-actions-check-2 Confirmed" at bounding box center [1359, 63] width 178 height 25
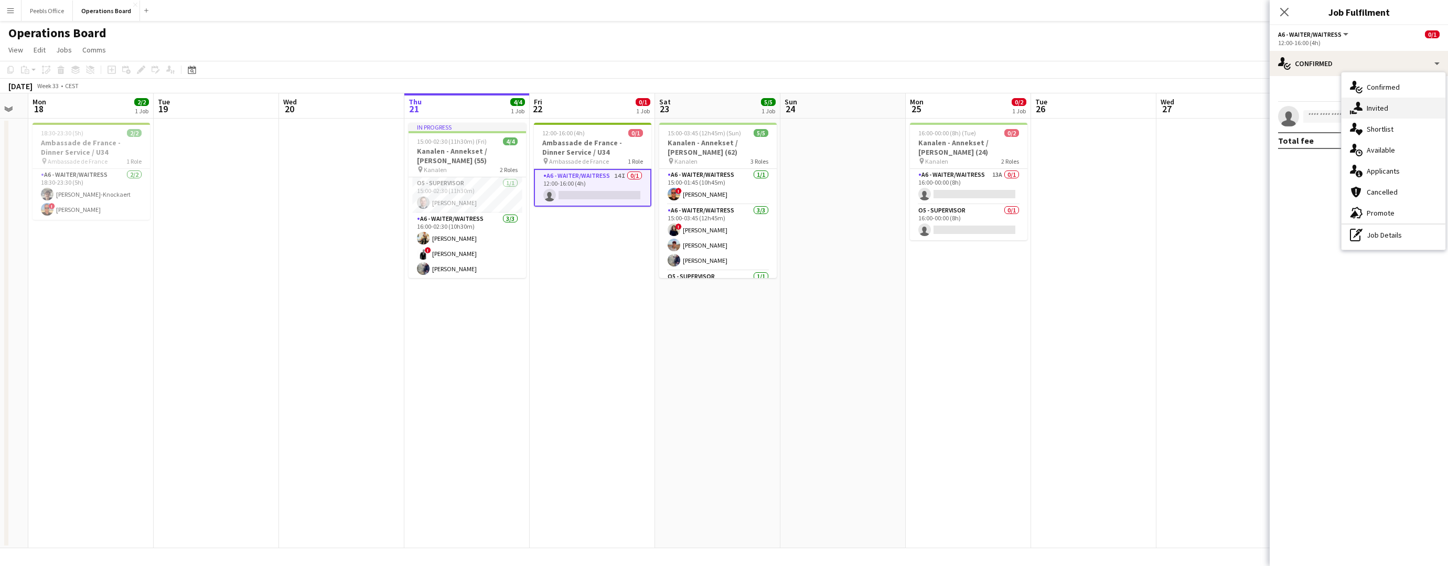
click at [1349, 104] on div "single-neutral-actions-share-1 Invited" at bounding box center [1394, 108] width 104 height 21
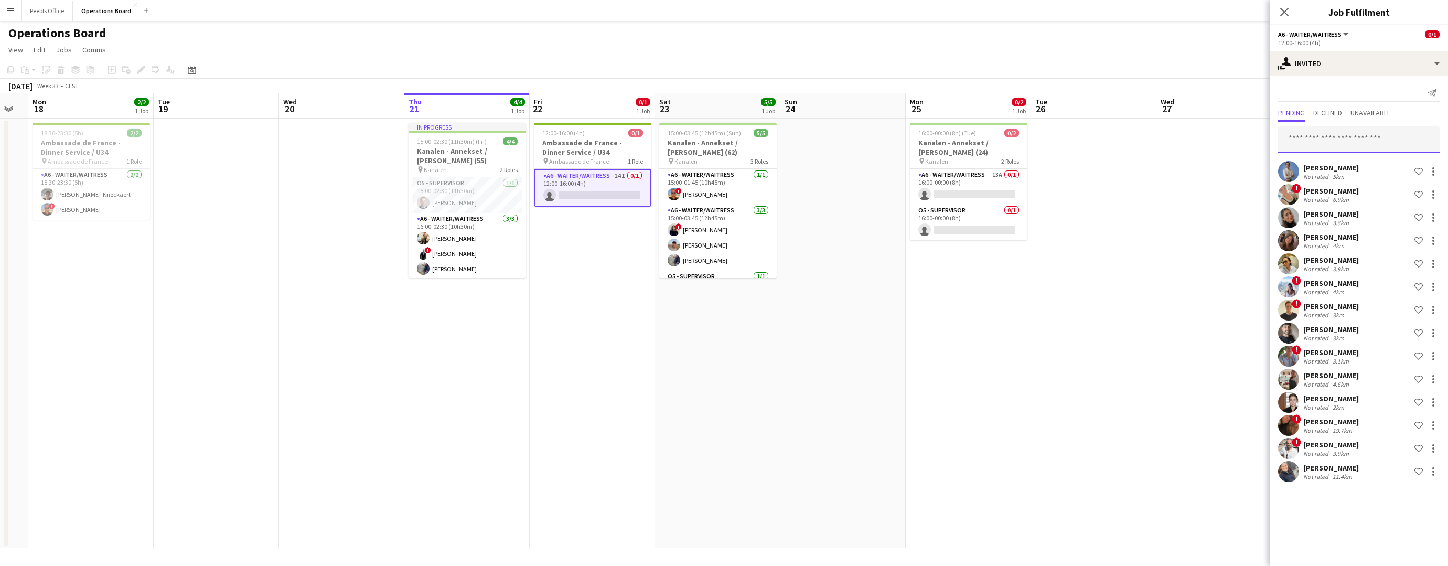
click at [1315, 136] on input "text" at bounding box center [1359, 139] width 162 height 26
type input "******"
drag, startPoint x: 1309, startPoint y: 157, endPoint x: 1312, endPoint y: 169, distance: 12.3
click at [1312, 169] on span "[PERSON_NAME]" at bounding box center [1317, 165] width 60 height 9
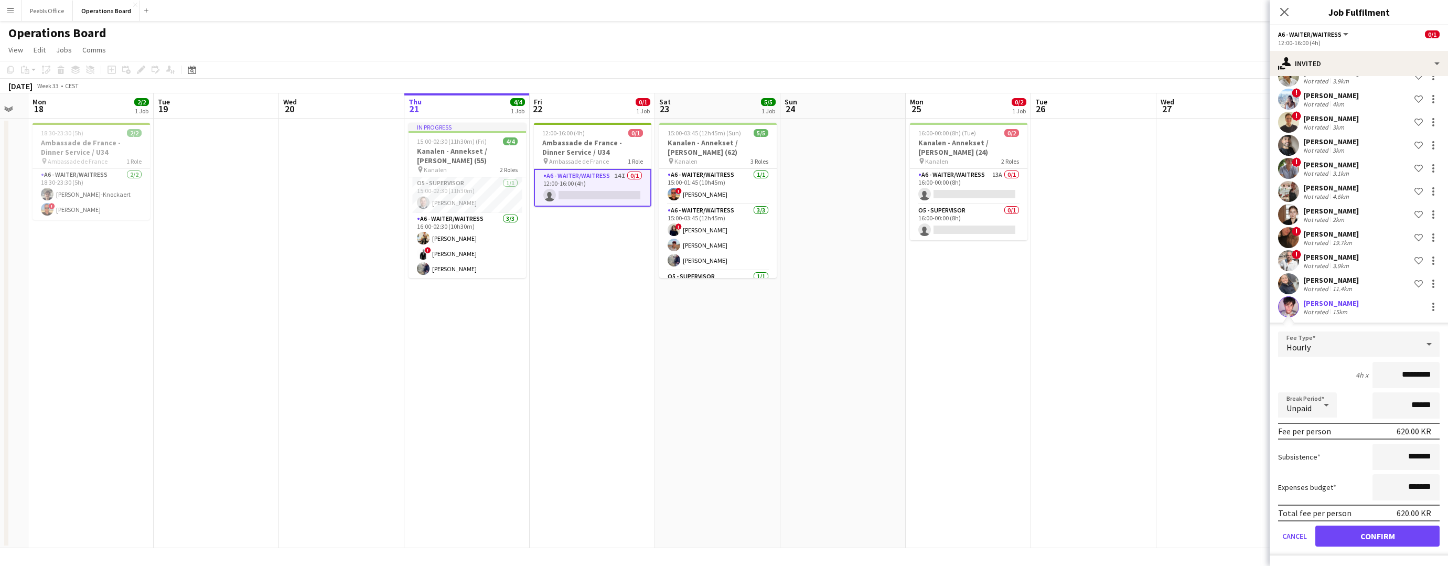
click at [1404, 546] on button "Confirm" at bounding box center [1378, 536] width 124 height 21
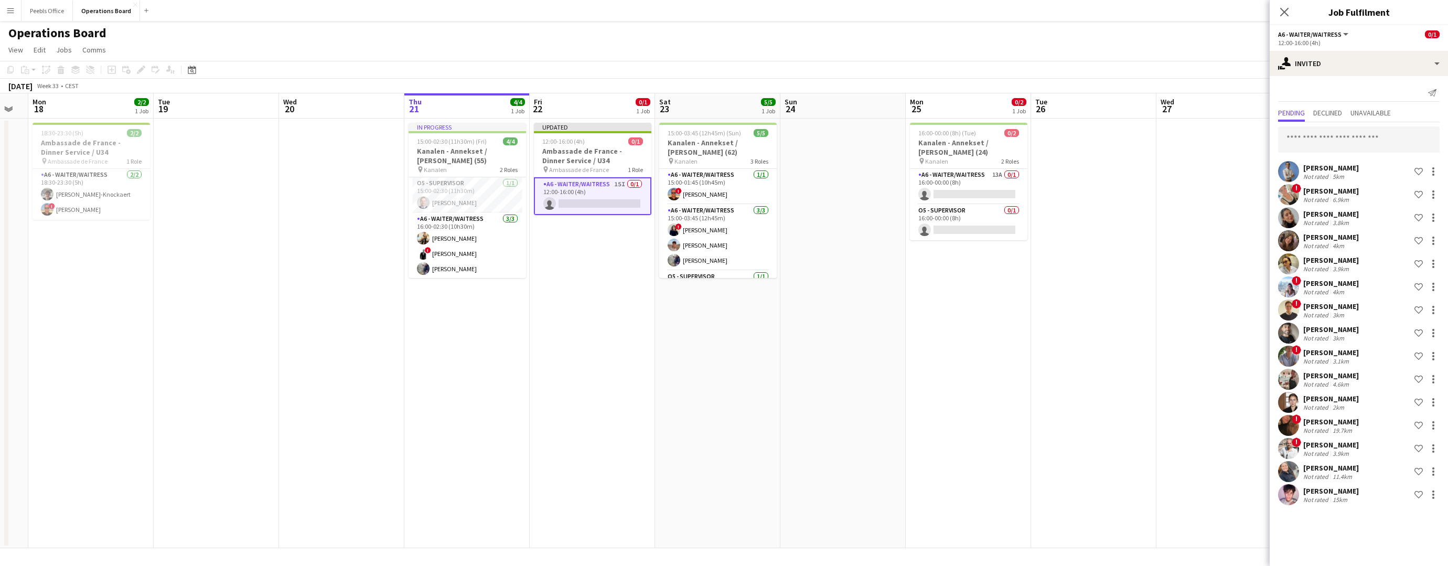
click at [1166, 190] on app-date-cell at bounding box center [1219, 334] width 125 height 430
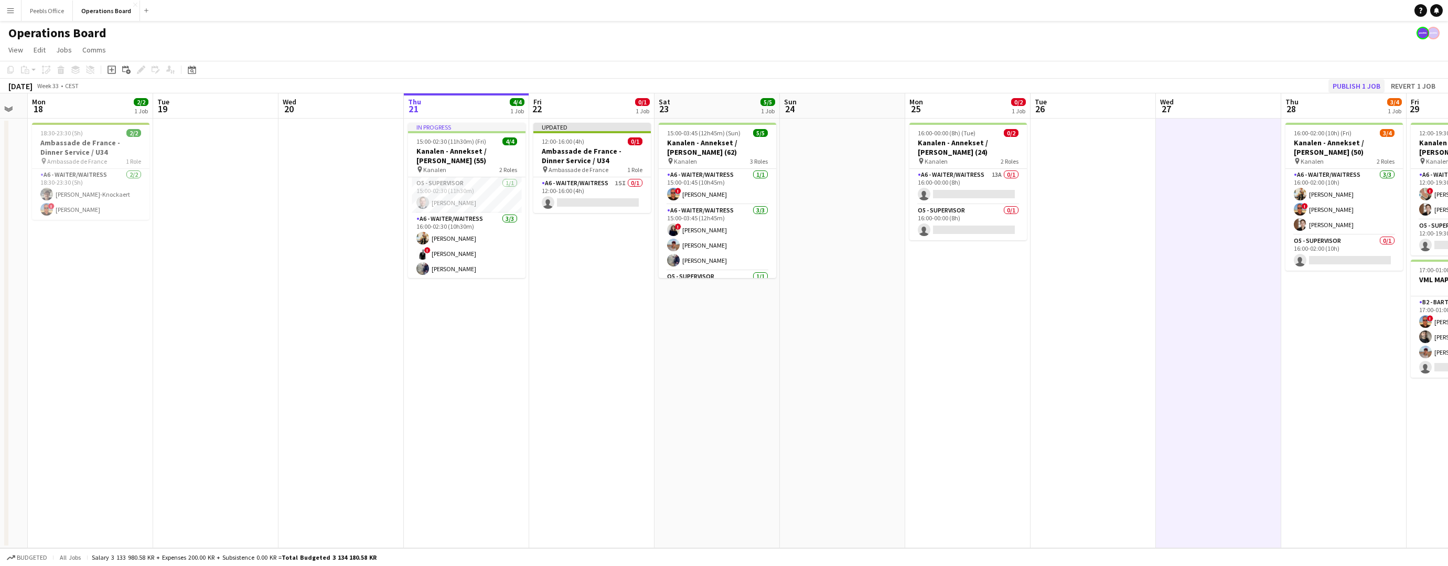
click at [1355, 90] on button "Publish 1 job" at bounding box center [1357, 86] width 56 height 14
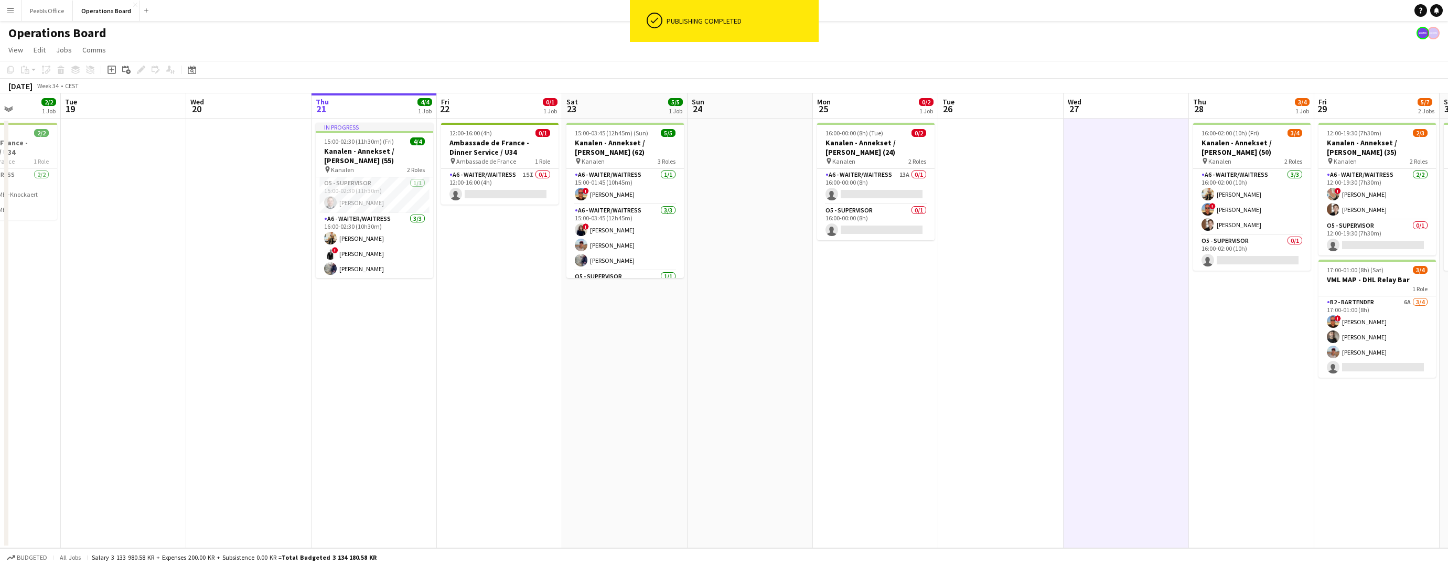
scroll to position [0, 438]
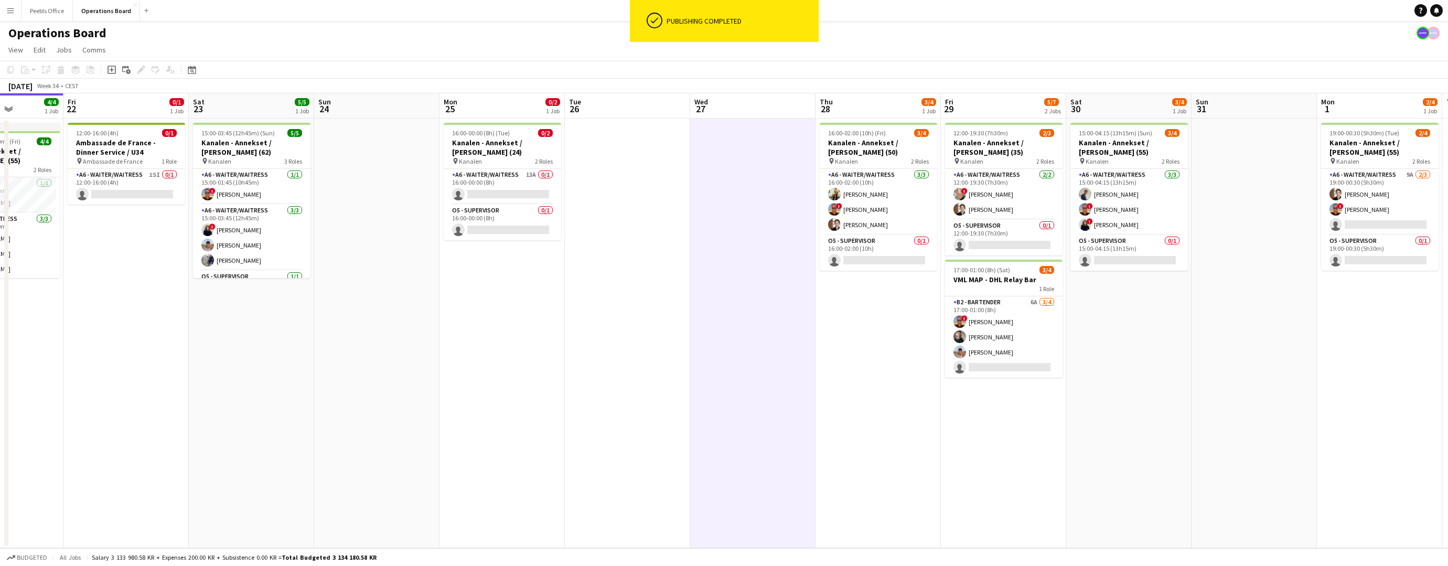
drag, startPoint x: 1322, startPoint y: 463, endPoint x: 386, endPoint y: 566, distance: 941.5
click at [386, 566] on app-board "Operations Board View Day view expanded Day view collapsed Month view Date pick…" at bounding box center [724, 293] width 1448 height 545
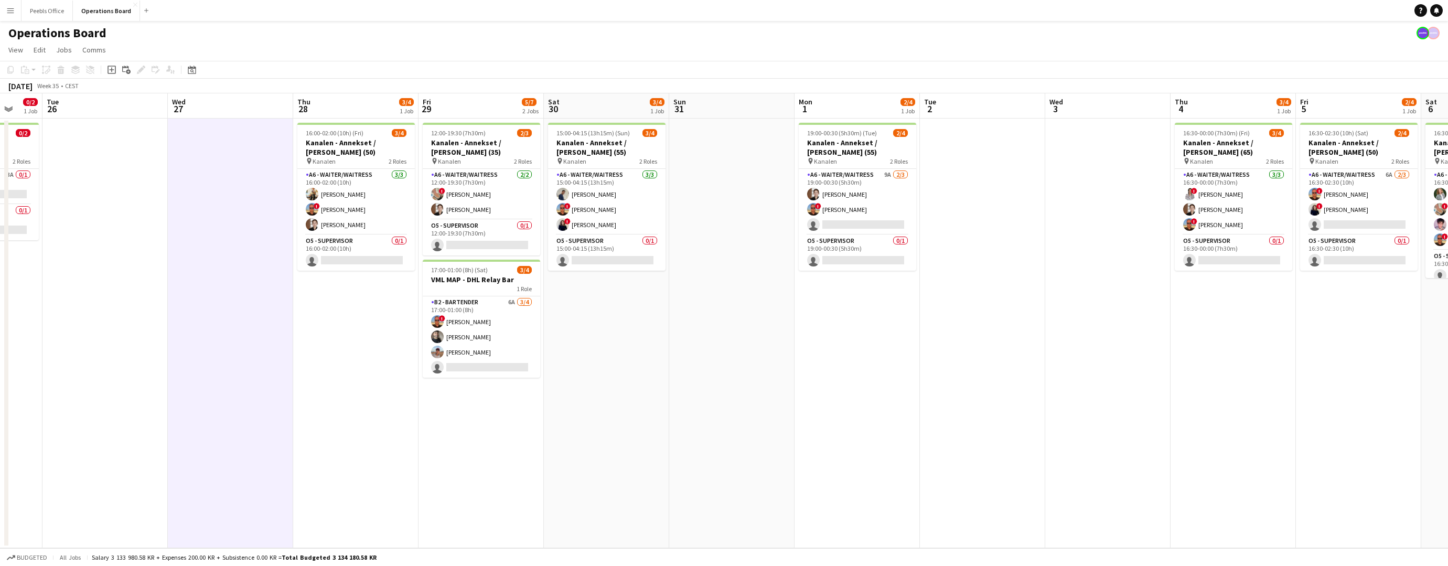
drag, startPoint x: 1086, startPoint y: 516, endPoint x: 556, endPoint y: 546, distance: 531.2
click at [556, 546] on app-calendar-viewport "Fri 22 0/1 1 Job Sat 23 5/5 1 Job Sun 24 Mon 25 0/2 1 Job Tue 26 Wed 27 Thu 28 …" at bounding box center [724, 320] width 1448 height 455
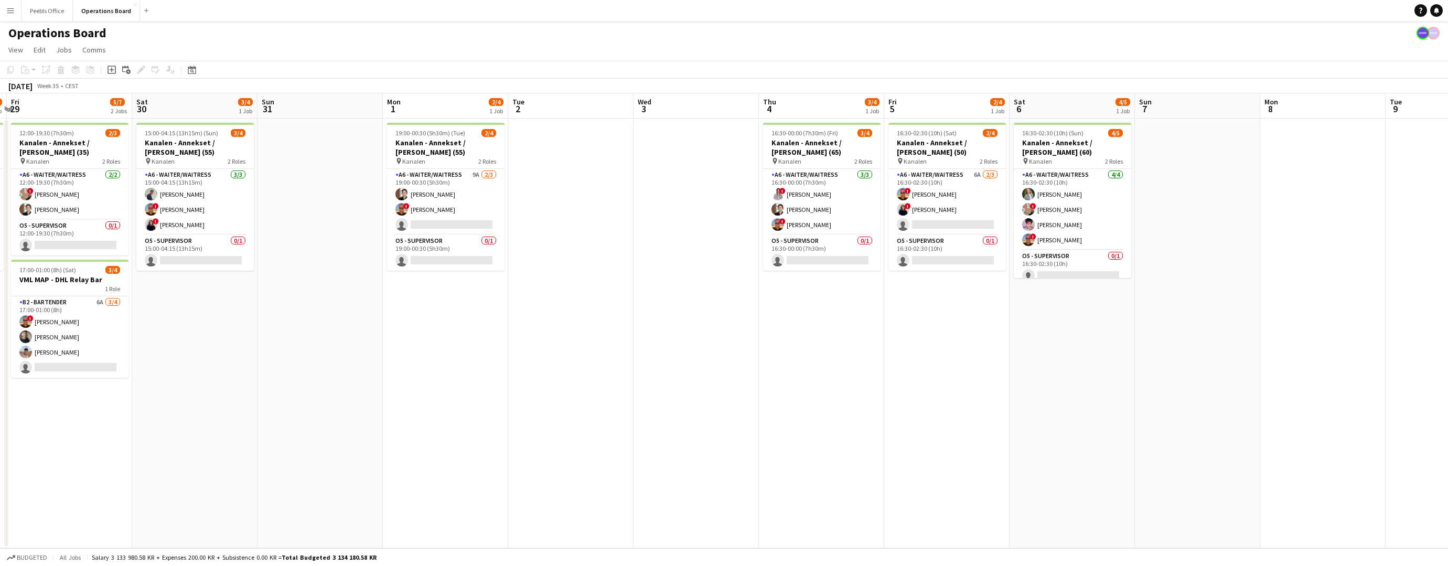
scroll to position [0, 374]
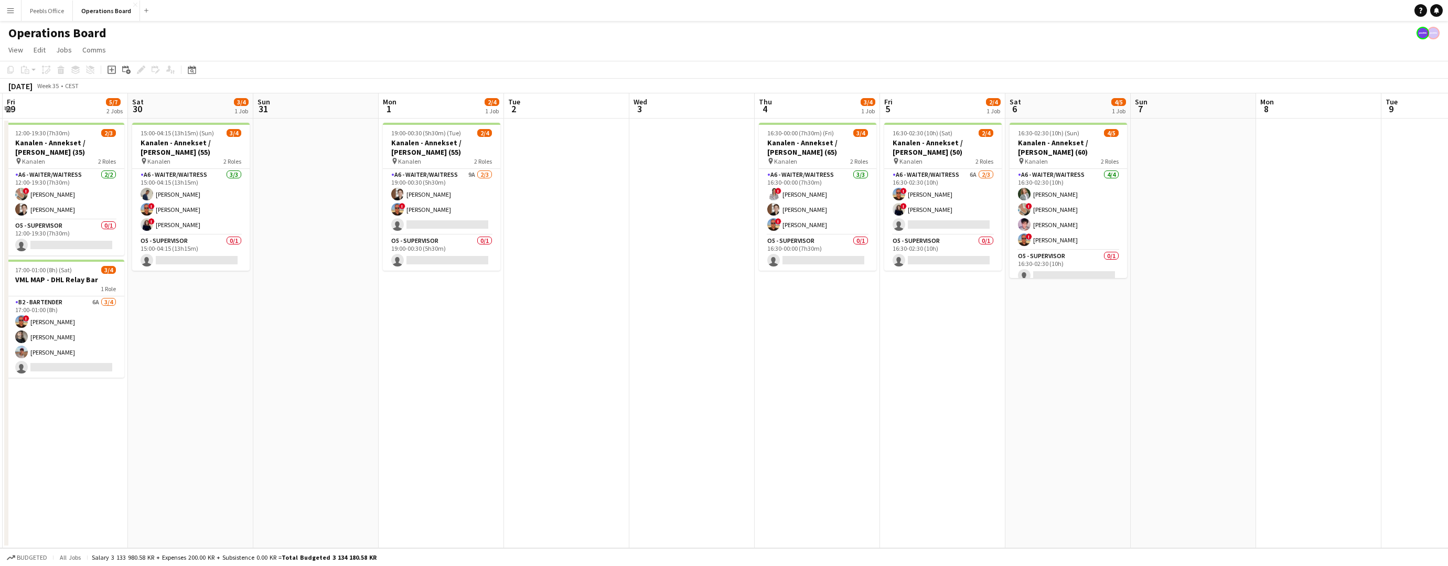
drag, startPoint x: 1097, startPoint y: 488, endPoint x: 690, endPoint y: 528, distance: 409.6
click at [690, 528] on app-calendar-viewport "Tue 26 Wed 27 Thu 28 3/4 1 Job Fri 29 5/7 2 Jobs Sat 30 3/4 1 Job Sun 31 Mon 1 …" at bounding box center [724, 320] width 1448 height 455
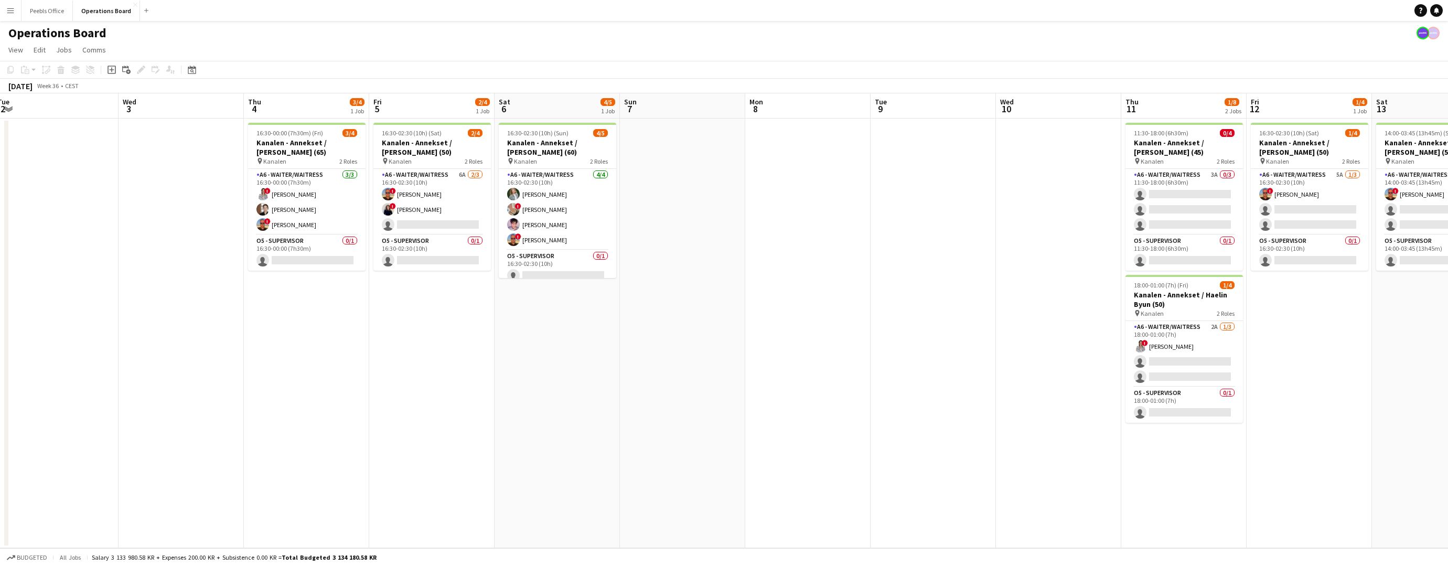
drag, startPoint x: 1119, startPoint y: 449, endPoint x: 599, endPoint y: 488, distance: 521.8
click at [599, 488] on app-calendar-viewport "Sat 30 3/4 1 Job Sun 31 Mon 1 2/4 1 Job Tue 2 Wed 3 Thu 4 3/4 1 Job Fri 5 2/4 1…" at bounding box center [724, 320] width 1448 height 455
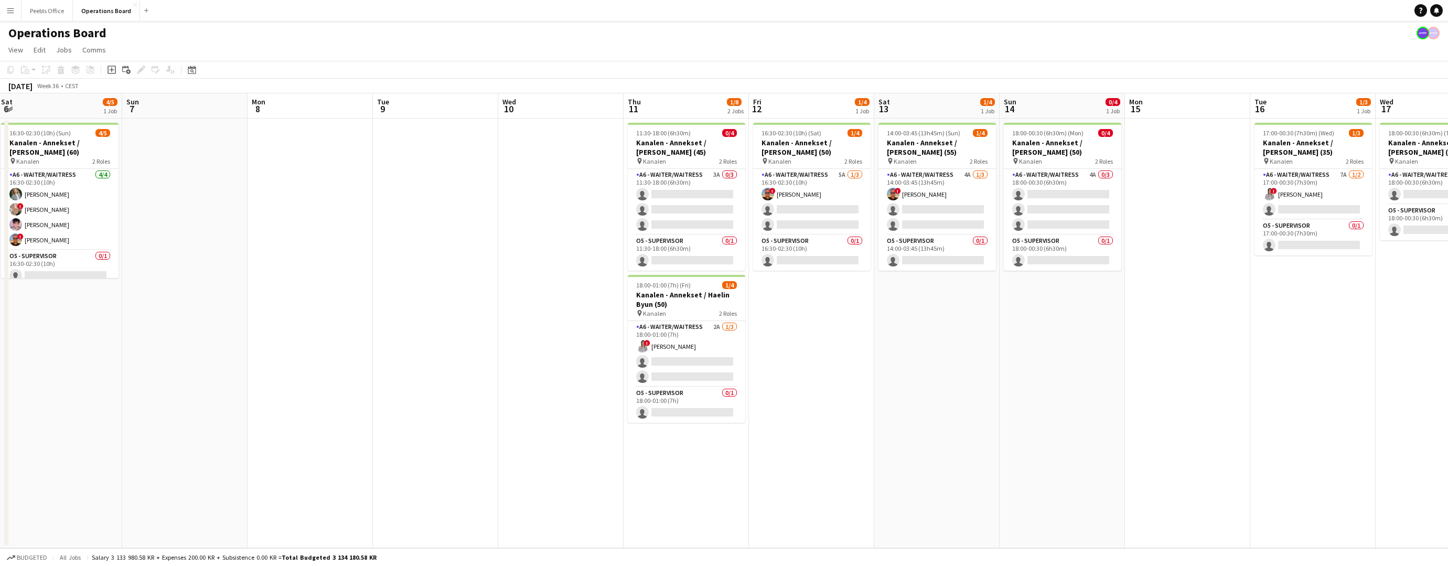
scroll to position [0, 361]
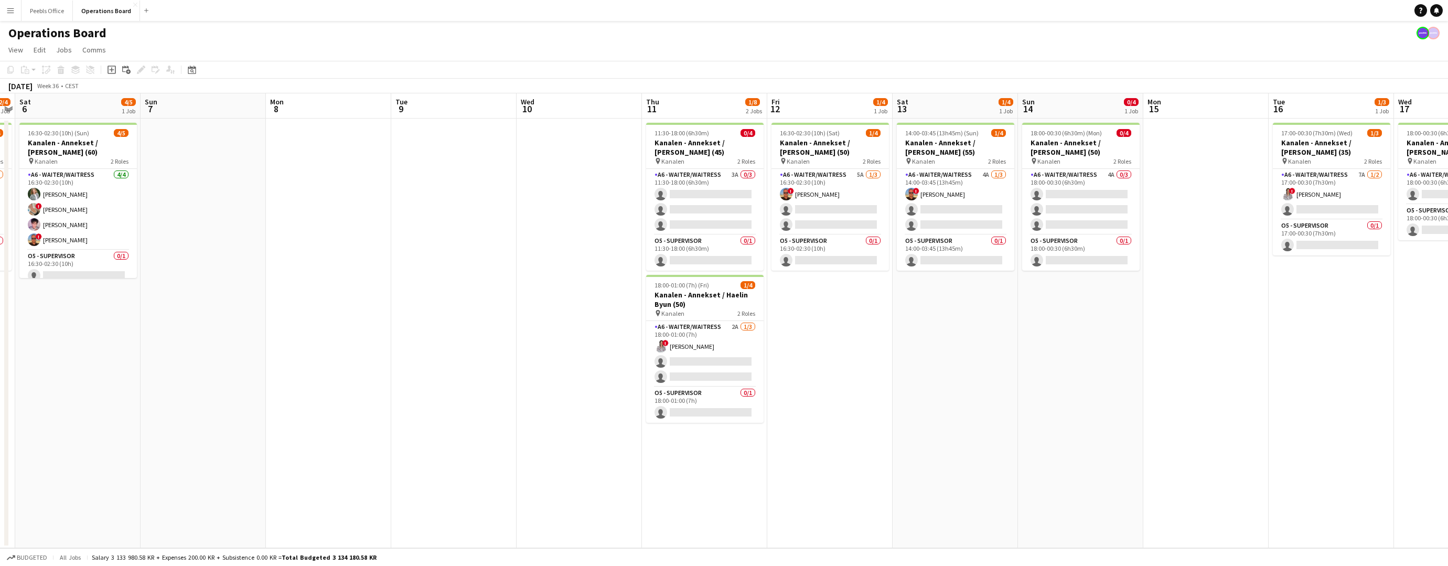
drag, startPoint x: 1116, startPoint y: 436, endPoint x: 669, endPoint y: 473, distance: 447.9
click at [669, 473] on app-calendar-viewport "Wed 3 Thu 4 3/4 1 Job Fri 5 2/4 1 Job Sat 6 4/5 1 Job Sun 7 Mon 8 Tue 9 Wed 10 …" at bounding box center [724, 320] width 1448 height 455
click at [708, 216] on app-card-role "A6 - WAITER/WAITRESS 3A 0/3 11:30-18:00 (6h30m) single-neutral-actions single-n…" at bounding box center [705, 202] width 118 height 66
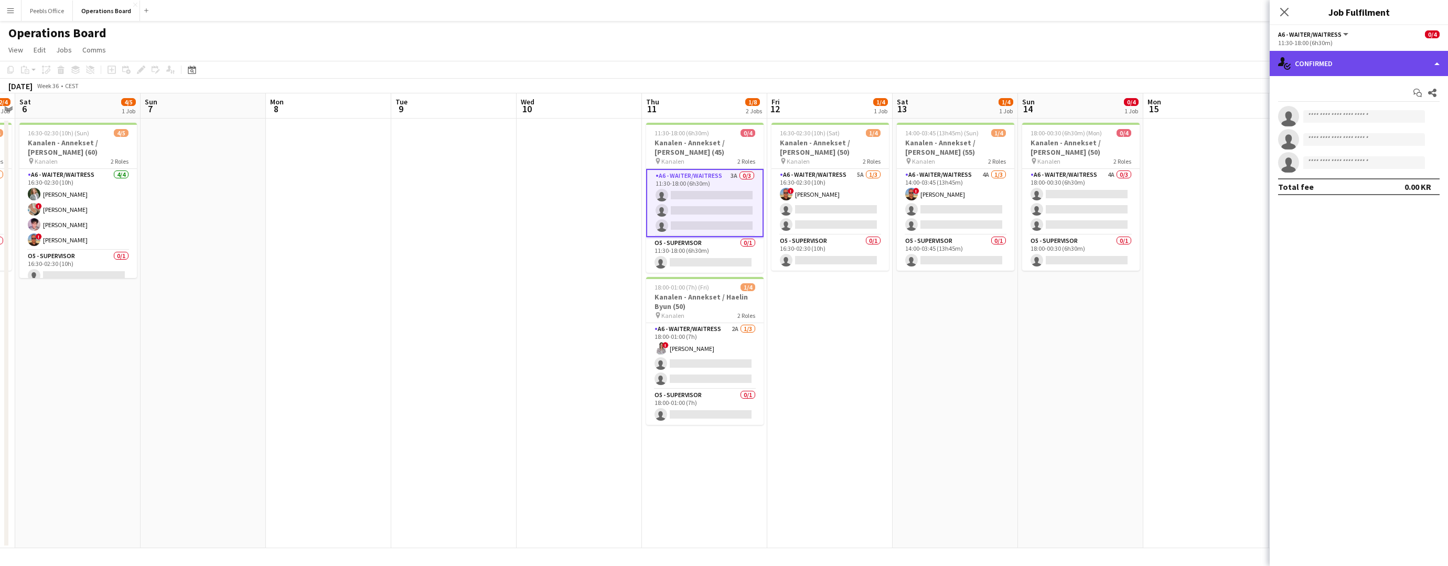
click at [1353, 52] on div "single-neutral-actions-check-2 Confirmed" at bounding box center [1359, 63] width 178 height 25
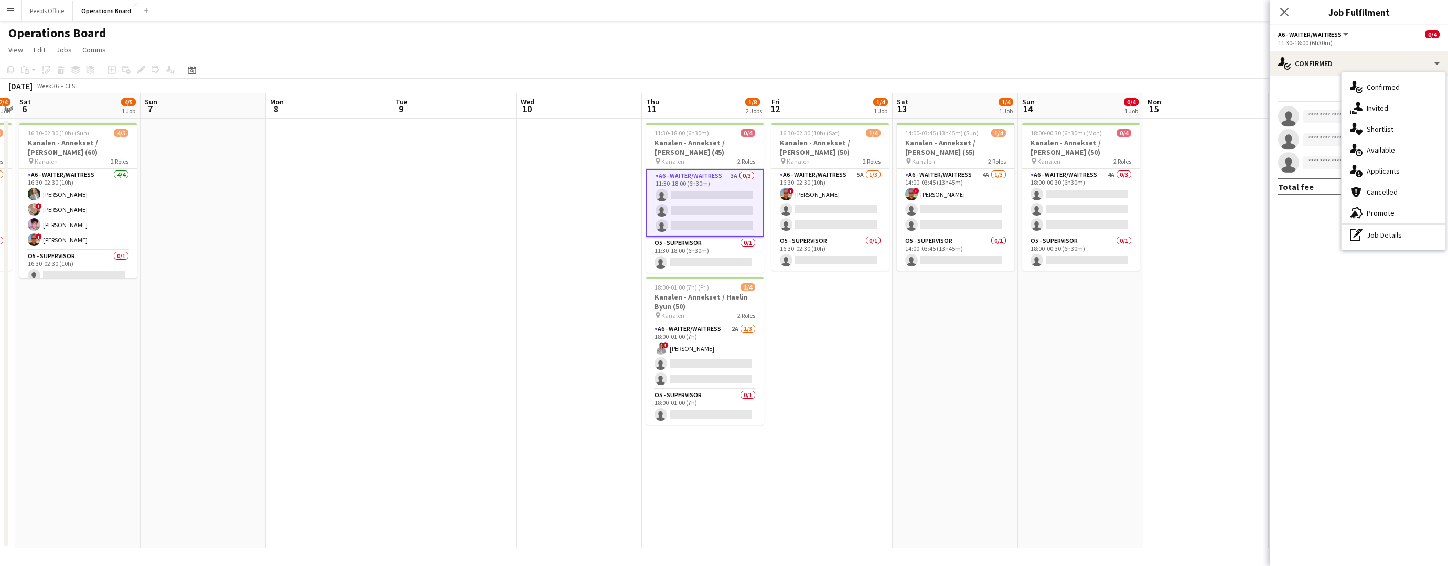
click at [1386, 162] on div "single-neutral-actions-information Applicants" at bounding box center [1394, 171] width 104 height 21
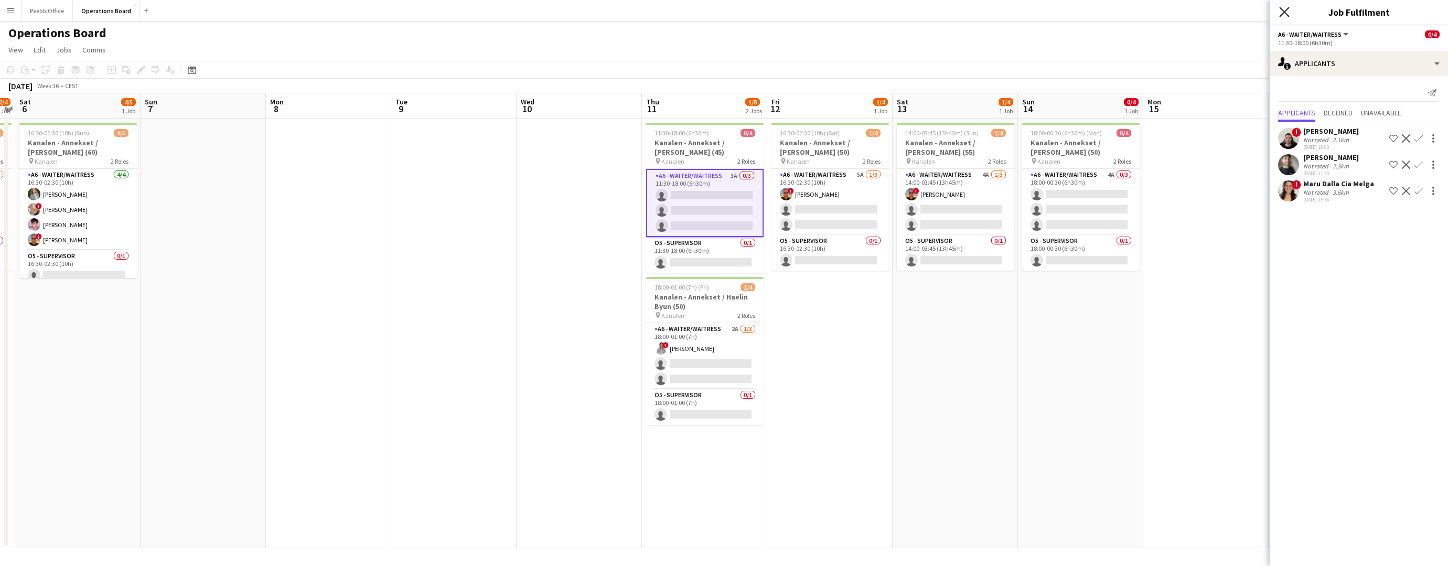
click at [1289, 16] on app-icon "Close pop-in" at bounding box center [1284, 12] width 15 height 15
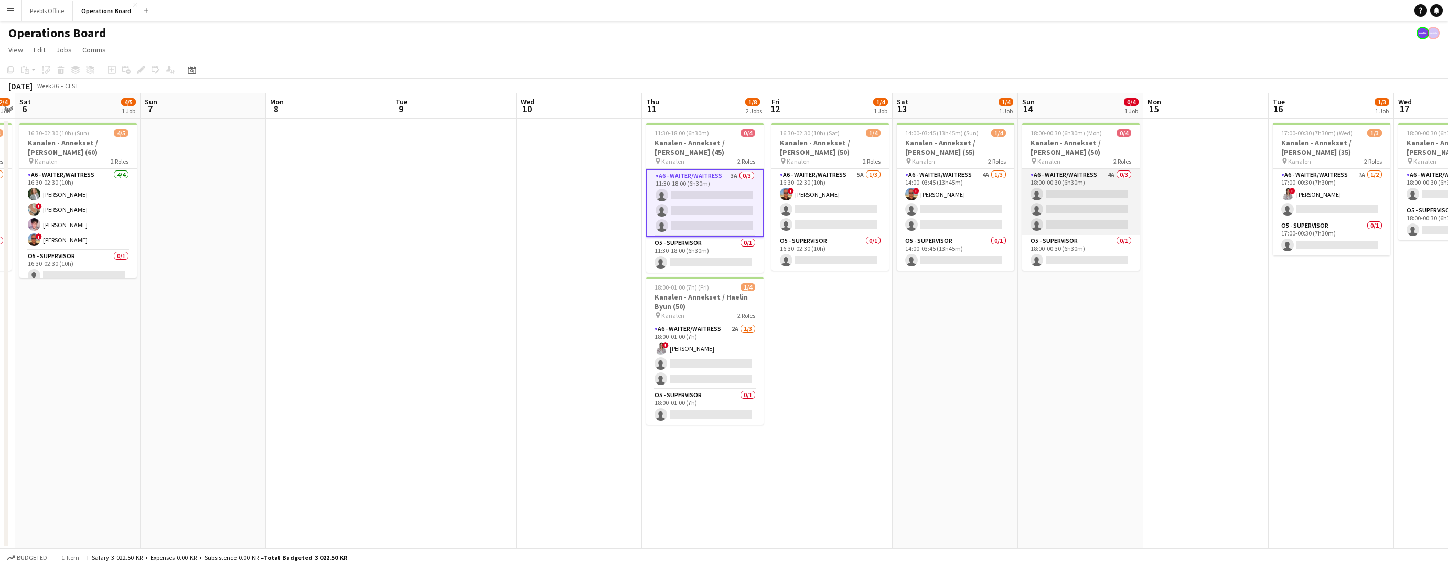
click at [1106, 223] on app-card-role "A6 - WAITER/WAITRESS 4A 0/3 18:00-00:30 (6h30m) single-neutral-actions single-n…" at bounding box center [1081, 202] width 118 height 66
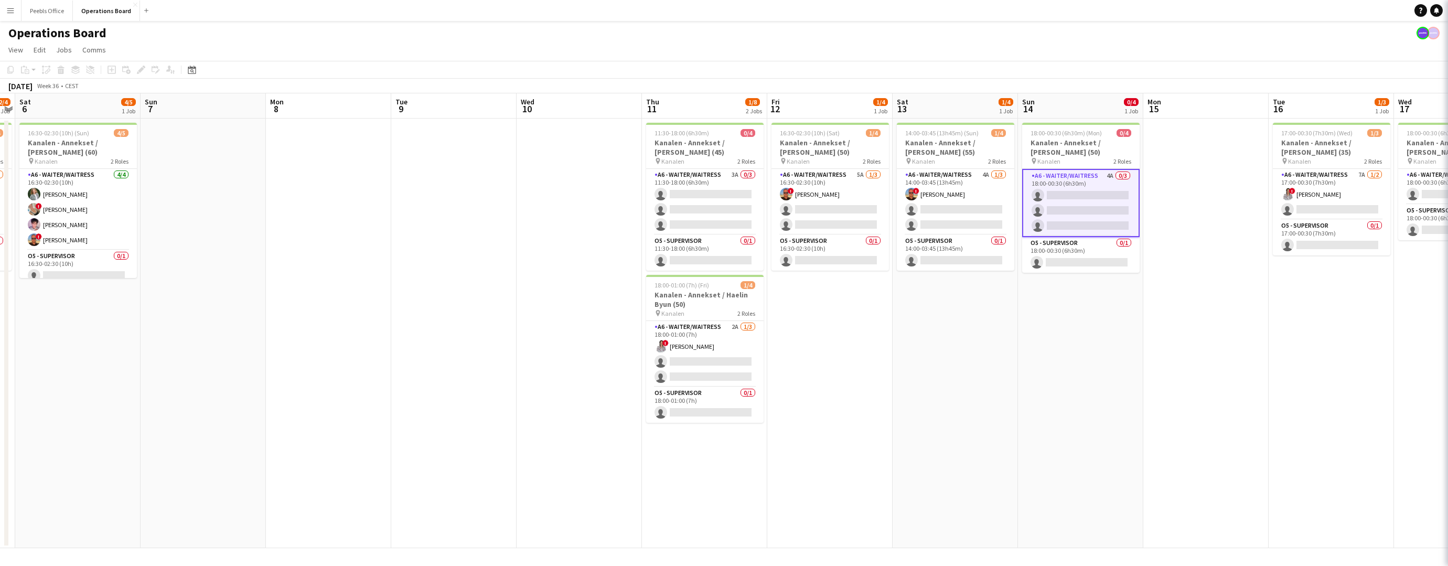
scroll to position [0, 361]
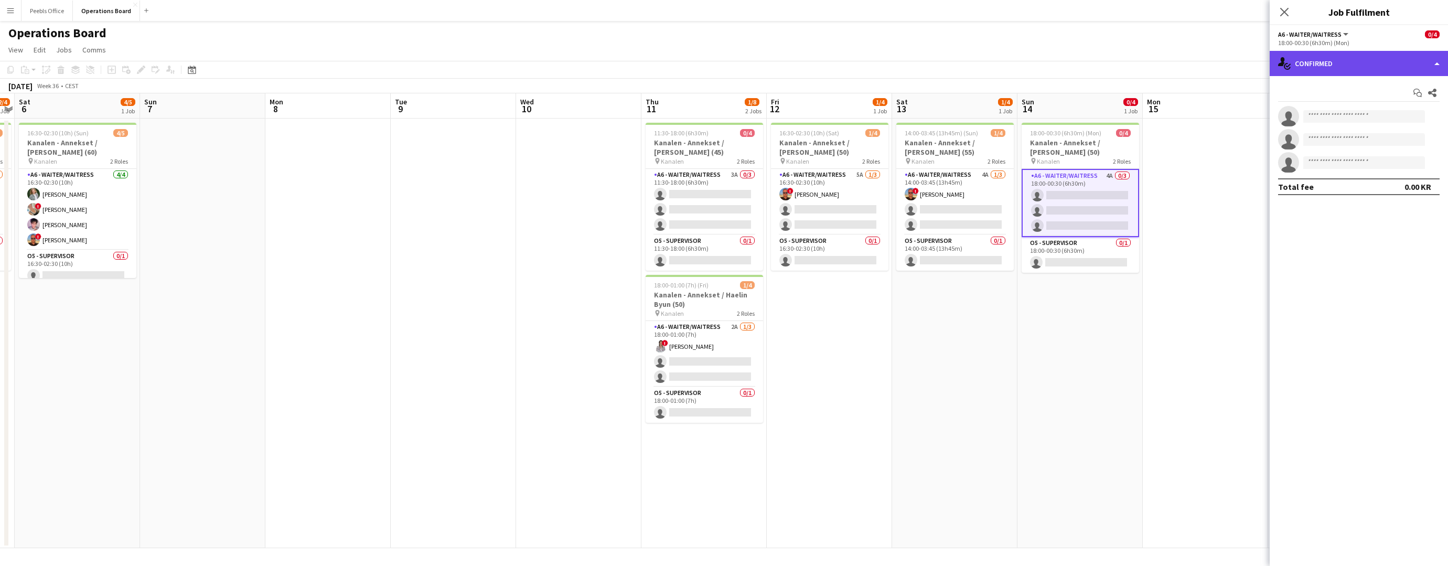
click at [1335, 57] on div "single-neutral-actions-check-2 Confirmed" at bounding box center [1359, 63] width 178 height 25
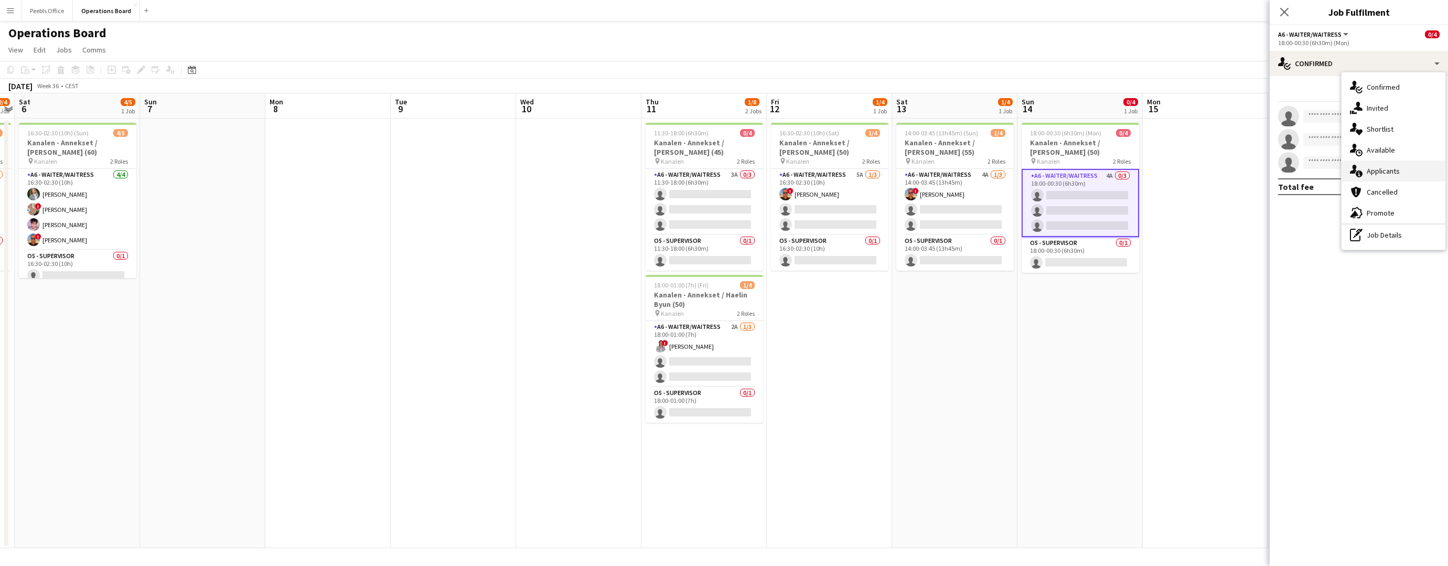
click at [1377, 169] on div "single-neutral-actions-information Applicants" at bounding box center [1394, 171] width 104 height 21
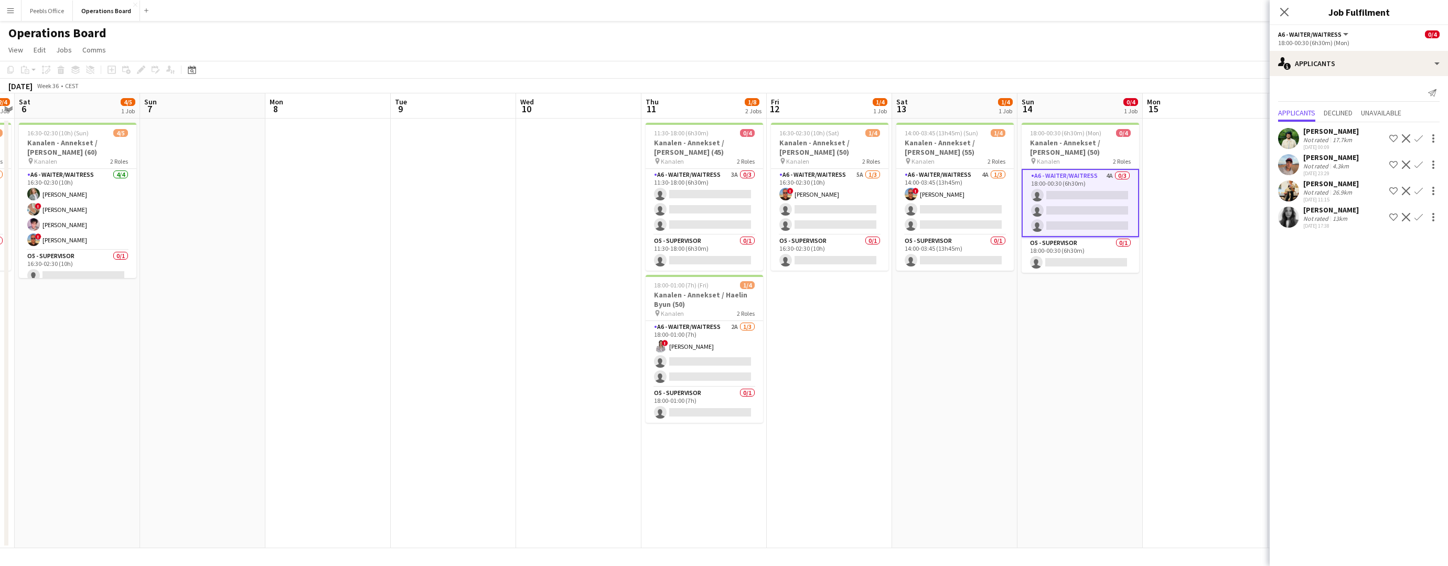
click at [1309, 215] on div "Laura Tottis" at bounding box center [1332, 209] width 56 height 9
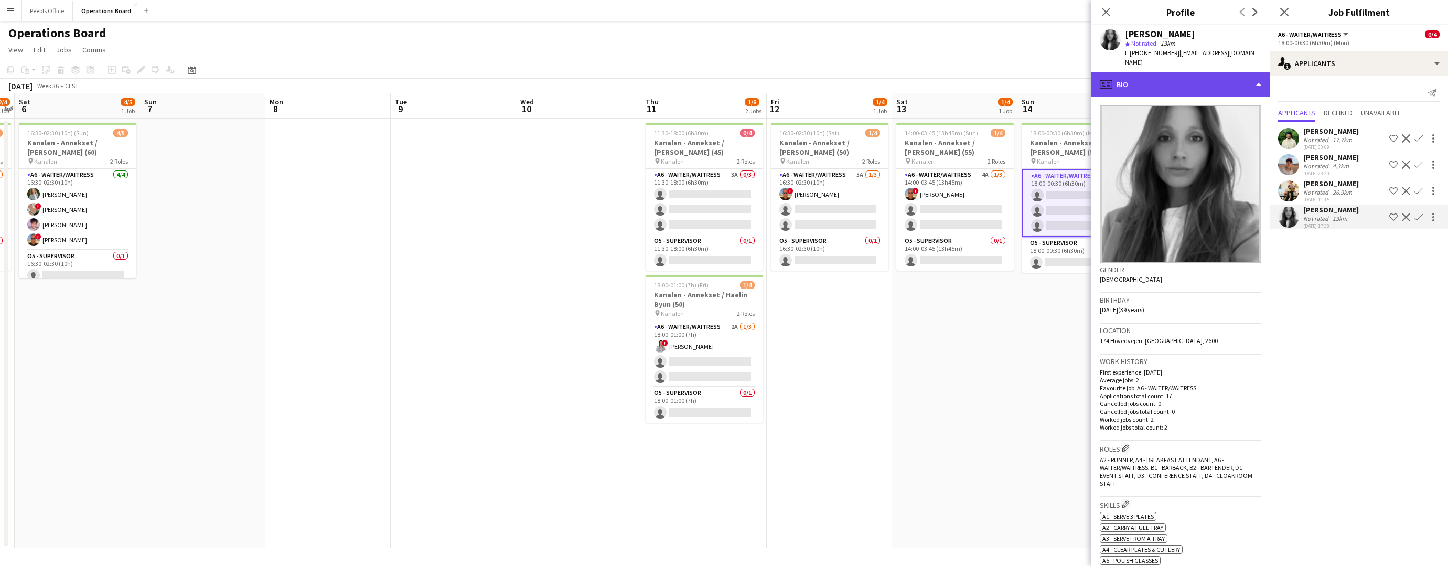
click at [1175, 72] on div "profile Bio" at bounding box center [1181, 84] width 178 height 25
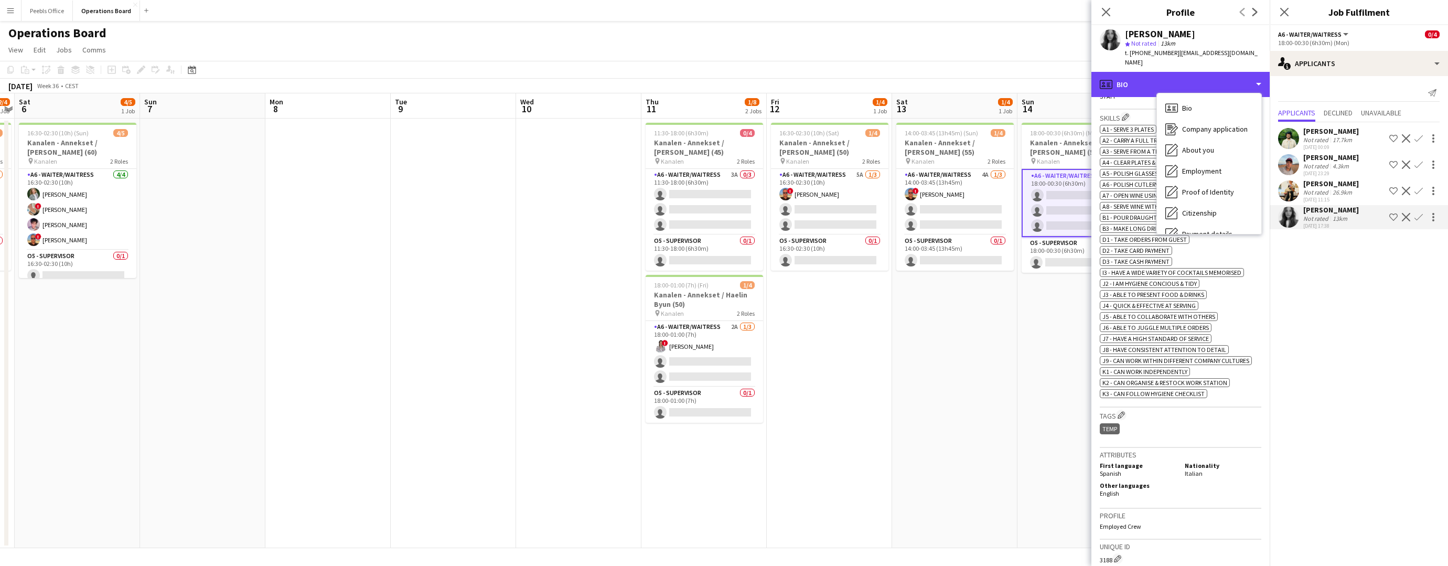
scroll to position [99, 0]
click at [1209, 215] on span "Calendar" at bounding box center [1196, 219] width 28 height 9
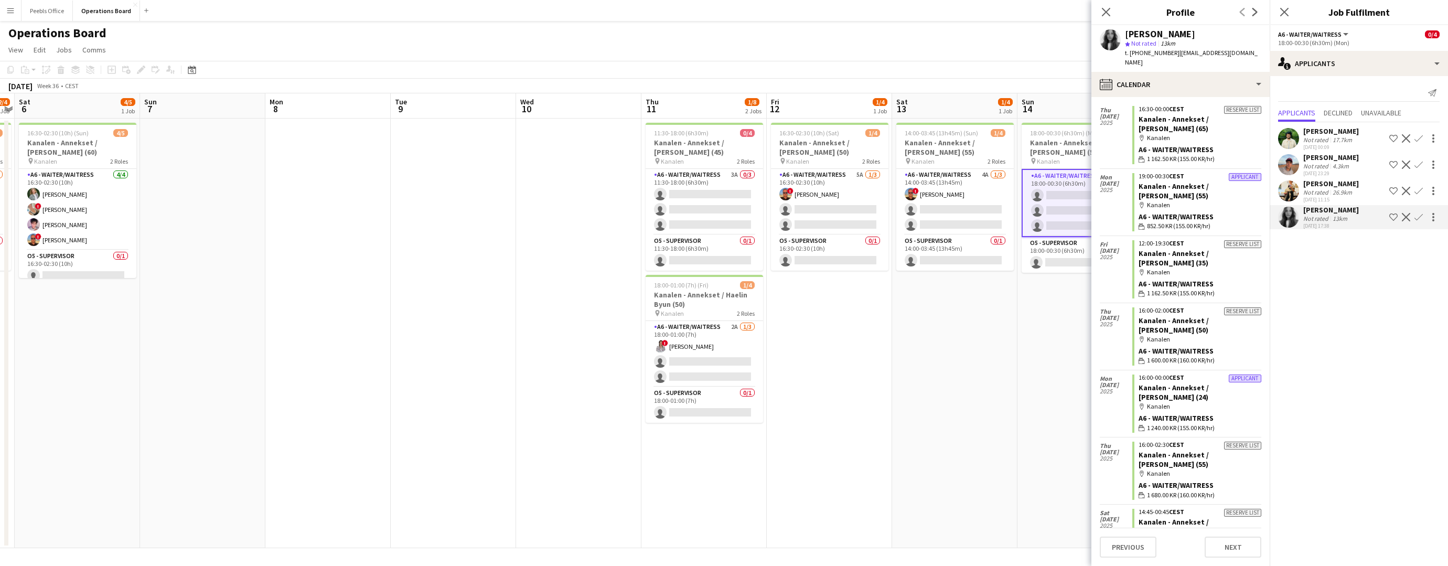
scroll to position [0, 0]
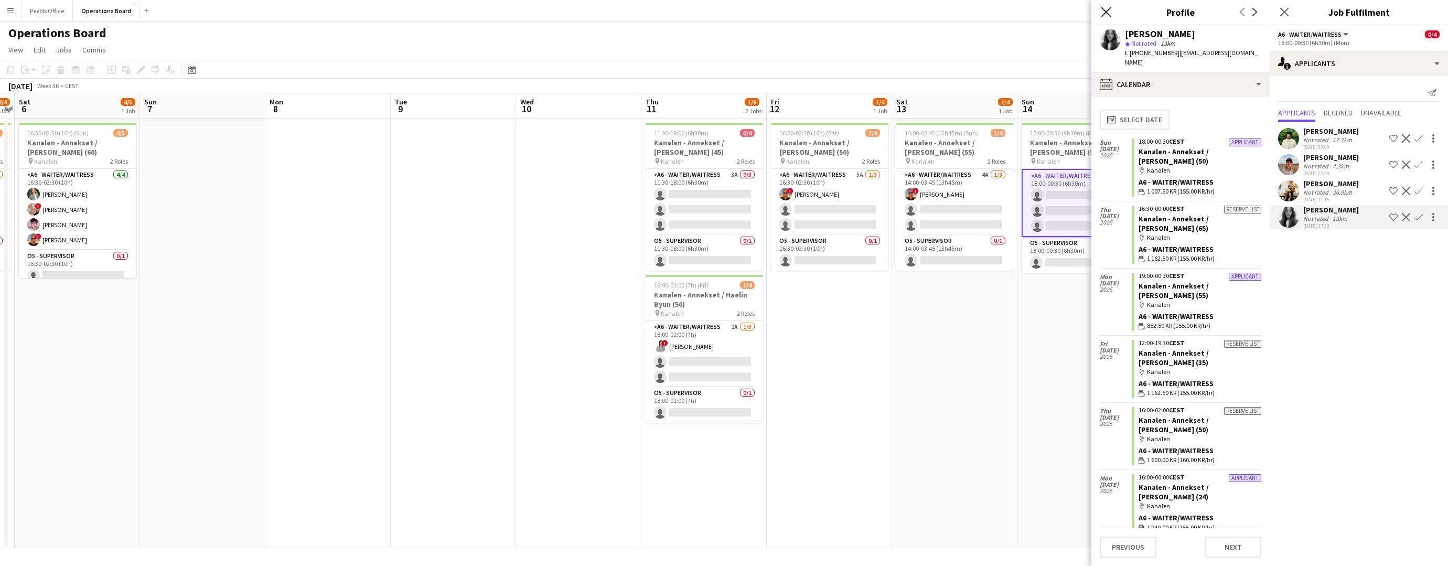
click at [1105, 14] on icon "Close pop-in" at bounding box center [1106, 12] width 10 height 10
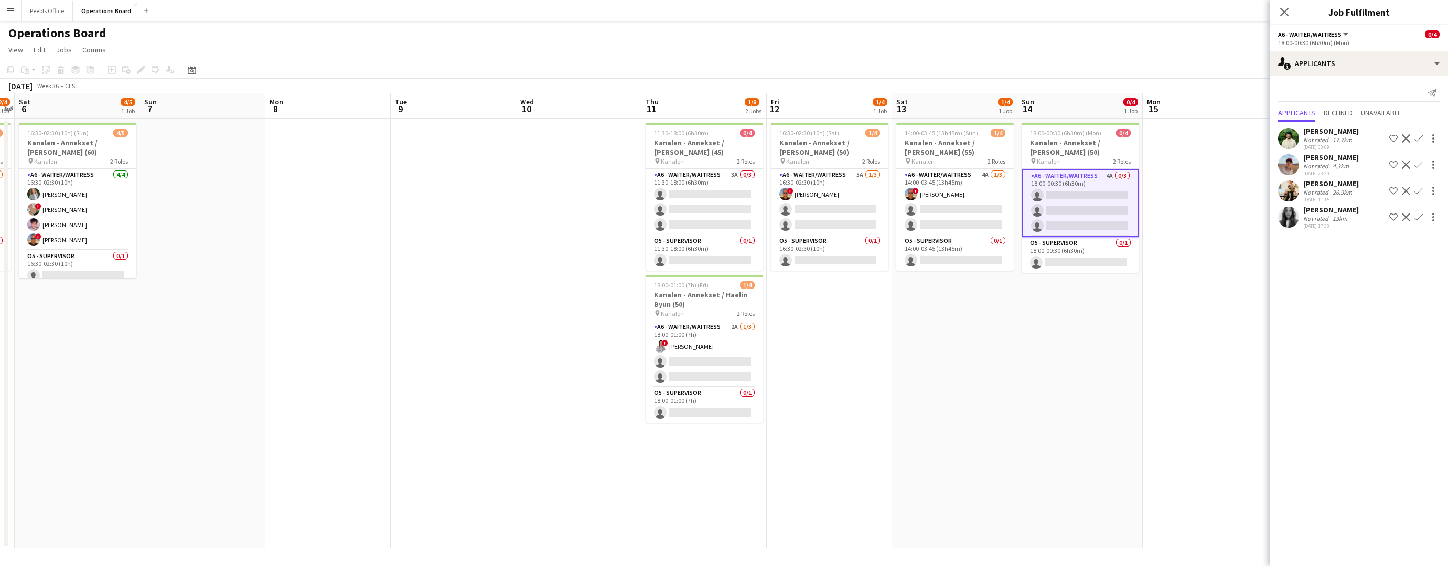
click at [1283, 12] on icon "Close pop-in" at bounding box center [1285, 12] width 8 height 8
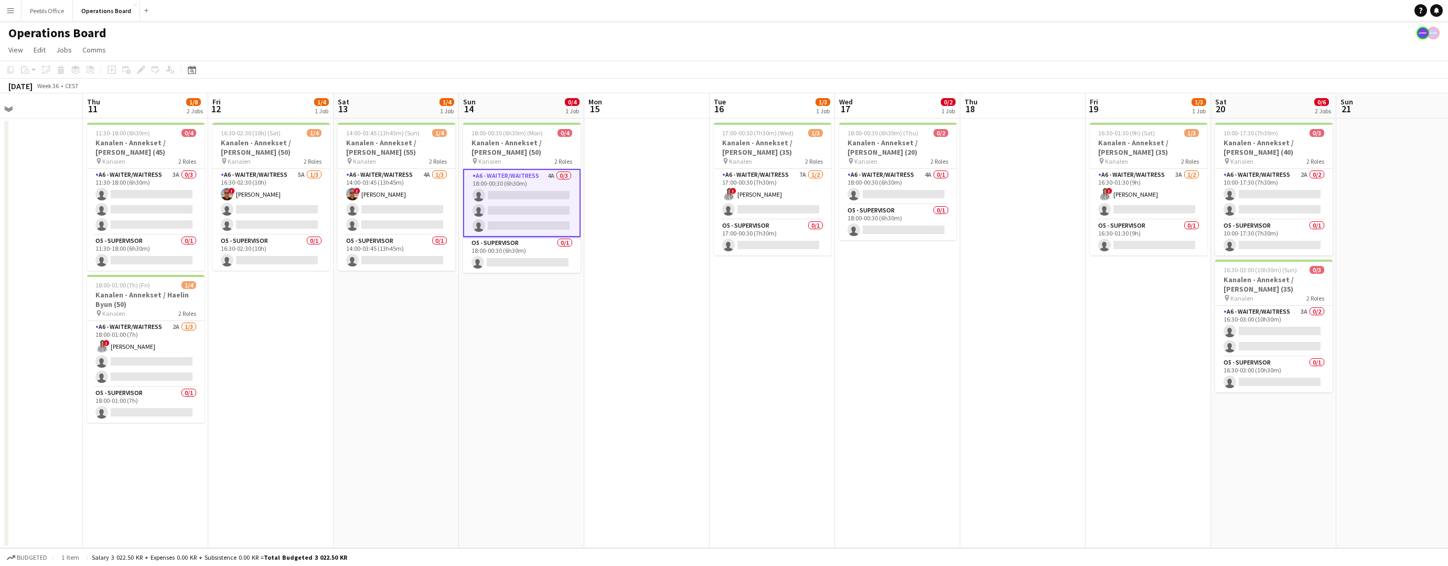
drag, startPoint x: 1284, startPoint y: 414, endPoint x: 725, endPoint y: 473, distance: 561.8
click at [725, 473] on app-calendar-viewport "Sun 7 Mon 8 Tue 9 Wed 10 Thu 11 1/8 2 Jobs Fri 12 1/4 1 Job Sat 13 1/4 1 Job Su…" at bounding box center [724, 320] width 1448 height 455
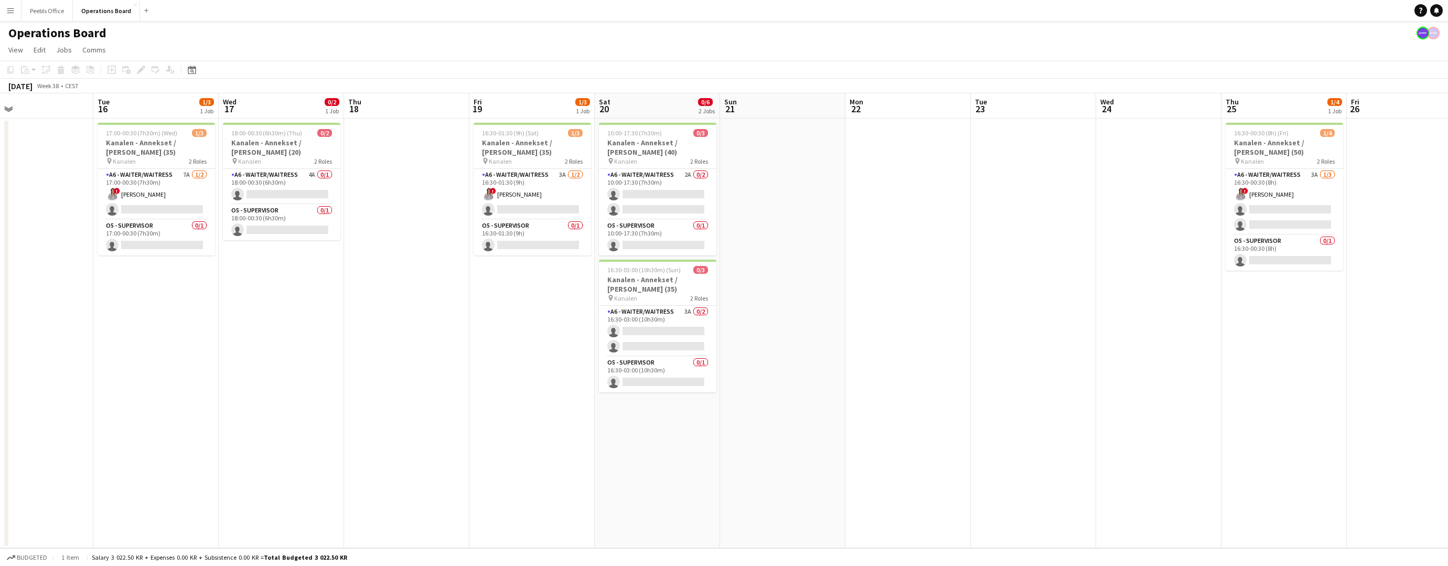
drag, startPoint x: 1092, startPoint y: 428, endPoint x: 479, endPoint y: 476, distance: 614.6
click at [479, 476] on app-calendar-viewport "Fri 12 1/4 1 Job Sat 13 1/4 1 Job Sun 14 0/4 1 Job Mon 15 Tue 16 1/3 1 Job Wed …" at bounding box center [724, 320] width 1448 height 455
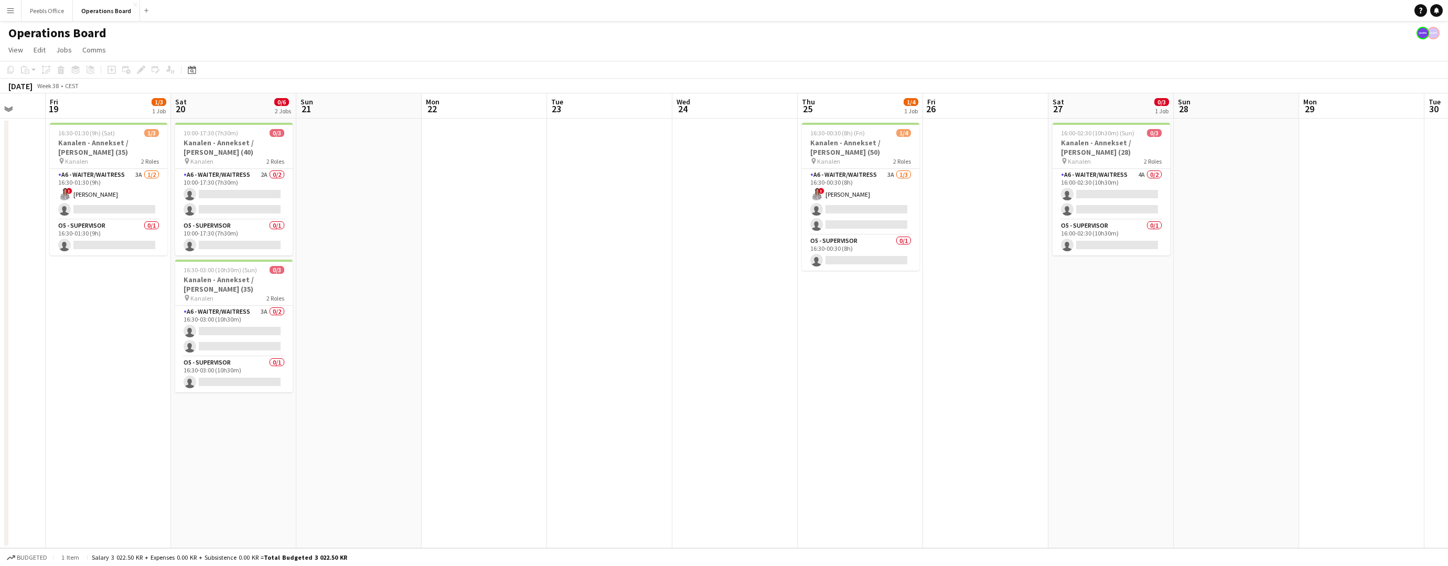
scroll to position [0, 456]
drag, startPoint x: 1117, startPoint y: 432, endPoint x: 693, endPoint y: 470, distance: 425.6
click at [693, 470] on app-calendar-viewport "Mon 15 Tue 16 1/3 1 Job Wed 17 0/2 1 Job Thu 18 Fri 19 1/3 1 Job Sat 20 0/6 2 J…" at bounding box center [724, 320] width 1448 height 455
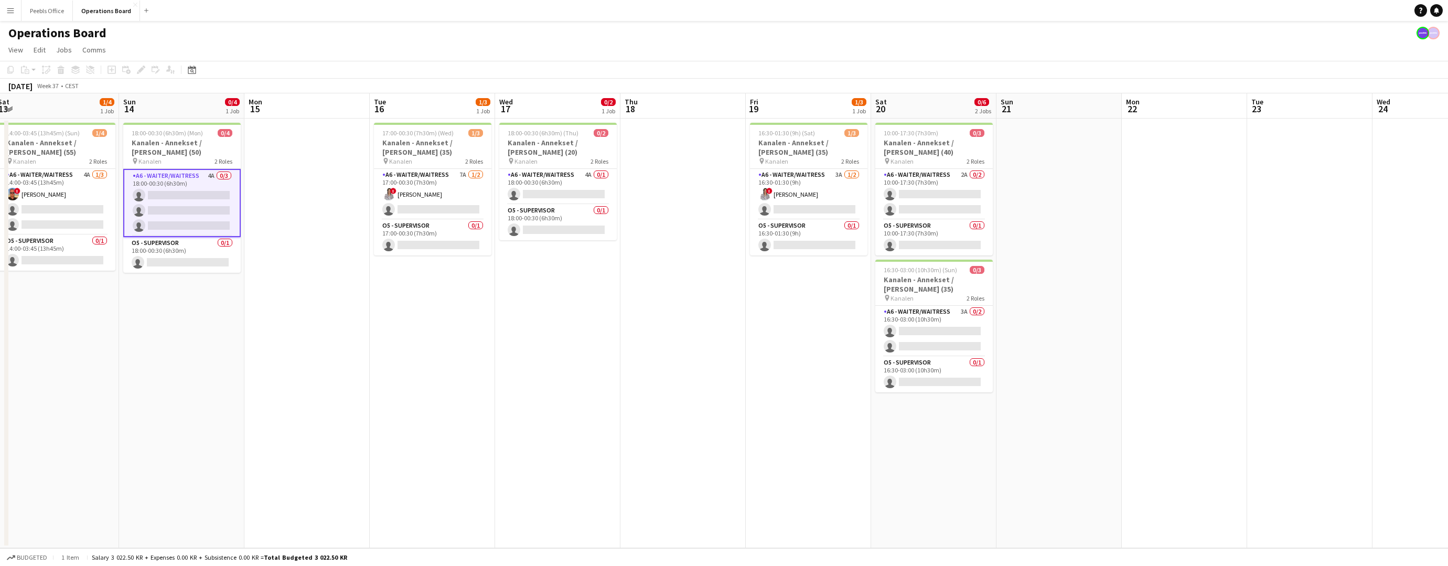
scroll to position [0, 320]
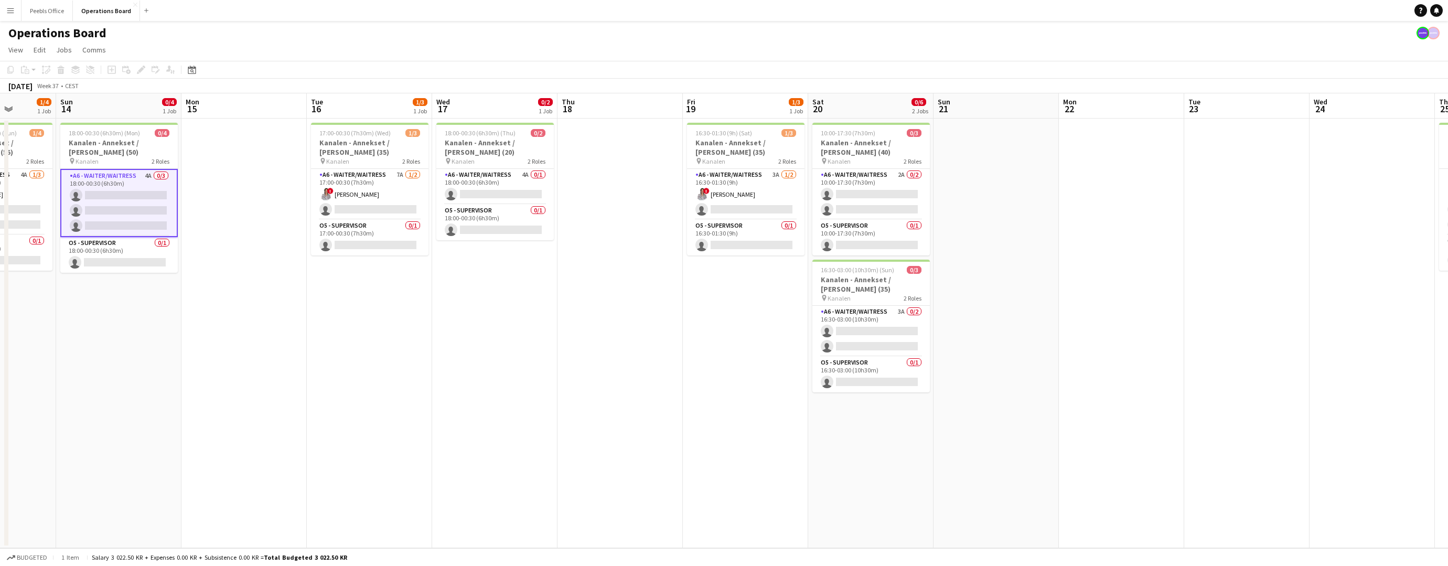
drag, startPoint x: 494, startPoint y: 450, endPoint x: 1382, endPoint y: 327, distance: 896.7
click at [1382, 327] on app-calendar-viewport "Thu 11 1/8 2 Jobs Fri 12 1/4 1 Job Sat 13 1/4 1 Job Sun 14 0/4 1 Job Mon 15 Tue…" at bounding box center [724, 320] width 1448 height 455
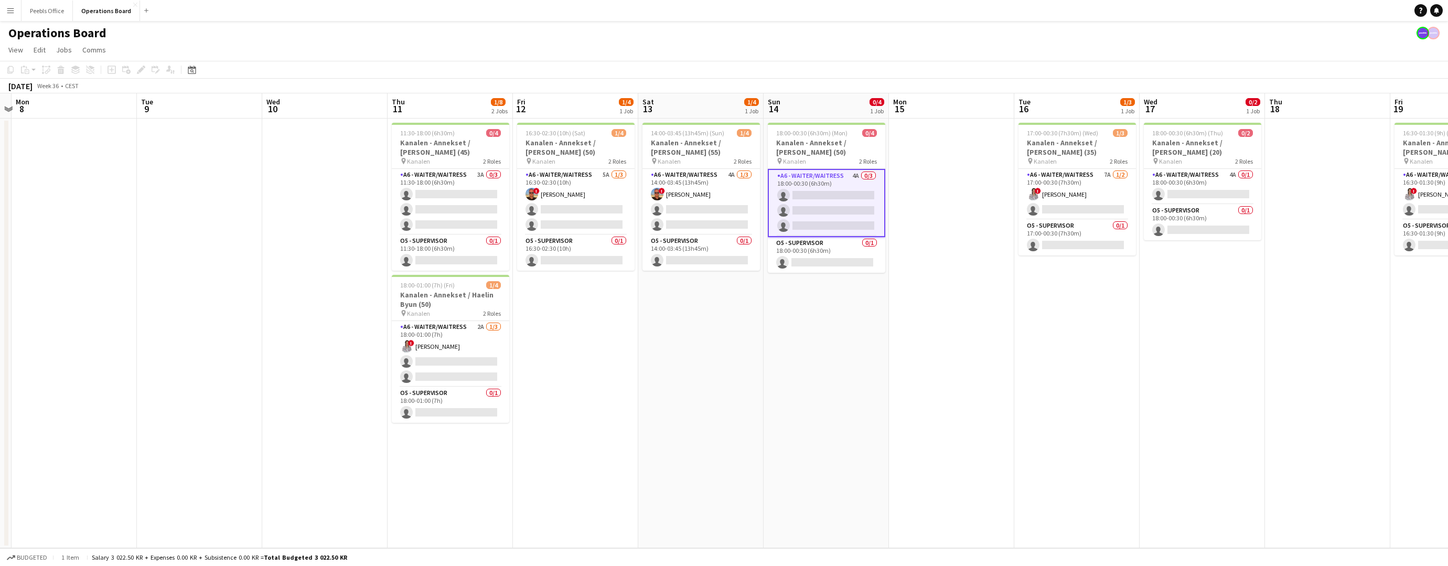
drag, startPoint x: 577, startPoint y: 415, endPoint x: 1577, endPoint y: 343, distance: 1003.0
click at [1448, 343] on html "Menu Boards Boards Boards All jobs Status Workforce Workforce My Workforce Recr…" at bounding box center [724, 283] width 1448 height 566
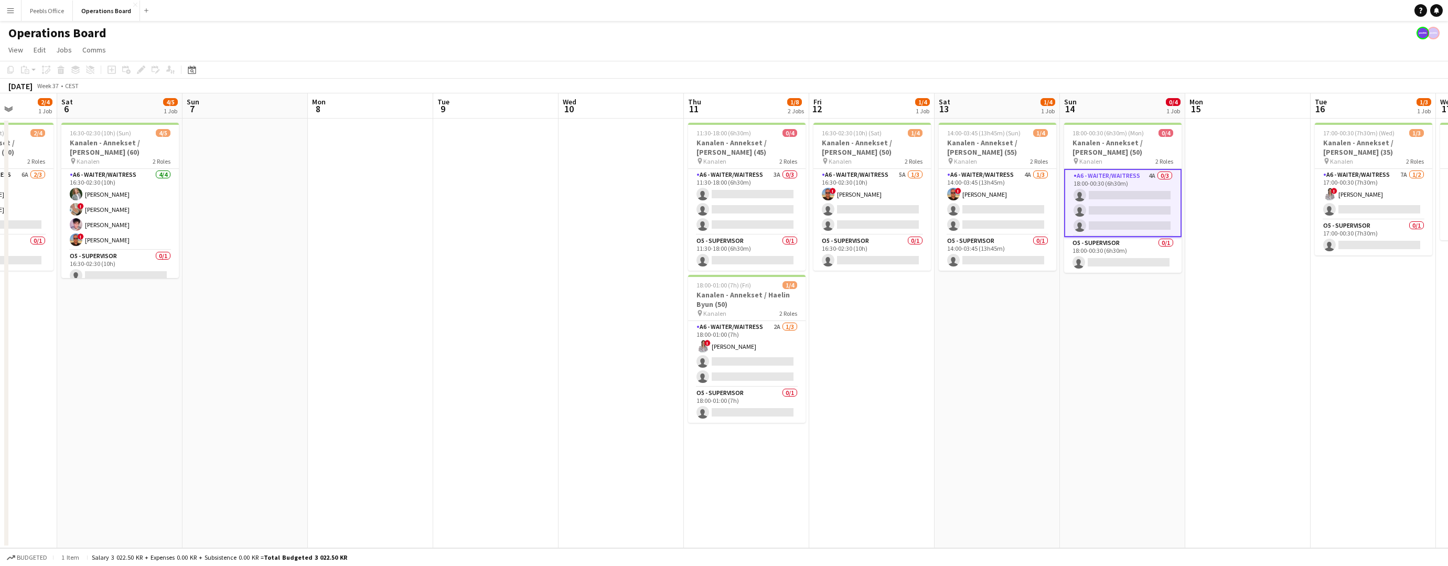
scroll to position [0, 247]
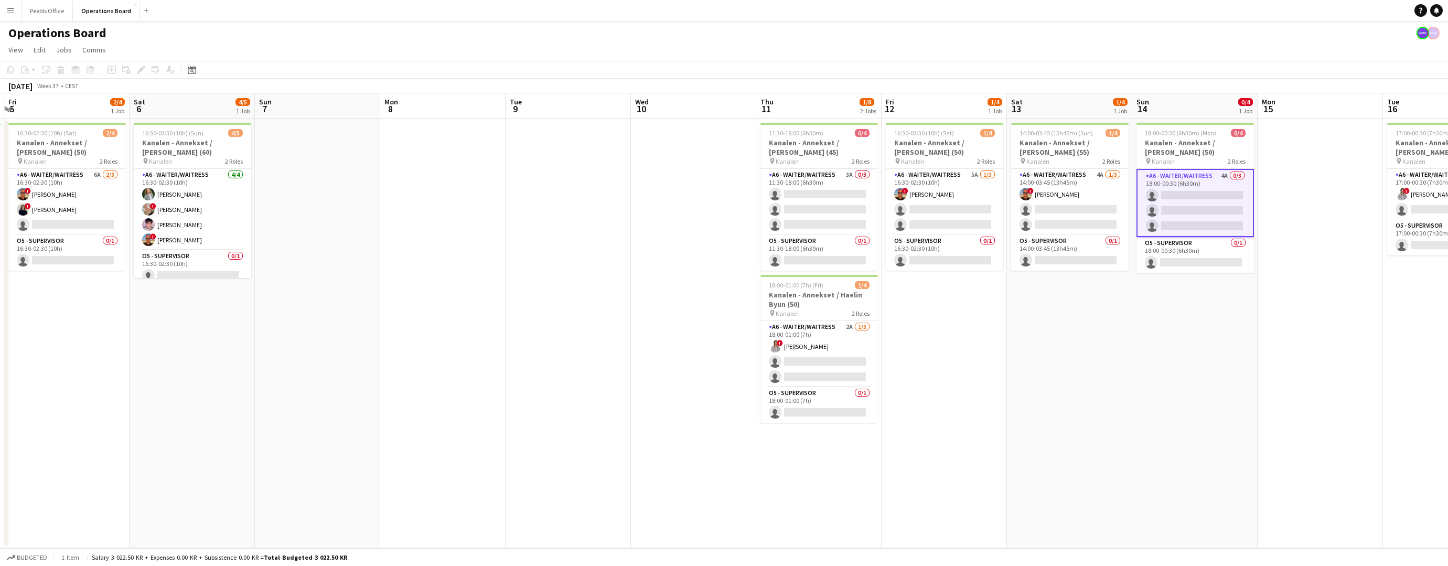
drag, startPoint x: 600, startPoint y: 398, endPoint x: 1123, endPoint y: 388, distance: 522.6
click at [1123, 388] on app-calendar-viewport "Wed 3 Thu 4 3/4 1 Job Fri 5 2/4 1 Job Sat 6 4/5 1 Job Sun 7 Mon 8 Tue 9 Wed 10 …" at bounding box center [724, 320] width 1448 height 455
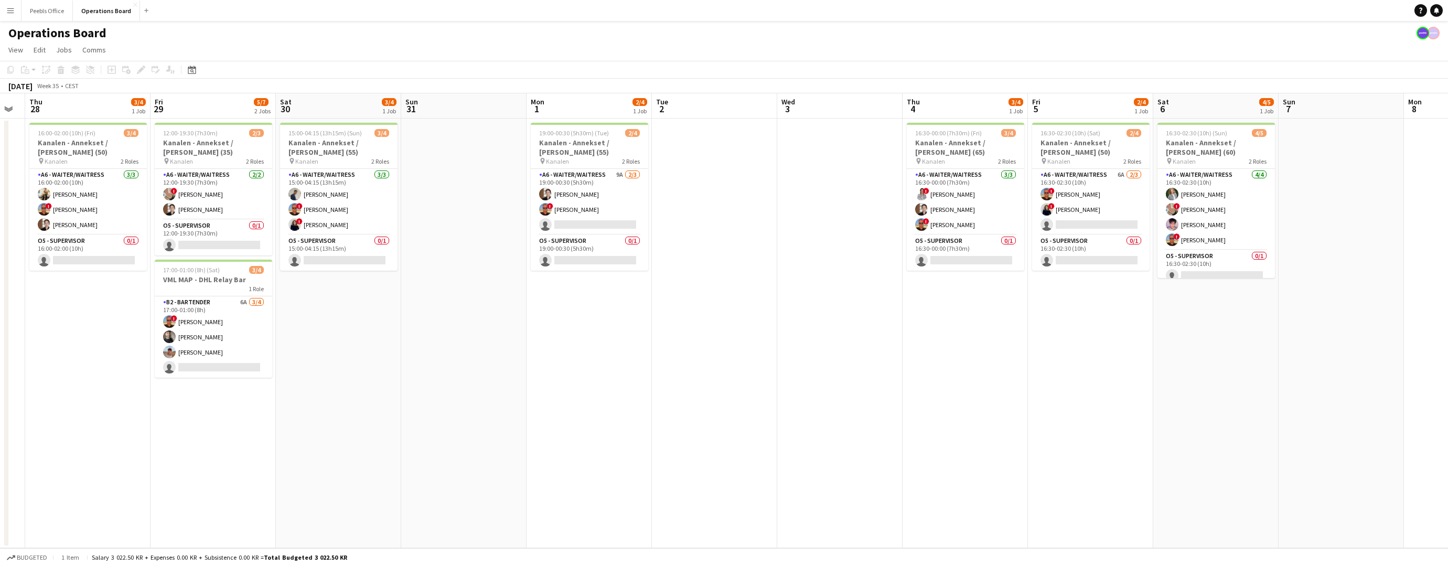
drag, startPoint x: 590, startPoint y: 394, endPoint x: 1403, endPoint y: 360, distance: 813.3
click at [1403, 360] on app-calendar-viewport "Tue 26 Wed 27 Thu 28 3/4 1 Job Fri 29 5/7 2 Jobs Sat 30 3/4 1 Job Sun 31 Mon 1 …" at bounding box center [724, 320] width 1448 height 455
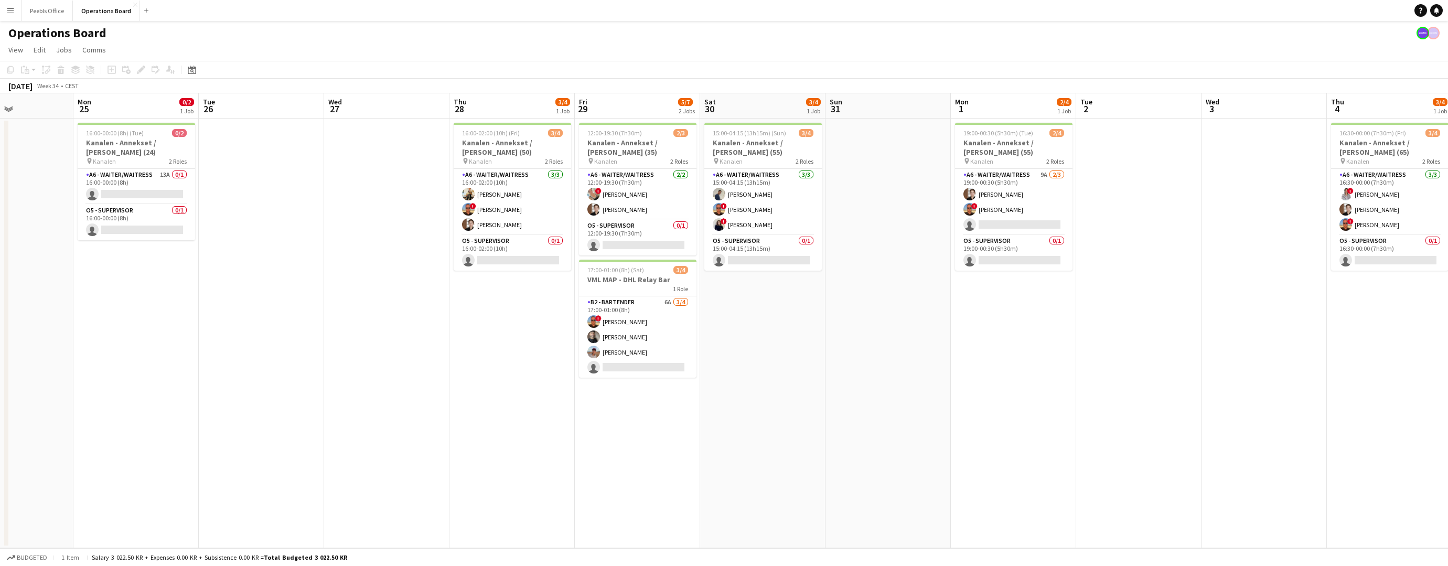
scroll to position [0, 270]
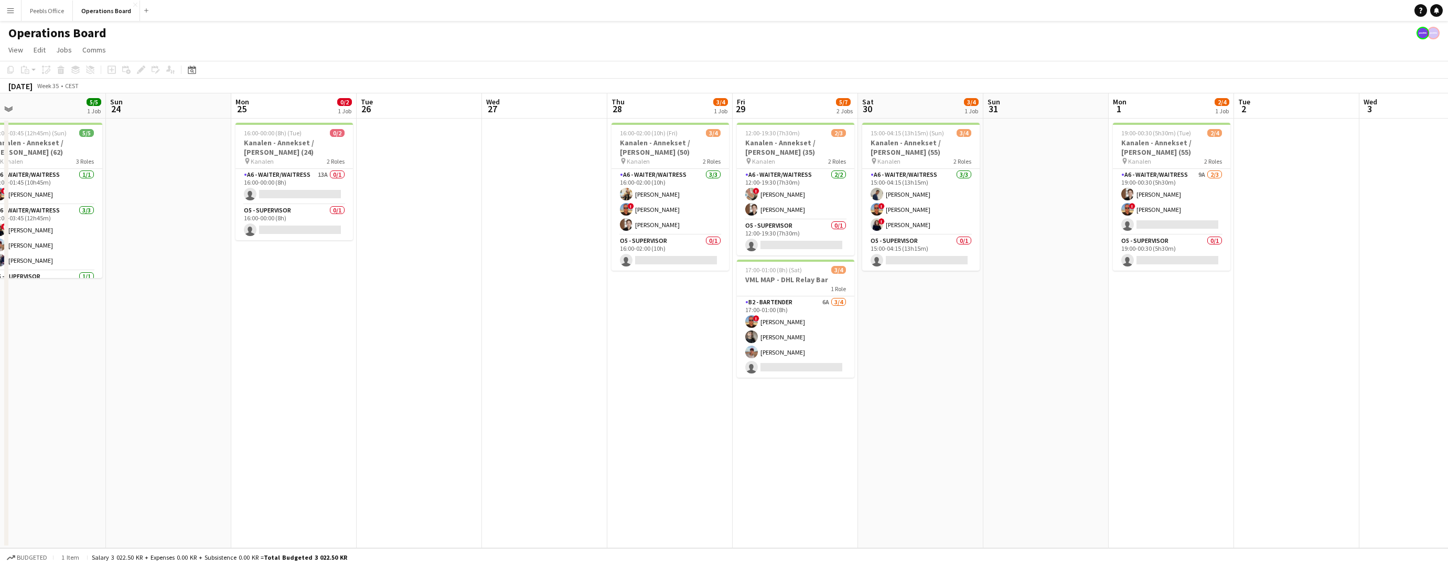
drag, startPoint x: 506, startPoint y: 391, endPoint x: 1174, endPoint y: 388, distance: 668.4
click at [1174, 388] on app-calendar-viewport "Thu 21 4/4 1 Job Fri 22 0/1 1 Job Sat 23 5/5 1 Job Sun 24 Mon 25 0/2 1 Job Tue …" at bounding box center [724, 320] width 1448 height 455
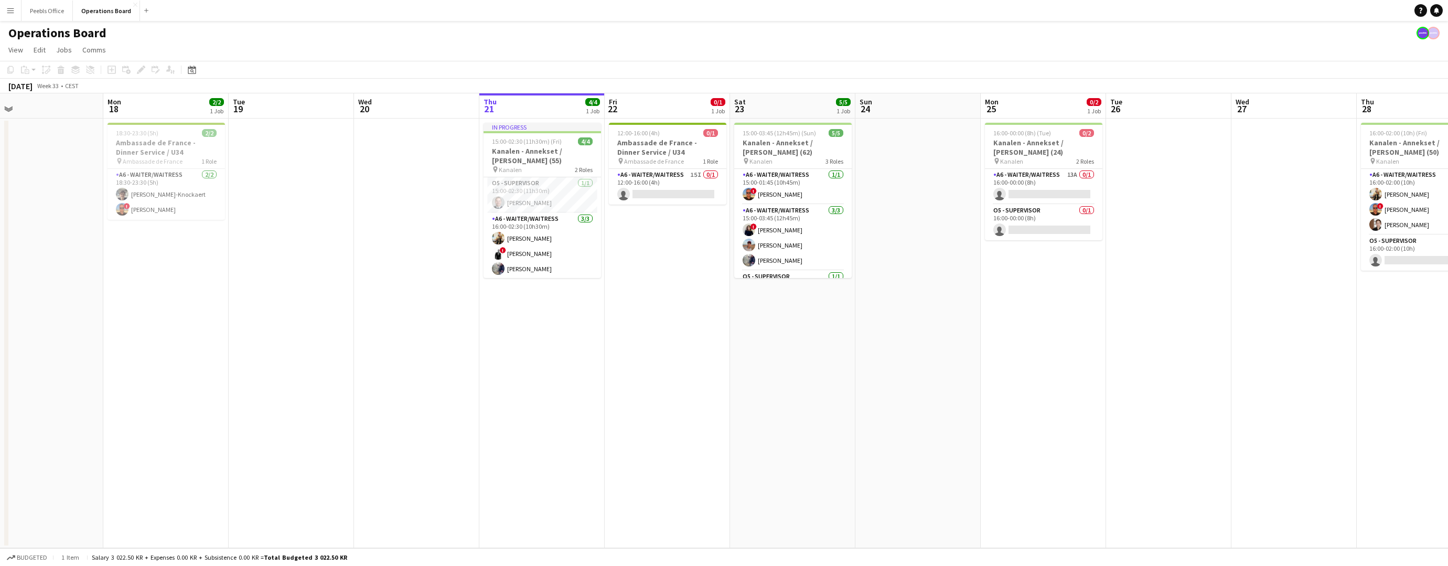
drag, startPoint x: 449, startPoint y: 404, endPoint x: 1175, endPoint y: 398, distance: 726.1
click at [1236, 394] on app-calendar-viewport "Fri 15 7/7 3 Jobs Sat 16 8/8 3 Jobs Sun 17 Mon 18 2/2 1 Job Tue 19 Wed 20 Thu 2…" at bounding box center [724, 320] width 1448 height 455
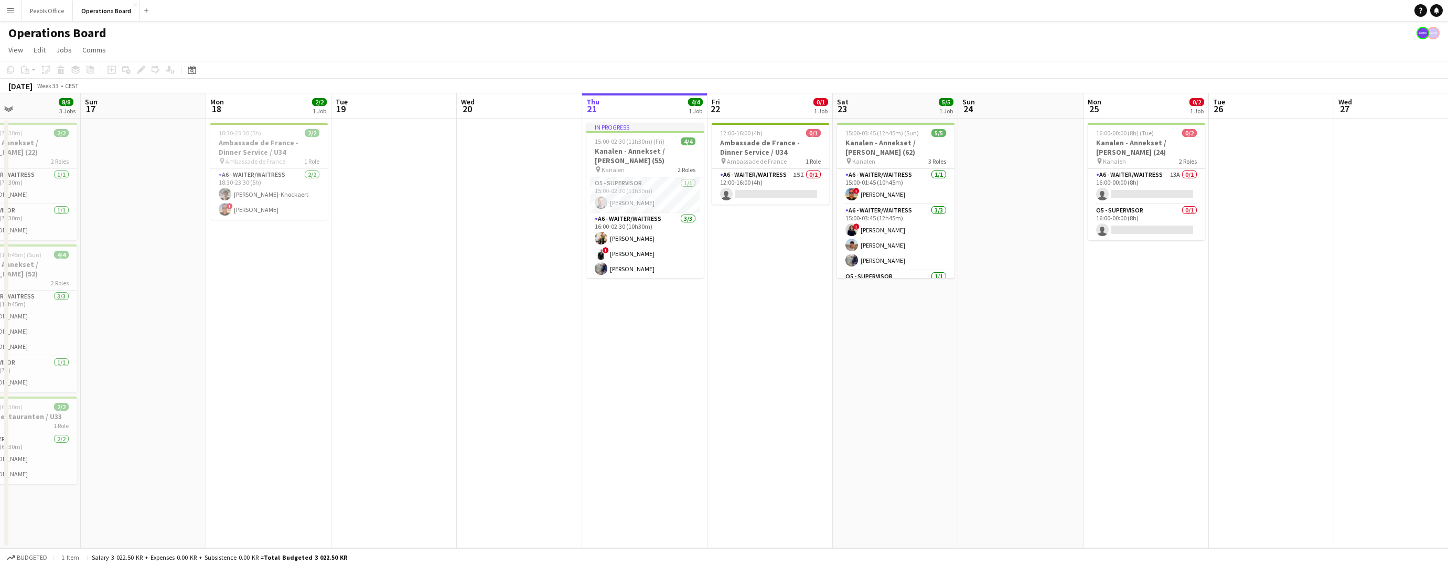
scroll to position [0, 294]
drag, startPoint x: 466, startPoint y: 418, endPoint x: 532, endPoint y: 417, distance: 65.6
click at [532, 417] on app-calendar-viewport "Thu 14 1/1 1 Job Fri 15 7/7 3 Jobs Sat 16 8/8 3 Jobs Sun 17 Mon 18 2/2 1 Job Tu…" at bounding box center [724, 320] width 1448 height 455
click at [744, 205] on app-date-cell "12:00-16:00 (4h) 0/1 Ambassade de France - Dinner Service / U34 pin Ambassade d…" at bounding box center [771, 334] width 125 height 430
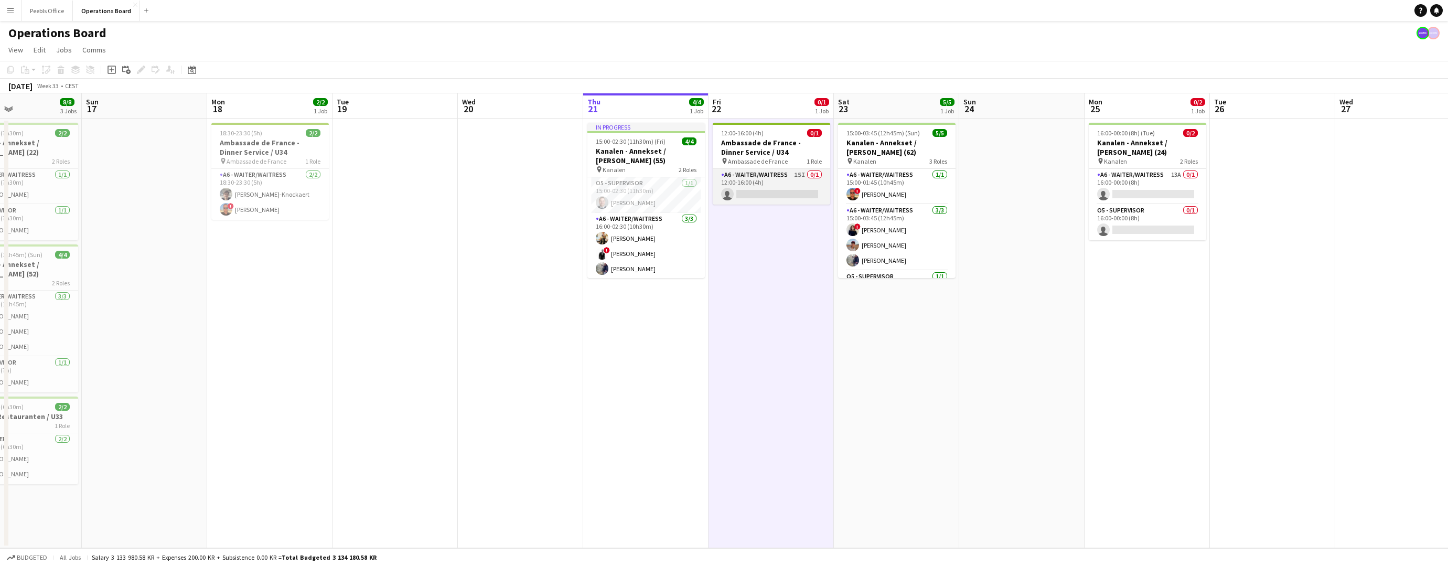
click at [762, 202] on app-card-role "A6 - WAITER/WAITRESS 15I 0/1 12:00-16:00 (4h) single-neutral-actions" at bounding box center [772, 187] width 118 height 36
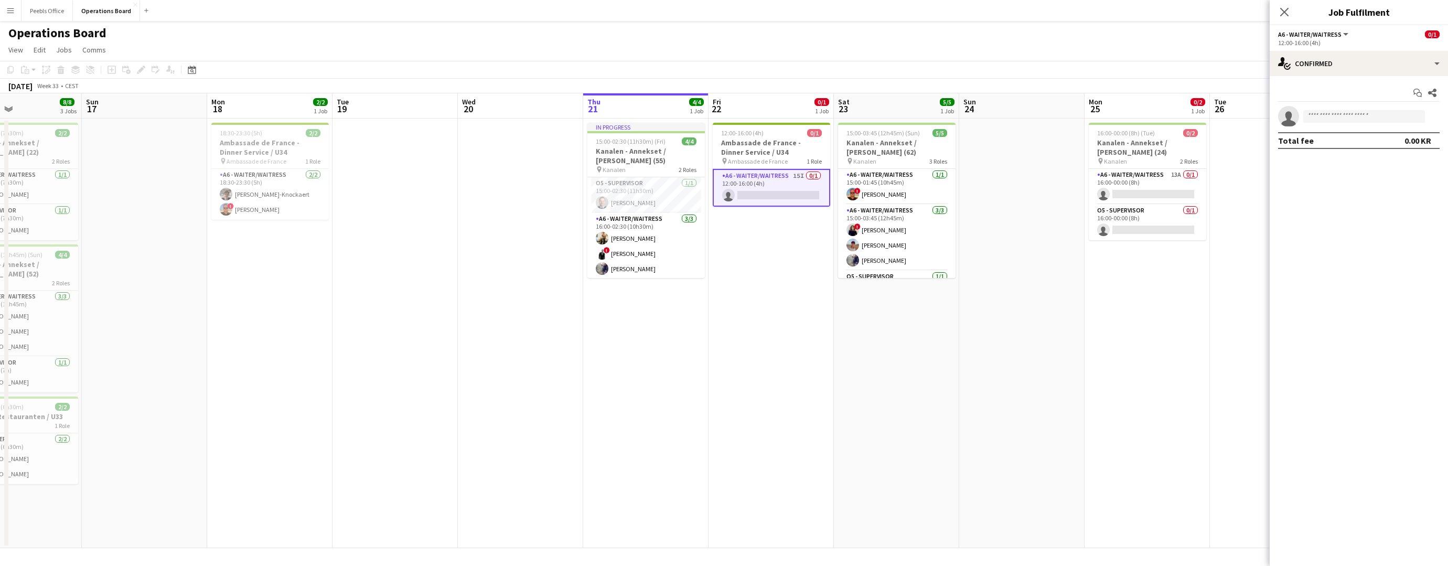
click at [777, 189] on app-card-role "A6 - WAITER/WAITRESS 15I 0/1 12:00-16:00 (4h) single-neutral-actions" at bounding box center [772, 188] width 118 height 38
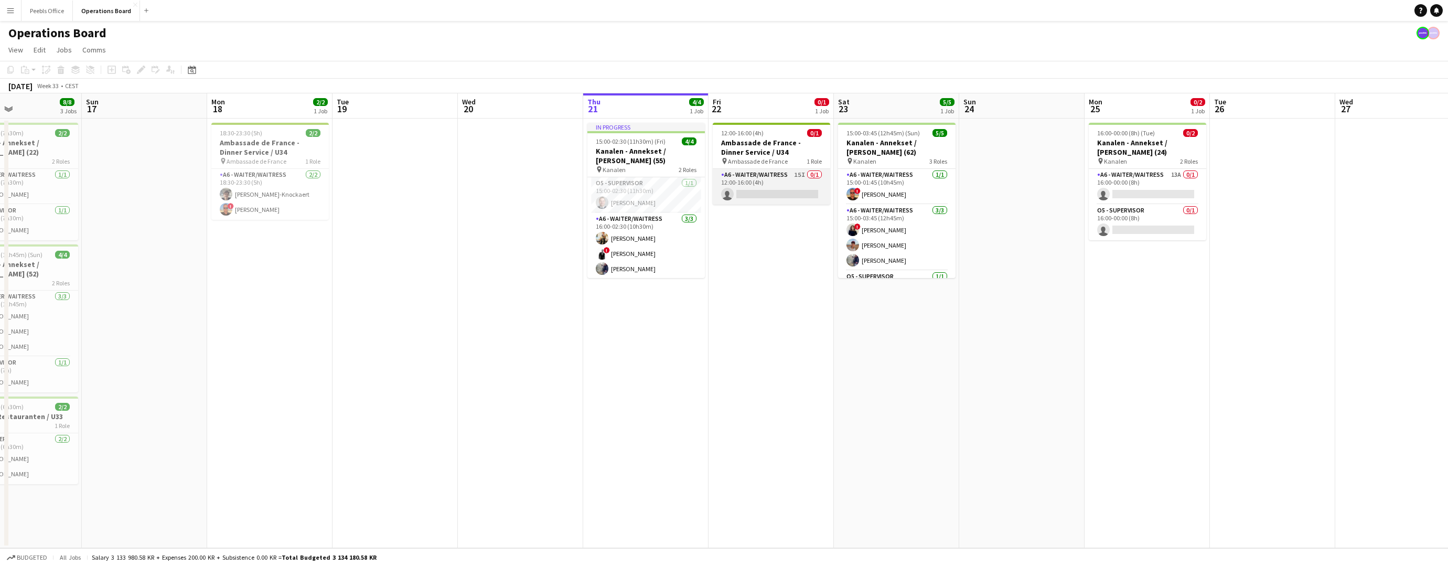
click at [787, 179] on app-card-role "A6 - WAITER/WAITRESS 15I 0/1 12:00-16:00 (4h) single-neutral-actions" at bounding box center [772, 187] width 118 height 36
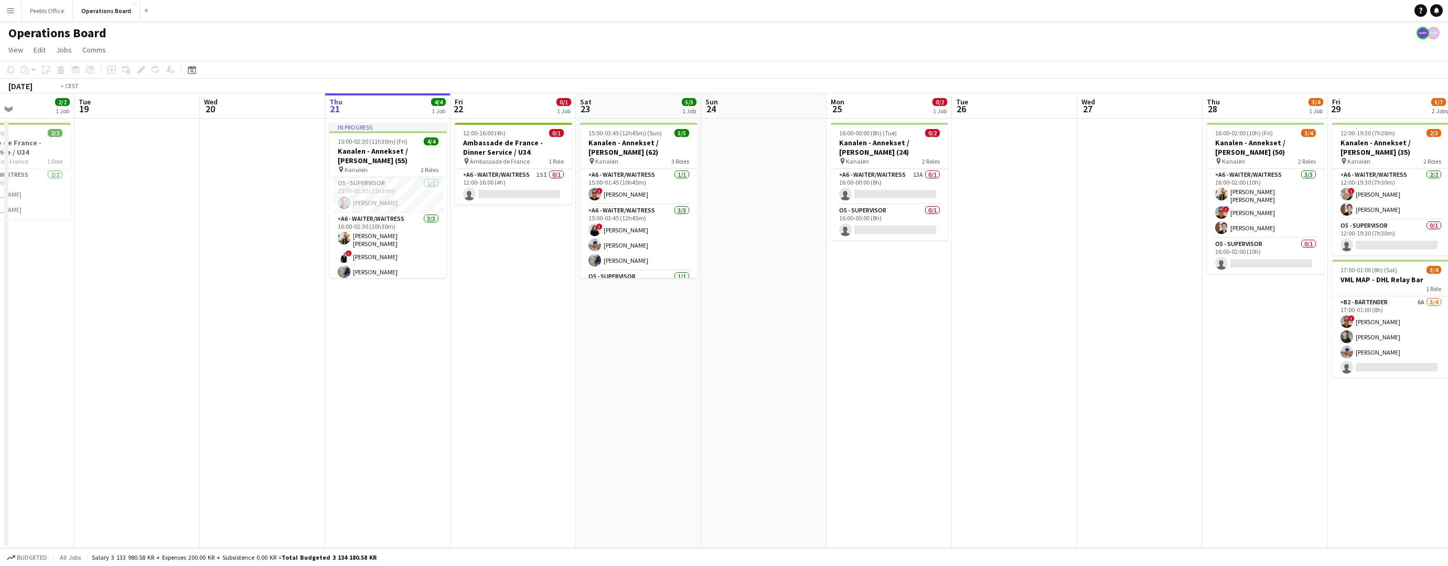
drag, startPoint x: 528, startPoint y: 416, endPoint x: 880, endPoint y: 394, distance: 352.7
click at [880, 394] on app-calendar-viewport "Sat 16 Sun 17 Mon 18 2/2 1 Job Tue 19 Wed 20 Thu 21 4/4 1 Job Fri 22 0/1 1 Job …" at bounding box center [724, 320] width 1448 height 455
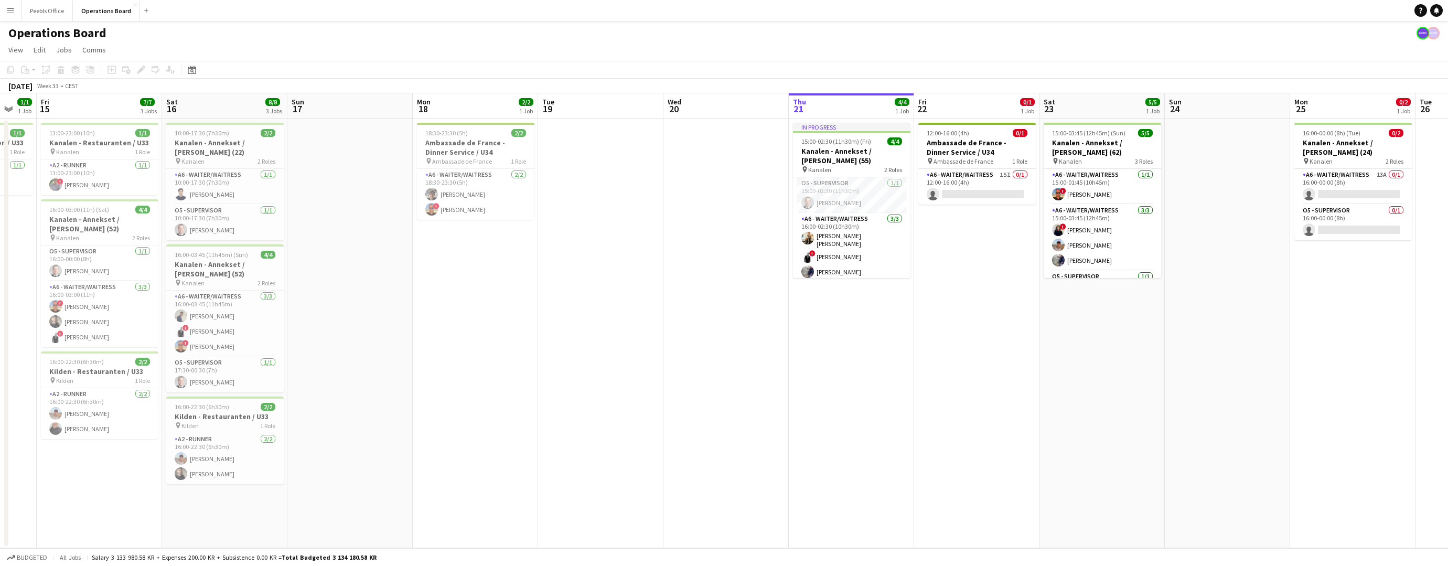
drag, startPoint x: 440, startPoint y: 402, endPoint x: 1193, endPoint y: 369, distance: 753.5
click at [1193, 369] on app-calendar-viewport "Tue 12 Wed 13 Thu 14 1/1 1 Job Fri 15 7/7 3 Jobs Sat 16 8/8 3 Jobs Sun 17 Mon 1…" at bounding box center [724, 320] width 1448 height 455
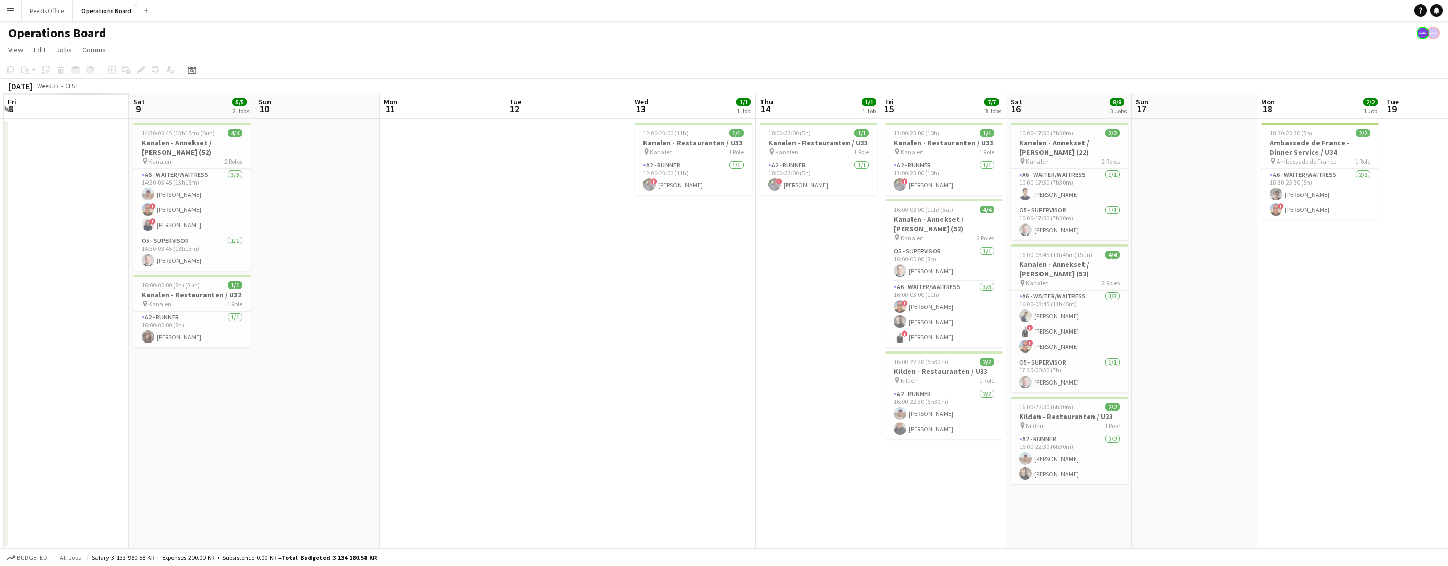
drag, startPoint x: 392, startPoint y: 374, endPoint x: 1180, endPoint y: 369, distance: 788.0
click at [1180, 369] on app-calendar-viewport "Wed 6 Thu 7 Fri 8 Sat 9 5/5 2 Jobs Sun 10 Mon 11 Tue 12 Wed 13 1/1 1 Job Thu 14…" at bounding box center [724, 320] width 1448 height 455
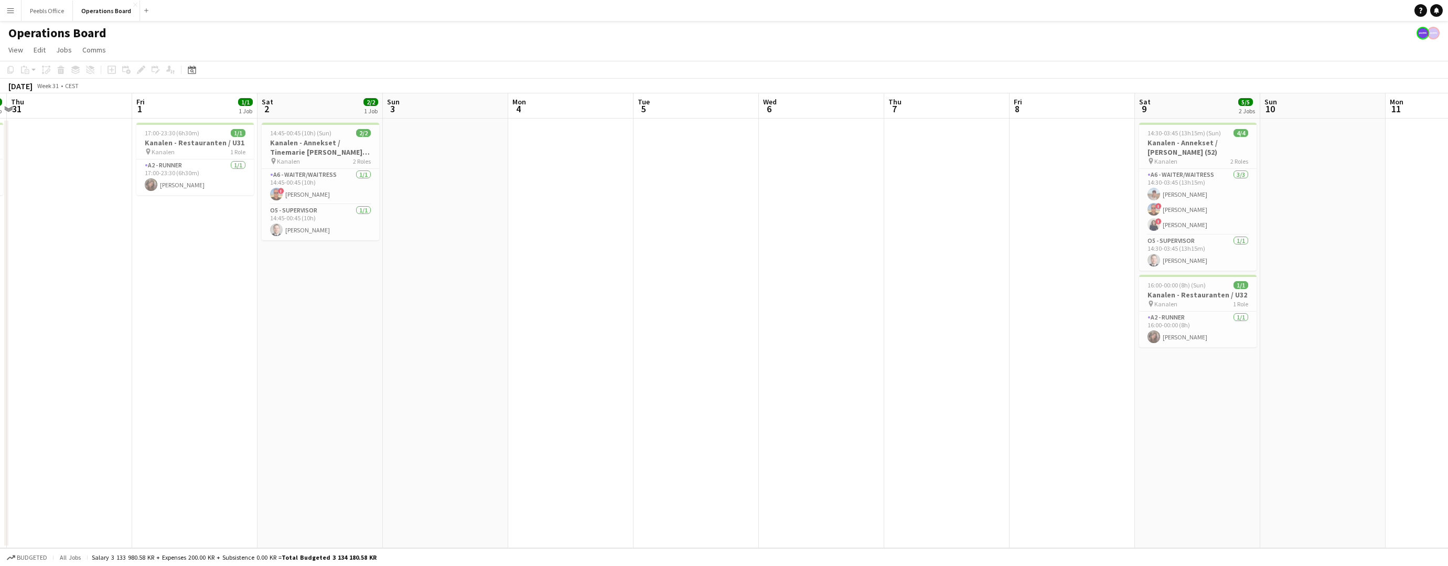
scroll to position [0, 312]
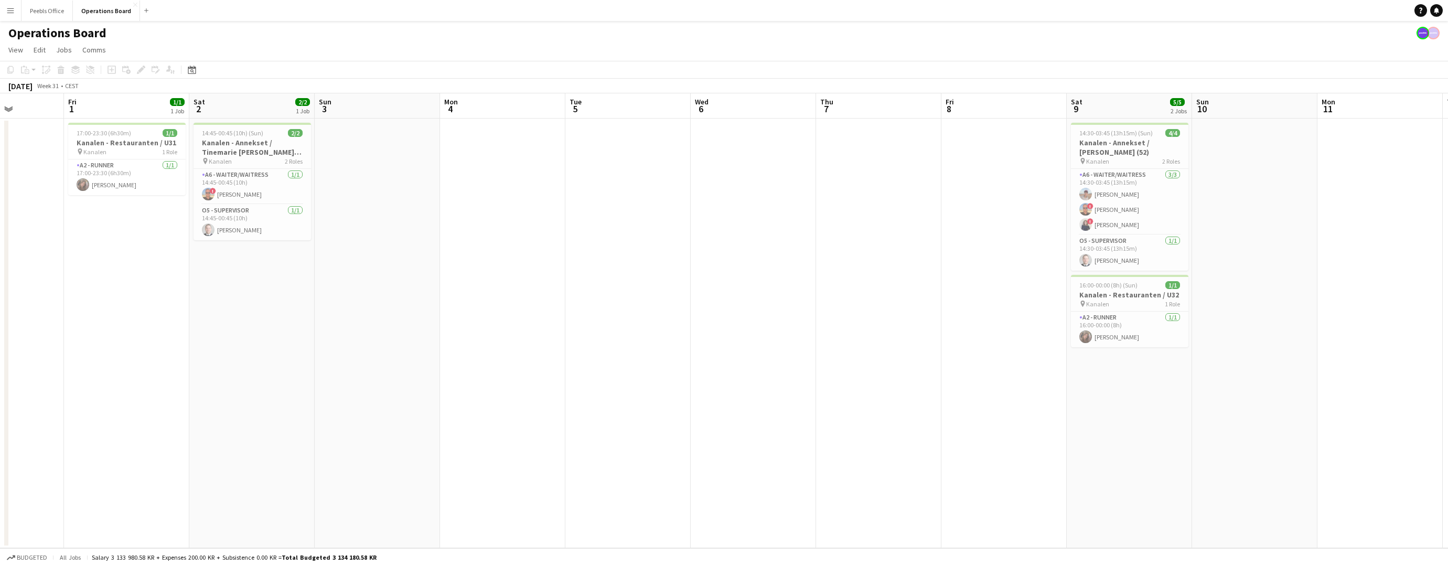
drag, startPoint x: 380, startPoint y: 388, endPoint x: 934, endPoint y: 376, distance: 554.1
click at [934, 376] on app-calendar-viewport "Tue 29 Wed 30 1/1 1 Job Thu 31 Fri 1 1/1 1 Job Sat 2 2/2 1 Job Sun 3 Mon 4 Tue …" at bounding box center [724, 320] width 1448 height 455
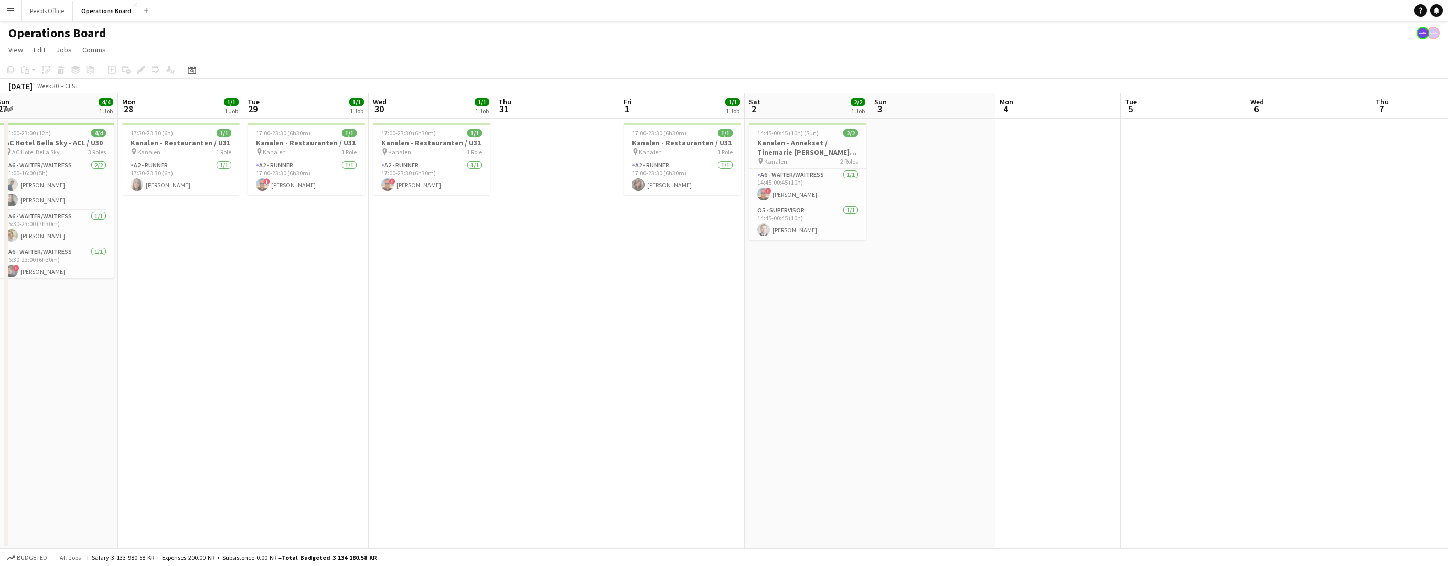
drag, startPoint x: 124, startPoint y: 387, endPoint x: 626, endPoint y: 365, distance: 502.5
click at [626, 365] on app-calendar-viewport "Fri 25 Sat 26 Sun 27 4/4 1 Job Mon 28 1/1 1 Job Tue 29 1/1 1 Job Wed 30 1/1 1 J…" at bounding box center [724, 320] width 1448 height 455
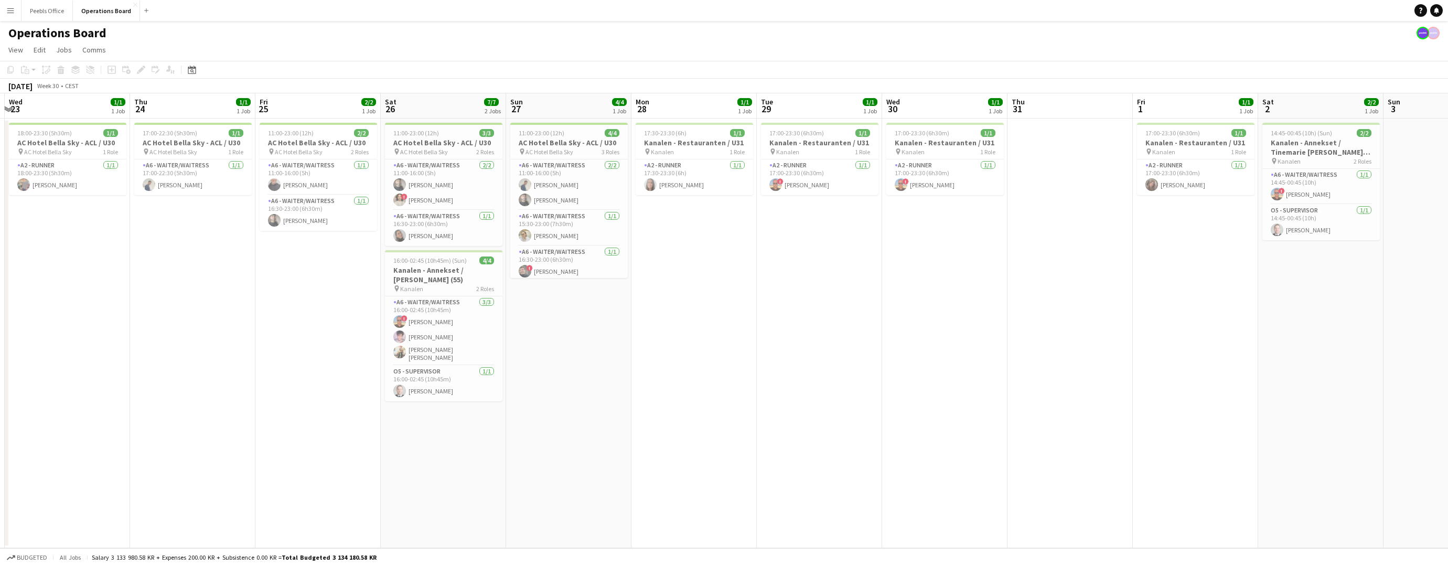
scroll to position [0, 246]
drag, startPoint x: 236, startPoint y: 358, endPoint x: 798, endPoint y: 334, distance: 563.4
click at [798, 334] on app-calendar-viewport "Mon 21 Tue 22 1/1 1 Job Wed 23 1/1 1 Job Thu 24 1/1 1 Job Fri 25 2/2 1 Job Sat …" at bounding box center [724, 320] width 1448 height 455
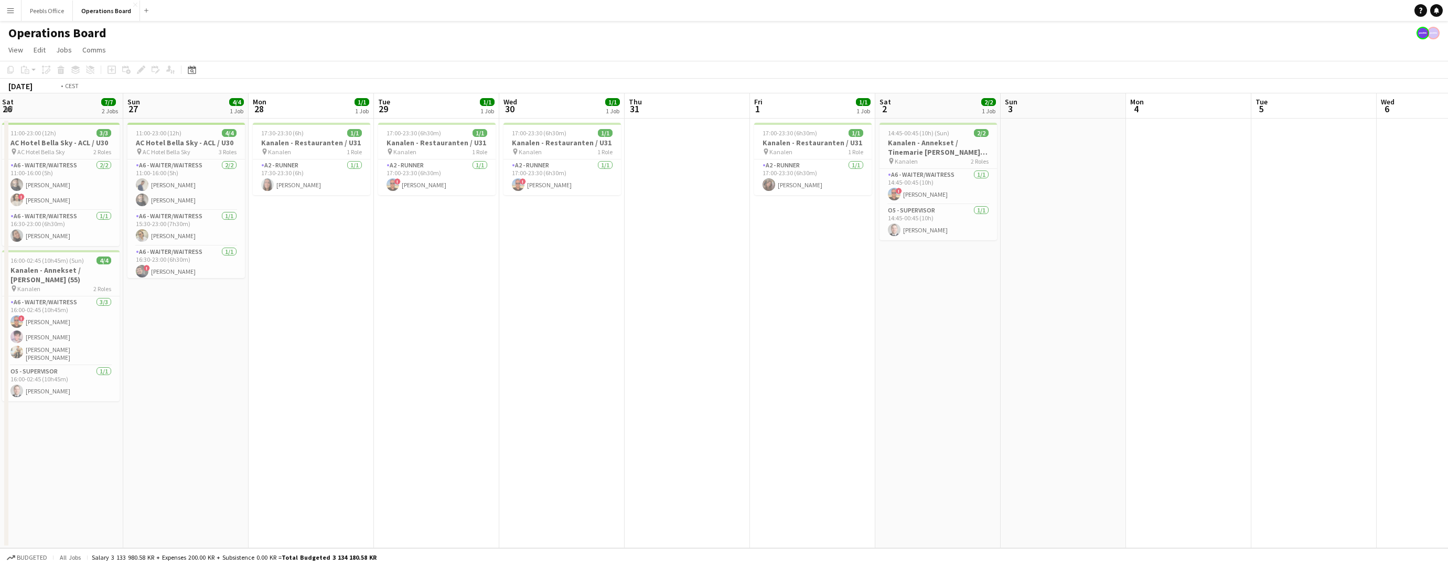
drag, startPoint x: 822, startPoint y: 393, endPoint x: 74, endPoint y: 393, distance: 747.0
click at [74, 393] on app-calendar-viewport "Wed 23 1/1 1 Job Thu 24 1/1 1 Job Fri 25 2/2 1 Job Sat 26 7/7 2 Jobs Sun 27 4/4…" at bounding box center [724, 320] width 1448 height 455
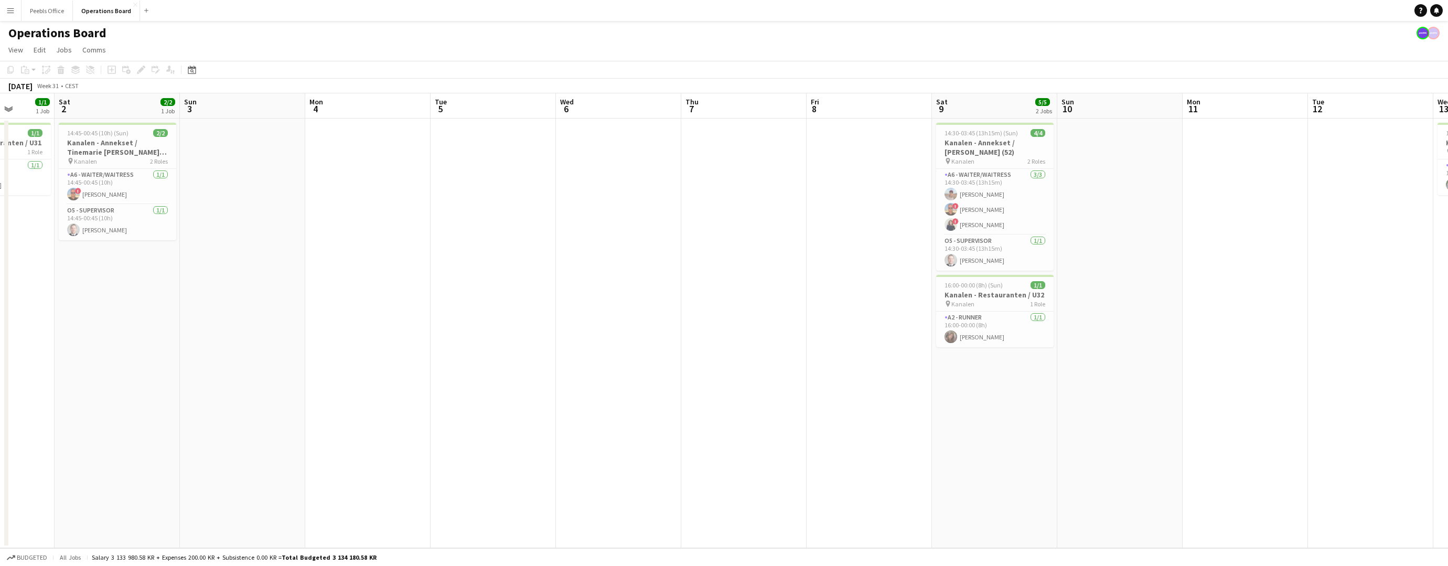
drag, startPoint x: 732, startPoint y: 394, endPoint x: 409, endPoint y: 389, distance: 322.7
click at [409, 389] on app-calendar-viewport "Tue 29 1/1 1 Job Wed 30 1/1 1 Job Thu 31 Fri 1 1/1 1 Job Sat 2 2/2 1 Job Sun 3 …" at bounding box center [724, 320] width 1448 height 455
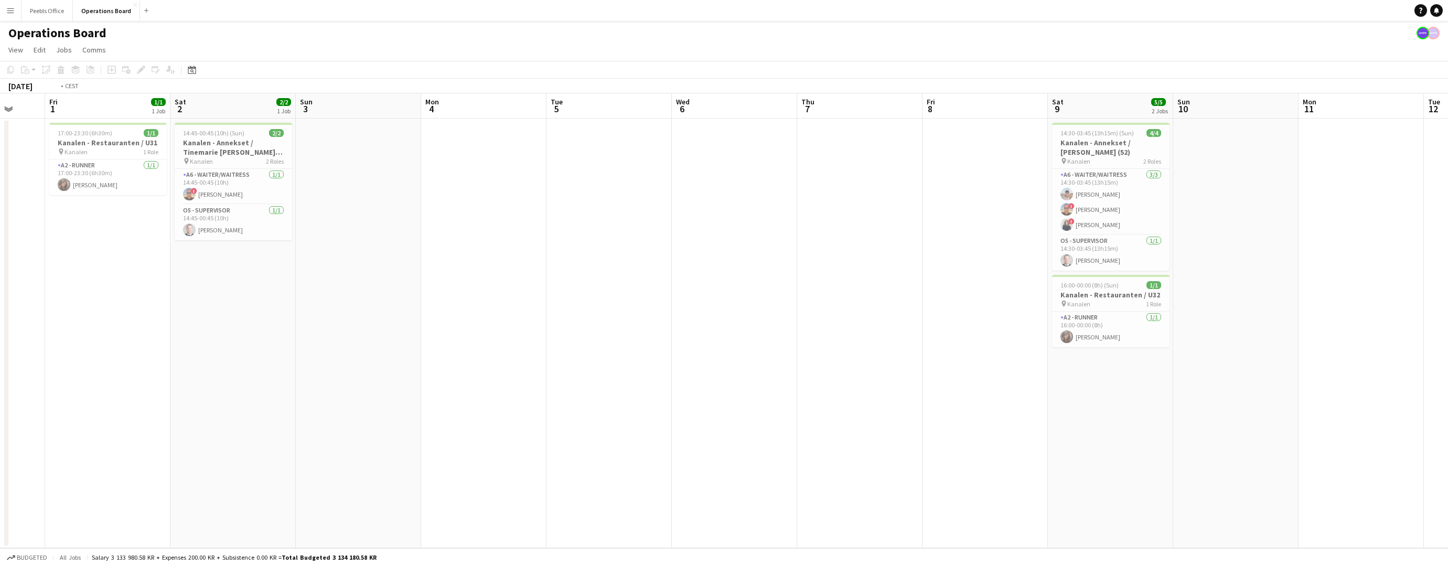
drag, startPoint x: 947, startPoint y: 389, endPoint x: 440, endPoint y: 386, distance: 507.3
click at [440, 386] on app-calendar-viewport "Tue 29 1/1 1 Job Wed 30 1/1 1 Job Thu 31 Fri 1 1/1 1 Job Sat 2 2/2 1 Job Sun 3 …" at bounding box center [724, 320] width 1448 height 455
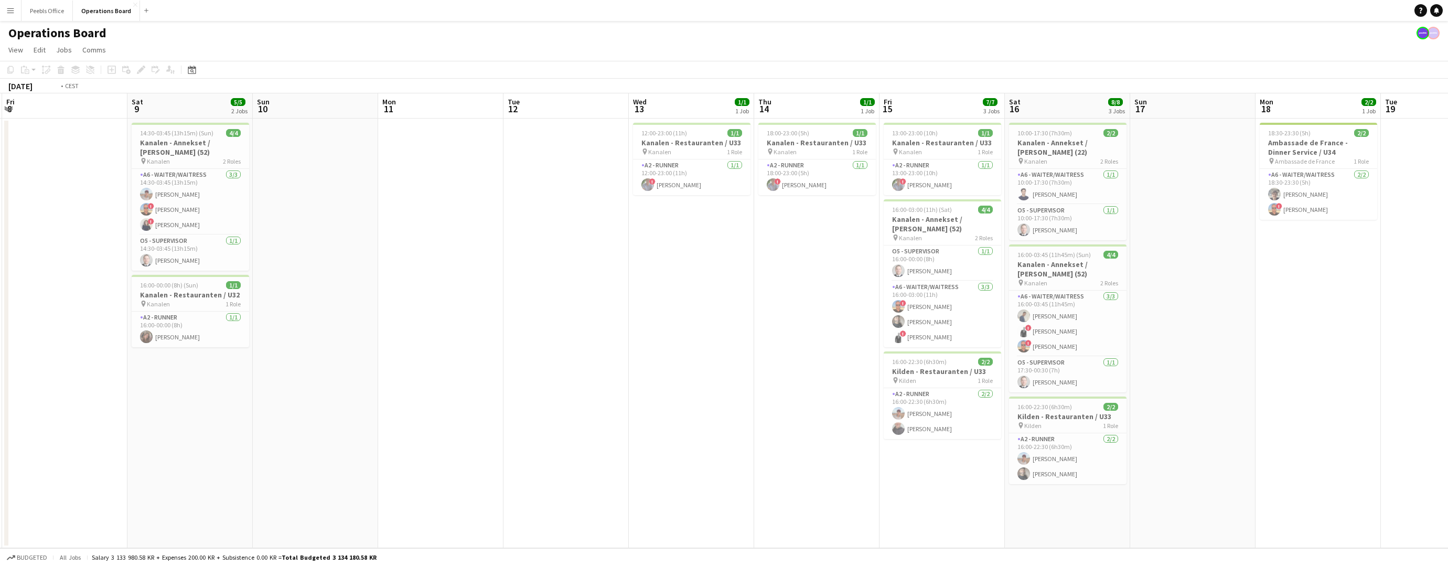
drag, startPoint x: 1077, startPoint y: 387, endPoint x: 422, endPoint y: 387, distance: 655.2
click at [421, 387] on app-calendar-viewport "Tue 5 Wed 6 Thu 7 Fri 8 Sat 9 5/5 2 Jobs Sun 10 Mon 11 Tue 12 Wed 13 1/1 1 Job …" at bounding box center [724, 320] width 1448 height 455
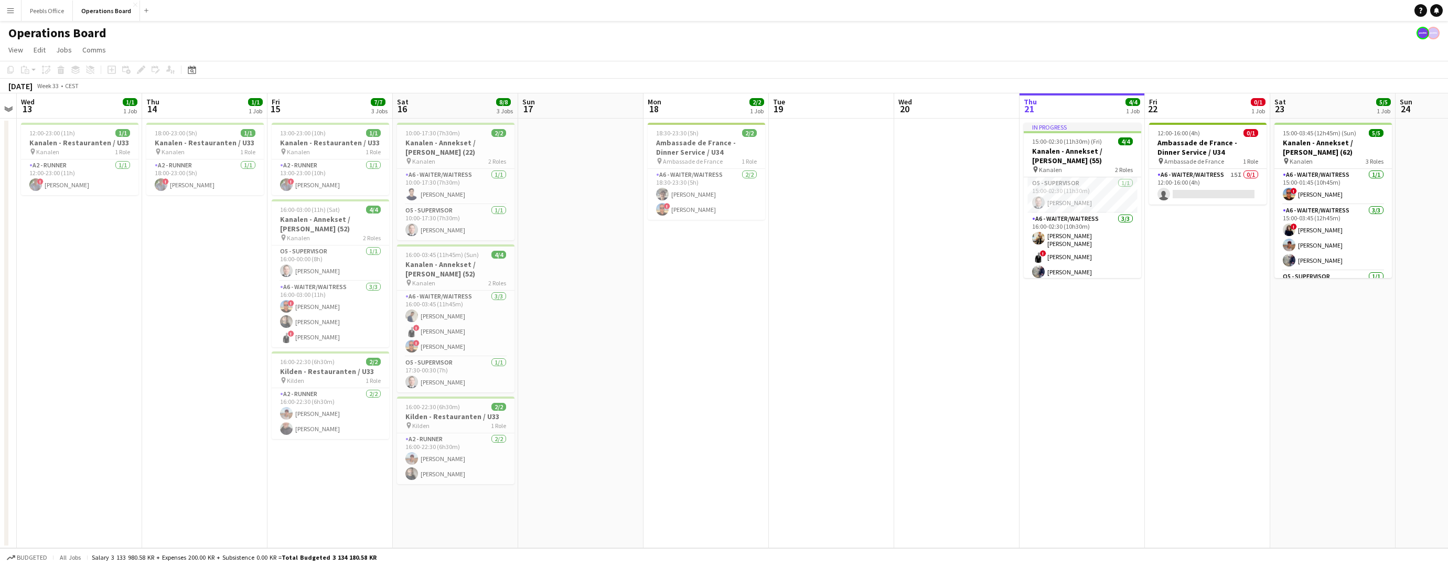
scroll to position [0, 394]
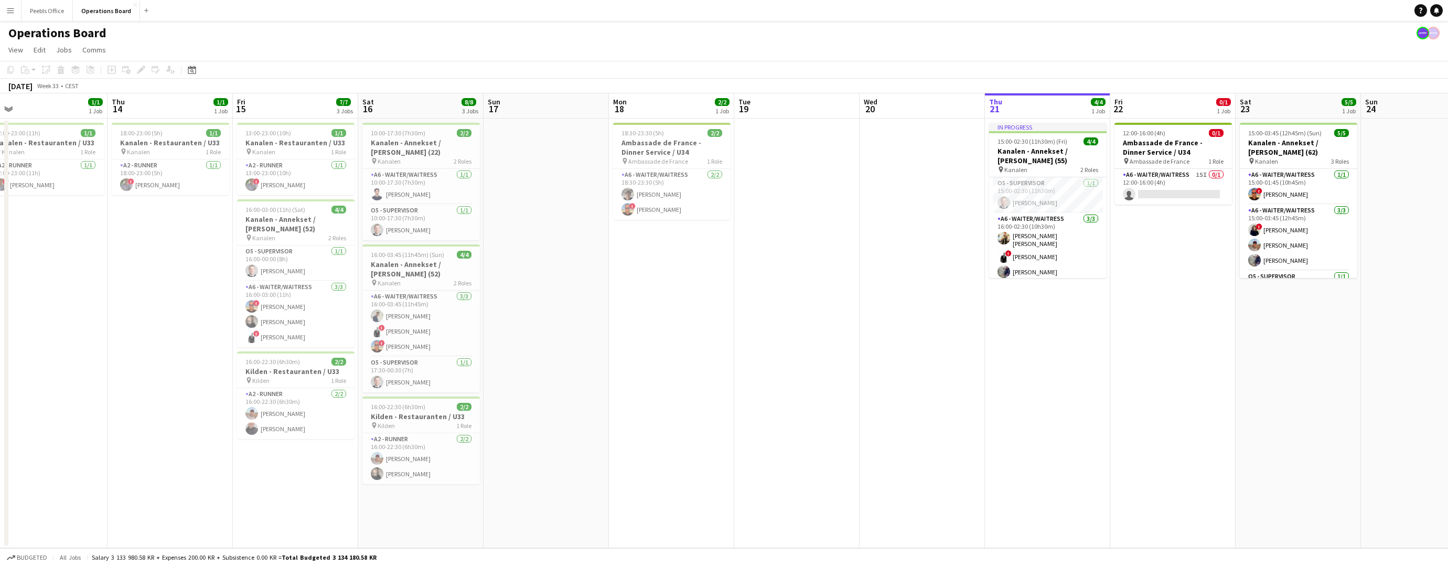
drag, startPoint x: 1032, startPoint y: 382, endPoint x: 645, endPoint y: 391, distance: 387.3
click at [645, 391] on app-calendar-viewport "Sun 10 Mon 11 Tue 12 Wed 13 1/1 1 Job Thu 14 1/1 1 Job Fri 15 7/7 3 Jobs Sat 16…" at bounding box center [724, 320] width 1448 height 455
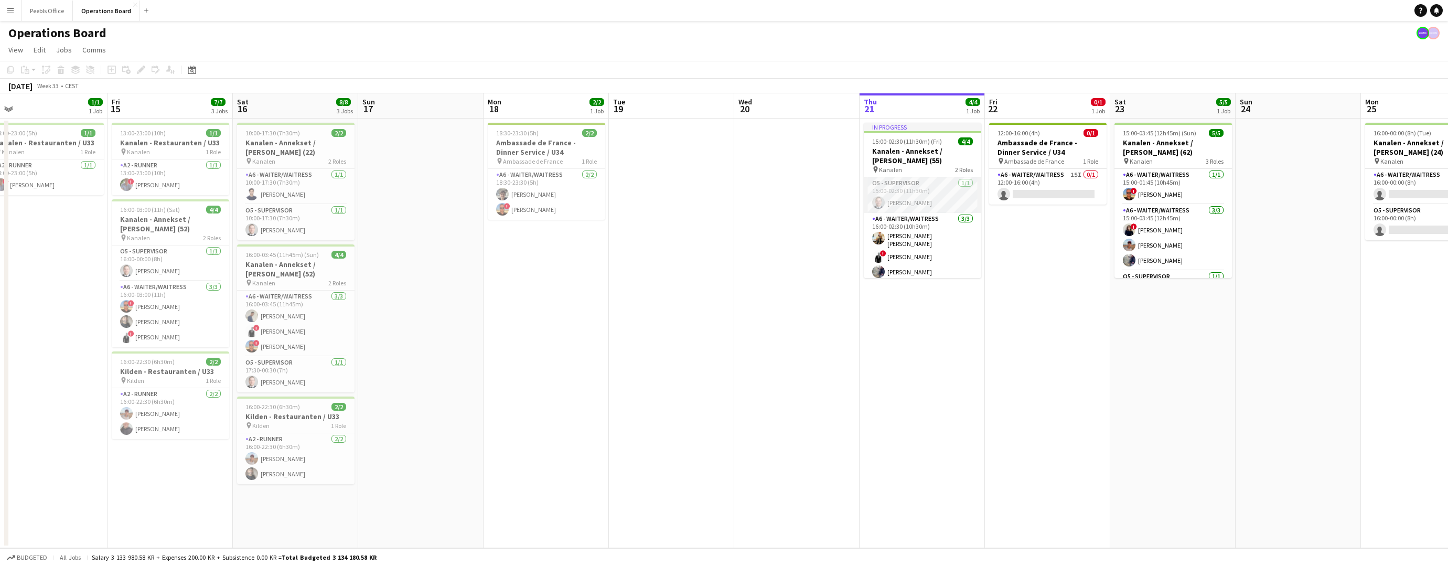
click at [953, 199] on app-card-role "O5 - SUPERVISOR [DATE] 15:00-02:30 (11h30m) [PERSON_NAME]" at bounding box center [923, 195] width 118 height 36
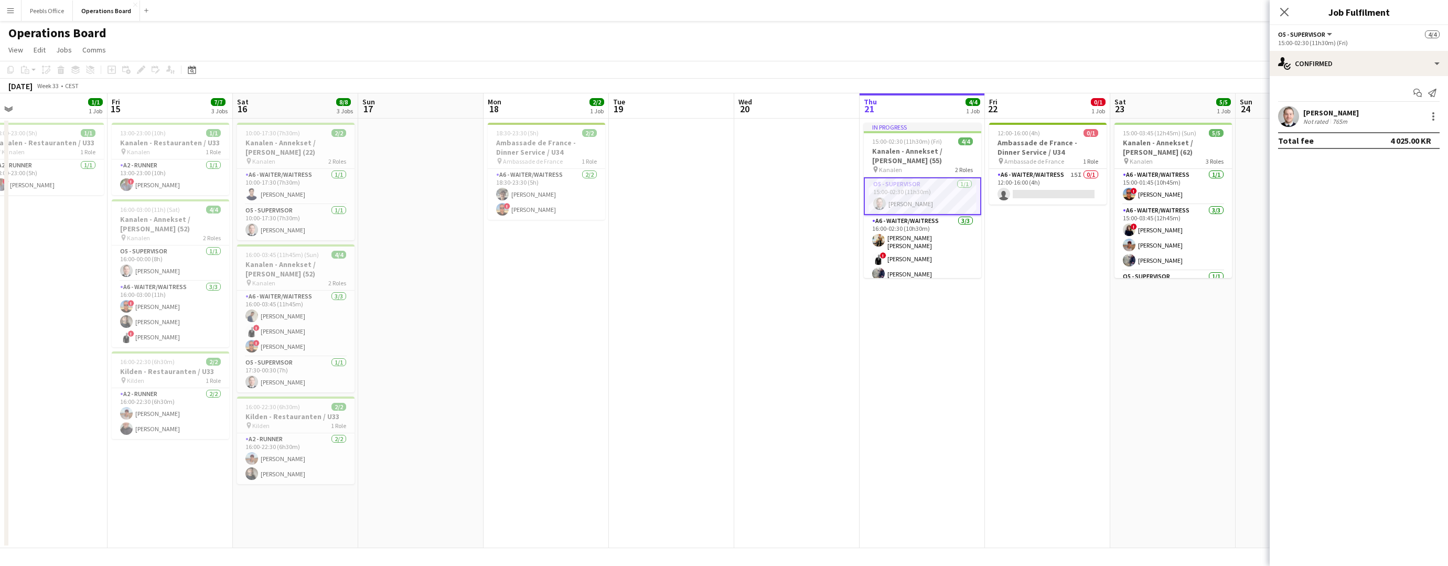
click at [1079, 330] on app-date-cell "12:00-16:00 (4h) 0/1 Ambassade de France - Dinner Service / U34 pin Ambassade d…" at bounding box center [1047, 334] width 125 height 430
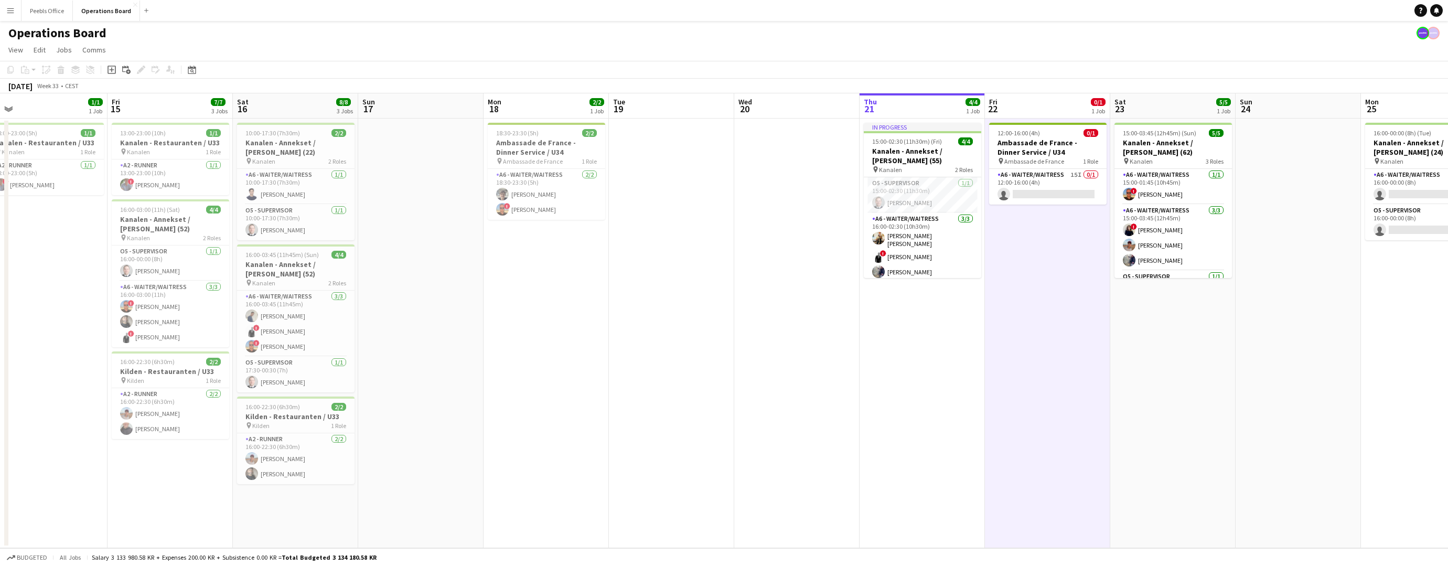
click at [1000, 59] on app-board "Operations Board View Day view expanded Day view collapsed Month view Date pick…" at bounding box center [724, 293] width 1448 height 545
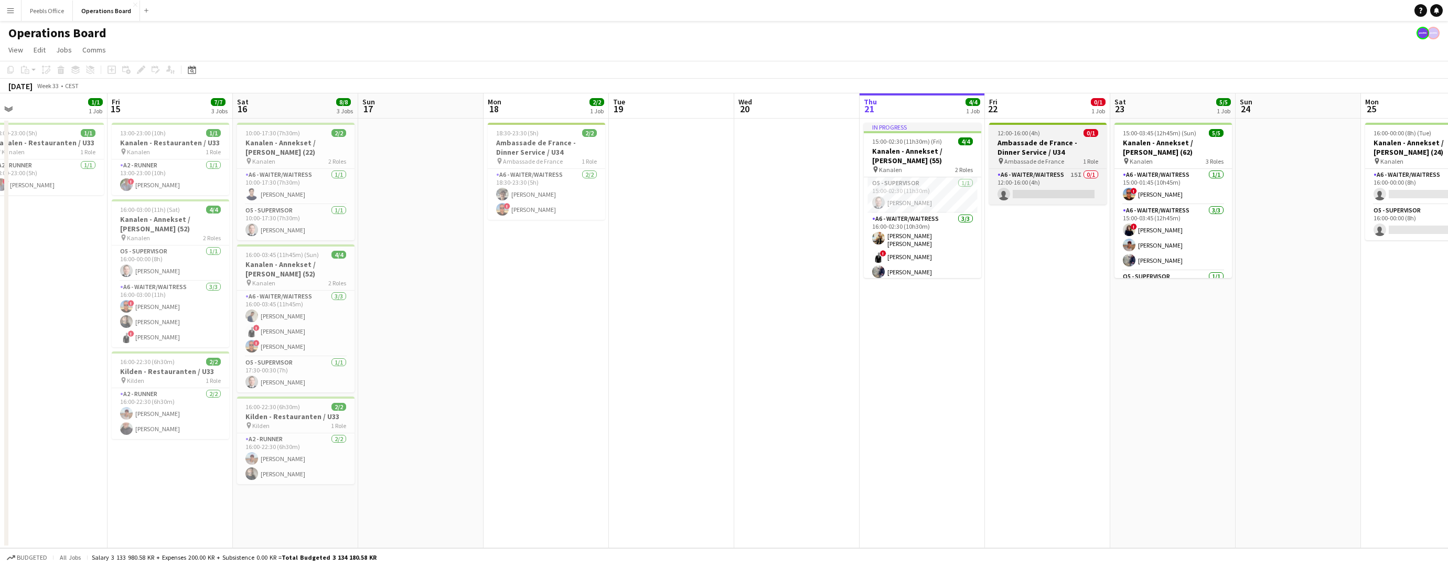
click at [1004, 157] on div "pin Ambassade de France" at bounding box center [1031, 161] width 67 height 8
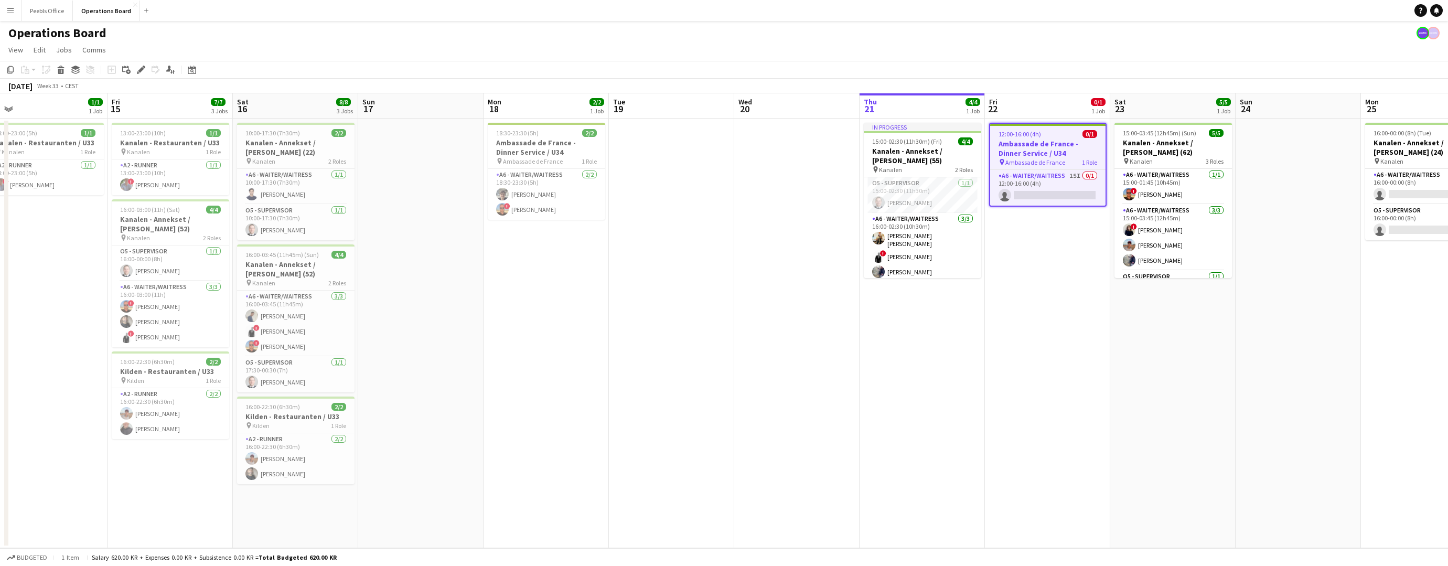
click at [1040, 247] on app-date-cell "12:00-16:00 (4h) 0/1 Ambassade de France - Dinner Service / U34 pin Ambassade d…" at bounding box center [1047, 334] width 125 height 430
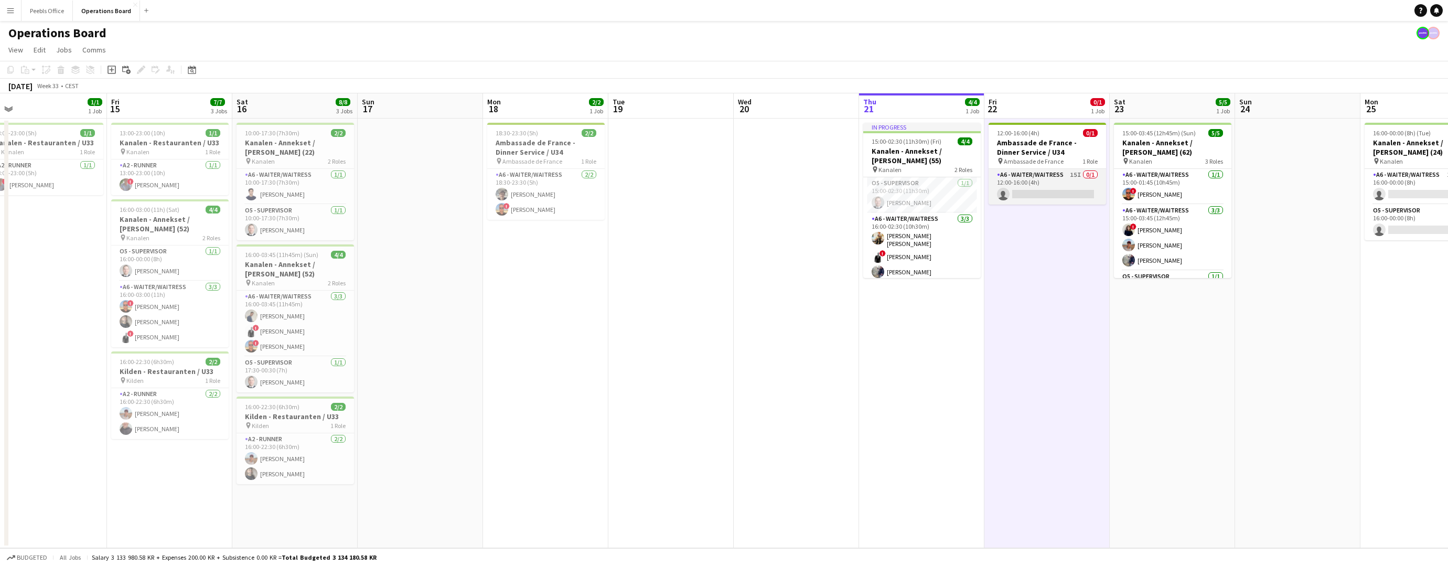
click at [1040, 193] on app-card-role "A6 - WAITER/WAITRESS 15I 0/1 12:00-16:00 (4h) single-neutral-actions" at bounding box center [1048, 187] width 118 height 36
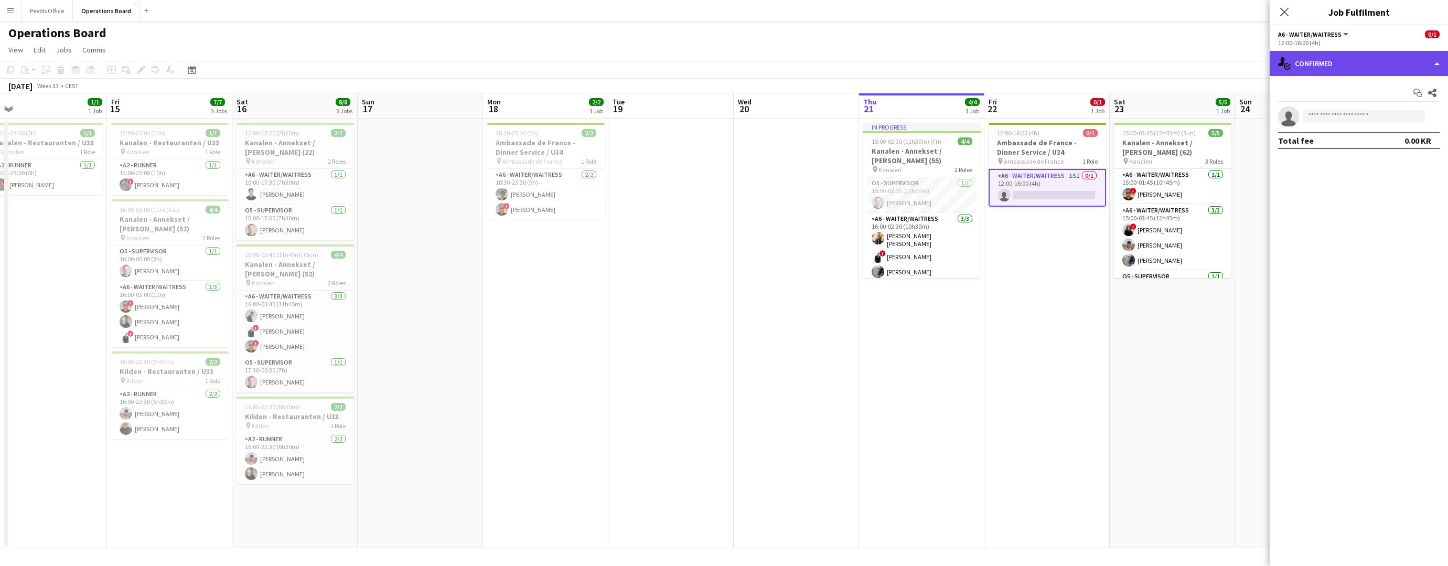
click at [1315, 55] on div "single-neutral-actions-check-2 Confirmed" at bounding box center [1359, 63] width 178 height 25
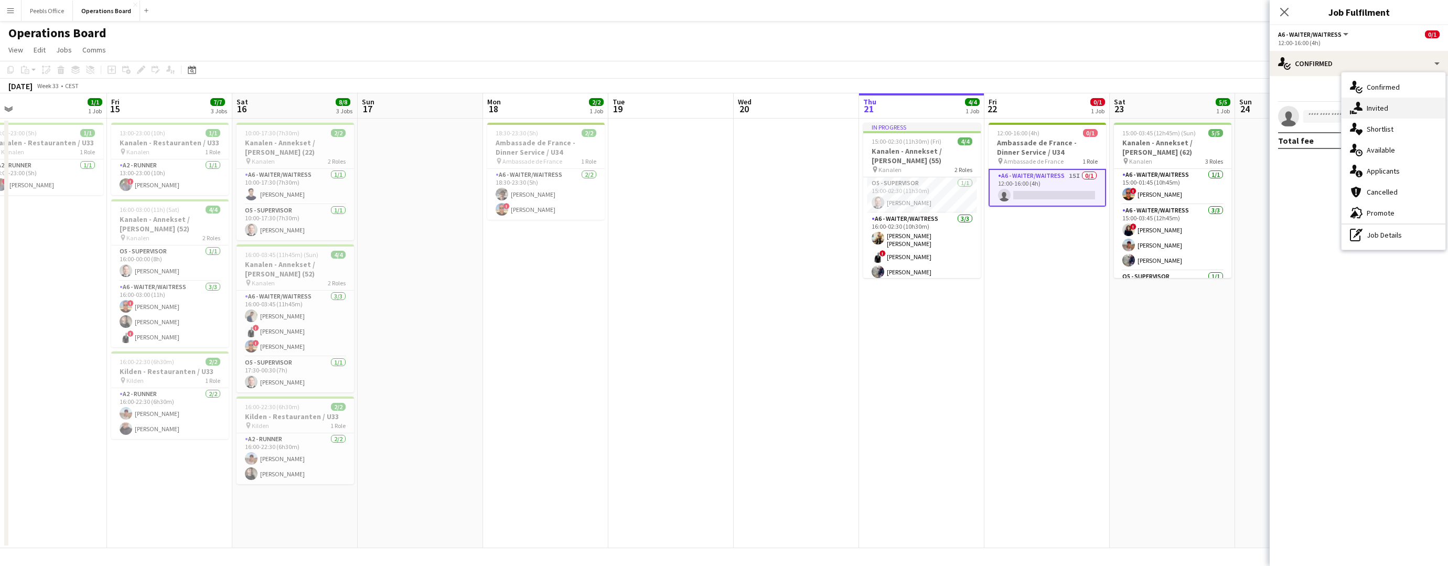
click at [1354, 102] on icon "single-neutral-actions-share-1" at bounding box center [1356, 108] width 13 height 13
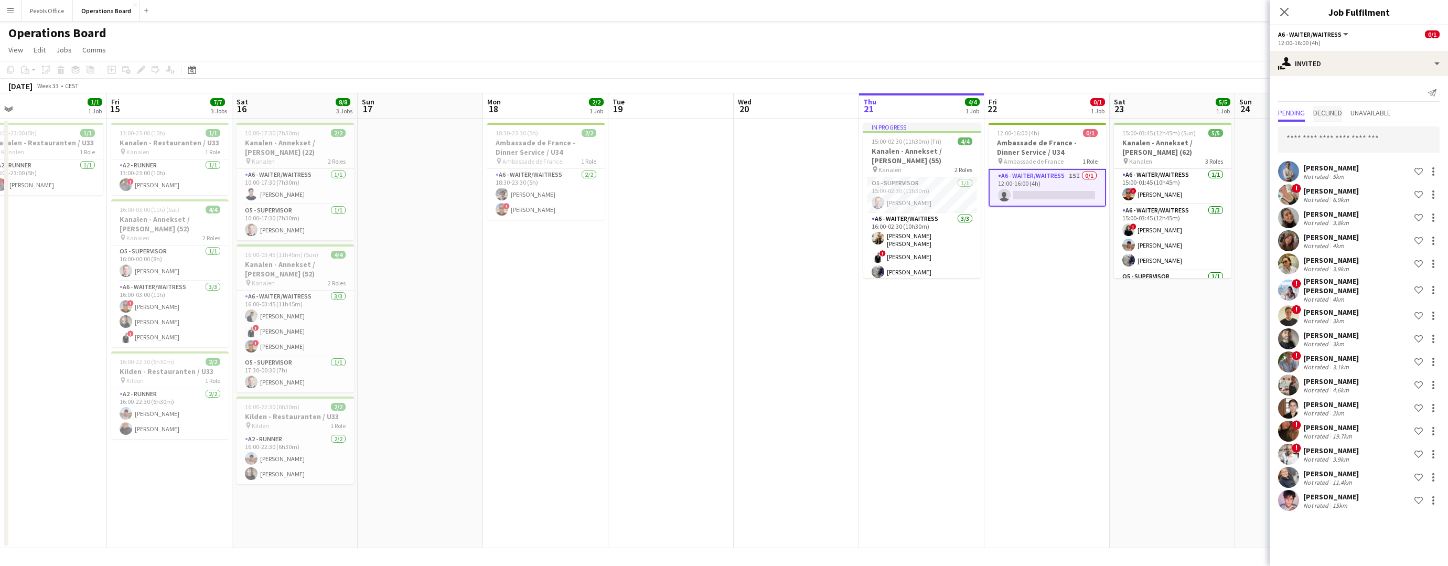
click at [1336, 112] on span "Declined" at bounding box center [1328, 112] width 29 height 7
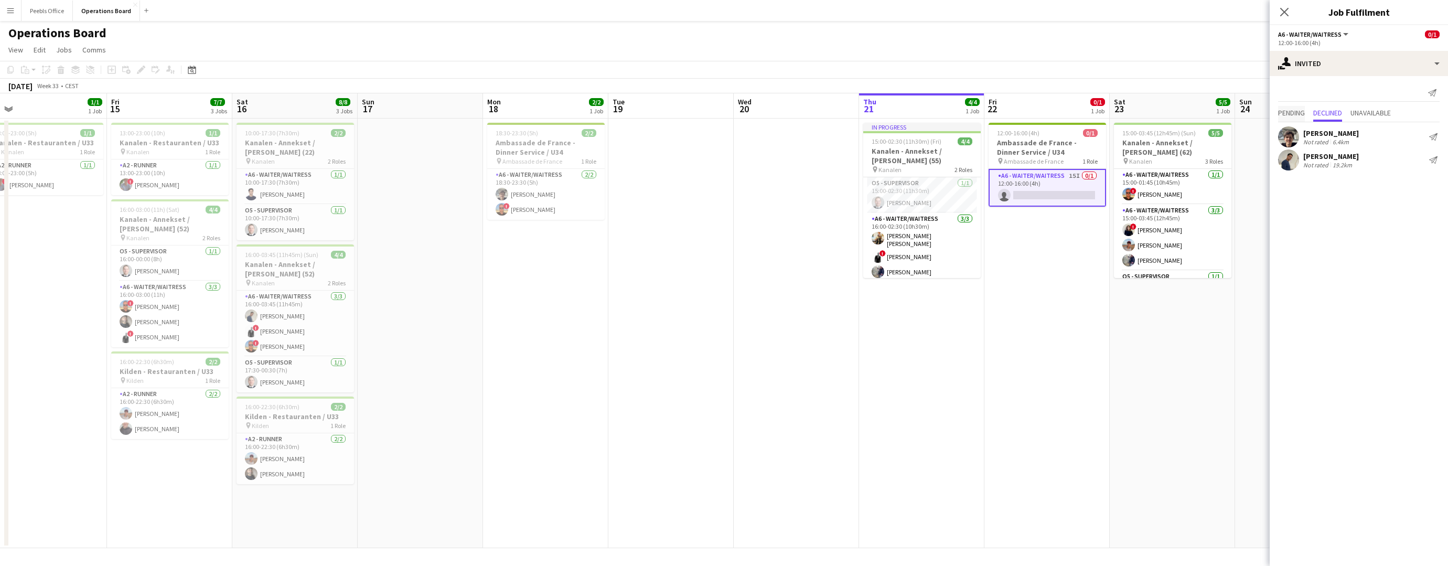
click at [1305, 111] on span "Pending" at bounding box center [1291, 112] width 27 height 7
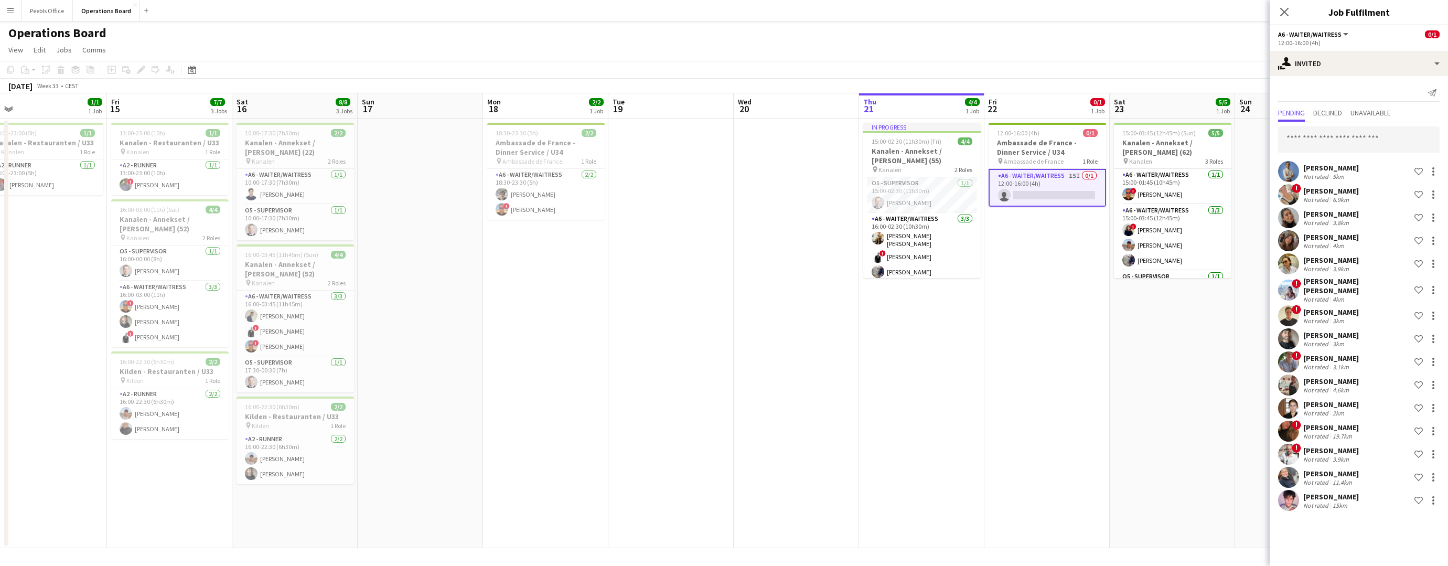
click at [1374, 166] on div "[PERSON_NAME] Not rated 5km Shortlist crew" at bounding box center [1359, 171] width 178 height 21
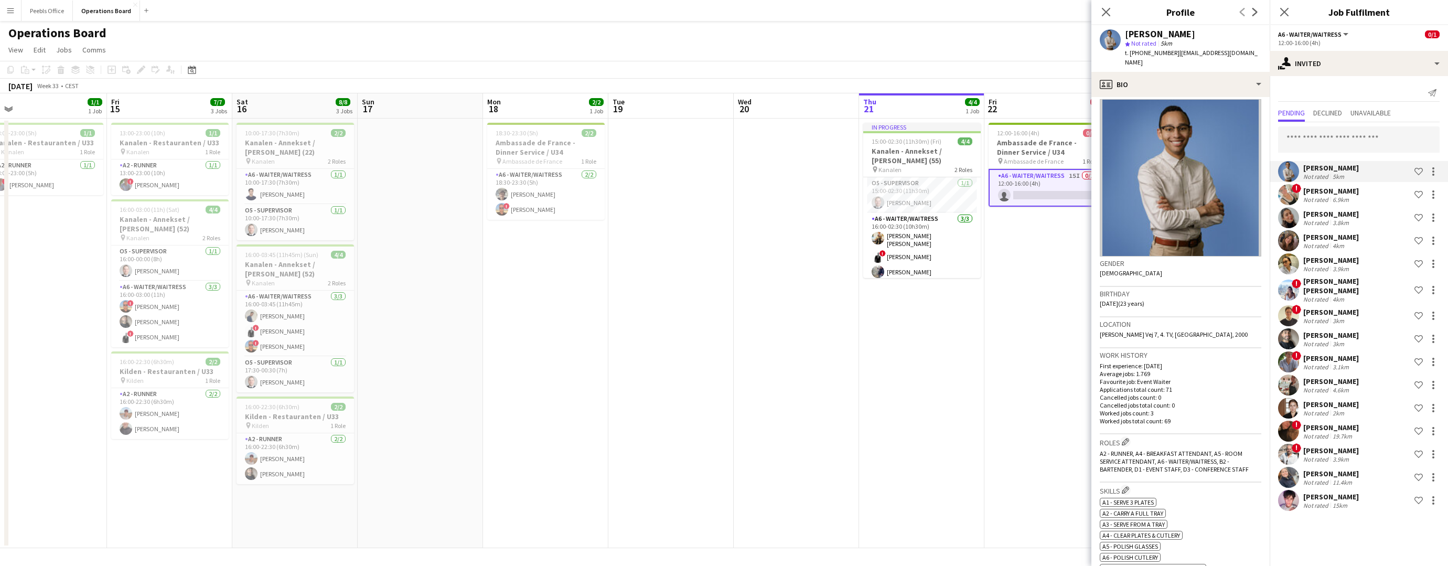
scroll to position [8, 0]
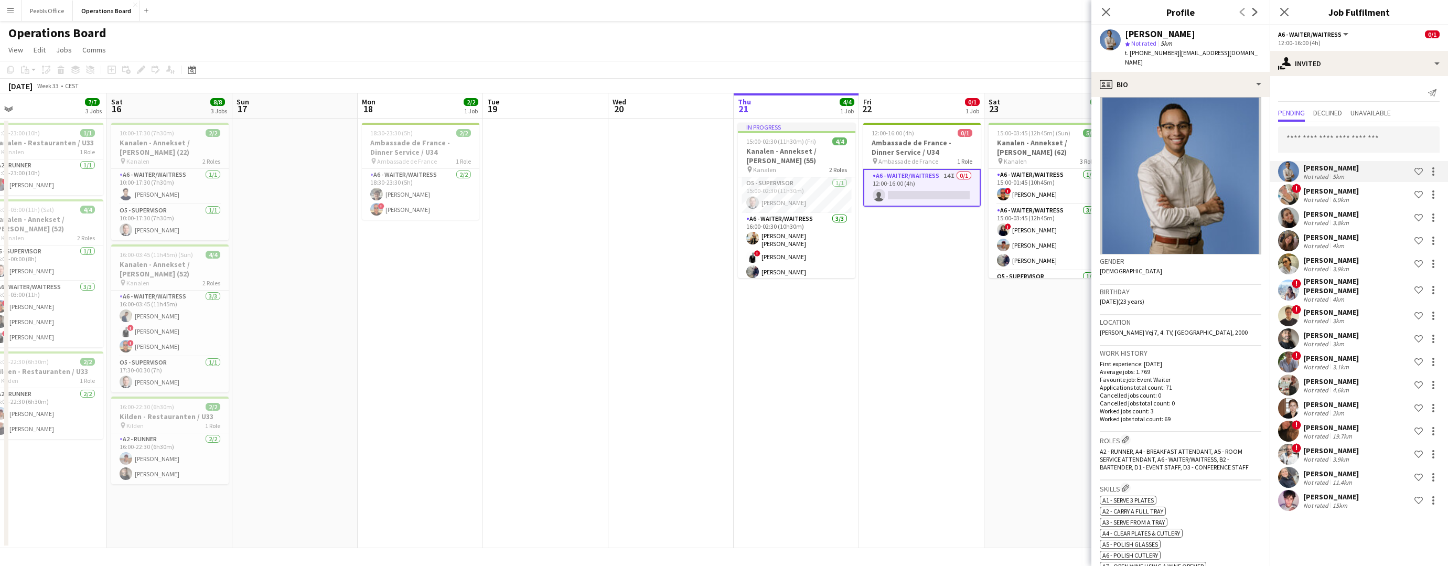
click at [1099, 15] on div "Close pop-in" at bounding box center [1106, 12] width 29 height 24
click at [1104, 8] on icon "Close pop-in" at bounding box center [1106, 12] width 10 height 10
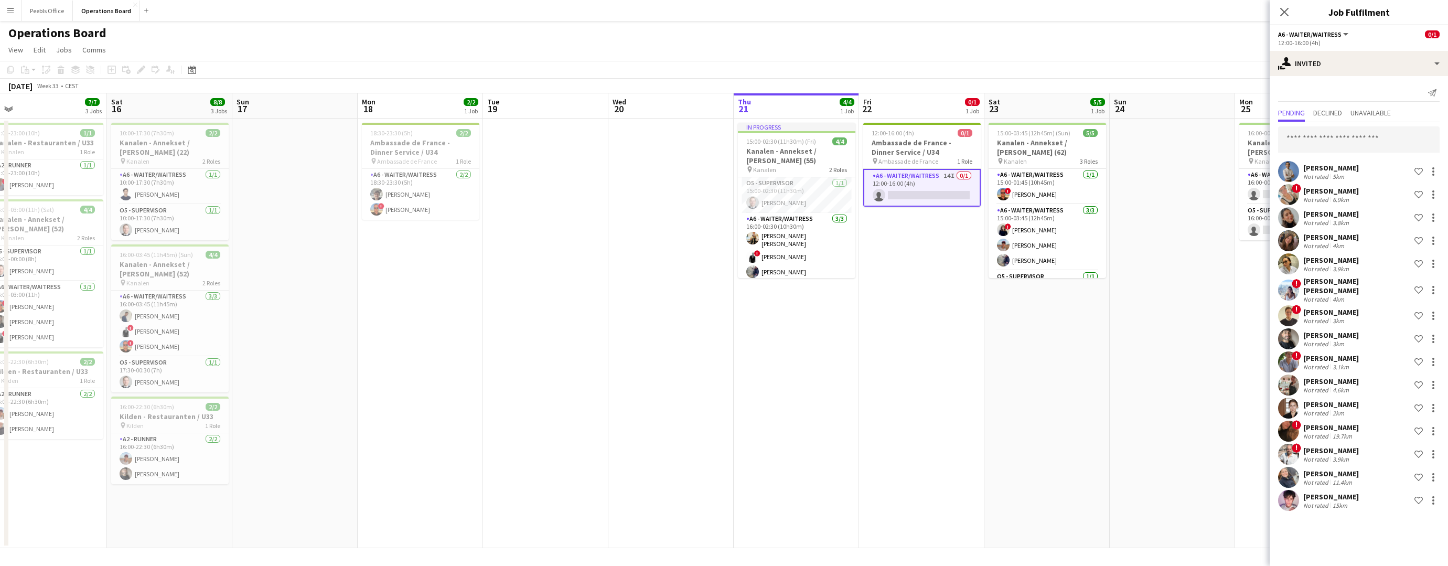
click at [1279, 15] on app-icon "Close pop-in" at bounding box center [1284, 12] width 13 height 13
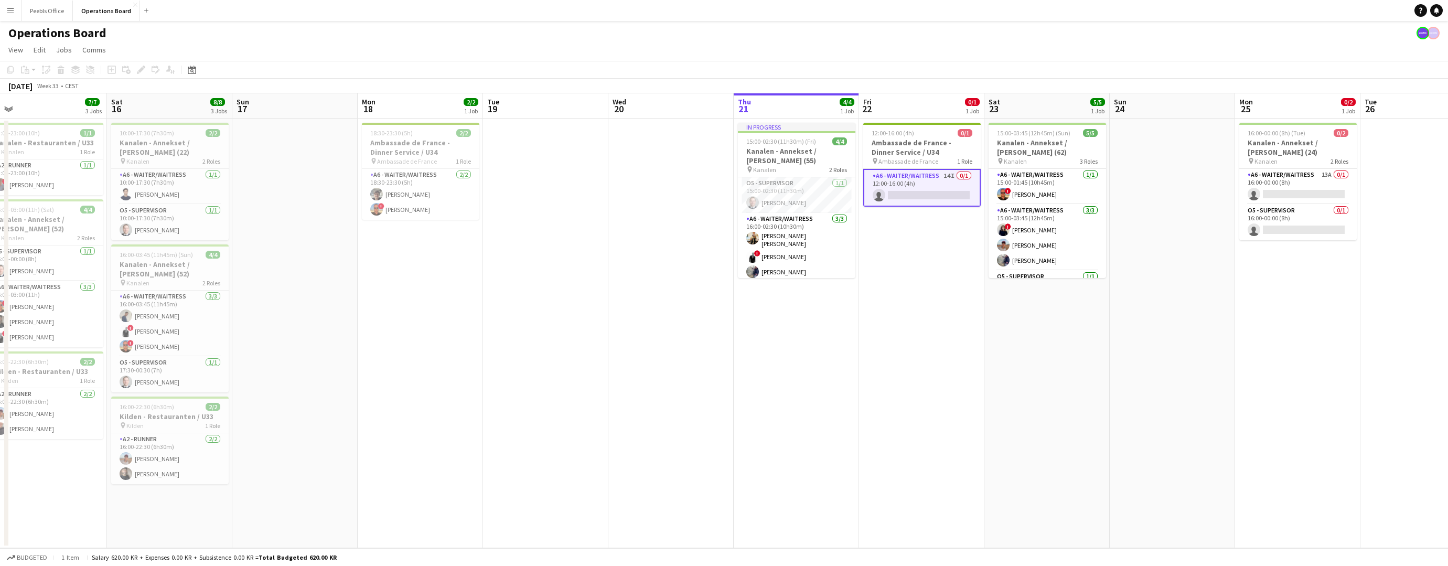
click at [919, 208] on app-date-cell "12:00-16:00 (4h) 0/1 Ambassade de France - Dinner Service / U34 pin Ambassade d…" at bounding box center [921, 334] width 125 height 430
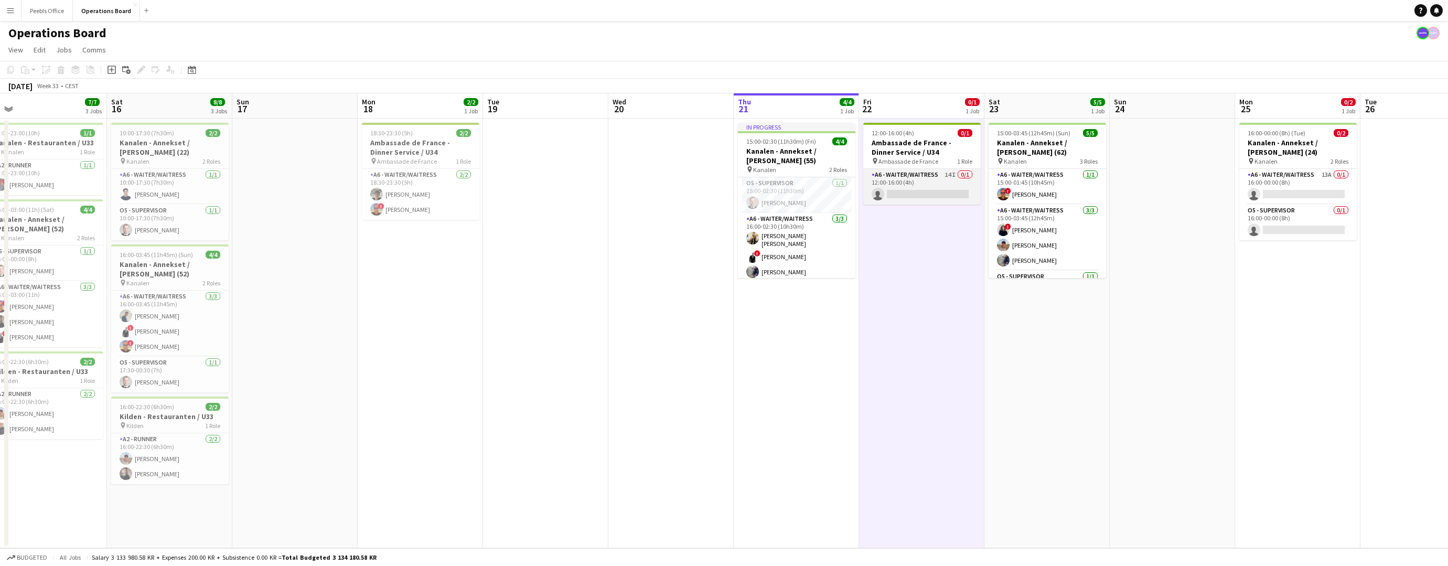
click at [920, 195] on app-card-role "A6 - WAITER/WAITRESS 14I 0/1 12:00-16:00 (4h) single-neutral-actions" at bounding box center [922, 187] width 118 height 36
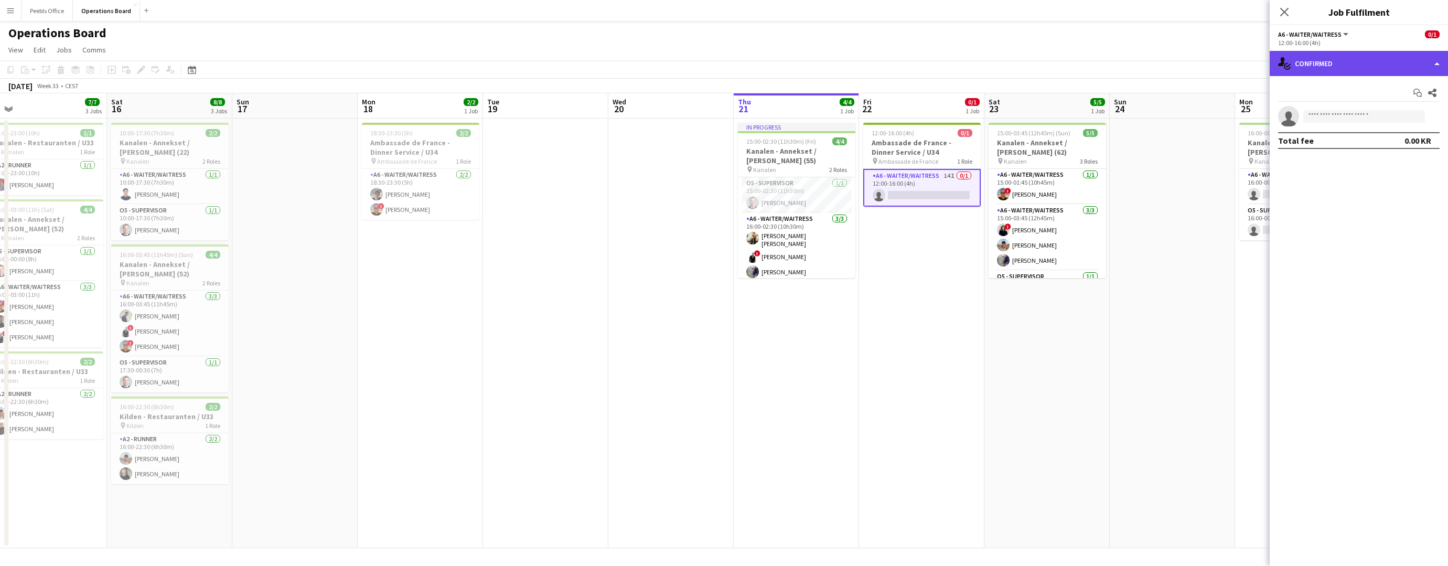
click at [1300, 65] on div "single-neutral-actions-check-2 Confirmed" at bounding box center [1359, 63] width 178 height 25
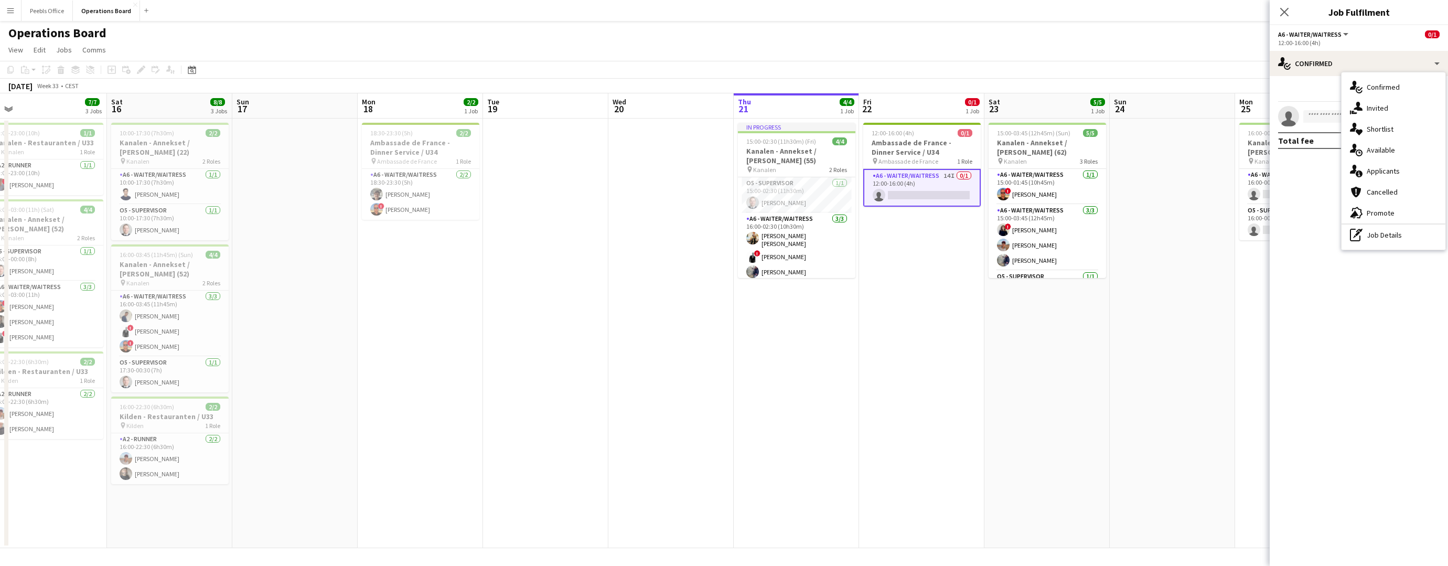
click at [1372, 163] on div "single-neutral-actions-check-2 Confirmed single-neutral-actions-share-1 Invited…" at bounding box center [1394, 160] width 104 height 177
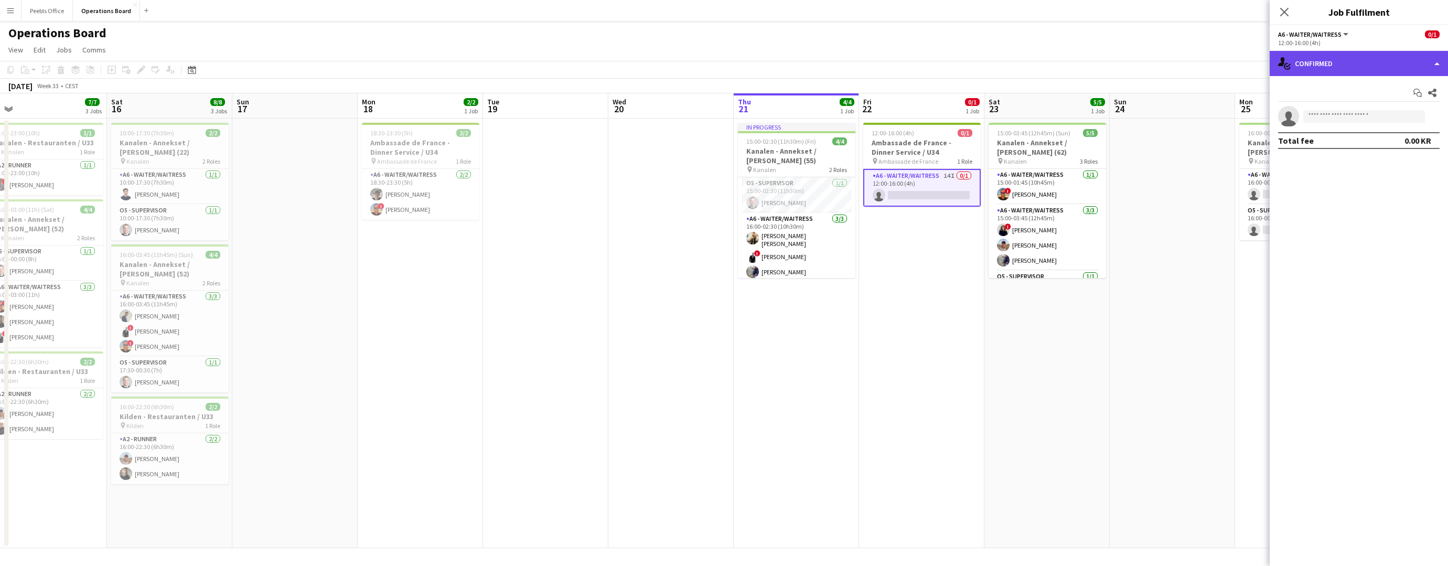
click at [1341, 66] on div "single-neutral-actions-check-2 Confirmed" at bounding box center [1359, 63] width 178 height 25
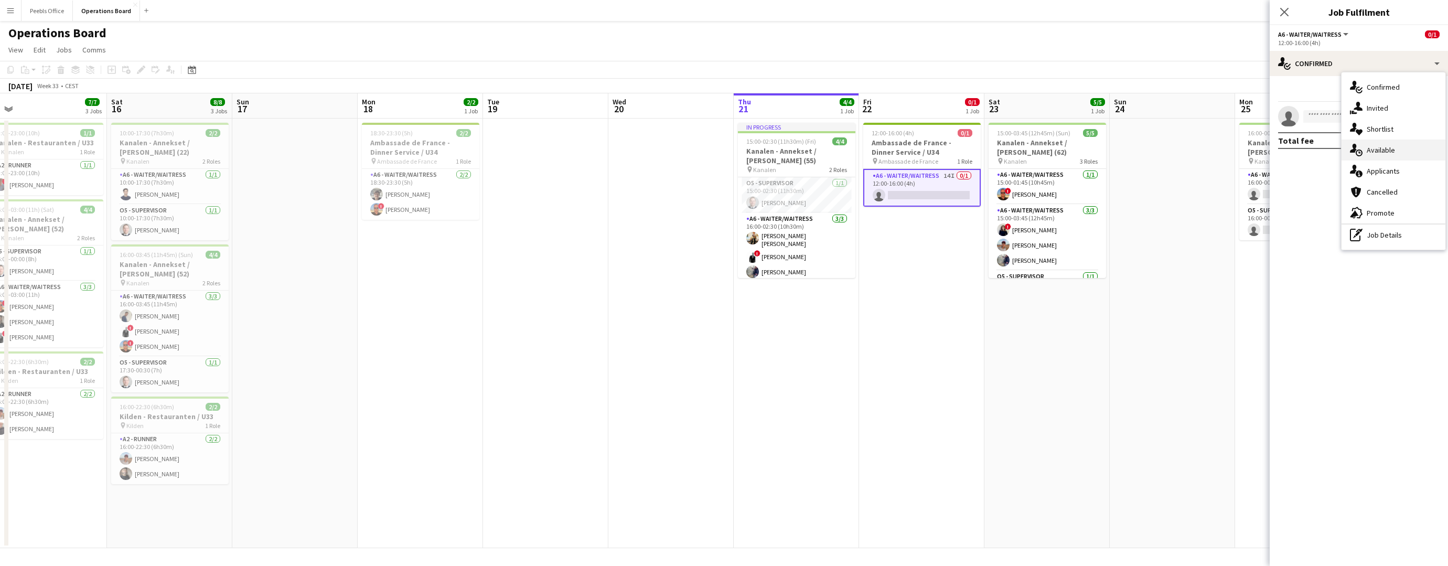
click at [1399, 144] on div "single-neutral-actions-upload Available" at bounding box center [1394, 150] width 104 height 21
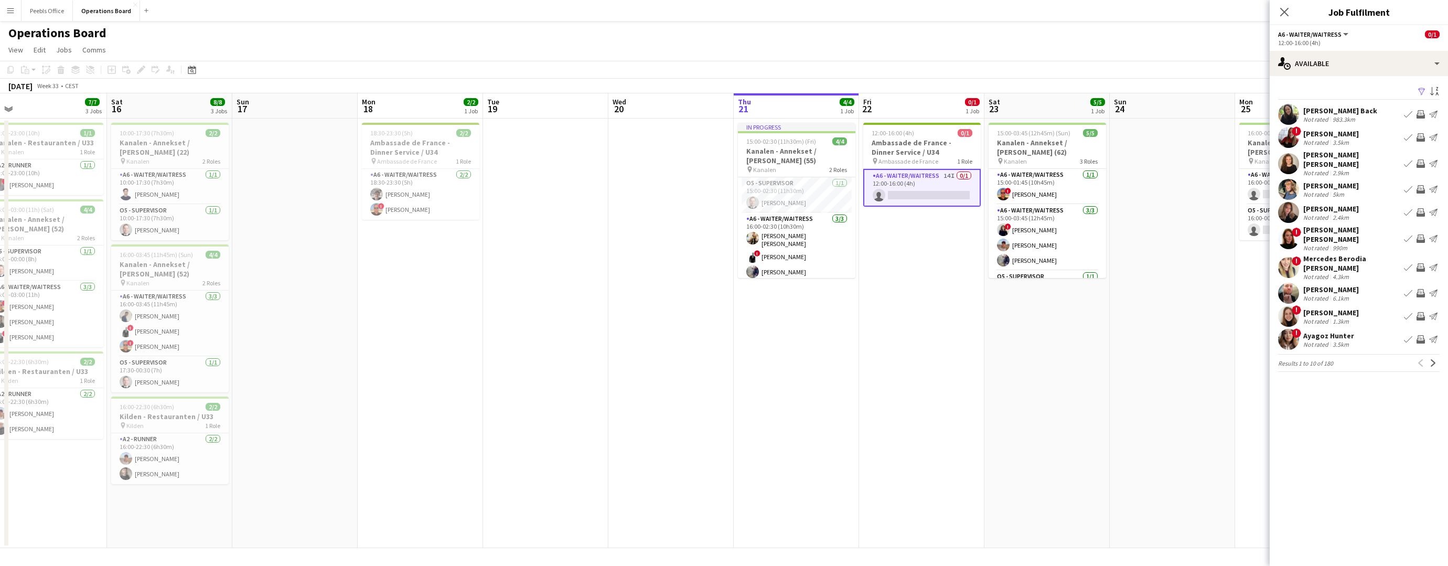
click at [1338, 169] on div "2.9km" at bounding box center [1341, 173] width 20 height 8
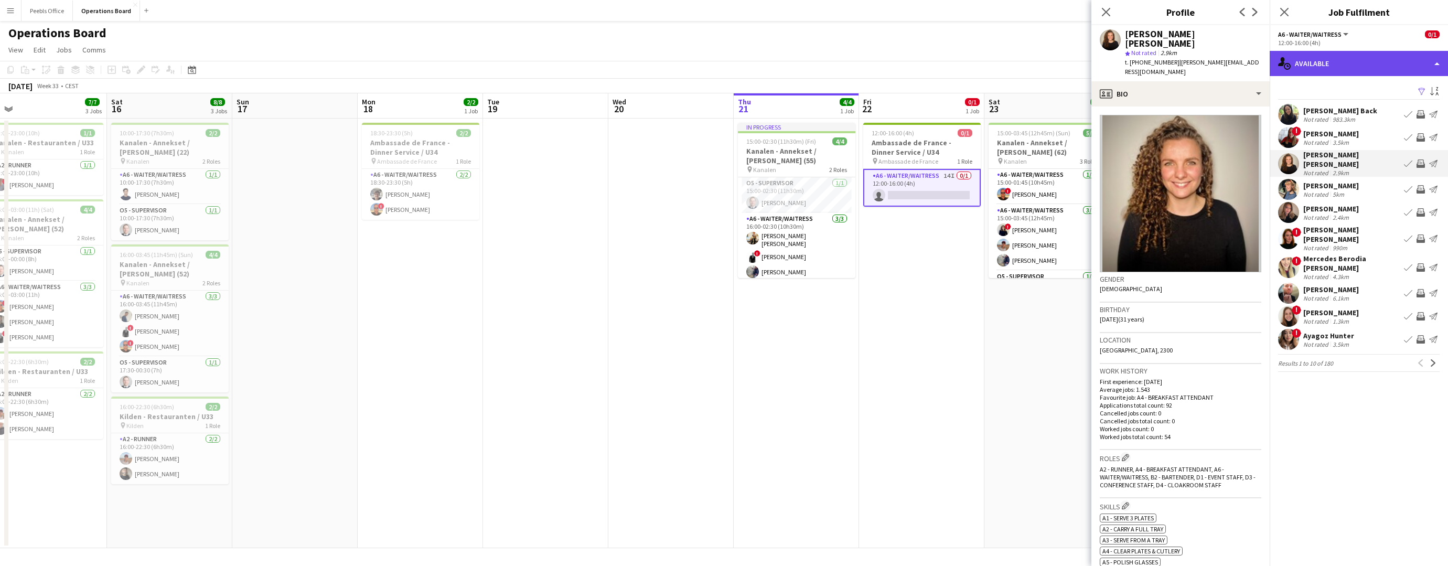
click at [1300, 63] on div "single-neutral-actions-upload Available" at bounding box center [1359, 63] width 178 height 25
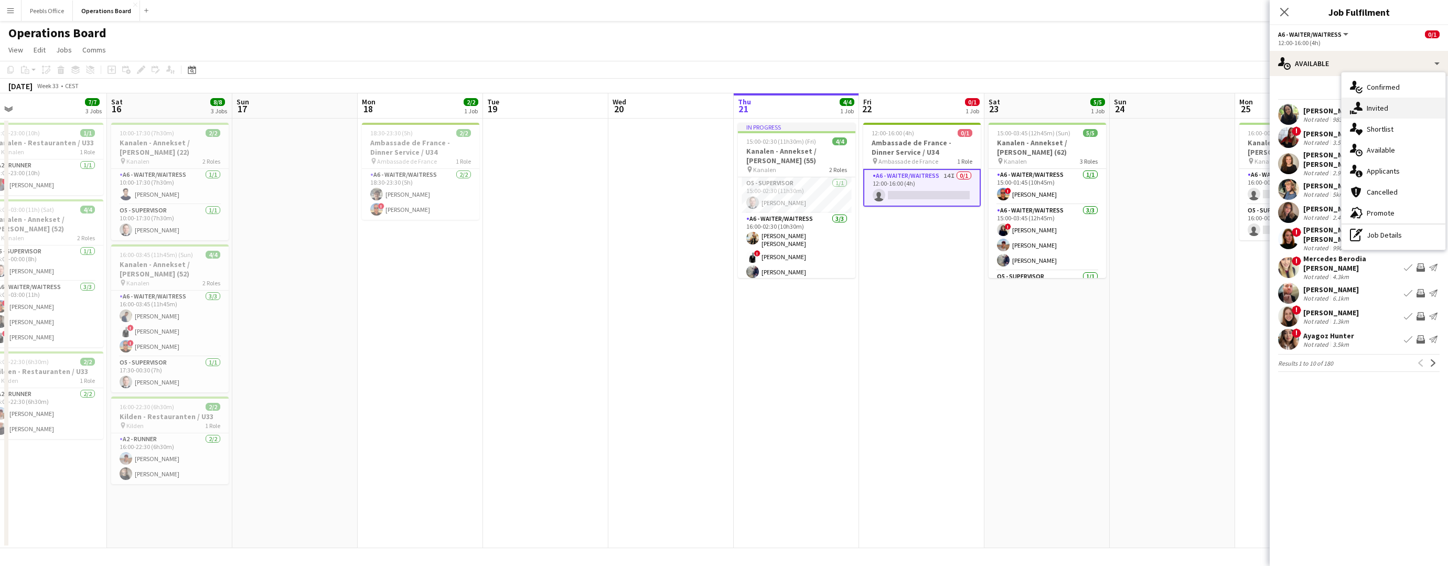
click at [1371, 106] on div "single-neutral-actions-share-1 Invited" at bounding box center [1394, 108] width 104 height 21
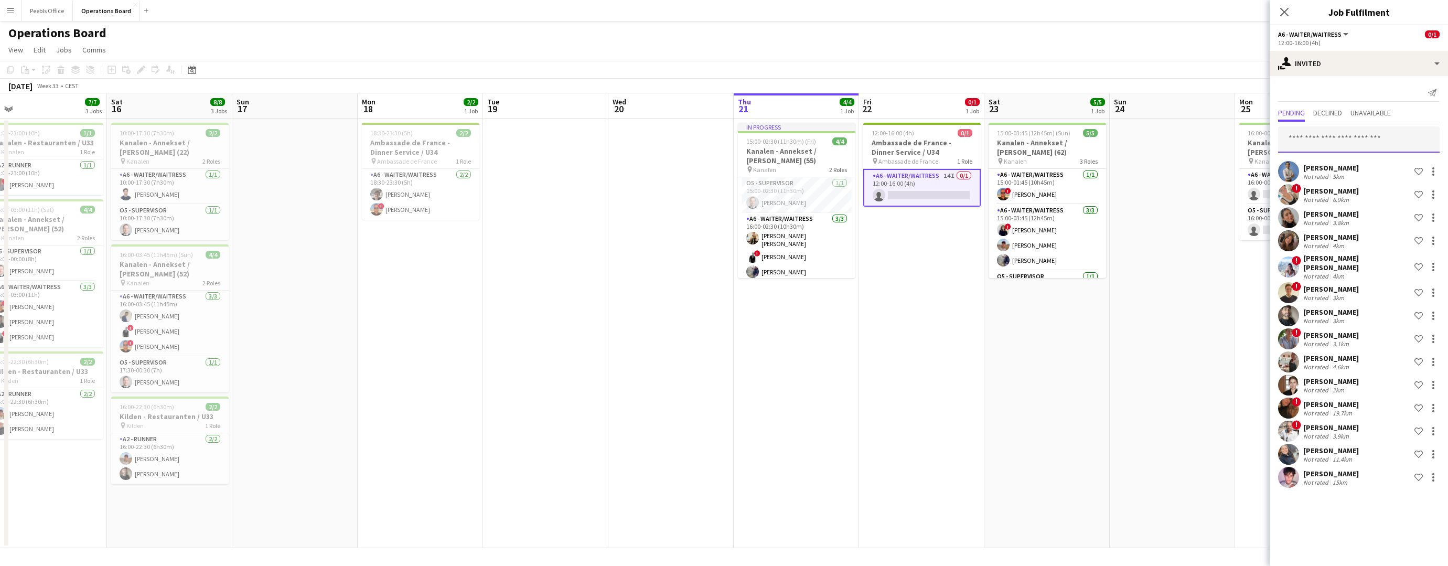
click at [1305, 138] on input "text" at bounding box center [1359, 139] width 162 height 26
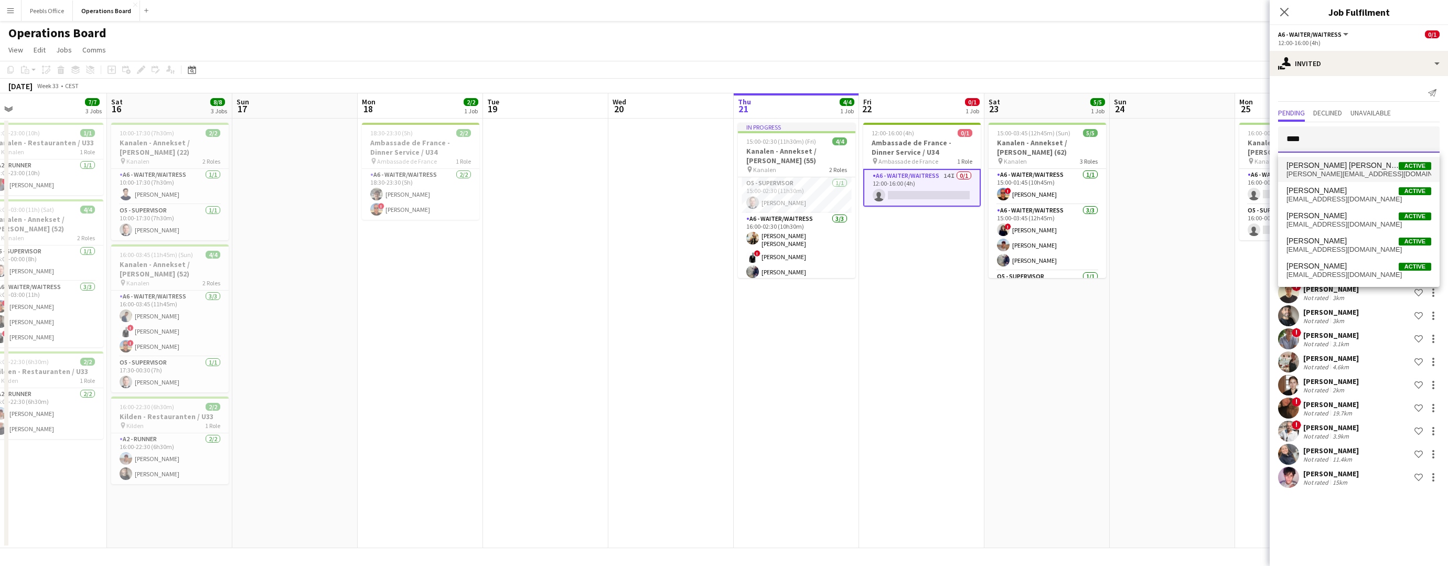
type input "***"
click at [1330, 161] on mat-option "[PERSON_NAME] [PERSON_NAME] Active [PERSON_NAME][EMAIL_ADDRESS][DOMAIN_NAME]" at bounding box center [1359, 169] width 162 height 25
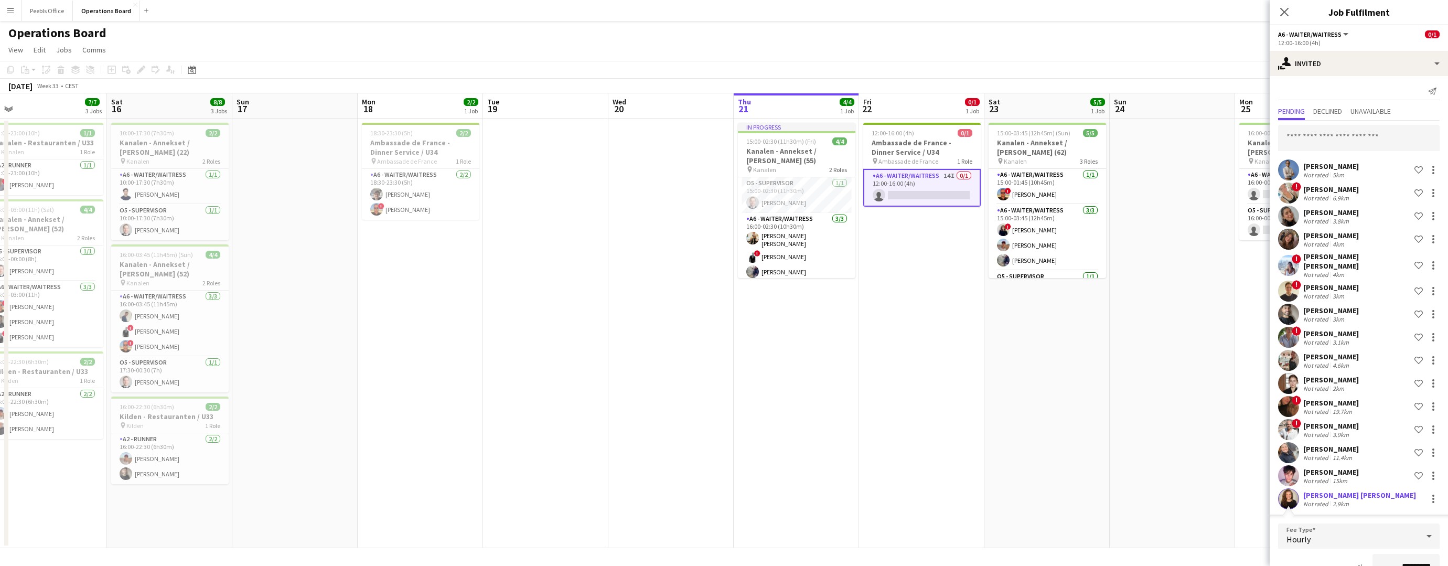
scroll to position [188, 0]
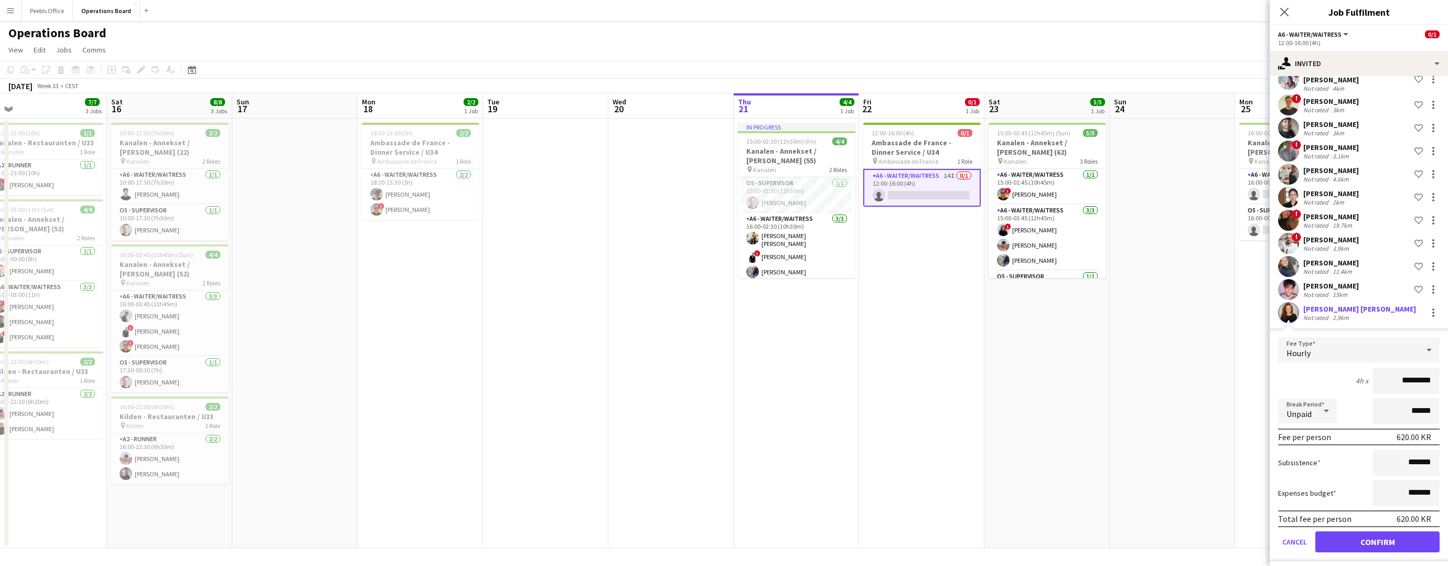
click at [1363, 542] on button "Confirm" at bounding box center [1378, 541] width 124 height 21
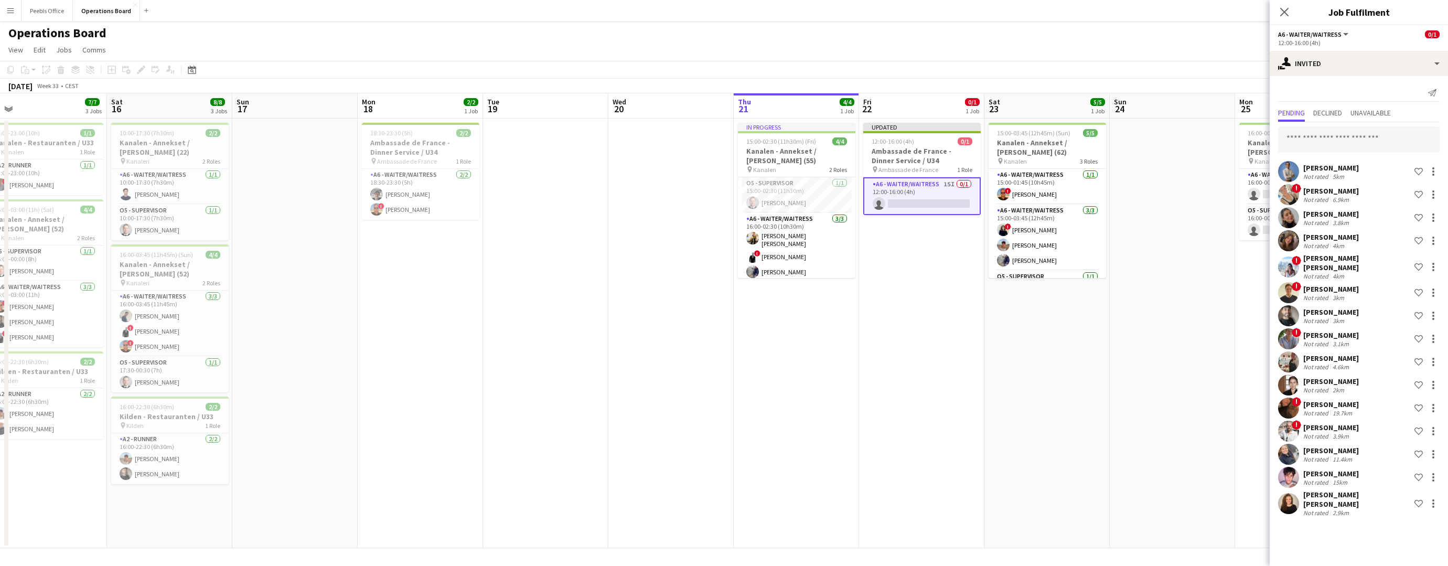
click at [1232, 414] on app-date-cell at bounding box center [1172, 334] width 125 height 430
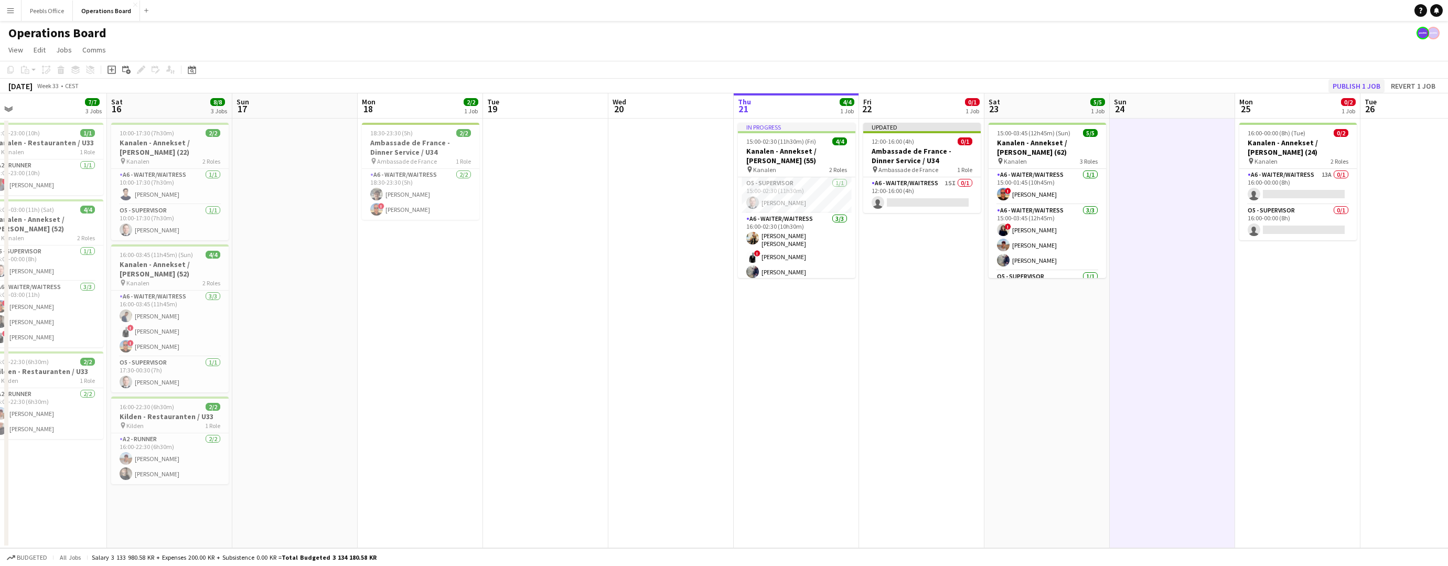
click at [1349, 80] on button "Publish 1 job" at bounding box center [1357, 86] width 56 height 14
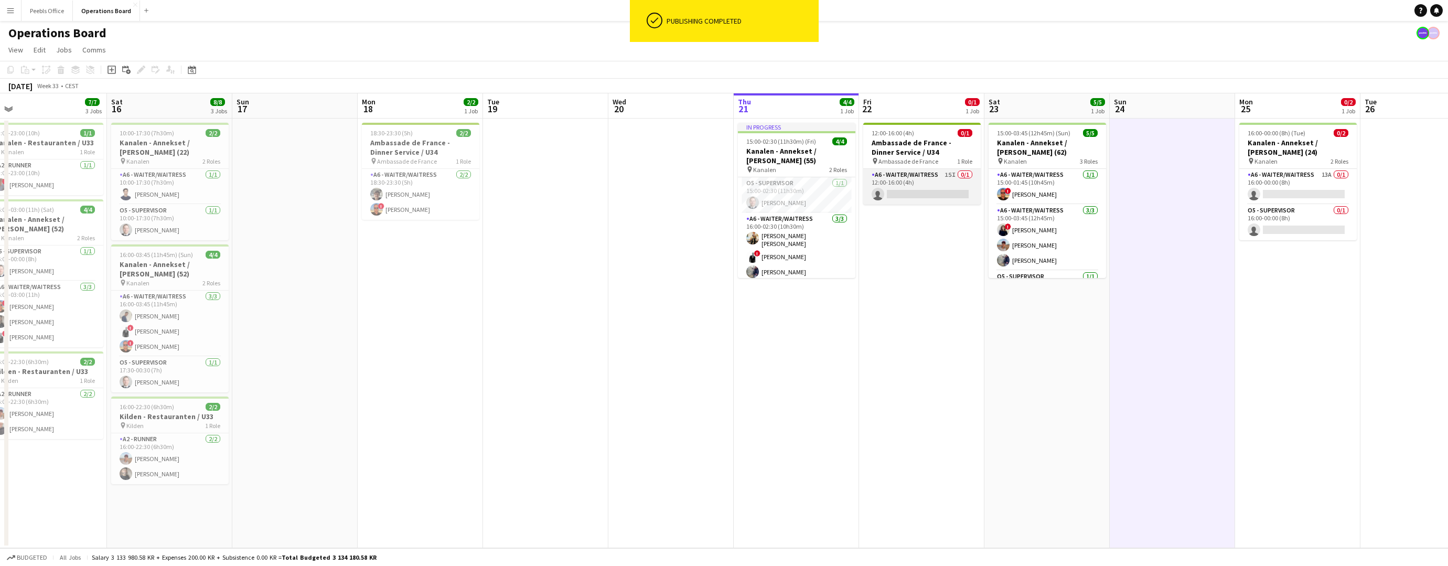
click at [933, 181] on app-card-role "A6 - WAITER/WAITRESS 15I 0/1 12:00-16:00 (4h) single-neutral-actions" at bounding box center [922, 187] width 118 height 36
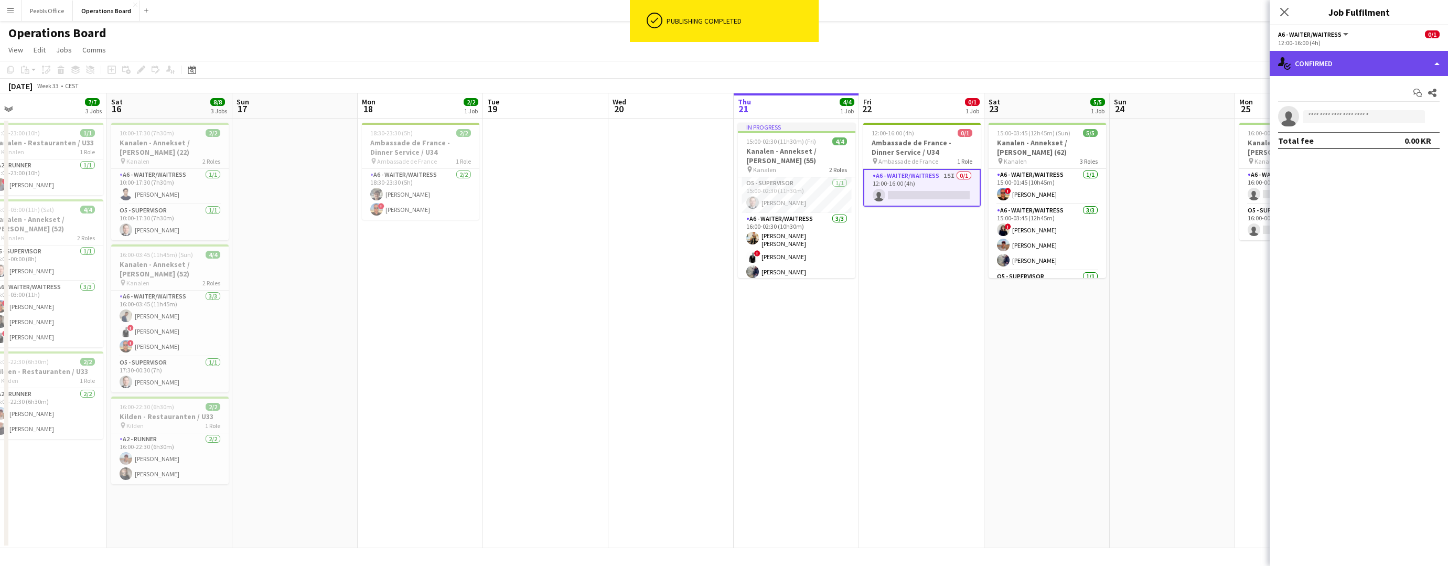
click at [1329, 61] on div "single-neutral-actions-check-2 Confirmed" at bounding box center [1359, 63] width 178 height 25
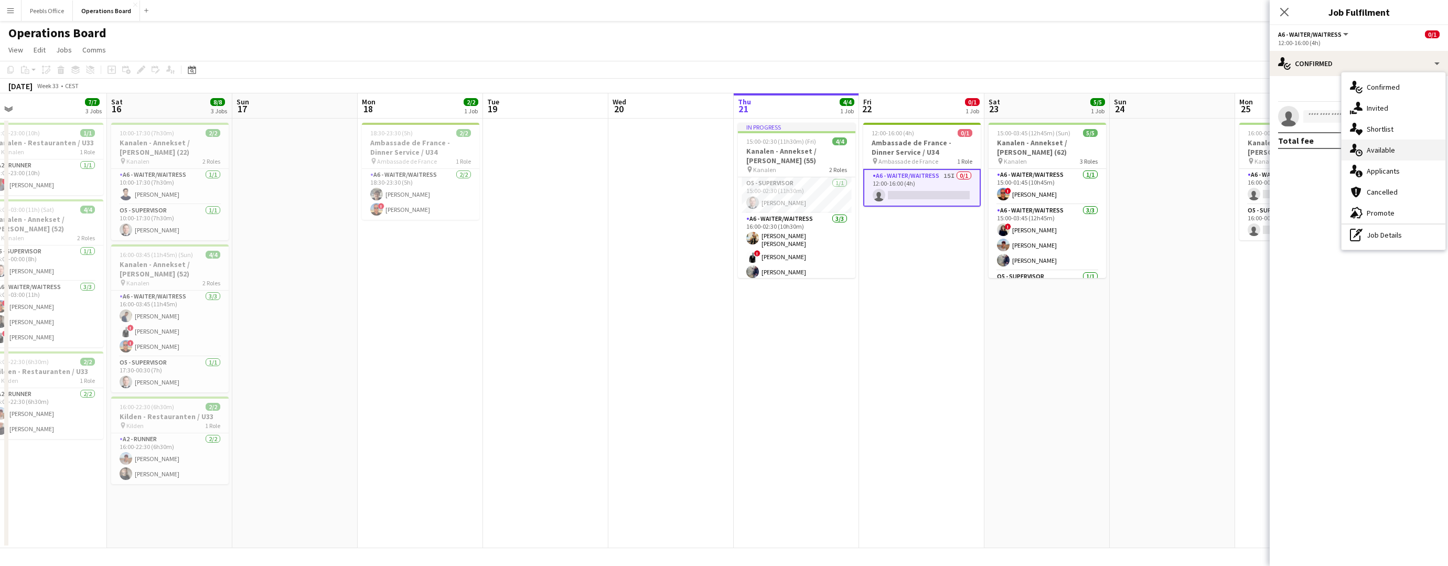
click at [1381, 149] on div "single-neutral-actions-upload Available" at bounding box center [1394, 150] width 104 height 21
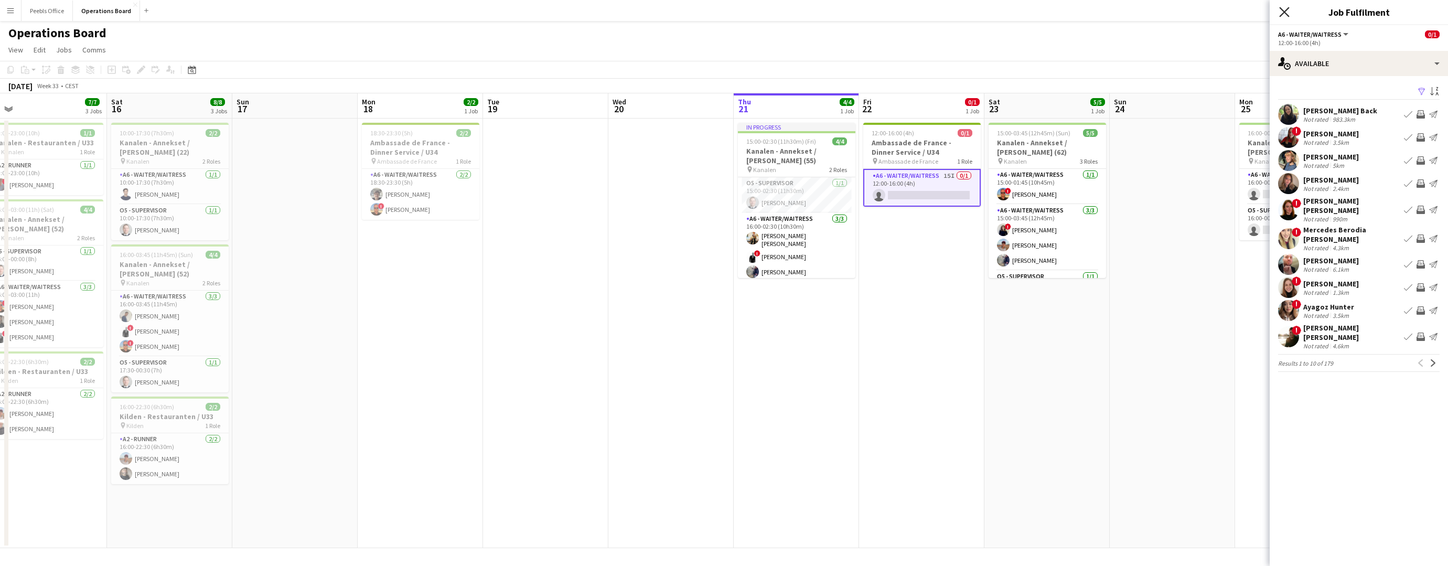
click at [1283, 14] on icon at bounding box center [1284, 12] width 10 height 10
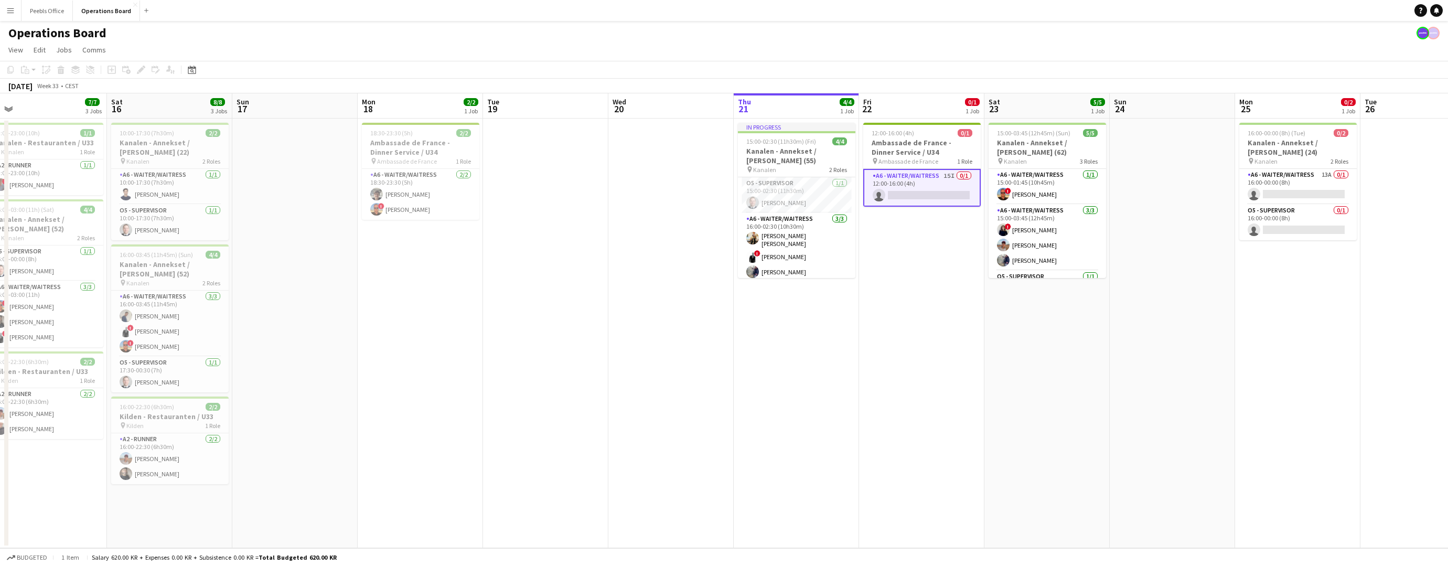
click at [870, 276] on app-date-cell "12:00-16:00 (4h) 0/1 Ambassade de France - Dinner Service / U34 pin Ambassade d…" at bounding box center [921, 334] width 125 height 430
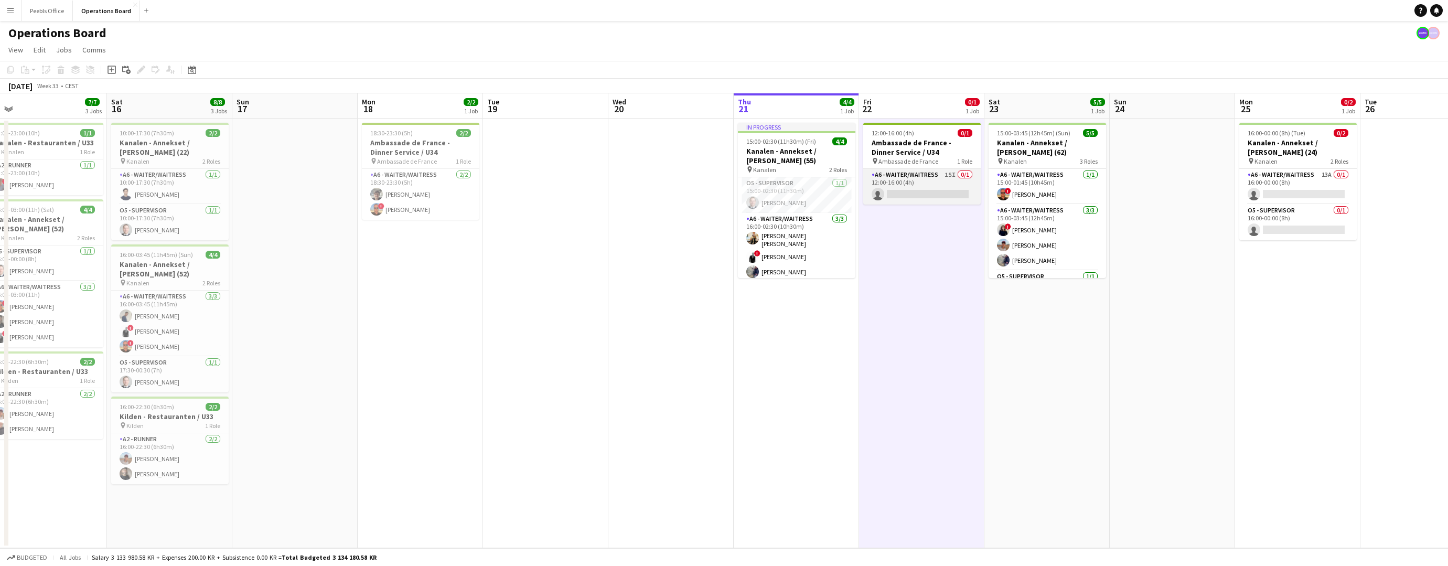
click at [909, 203] on app-card-role "A6 - WAITER/WAITRESS 15I 0/1 12:00-16:00 (4h) single-neutral-actions" at bounding box center [922, 187] width 118 height 36
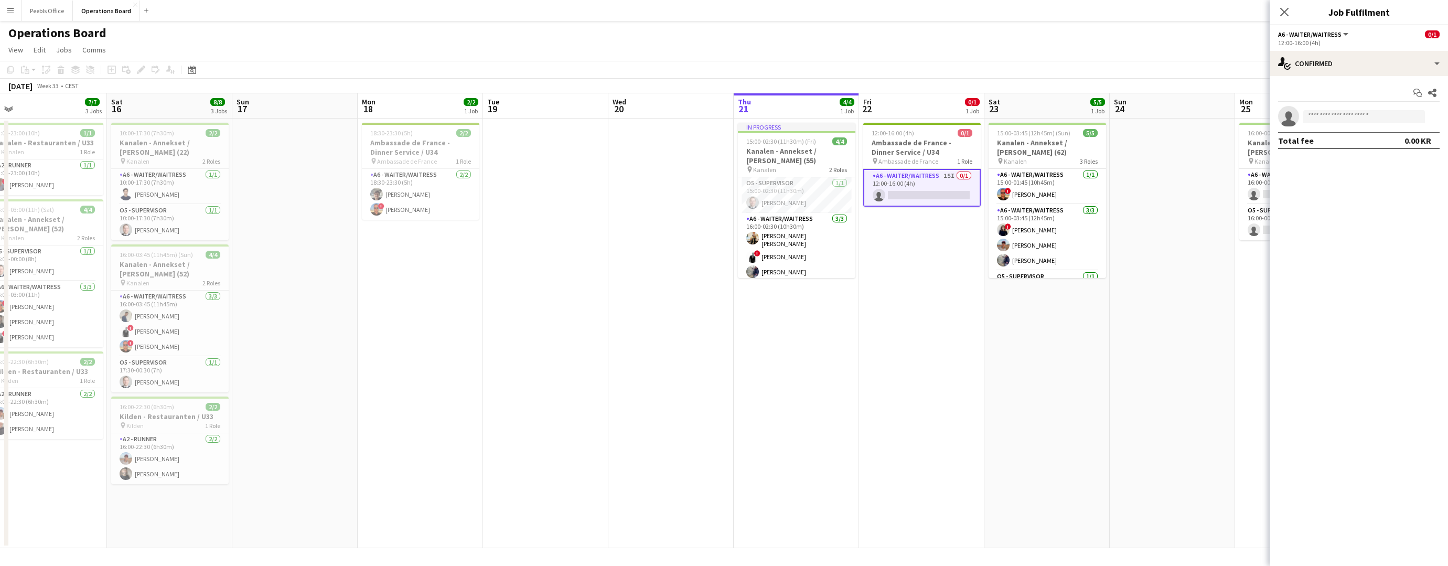
click at [912, 197] on app-card-role "A6 - WAITER/WAITRESS 15I 0/1 12:00-16:00 (4h) single-neutral-actions" at bounding box center [922, 188] width 118 height 38
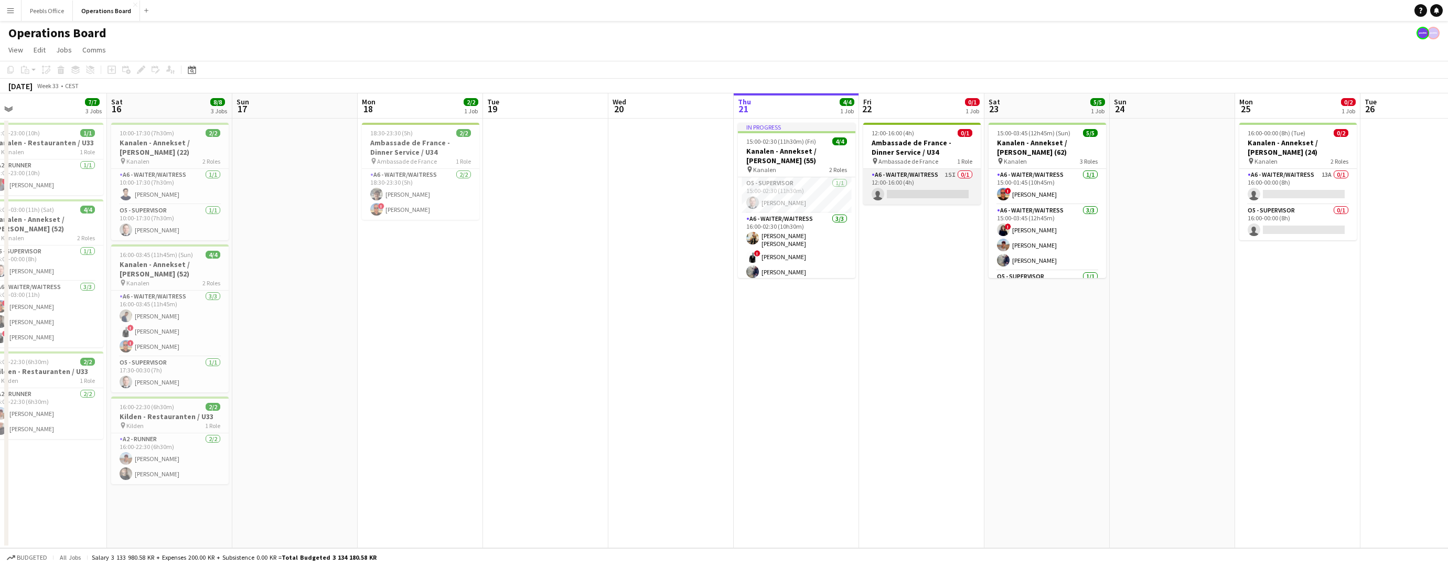
click at [909, 194] on app-card-role "A6 - WAITER/WAITRESS 15I 0/1 12:00-16:00 (4h) single-neutral-actions" at bounding box center [922, 187] width 118 height 36
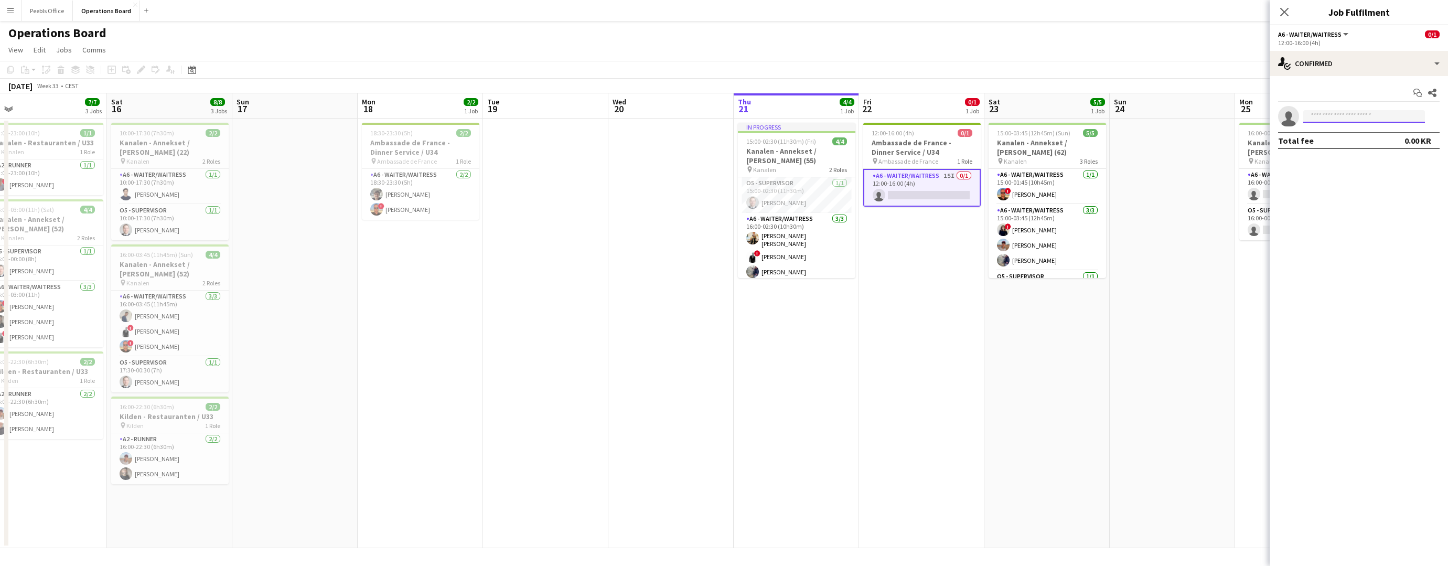
click at [1351, 116] on input at bounding box center [1365, 116] width 122 height 13
click at [1368, 253] on mat-expansion-panel "check Confirmed Start chat Share single-neutral-actions Total fee 0.00 KR" at bounding box center [1359, 321] width 178 height 490
click at [1344, 69] on div "single-neutral-actions-check-2 Confirmed" at bounding box center [1359, 63] width 178 height 25
click at [1338, 116] on input at bounding box center [1365, 116] width 122 height 13
type input "*******"
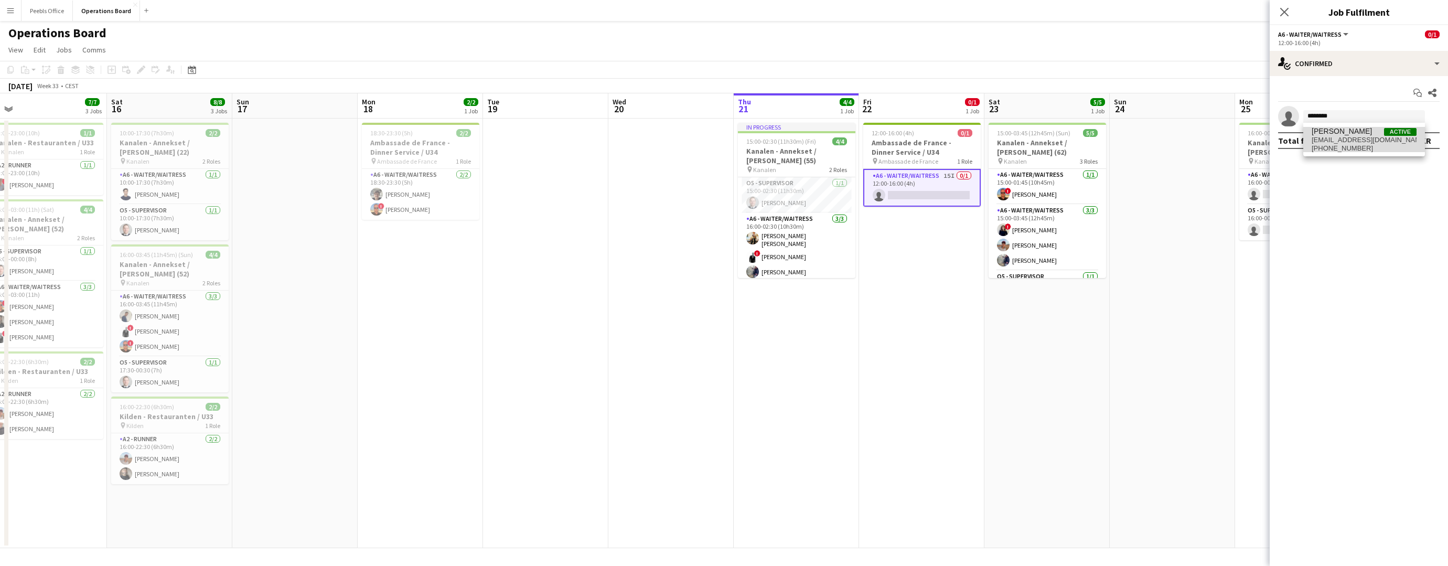
click at [1346, 136] on span "[EMAIL_ADDRESS][DOMAIN_NAME]" at bounding box center [1364, 140] width 105 height 8
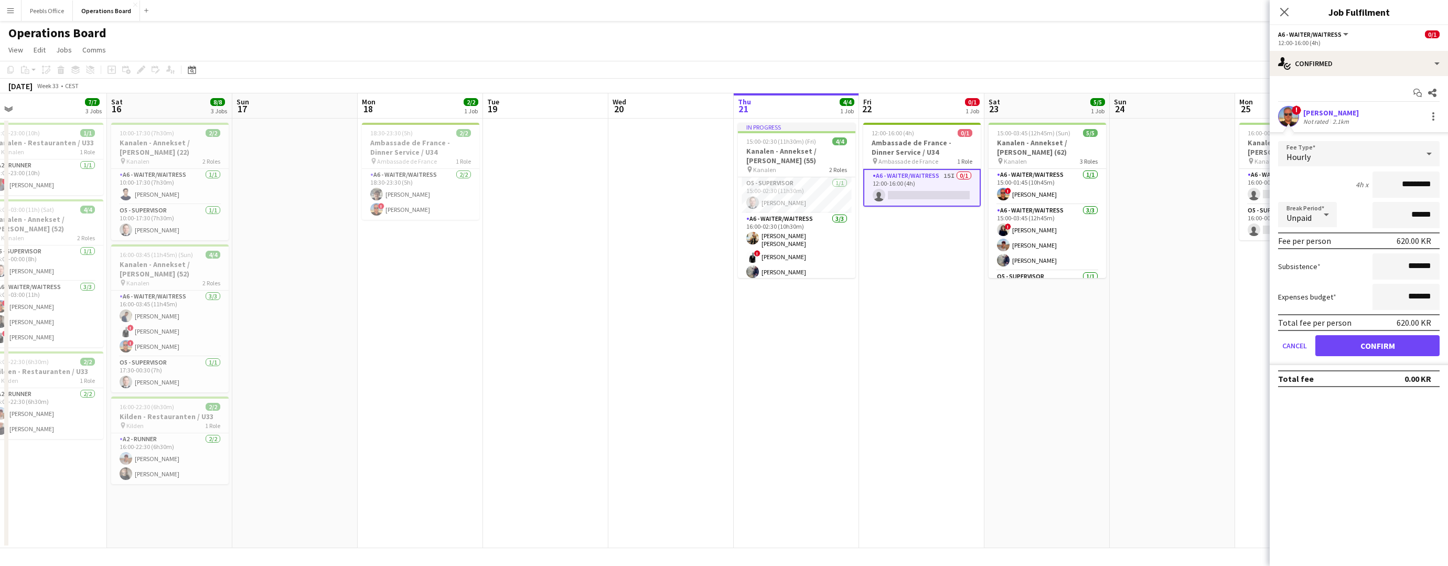
click at [1358, 347] on button "Confirm" at bounding box center [1378, 345] width 124 height 21
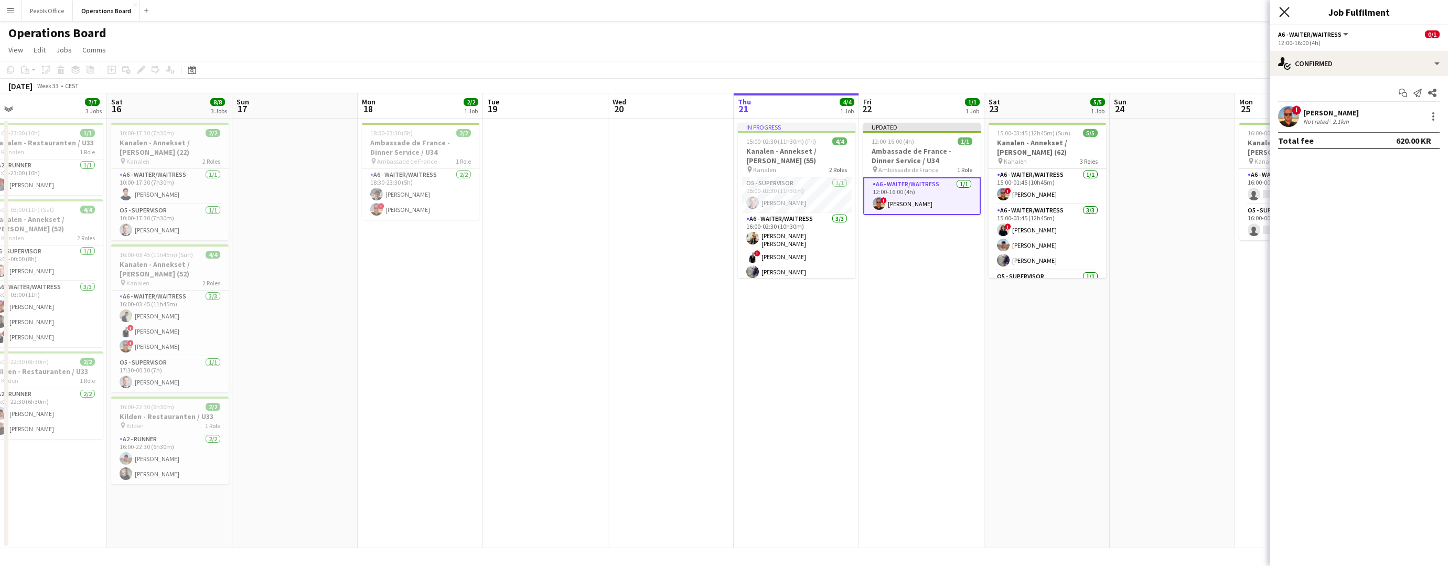
click at [1287, 11] on icon "Close pop-in" at bounding box center [1284, 12] width 10 height 10
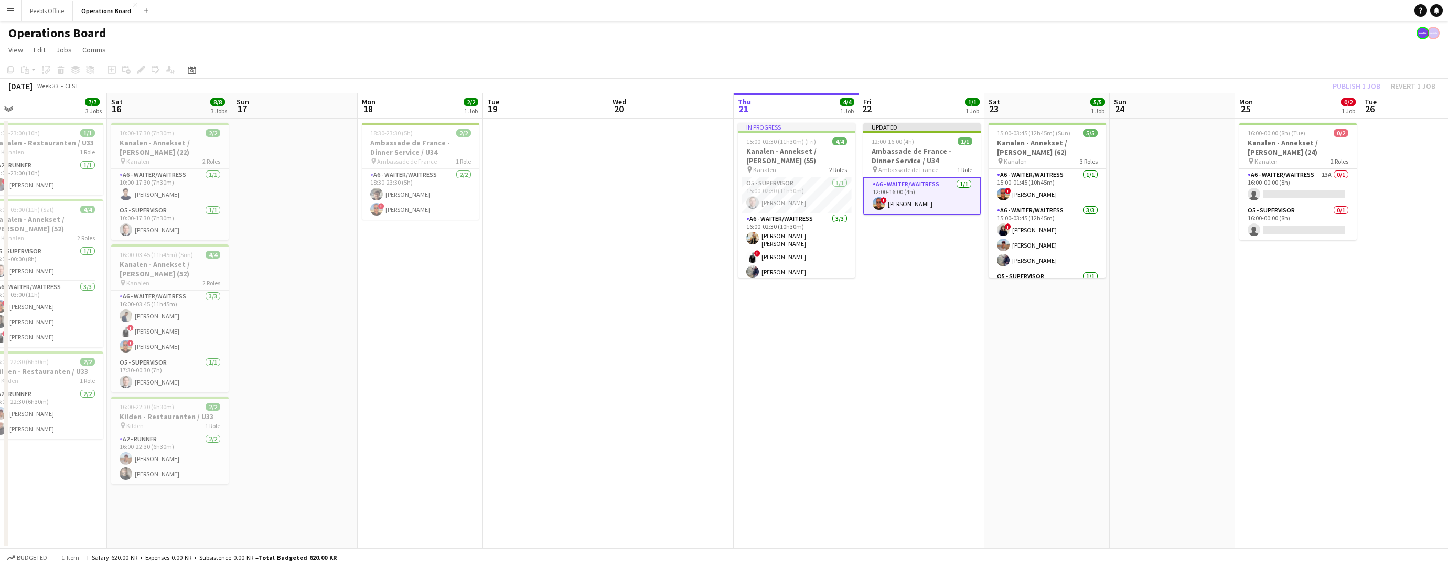
click at [1318, 46] on app-page-menu "View Day view expanded Day view collapsed Month view Date picker Jump to [DATE]…" at bounding box center [724, 51] width 1448 height 20
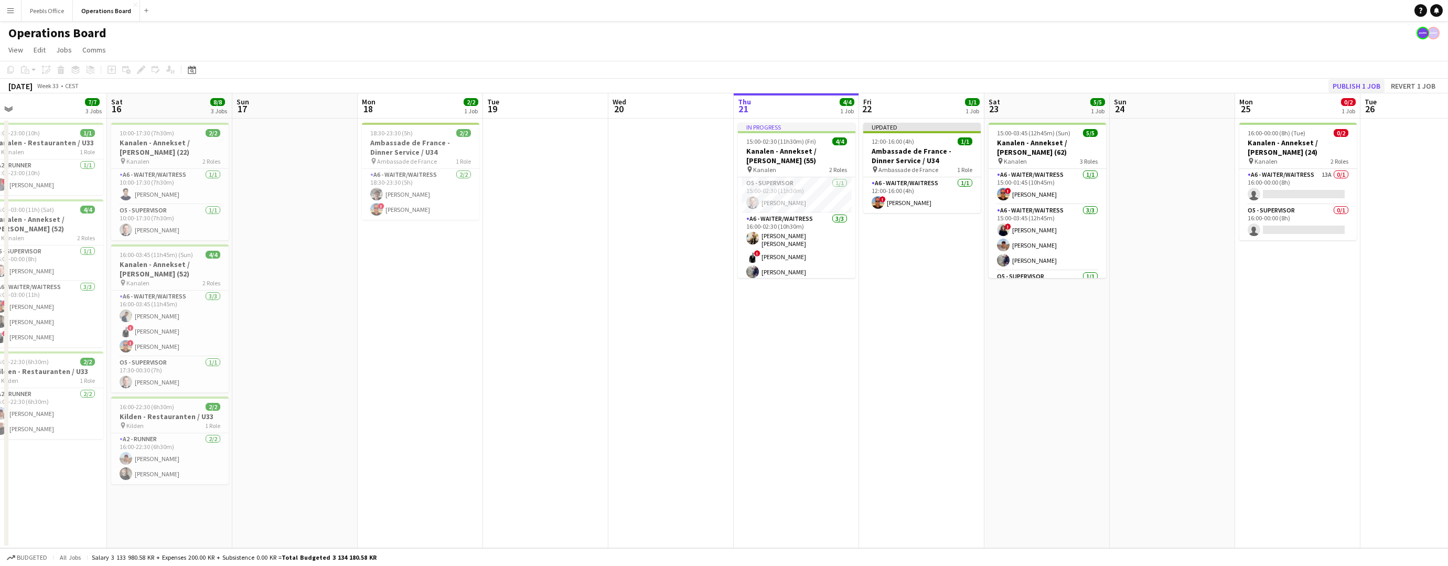
click at [1360, 89] on button "Publish 1 job" at bounding box center [1357, 86] width 56 height 14
